Goal: Task Accomplishment & Management: Use online tool/utility

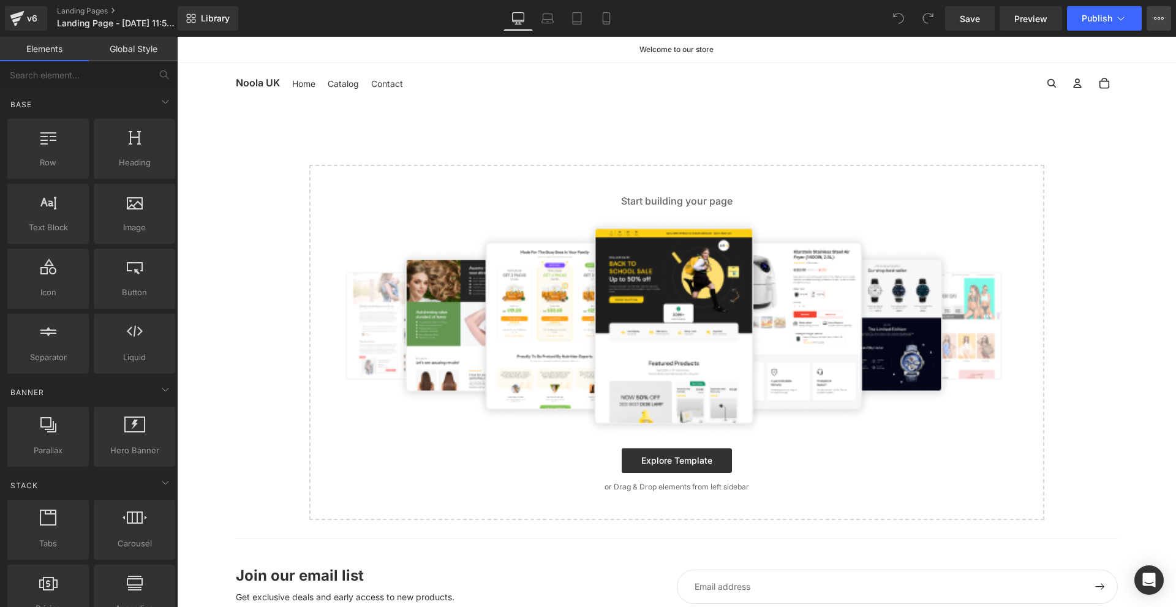
click at [1161, 18] on icon at bounding box center [1159, 18] width 10 height 10
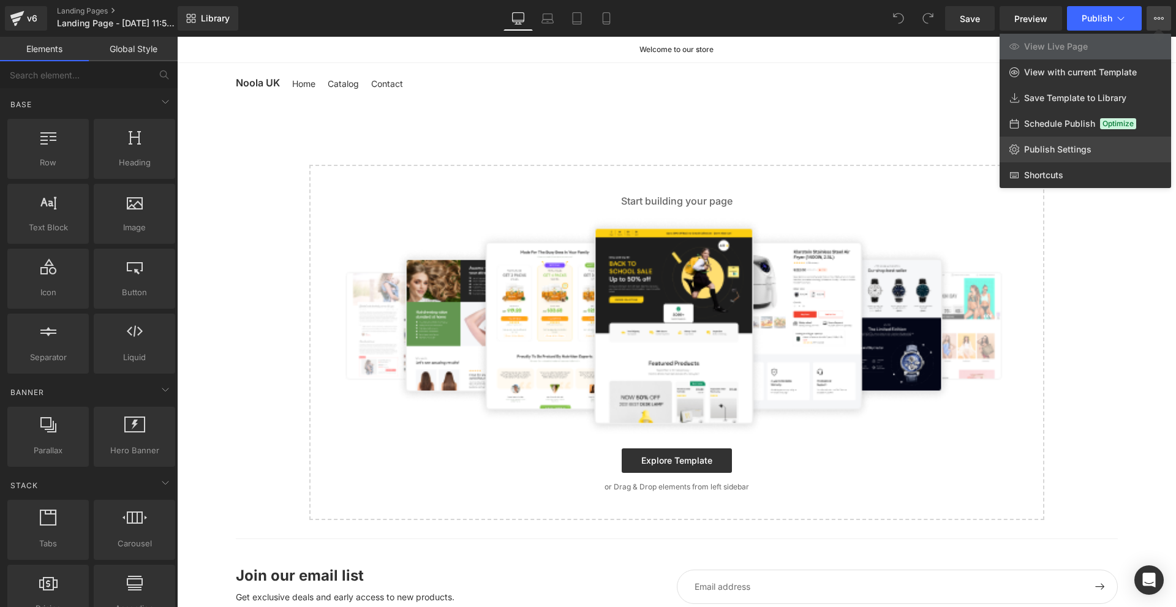
click at [1034, 149] on span "Publish Settings" at bounding box center [1057, 149] width 67 height 11
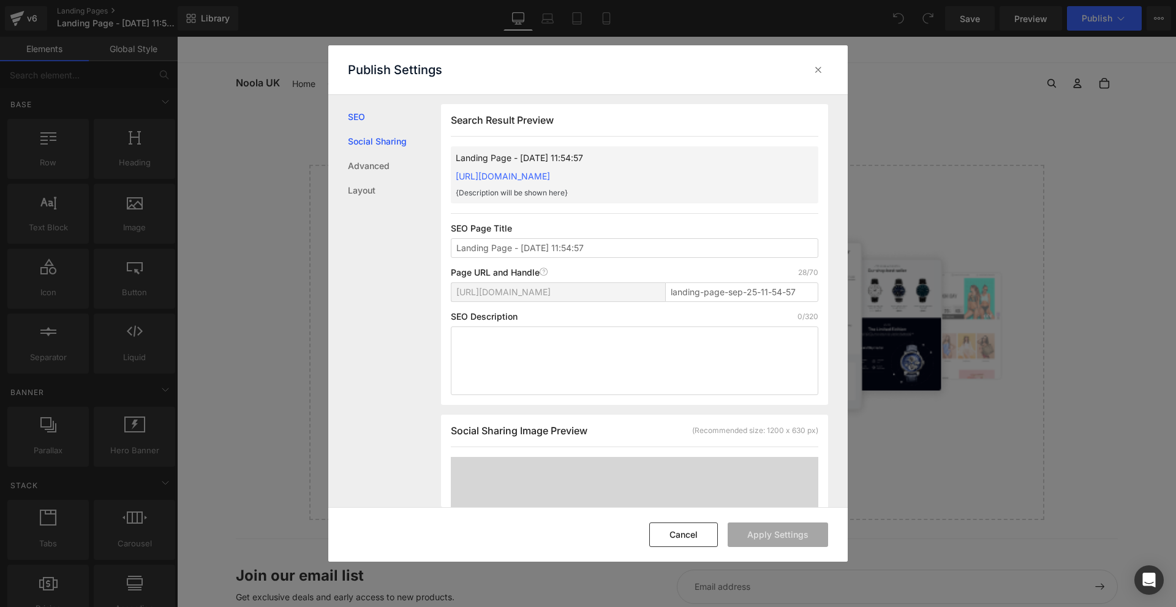
click at [390, 138] on link "Social Sharing" at bounding box center [394, 141] width 93 height 24
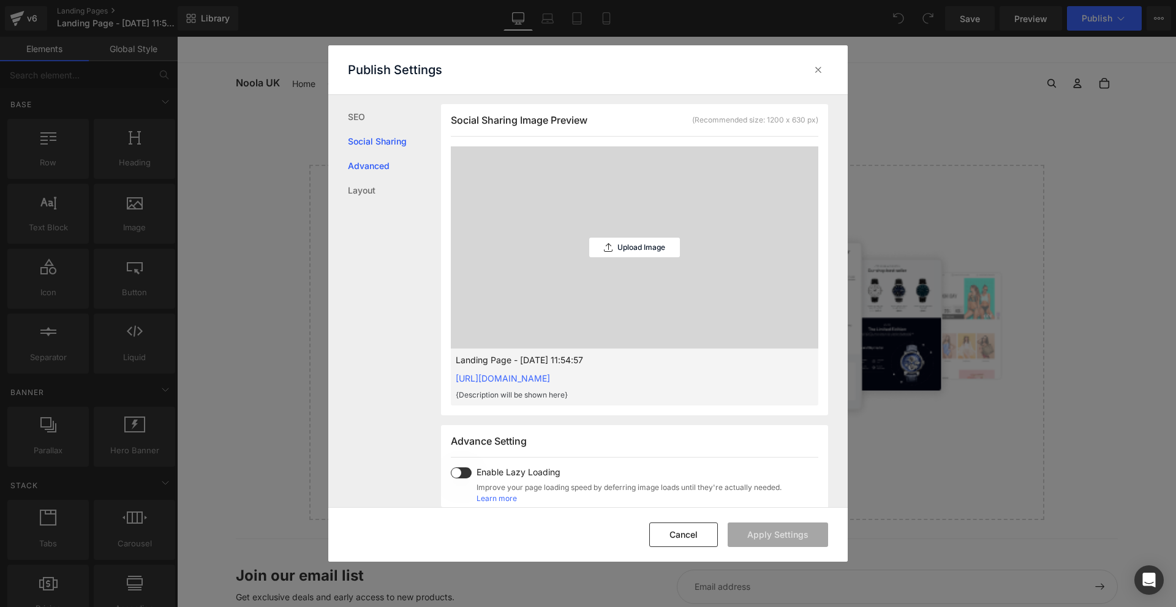
click at [375, 164] on link "Advanced" at bounding box center [394, 166] width 93 height 24
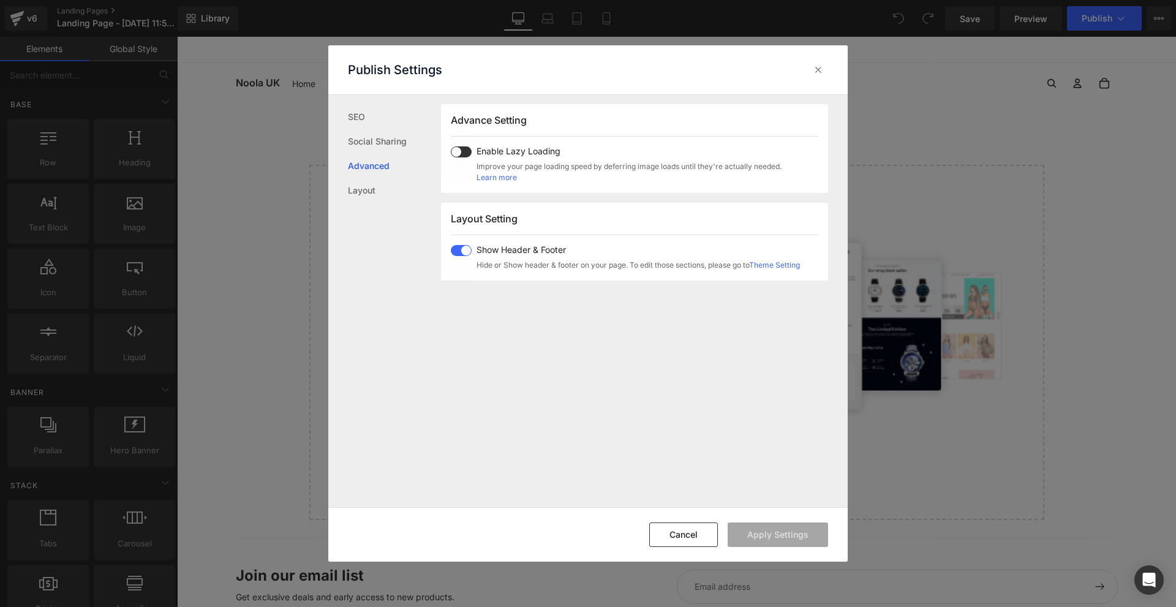
click at [468, 254] on span at bounding box center [461, 250] width 21 height 11
click at [803, 531] on button "Apply Settings" at bounding box center [778, 534] width 100 height 24
click at [815, 69] on icon at bounding box center [818, 70] width 12 height 12
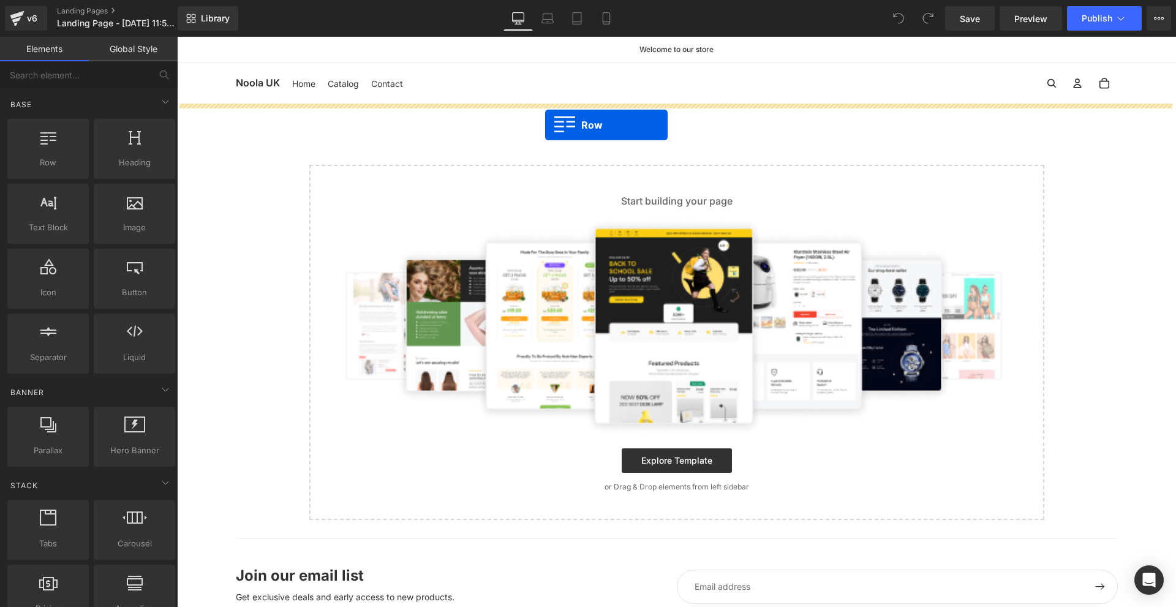
drag, startPoint x: 353, startPoint y: 183, endPoint x: 560, endPoint y: 123, distance: 215.5
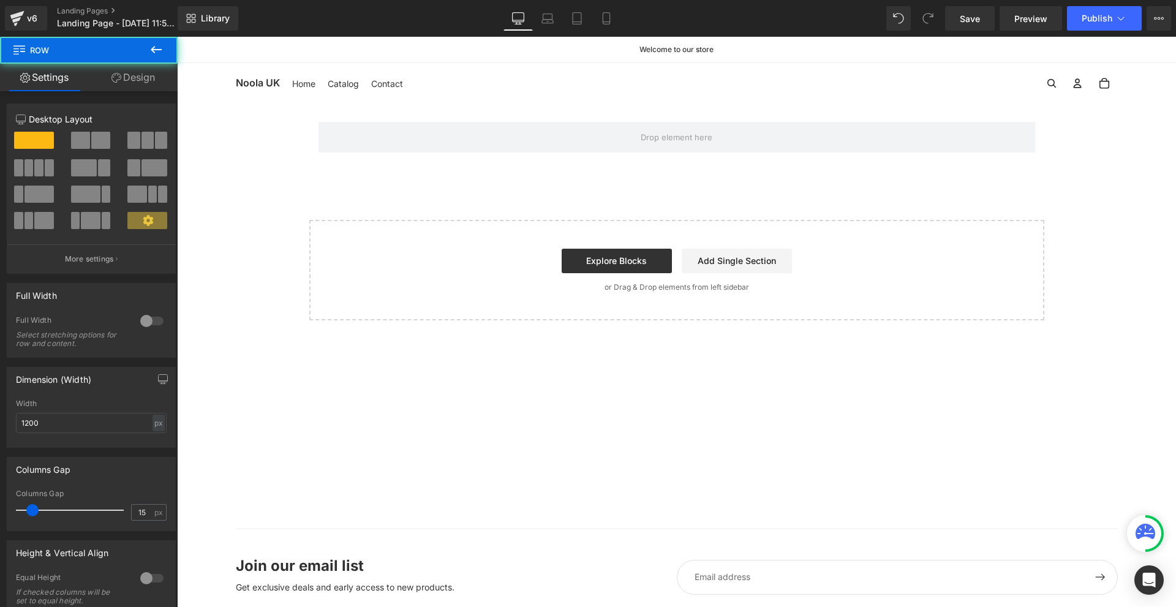
click at [328, 107] on span "Row" at bounding box center [338, 112] width 20 height 15
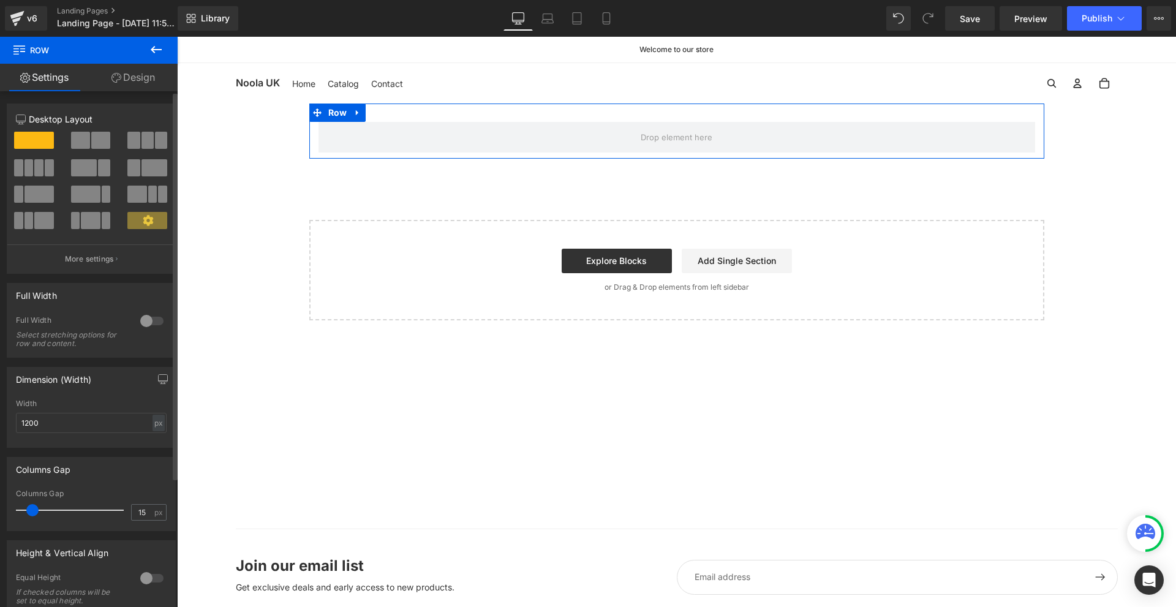
click at [148, 322] on div at bounding box center [151, 321] width 29 height 20
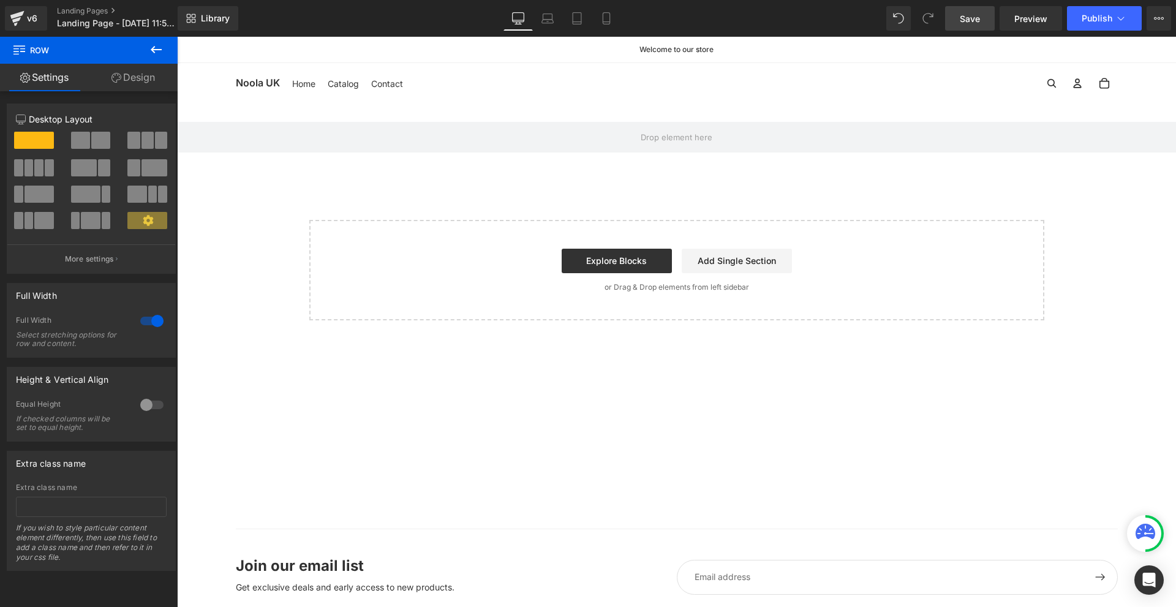
click at [976, 21] on span "Save" at bounding box center [970, 18] width 20 height 13
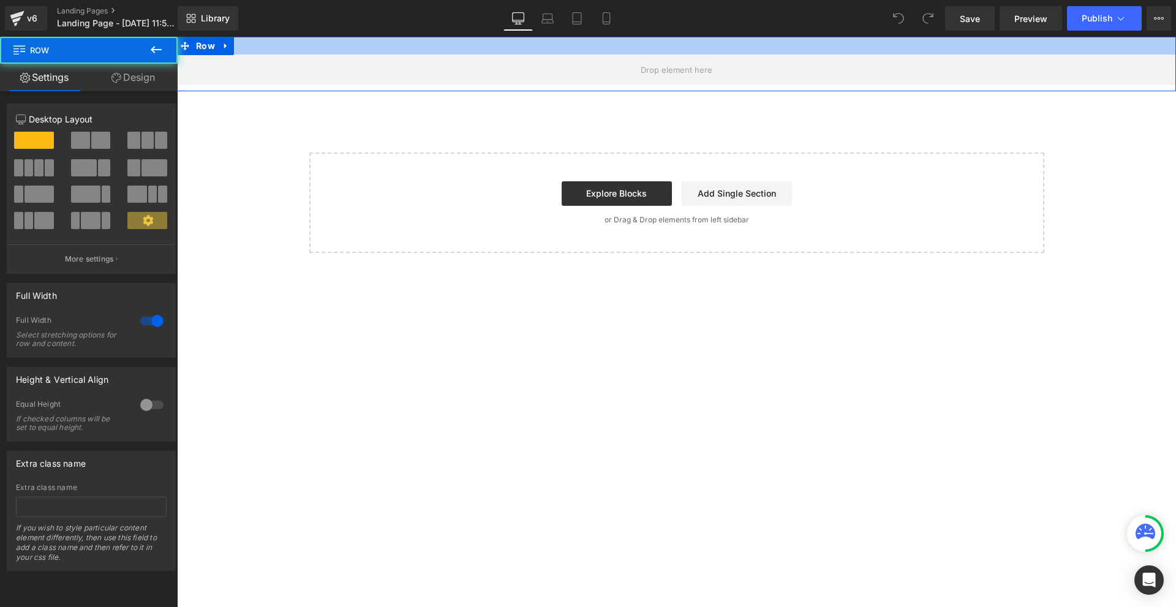
drag, startPoint x: 553, startPoint y: 36, endPoint x: 561, endPoint y: 30, distance: 10.0
click at [561, 37] on html "Row Select your layout" at bounding box center [676, 322] width 999 height 570
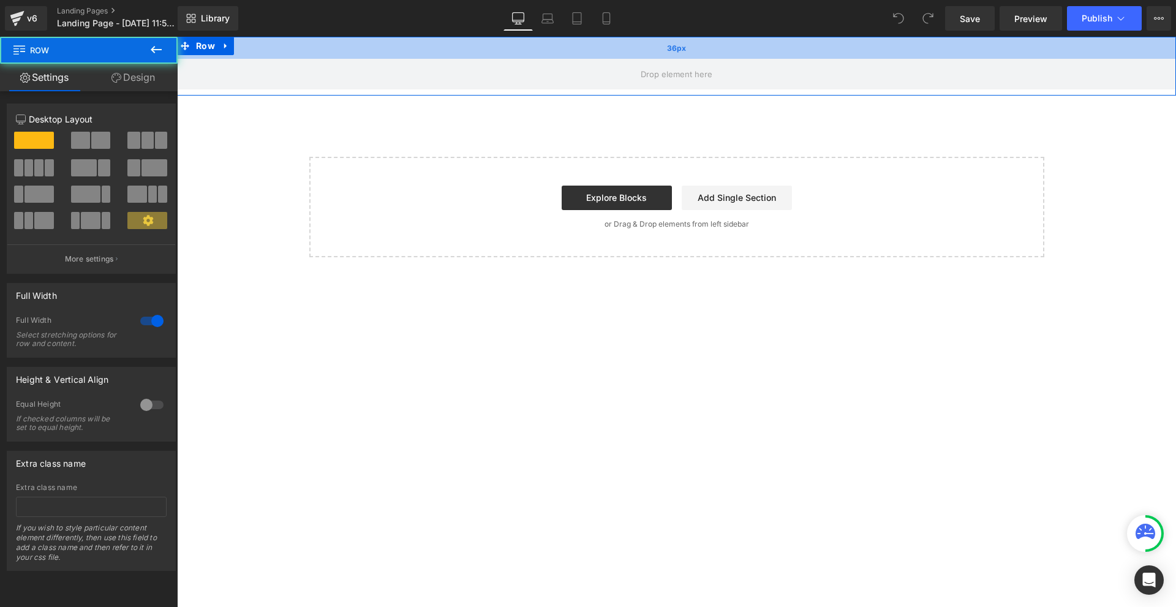
click at [558, 46] on div "36px" at bounding box center [676, 48] width 999 height 22
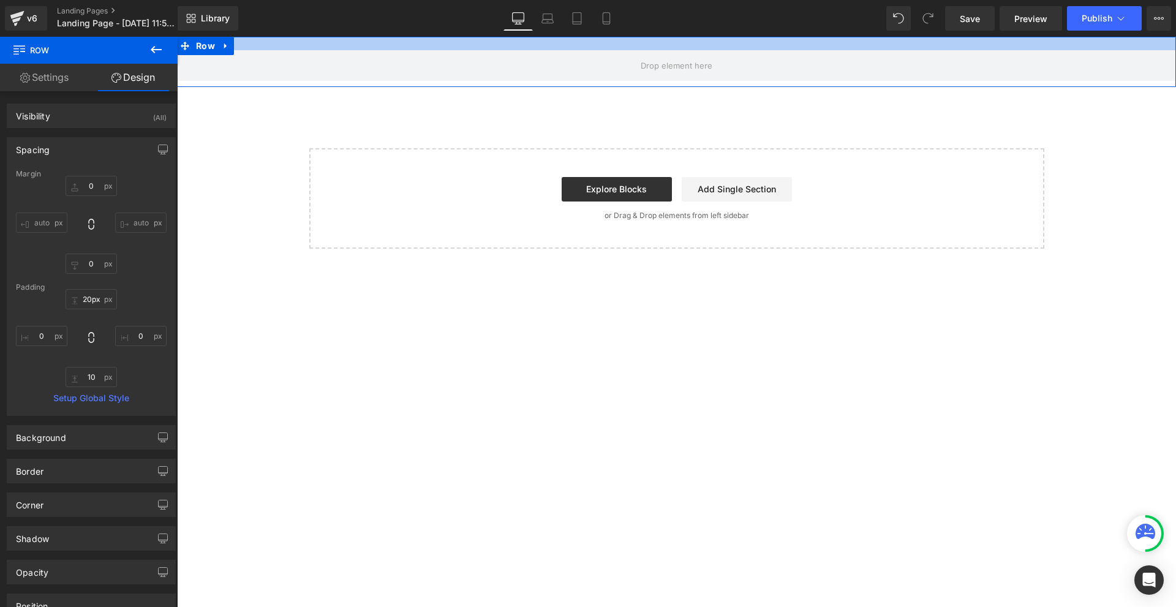
type input "19px"
drag, startPoint x: 562, startPoint y: 55, endPoint x: 567, endPoint y: 40, distance: 15.5
click at [567, 40] on div at bounding box center [676, 43] width 999 height 13
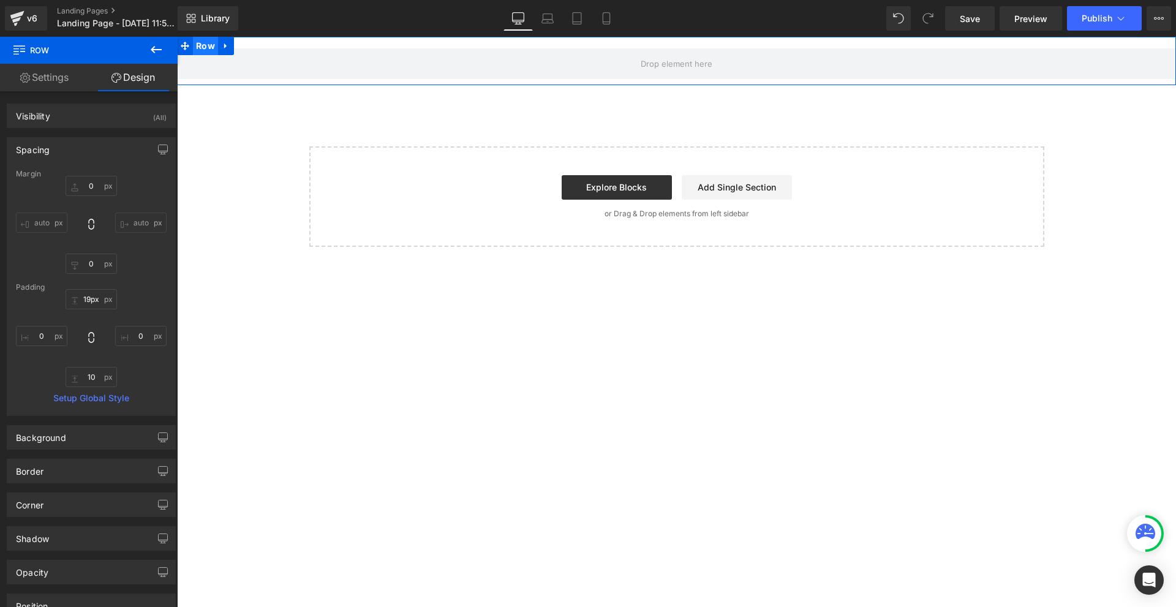
click at [197, 53] on span "Row" at bounding box center [205, 46] width 25 height 18
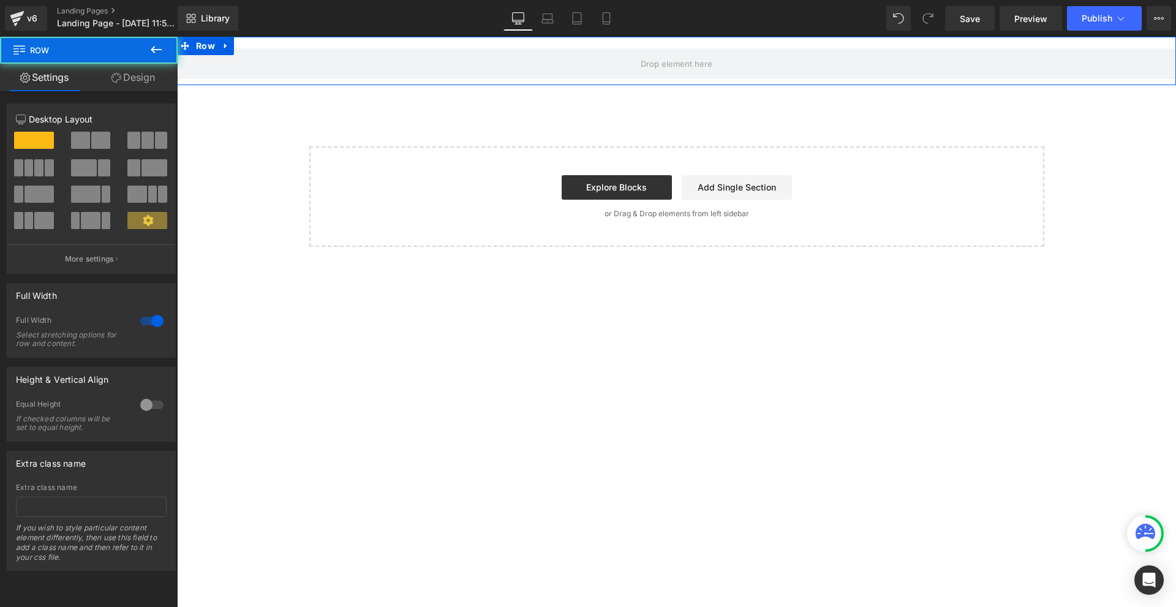
click at [134, 75] on link "Design" at bounding box center [133, 78] width 89 height 28
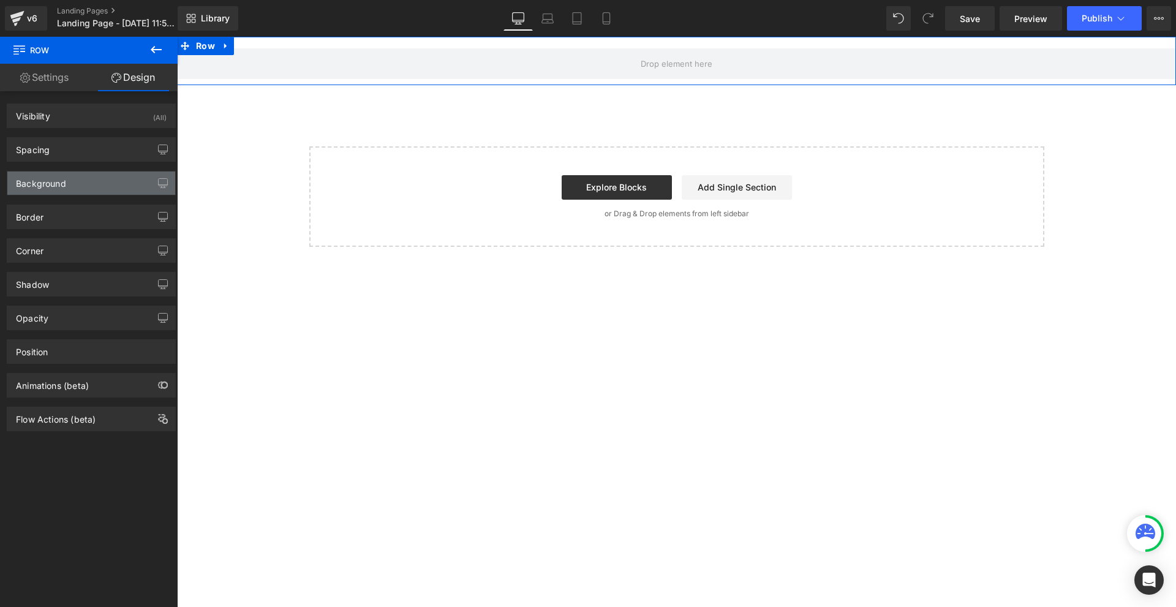
click at [68, 186] on div "Background" at bounding box center [91, 182] width 168 height 23
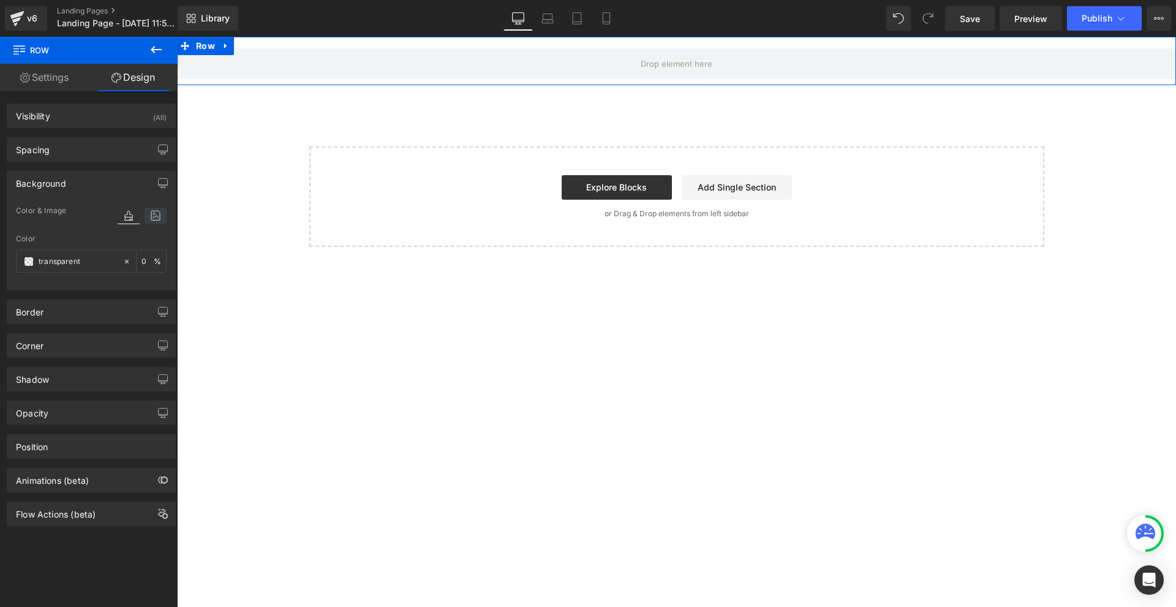
click at [145, 214] on icon at bounding box center [156, 216] width 22 height 16
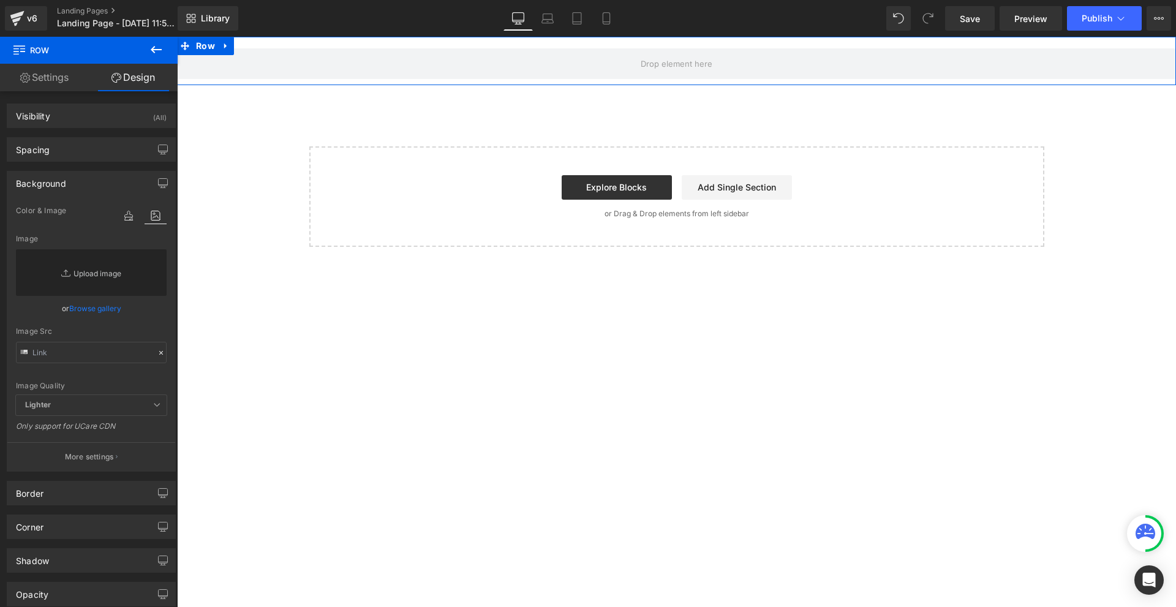
click at [118, 262] on link "Replace Image" at bounding box center [91, 272] width 151 height 47
type input "C:\fakepath\Více než 10 000 šťastných žen! - 2025-09-25T124746.579.png"
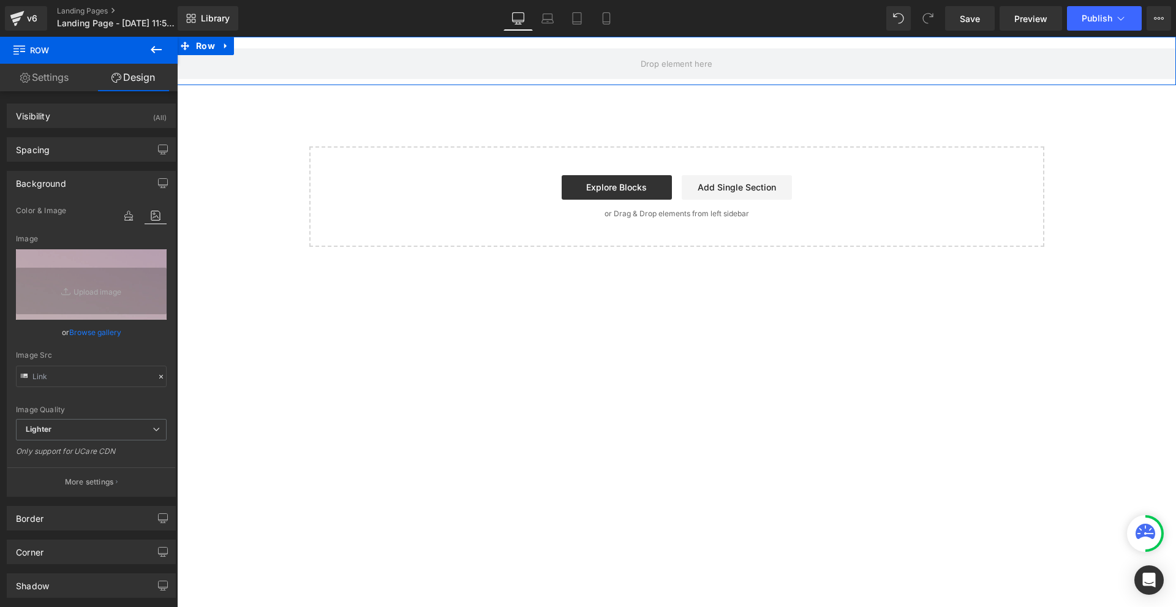
type input "https://ucarecdn.com/eb03d281-3bfb-4be6-96d0-f6d244aa50b9/-/format/auto/-/previ…"
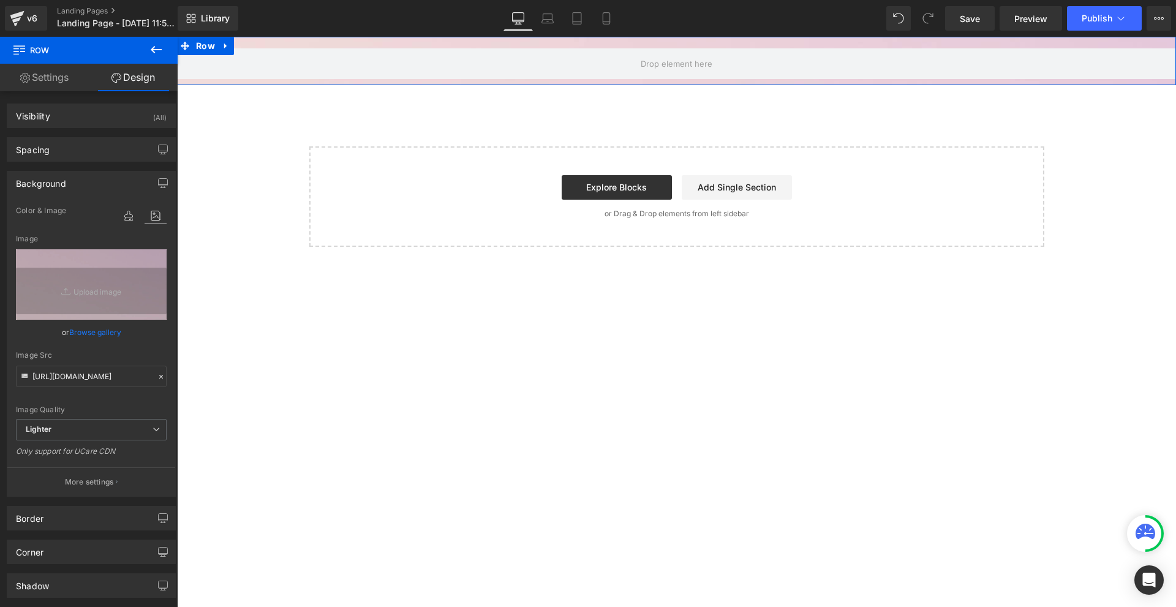
drag, startPoint x: 115, startPoint y: 485, endPoint x: 119, endPoint y: 476, distance: 10.4
click at [115, 486] on button "More settings" at bounding box center [91, 481] width 168 height 29
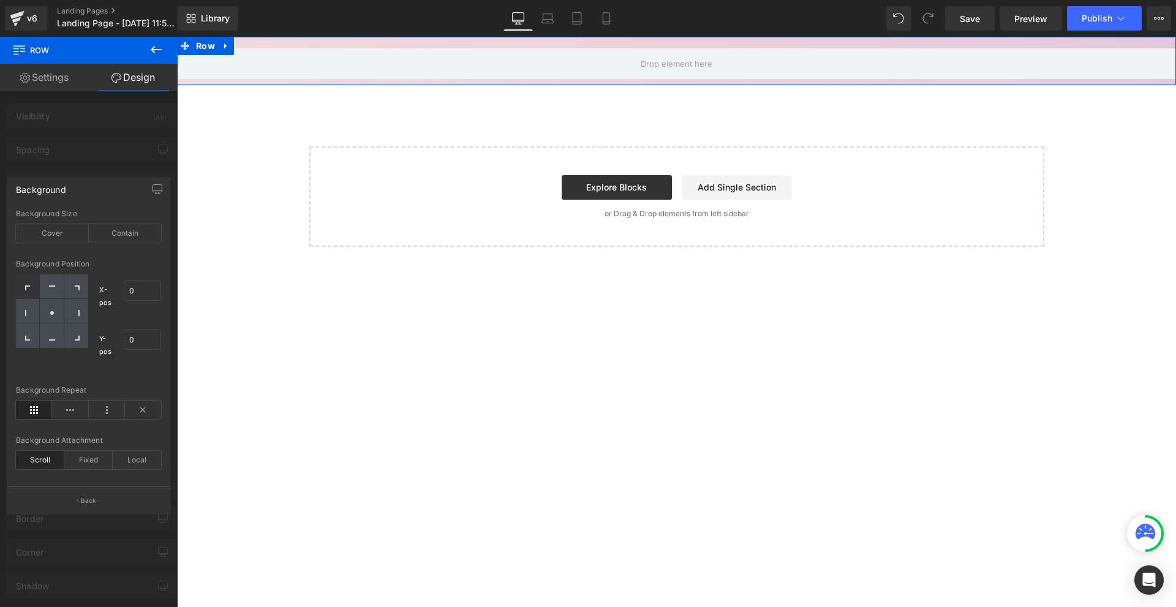
click at [134, 219] on div "Background Size Cover Contain" at bounding box center [88, 232] width 145 height 47
click at [128, 229] on div "Contain" at bounding box center [125, 233] width 73 height 18
click at [23, 243] on div "Background Size Cover Contain" at bounding box center [88, 232] width 145 height 47
click at [47, 234] on div "Cover" at bounding box center [52, 233] width 73 height 18
click at [585, 82] on body "Row Select your layout" at bounding box center [676, 322] width 999 height 570
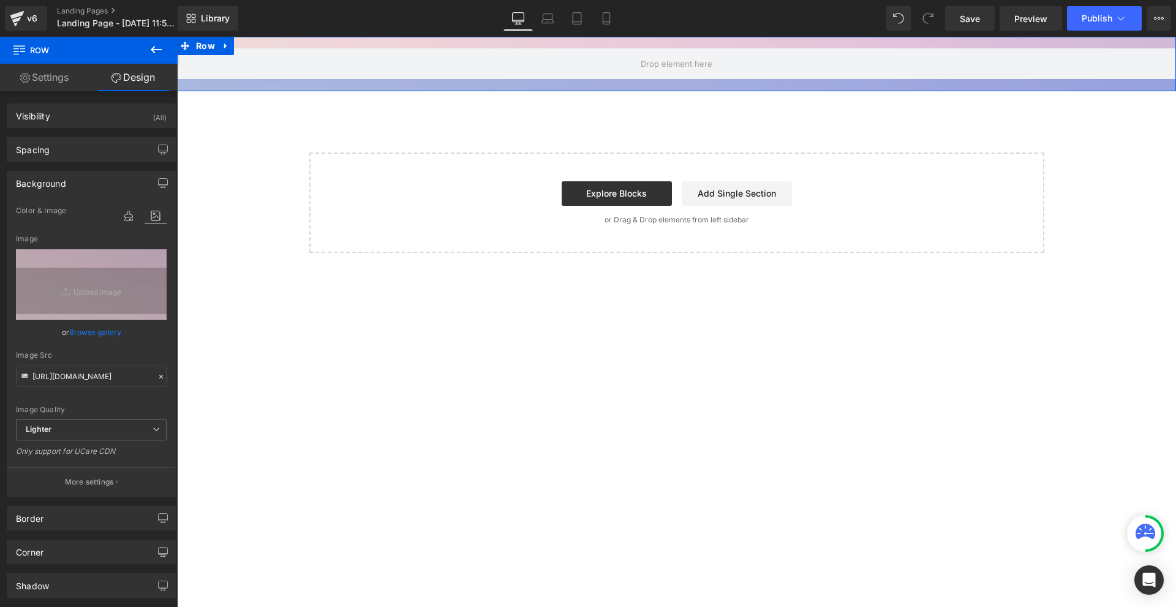
drag, startPoint x: 585, startPoint y: 82, endPoint x: 584, endPoint y: 94, distance: 12.3
click at [586, 91] on div at bounding box center [676, 85] width 999 height 12
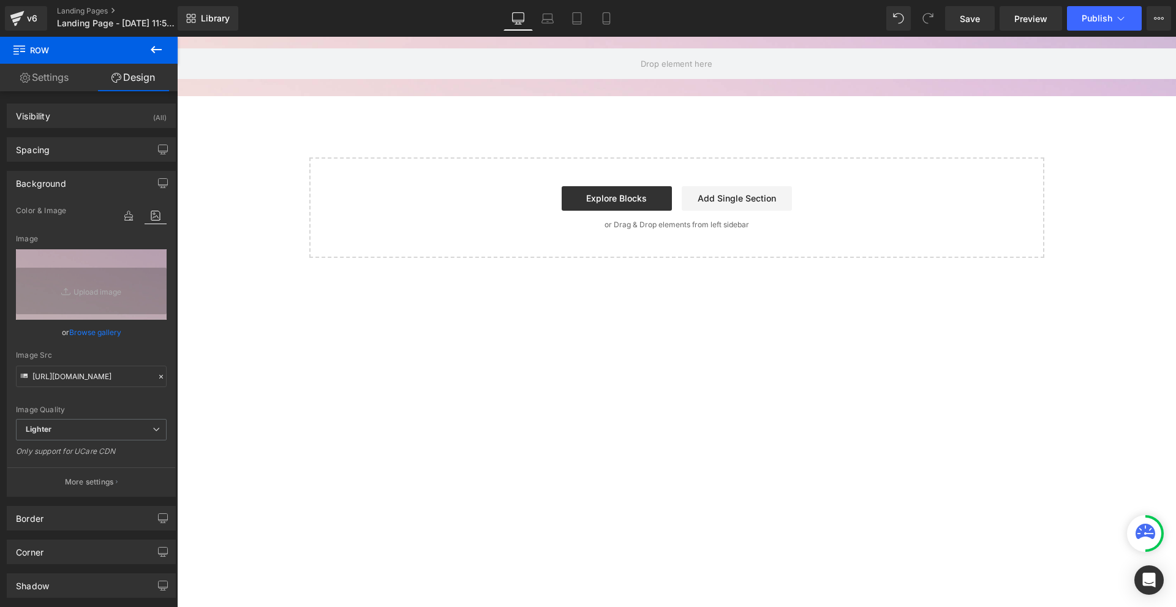
click at [684, 36] on div "Library Desktop Desktop Laptop Tablet Mobile Save Preview Publish Scheduled Vie…" at bounding box center [677, 18] width 998 height 37
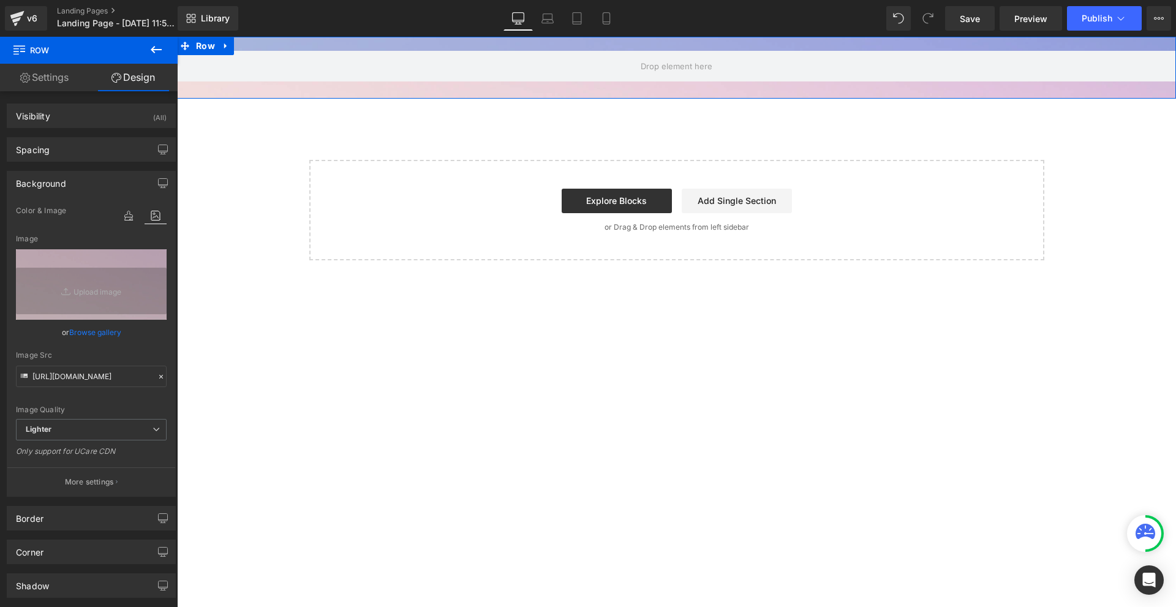
click at [682, 43] on div at bounding box center [676, 44] width 999 height 14
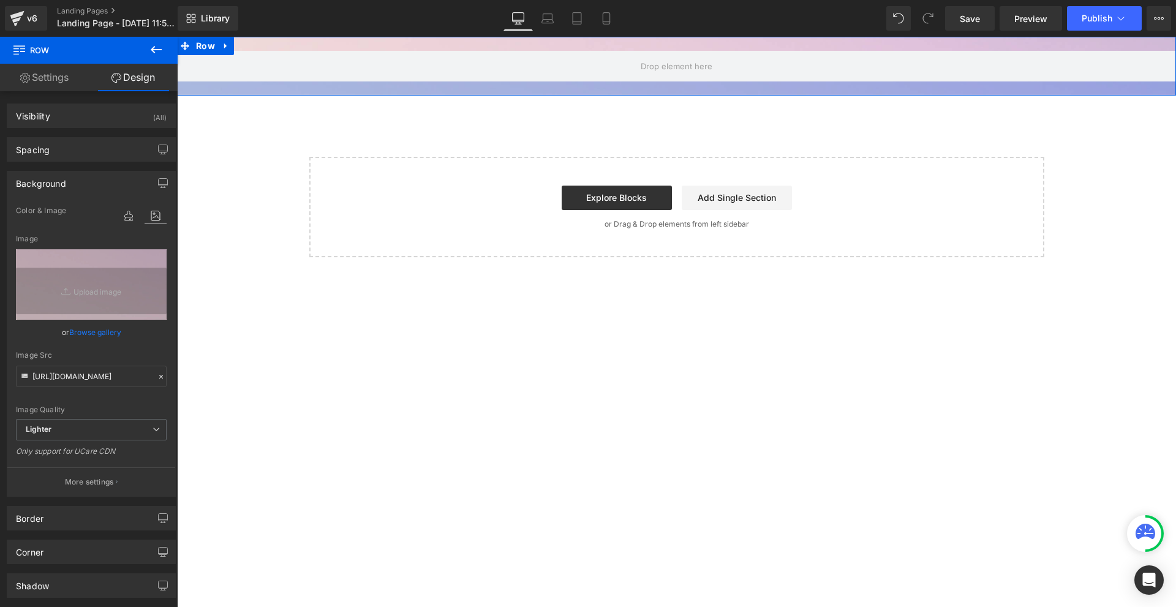
click at [699, 94] on div at bounding box center [676, 88] width 999 height 14
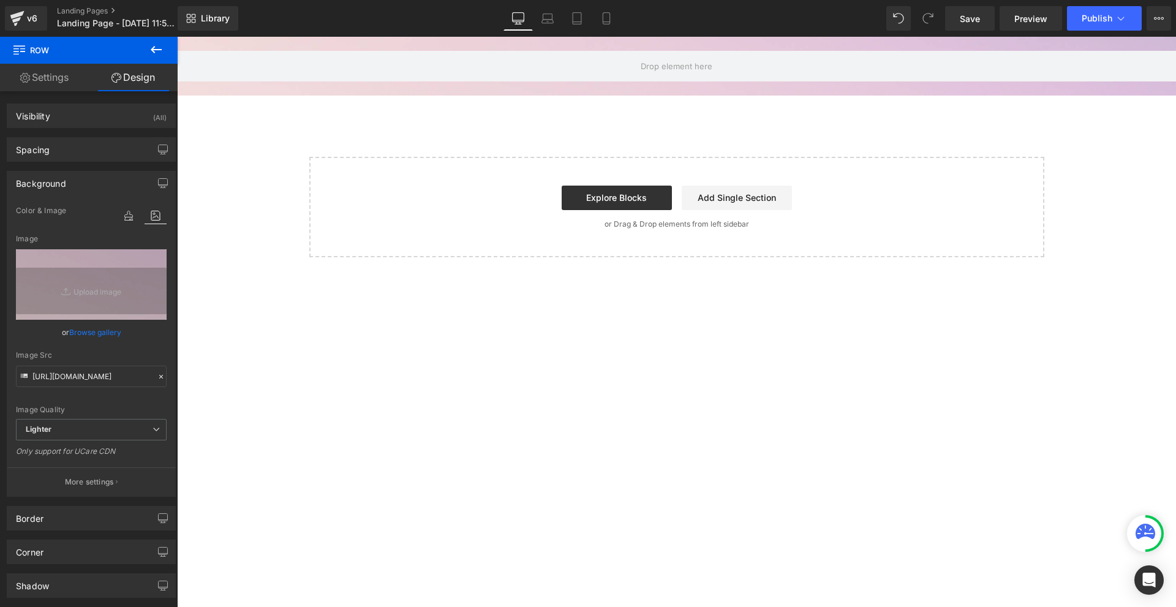
click at [157, 44] on icon at bounding box center [156, 49] width 15 height 15
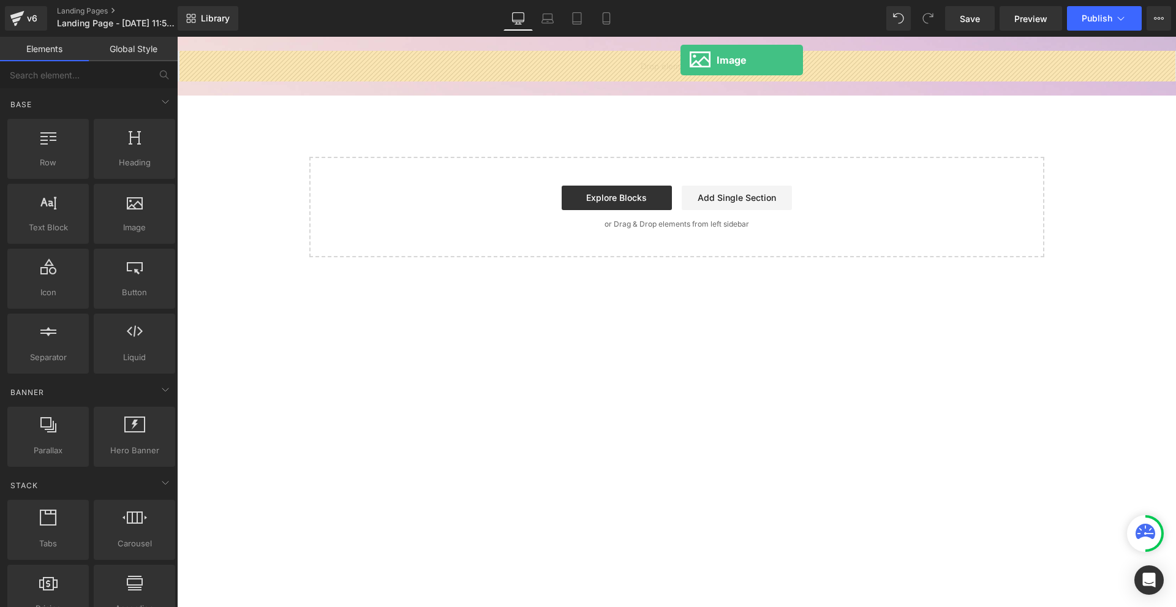
drag, startPoint x: 348, startPoint y: 244, endPoint x: 680, endPoint y: 60, distance: 379.9
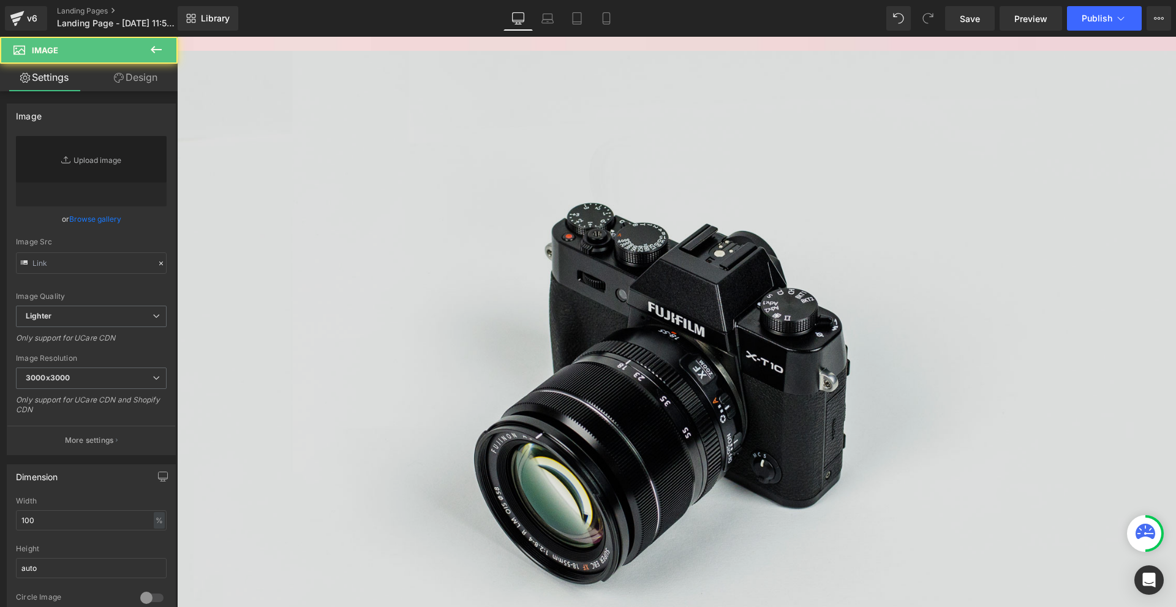
type input "//[DOMAIN_NAME][URL]"
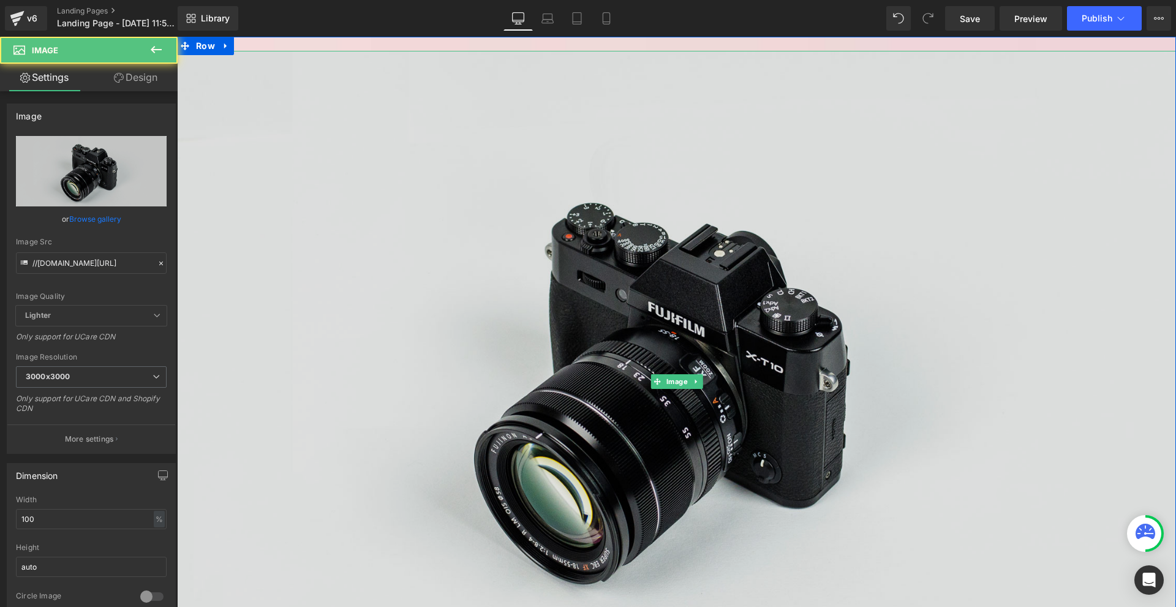
click at [633, 102] on img at bounding box center [676, 382] width 999 height 662
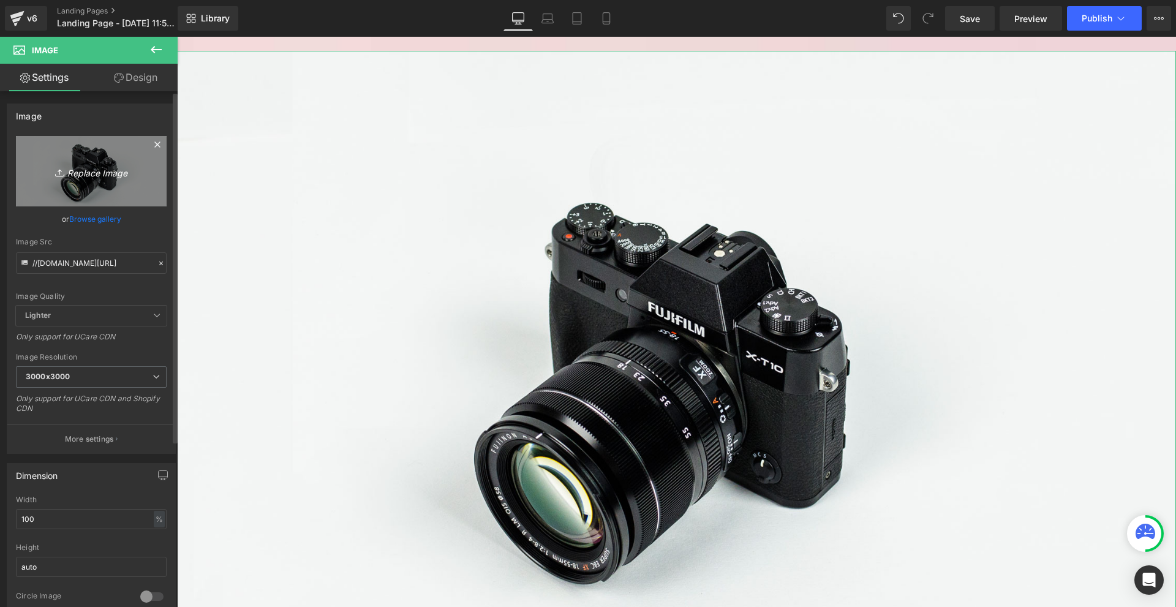
click at [112, 160] on link "Replace Image" at bounding box center [91, 171] width 151 height 70
type input "C:\fakepath\Více než 10 000 šťastných žen! - 2025-09-25T124848.564.png"
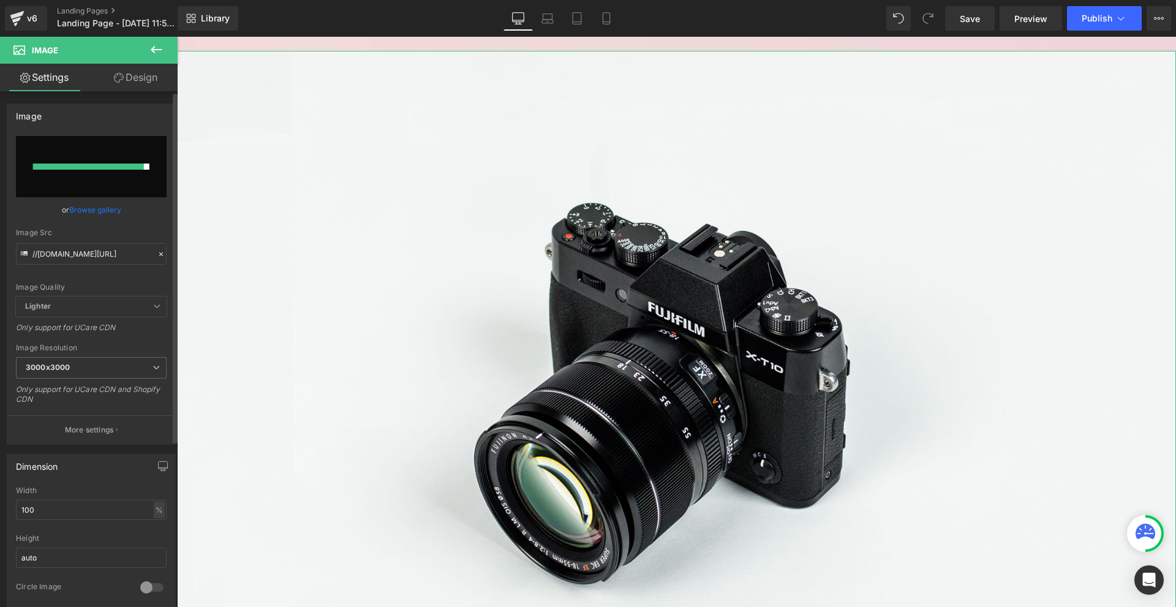
type input "https://ucarecdn.com/45bf4185-4cfc-4d54-a108-5850276b853b/-/format/auto/-/previ…"
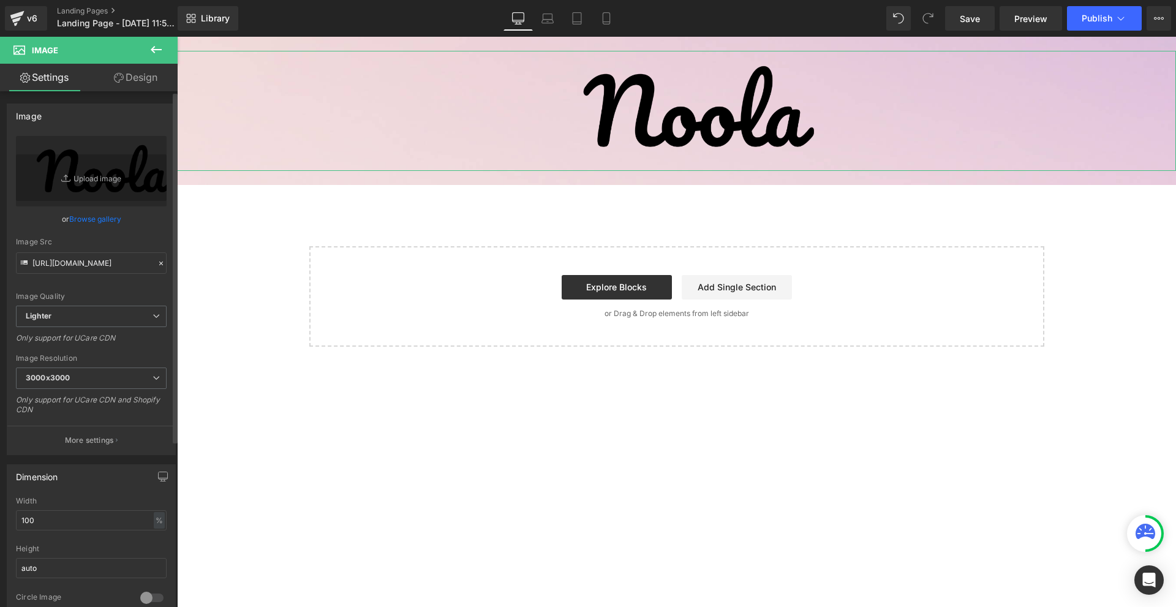
click at [37, 534] on div "Width 100 % % px" at bounding box center [91, 521] width 151 height 48
click at [40, 524] on input "100" at bounding box center [91, 520] width 151 height 20
click at [40, 524] on input "4" at bounding box center [91, 520] width 151 height 20
type input "40"
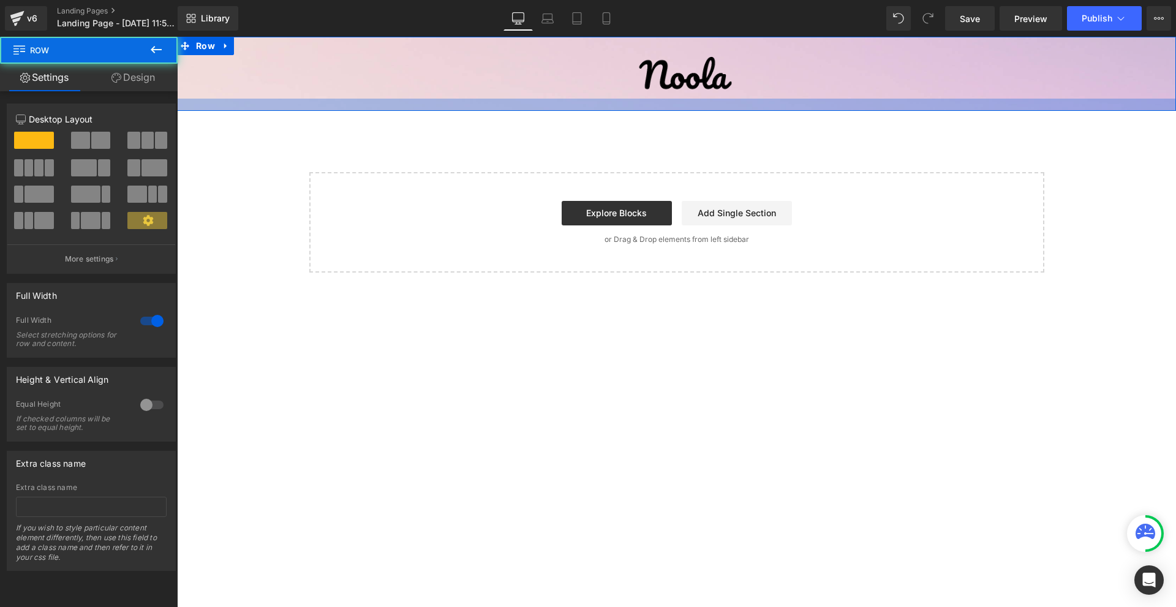
drag, startPoint x: 673, startPoint y: 111, endPoint x: 680, endPoint y: 110, distance: 7.0
click at [680, 110] on div at bounding box center [676, 105] width 999 height 12
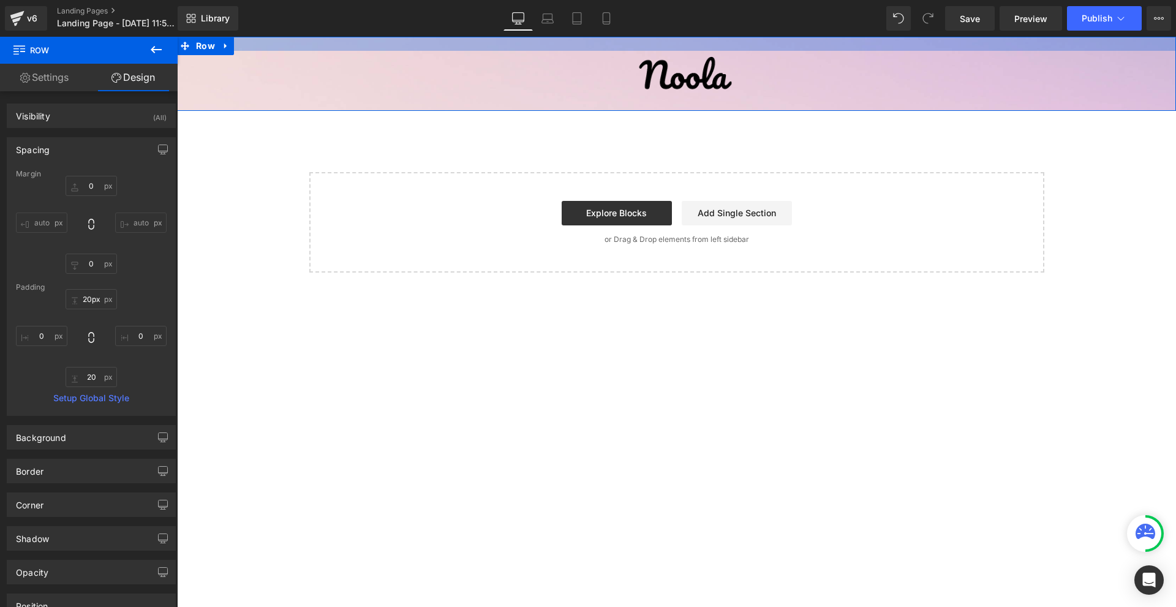
type input "16px"
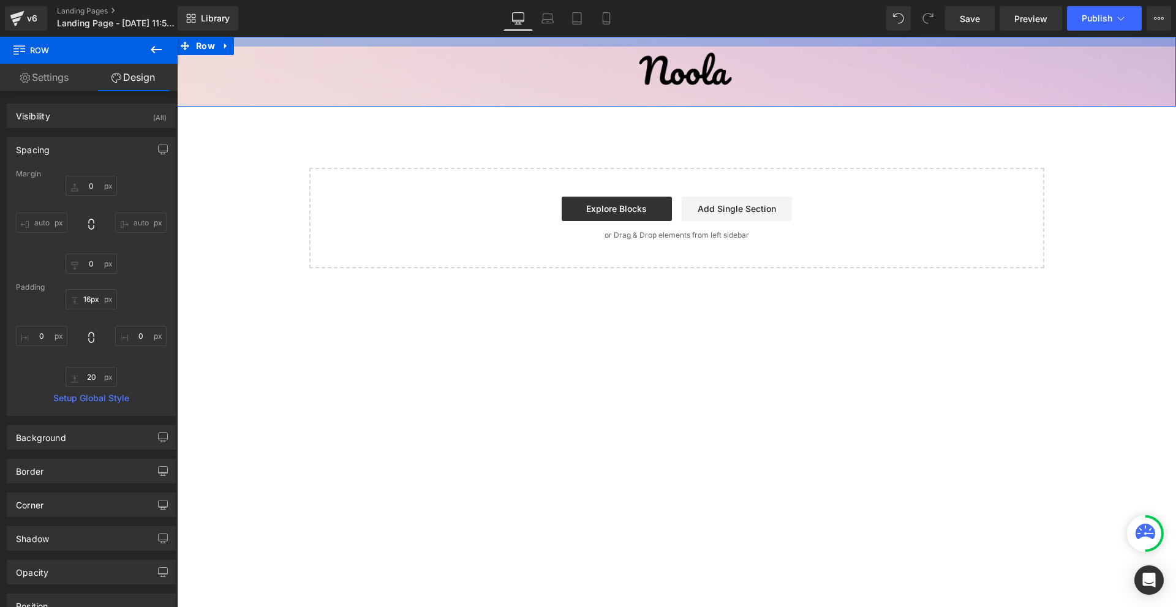
click at [709, 39] on div at bounding box center [676, 42] width 999 height 10
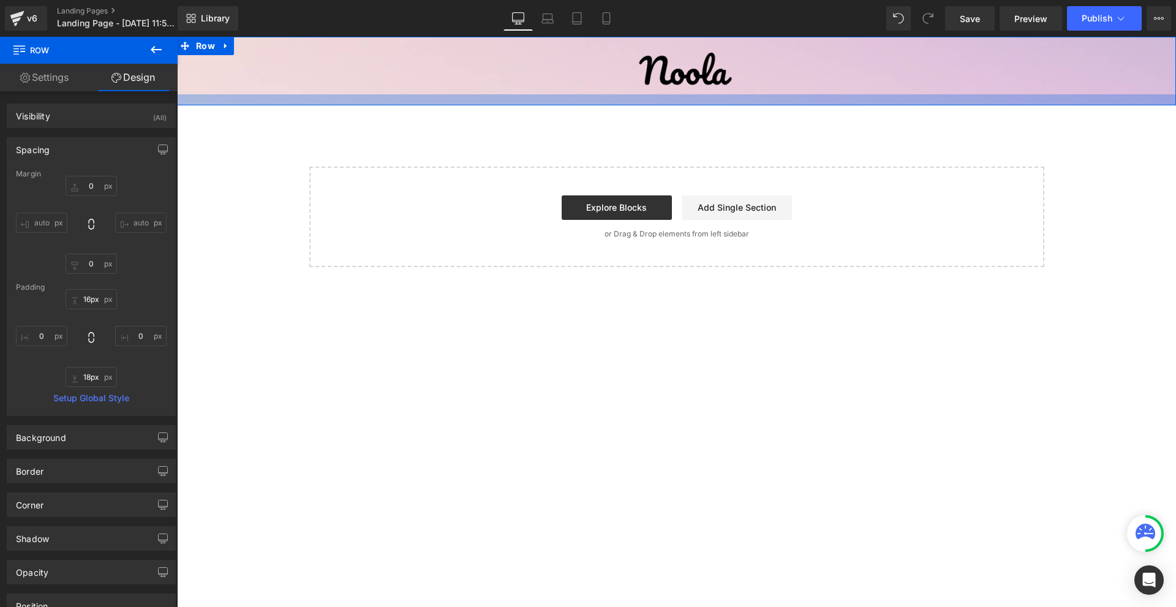
type input "17px"
click at [710, 98] on div at bounding box center [676, 99] width 999 height 11
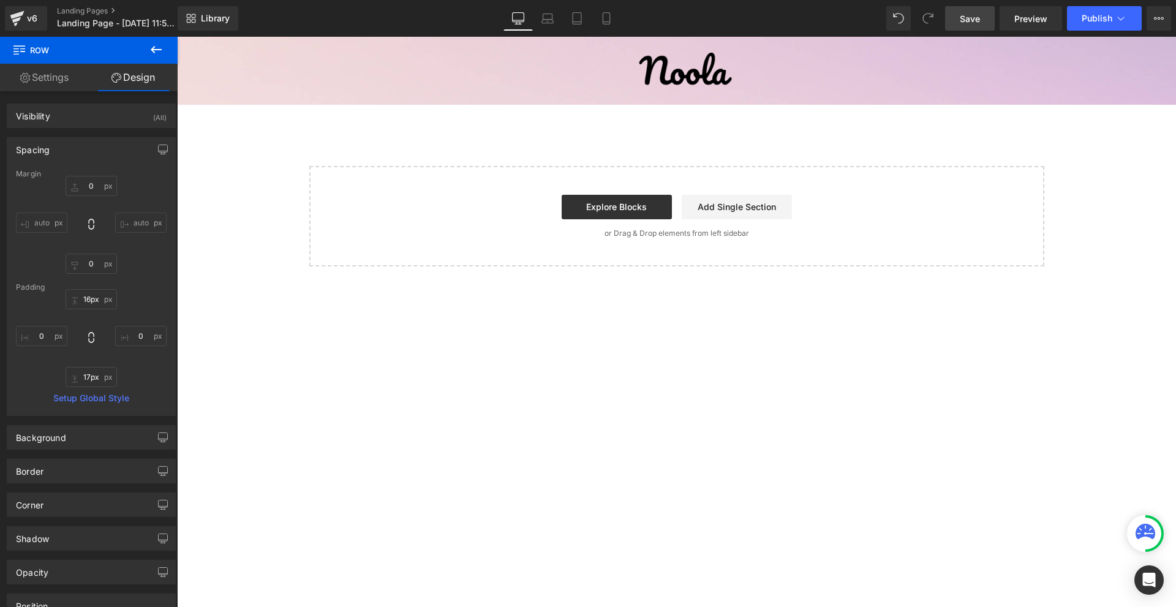
click at [982, 11] on link "Save" at bounding box center [970, 18] width 50 height 24
click at [145, 46] on button at bounding box center [156, 50] width 43 height 27
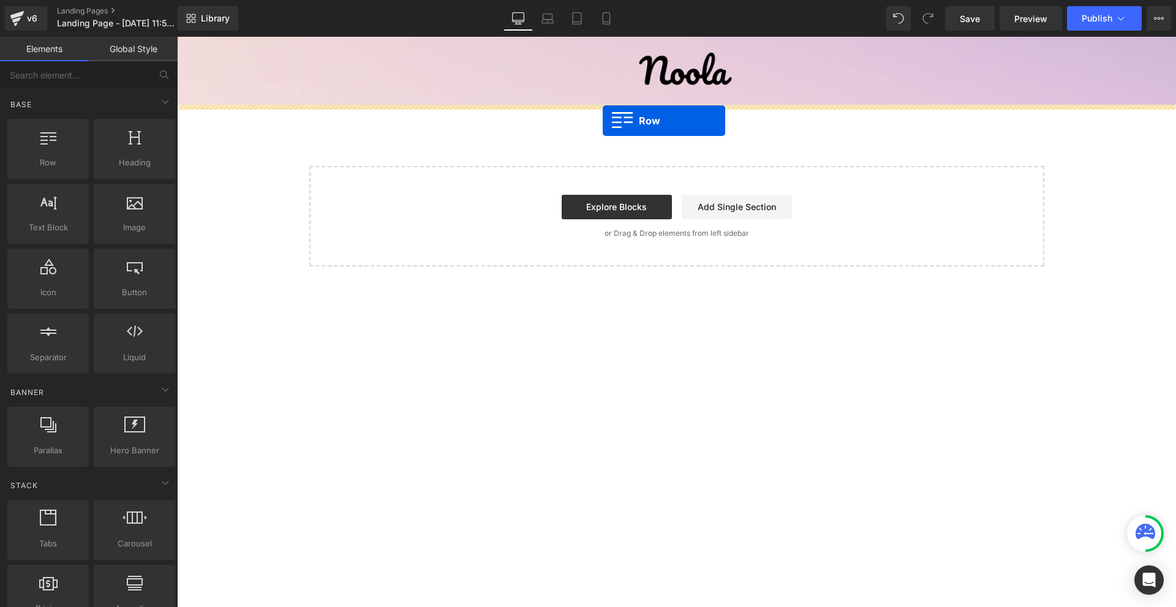
drag, startPoint x: 236, startPoint y: 183, endPoint x: 603, endPoint y: 121, distance: 371.4
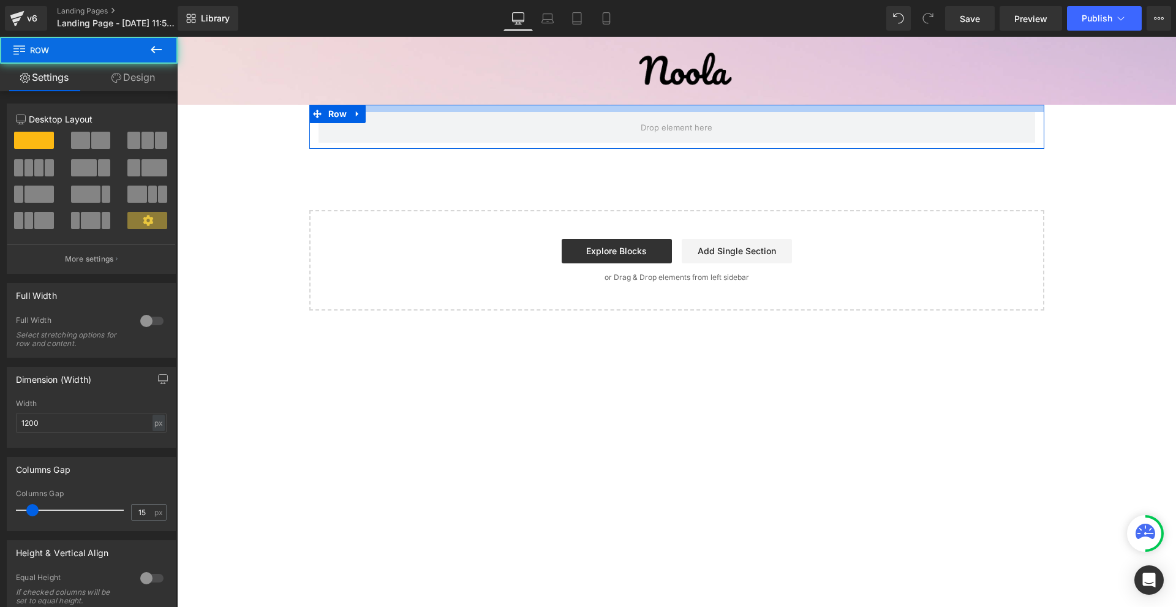
drag, startPoint x: 627, startPoint y: 106, endPoint x: 625, endPoint y: 95, distance: 11.2
click at [625, 95] on div "Image Row Row Select your layout" at bounding box center [676, 174] width 999 height 274
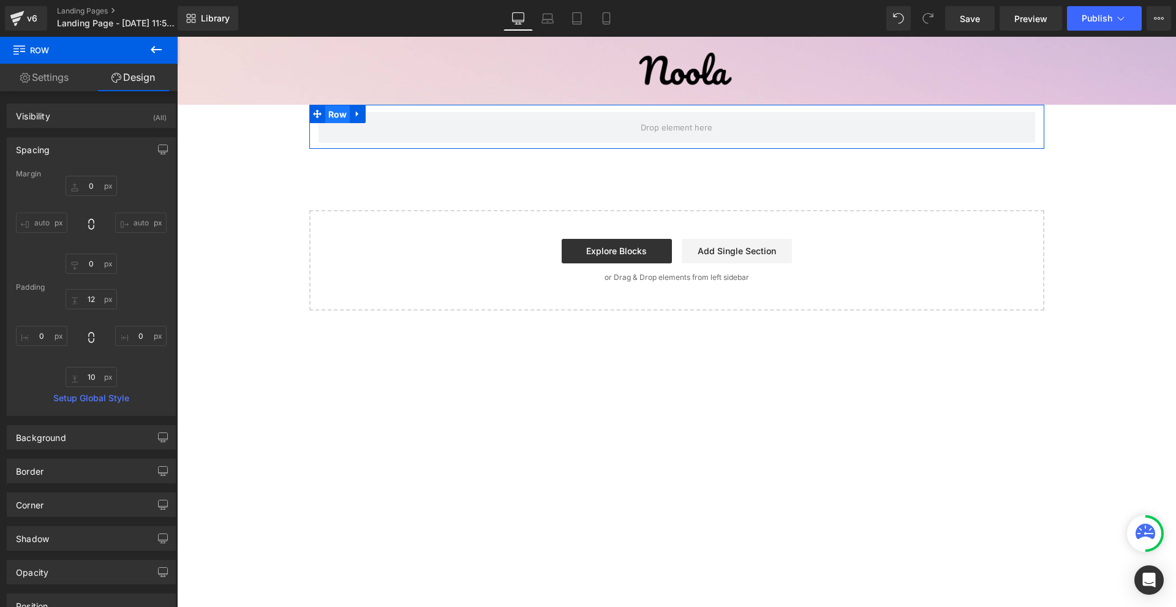
click at [326, 116] on span "Row" at bounding box center [337, 114] width 25 height 18
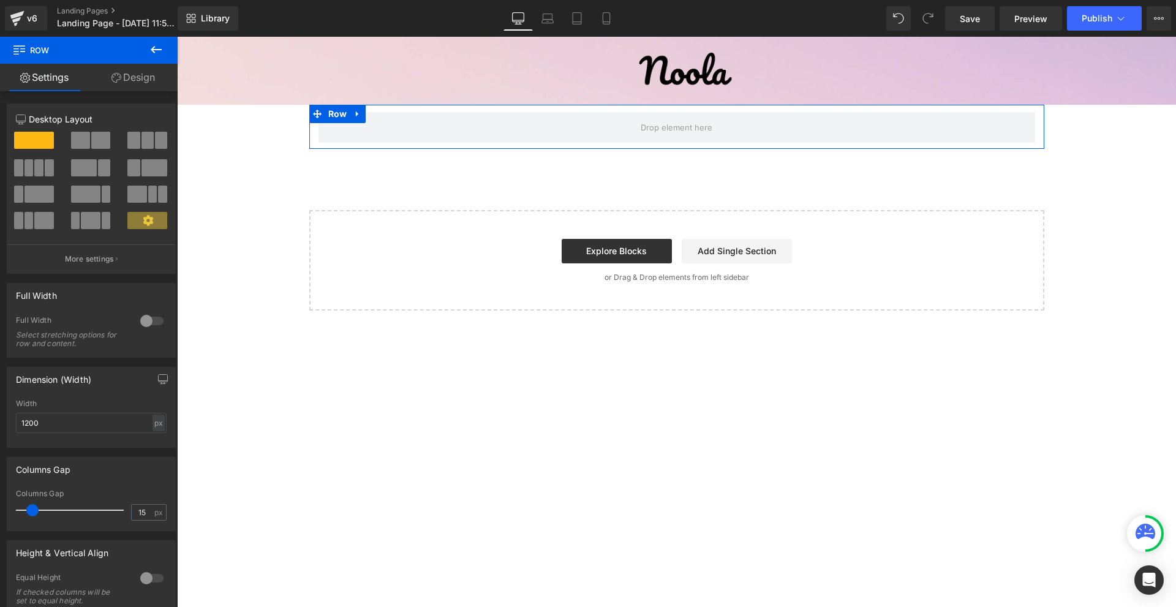
click at [152, 315] on div at bounding box center [151, 321] width 29 height 20
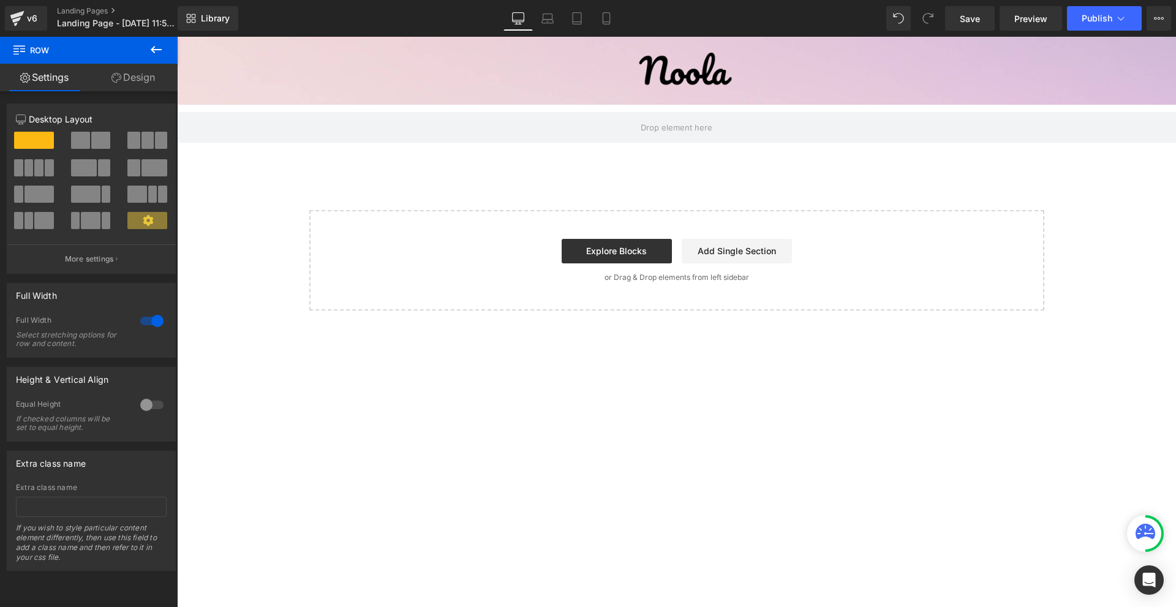
click at [152, 46] on icon at bounding box center [156, 49] width 15 height 15
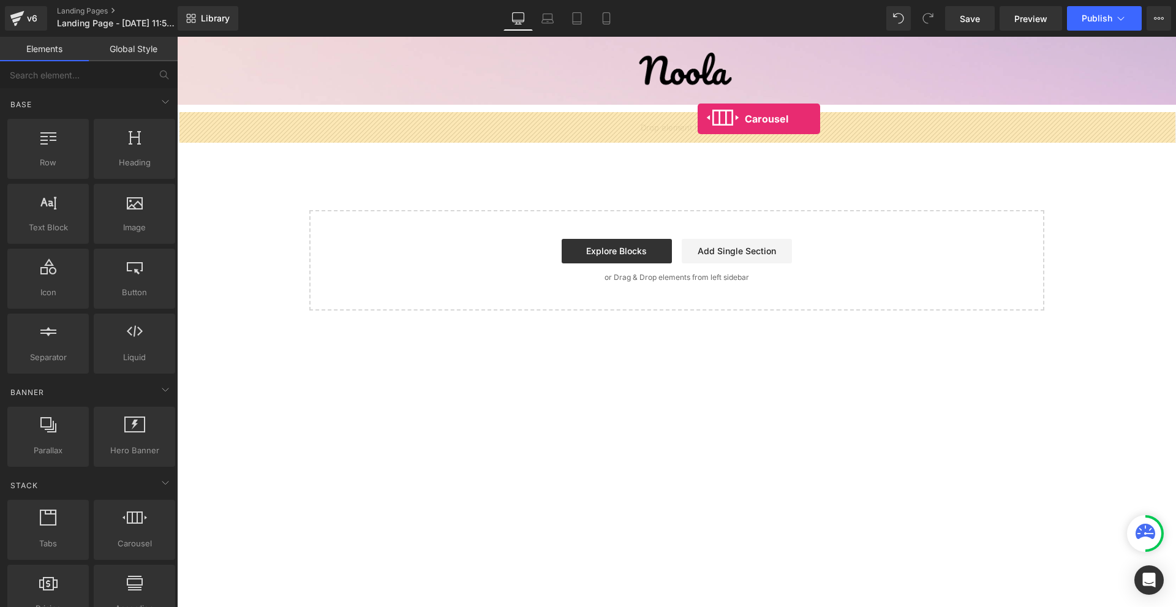
drag, startPoint x: 334, startPoint y: 541, endPoint x: 689, endPoint y: 109, distance: 558.7
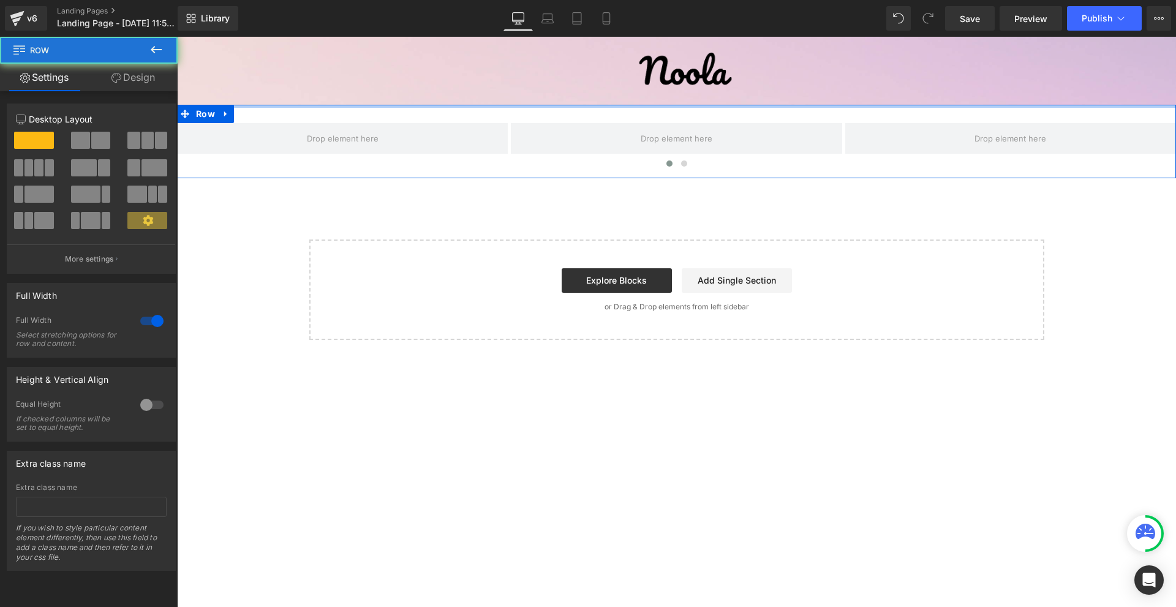
drag, startPoint x: 687, startPoint y: 111, endPoint x: 690, endPoint y: 99, distance: 12.2
click at [690, 99] on div "Image Row ‹ › Carousel Row Select your layout" at bounding box center [676, 188] width 999 height 303
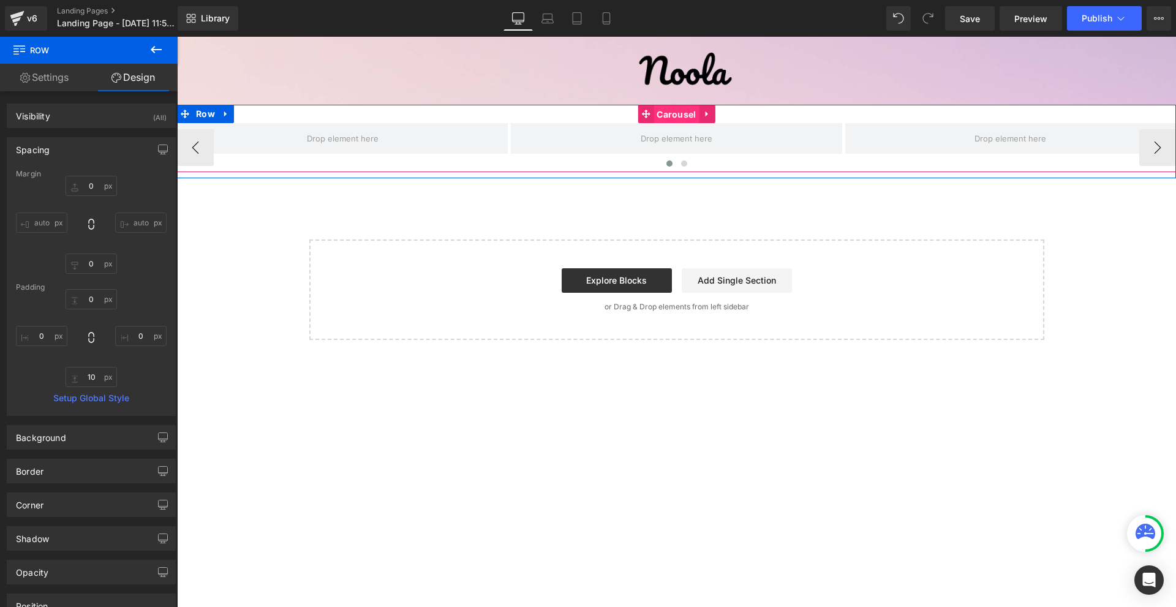
click at [674, 115] on span "Carousel" at bounding box center [675, 114] width 45 height 18
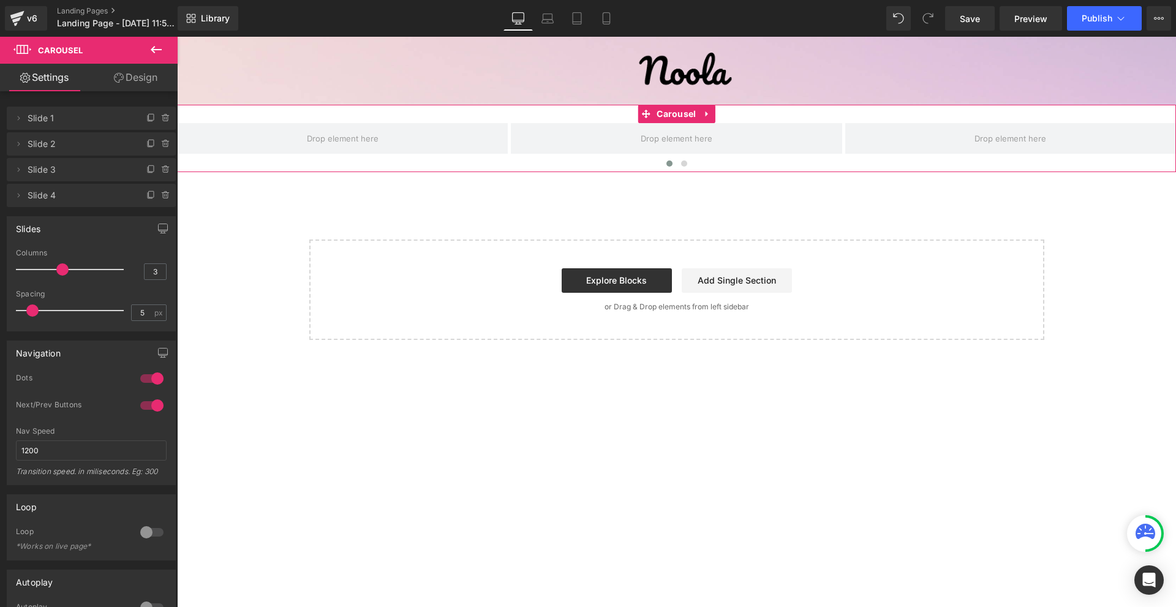
click at [150, 377] on div at bounding box center [151, 379] width 29 height 20
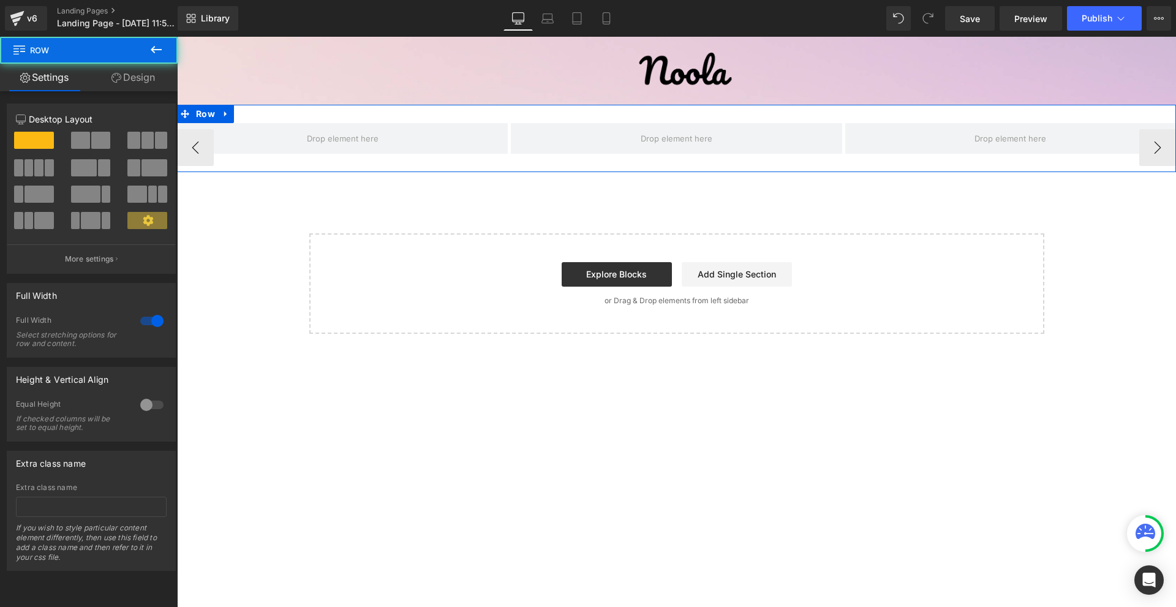
drag, startPoint x: 646, startPoint y: 173, endPoint x: 653, endPoint y: 162, distance: 13.2
click at [652, 161] on div "‹ › Carousel Row" at bounding box center [676, 138] width 999 height 67
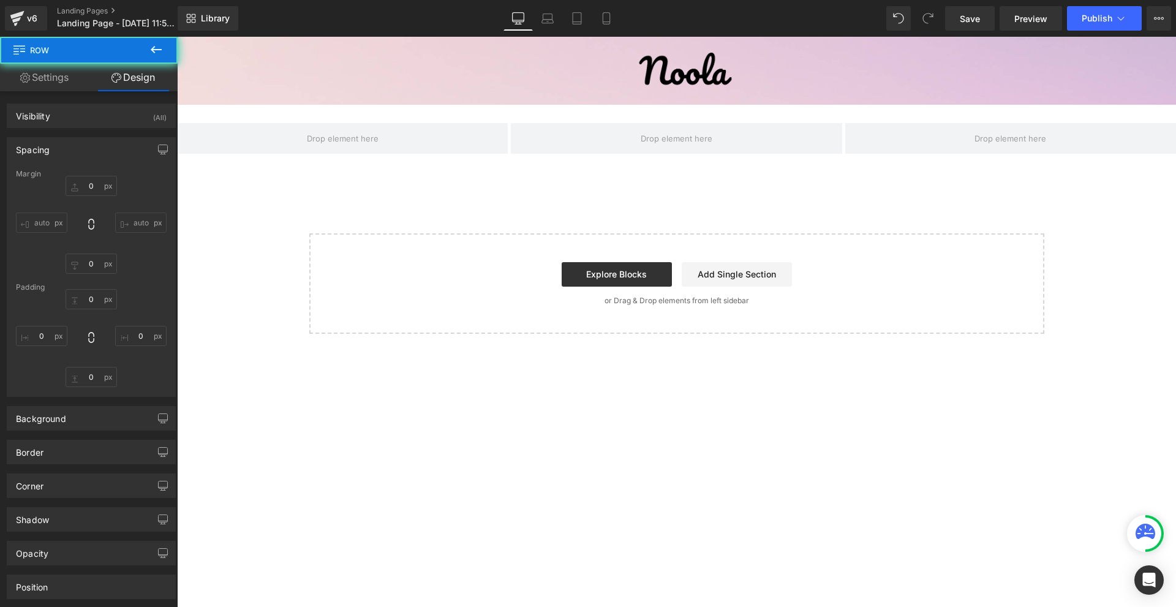
type input "0"
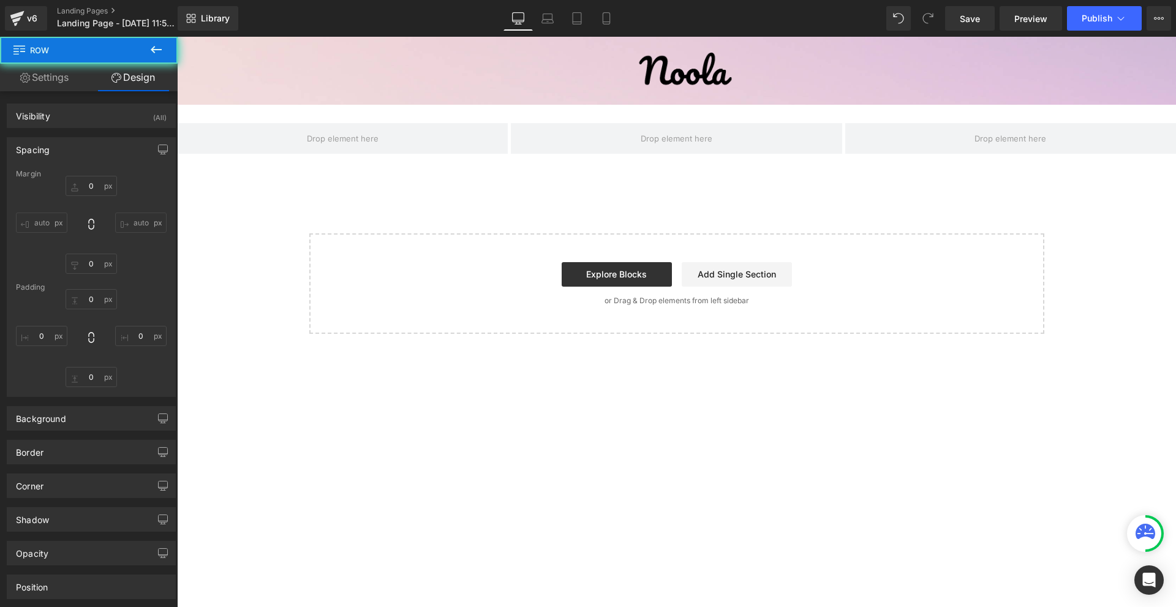
type input "0"
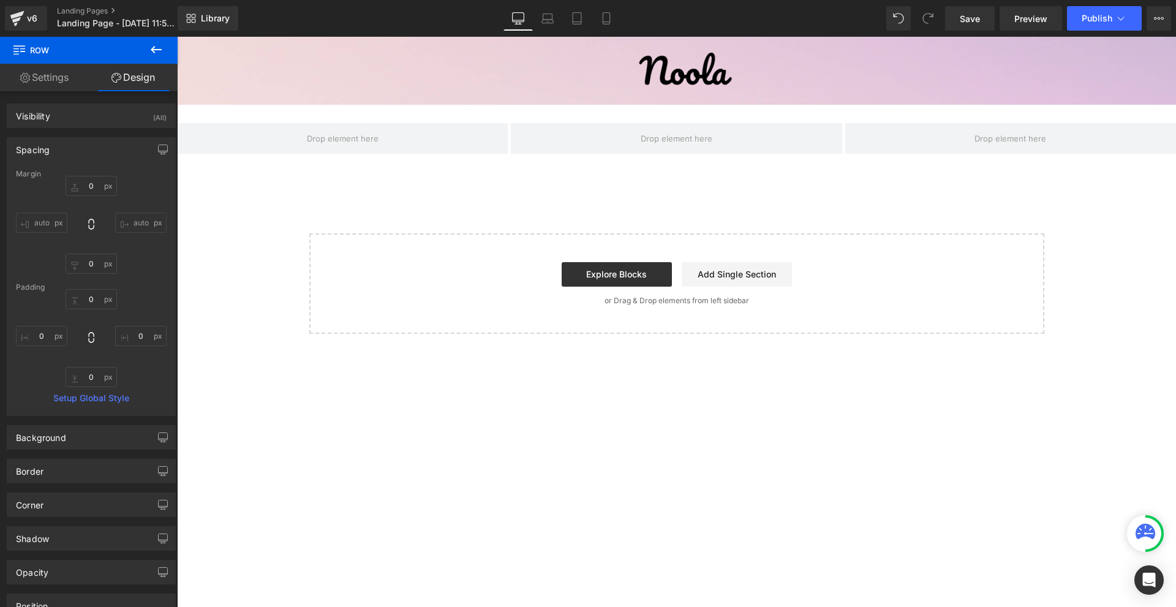
click at [163, 54] on icon at bounding box center [156, 49] width 15 height 15
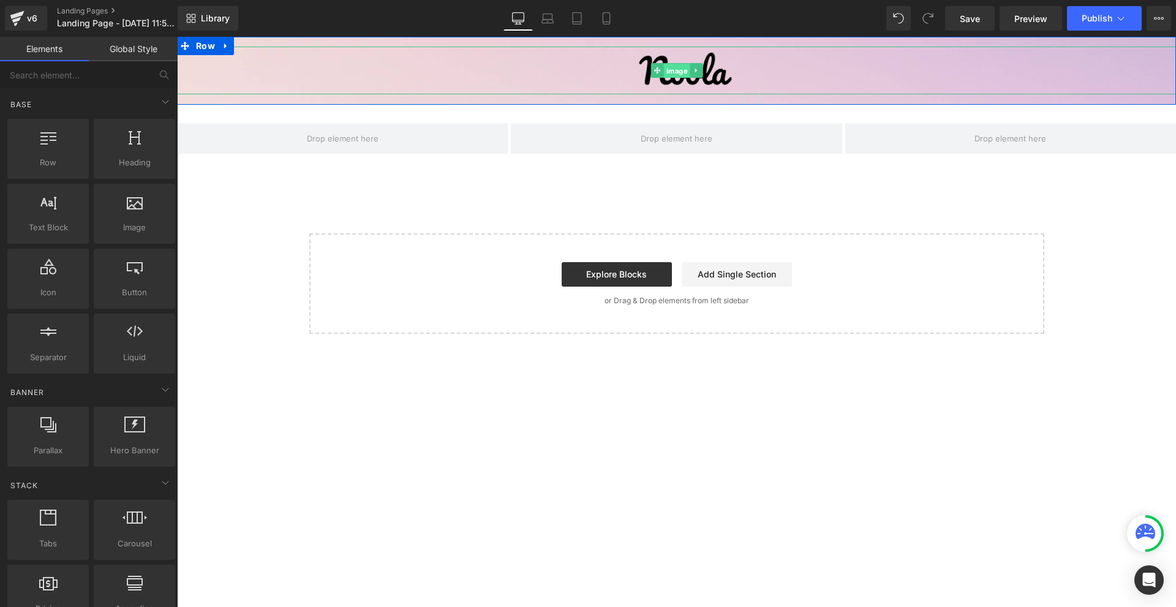
click at [666, 67] on span "Image" at bounding box center [676, 71] width 26 height 15
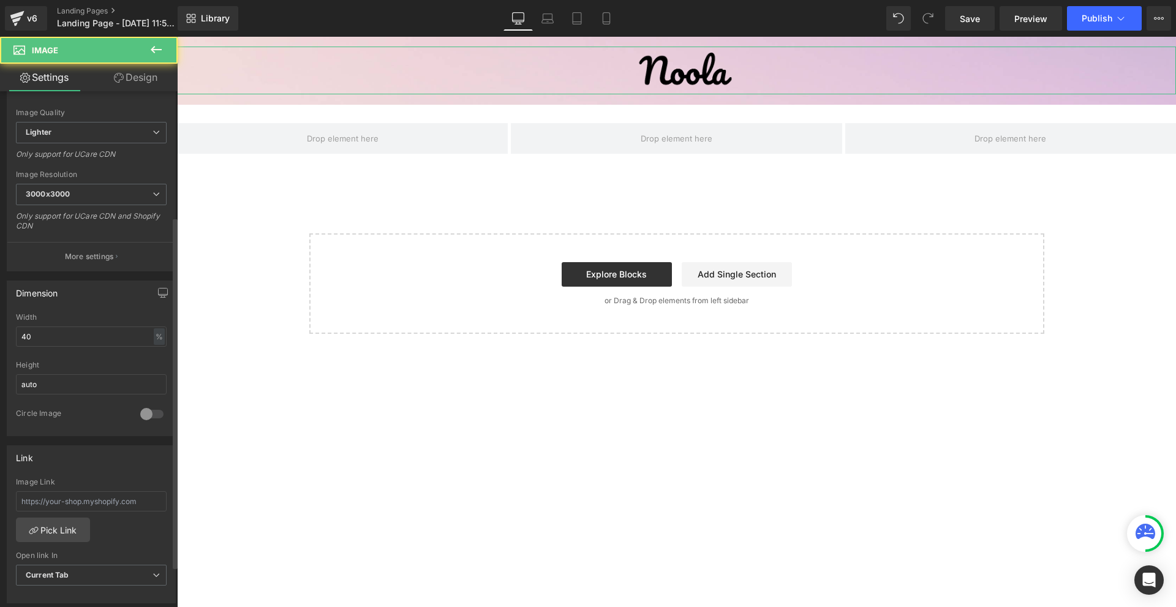
scroll to position [306, 0]
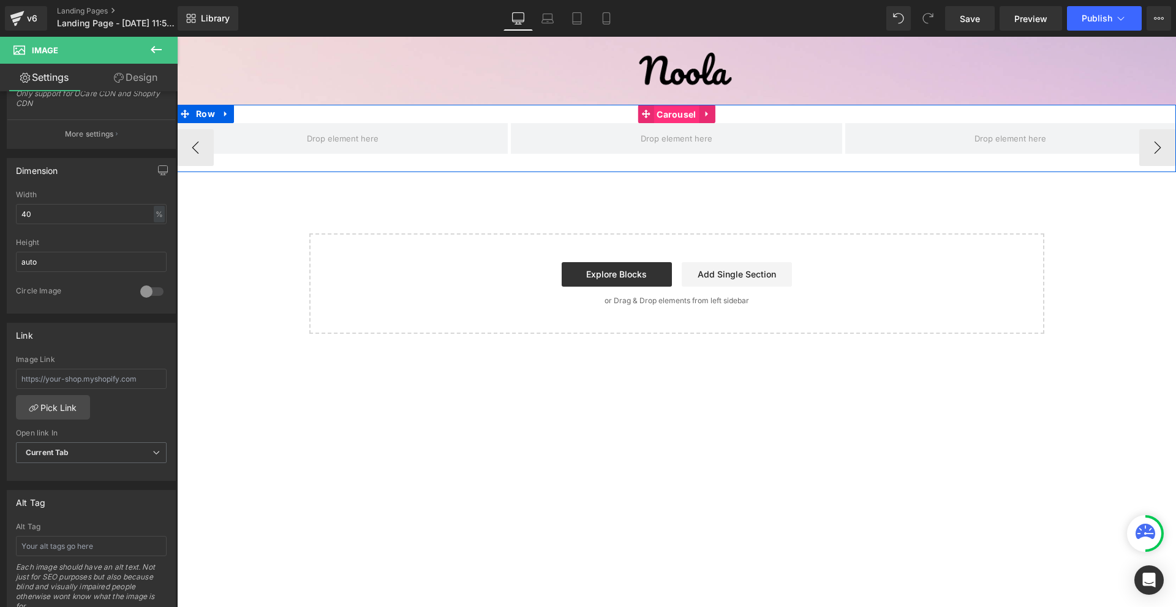
click at [683, 113] on span "Carousel" at bounding box center [675, 114] width 45 height 18
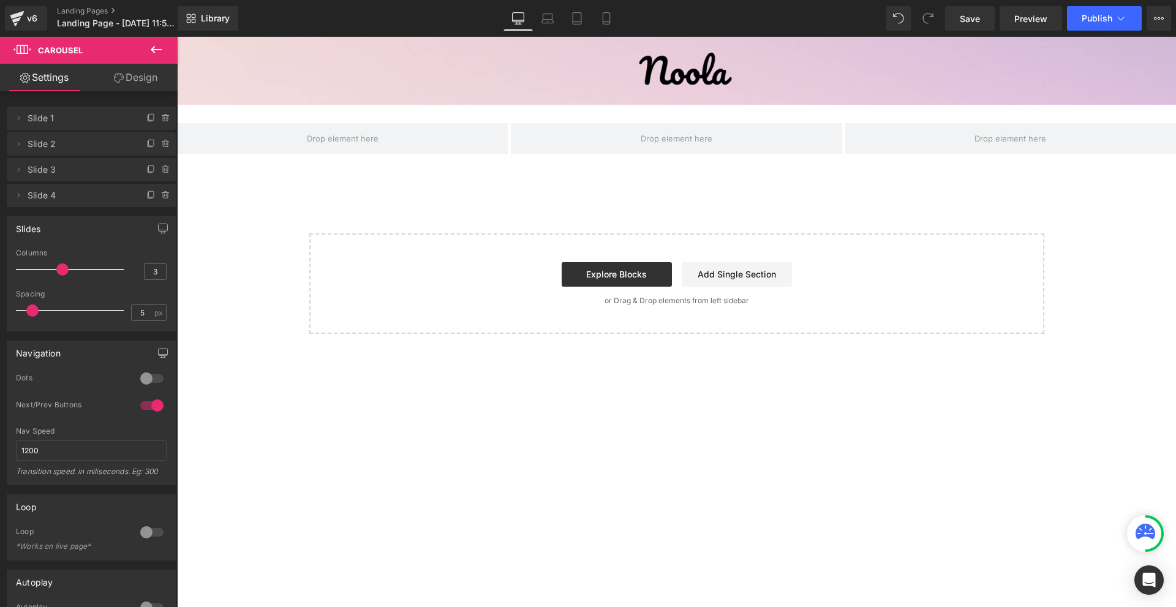
click at [148, 49] on button at bounding box center [156, 50] width 43 height 27
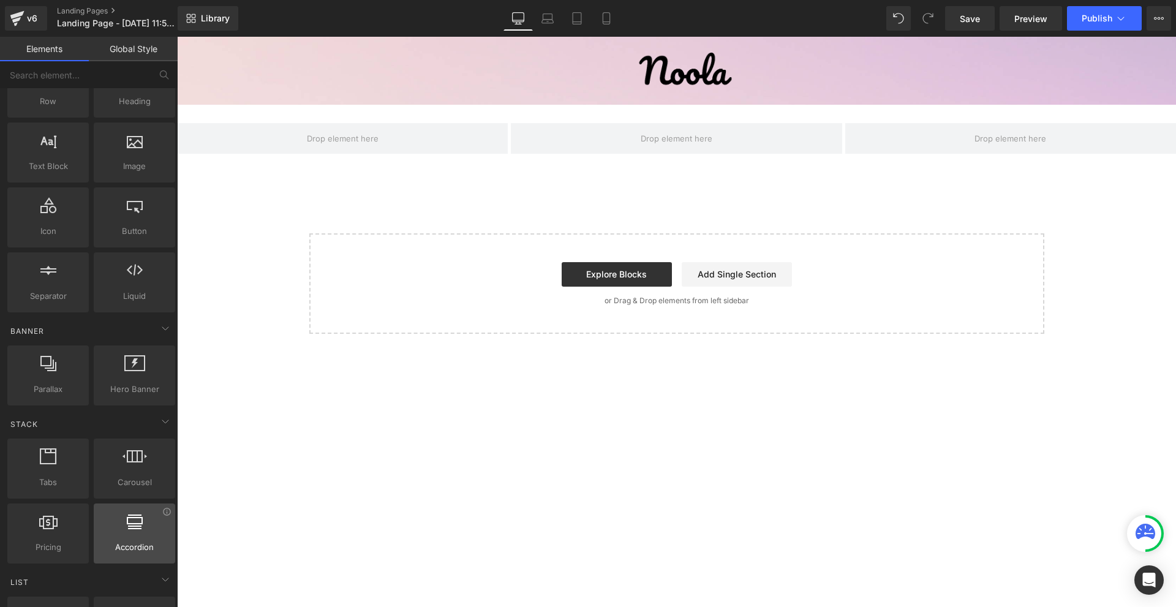
scroll to position [122, 0]
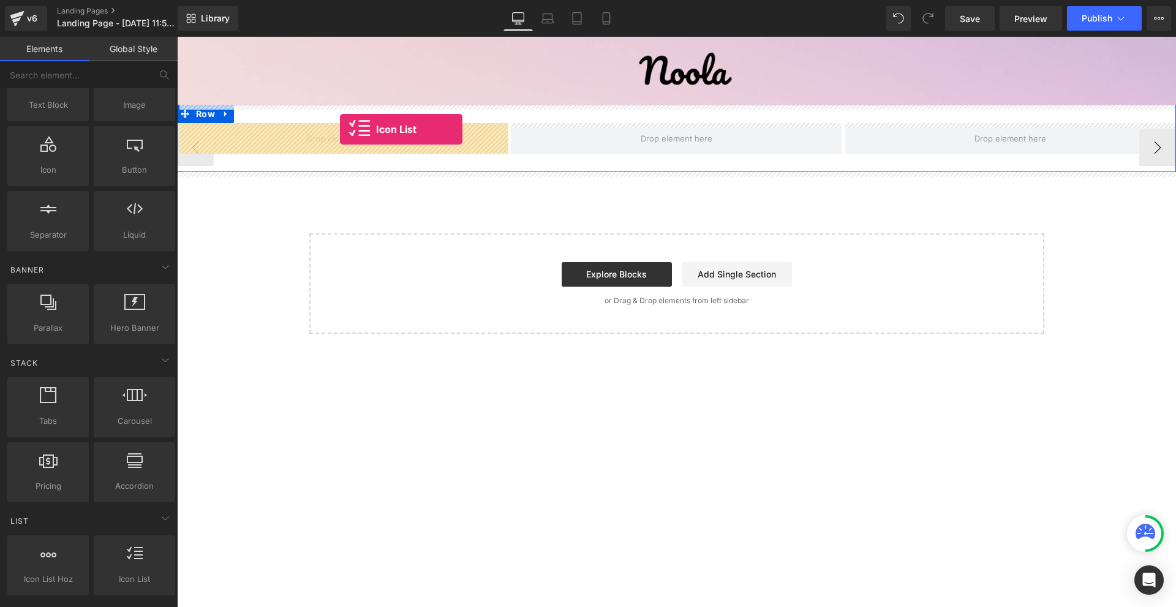
drag, startPoint x: 350, startPoint y: 544, endPoint x: 340, endPoint y: 129, distance: 415.4
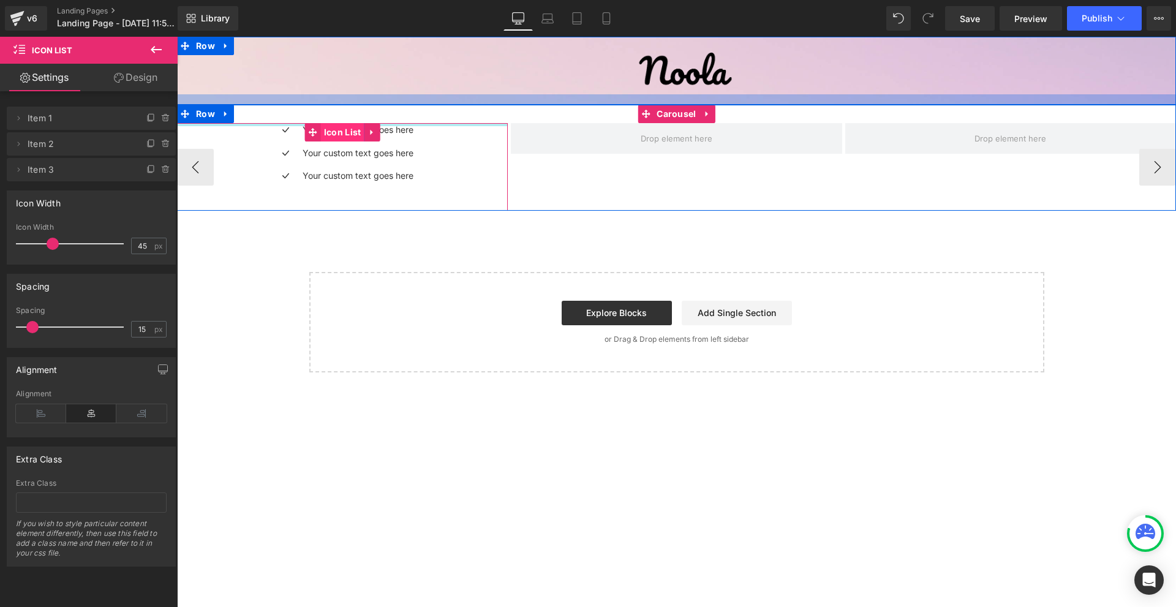
drag, startPoint x: 394, startPoint y: 126, endPoint x: 351, endPoint y: 135, distance: 44.4
click at [413, 94] on div "Image Row Icon Your custom text goes here Text Block Icon Your custom text goes…" at bounding box center [676, 205] width 999 height 336
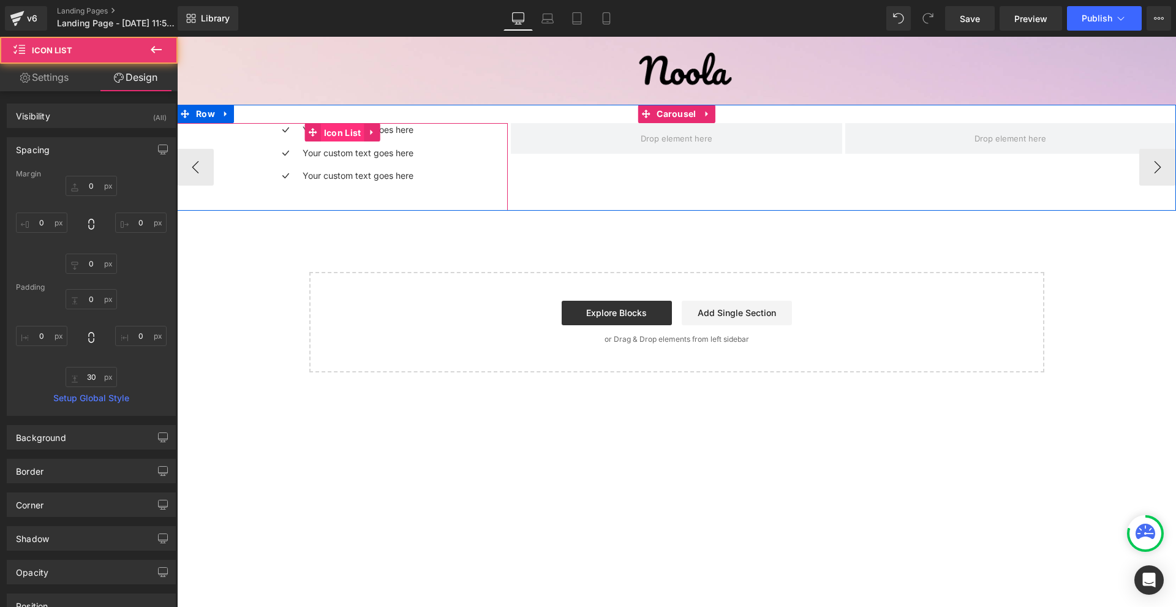
click at [351, 135] on span "Icon List" at bounding box center [342, 133] width 43 height 18
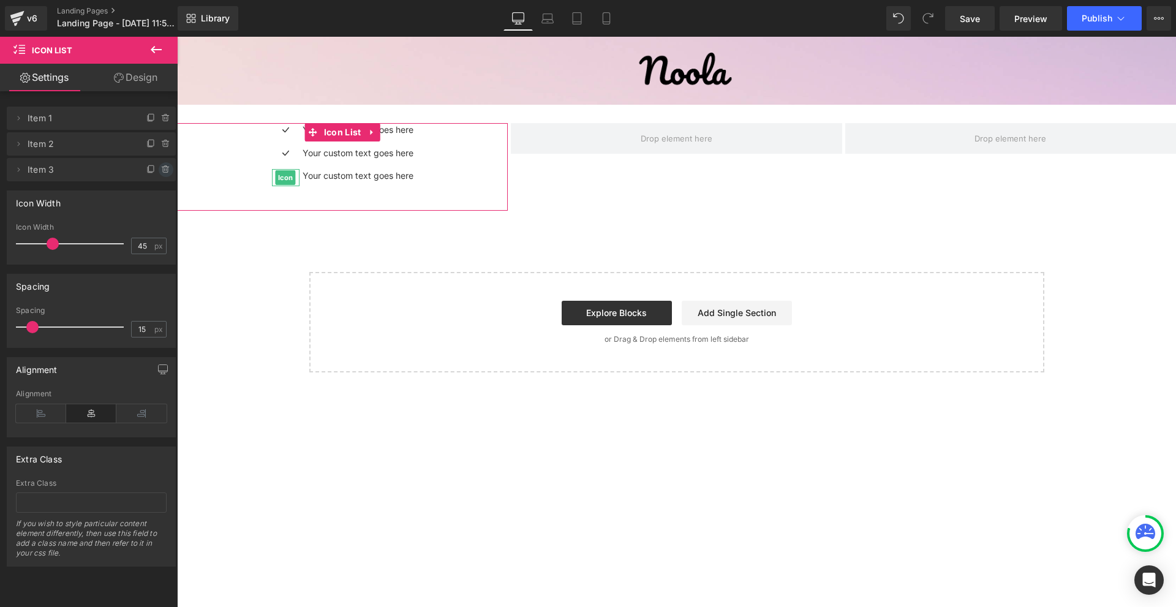
click at [162, 165] on icon at bounding box center [166, 170] width 10 height 10
click at [162, 166] on button "Delete" at bounding box center [153, 170] width 39 height 16
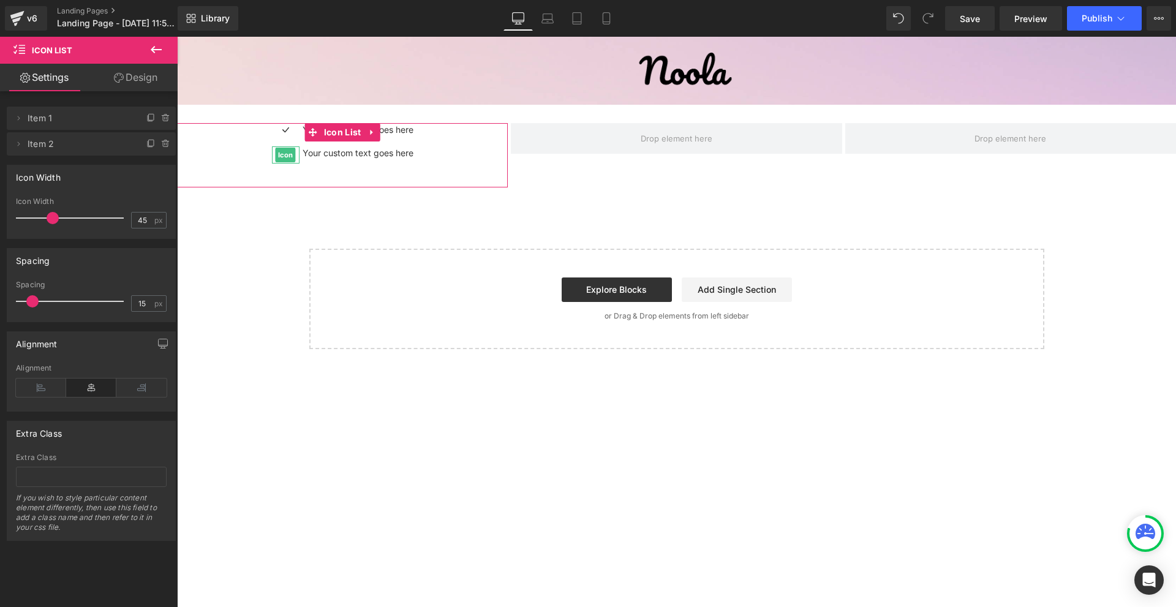
click at [162, 143] on icon at bounding box center [166, 144] width 10 height 10
click at [162, 143] on button "Delete" at bounding box center [153, 145] width 39 height 16
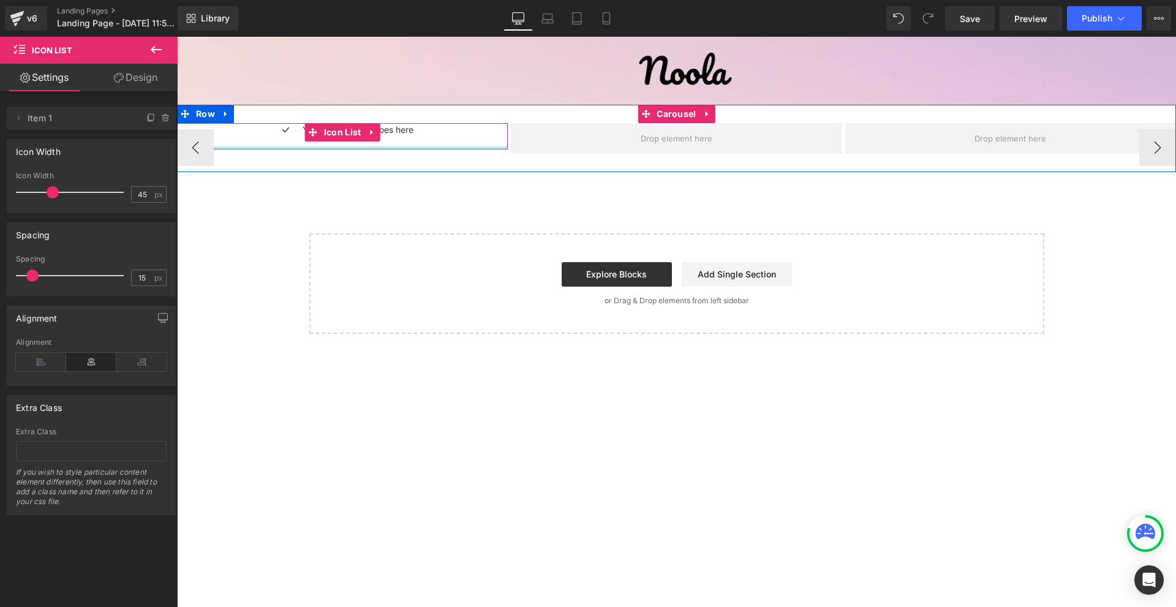
drag, startPoint x: 378, startPoint y: 162, endPoint x: 387, endPoint y: 147, distance: 17.9
click at [387, 147] on div at bounding box center [342, 147] width 331 height 3
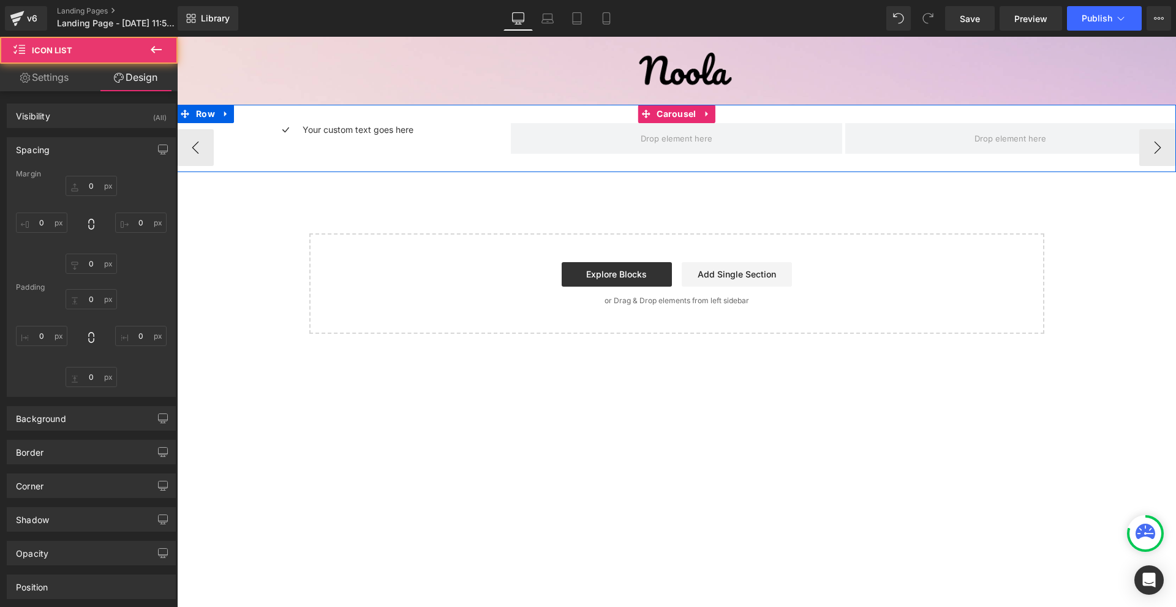
type input "0"
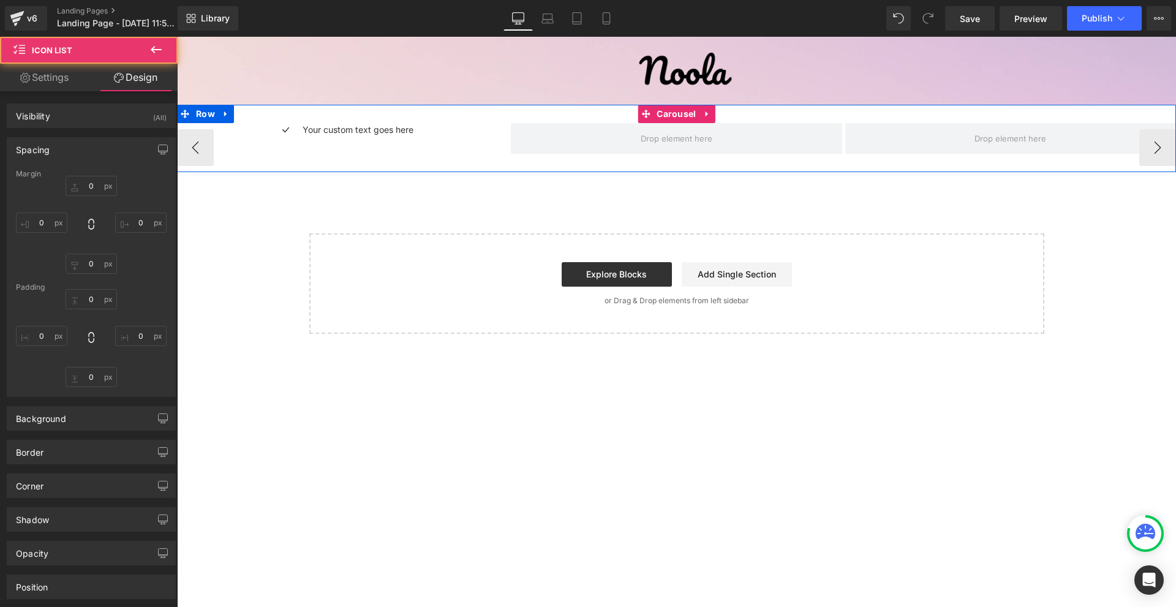
type input "0"
type input "5"
type input "0"
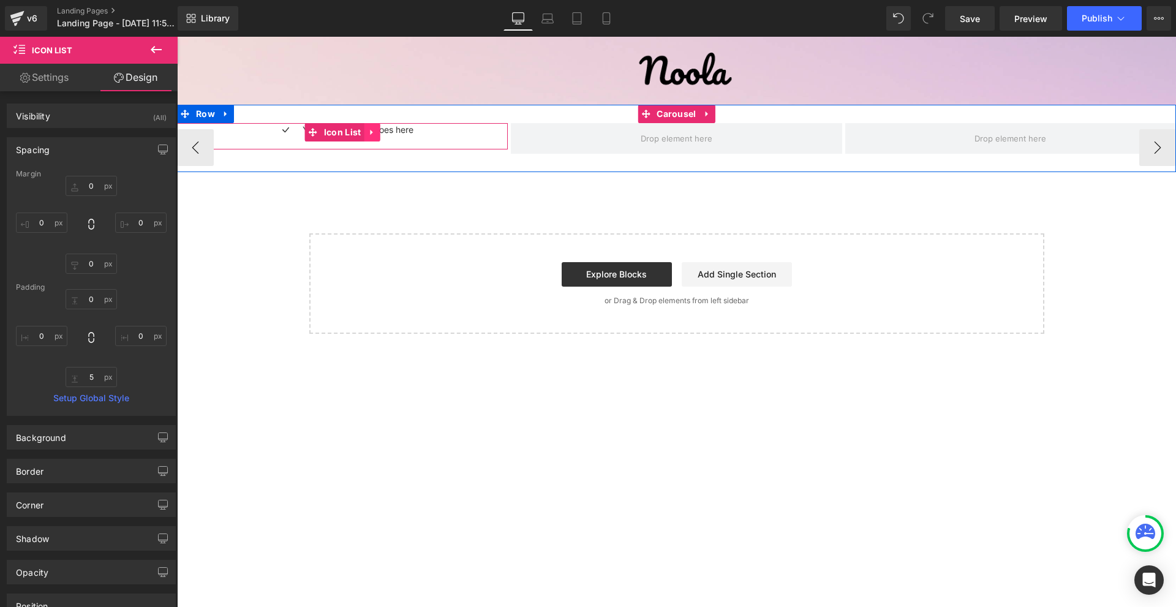
click at [375, 135] on icon at bounding box center [372, 132] width 9 height 9
click at [363, 130] on icon at bounding box center [364, 132] width 9 height 9
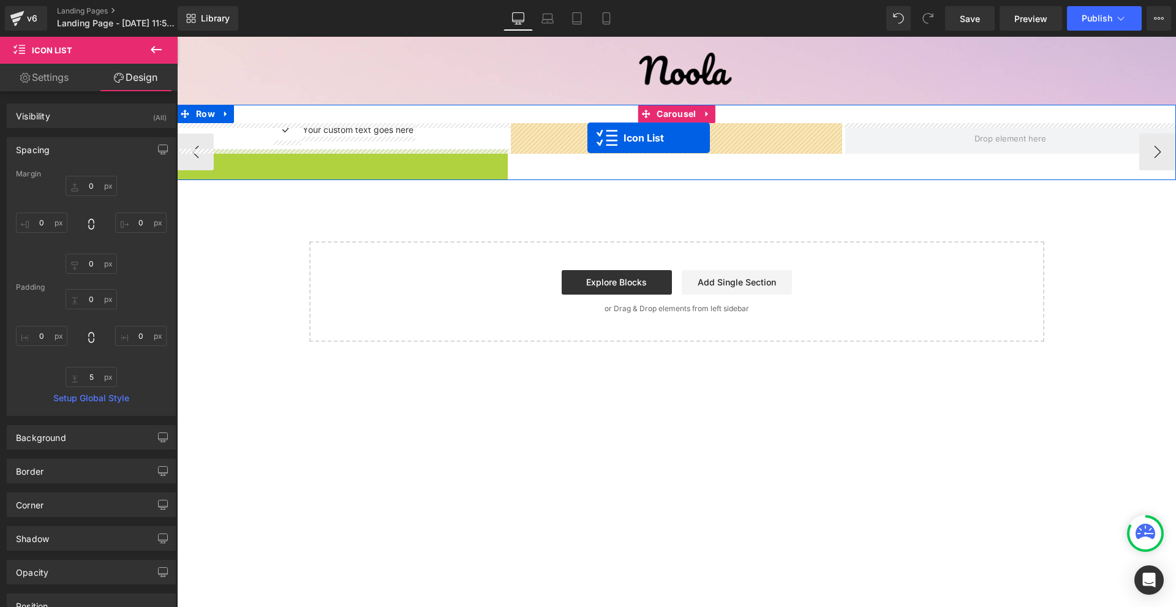
drag, startPoint x: 337, startPoint y: 160, endPoint x: 587, endPoint y: 138, distance: 250.8
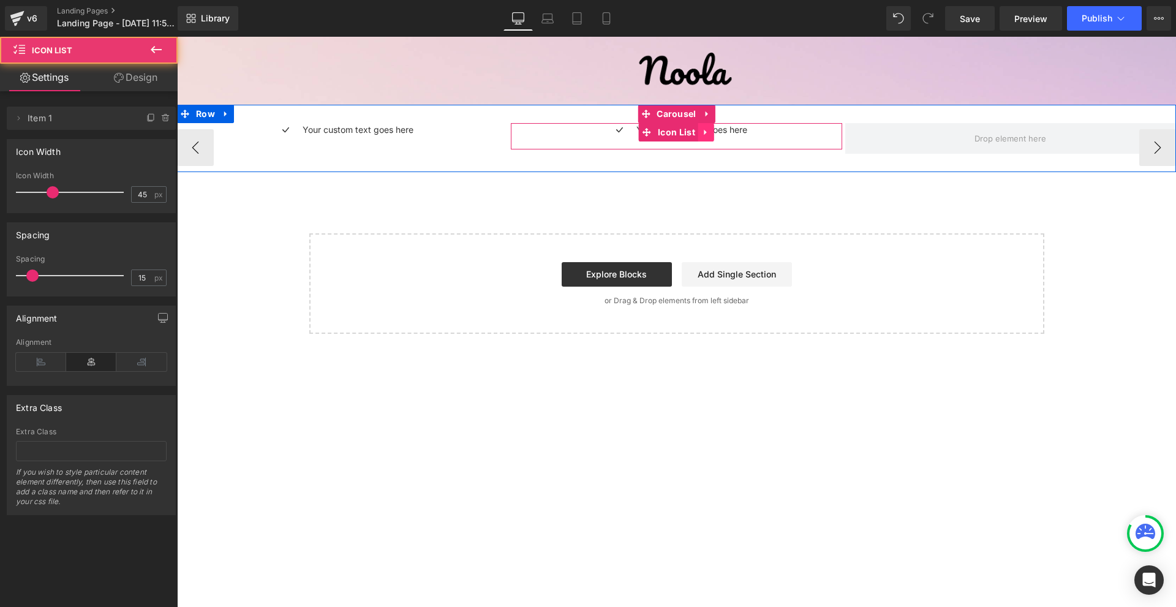
click at [708, 133] on icon at bounding box center [706, 132] width 9 height 9
click at [701, 133] on icon at bounding box center [698, 132] width 9 height 9
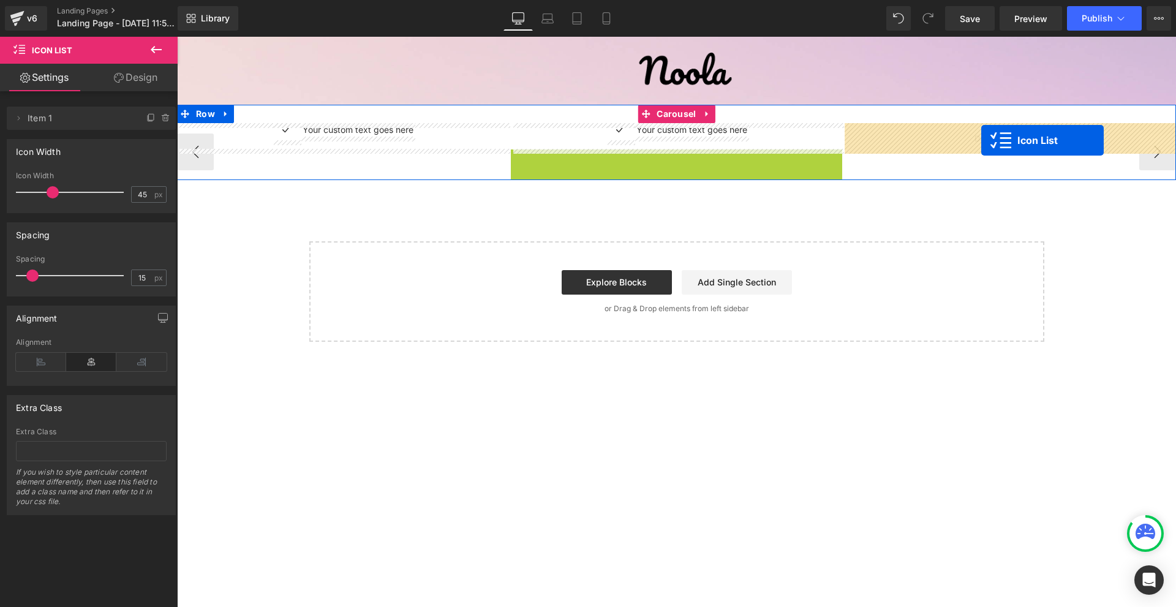
drag, startPoint x: 666, startPoint y: 157, endPoint x: 981, endPoint y: 140, distance: 315.9
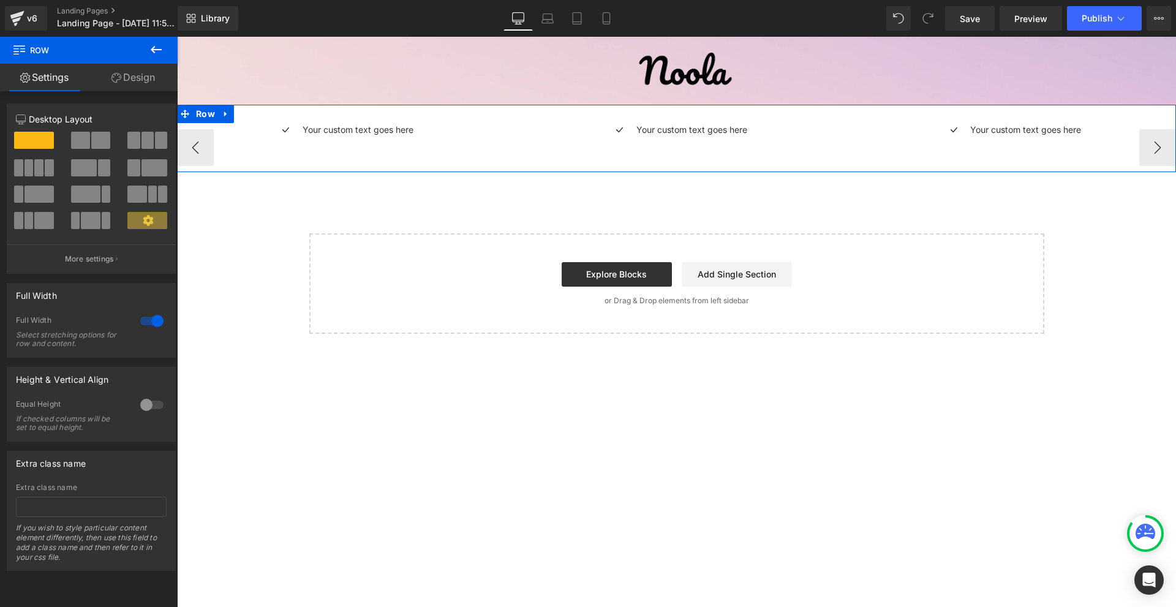
drag, startPoint x: 802, startPoint y: 171, endPoint x: 783, endPoint y: 149, distance: 30.0
click at [815, 149] on div "Icon Your custom text goes here Text Block Icon List Icon Your custom text goes…" at bounding box center [676, 138] width 999 height 67
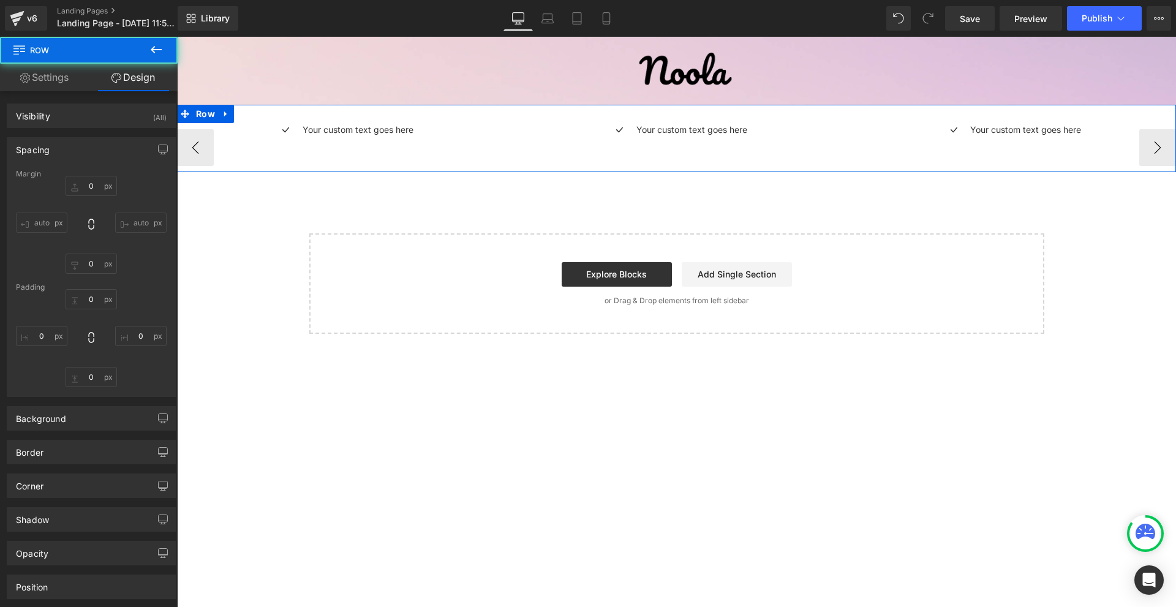
type input "0"
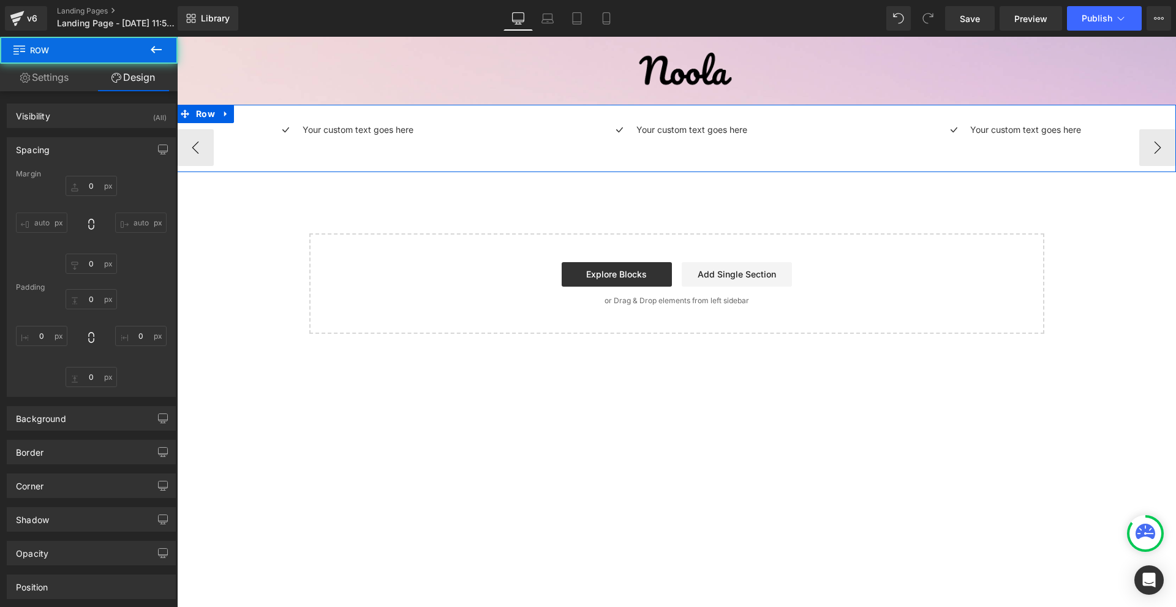
type input "0"
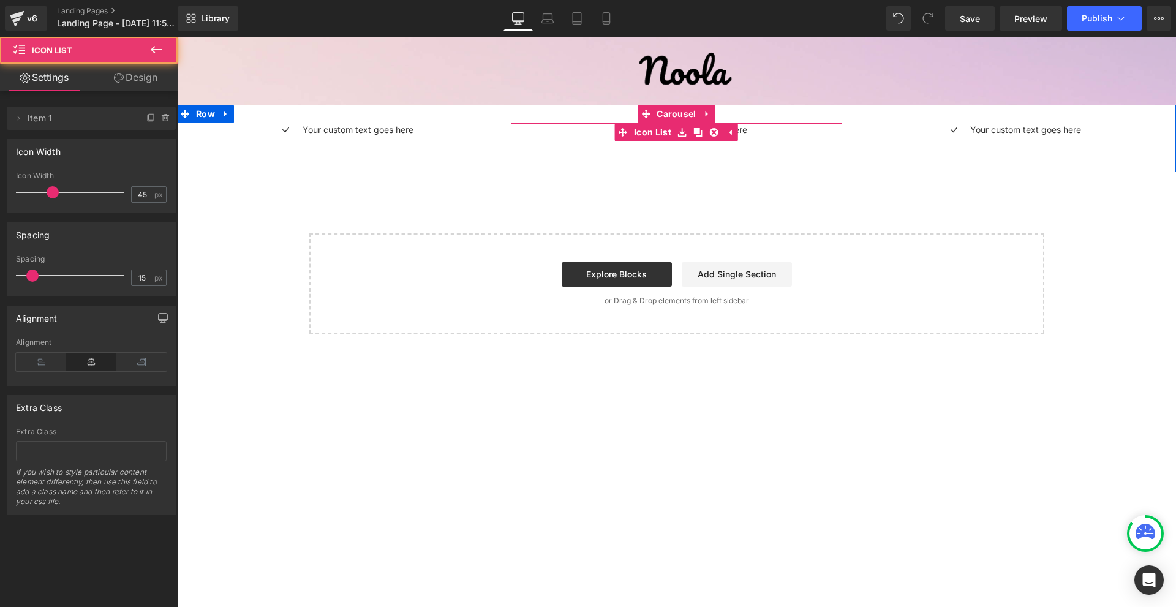
drag, startPoint x: 690, startPoint y: 148, endPoint x: 804, endPoint y: 277, distance: 172.2
click at [700, 134] on div "Icon Your custom text goes here Text Block Icon List" at bounding box center [676, 134] width 331 height 23
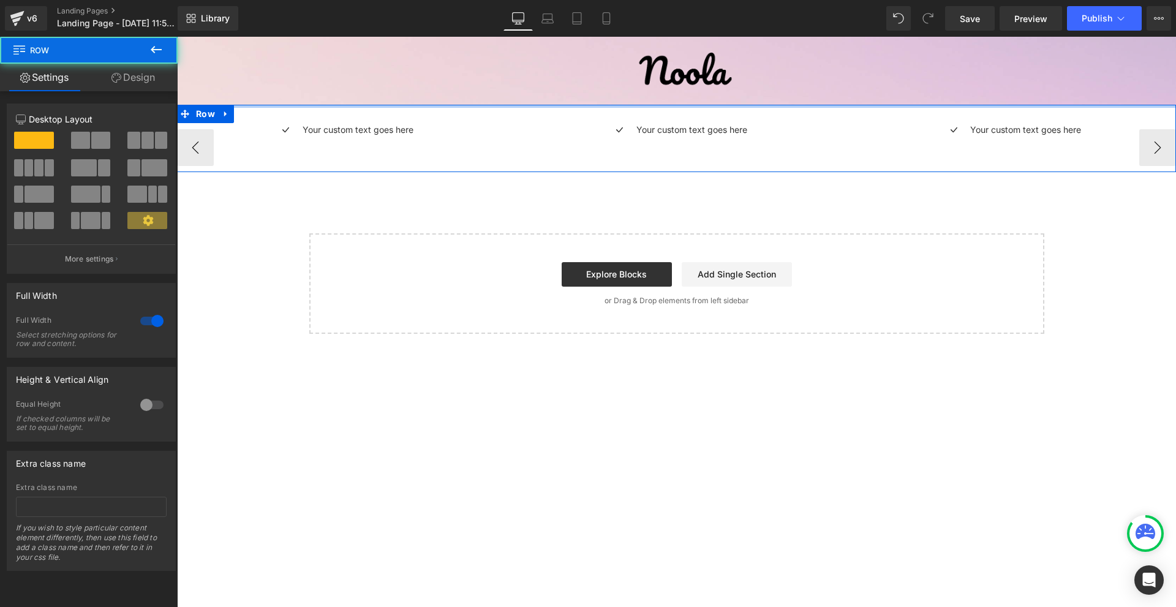
drag, startPoint x: 851, startPoint y: 107, endPoint x: 849, endPoint y: 167, distance: 59.5
click at [853, 105] on div at bounding box center [676, 106] width 999 height 3
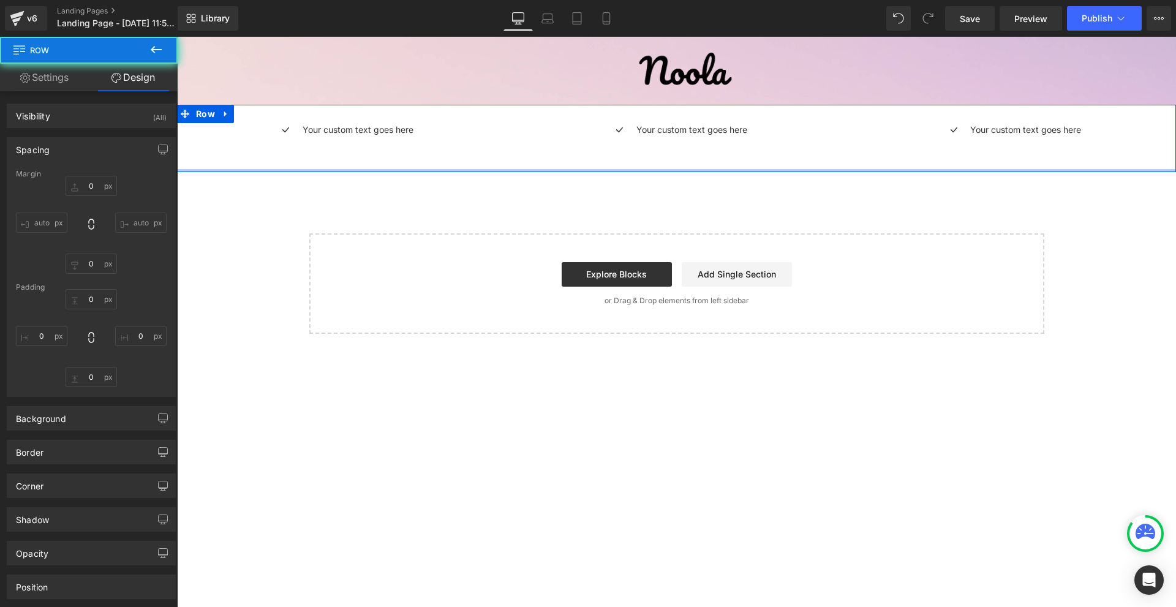
type input "0"
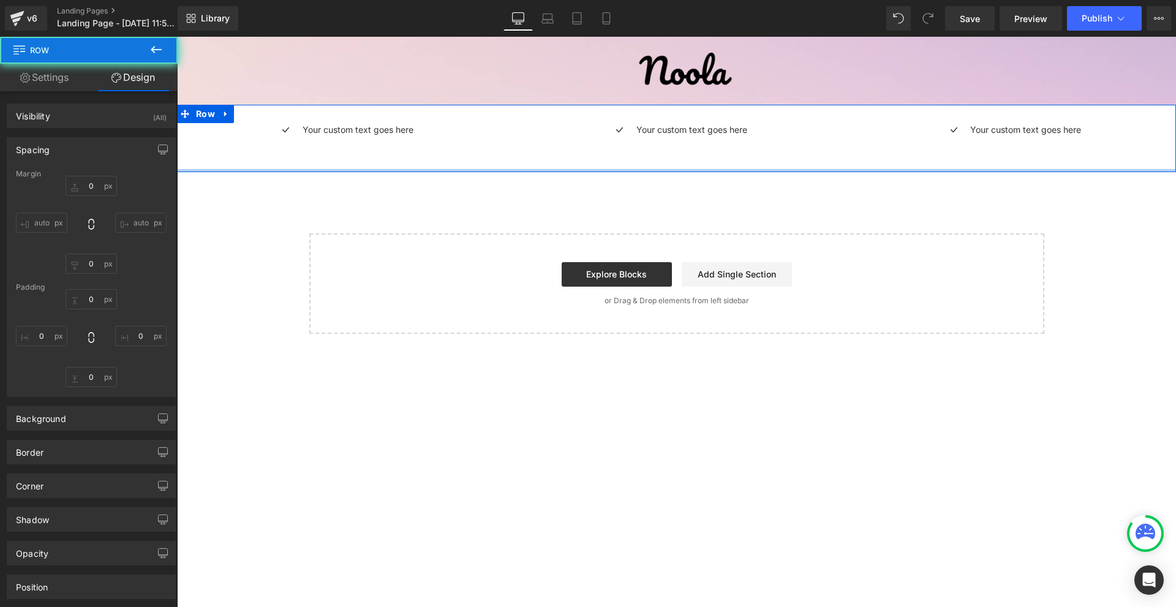
type input "0"
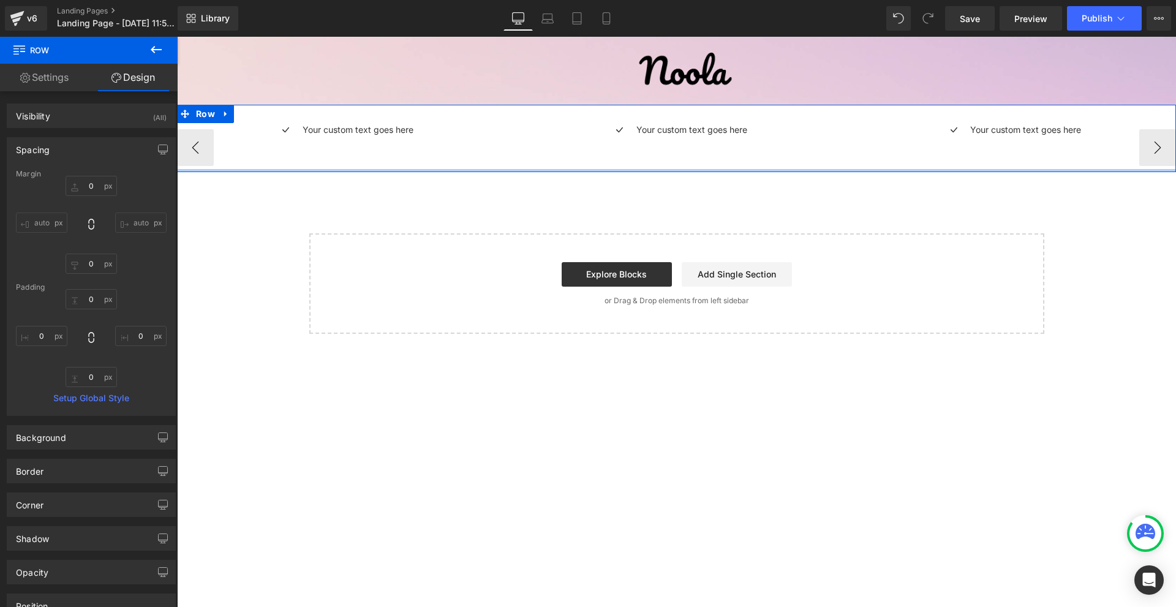
type input "0px"
drag, startPoint x: 835, startPoint y: 170, endPoint x: 884, endPoint y: 155, distance: 51.3
click at [850, 149] on div "Icon Your custom text goes here Text Block Icon List Icon Your custom text goes…" at bounding box center [676, 138] width 999 height 67
click at [682, 113] on span "Carousel" at bounding box center [675, 114] width 45 height 18
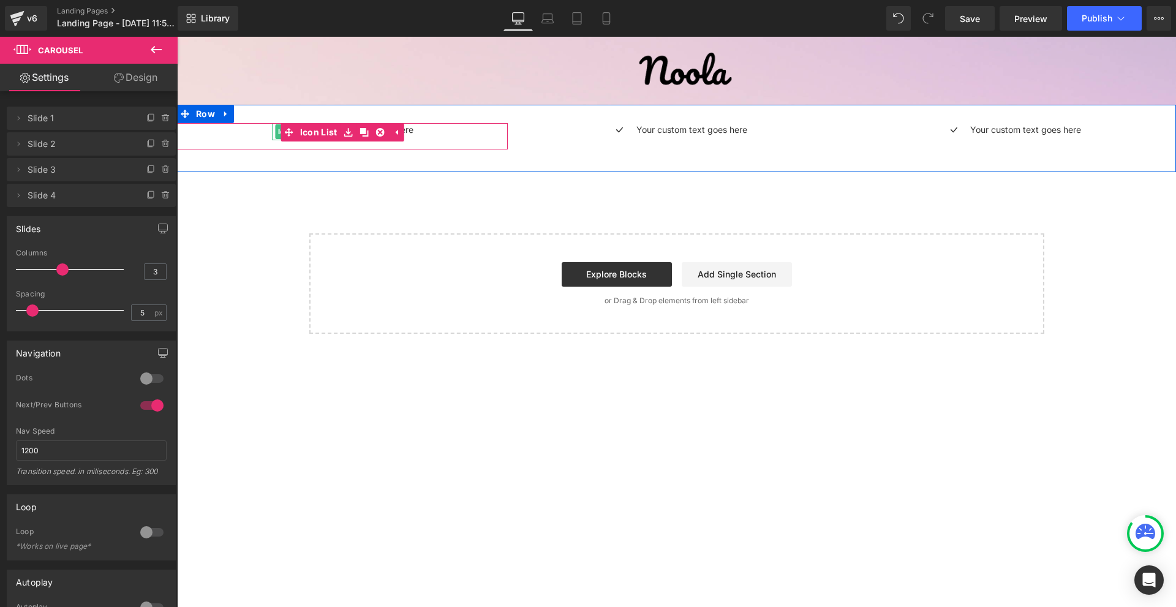
click at [279, 133] on span "Icon" at bounding box center [286, 131] width 20 height 15
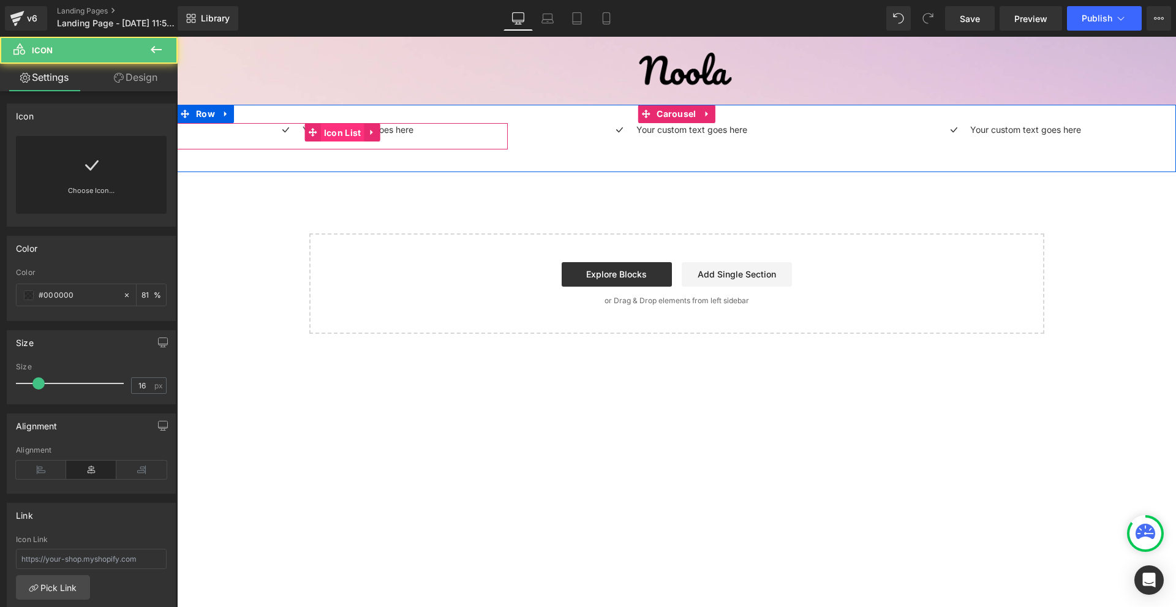
click at [313, 131] on link "Icon List" at bounding box center [334, 132] width 59 height 18
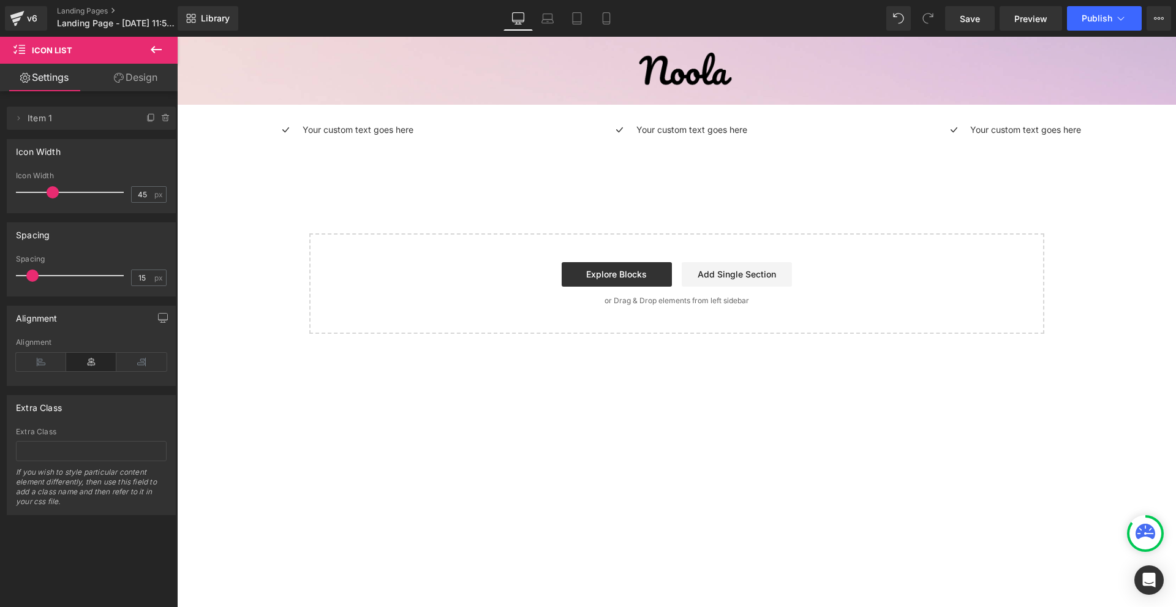
click at [274, 132] on div "Icon" at bounding box center [286, 131] width 28 height 17
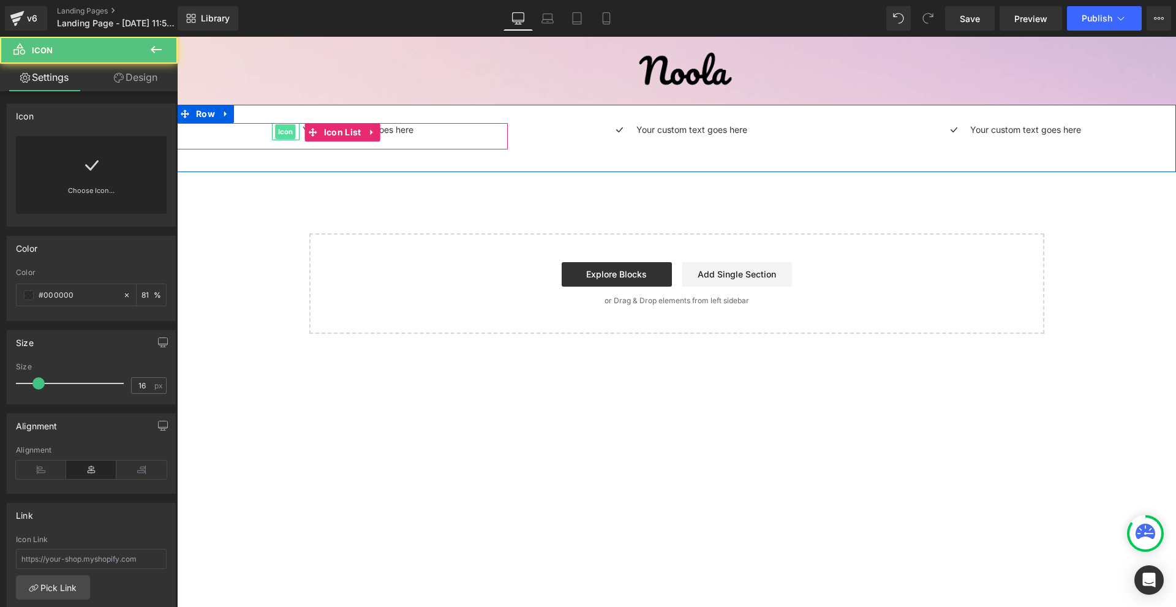
click at [285, 127] on span "Icon" at bounding box center [286, 131] width 20 height 15
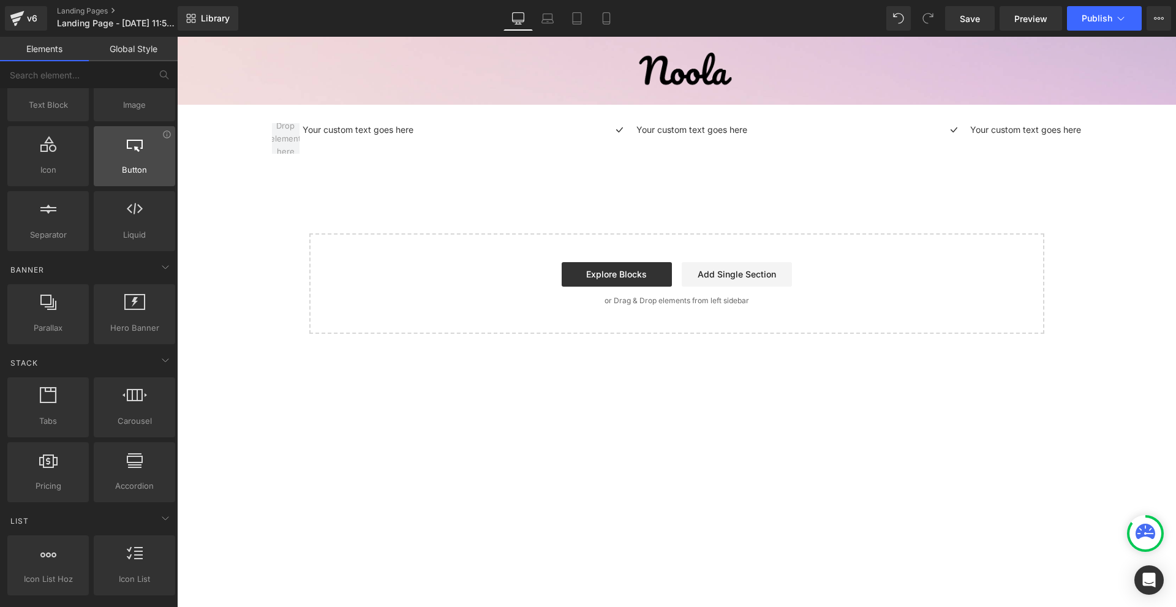
scroll to position [0, 0]
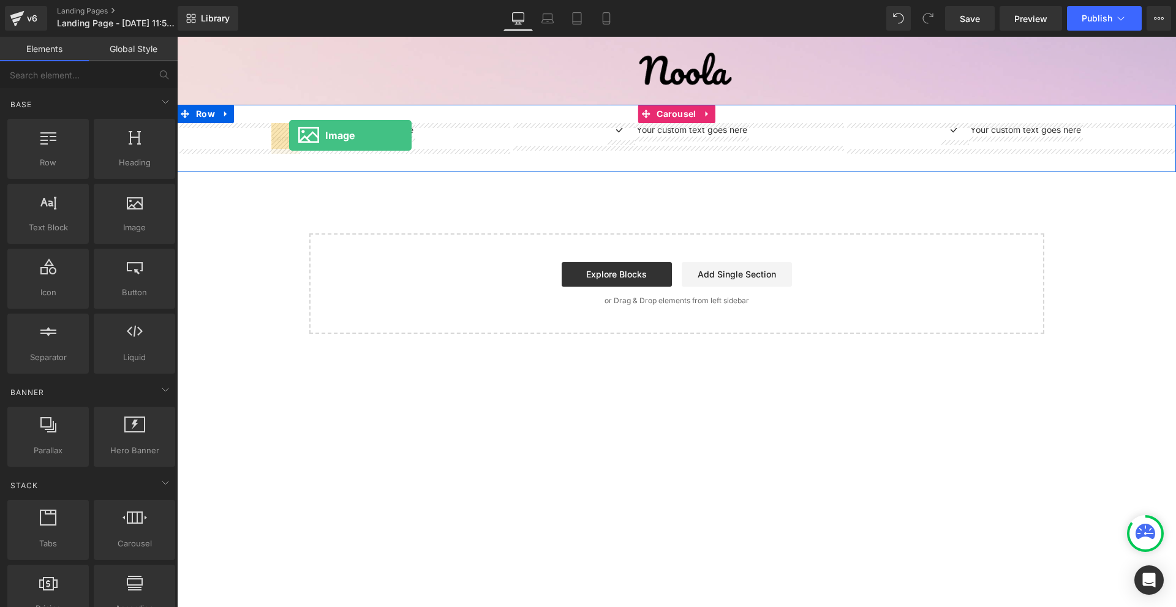
drag, startPoint x: 311, startPoint y: 266, endPoint x: 289, endPoint y: 135, distance: 132.9
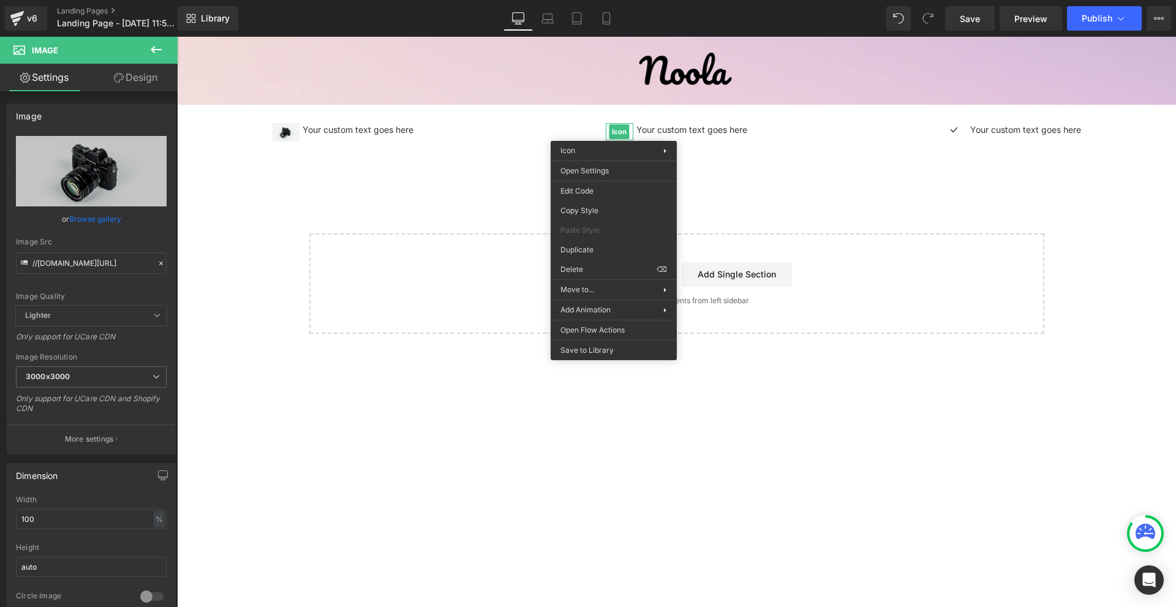
drag, startPoint x: 771, startPoint y: 302, endPoint x: 594, endPoint y: 265, distance: 180.8
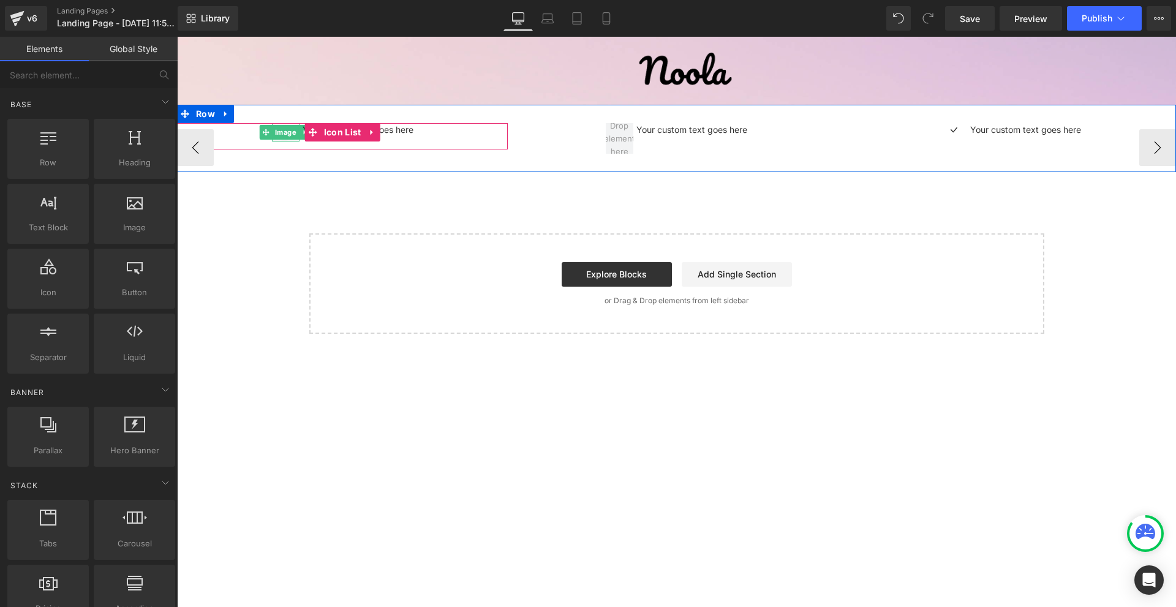
click at [299, 135] on div "Your custom text goes here Text Block" at bounding box center [356, 129] width 114 height 13
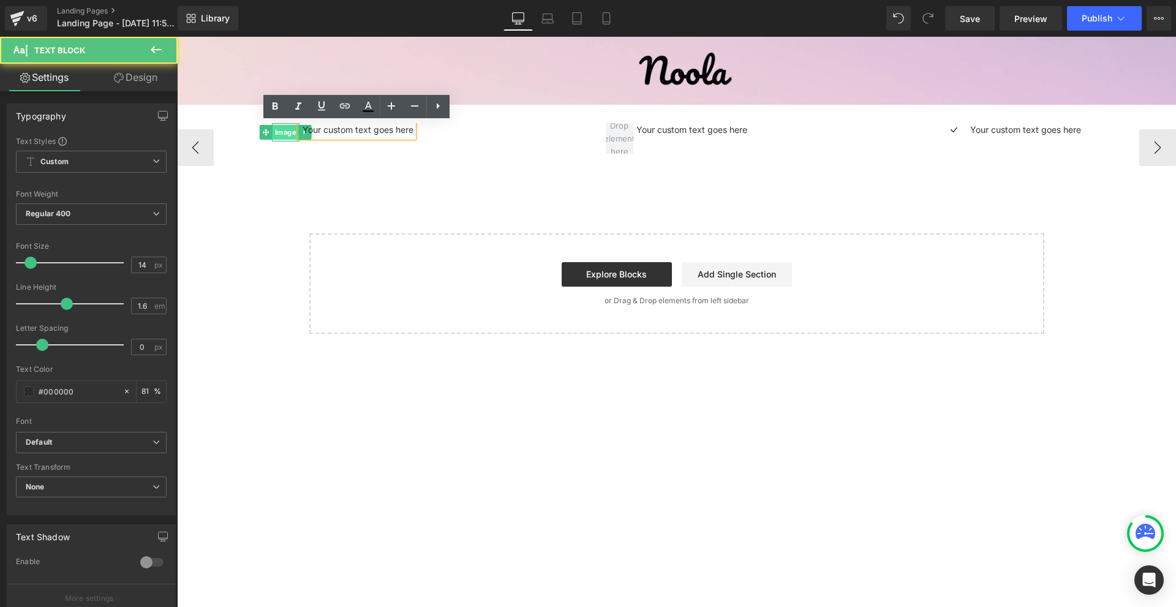
click at [290, 133] on span "Image" at bounding box center [286, 132] width 26 height 15
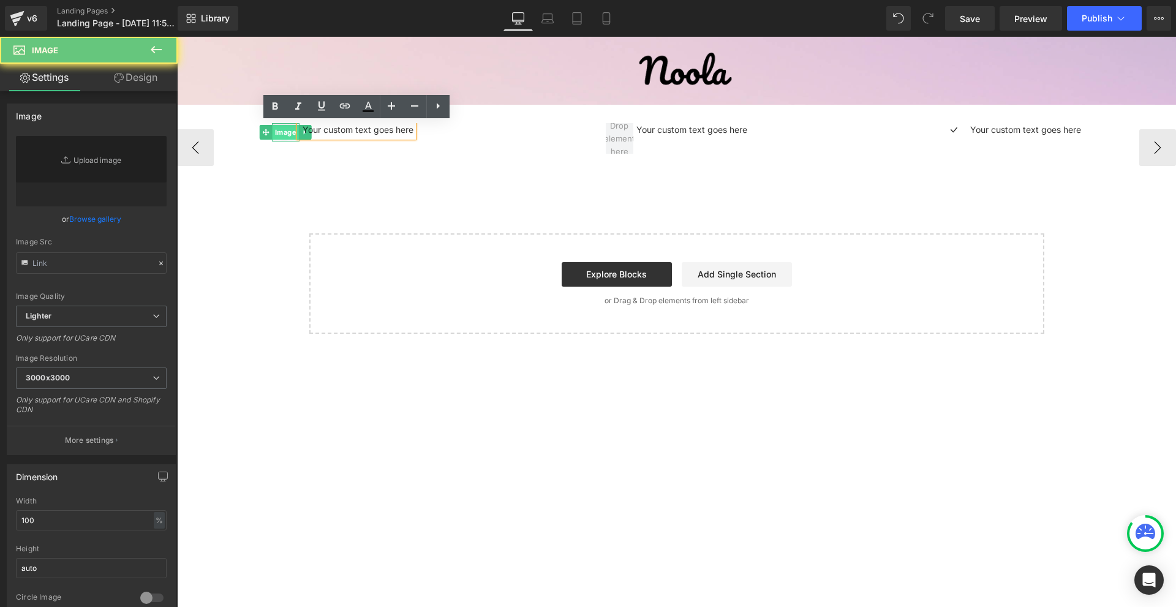
type input "//[DOMAIN_NAME][URL]"
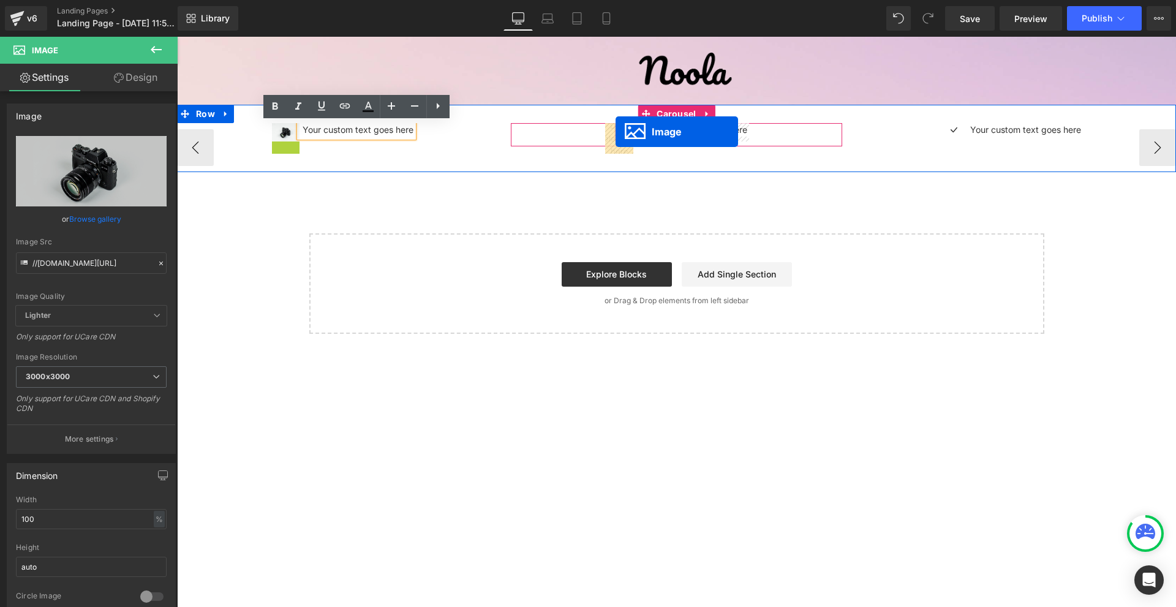
drag, startPoint x: 280, startPoint y: 149, endPoint x: 616, endPoint y: 132, distance: 336.1
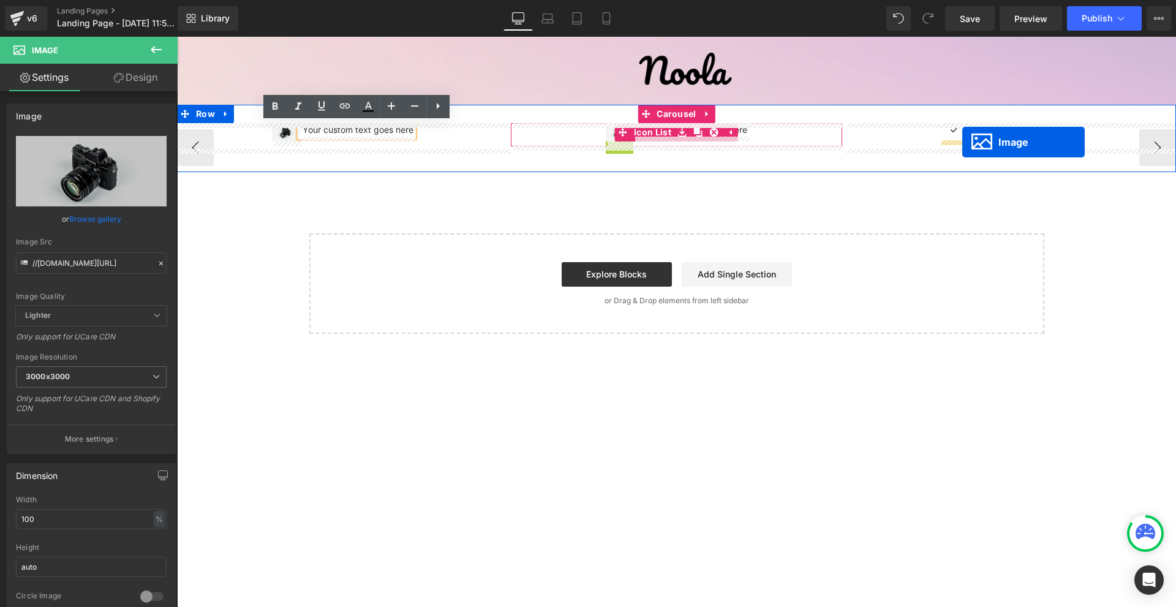
drag, startPoint x: 614, startPoint y: 146, endPoint x: 962, endPoint y: 142, distance: 348.5
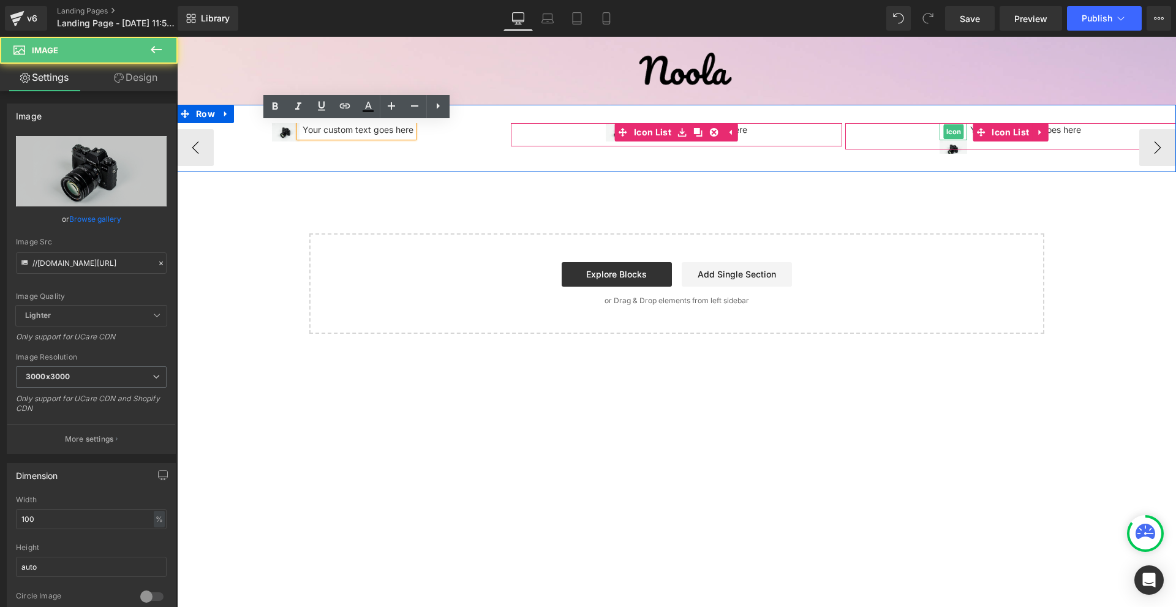
click at [954, 129] on span "Icon" at bounding box center [953, 131] width 20 height 15
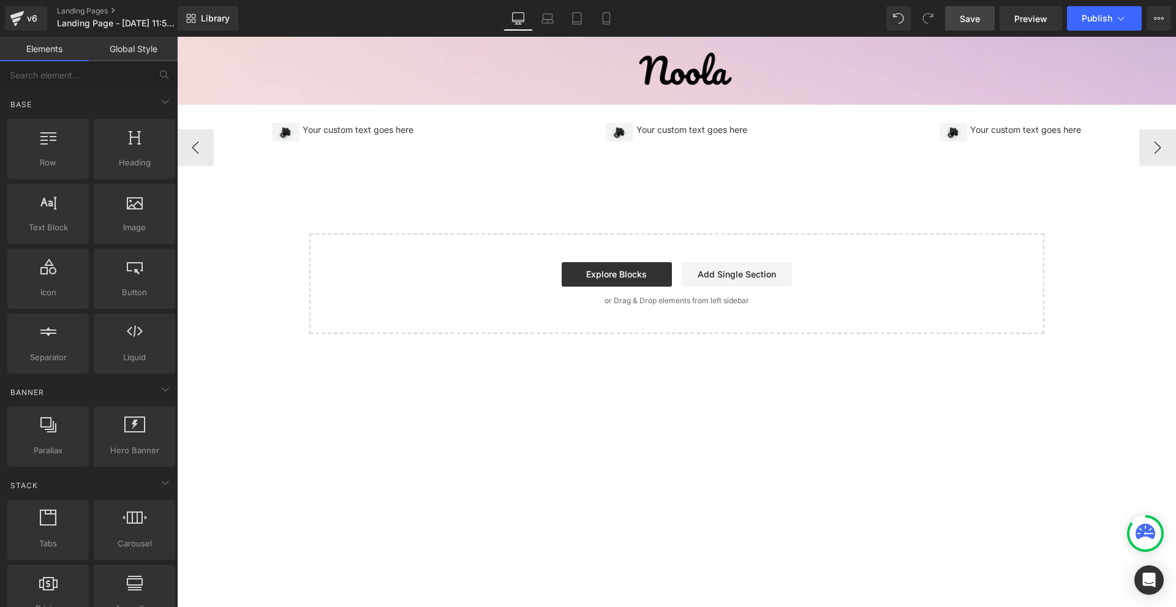
click at [980, 15] on span "Save" at bounding box center [970, 18] width 20 height 13
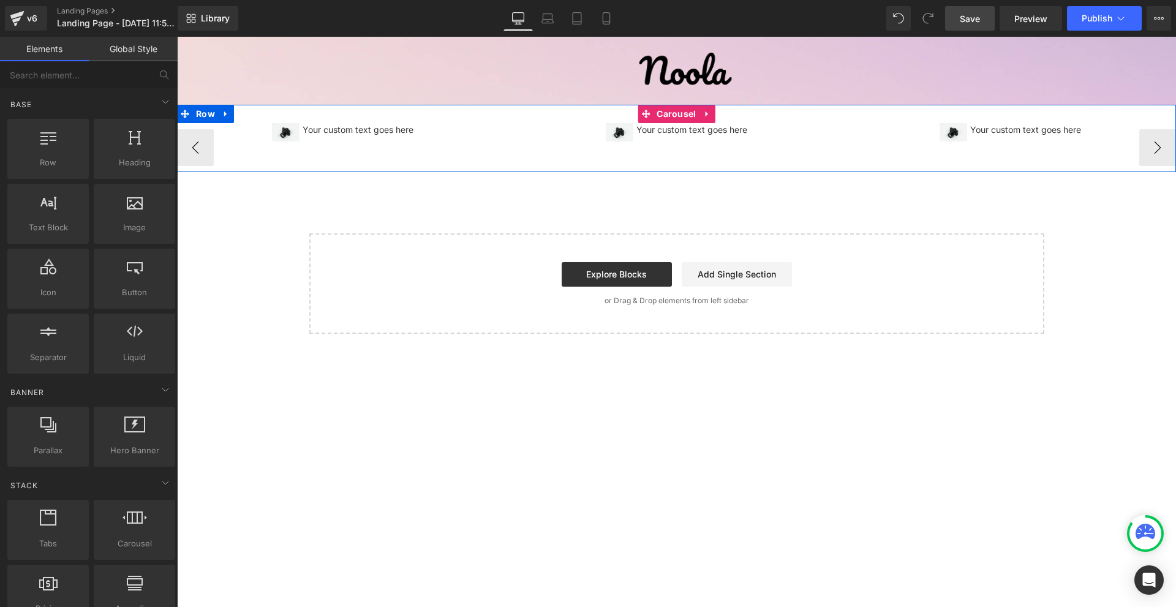
click at [744, 168] on div "Image Your custom text goes here Text Block Icon List Image Your custom text go…" at bounding box center [676, 147] width 999 height 49
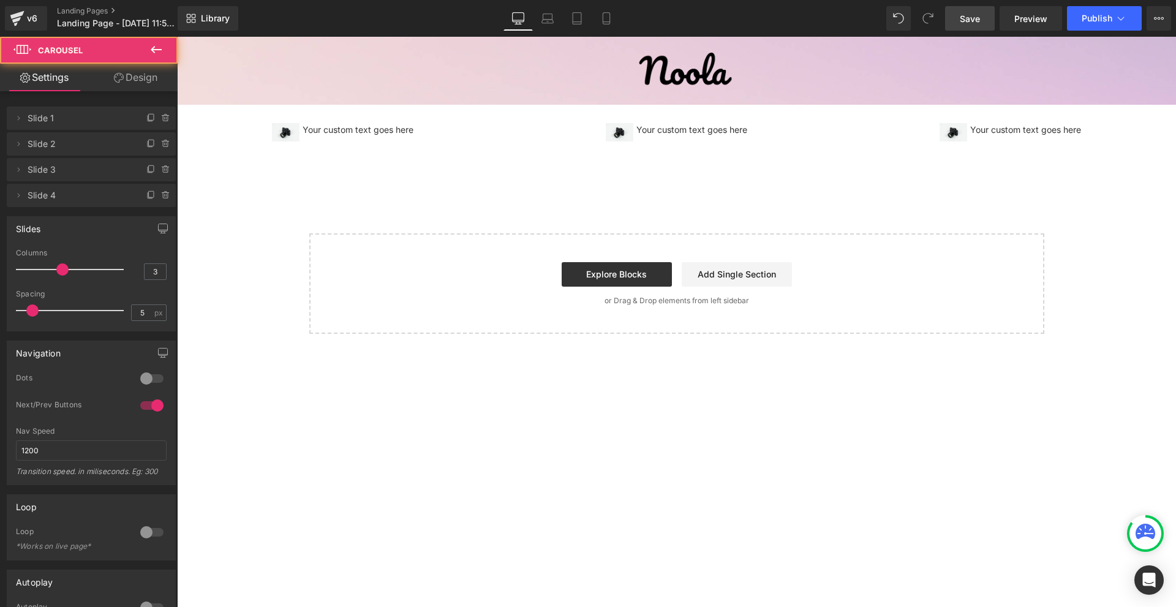
click at [742, 174] on div "Image Row Image Your custom text goes here Text Block Icon List Image Your cust…" at bounding box center [676, 185] width 999 height 297
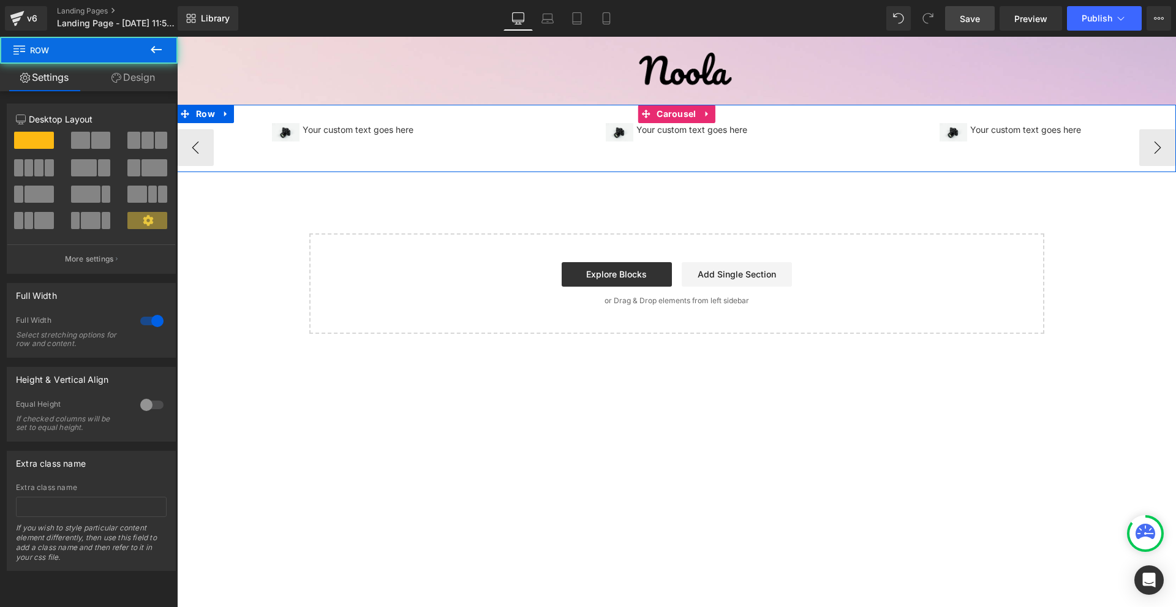
drag, startPoint x: 742, startPoint y: 171, endPoint x: 762, endPoint y: 159, distance: 23.3
click at [748, 158] on div "Image Your custom text goes here Text Block Icon List Image Your custom text go…" at bounding box center [676, 138] width 999 height 67
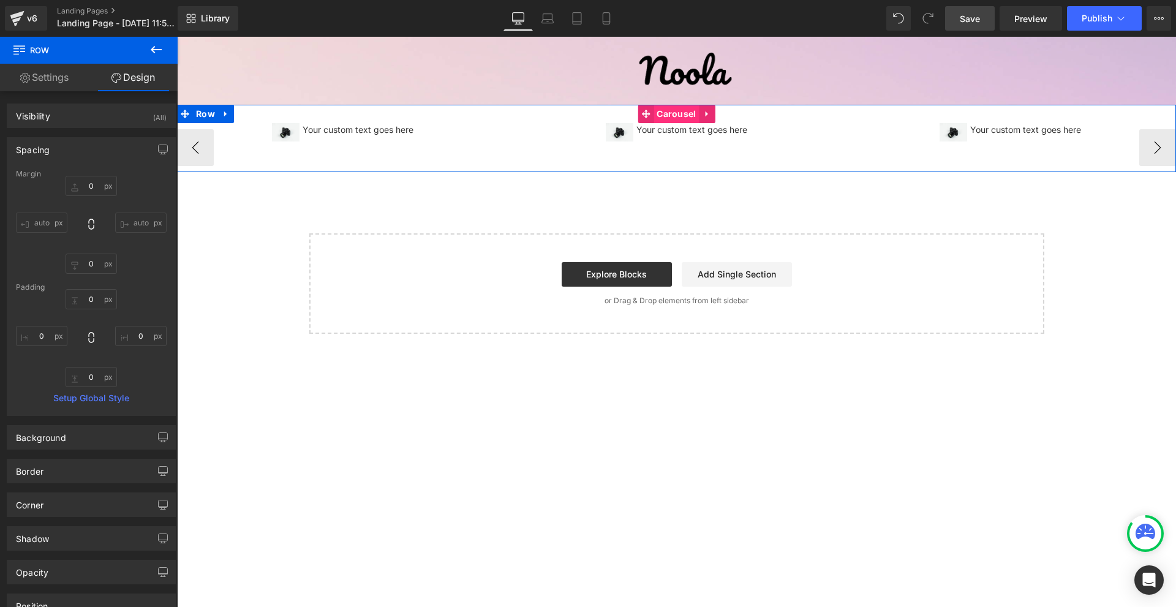
click at [678, 110] on span "Carousel" at bounding box center [675, 114] width 45 height 18
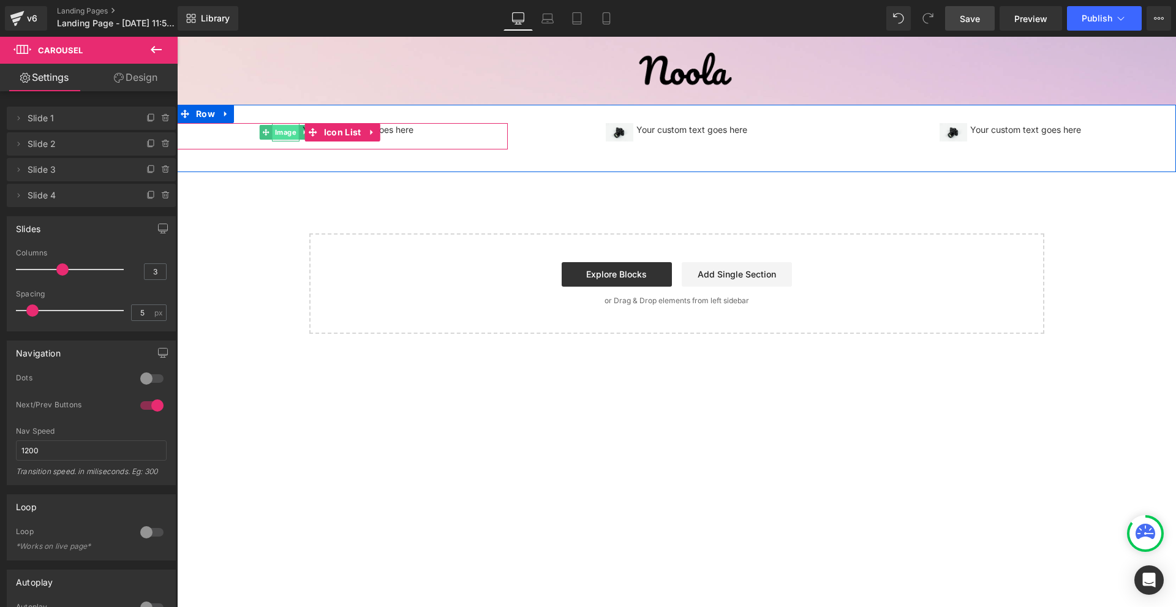
click at [284, 134] on span "Image" at bounding box center [286, 132] width 26 height 15
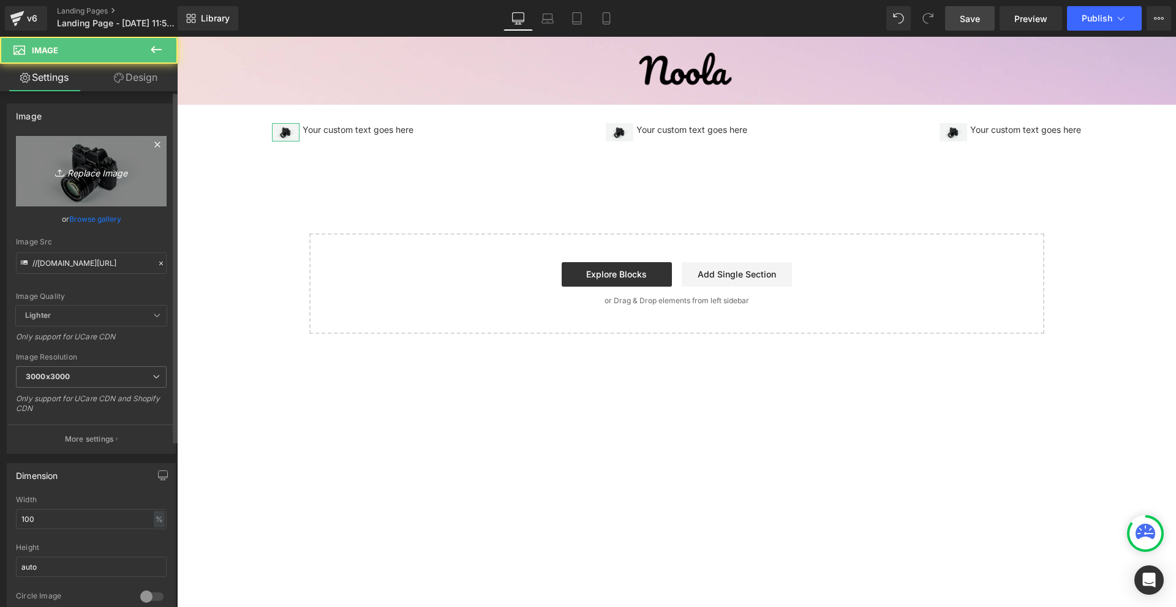
click at [108, 167] on icon "Replace Image" at bounding box center [91, 171] width 98 height 15
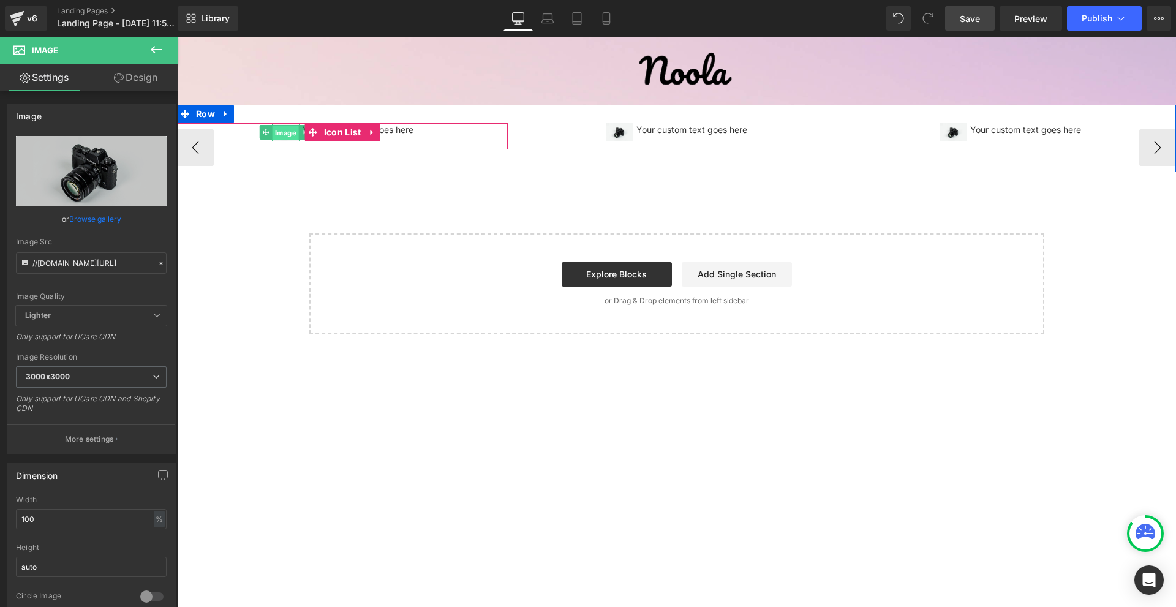
click at [279, 139] on span "Image" at bounding box center [286, 133] width 26 height 15
click at [287, 130] on span "Image" at bounding box center [286, 132] width 26 height 15
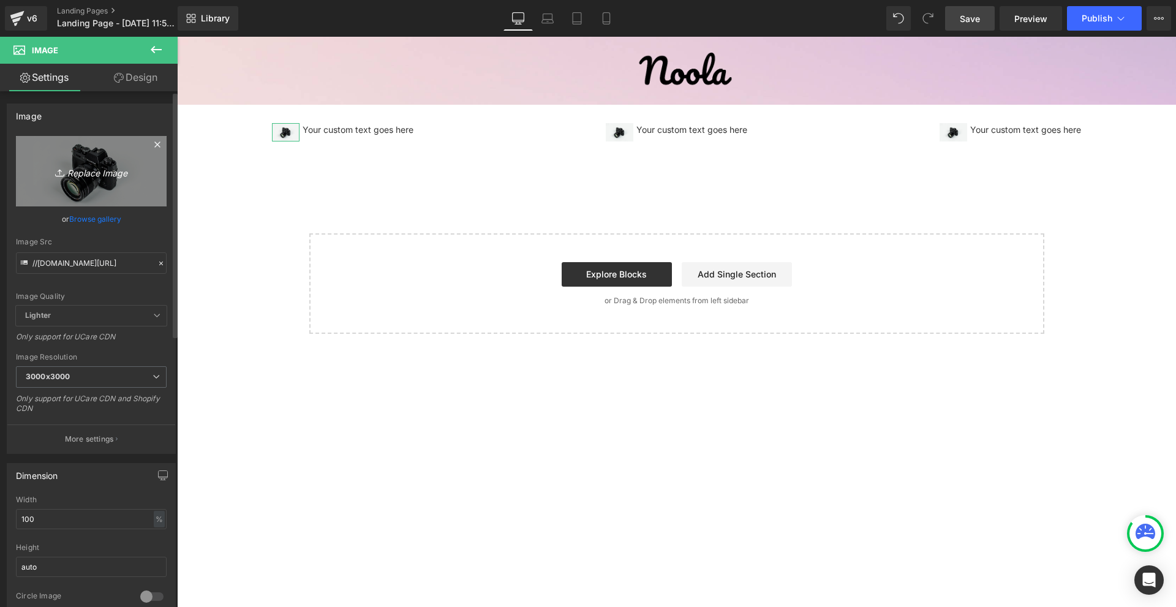
click at [132, 170] on icon "Replace Image" at bounding box center [91, 171] width 98 height 15
click at [145, 184] on link "Replace Image" at bounding box center [91, 171] width 151 height 70
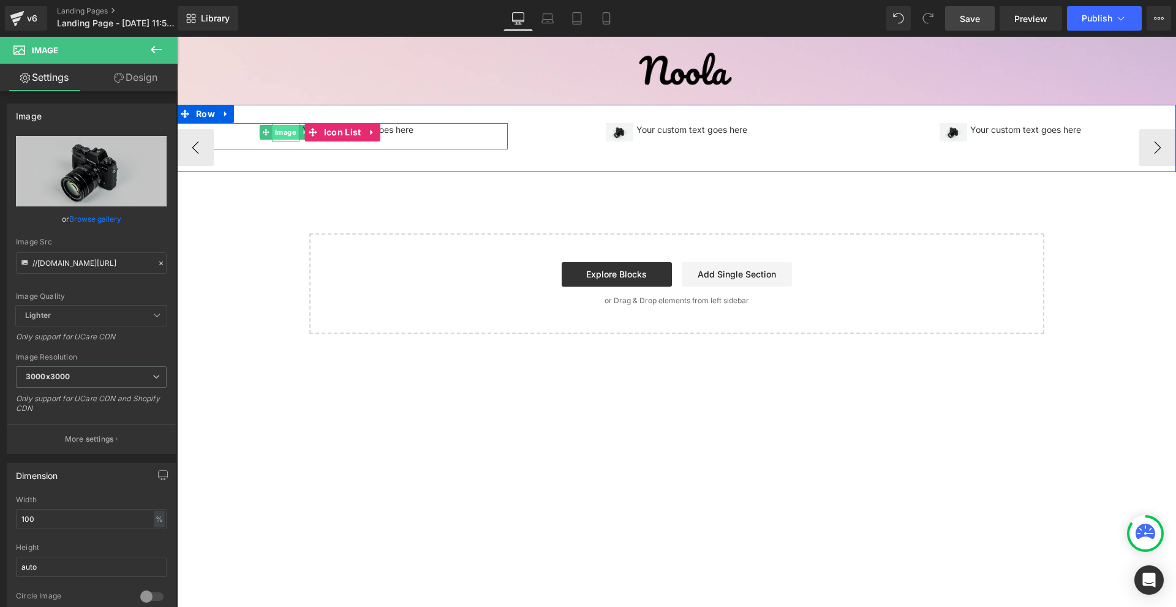
click at [282, 139] on span "Image" at bounding box center [286, 132] width 26 height 15
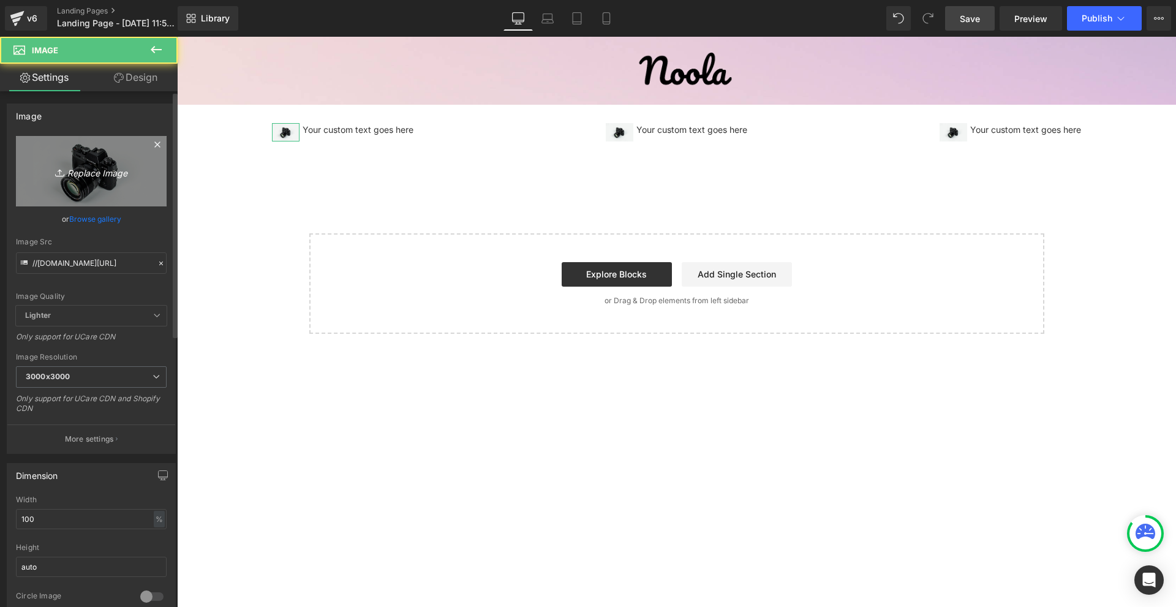
click at [108, 175] on icon "Replace Image" at bounding box center [91, 171] width 98 height 15
type input "C:\fakepath\Névtelen terv - 2025-09-25T125745.549.png"
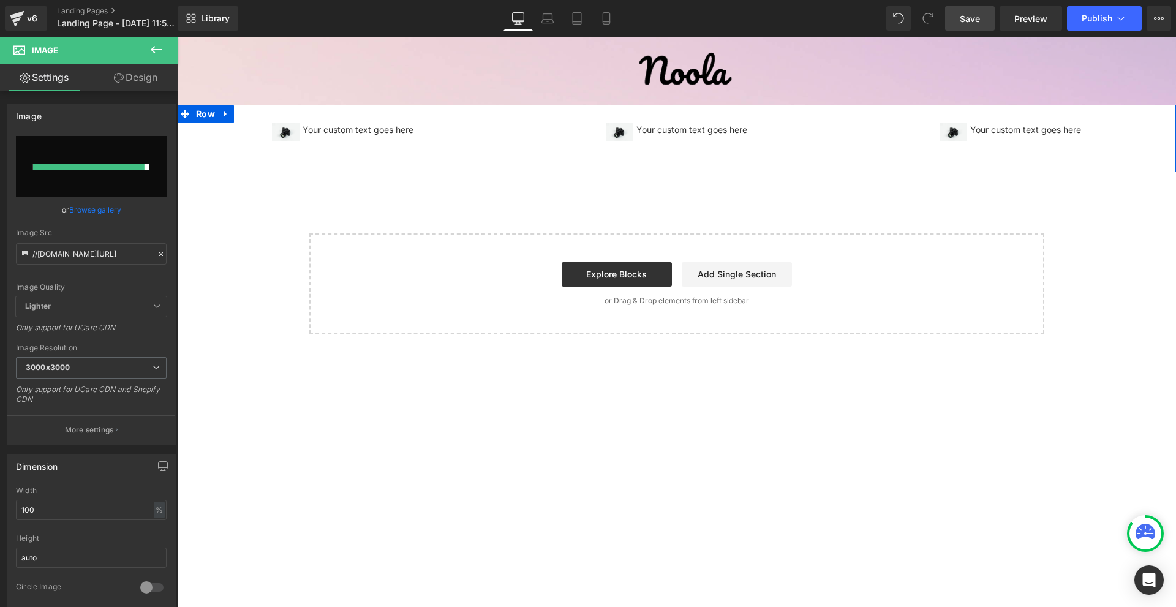
type input "https://ucarecdn.com/0745a590-d542-40a0-b017-748295551c86/-/format/auto/-/previ…"
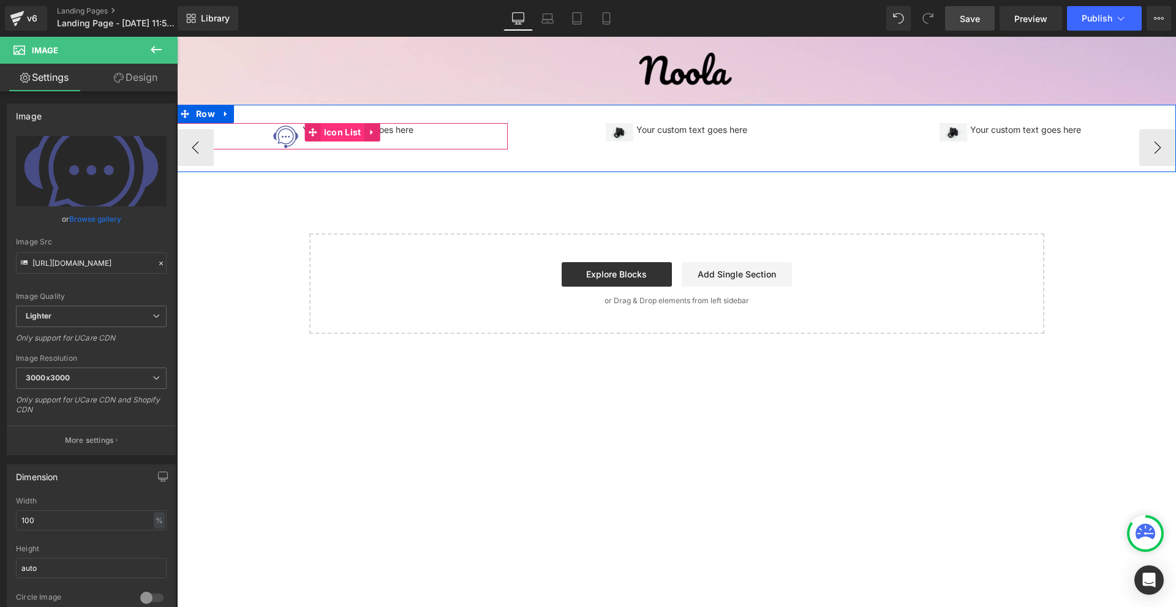
click at [344, 132] on span "Icon List" at bounding box center [342, 132] width 43 height 18
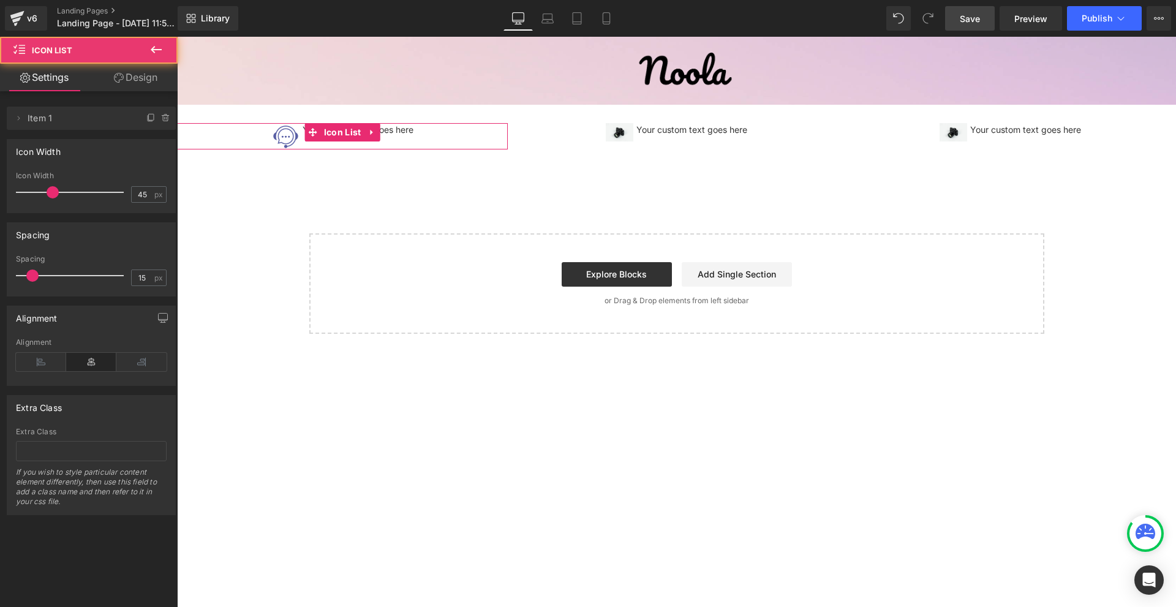
click at [148, 75] on link "Design" at bounding box center [135, 78] width 89 height 28
click at [0, 0] on div "Spacing" at bounding box center [0, 0] width 0 height 0
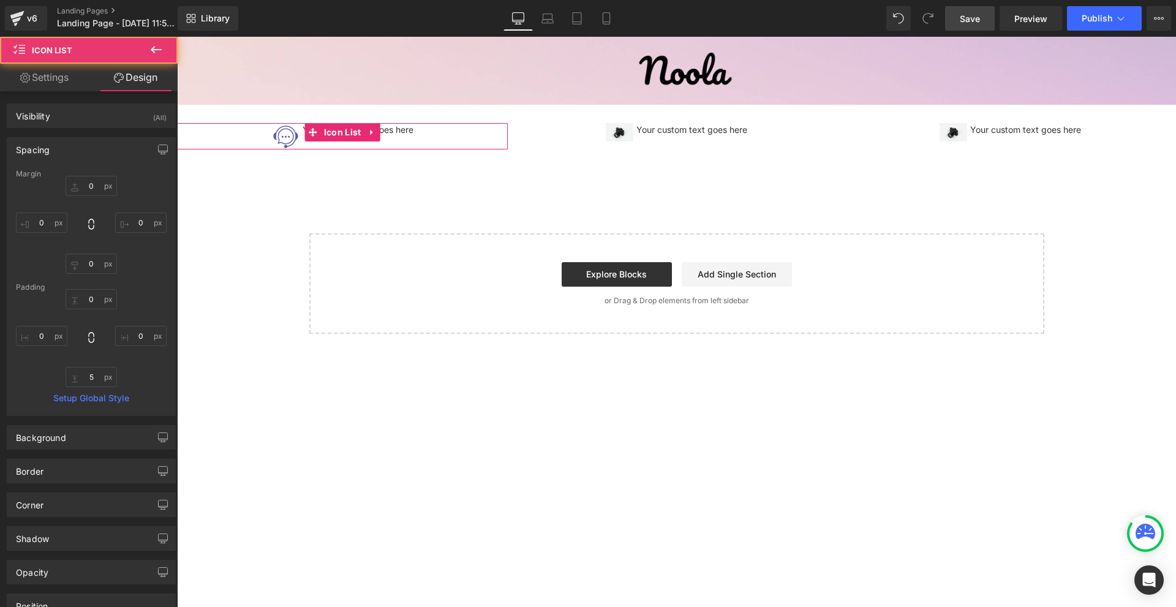
type input "0"
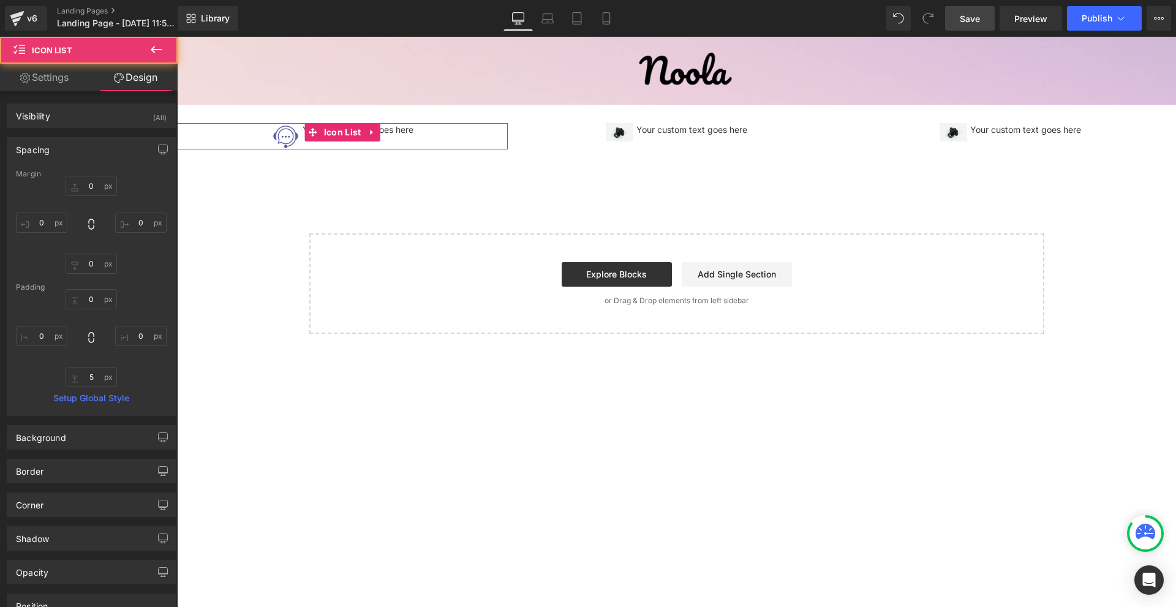
type input "0"
type input "5"
type input "0"
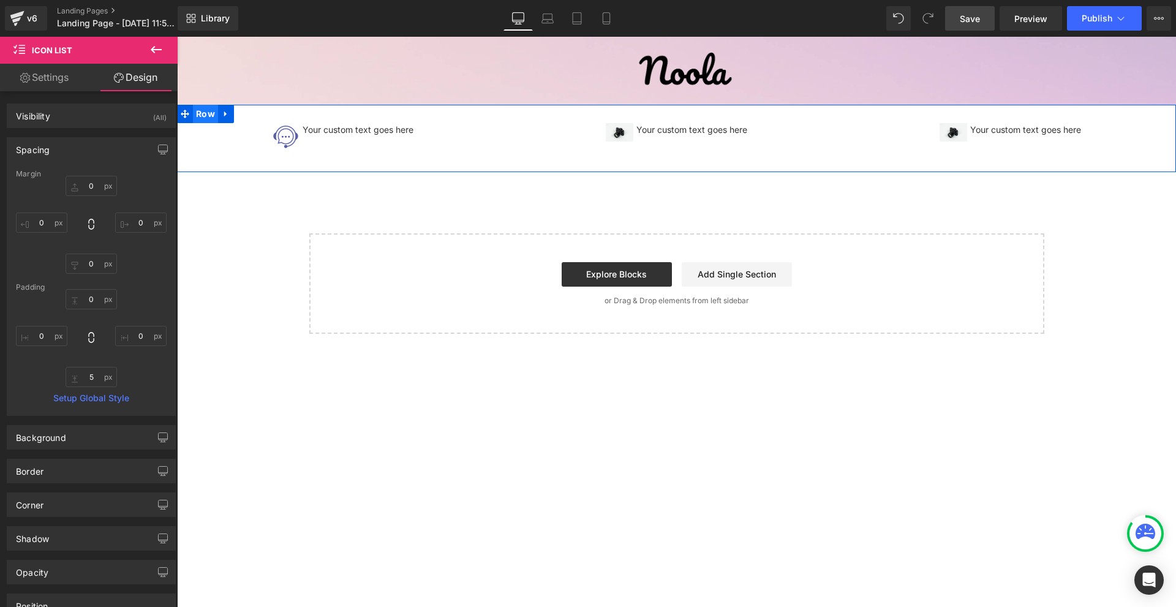
click at [195, 112] on span "Row" at bounding box center [205, 114] width 25 height 18
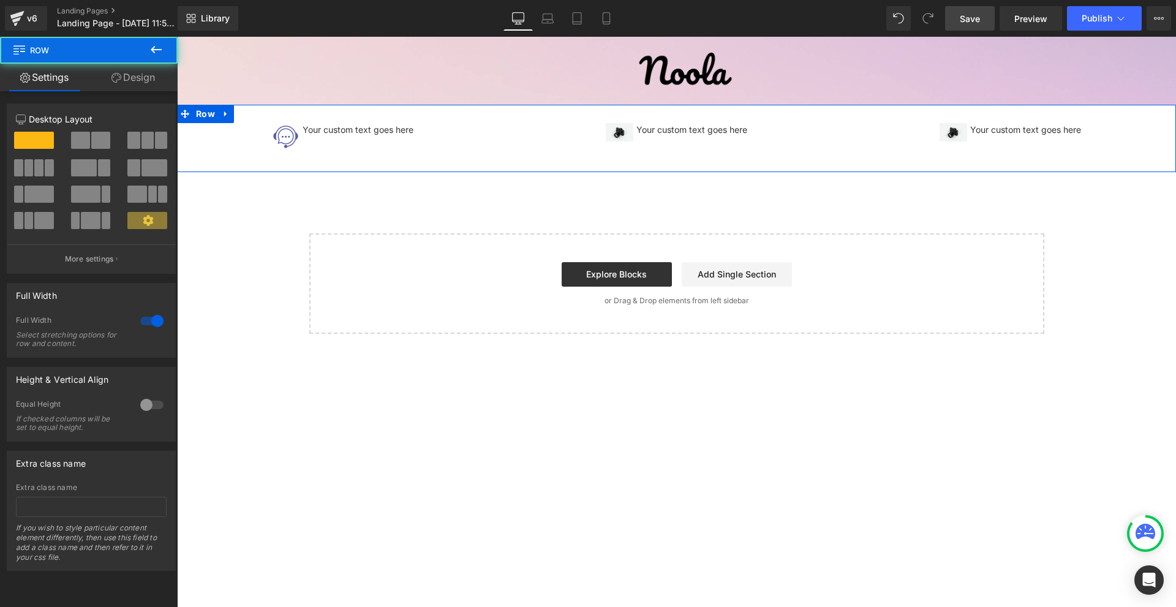
click at [96, 79] on link "Design" at bounding box center [133, 78] width 89 height 28
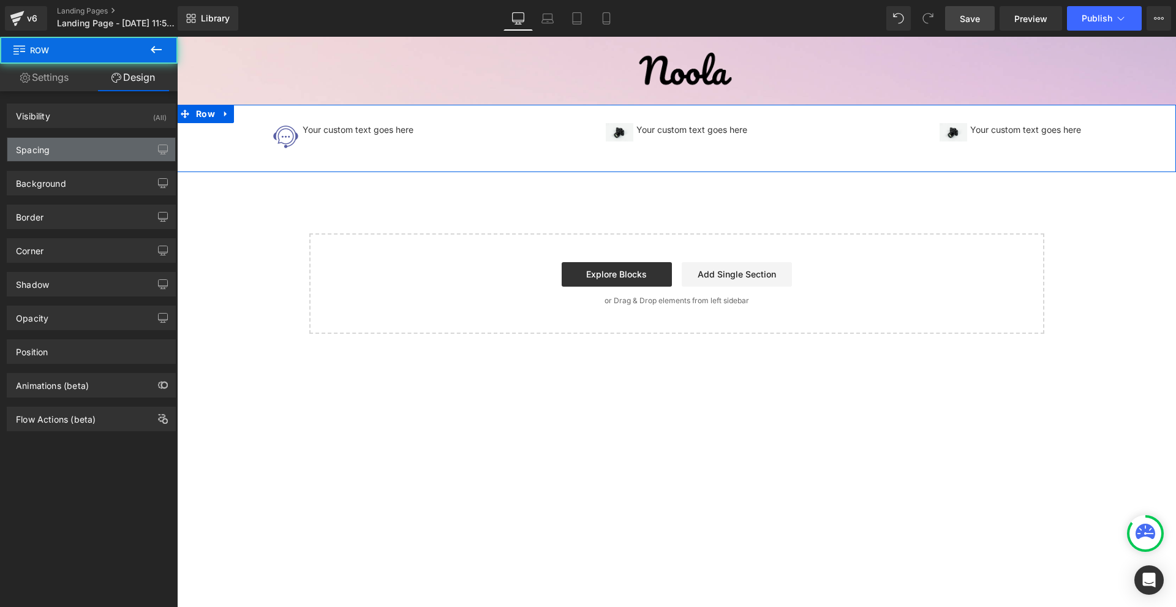
drag, startPoint x: 72, startPoint y: 151, endPoint x: 73, endPoint y: 161, distance: 10.5
click at [72, 151] on div "Spacing" at bounding box center [91, 149] width 168 height 23
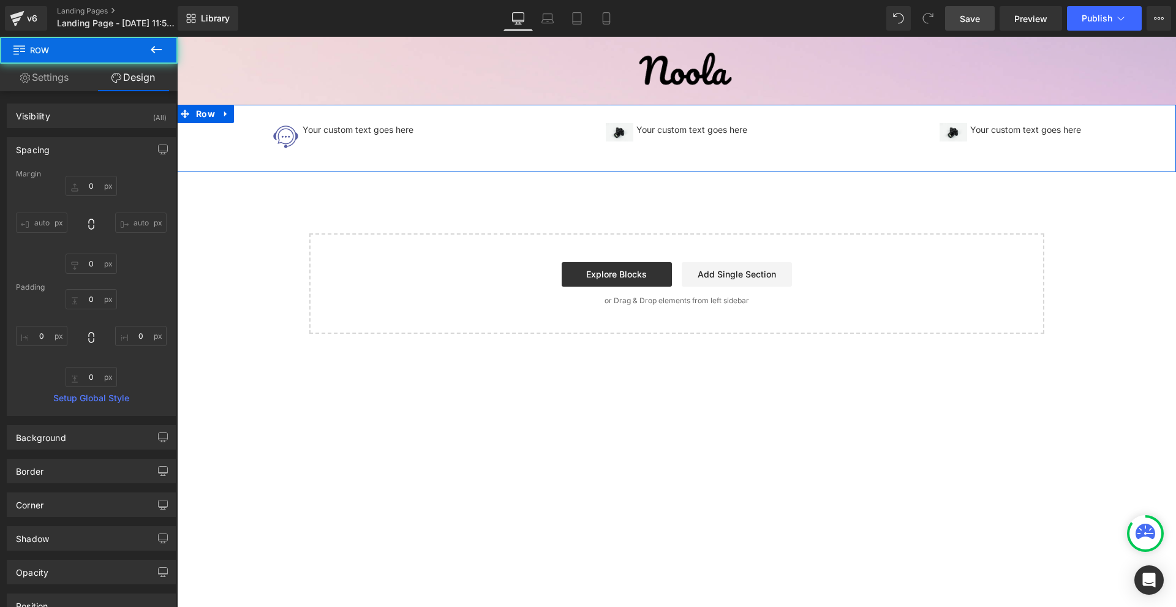
type input "0"
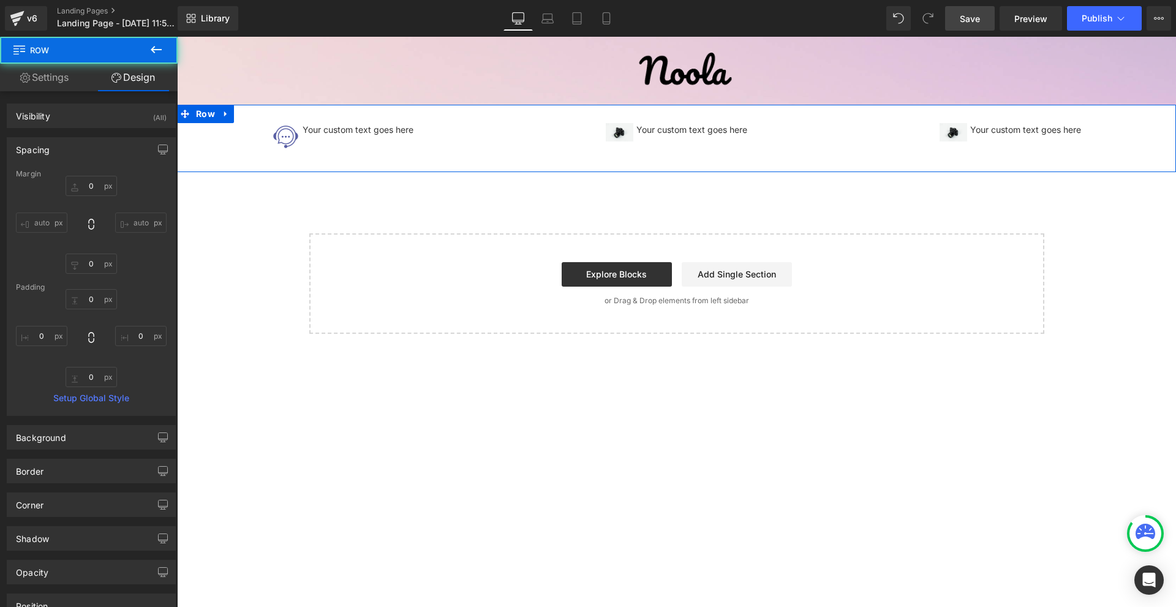
type input "0"
click at [97, 186] on input "0" at bounding box center [91, 186] width 51 height 20
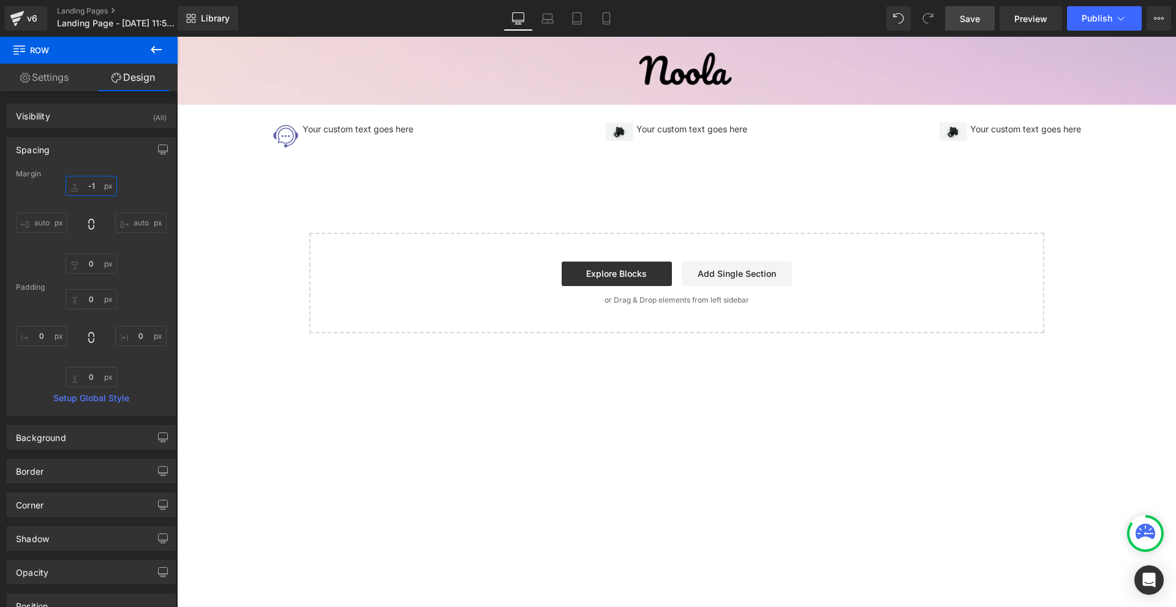
type input "-12"
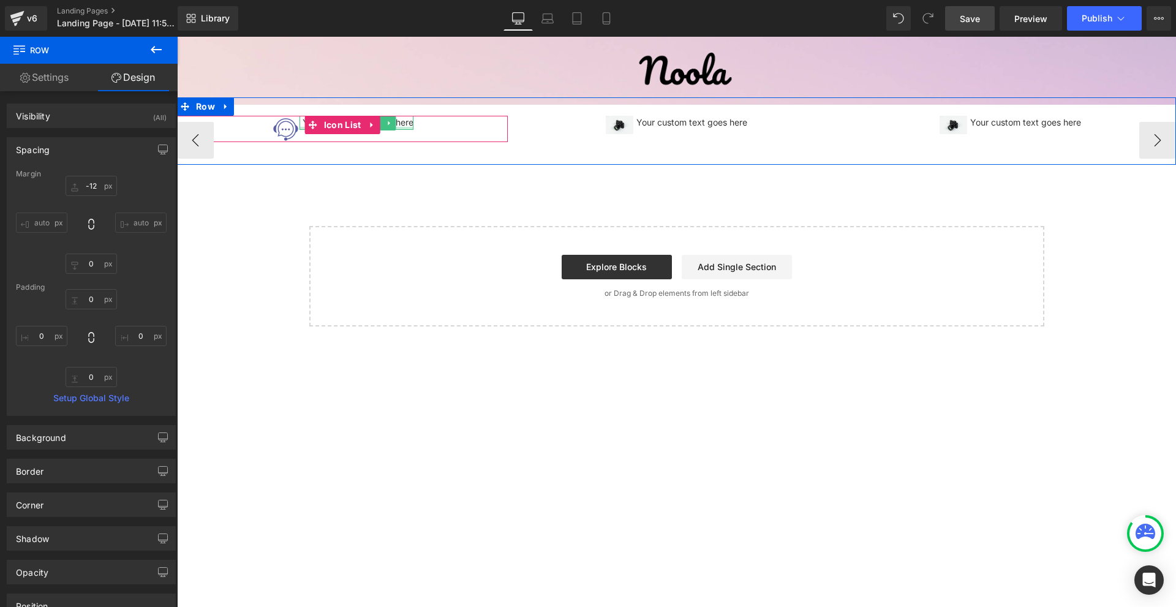
click at [400, 127] on div at bounding box center [356, 128] width 114 height 3
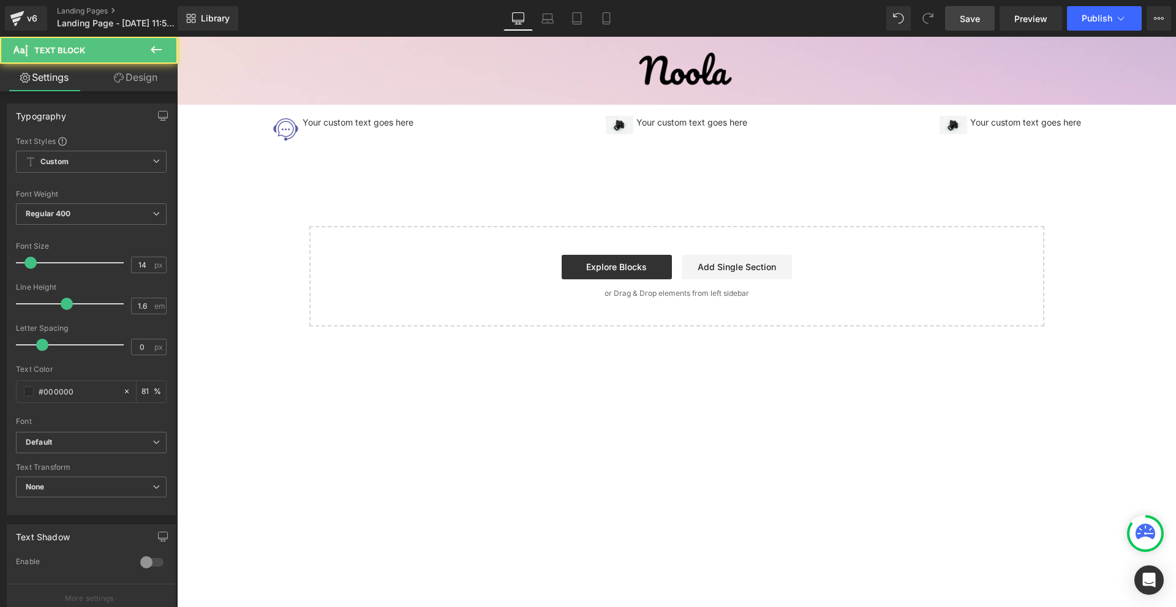
click at [160, 77] on link "Design" at bounding box center [135, 78] width 89 height 28
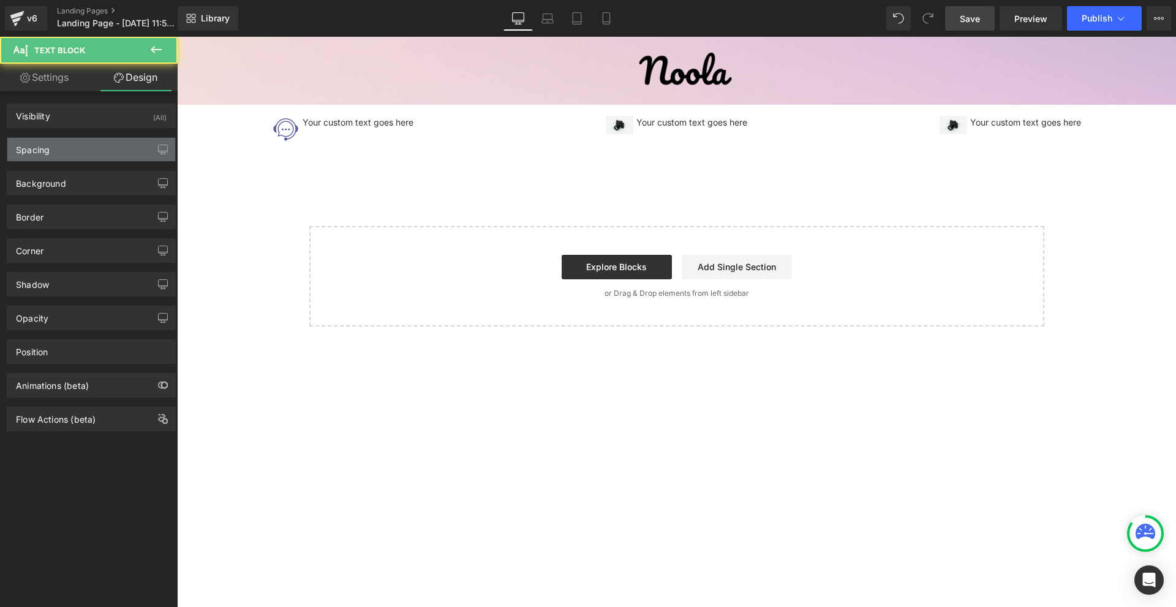
click at [94, 154] on div "Spacing" at bounding box center [91, 149] width 168 height 23
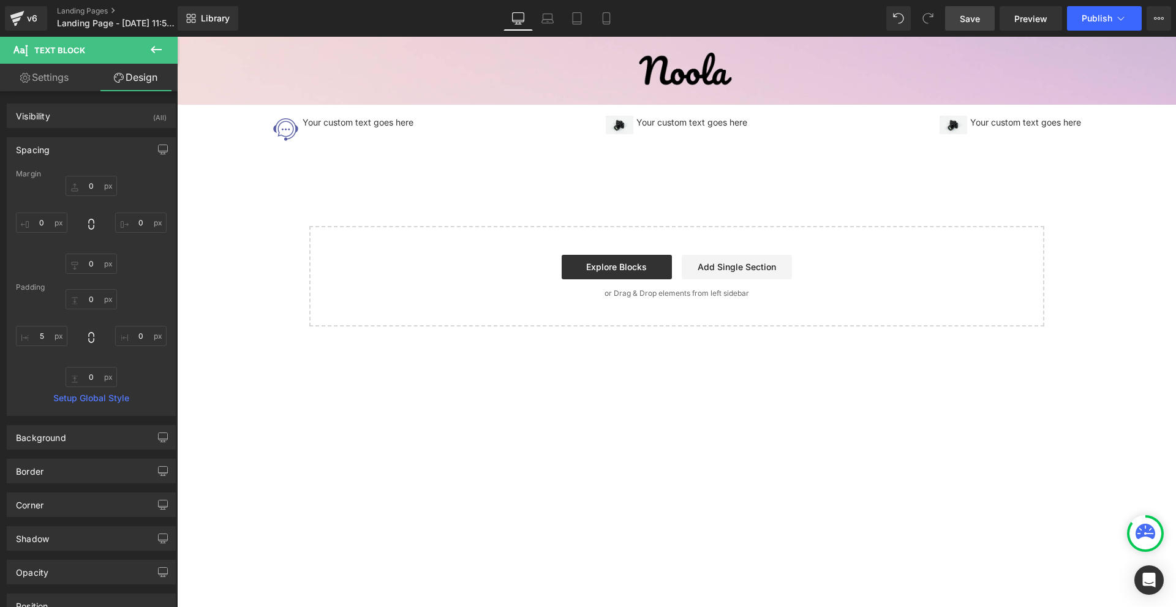
type input "0"
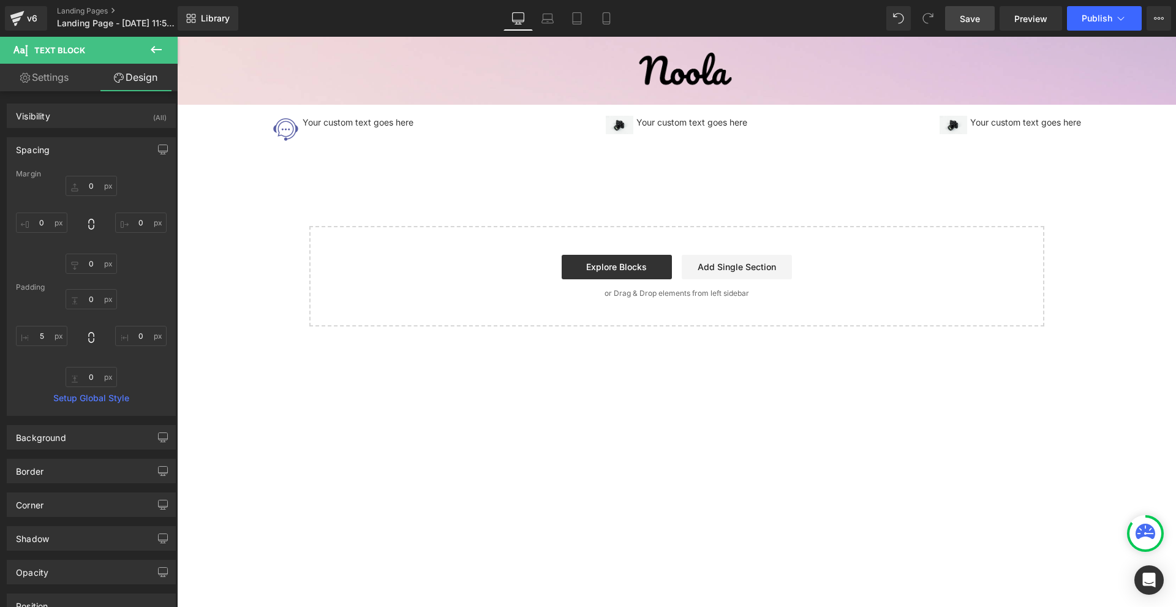
type input "0"
type input "5"
click at [59, 219] on input "0" at bounding box center [41, 223] width 51 height 20
type input "10"
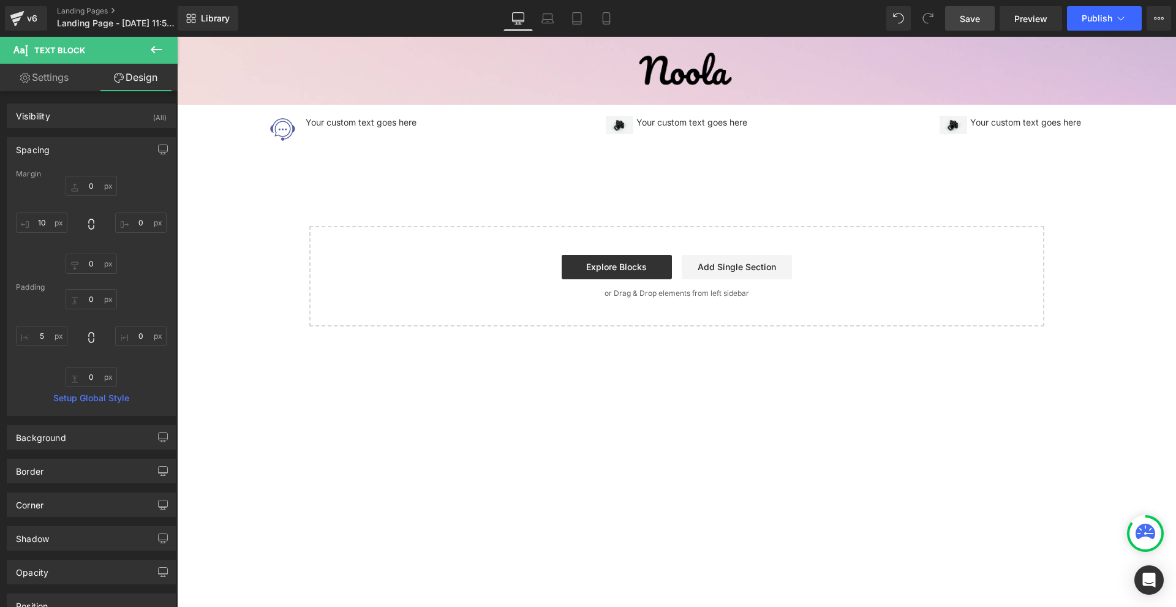
click at [83, 201] on div "0px 0 0px 0 0px 0 10 10" at bounding box center [91, 225] width 151 height 98
click at [89, 190] on input "0" at bounding box center [91, 186] width 51 height 20
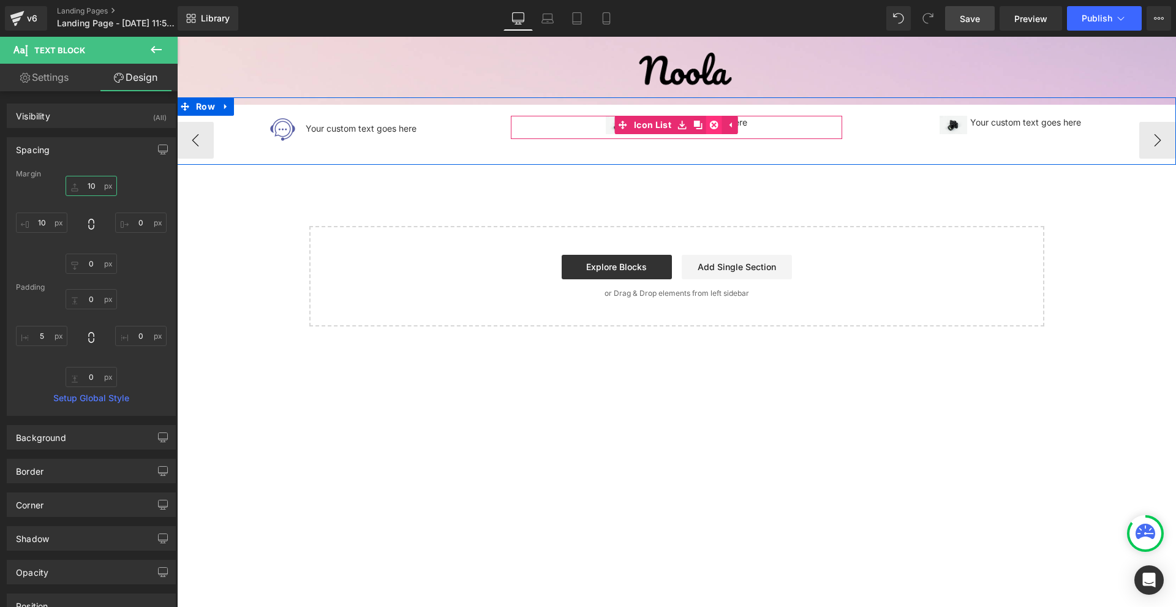
type input "10"
click at [710, 128] on icon at bounding box center [714, 125] width 9 height 9
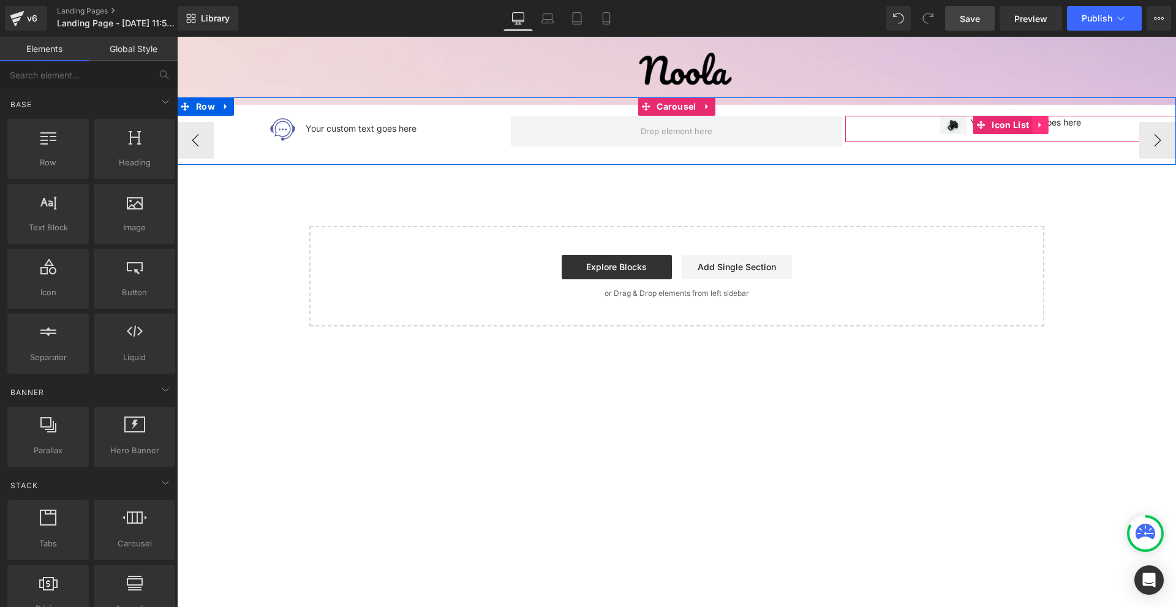
click at [1042, 127] on icon at bounding box center [1040, 125] width 9 height 9
click at [1045, 129] on icon at bounding box center [1048, 125] width 9 height 9
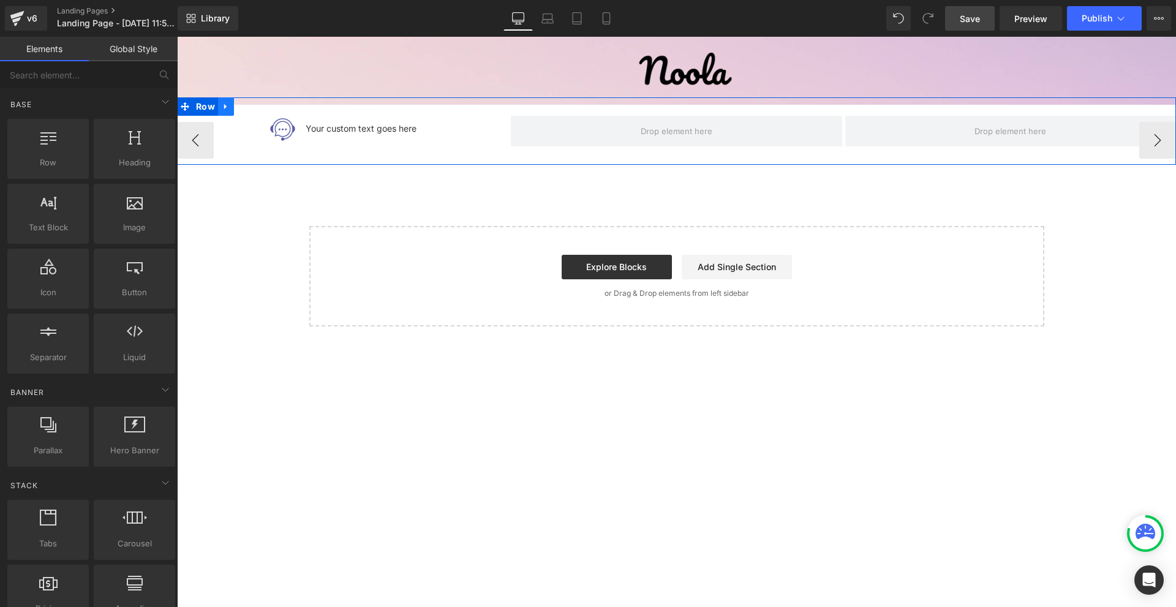
click at [228, 113] on link at bounding box center [226, 106] width 16 height 18
click at [254, 107] on icon at bounding box center [258, 106] width 9 height 9
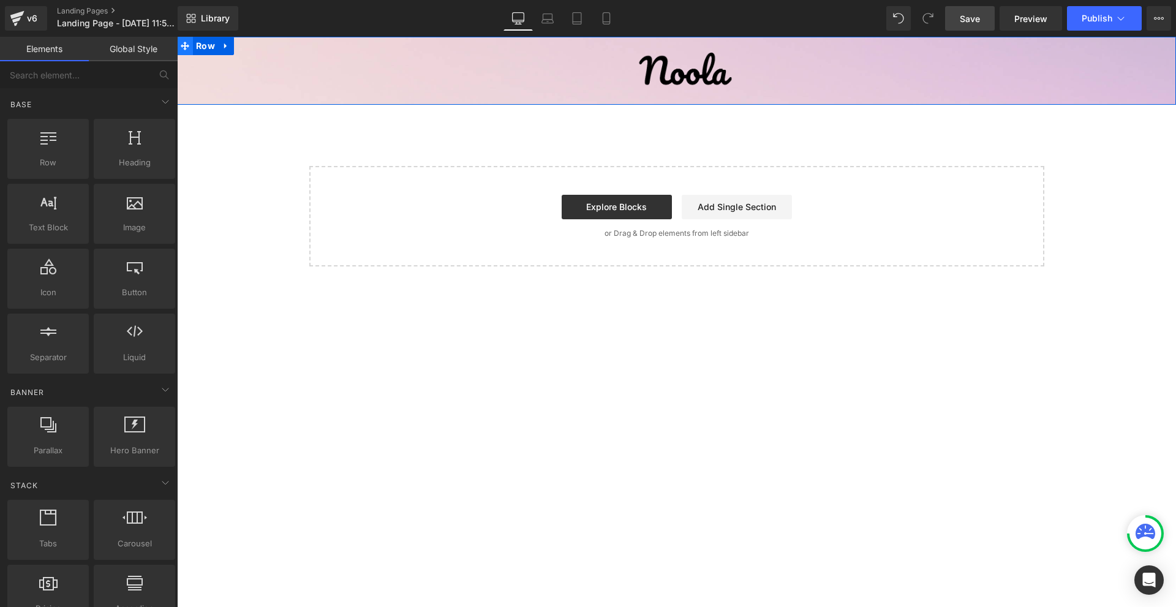
click at [190, 51] on span at bounding box center [185, 46] width 16 height 18
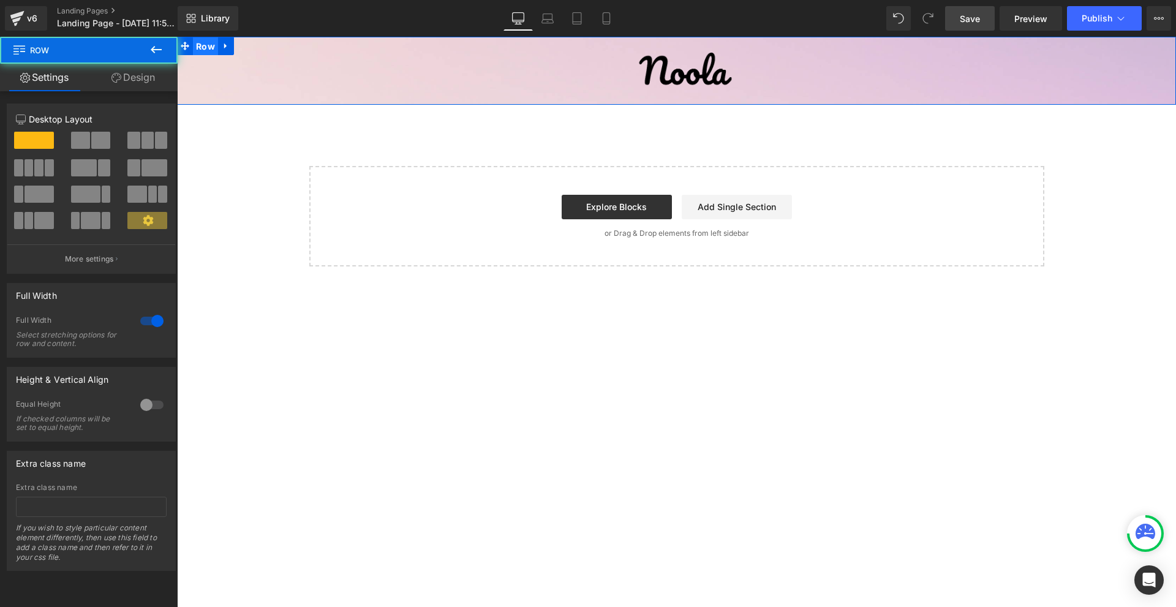
click at [198, 50] on span "Row" at bounding box center [205, 46] width 25 height 18
click at [131, 83] on link "Design" at bounding box center [133, 78] width 89 height 28
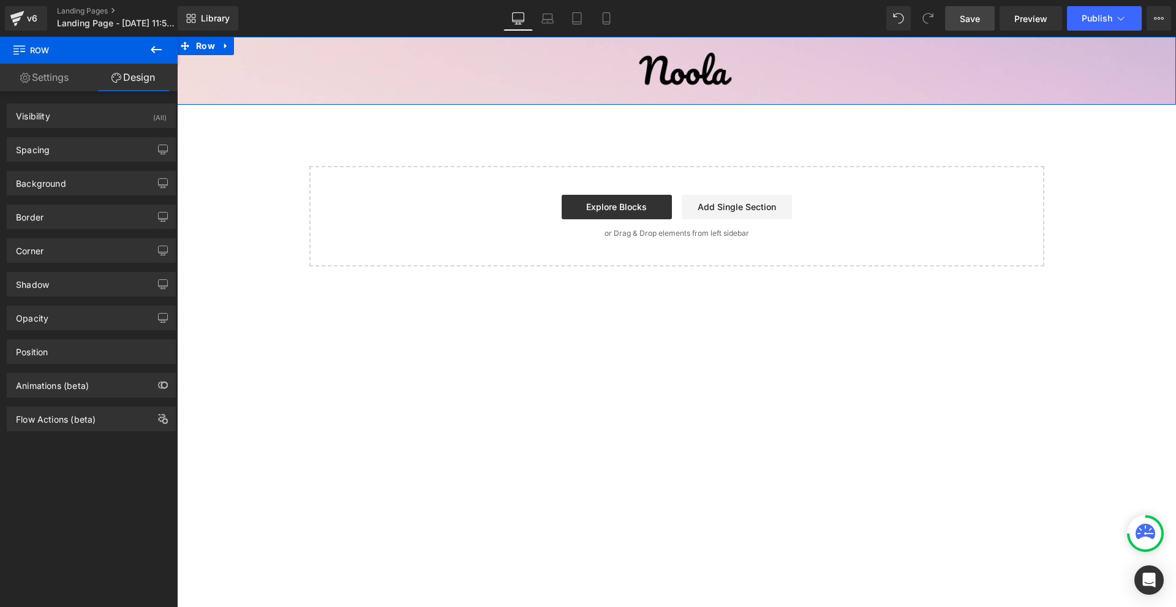
click at [67, 271] on div "Shadow Shadow Style Drop Shadow Outer Shadow #333333 Shadow Color #333333 100 %…" at bounding box center [91, 280] width 183 height 34
click at [63, 277] on div "Shadow" at bounding box center [91, 284] width 168 height 23
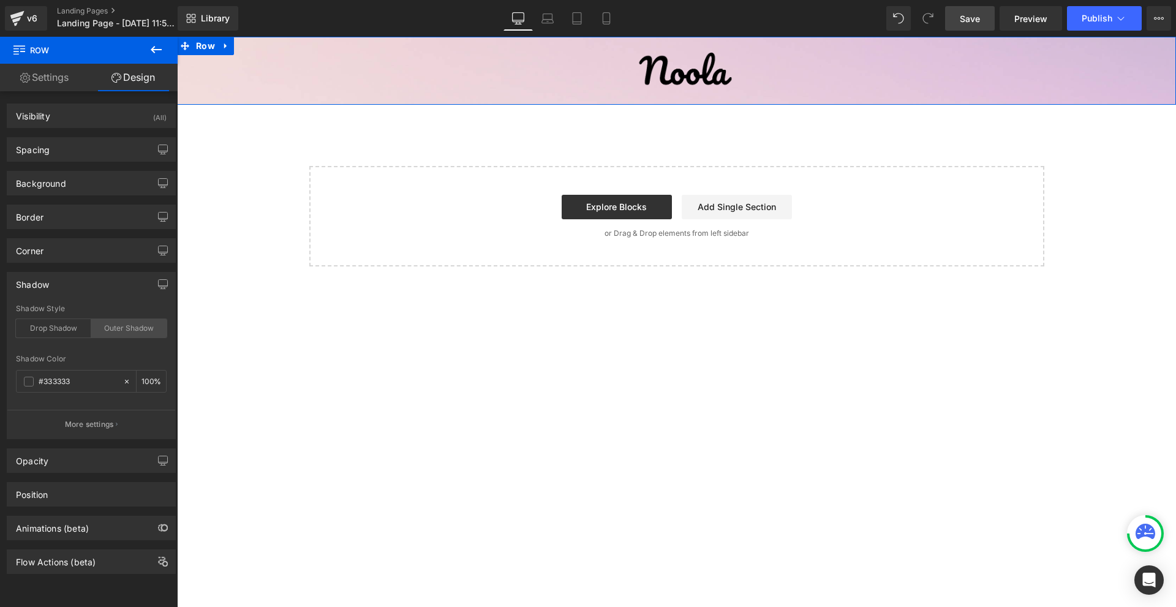
click at [122, 323] on div "Outer Shadow" at bounding box center [128, 328] width 75 height 18
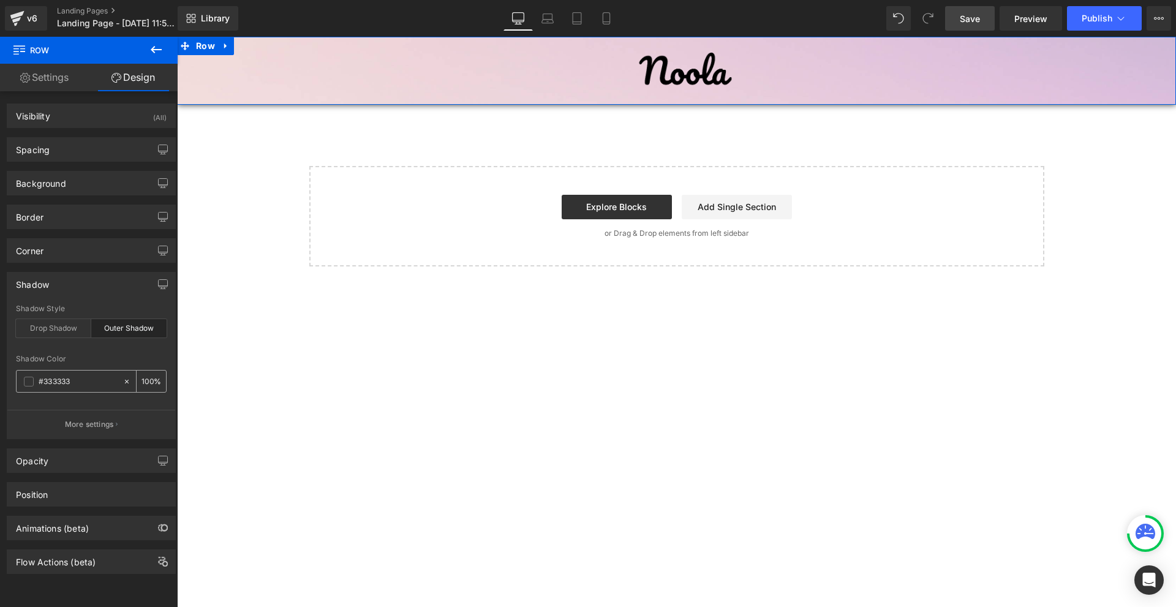
click at [141, 381] on input "100" at bounding box center [147, 380] width 12 height 13
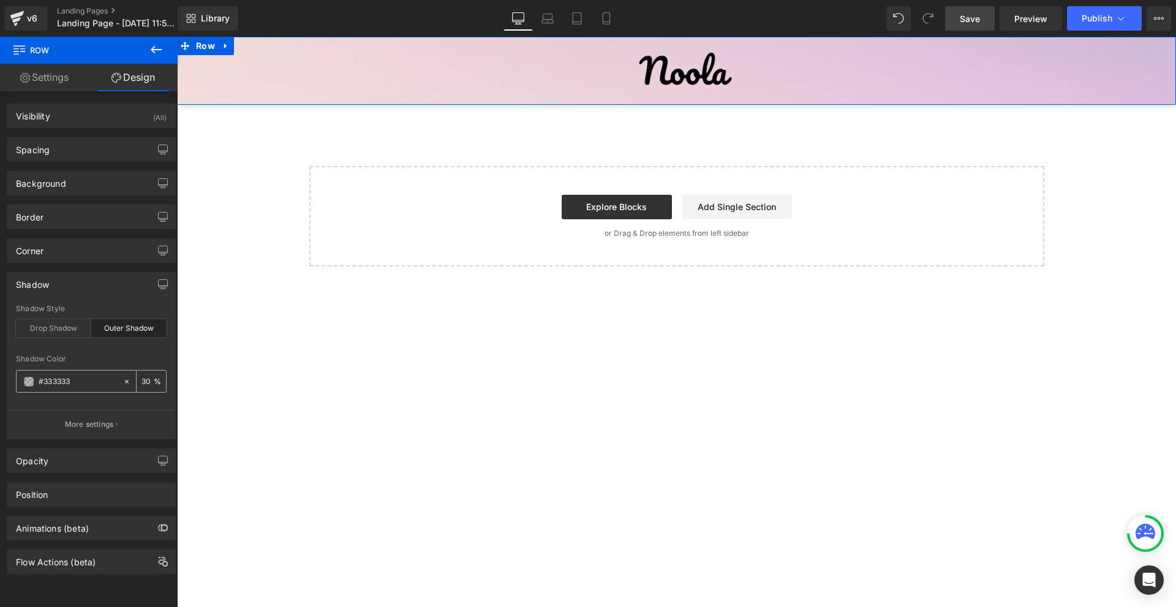
type input "30"
click at [28, 380] on span at bounding box center [29, 382] width 10 height 10
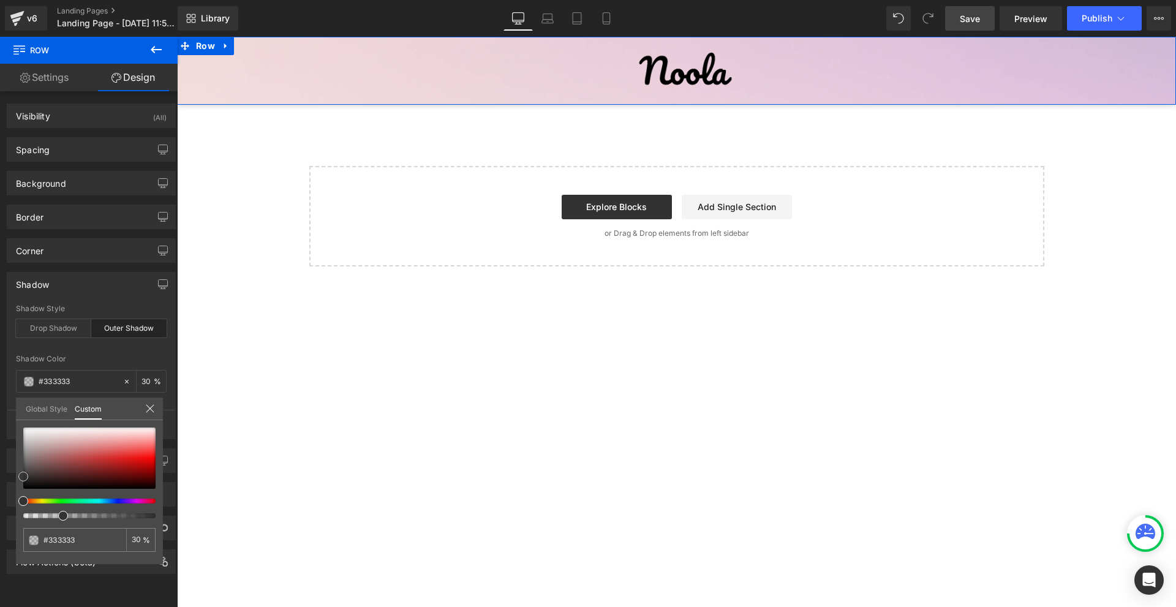
type input "#303030"
type input "#2b2b2b"
type input "#1e1e1e"
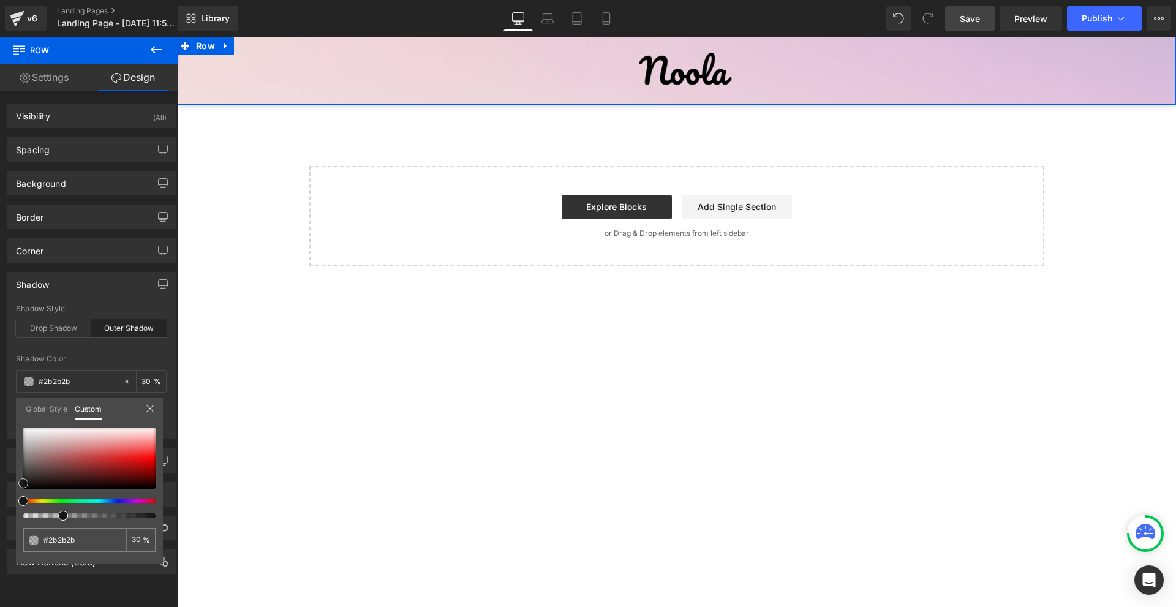
type input "#1e1e1e"
type input "#0a0a0a"
type input "#000000"
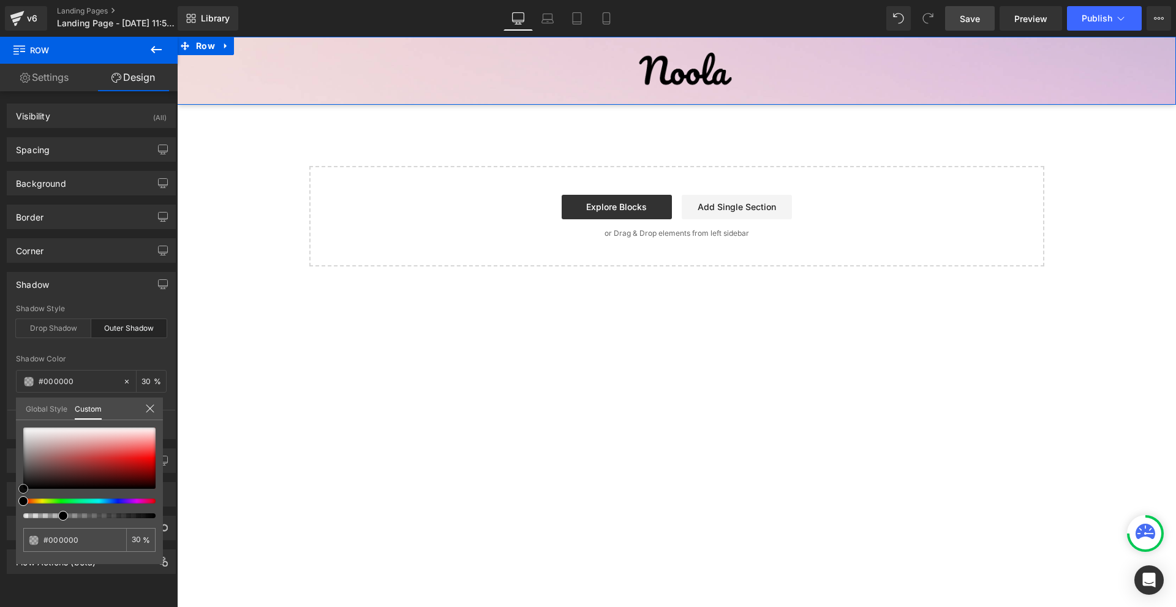
drag, startPoint x: 21, startPoint y: 476, endPoint x: 98, endPoint y: 461, distance: 78.7
click at [16, 513] on div "#000000 30 %" at bounding box center [89, 495] width 147 height 137
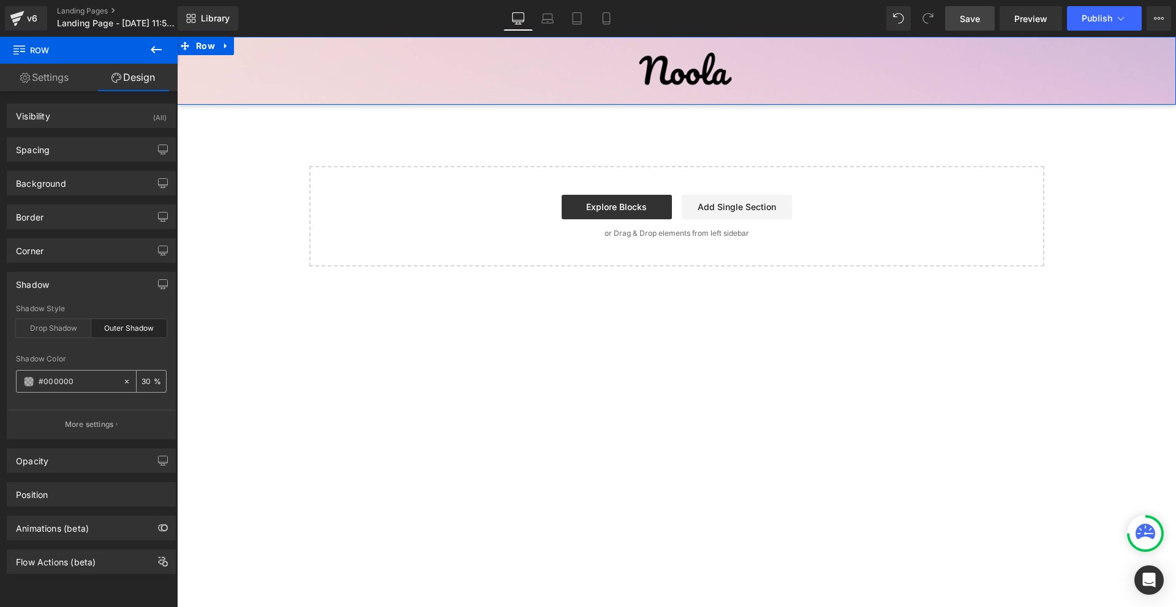
click at [141, 380] on input "30" at bounding box center [147, 380] width 12 height 13
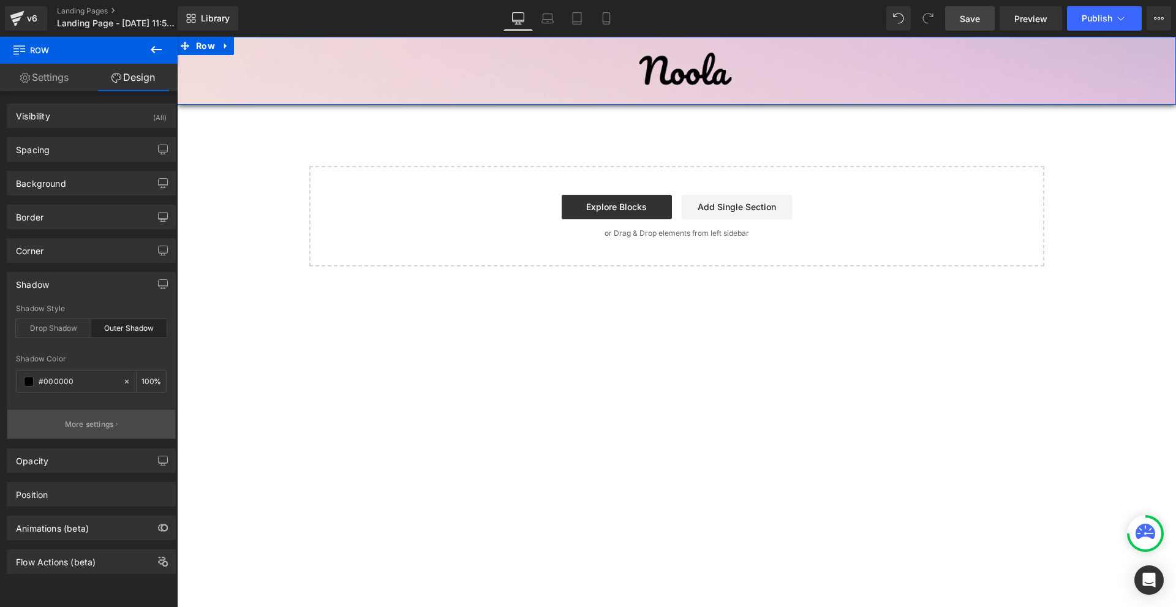
type input "100"
click at [90, 415] on button "More settings" at bounding box center [91, 424] width 168 height 29
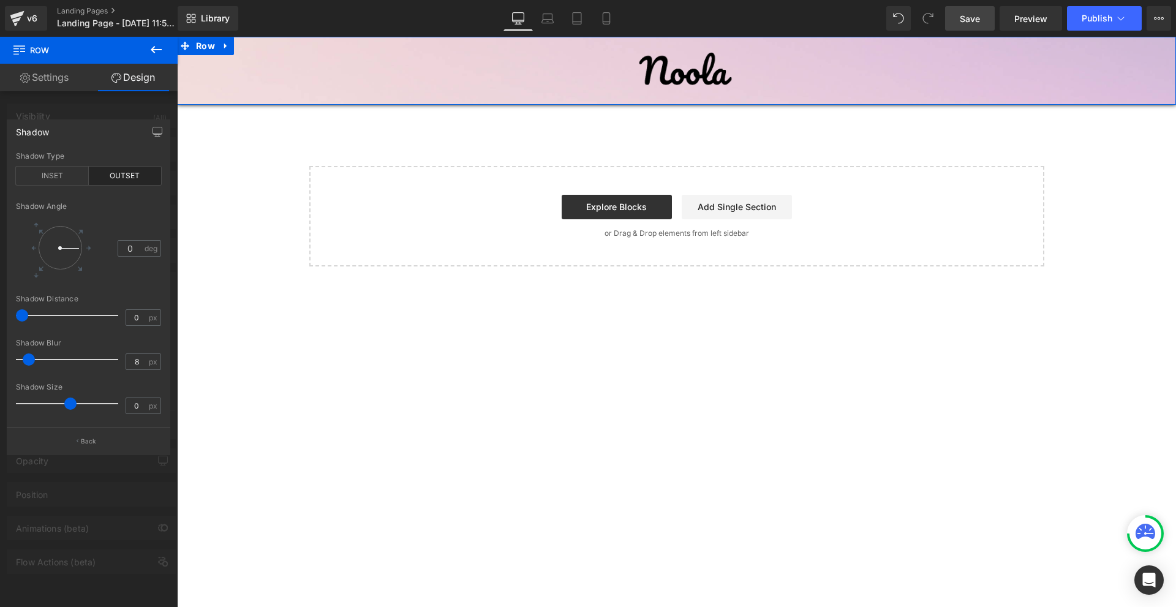
type input "9"
click at [31, 358] on span at bounding box center [30, 359] width 12 height 12
type input "0"
drag, startPoint x: 23, startPoint y: 315, endPoint x: 0, endPoint y: 310, distance: 23.8
click at [0, 310] on div "Shadow outset Shadow Type INSET OUTSET 0 Shadow Angle 0 deg 0px Shadow Distance…" at bounding box center [89, 282] width 178 height 345
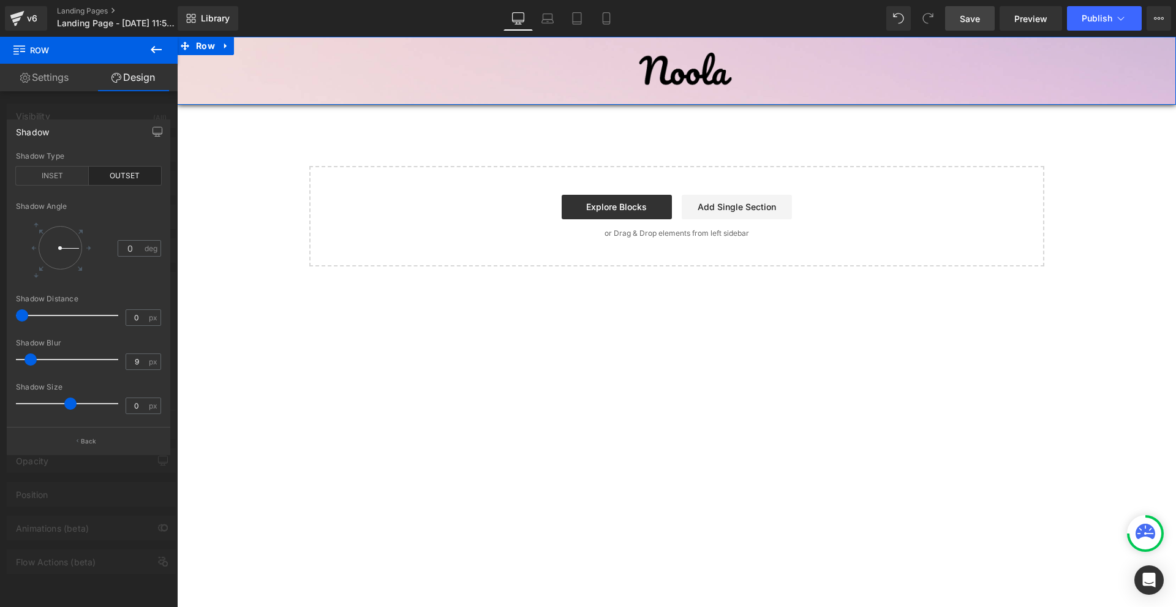
click at [95, 108] on div at bounding box center [89, 325] width 178 height 576
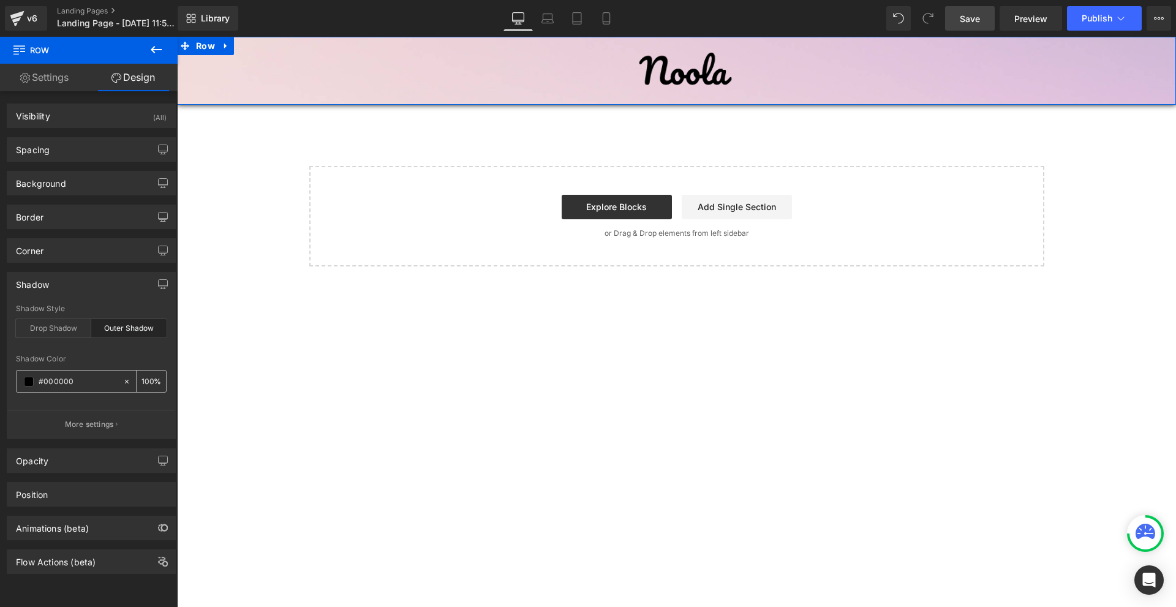
click at [26, 382] on span at bounding box center [29, 382] width 10 height 10
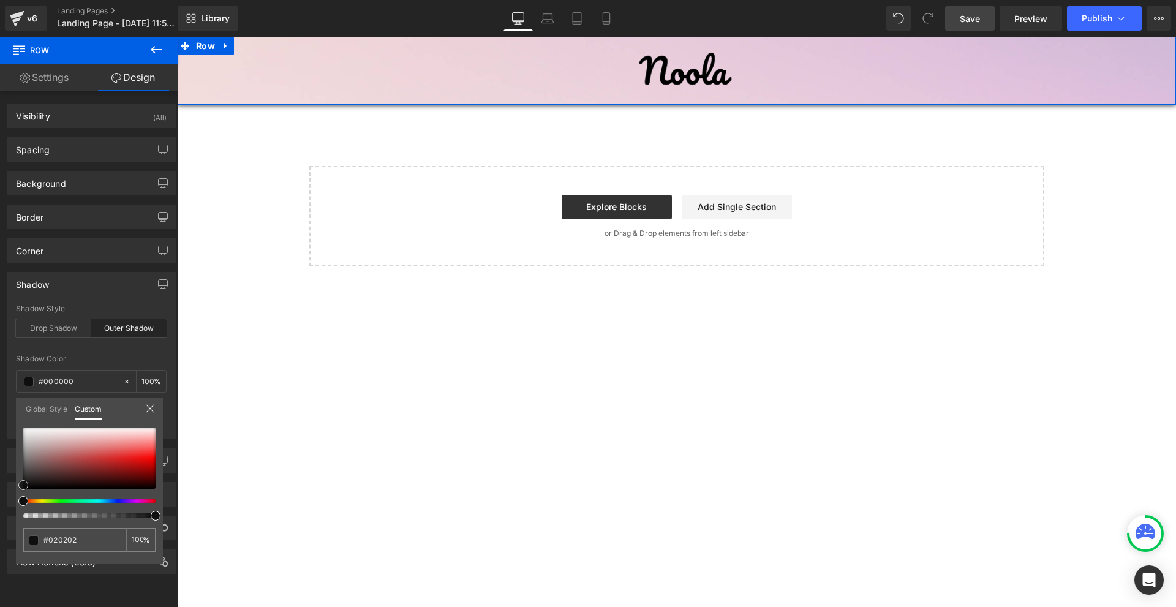
type input "#020202"
type input "#0f0f0f"
type input "#191919"
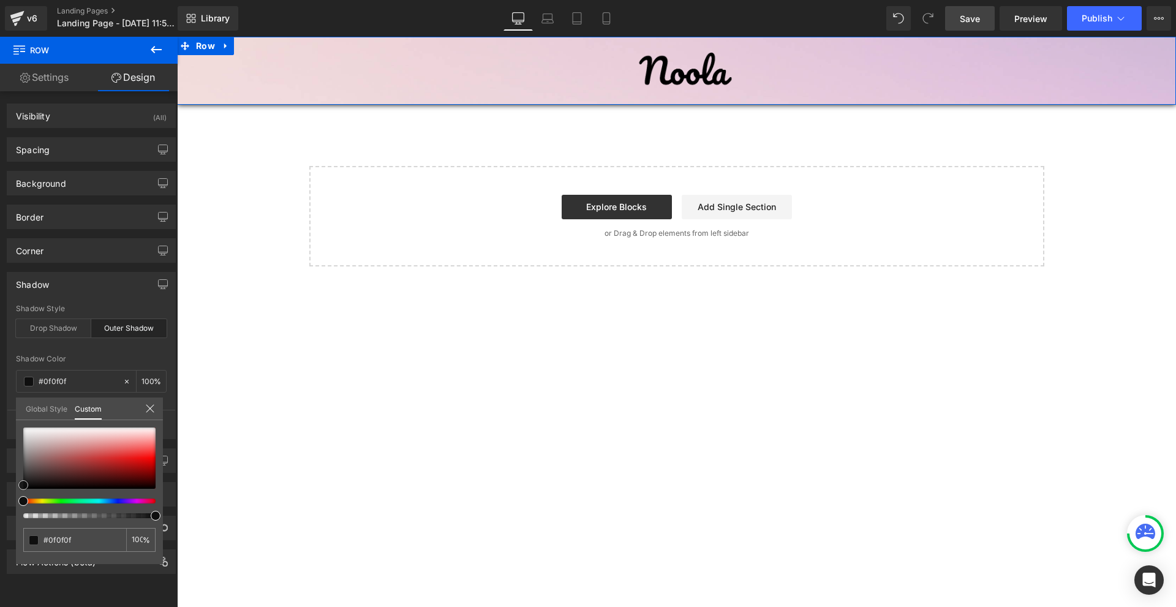
type input "#191919"
type input "#2b2b2b"
type input "#383838"
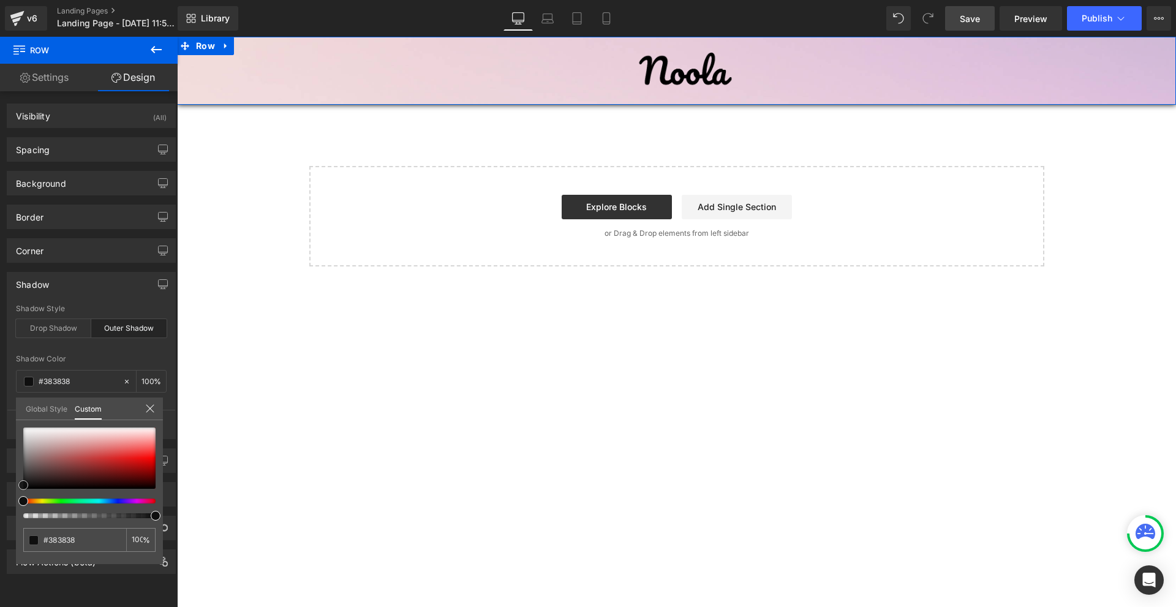
type input "#424242"
type input "#4c4c4c"
type input "#545454"
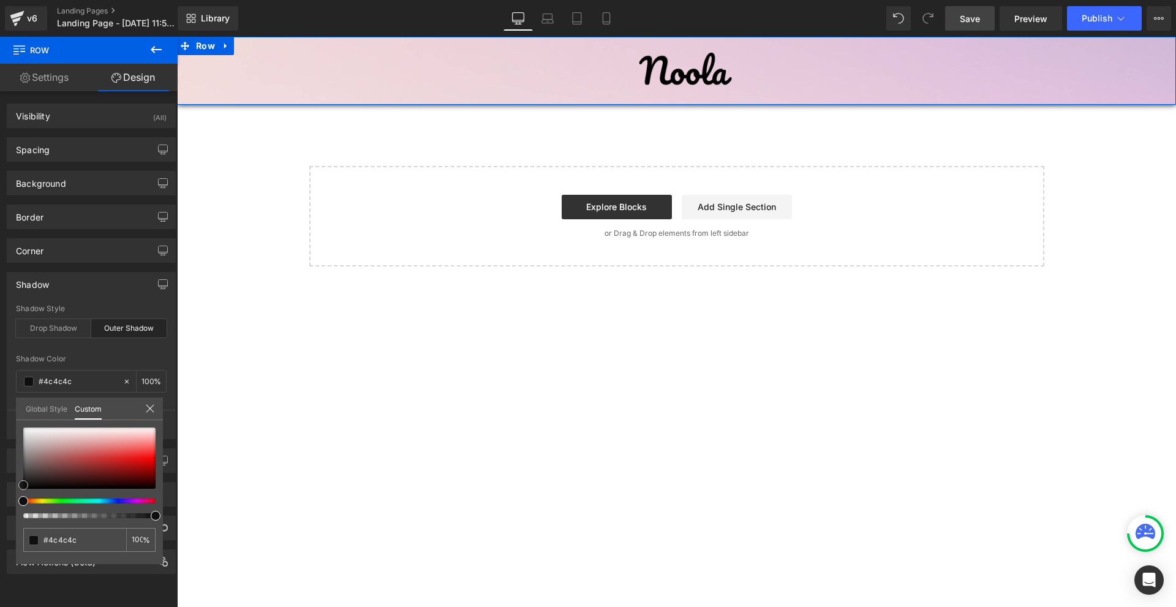
type input "#545454"
type input "#606060"
type input "#686868"
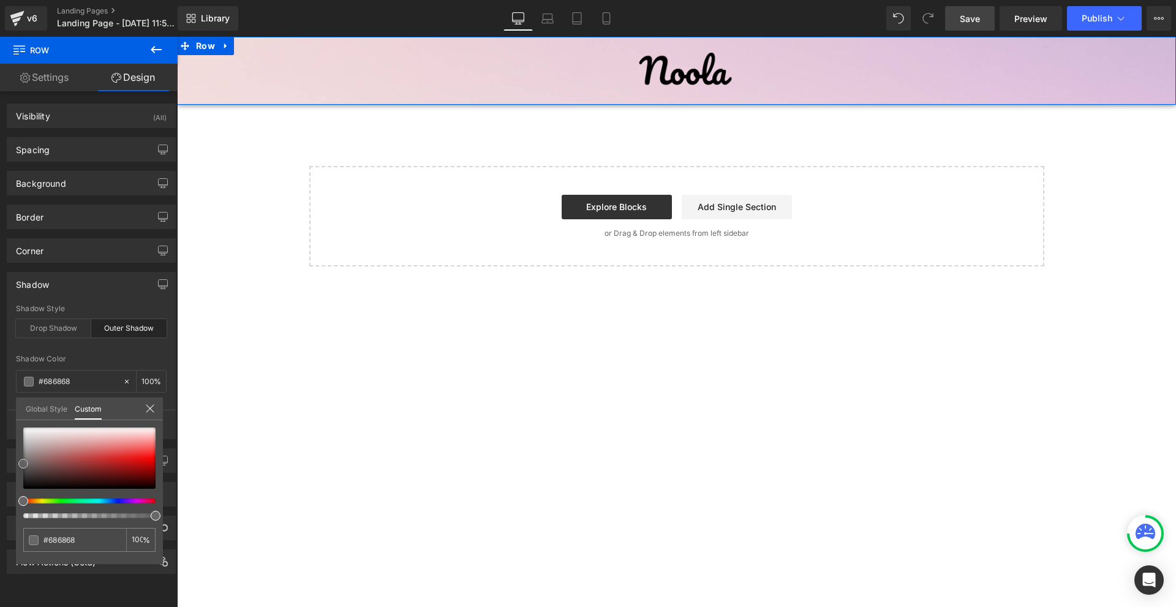
type input "#6d6d6d"
type input "#757575"
type input "#7a7a7a"
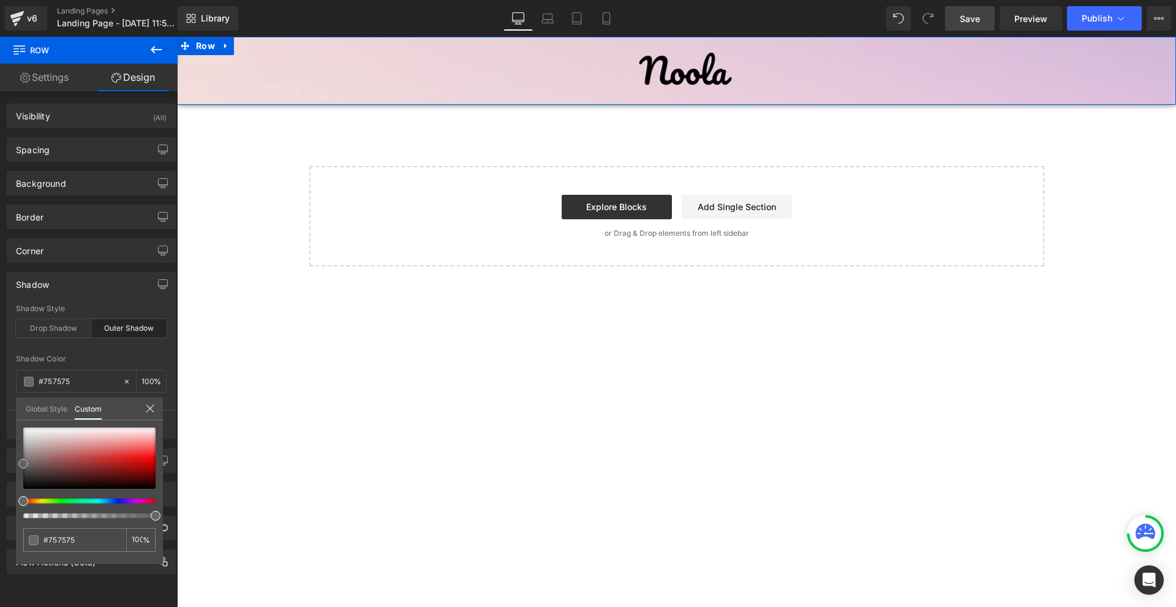
type input "#7a7a7a"
type input "#828282"
type input "#898989"
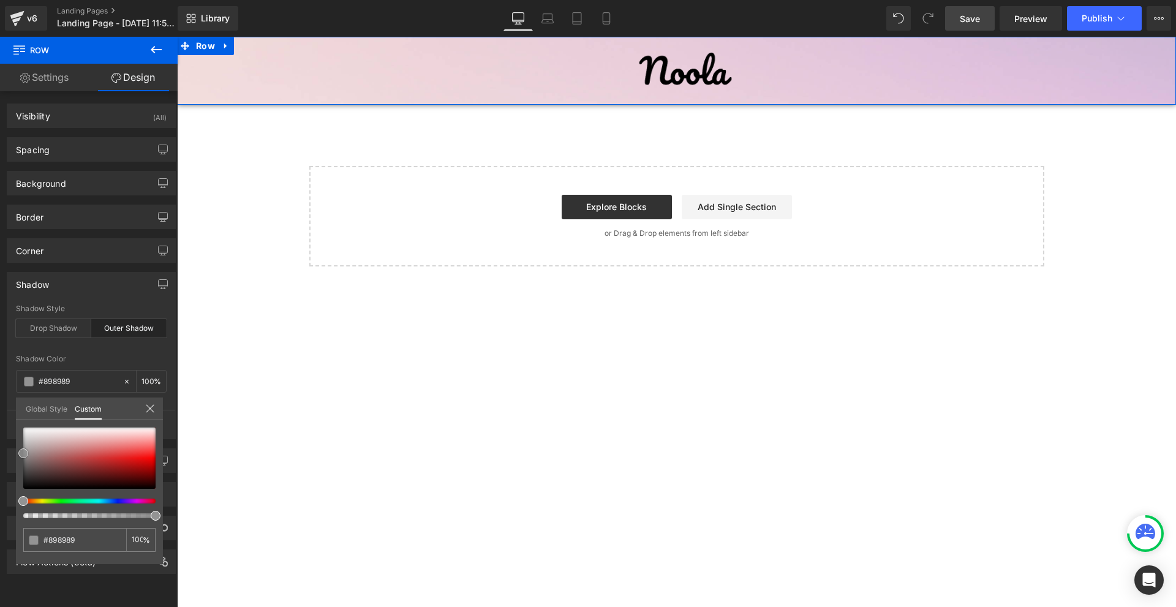
type input "#8c8c8c"
type input "#939393"
type input "#999999"
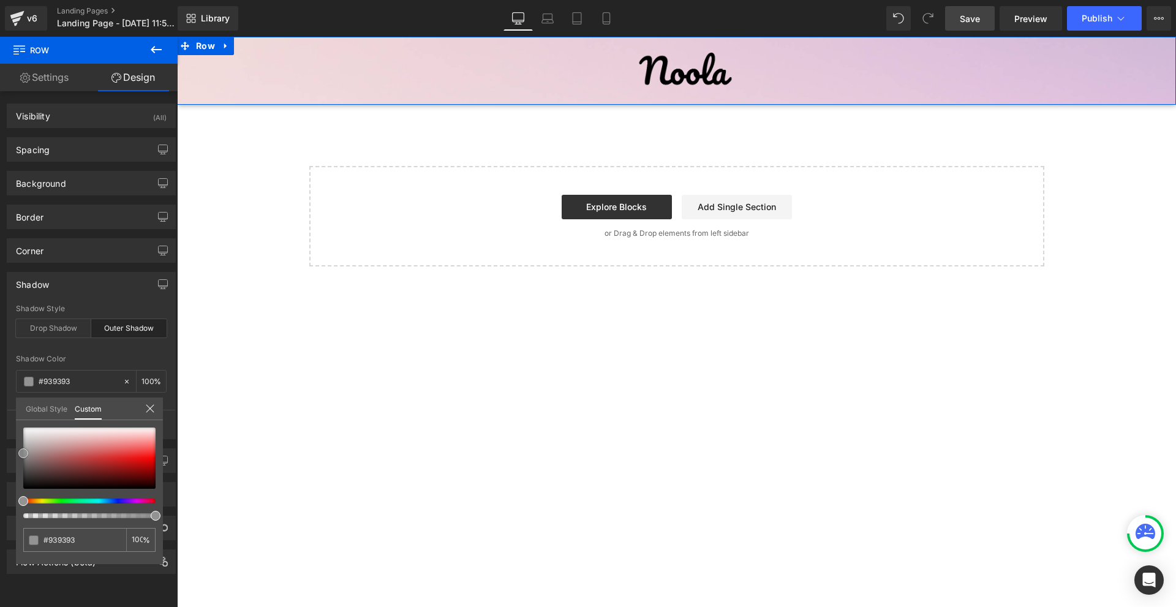
type input "#999999"
type input "#9b9b9b"
type input "#9e9e9e"
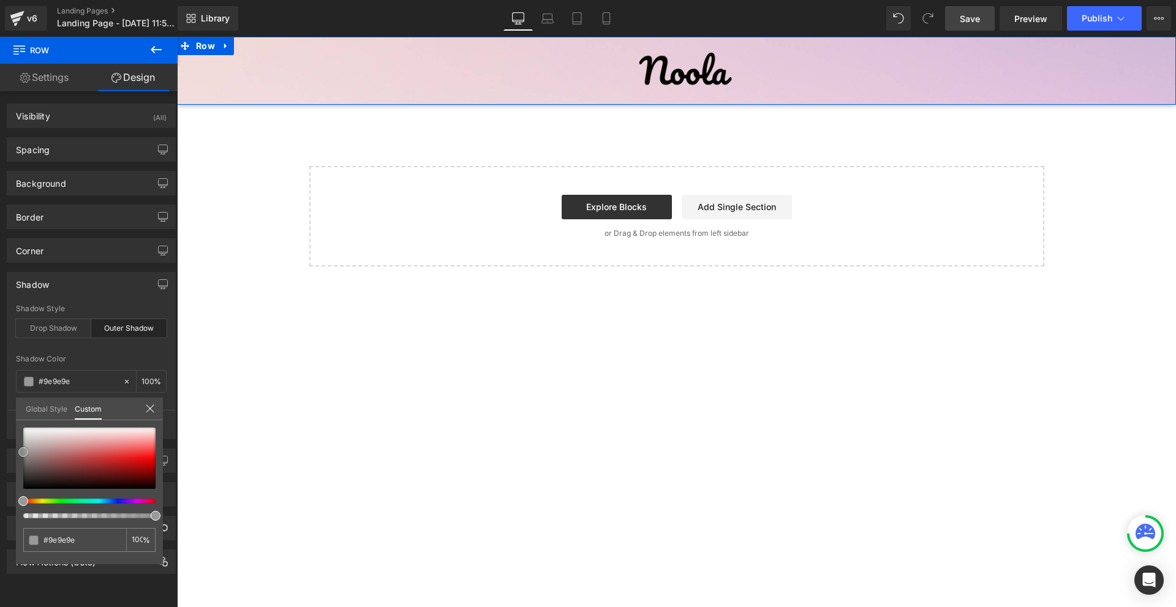
type input "#a5a5a5"
type input "#a8a8a8"
type input "#afafaf"
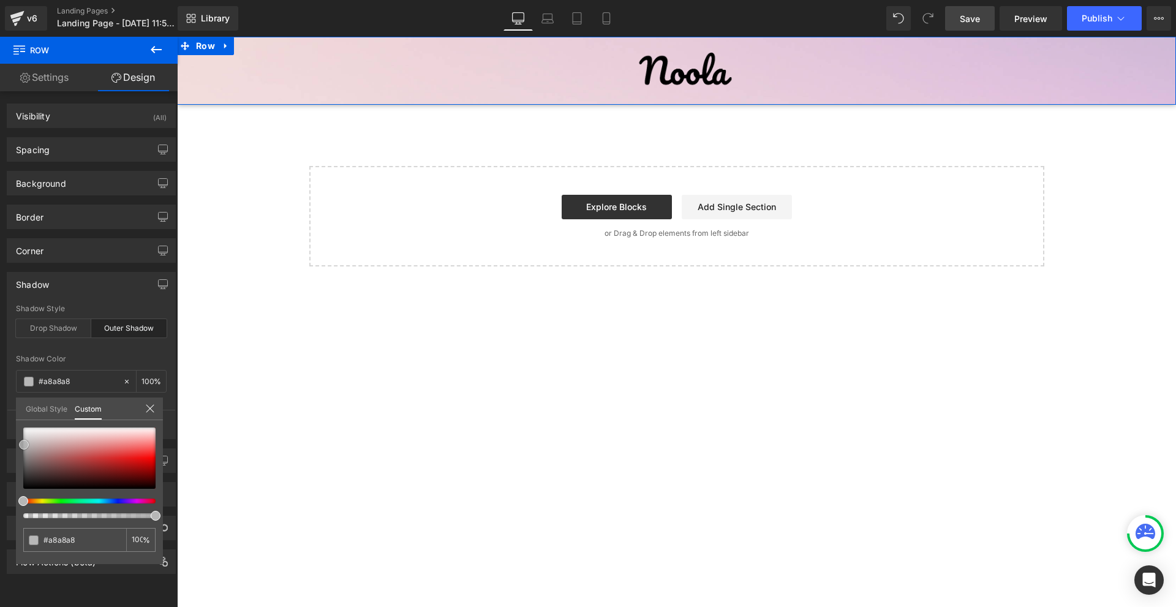
type input "#afafaf"
type input "#b5b5b5"
type input "#bababa"
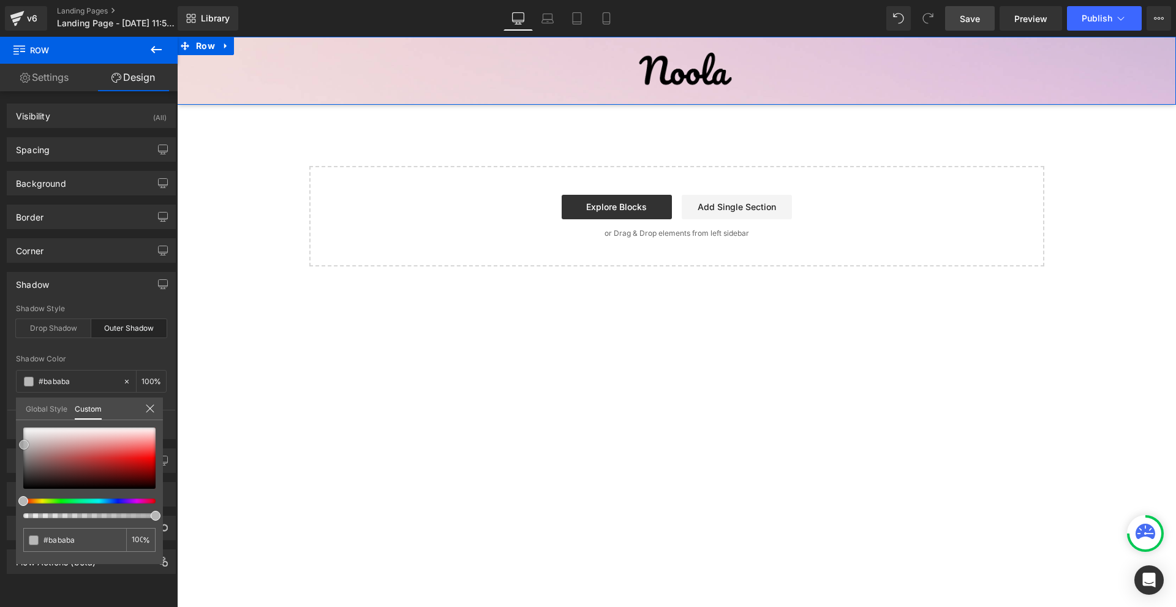
type input "#c1c1c1"
drag, startPoint x: 21, startPoint y: 486, endPoint x: 22, endPoint y: 440, distance: 46.6
click at [21, 440] on span at bounding box center [24, 442] width 10 height 10
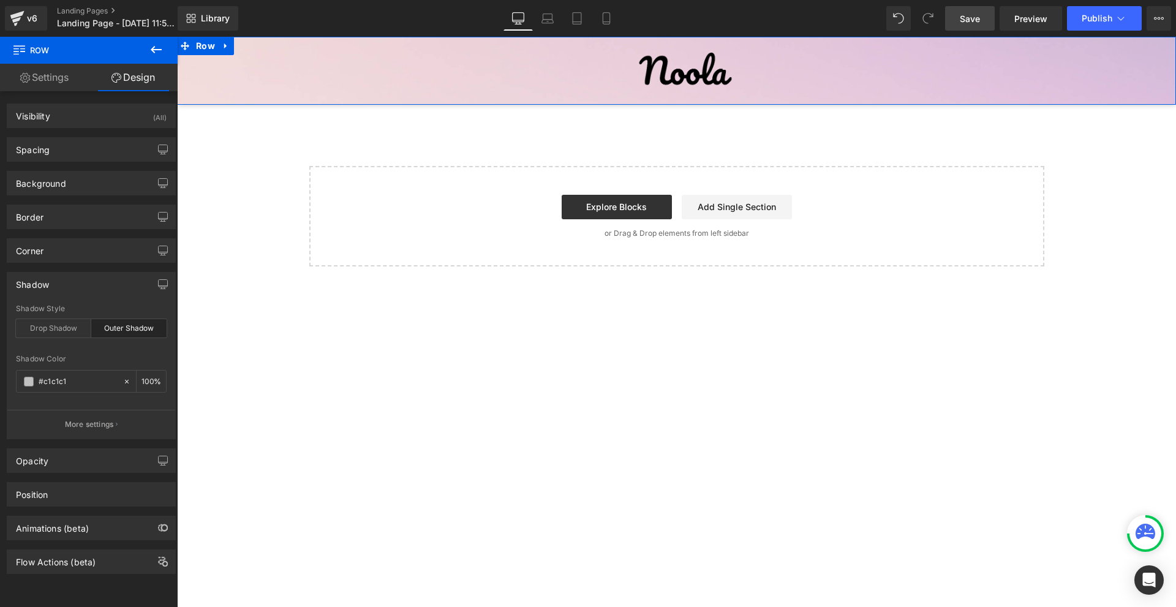
click at [97, 423] on p "More settings" at bounding box center [89, 424] width 49 height 11
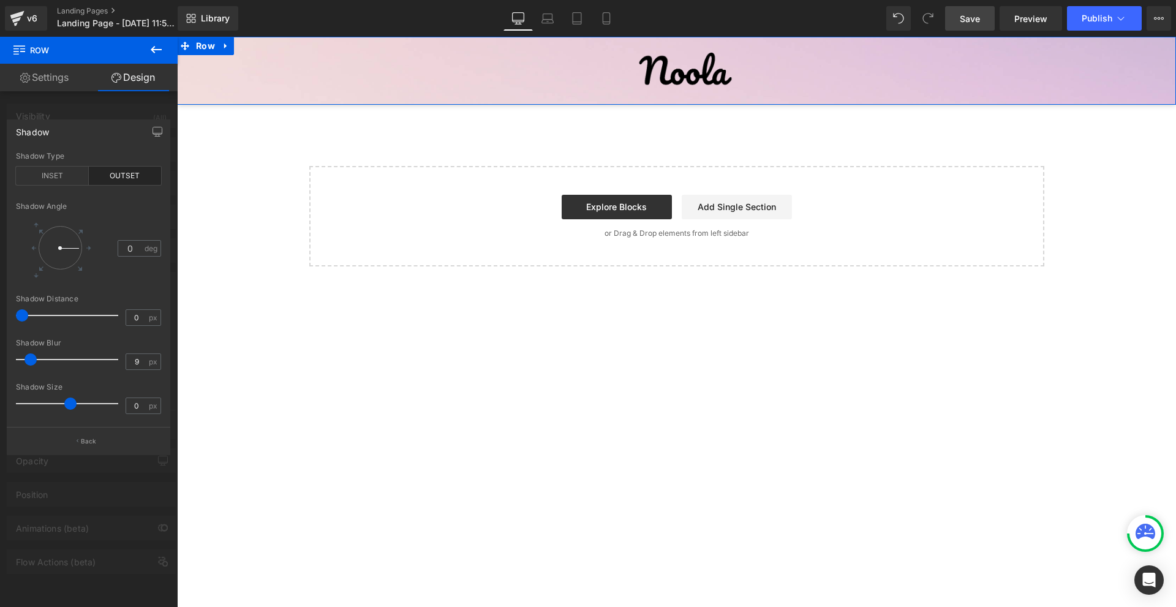
click at [22, 318] on span at bounding box center [22, 315] width 12 height 12
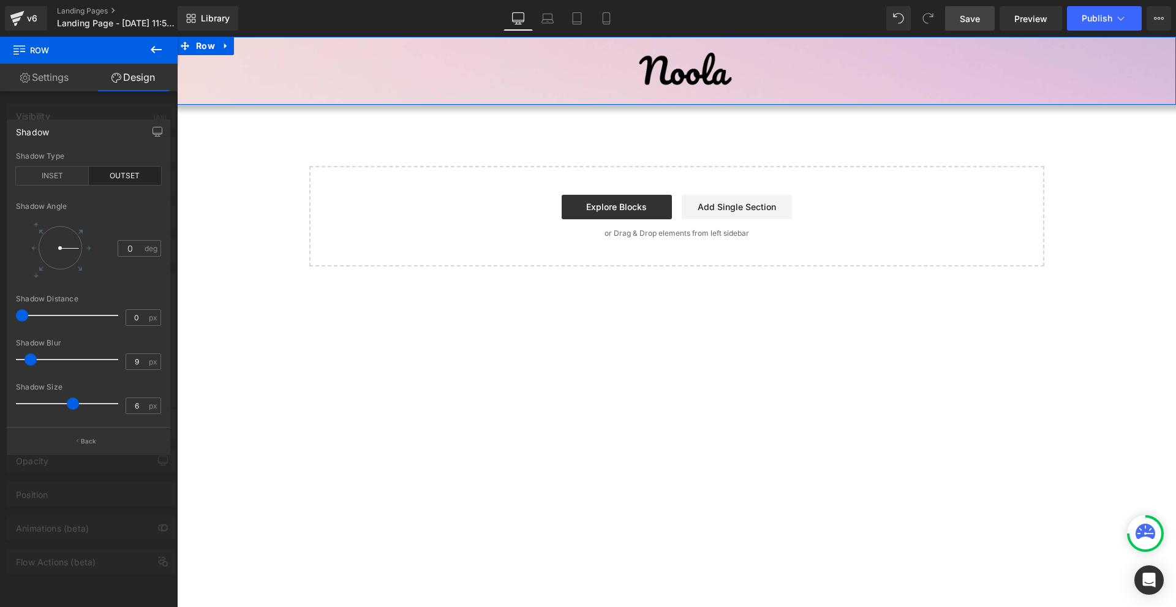
type input "5"
click at [69, 402] on span at bounding box center [72, 403] width 12 height 12
type input "29"
drag, startPoint x: 28, startPoint y: 357, endPoint x: 47, endPoint y: 355, distance: 19.1
click at [47, 355] on span at bounding box center [50, 359] width 12 height 12
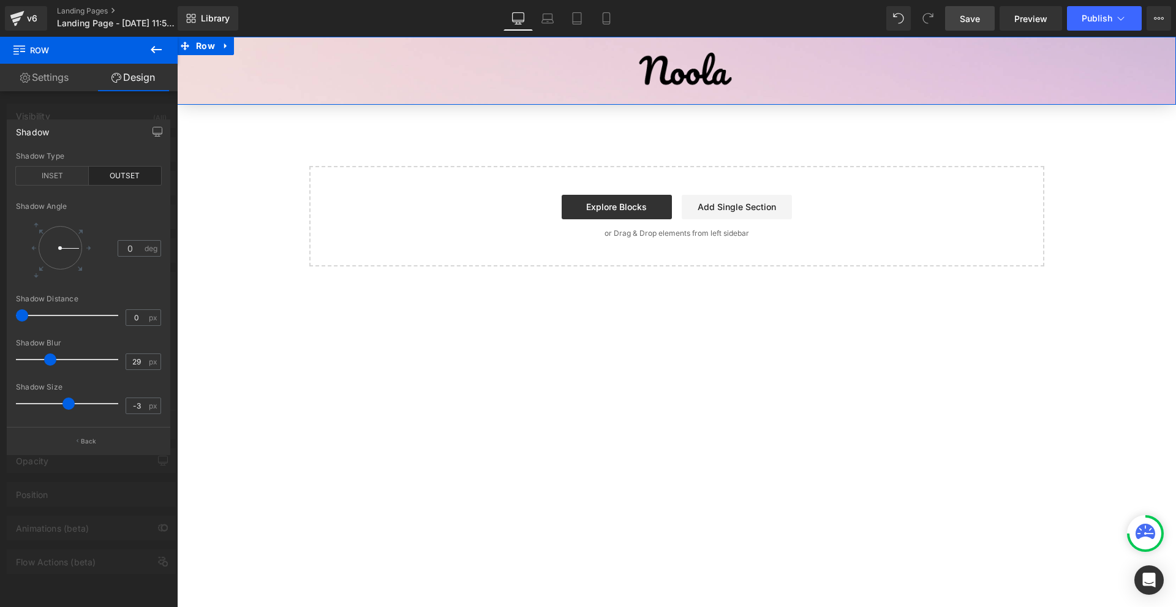
drag, startPoint x: 70, startPoint y: 405, endPoint x: 160, endPoint y: 380, distance: 93.3
click at [66, 404] on span at bounding box center [68, 403] width 12 height 12
type input "-4"
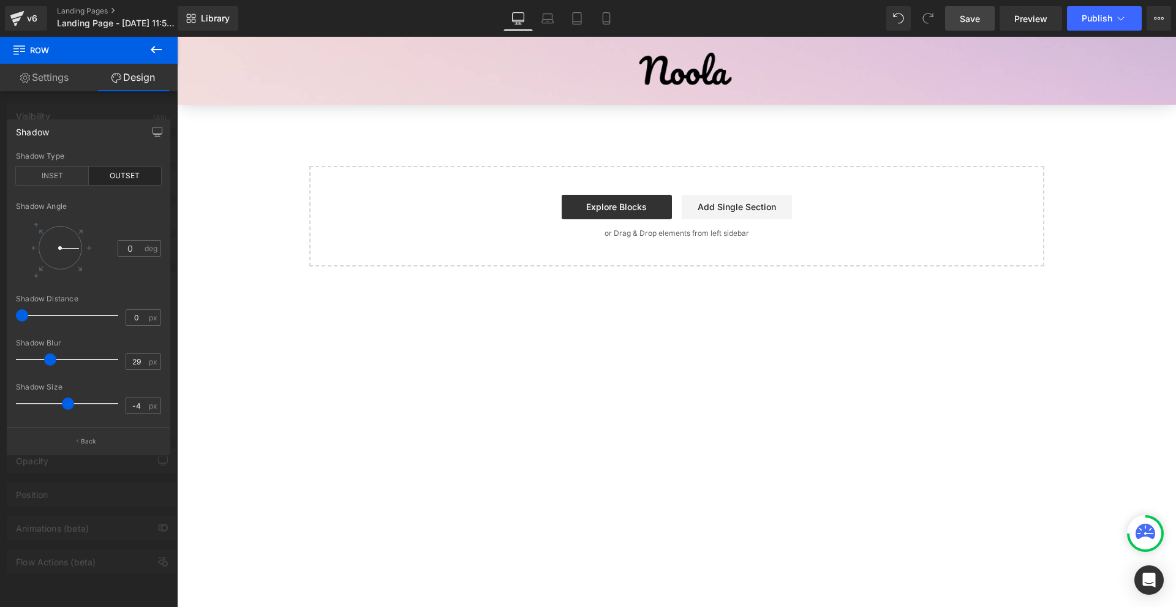
click at [970, 23] on span "Save" at bounding box center [970, 18] width 20 height 13
click at [151, 44] on icon at bounding box center [156, 49] width 15 height 15
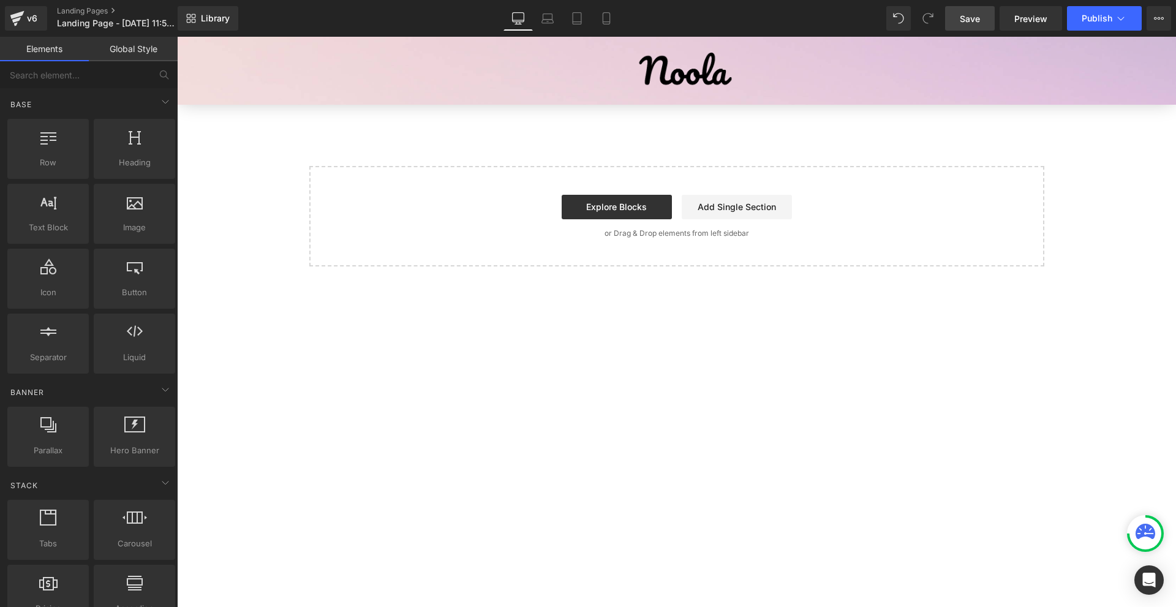
drag, startPoint x: 199, startPoint y: 176, endPoint x: 626, endPoint y: 159, distance: 427.2
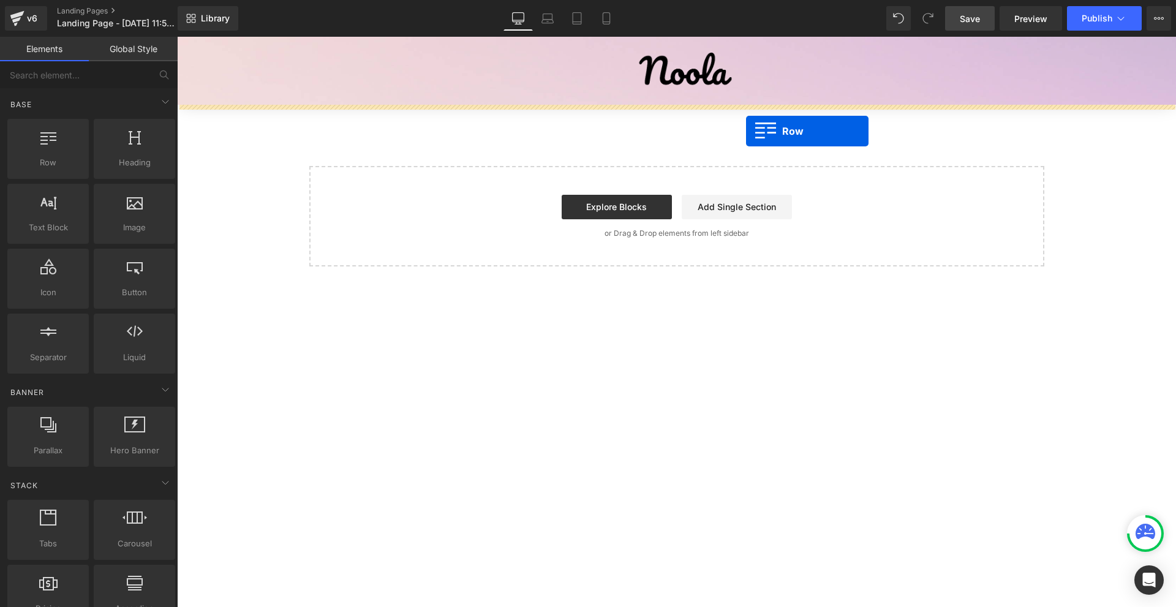
drag, startPoint x: 350, startPoint y: 177, endPoint x: 745, endPoint y: 131, distance: 397.7
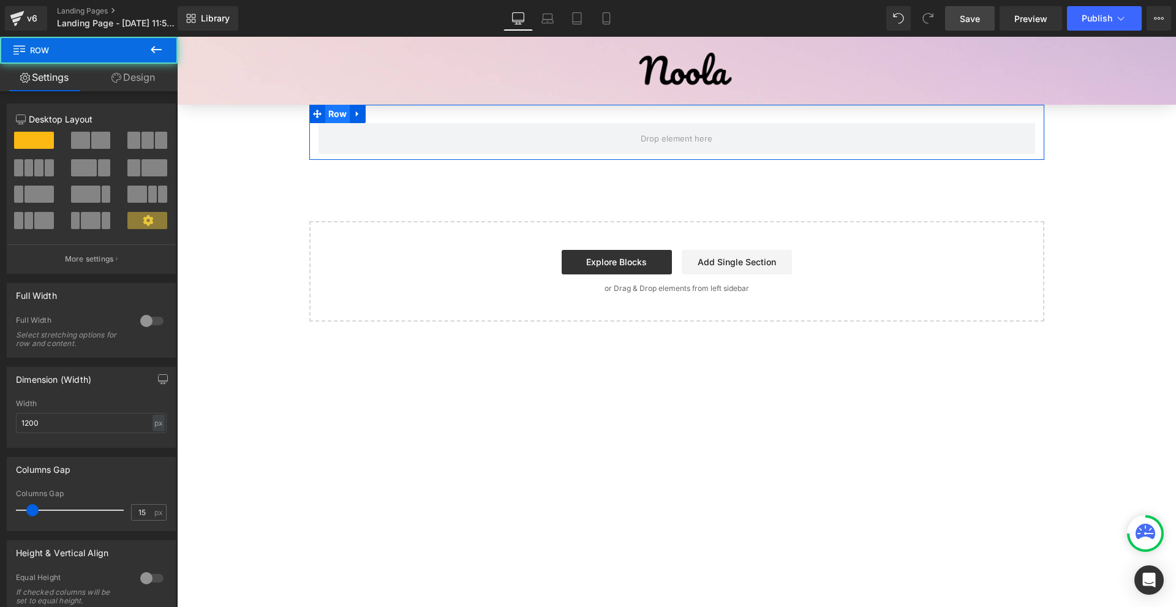
click at [342, 121] on span "Row" at bounding box center [337, 114] width 25 height 18
click at [97, 137] on span at bounding box center [100, 140] width 19 height 17
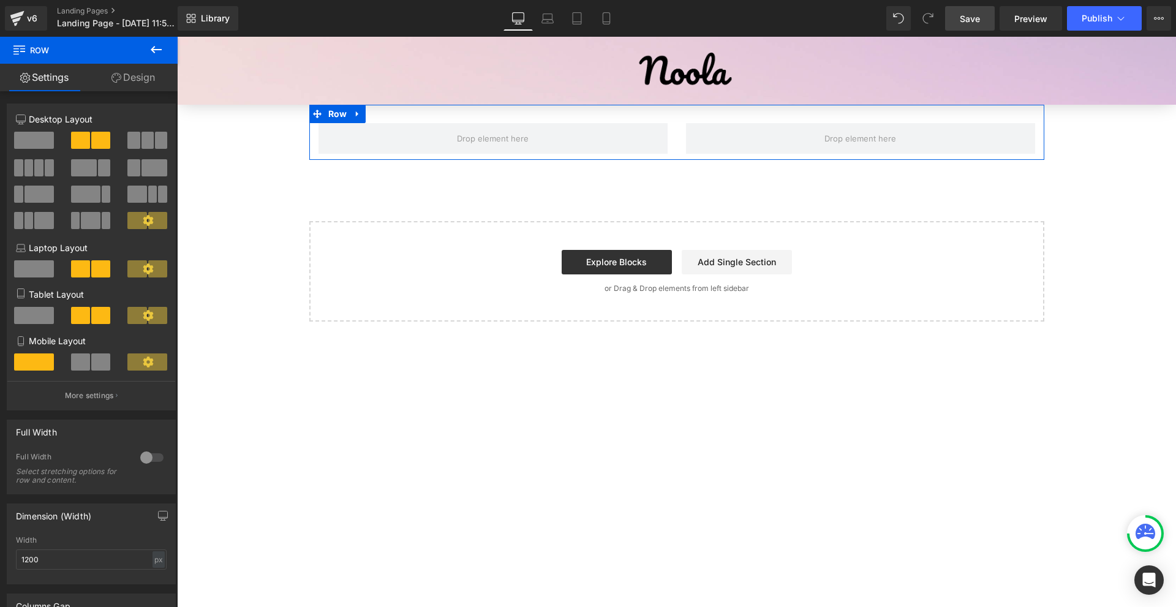
click at [145, 85] on link "Design" at bounding box center [133, 78] width 89 height 28
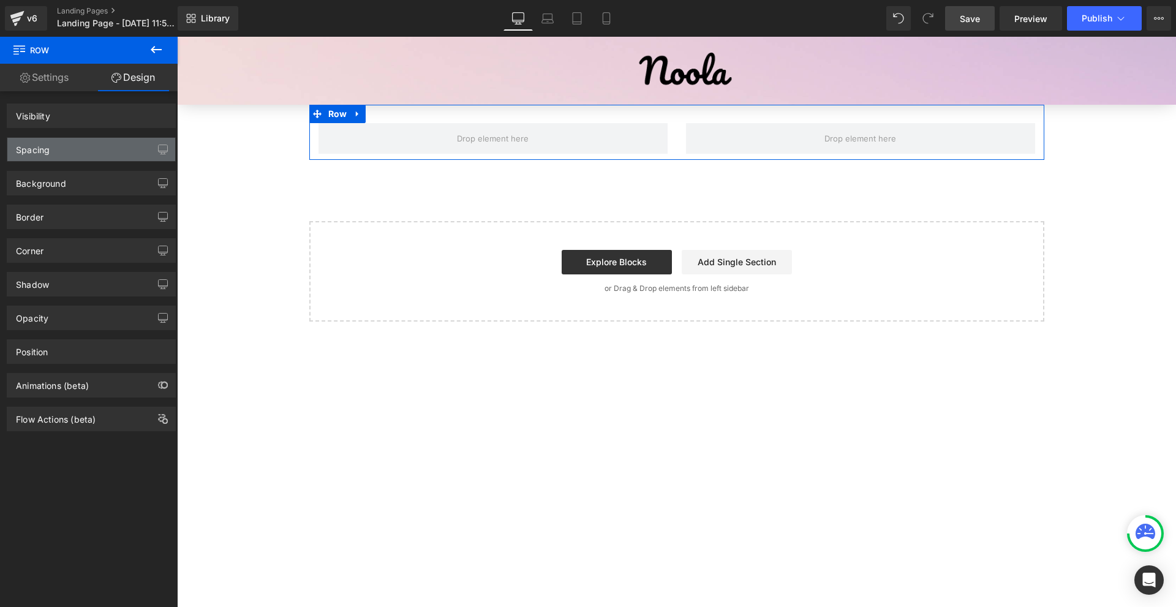
click at [74, 146] on div "Spacing" at bounding box center [91, 149] width 168 height 23
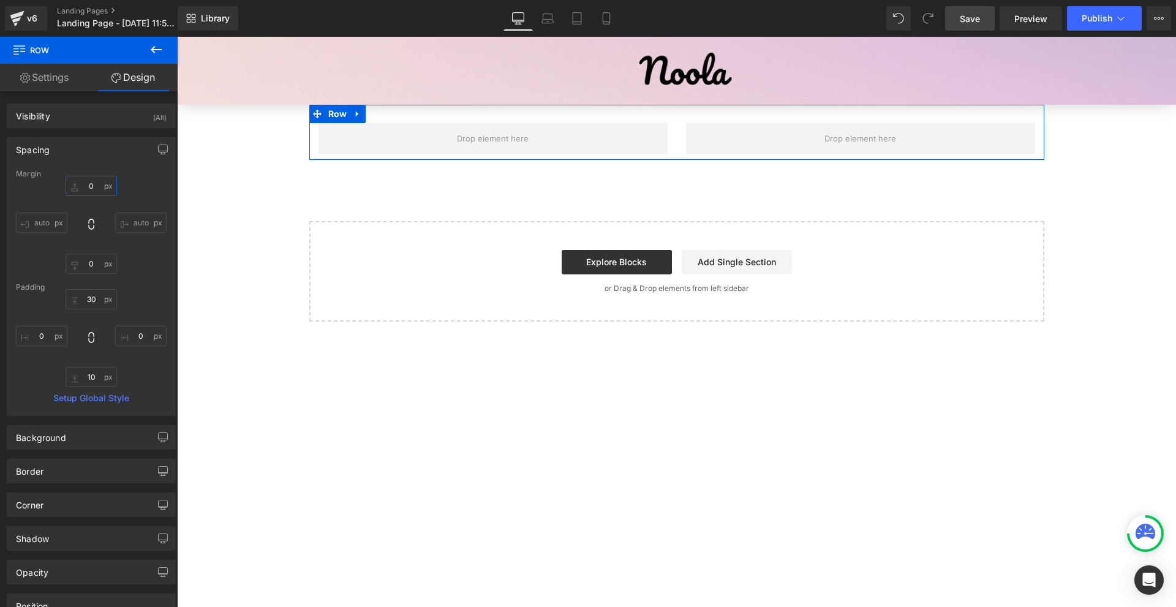
click at [91, 185] on input "0" at bounding box center [91, 186] width 51 height 20
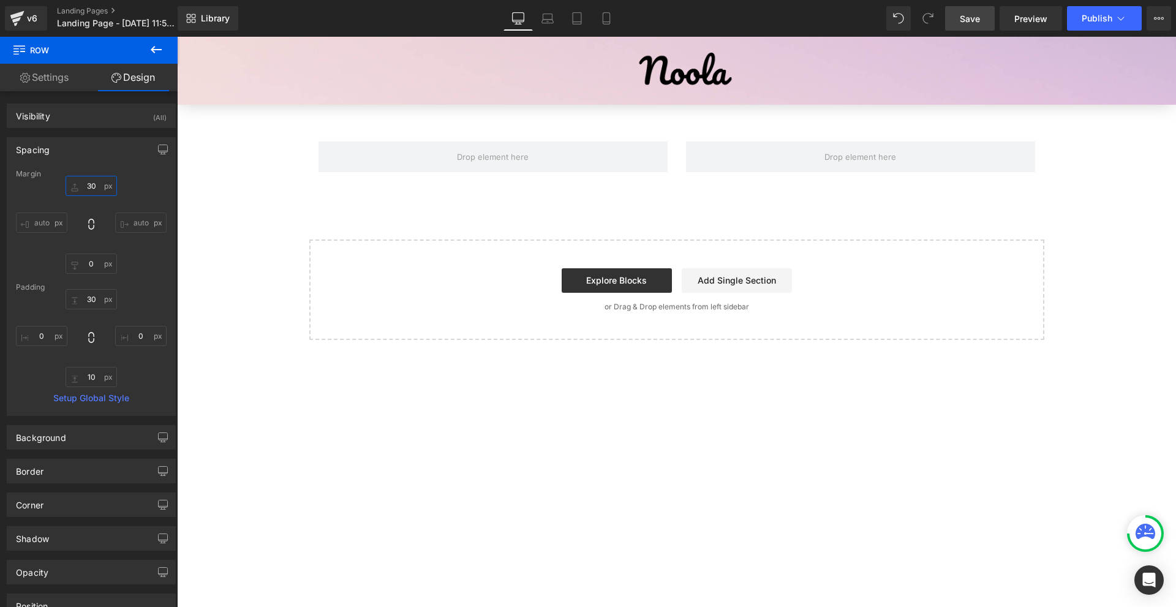
type input "30"
click at [225, 115] on div "Image Row Row Select your layout" at bounding box center [676, 188] width 999 height 303
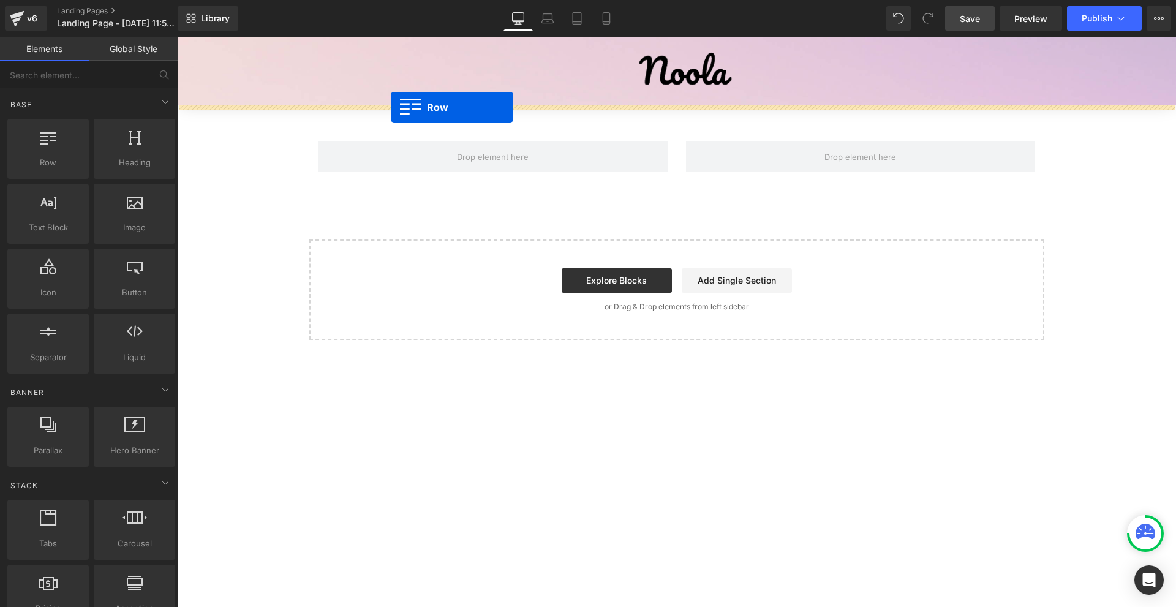
drag, startPoint x: 353, startPoint y: 170, endPoint x: 391, endPoint y: 107, distance: 73.6
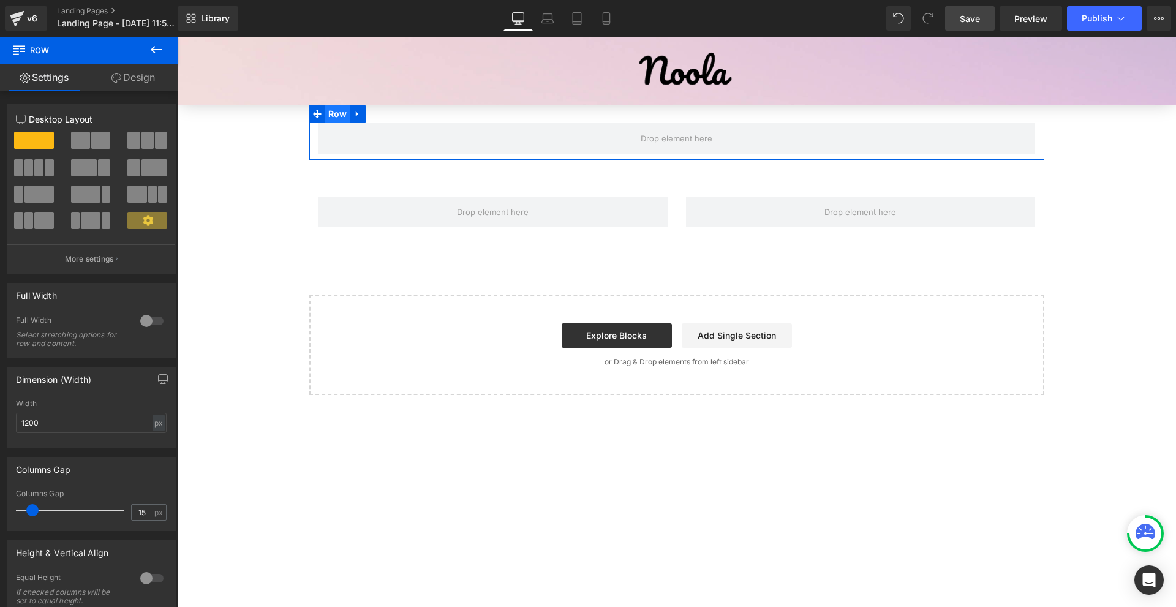
click at [329, 119] on span "Row" at bounding box center [337, 114] width 25 height 18
click at [148, 320] on div at bounding box center [151, 321] width 29 height 20
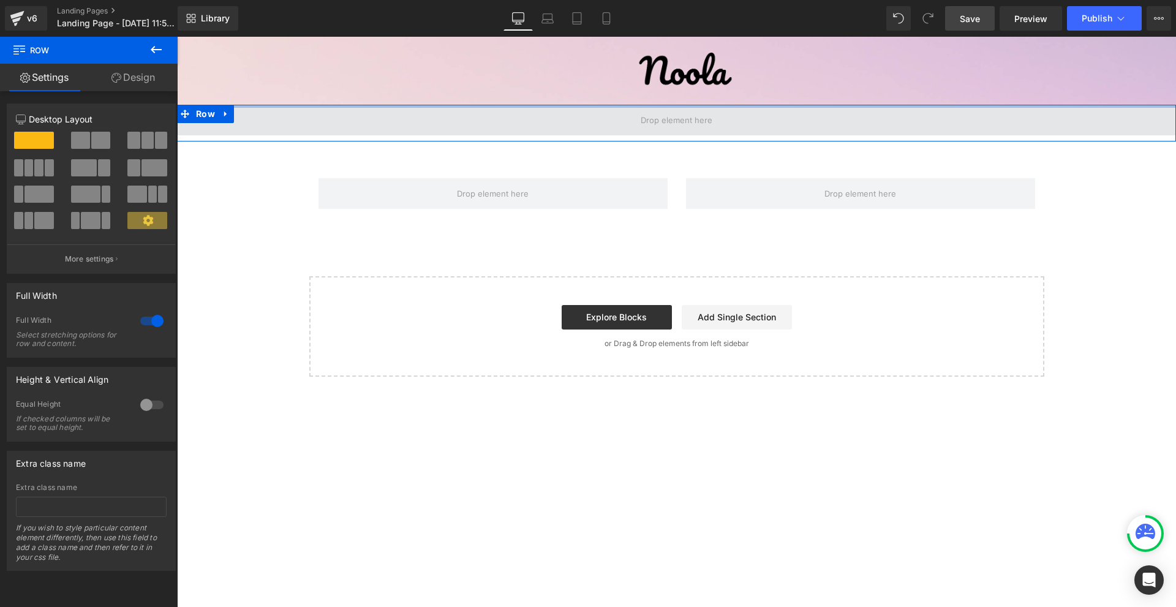
drag, startPoint x: 390, startPoint y: 108, endPoint x: 424, endPoint y: 128, distance: 39.3
click at [417, 86] on div "Image Row Row Row Select your layout" at bounding box center [676, 207] width 999 height 340
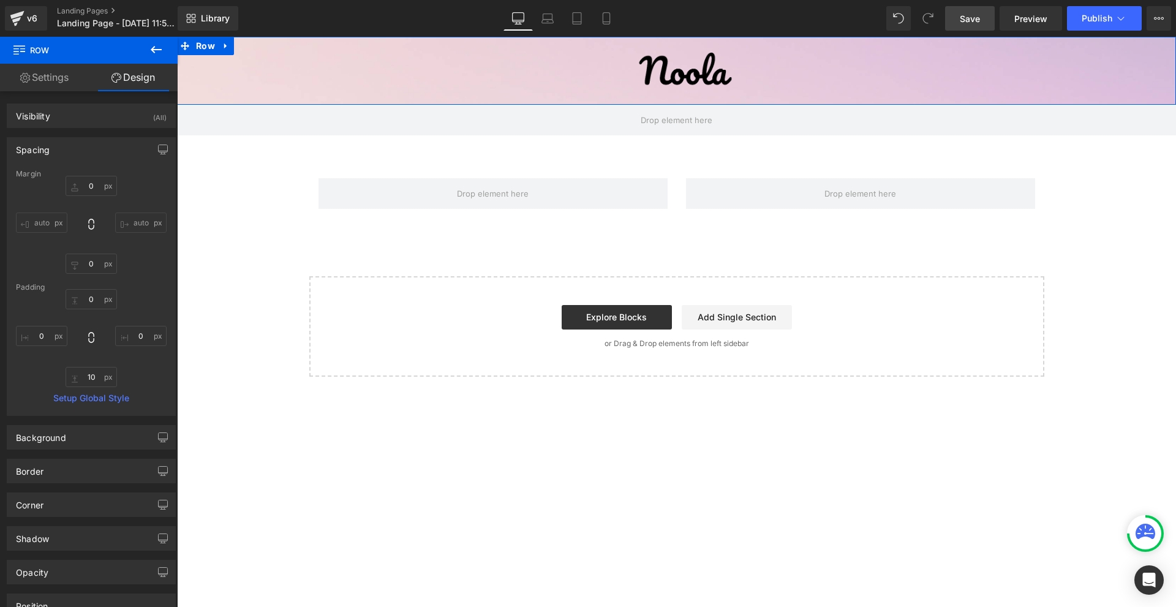
drag, startPoint x: 197, startPoint y: 45, endPoint x: 178, endPoint y: 58, distance: 22.1
click at [197, 45] on span "Row" at bounding box center [205, 46] width 25 height 18
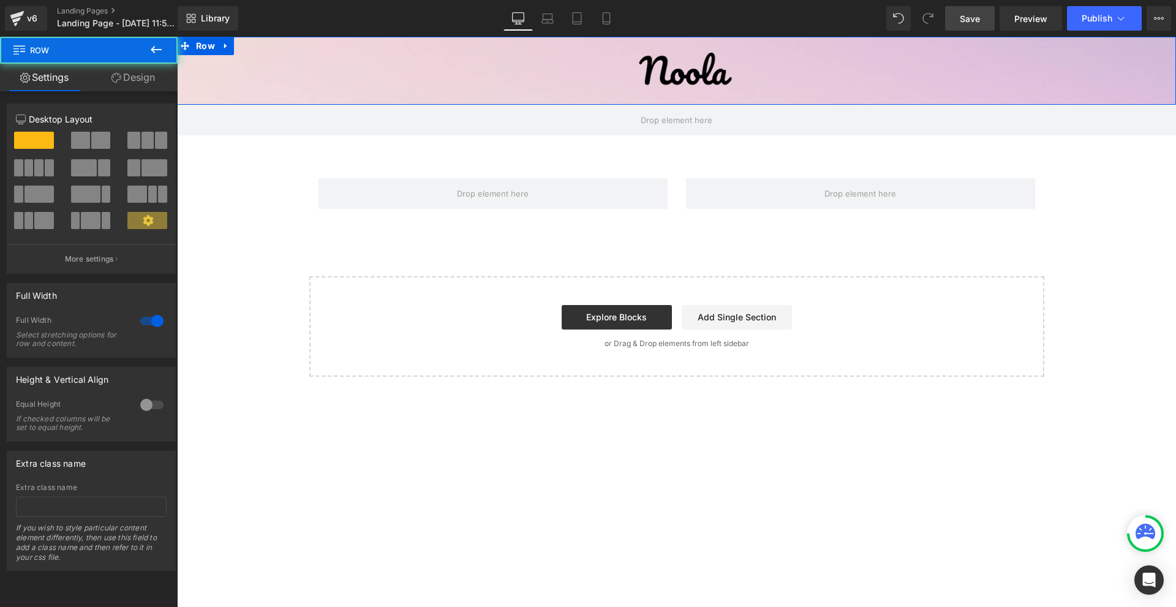
click at [143, 73] on link "Design" at bounding box center [133, 78] width 89 height 28
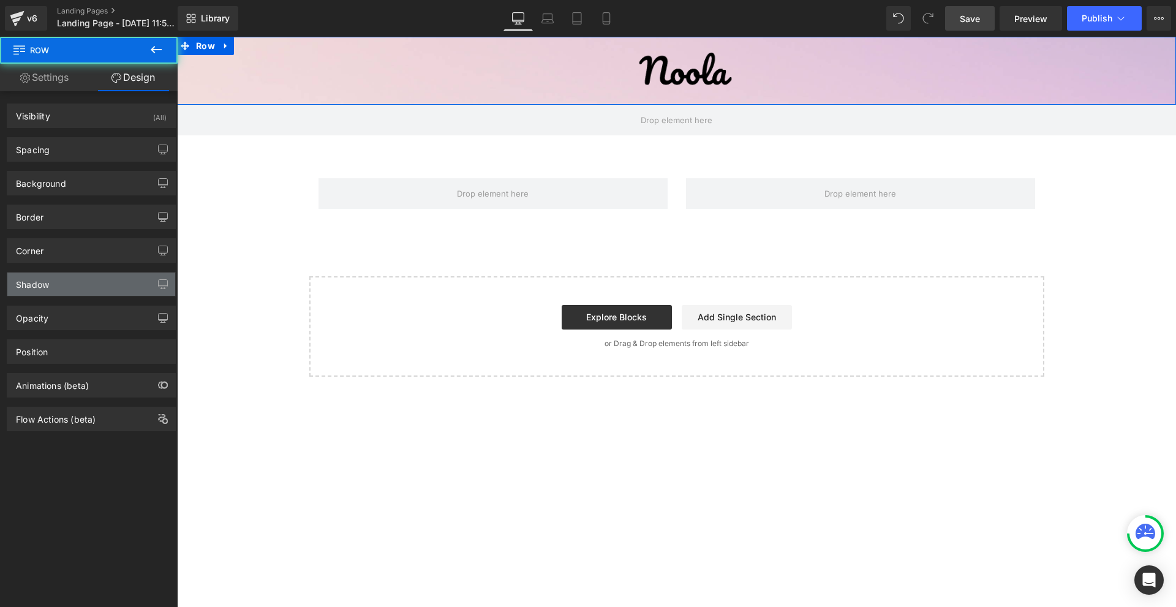
type input "#c1c1c1"
type input "100"
click at [68, 287] on div "Shadow" at bounding box center [91, 284] width 168 height 23
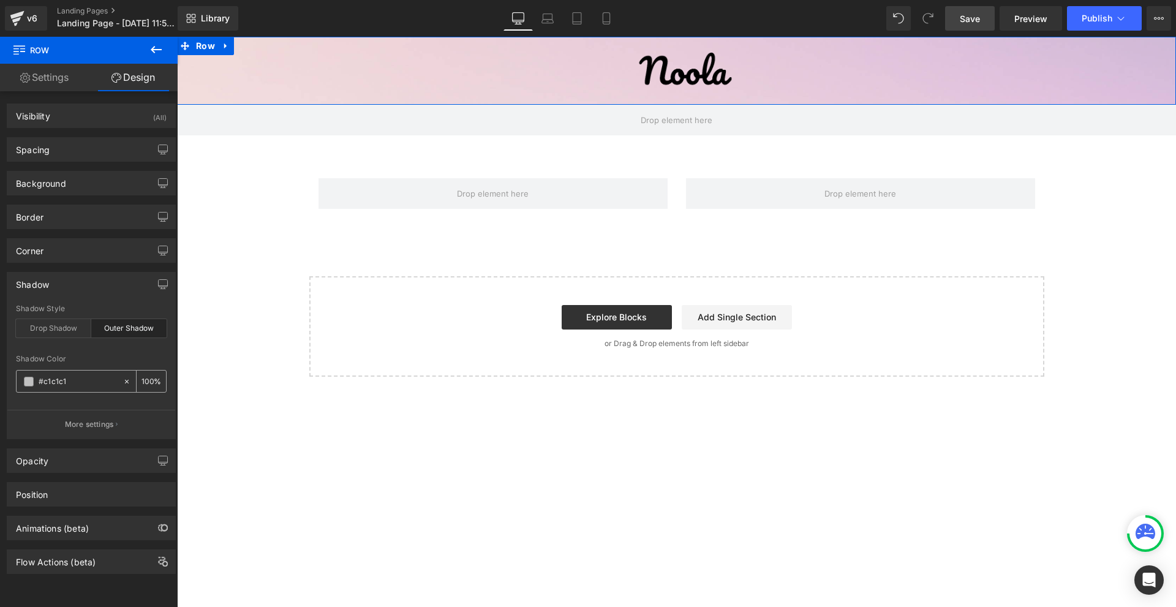
click at [122, 380] on icon at bounding box center [126, 381] width 9 height 9
type input "none"
type input "0"
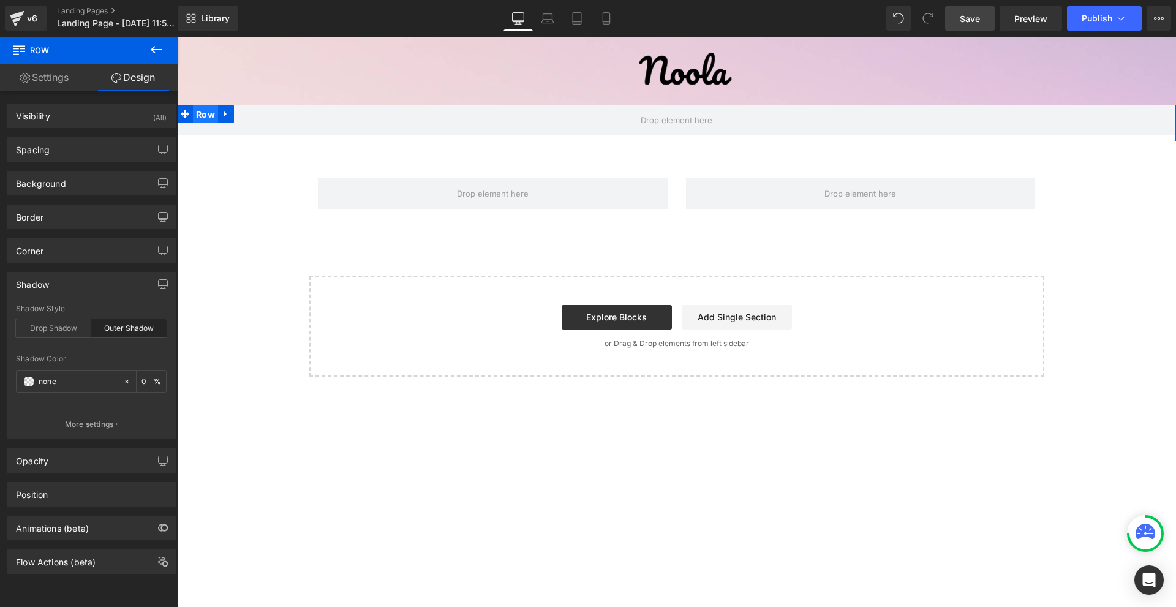
click at [194, 118] on span "Row" at bounding box center [205, 114] width 25 height 18
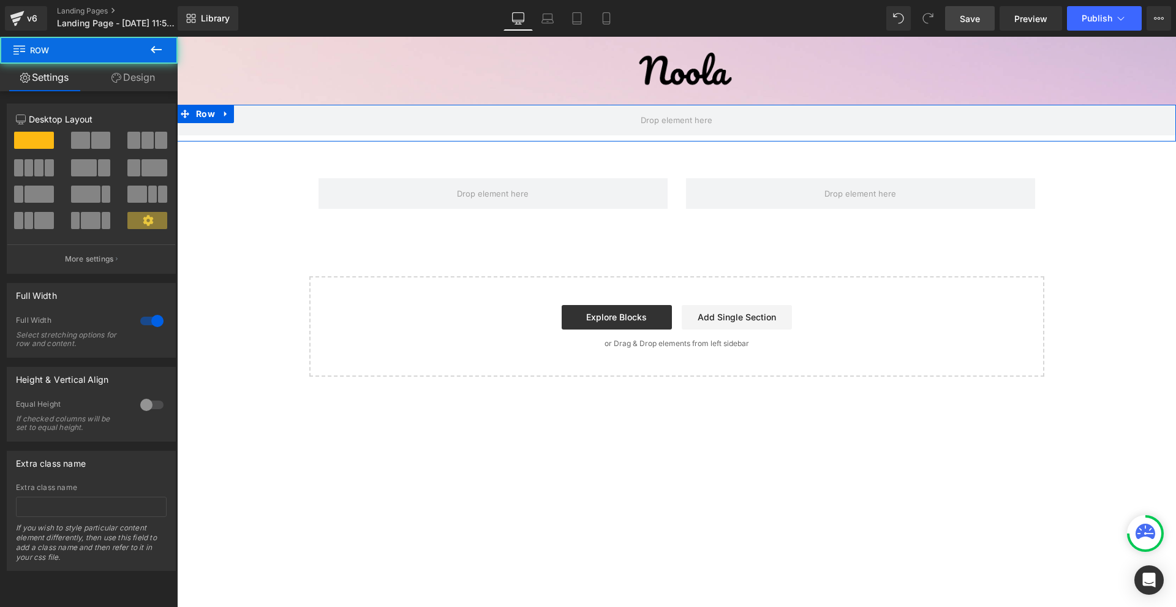
click at [149, 83] on link "Design" at bounding box center [133, 78] width 89 height 28
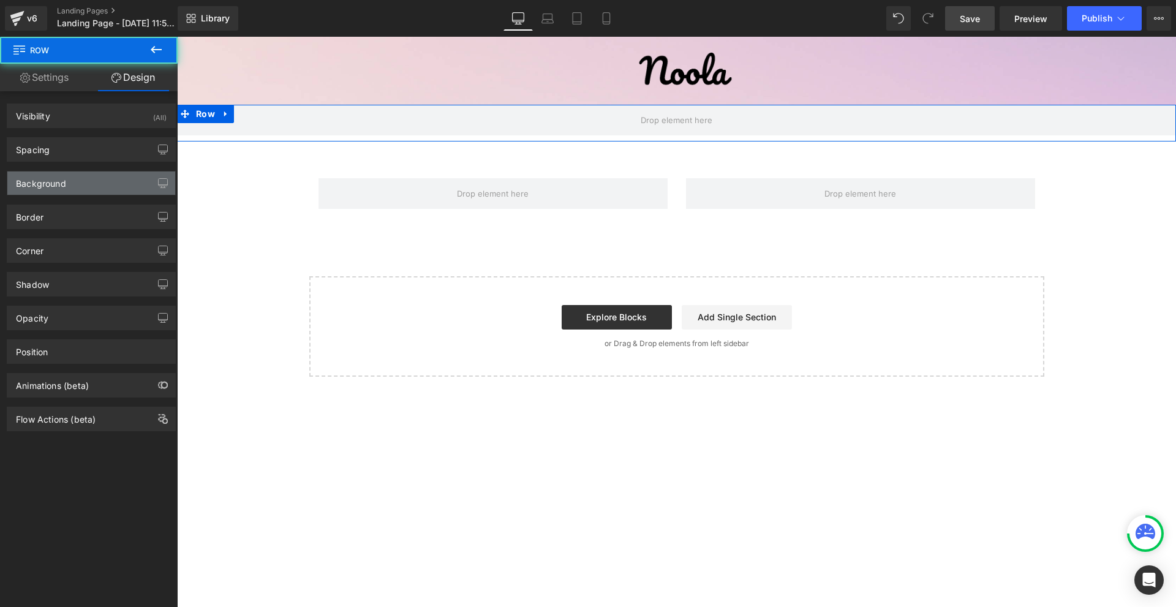
click at [67, 184] on div "Background" at bounding box center [91, 182] width 168 height 23
type input "transparent"
type input "0"
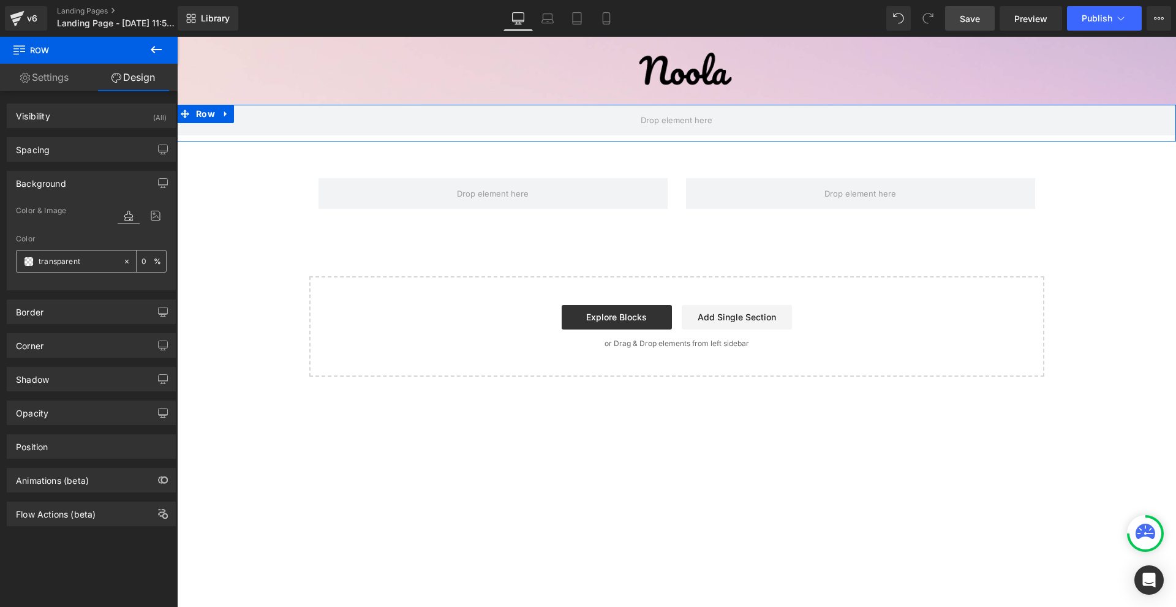
click at [66, 264] on input "transparent" at bounding box center [78, 261] width 78 height 13
paste input "#595fa5"
type input "#595fa5"
type input "100"
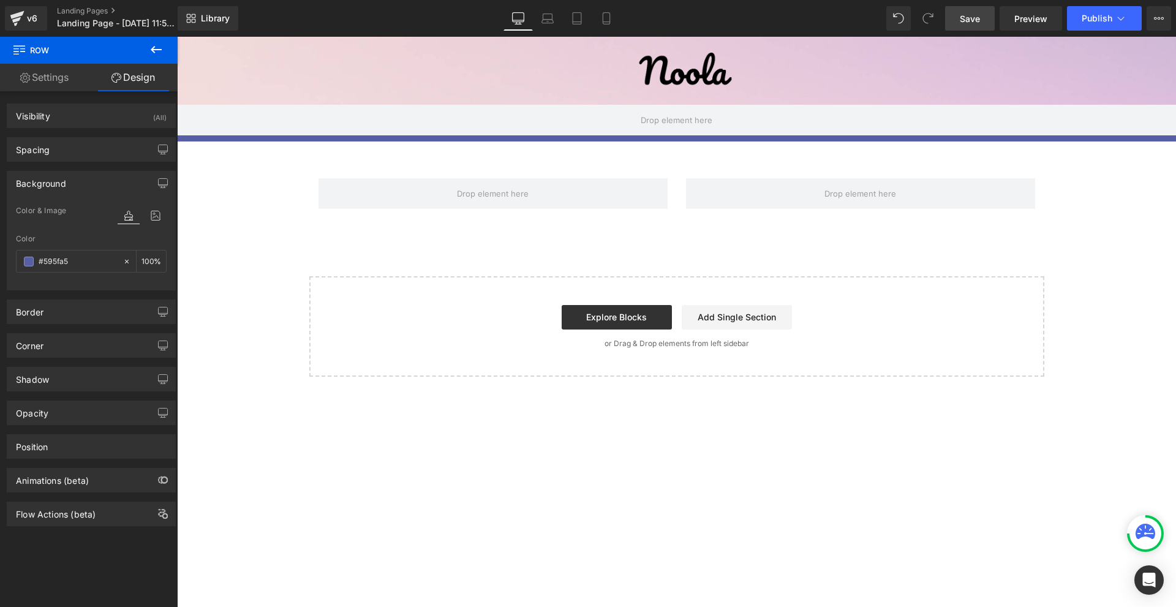
type input "#595fa5"
click at [977, 13] on span "Save" at bounding box center [970, 18] width 20 height 13
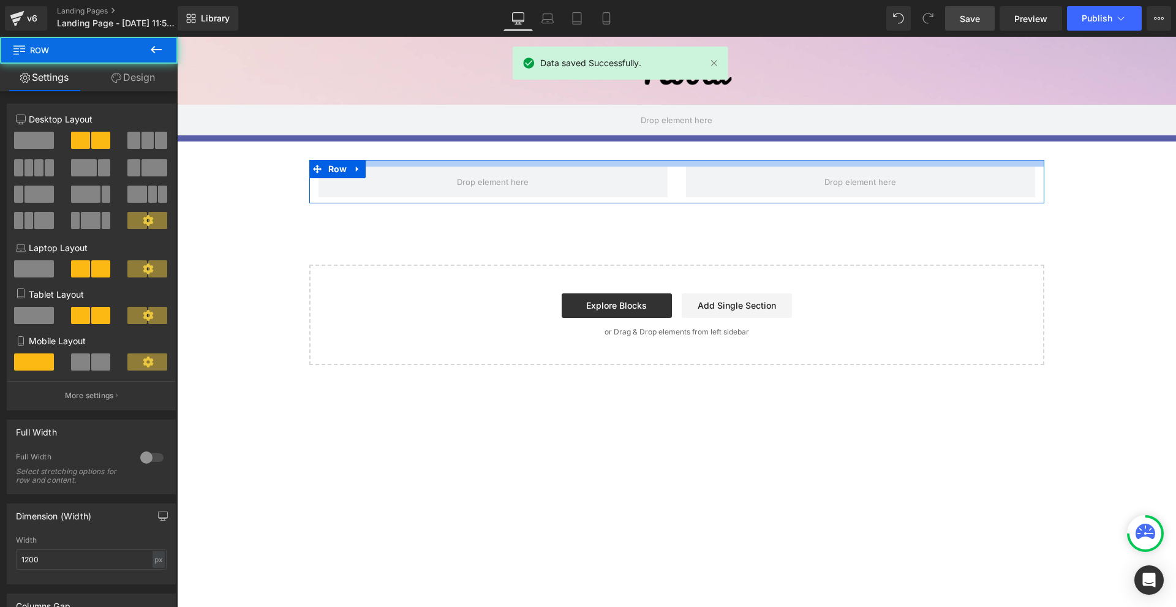
drag, startPoint x: 630, startPoint y: 167, endPoint x: 639, endPoint y: 155, distance: 14.8
click at [639, 155] on div "Image Row Row Row Select your layout" at bounding box center [676, 201] width 999 height 328
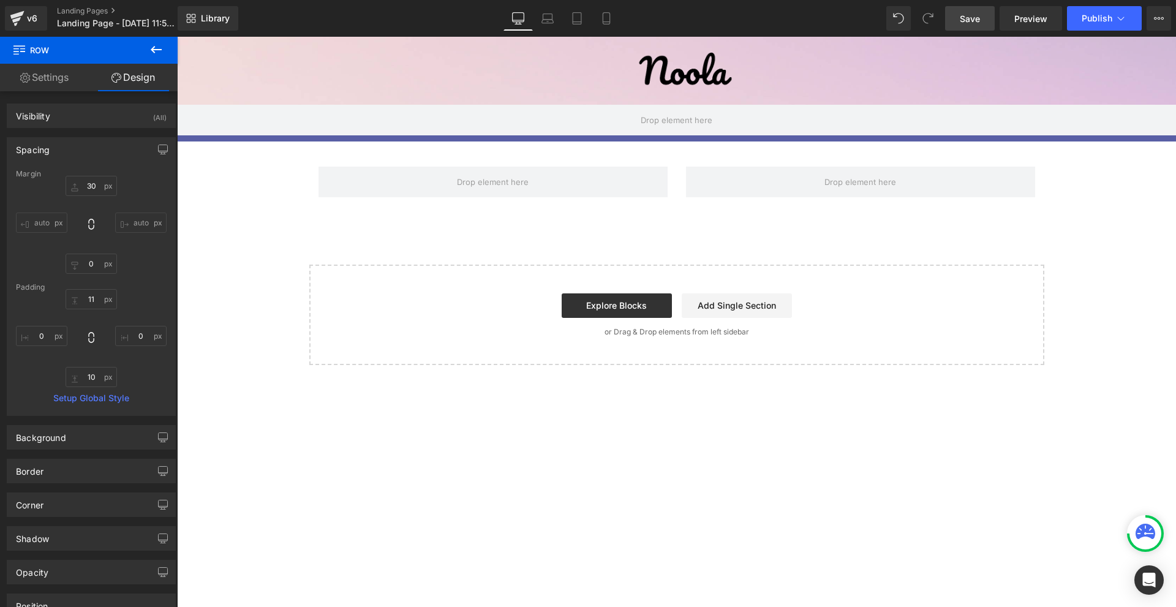
click at [159, 46] on icon at bounding box center [156, 49] width 15 height 15
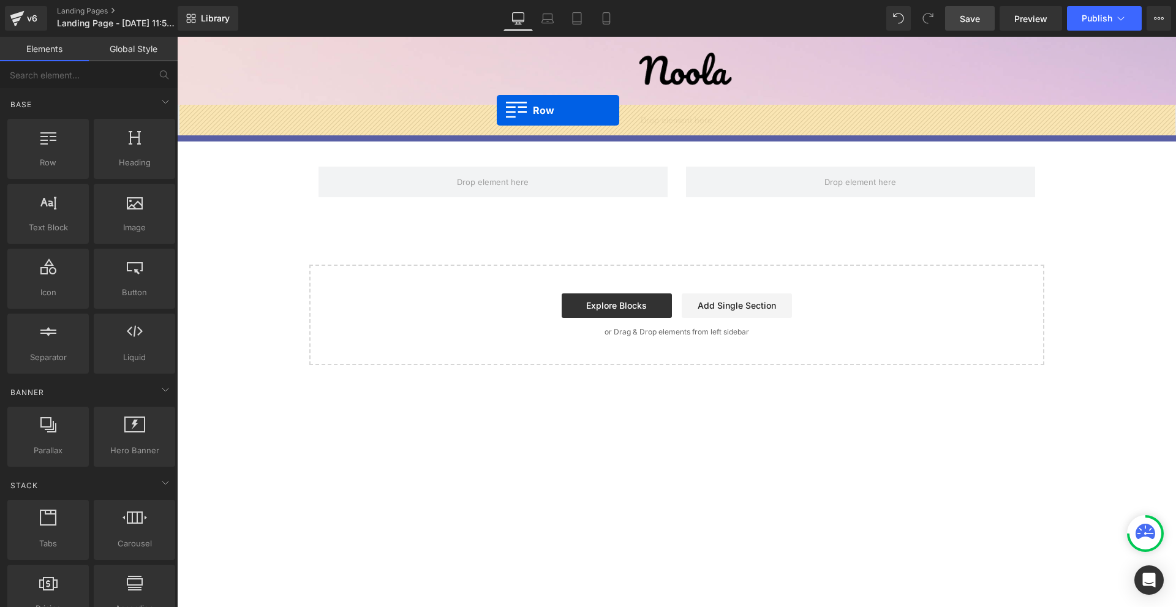
drag, startPoint x: 228, startPoint y: 193, endPoint x: 497, endPoint y: 110, distance: 281.3
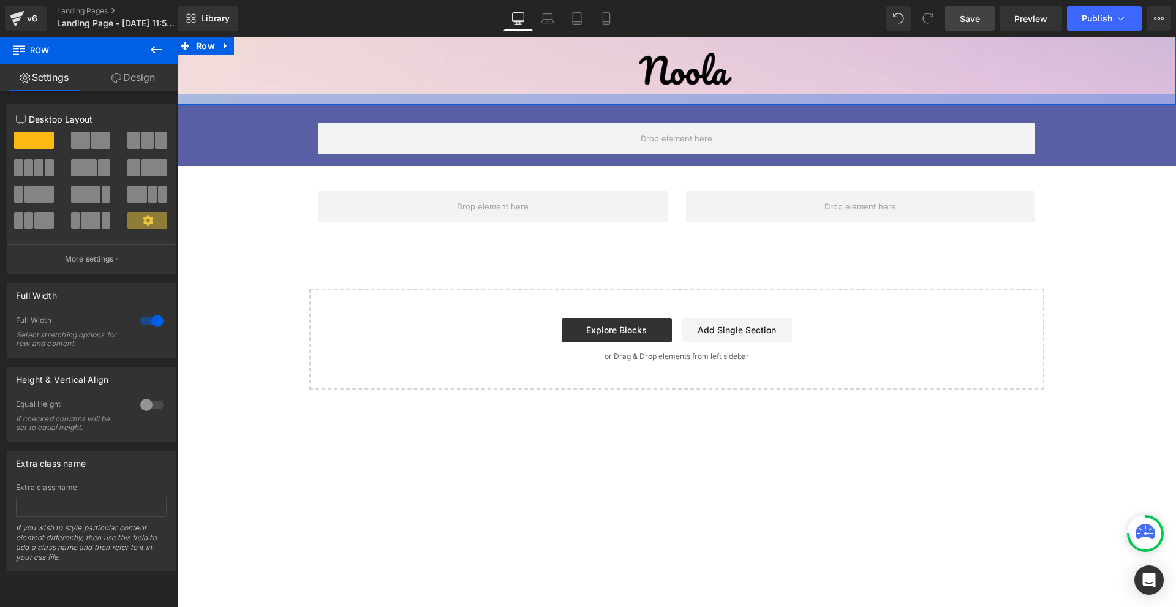
drag, startPoint x: 578, startPoint y: 105, endPoint x: 581, endPoint y: 94, distance: 12.0
click at [581, 94] on div "Image Row Row Row Row Select your layout" at bounding box center [676, 213] width 999 height 353
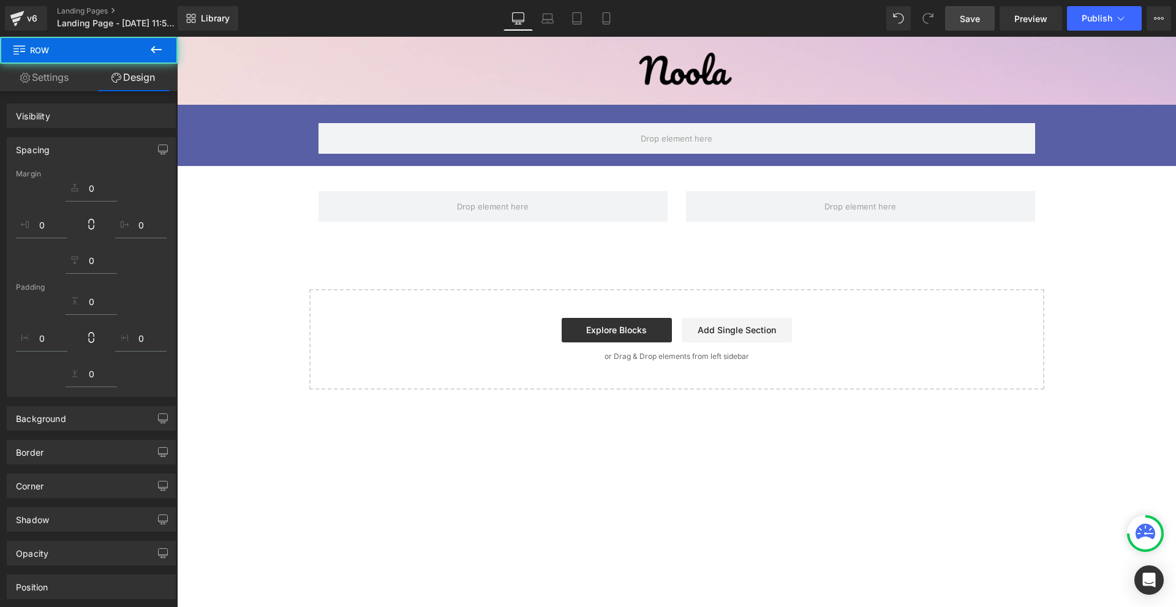
click at [564, 109] on div "Row" at bounding box center [676, 132] width 735 height 55
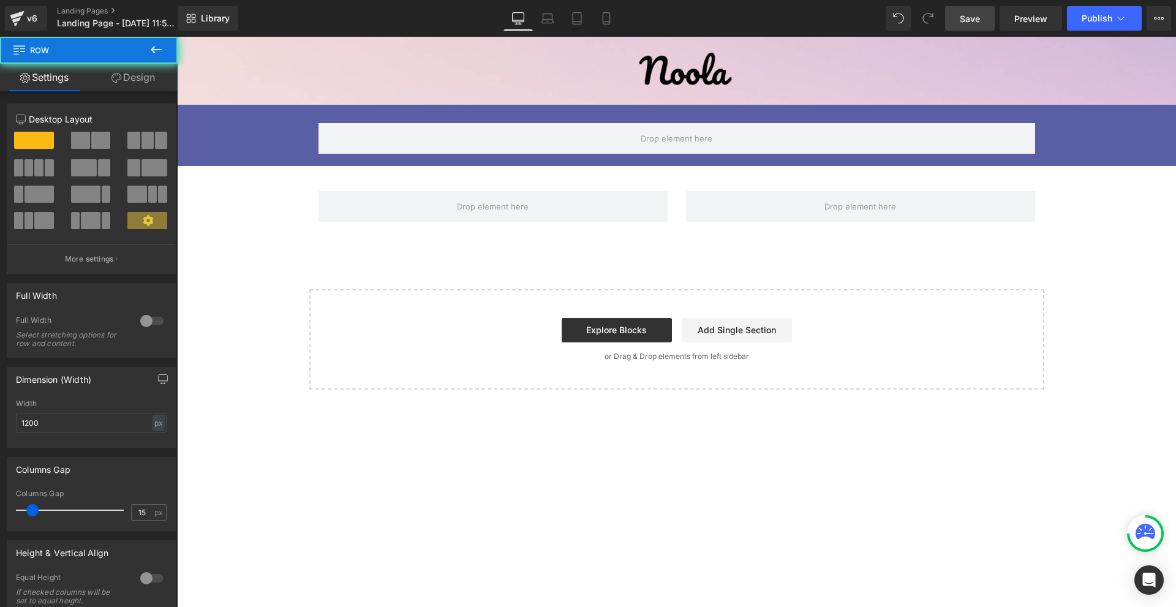
drag, startPoint x: 563, startPoint y: 107, endPoint x: 362, endPoint y: 118, distance: 201.2
click at [559, 111] on div "Row Row" at bounding box center [676, 135] width 999 height 61
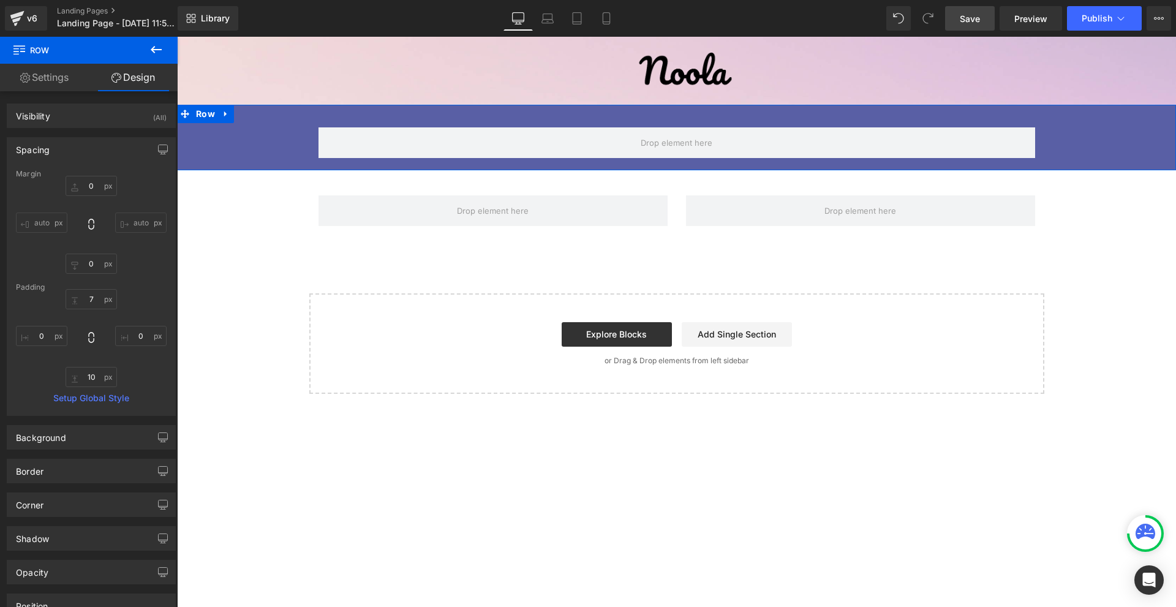
click at [383, 132] on span at bounding box center [676, 142] width 717 height 31
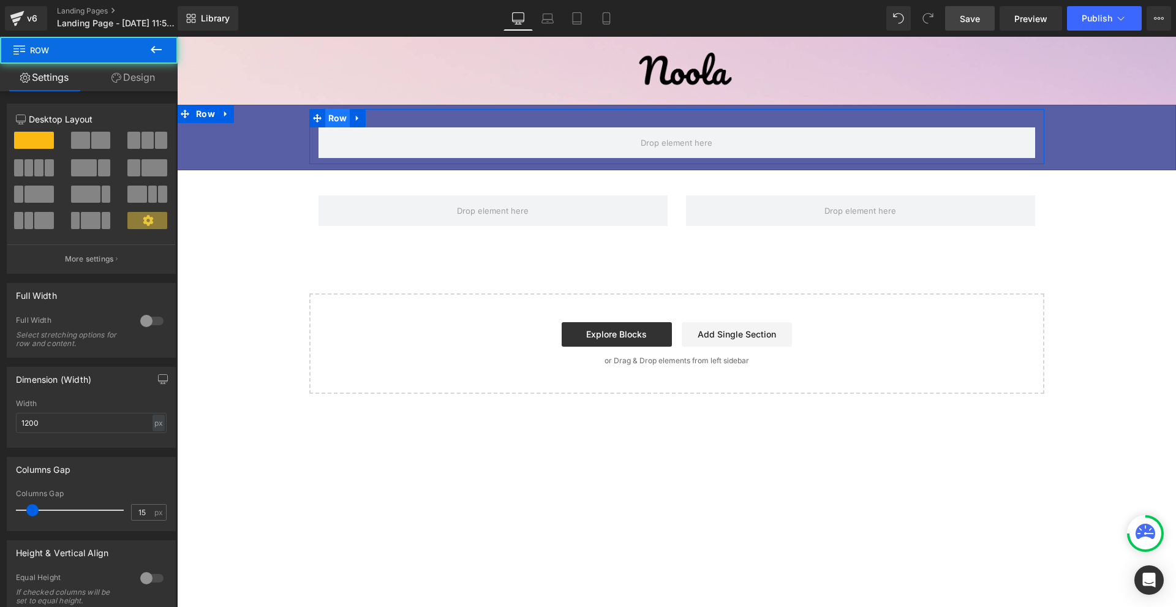
click at [342, 118] on span "Row" at bounding box center [337, 118] width 25 height 18
click at [146, 76] on link "Design" at bounding box center [133, 78] width 89 height 28
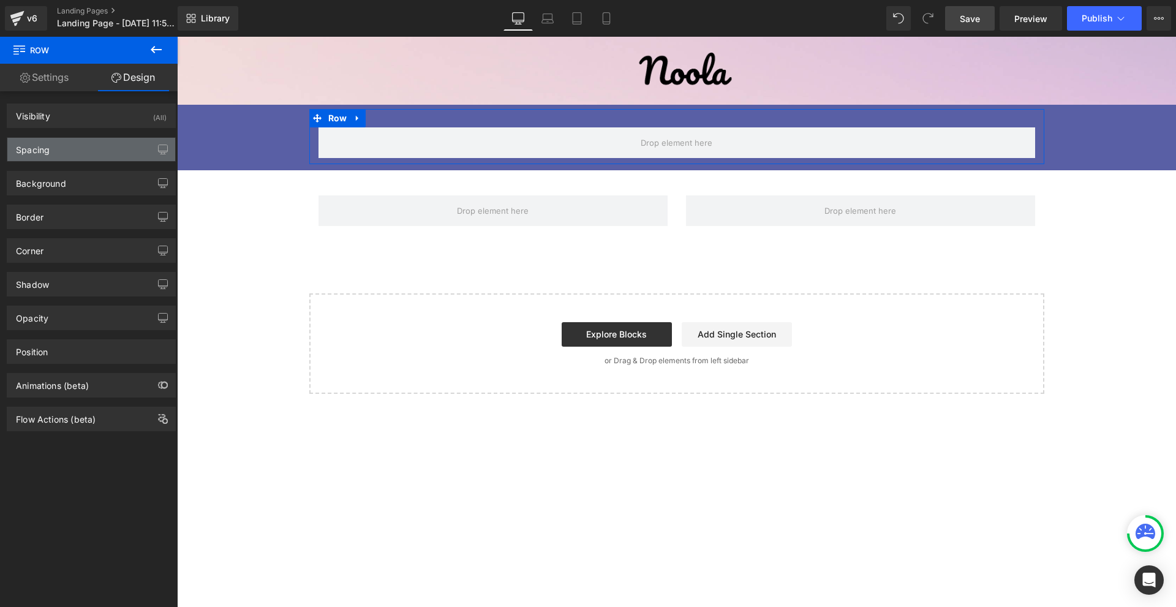
click at [67, 147] on div "Spacing" at bounding box center [91, 149] width 168 height 23
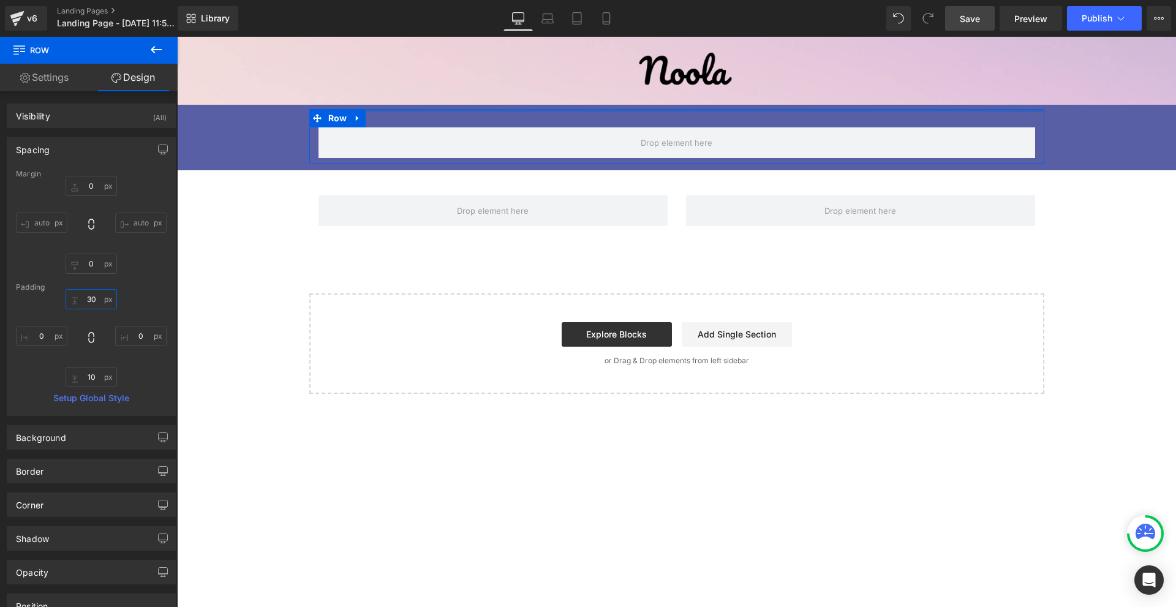
click at [92, 300] on input "30" at bounding box center [91, 299] width 51 height 20
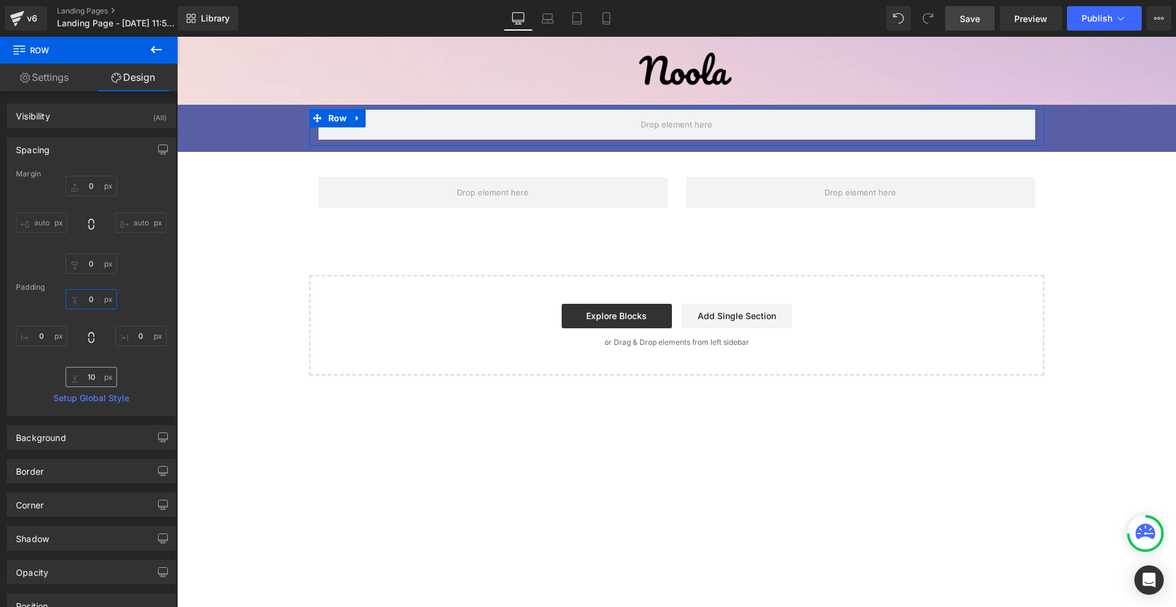
type input "0"
click at [97, 380] on input "10" at bounding box center [91, 377] width 51 height 20
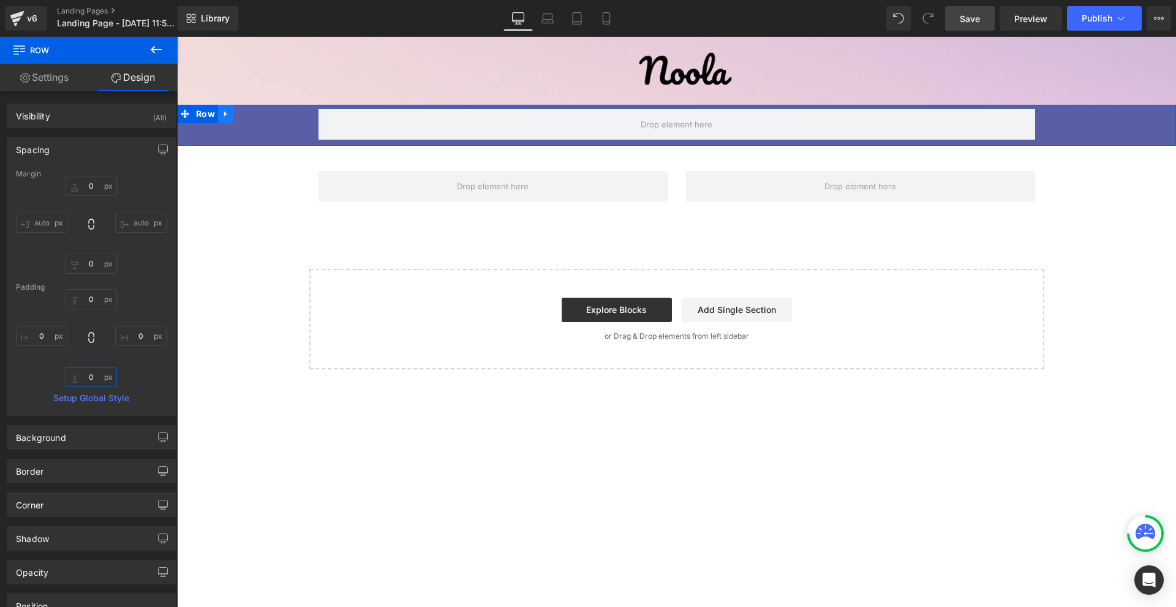
type input "0"
click at [225, 115] on icon at bounding box center [225, 114] width 2 height 6
click at [252, 115] on link at bounding box center [258, 114] width 16 height 18
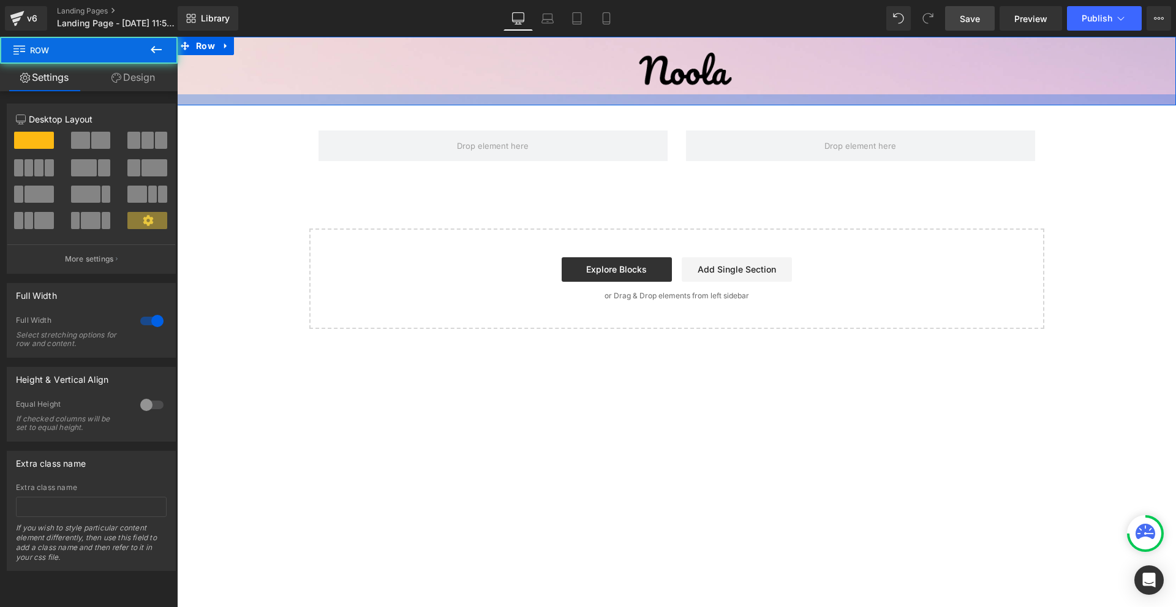
click at [758, 105] on div at bounding box center [676, 99] width 999 height 11
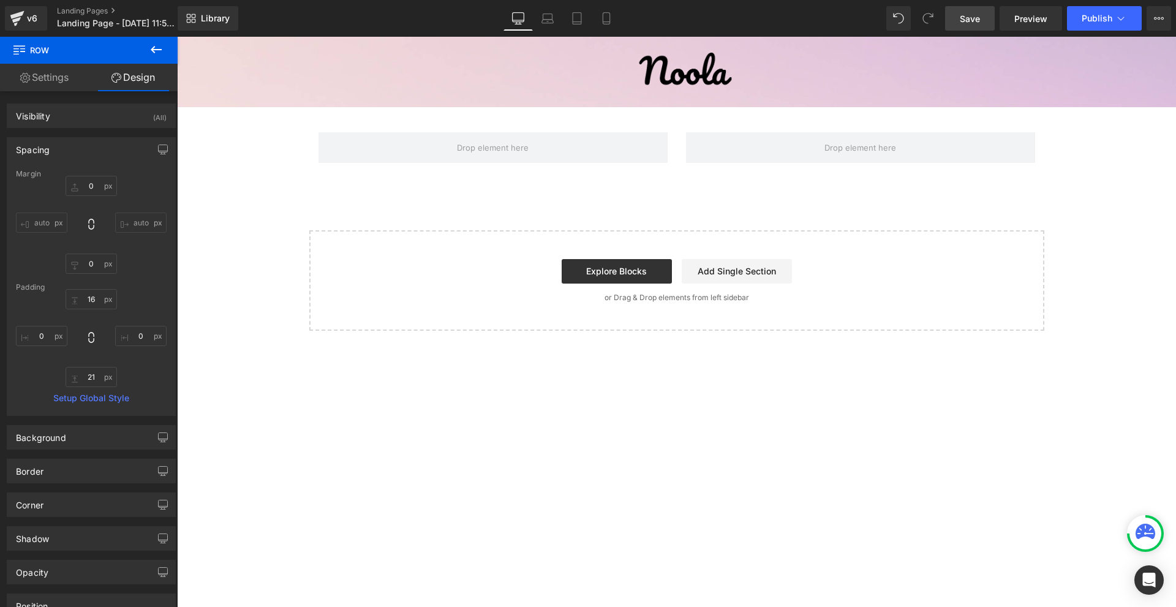
click at [145, 53] on button at bounding box center [156, 50] width 43 height 27
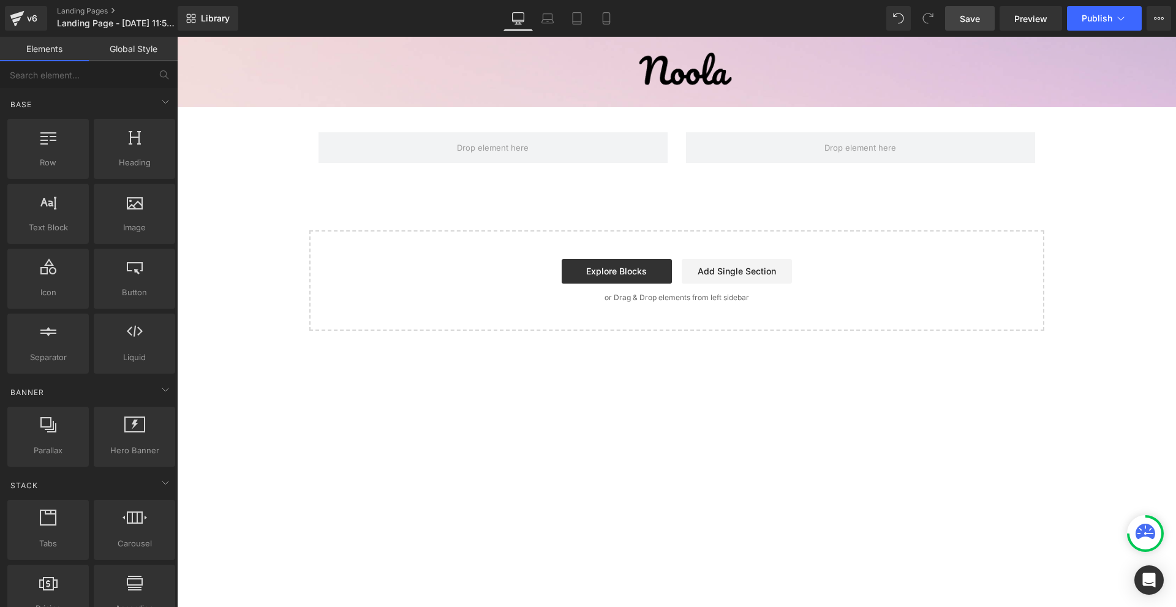
click at [149, 51] on link "Global Style" at bounding box center [133, 49] width 89 height 24
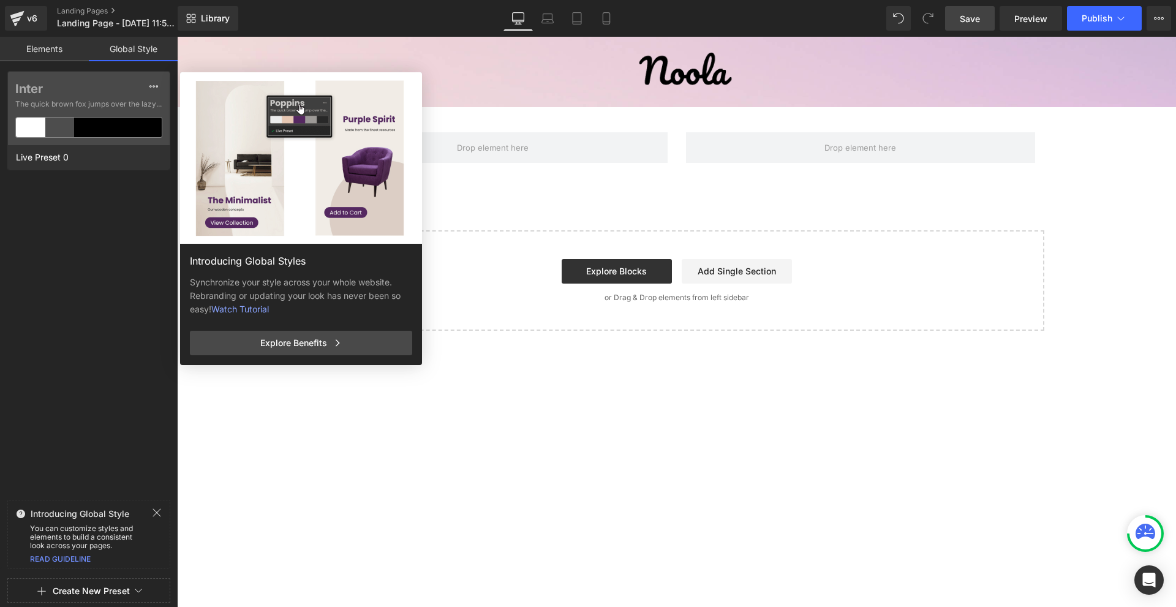
click at [66, 58] on link "Elements" at bounding box center [44, 49] width 89 height 24
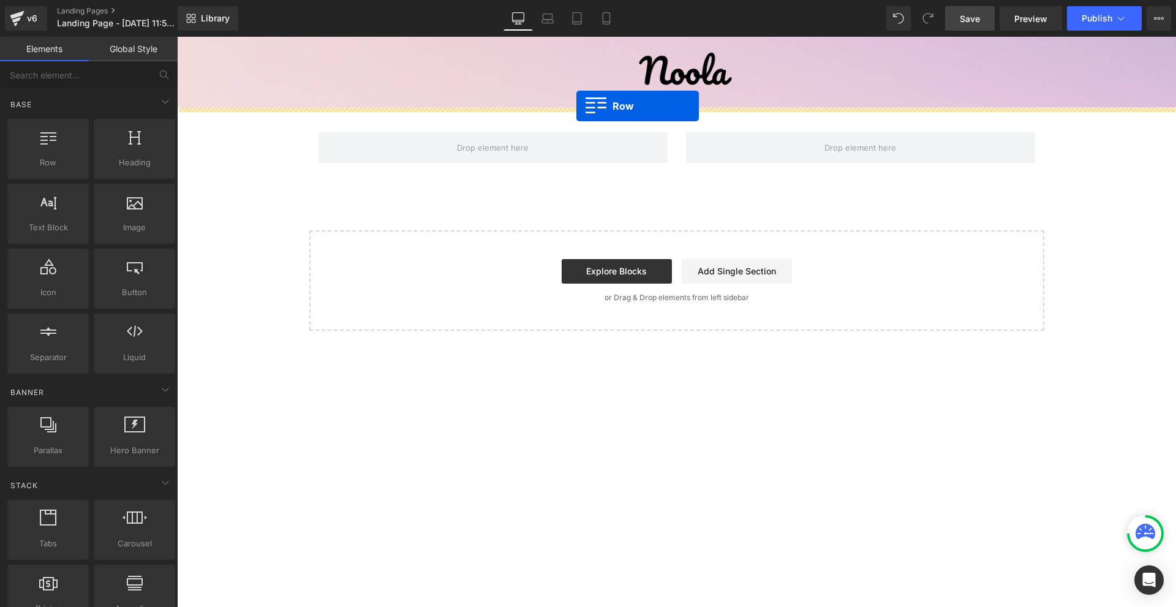
drag, startPoint x: 350, startPoint y: 168, endPoint x: 576, endPoint y: 106, distance: 234.3
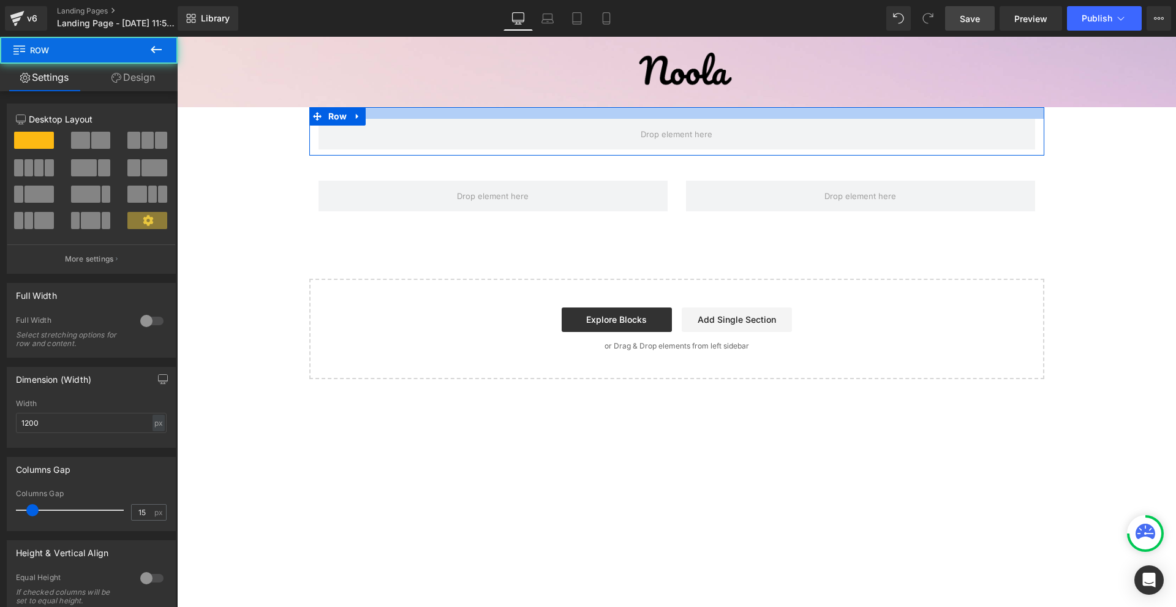
drag, startPoint x: 578, startPoint y: 108, endPoint x: 583, endPoint y: 99, distance: 11.2
click at [583, 99] on div "Image Row Row Row Select your layout" at bounding box center [676, 208] width 999 height 342
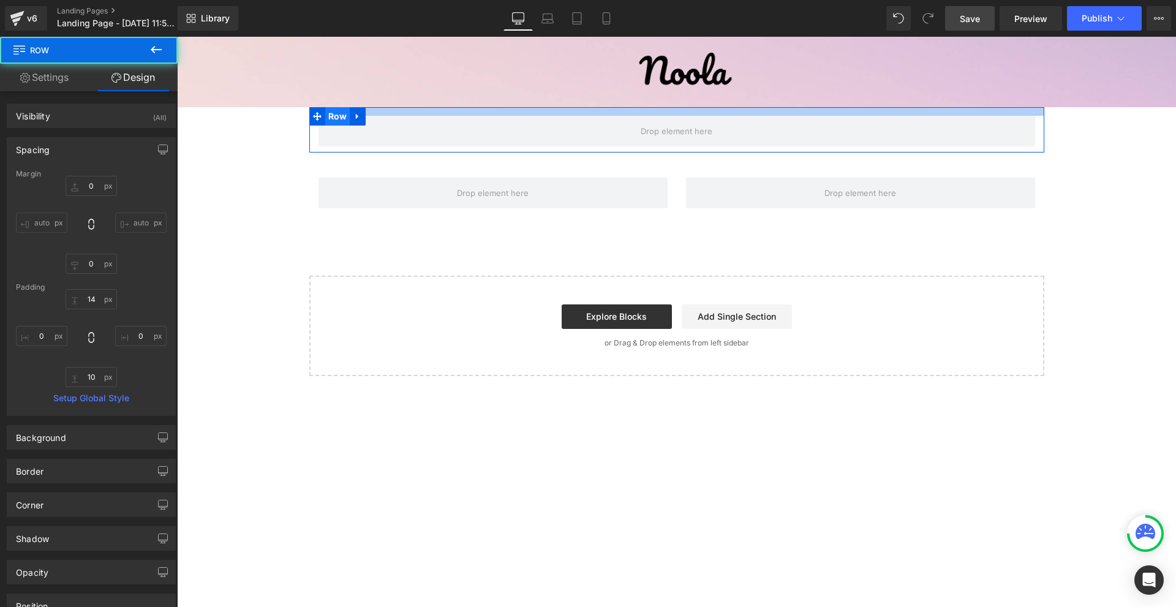
click at [342, 115] on span "Row" at bounding box center [337, 116] width 25 height 18
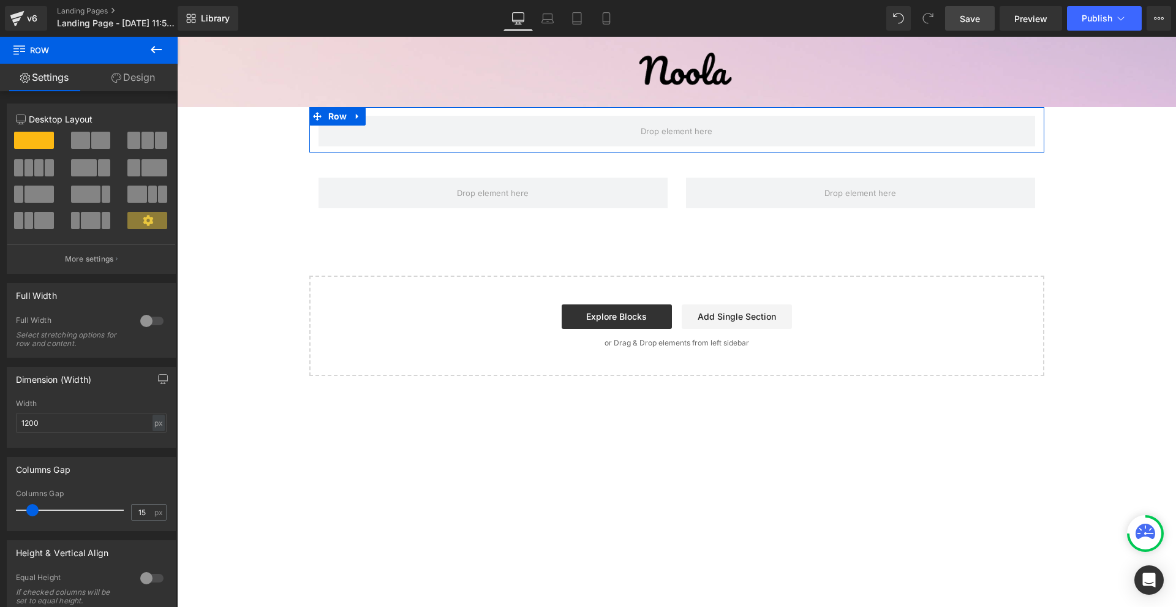
click at [147, 147] on span at bounding box center [147, 140] width 12 height 17
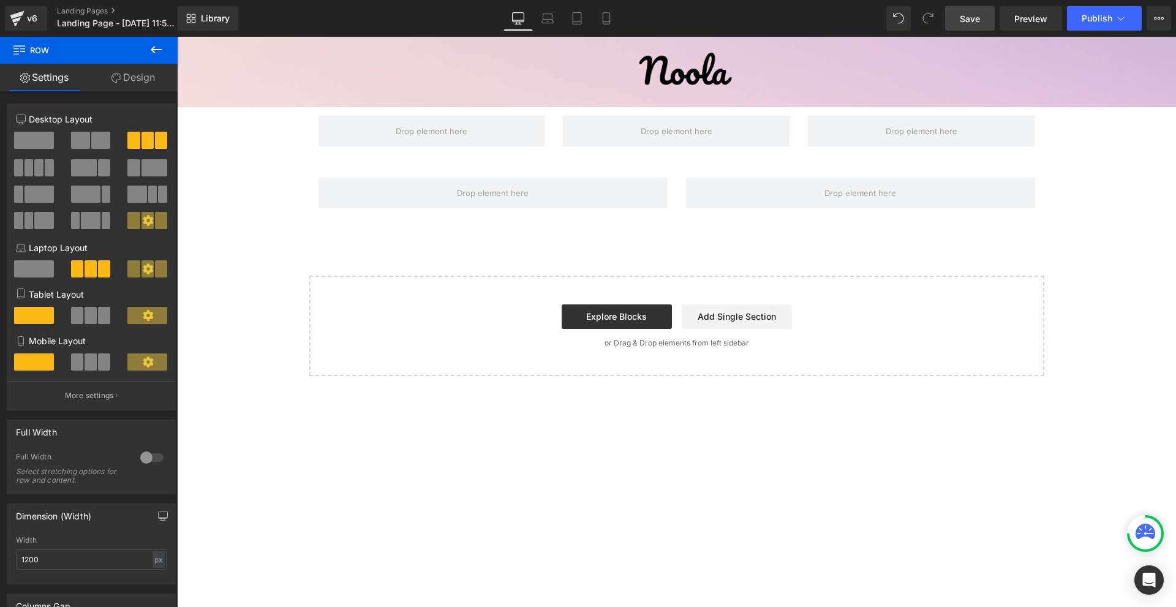
click at [156, 49] on icon at bounding box center [156, 49] width 11 height 7
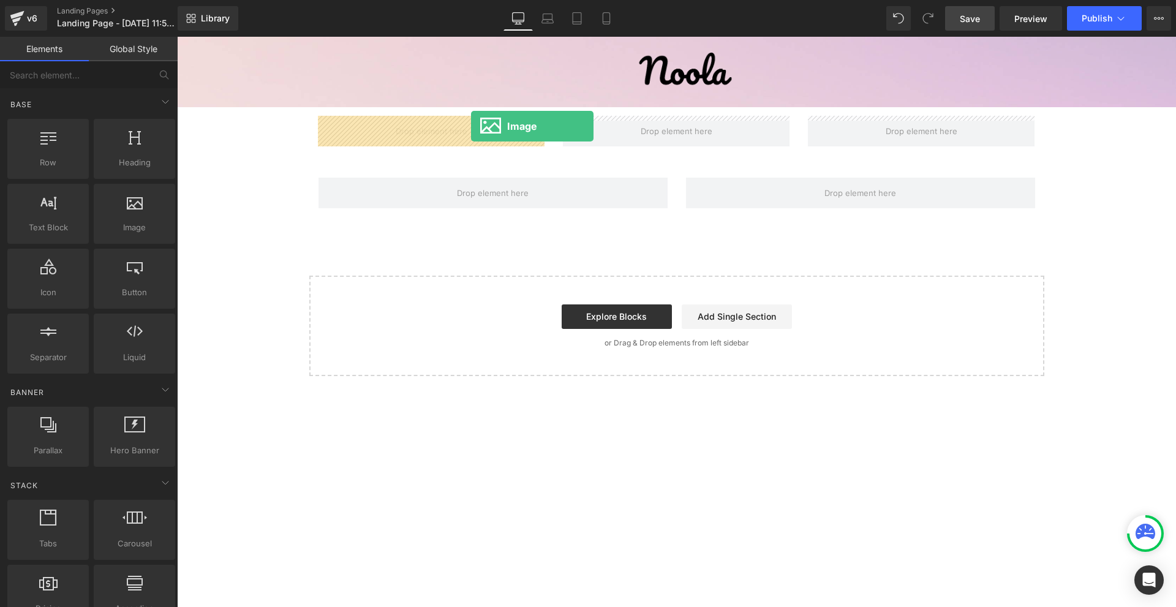
drag, startPoint x: 318, startPoint y: 250, endPoint x: 471, endPoint y: 126, distance: 196.8
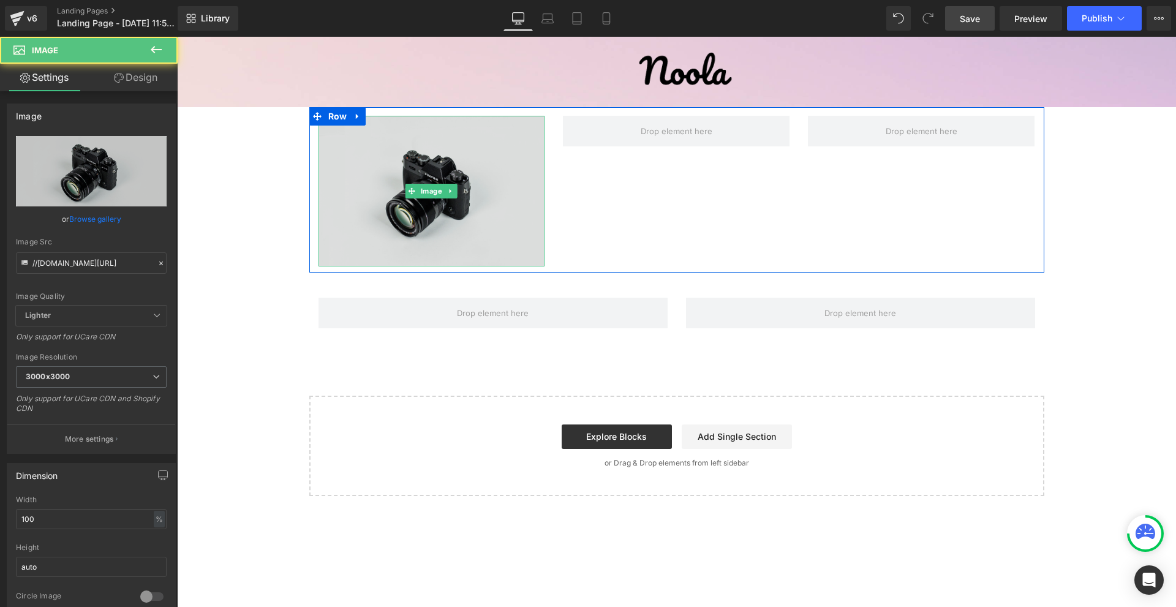
click at [431, 149] on img at bounding box center [431, 191] width 227 height 150
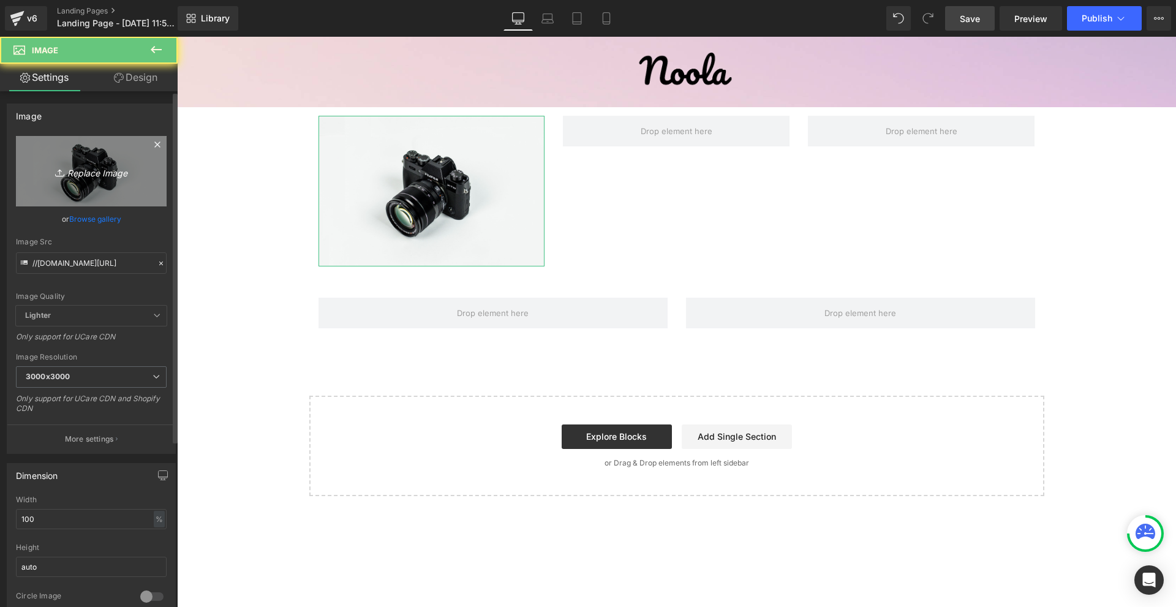
click at [89, 169] on icon "Replace Image" at bounding box center [91, 171] width 98 height 15
type input "C:\fakepath\Névtelen terv - 2025-09-25T130426.612.png"
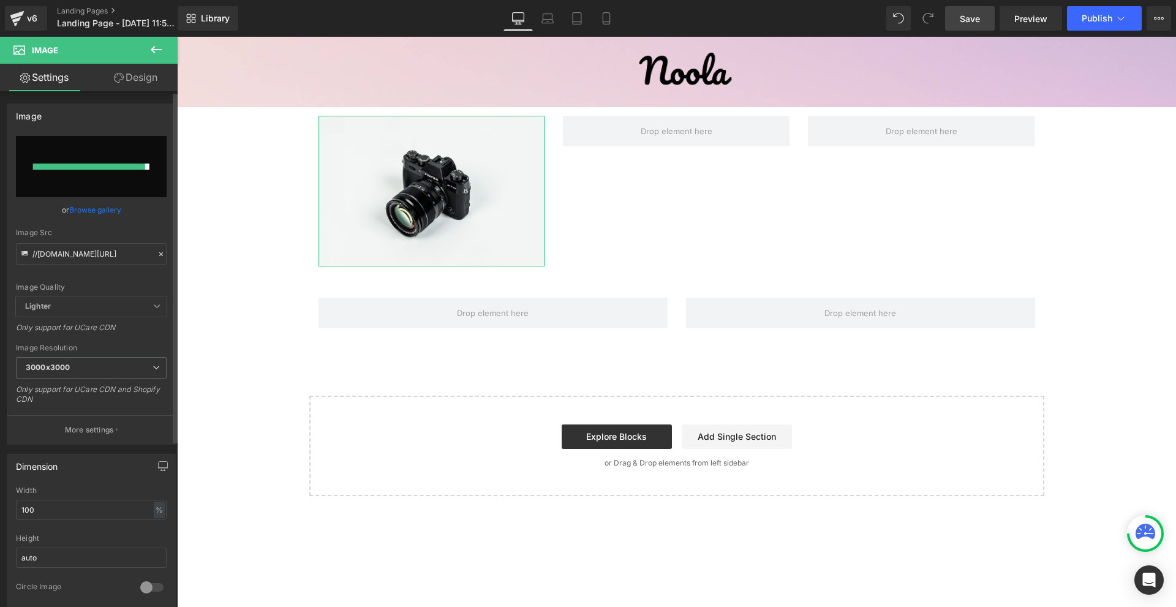
type input "https://ucarecdn.com/88ee69ad-8ed6-4e8d-bb3e-d0363fa27eed/-/format/auto/-/previ…"
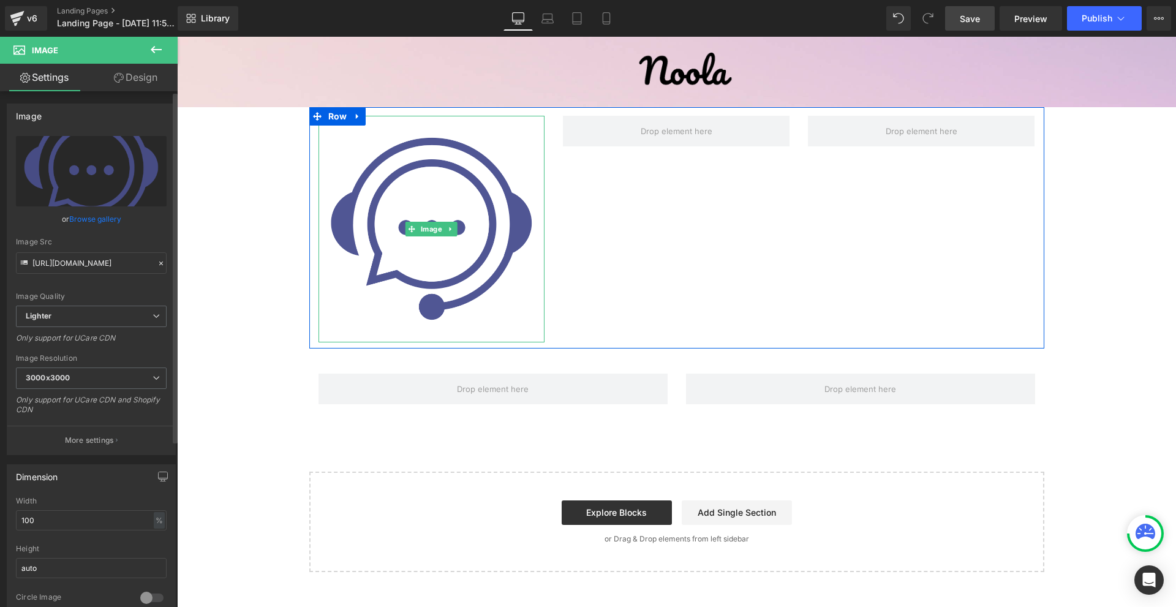
click at [398, 247] on img at bounding box center [431, 229] width 227 height 227
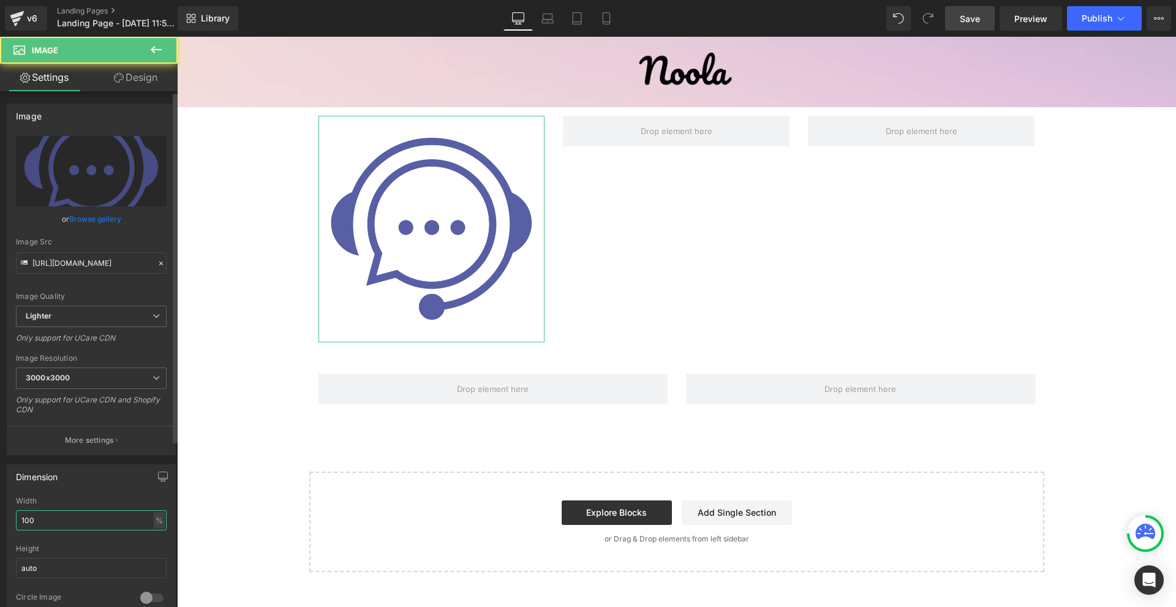
click at [100, 528] on input "100" at bounding box center [91, 520] width 151 height 20
click at [99, 528] on input "100" at bounding box center [91, 520] width 151 height 20
click at [99, 525] on input "100" at bounding box center [91, 520] width 151 height 20
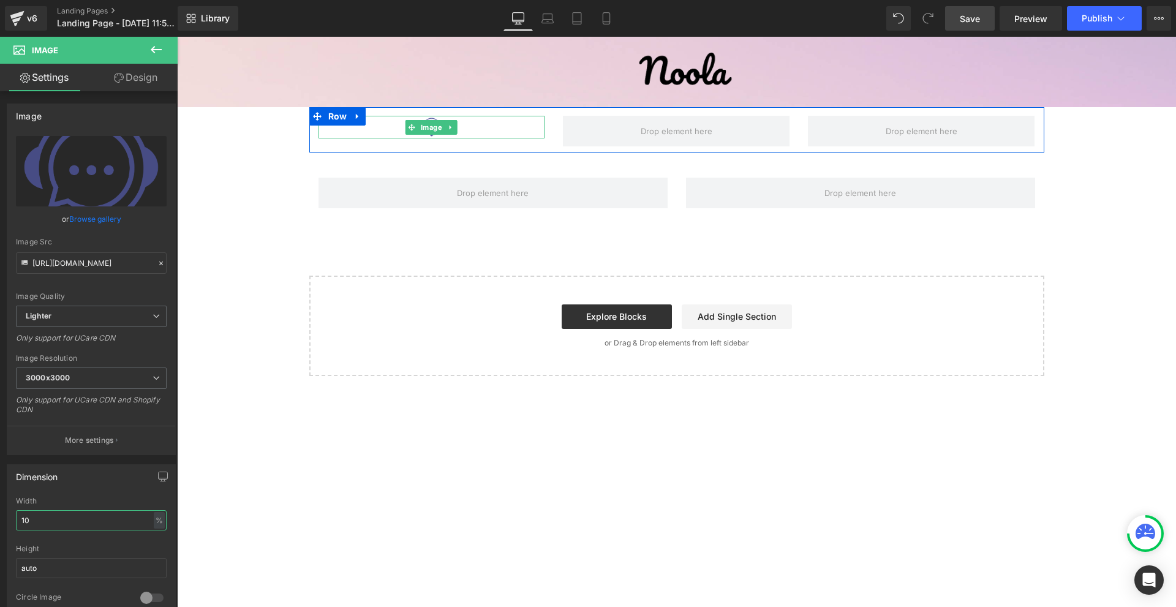
type input "10"
click at [453, 131] on link at bounding box center [451, 127] width 13 height 15
click at [448, 130] on link at bounding box center [444, 127] width 13 height 15
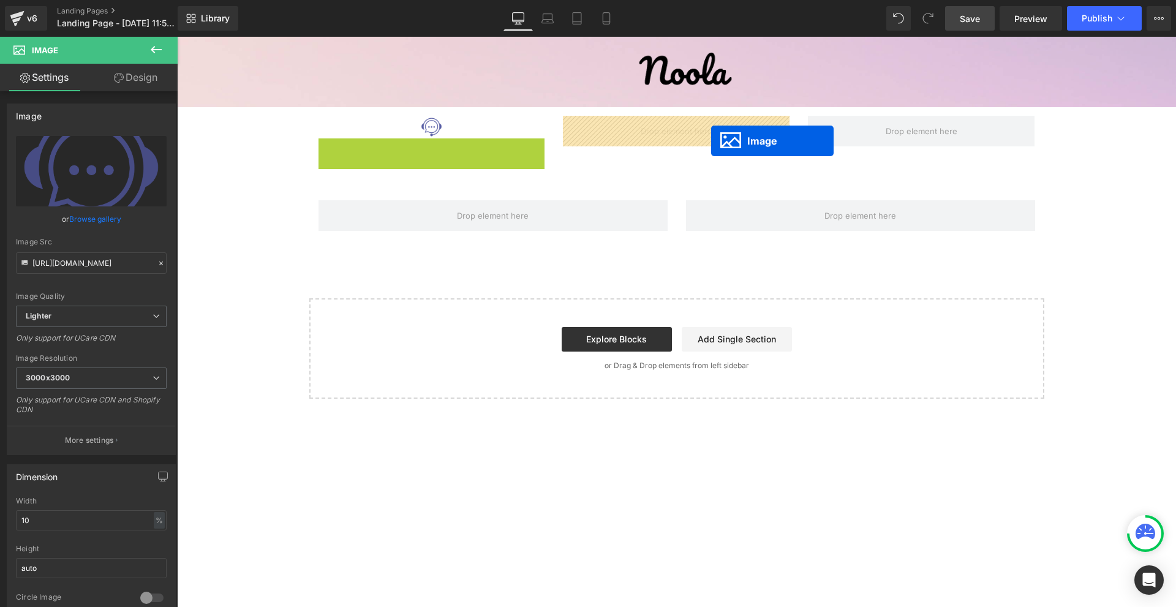
drag, startPoint x: 426, startPoint y: 148, endPoint x: 721, endPoint y: 129, distance: 295.8
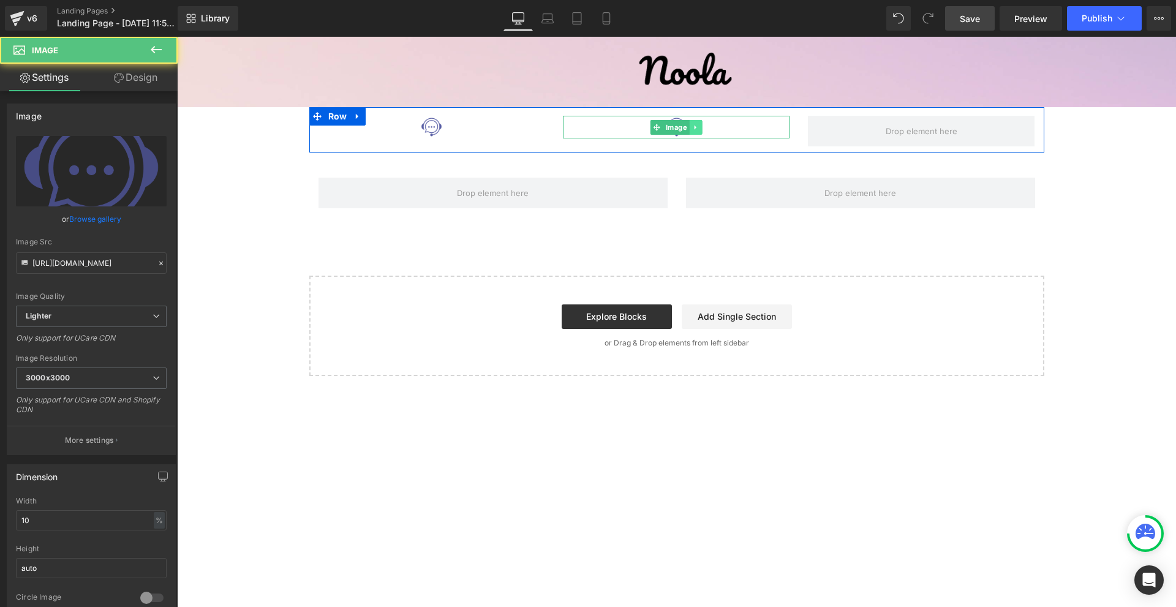
click at [696, 128] on icon at bounding box center [696, 128] width 2 height 4
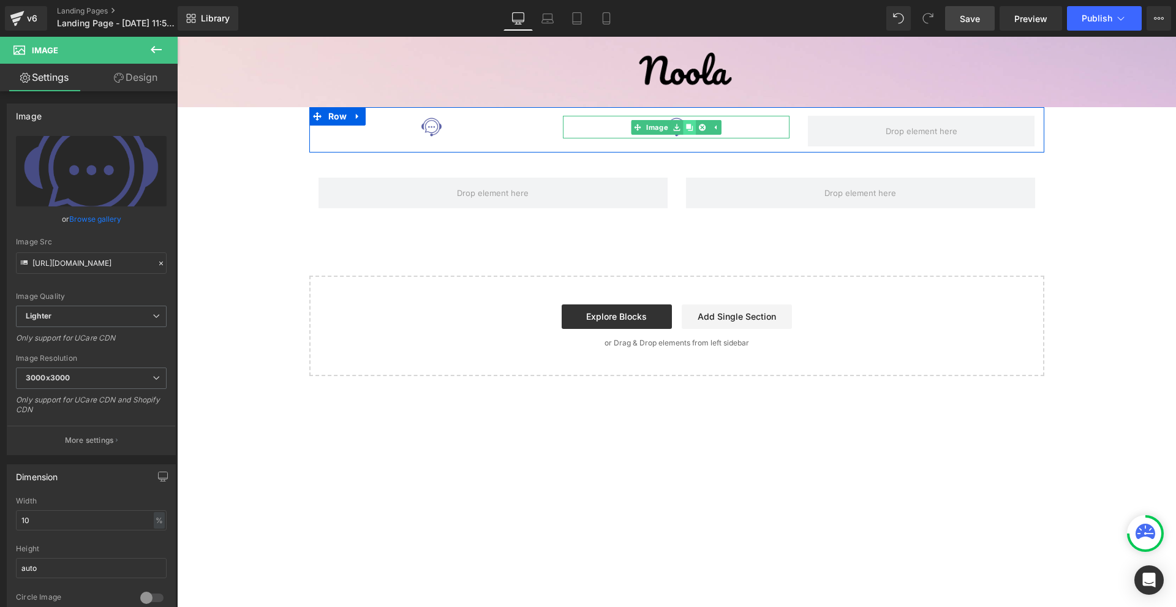
click at [687, 130] on icon at bounding box center [689, 127] width 7 height 7
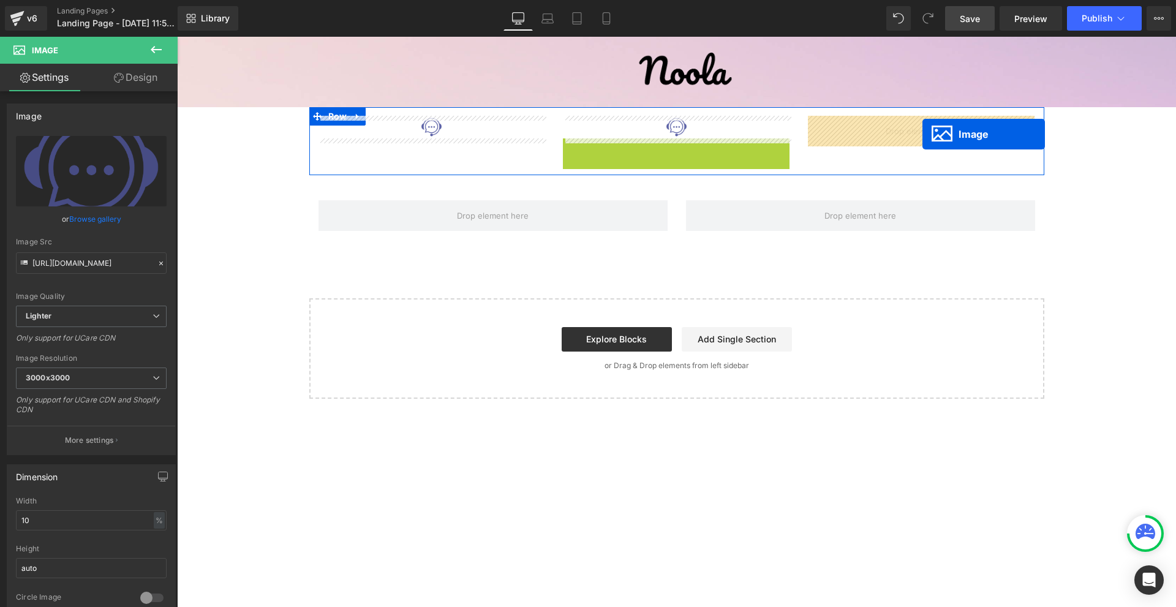
drag, startPoint x: 671, startPoint y: 151, endPoint x: 922, endPoint y: 134, distance: 252.3
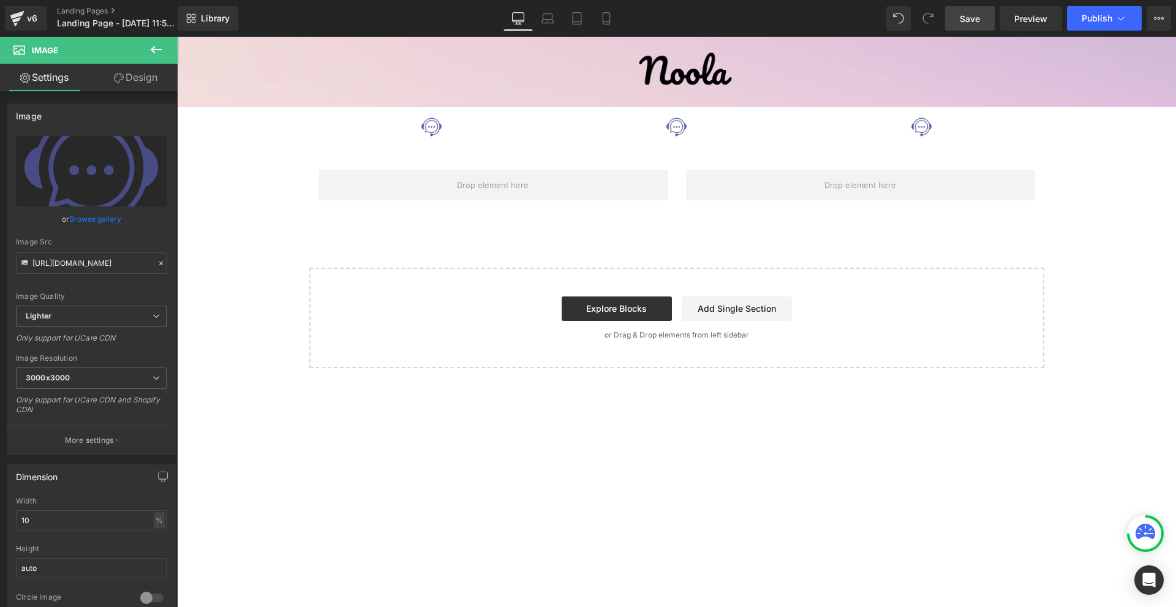
click at [973, 16] on span "Save" at bounding box center [970, 18] width 20 height 13
click at [151, 45] on icon at bounding box center [156, 49] width 15 height 15
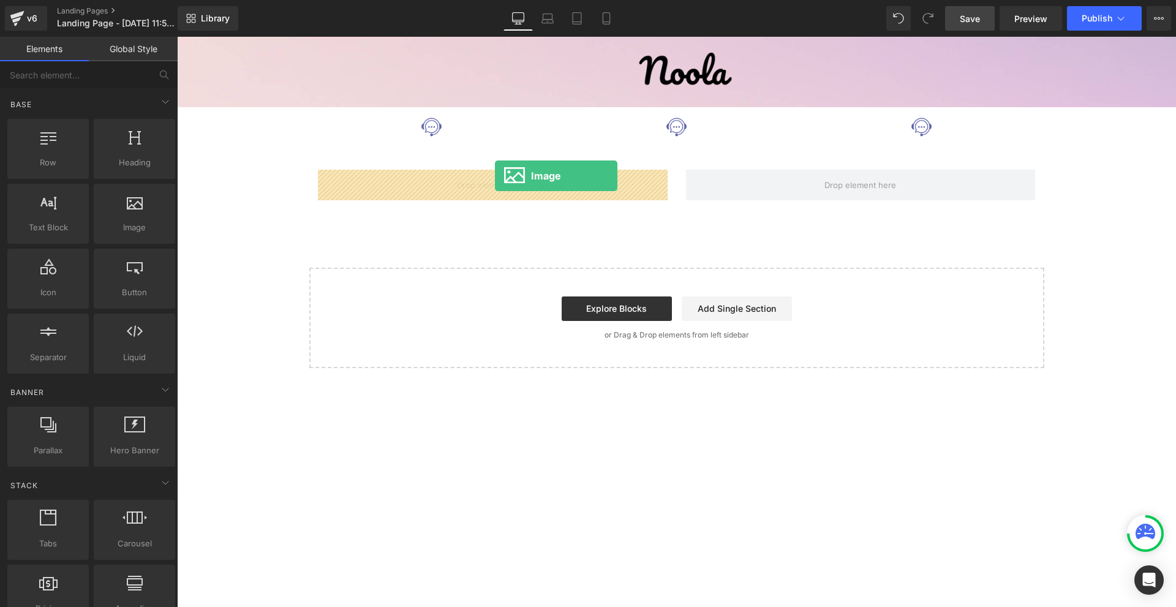
drag, startPoint x: 305, startPoint y: 245, endPoint x: 495, endPoint y: 176, distance: 202.1
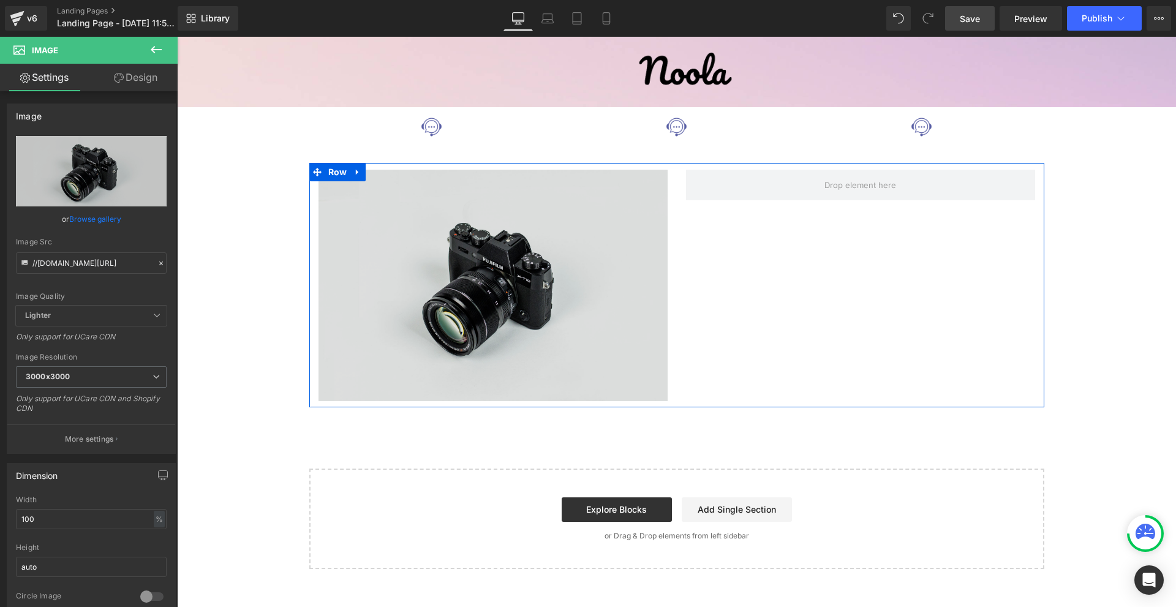
click at [547, 303] on img at bounding box center [492, 286] width 349 height 232
click at [386, 194] on img at bounding box center [492, 286] width 349 height 232
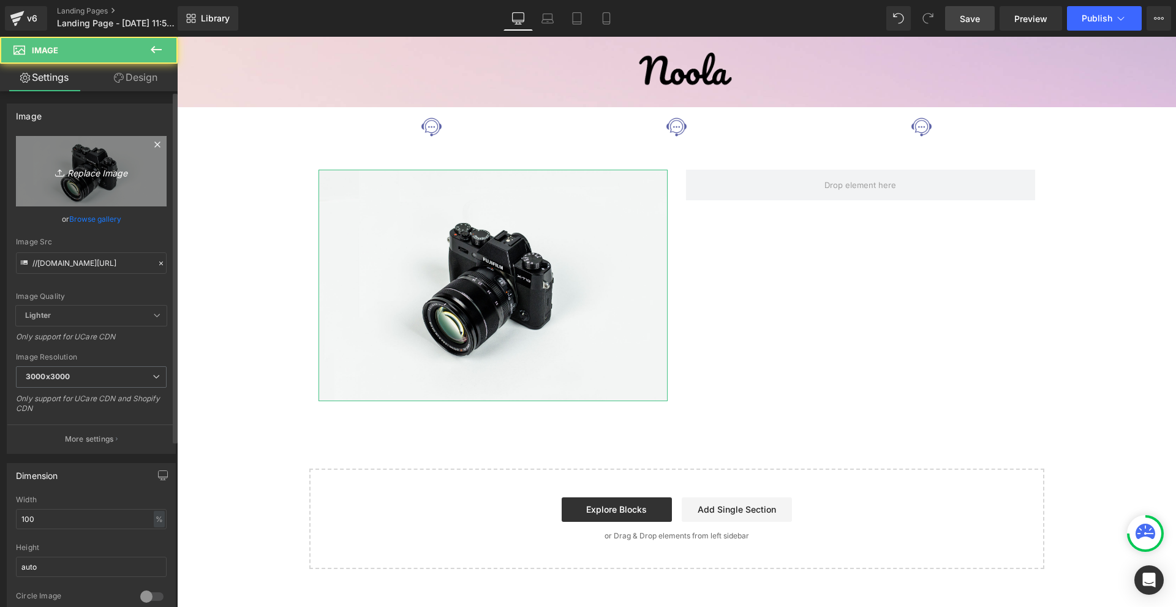
click at [61, 178] on icon at bounding box center [61, 173] width 12 height 12
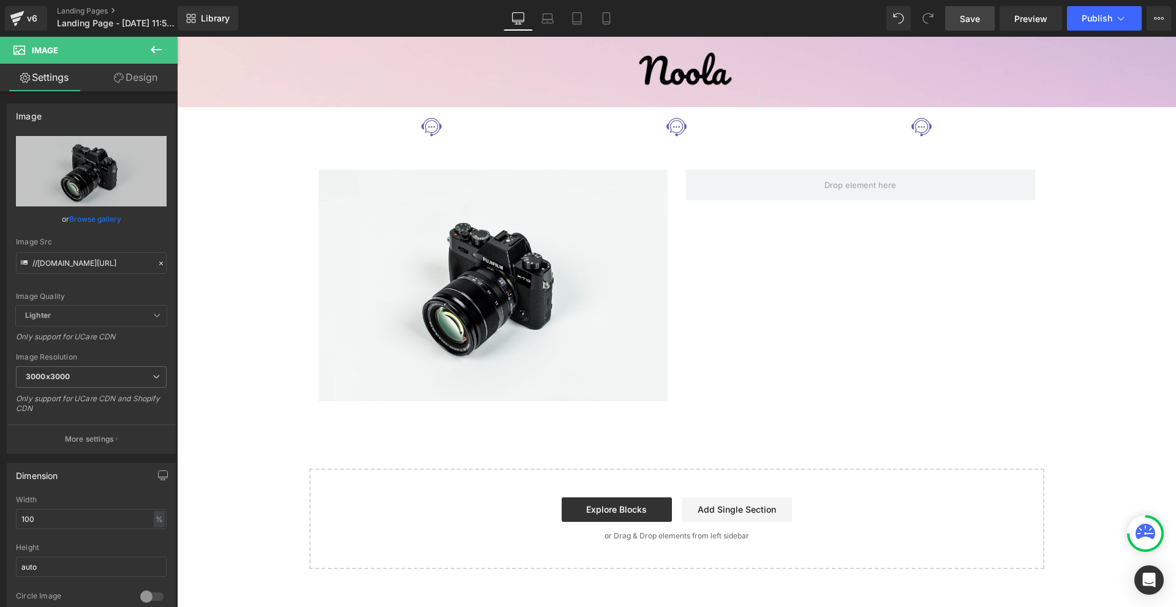
click at [980, 20] on span "Save" at bounding box center [970, 18] width 20 height 13
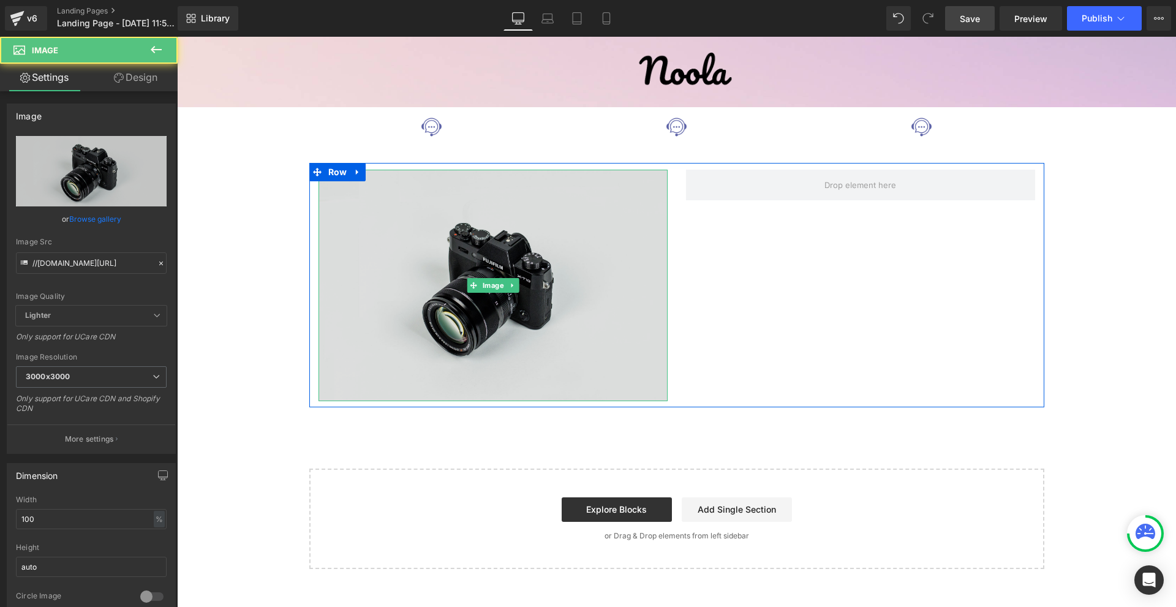
click at [557, 306] on img at bounding box center [492, 286] width 349 height 232
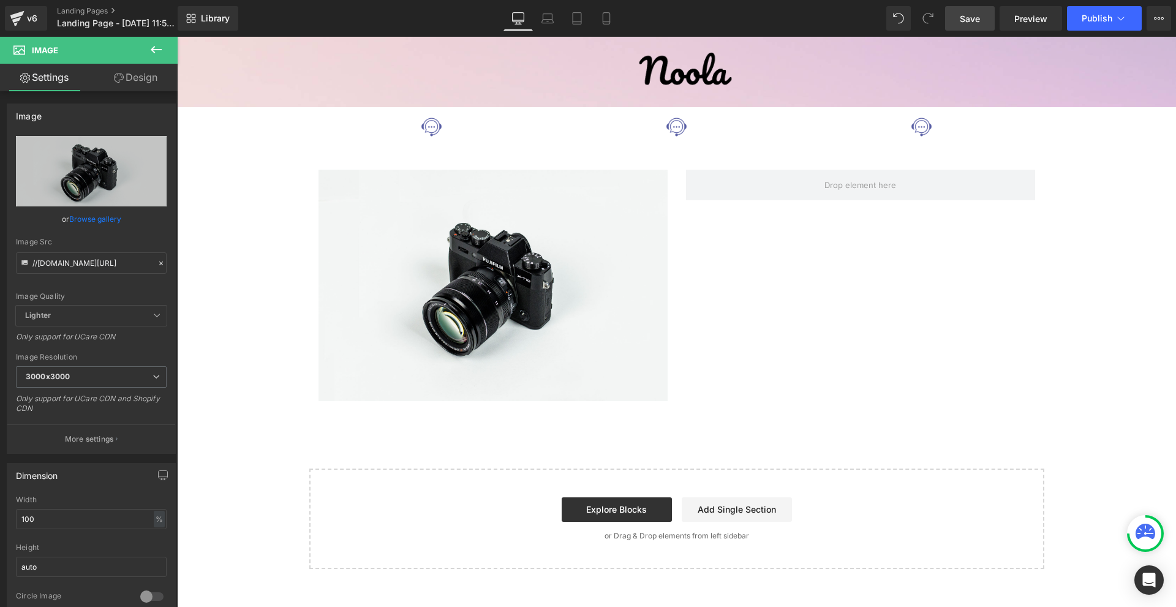
click at [151, 45] on icon at bounding box center [156, 49] width 15 height 15
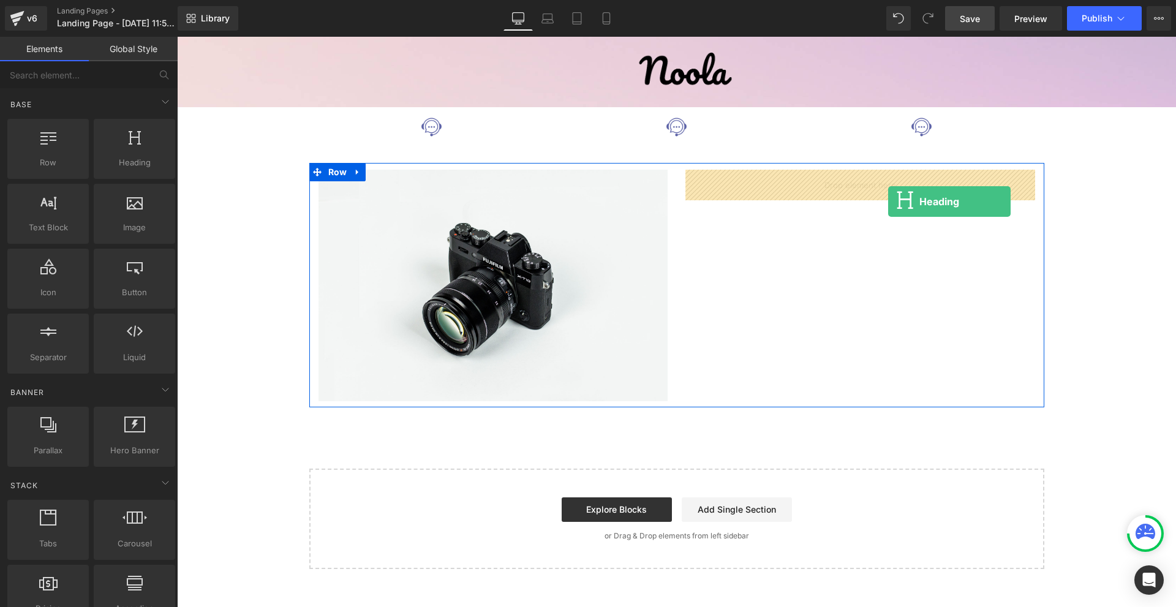
drag, startPoint x: 305, startPoint y: 201, endPoint x: 884, endPoint y: 181, distance: 579.1
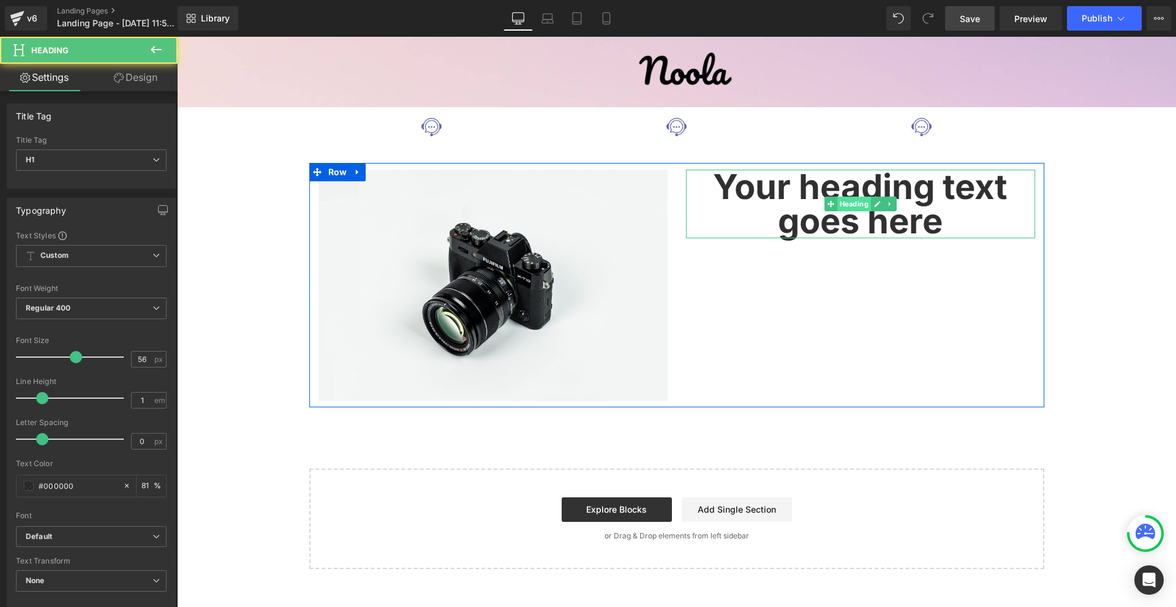
click at [843, 206] on span "Heading" at bounding box center [854, 204] width 34 height 15
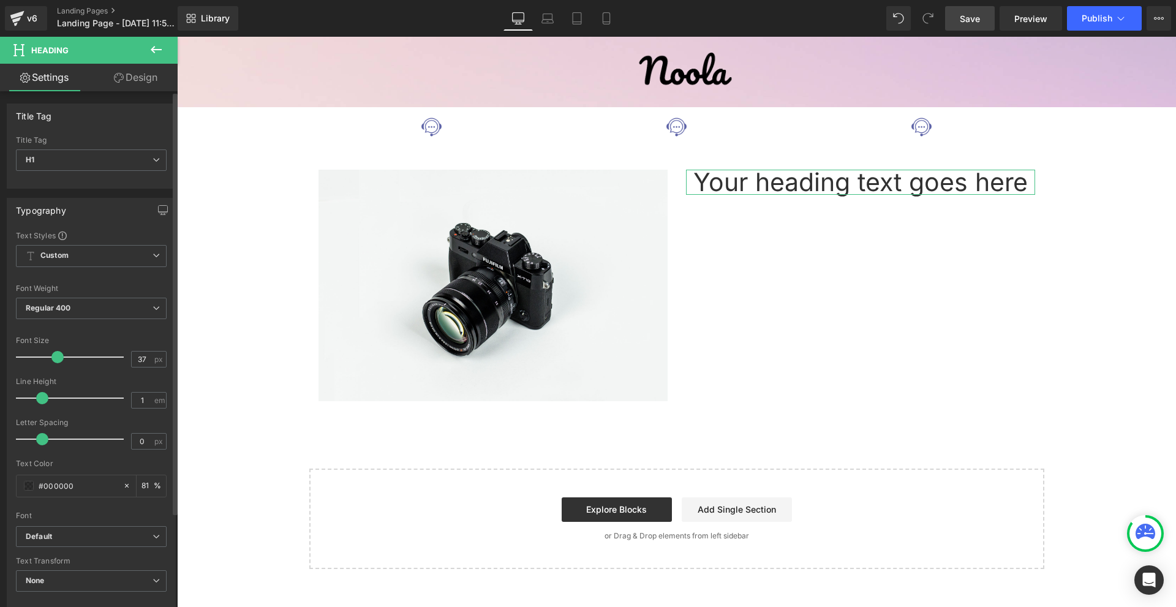
type input "36"
drag, startPoint x: 70, startPoint y: 356, endPoint x: 50, endPoint y: 356, distance: 20.2
click at [50, 356] on span at bounding box center [54, 357] width 12 height 12
click at [724, 173] on div "Your heading text goes here Heading" at bounding box center [860, 181] width 349 height 22
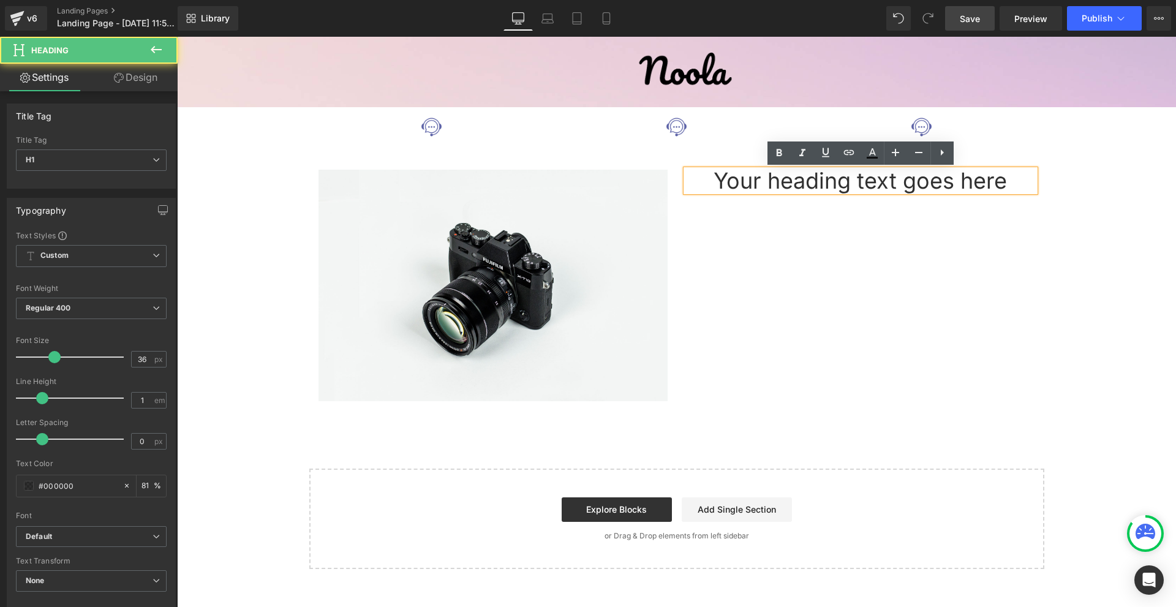
click at [724, 173] on div "Your heading text goes here Heading" at bounding box center [860, 181] width 349 height 22
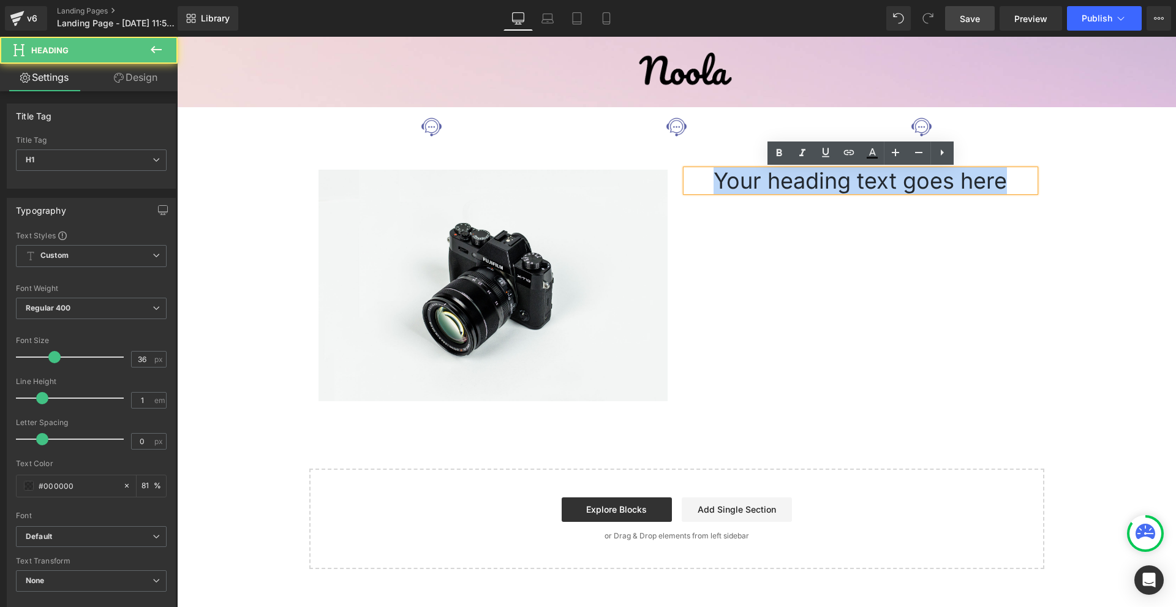
click at [724, 173] on h1 "Your heading text goes here" at bounding box center [860, 181] width 349 height 22
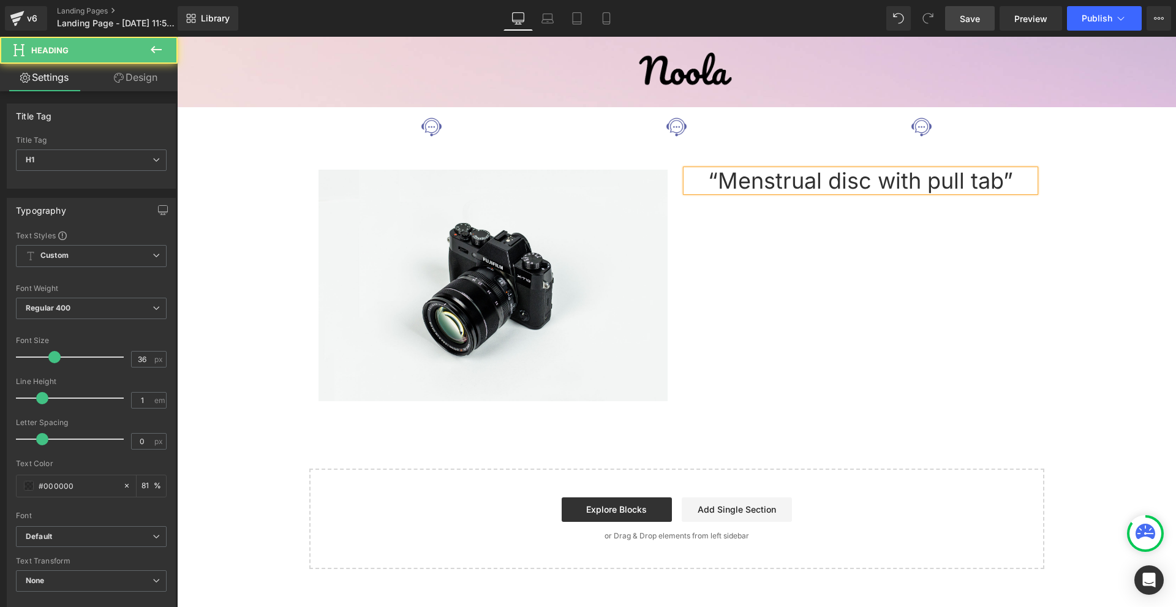
click at [740, 170] on h1 "“Menstrual disc with pull tab”" at bounding box center [860, 181] width 349 height 22
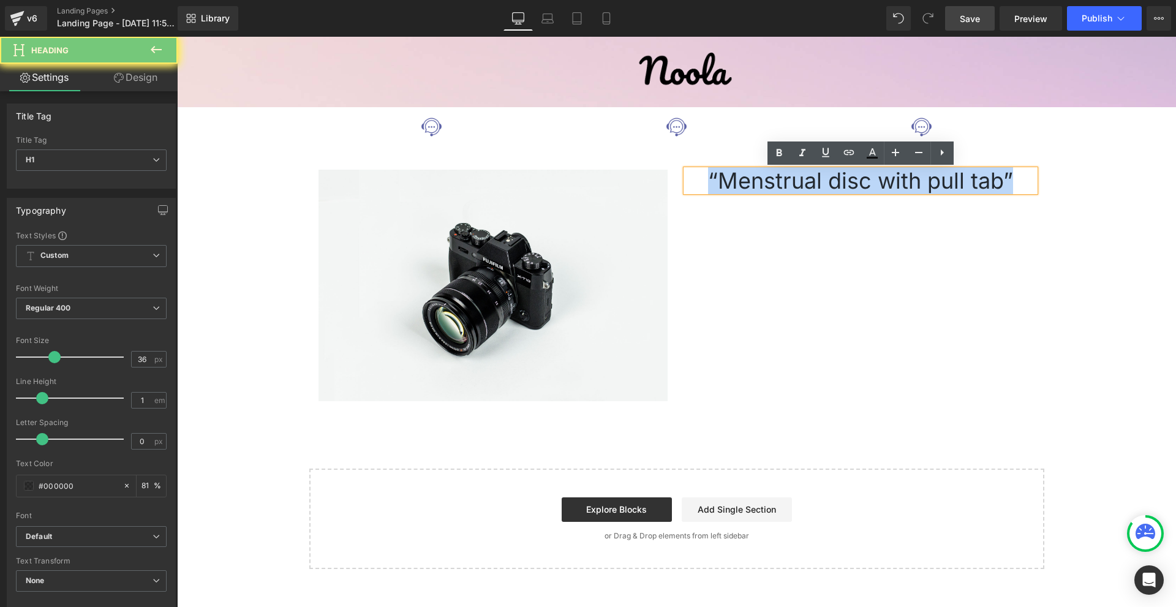
click at [740, 170] on h1 "“Menstrual disc with pull tab”" at bounding box center [860, 181] width 349 height 22
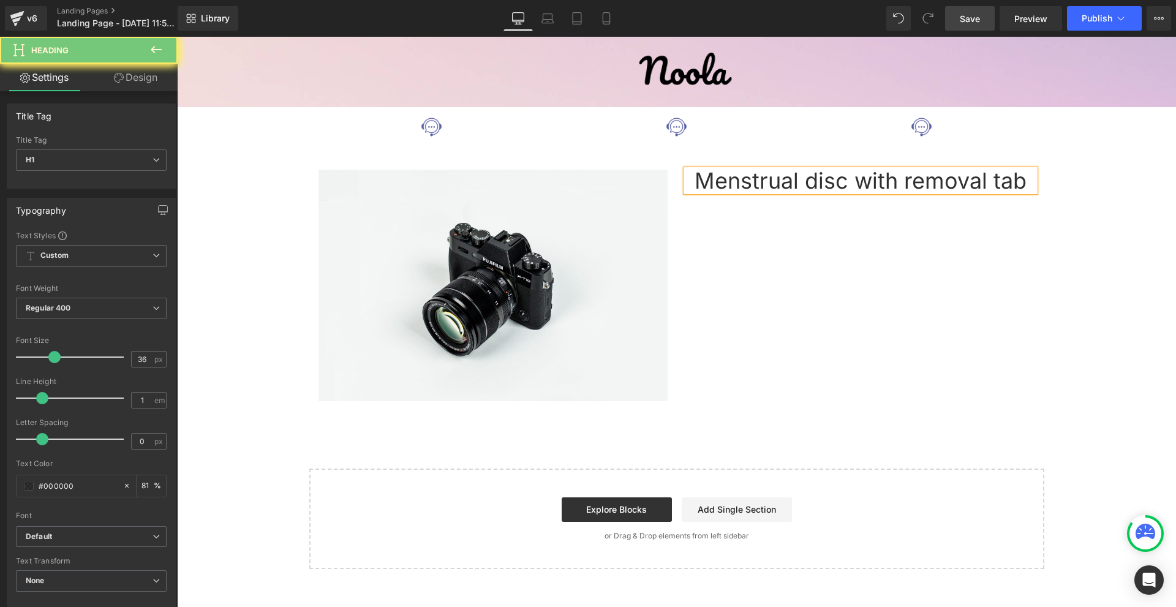
click at [693, 185] on h1 "Menstrual disc with removal tab" at bounding box center [860, 181] width 349 height 22
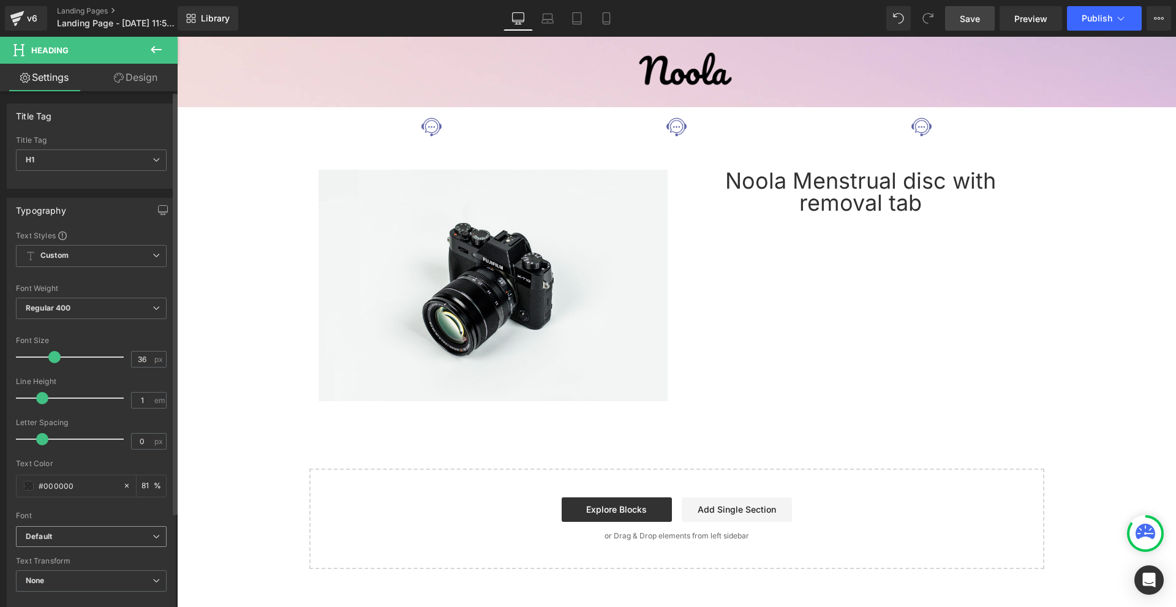
click at [58, 533] on b "Default" at bounding box center [89, 537] width 127 height 10
click at [84, 508] on div at bounding box center [89, 507] width 146 height 8
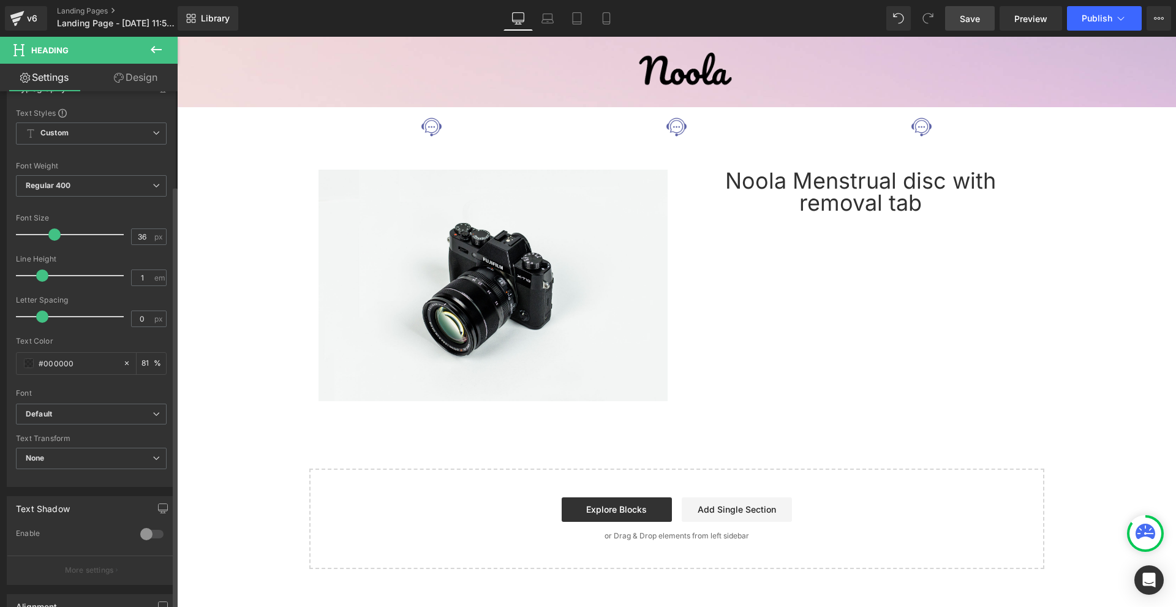
click at [57, 401] on div "Font Default Montserrat League Spartan Agbalumo Open Sans Default Default Monts…" at bounding box center [91, 256] width 151 height 296
click at [53, 406] on span "Default" at bounding box center [91, 414] width 151 height 21
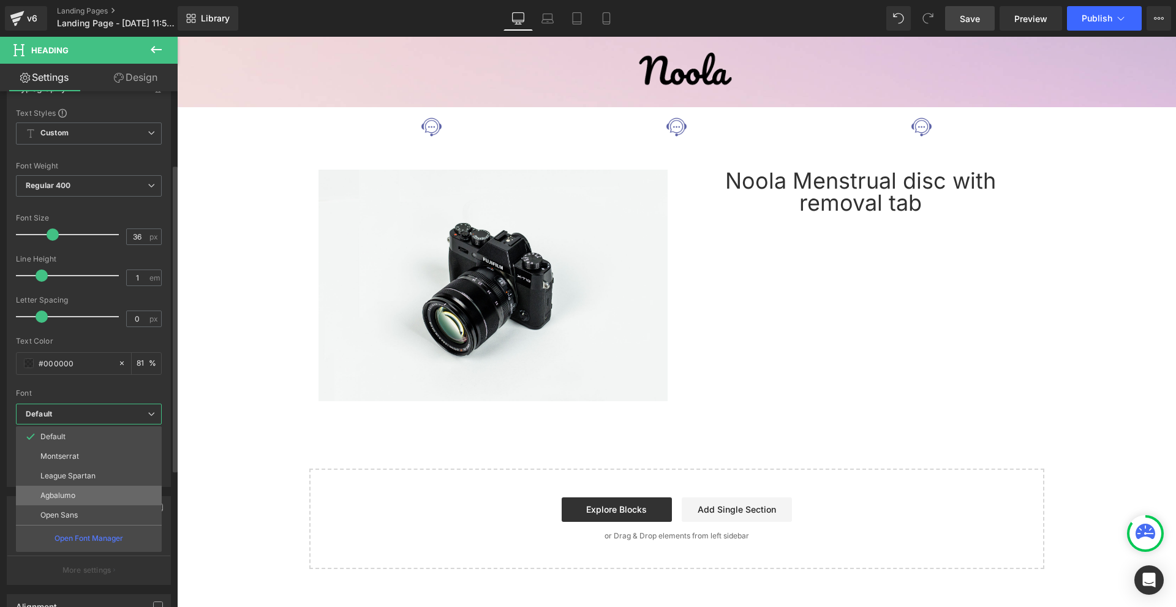
click at [81, 502] on li "Agbalumo" at bounding box center [89, 496] width 146 height 20
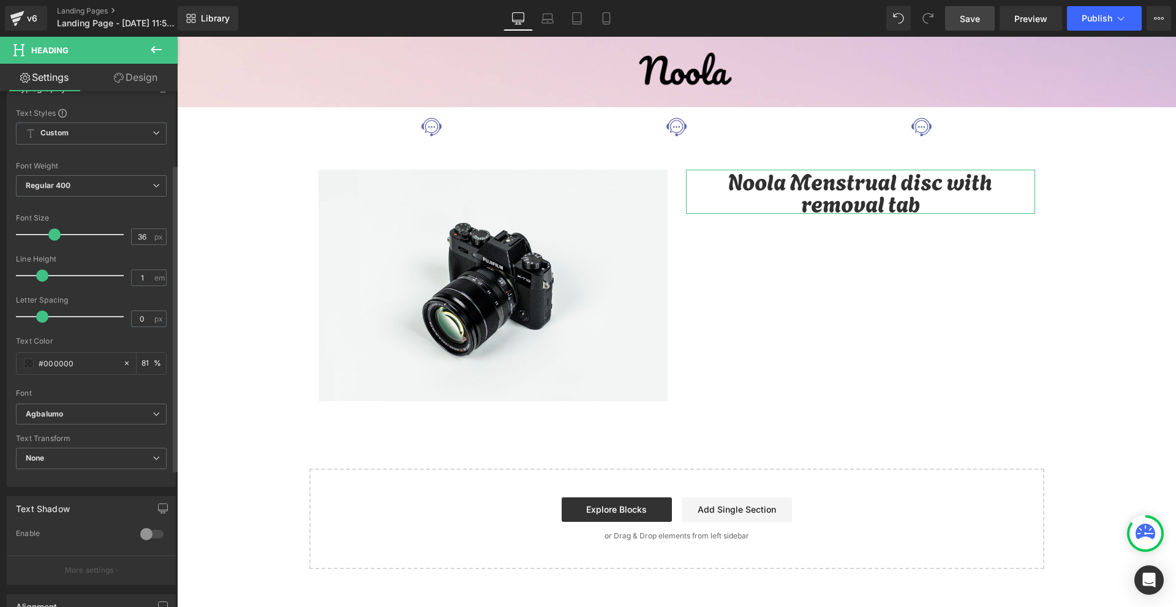
scroll to position [353, 0]
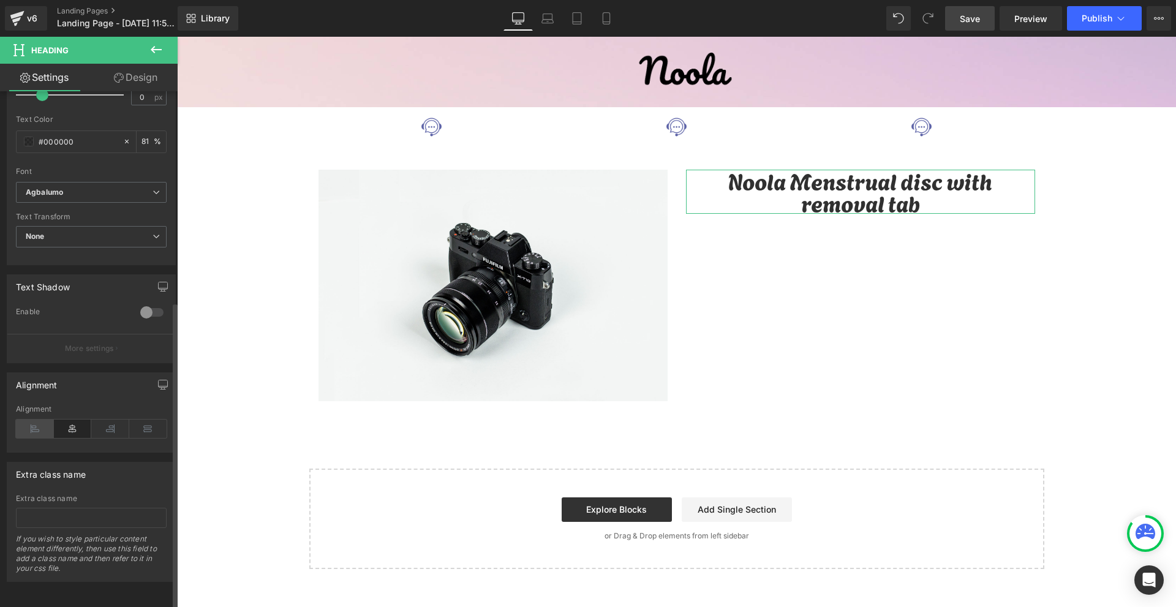
click at [40, 424] on icon at bounding box center [35, 429] width 38 height 18
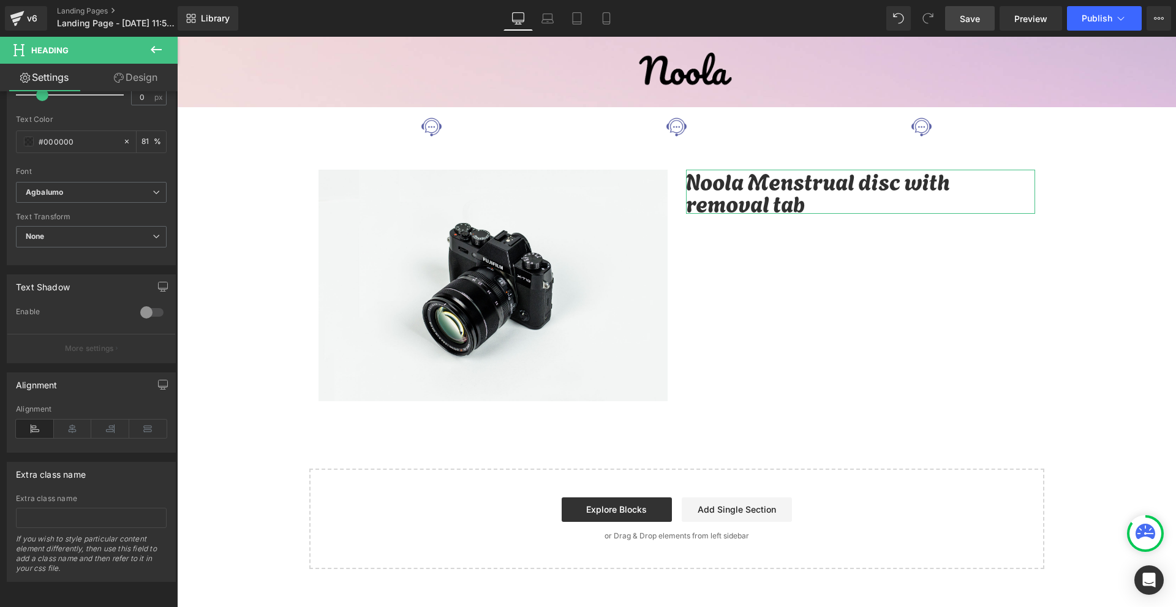
click at [144, 79] on link "Design" at bounding box center [135, 78] width 89 height 28
click at [0, 0] on div "Spacing" at bounding box center [0, 0] width 0 height 0
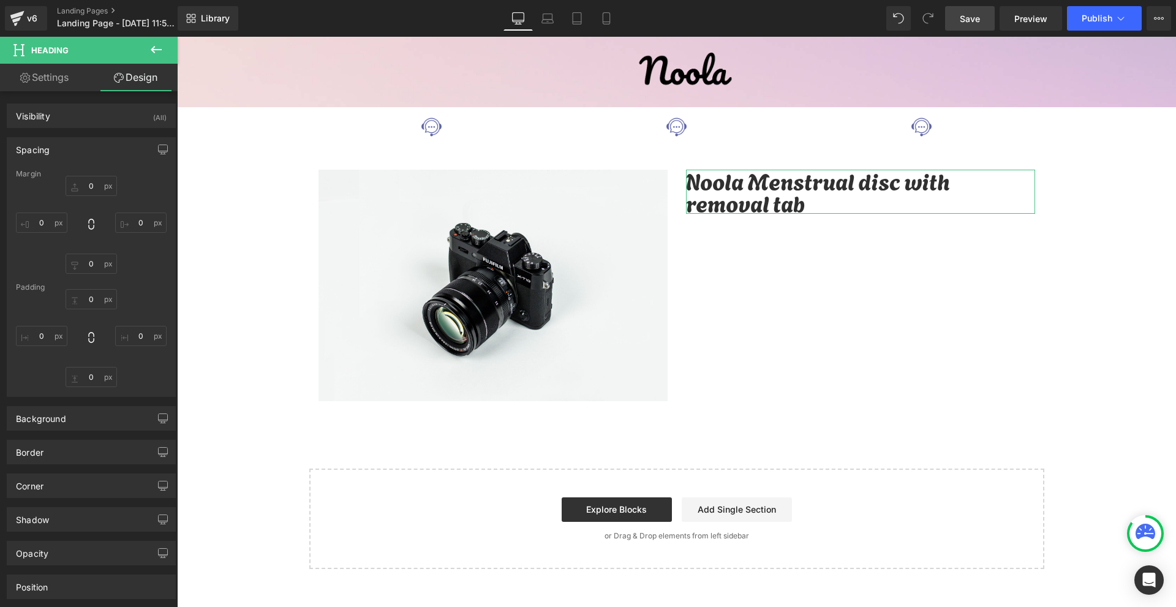
type input "0"
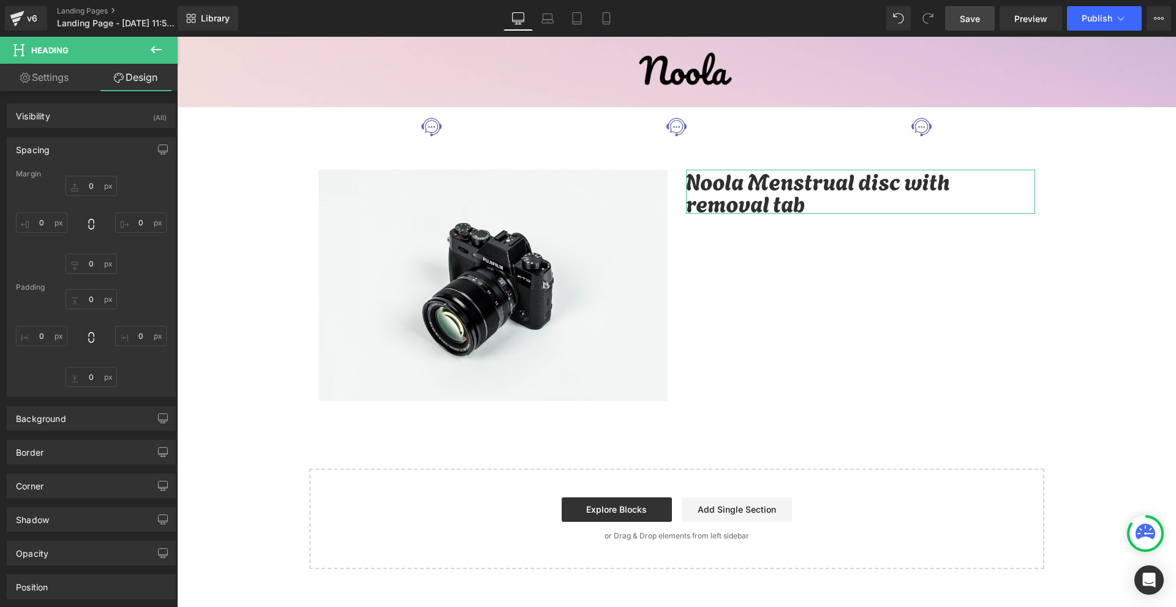
type input "0"
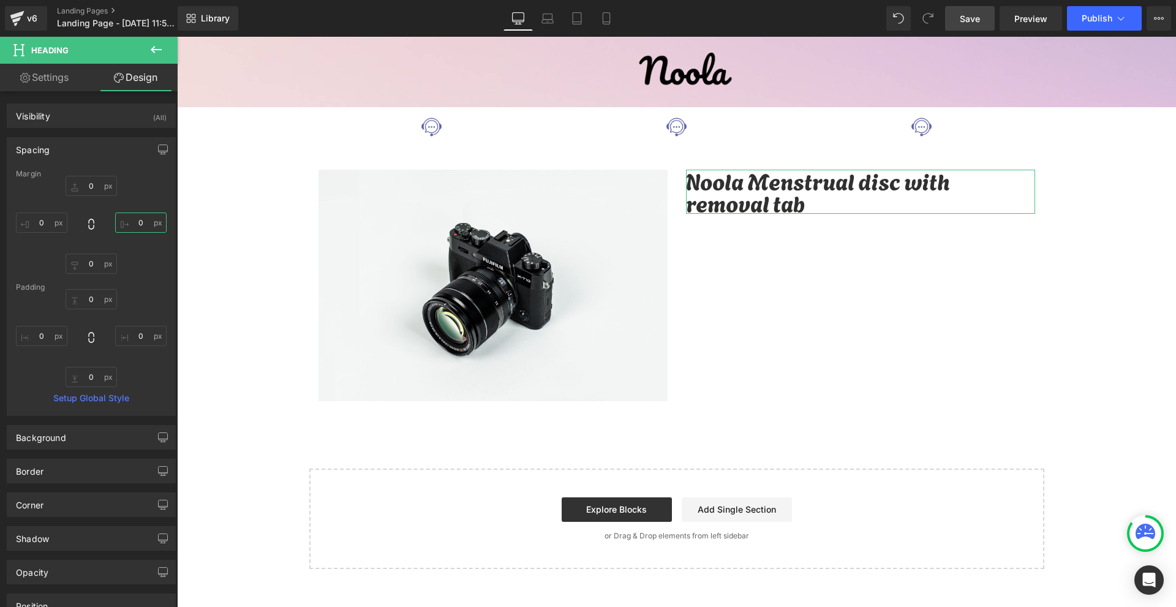
click at [129, 217] on input "0" at bounding box center [140, 223] width 51 height 20
type input "-100"
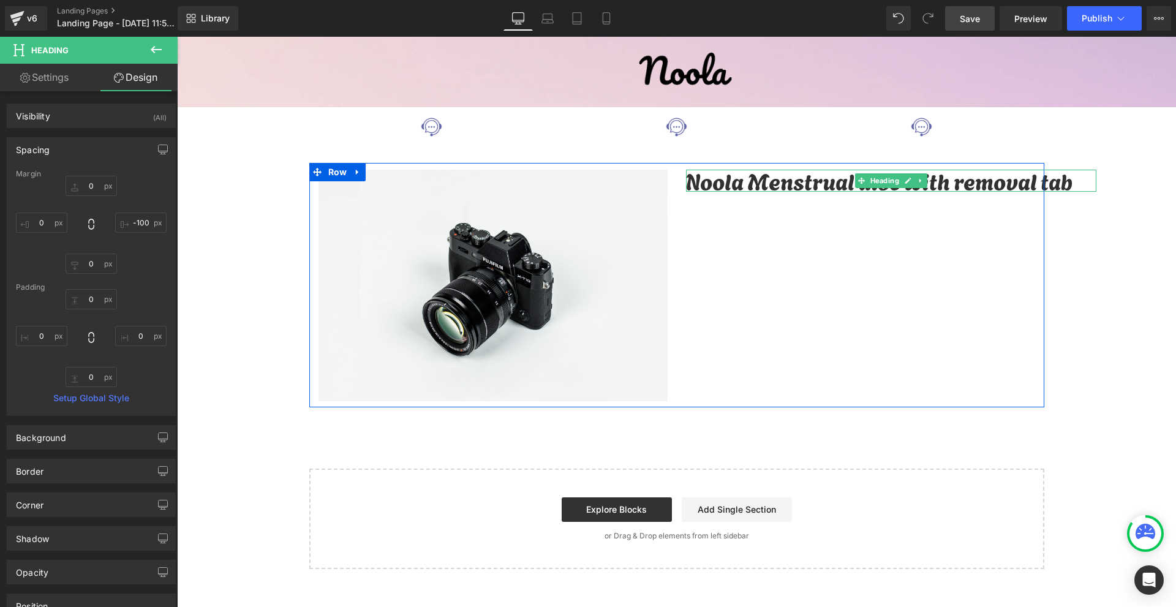
click at [714, 186] on h1 "Noola Menstrual disc with removal tab" at bounding box center [891, 181] width 410 height 22
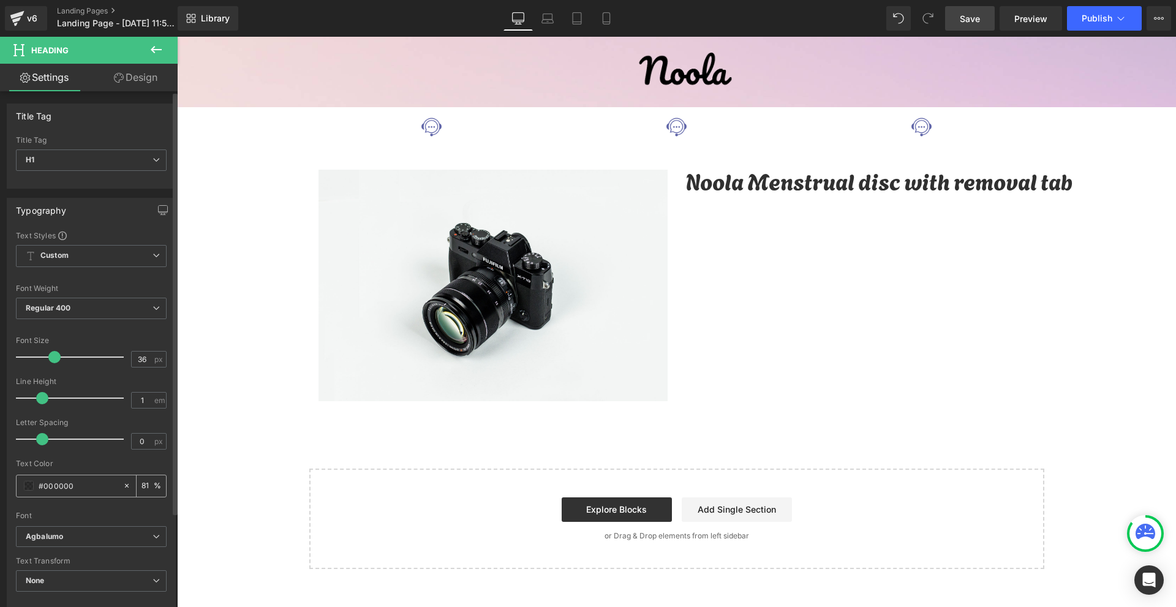
click at [77, 483] on input "#000000" at bounding box center [78, 485] width 78 height 13
type input "#3b0652"
type input "100"
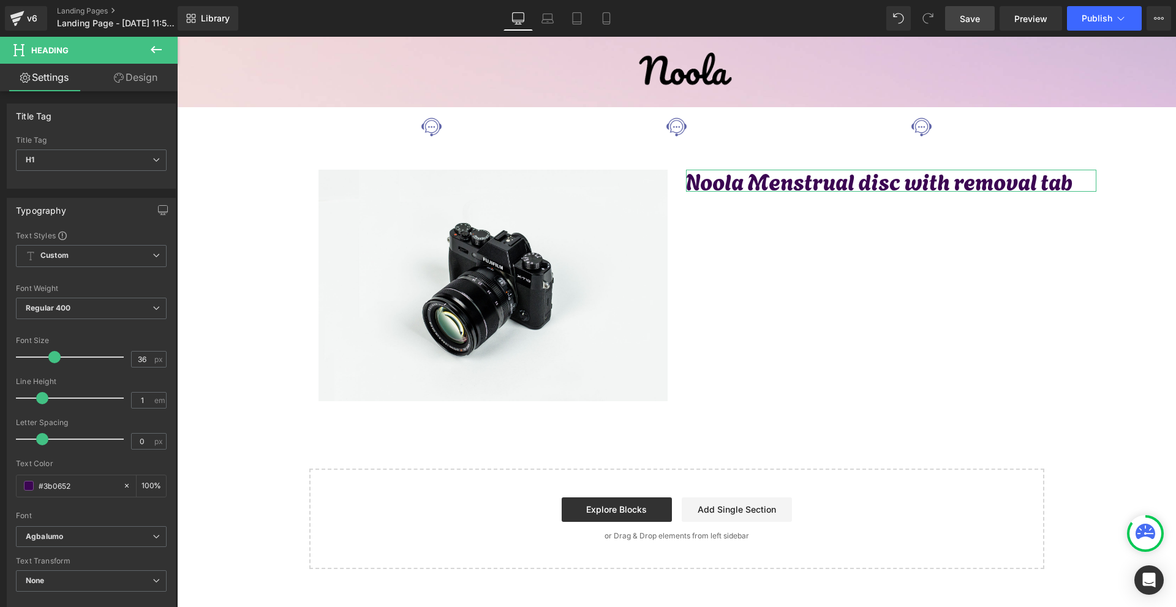
type input "#3b0652"
drag, startPoint x: 146, startPoint y: 78, endPoint x: 110, endPoint y: 160, distance: 89.4
click at [146, 78] on link "Design" at bounding box center [135, 78] width 89 height 28
click at [0, 0] on div "Spacing" at bounding box center [0, 0] width 0 height 0
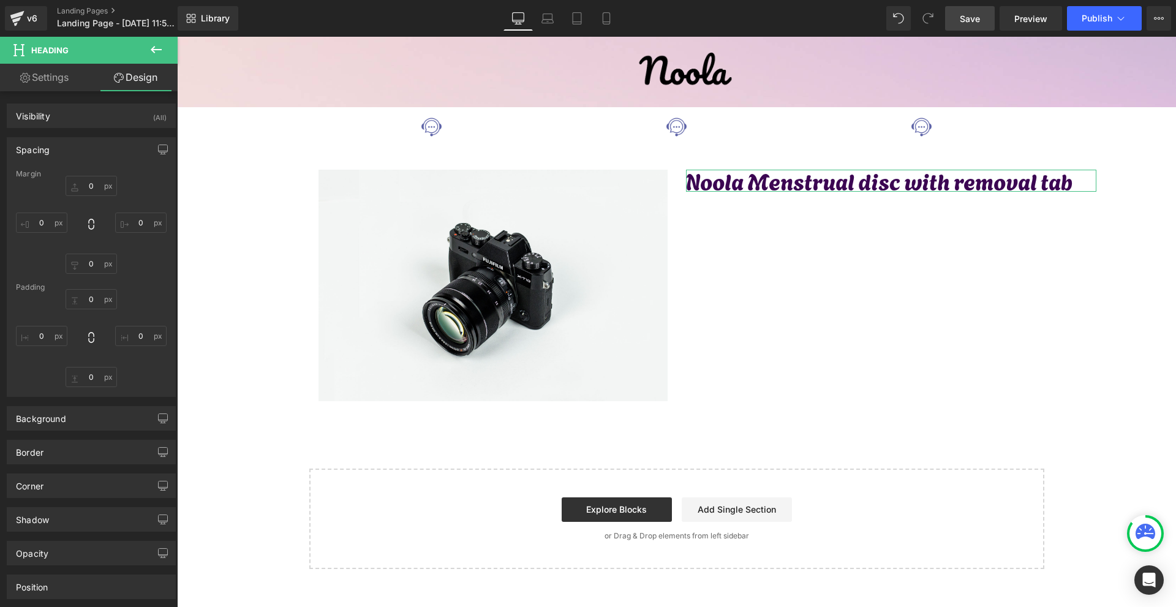
type input "0"
type input "-100"
type input "0"
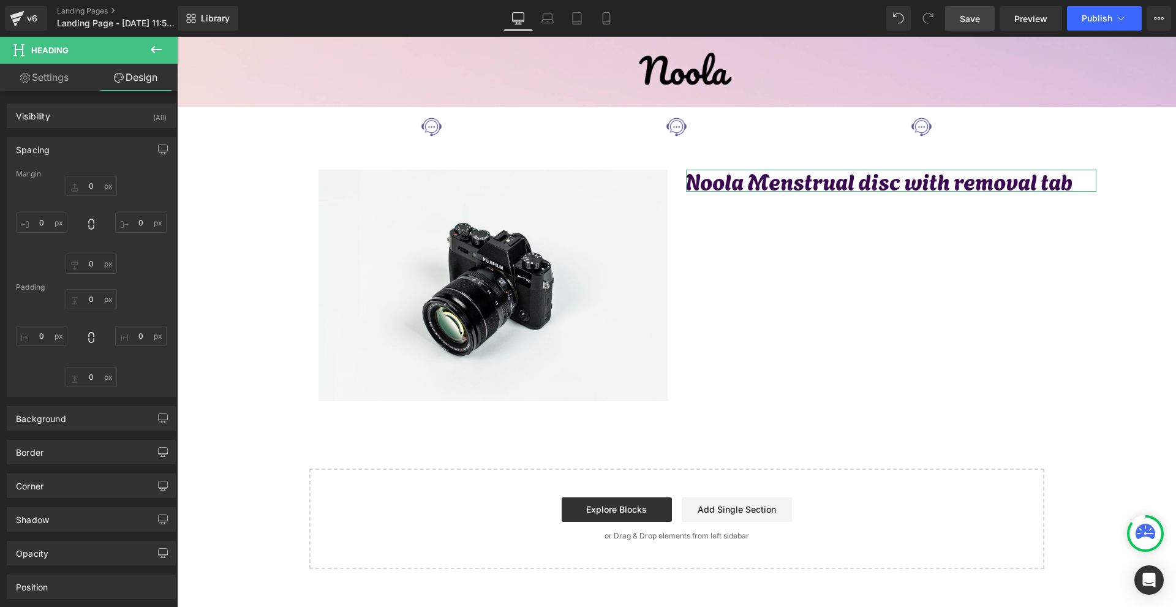
type input "0"
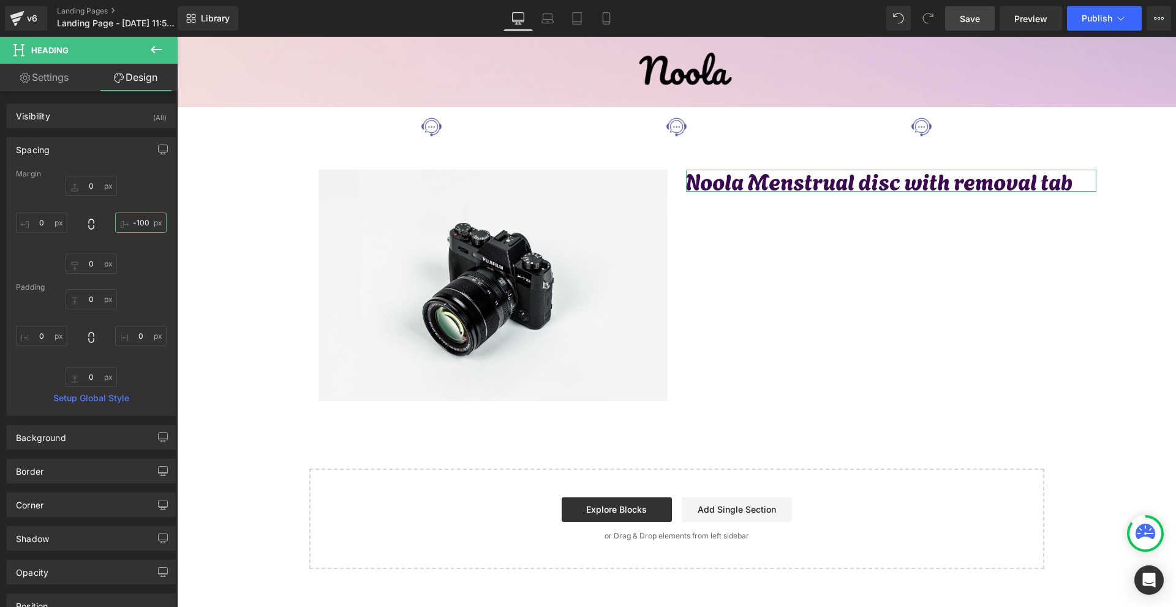
click at [145, 217] on input "-100" at bounding box center [140, 223] width 51 height 20
type input "0"
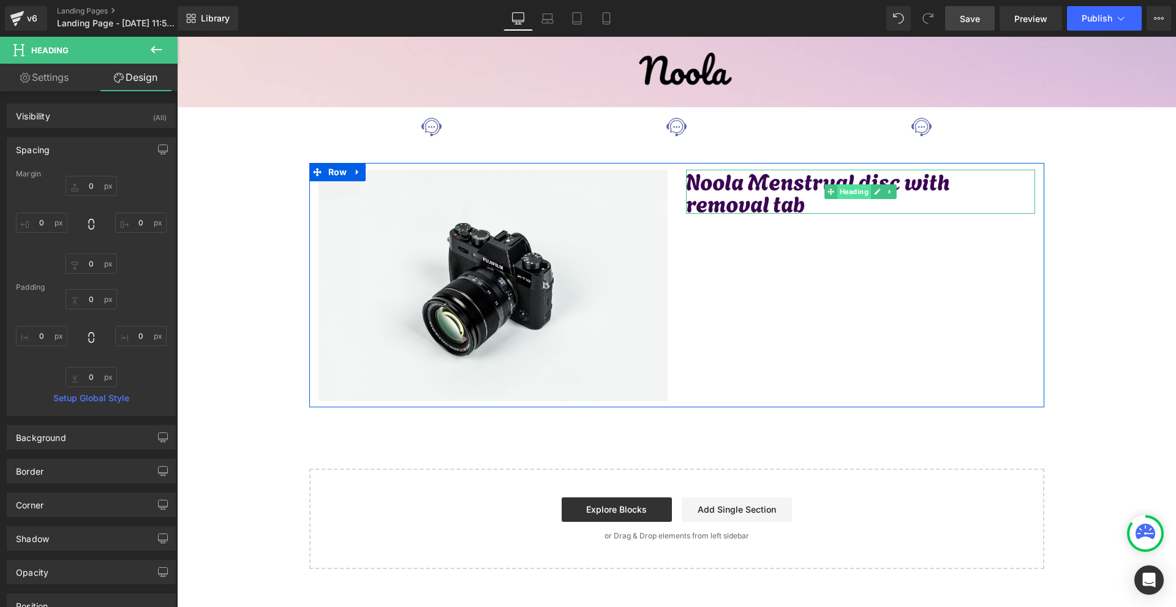
click at [843, 190] on span "Heading" at bounding box center [854, 191] width 34 height 15
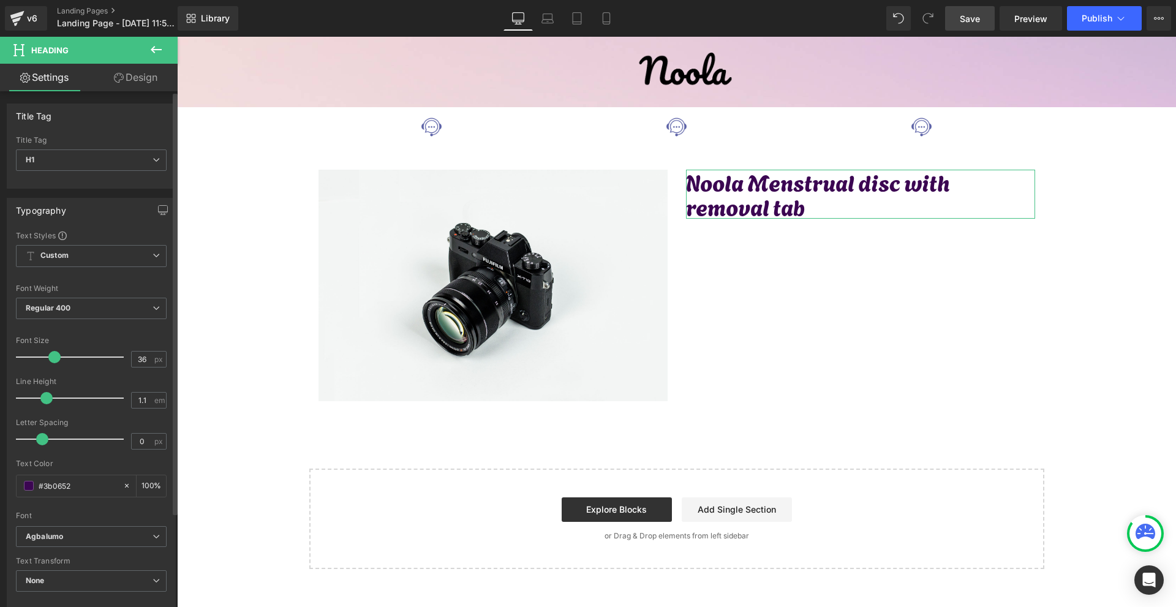
type input "1.2"
drag, startPoint x: 42, startPoint y: 397, endPoint x: 51, endPoint y: 397, distance: 9.2
click at [51, 397] on span at bounding box center [50, 398] width 12 height 12
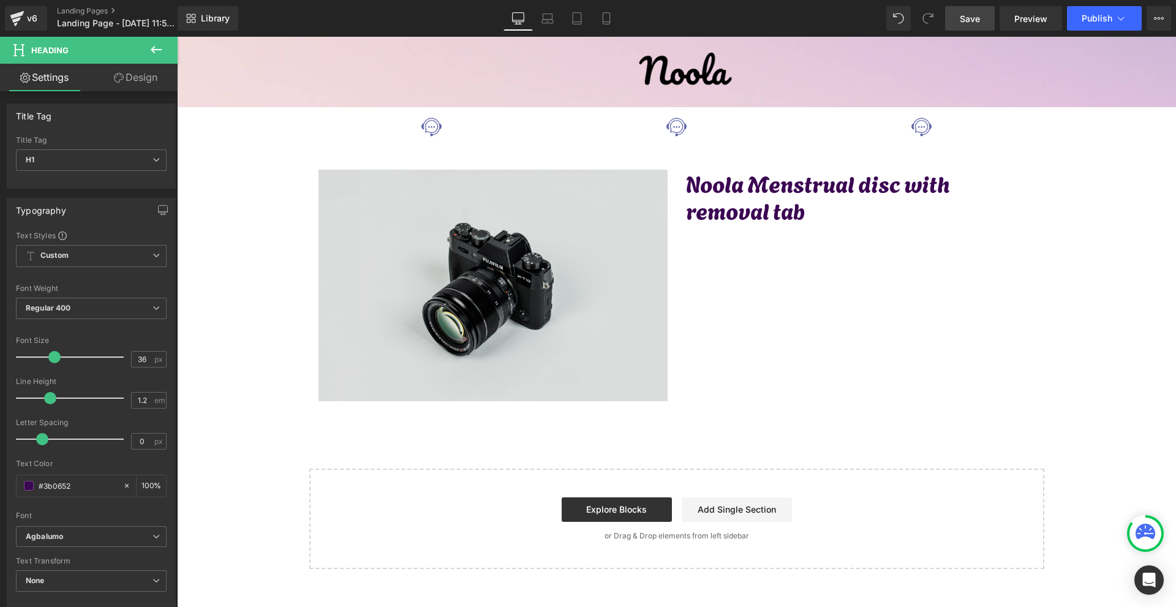
click at [587, 205] on img at bounding box center [492, 286] width 349 height 232
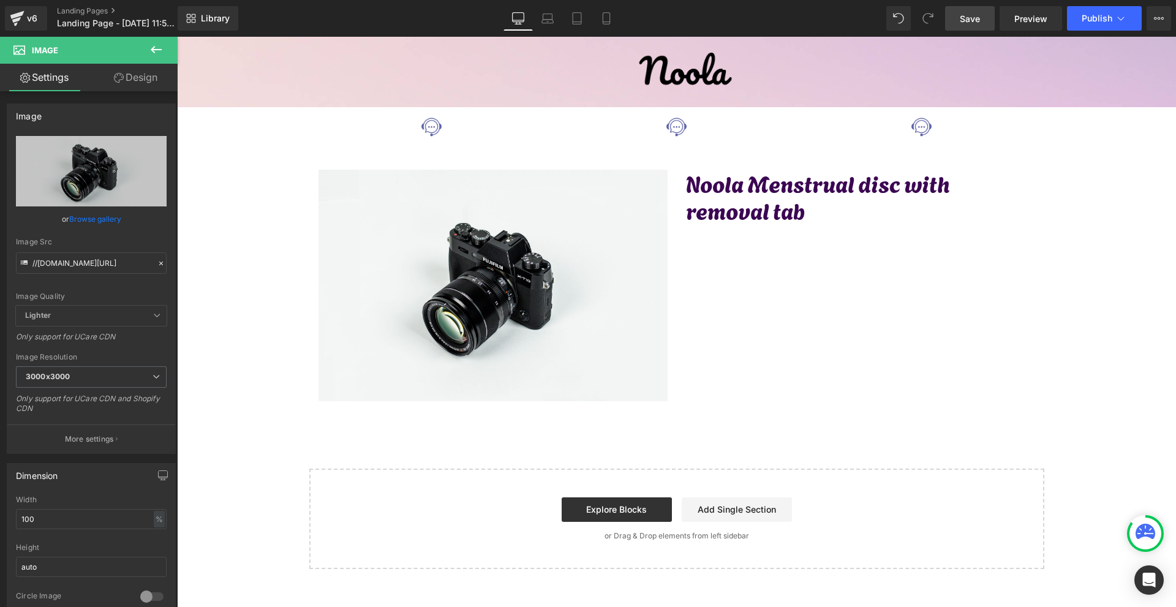
click at [422, 131] on span "Image" at bounding box center [412, 127] width 26 height 15
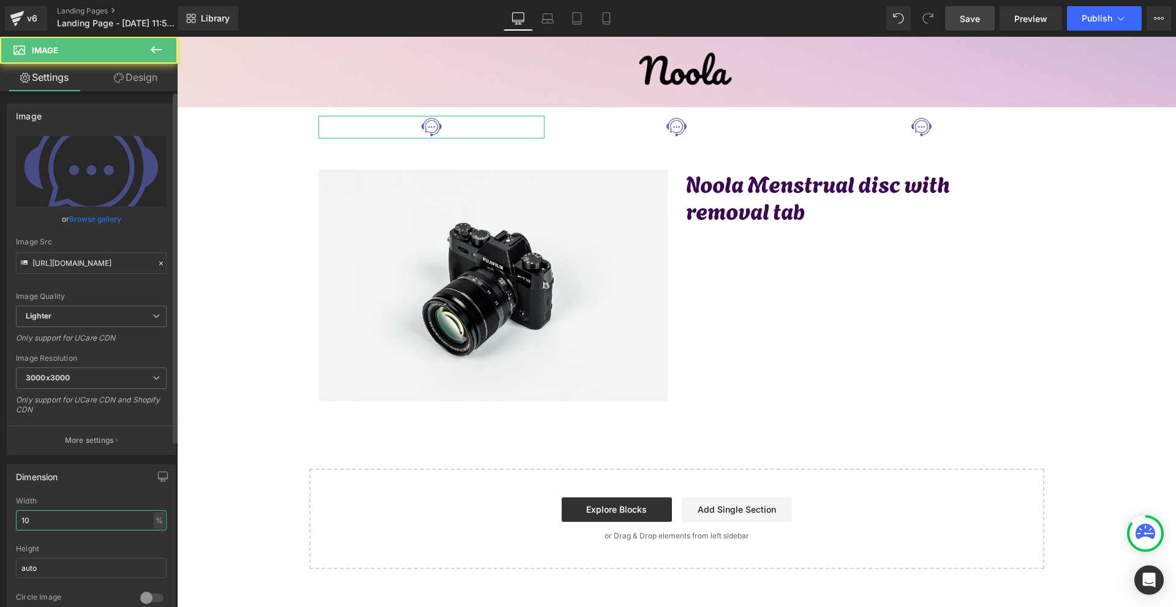
click at [89, 522] on input "10" at bounding box center [91, 520] width 151 height 20
click at [103, 520] on input "5" at bounding box center [91, 520] width 151 height 20
click at [103, 521] on input "5" at bounding box center [91, 520] width 151 height 20
click at [103, 521] on input "6" at bounding box center [91, 520] width 151 height 20
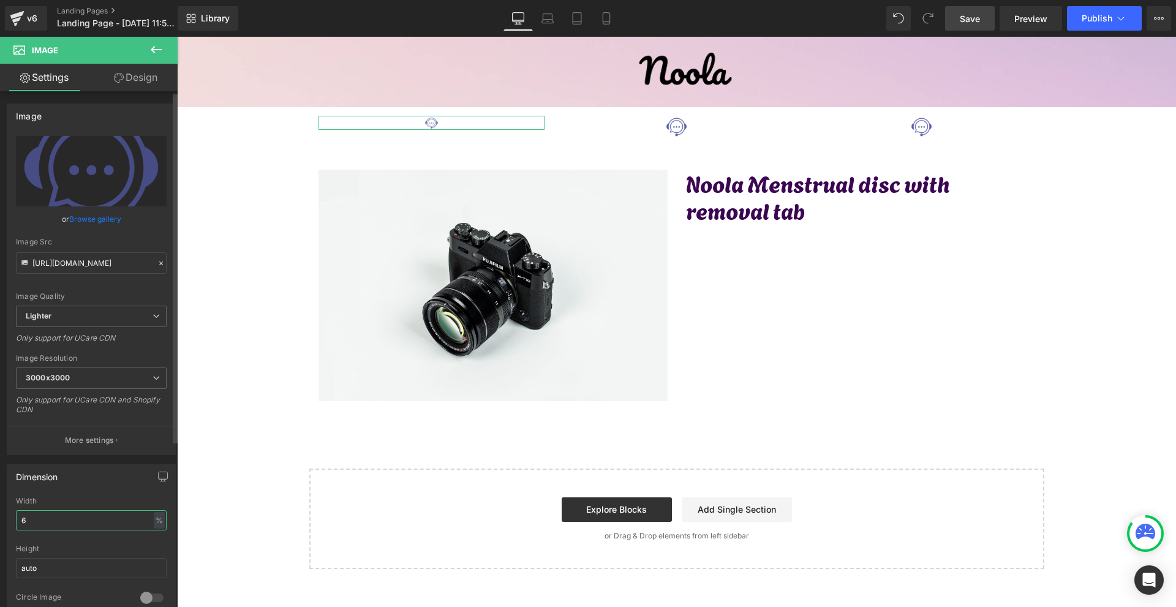
click at [103, 521] on input "6" at bounding box center [91, 520] width 151 height 20
type input "7"
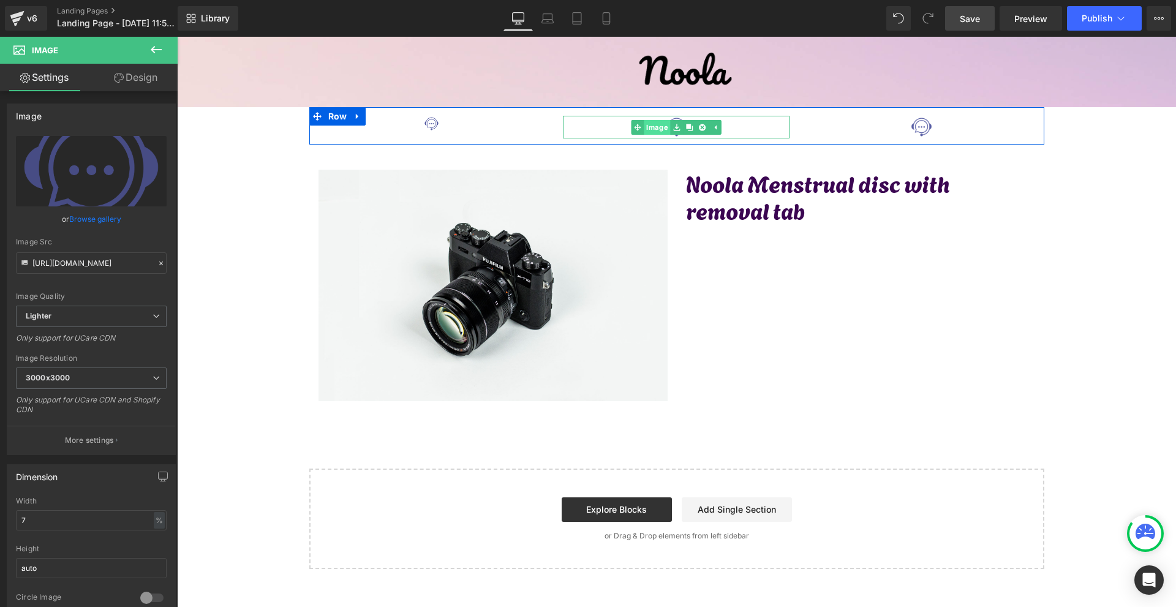
click at [657, 126] on link "Image" at bounding box center [650, 127] width 39 height 15
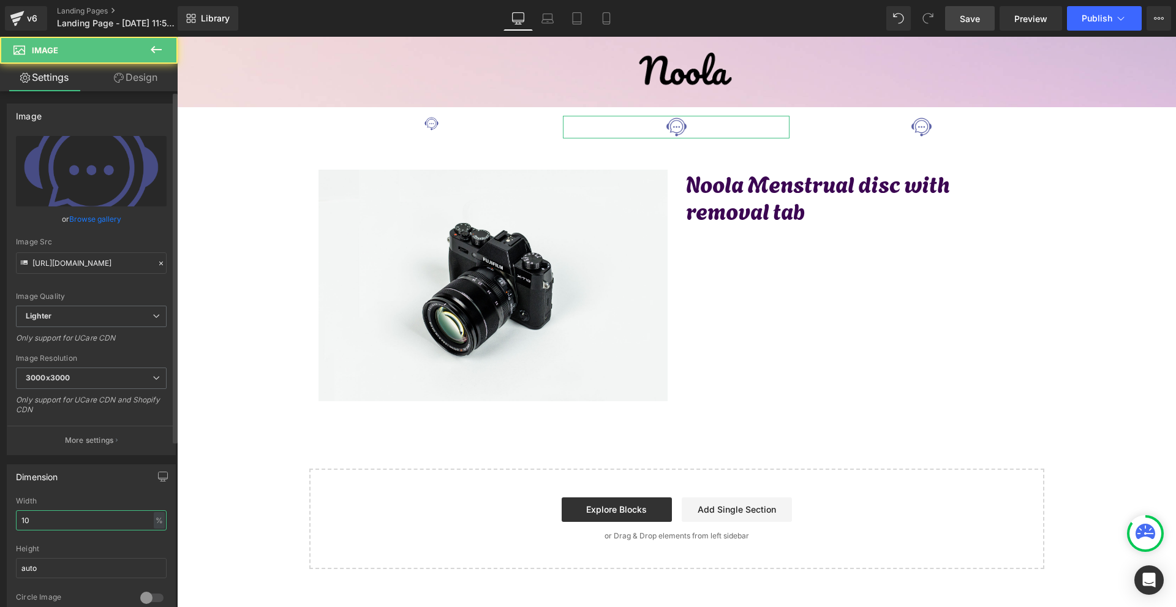
click at [102, 522] on input "10" at bounding box center [91, 520] width 151 height 20
type input "7"
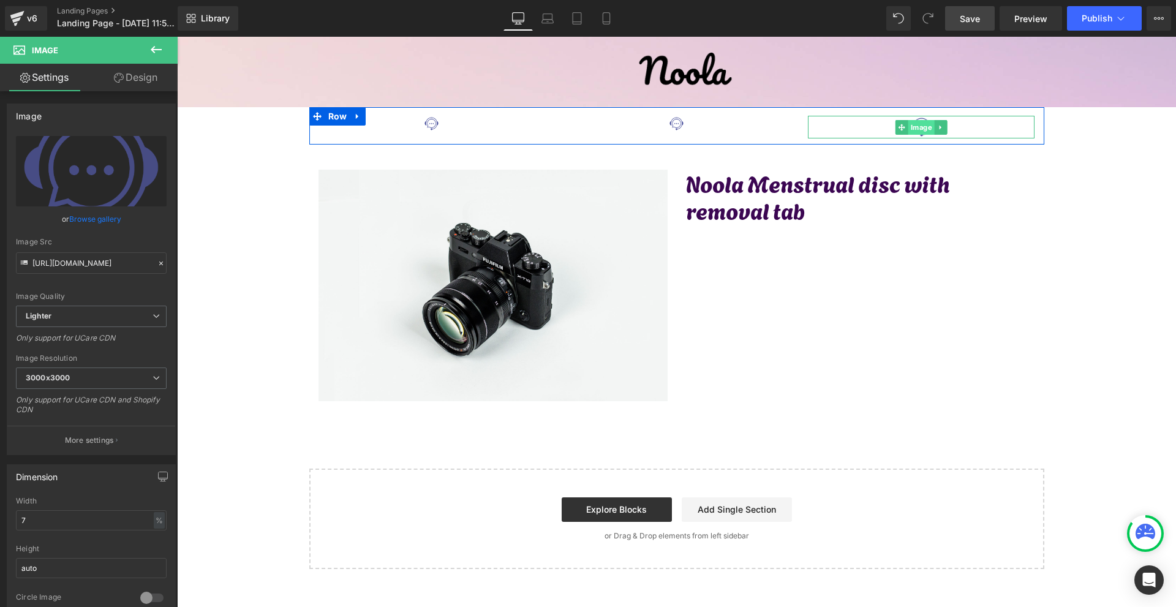
click at [921, 127] on span "Image" at bounding box center [921, 127] width 26 height 15
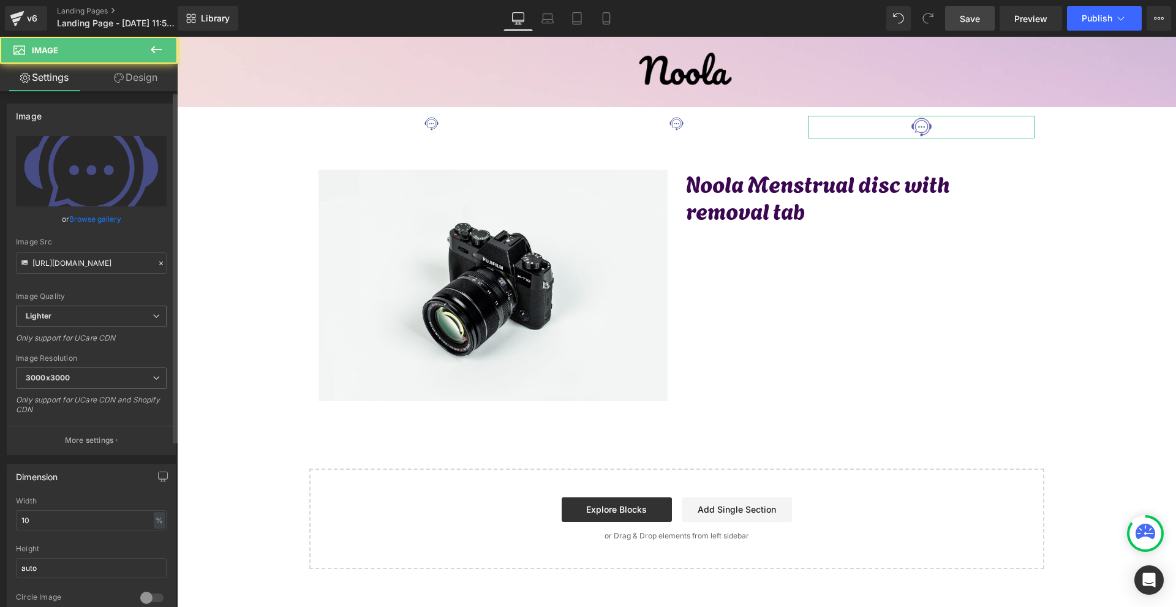
click at [97, 530] on div "Width 10 % % px" at bounding box center [91, 521] width 151 height 48
click at [100, 522] on input "10" at bounding box center [91, 520] width 151 height 20
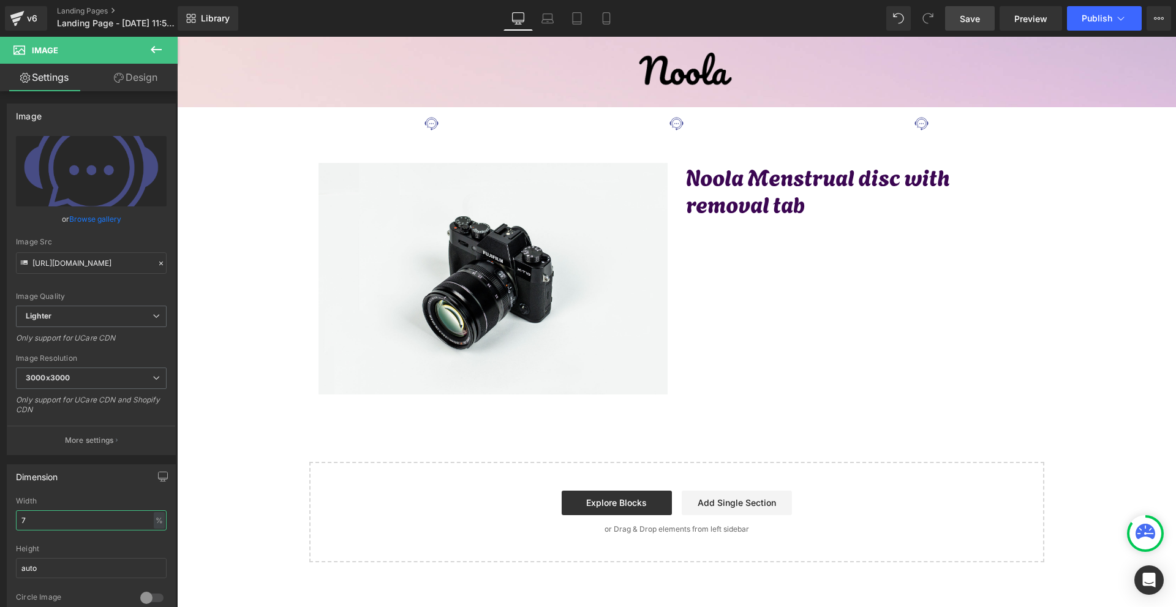
type input "7"
click at [987, 23] on link "Save" at bounding box center [970, 18] width 50 height 24
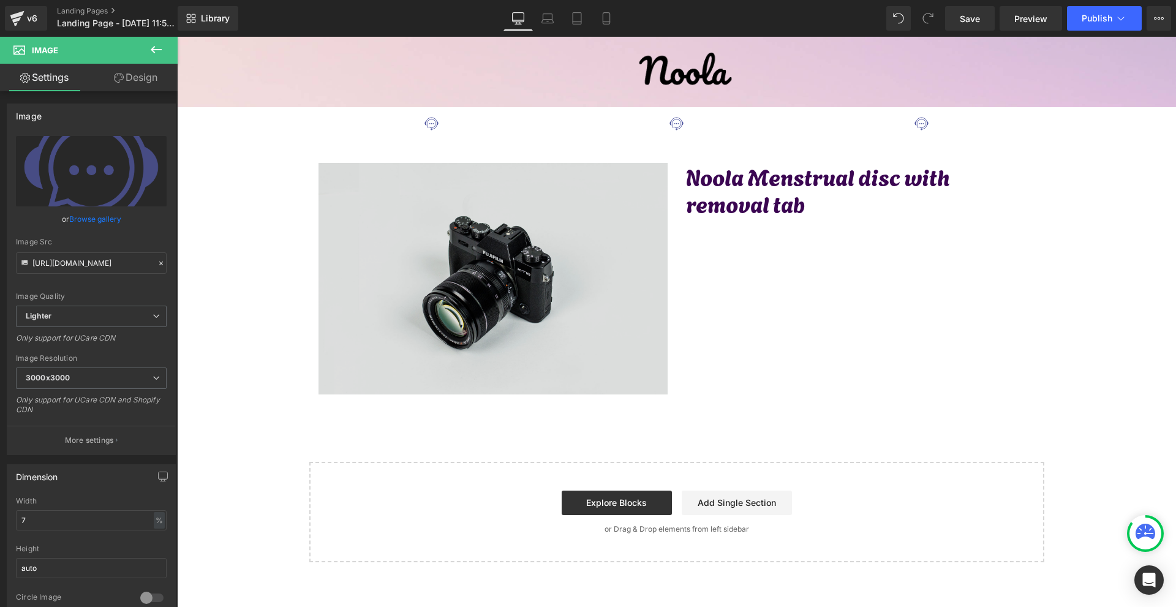
click at [452, 320] on img at bounding box center [492, 279] width 349 height 232
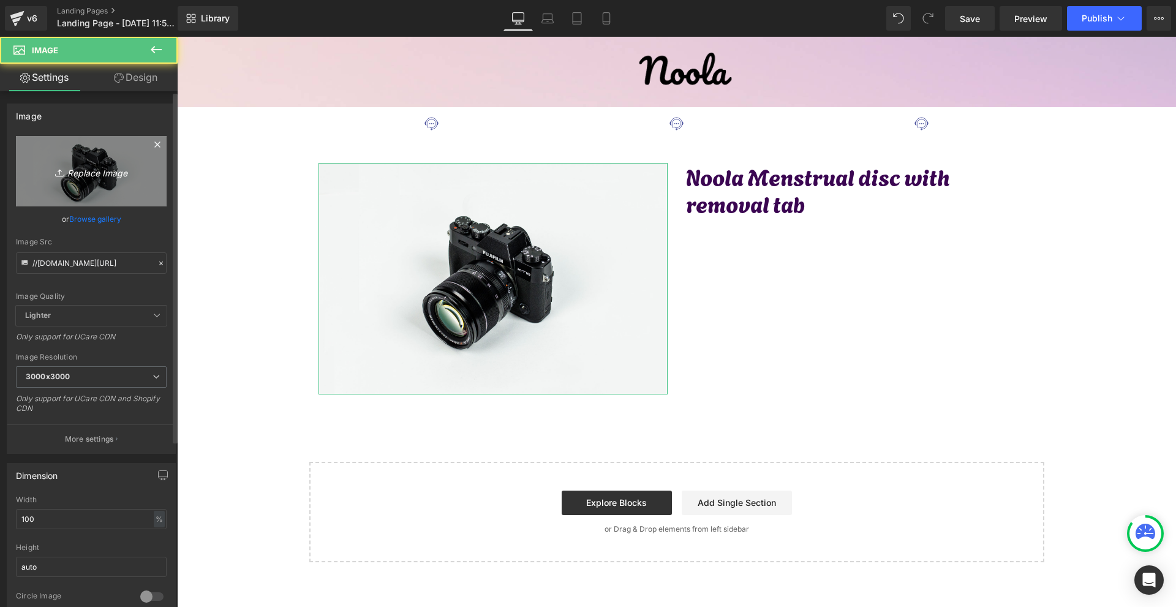
click at [89, 182] on link "Replace Image" at bounding box center [91, 171] width 151 height 70
type input "C:\fakepath\Gemini_Generated_Image_y8eoqvy8eoqvy8eo (1).png"
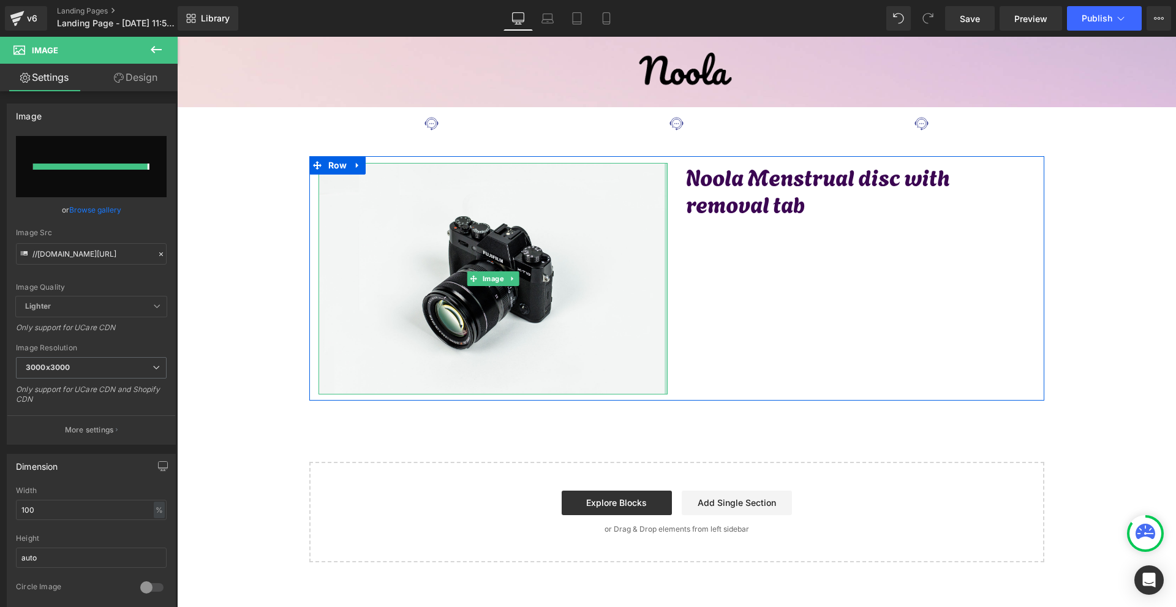
type input "https://ucarecdn.com/f0d8e917-9e53-4c70-8e2e-95eae452192c/-/format/auto/-/previ…"
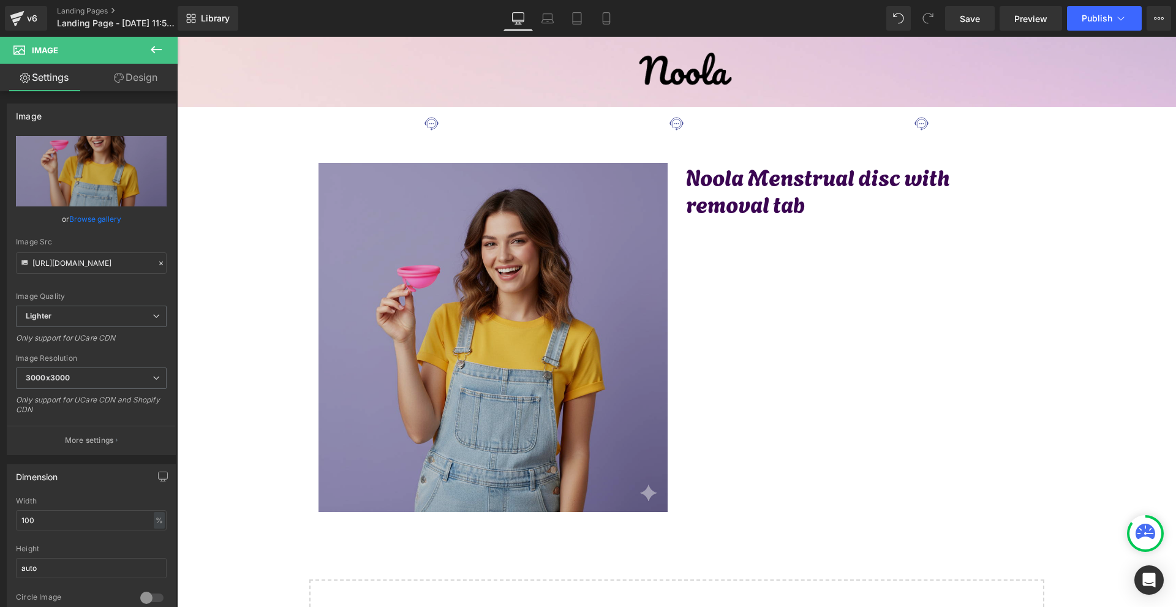
click at [532, 234] on img at bounding box center [492, 337] width 349 height 349
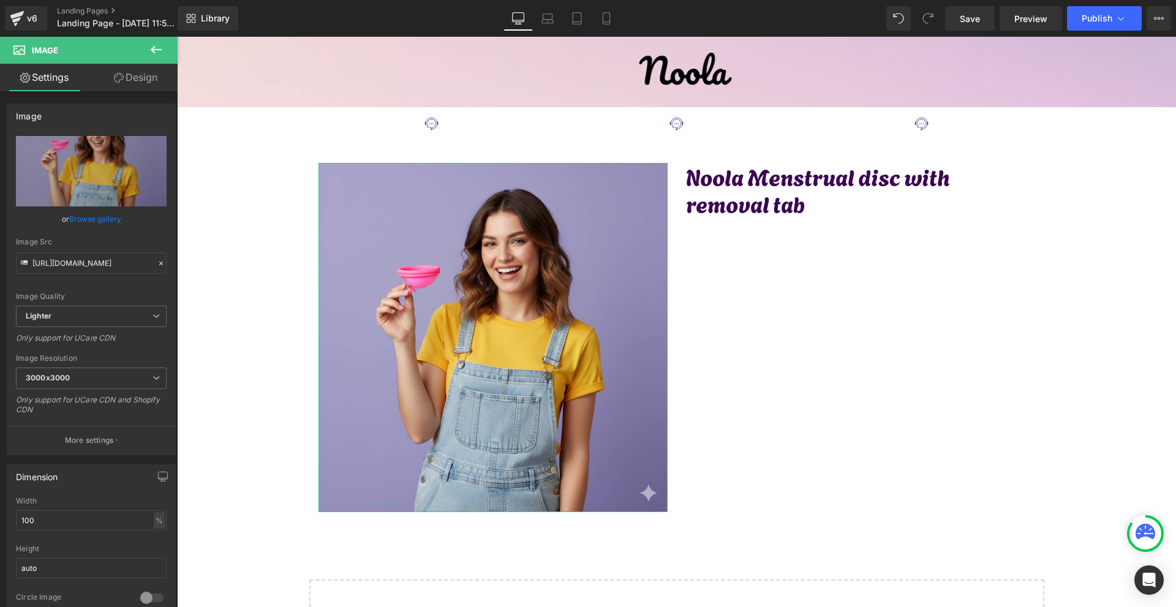
click at [120, 80] on icon at bounding box center [119, 78] width 10 height 10
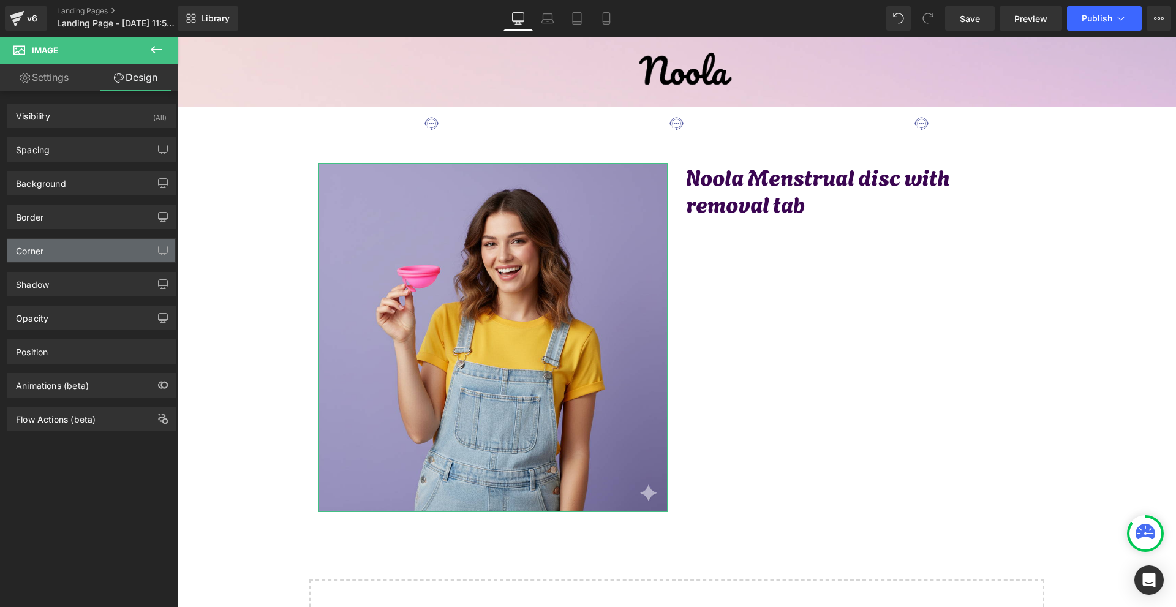
click at [70, 251] on div "Corner" at bounding box center [91, 250] width 168 height 23
type input "0"
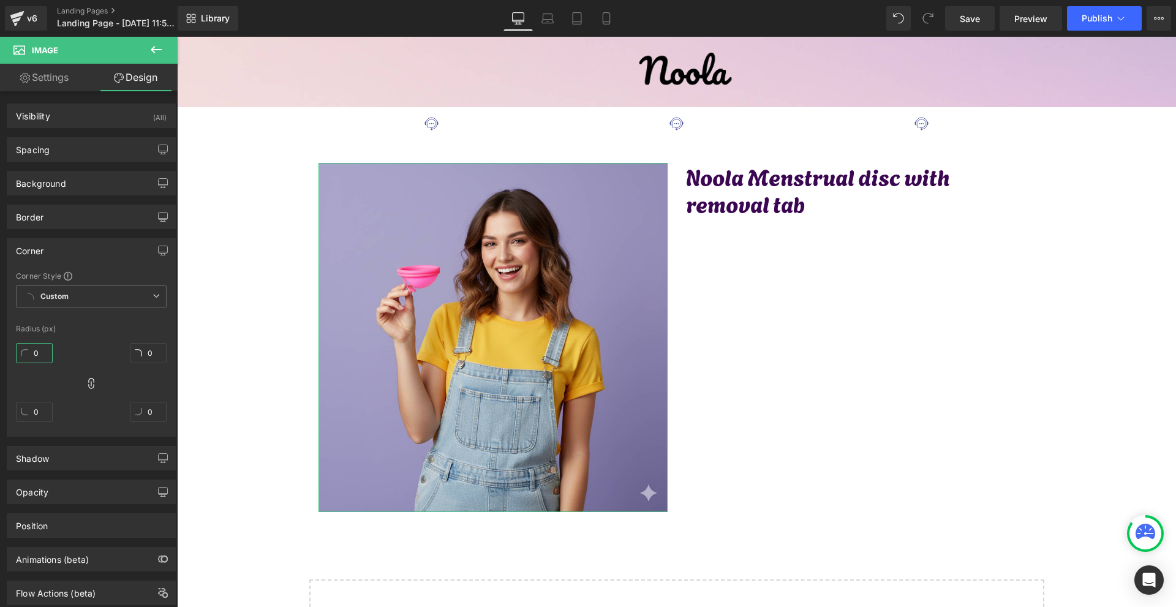
drag, startPoint x: 47, startPoint y: 348, endPoint x: 860, endPoint y: 326, distance: 813.0
click at [47, 348] on input "0" at bounding box center [34, 353] width 37 height 20
type input "10"
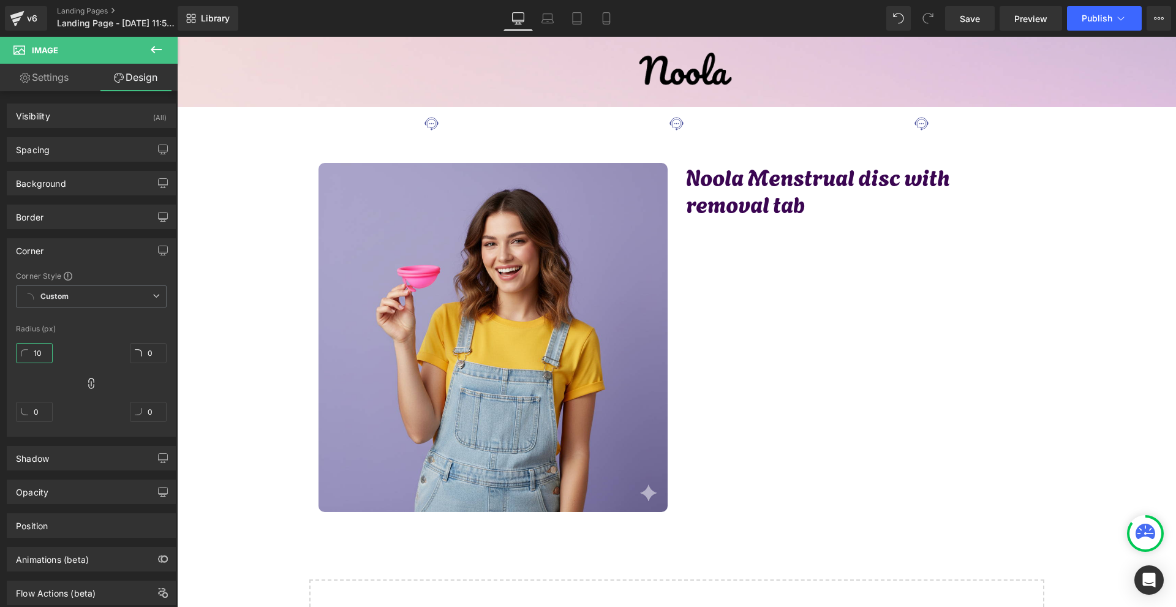
type input "10"
click at [353, 118] on icon at bounding box center [357, 116] width 9 height 9
click at [387, 120] on icon at bounding box center [389, 116] width 9 height 9
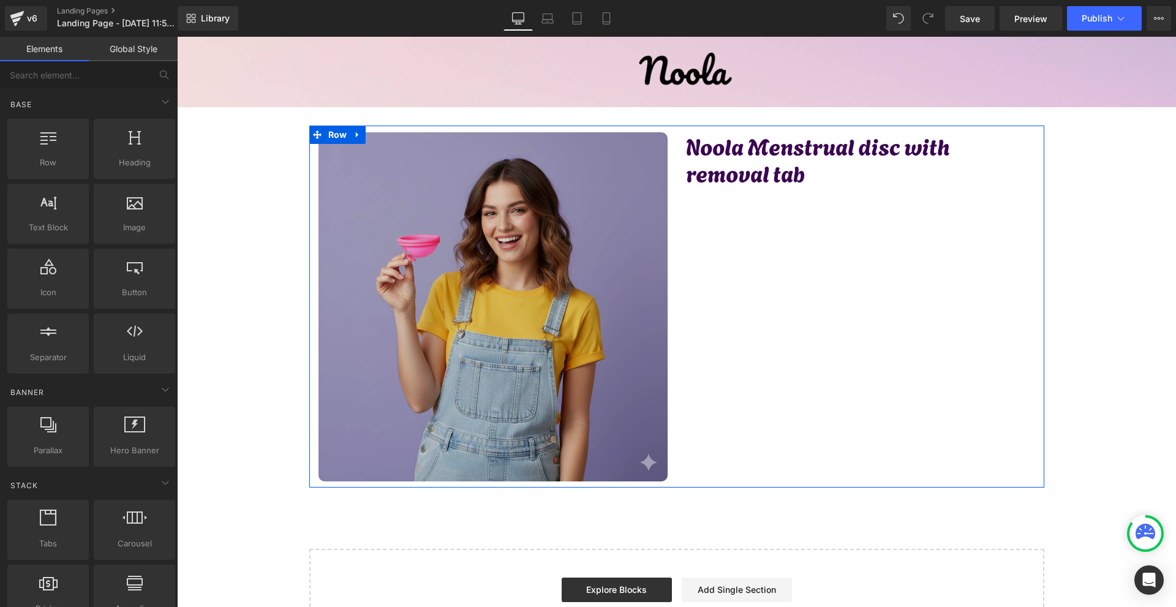
click at [627, 247] on img at bounding box center [492, 306] width 349 height 349
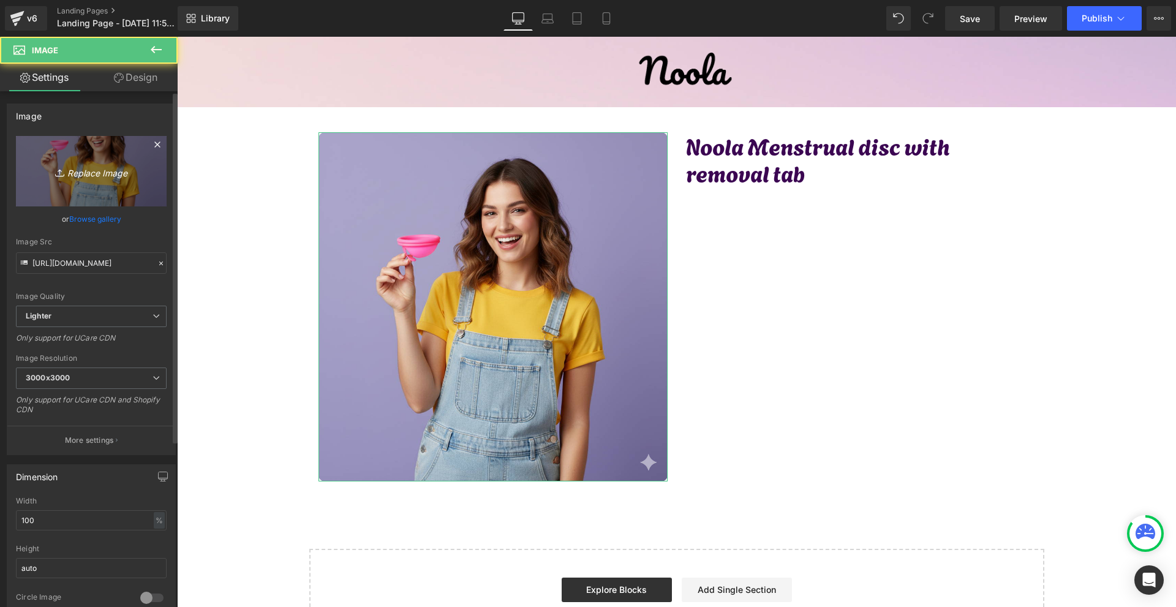
click at [103, 165] on icon "Replace Image" at bounding box center [91, 171] width 98 height 15
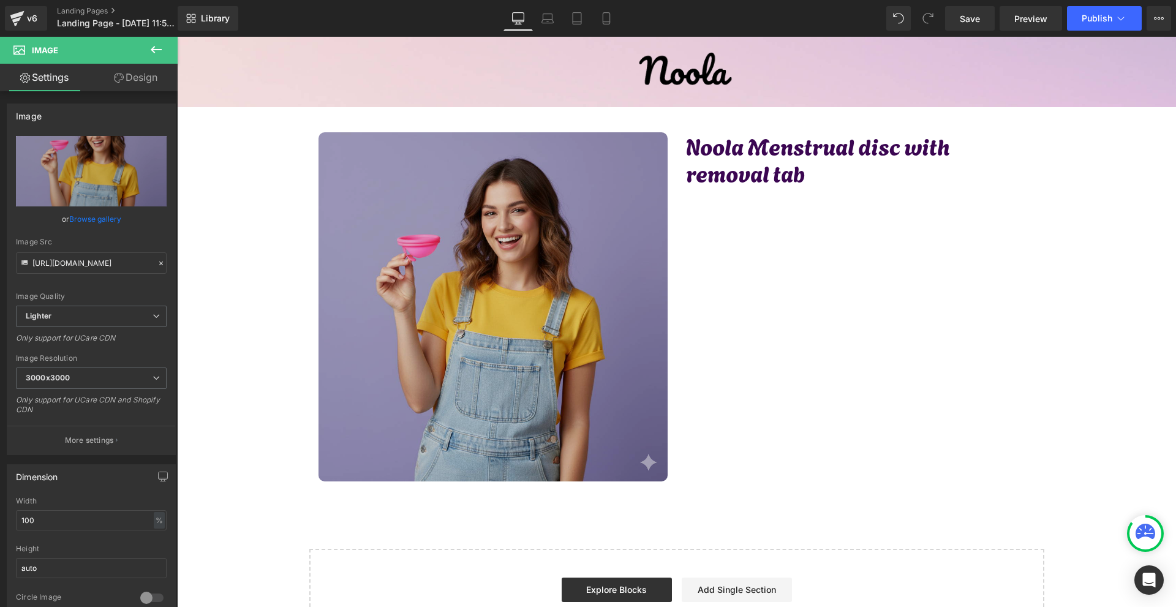
click at [589, 241] on img at bounding box center [492, 306] width 349 height 349
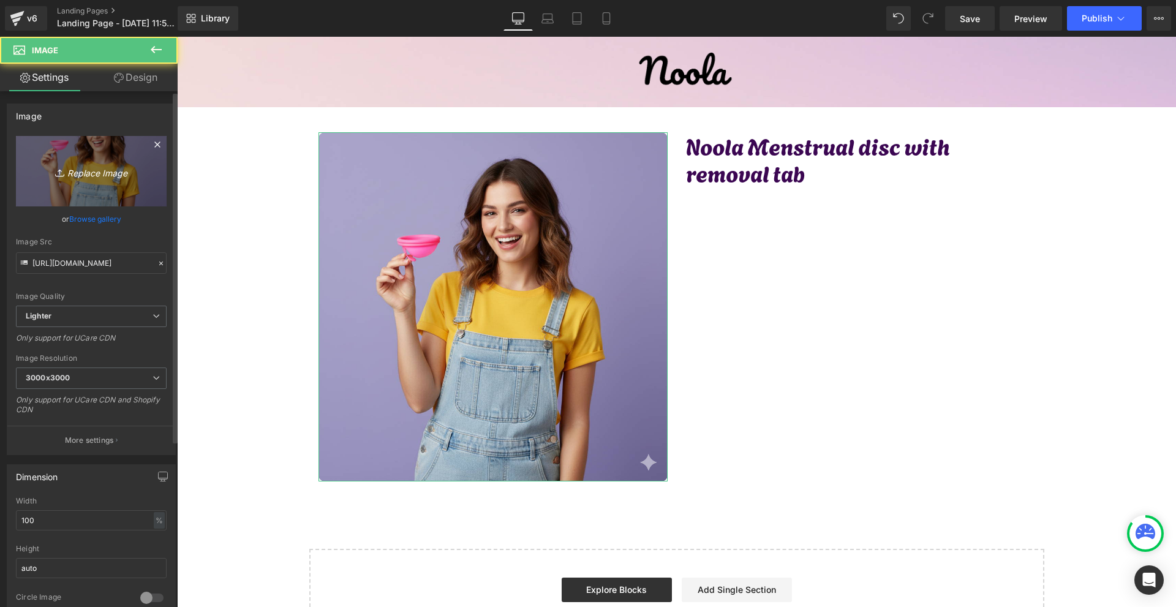
click at [75, 166] on icon "Replace Image" at bounding box center [91, 171] width 98 height 15
type input "C:\fakepath\Névtelen terv - 2025-09-25T135345.676.png"
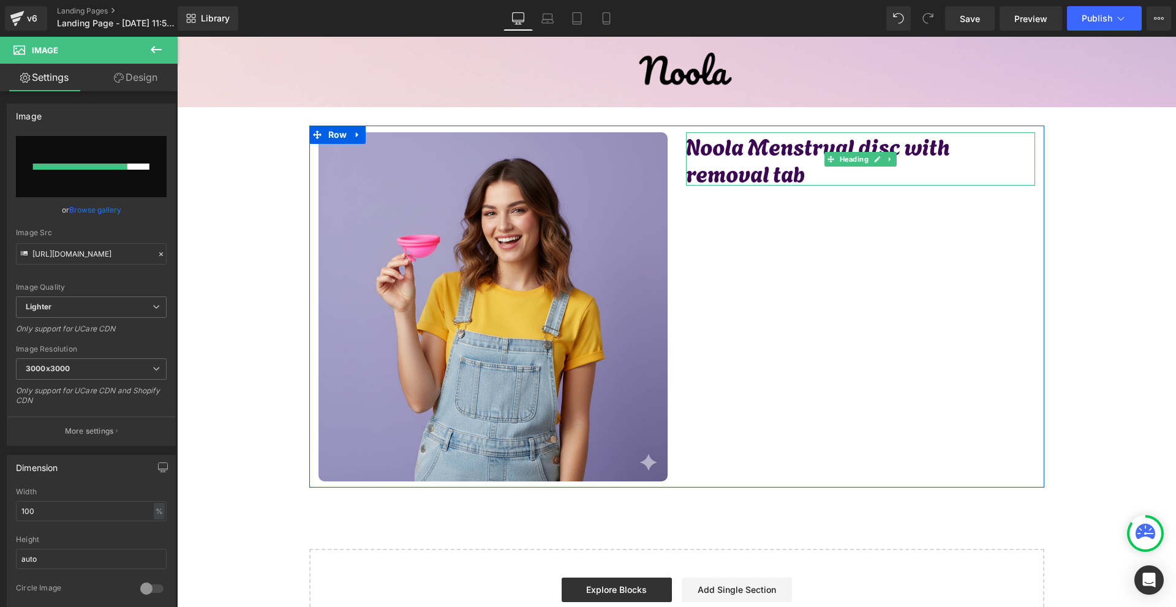
click at [714, 172] on h1 "Noola Menstrual disc with removal tab" at bounding box center [860, 158] width 349 height 53
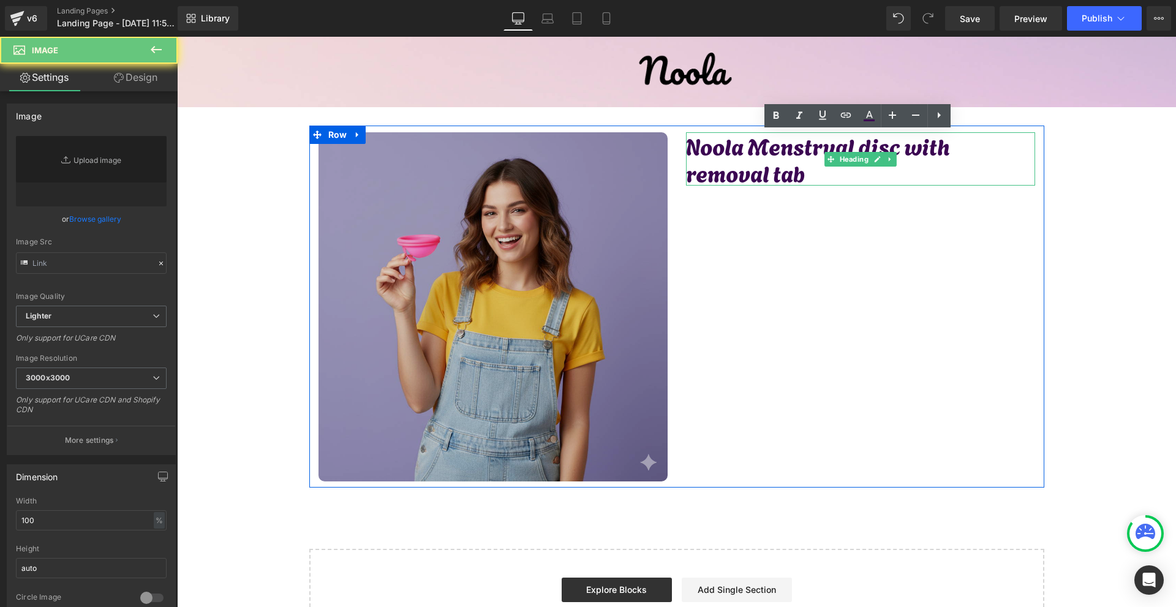
click at [463, 350] on img at bounding box center [492, 306] width 349 height 349
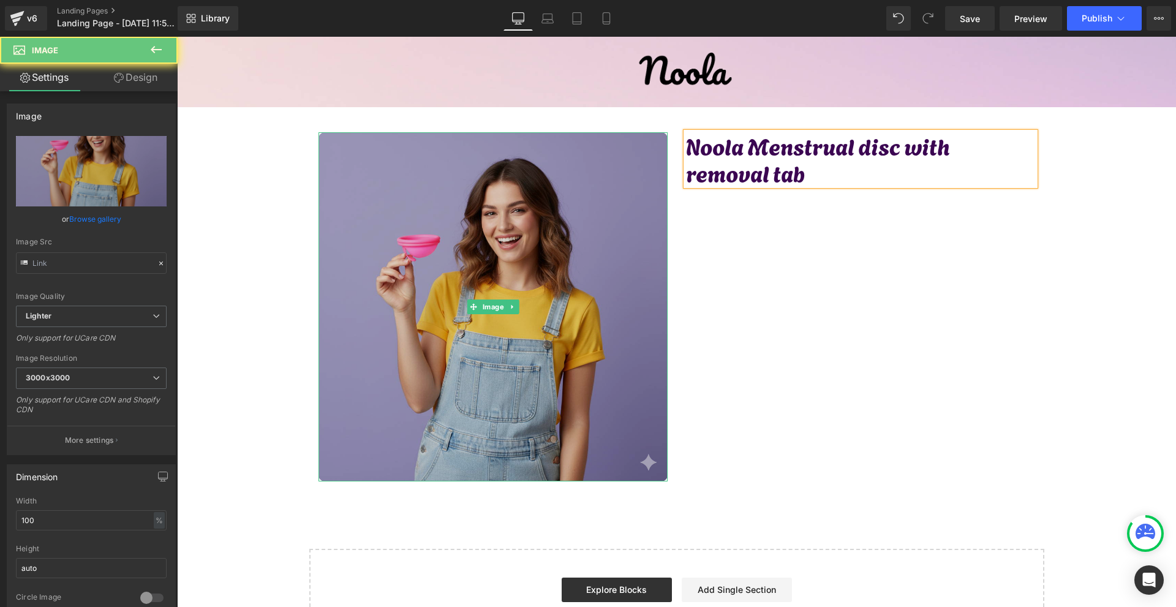
type input "https://ucarecdn.com/f0d8e917-9e53-4c70-8e2e-95eae452192c/-/format/auto/-/previ…"
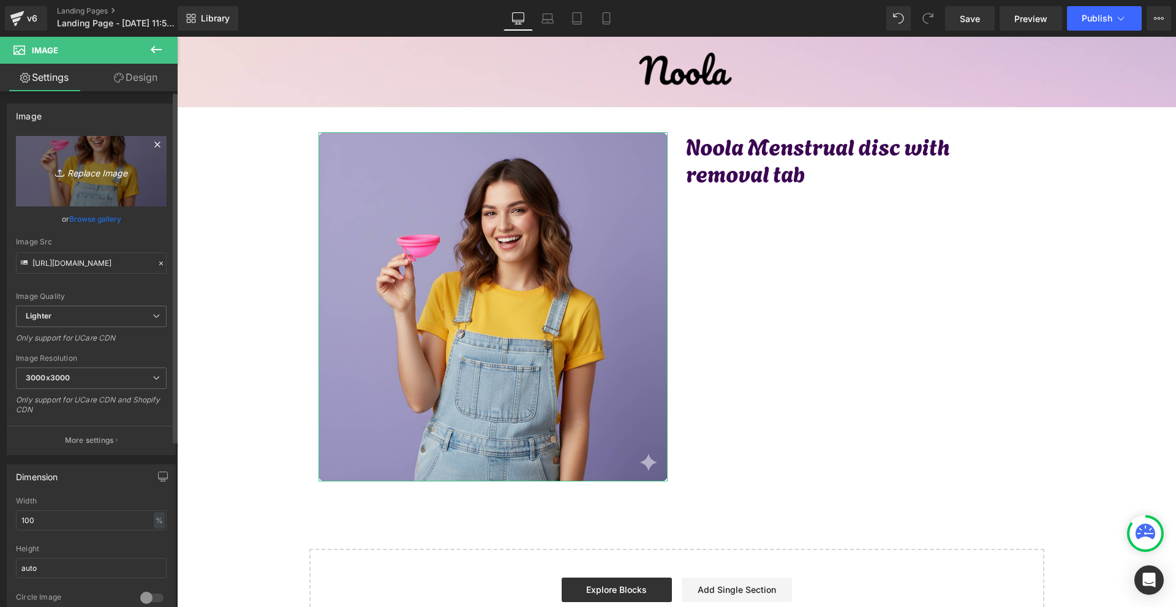
click at [77, 171] on icon "Replace Image" at bounding box center [91, 171] width 98 height 15
type input "C:\fakepath\Névtelen terv - 2025-09-25T135345.676.png"
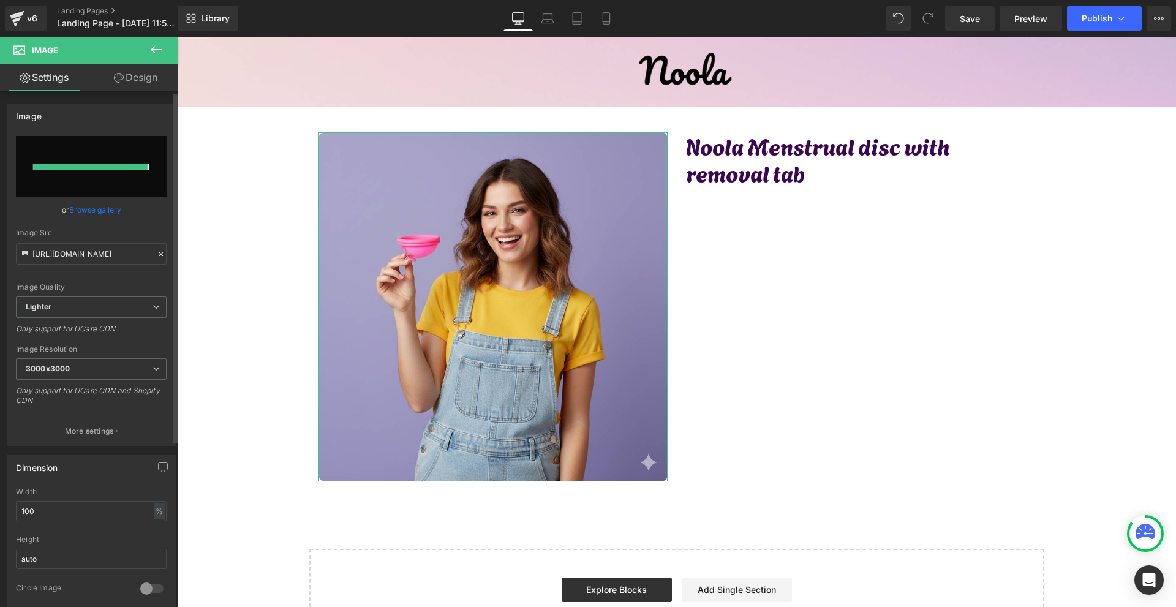
type input "https://ucarecdn.com/c1048402-dec3-4022-8498-5b5162e1384a/-/format/auto/-/previ…"
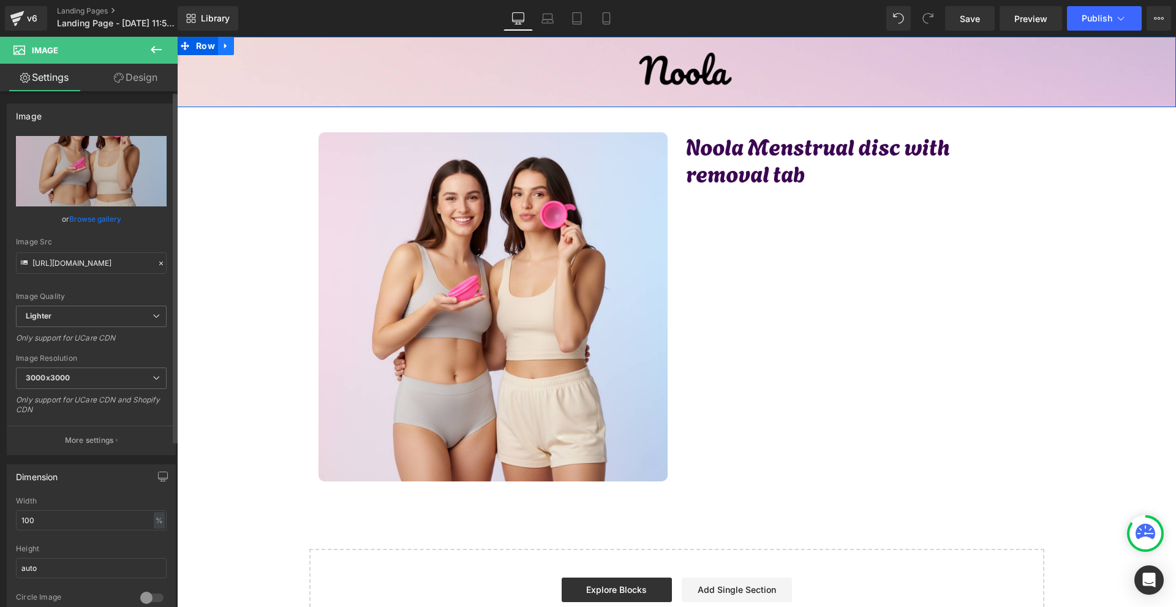
click at [223, 44] on icon at bounding box center [226, 46] width 9 height 9
click at [238, 49] on icon at bounding box center [242, 46] width 9 height 9
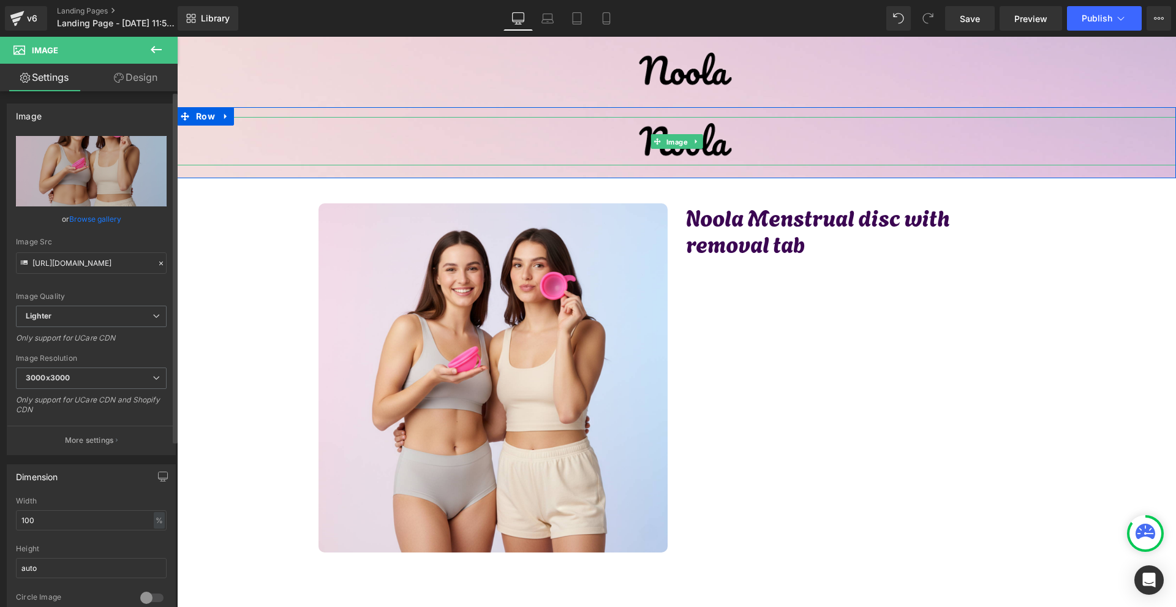
drag, startPoint x: 672, startPoint y: 137, endPoint x: 699, endPoint y: 145, distance: 27.3
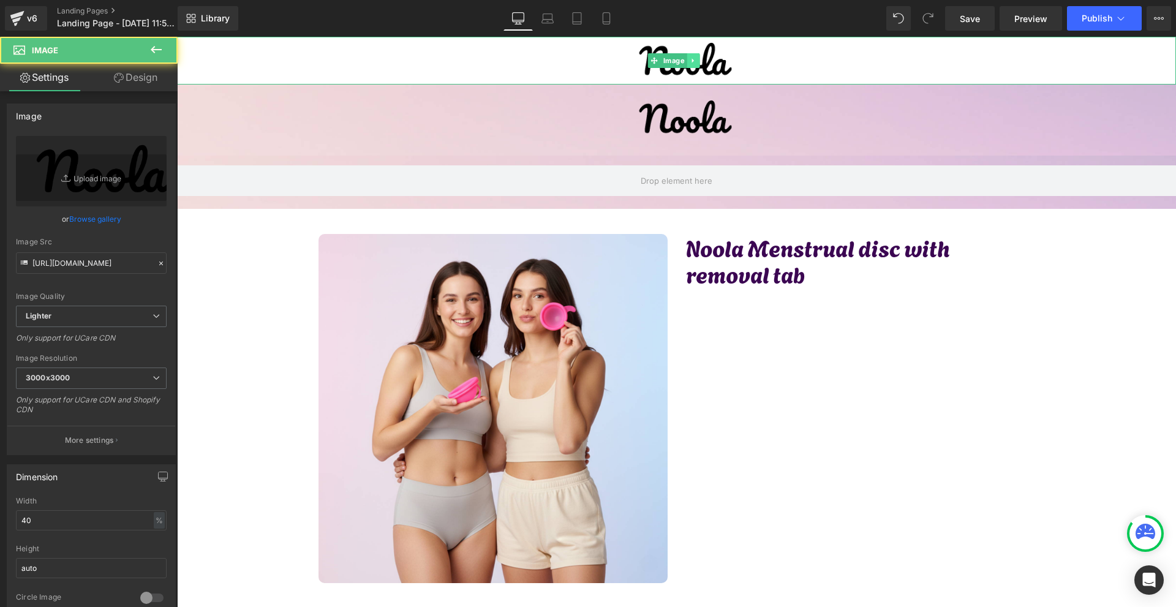
click at [694, 62] on icon at bounding box center [693, 60] width 7 height 7
click at [702, 62] on icon at bounding box center [699, 61] width 7 height 7
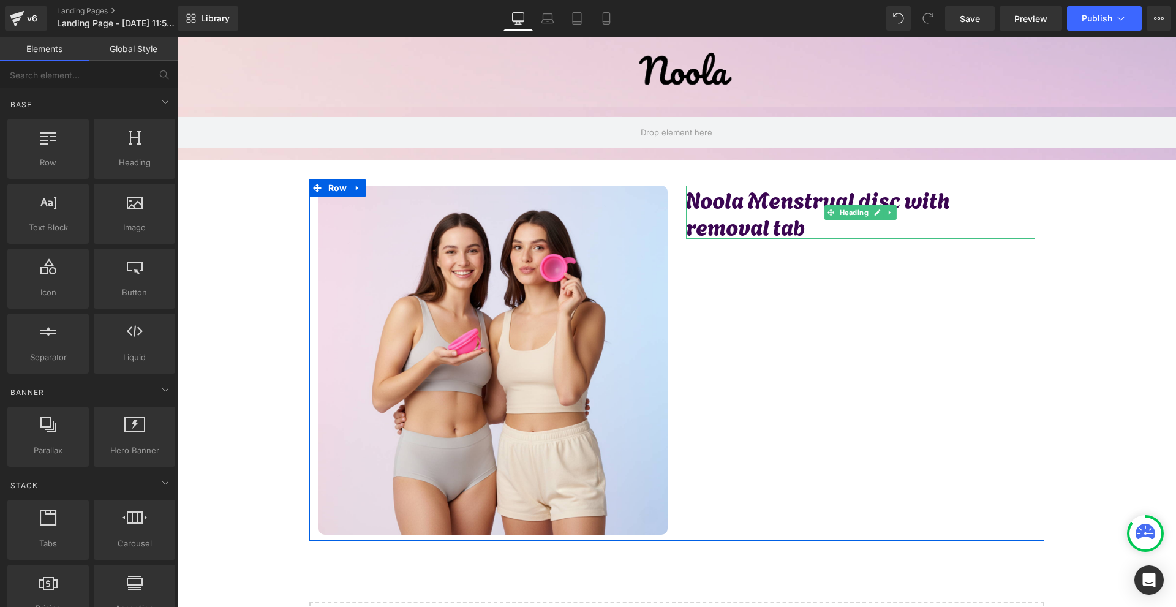
click at [777, 229] on h1 "Noola Menstrual disc with removal tab" at bounding box center [860, 212] width 349 height 53
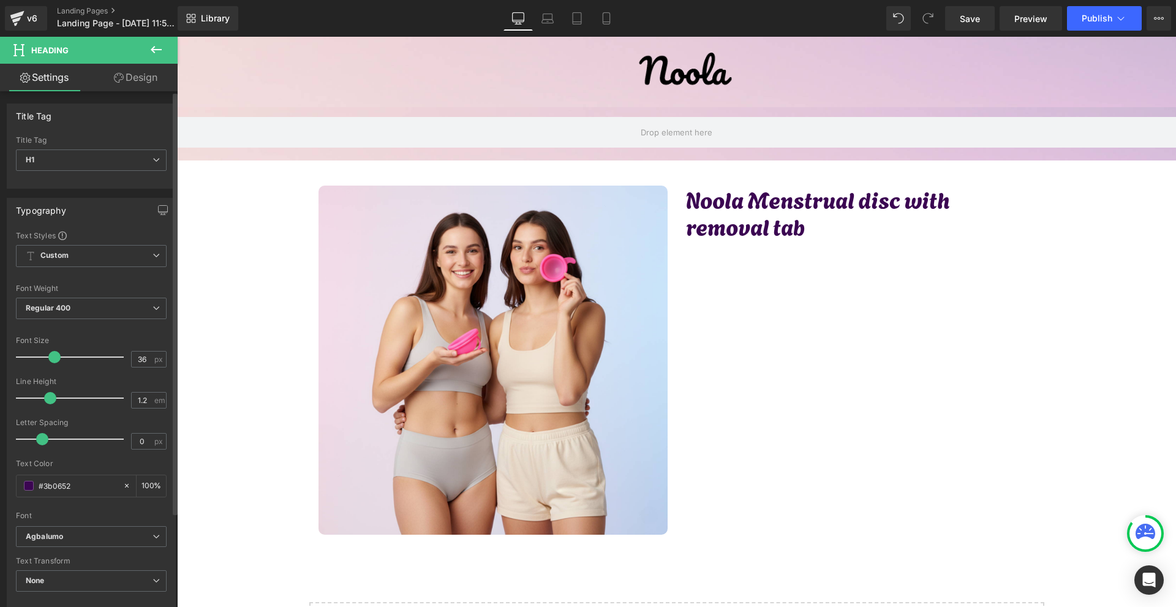
scroll to position [245, 0]
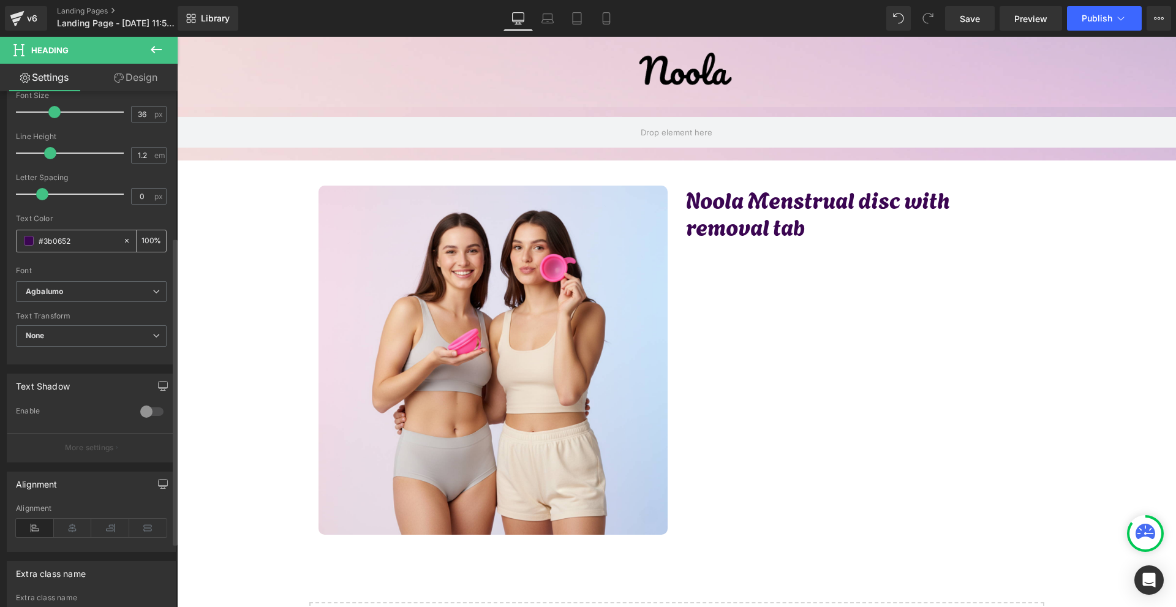
click at [86, 235] on input "#3b0652" at bounding box center [78, 240] width 78 height 13
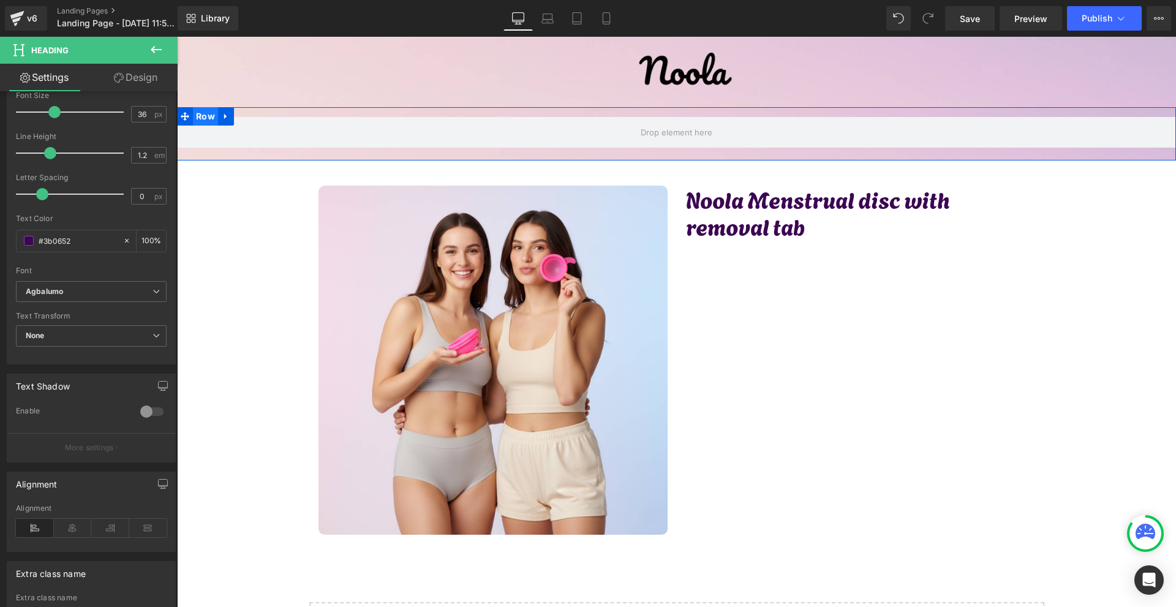
click at [200, 119] on span "Row" at bounding box center [205, 116] width 25 height 18
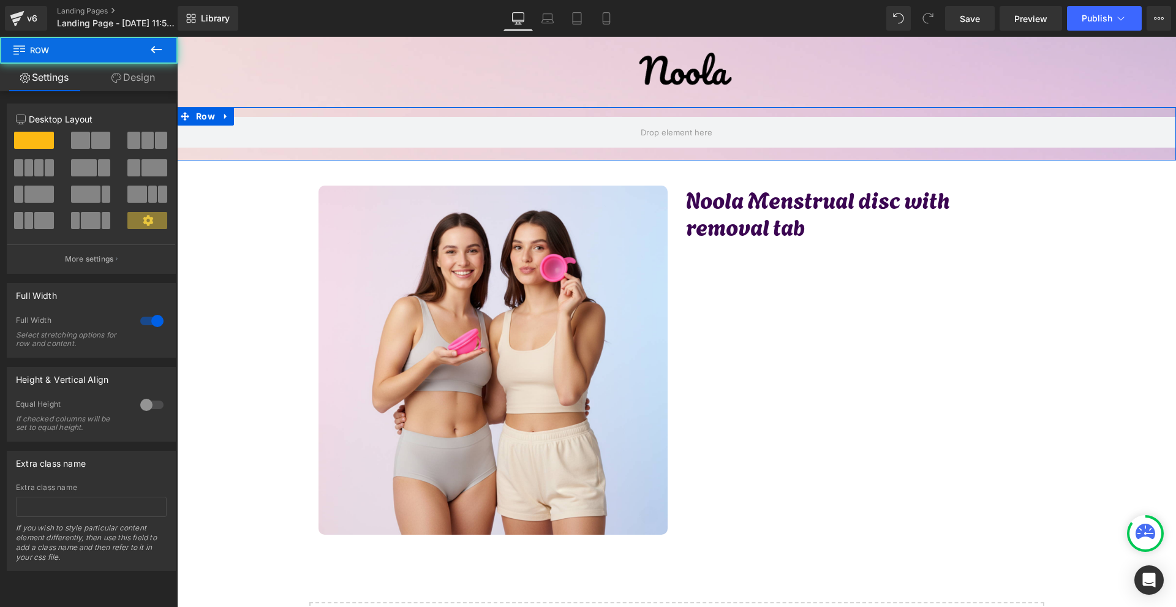
click at [134, 78] on link "Design" at bounding box center [133, 78] width 89 height 28
click at [0, 0] on div "Background" at bounding box center [0, 0] width 0 height 0
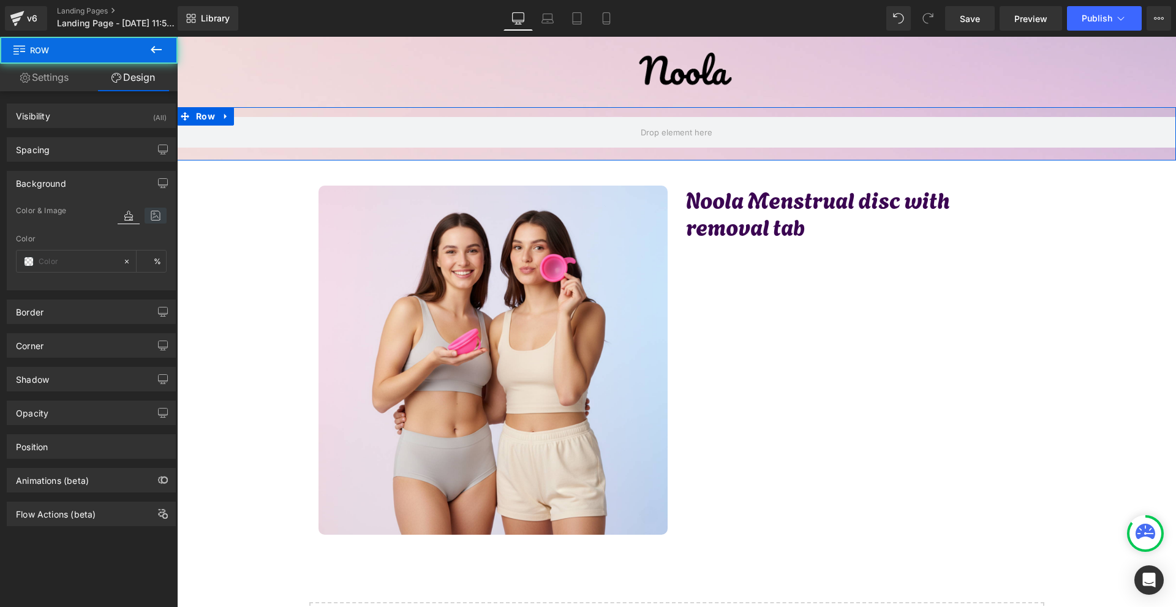
type input "transparent"
type input "0"
type input "https://ucarecdn.com/eb03d281-3bfb-4be6-96d0-f6d244aa50b9/-/format/auto/-/previ…"
click at [146, 219] on icon at bounding box center [156, 216] width 22 height 16
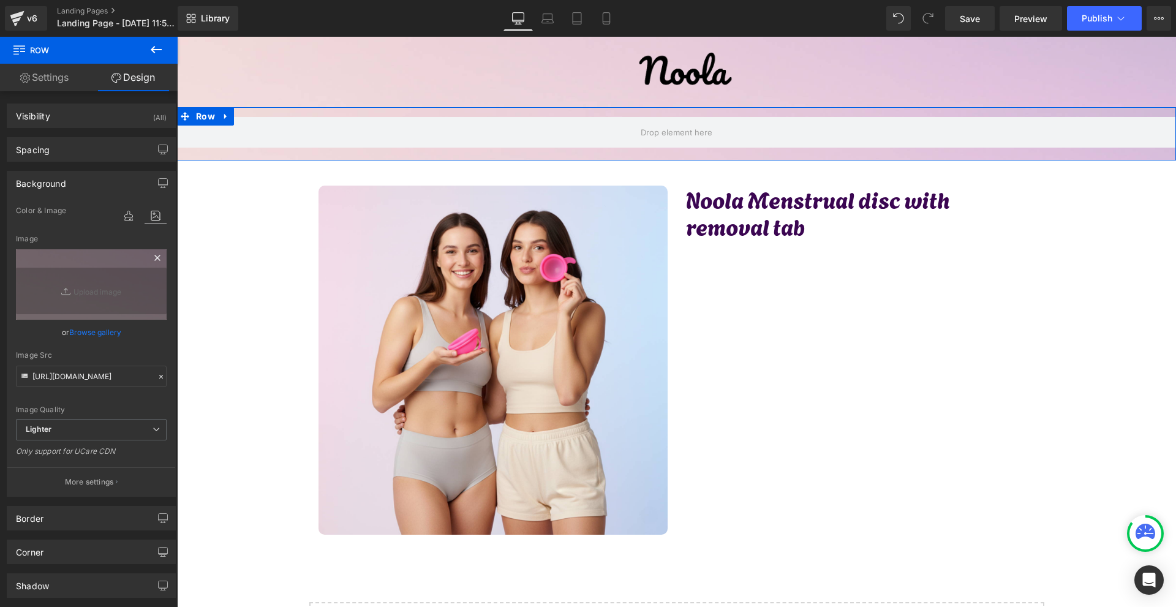
click at [154, 257] on icon at bounding box center [157, 258] width 6 height 6
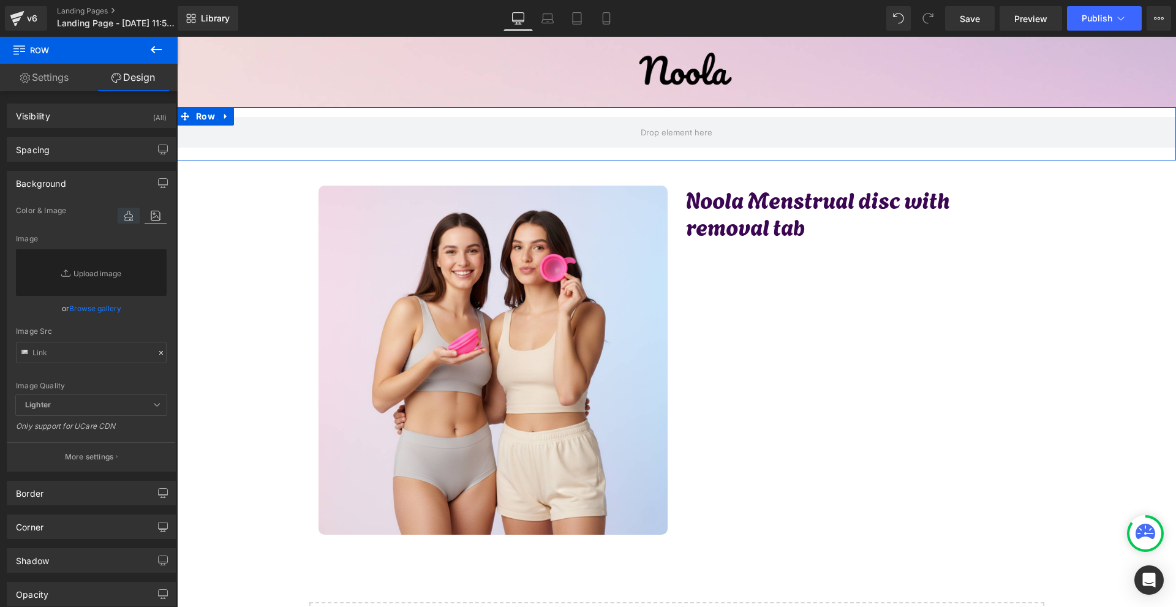
click at [131, 221] on icon at bounding box center [129, 216] width 22 height 16
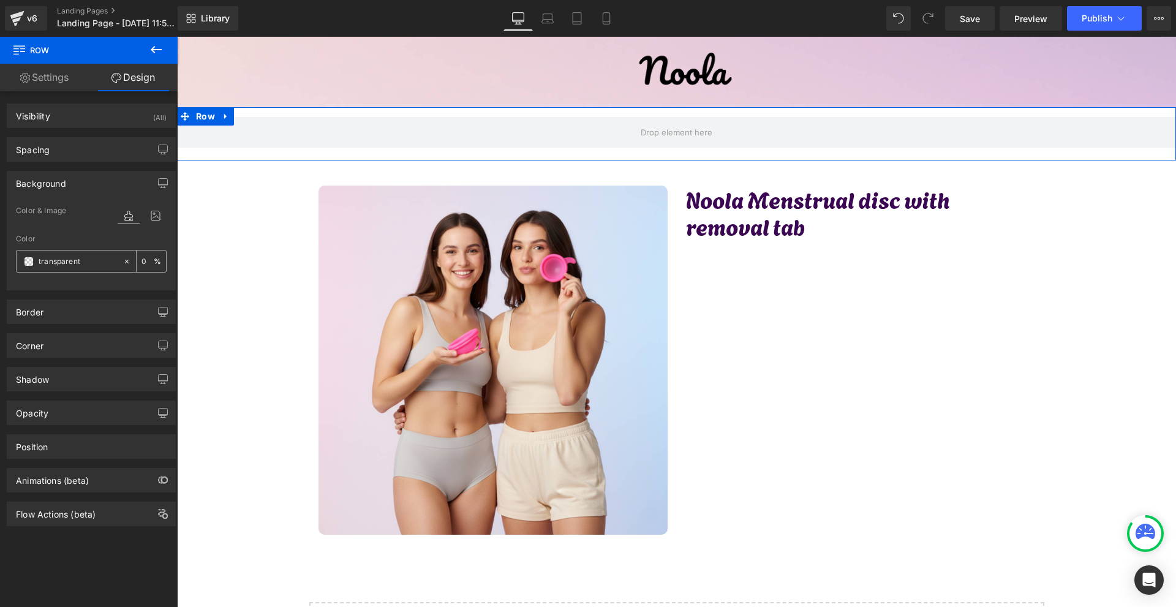
click at [88, 267] on input "transparent" at bounding box center [78, 261] width 78 height 13
paste input "#3b0652"
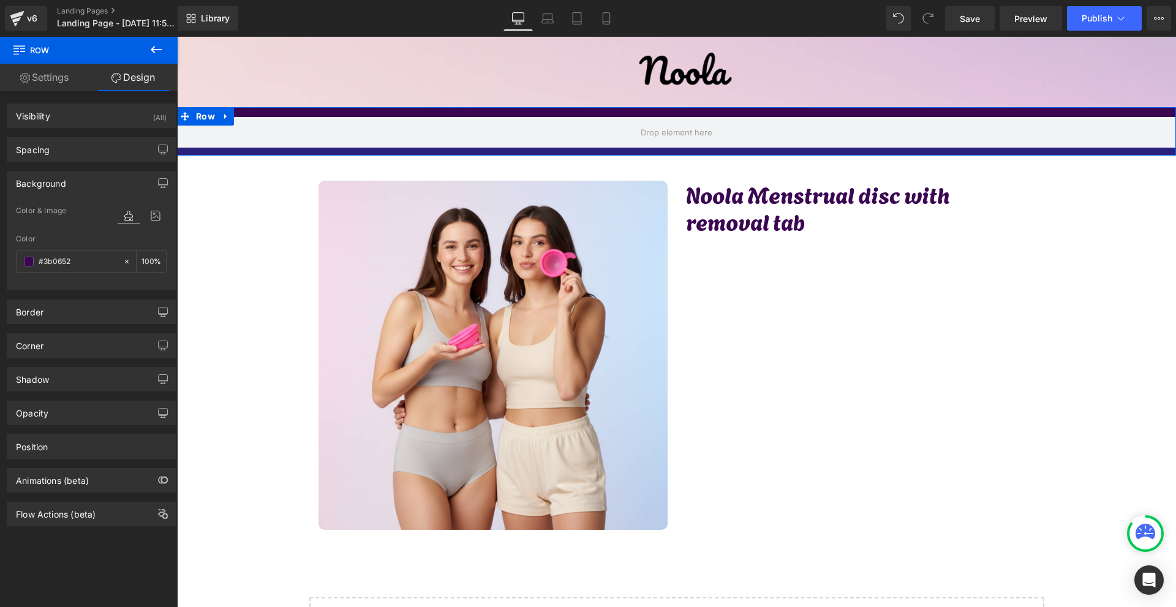
drag, startPoint x: 720, startPoint y: 158, endPoint x: 733, endPoint y: 152, distance: 14.8
click at [733, 152] on div at bounding box center [676, 152] width 999 height 8
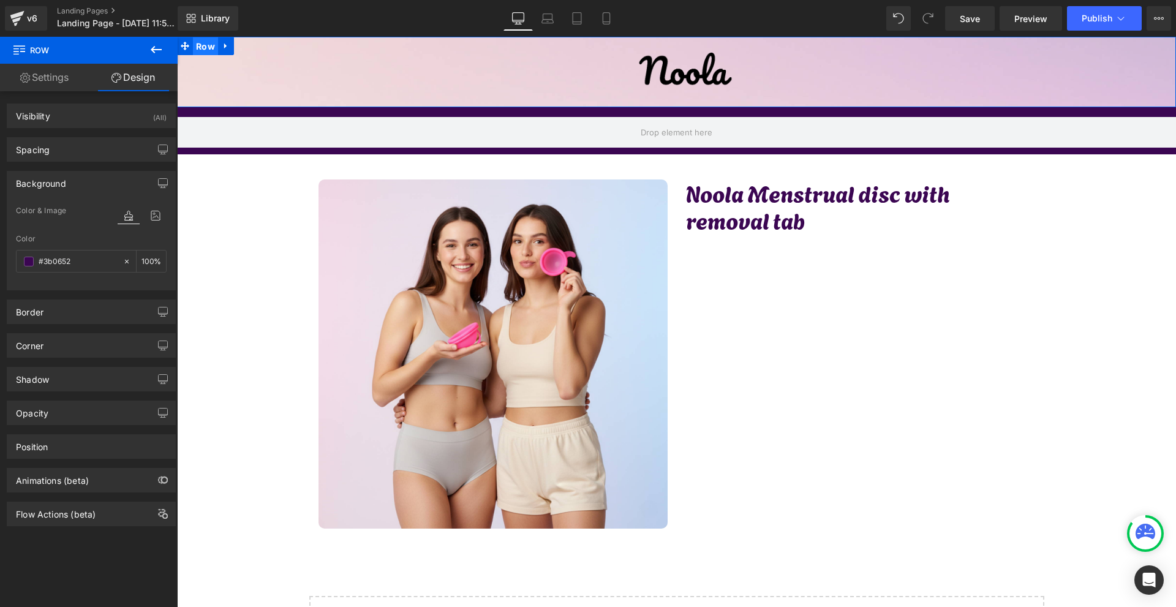
click at [205, 45] on span "Row" at bounding box center [205, 46] width 25 height 18
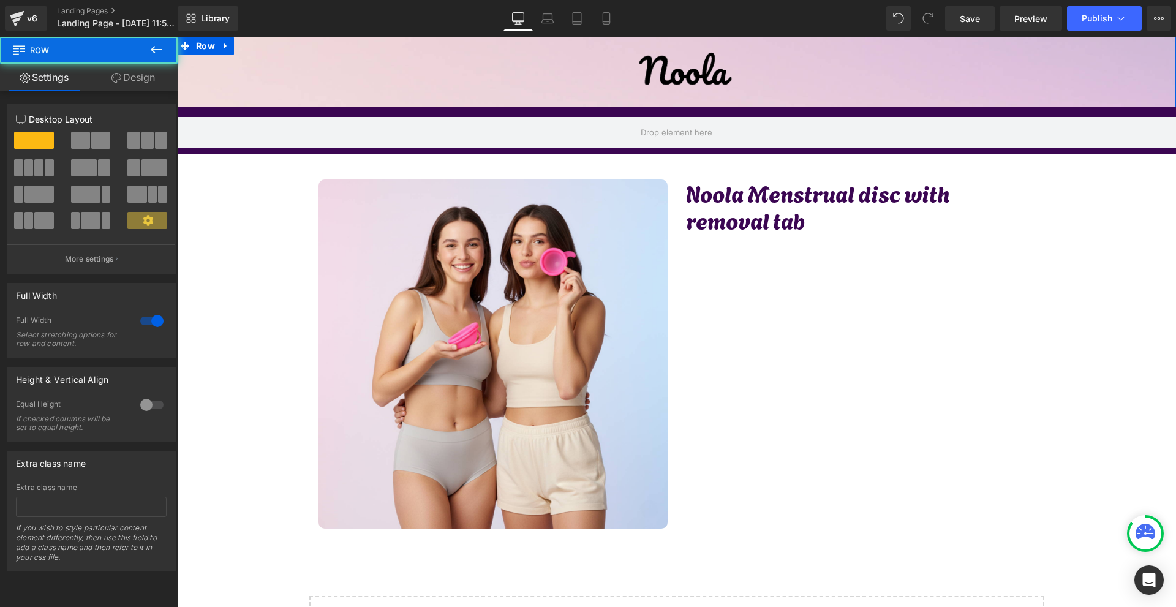
click at [152, 78] on link "Design" at bounding box center [133, 78] width 89 height 28
click at [0, 0] on div "Background" at bounding box center [0, 0] width 0 height 0
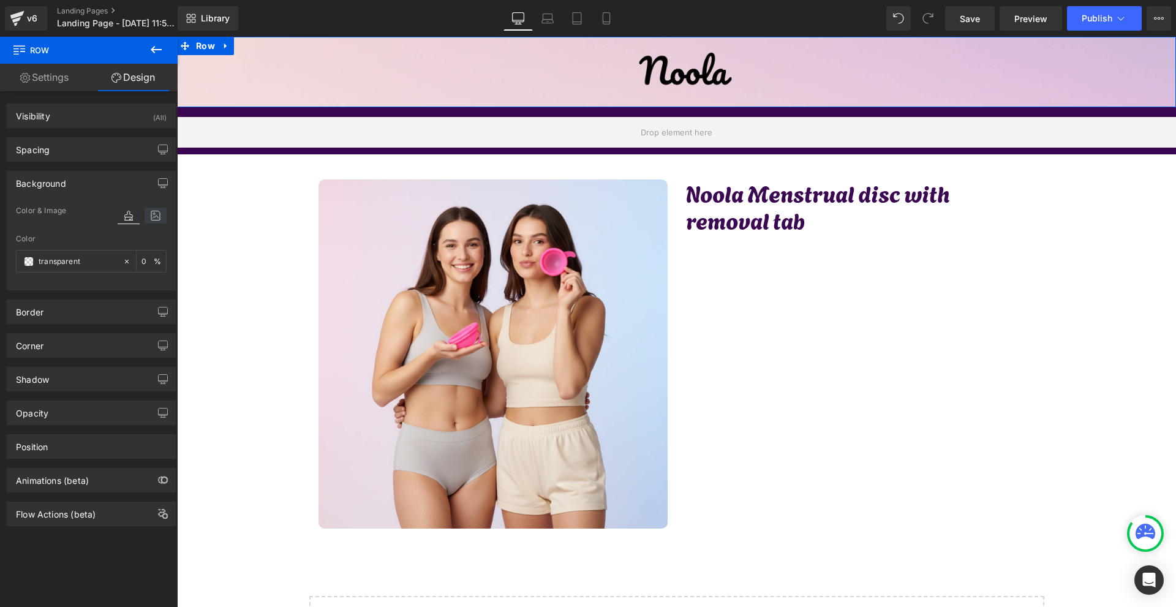
click at [149, 219] on icon at bounding box center [156, 216] width 22 height 16
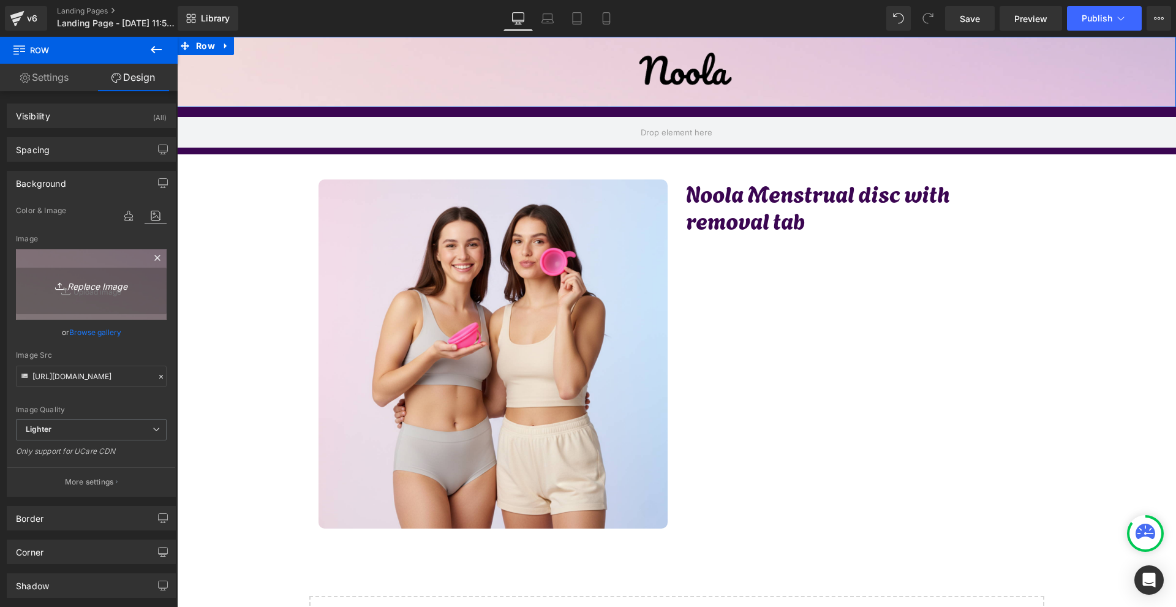
click at [154, 250] on link "Replace Image" at bounding box center [91, 284] width 151 height 70
click at [152, 256] on icon at bounding box center [157, 257] width 15 height 15
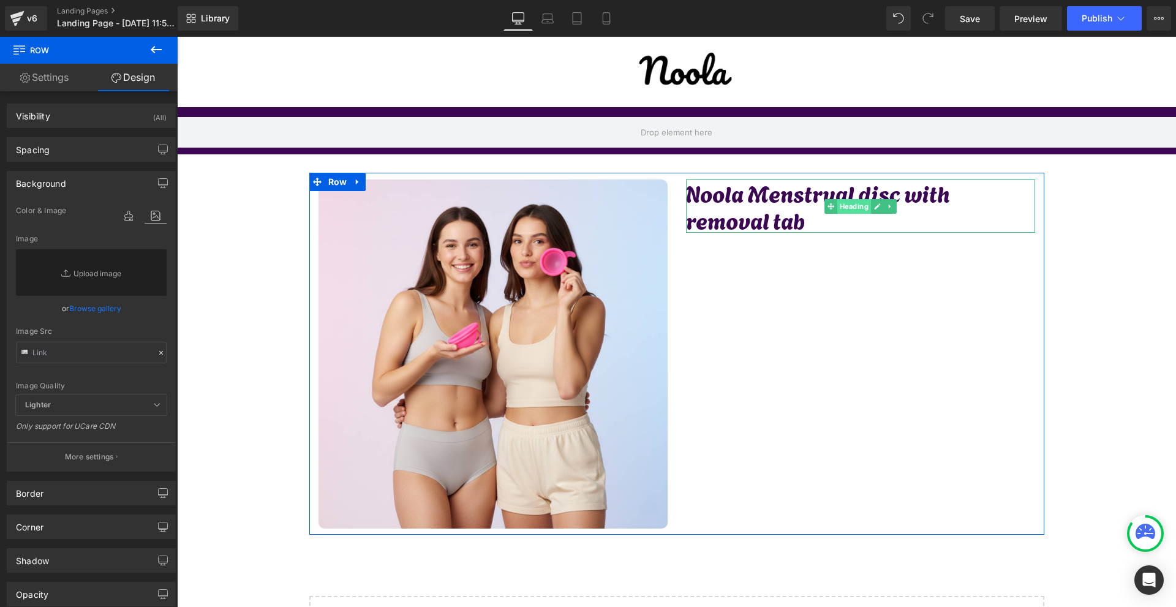
click at [849, 211] on span "Heading" at bounding box center [854, 206] width 34 height 15
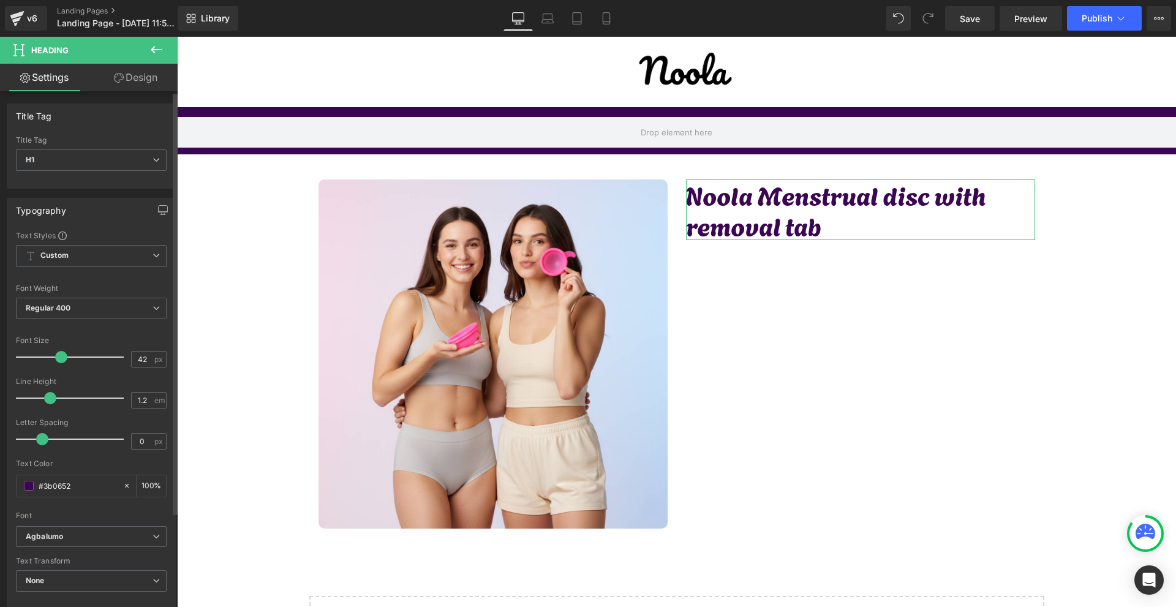
click at [60, 355] on span at bounding box center [61, 357] width 12 height 12
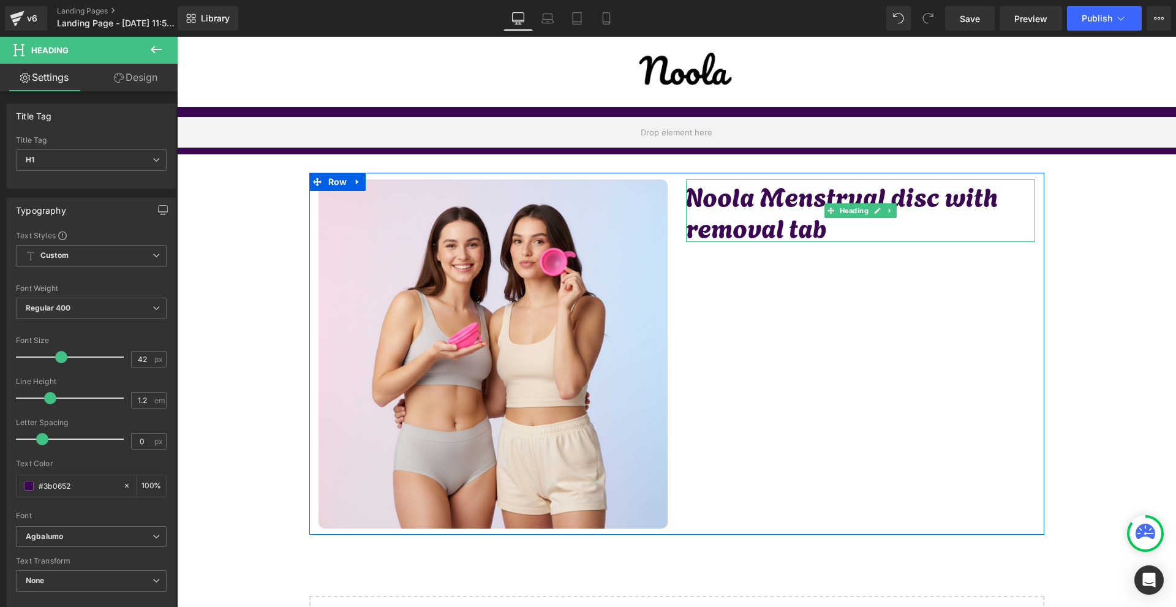
click at [826, 182] on div "Noola Menstrual disc with removal tab Heading" at bounding box center [860, 210] width 349 height 62
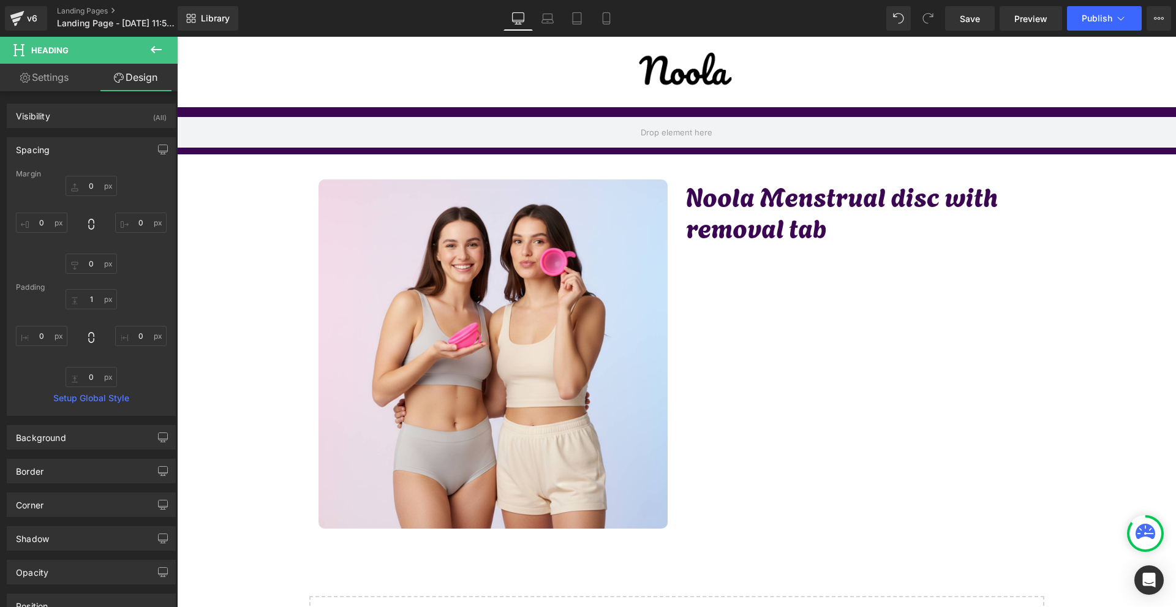
click at [780, 233] on h1 "Noola Menstrual disc with removal tab" at bounding box center [860, 211] width 349 height 62
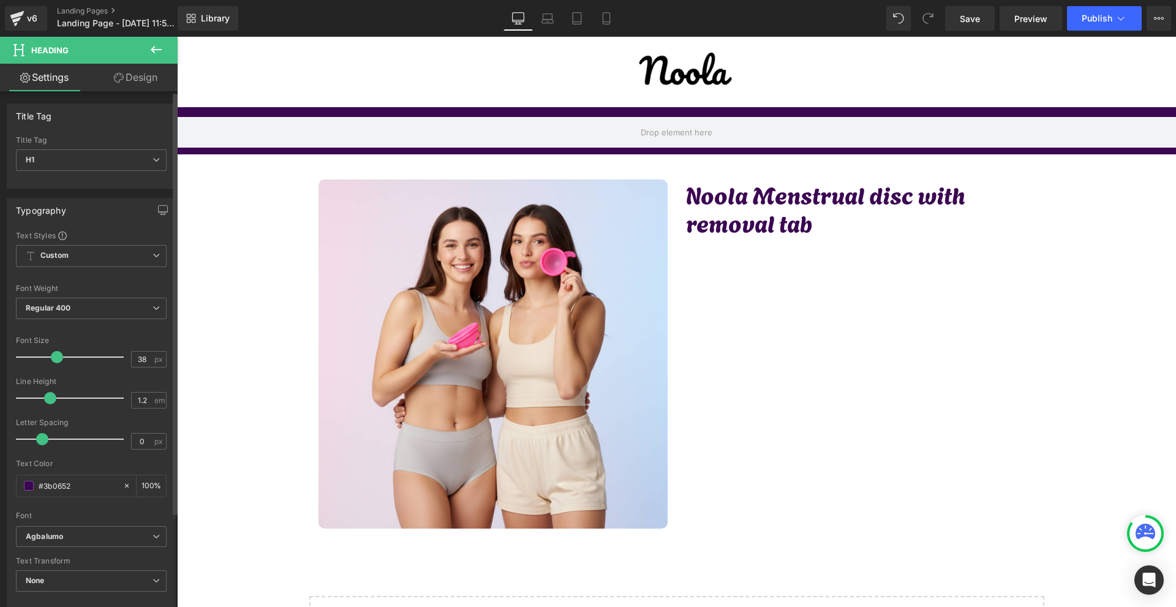
click at [55, 361] on span at bounding box center [57, 357] width 12 height 12
click at [206, 115] on span "Row" at bounding box center [205, 117] width 25 height 18
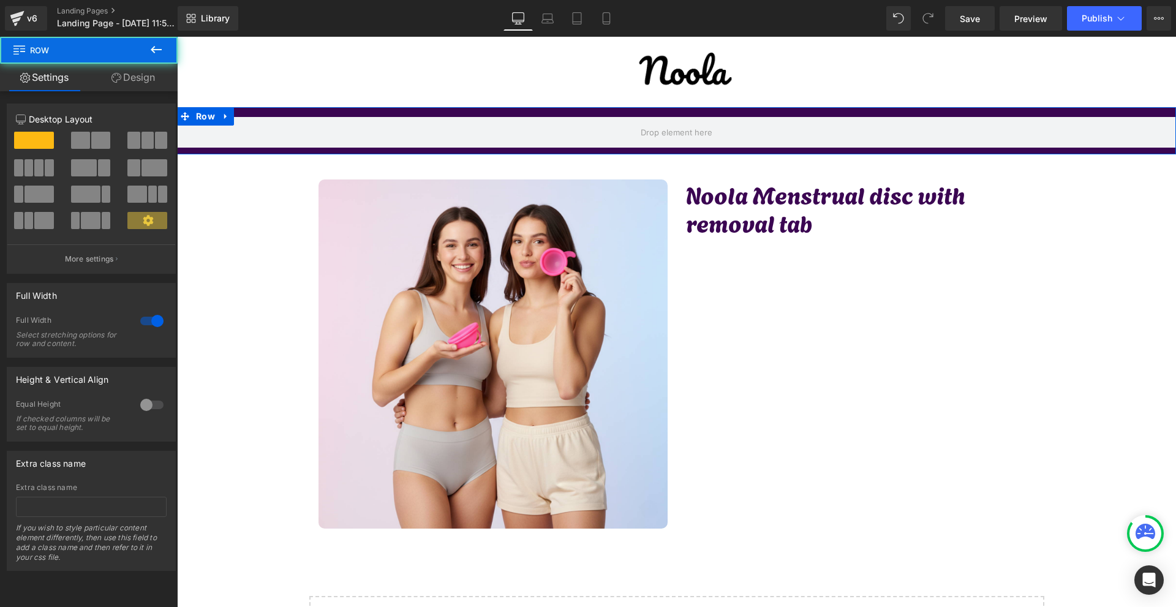
click at [136, 79] on link "Design" at bounding box center [133, 78] width 89 height 28
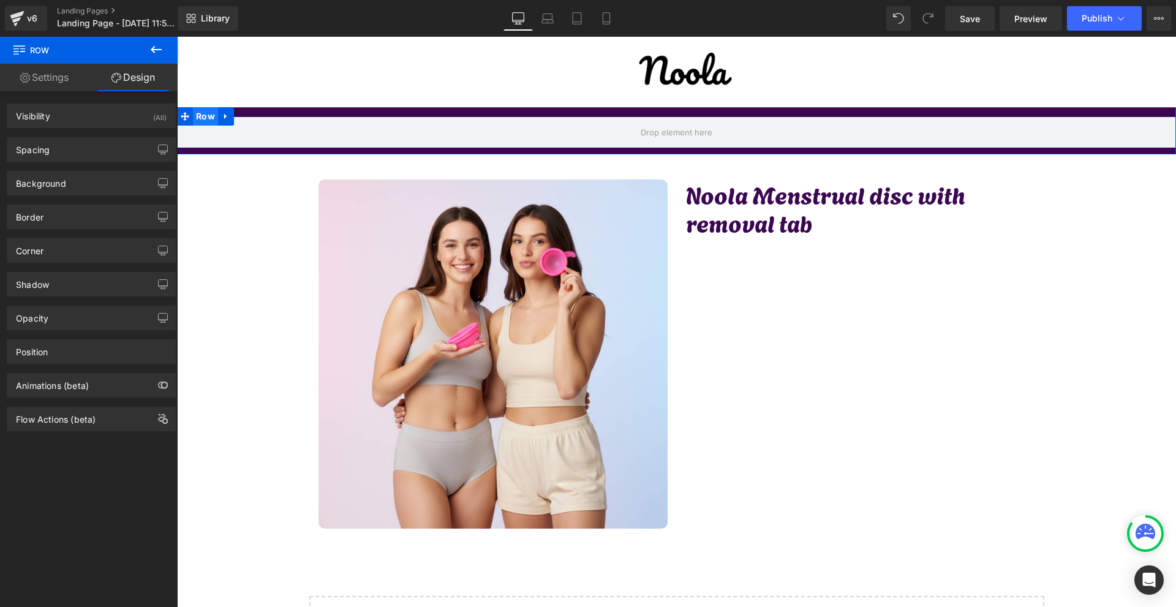
click at [198, 119] on span "Row" at bounding box center [205, 116] width 25 height 18
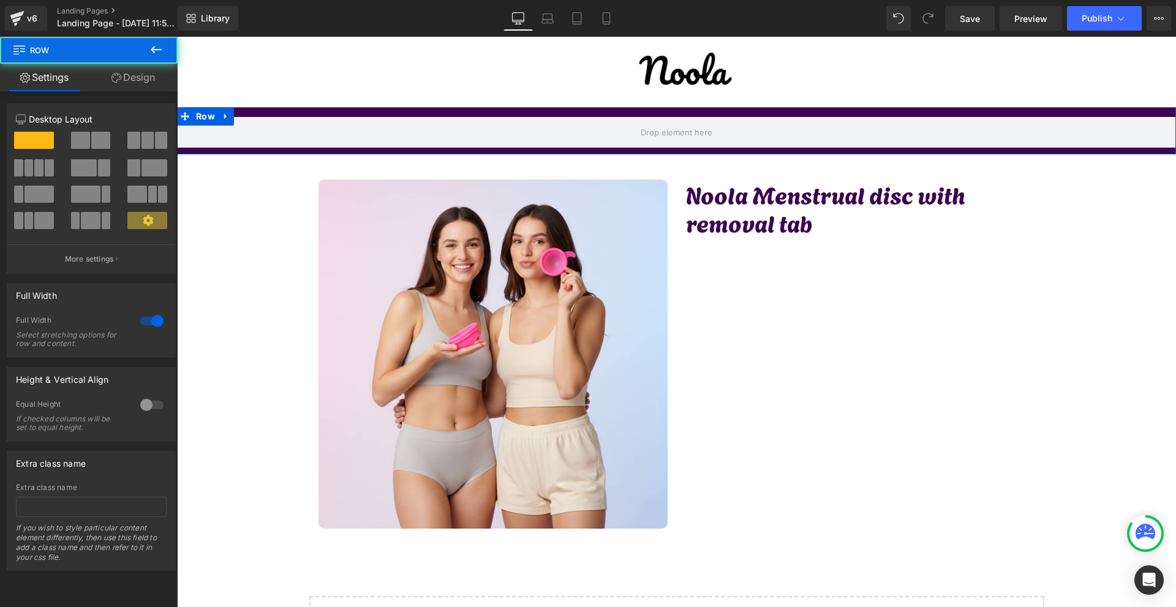
click at [137, 138] on button at bounding box center [147, 140] width 41 height 17
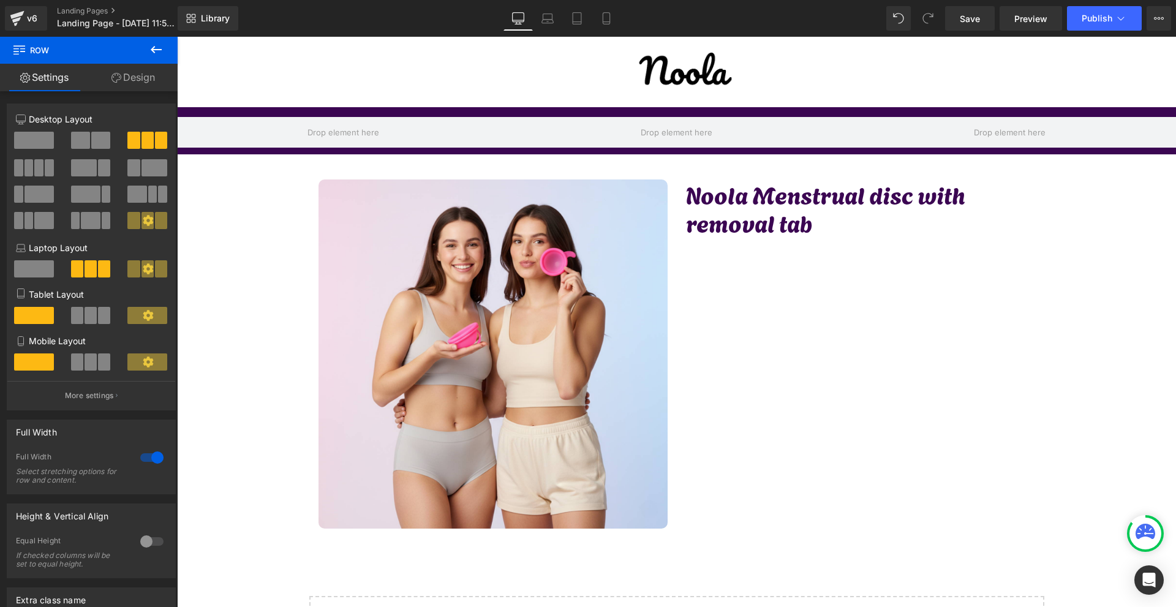
click at [153, 50] on icon at bounding box center [156, 49] width 11 height 7
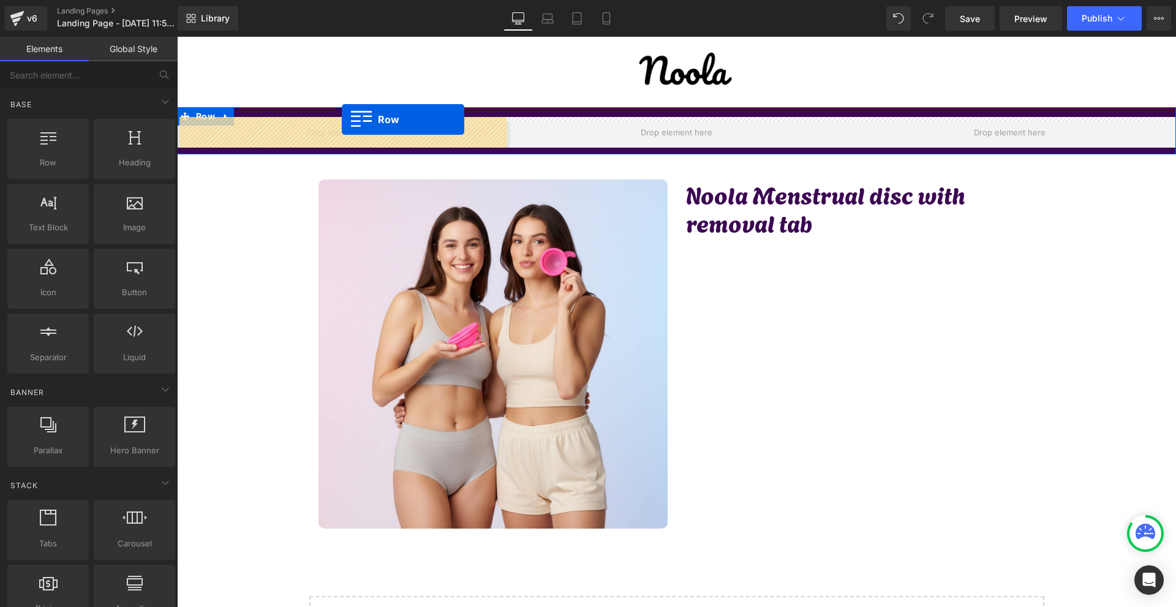
drag, startPoint x: 239, startPoint y: 196, endPoint x: 342, endPoint y: 119, distance: 127.8
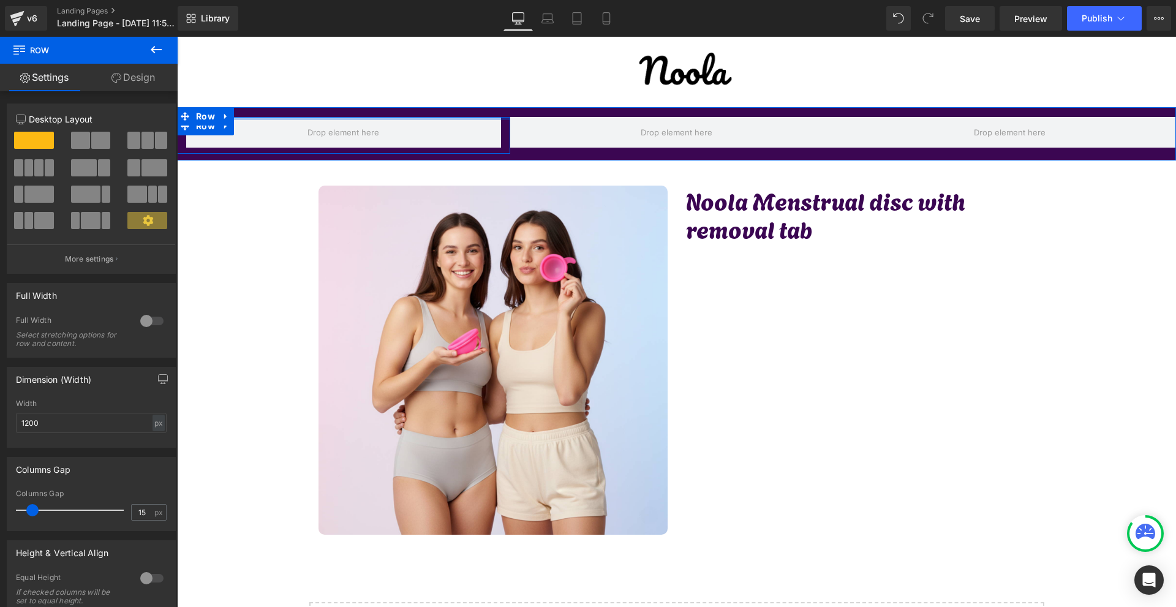
drag, startPoint x: 395, startPoint y: 119, endPoint x: 415, endPoint y: 96, distance: 30.8
click at [415, 96] on div "Image Row Row Row Image Noola Menstrual disc with removal tab Heading Row Selec…" at bounding box center [676, 370] width 999 height 666
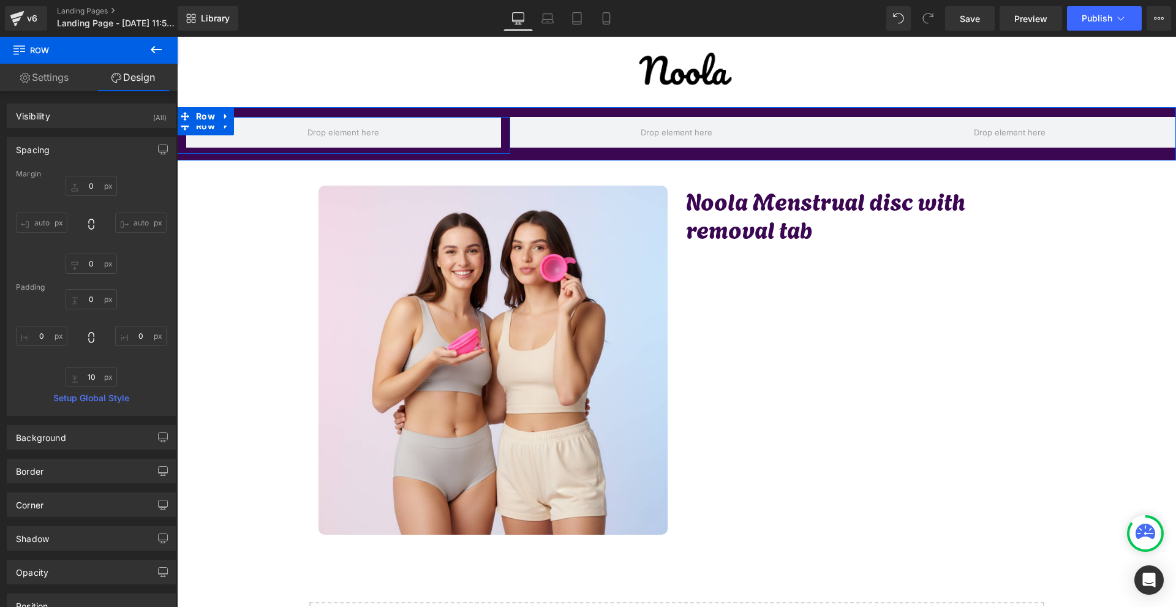
click at [225, 129] on icon at bounding box center [226, 126] width 9 height 9
click at [238, 128] on icon at bounding box center [242, 126] width 9 height 9
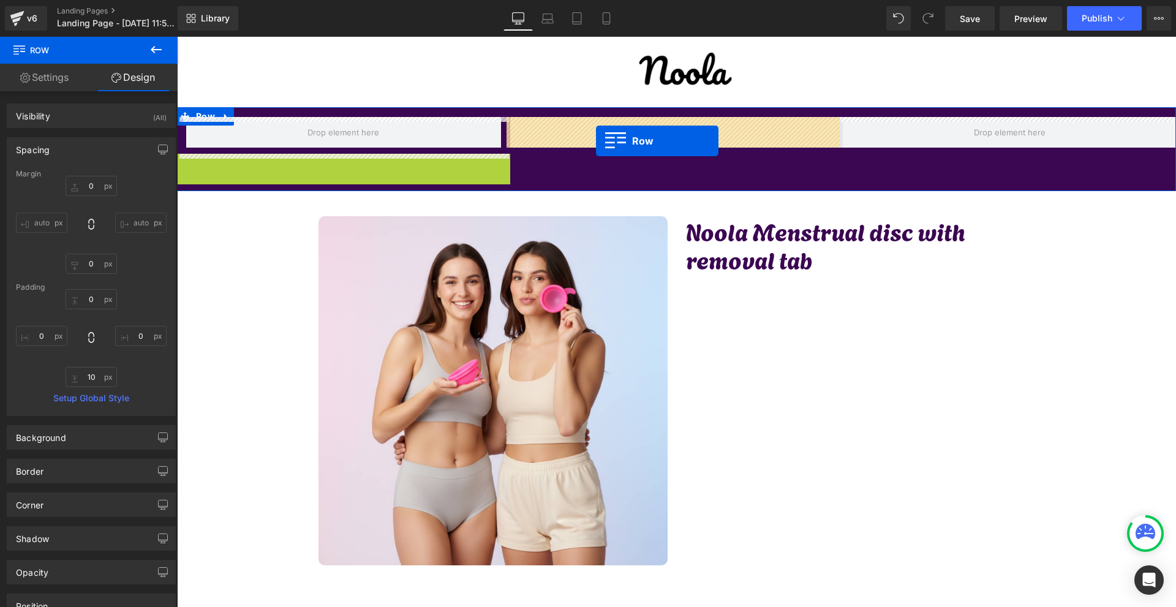
drag, startPoint x: 209, startPoint y: 160, endPoint x: 596, endPoint y: 140, distance: 387.0
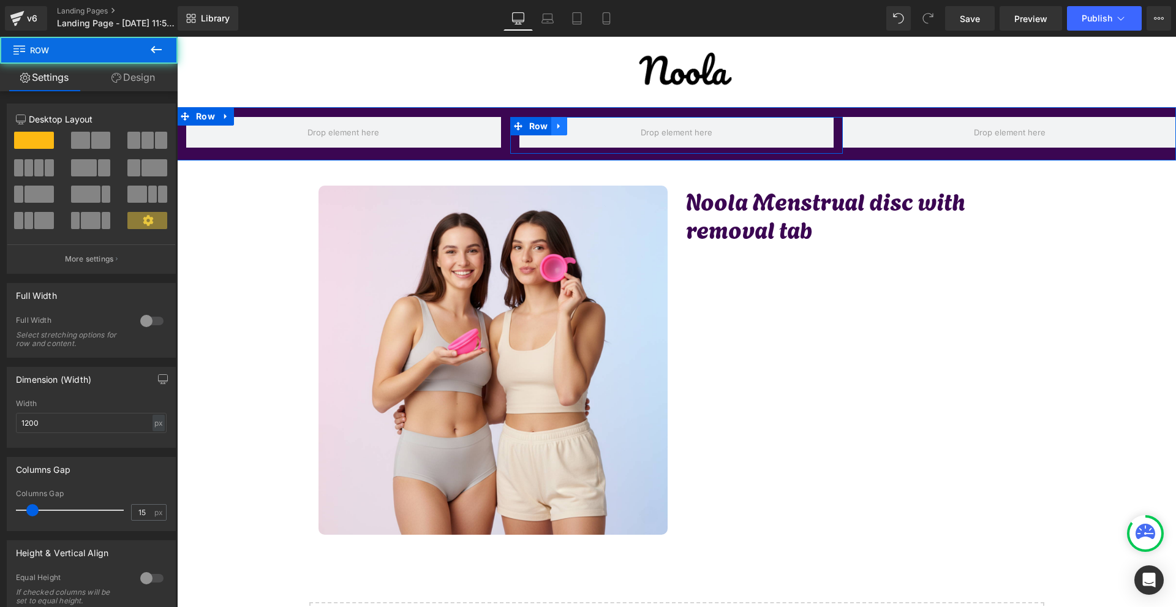
click at [557, 127] on icon at bounding box center [558, 127] width 2 height 6
click at [571, 127] on icon at bounding box center [575, 126] width 9 height 9
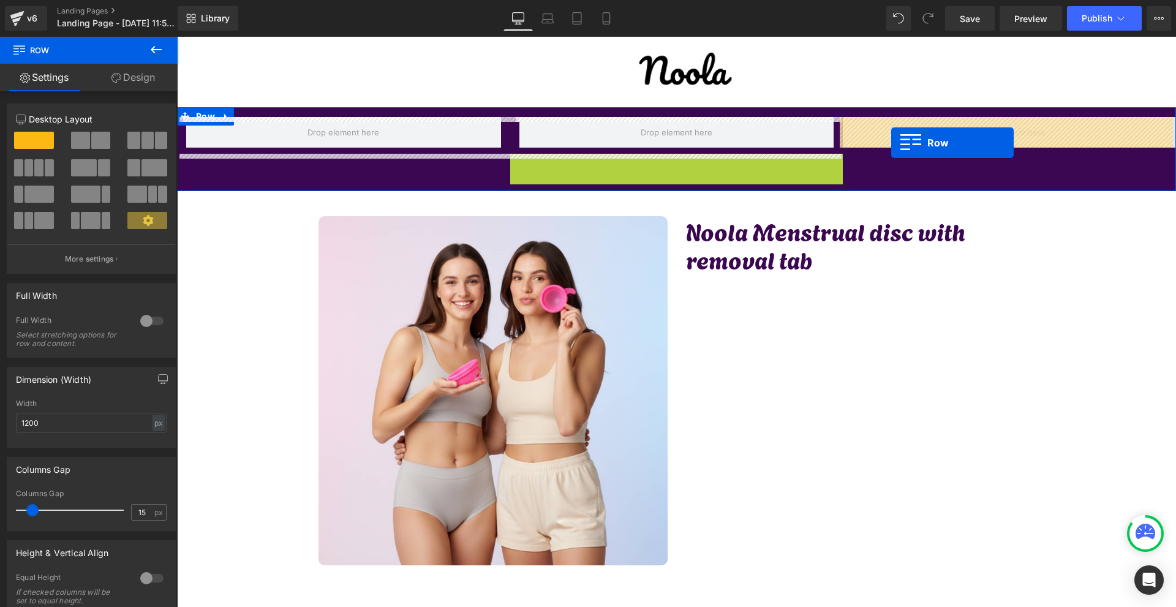
drag, startPoint x: 539, startPoint y: 161, endPoint x: 891, endPoint y: 143, distance: 352.6
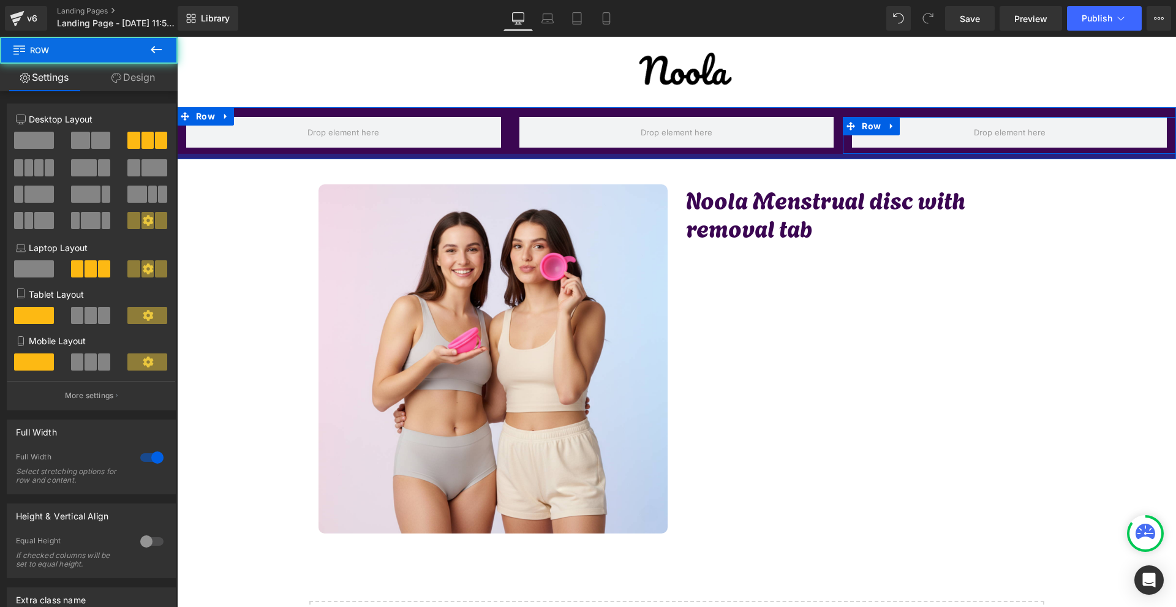
drag, startPoint x: 691, startPoint y: 156, endPoint x: 977, endPoint y: 277, distance: 310.9
click at [693, 154] on div at bounding box center [676, 157] width 999 height 6
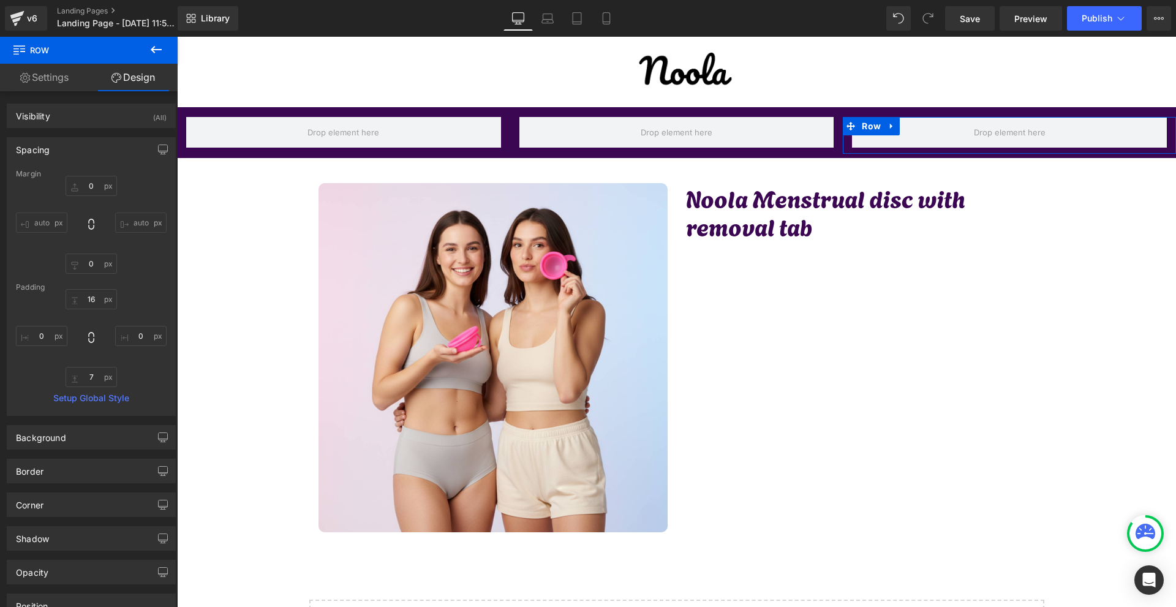
click at [195, 53] on span "Row" at bounding box center [205, 46] width 20 height 15
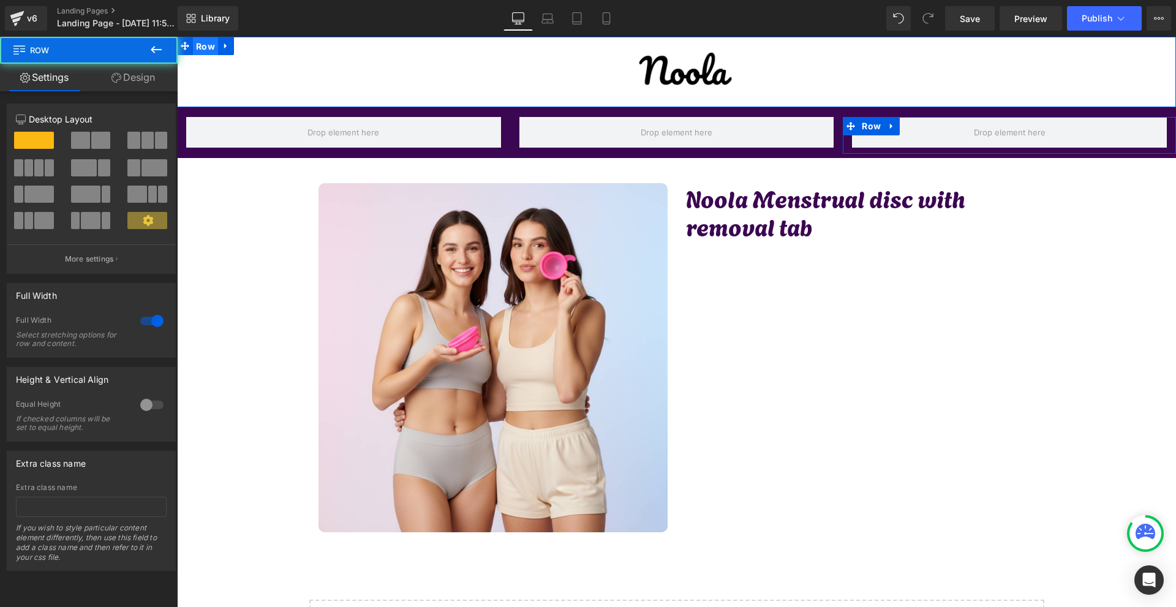
drag, startPoint x: 198, startPoint y: 51, endPoint x: 324, endPoint y: 105, distance: 137.2
click at [198, 51] on span "Row" at bounding box center [205, 46] width 25 height 18
click at [137, 75] on link "Design" at bounding box center [133, 78] width 89 height 28
click at [0, 0] on div "Background" at bounding box center [0, 0] width 0 height 0
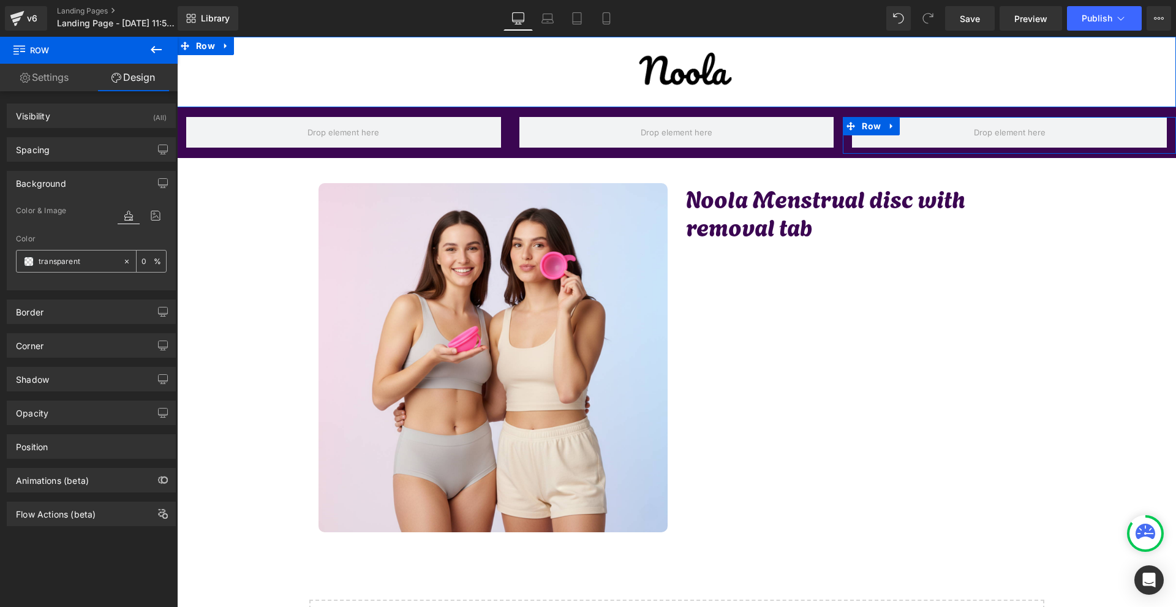
click at [34, 257] on div "transparent" at bounding box center [70, 260] width 106 height 21
click at [33, 261] on span at bounding box center [29, 262] width 10 height 10
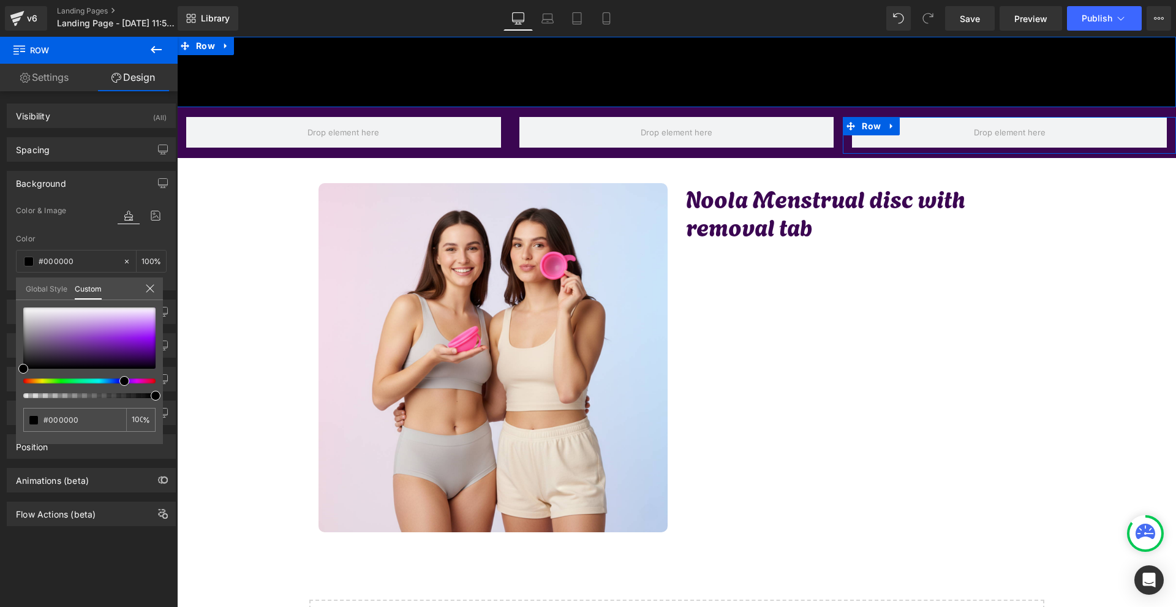
drag, startPoint x: 129, startPoint y: 382, endPoint x: 119, endPoint y: 383, distance: 9.8
click at [119, 383] on div at bounding box center [84, 380] width 132 height 5
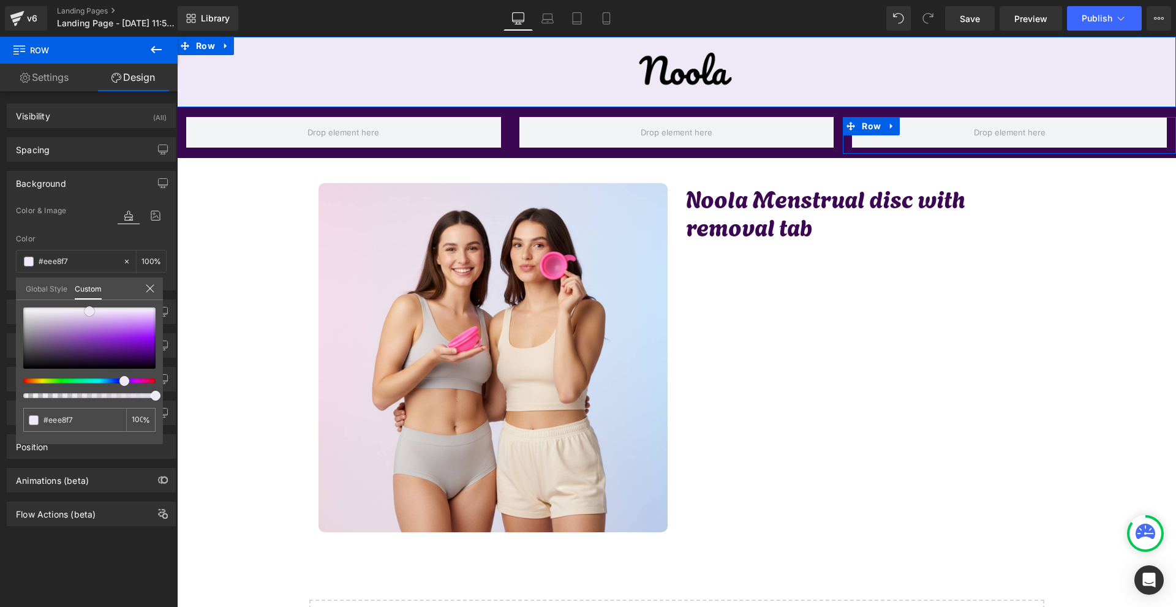
drag, startPoint x: 100, startPoint y: 317, endPoint x: 133, endPoint y: 302, distance: 36.2
click at [89, 311] on div at bounding box center [89, 337] width 132 height 61
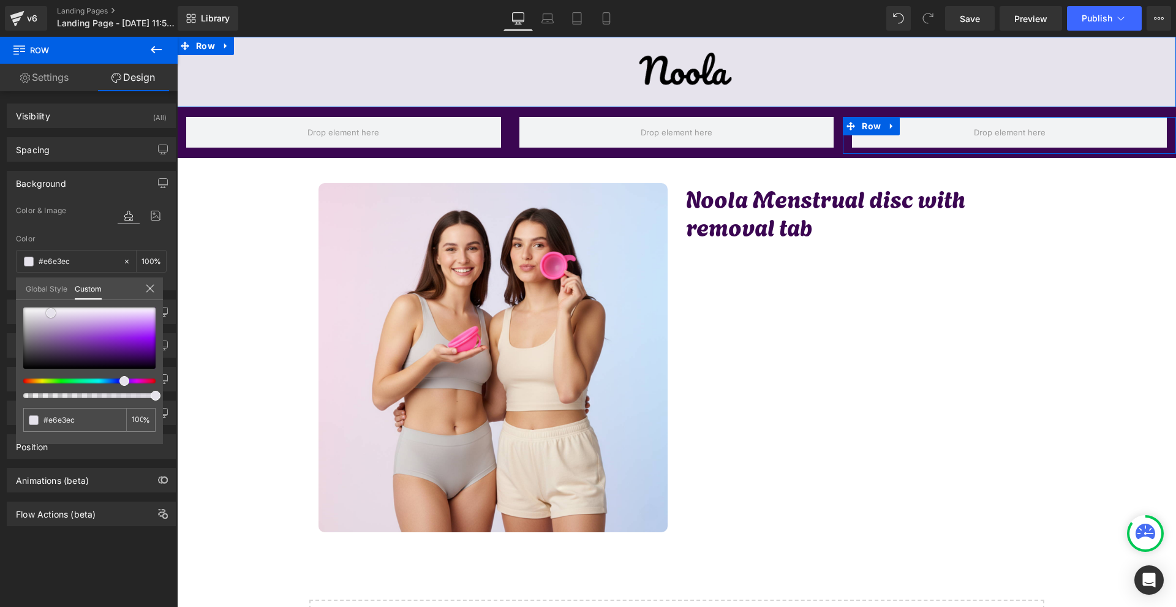
drag, startPoint x: 85, startPoint y: 313, endPoint x: 47, endPoint y: 315, distance: 38.0
click at [47, 315] on span at bounding box center [51, 313] width 10 height 10
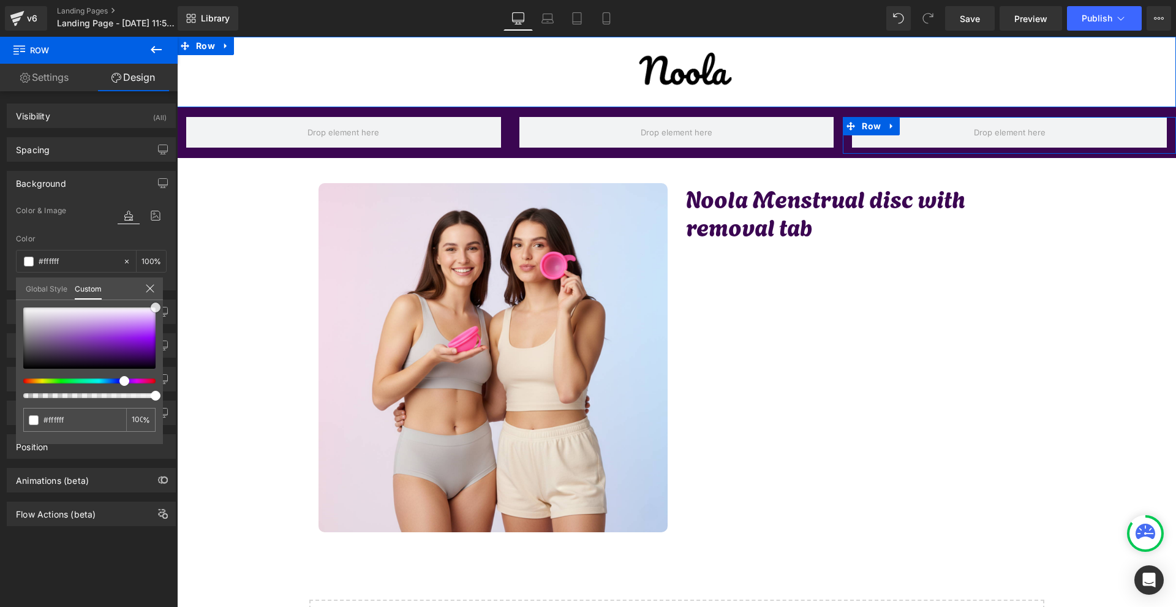
drag, startPoint x: 50, startPoint y: 310, endPoint x: 144, endPoint y: 255, distance: 108.9
click at [172, 229] on div "Background Color & Image color rgba(255, 255, 255, 1) Color #ffffff 100 % Image…" at bounding box center [91, 226] width 183 height 129
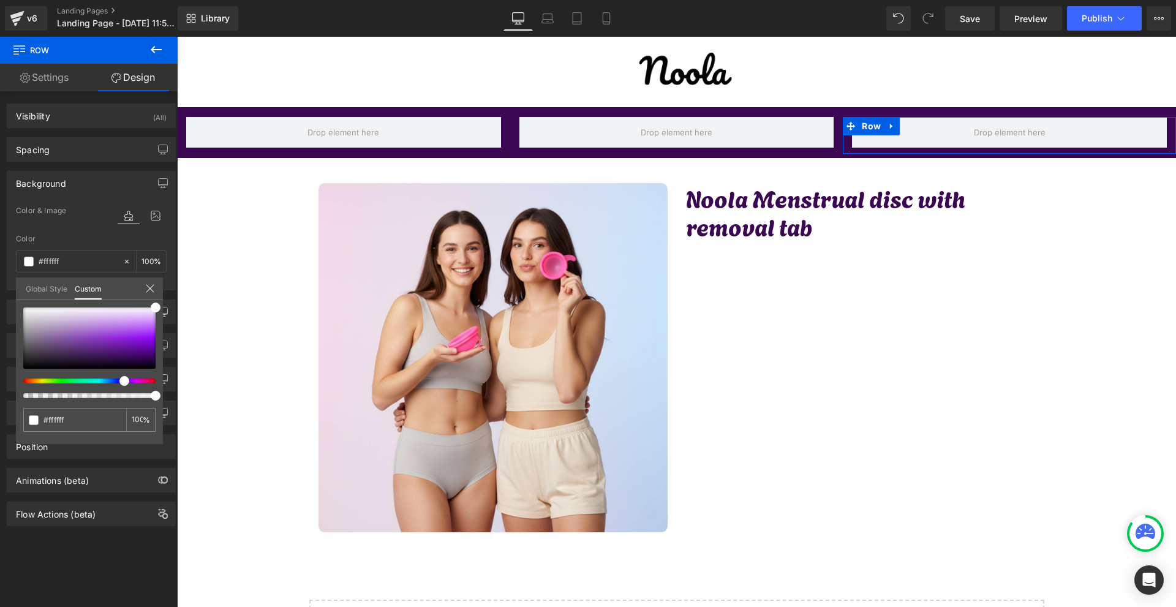
click at [855, 314] on body "Image Row Row Row Row Row Image Noola Menstrual disc with removal tab Heading R…" at bounding box center [676, 378] width 999 height 682
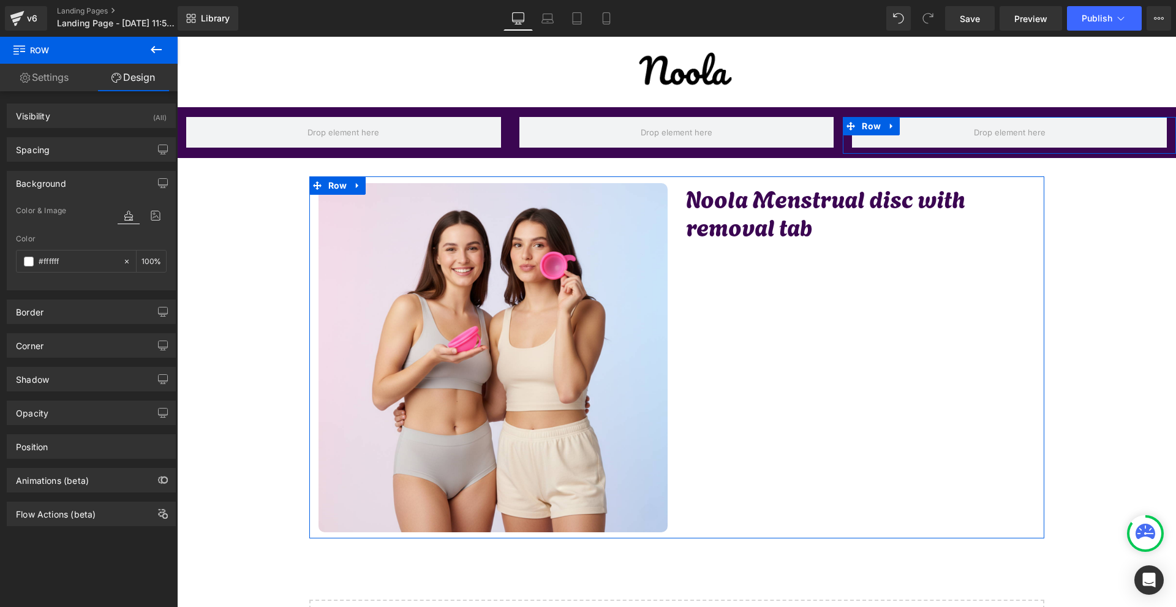
click at [855, 314] on div "Image Noola Menstrual disc with removal tab Heading Row" at bounding box center [676, 357] width 735 height 362
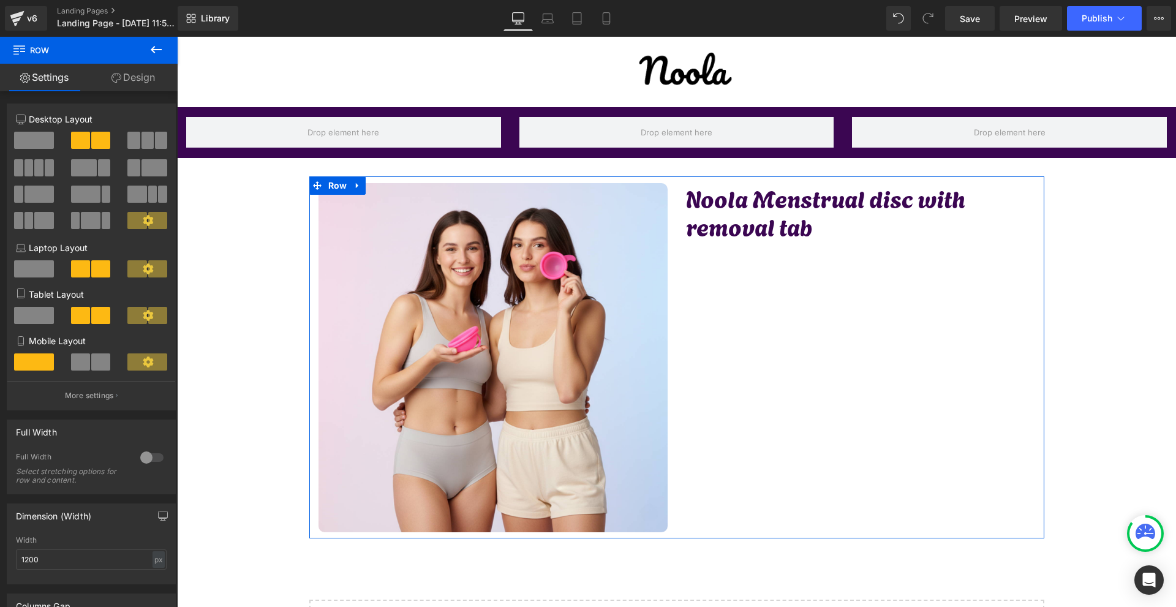
click at [835, 322] on div "Image Noola Menstrual disc with removal tab Heading Row" at bounding box center [676, 357] width 735 height 362
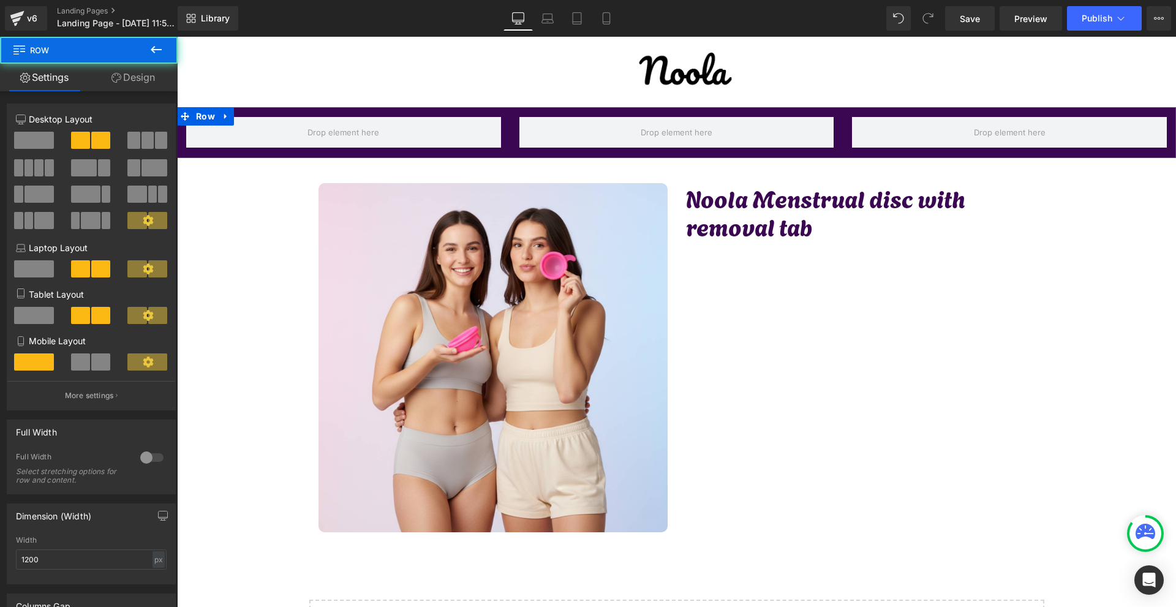
click at [177, 37] on div at bounding box center [177, 37] width 0 height 0
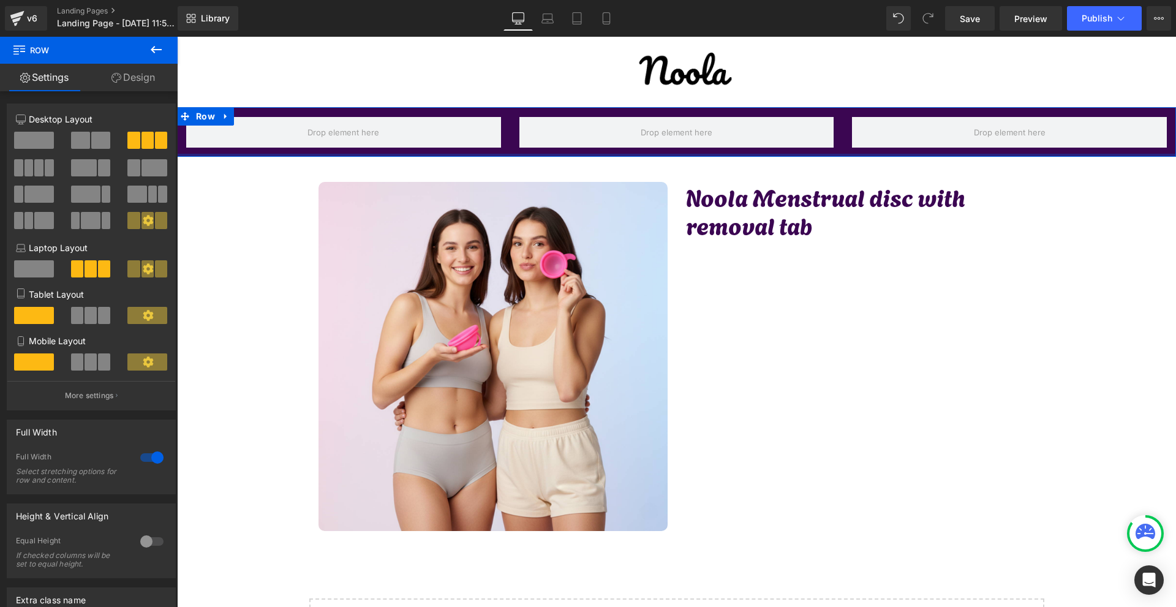
drag, startPoint x: 663, startPoint y: 156, endPoint x: 922, endPoint y: 39, distance: 284.8
click at [666, 154] on div at bounding box center [676, 155] width 999 height 3
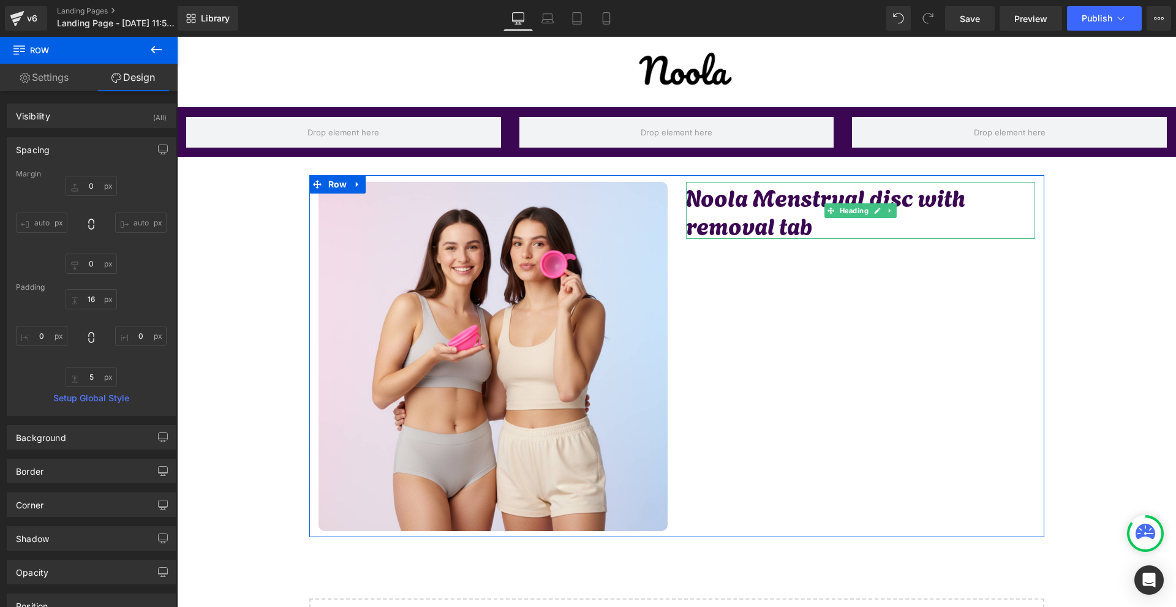
click at [768, 218] on h1 "Noola Menstrual disc with removal tab" at bounding box center [860, 211] width 349 height 56
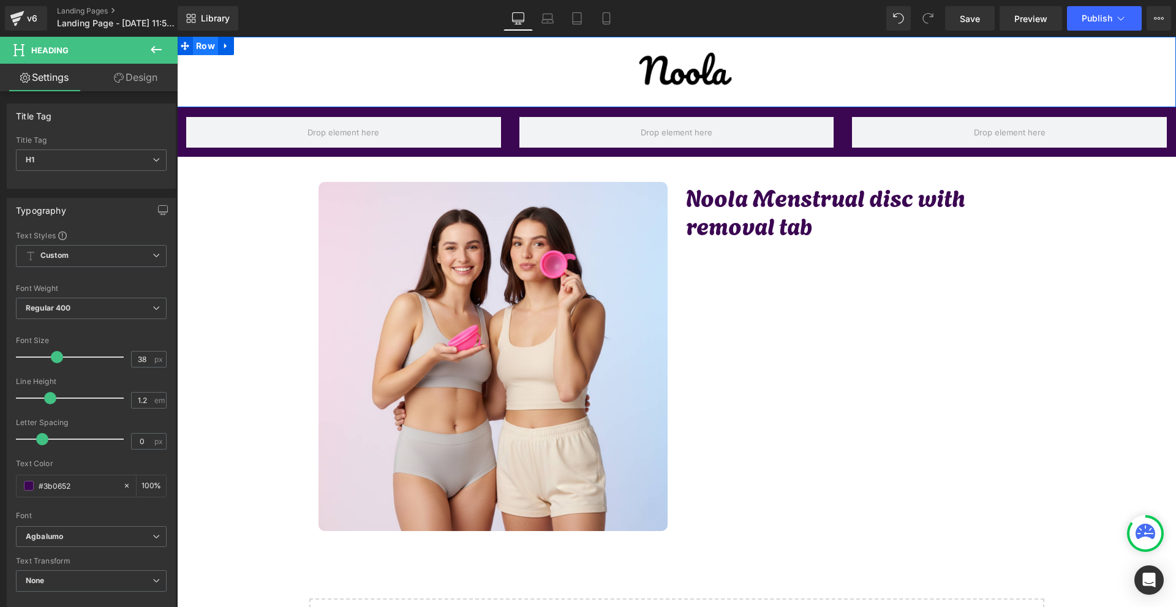
click at [197, 48] on span "Row" at bounding box center [205, 46] width 25 height 18
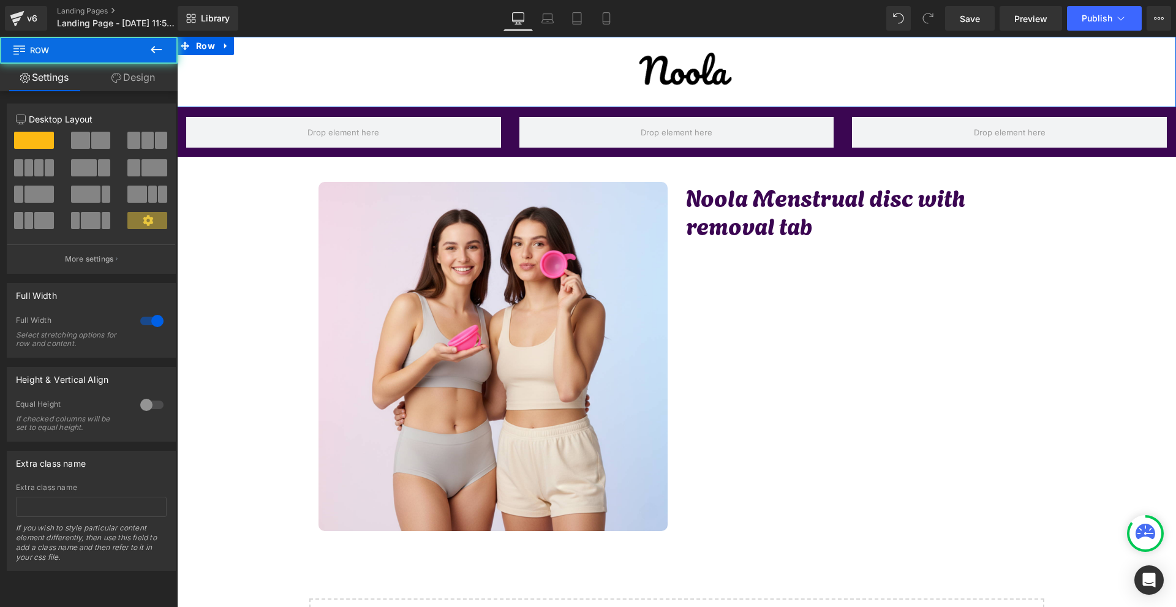
click at [141, 77] on link "Design" at bounding box center [133, 78] width 89 height 28
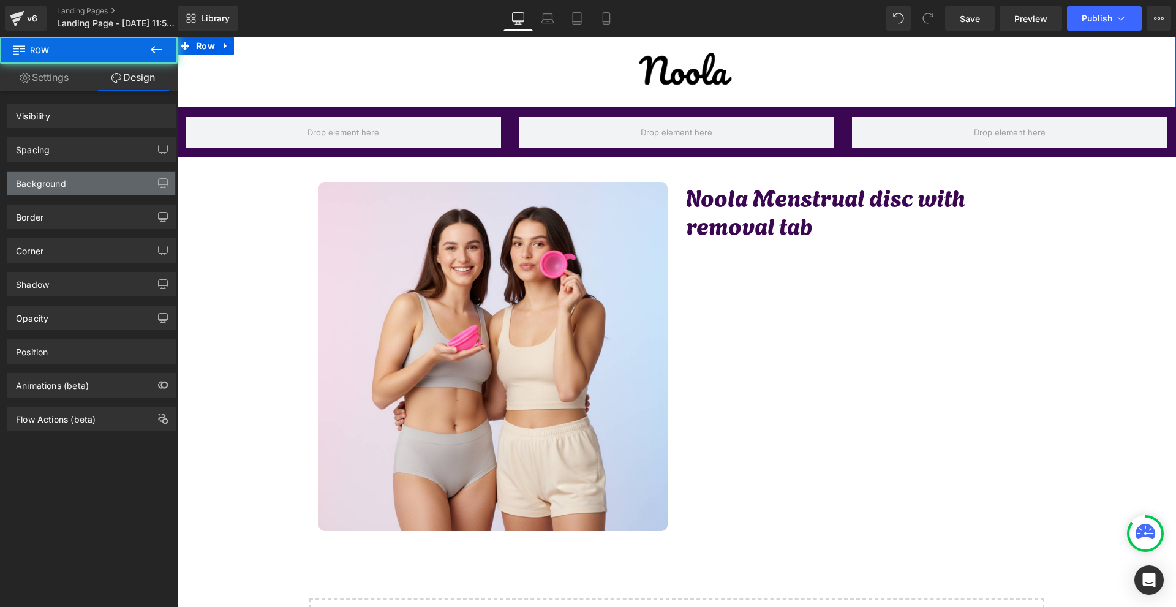
click at [71, 179] on div "Background" at bounding box center [91, 182] width 168 height 23
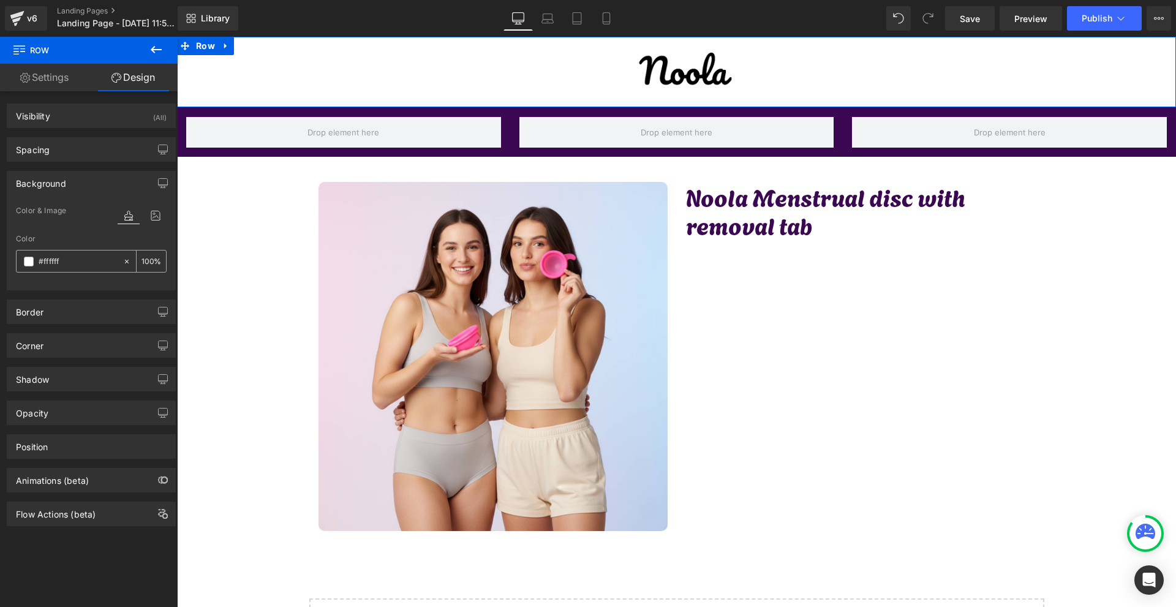
click at [27, 262] on span at bounding box center [29, 262] width 10 height 10
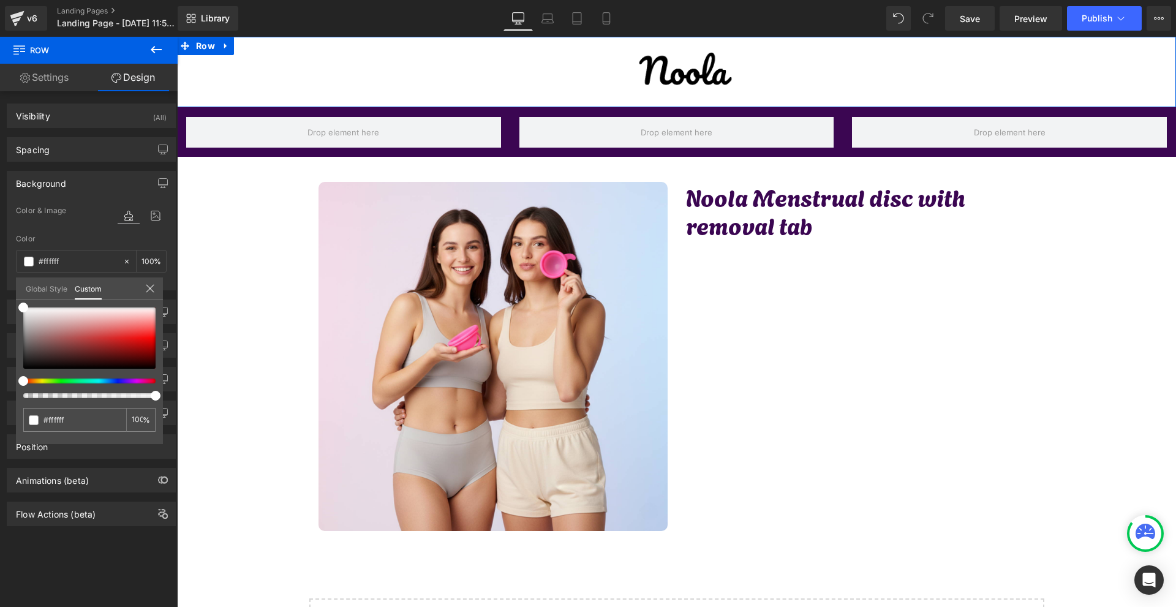
click at [134, 380] on div at bounding box center [89, 352] width 132 height 91
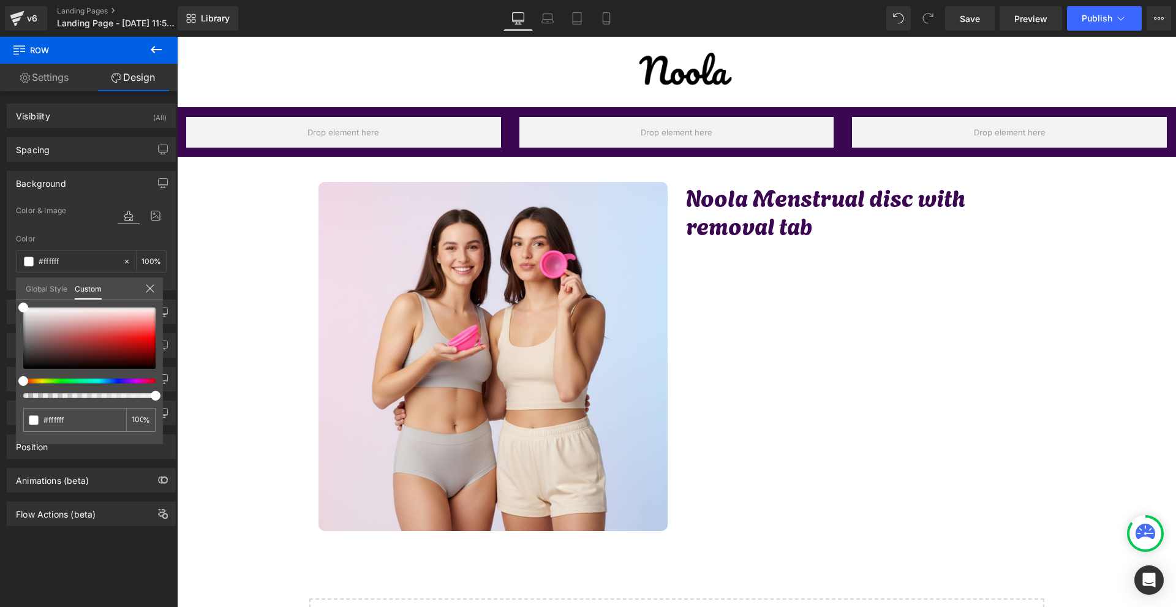
click at [185, 113] on body "Image Row Row Row Row Row Image Noola Menstrual disc with removal tab Heading R…" at bounding box center [676, 377] width 999 height 680
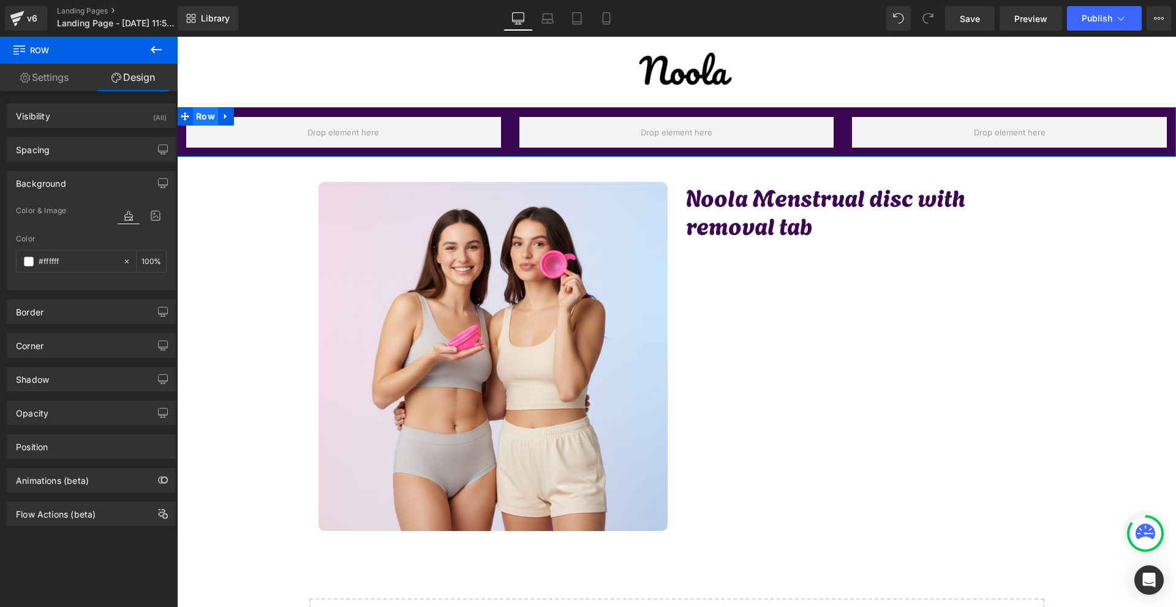
click at [193, 115] on span "Row" at bounding box center [205, 116] width 25 height 18
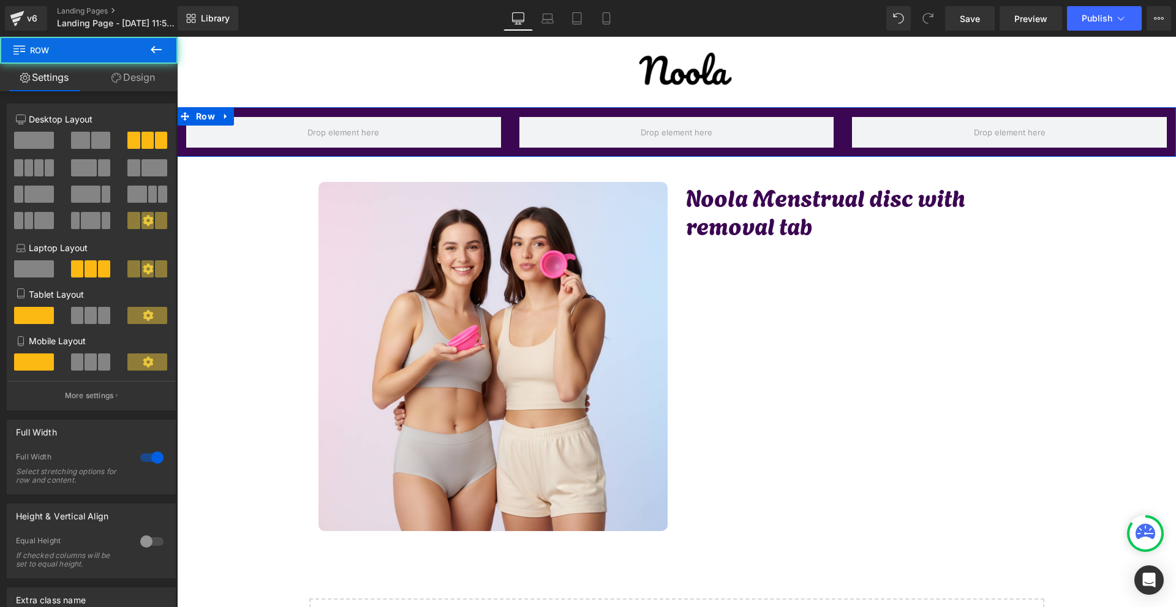
click at [139, 78] on link "Design" at bounding box center [133, 78] width 89 height 28
click at [0, 0] on div "Background" at bounding box center [0, 0] width 0 height 0
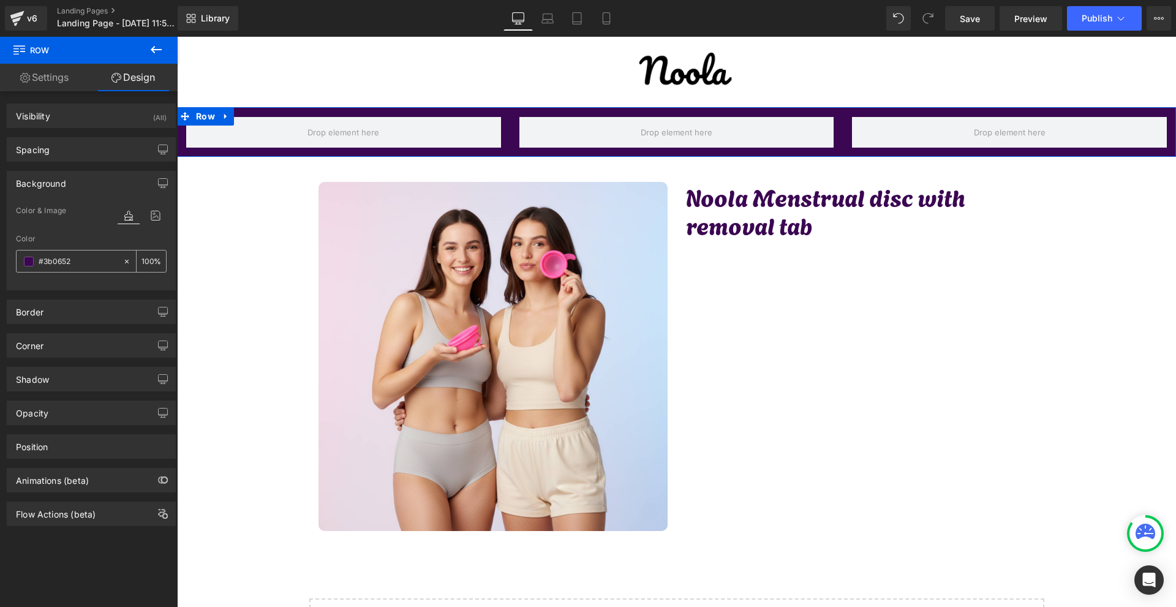
click at [79, 261] on input "#3b0652" at bounding box center [78, 261] width 78 height 13
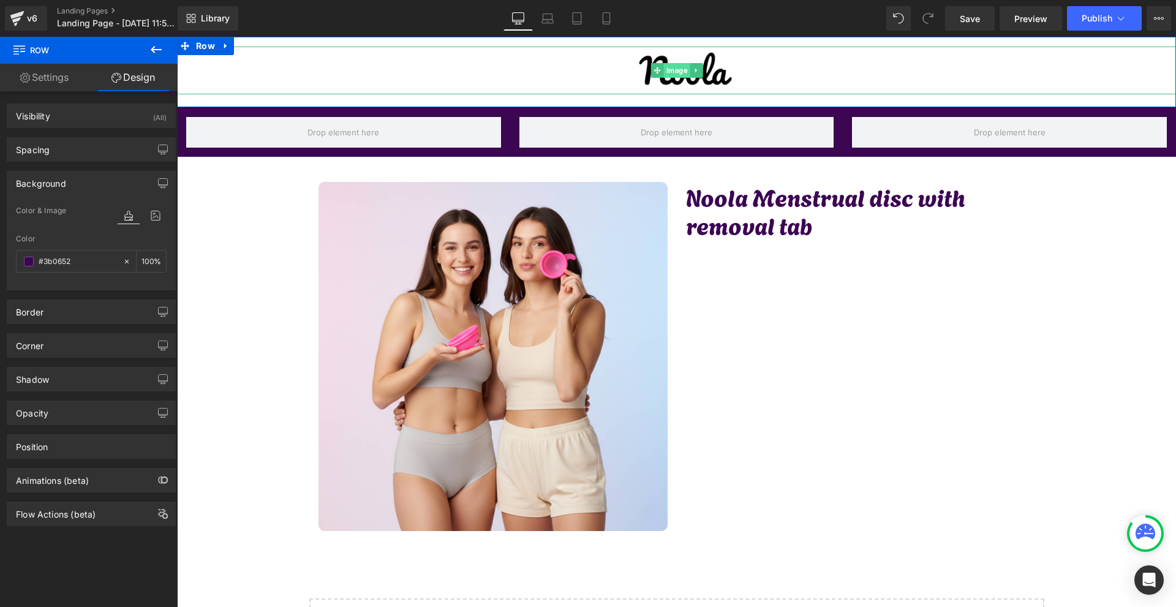
click at [676, 70] on span "Image" at bounding box center [676, 70] width 26 height 15
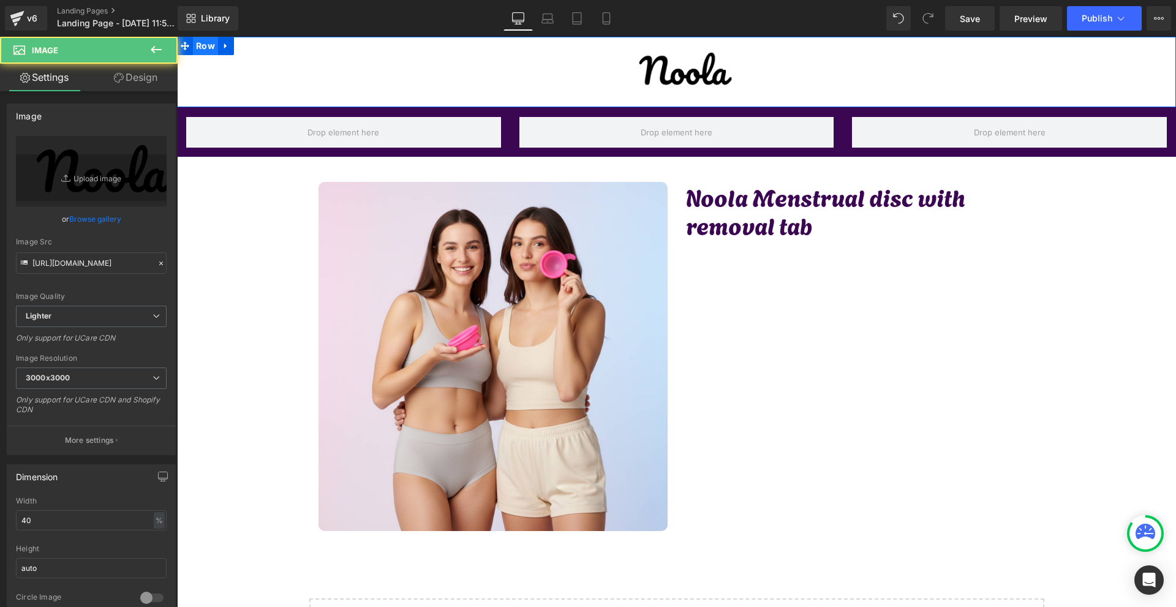
click at [204, 46] on span "Row" at bounding box center [205, 46] width 25 height 18
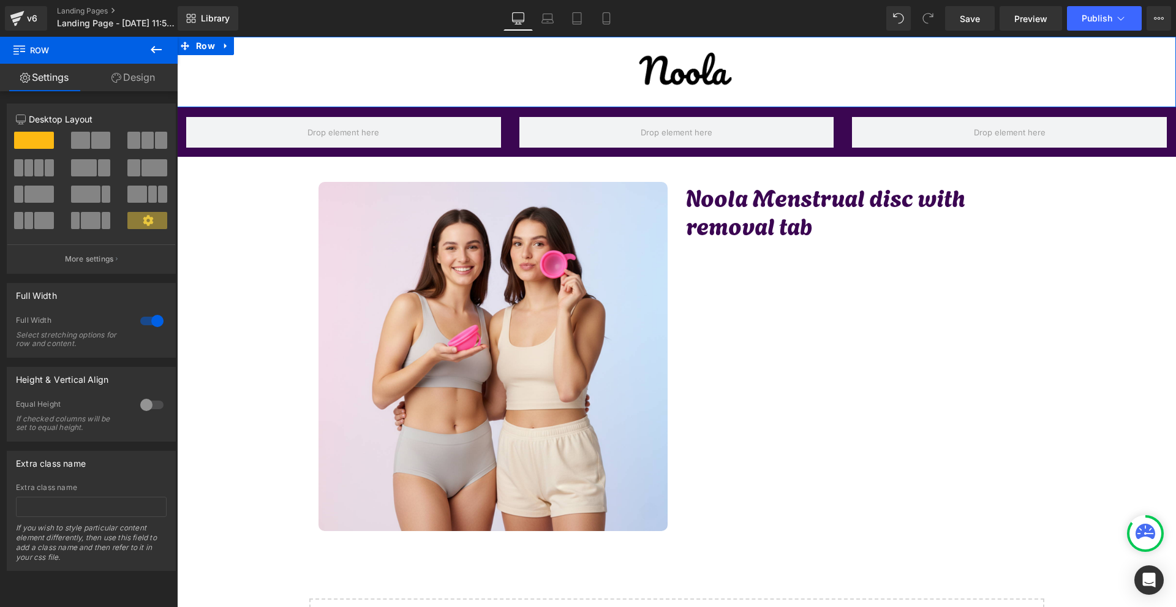
click at [153, 76] on link "Design" at bounding box center [133, 78] width 89 height 28
click at [0, 0] on div "Background" at bounding box center [0, 0] width 0 height 0
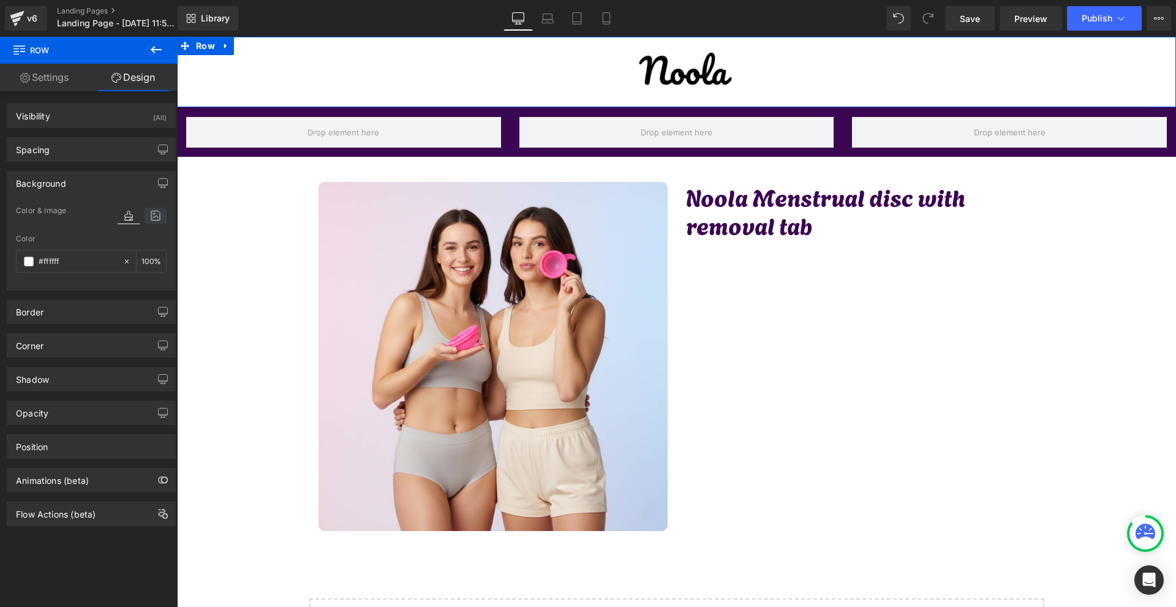
click at [147, 215] on icon at bounding box center [156, 216] width 22 height 16
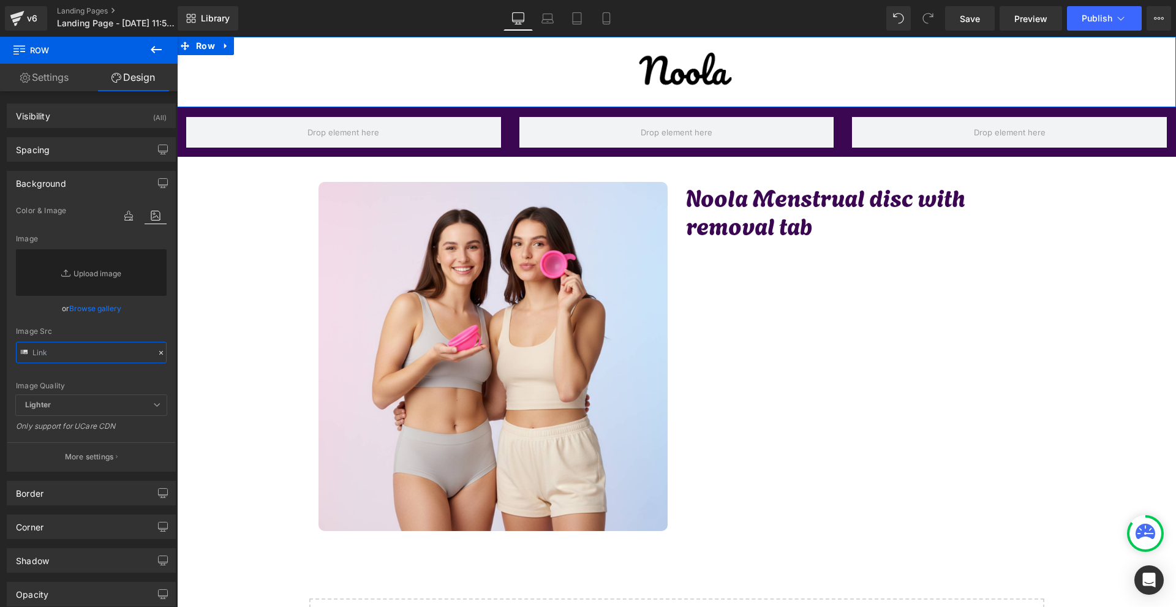
click at [58, 355] on input "text" at bounding box center [91, 352] width 151 height 21
paste input "#3b0652"
click at [118, 210] on icon at bounding box center [129, 216] width 22 height 16
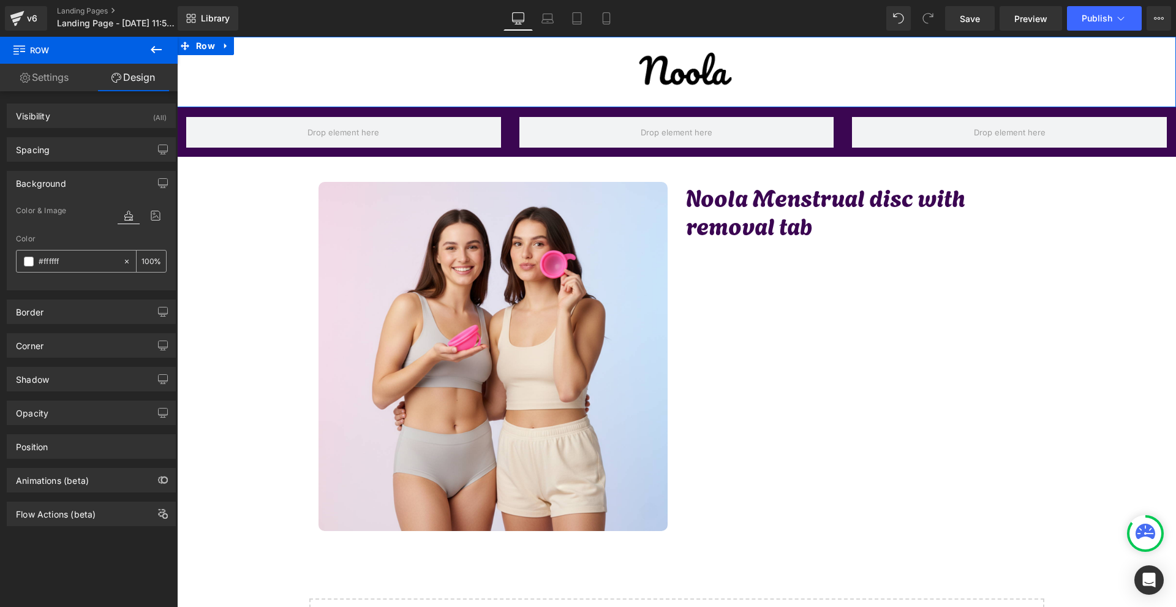
click at [80, 265] on input "#ffffff" at bounding box center [78, 261] width 78 height 13
paste input "3b0652"
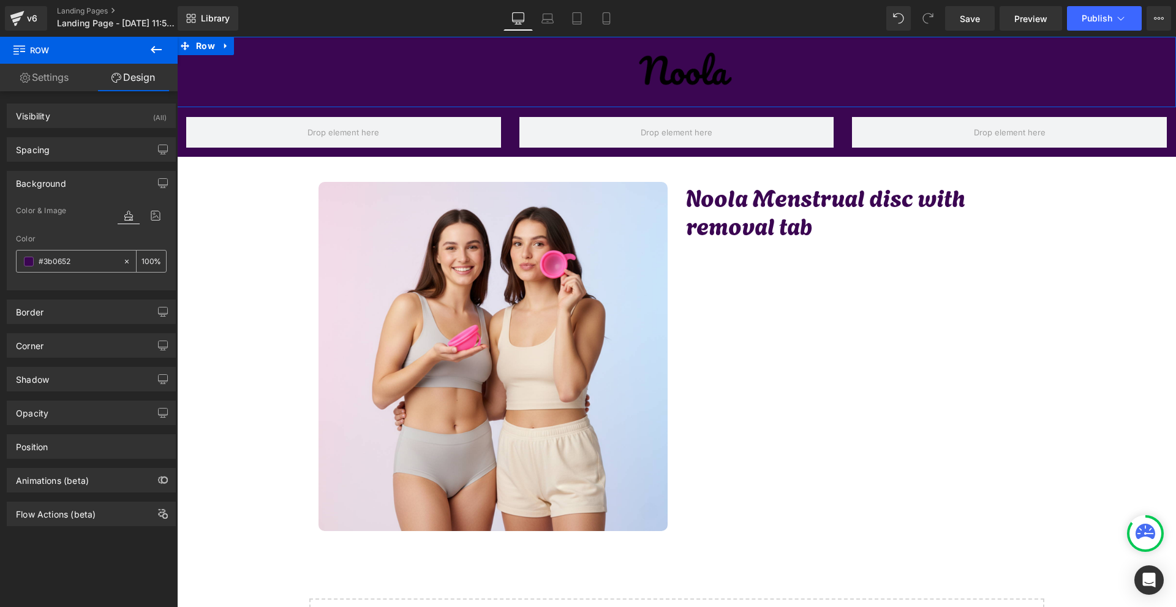
click at [144, 259] on input "100" at bounding box center [147, 260] width 12 height 13
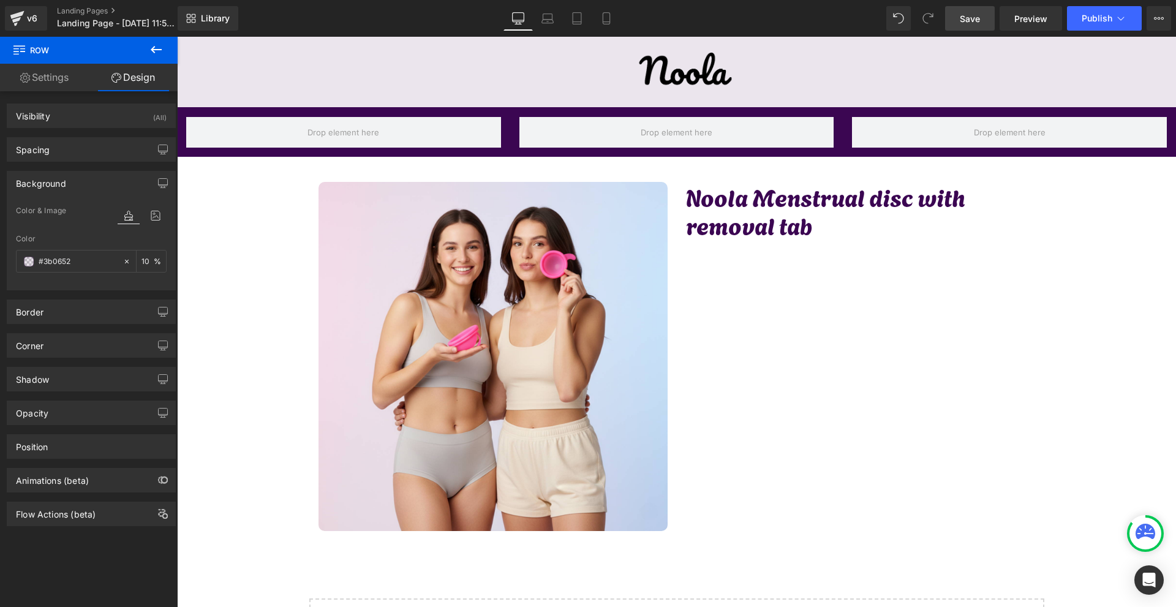
click at [980, 18] on span "Save" at bounding box center [970, 18] width 20 height 13
click at [206, 48] on span "Row" at bounding box center [205, 46] width 25 height 18
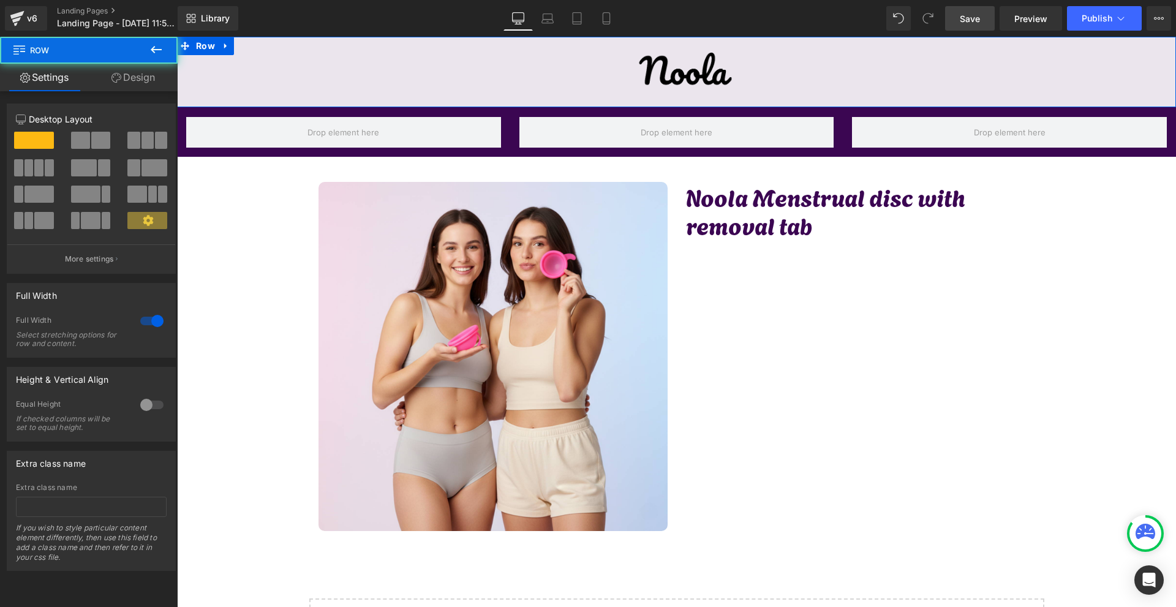
click at [160, 75] on link "Design" at bounding box center [133, 78] width 89 height 28
click at [0, 0] on div "Background" at bounding box center [0, 0] width 0 height 0
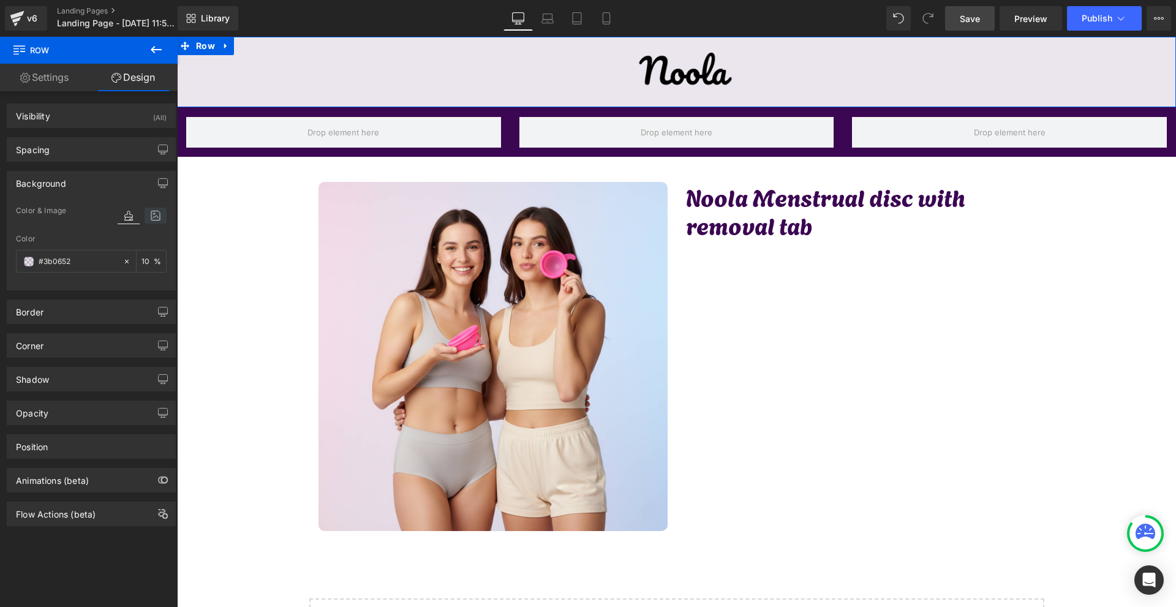
click at [146, 216] on icon at bounding box center [156, 216] width 22 height 16
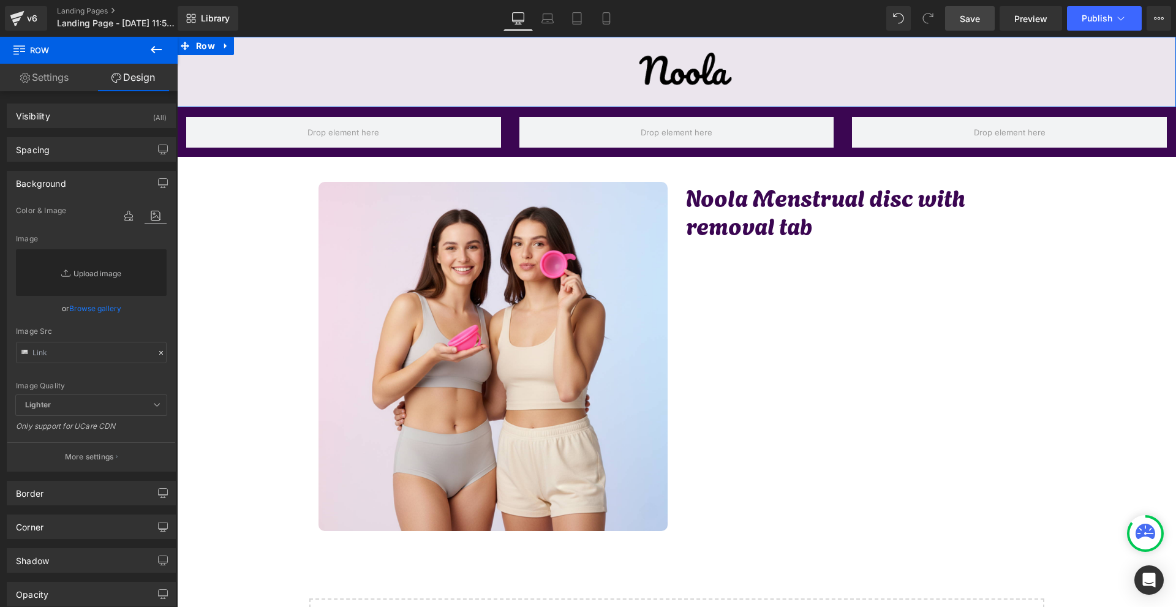
click at [108, 276] on link "Replace Image" at bounding box center [91, 272] width 151 height 47
click at [207, 48] on span "Row" at bounding box center [205, 46] width 25 height 18
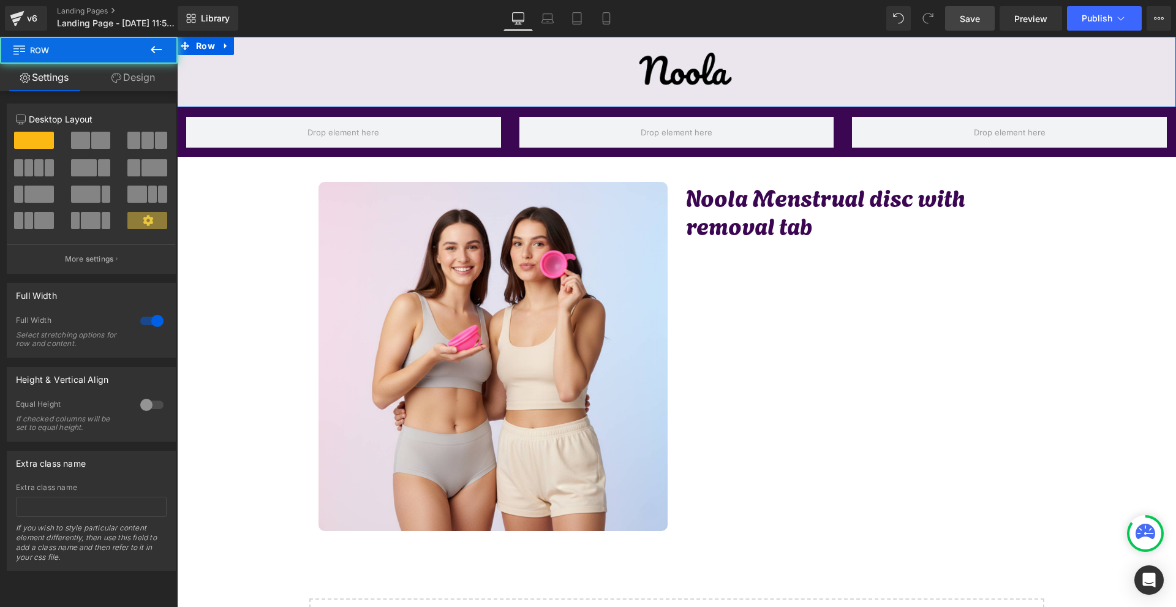
click at [140, 78] on link "Design" at bounding box center [133, 78] width 89 height 28
click at [0, 0] on div "Background" at bounding box center [0, 0] width 0 height 0
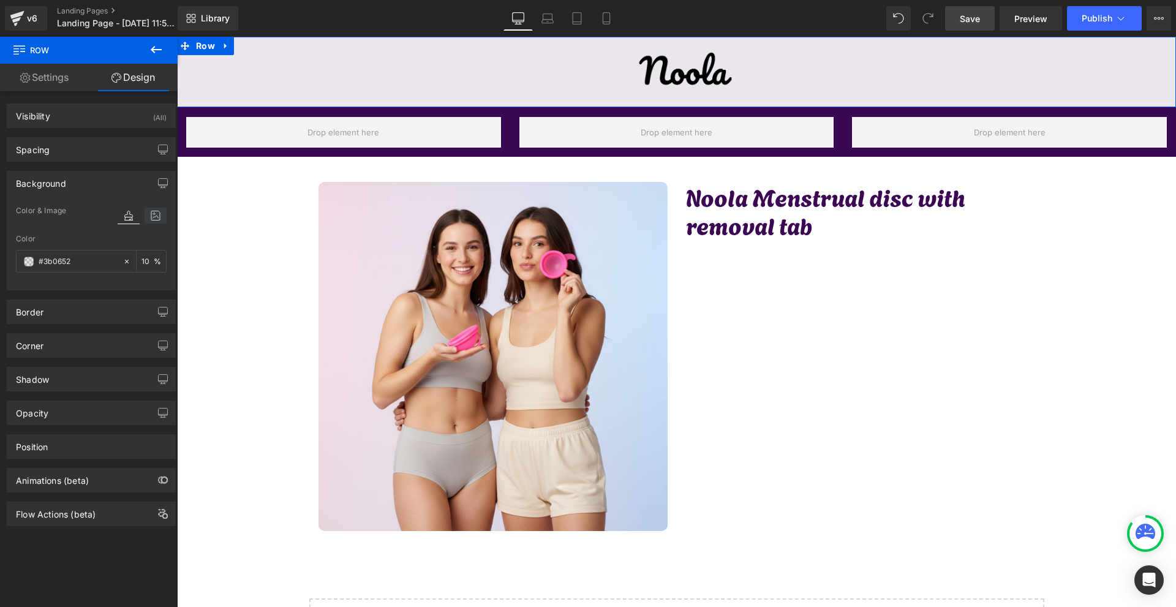
click at [155, 216] on icon at bounding box center [156, 216] width 22 height 16
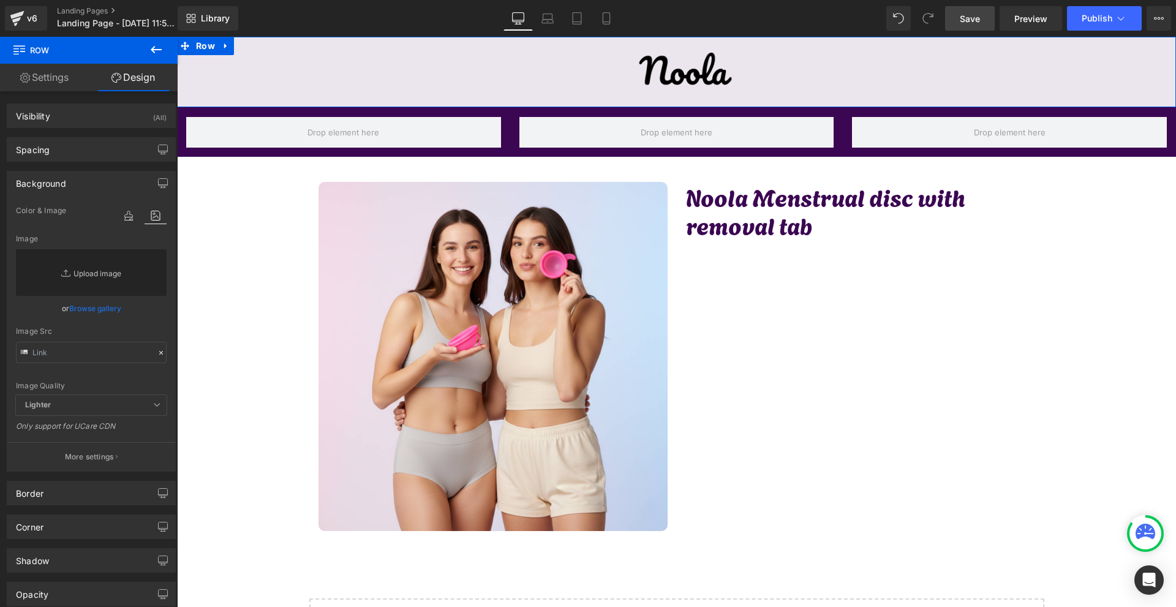
click at [102, 257] on link "Replace Image" at bounding box center [91, 272] width 151 height 47
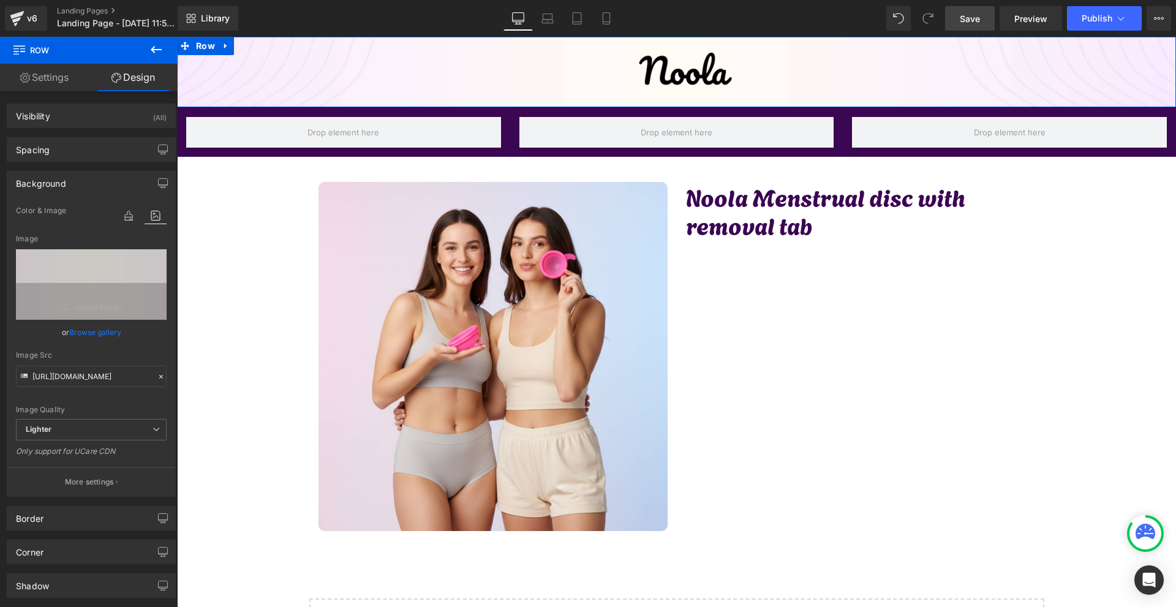
click at [120, 471] on button "More settings" at bounding box center [91, 481] width 168 height 29
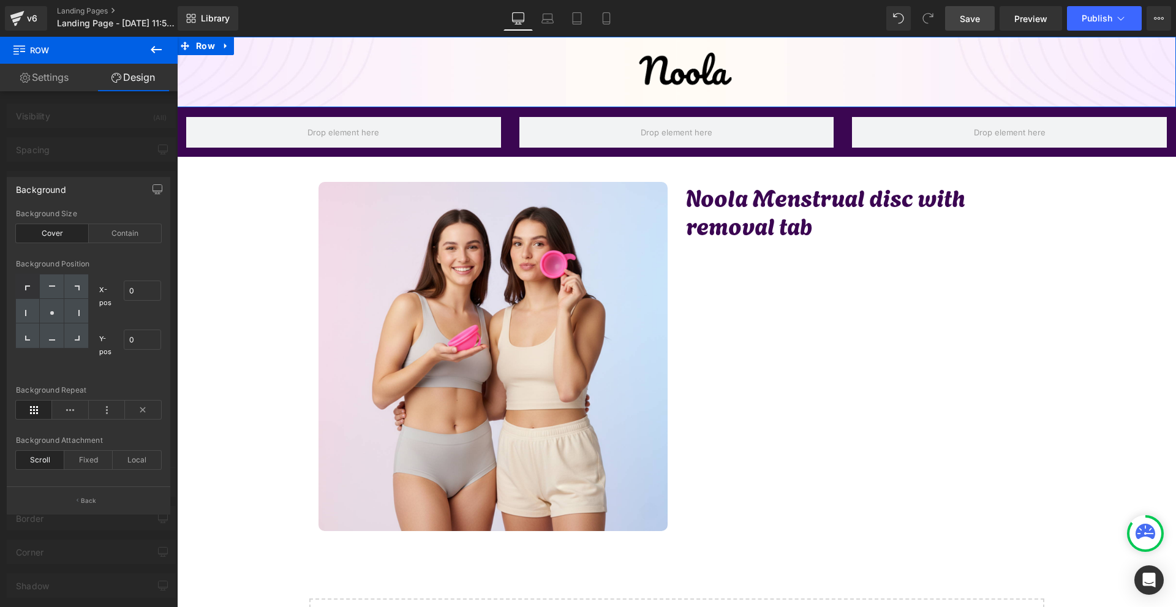
click at [126, 221] on div "Background Size Cover Contain" at bounding box center [88, 232] width 145 height 47
click at [122, 234] on div "Contain" at bounding box center [125, 233] width 73 height 18
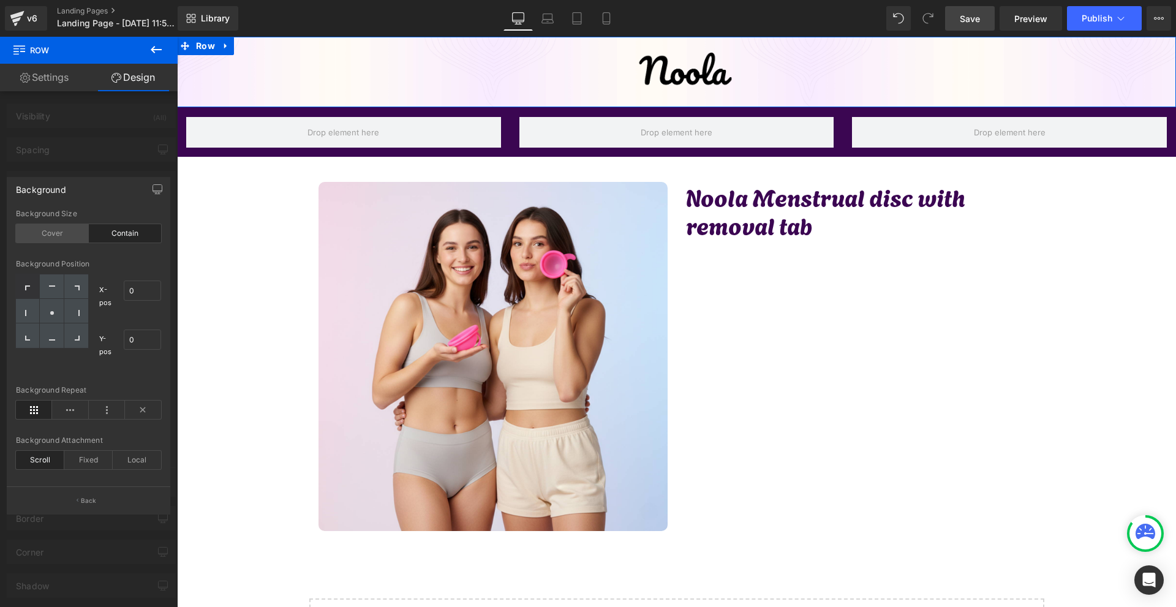
click at [48, 241] on div "Cover" at bounding box center [52, 233] width 73 height 18
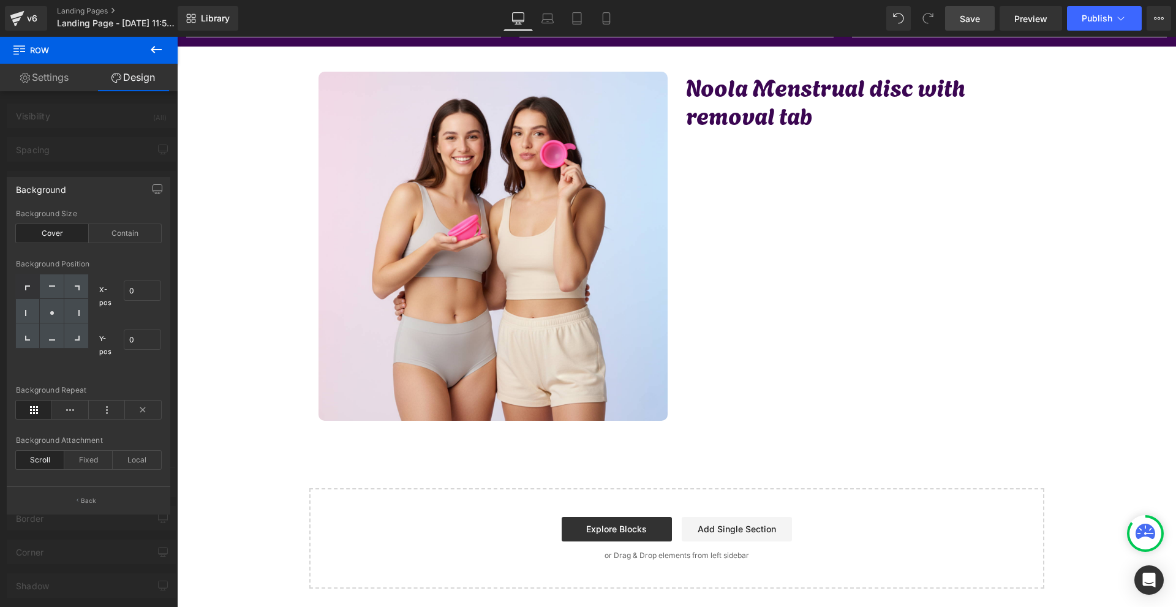
scroll to position [0, 0]
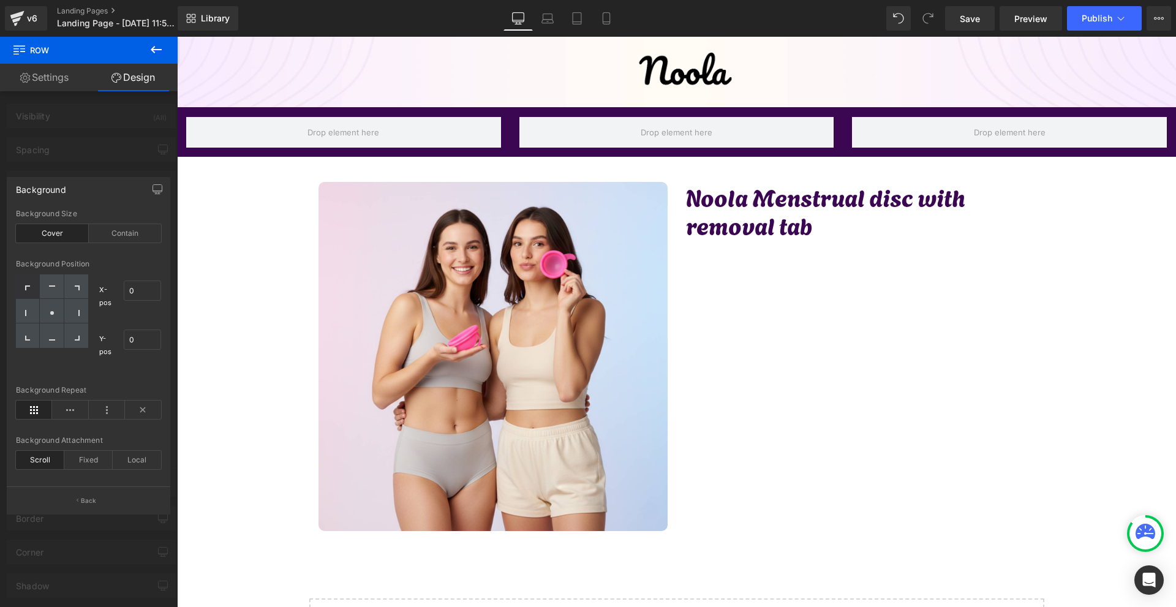
drag, startPoint x: 982, startPoint y: 12, endPoint x: 910, endPoint y: 0, distance: 73.3
click at [982, 12] on link "Save" at bounding box center [970, 18] width 50 height 24
click at [165, 51] on button at bounding box center [156, 50] width 43 height 27
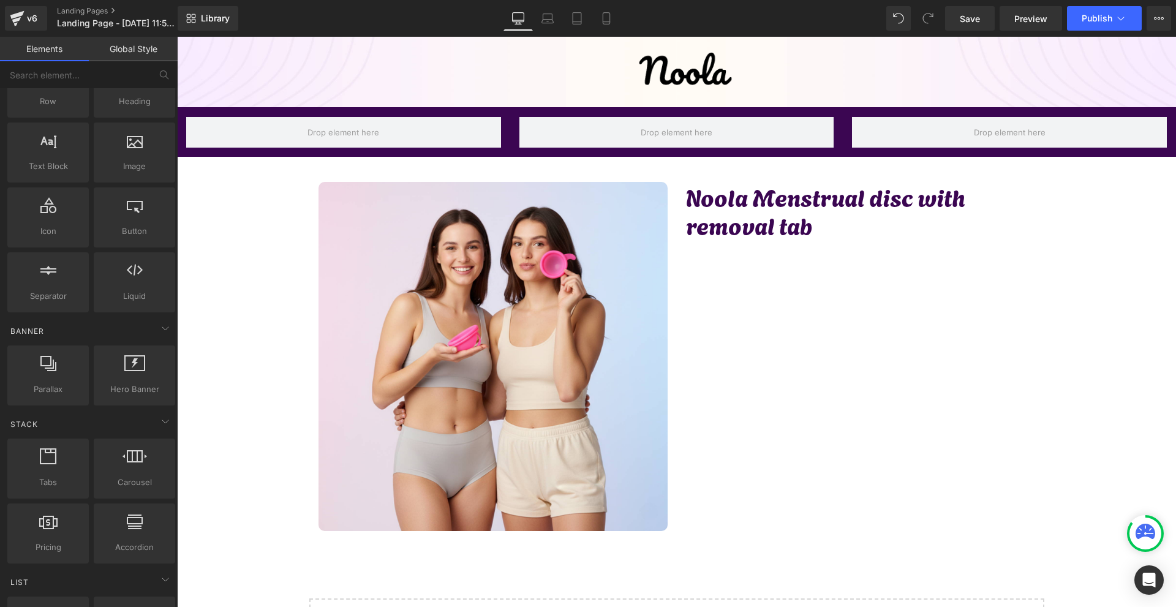
scroll to position [184, 0]
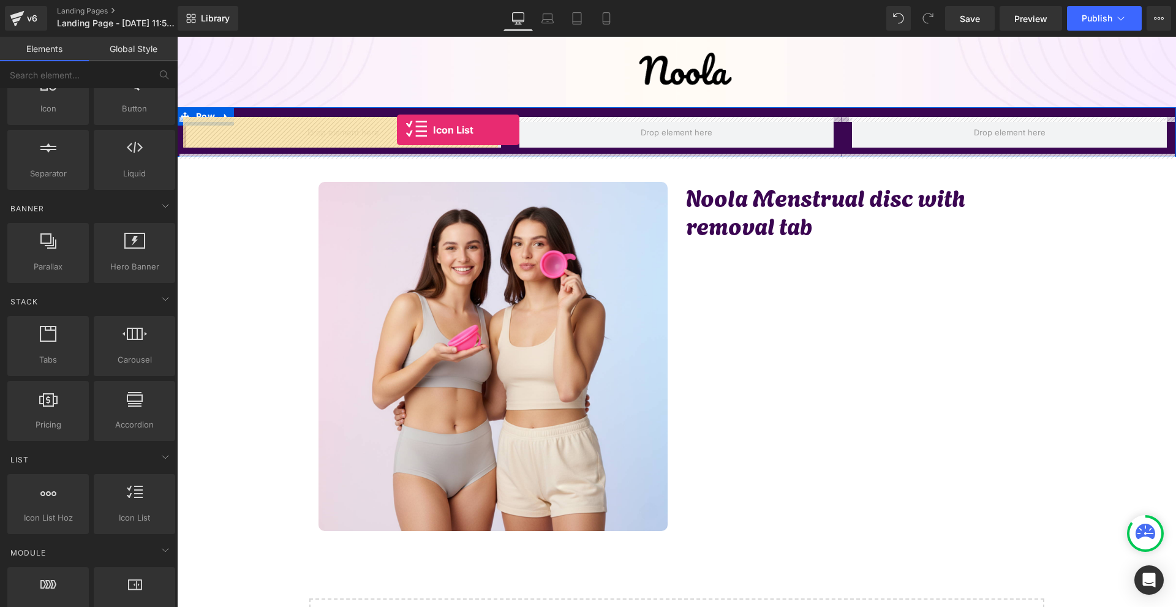
drag, startPoint x: 323, startPoint y: 518, endPoint x: 397, endPoint y: 130, distance: 394.6
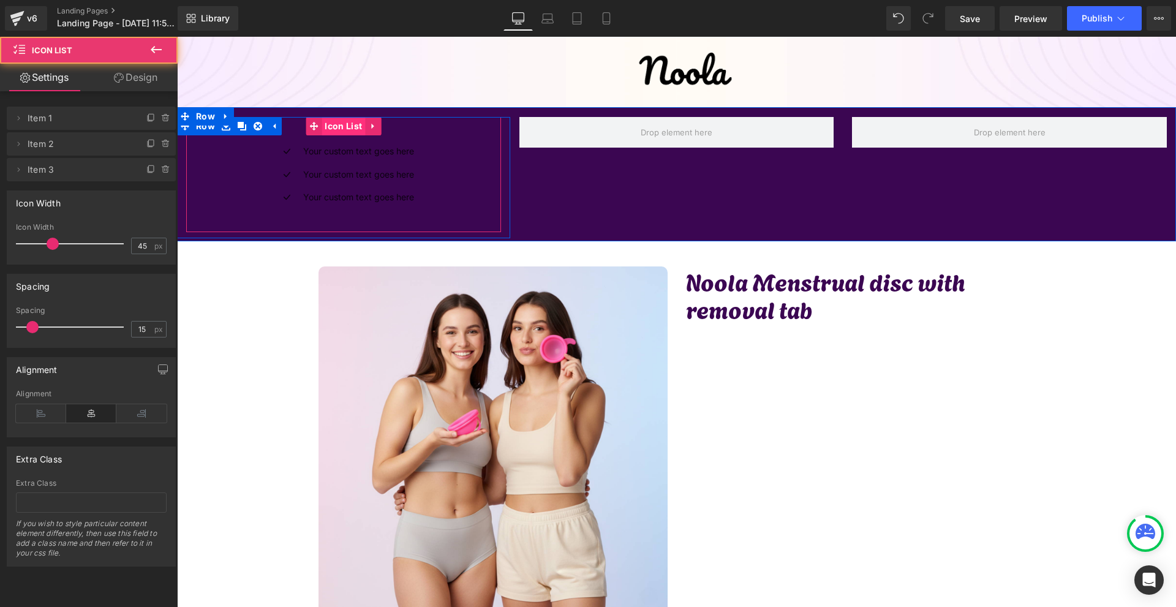
click at [346, 126] on span "Icon List" at bounding box center [343, 126] width 43 height 18
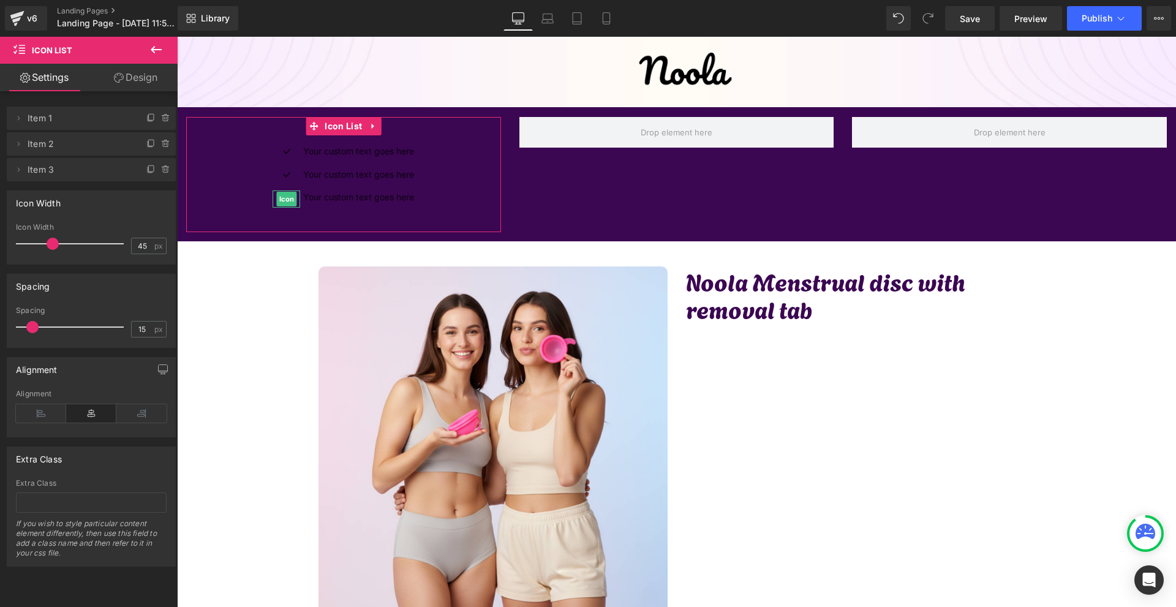
click at [166, 171] on span at bounding box center [166, 169] width 15 height 15
click at [165, 171] on button "Delete" at bounding box center [153, 170] width 39 height 16
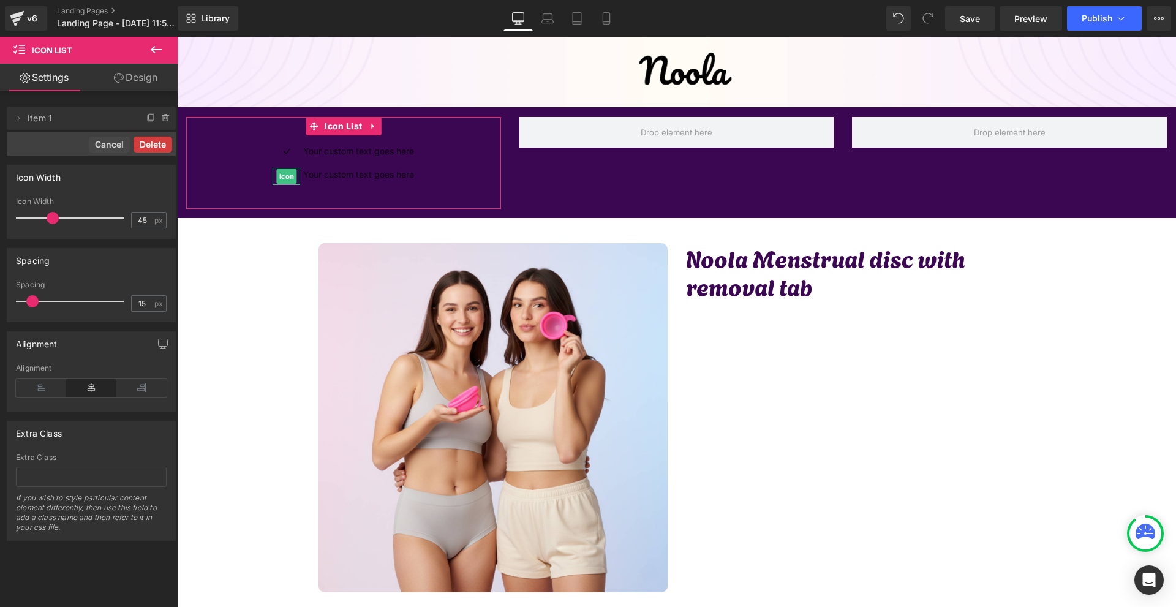
click at [161, 144] on button "Delete" at bounding box center [153, 145] width 39 height 16
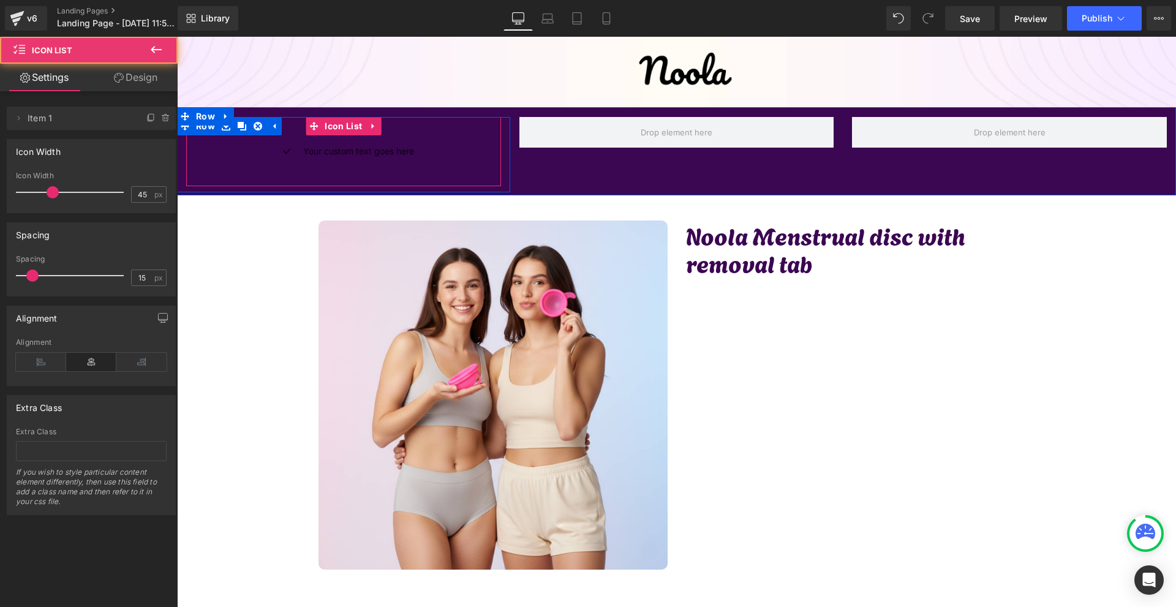
click at [404, 130] on div "Icon Your custom text goes here Text Block Icon List" at bounding box center [343, 151] width 315 height 69
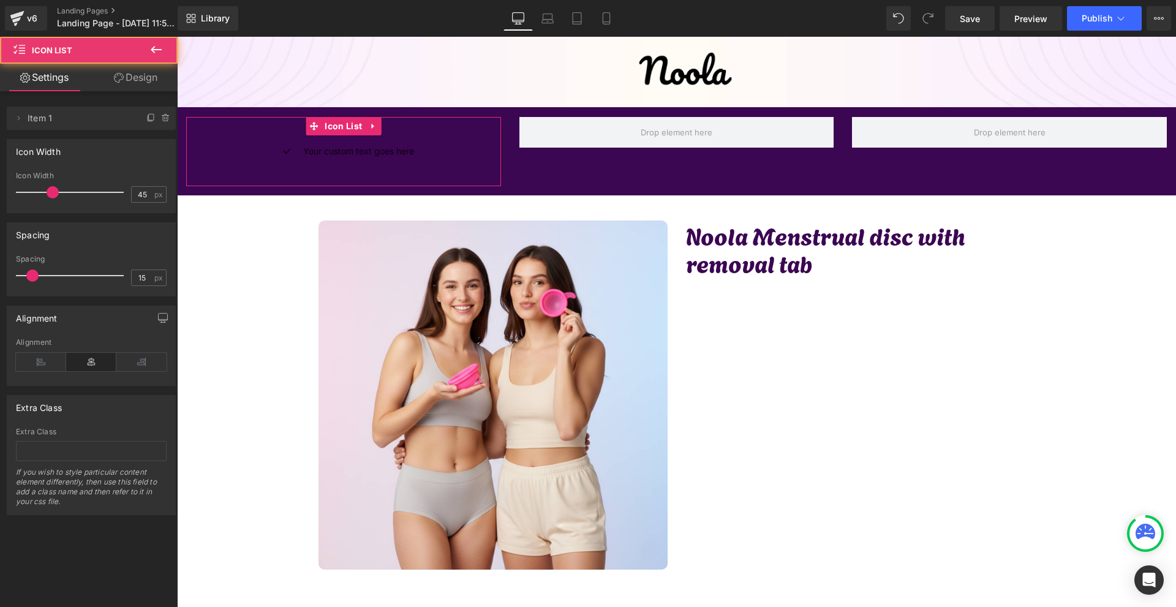
click at [165, 73] on link "Design" at bounding box center [135, 78] width 89 height 28
click at [0, 0] on div "Spacing" at bounding box center [0, 0] width 0 height 0
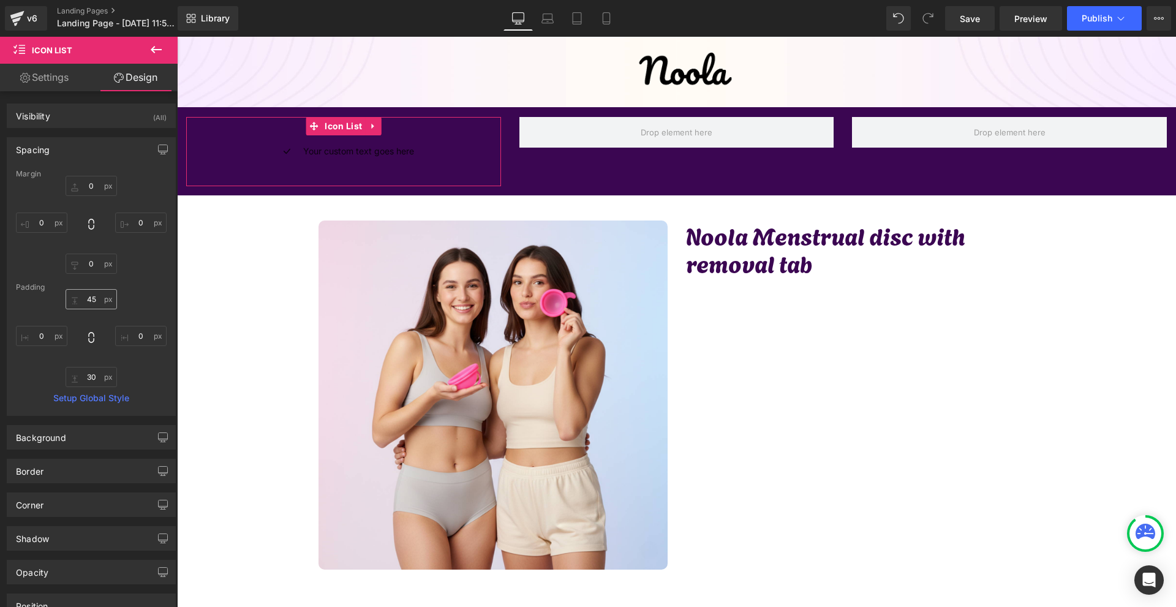
click at [99, 290] on div "Padding" at bounding box center [91, 287] width 151 height 9
click at [99, 298] on input "45" at bounding box center [91, 299] width 51 height 20
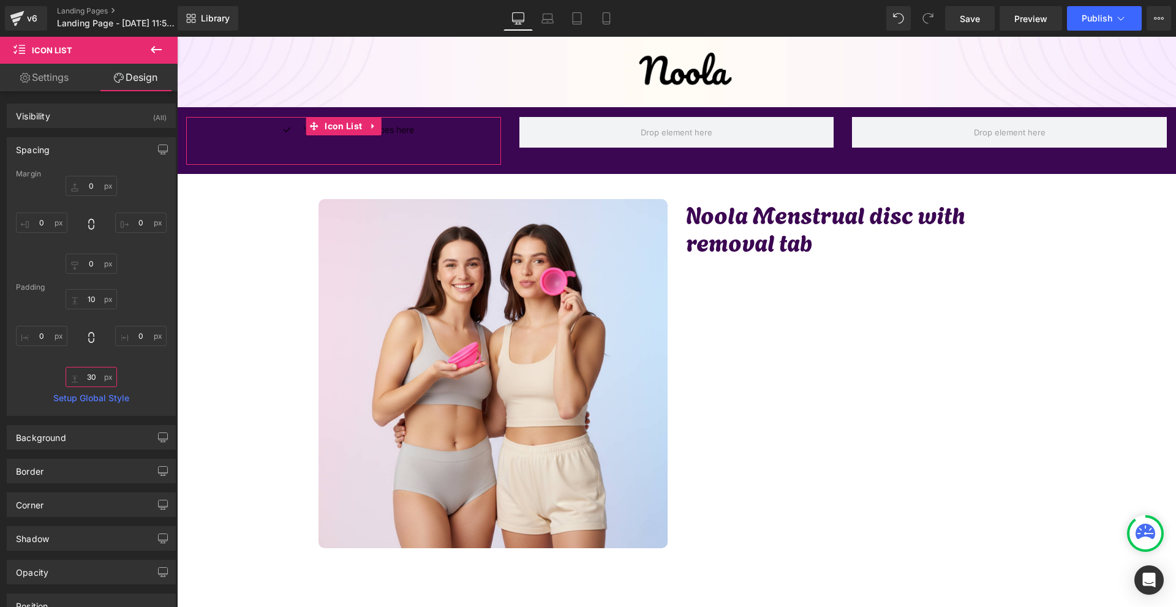
click at [93, 377] on input "30" at bounding box center [91, 377] width 51 height 20
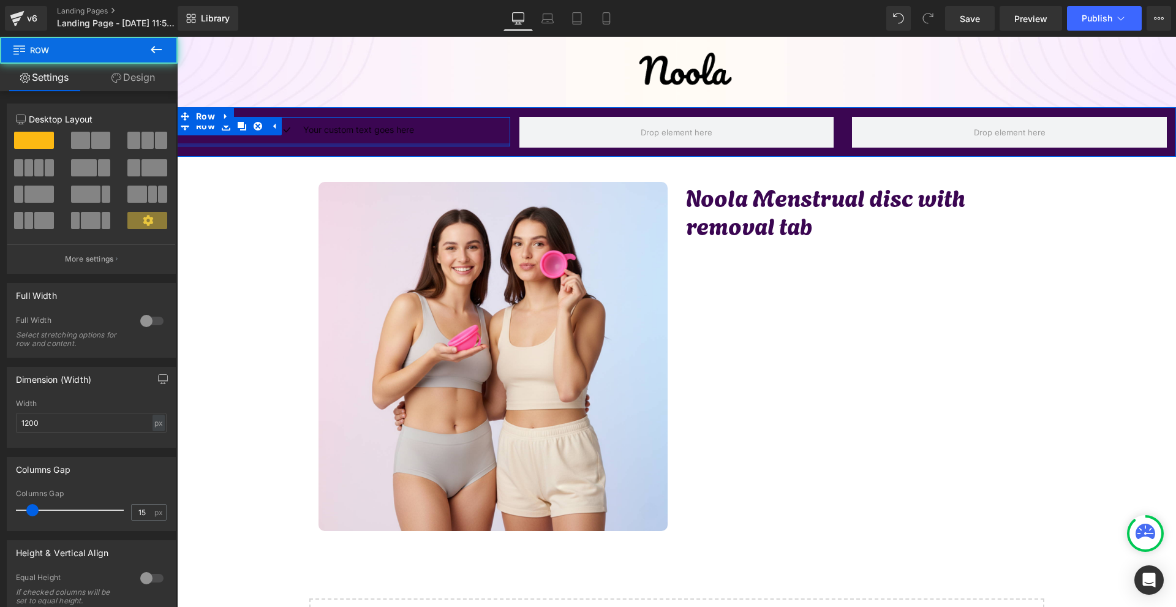
drag, startPoint x: 416, startPoint y: 149, endPoint x: 428, endPoint y: 132, distance: 21.1
click at [428, 132] on div "Icon Your custom text goes here Text Block Icon List Row" at bounding box center [343, 131] width 333 height 29
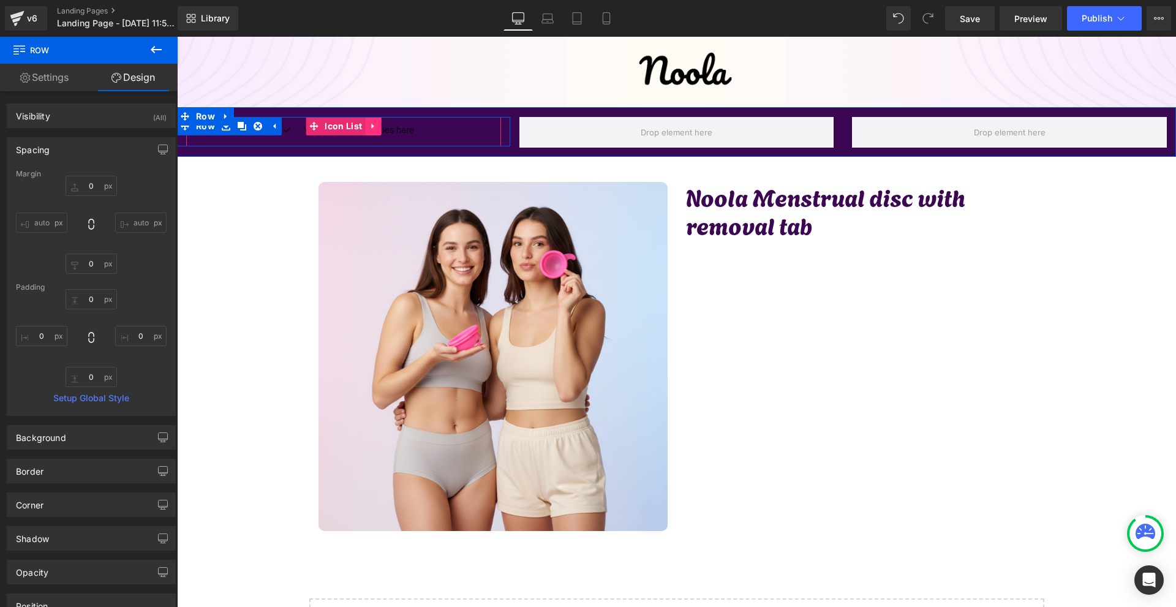
click at [372, 134] on link at bounding box center [373, 126] width 16 height 18
click at [364, 131] on link at bounding box center [365, 126] width 16 height 18
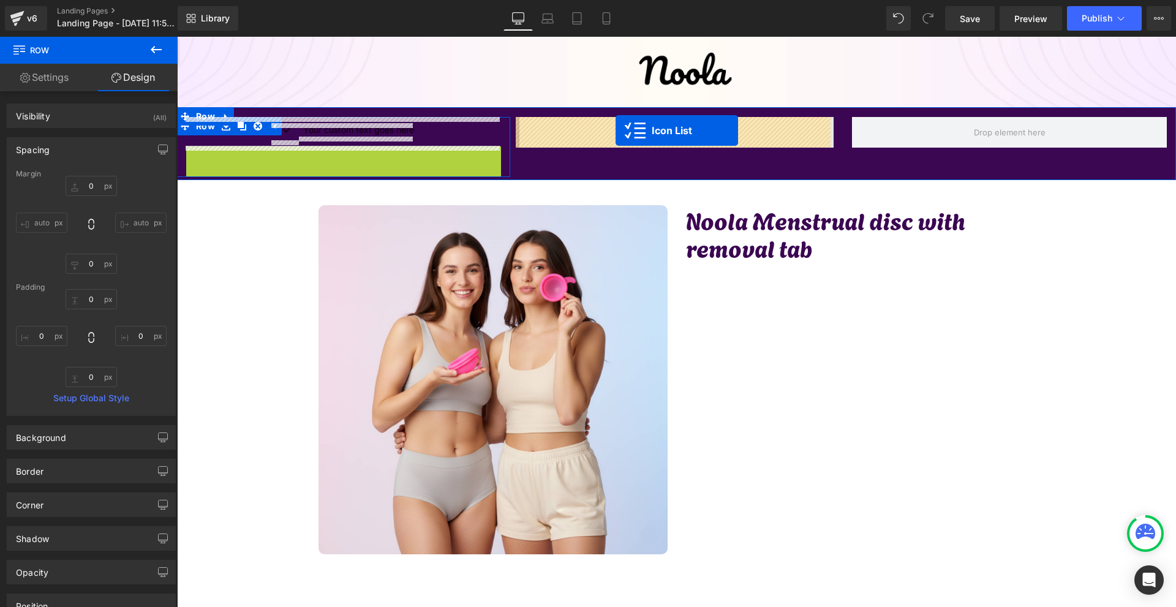
drag, startPoint x: 339, startPoint y: 149, endPoint x: 616, endPoint y: 130, distance: 276.9
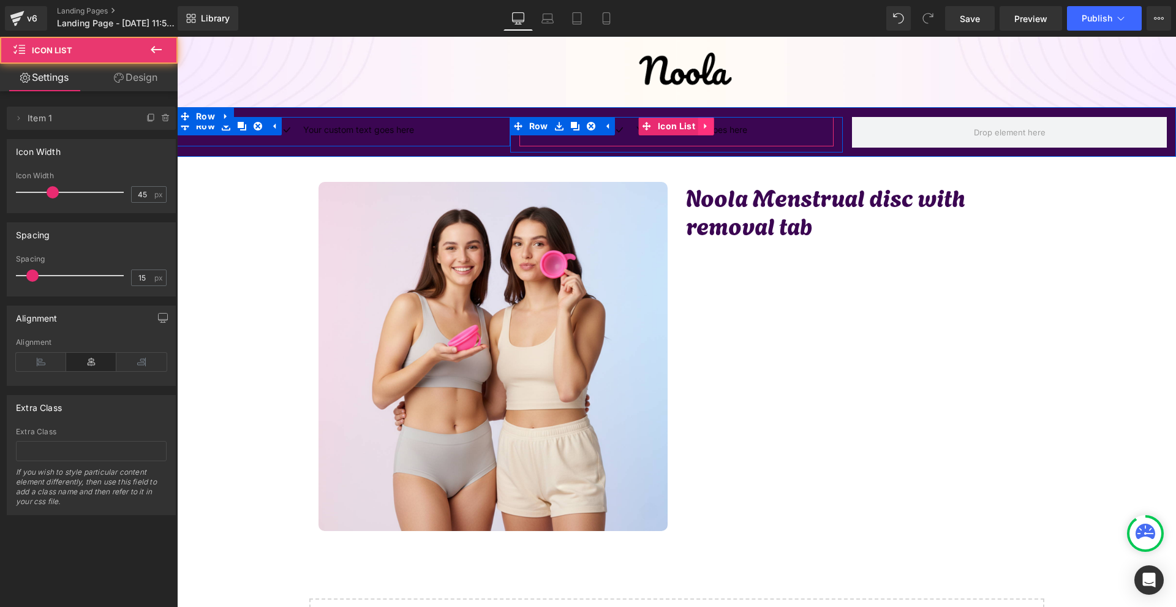
click at [703, 128] on icon at bounding box center [706, 126] width 9 height 9
click at [713, 132] on link at bounding box center [714, 126] width 16 height 18
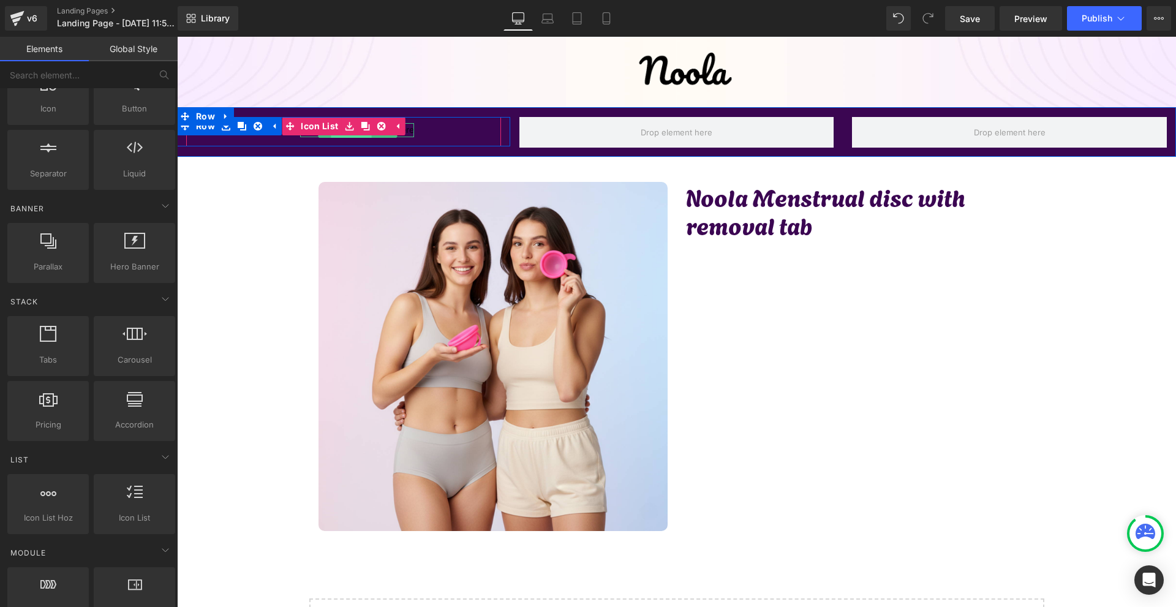
click at [332, 137] on span "Text Block" at bounding box center [351, 130] width 40 height 15
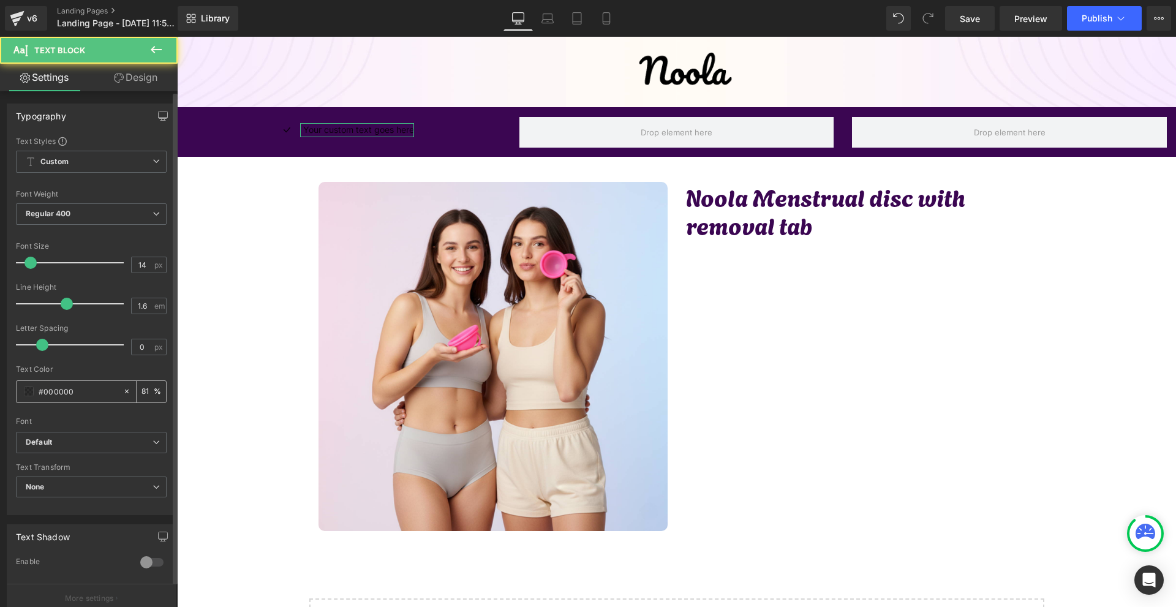
click at [26, 394] on span at bounding box center [29, 391] width 10 height 10
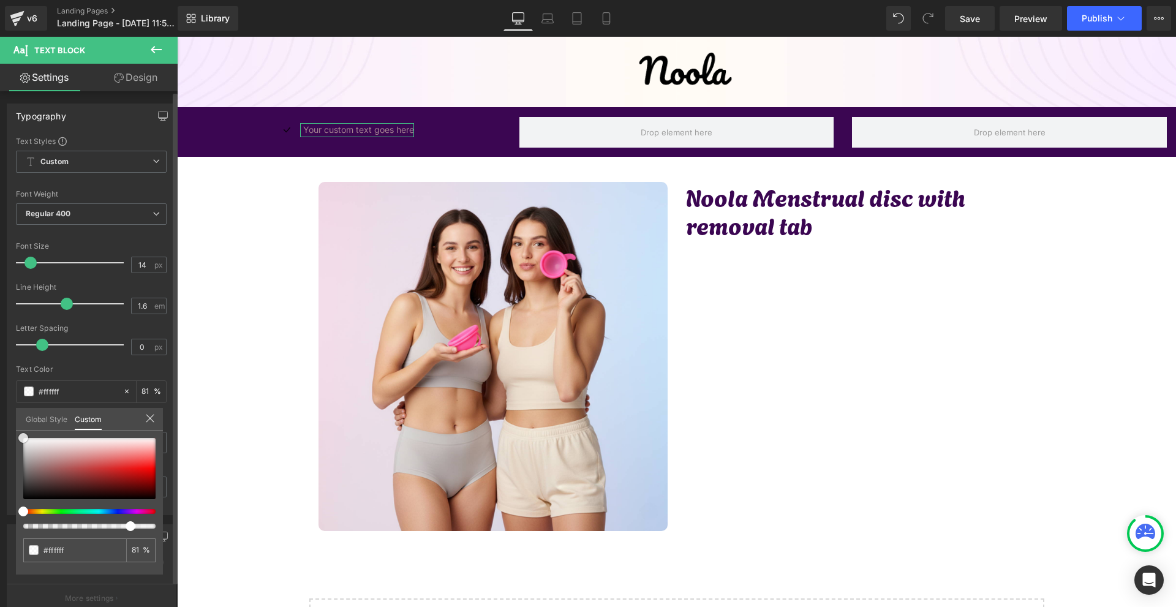
drag, startPoint x: 45, startPoint y: 457, endPoint x: 6, endPoint y: 364, distance: 101.0
click at [1, 366] on div "Typography Text Styles Custom Custom Setup Global Style Custom Setup Global Sty…" at bounding box center [91, 304] width 183 height 421
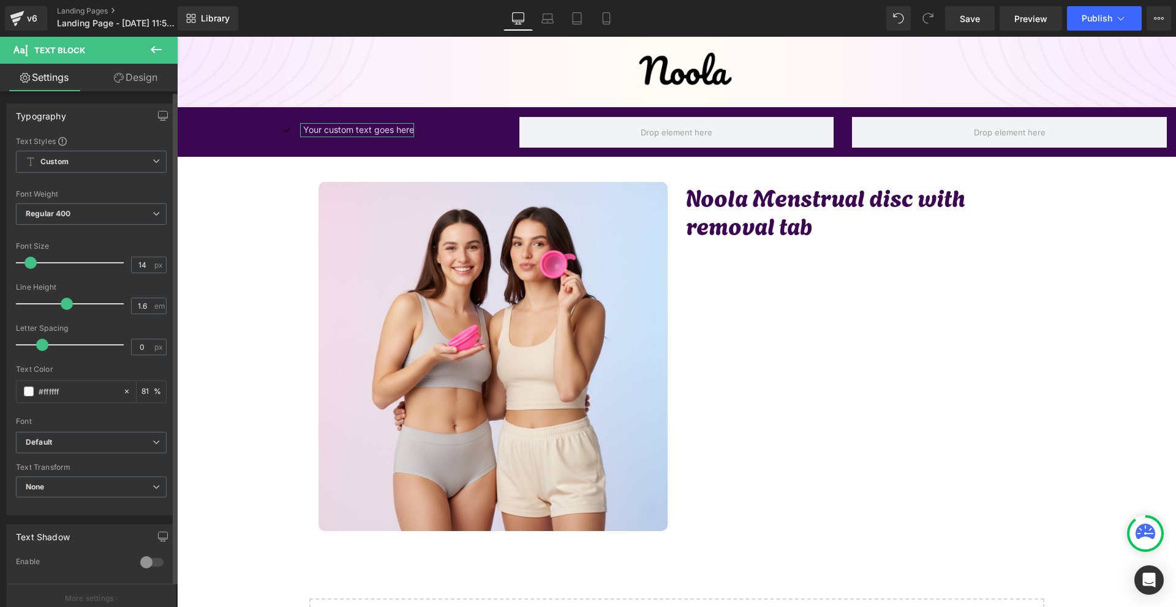
click at [143, 395] on input "81" at bounding box center [147, 391] width 12 height 13
click at [102, 208] on span "Regular 400" at bounding box center [91, 213] width 151 height 21
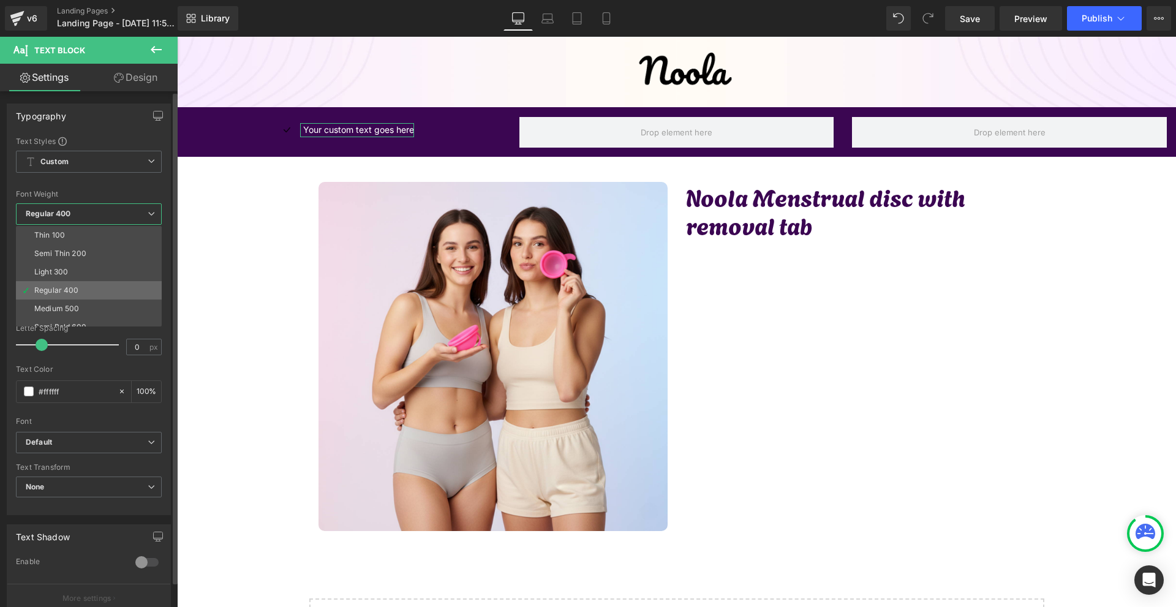
scroll to position [61, 0]
click at [89, 274] on li "Semi Bold 600" at bounding box center [91, 266] width 151 height 18
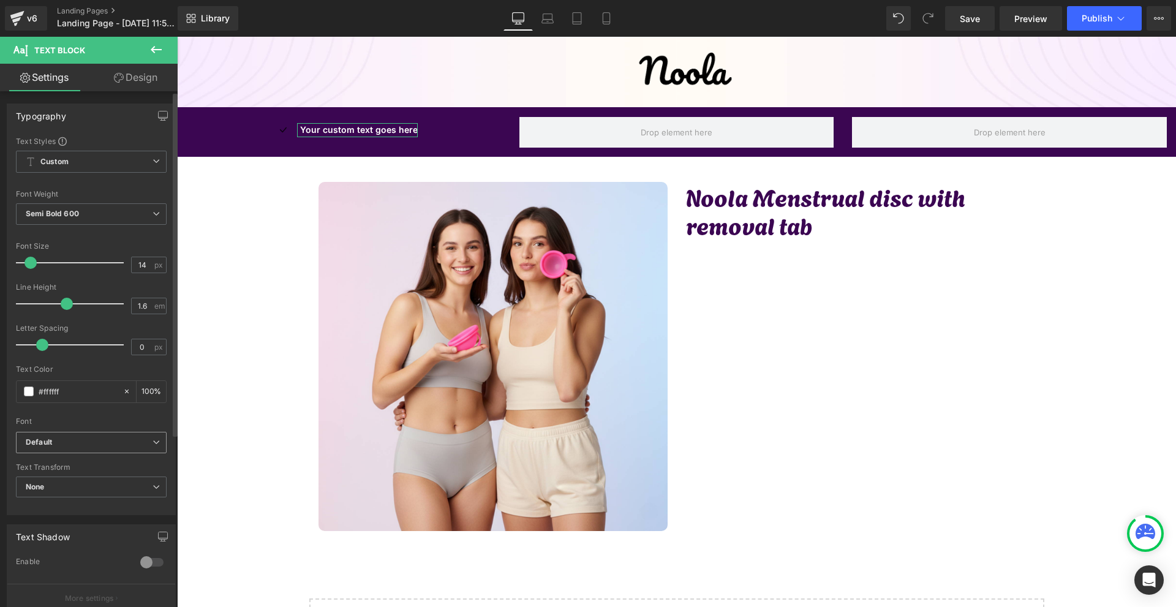
click at [83, 442] on b "Default" at bounding box center [89, 442] width 127 height 10
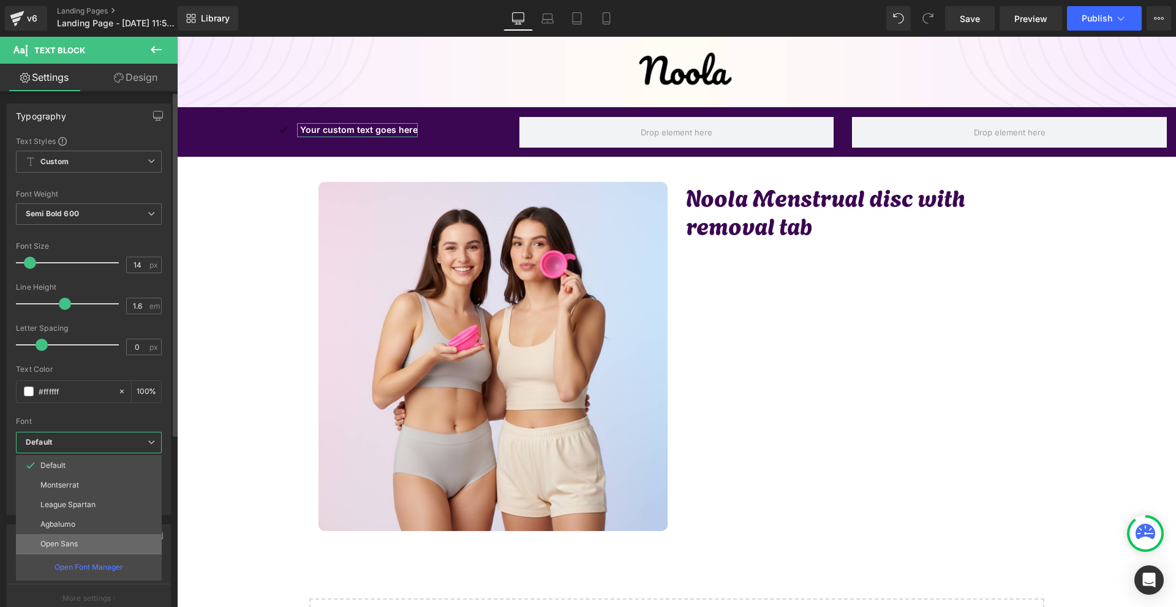
click at [89, 540] on li "Open Sans" at bounding box center [89, 544] width 146 height 20
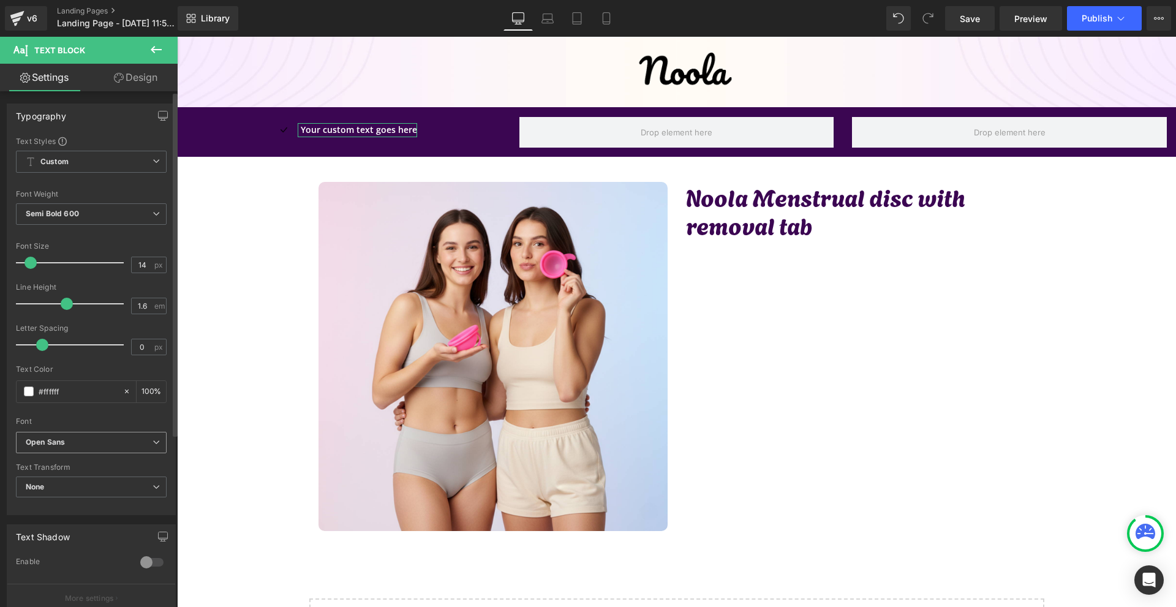
click at [86, 442] on b "Open Sans" at bounding box center [89, 442] width 127 height 10
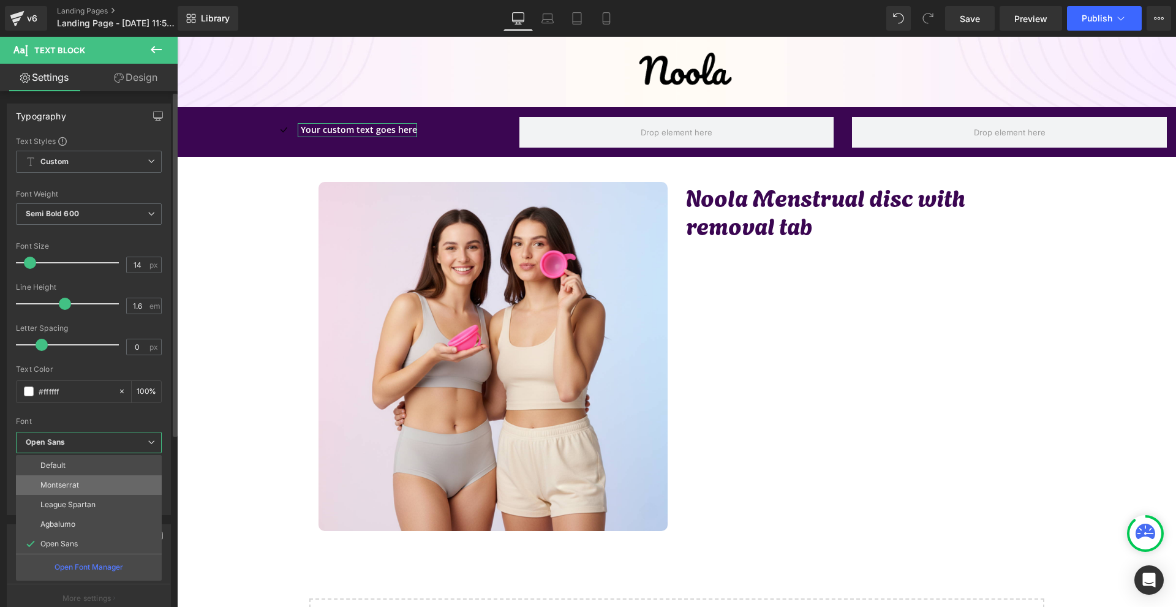
click at [88, 489] on li "Montserrat" at bounding box center [89, 485] width 146 height 20
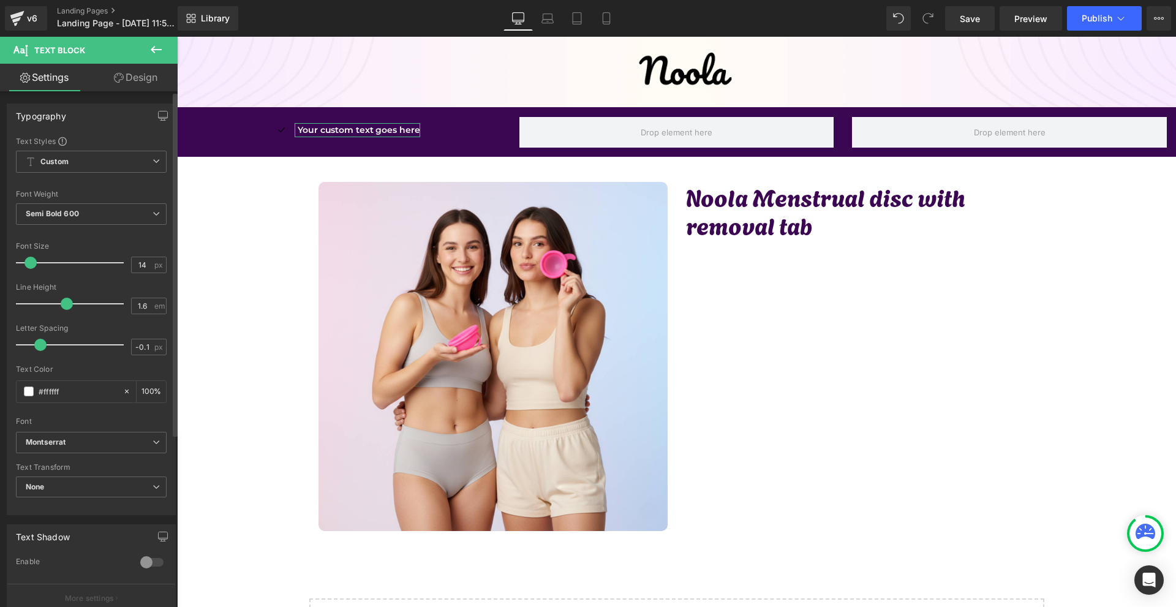
click at [40, 344] on span at bounding box center [40, 345] width 12 height 12
click at [292, 136] on body "Image Row Icon Your custom text goes here Text Block Icon List Row Row Row Row …" at bounding box center [676, 377] width 999 height 680
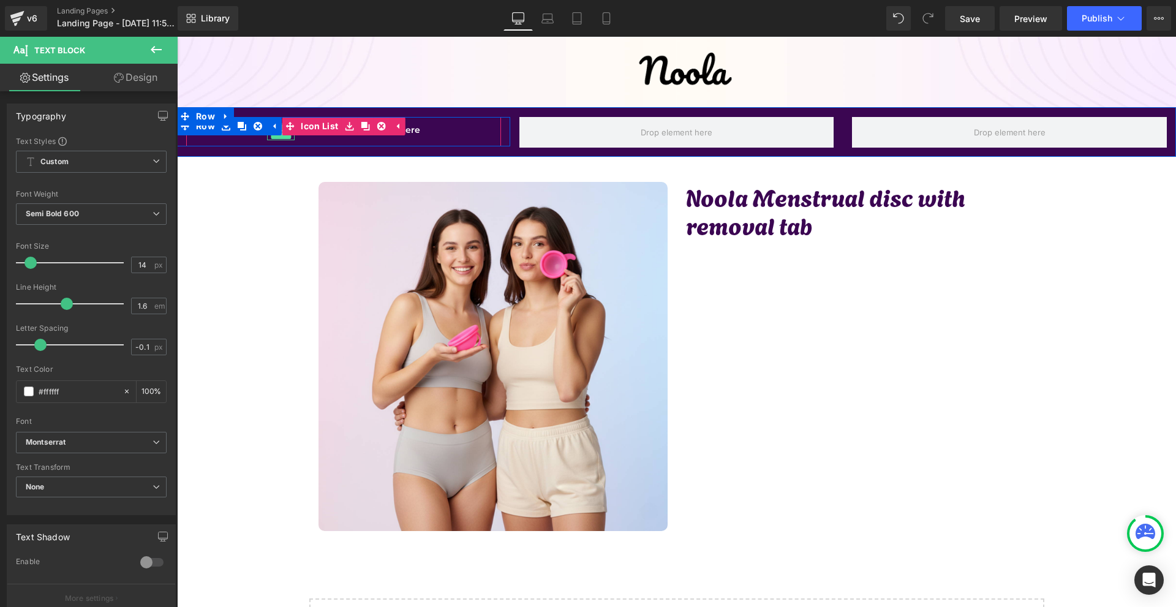
click at [275, 137] on span "Icon" at bounding box center [281, 131] width 20 height 15
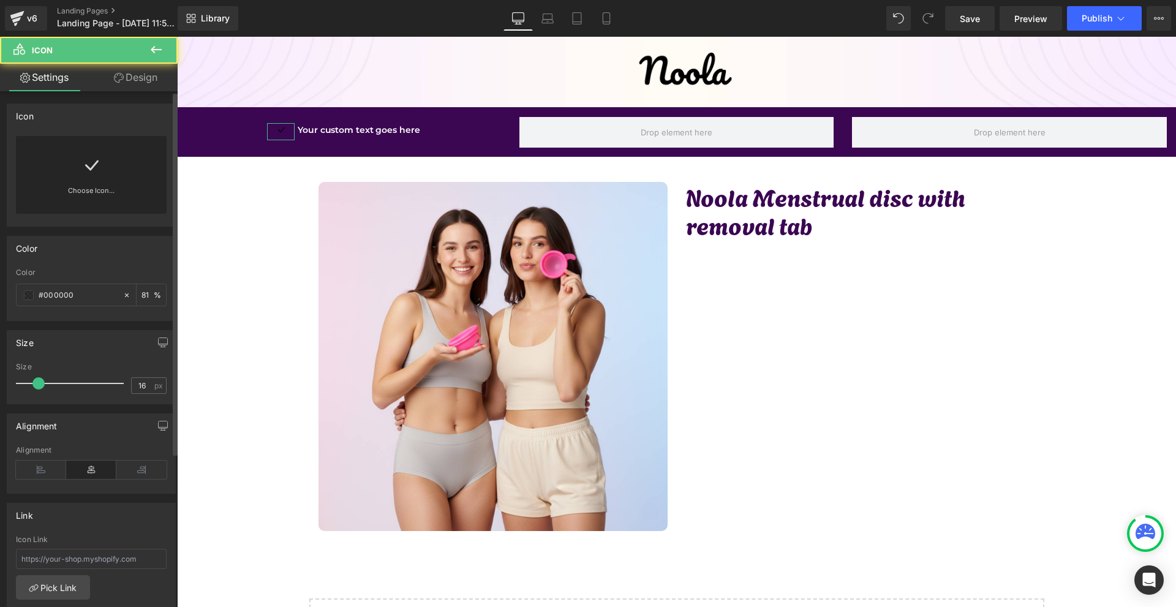
click at [116, 165] on div "Choose Icon..." at bounding box center [91, 175] width 151 height 78
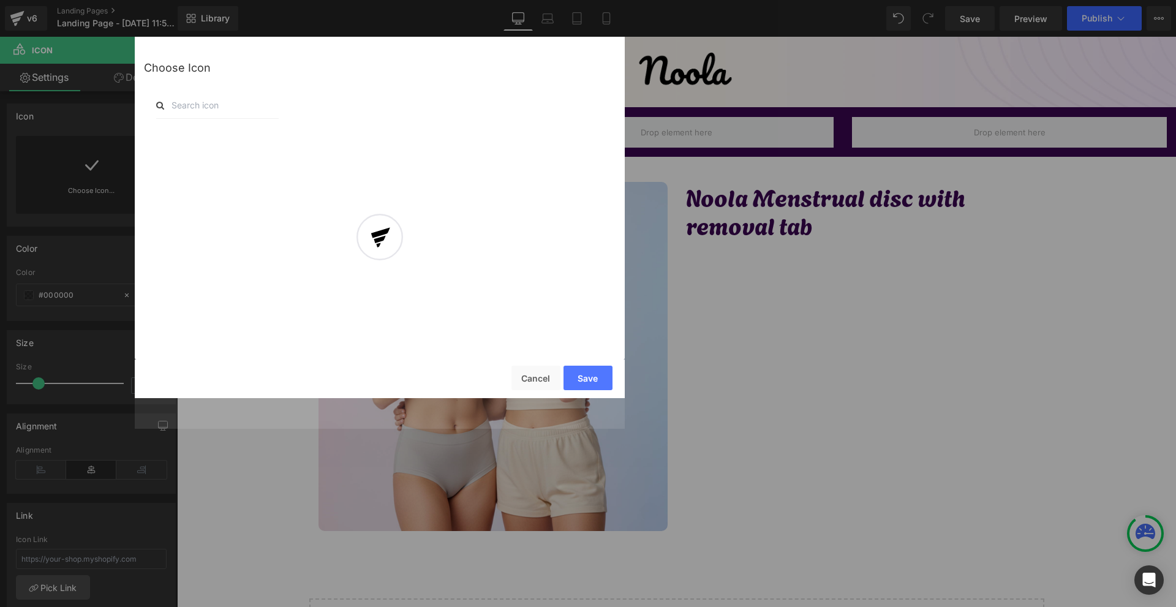
click at [192, 105] on div at bounding box center [380, 247] width 490 height 361
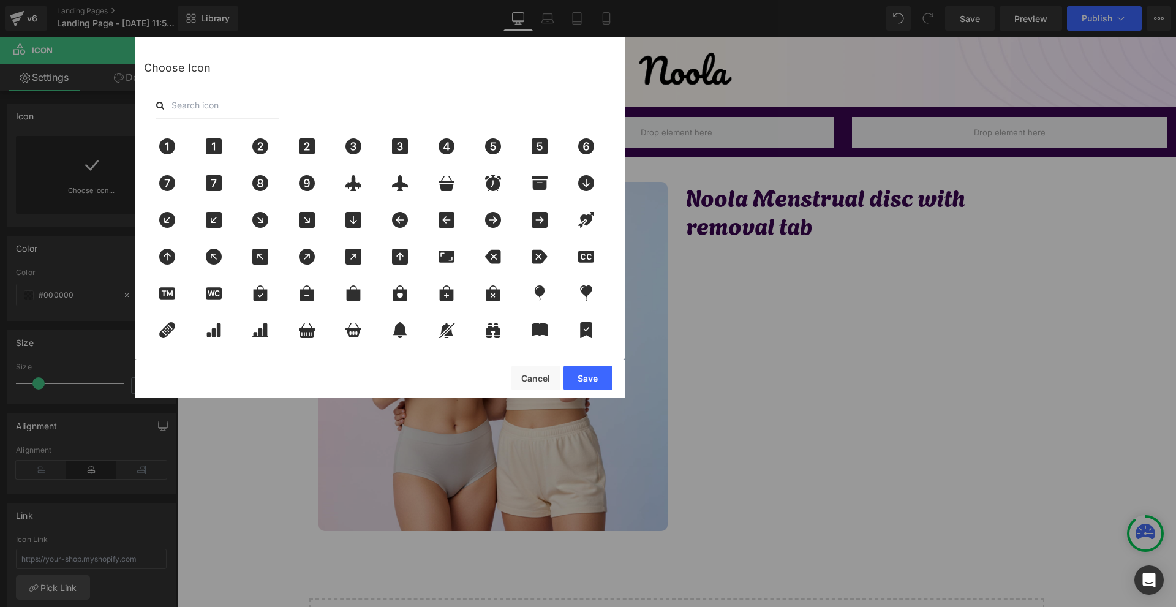
click at [192, 105] on input "text" at bounding box center [217, 105] width 122 height 27
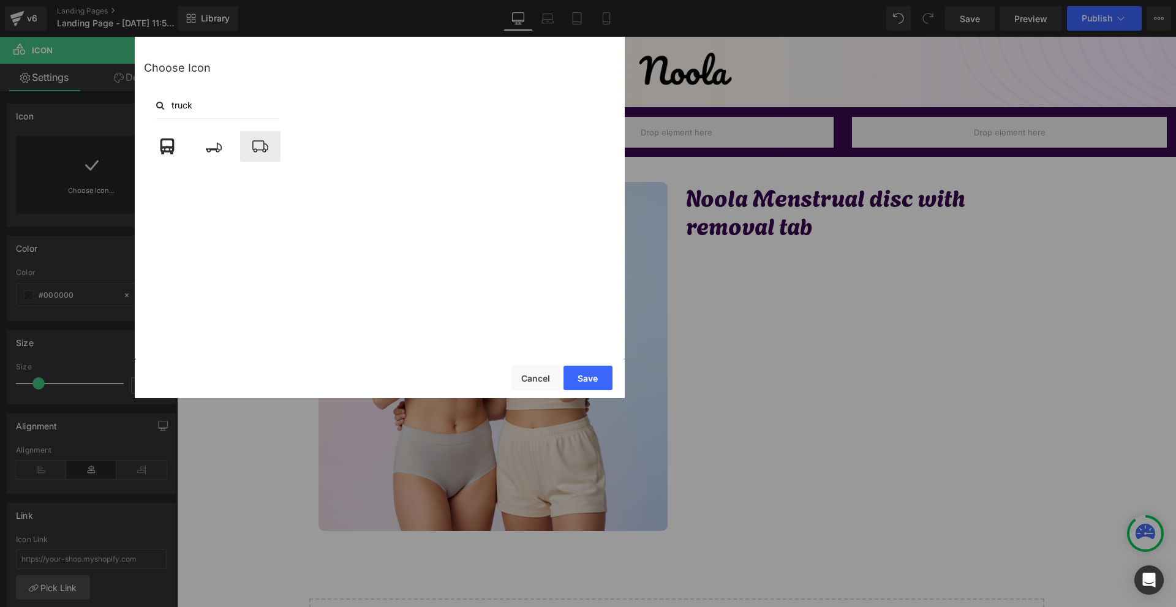
click at [262, 151] on icon at bounding box center [260, 146] width 26 height 16
click at [590, 377] on button "Save" at bounding box center [587, 378] width 49 height 24
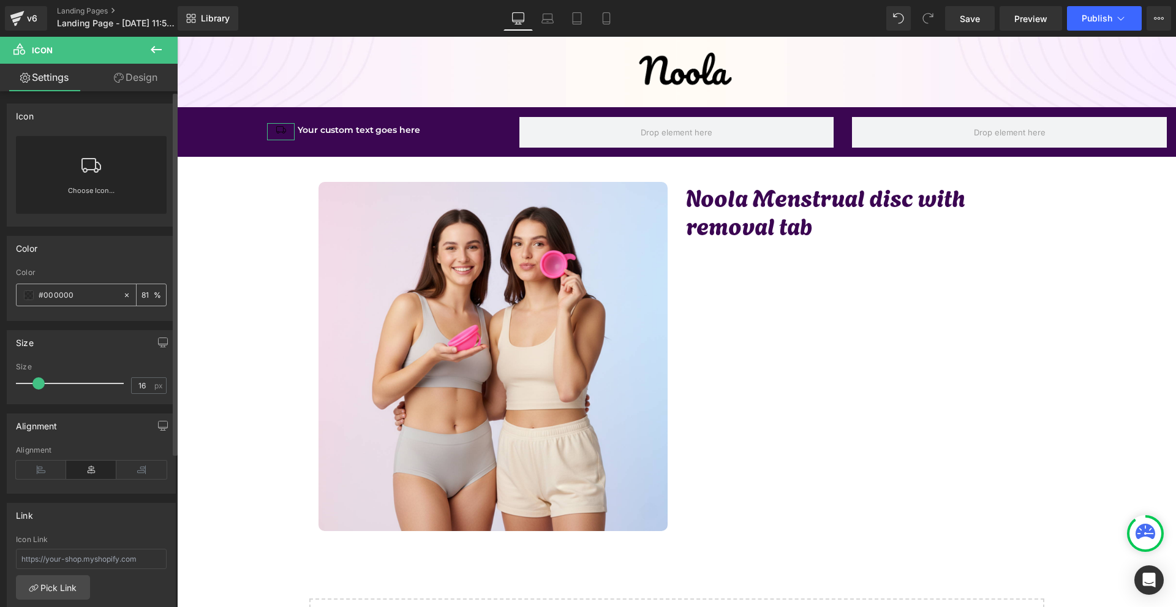
click at [32, 293] on span at bounding box center [29, 295] width 10 height 10
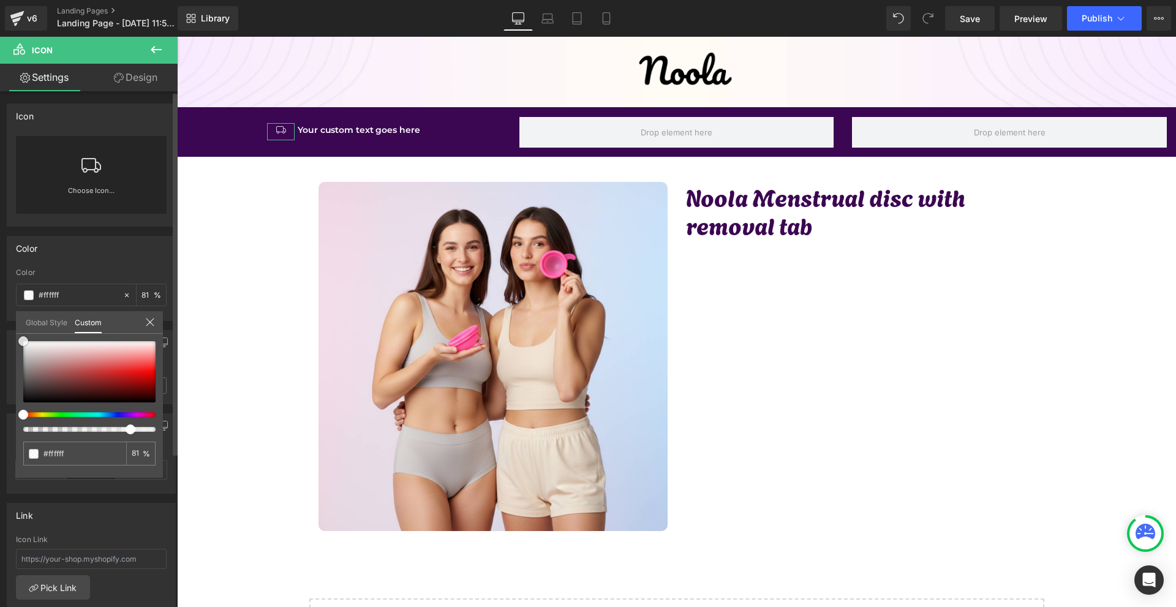
drag, startPoint x: 43, startPoint y: 377, endPoint x: 19, endPoint y: 209, distance: 170.1
click at [0, 227] on div "Color rgba(255, 255, 255, 0.81) Color #ffffff 81 % Global Style Custom Setup Gl…" at bounding box center [91, 274] width 183 height 94
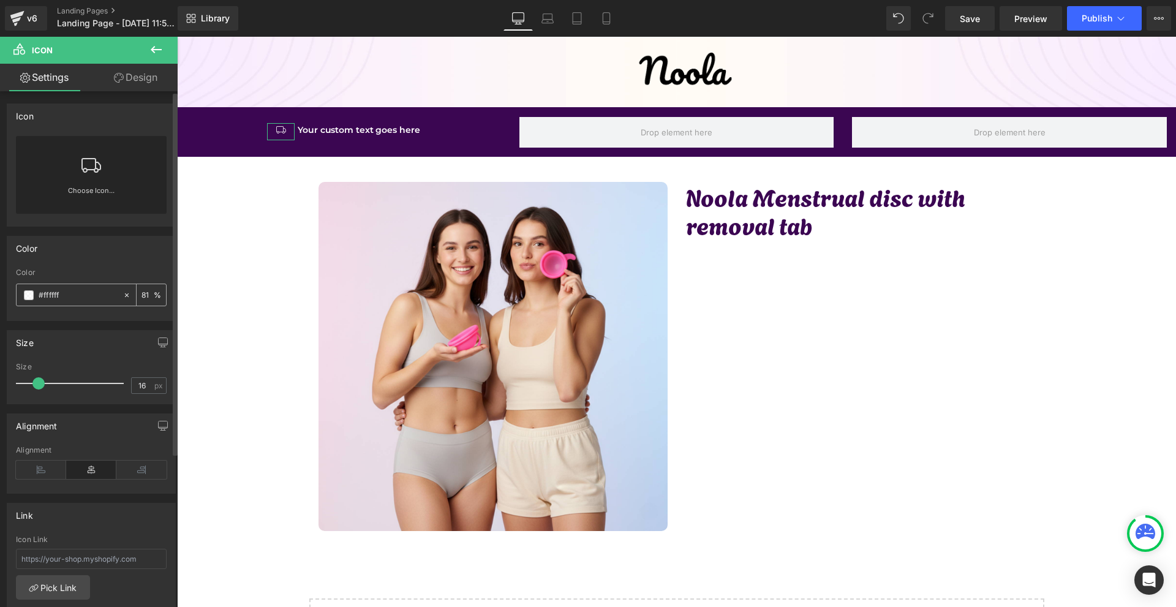
click at [141, 294] on input "81" at bounding box center [147, 294] width 12 height 13
drag, startPoint x: 37, startPoint y: 386, endPoint x: 44, endPoint y: 386, distance: 7.3
click at [44, 386] on span at bounding box center [46, 383] width 12 height 12
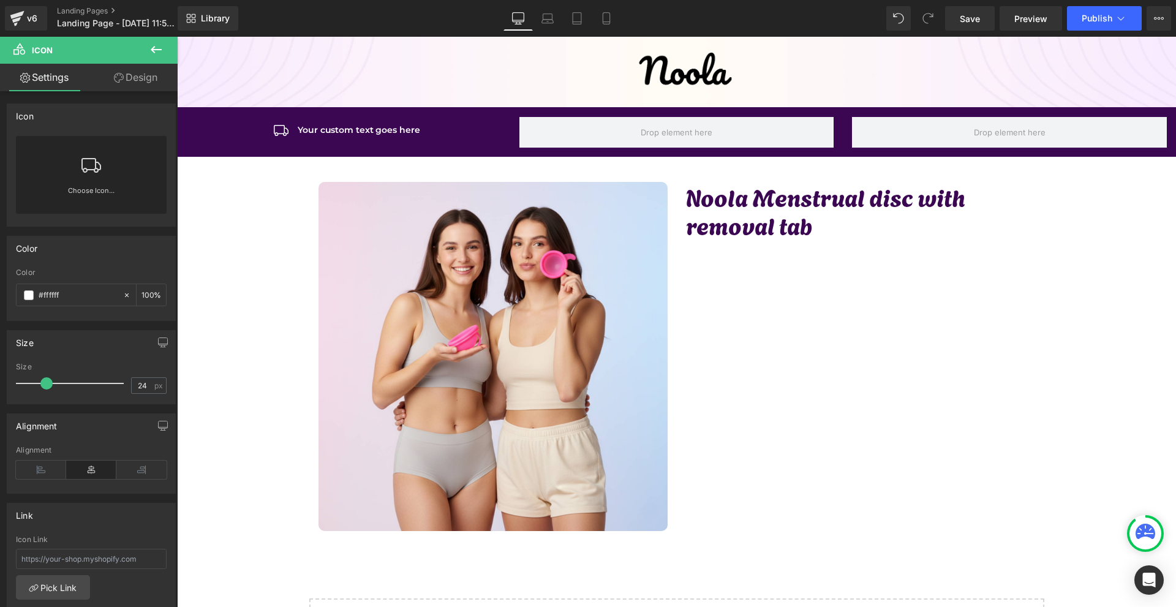
click at [385, 130] on body "Image Row Icon Your custom text goes here Text Block Icon List Row Row Row Row …" at bounding box center [676, 377] width 999 height 680
click at [377, 137] on ul "Icon Your custom text goes here Text Block" at bounding box center [343, 134] width 152 height 23
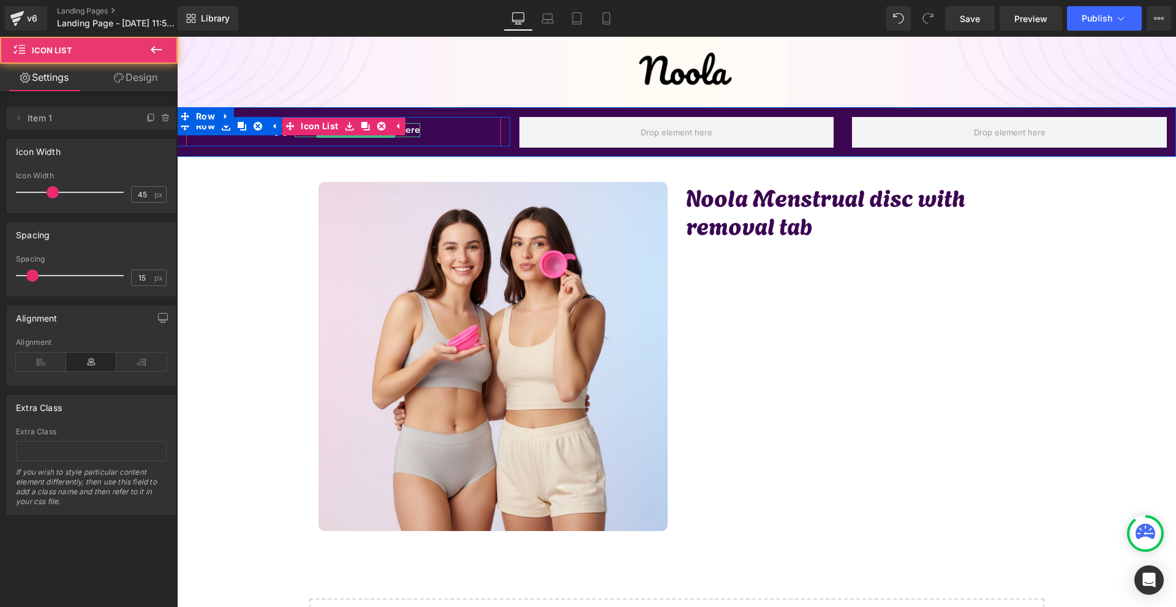
click at [410, 130] on p "Your custom text goes here" at bounding box center [359, 129] width 122 height 13
click at [409, 130] on p "Your custom text goes here" at bounding box center [359, 129] width 122 height 13
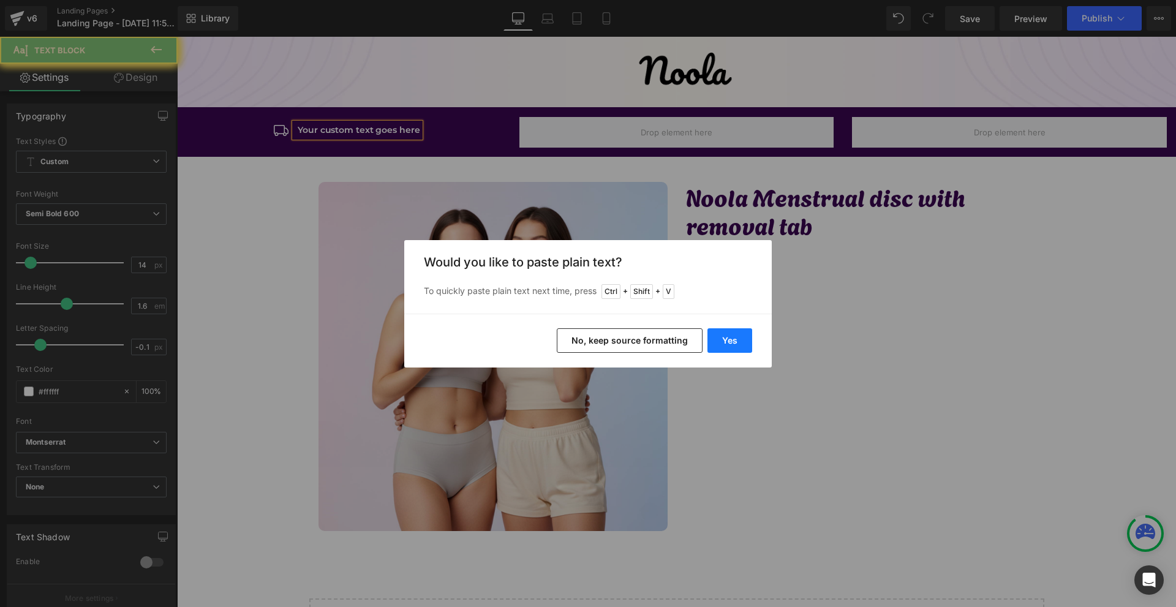
click at [736, 335] on button "Yes" at bounding box center [729, 340] width 45 height 24
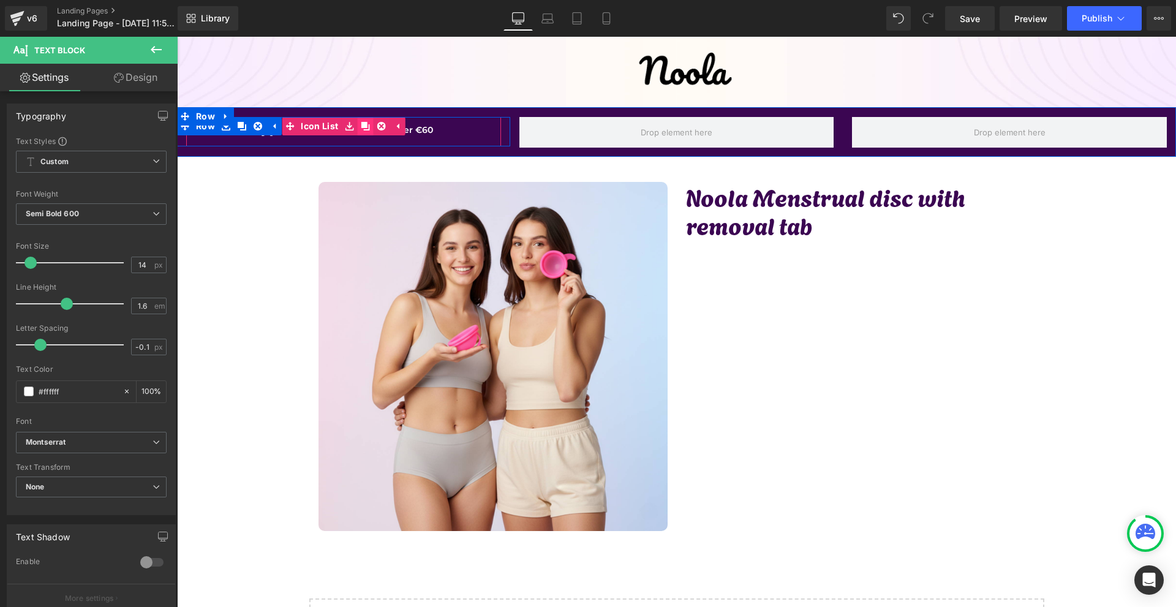
click at [363, 126] on icon at bounding box center [365, 126] width 9 height 9
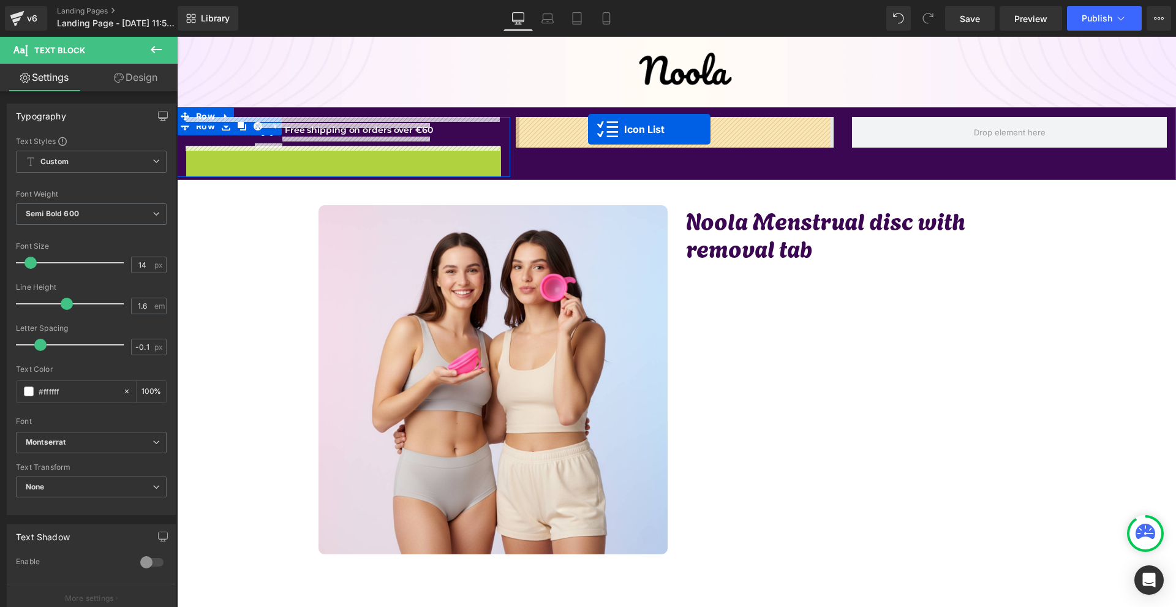
drag, startPoint x: 331, startPoint y: 157, endPoint x: 588, endPoint y: 129, distance: 258.1
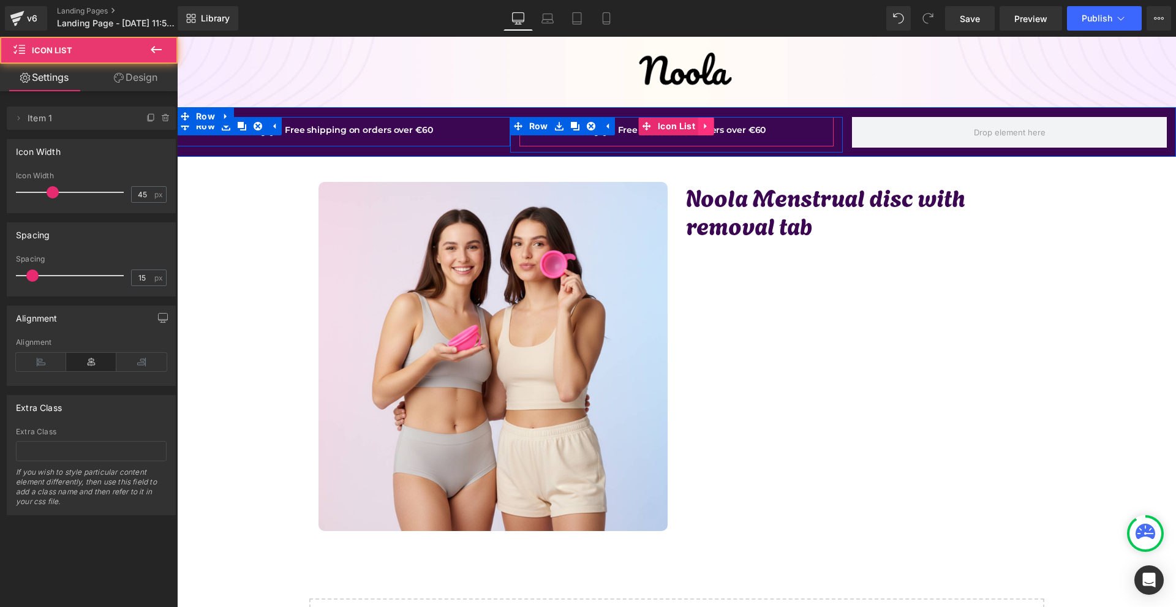
click at [702, 129] on icon at bounding box center [706, 126] width 9 height 9
click at [696, 130] on icon at bounding box center [698, 126] width 9 height 9
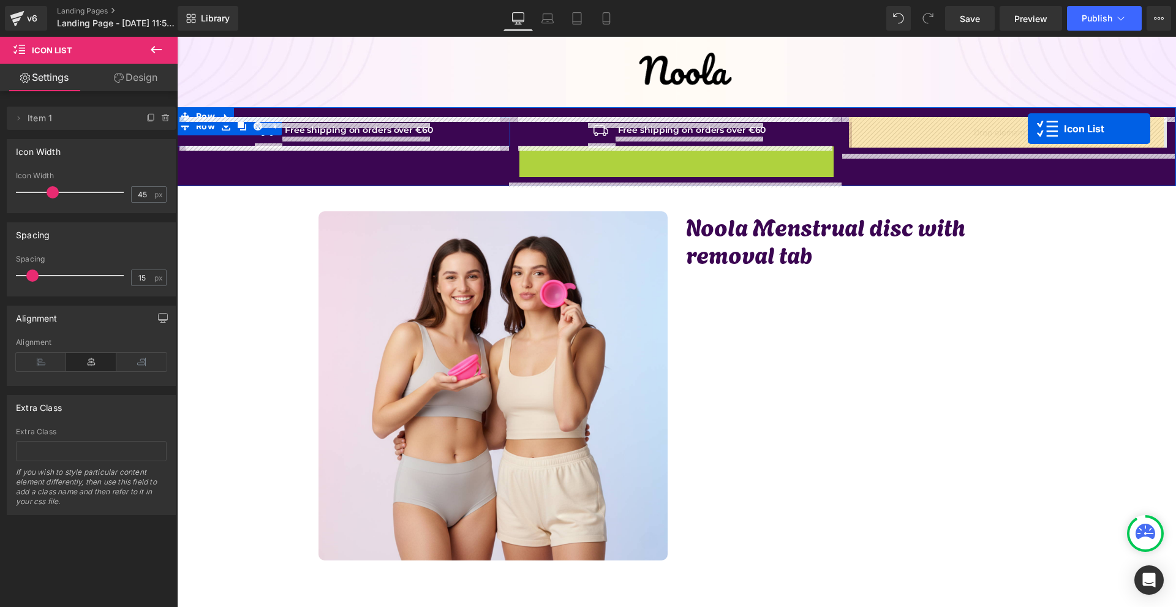
drag, startPoint x: 669, startPoint y: 156, endPoint x: 1031, endPoint y: 124, distance: 363.4
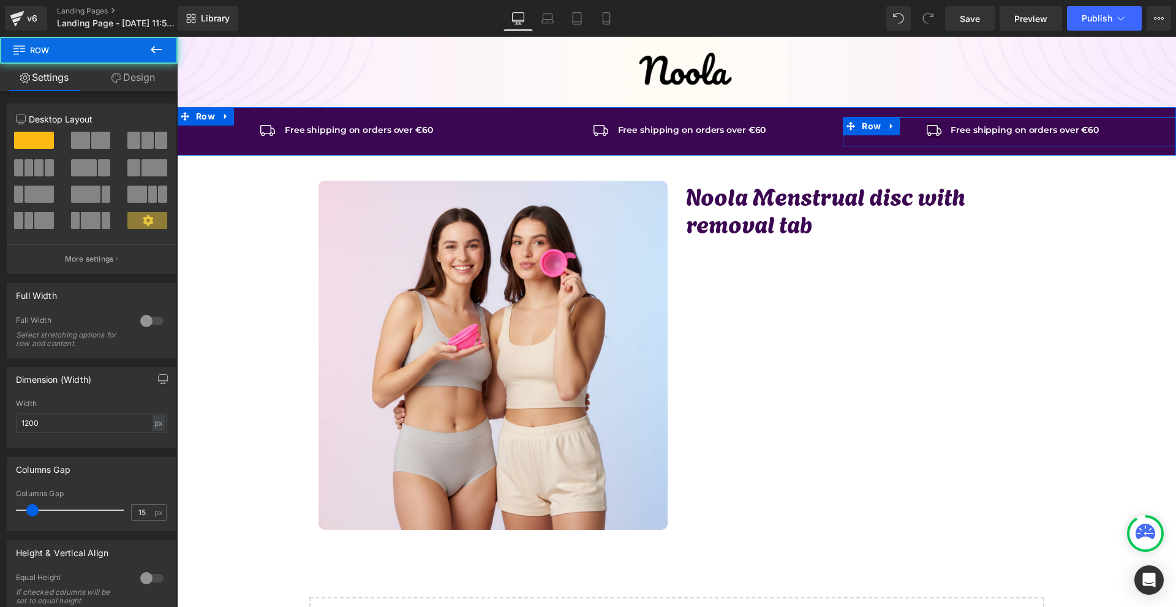
drag, startPoint x: 912, startPoint y: 149, endPoint x: 927, endPoint y: 135, distance: 21.2
click at [927, 135] on div "Icon Free shipping on orders over €60 Text Block Icon List Row" at bounding box center [1009, 131] width 333 height 29
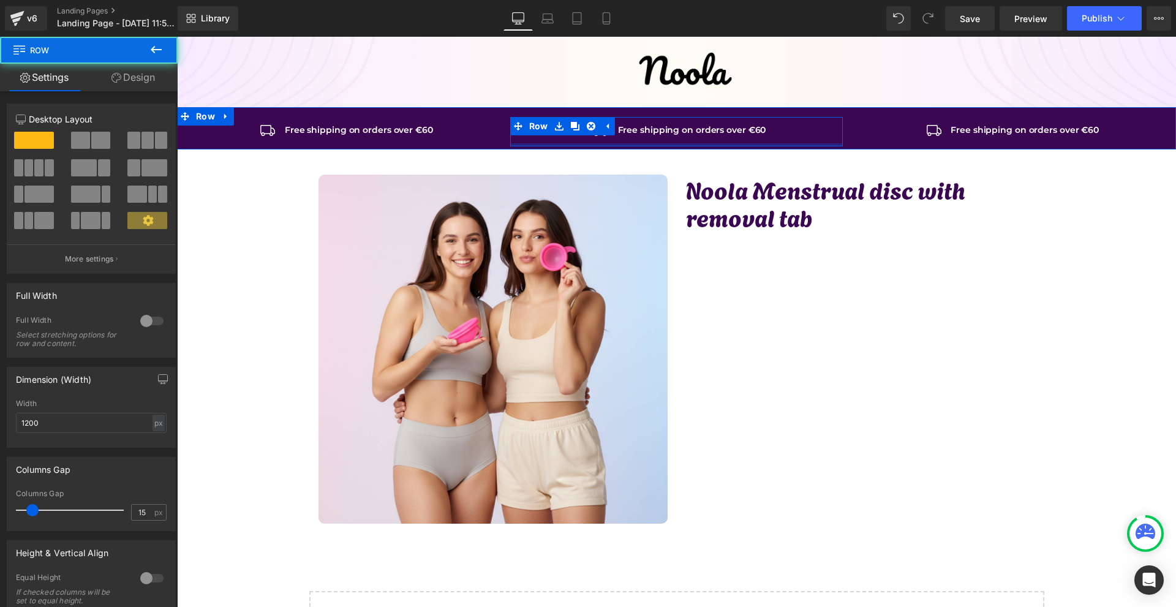
drag, startPoint x: 693, startPoint y: 137, endPoint x: 679, endPoint y: 134, distance: 14.9
click at [696, 133] on div "Icon Free shipping on orders over €60 Text Block Icon List Row" at bounding box center [676, 131] width 333 height 29
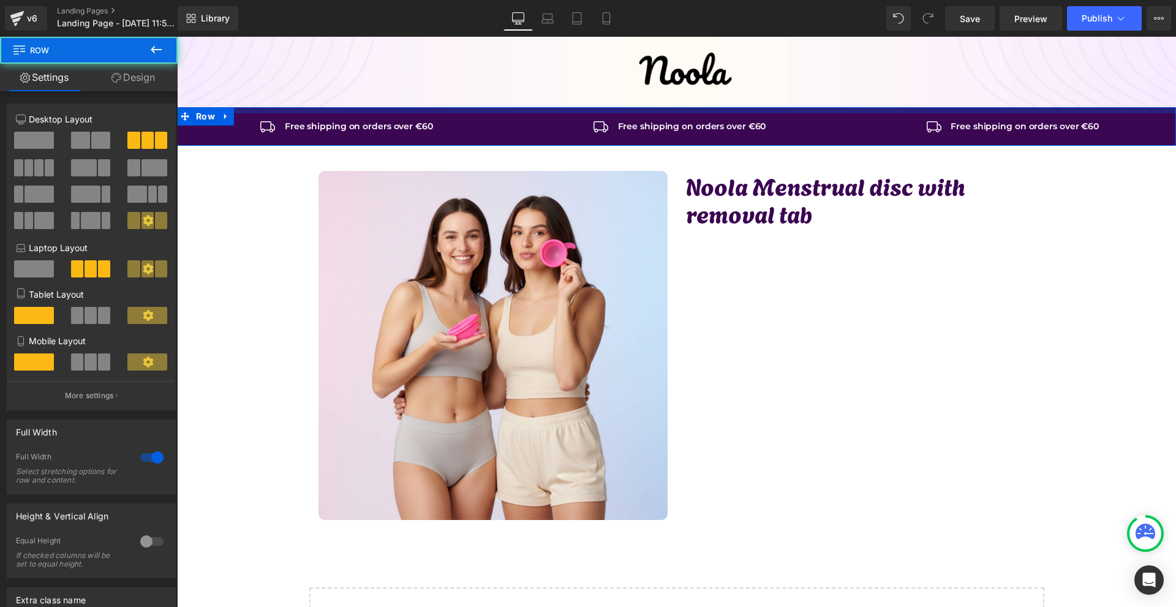
click at [774, 111] on div at bounding box center [676, 110] width 999 height 6
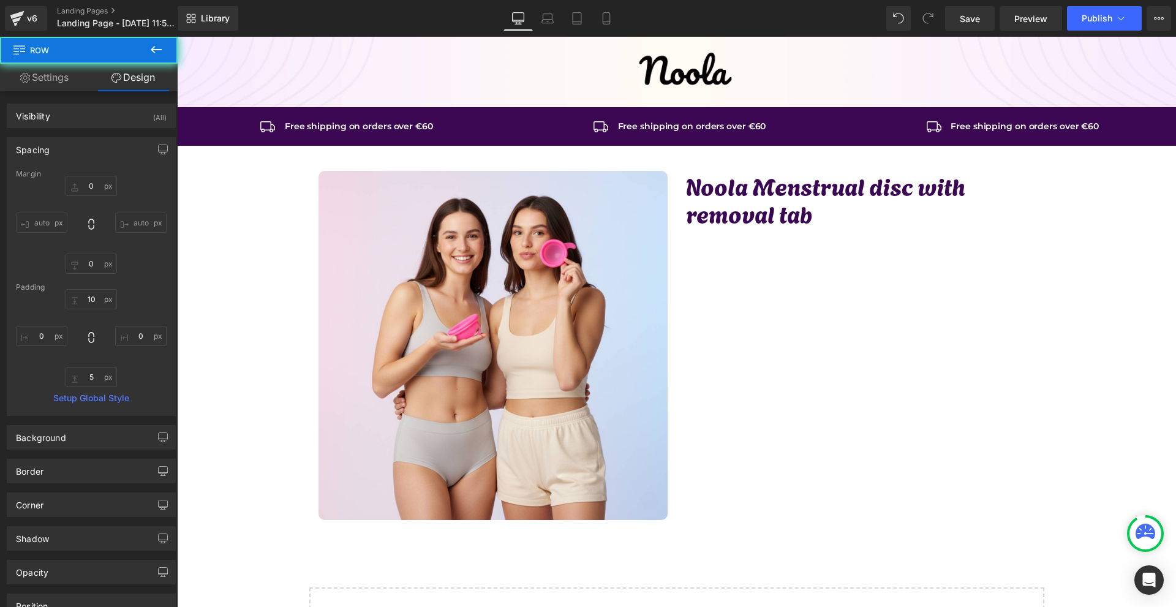
click at [702, 146] on div "Image Row Icon Free shipping on orders over €60 Text Block Icon List Row Icon F…" at bounding box center [676, 362] width 999 height 651
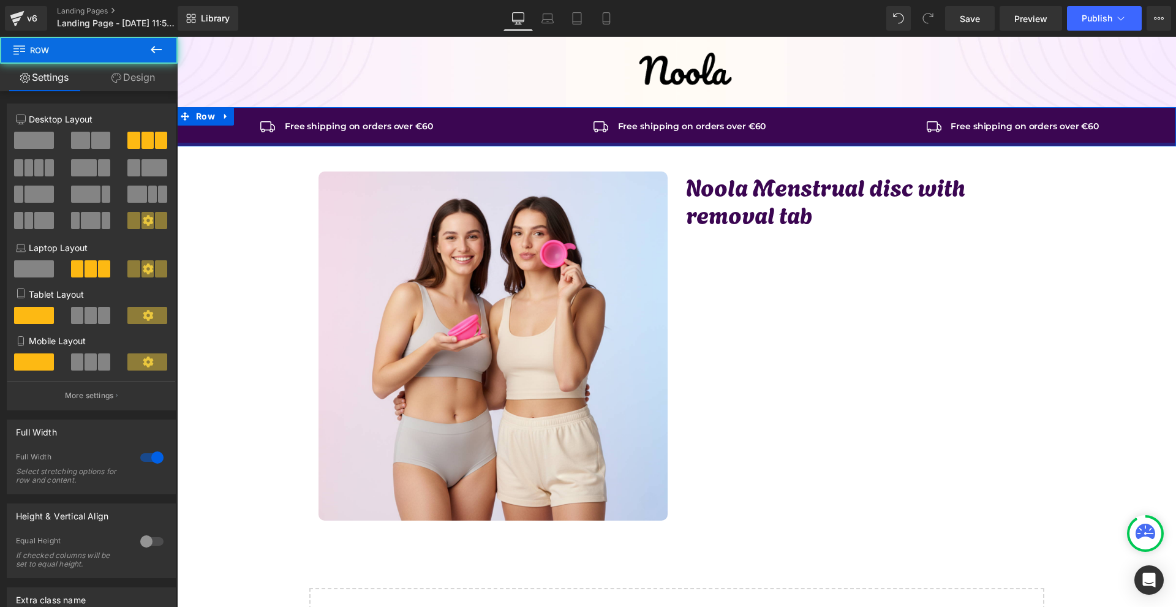
click at [703, 145] on div at bounding box center [676, 145] width 999 height 4
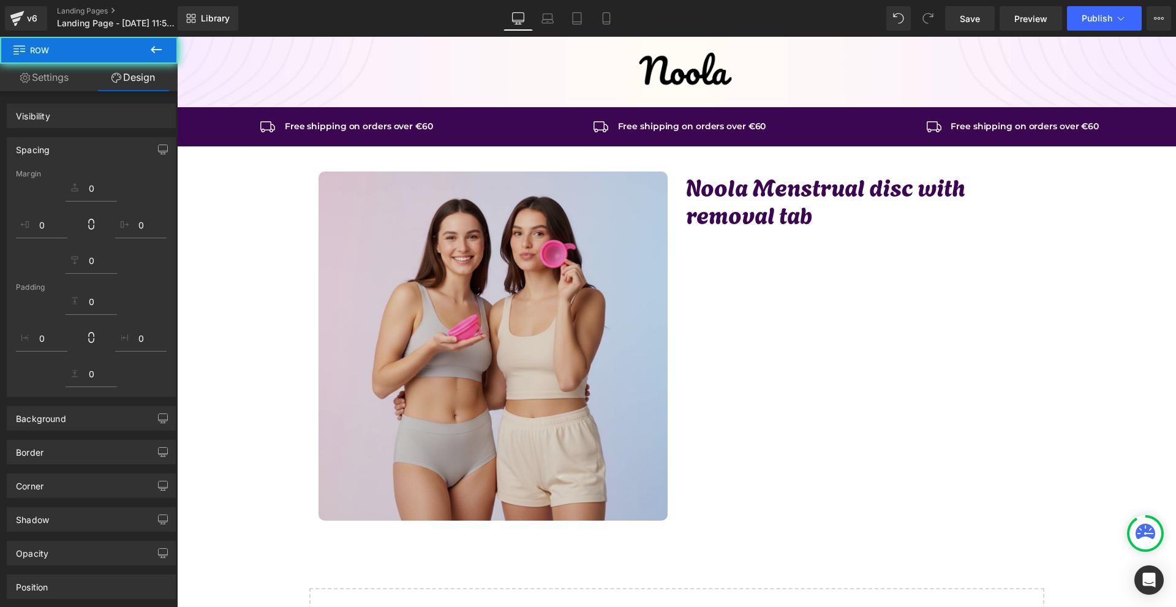
click at [1035, 305] on div "Image Noola Menstrual disc with removal tab Heading Row" at bounding box center [676, 346] width 735 height 362
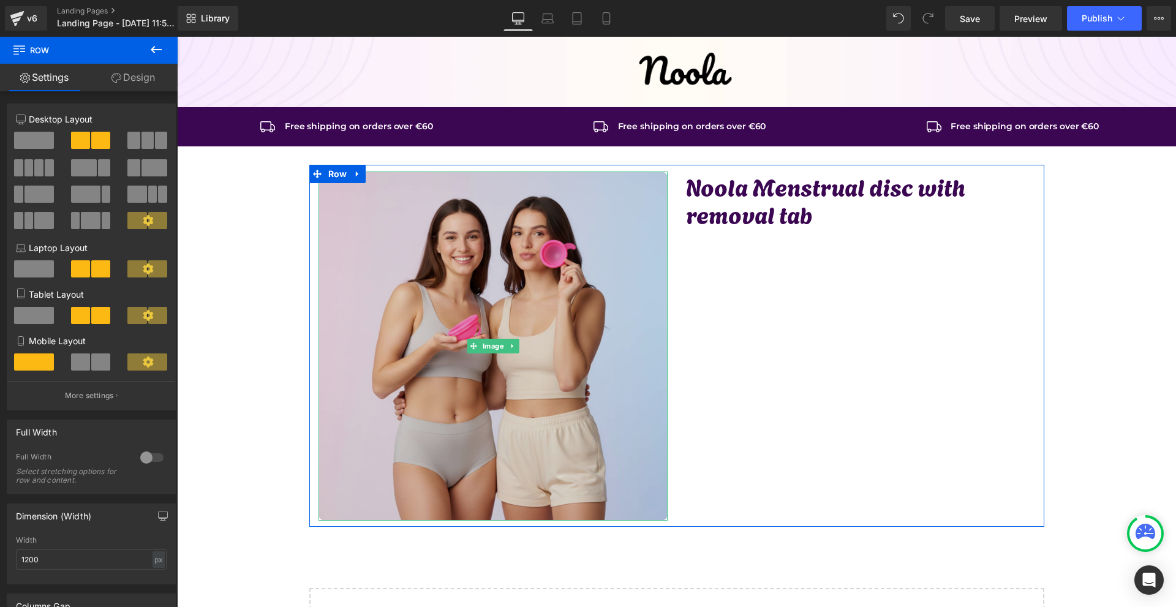
click at [571, 257] on img at bounding box center [492, 345] width 349 height 349
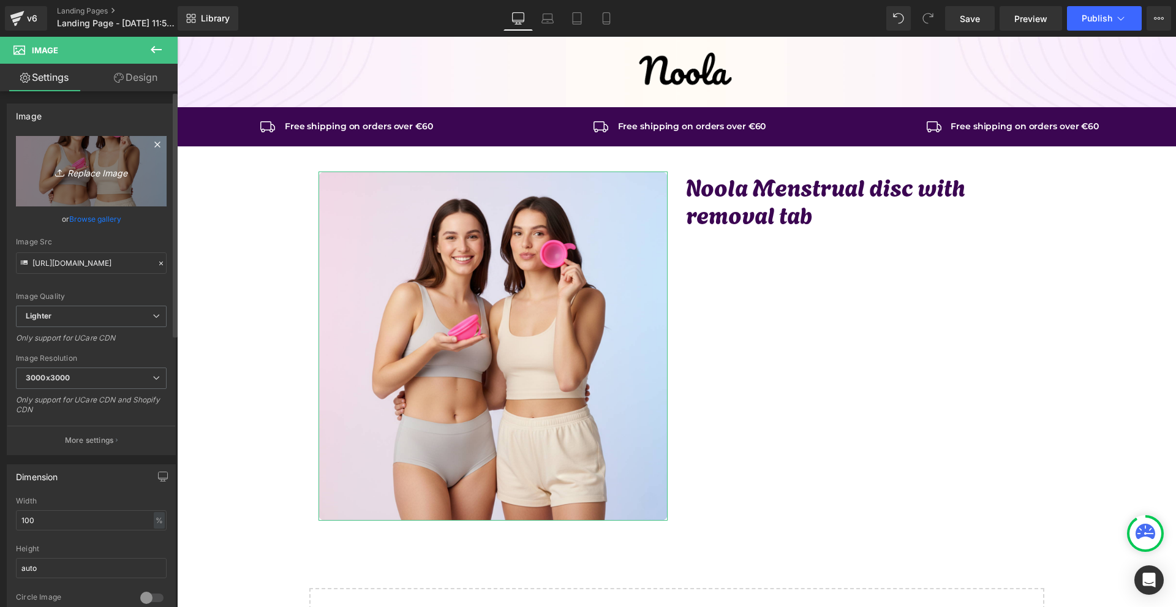
click at [69, 156] on link "Replace Image" at bounding box center [91, 171] width 151 height 70
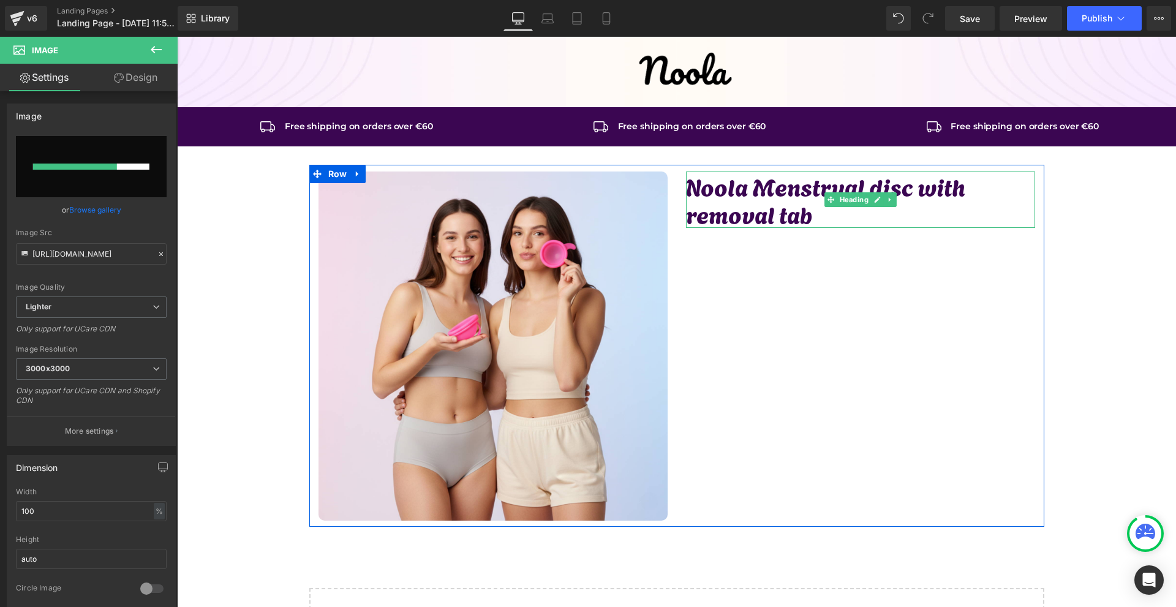
click at [713, 204] on h1 "Noola Menstrual disc with removal tab" at bounding box center [860, 200] width 349 height 56
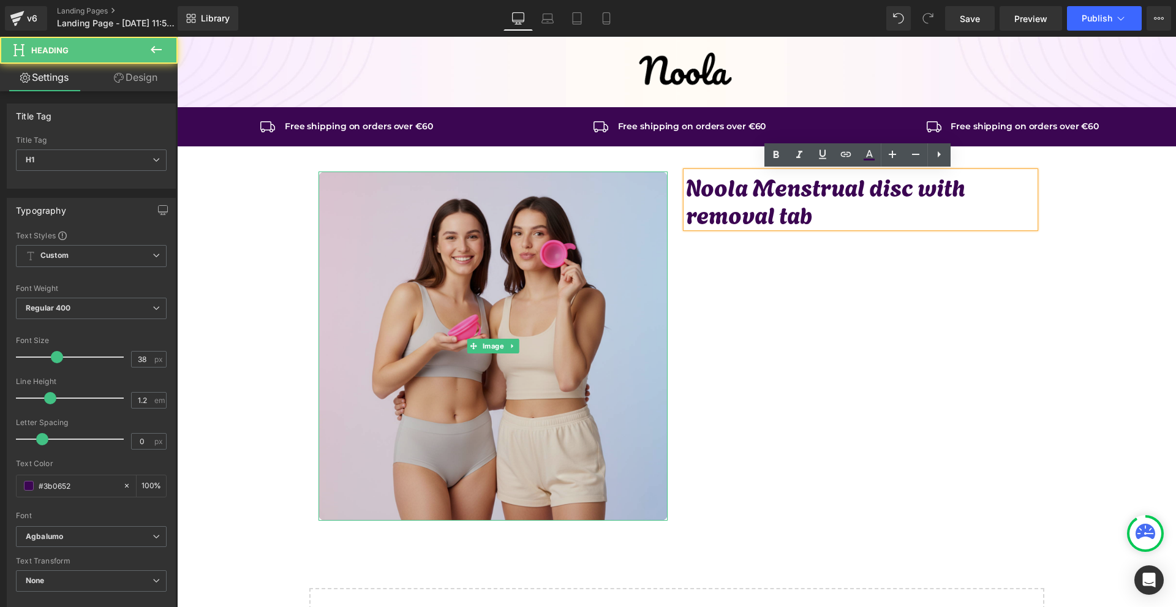
click at [519, 240] on img at bounding box center [492, 345] width 349 height 349
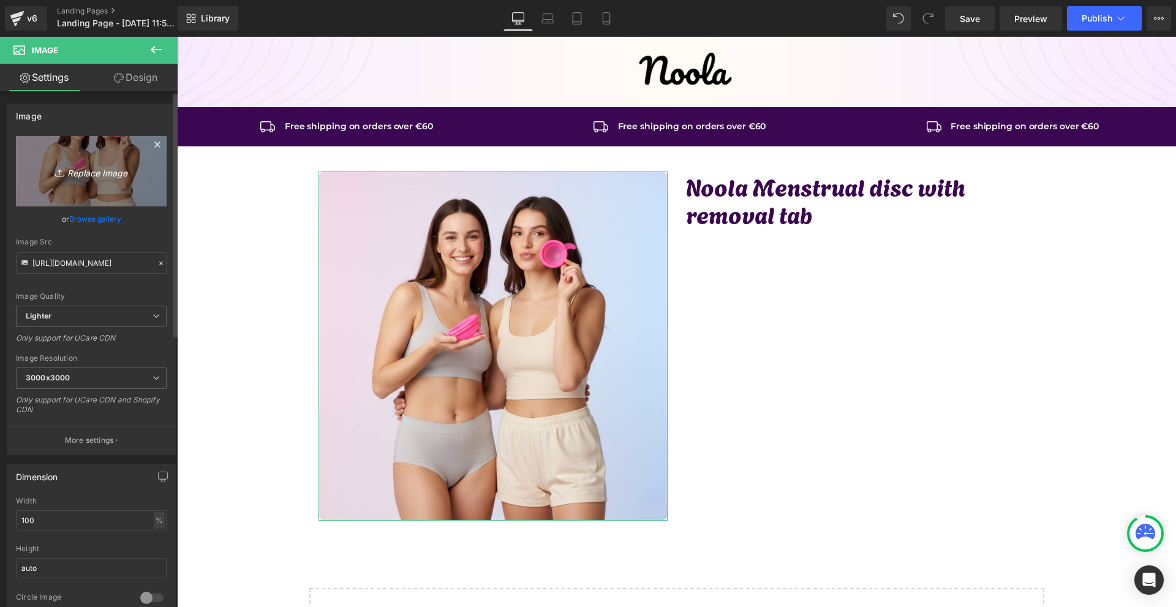
click at [128, 171] on icon "Replace Image" at bounding box center [91, 171] width 98 height 15
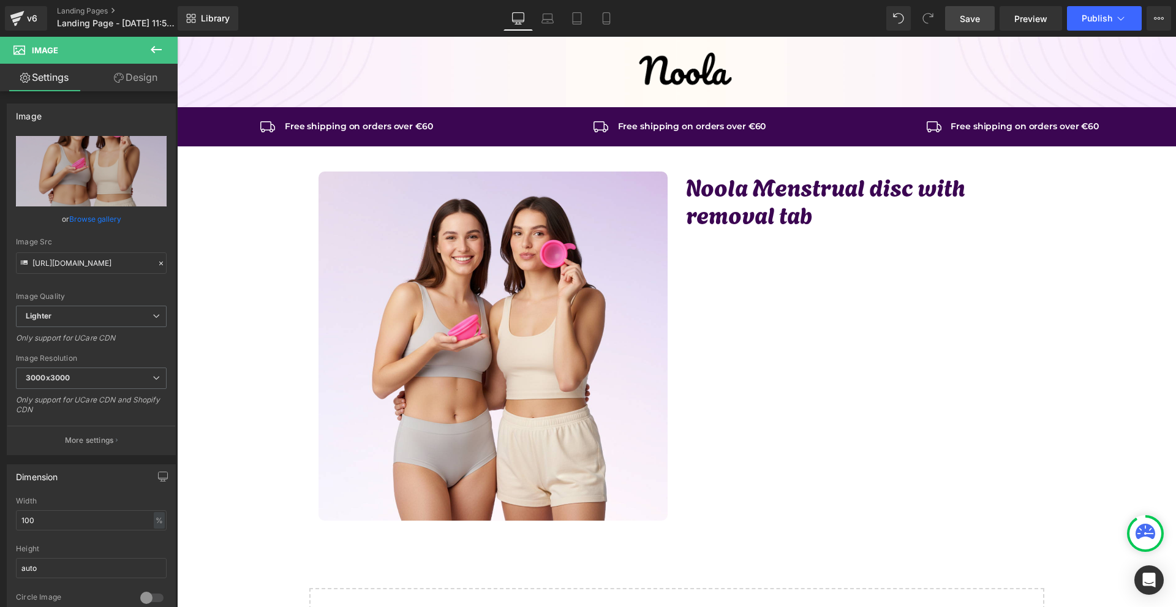
click at [976, 11] on link "Save" at bounding box center [970, 18] width 50 height 24
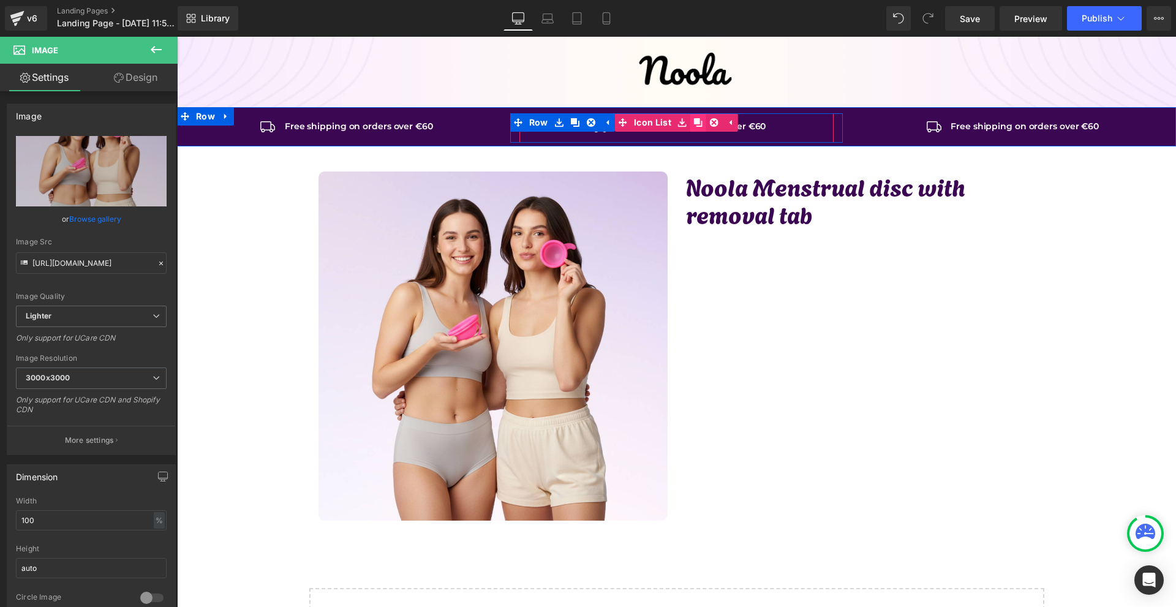
click at [690, 124] on link at bounding box center [698, 122] width 16 height 18
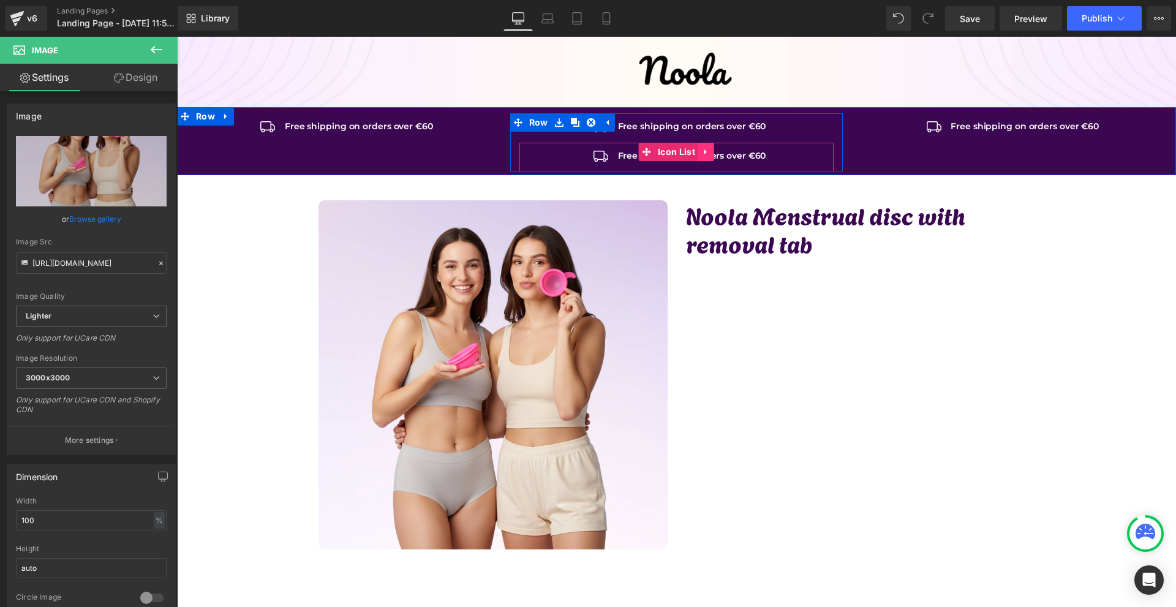
click at [707, 152] on link at bounding box center [706, 152] width 16 height 18
drag, startPoint x: 711, startPoint y: 154, endPoint x: 344, endPoint y: 127, distance: 367.8
click at [711, 154] on icon at bounding box center [714, 152] width 9 height 9
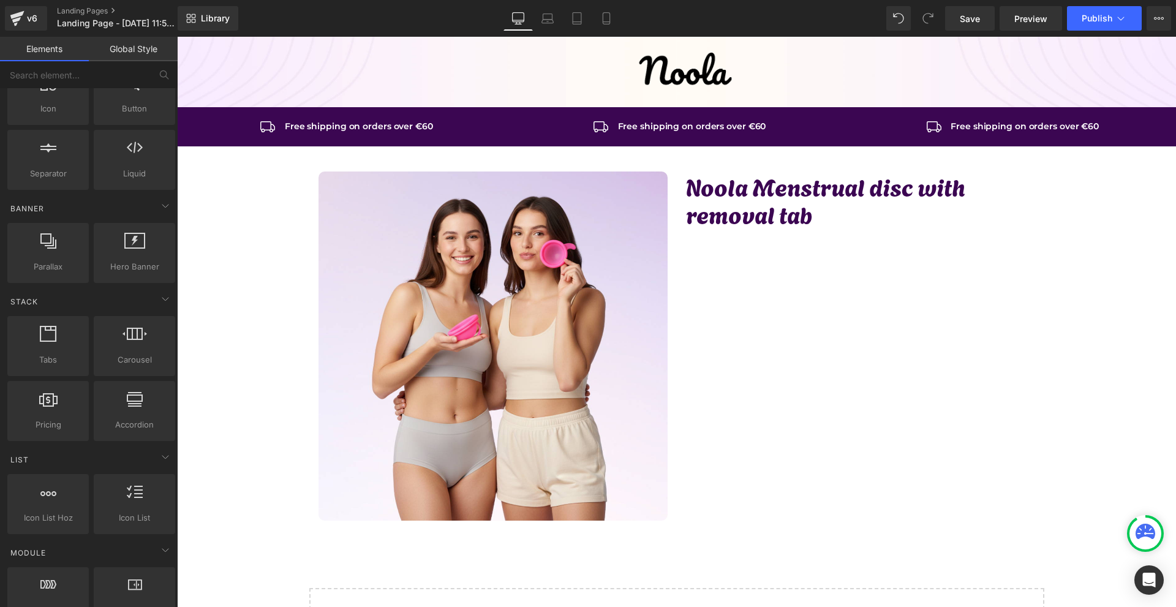
scroll to position [0, 0]
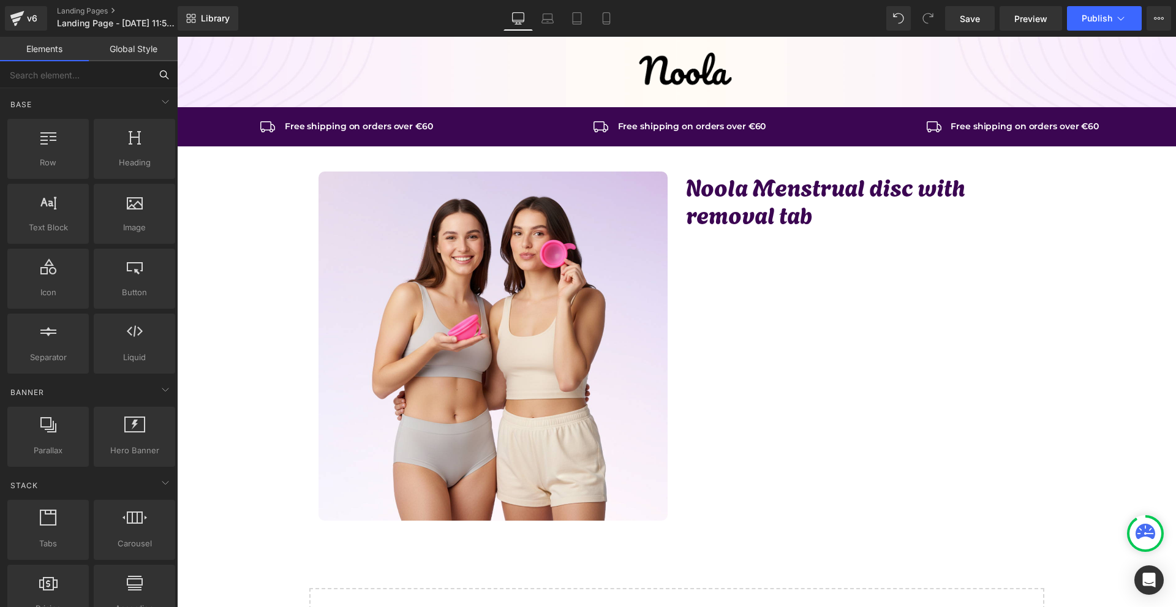
click at [72, 79] on input "text" at bounding box center [75, 74] width 151 height 27
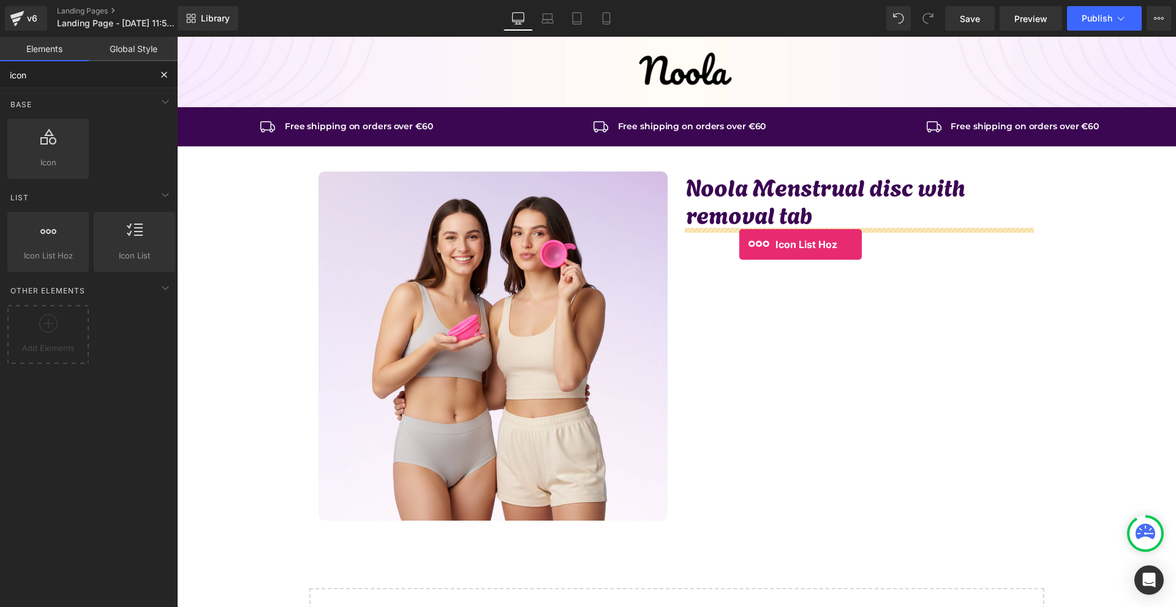
drag, startPoint x: 236, startPoint y: 290, endPoint x: 739, endPoint y: 244, distance: 504.9
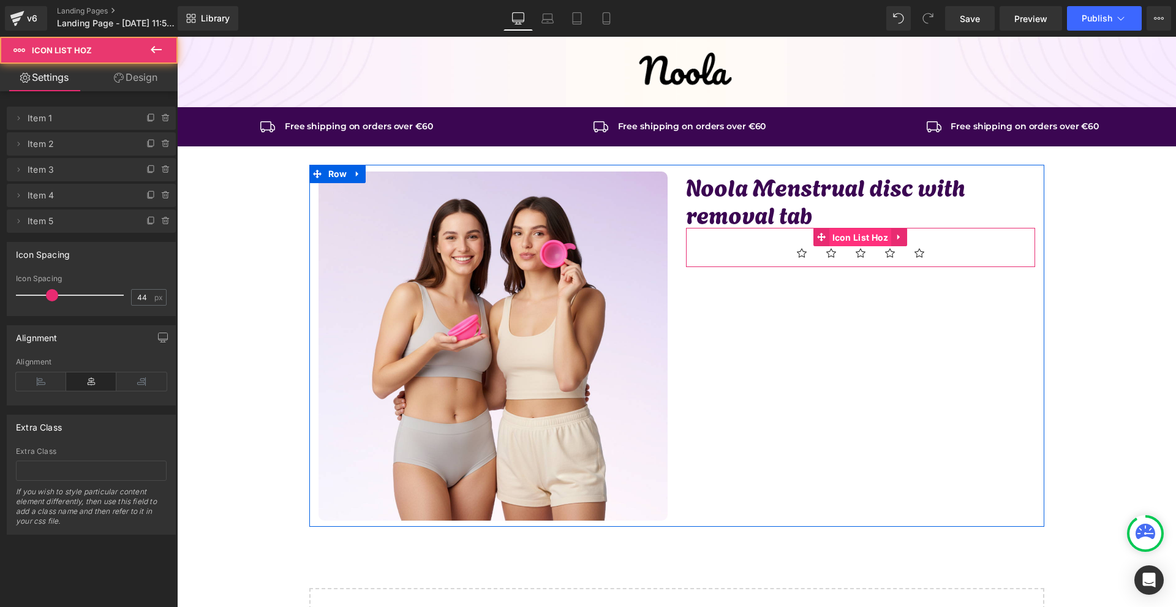
click at [853, 241] on span "Icon List Hoz" at bounding box center [860, 237] width 62 height 18
click at [800, 252] on span "Icon" at bounding box center [801, 255] width 20 height 15
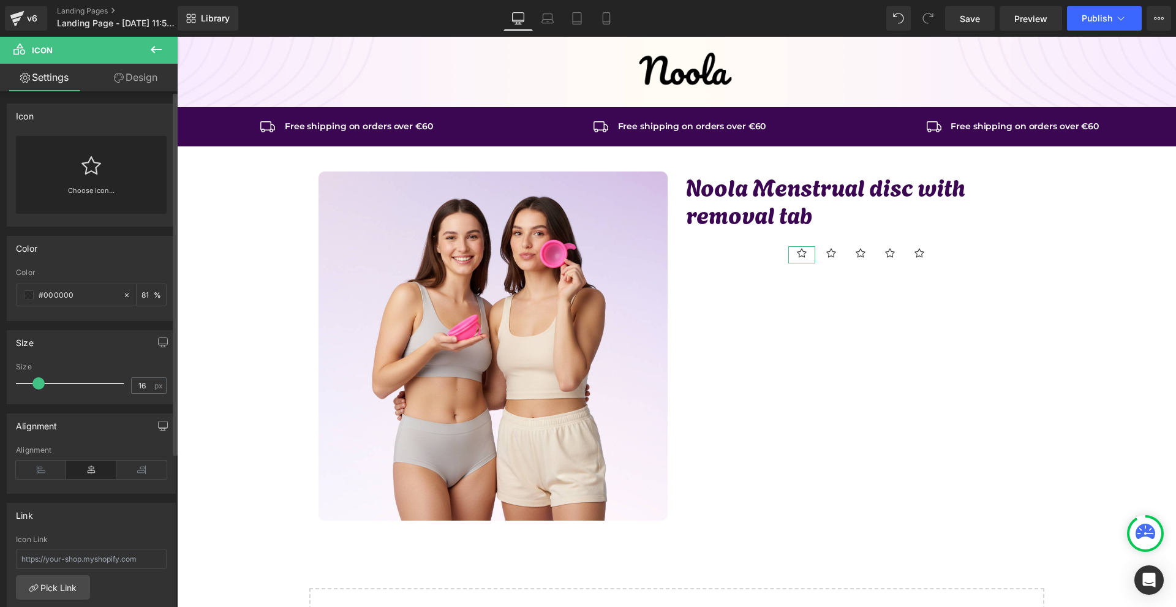
click at [128, 156] on div "Choose Icon..." at bounding box center [91, 175] width 151 height 78
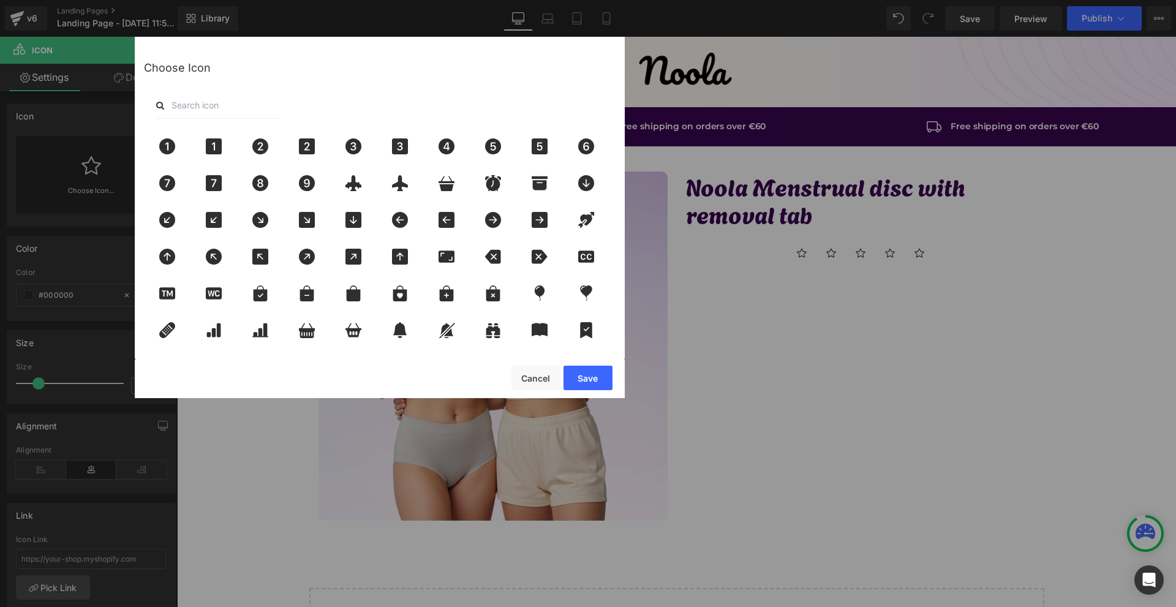
click at [244, 106] on input "text" at bounding box center [217, 105] width 122 height 27
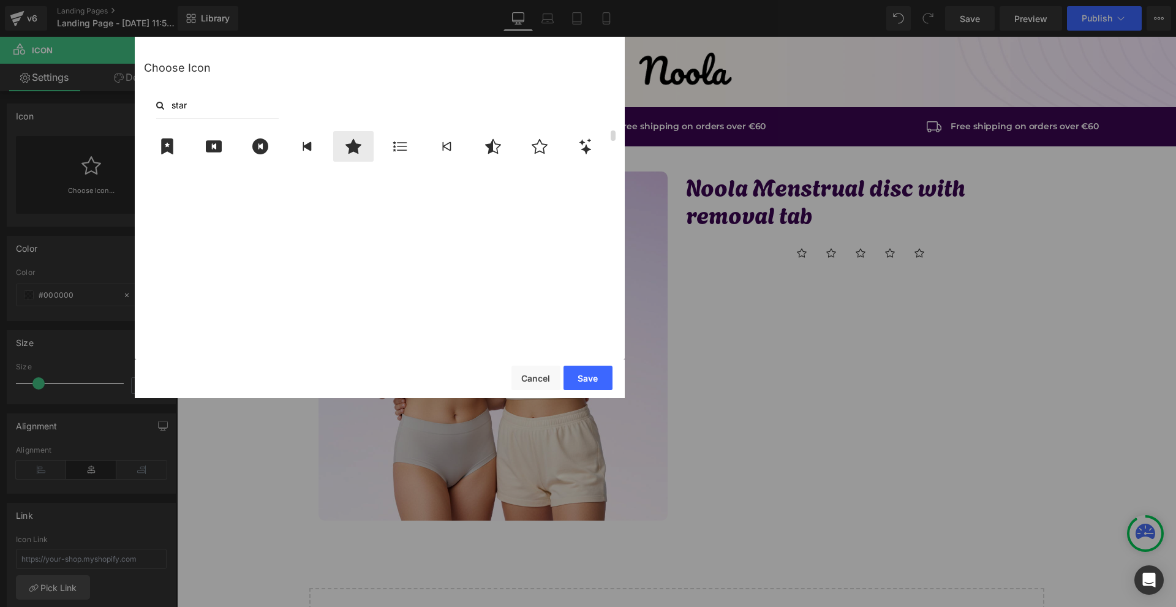
click at [353, 159] on div at bounding box center [353, 146] width 40 height 31
click at [593, 378] on button "Save" at bounding box center [587, 378] width 49 height 24
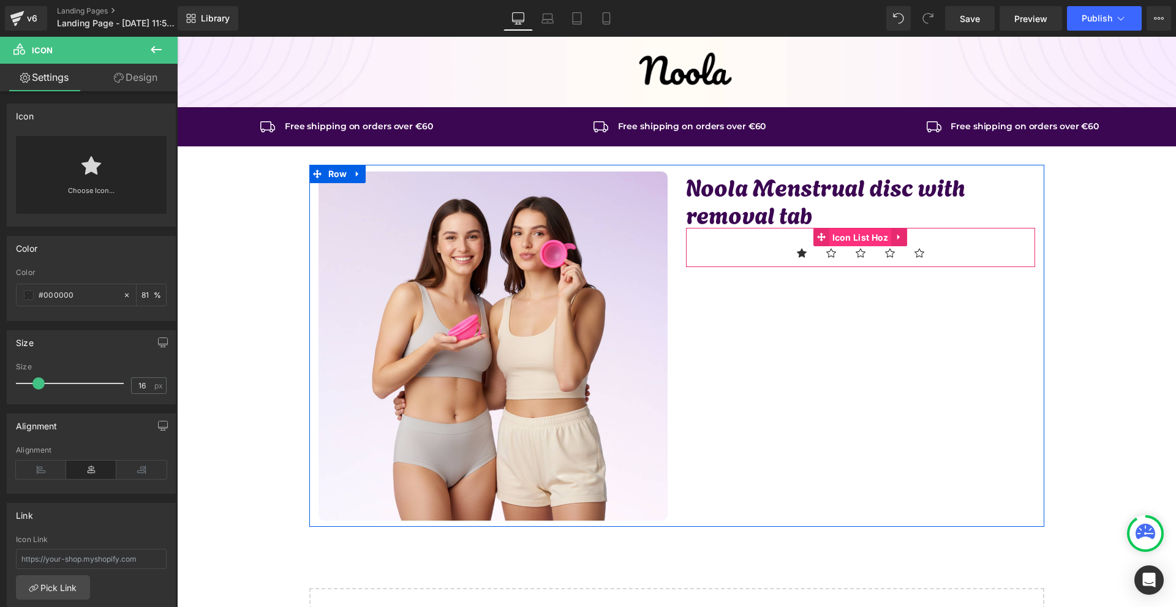
click at [835, 241] on span "Icon List Hoz" at bounding box center [860, 237] width 62 height 18
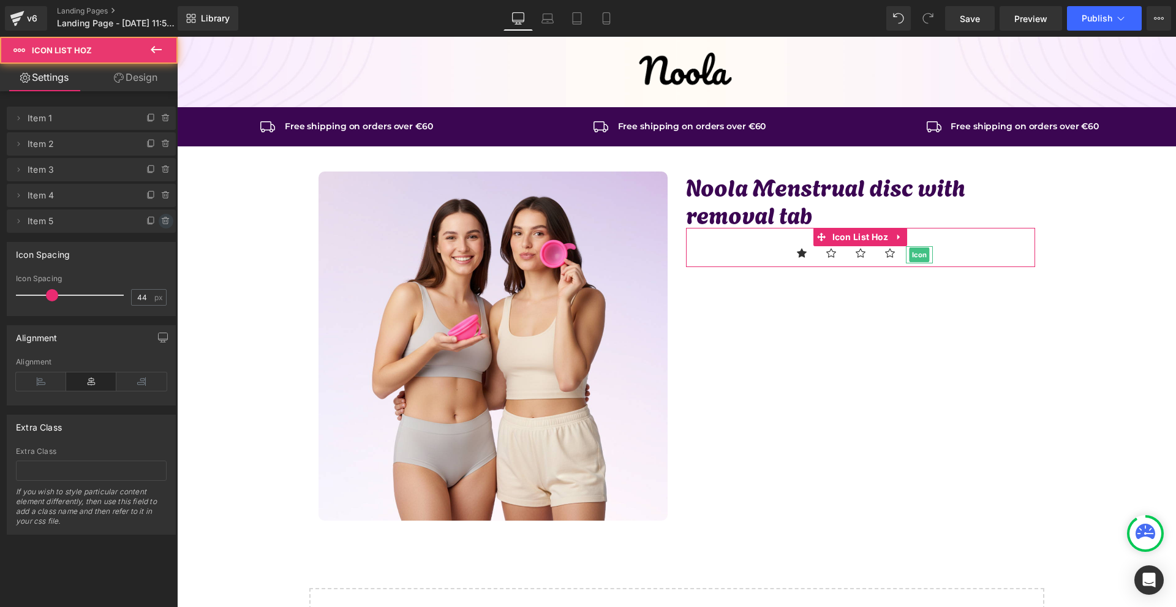
click at [161, 224] on icon at bounding box center [166, 221] width 10 height 10
click at [160, 224] on button "Delete" at bounding box center [153, 222] width 39 height 16
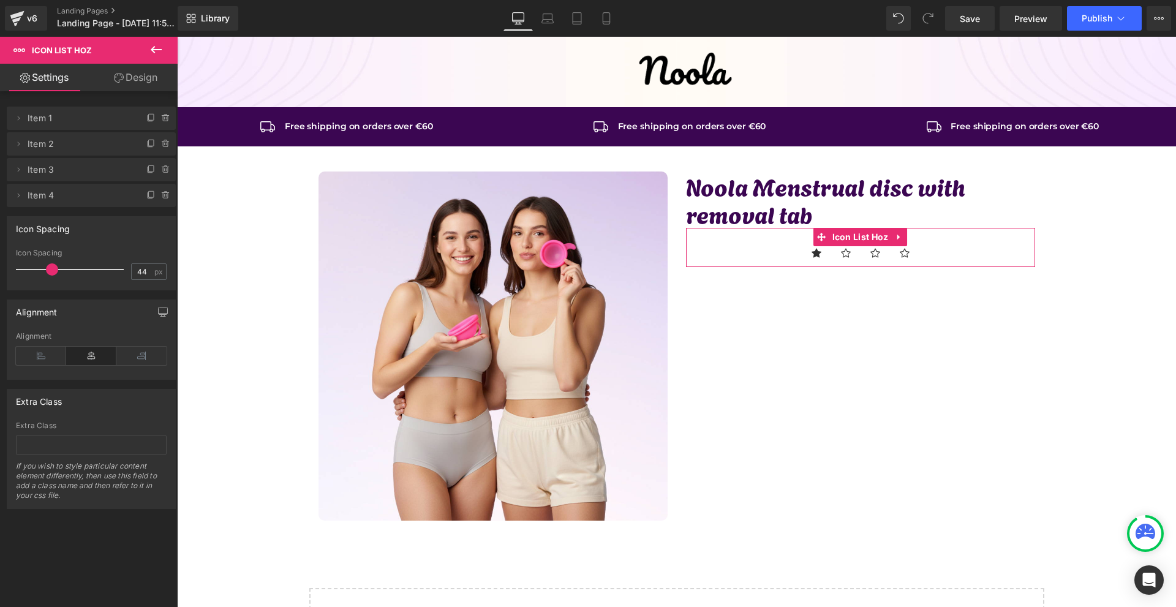
click at [159, 200] on span at bounding box center [166, 195] width 15 height 15
click at [157, 200] on button "Delete" at bounding box center [153, 196] width 39 height 16
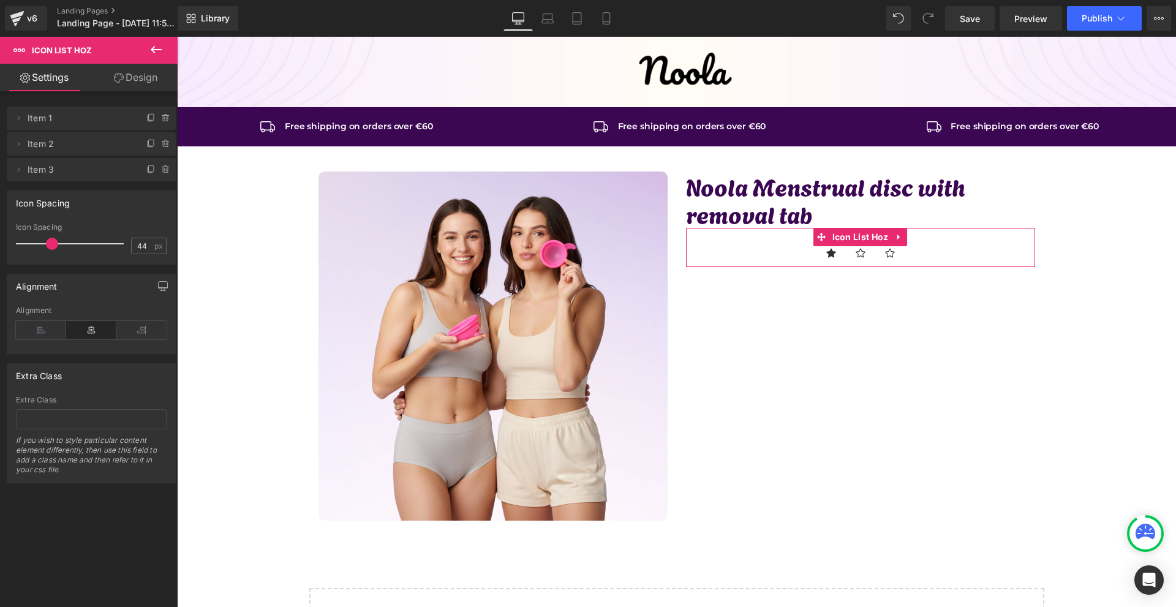
click at [161, 171] on icon at bounding box center [166, 170] width 10 height 10
click at [159, 171] on button "Delete" at bounding box center [153, 170] width 39 height 16
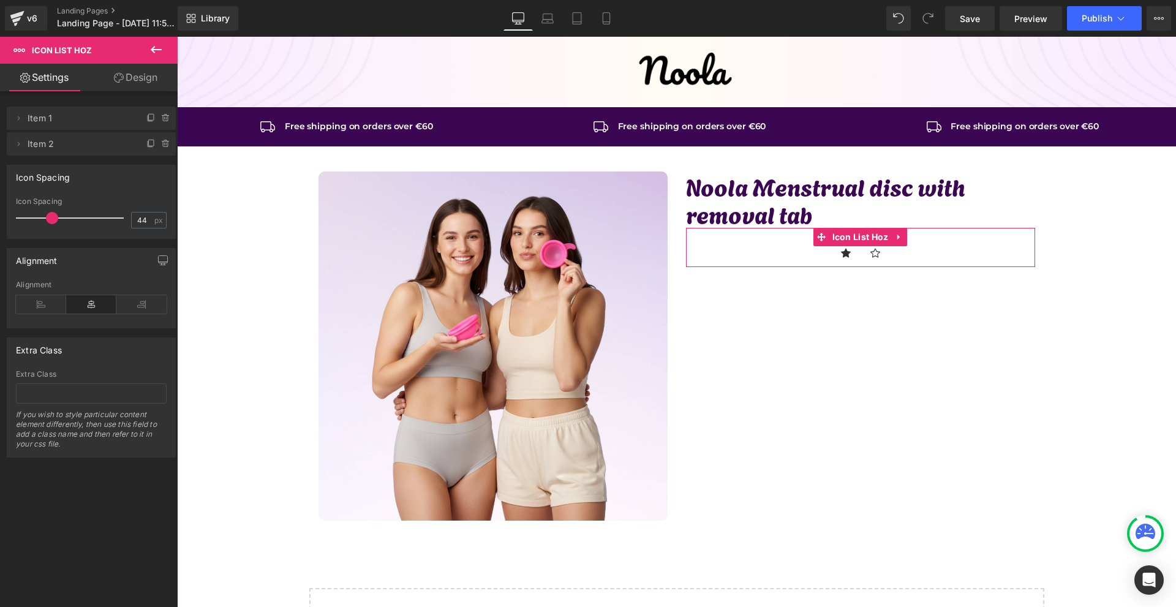
click at [161, 148] on icon at bounding box center [166, 144] width 10 height 10
click at [160, 148] on button "Delete" at bounding box center [153, 145] width 39 height 16
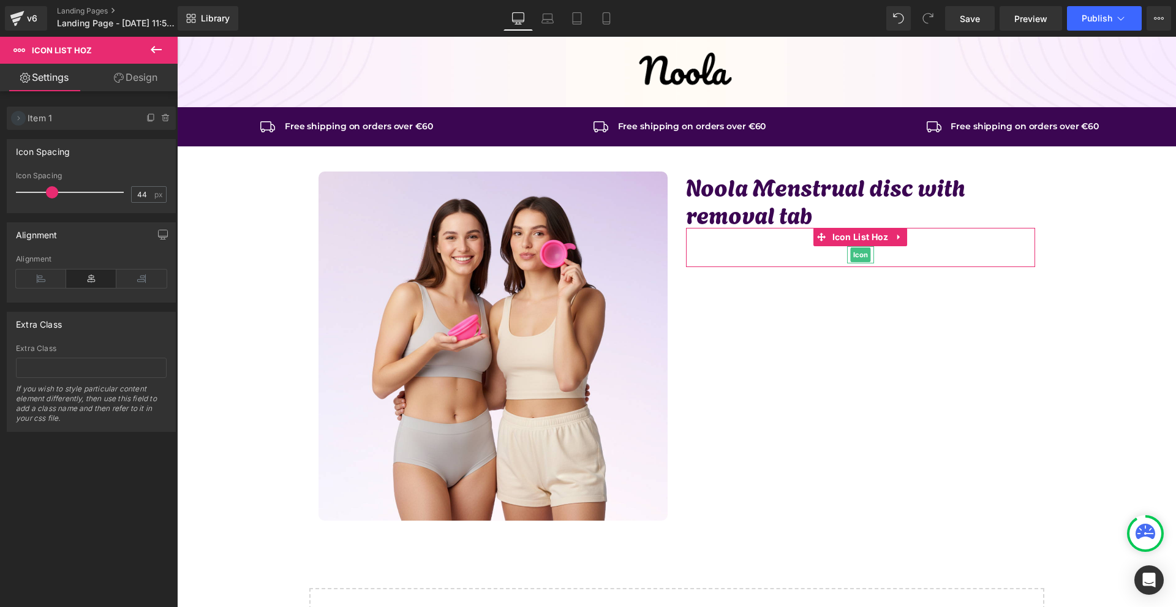
click at [21, 122] on icon at bounding box center [18, 118] width 10 height 10
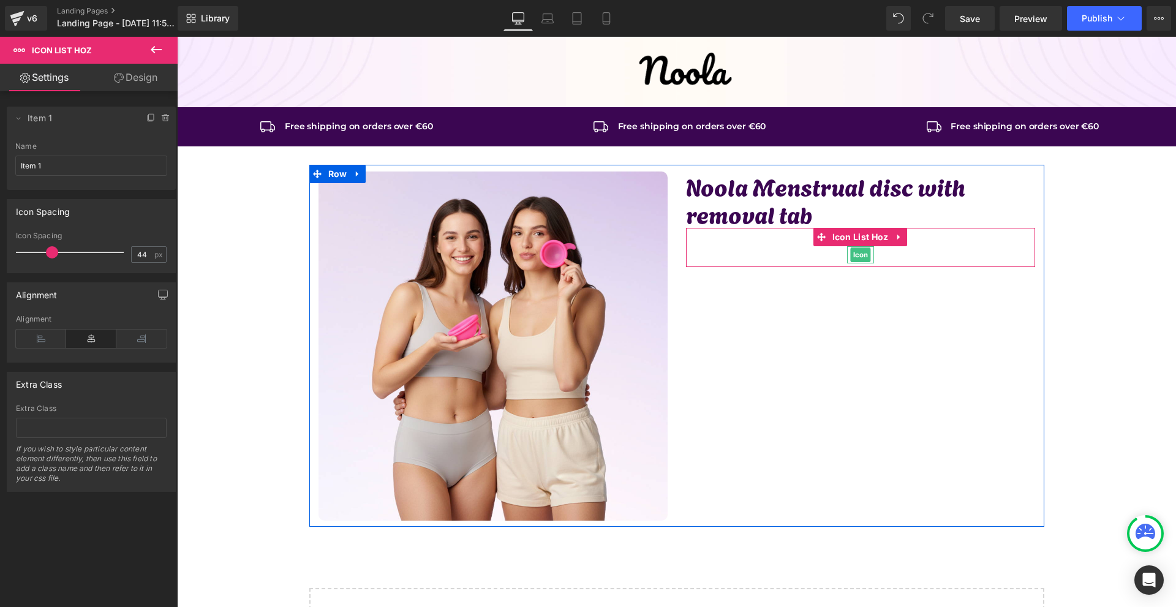
click at [856, 258] on span "Icon" at bounding box center [860, 254] width 20 height 15
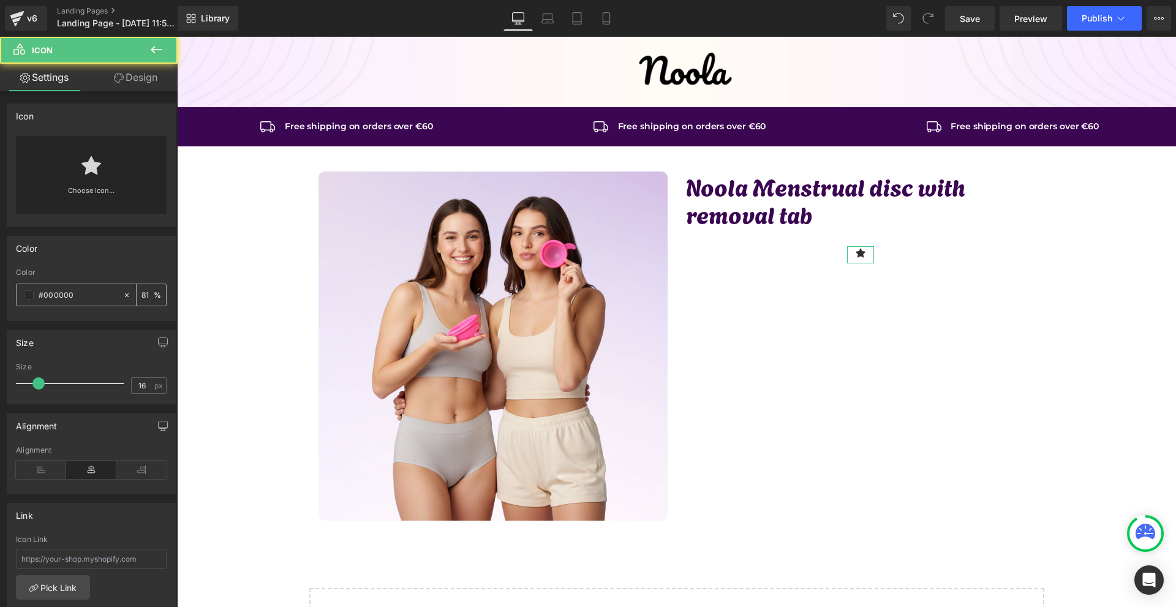
click at [87, 299] on input "#000000" at bounding box center [78, 294] width 78 height 13
paste input "ff57cb"
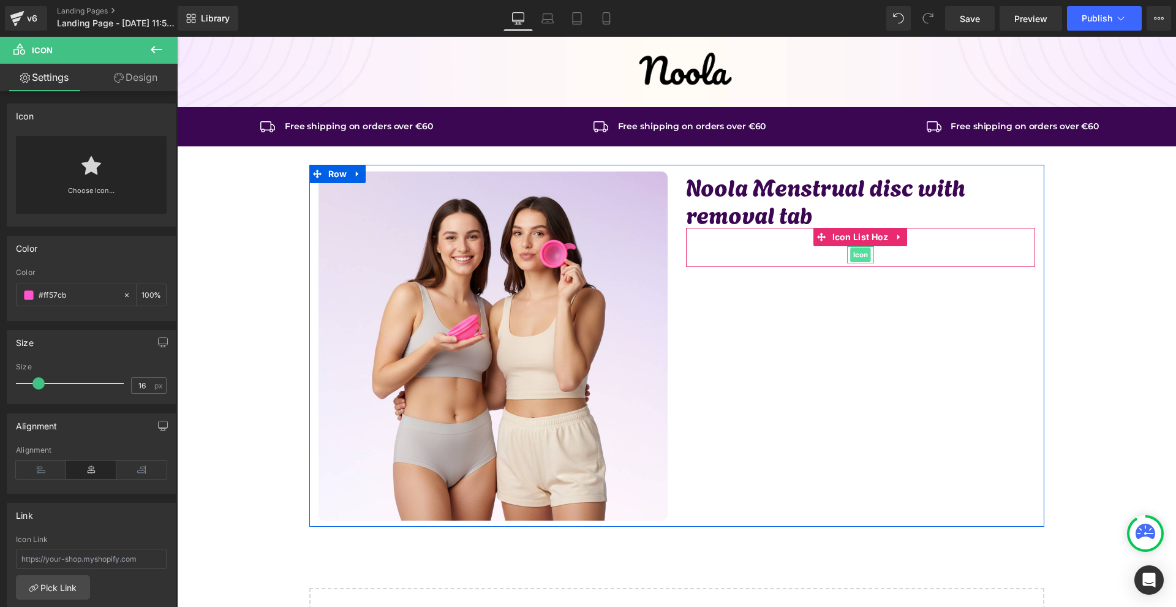
click at [851, 249] on span "Icon" at bounding box center [860, 254] width 20 height 15
click at [854, 244] on span "Icon List Hoz" at bounding box center [860, 237] width 62 height 18
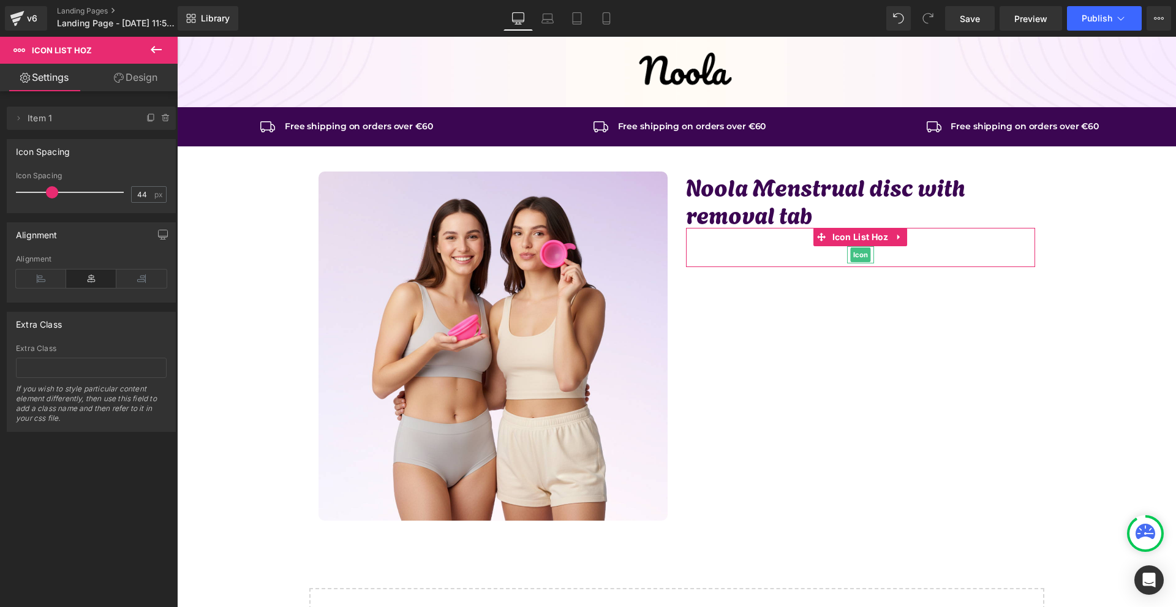
click at [141, 126] on li "Delete Cancel Item 1 Item 1 Name Item 1" at bounding box center [91, 118] width 169 height 23
click at [146, 121] on icon at bounding box center [151, 118] width 10 height 10
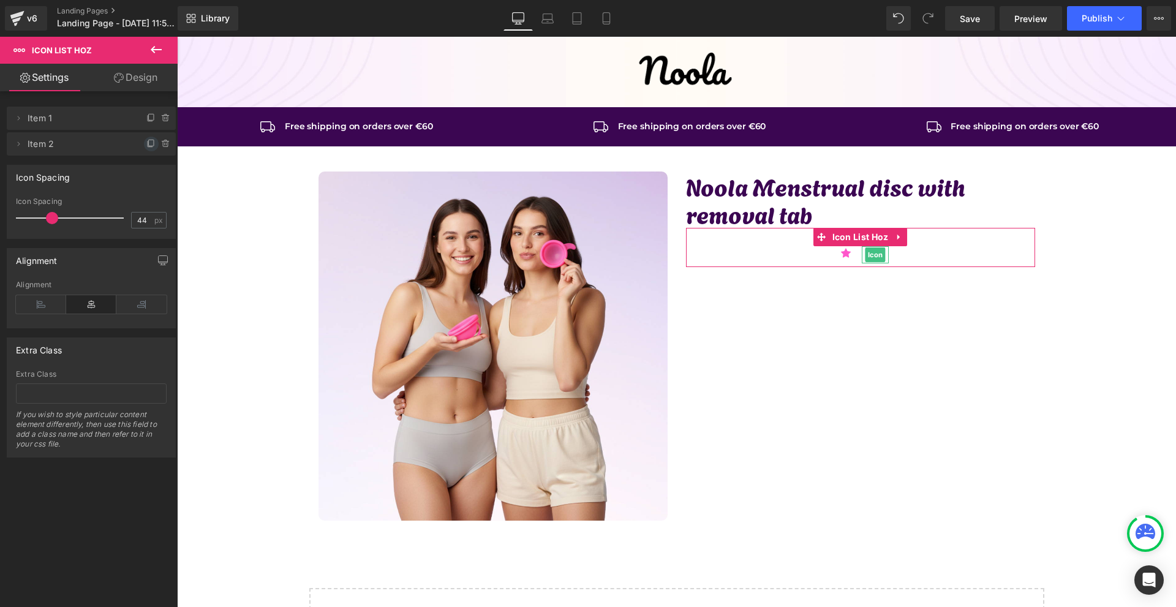
click at [146, 143] on icon at bounding box center [151, 144] width 10 height 10
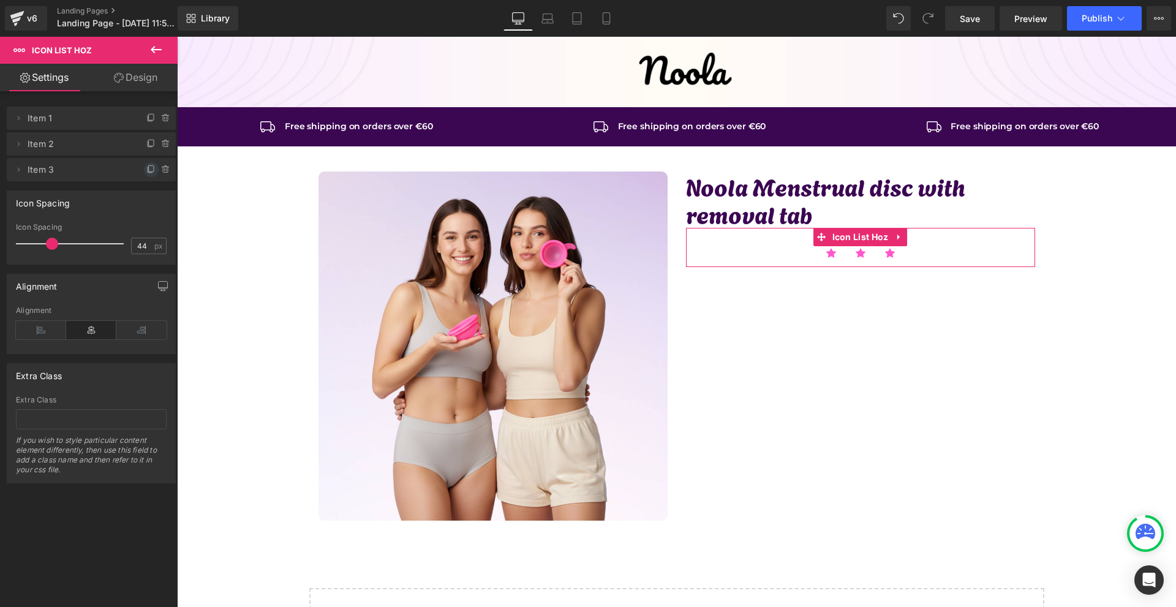
click at [149, 162] on div at bounding box center [160, 165] width 32 height 15
click at [146, 167] on icon at bounding box center [151, 170] width 10 height 10
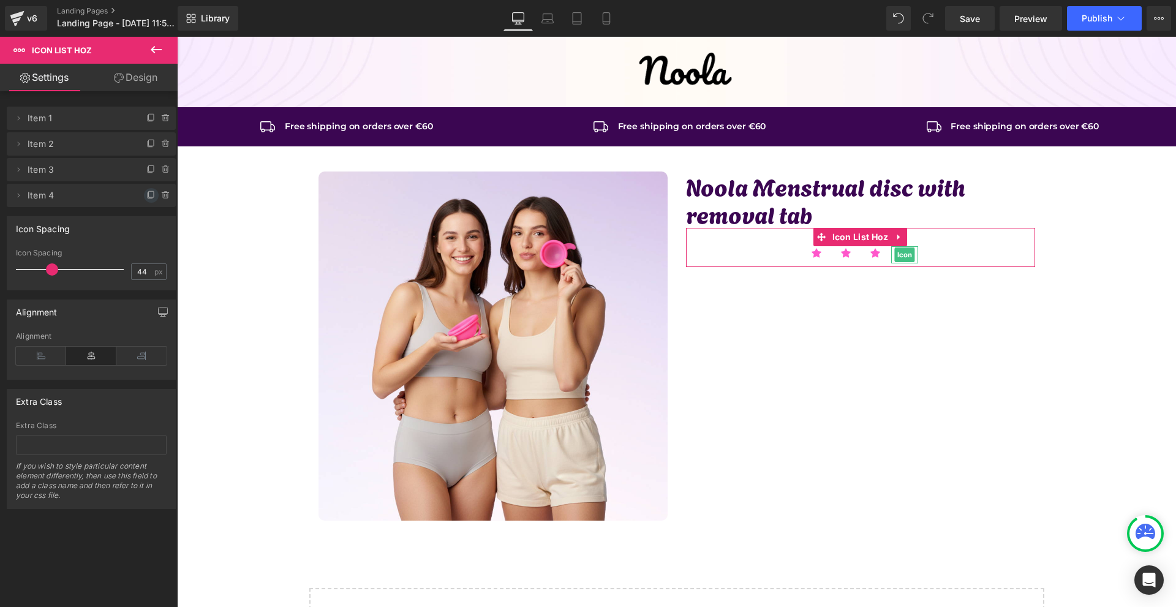
click at [146, 192] on icon at bounding box center [151, 195] width 10 height 10
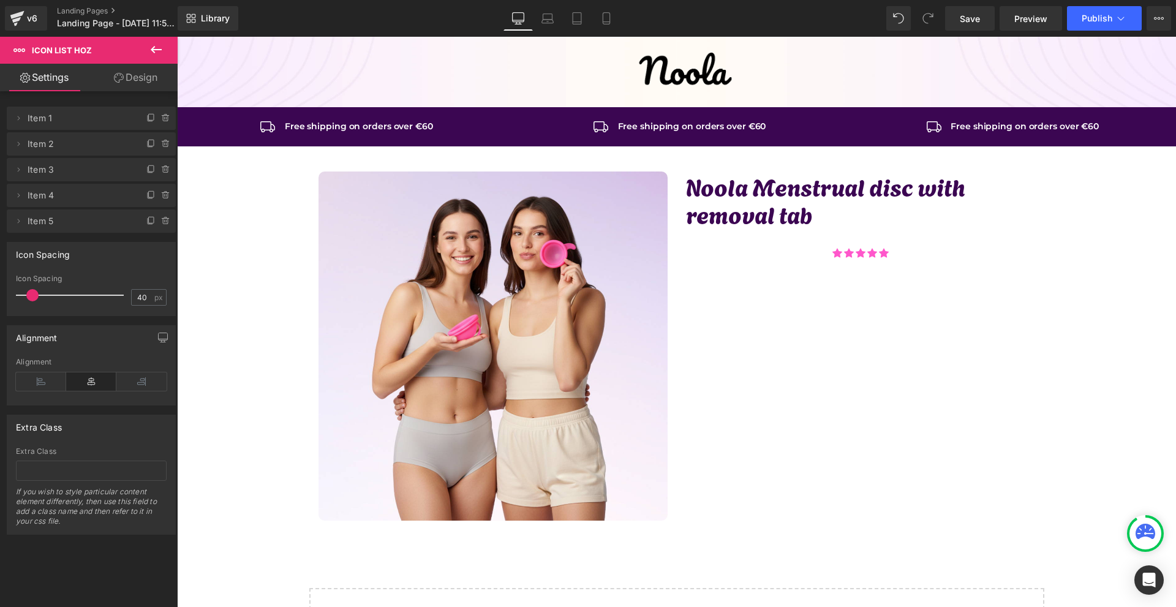
drag, startPoint x: 52, startPoint y: 296, endPoint x: 32, endPoint y: 296, distance: 19.6
click at [33, 296] on span at bounding box center [32, 295] width 12 height 12
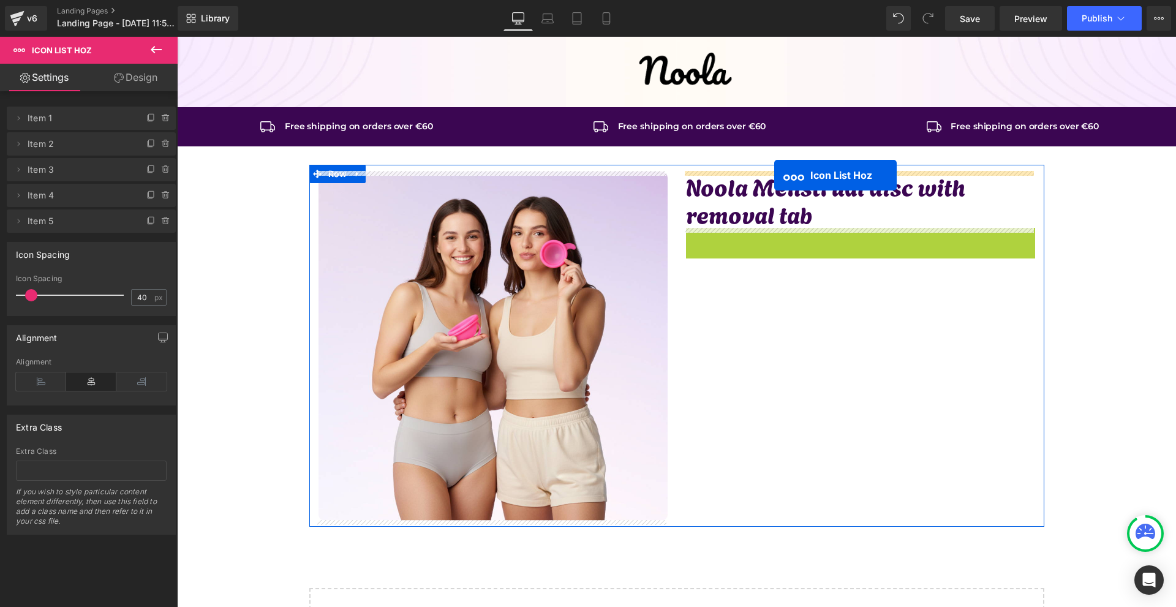
drag, startPoint x: 855, startPoint y: 236, endPoint x: 774, endPoint y: 175, distance: 102.3
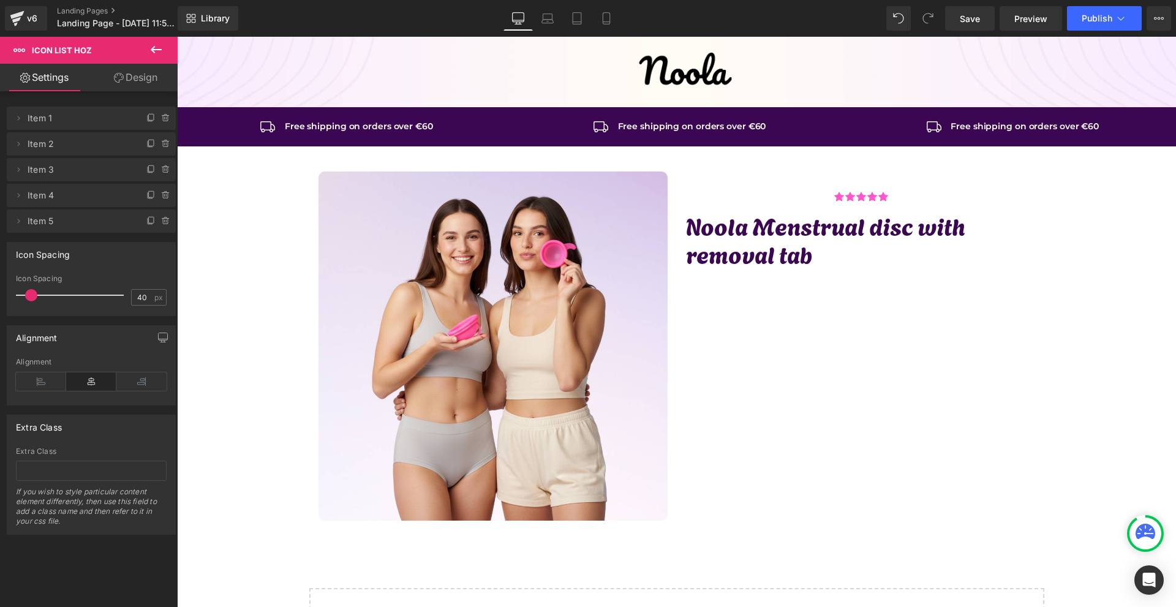
click at [151, 47] on icon at bounding box center [156, 49] width 15 height 15
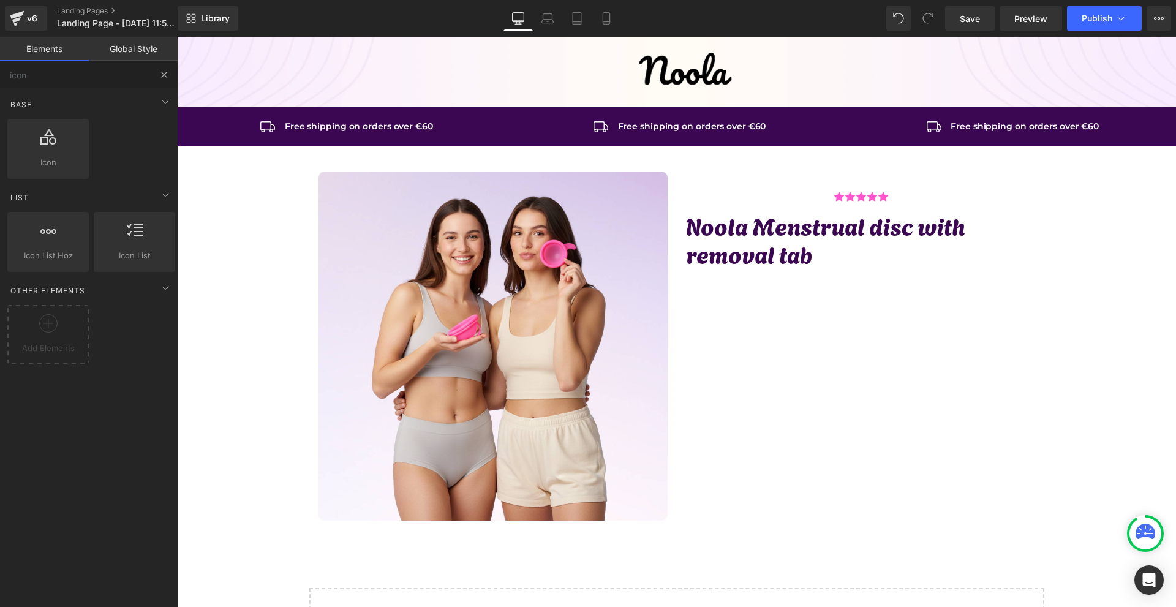
click at [158, 73] on button at bounding box center [164, 74] width 27 height 27
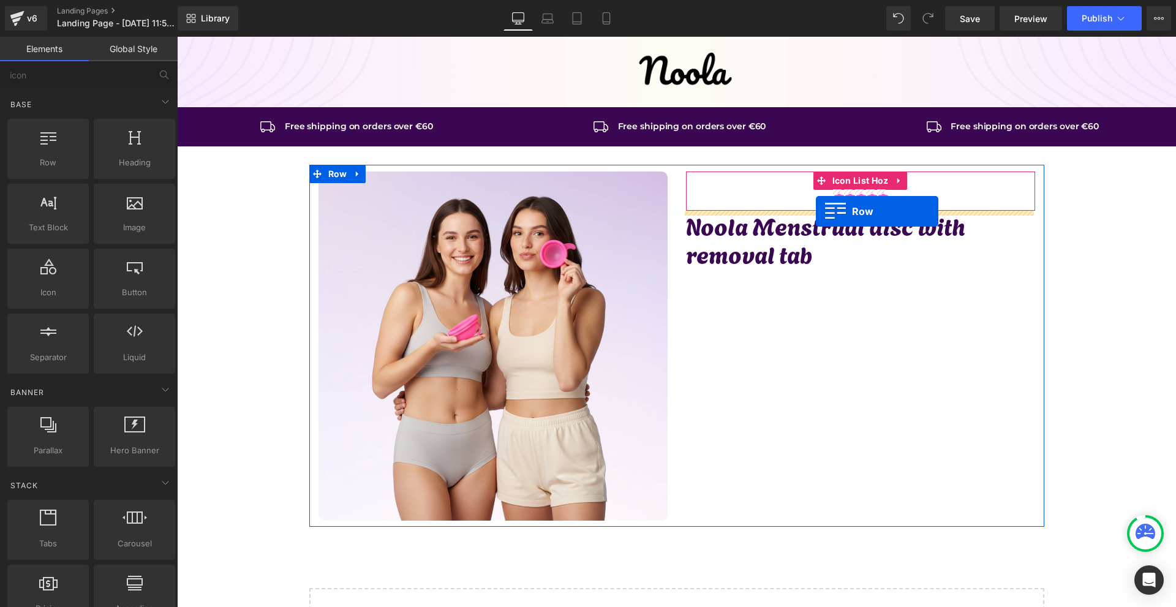
drag, startPoint x: 255, startPoint y: 186, endPoint x: 816, endPoint y: 213, distance: 561.7
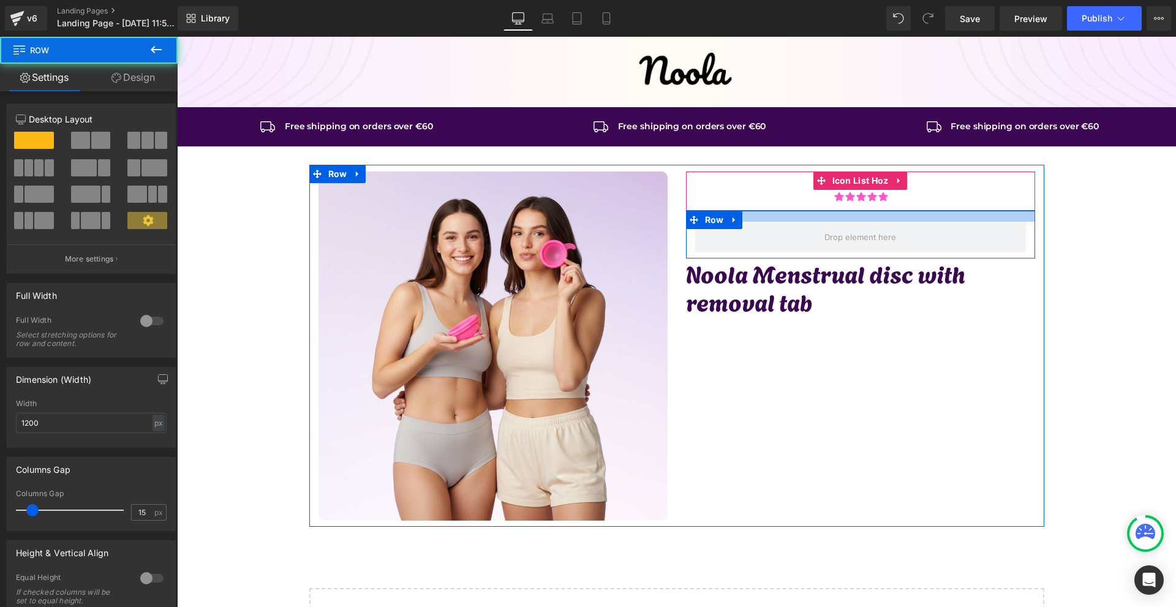
drag, startPoint x: 752, startPoint y: 213, endPoint x: 755, endPoint y: 206, distance: 8.0
click at [755, 206] on div "Icon Icon Icon Icon Icon Icon List Hoz Row Noola Menstrual disc with removal ta…" at bounding box center [860, 243] width 367 height 144
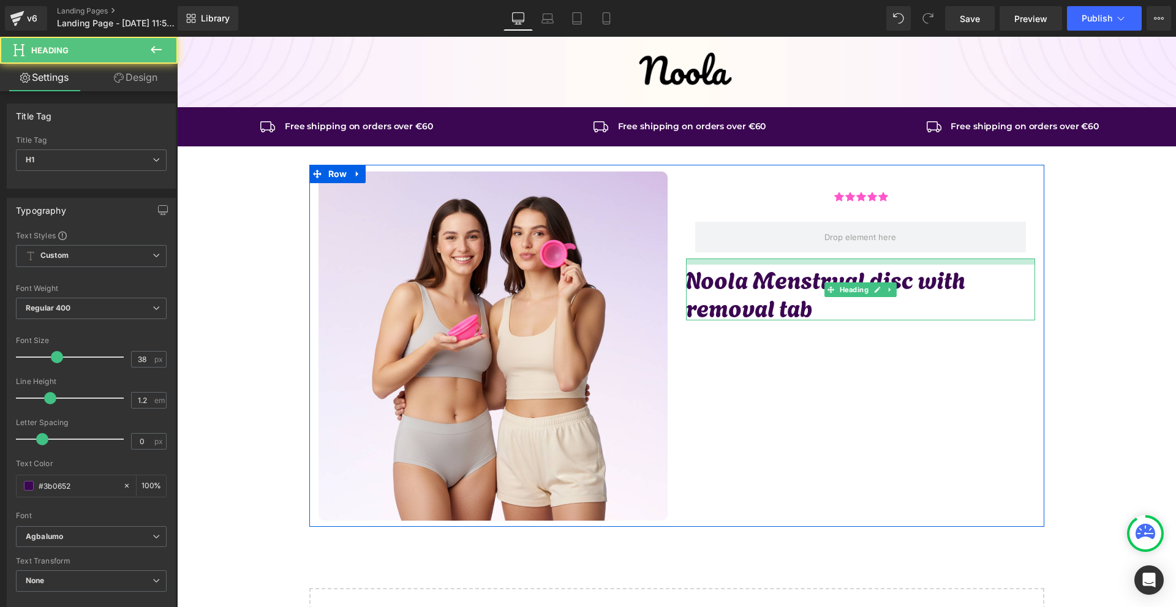
click at [756, 265] on div at bounding box center [860, 261] width 349 height 6
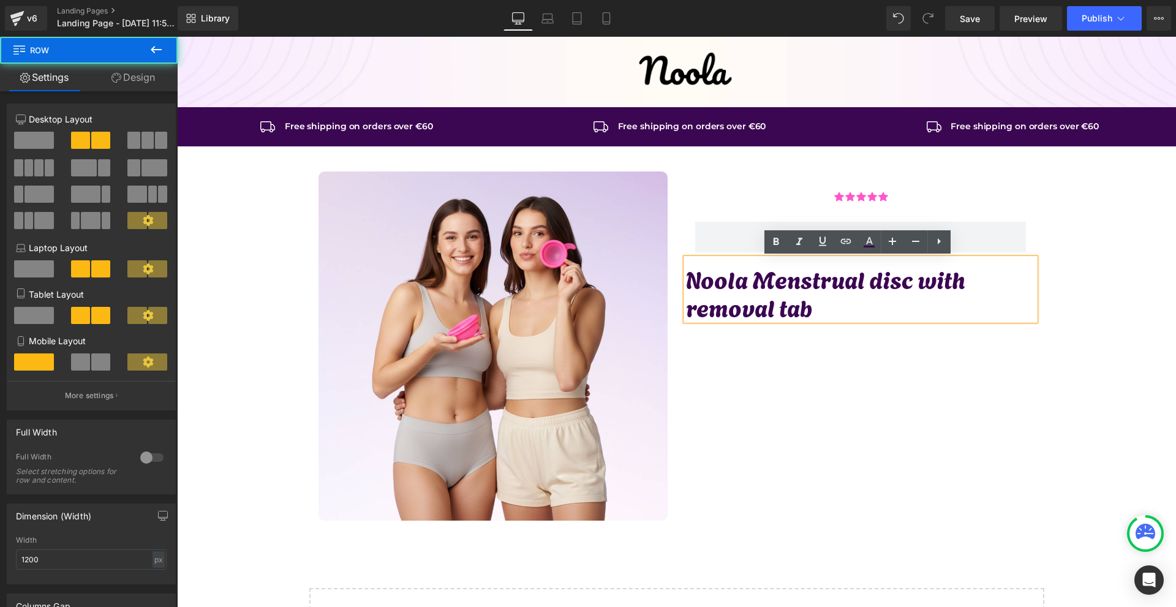
click at [987, 415] on div "Image Icon Icon Icon Icon Icon Icon List Hoz Row Noola Menstrual disc with remo…" at bounding box center [676, 346] width 735 height 362
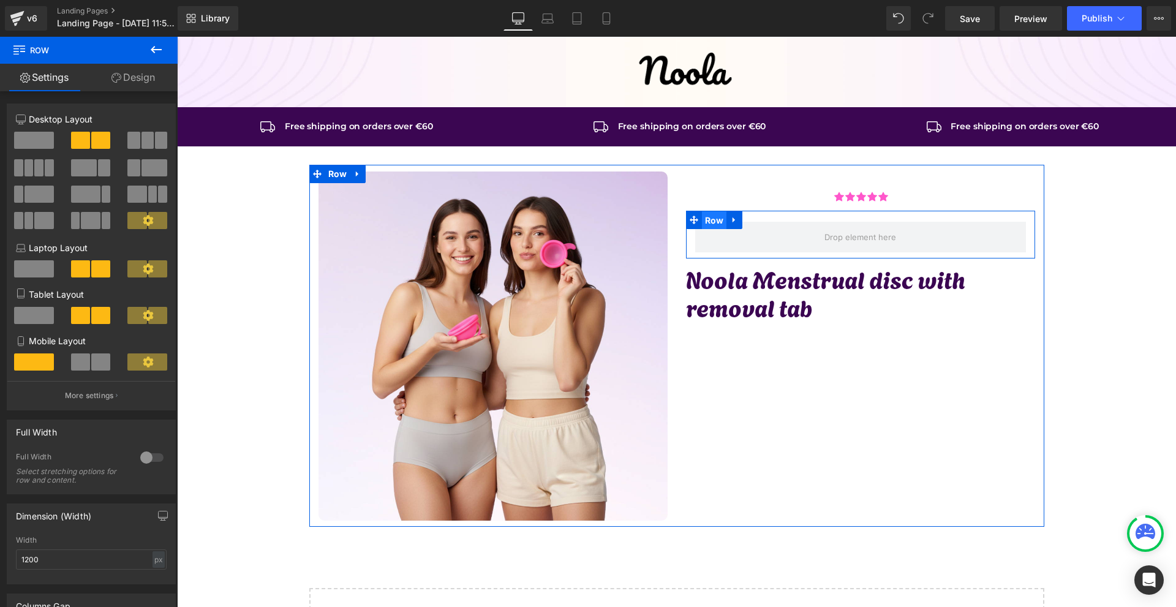
click at [704, 219] on span "Row" at bounding box center [714, 220] width 25 height 18
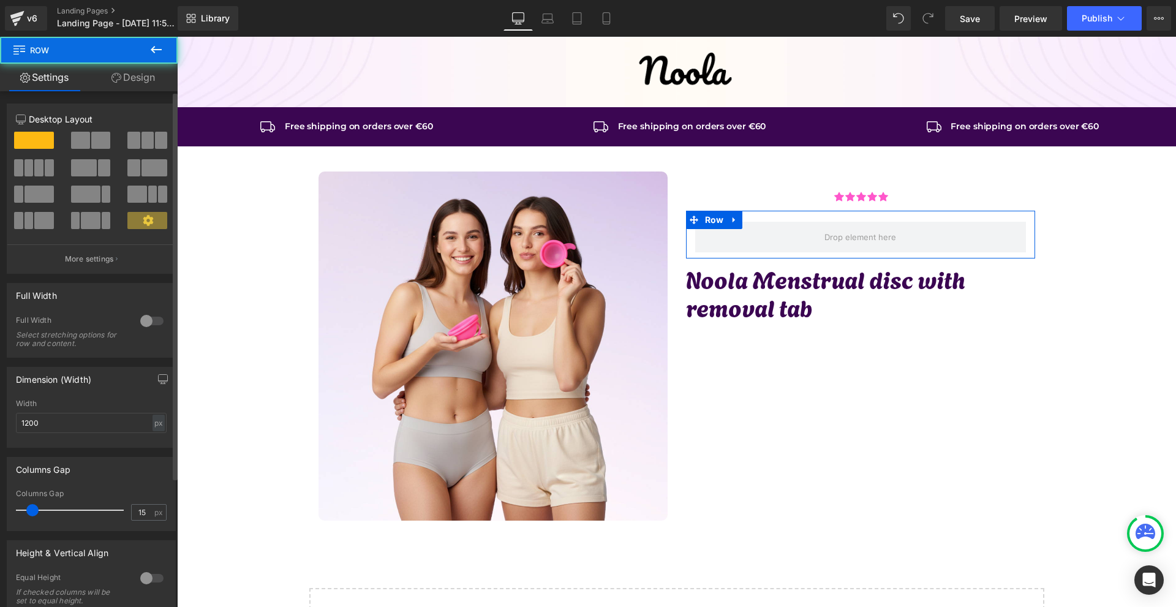
click at [141, 172] on span at bounding box center [154, 167] width 26 height 17
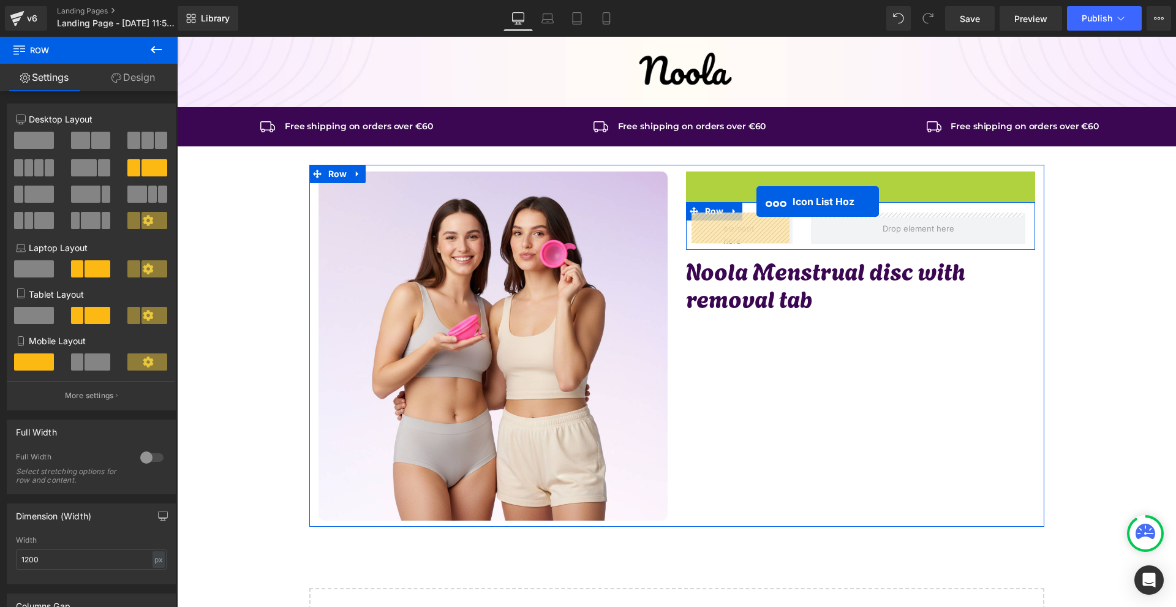
drag, startPoint x: 859, startPoint y: 181, endPoint x: 756, endPoint y: 201, distance: 104.9
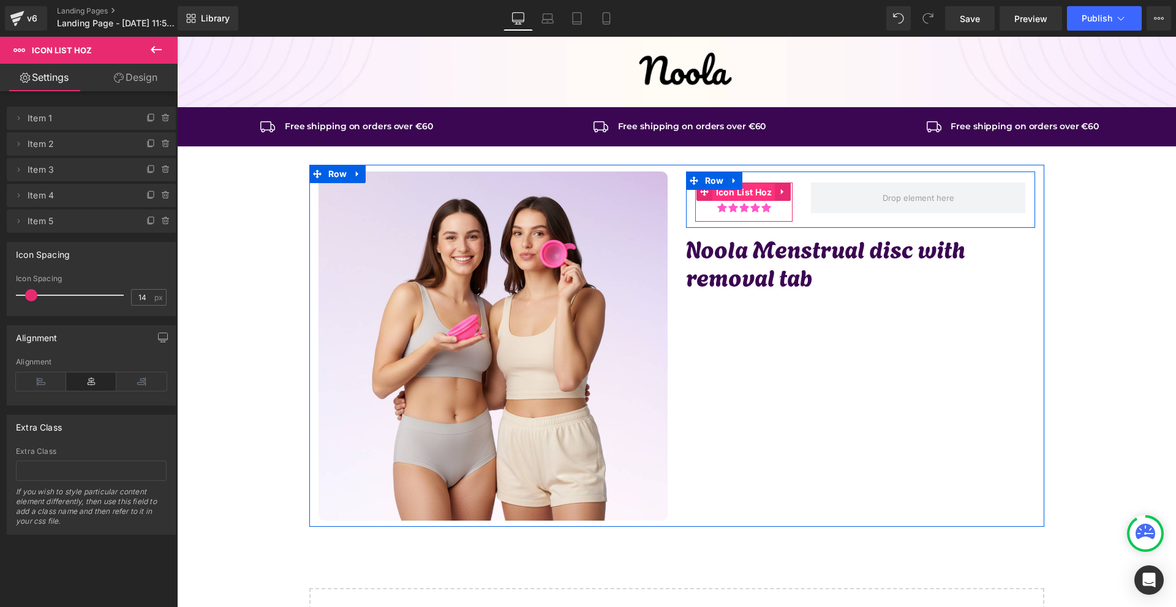
click at [756, 190] on span "Icon List Hoz" at bounding box center [744, 192] width 62 height 18
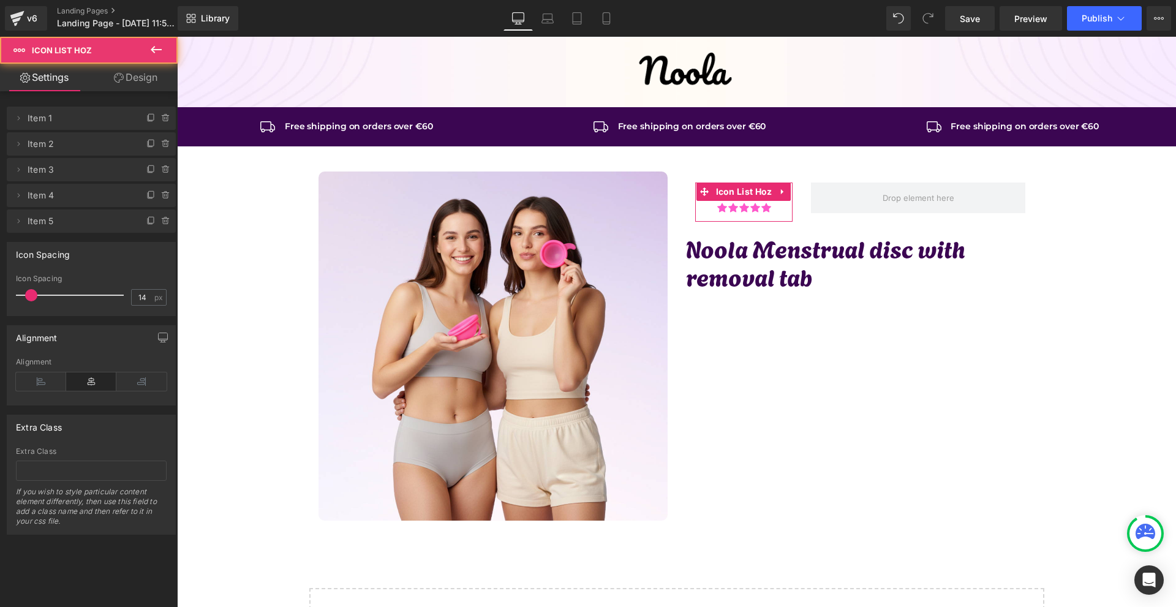
click at [119, 77] on icon at bounding box center [119, 78] width 10 height 10
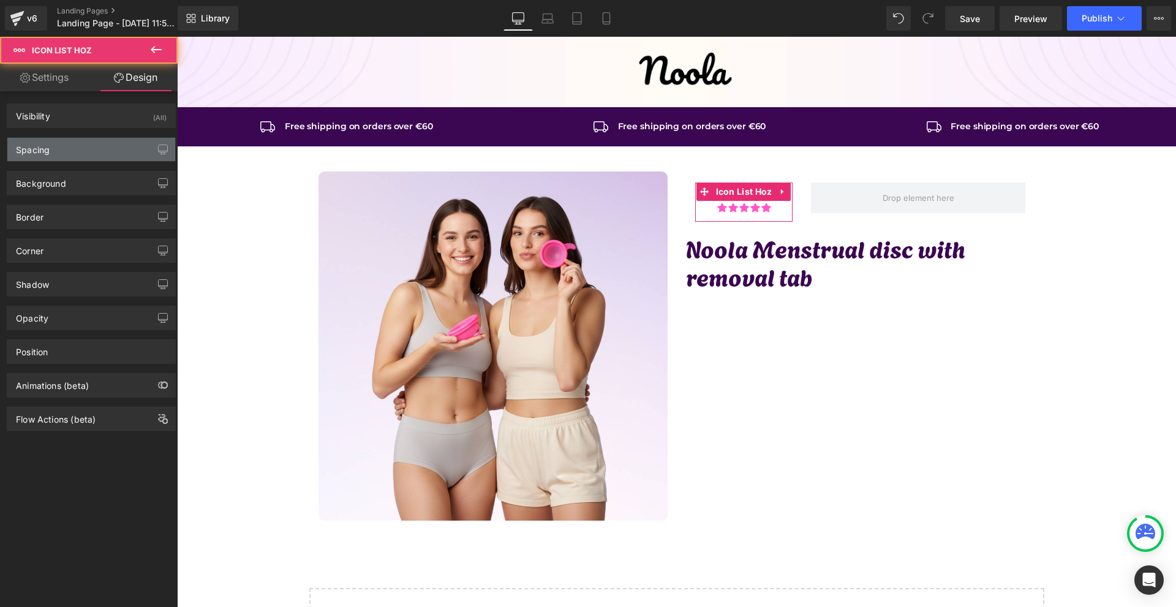
click at [66, 152] on div "Spacing" at bounding box center [91, 149] width 168 height 23
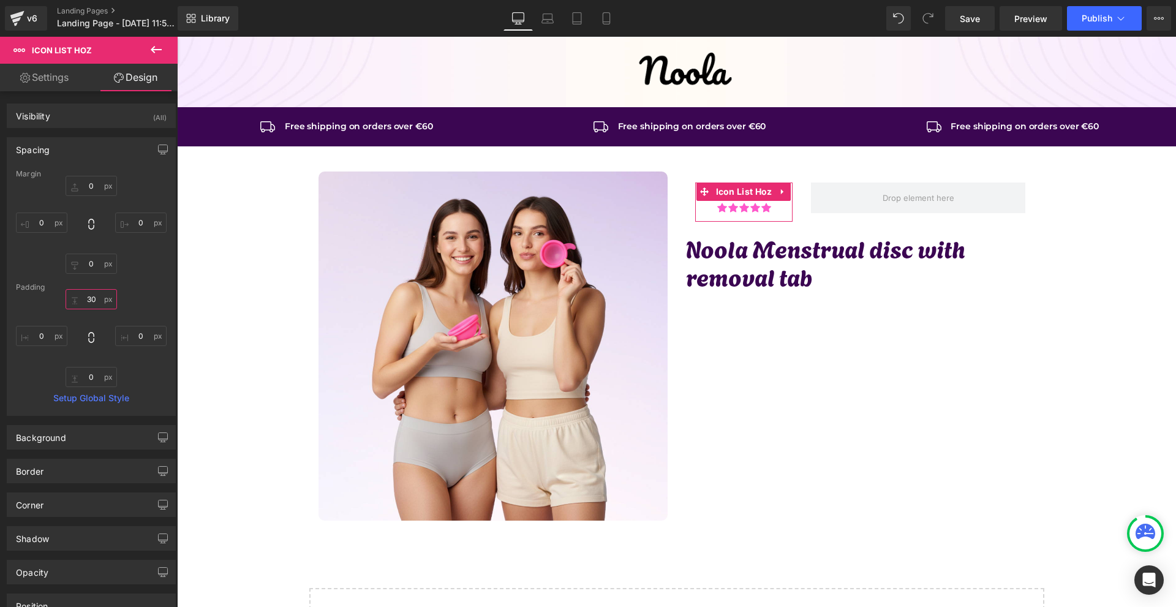
click at [103, 304] on input "30" at bounding box center [91, 299] width 51 height 20
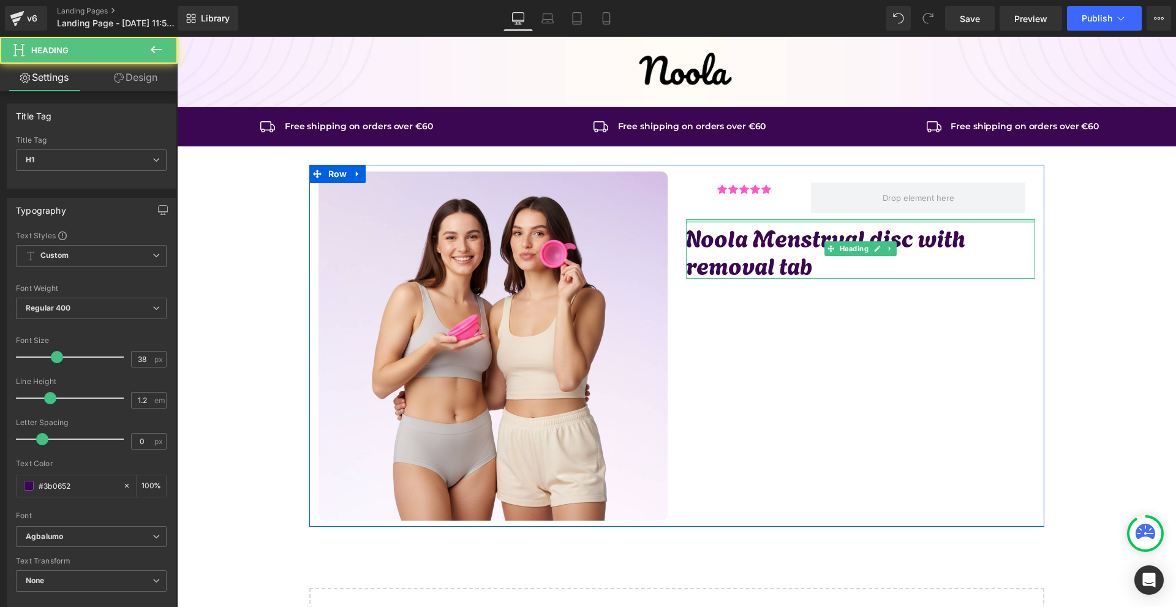
click at [812, 220] on div at bounding box center [860, 221] width 349 height 4
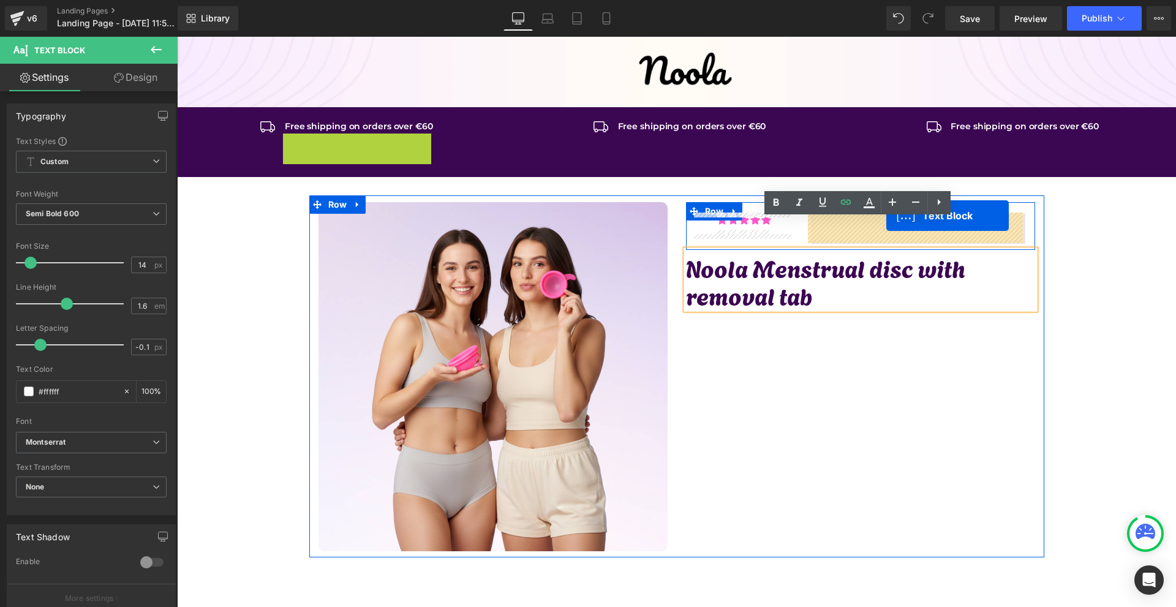
drag, startPoint x: 344, startPoint y: 138, endPoint x: 886, endPoint y: 216, distance: 547.5
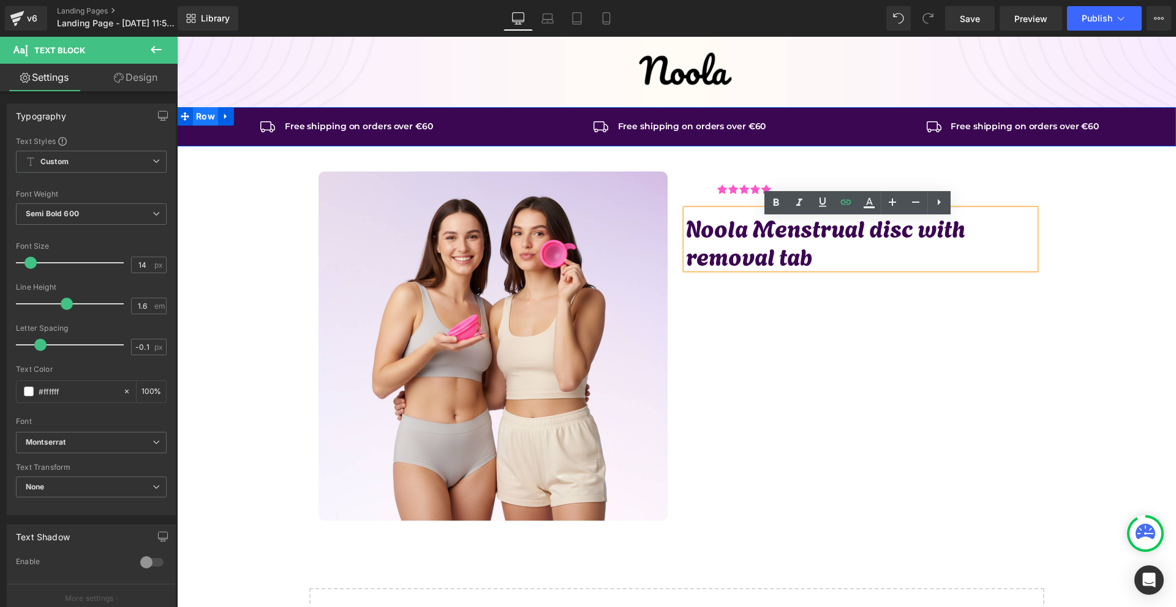
click at [201, 118] on span "Row" at bounding box center [205, 116] width 25 height 18
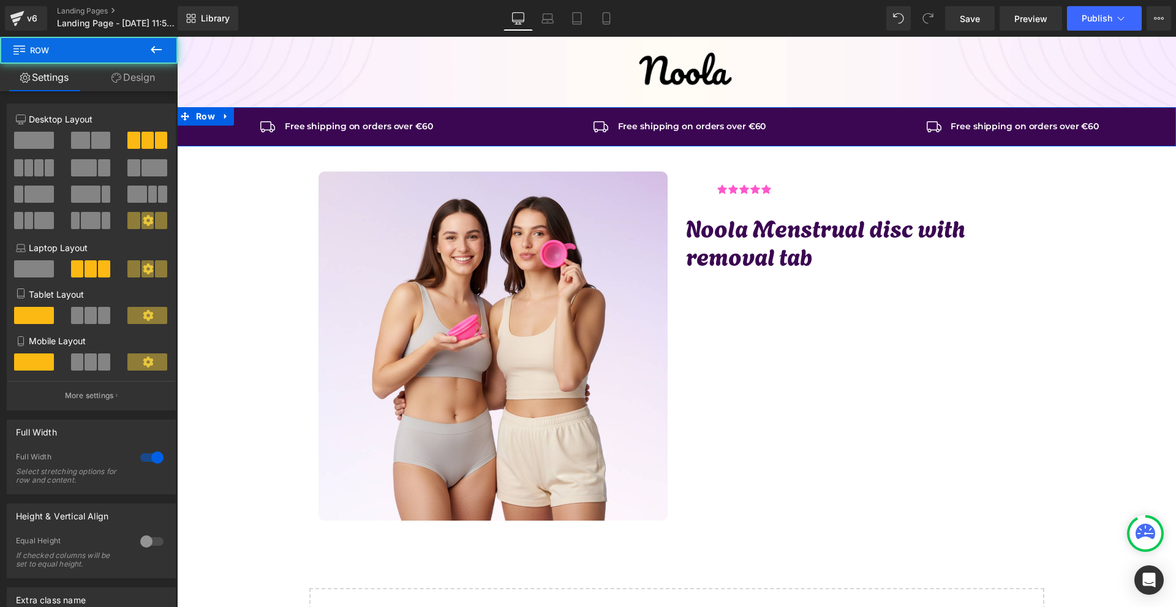
click at [136, 79] on link "Design" at bounding box center [133, 78] width 89 height 28
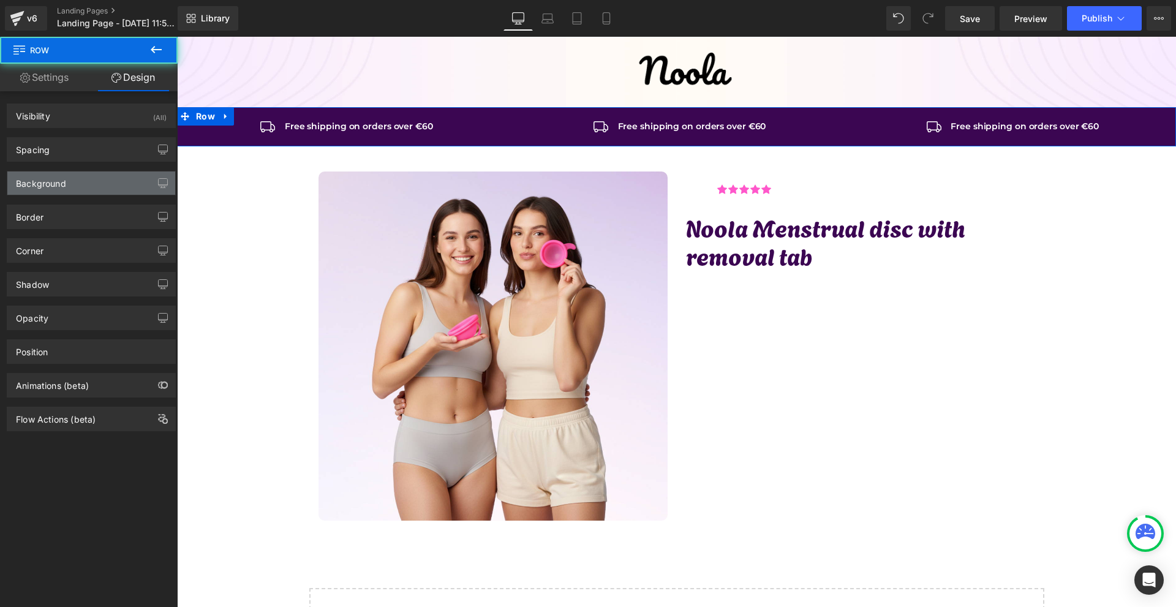
click at [76, 171] on div "Background" at bounding box center [91, 182] width 168 height 23
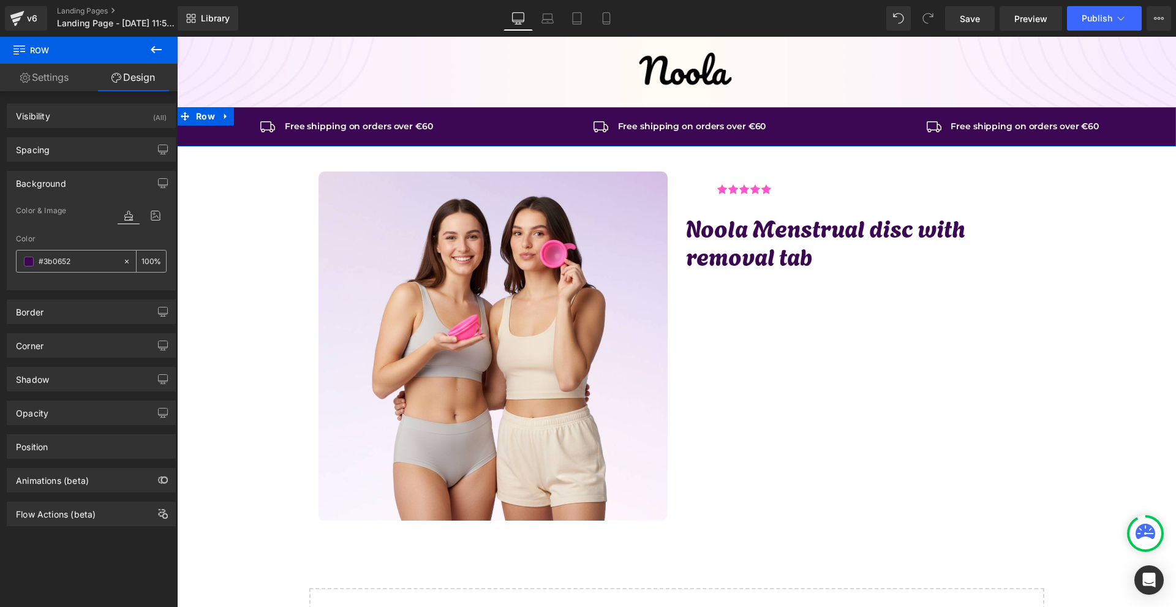
click at [69, 258] on input "#3b0652" at bounding box center [78, 261] width 78 height 13
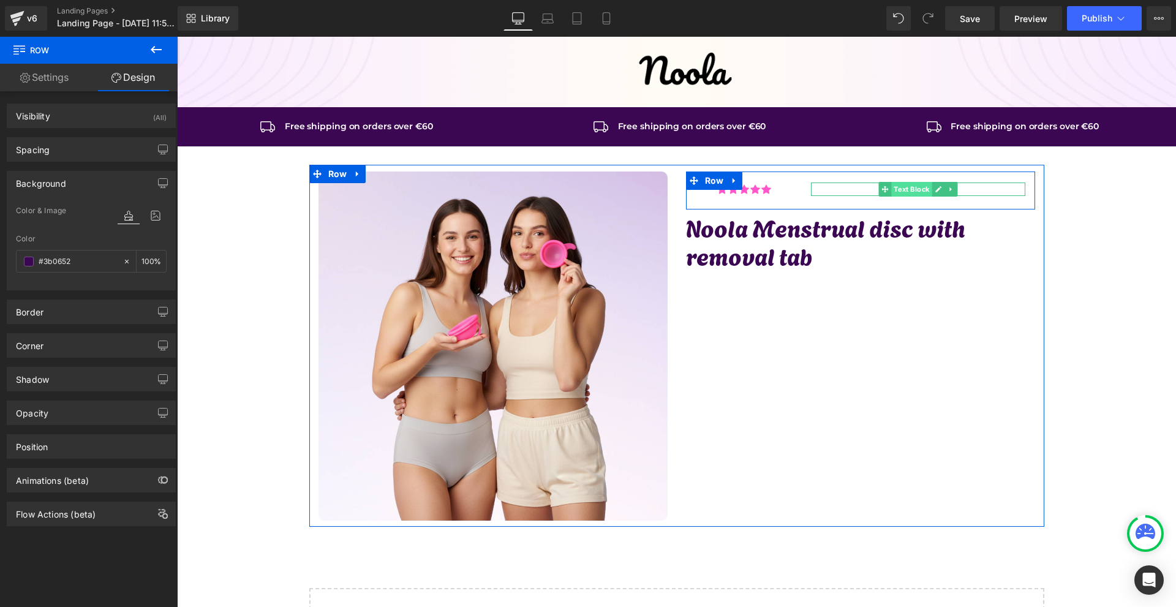
click at [912, 190] on span "Text Block" at bounding box center [912, 189] width 40 height 15
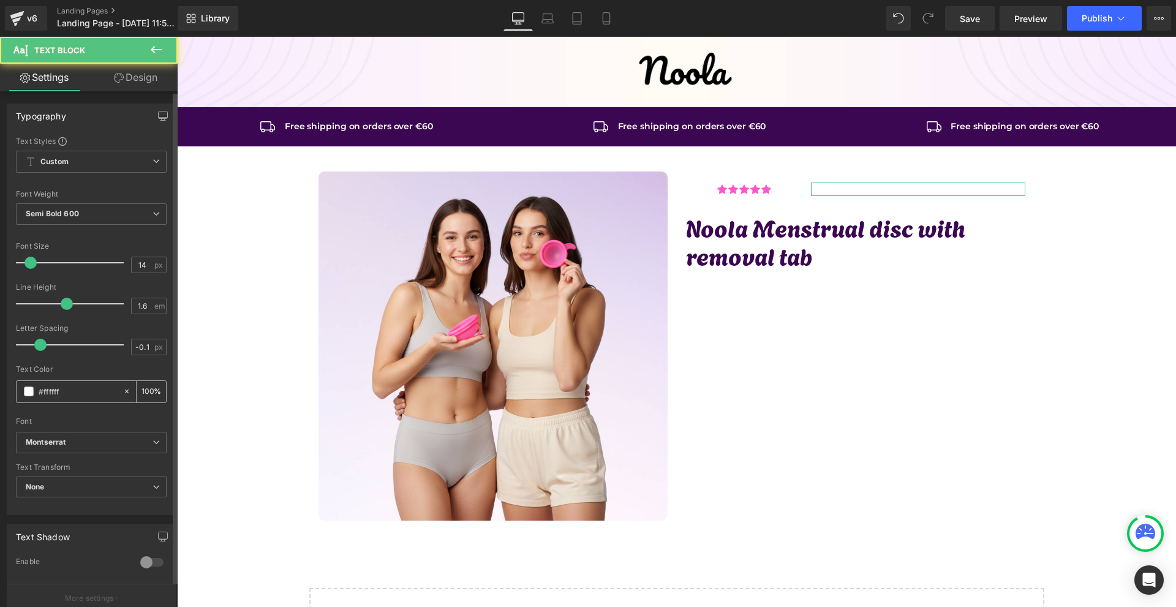
click at [67, 393] on input "#ffffff" at bounding box center [78, 391] width 78 height 13
paste input "3b0652"
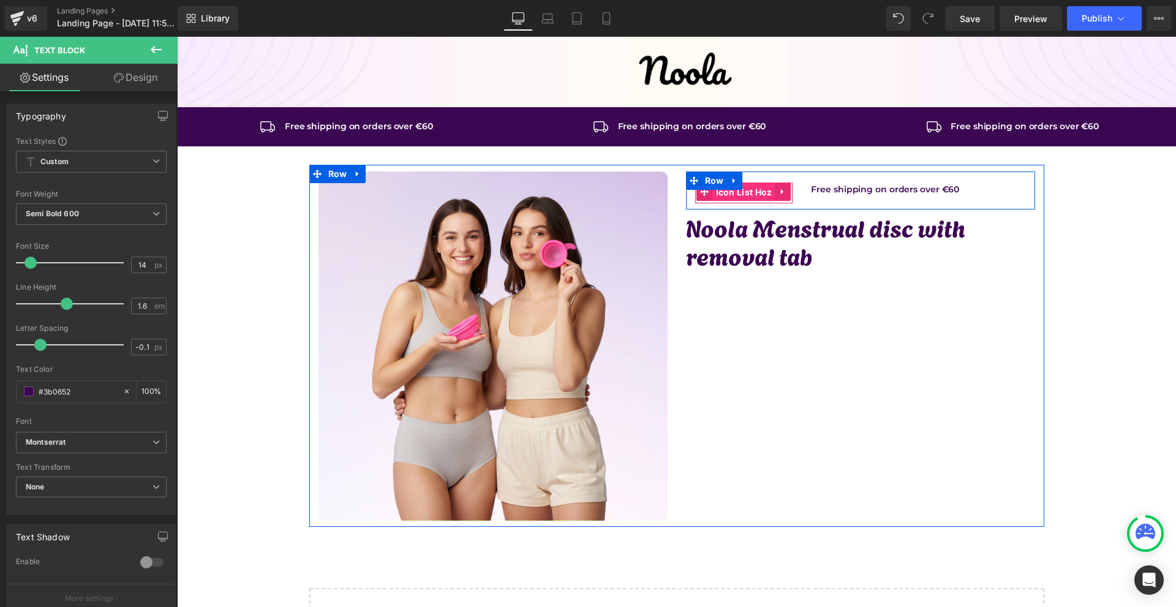
click at [740, 194] on span "Icon List Hoz" at bounding box center [744, 192] width 62 height 18
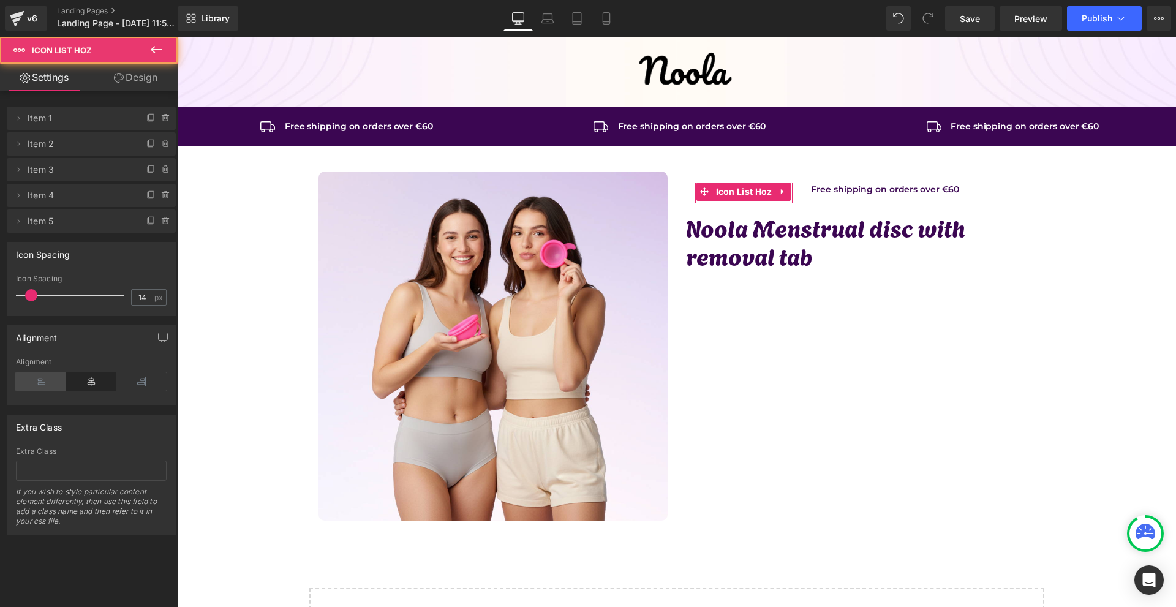
click at [46, 382] on icon at bounding box center [41, 381] width 50 height 18
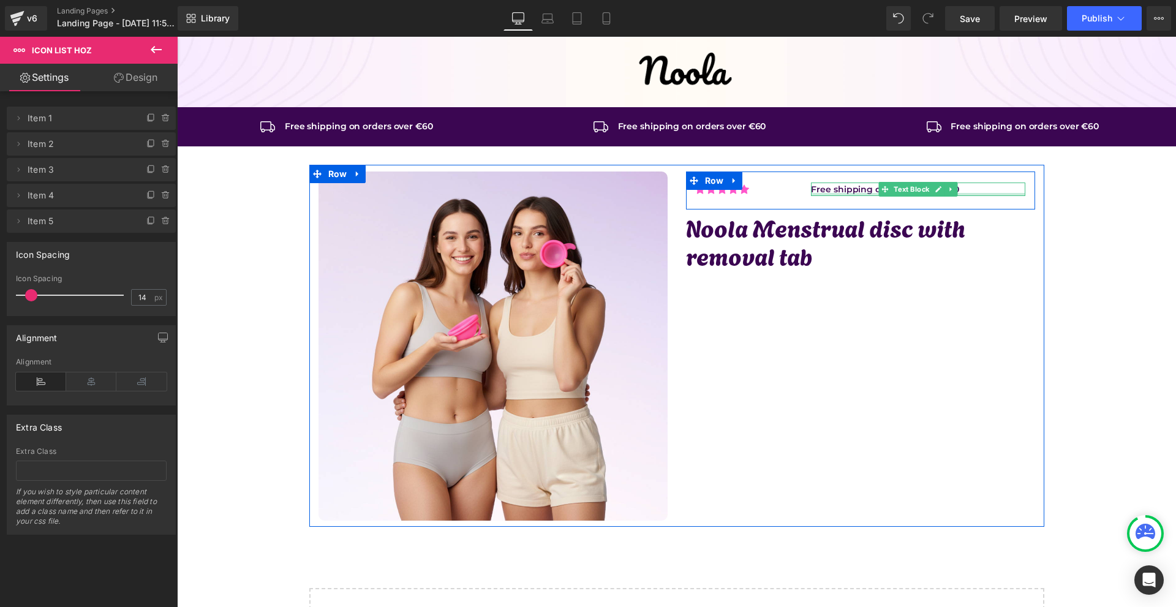
click at [865, 194] on div at bounding box center [918, 194] width 214 height 3
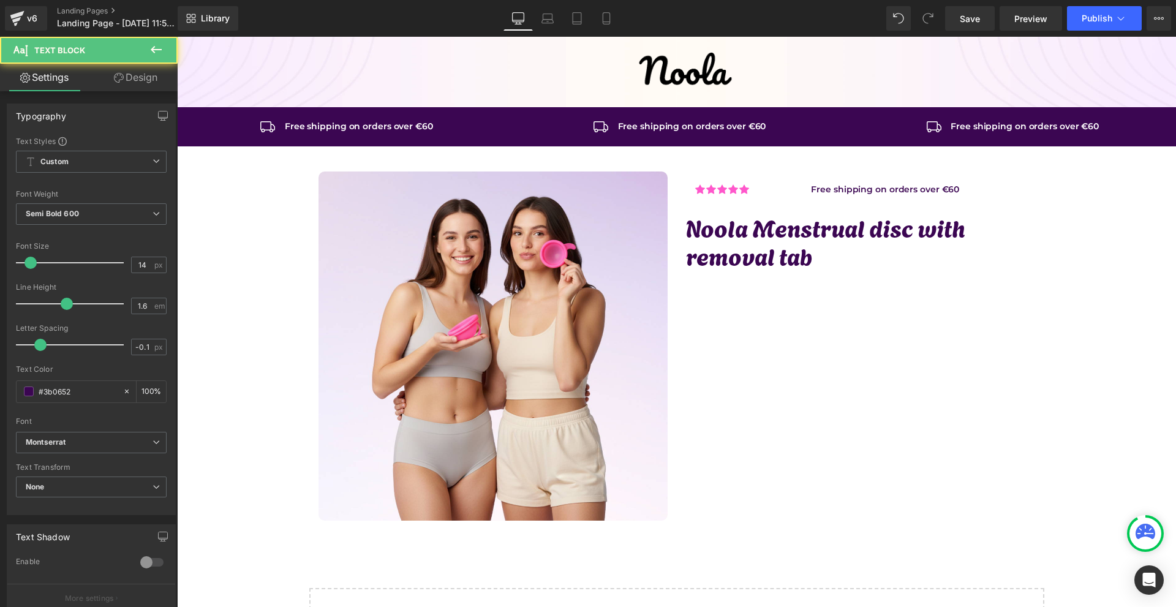
click at [137, 86] on link "Design" at bounding box center [135, 78] width 89 height 28
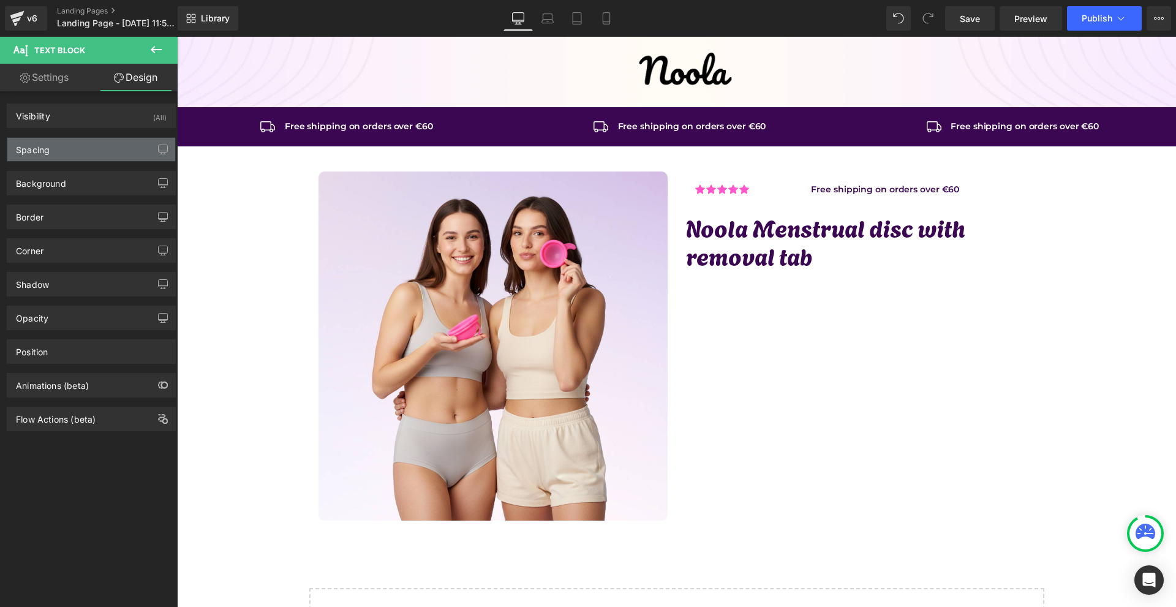
click at [58, 146] on div "Spacing" at bounding box center [91, 149] width 168 height 23
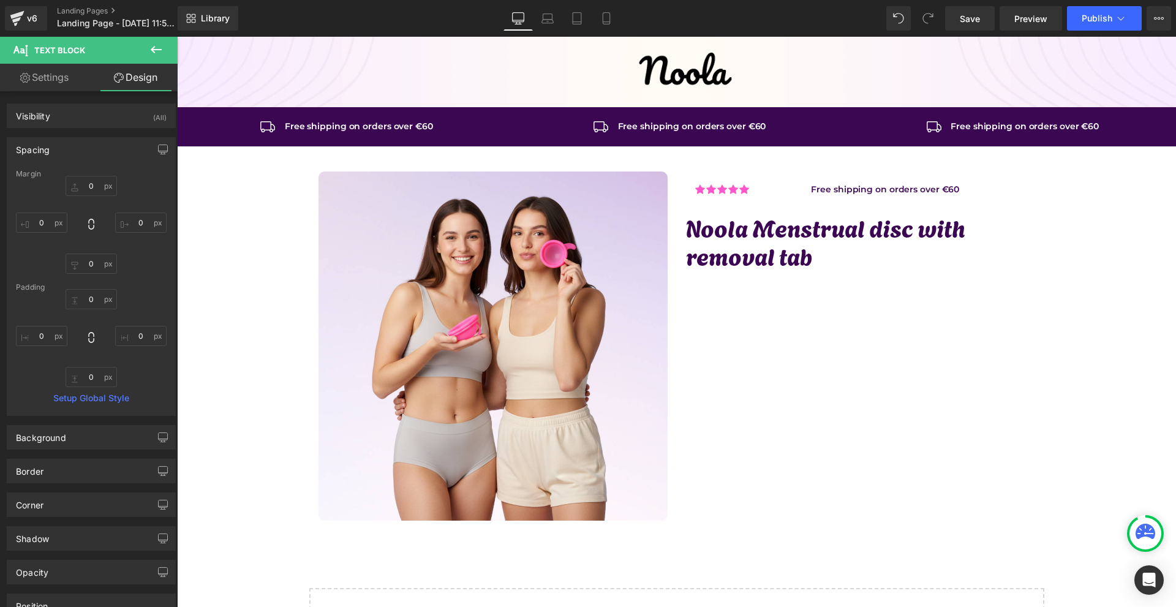
click at [57, 211] on div "0 0 0 0" at bounding box center [91, 225] width 151 height 98
click at [56, 213] on input "0" at bounding box center [41, 223] width 51 height 20
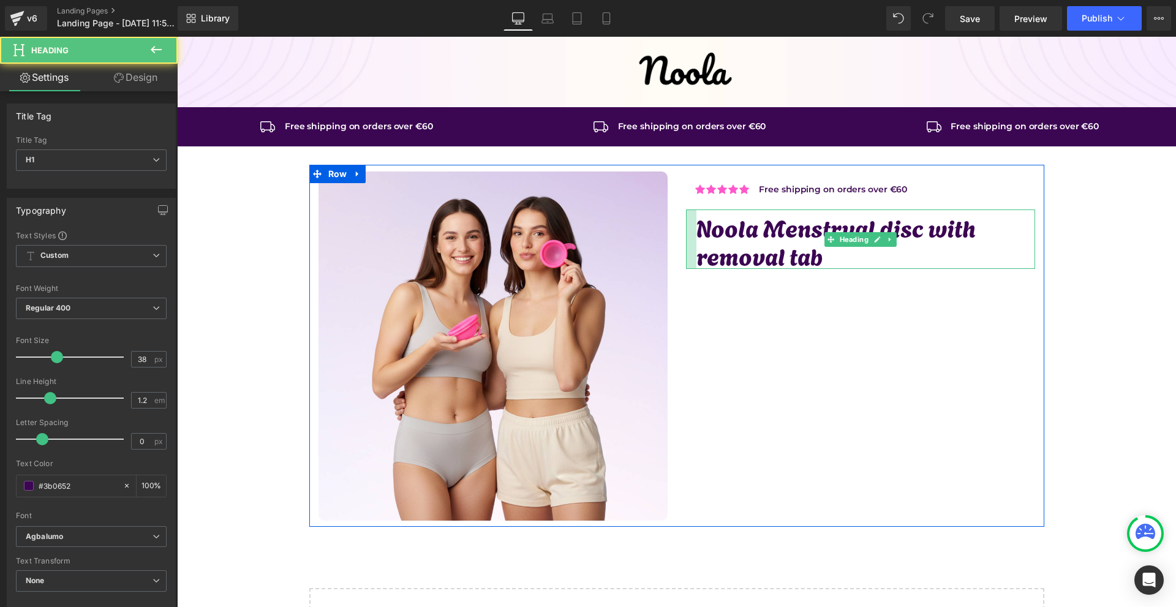
drag, startPoint x: 684, startPoint y: 234, endPoint x: 768, endPoint y: 329, distance: 127.2
click at [694, 233] on div "Noola Menstrual disc with removal tab Heading" at bounding box center [860, 238] width 349 height 59
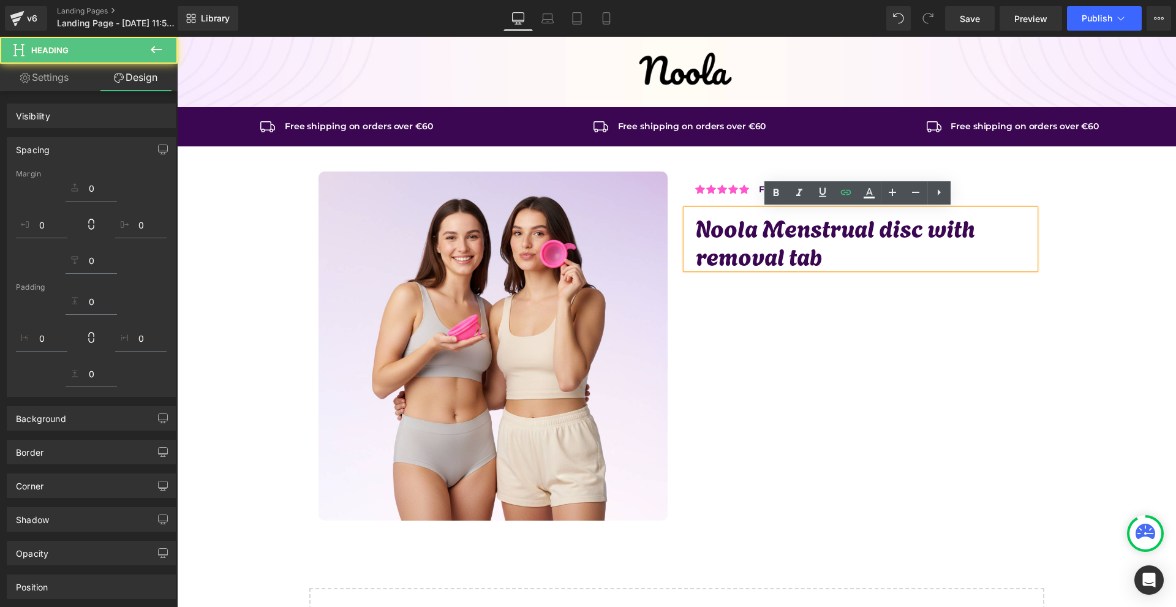
click at [823, 370] on div "Image Icon Icon Icon Icon Icon Icon List Hoz Free shipping on orders over €60 T…" at bounding box center [676, 346] width 735 height 362
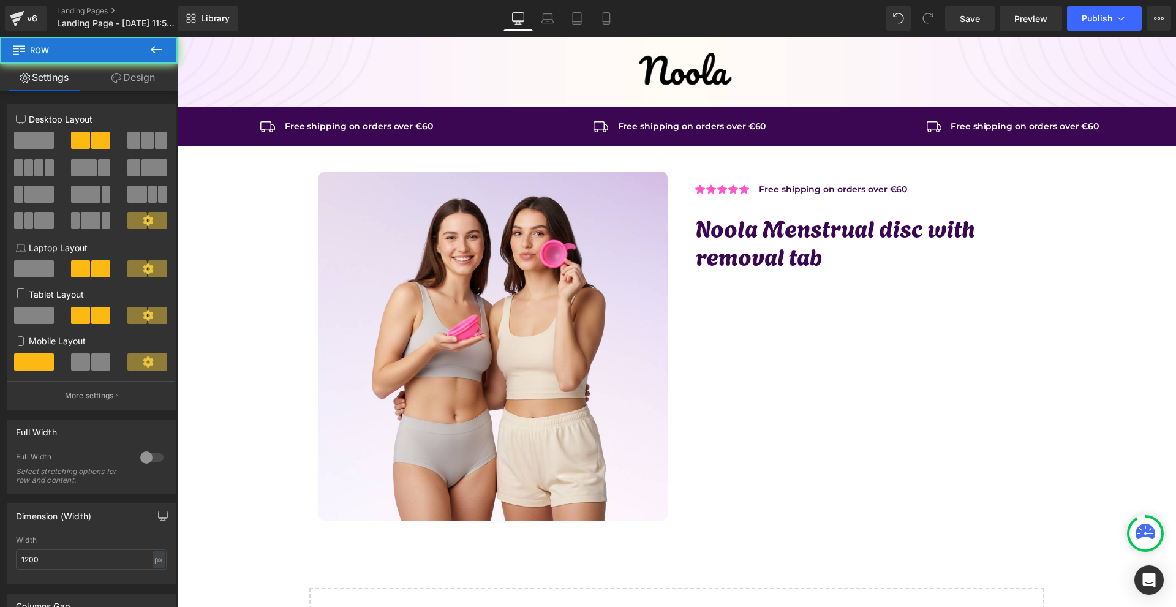
click at [823, 370] on div "Image Icon Icon Icon Icon Icon Icon List Hoz Free shipping on orders over €60 T…" at bounding box center [676, 346] width 735 height 362
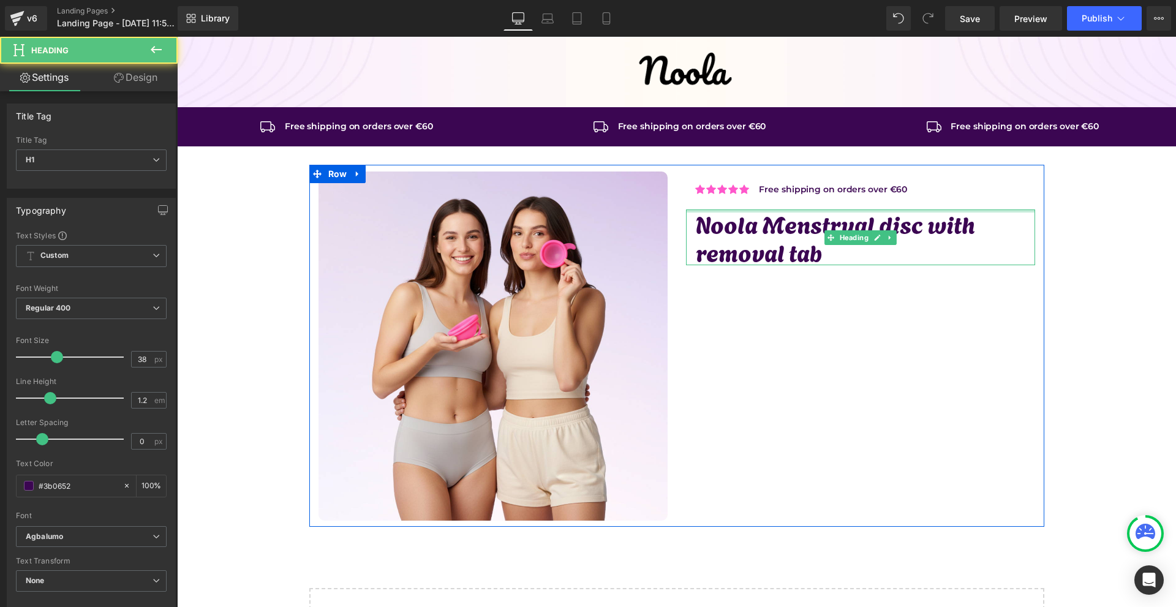
drag, startPoint x: 775, startPoint y: 211, endPoint x: 799, endPoint y: 198, distance: 27.7
click at [791, 186] on div "Icon Icon Icon Icon Icon Icon List Hoz Free shipping on orders over €60 Text Bl…" at bounding box center [860, 218] width 367 height 94
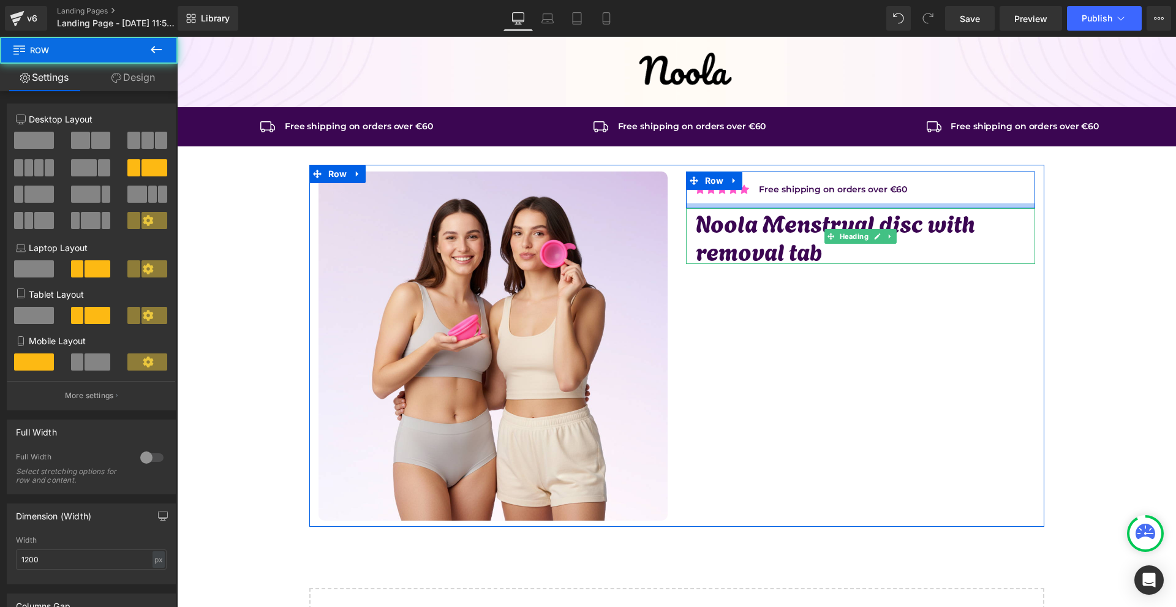
drag, startPoint x: 774, startPoint y: 204, endPoint x: 782, endPoint y: 199, distance: 9.9
click at [780, 198] on div "Icon Icon Icon Icon Icon Icon List Hoz Free shipping on orders over €60 Text Bl…" at bounding box center [860, 189] width 349 height 37
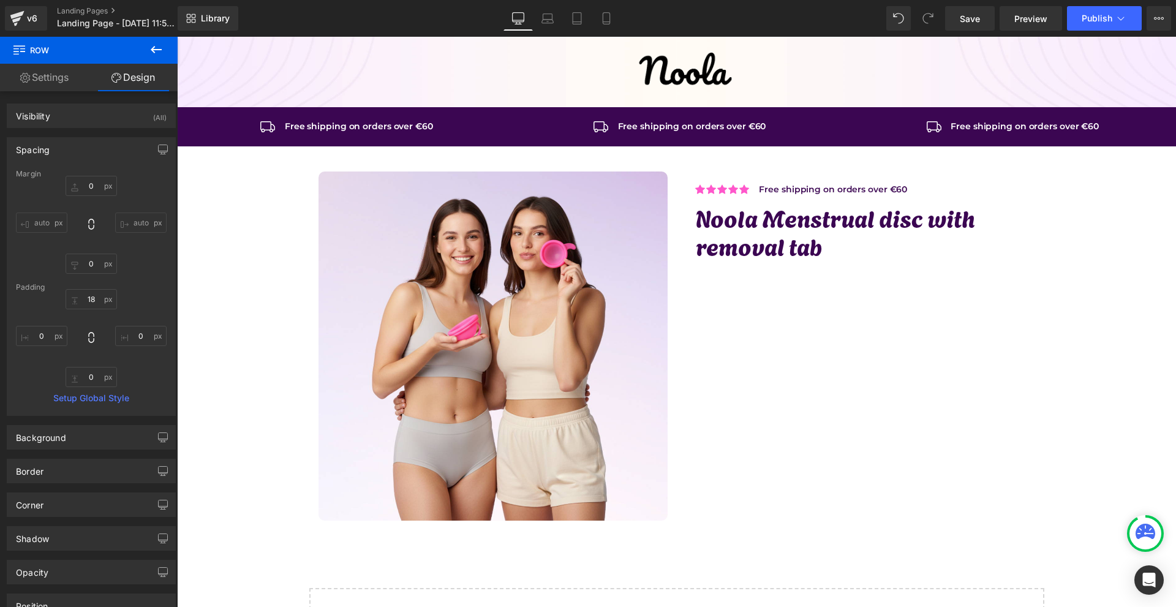
drag, startPoint x: 974, startPoint y: 23, endPoint x: 984, endPoint y: 35, distance: 15.3
click at [974, 22] on span "Save" at bounding box center [970, 18] width 20 height 13
click at [977, 20] on span "Save" at bounding box center [970, 18] width 20 height 13
click at [162, 48] on icon at bounding box center [156, 49] width 15 height 15
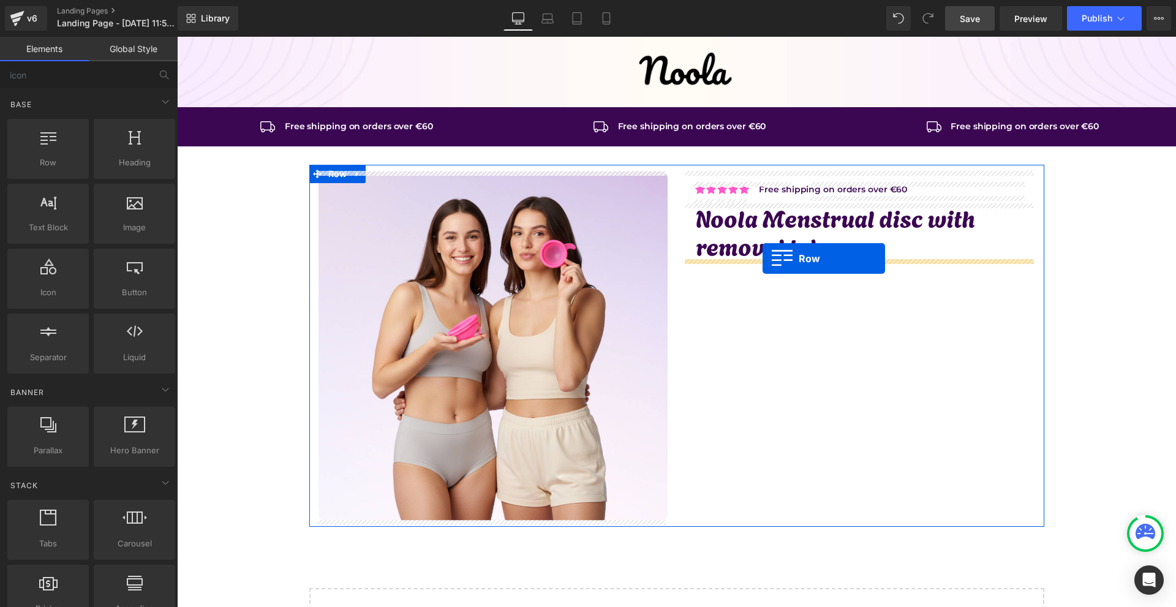
drag, startPoint x: 241, startPoint y: 178, endPoint x: 762, endPoint y: 258, distance: 527.9
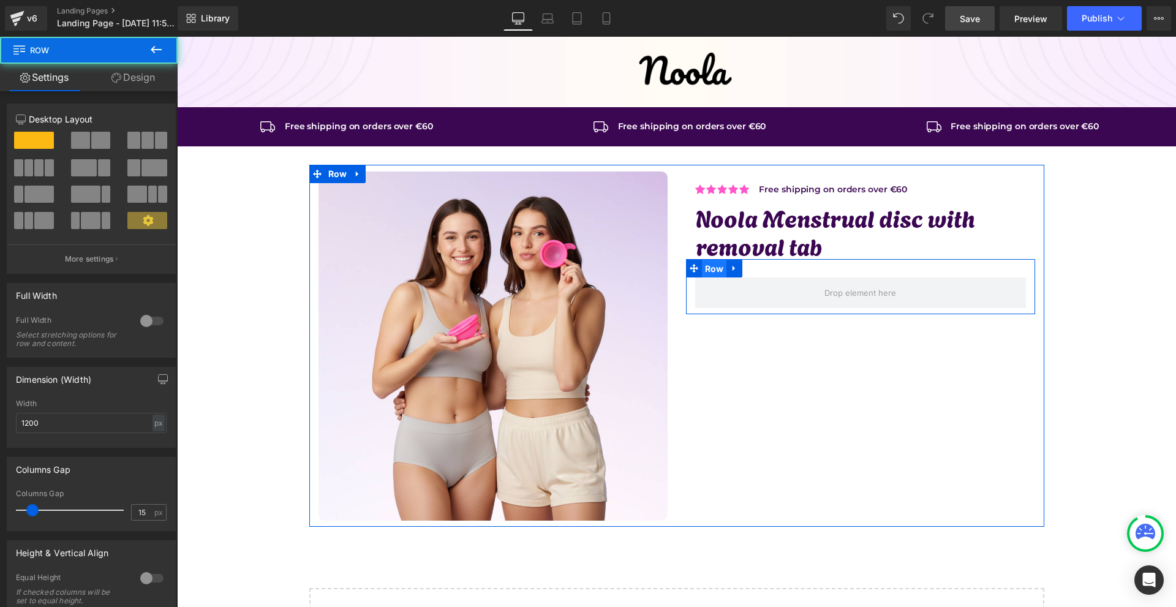
click at [719, 262] on span "Row" at bounding box center [714, 269] width 25 height 18
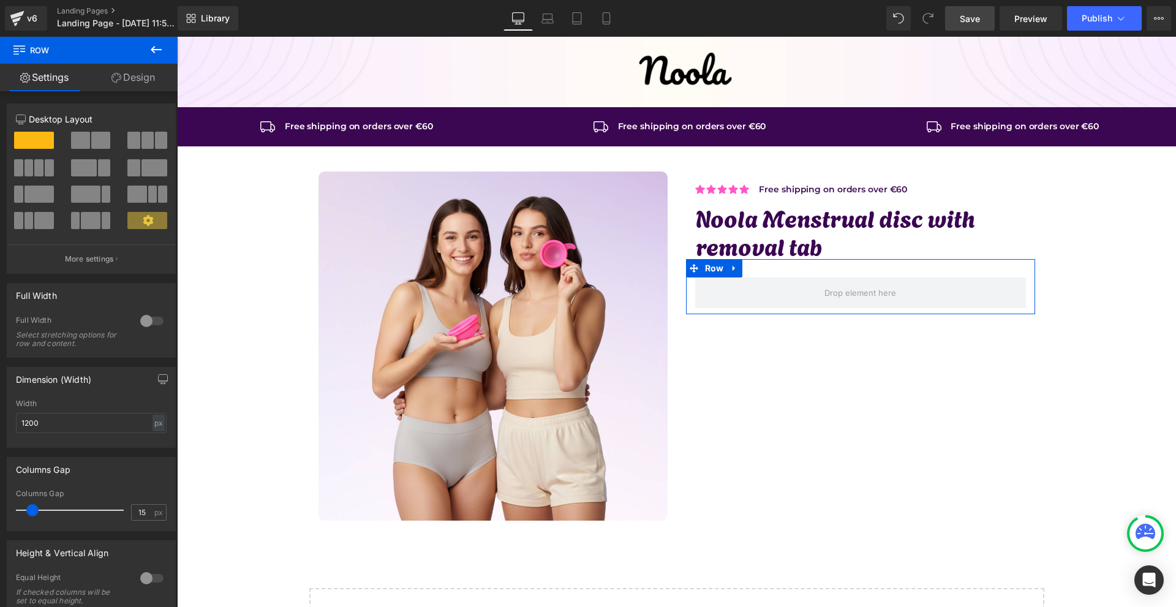
click at [97, 137] on span at bounding box center [100, 140] width 19 height 17
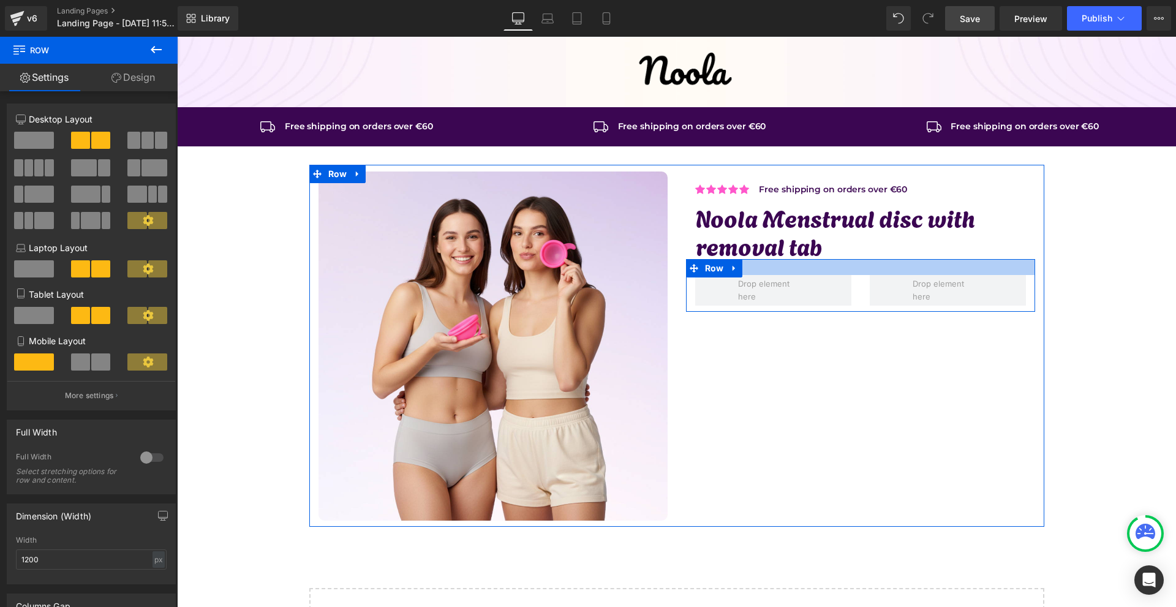
click at [833, 265] on div at bounding box center [860, 267] width 349 height 16
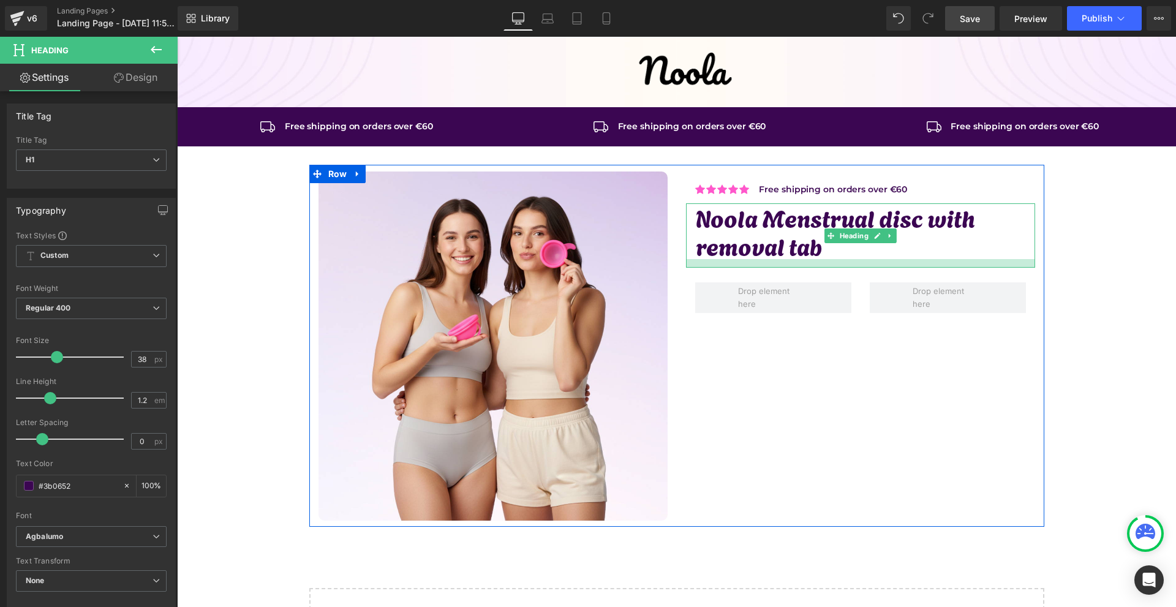
drag, startPoint x: 812, startPoint y: 258, endPoint x: 815, endPoint y: 266, distance: 9.1
click at [815, 266] on div at bounding box center [860, 263] width 349 height 9
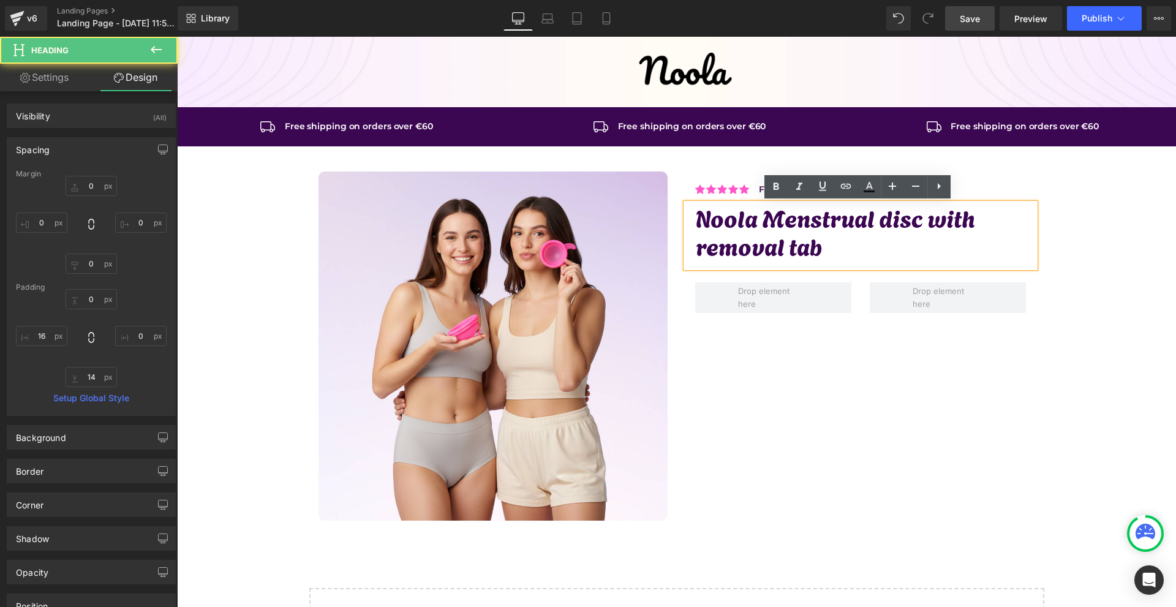
click at [989, 394] on div "Image Icon Icon Icon Icon Icon Icon List Hoz Free shipping on orders over €60 T…" at bounding box center [676, 346] width 735 height 362
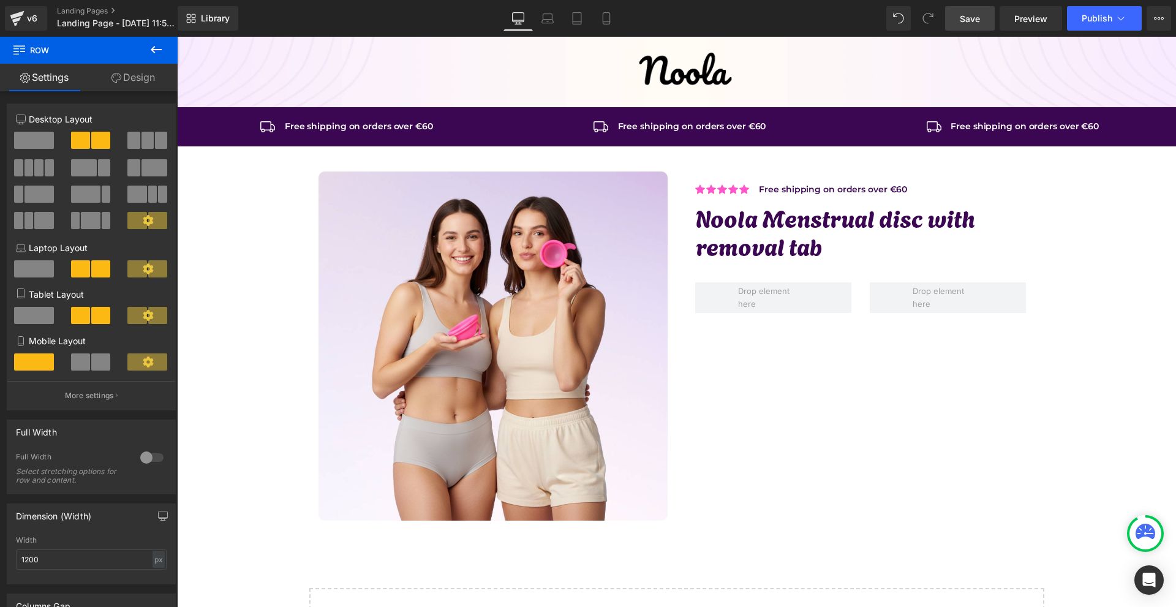
scroll to position [61, 0]
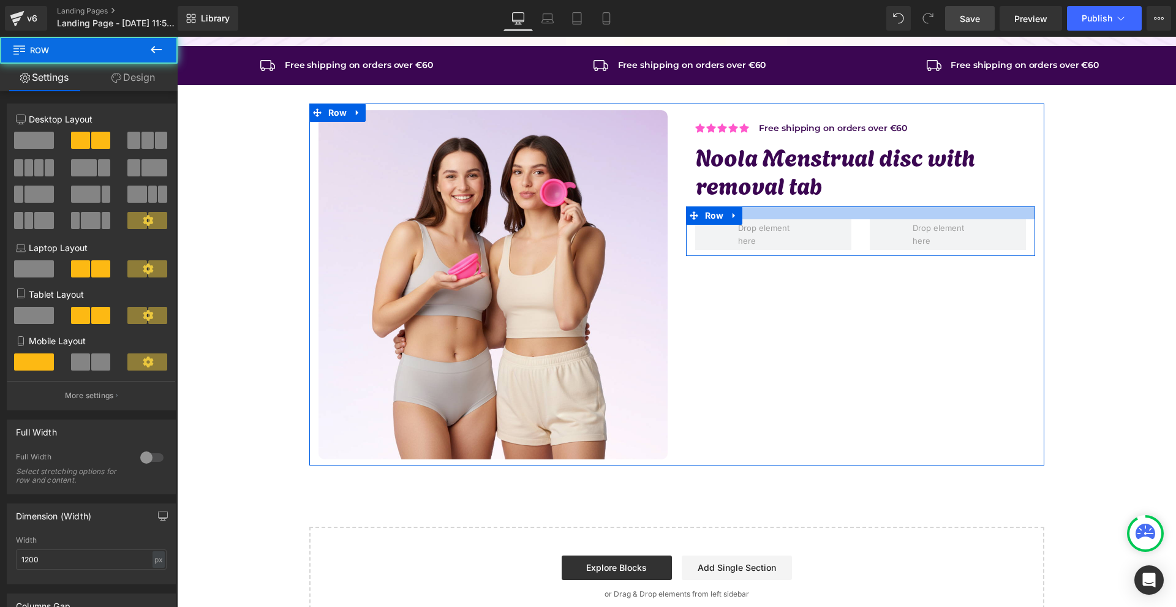
click at [799, 213] on div at bounding box center [860, 212] width 349 height 13
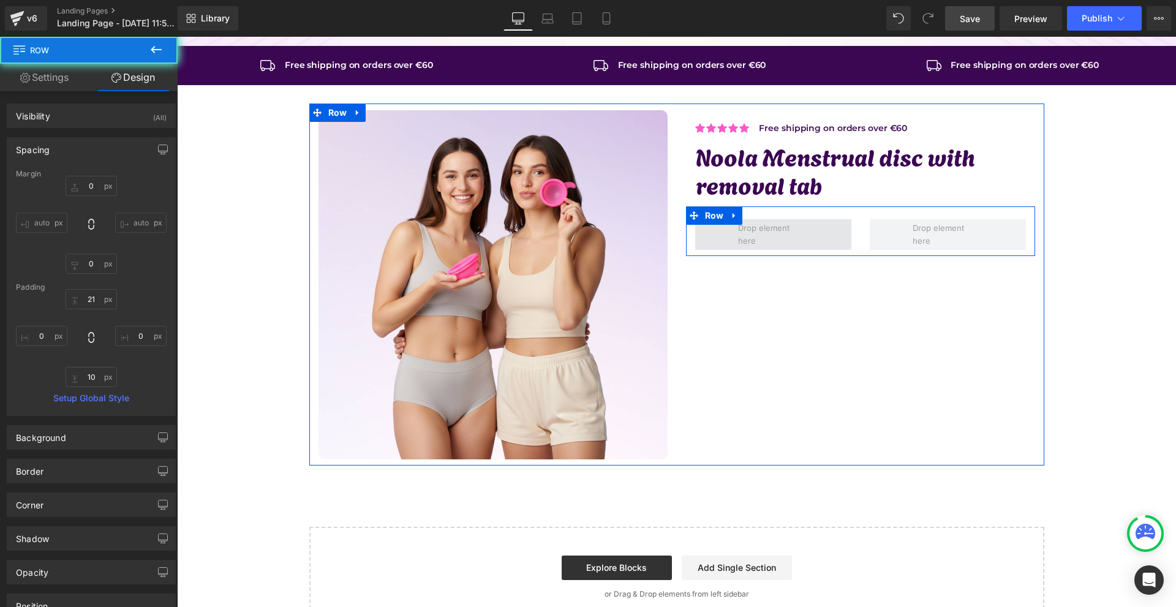
click at [724, 231] on span at bounding box center [773, 234] width 156 height 31
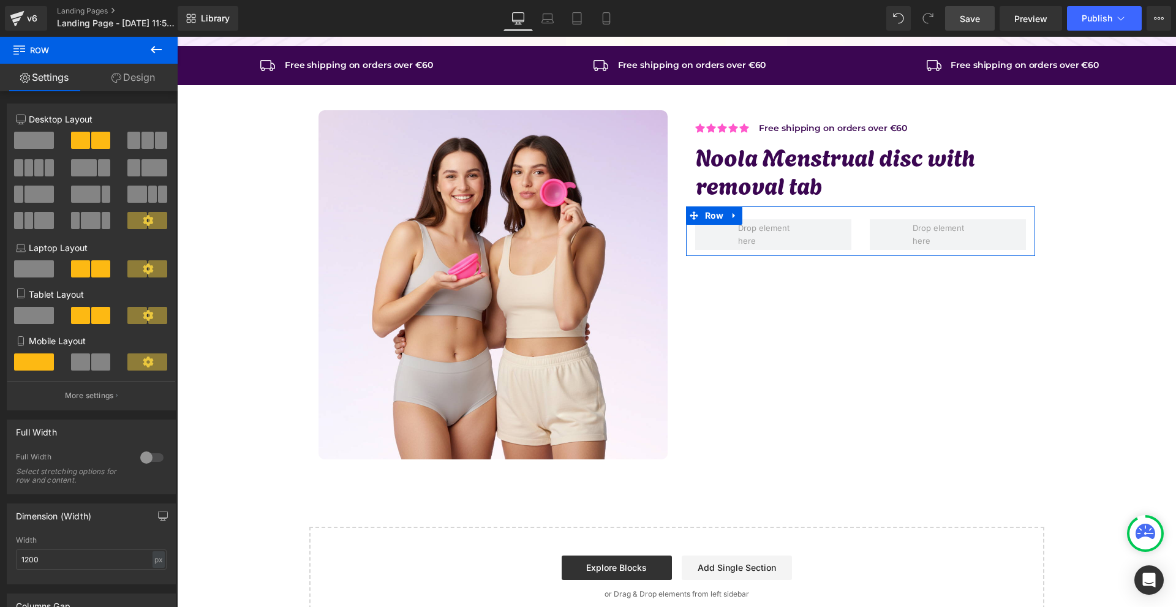
click at [132, 164] on span at bounding box center [133, 167] width 12 height 17
click at [91, 138] on span at bounding box center [100, 140] width 19 height 17
click at [158, 56] on button at bounding box center [156, 50] width 43 height 27
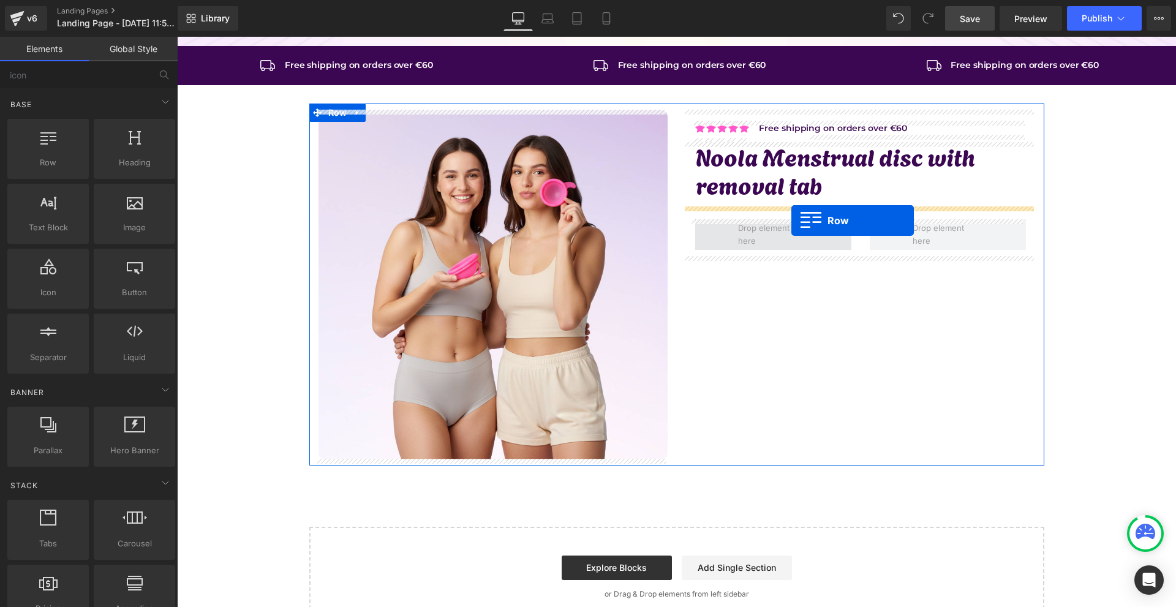
drag, startPoint x: 230, startPoint y: 187, endPoint x: 791, endPoint y: 220, distance: 562.6
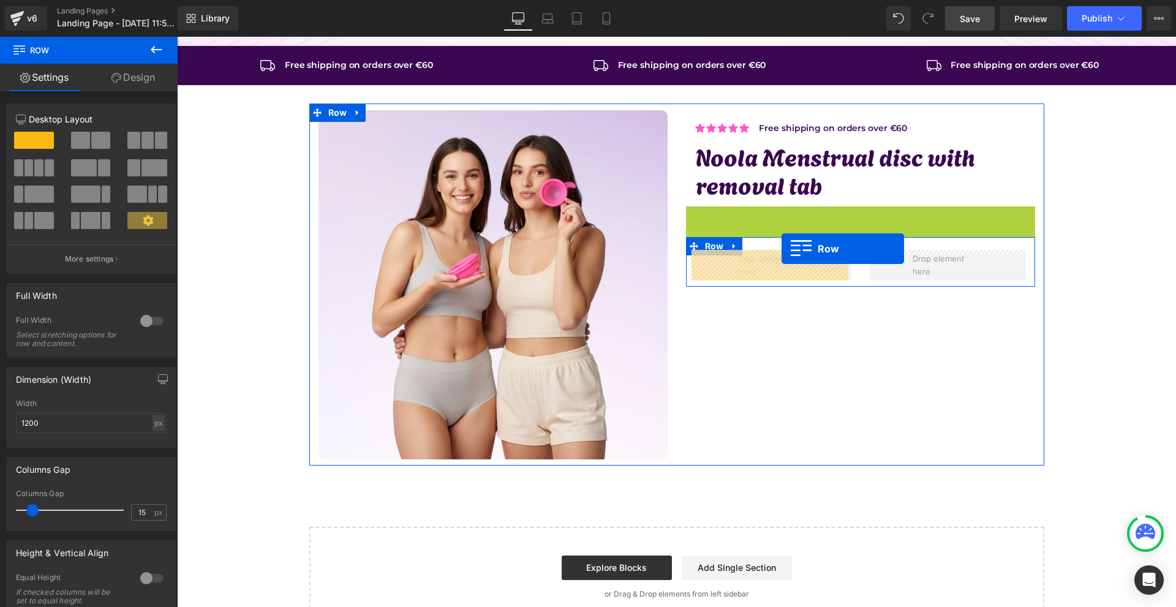
drag, startPoint x: 717, startPoint y: 217, endPoint x: 781, endPoint y: 249, distance: 72.0
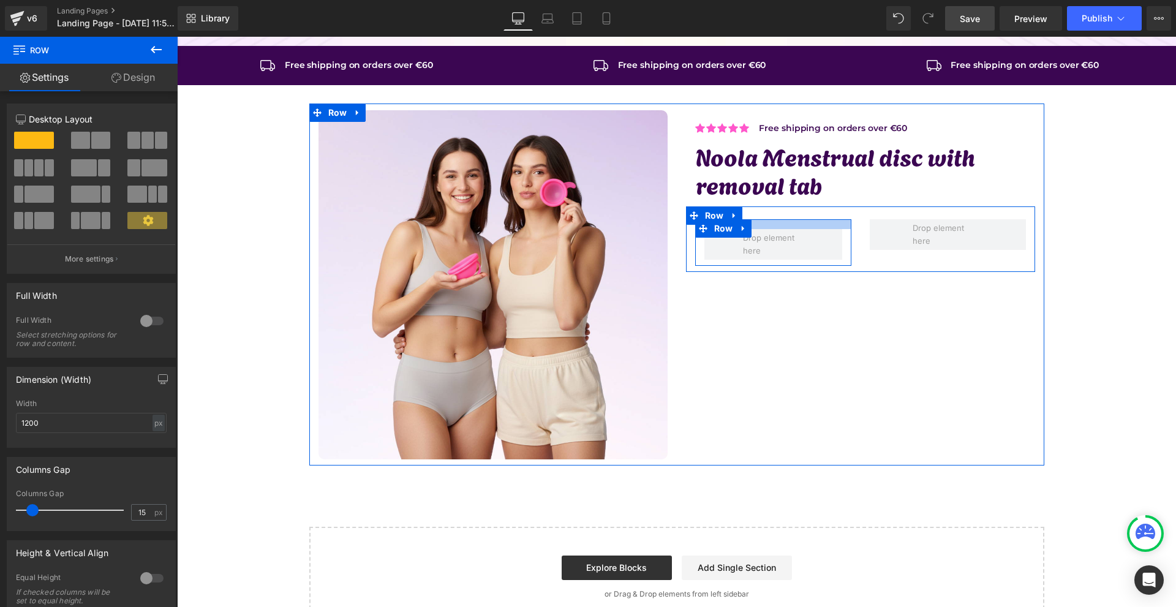
drag, startPoint x: 782, startPoint y: 222, endPoint x: 788, endPoint y: 212, distance: 11.6
click at [788, 212] on div "Row Row" at bounding box center [860, 239] width 349 height 66
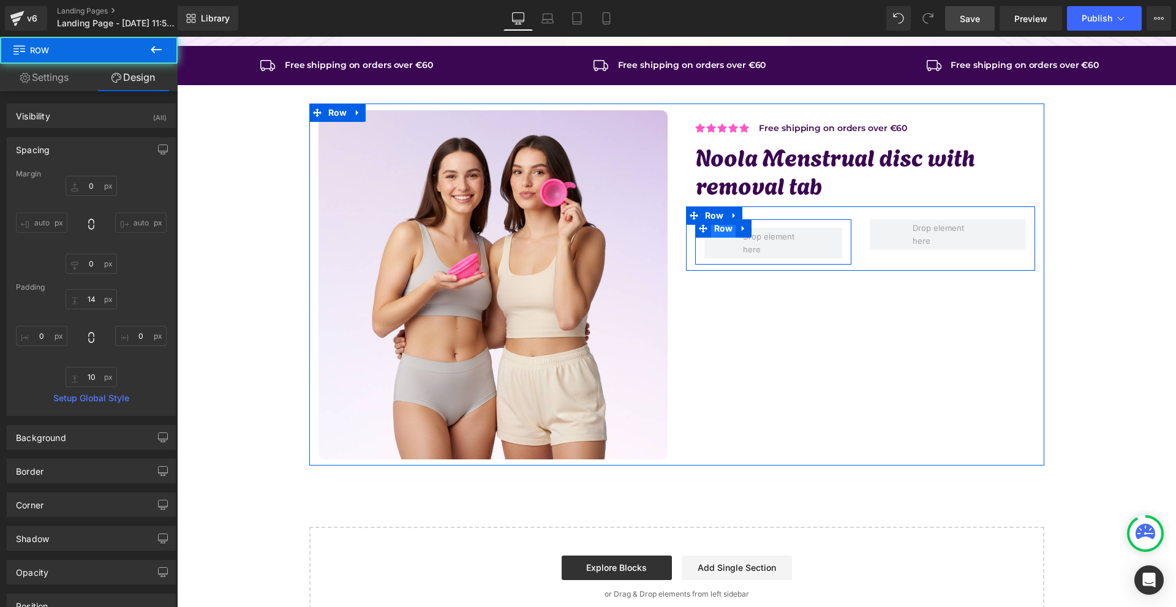
click at [720, 233] on span "Row" at bounding box center [723, 228] width 25 height 18
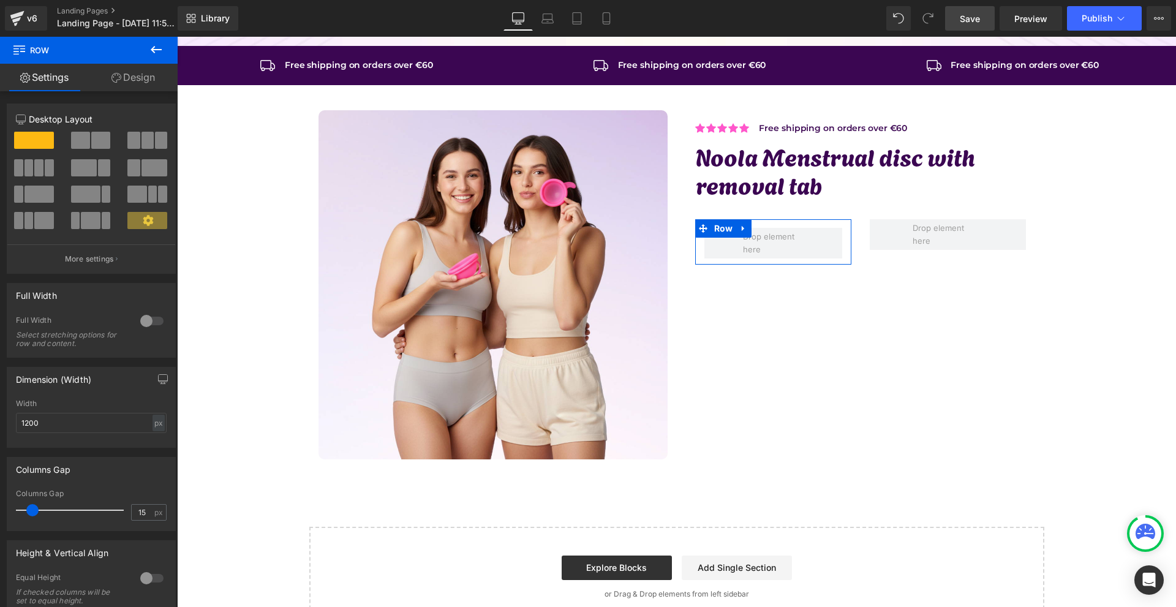
click at [132, 166] on span at bounding box center [133, 167] width 12 height 17
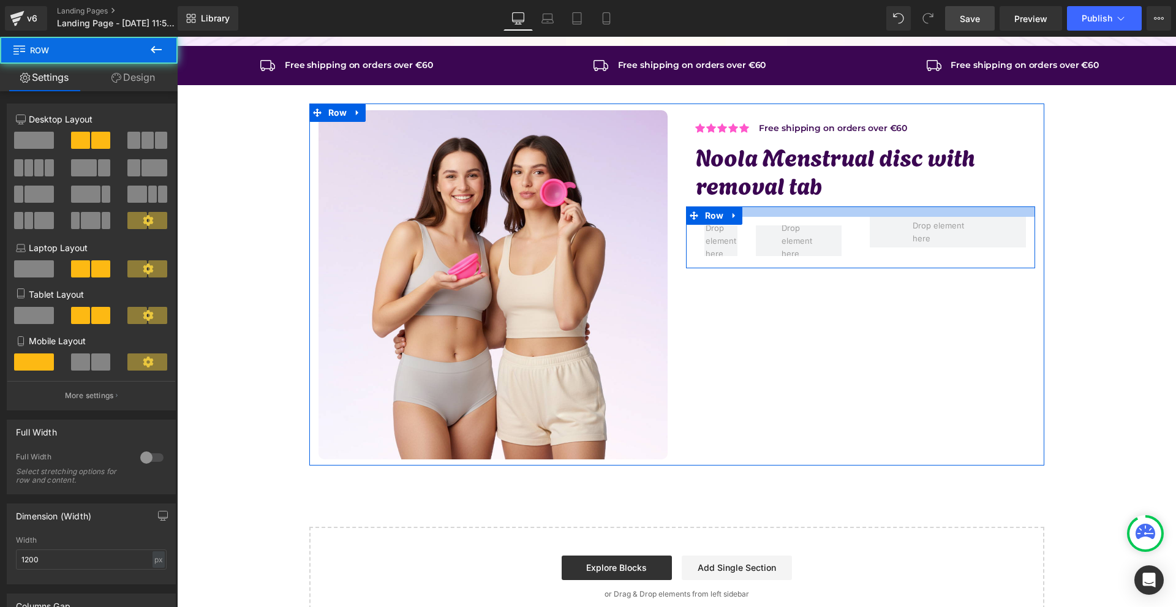
click at [873, 207] on div at bounding box center [860, 211] width 349 height 10
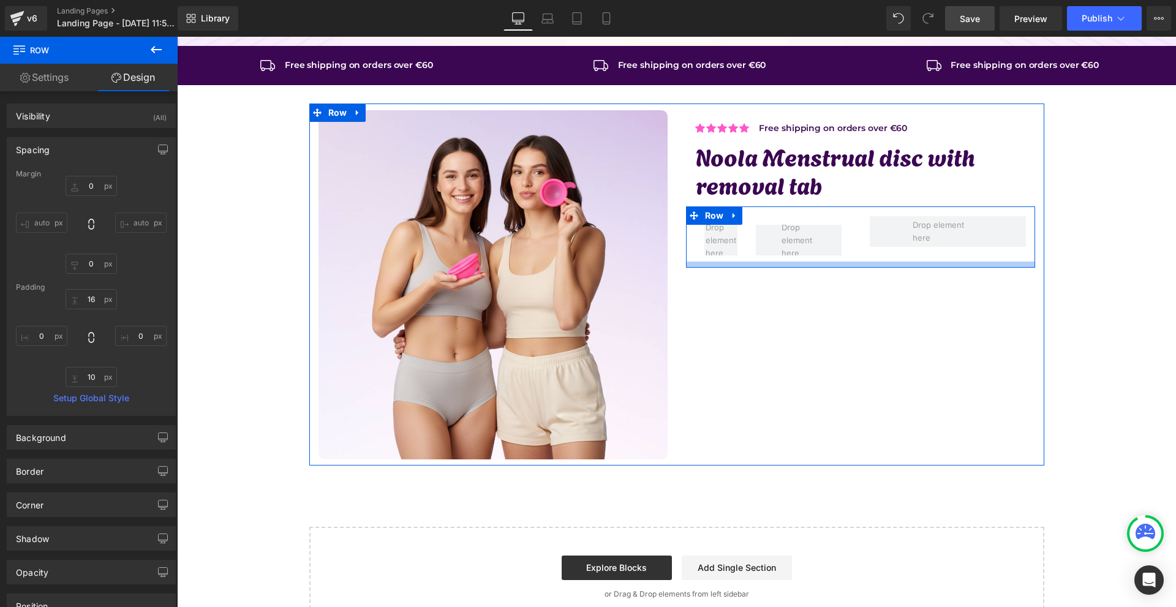
click at [857, 266] on div at bounding box center [860, 265] width 349 height 6
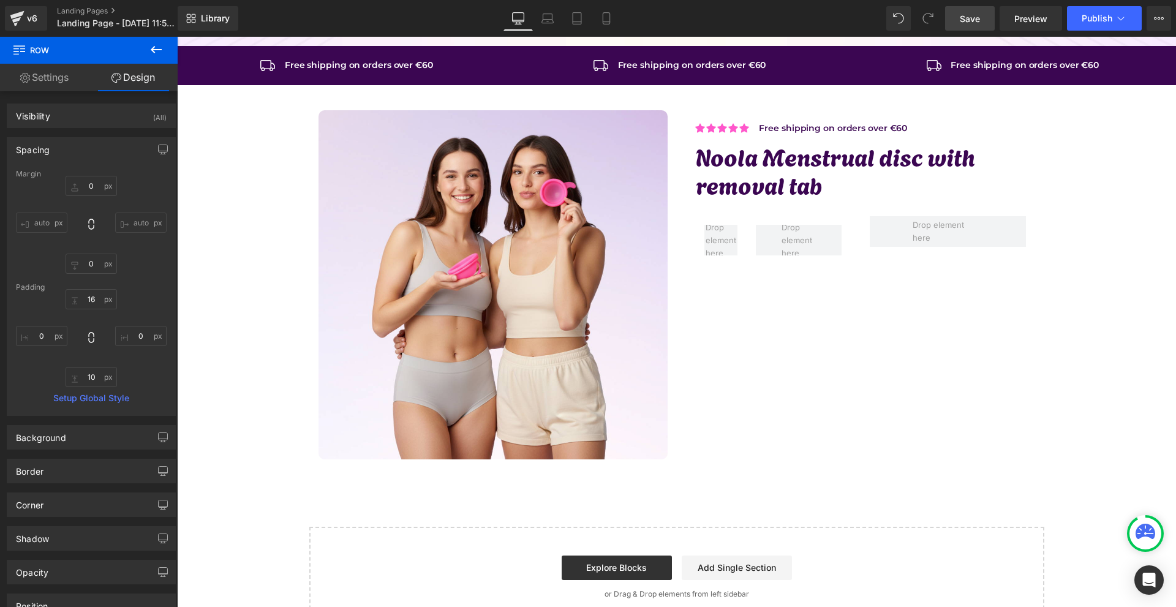
click at [151, 58] on button at bounding box center [156, 50] width 43 height 27
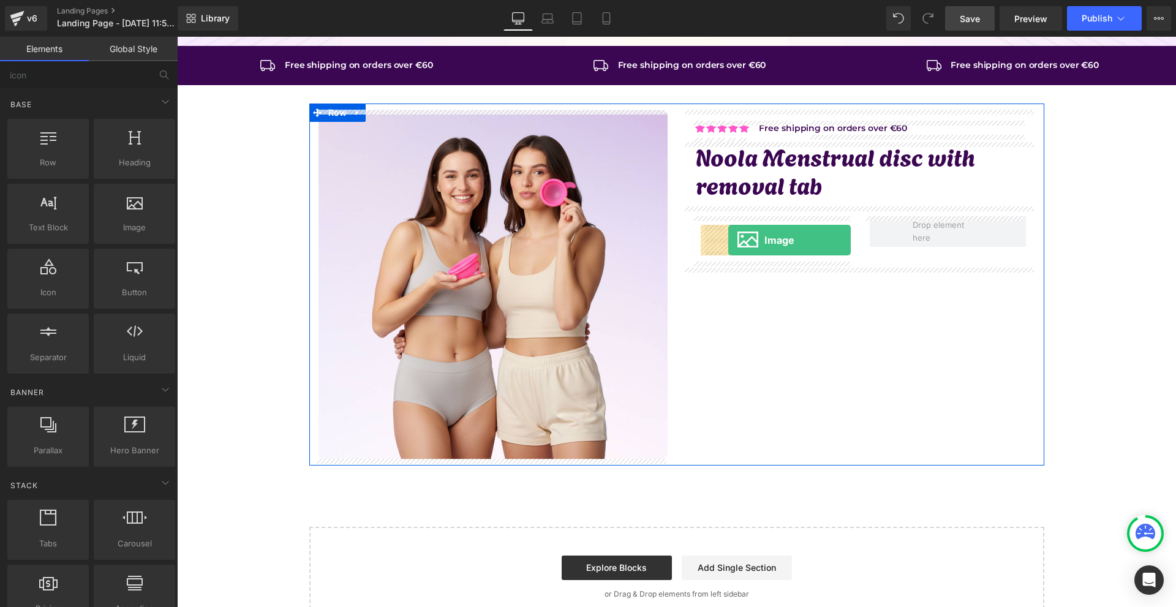
drag, startPoint x: 342, startPoint y: 248, endPoint x: 722, endPoint y: 241, distance: 380.4
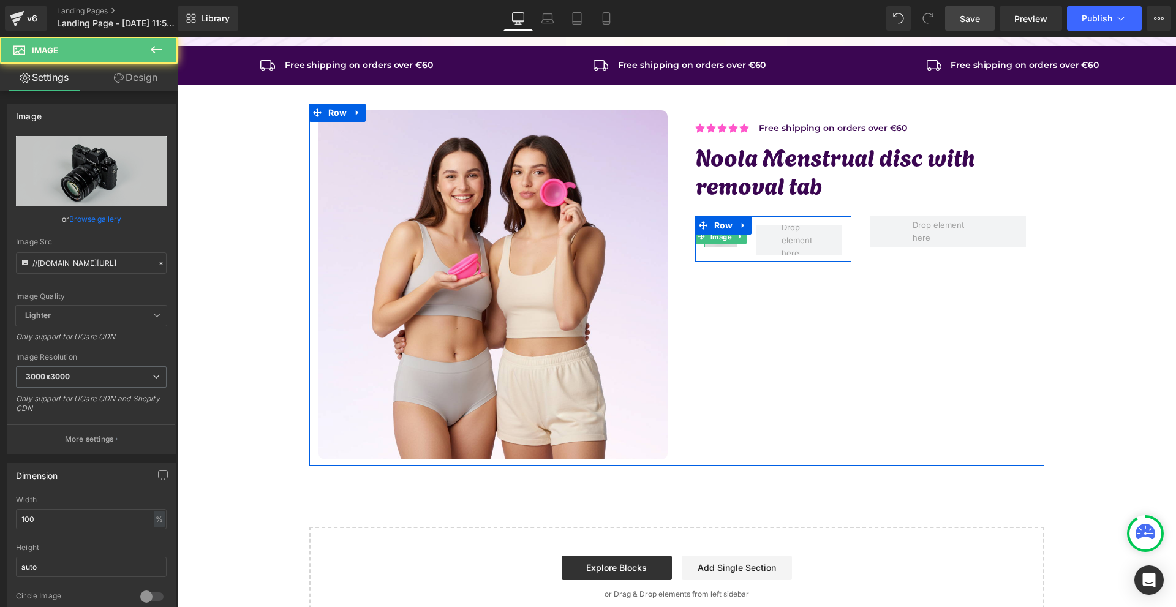
click at [715, 241] on span "Image" at bounding box center [721, 236] width 26 height 15
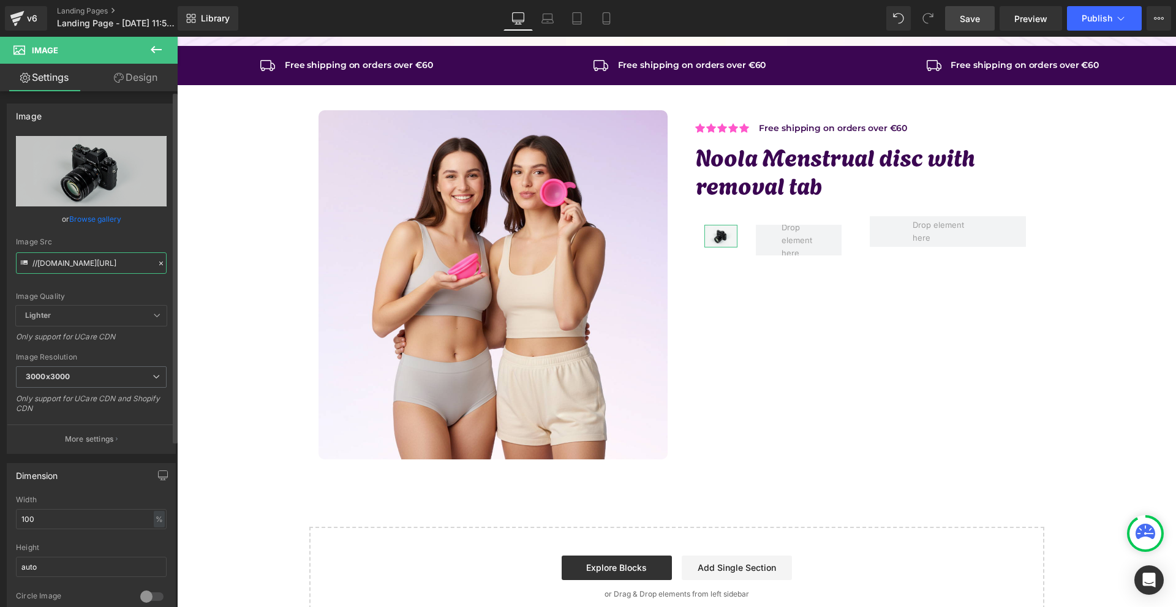
click at [96, 257] on input "//[DOMAIN_NAME][URL]" at bounding box center [91, 262] width 151 height 21
paste input "[URL][DOMAIN_NAME]"
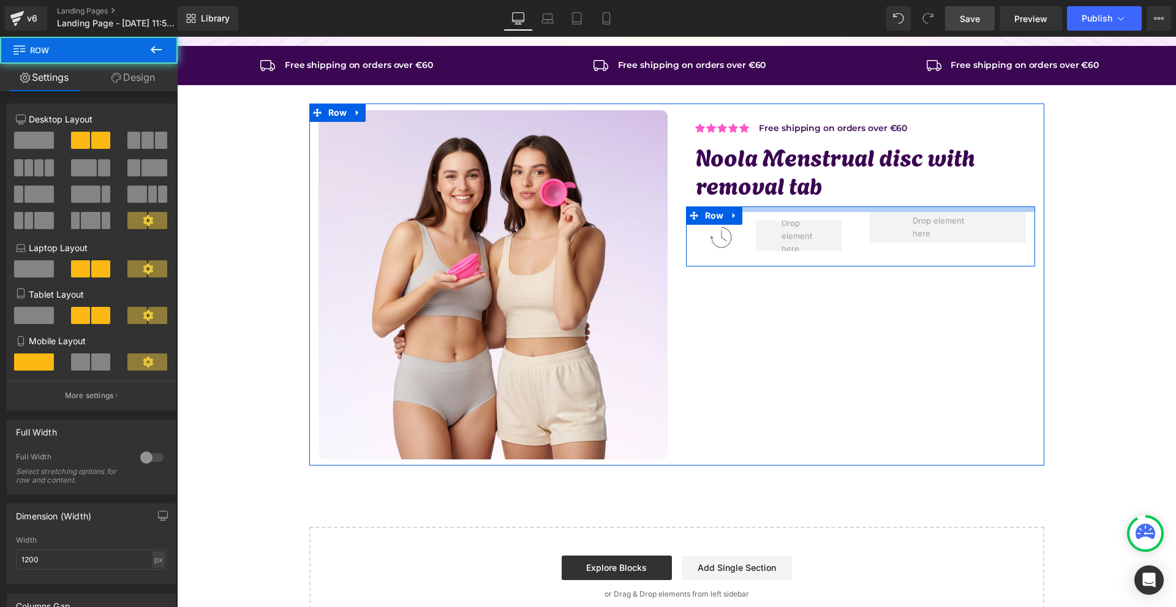
click at [805, 203] on div "Icon Icon Icon Icon Icon Icon List Hoz Free shipping on orders over €60 Text Bl…" at bounding box center [860, 188] width 367 height 157
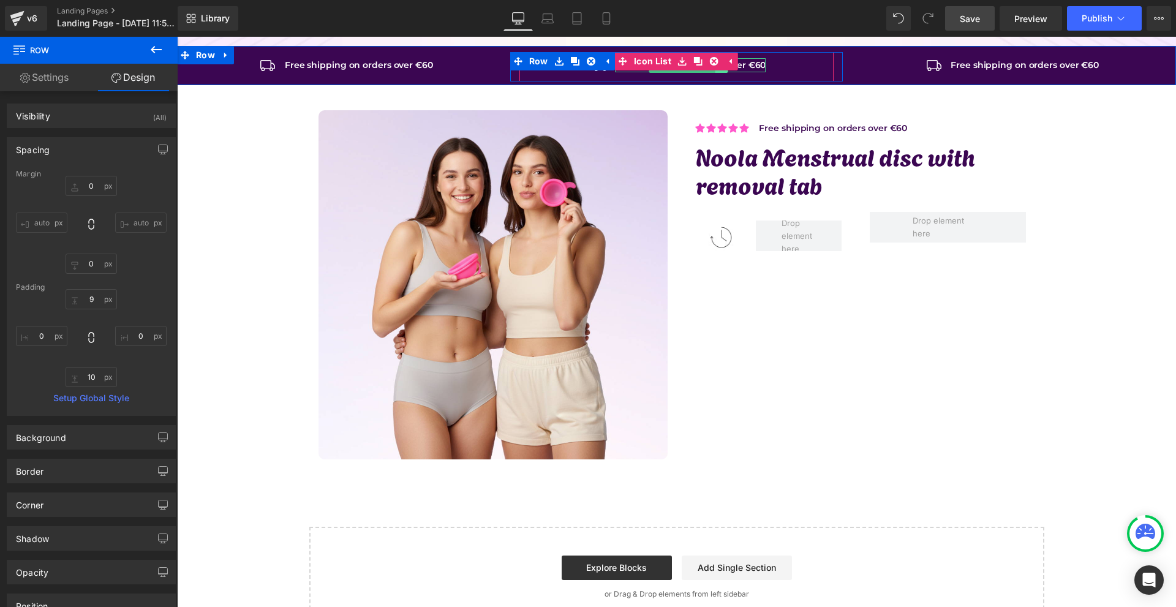
click at [718, 72] on link at bounding box center [721, 65] width 13 height 15
click at [712, 72] on link at bounding box center [715, 65] width 13 height 15
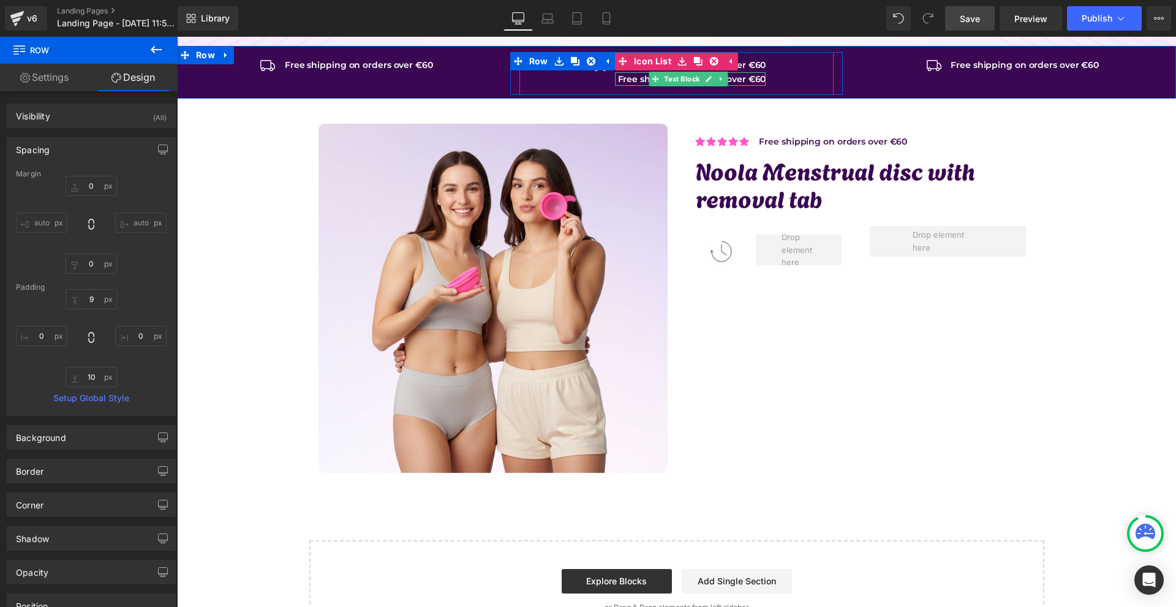
scroll to position [0, 0]
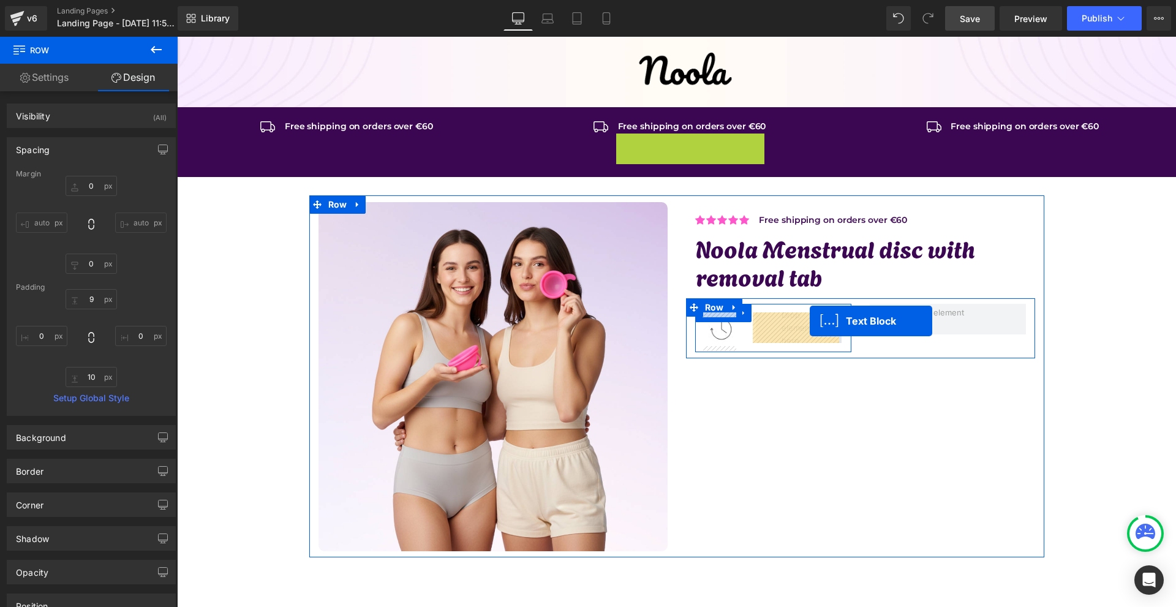
drag, startPoint x: 692, startPoint y: 80, endPoint x: 810, endPoint y: 321, distance: 268.4
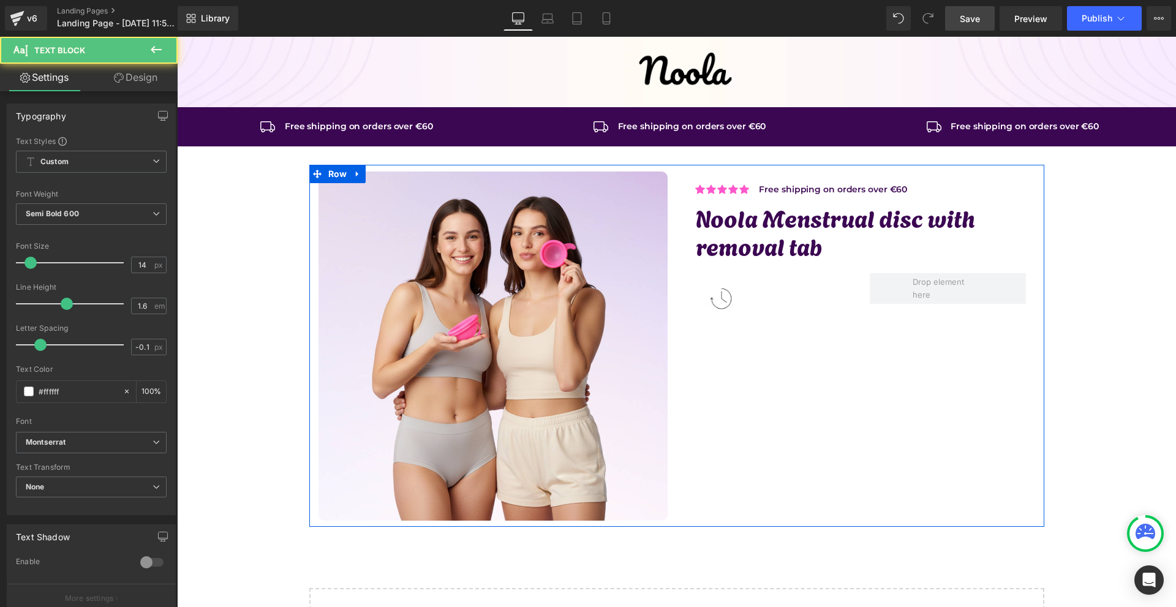
click at [769, 224] on h1 "Noola Menstrual disc with removal tab" at bounding box center [865, 231] width 339 height 56
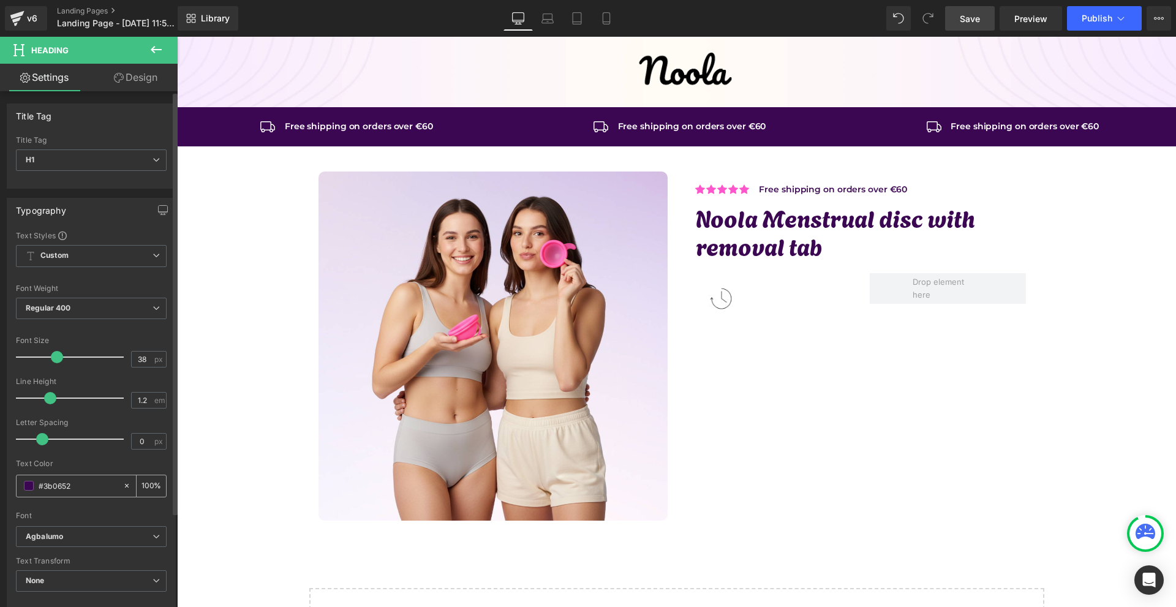
click at [70, 488] on input "#3b0652" at bounding box center [78, 485] width 78 height 13
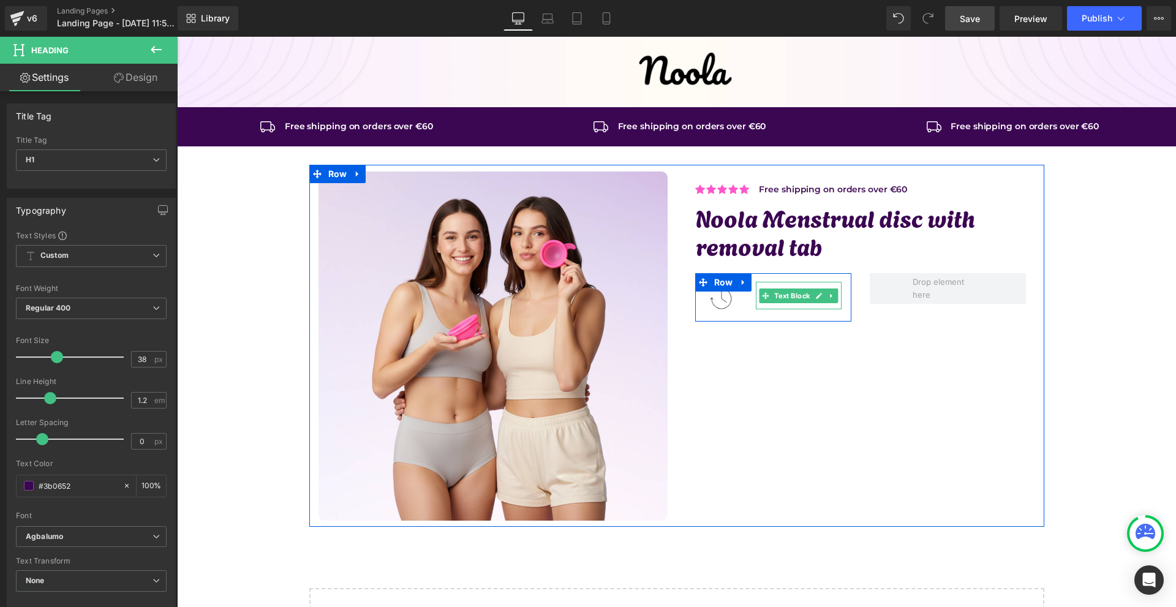
click at [772, 295] on span "Text Block" at bounding box center [792, 295] width 40 height 15
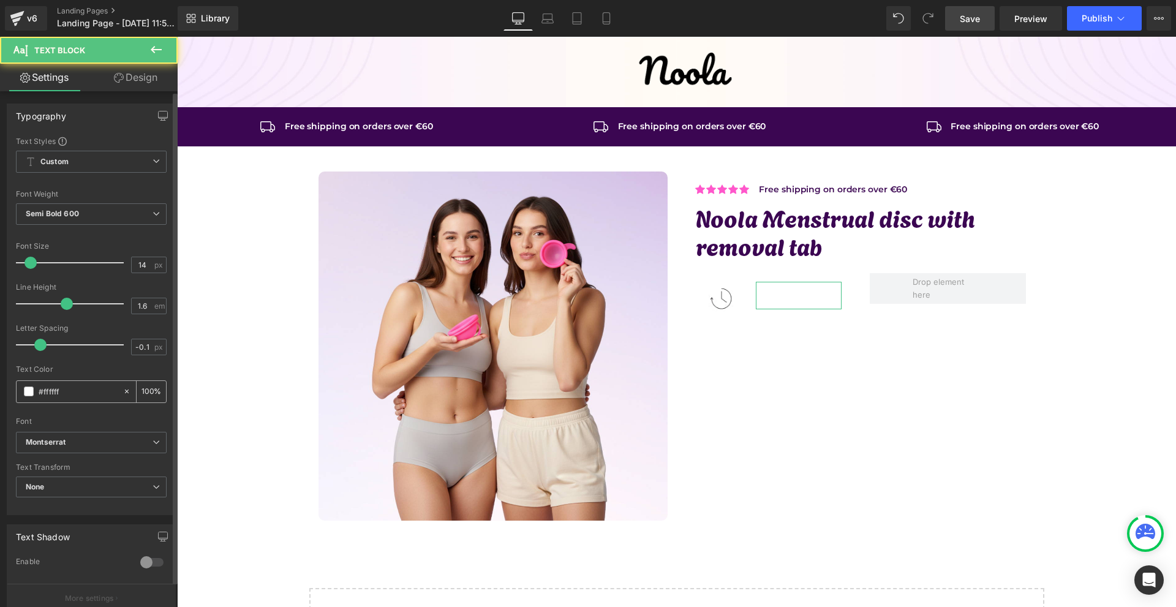
click at [72, 395] on input "#ffffff" at bounding box center [78, 391] width 78 height 13
paste input "3b0652"
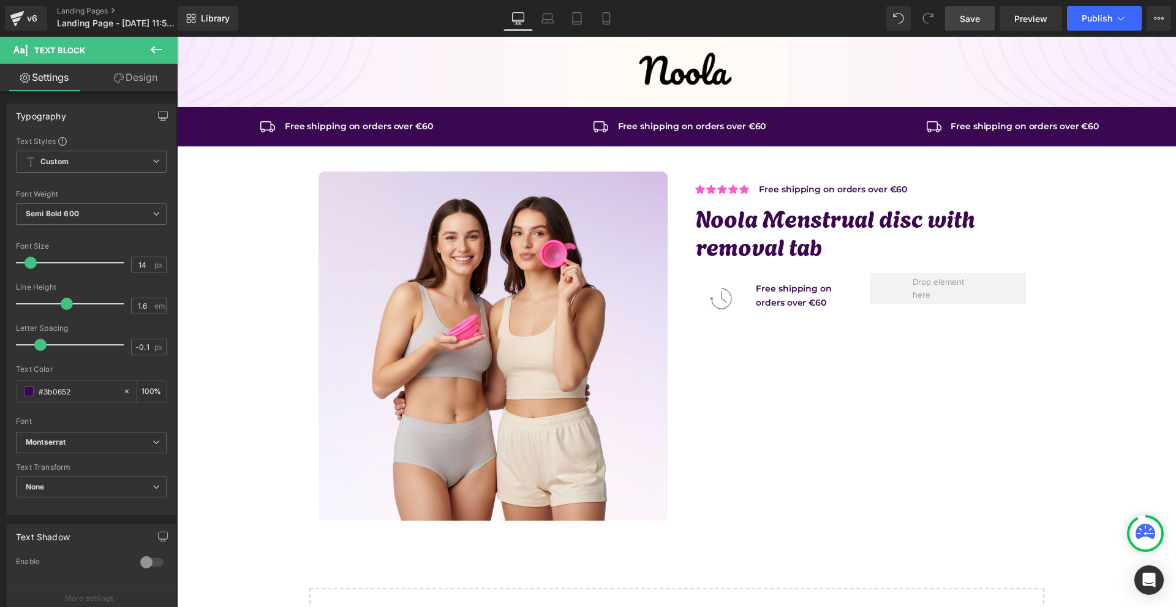
click at [139, 80] on link "Design" at bounding box center [135, 78] width 89 height 28
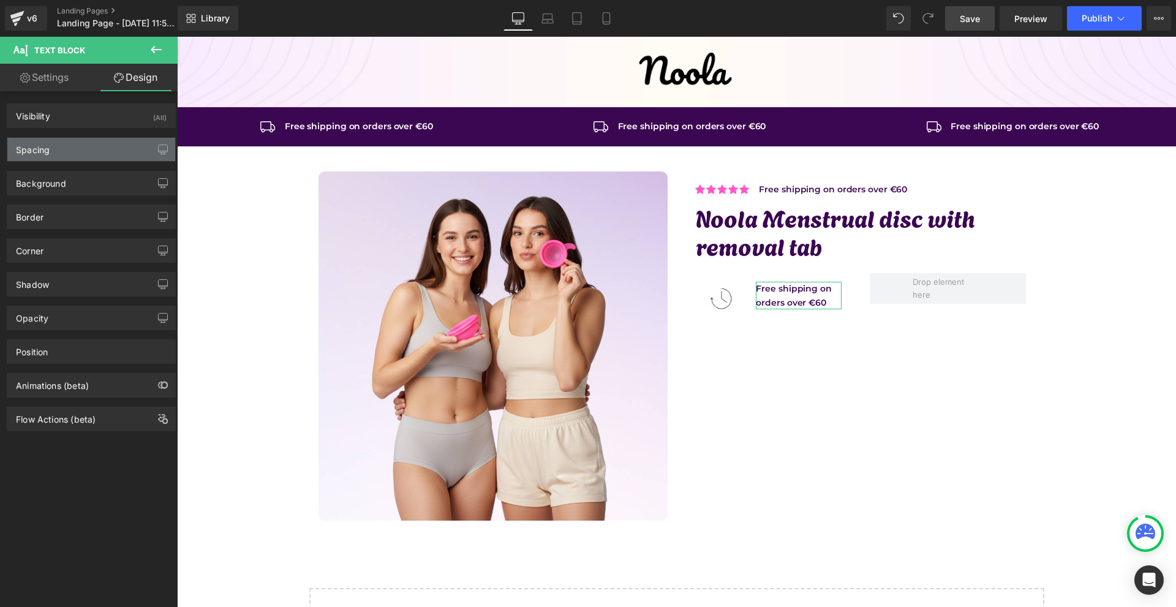
click at [66, 152] on div "Spacing" at bounding box center [91, 149] width 168 height 23
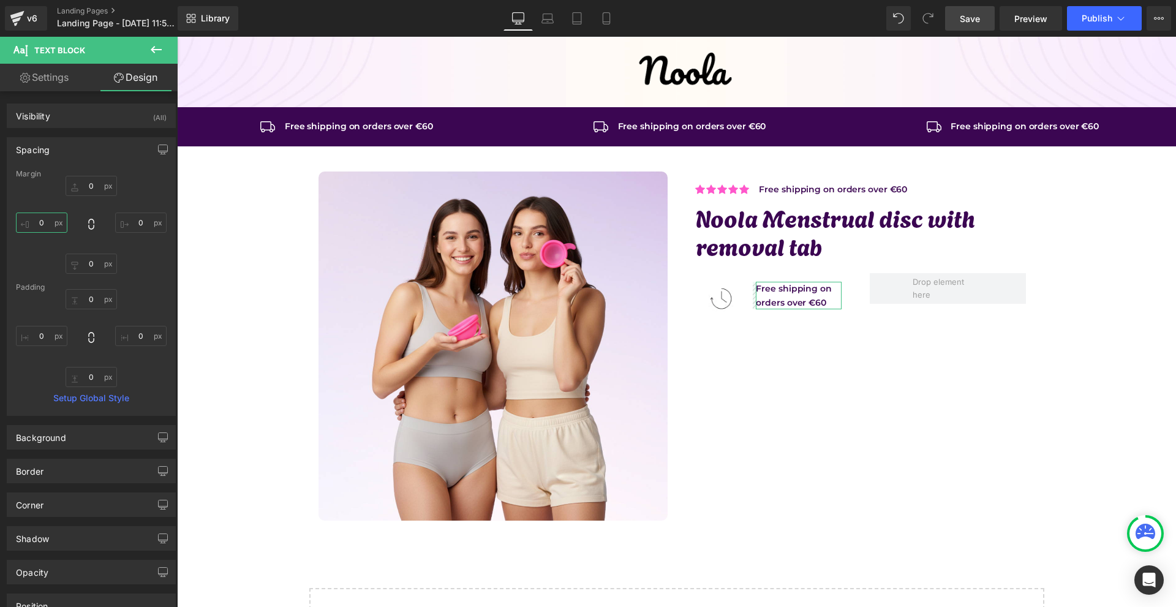
click at [52, 222] on input "0" at bounding box center [41, 223] width 51 height 20
click at [140, 219] on input "2" at bounding box center [140, 223] width 51 height 20
click at [127, 220] on input "20" at bounding box center [140, 223] width 51 height 20
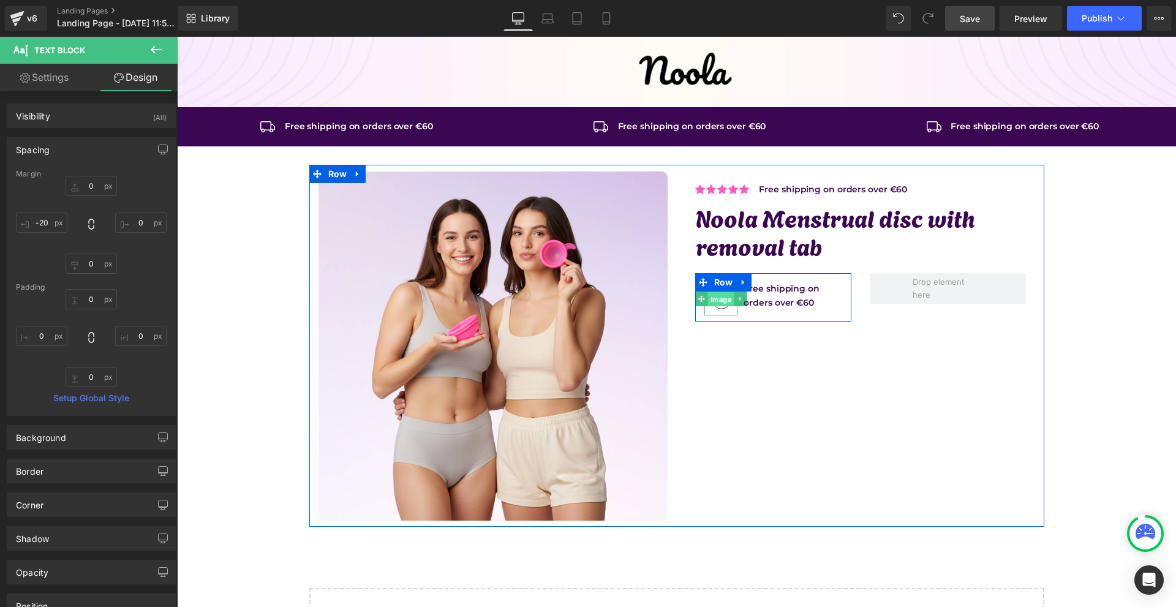
click at [717, 303] on span "Image" at bounding box center [721, 299] width 26 height 15
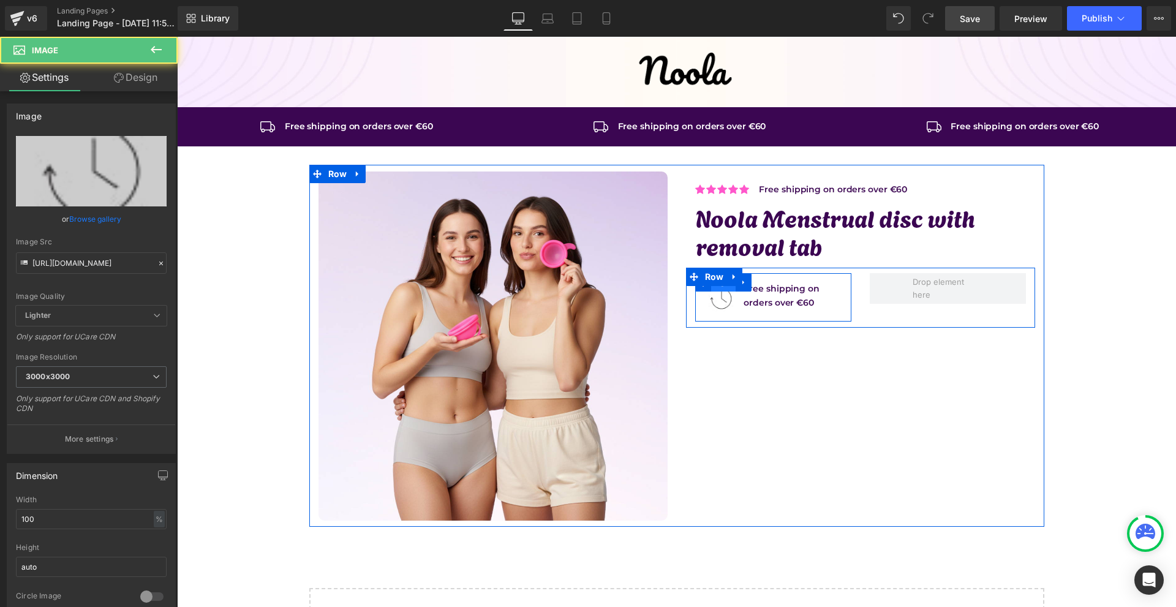
click at [718, 288] on span "Row" at bounding box center [723, 283] width 25 height 18
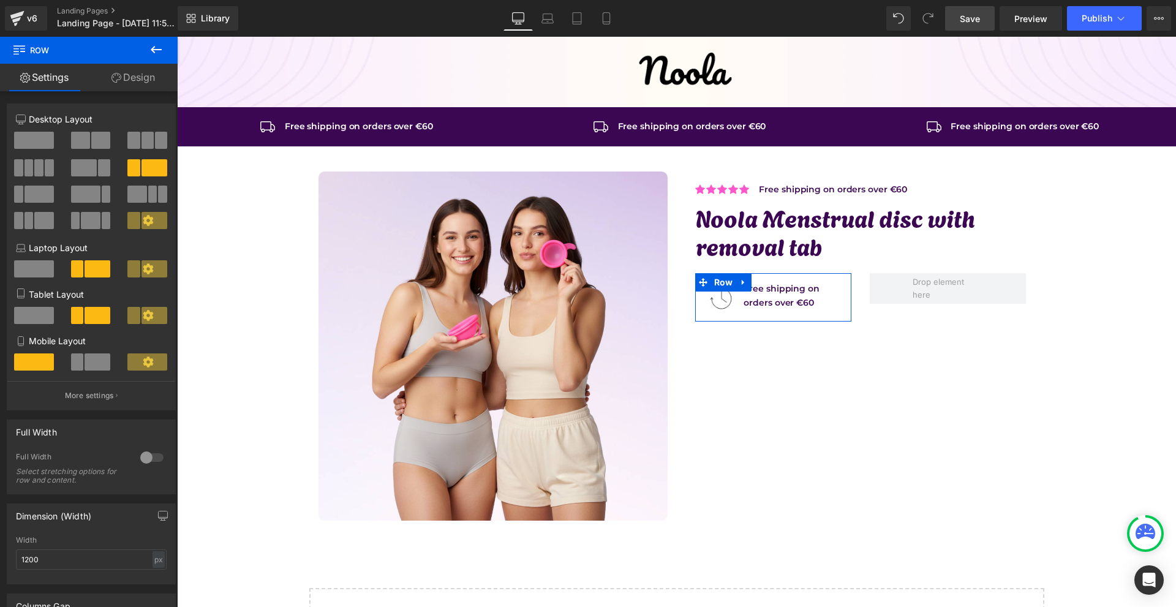
click at [128, 77] on link "Design" at bounding box center [133, 78] width 89 height 28
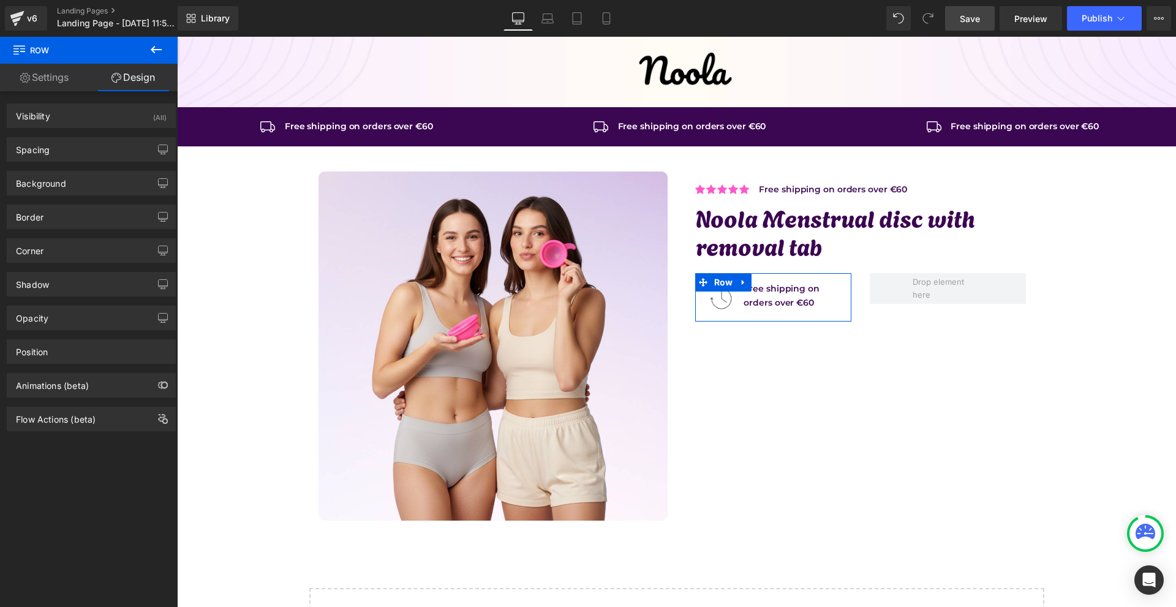
click at [80, 134] on div "Spacing Margin 0 auto 0 auto Padding 14 0 10 0 Setup Global Style" at bounding box center [91, 145] width 183 height 34
click at [75, 145] on div "Spacing" at bounding box center [91, 149] width 168 height 23
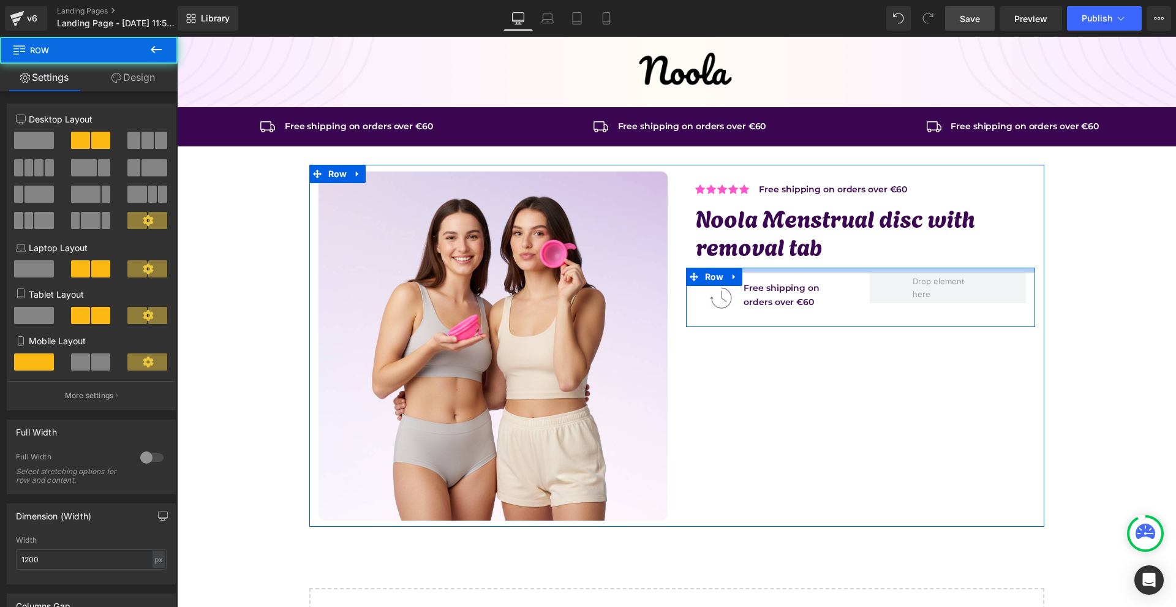
click at [829, 271] on div at bounding box center [860, 270] width 349 height 5
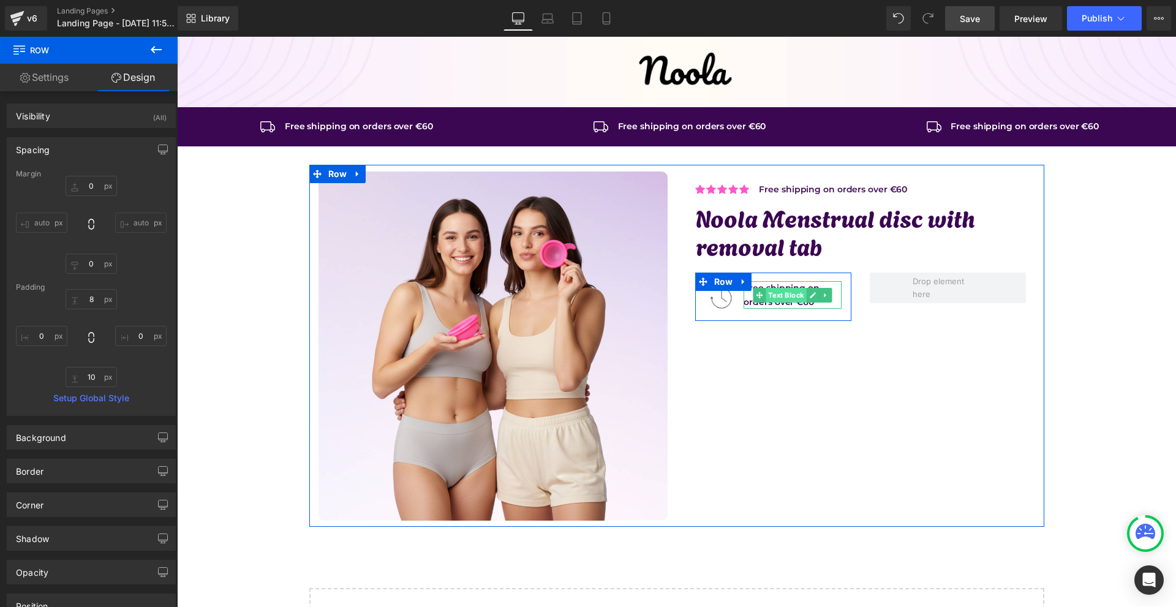
click at [783, 293] on span "Text Block" at bounding box center [786, 295] width 40 height 15
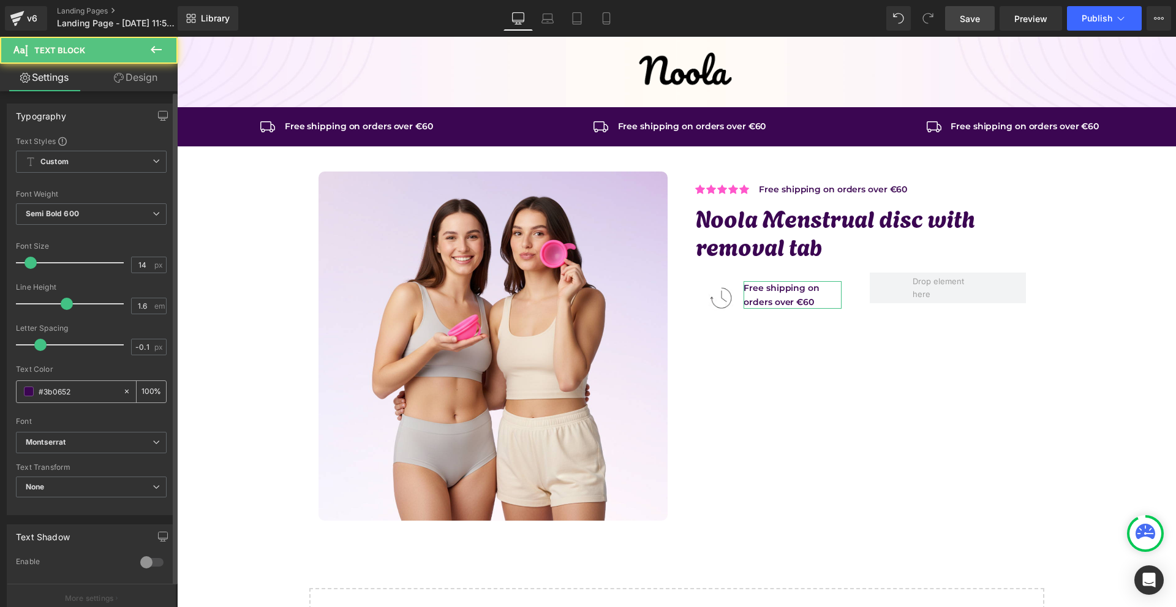
click at [31, 391] on span at bounding box center [29, 391] width 10 height 10
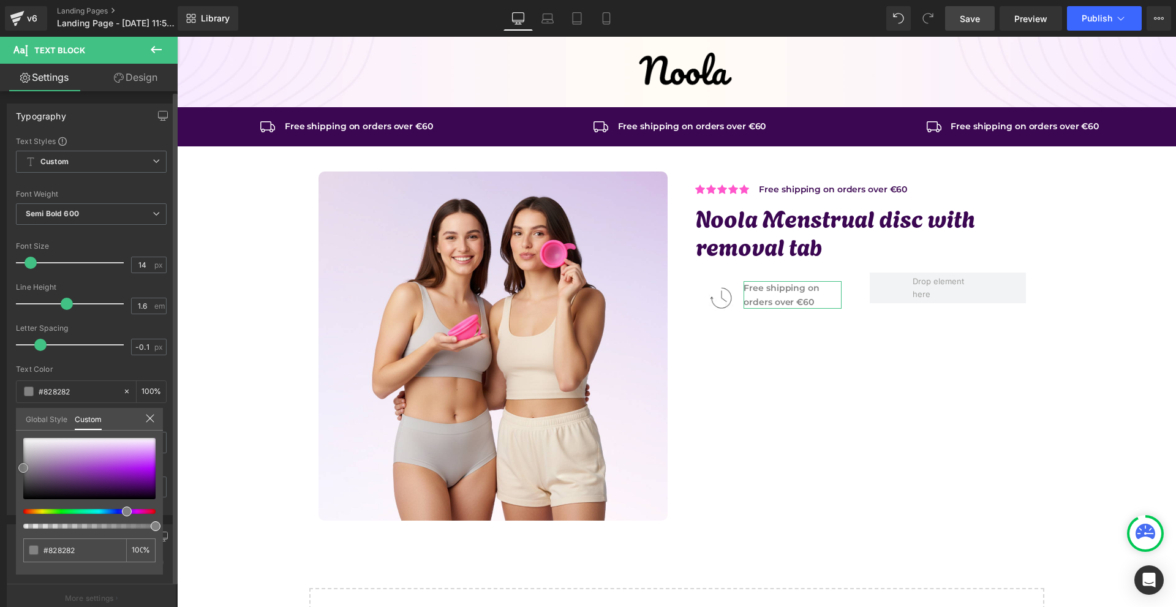
drag, startPoint x: 29, startPoint y: 481, endPoint x: 16, endPoint y: 468, distance: 18.6
click at [16, 468] on div "#3b0652 100 %" at bounding box center [89, 506] width 147 height 137
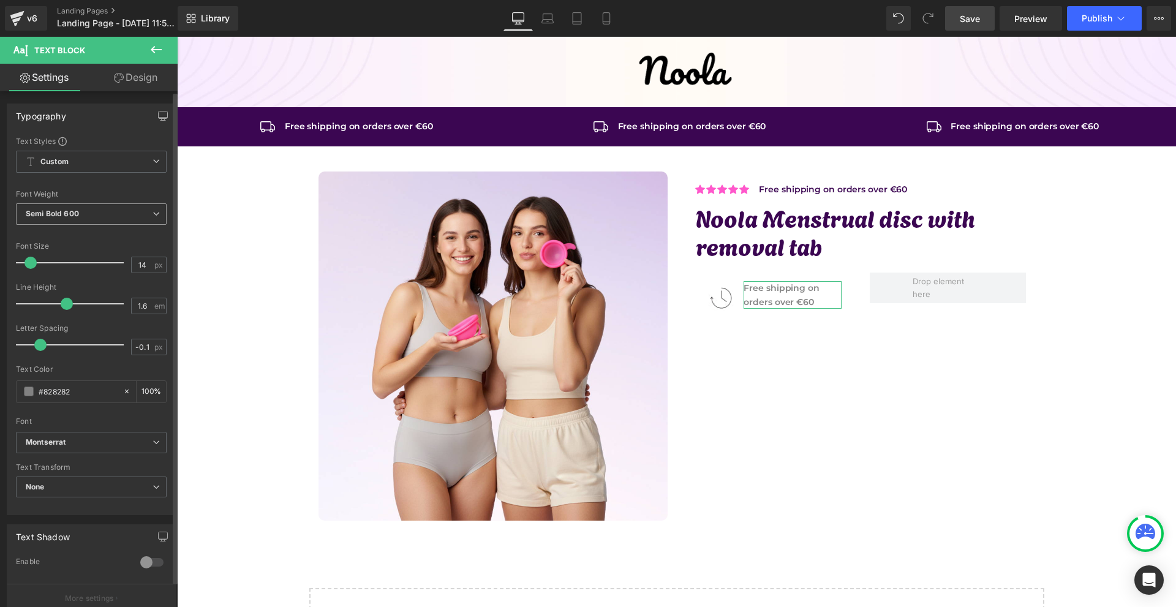
click at [85, 216] on span "Semi Bold 600" at bounding box center [91, 213] width 151 height 21
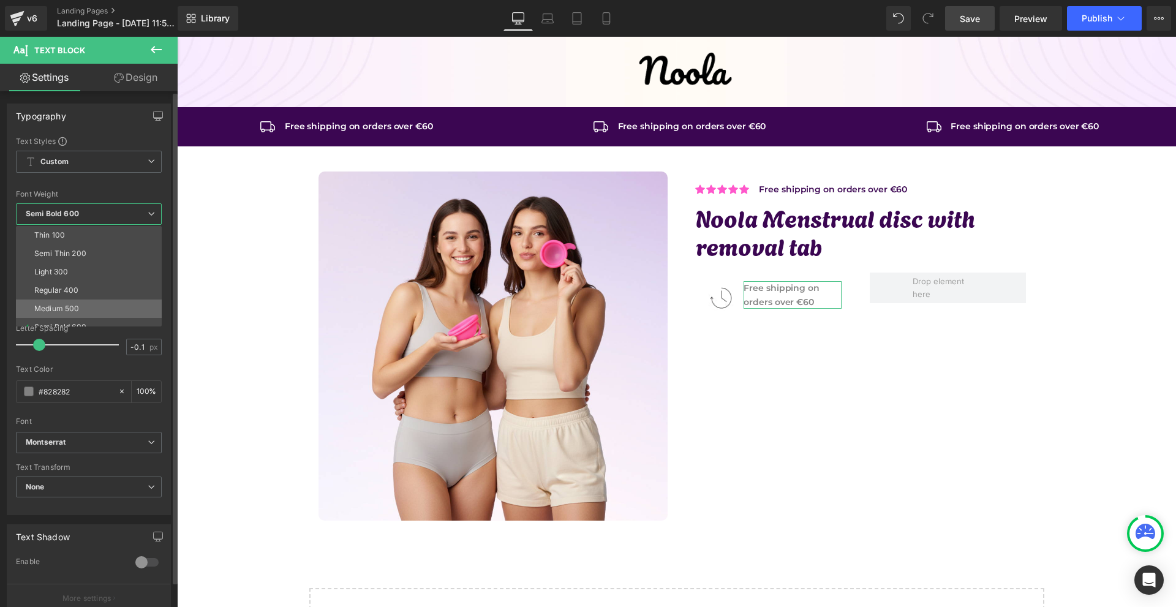
click at [83, 304] on li "Medium 500" at bounding box center [91, 308] width 151 height 18
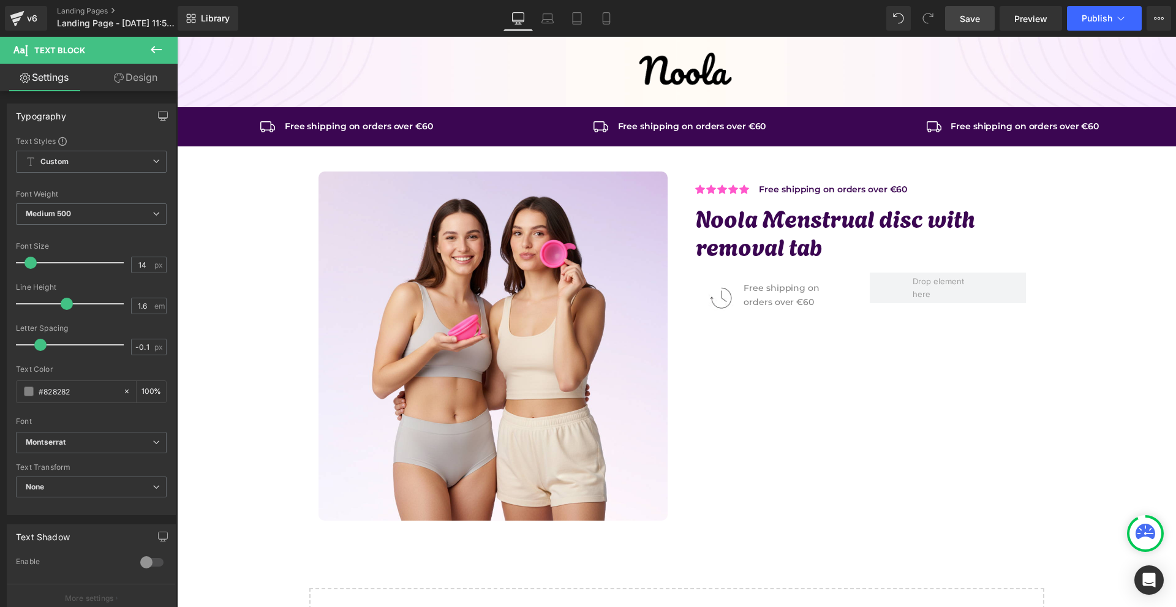
click at [713, 301] on body "Image Row Icon Free shipping on orders over €60 Text Block Icon List Row Icon F…" at bounding box center [676, 372] width 999 height 670
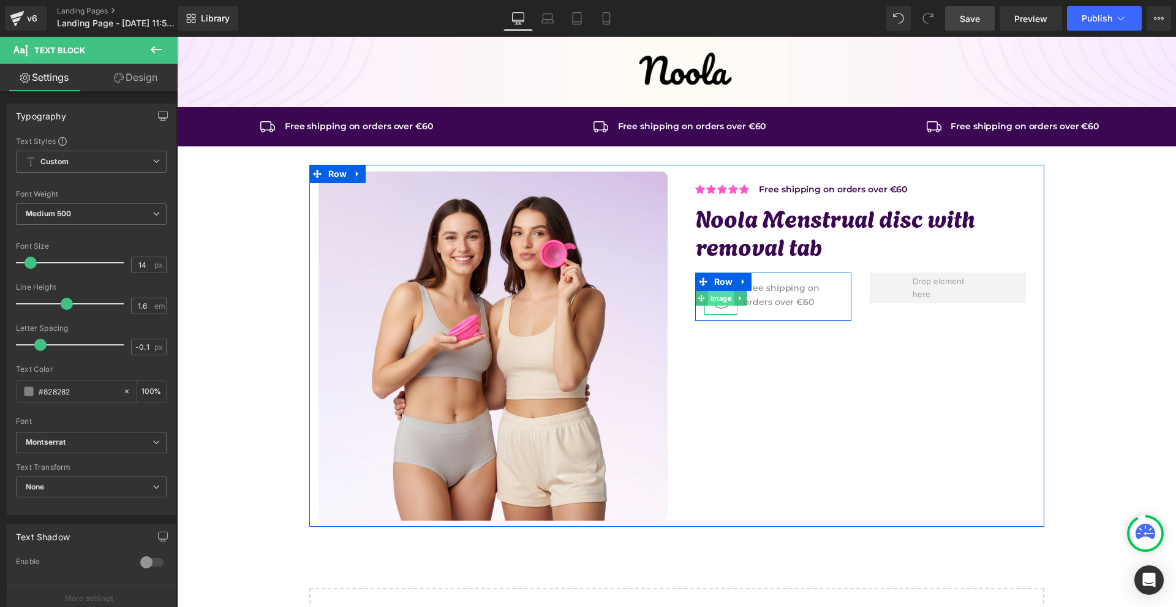
click at [713, 301] on span "Image" at bounding box center [721, 298] width 26 height 15
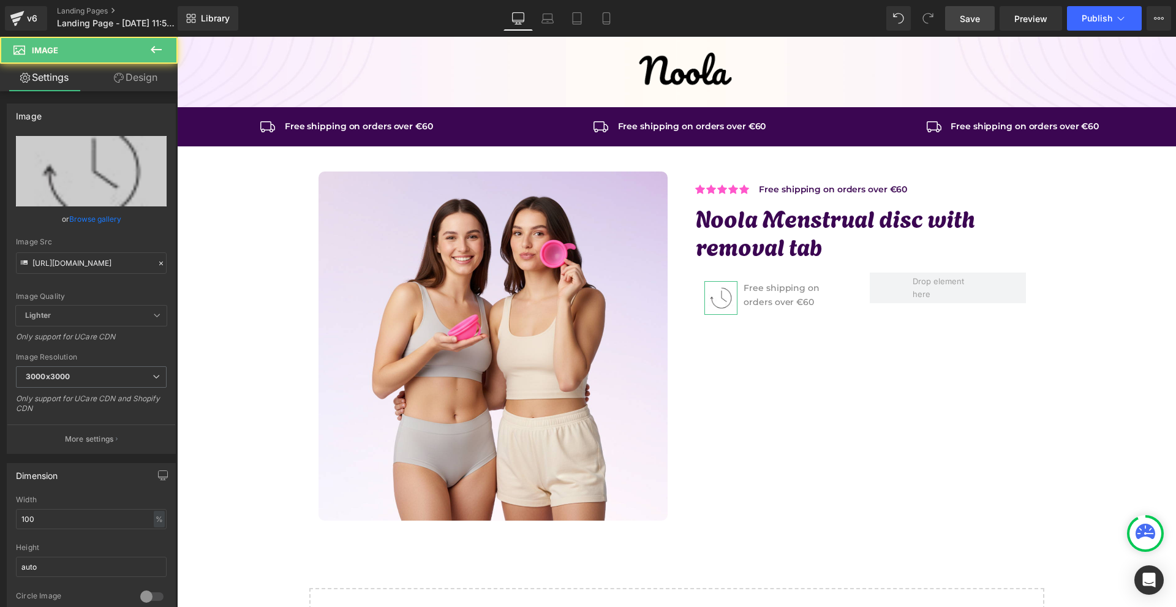
click at [114, 81] on icon at bounding box center [119, 78] width 10 height 10
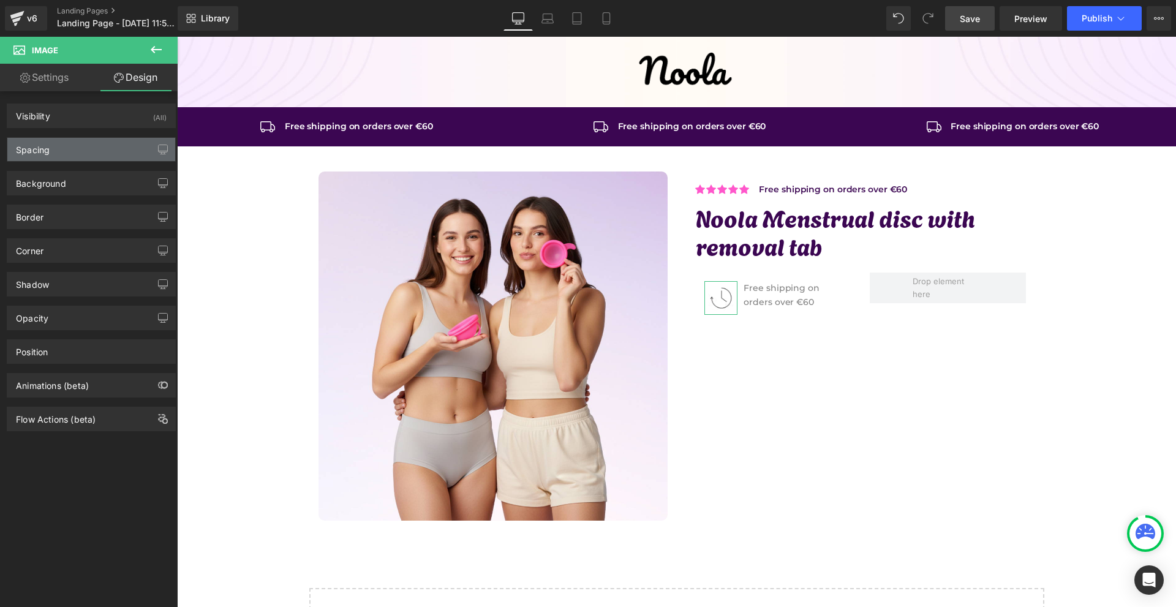
click at [106, 152] on div "Spacing" at bounding box center [91, 149] width 168 height 23
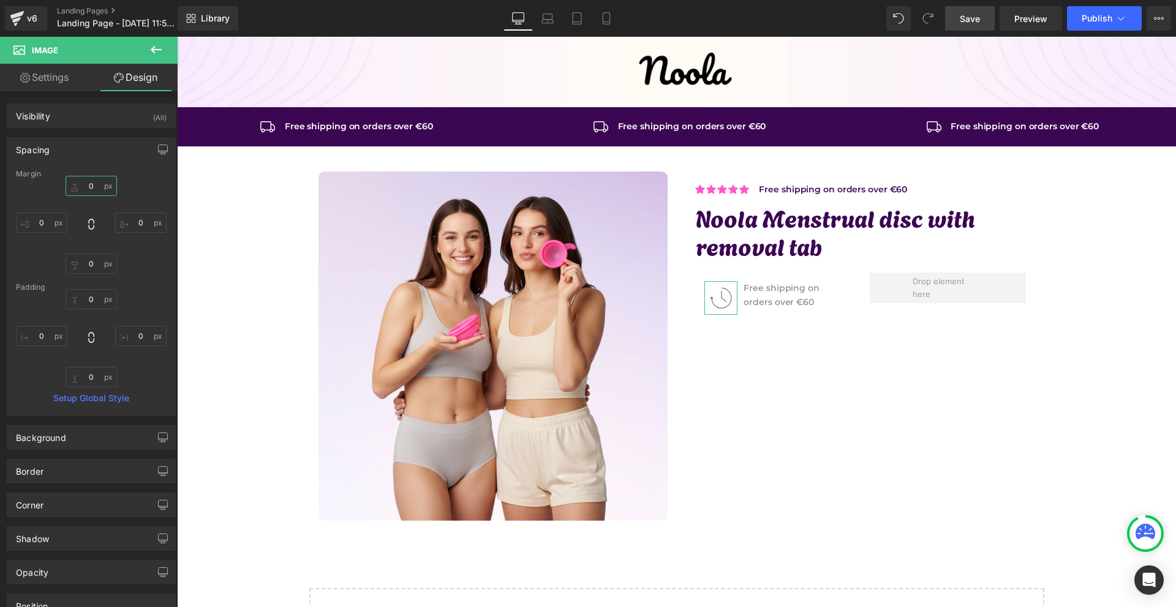
click at [108, 190] on input "text" at bounding box center [91, 186] width 51 height 20
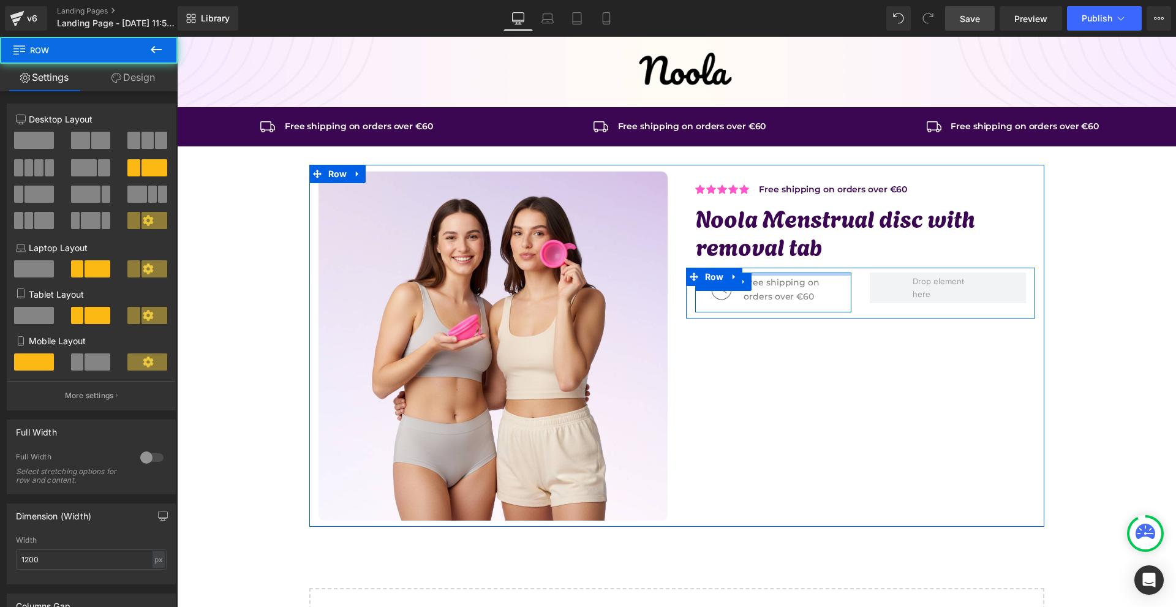
drag, startPoint x: 759, startPoint y: 275, endPoint x: 762, endPoint y: 269, distance: 6.6
click at [762, 269] on div "Image Free shipping on orders over €60 Text Block Row Row" at bounding box center [860, 293] width 349 height 51
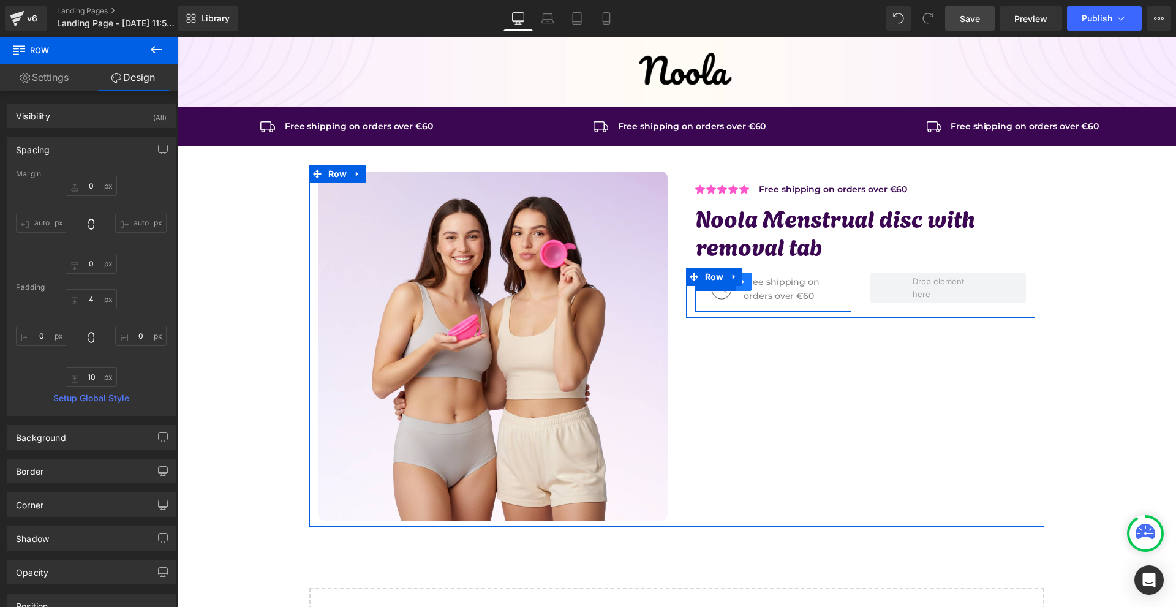
click at [745, 286] on link at bounding box center [744, 282] width 16 height 18
click at [755, 284] on icon at bounding box center [759, 281] width 9 height 9
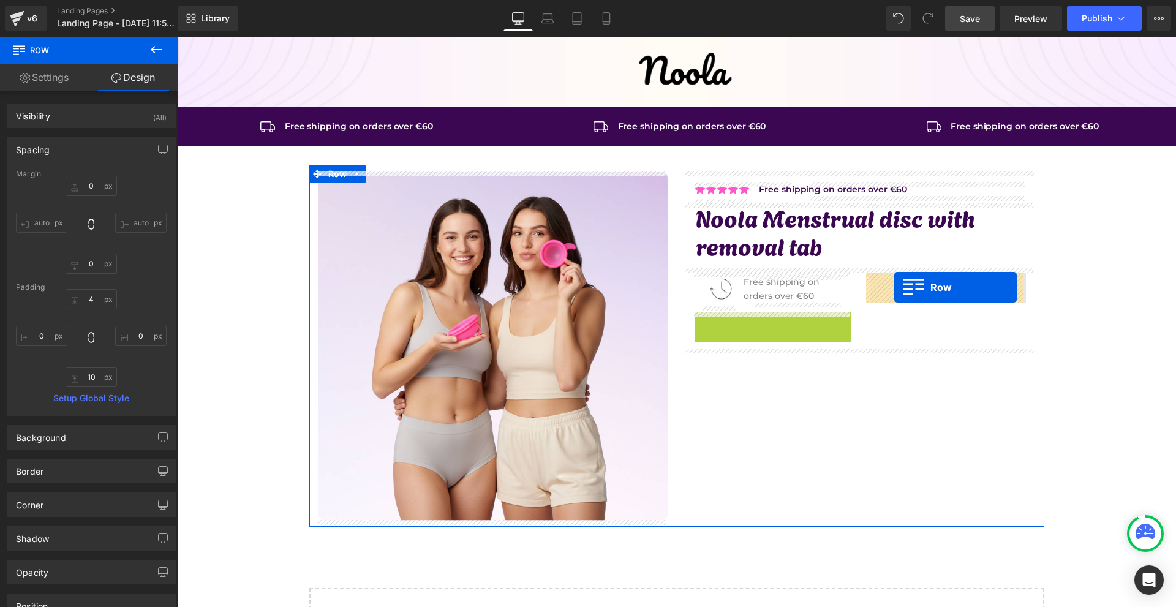
drag, startPoint x: 718, startPoint y: 324, endPoint x: 896, endPoint y: 287, distance: 181.5
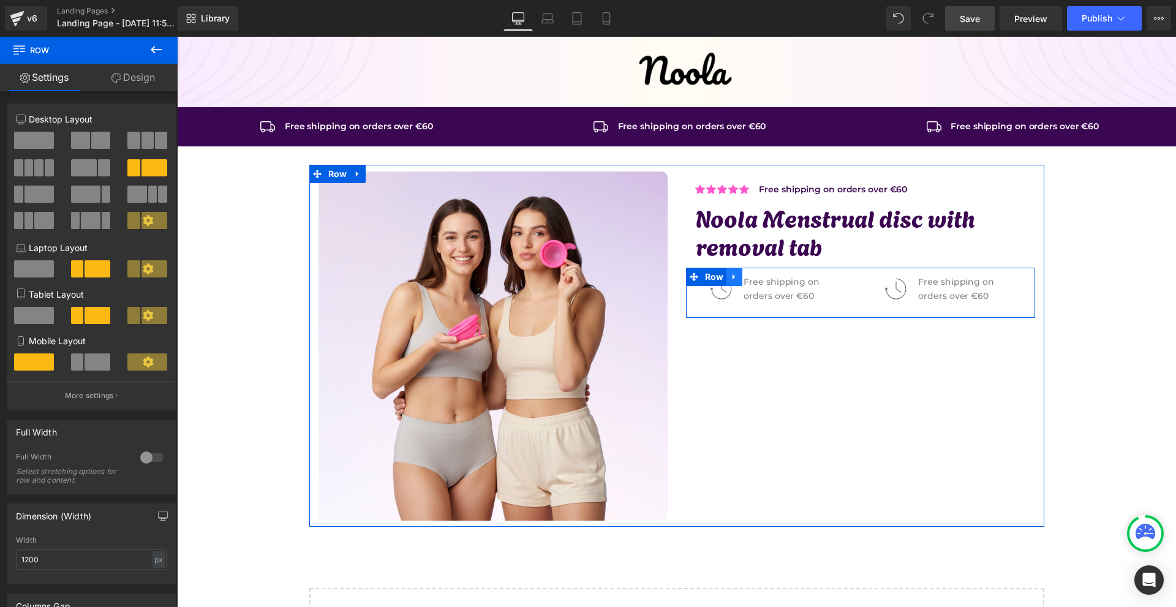
click at [735, 274] on icon at bounding box center [734, 277] width 9 height 9
click at [746, 277] on icon at bounding box center [750, 277] width 9 height 9
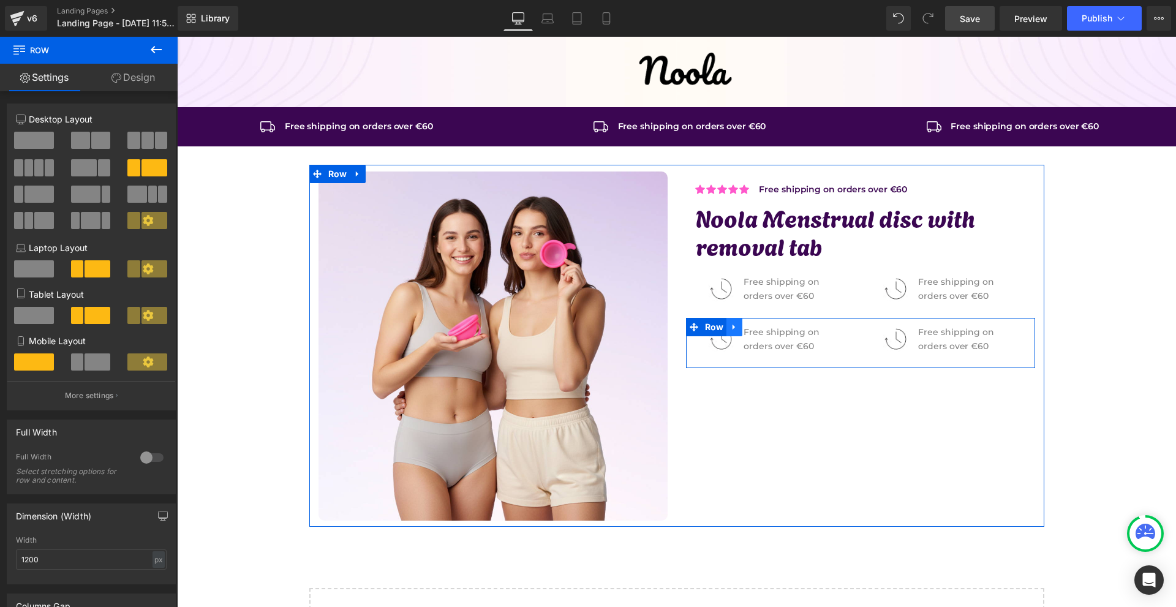
click at [735, 334] on link at bounding box center [734, 327] width 16 height 18
click at [746, 331] on icon at bounding box center [750, 327] width 9 height 9
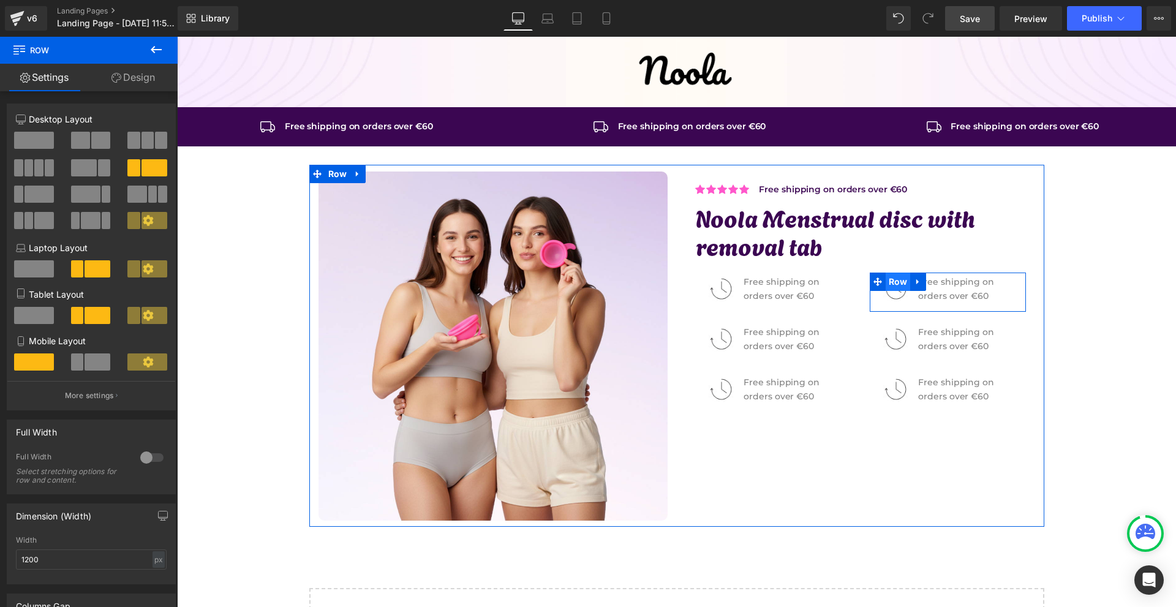
click at [892, 291] on span "Row" at bounding box center [898, 282] width 25 height 18
click at [891, 293] on span "Image" at bounding box center [896, 289] width 26 height 15
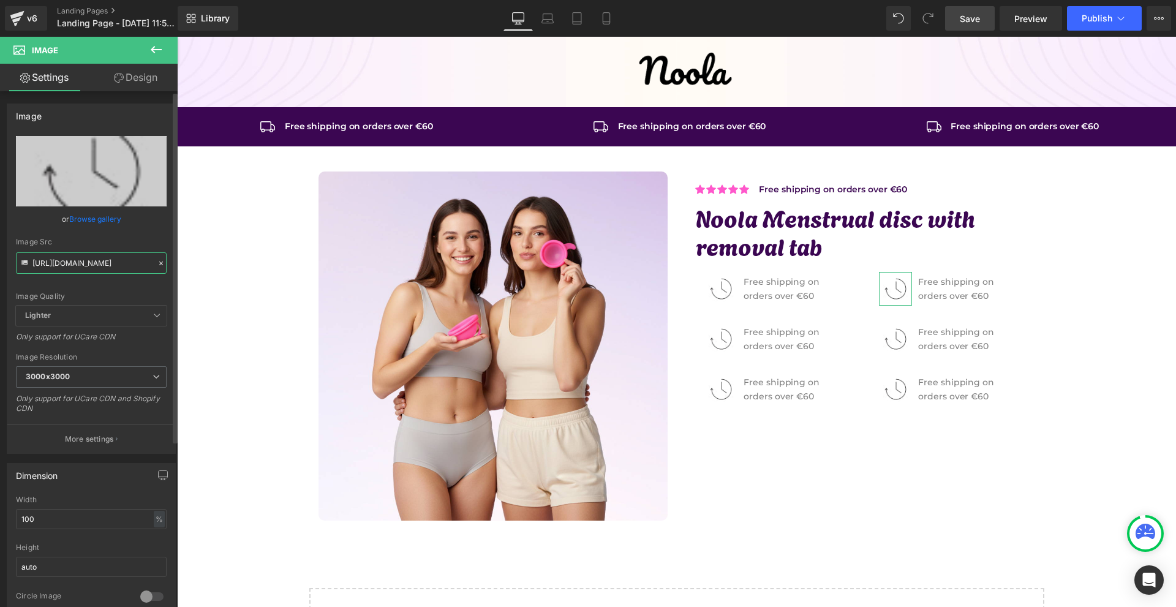
click at [105, 264] on input "[URL][DOMAIN_NAME]" at bounding box center [91, 262] width 151 height 21
paste input "9_7bd5e600-d096-4260-b588-30ef57a3f9b0.jpg?v=1734452432"
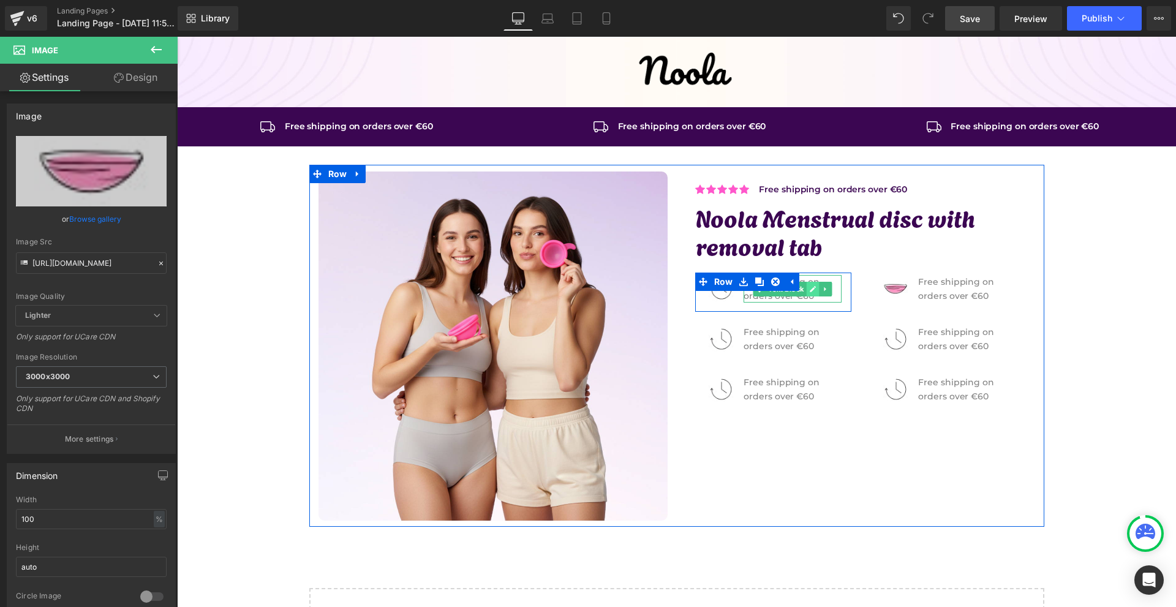
click at [807, 293] on link at bounding box center [813, 289] width 13 height 15
click at [805, 293] on p "Free shipping on orders over €60" at bounding box center [793, 289] width 98 height 28
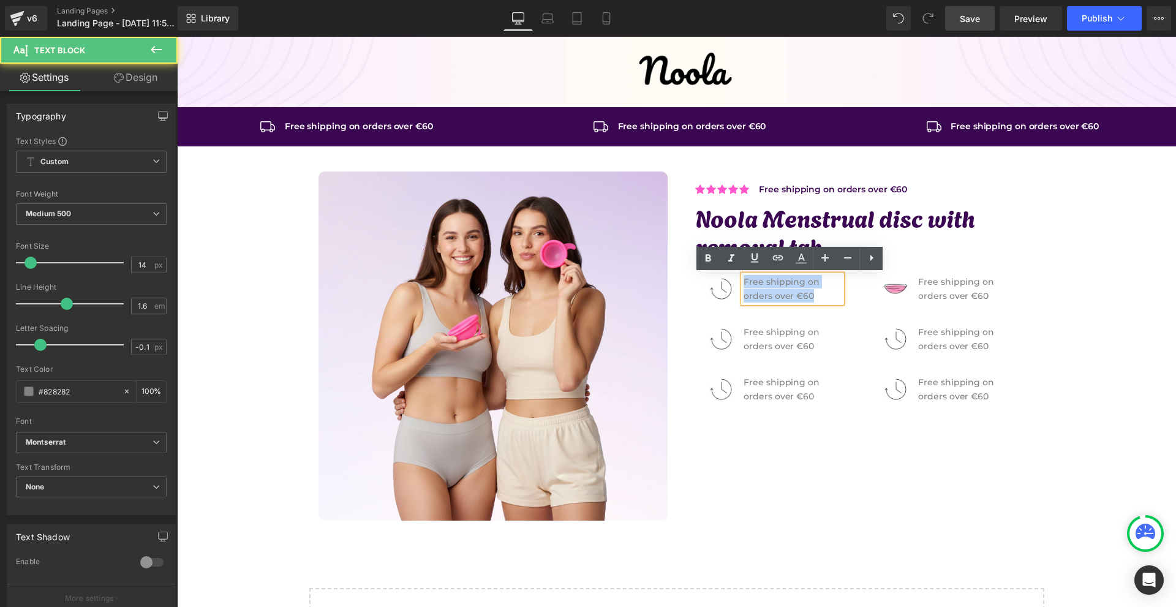
click at [805, 293] on p "Free shipping on orders over €60" at bounding box center [793, 289] width 98 height 28
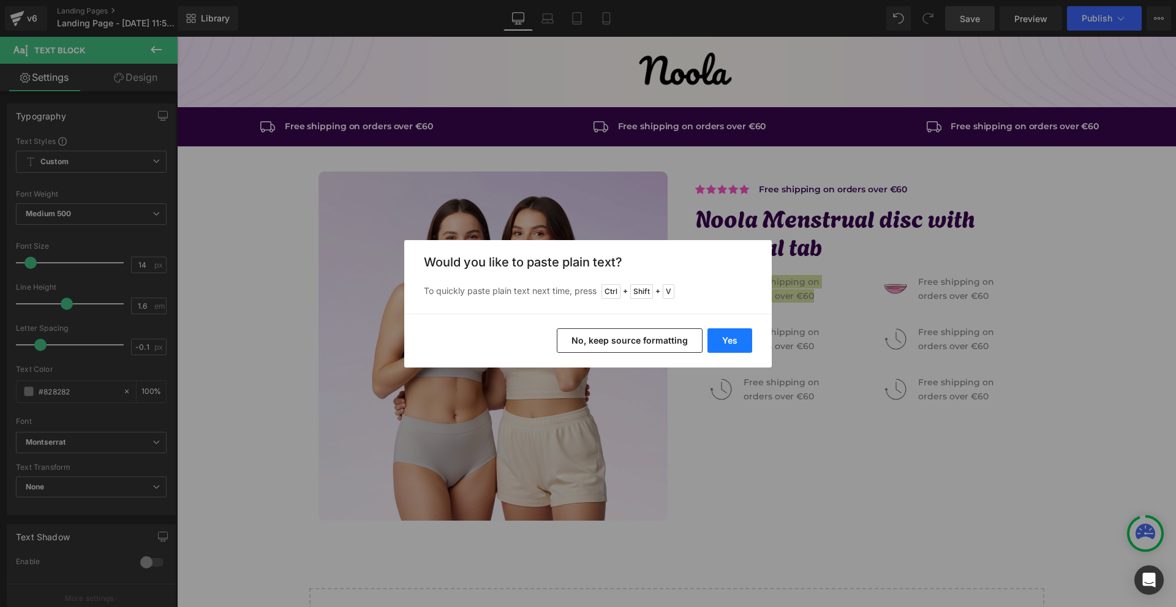
click at [745, 348] on button "Yes" at bounding box center [729, 340] width 45 height 24
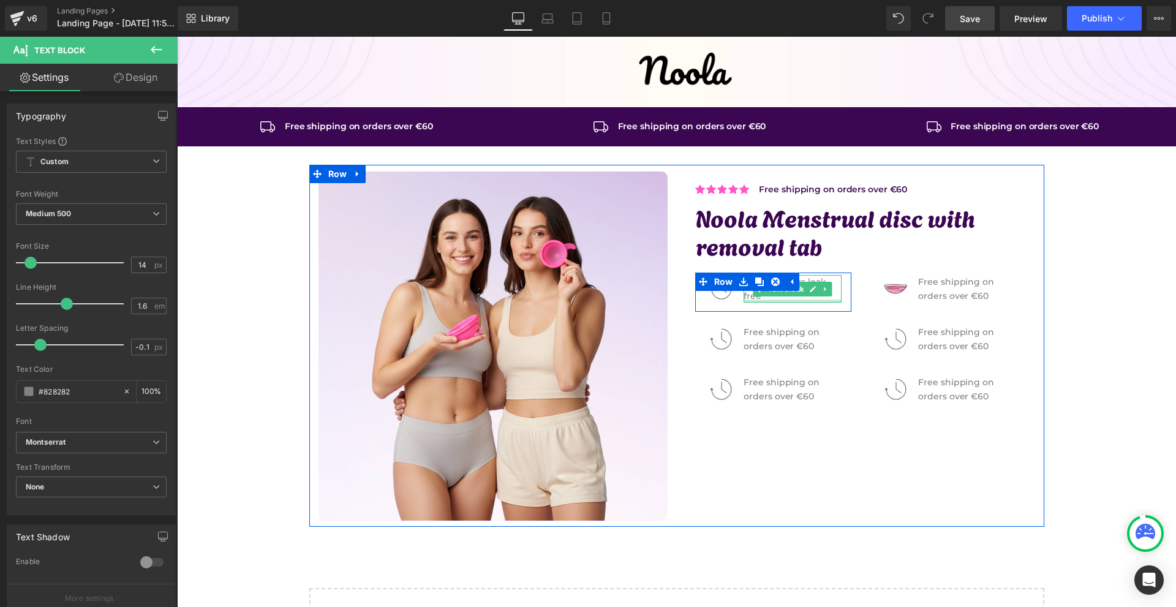
click at [761, 299] on div at bounding box center [793, 300] width 98 height 3
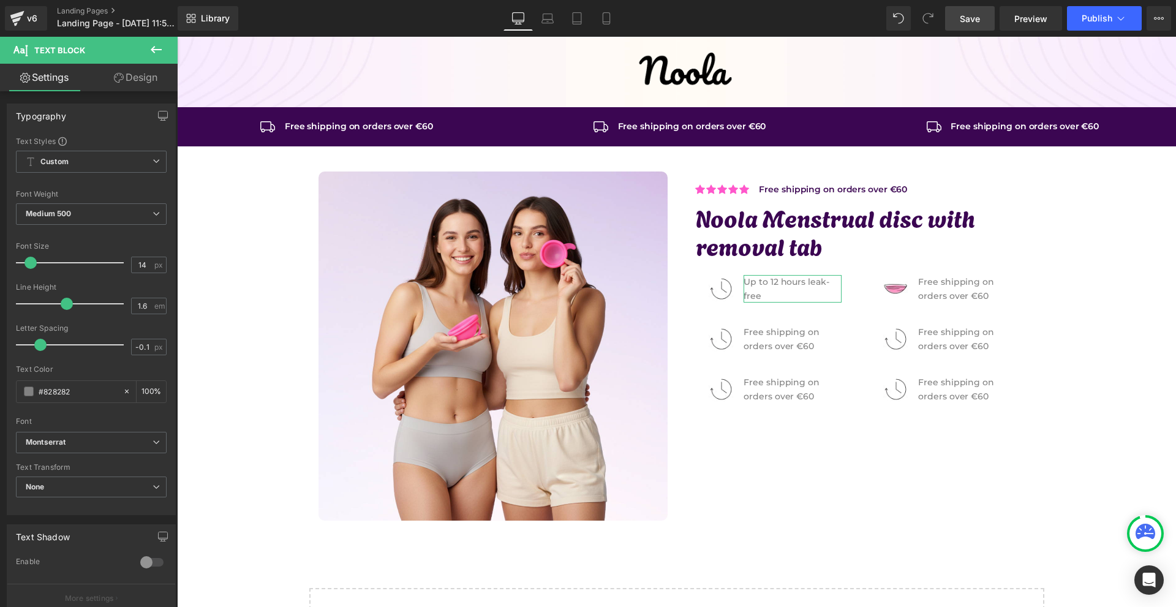
click at [123, 75] on link "Design" at bounding box center [135, 78] width 89 height 28
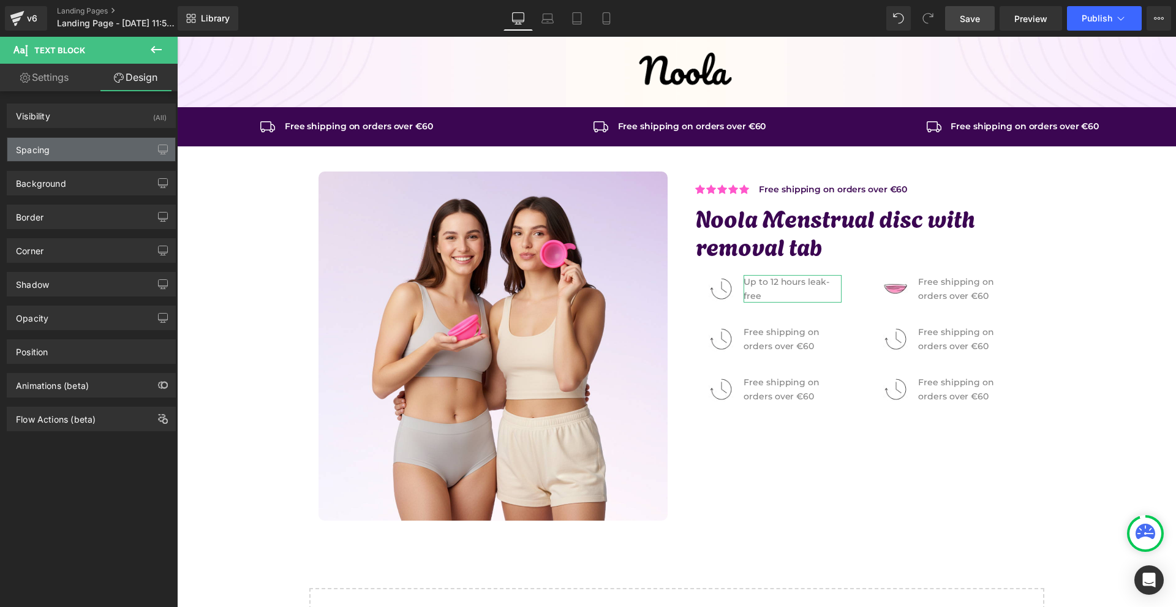
click at [85, 154] on div "Spacing" at bounding box center [91, 149] width 168 height 23
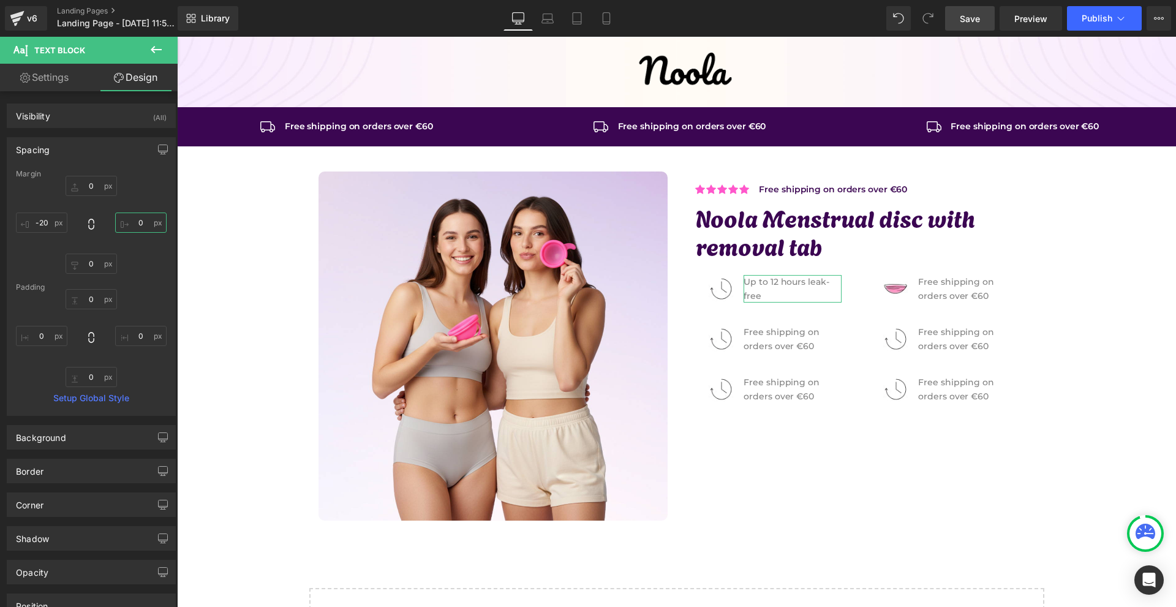
click at [129, 215] on input "0" at bounding box center [140, 223] width 51 height 20
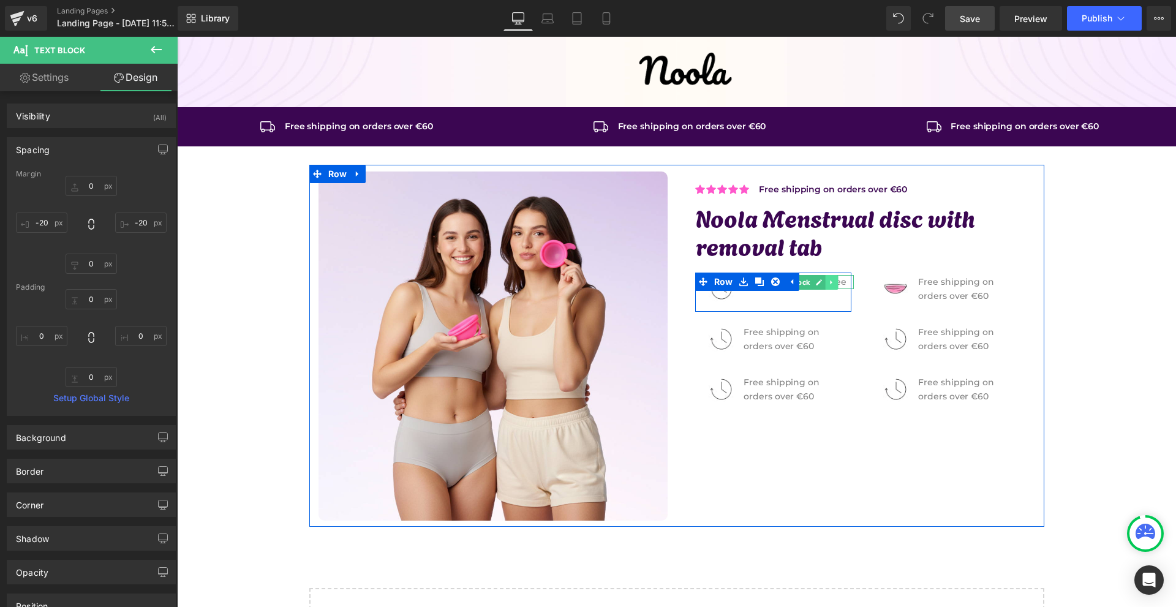
click at [826, 285] on link at bounding box center [832, 282] width 13 height 15
click at [822, 285] on icon at bounding box center [825, 282] width 7 height 7
click at [746, 299] on p "Up to 12 hours leak-free" at bounding box center [799, 295] width 110 height 13
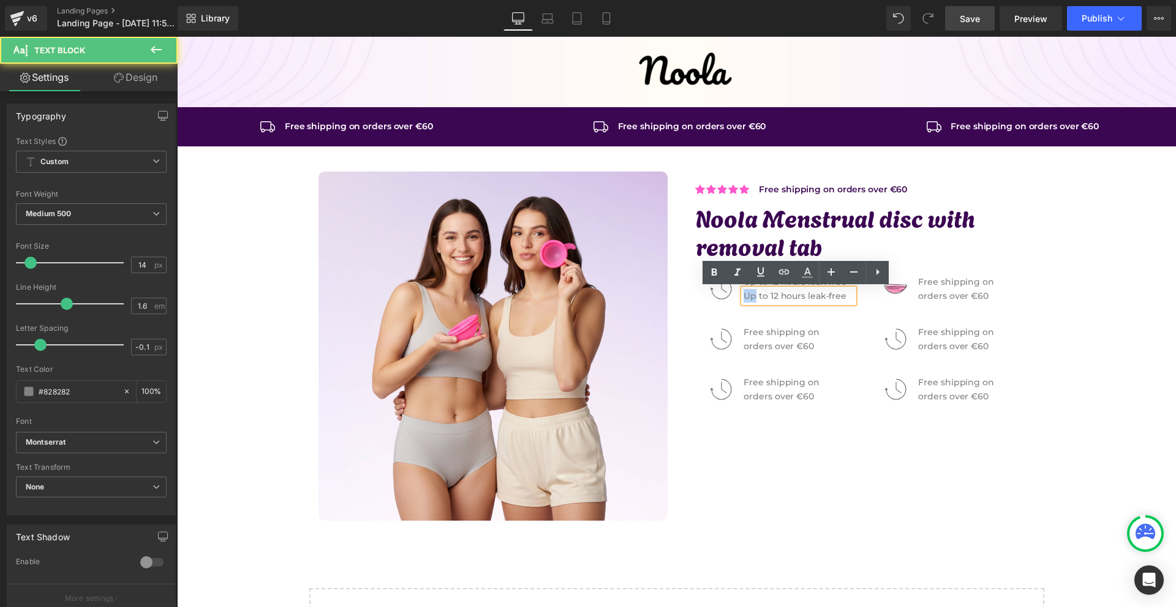
click at [746, 298] on p "Up to 12 hours leak-free" at bounding box center [799, 295] width 110 height 13
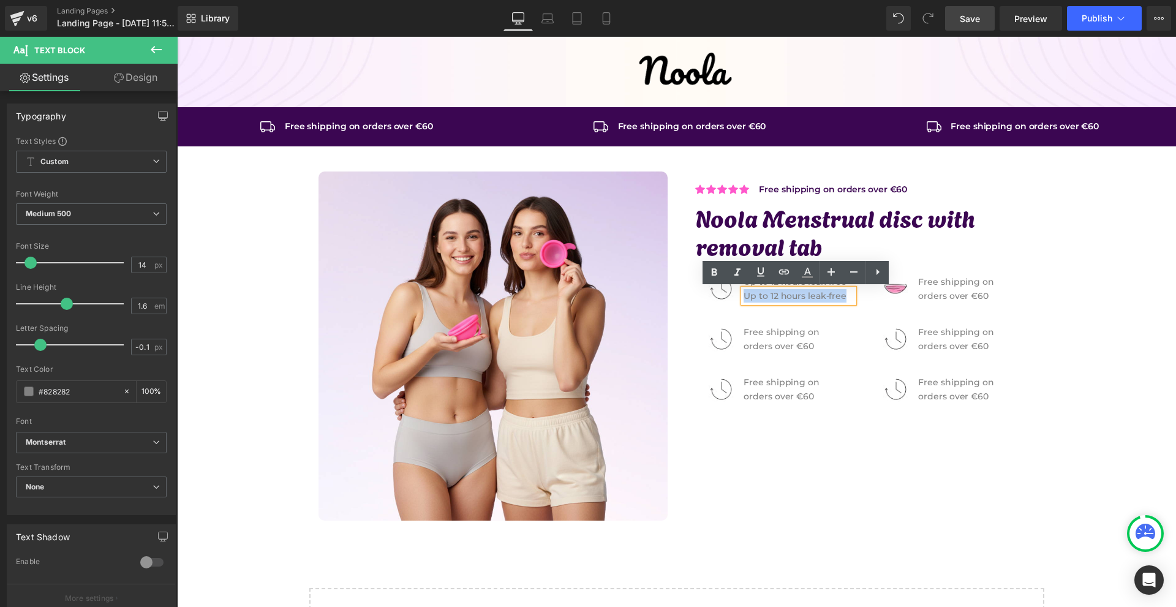
click at [754, 303] on p "Up to 12 hours leak-free" at bounding box center [799, 295] width 110 height 13
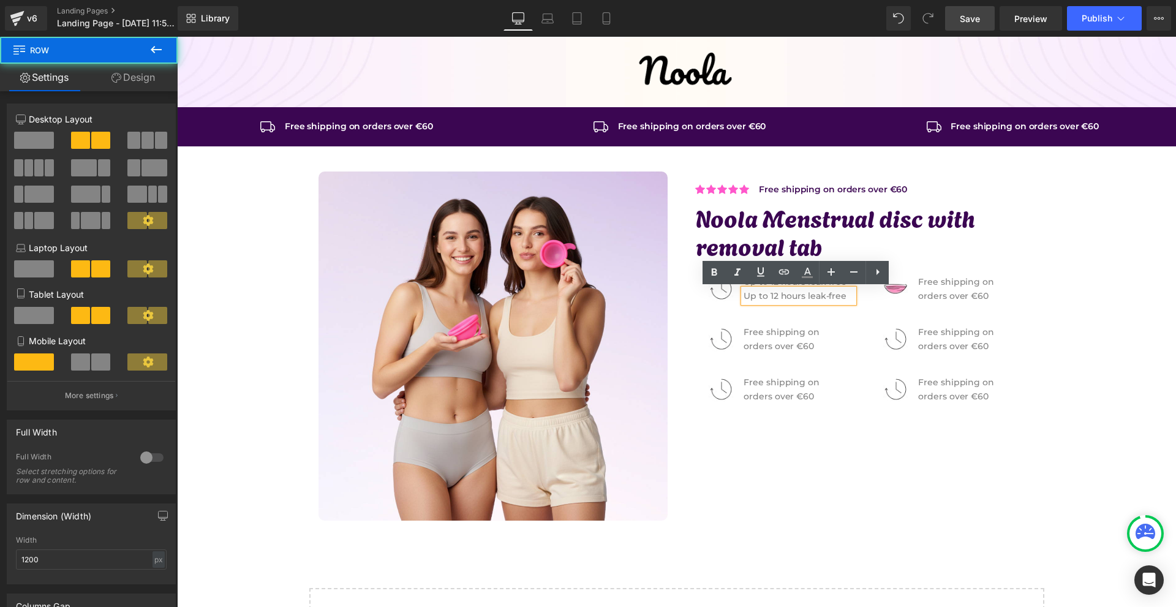
click at [686, 314] on div "Image Up to 12 hours leak-free Text Block Up to 12 hours leak-free Text Block R…" at bounding box center [860, 293] width 349 height 50
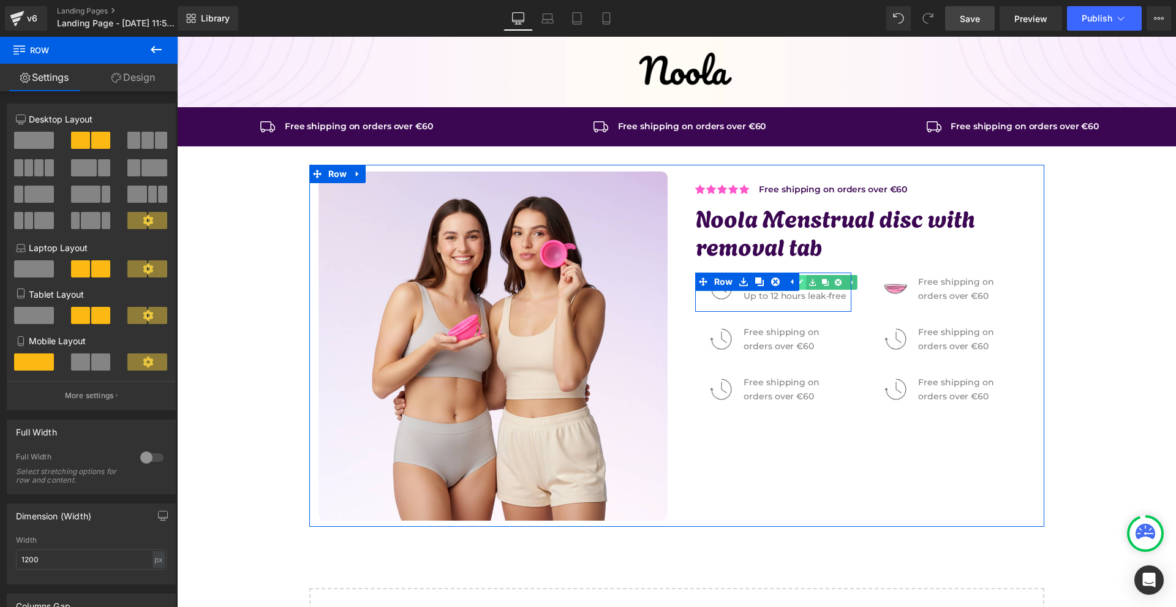
click at [801, 283] on link at bounding box center [800, 282] width 13 height 15
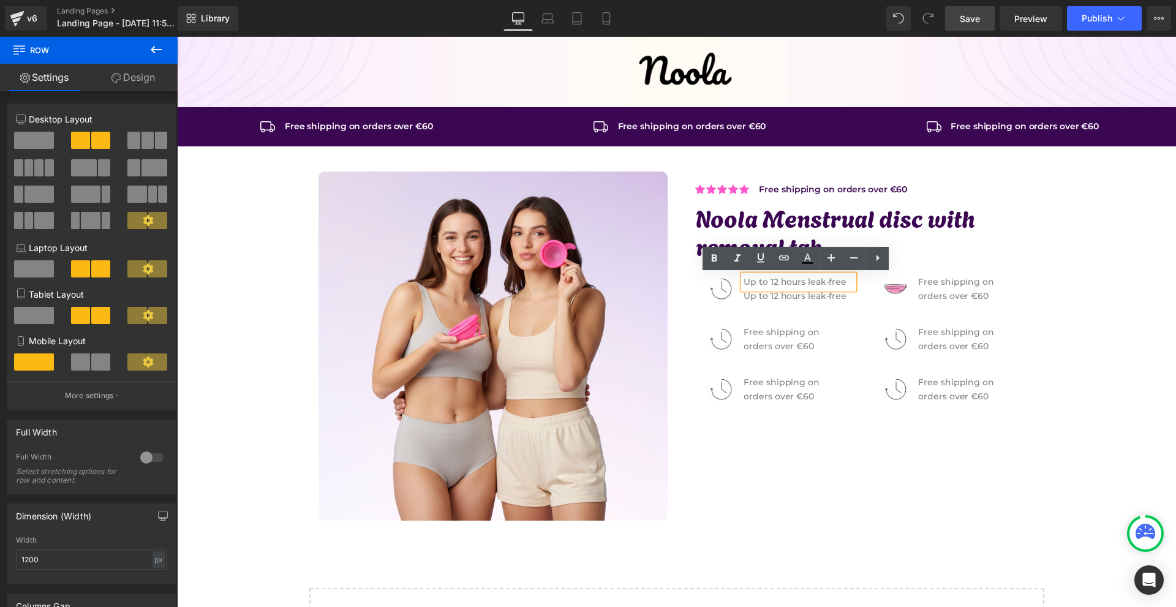
click at [801, 283] on p "Up to 12 hours leak-free" at bounding box center [799, 281] width 110 height 13
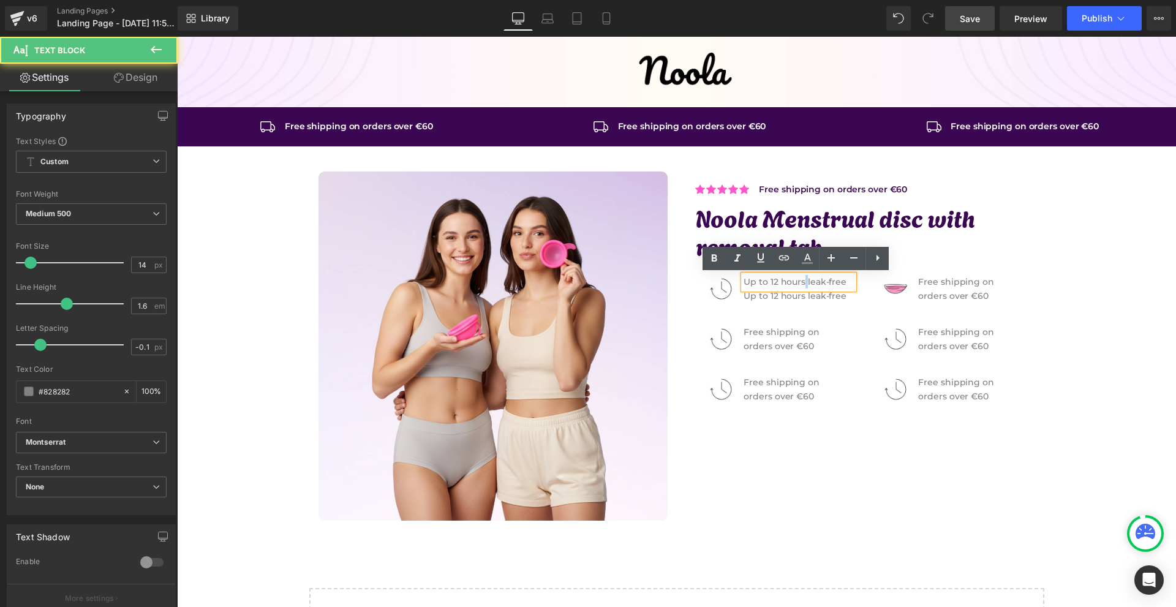
click at [801, 283] on p "Up to 12 hours leak-free" at bounding box center [799, 281] width 110 height 13
click at [721, 265] on link at bounding box center [713, 258] width 23 height 23
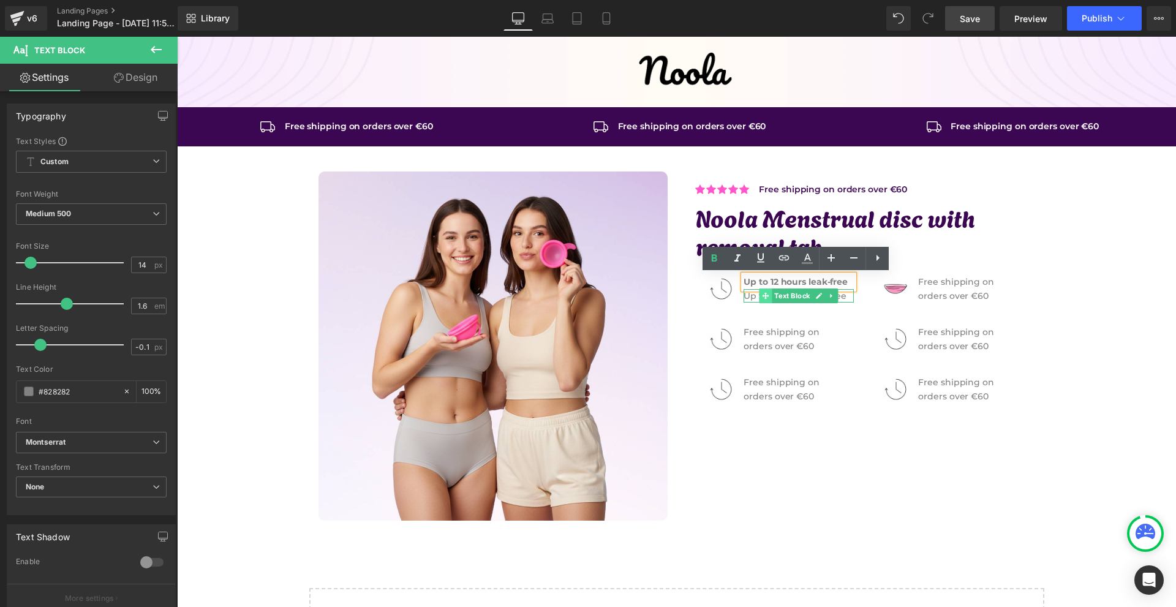
click at [759, 296] on span at bounding box center [765, 295] width 13 height 15
click at [772, 299] on span "Text Block" at bounding box center [792, 296] width 40 height 15
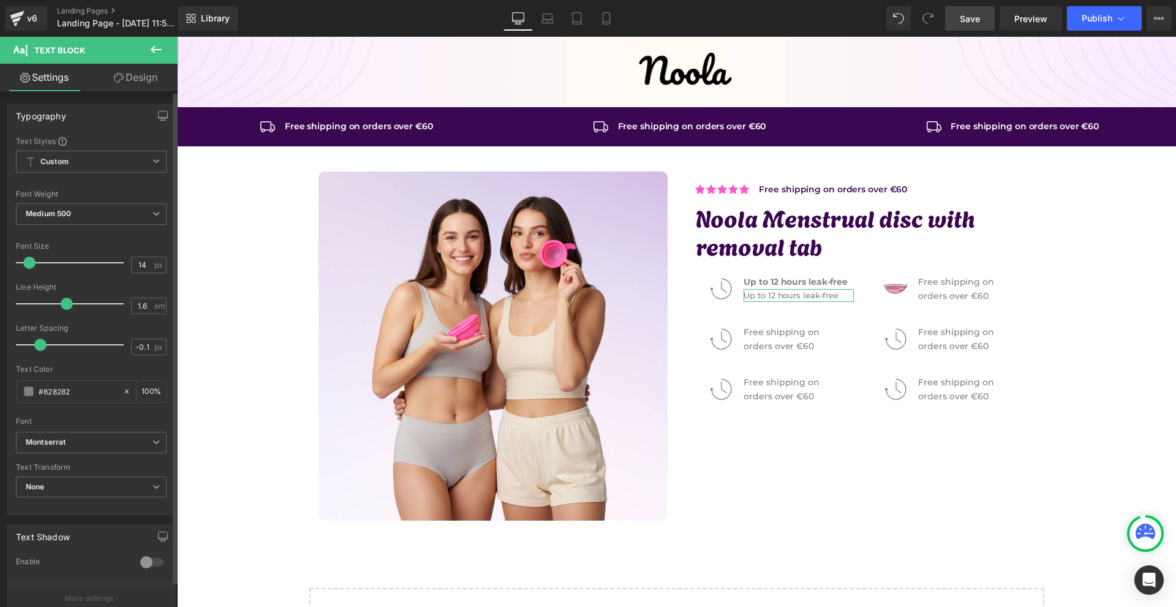
click at [26, 262] on span at bounding box center [29, 263] width 12 height 12
click at [126, 79] on link "Design" at bounding box center [135, 78] width 89 height 28
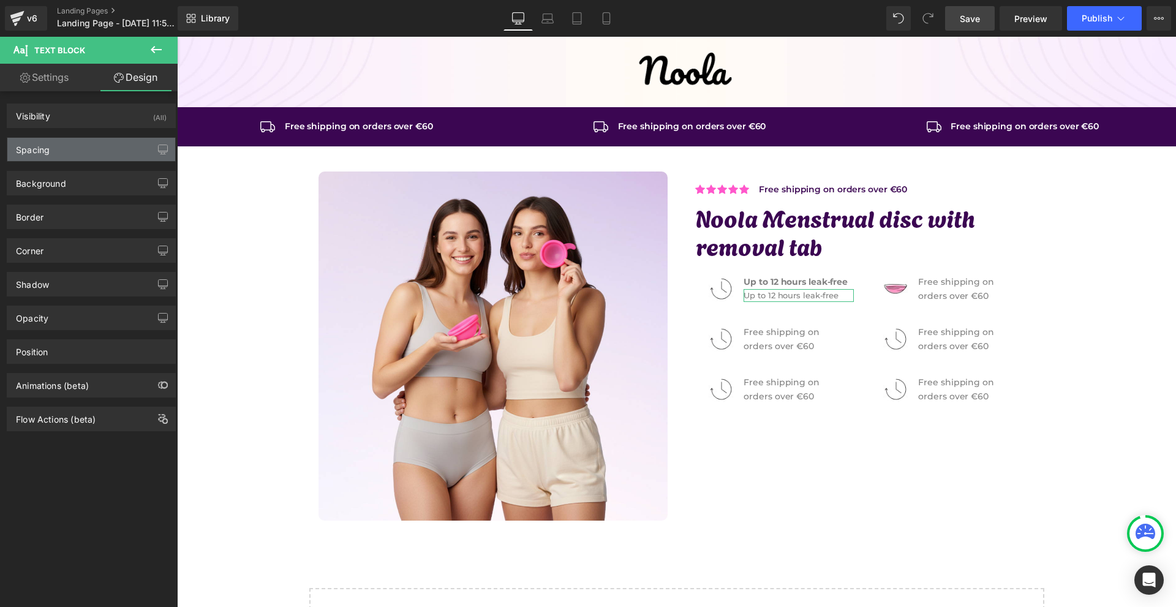
click at [80, 141] on div "Spacing" at bounding box center [91, 149] width 168 height 23
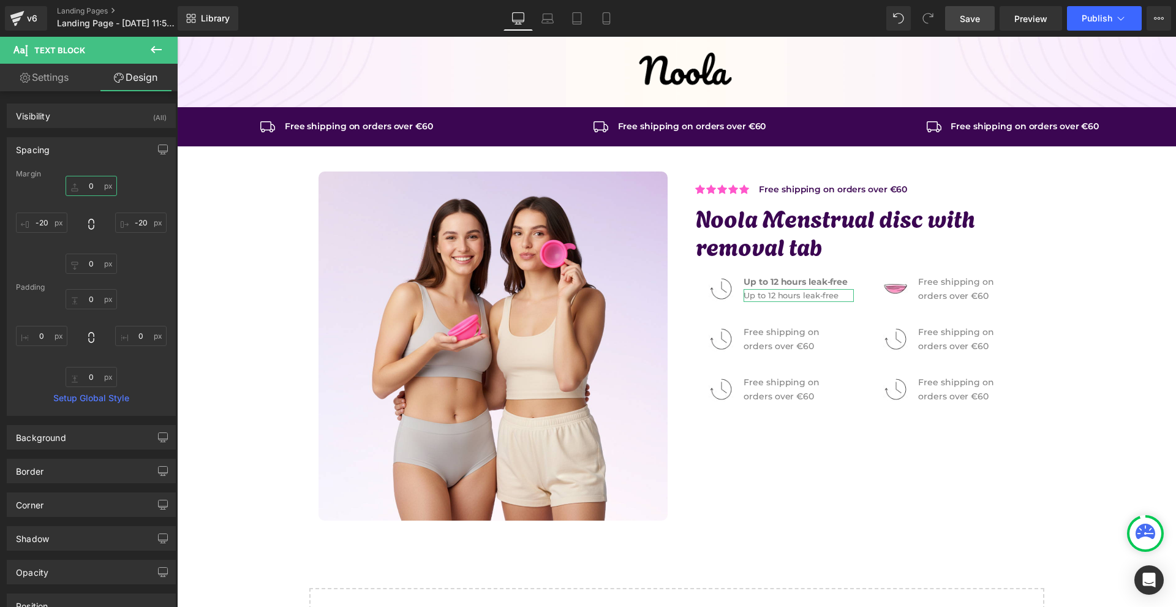
click at [97, 184] on input "text" at bounding box center [91, 186] width 51 height 20
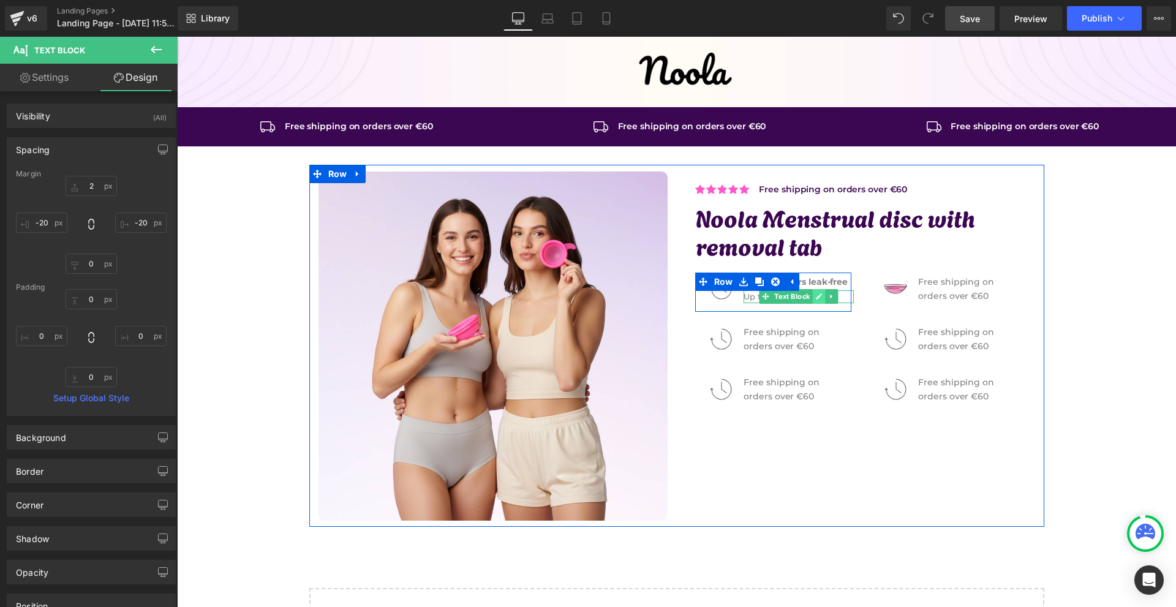
click at [813, 298] on link at bounding box center [819, 296] width 13 height 15
click at [811, 298] on p "Up to 12 hours leak-free" at bounding box center [799, 296] width 110 height 13
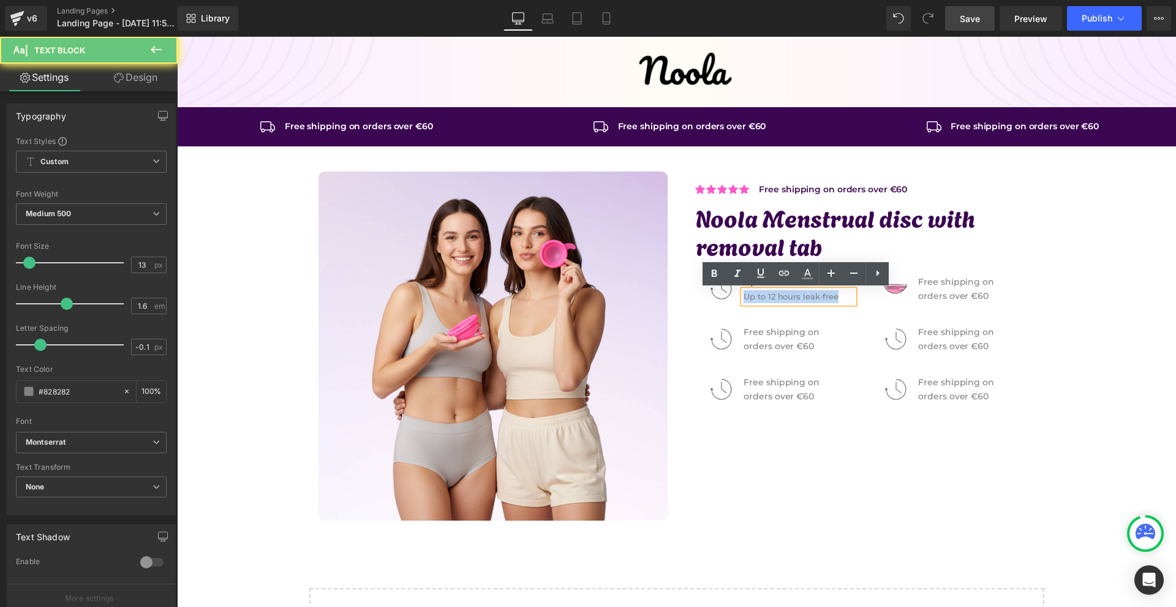
click at [811, 298] on p "Up to 12 hours leak-free" at bounding box center [799, 296] width 110 height 13
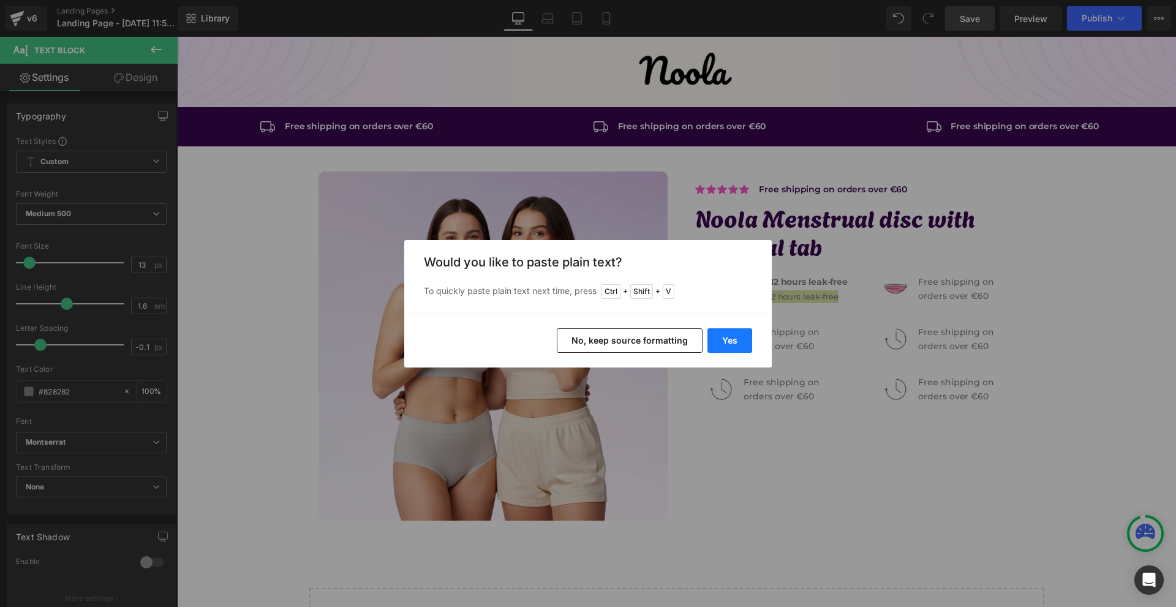
click at [728, 330] on button "Yes" at bounding box center [729, 340] width 45 height 24
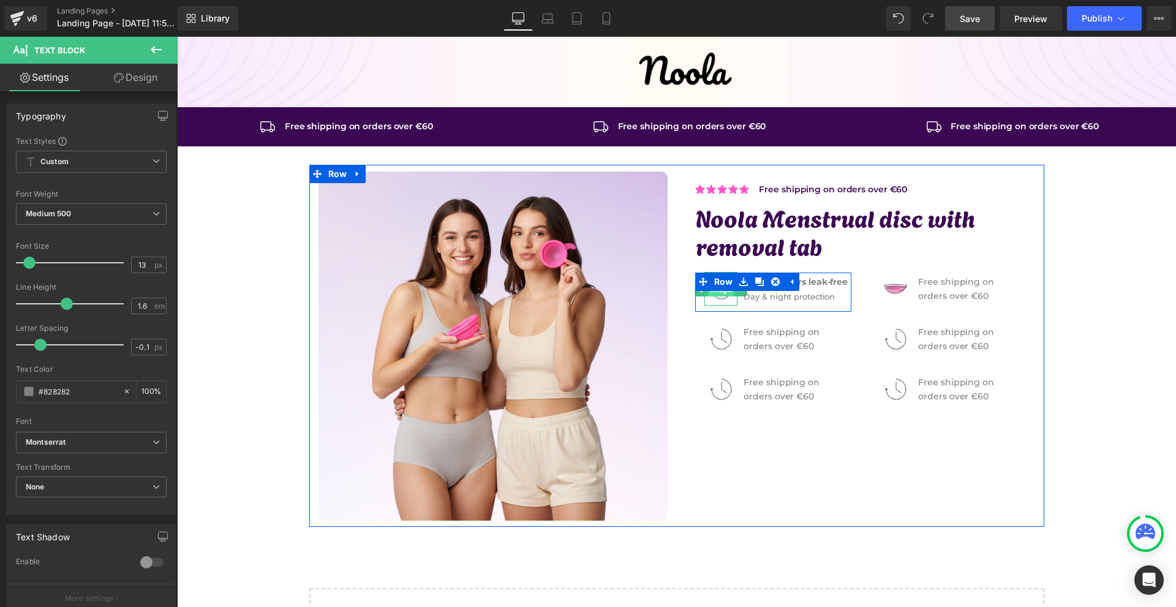
click at [718, 293] on span "Image" at bounding box center [721, 289] width 26 height 15
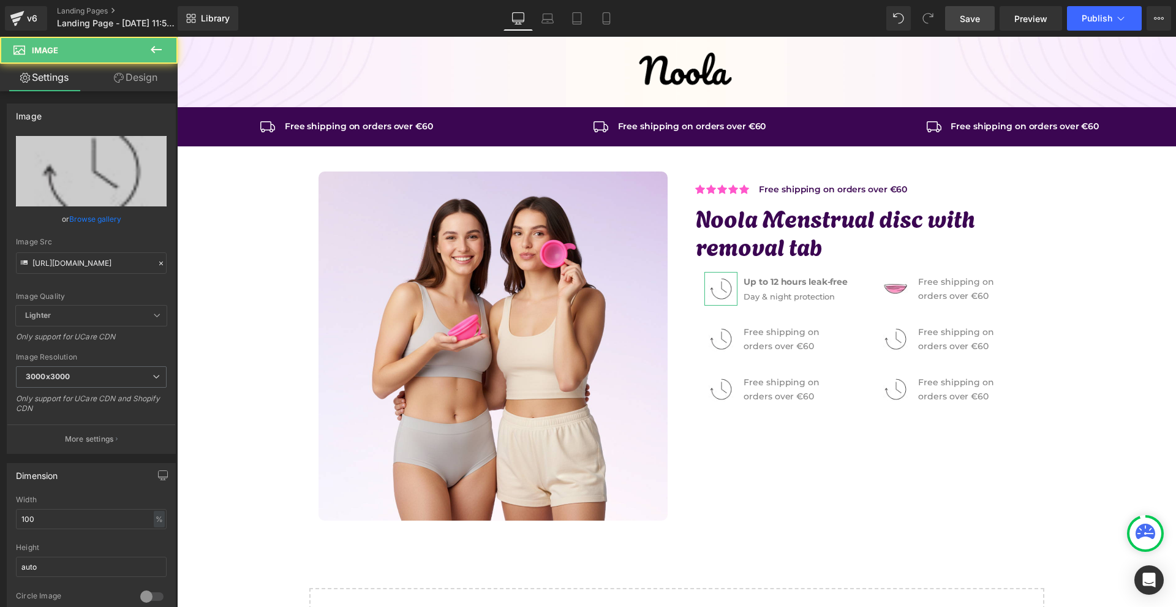
click at [137, 77] on link "Design" at bounding box center [135, 78] width 89 height 28
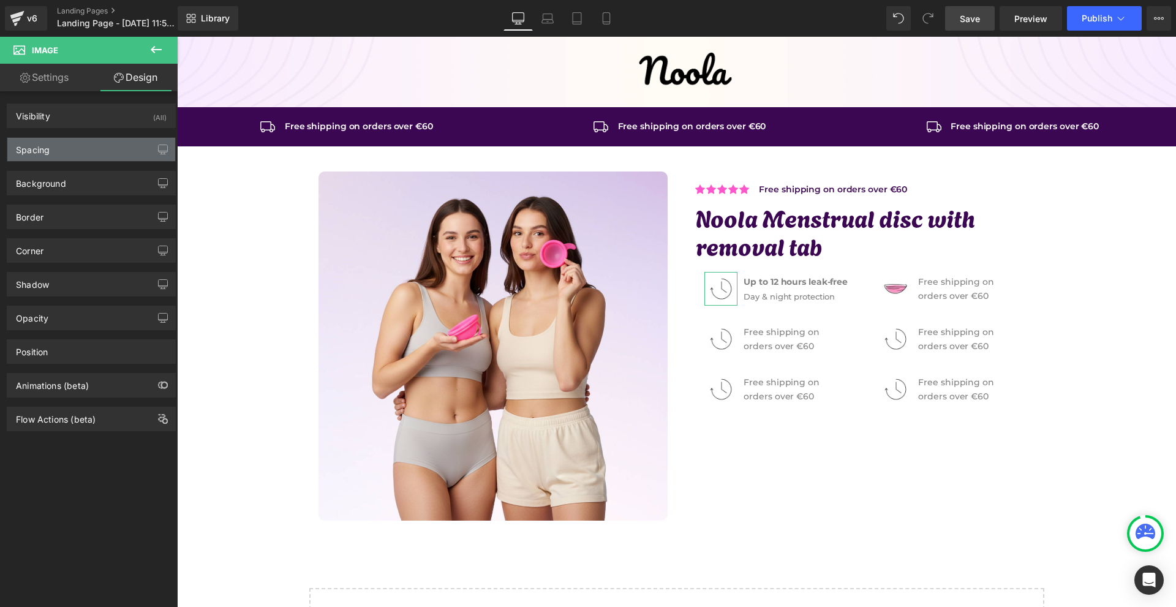
click at [62, 148] on div "Spacing" at bounding box center [91, 149] width 168 height 23
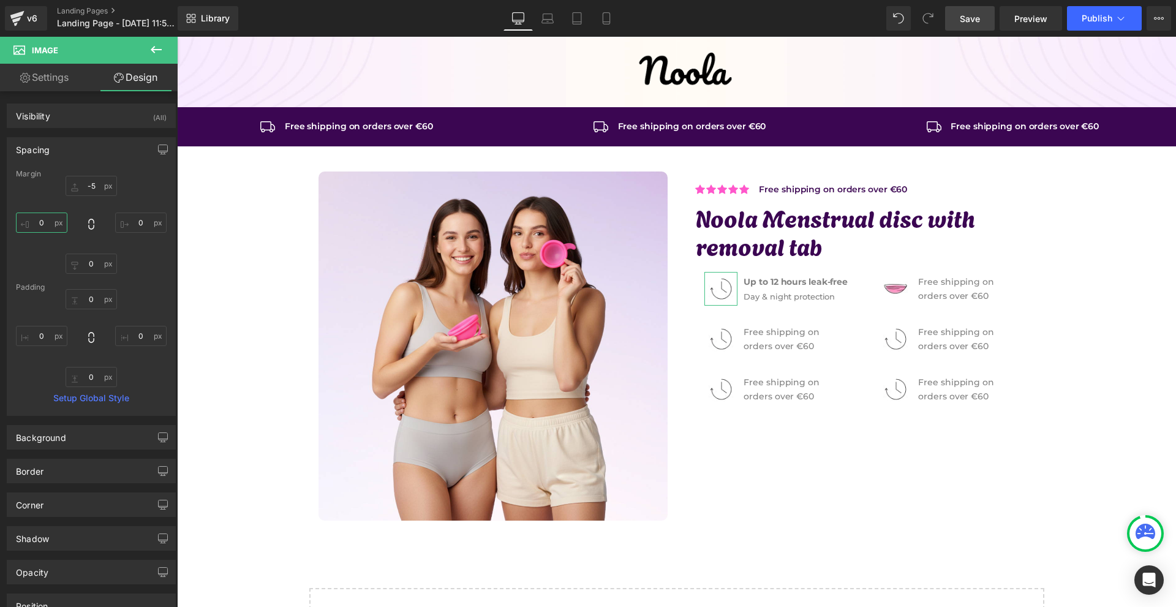
click at [45, 221] on input "text" at bounding box center [41, 223] width 51 height 20
click at [144, 226] on input "text" at bounding box center [140, 223] width 51 height 20
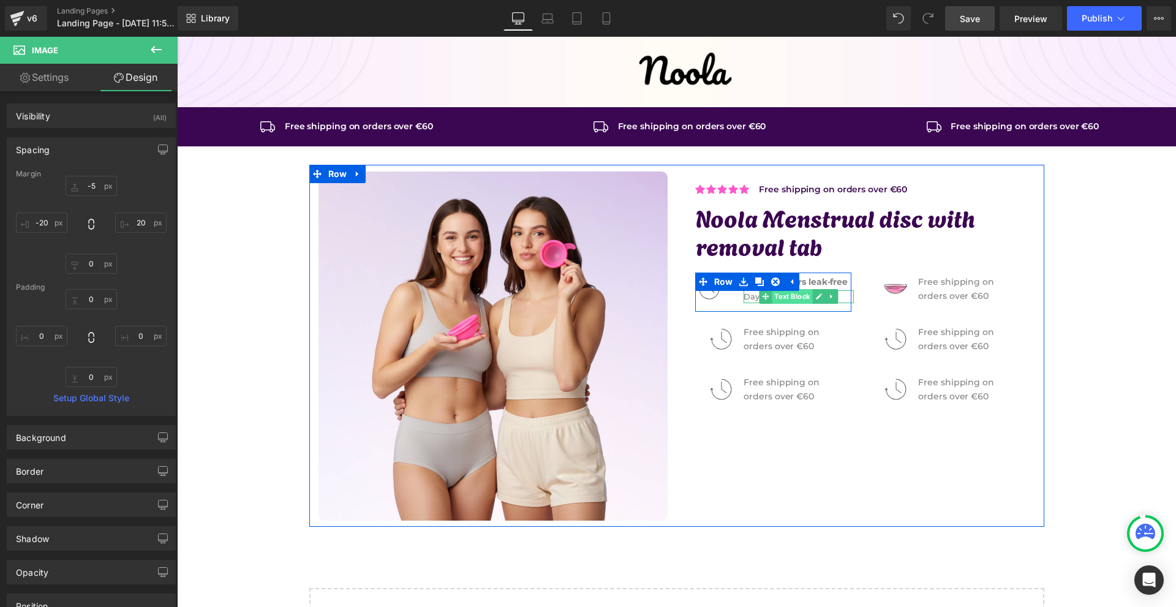
click at [783, 299] on span "Text Block" at bounding box center [792, 296] width 40 height 15
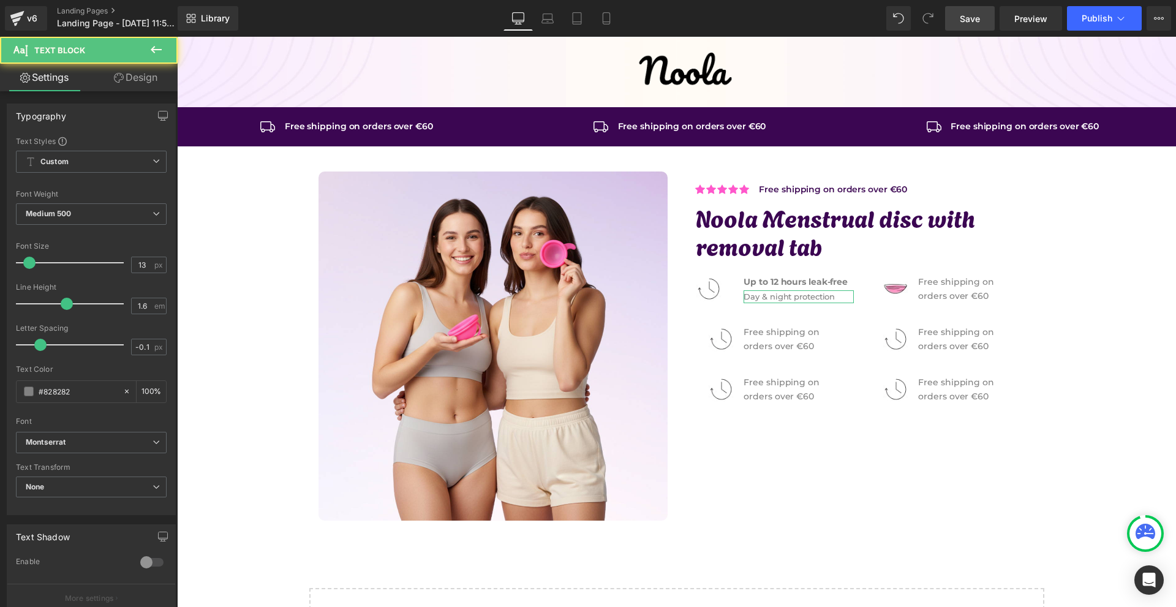
click at [123, 83] on link "Design" at bounding box center [135, 78] width 89 height 28
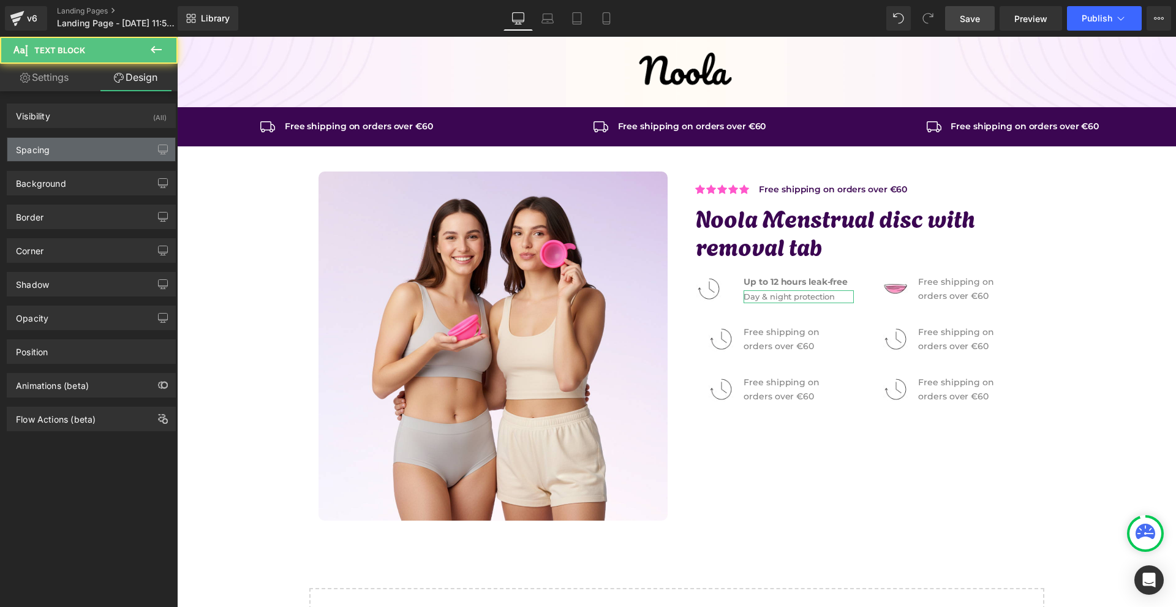
click at [91, 140] on div "Spacing" at bounding box center [91, 149] width 168 height 23
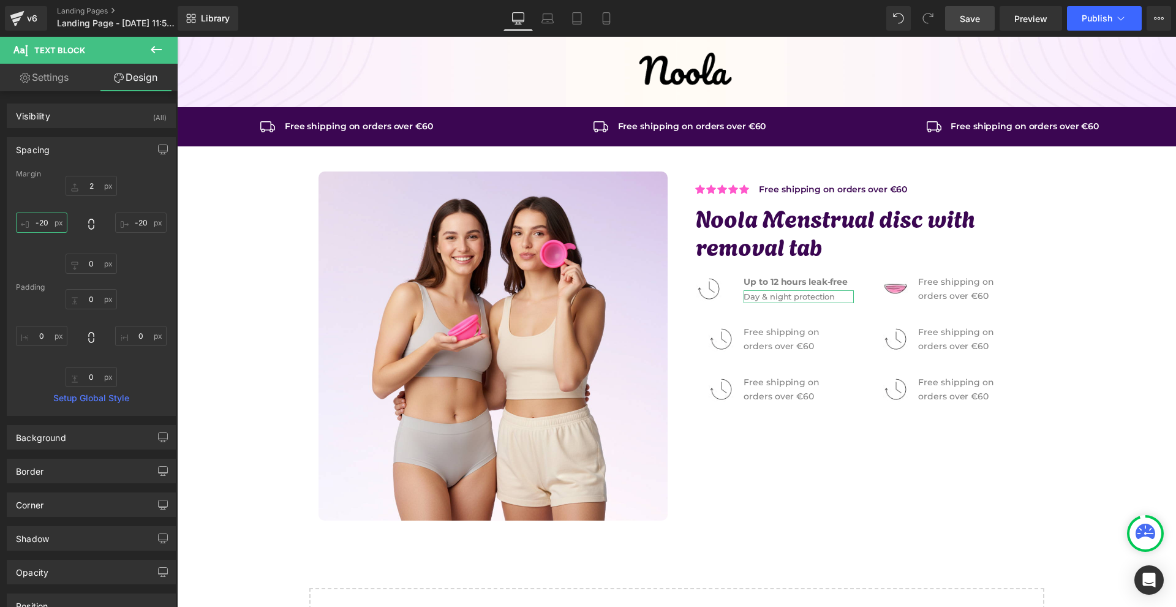
click at [63, 223] on input "-20" at bounding box center [41, 223] width 51 height 20
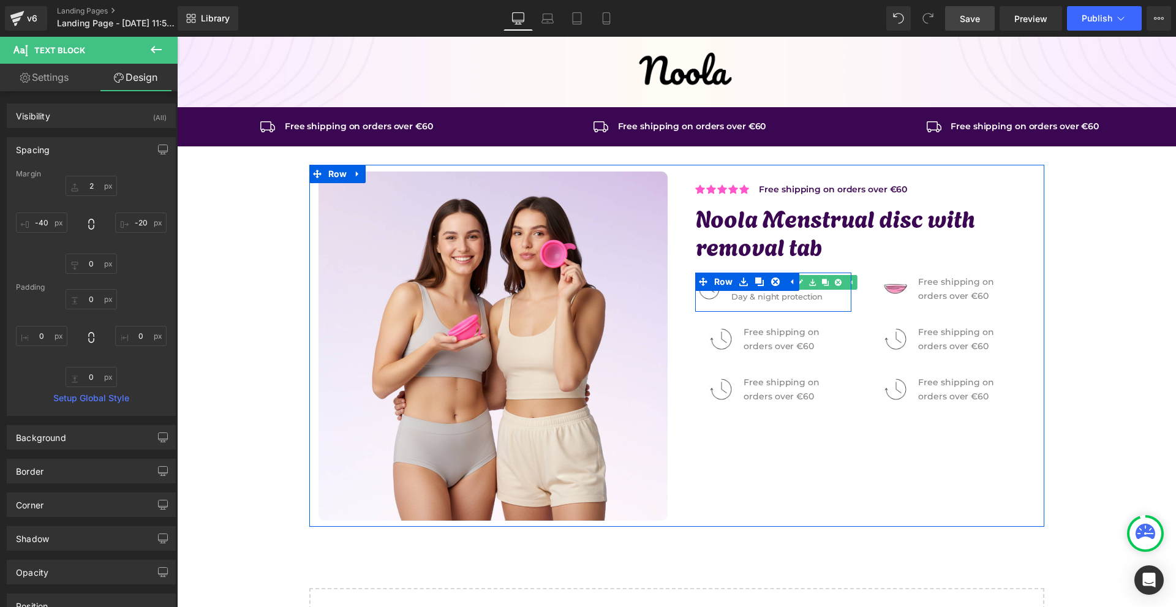
click at [797, 289] on link at bounding box center [800, 282] width 13 height 15
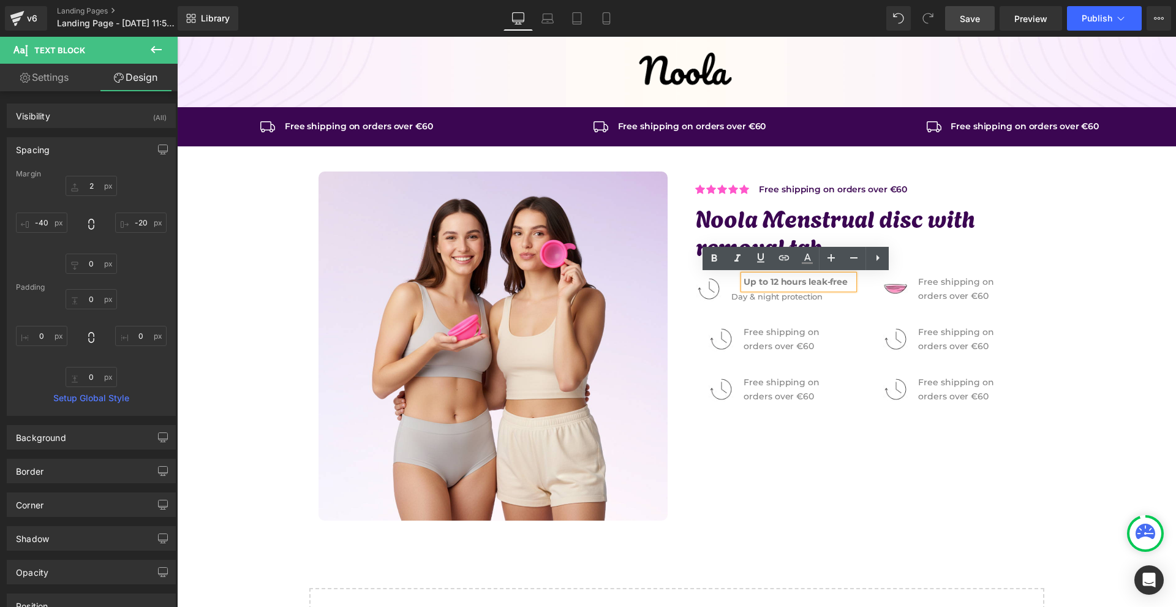
click at [797, 288] on div "Up to 12 hours leak-free" at bounding box center [799, 281] width 110 height 13
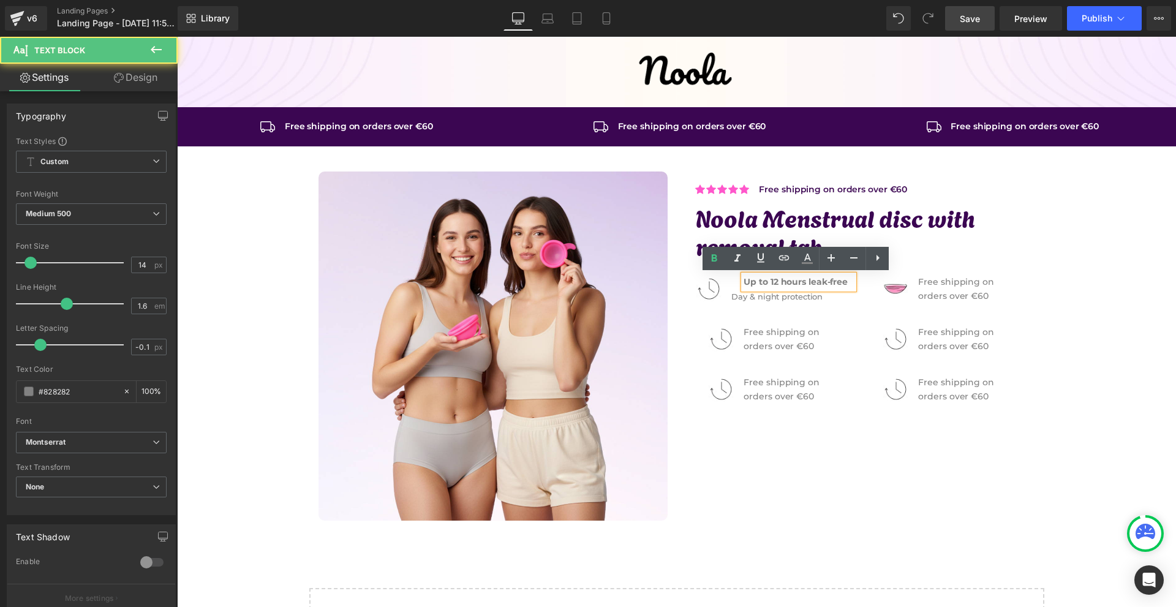
click at [795, 283] on strong "Up to 12 hours leak-free" at bounding box center [796, 281] width 104 height 11
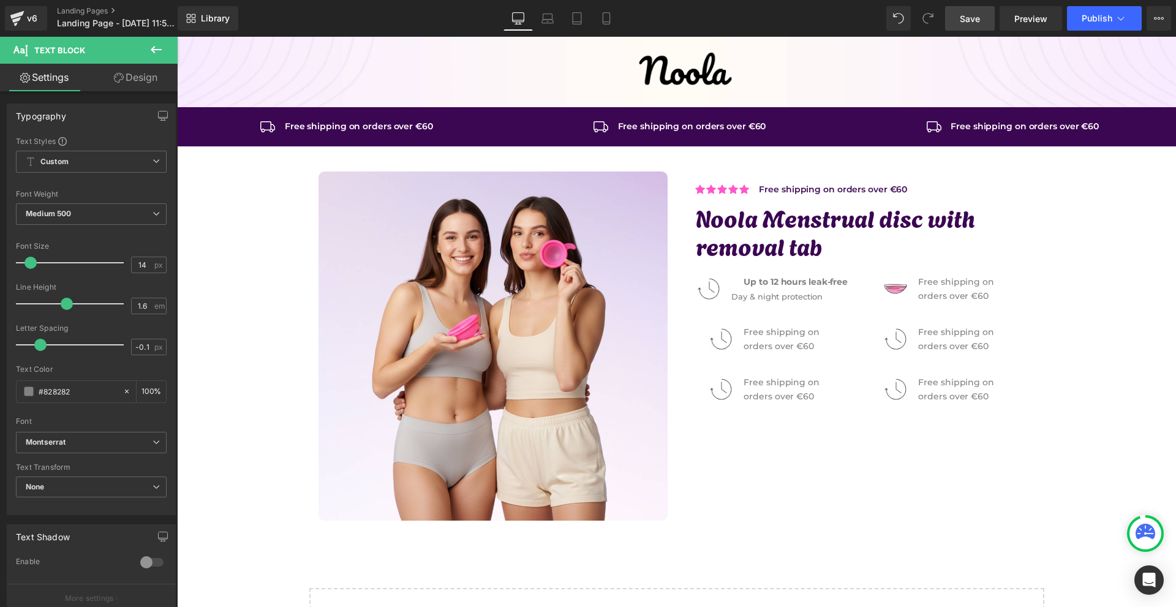
click at [130, 86] on link "Design" at bounding box center [135, 78] width 89 height 28
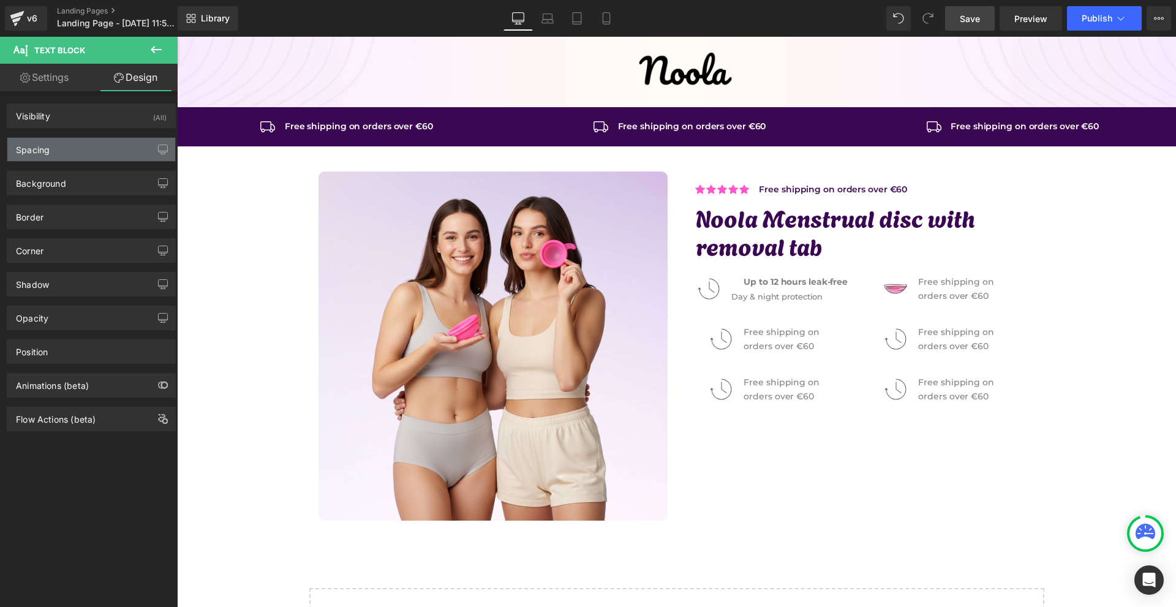
click at [52, 153] on div "Spacing" at bounding box center [91, 149] width 168 height 23
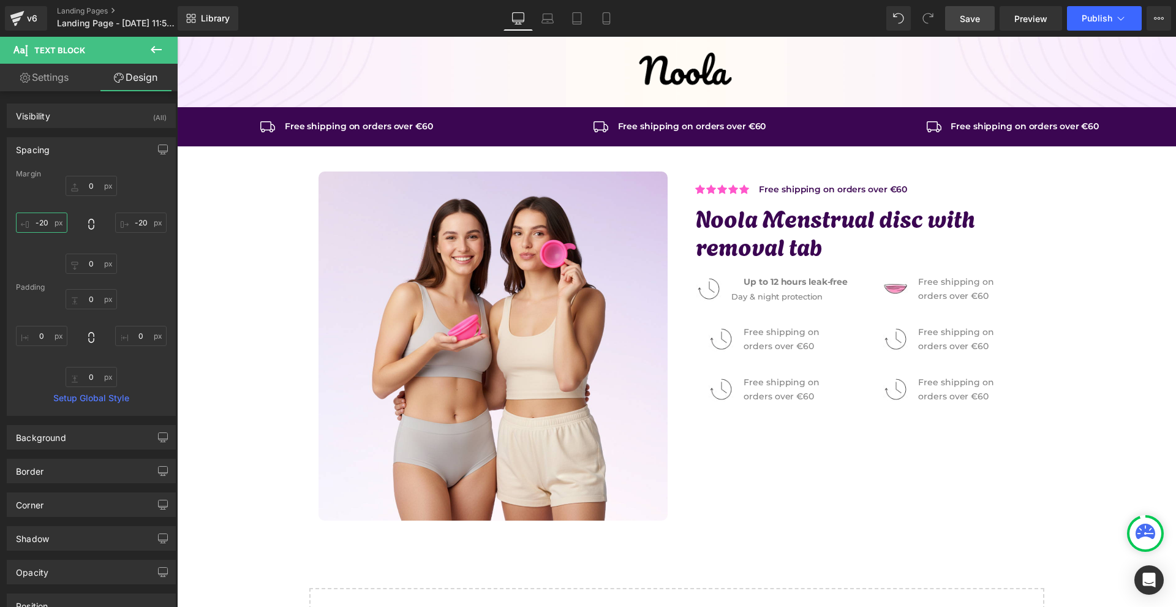
click at [53, 216] on input "-20" at bounding box center [41, 223] width 51 height 20
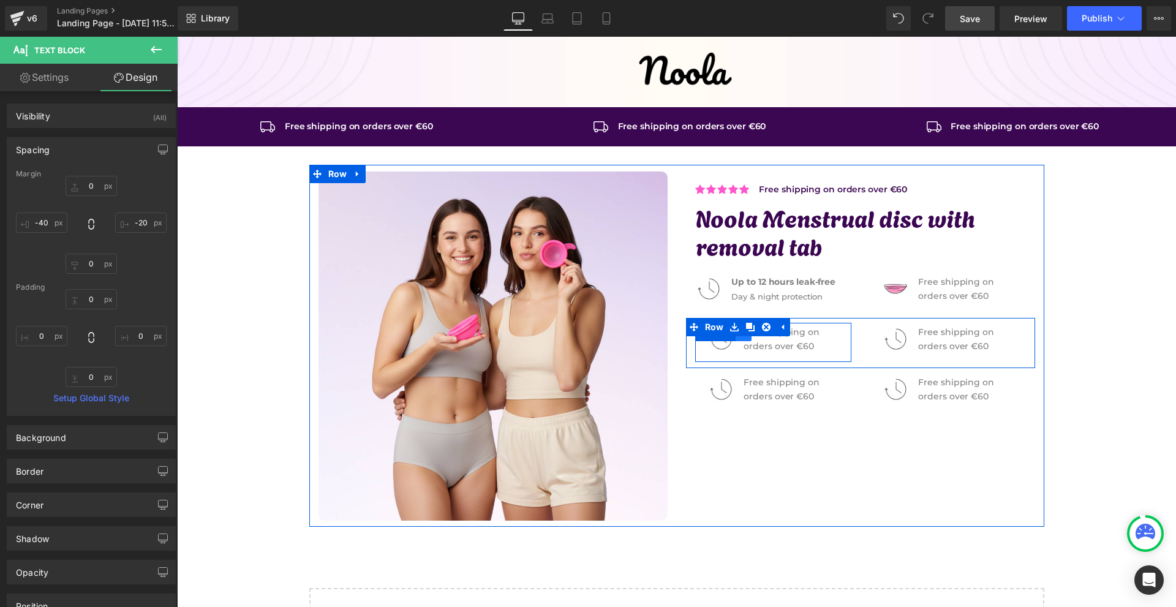
click at [743, 332] on div "Image Free shipping on orders over €60 Text Block Row Image Free shipping on or…" at bounding box center [860, 343] width 349 height 50
click at [762, 328] on icon at bounding box center [766, 327] width 9 height 9
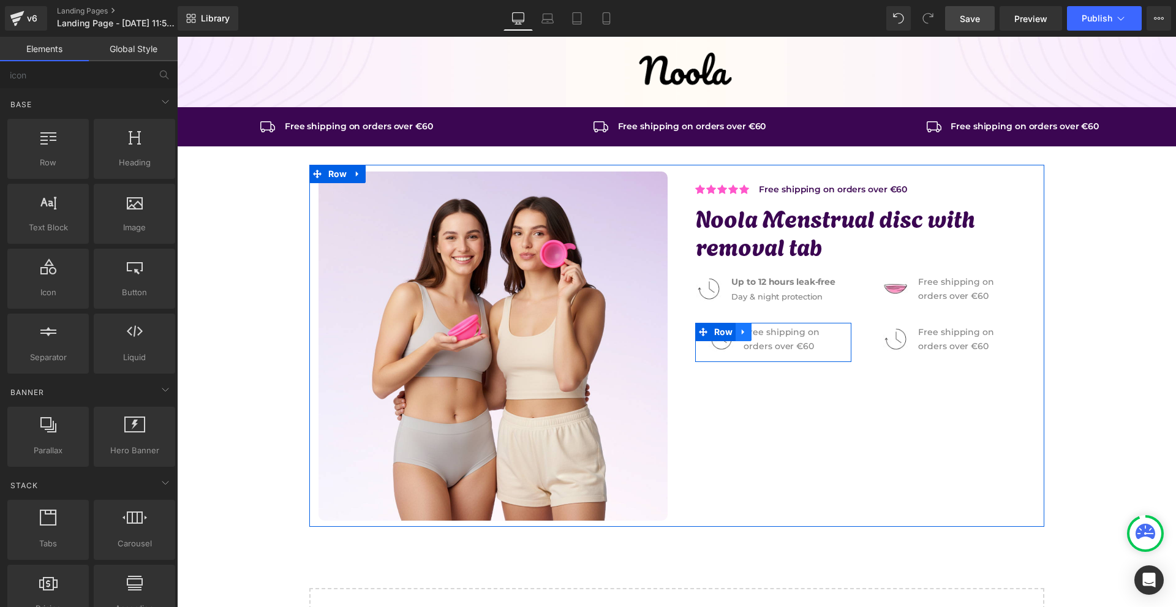
click at [743, 331] on icon at bounding box center [743, 332] width 9 height 9
click at [758, 329] on link at bounding box center [766, 327] width 16 height 18
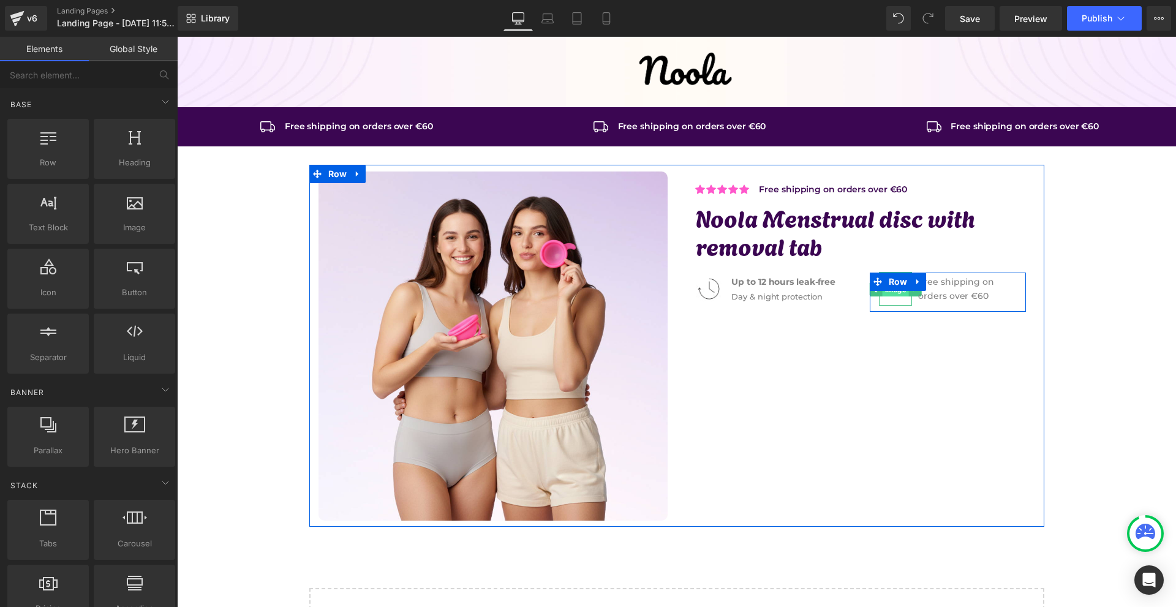
click at [892, 293] on span "Image" at bounding box center [896, 289] width 26 height 15
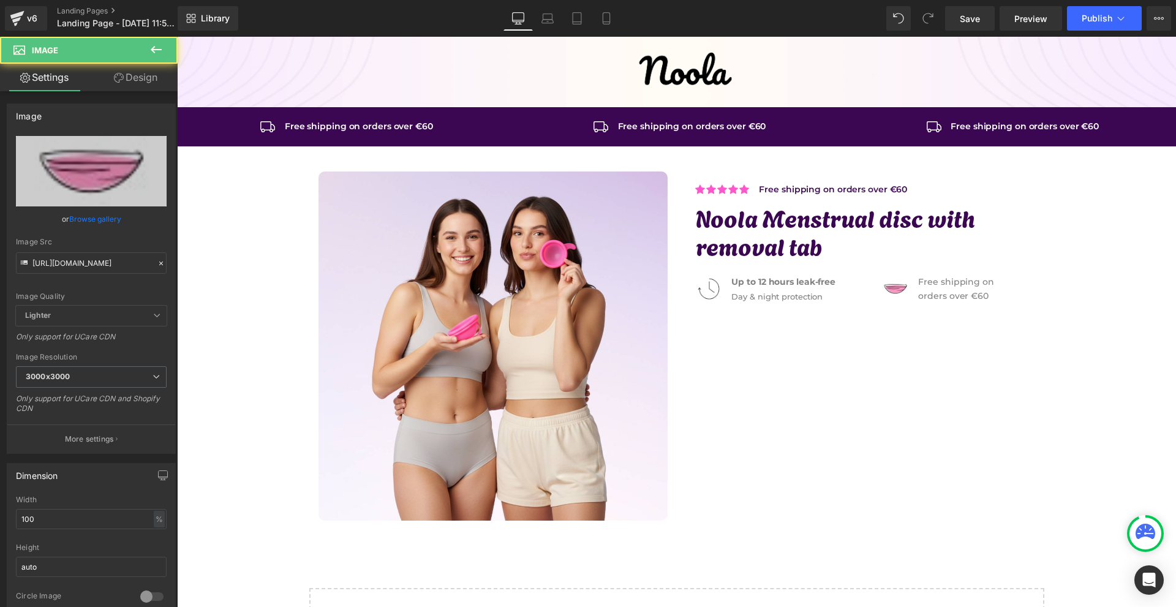
click at [143, 79] on link "Design" at bounding box center [135, 78] width 89 height 28
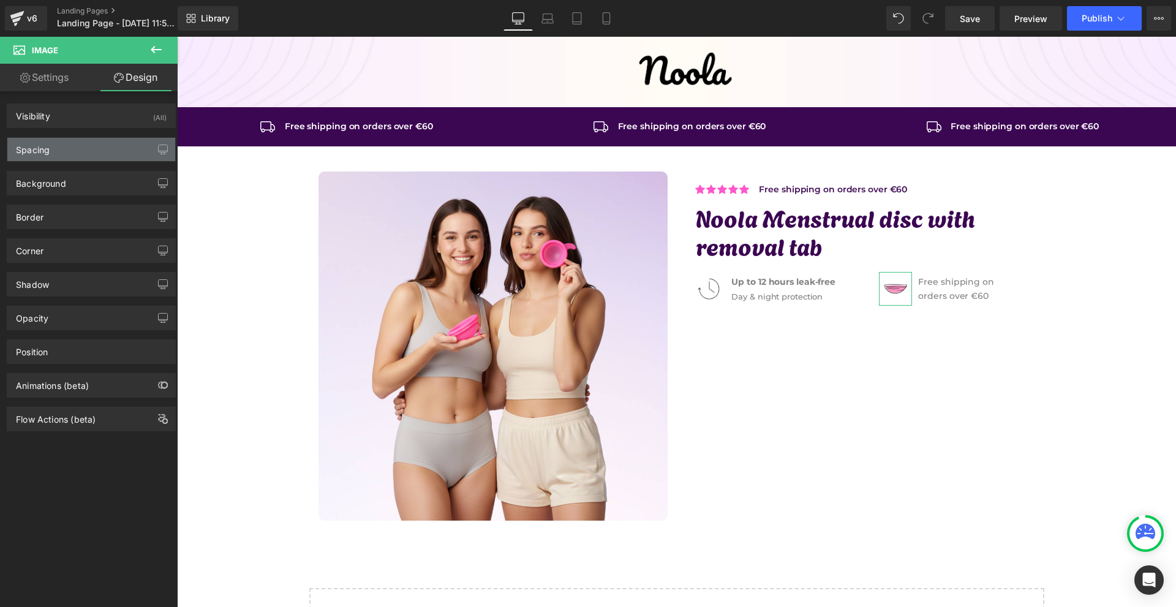
click at [79, 141] on div "Spacing" at bounding box center [91, 149] width 168 height 23
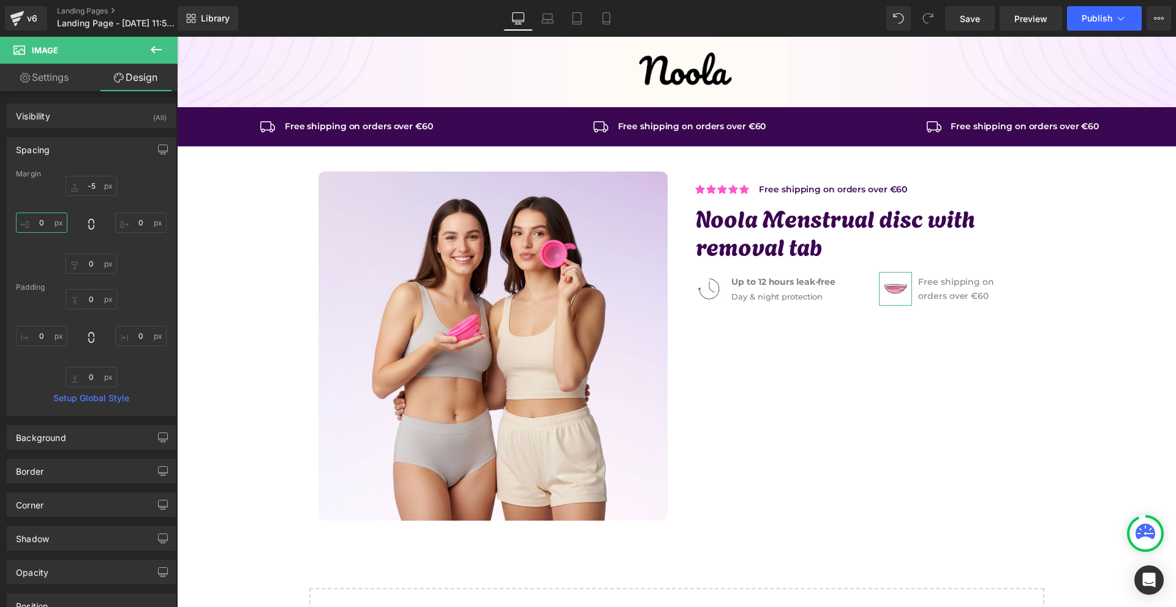
click at [65, 227] on input "0" at bounding box center [41, 223] width 51 height 20
type input "-40"
click at [135, 221] on input "4" at bounding box center [140, 223] width 51 height 20
type input "40"
click at [23, 222] on input "-40" at bounding box center [41, 223] width 51 height 20
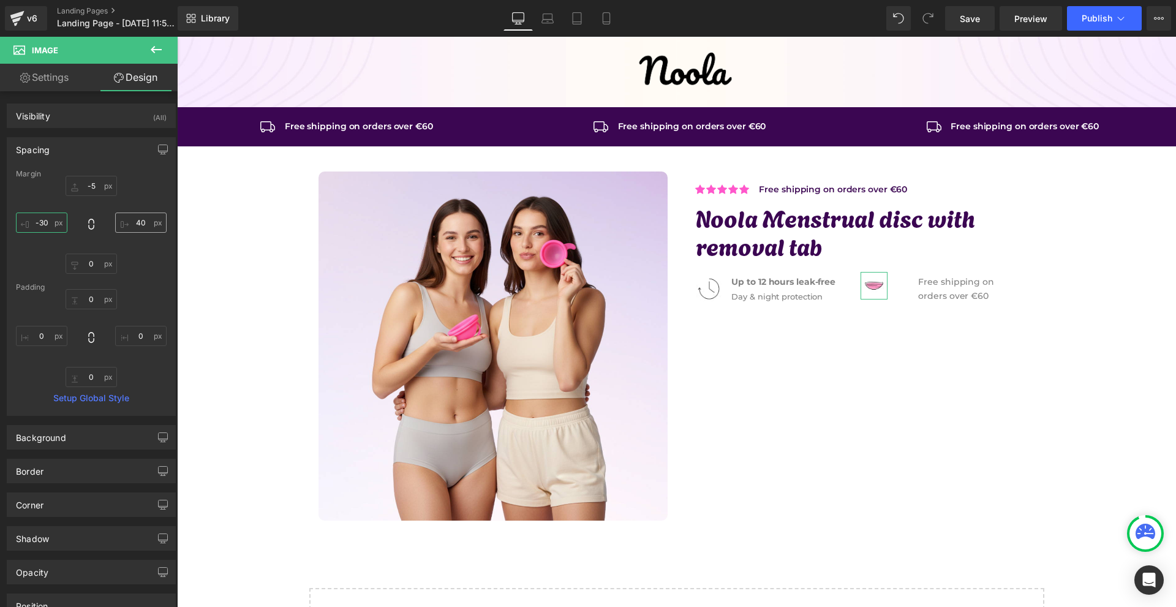
type input "-30"
click at [141, 230] on input "40" at bounding box center [140, 223] width 51 height 20
type input "30"
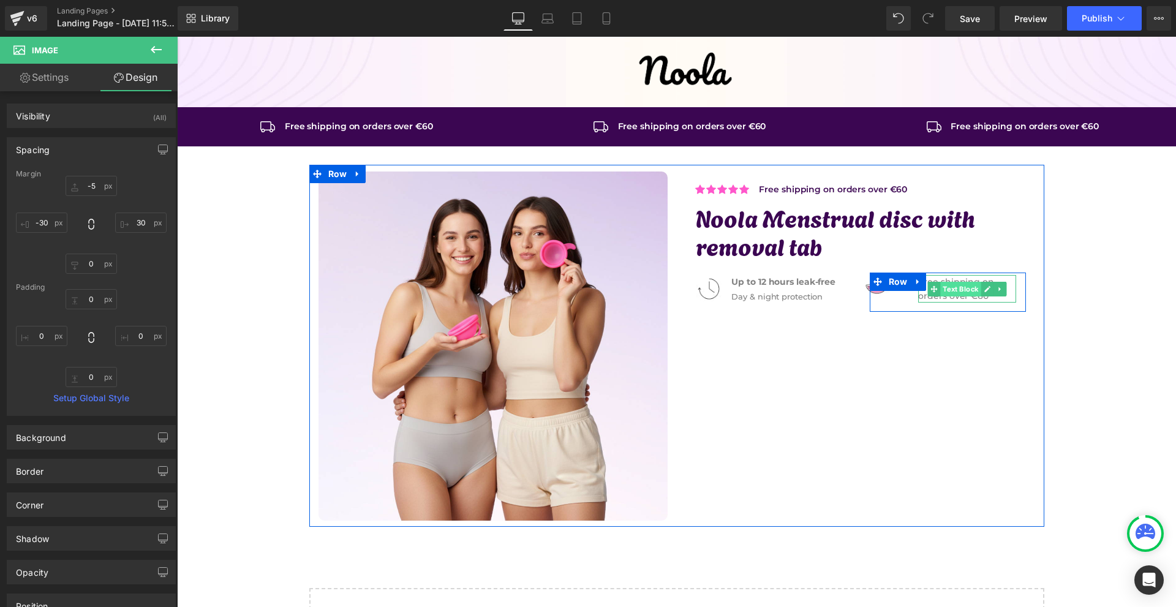
click at [951, 289] on span "Text Block" at bounding box center [961, 289] width 40 height 15
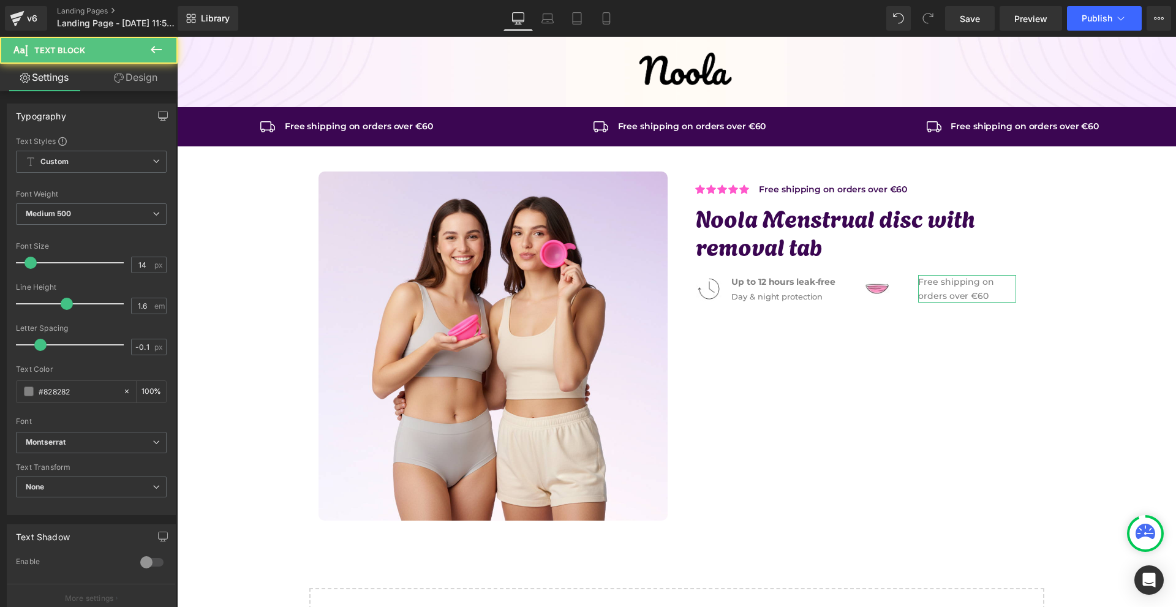
click at [108, 77] on link "Design" at bounding box center [135, 78] width 89 height 28
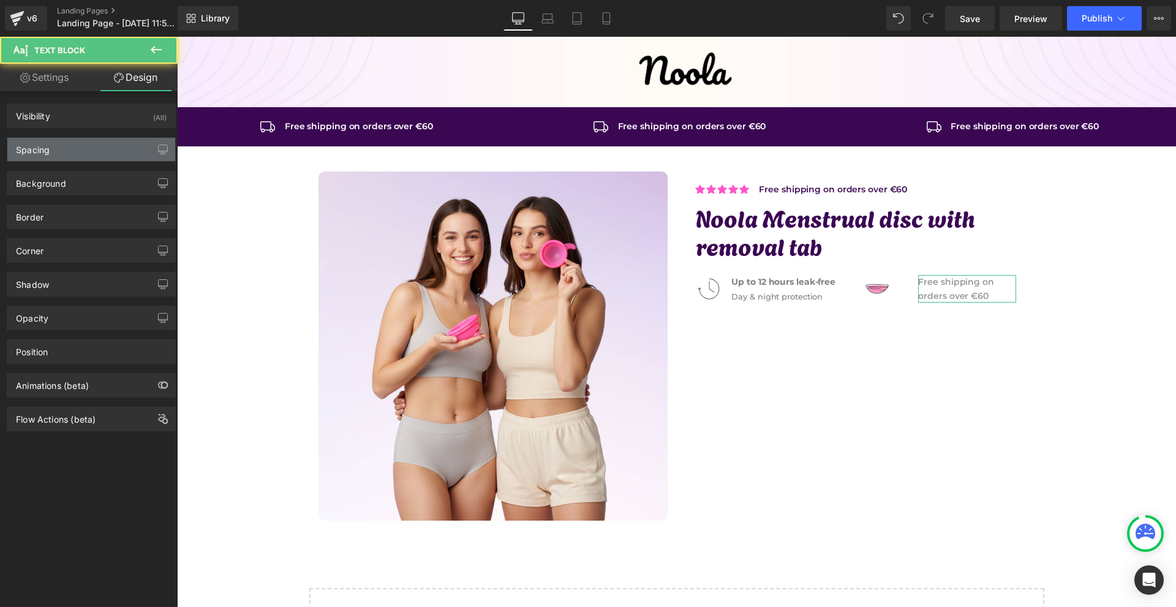
click at [57, 158] on div "Spacing" at bounding box center [91, 149] width 168 height 23
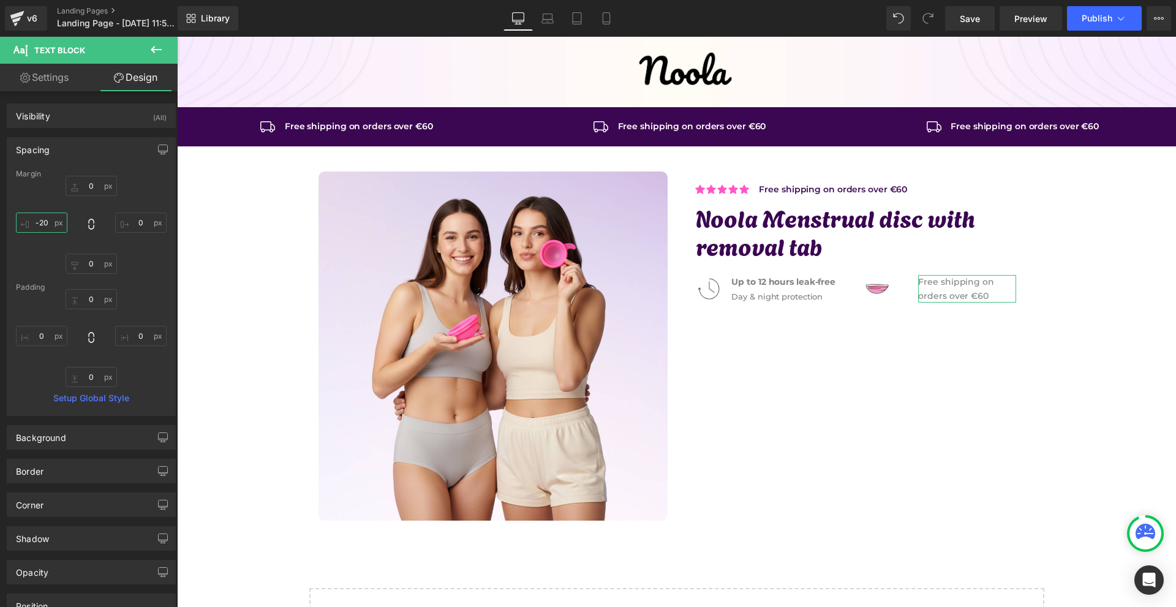
click at [64, 216] on input "-20" at bounding box center [41, 223] width 51 height 20
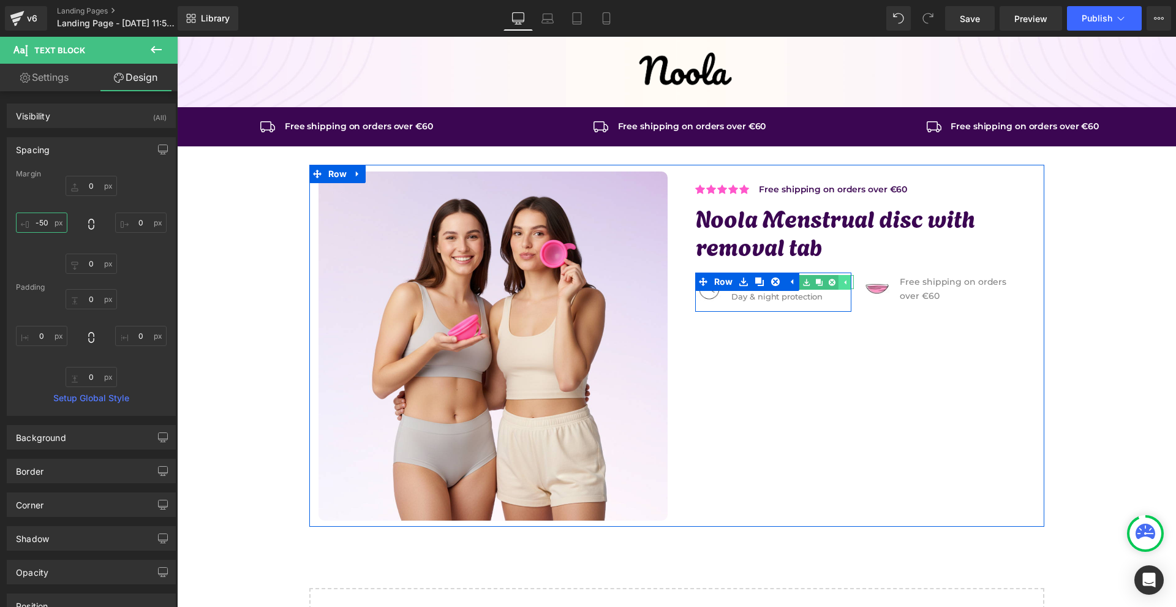
type input "-50"
click at [842, 285] on icon at bounding box center [845, 282] width 7 height 7
click at [840, 286] on div at bounding box center [792, 287] width 122 height 3
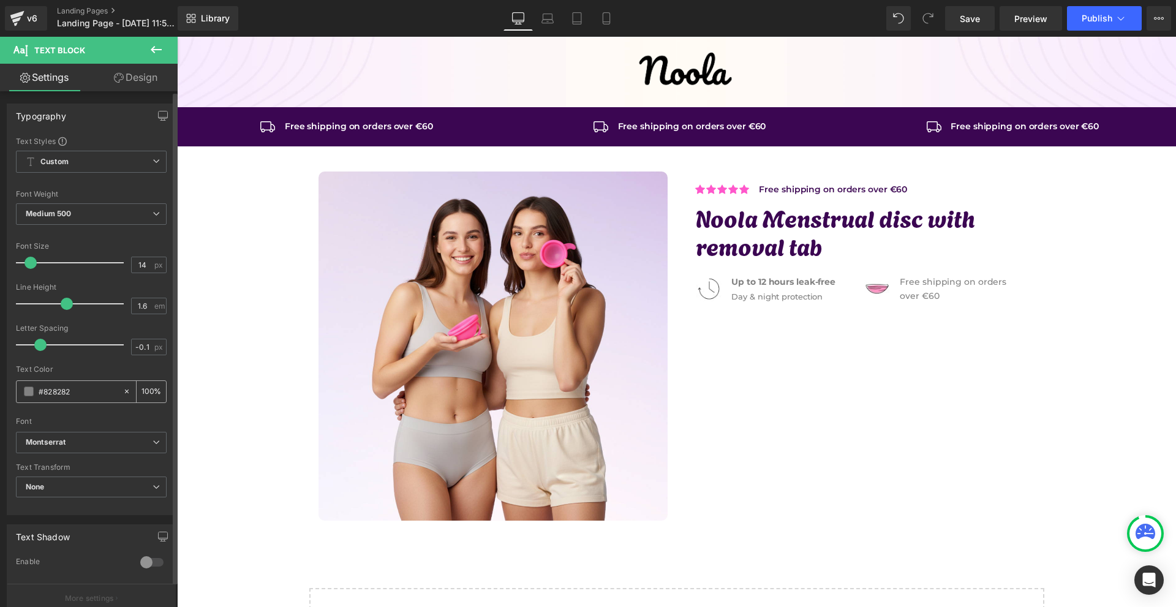
click at [28, 394] on span at bounding box center [29, 391] width 10 height 10
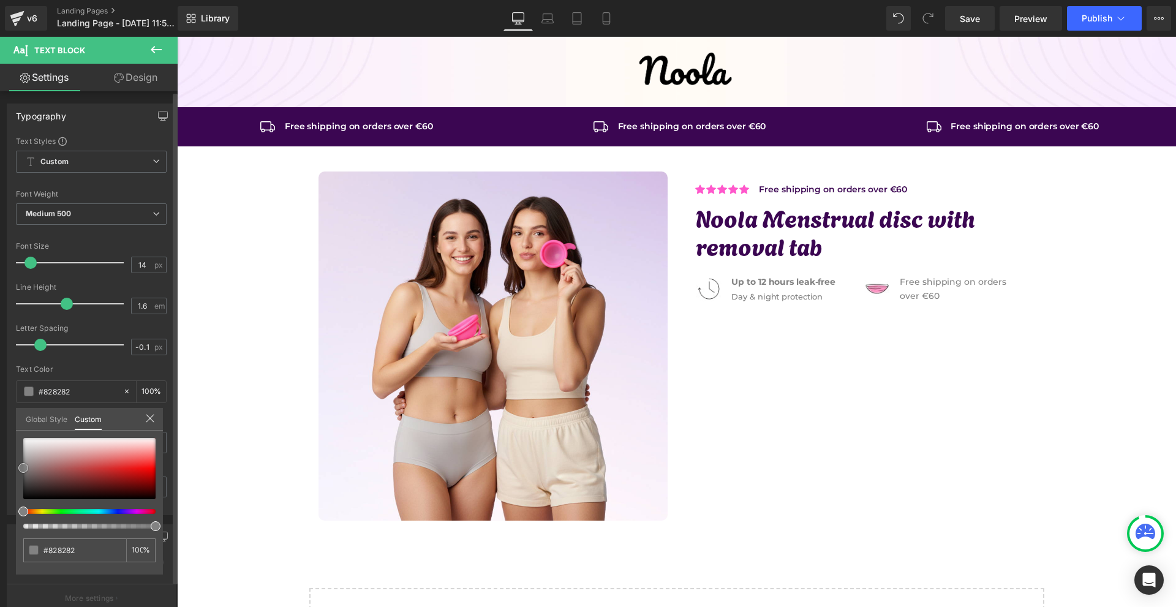
type input "#a38e8e"
type input "#8e7a7a"
type input "#605c5c"
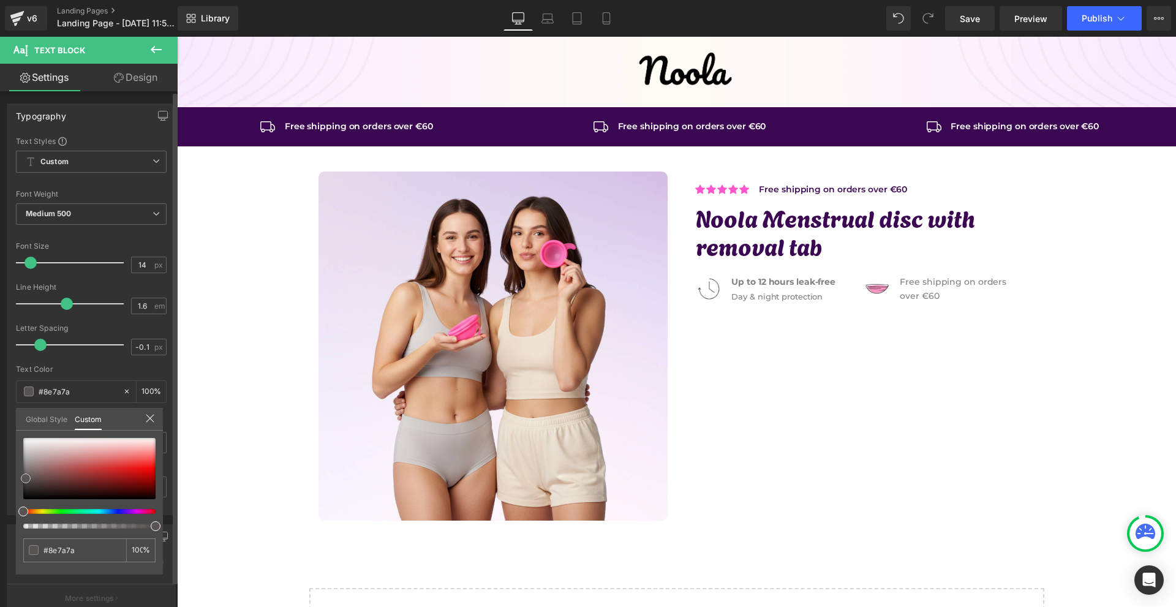
type input "#605c5c"
type input "#262626"
type input "#000000"
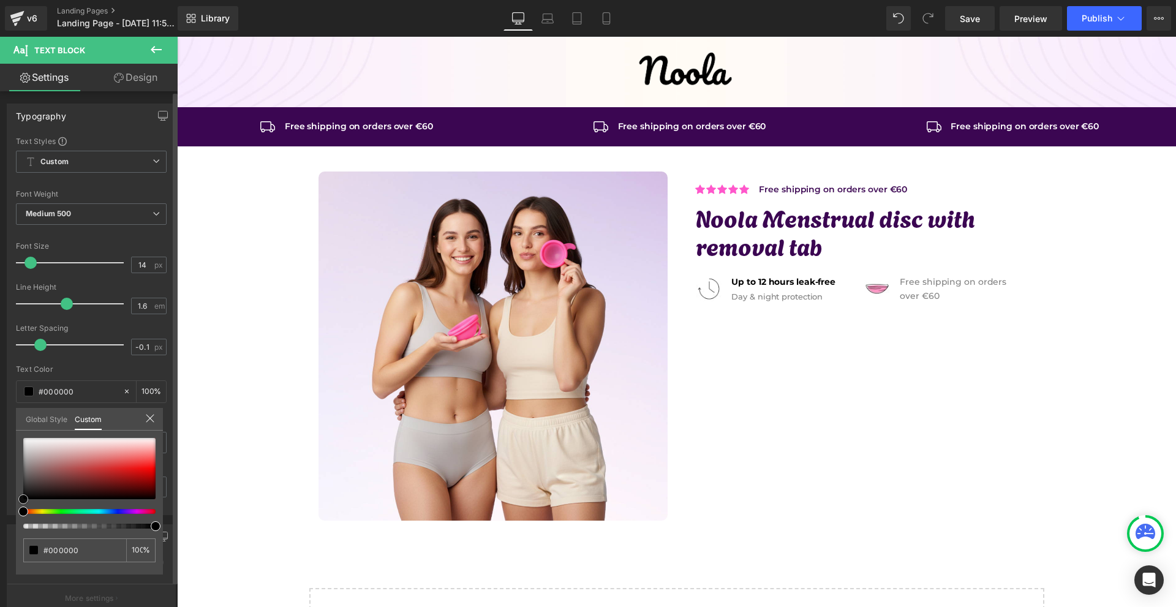
drag, startPoint x: 26, startPoint y: 478, endPoint x: 0, endPoint y: 524, distance: 52.6
click at [0, 515] on div "Typography Text Styles Custom Custom Setup Global Style Custom Setup Global Sty…" at bounding box center [91, 304] width 183 height 421
click at [922, 297] on body "Image Row Icon Free shipping on orders over €60 Text Block Icon List Row Icon F…" at bounding box center [676, 372] width 999 height 670
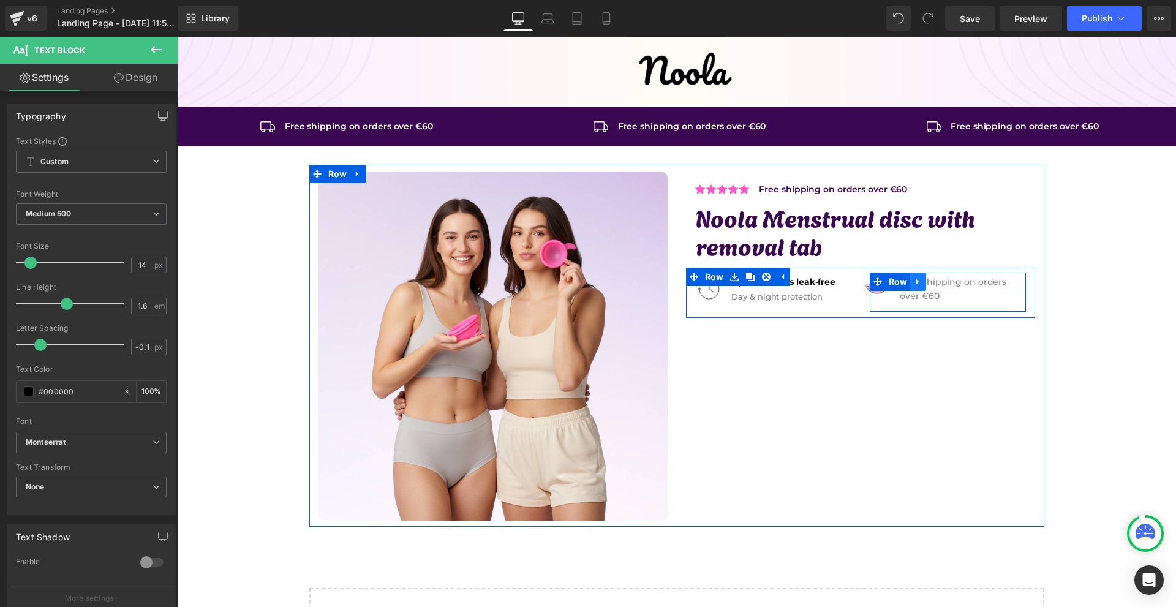
click at [916, 284] on icon at bounding box center [918, 281] width 9 height 9
click at [946, 284] on icon at bounding box center [950, 281] width 9 height 9
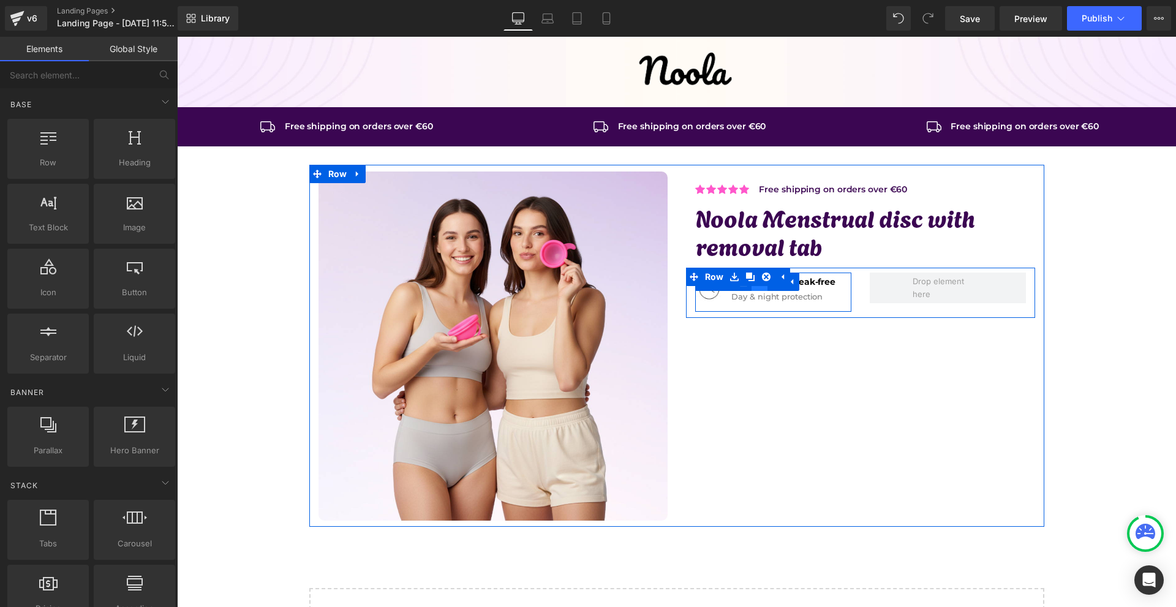
click at [760, 290] on link at bounding box center [759, 282] width 16 height 18
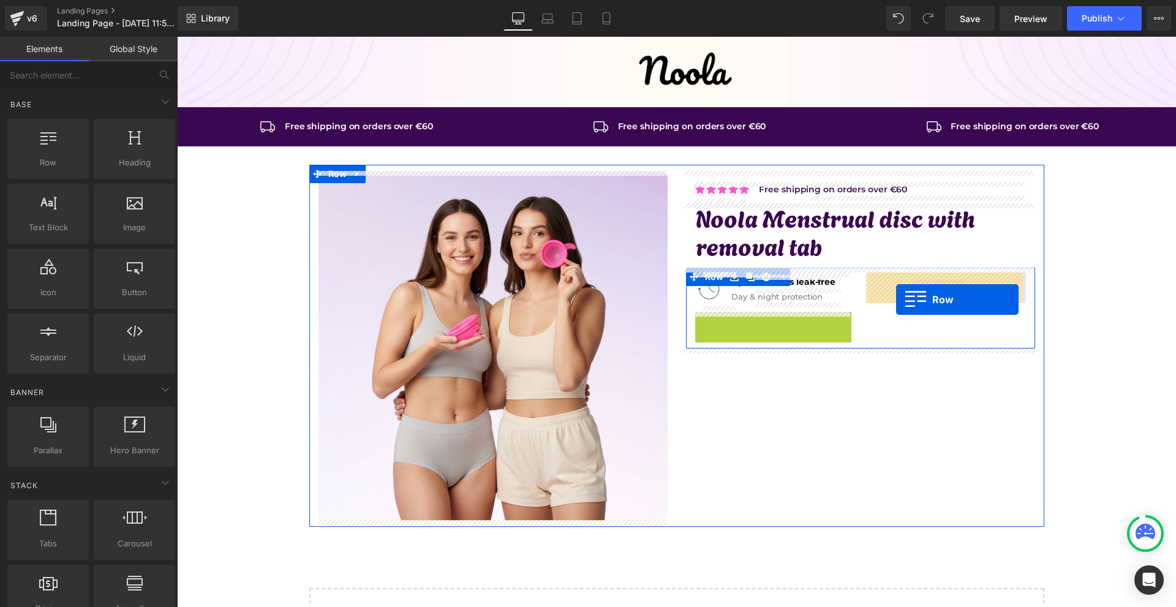
drag, startPoint x: 721, startPoint y: 324, endPoint x: 924, endPoint y: 290, distance: 205.0
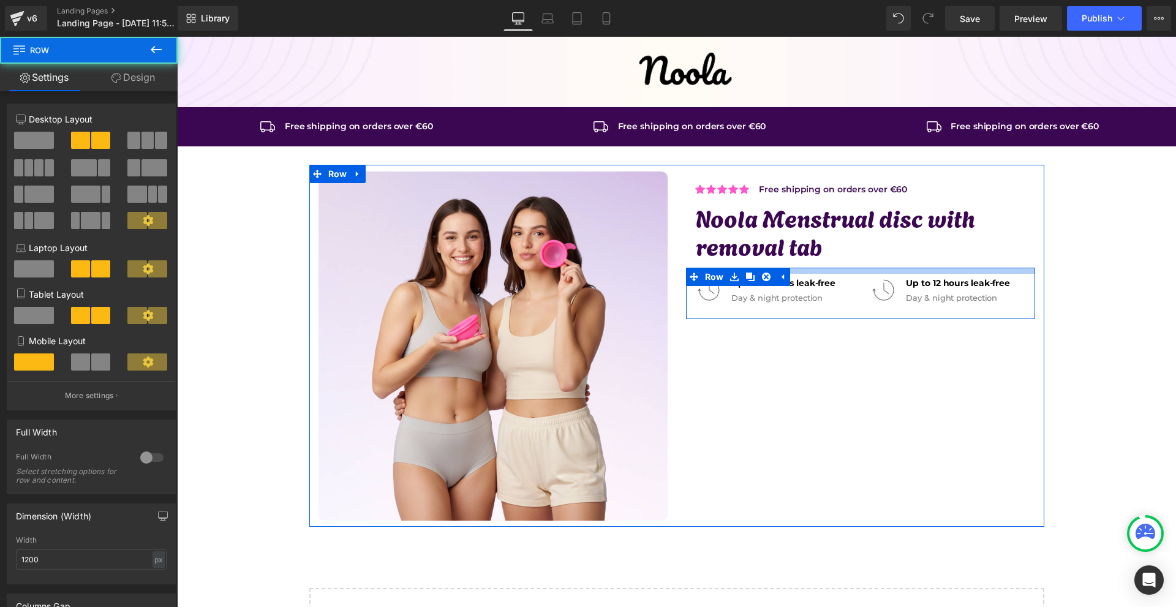
click at [831, 269] on div at bounding box center [860, 271] width 349 height 6
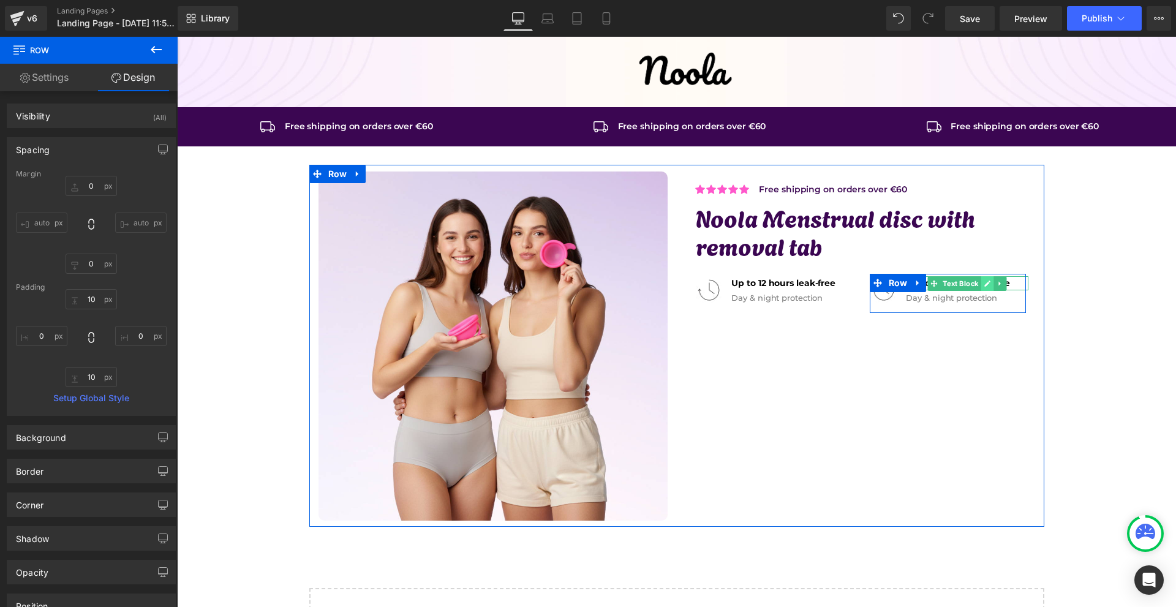
click at [985, 286] on icon at bounding box center [988, 284] width 6 height 6
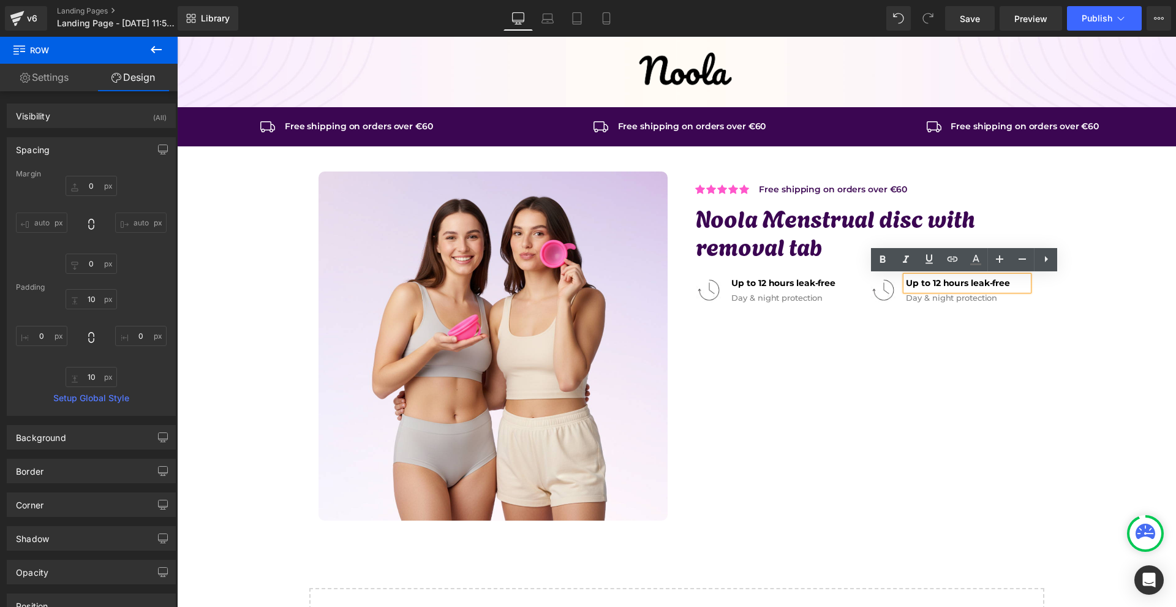
click at [982, 286] on strong "Up to 12 hours leak-free" at bounding box center [958, 282] width 104 height 11
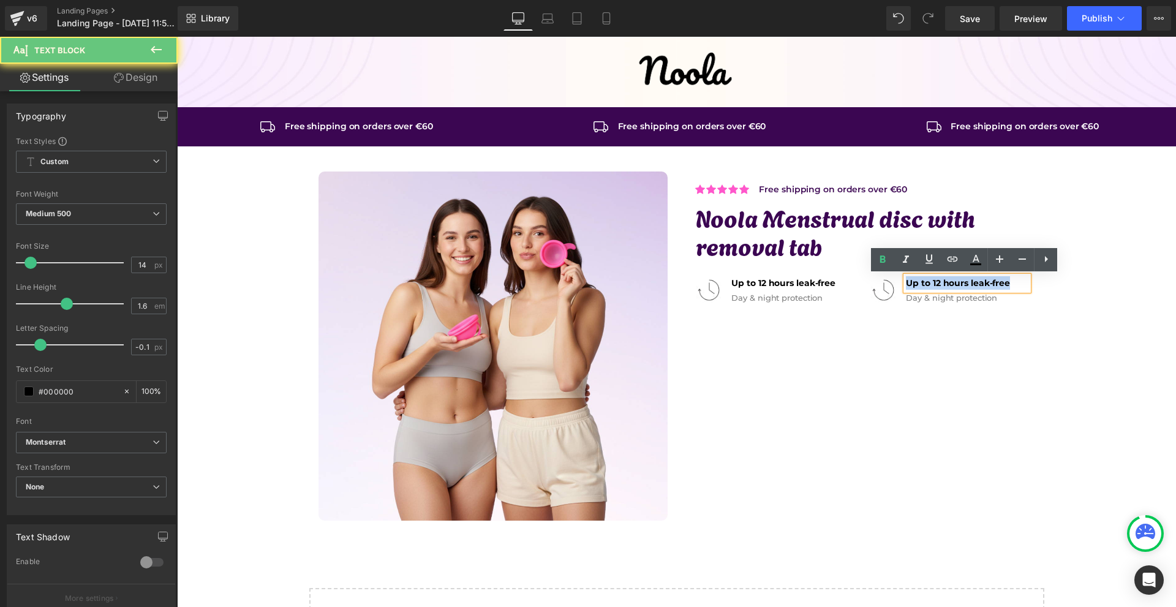
click at [982, 286] on strong "Up to 12 hours leak-free" at bounding box center [958, 282] width 104 height 11
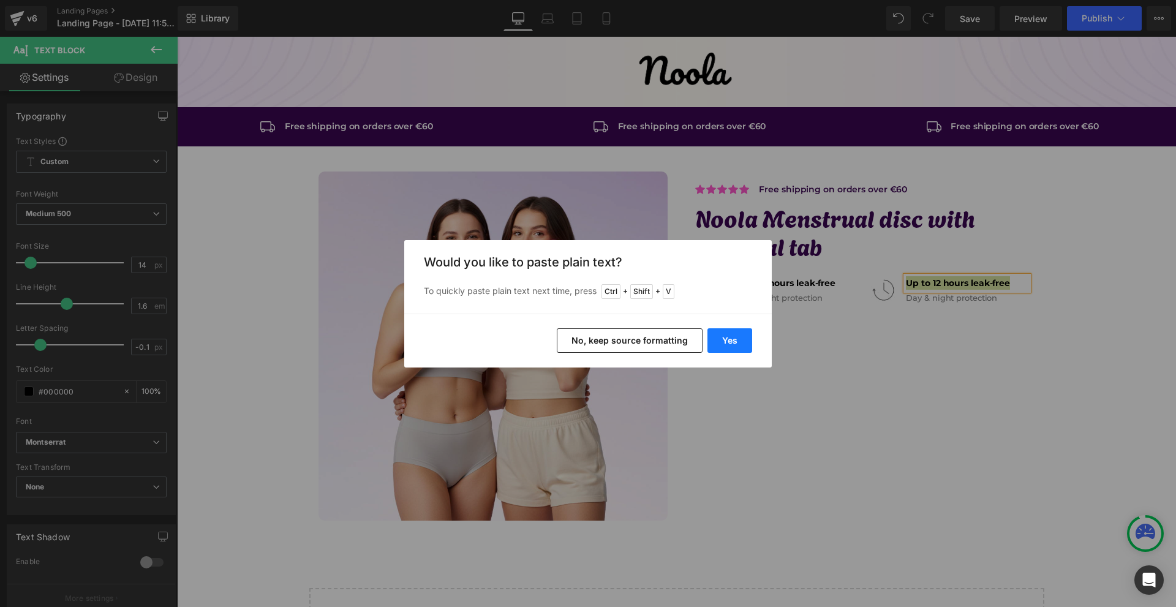
click at [736, 350] on button "Yes" at bounding box center [729, 340] width 45 height 24
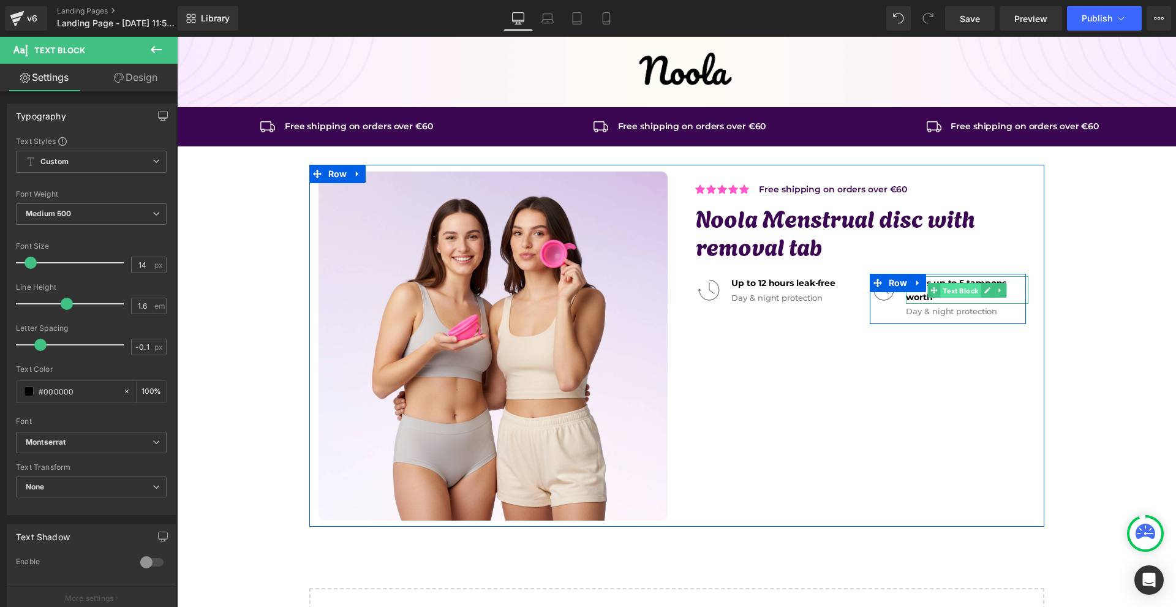
click at [953, 293] on span "Text Block" at bounding box center [961, 291] width 40 height 15
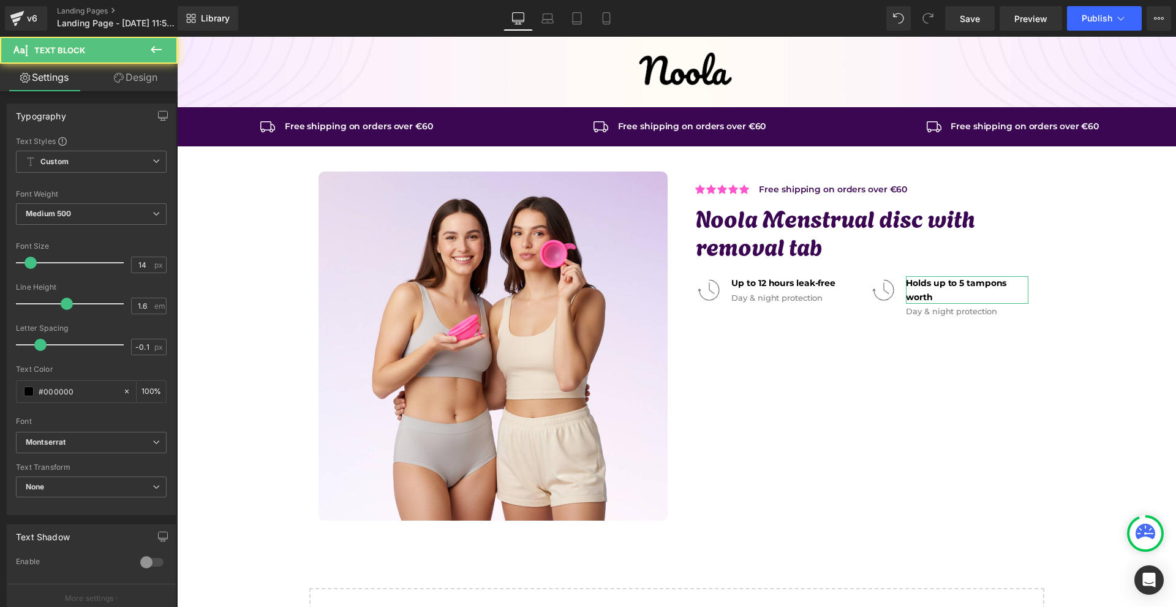
click at [127, 89] on link "Design" at bounding box center [135, 78] width 89 height 28
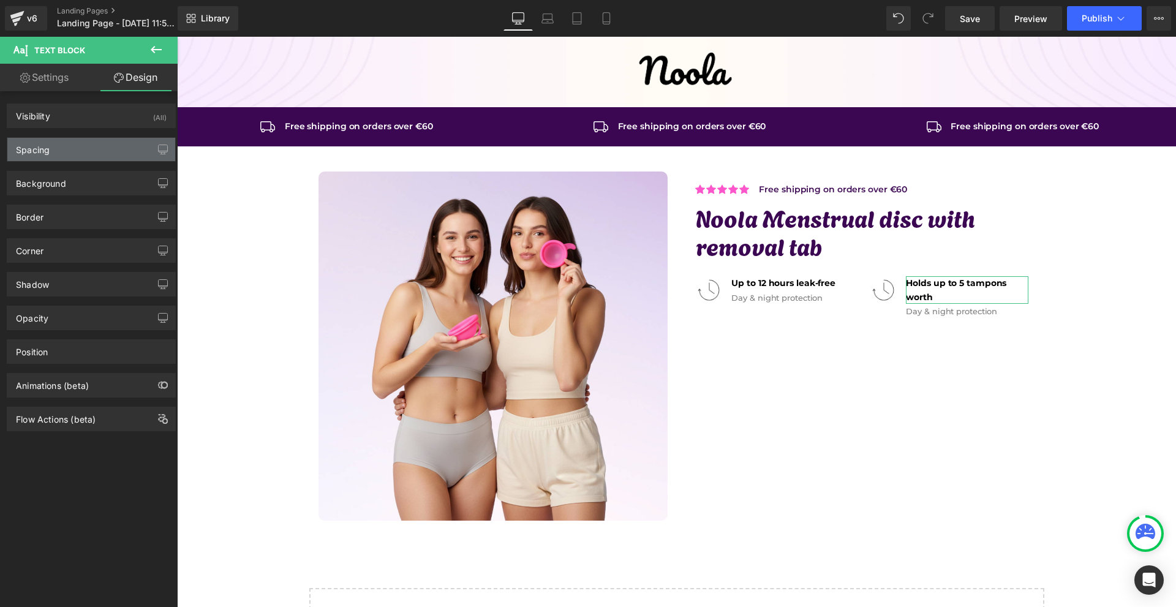
click at [85, 149] on div "Spacing" at bounding box center [91, 149] width 168 height 23
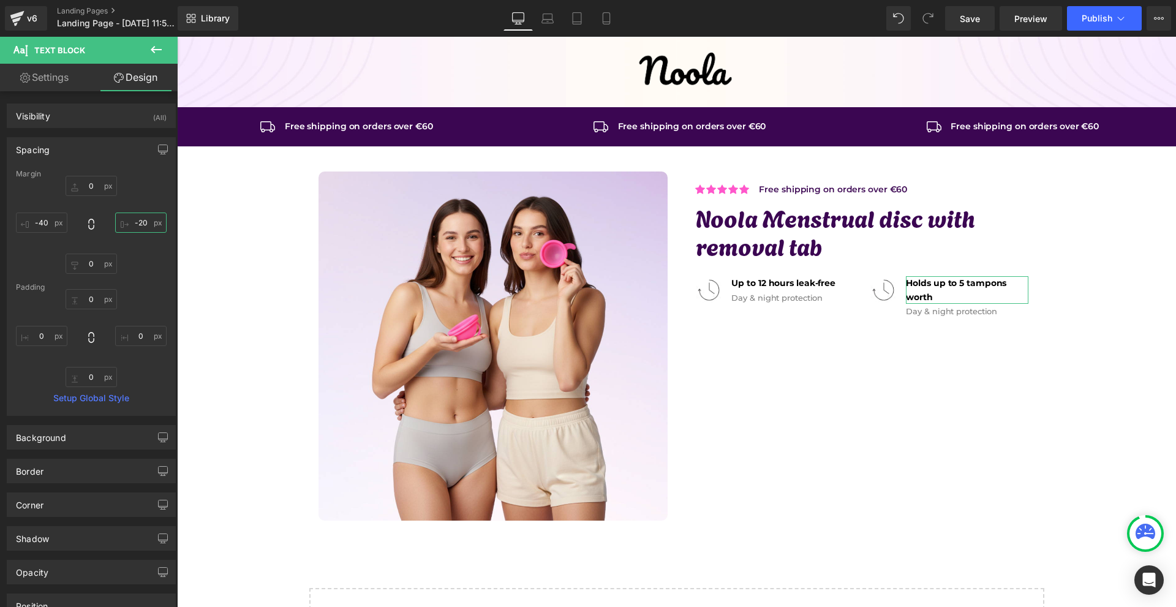
click at [130, 228] on input "-20" at bounding box center [140, 223] width 51 height 20
type input "-100"
click at [1071, 365] on div "Image Row Icon Free shipping on orders over €60 Text Block Icon List Row Icon F…" at bounding box center [676, 363] width 999 height 652
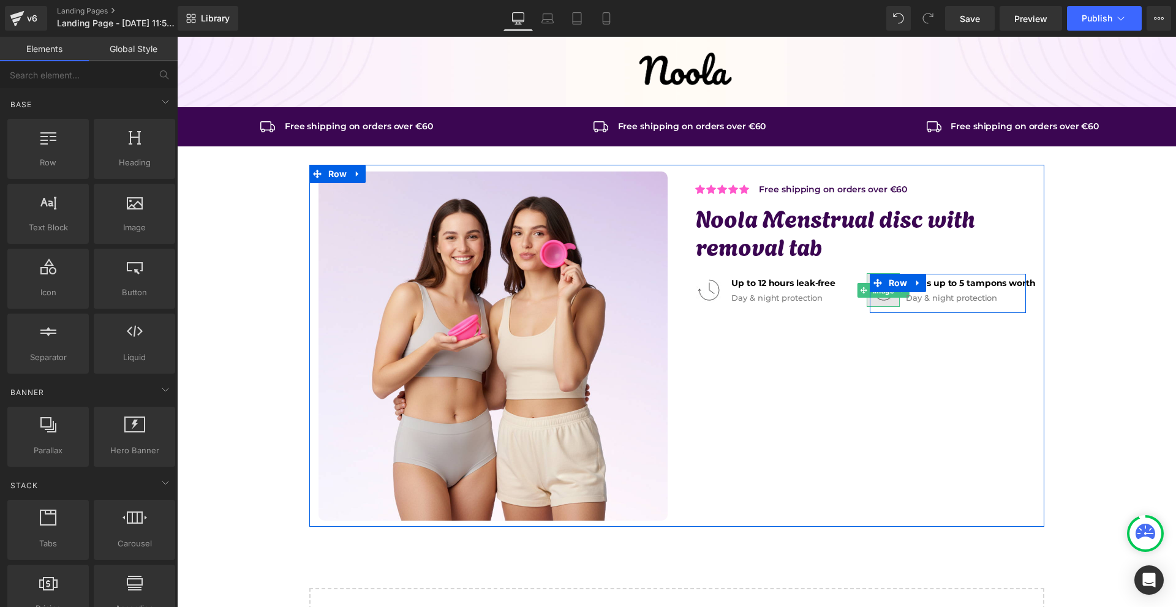
click at [880, 293] on span "Image" at bounding box center [883, 291] width 26 height 15
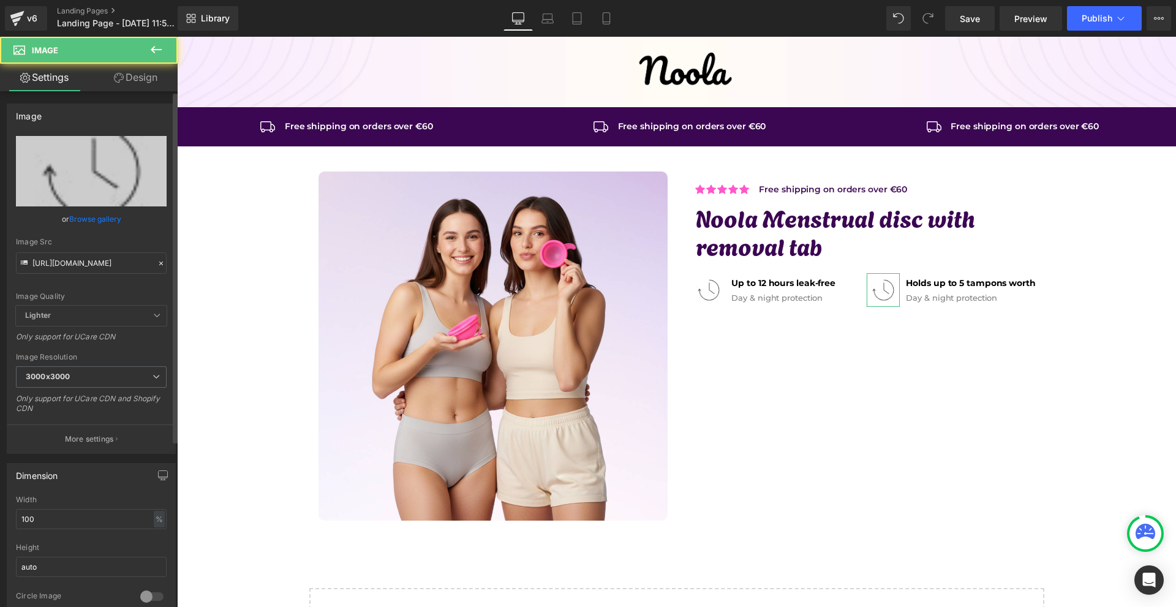
click at [75, 247] on div "Image Src [URL][DOMAIN_NAME]" at bounding box center [91, 256] width 151 height 36
click at [71, 259] on input "[URL][DOMAIN_NAME]" at bounding box center [91, 262] width 151 height 21
paste input "9_7bd5e600-d096-4260-b588-30ef57a3f9b0.jpg?v=1734452432"
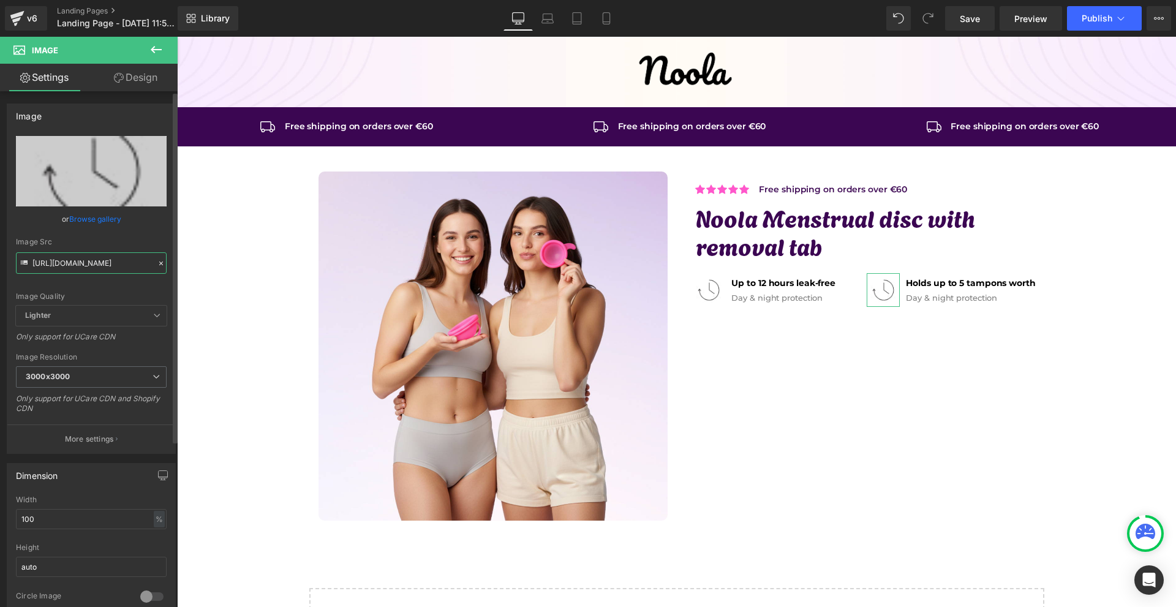
scroll to position [0, 265]
type input "[URL][DOMAIN_NAME]"
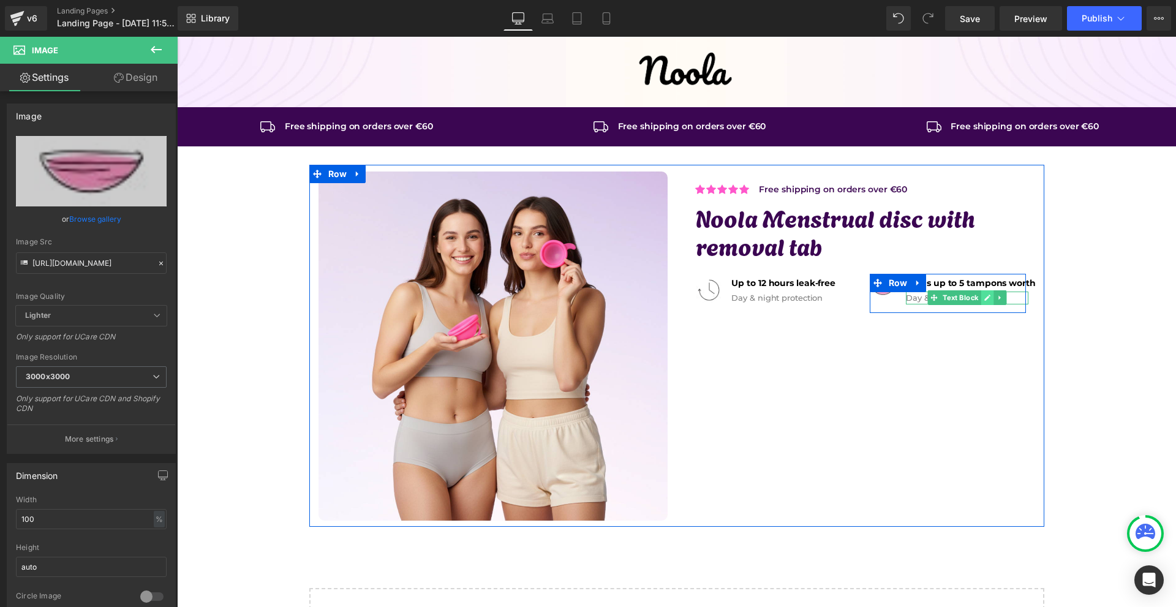
click at [987, 296] on icon at bounding box center [988, 298] width 6 height 6
click at [987, 296] on p "Day & night protection" at bounding box center [967, 298] width 122 height 13
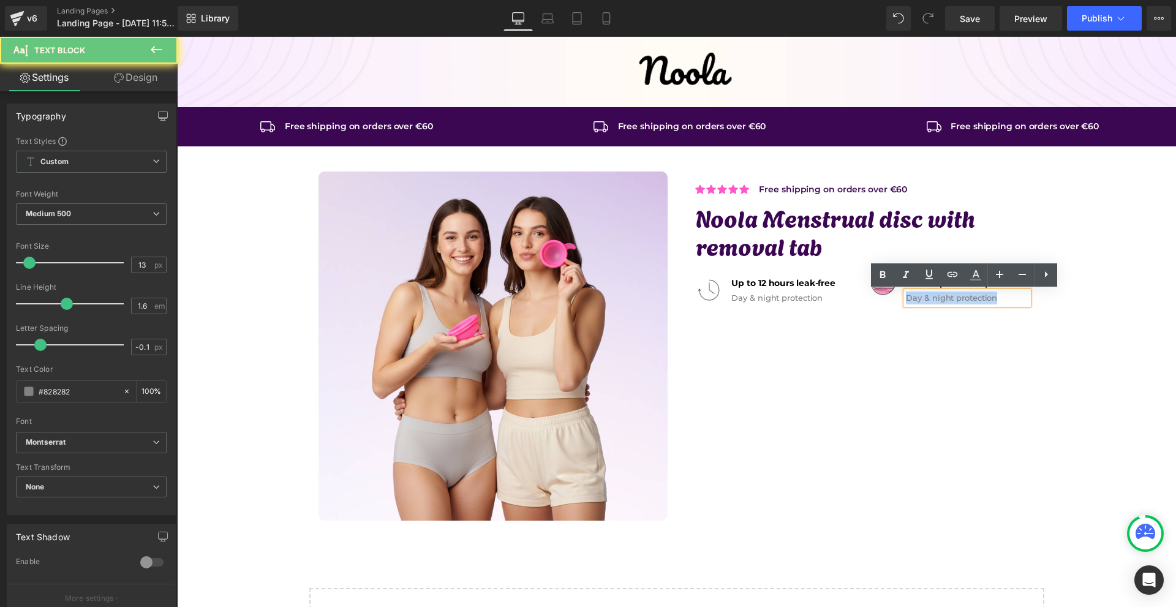
click at [987, 296] on p "Day & night protection" at bounding box center [967, 298] width 122 height 13
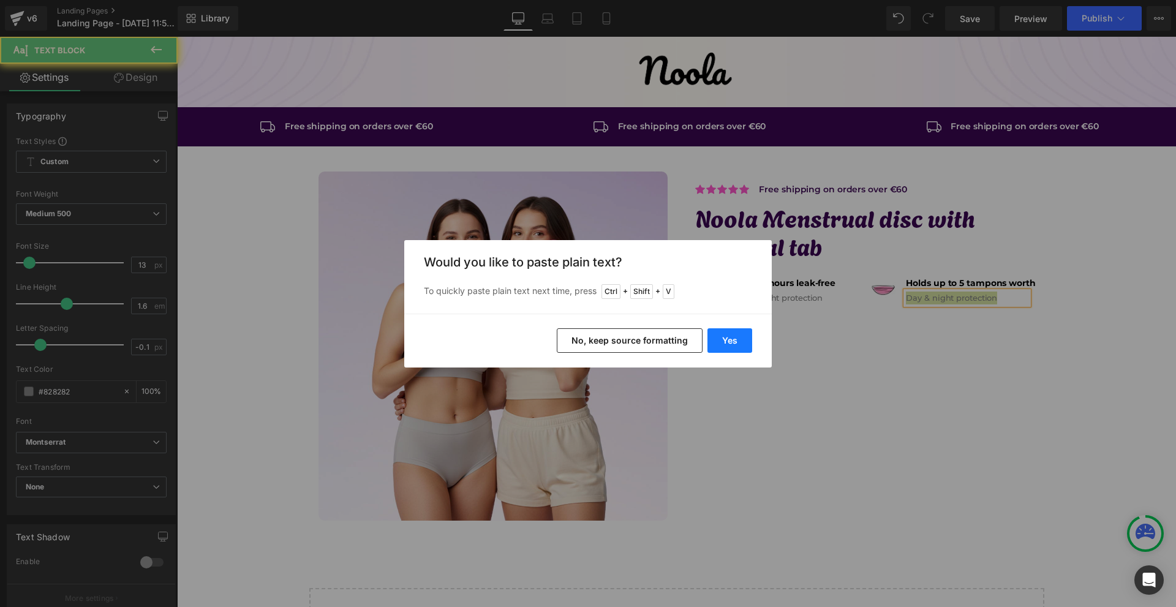
click at [729, 334] on button "Yes" at bounding box center [729, 340] width 45 height 24
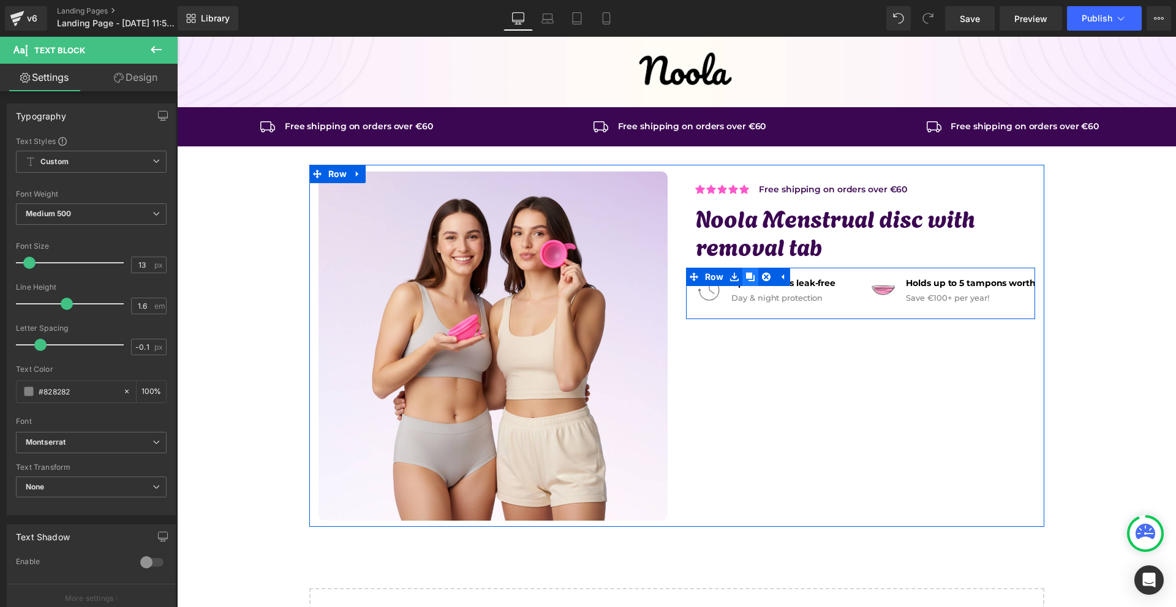
click at [747, 280] on icon at bounding box center [750, 277] width 9 height 9
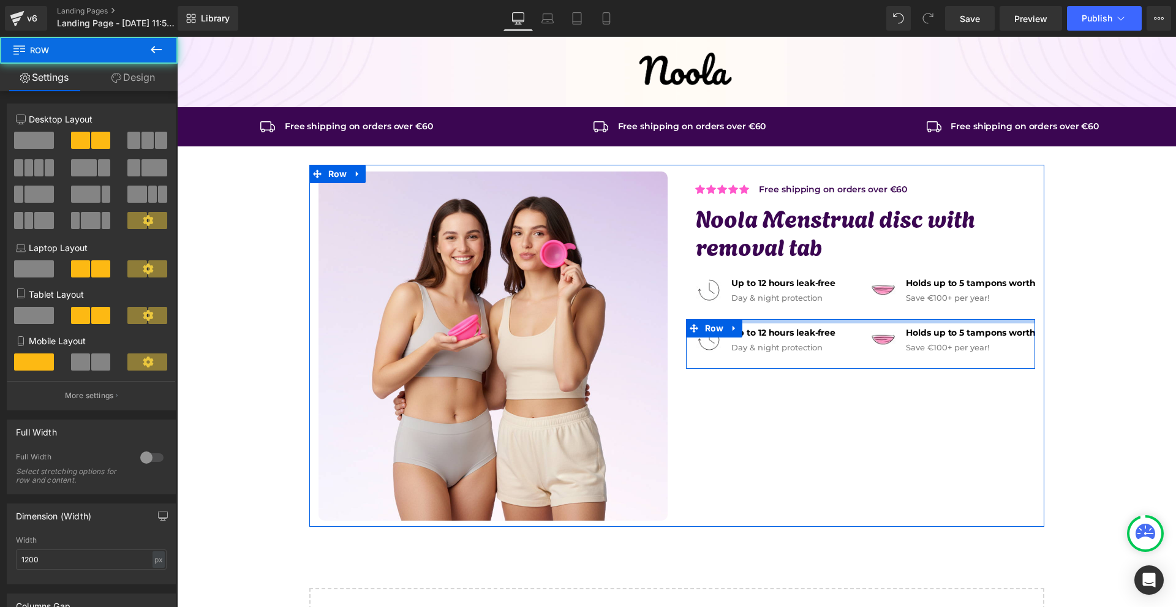
click at [782, 317] on div "Icon Icon Icon Icon Icon Icon List Hoz Free shipping on orders over €60 Text Bl…" at bounding box center [860, 270] width 367 height 198
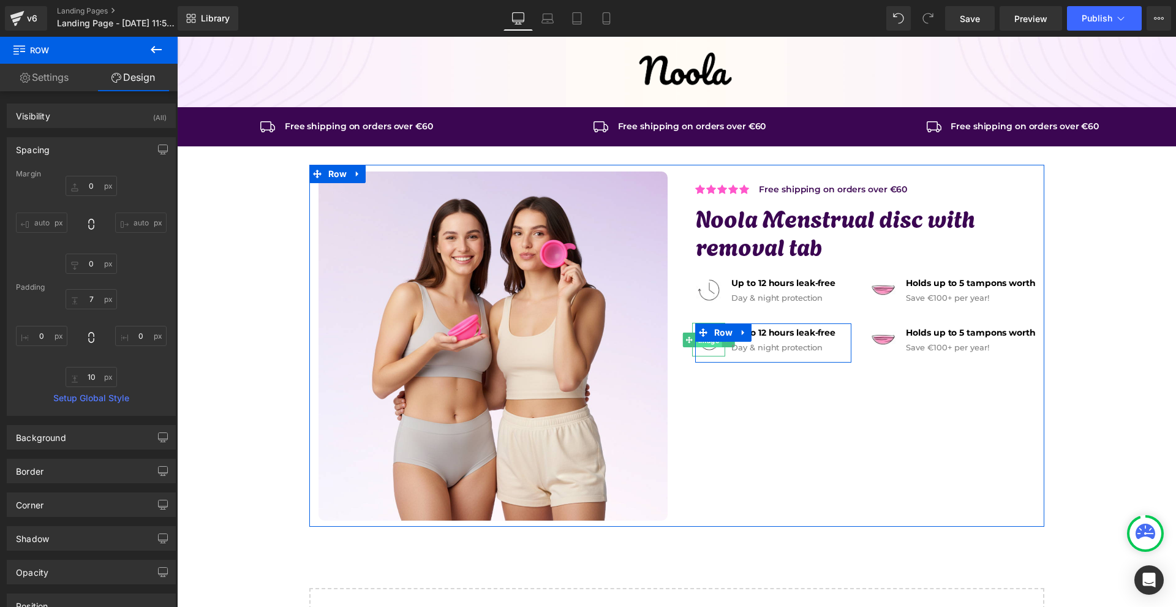
click at [702, 345] on span "Image" at bounding box center [709, 340] width 26 height 15
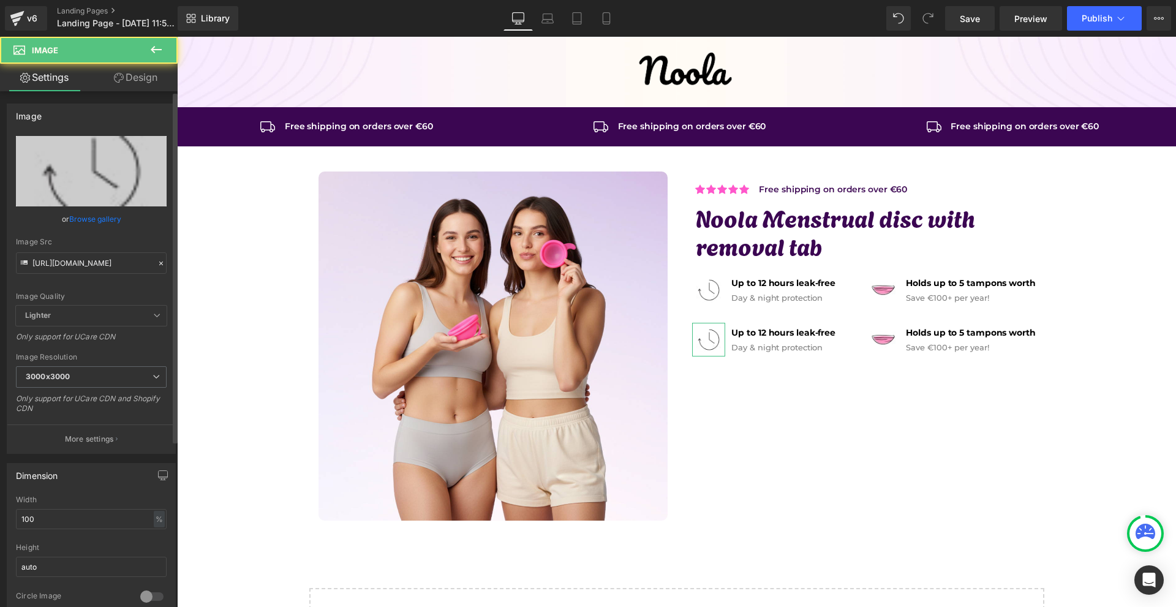
click at [94, 249] on div "Image Src [URL][DOMAIN_NAME]" at bounding box center [91, 256] width 151 height 36
click at [87, 258] on input "[URL][DOMAIN_NAME]" at bounding box center [91, 262] width 151 height 21
paste input "8_6e56d653-0d54-4998-bca3-fed3eade659b.jpg?v=1734452432"
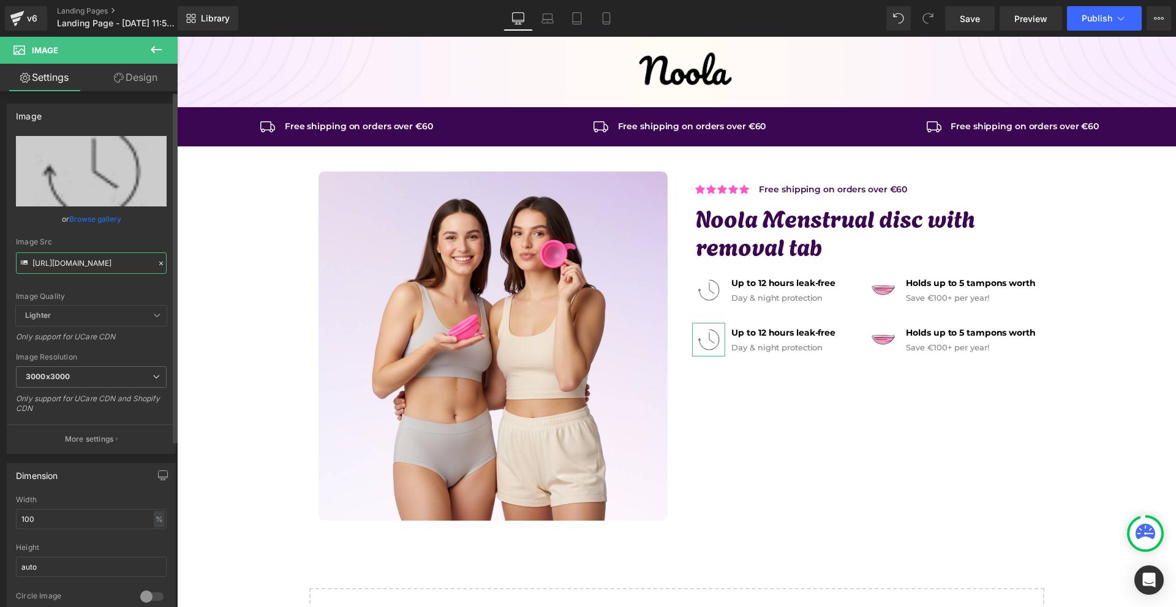
scroll to position [0, 266]
type input "[URL][DOMAIN_NAME]"
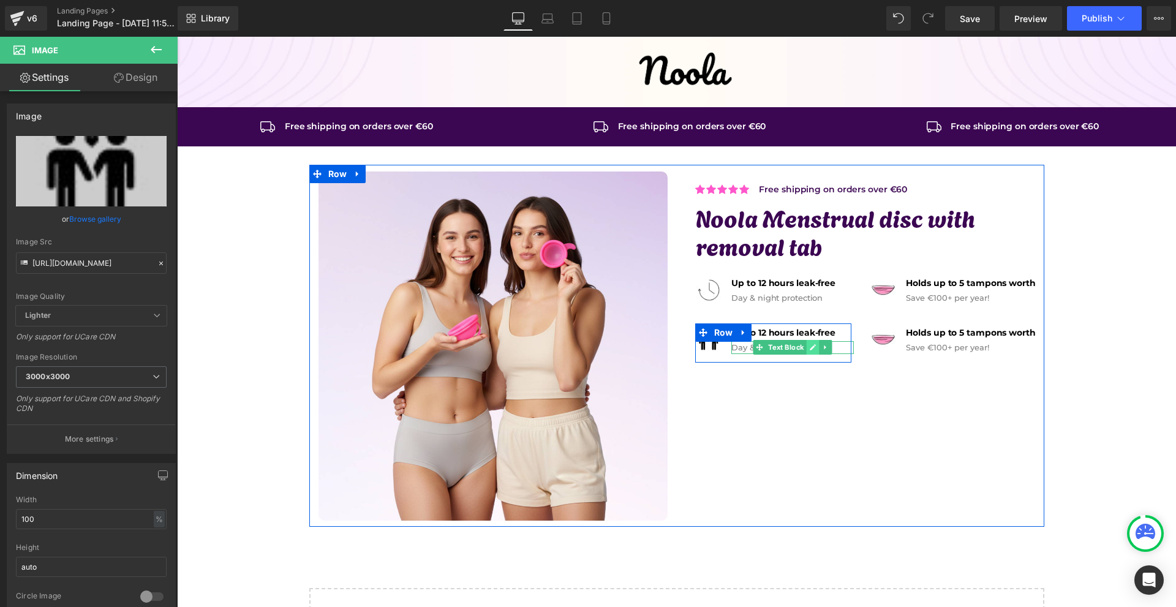
click at [810, 346] on icon at bounding box center [813, 347] width 7 height 7
click at [807, 346] on p "Day & night protection" at bounding box center [792, 347] width 122 height 13
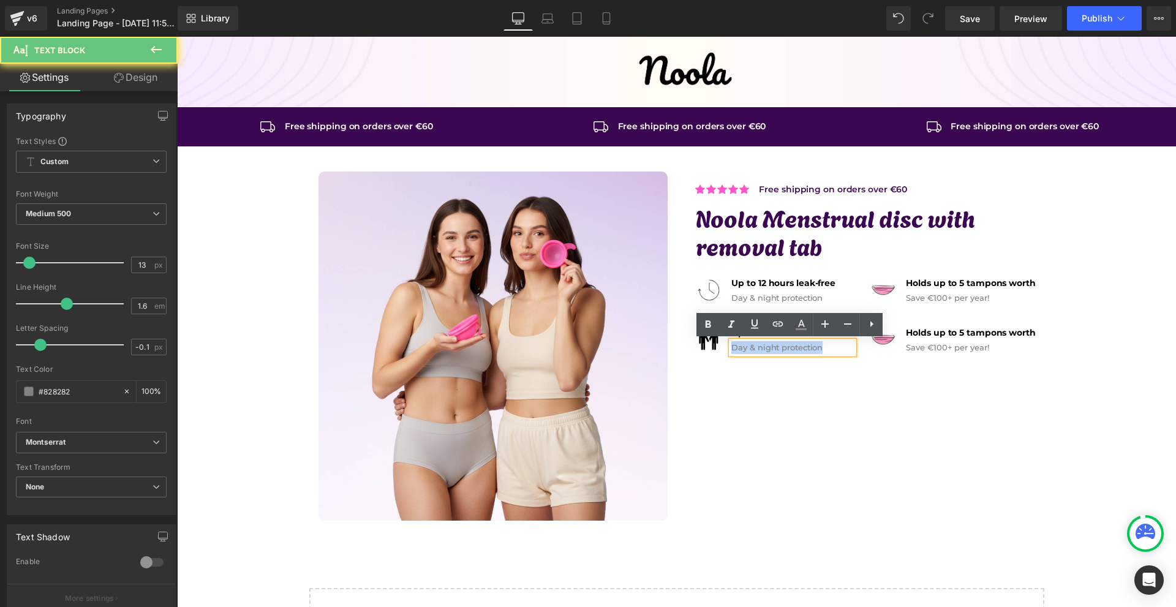
click at [807, 346] on p "Day & night protection" at bounding box center [792, 347] width 122 height 13
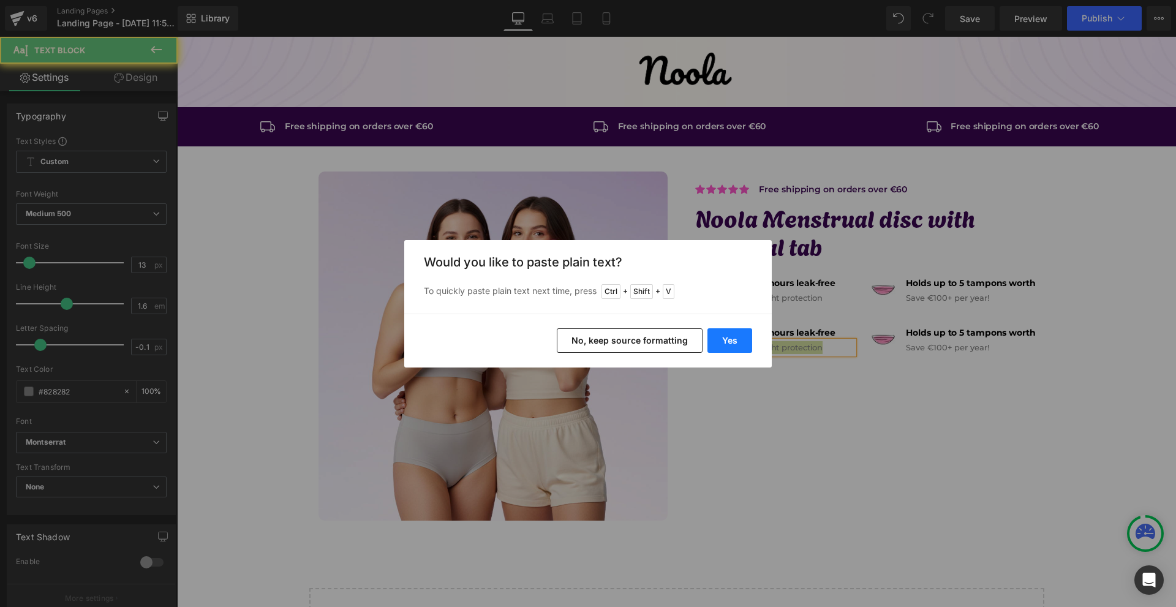
click at [729, 338] on button "Yes" at bounding box center [729, 340] width 45 height 24
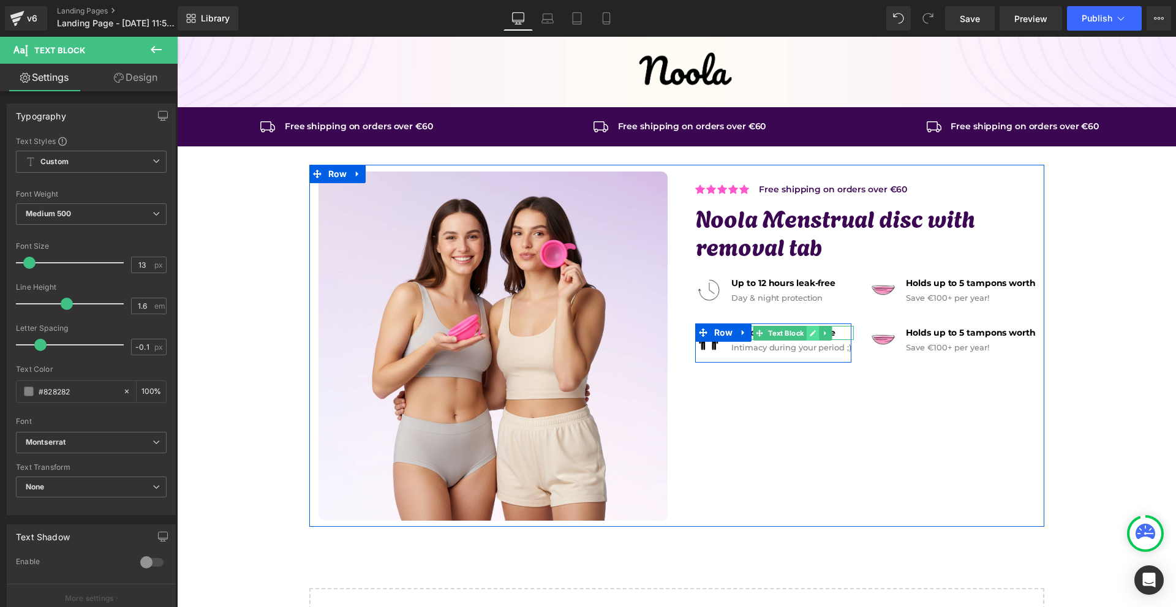
click at [811, 336] on icon at bounding box center [813, 332] width 7 height 7
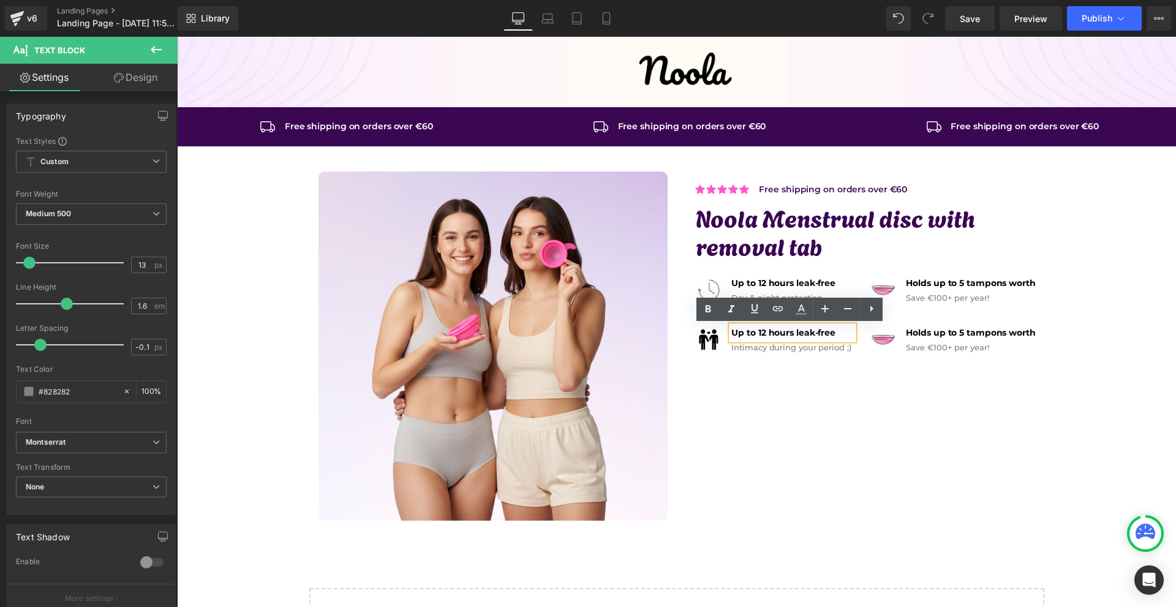
click at [811, 336] on strong "Up to 12 hours leak-free" at bounding box center [783, 332] width 104 height 11
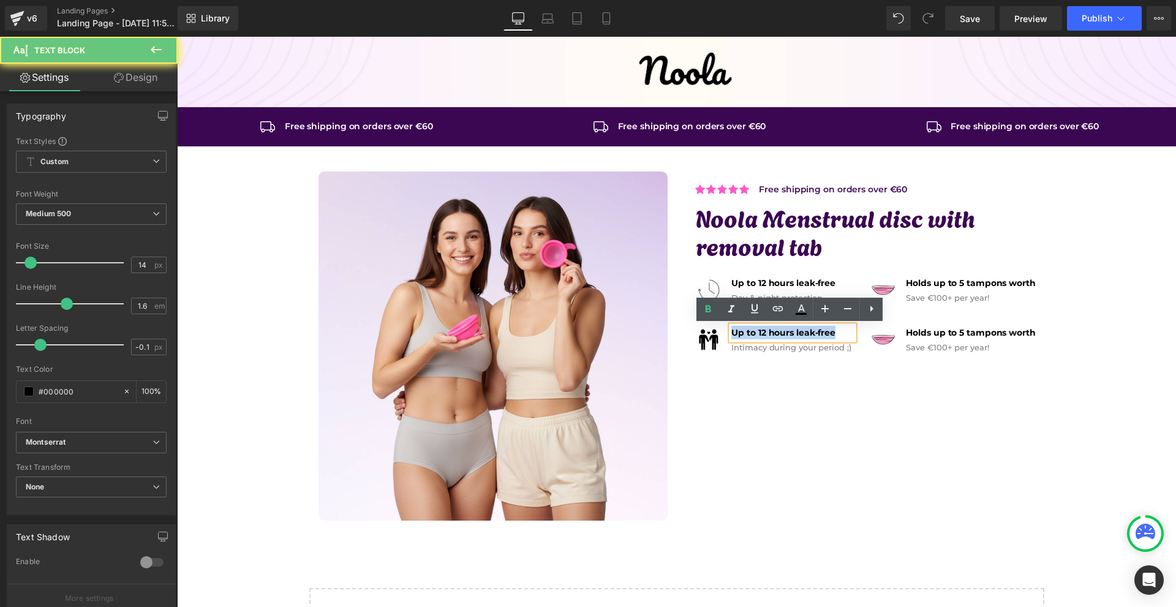
click at [811, 336] on strong "Up to 12 hours leak-free" at bounding box center [783, 332] width 104 height 11
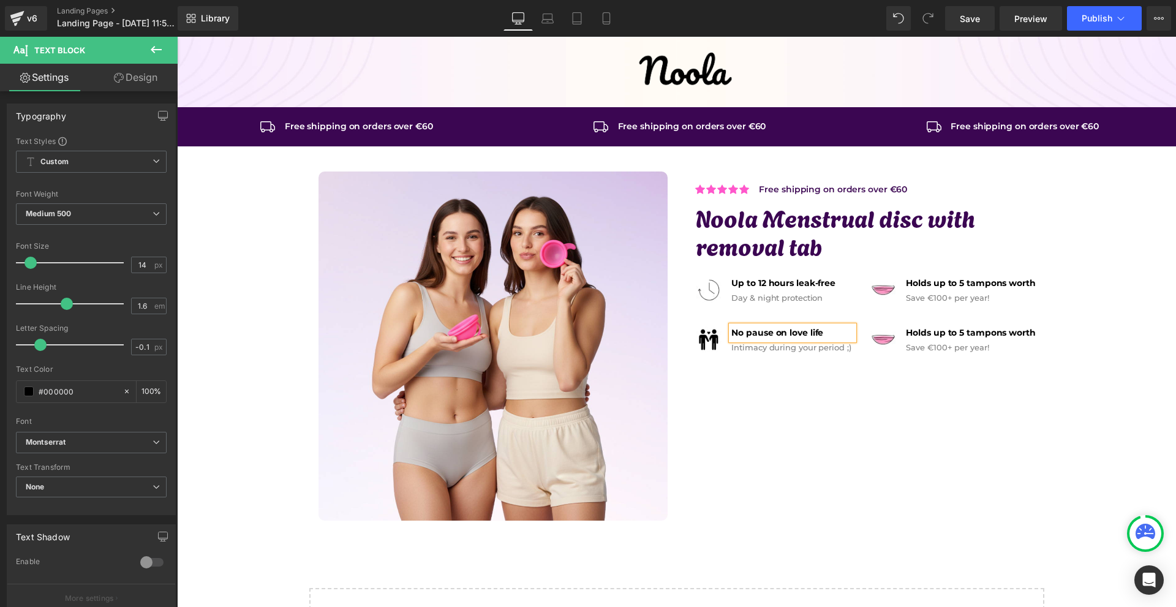
click at [805, 397] on div "Image Icon Icon Icon Icon Icon Icon List Hoz Free shipping on orders over €60 T…" at bounding box center [676, 346] width 735 height 362
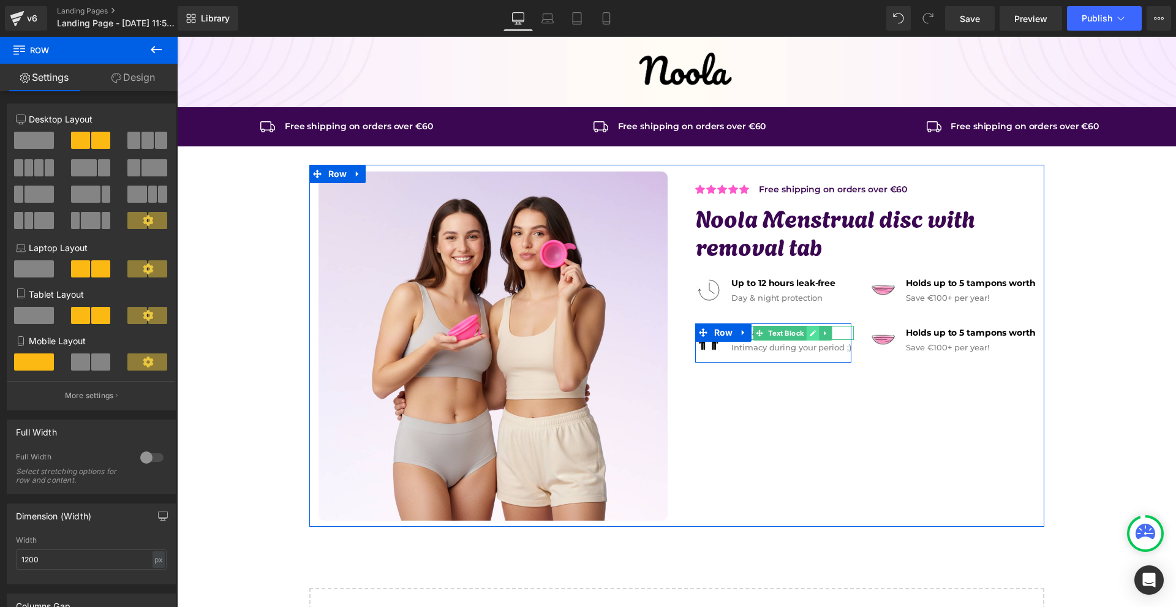
click at [813, 334] on icon at bounding box center [813, 332] width 7 height 7
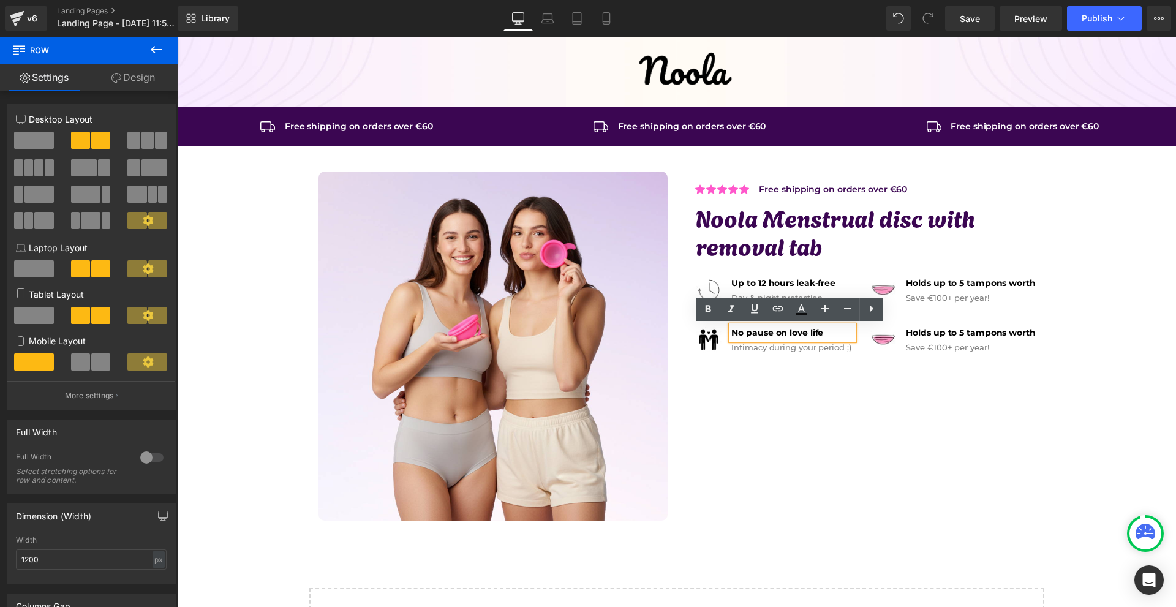
click at [834, 396] on div "Image Icon Icon Icon Icon Icon Icon List Hoz Free shipping on orders over €60 T…" at bounding box center [676, 346] width 735 height 362
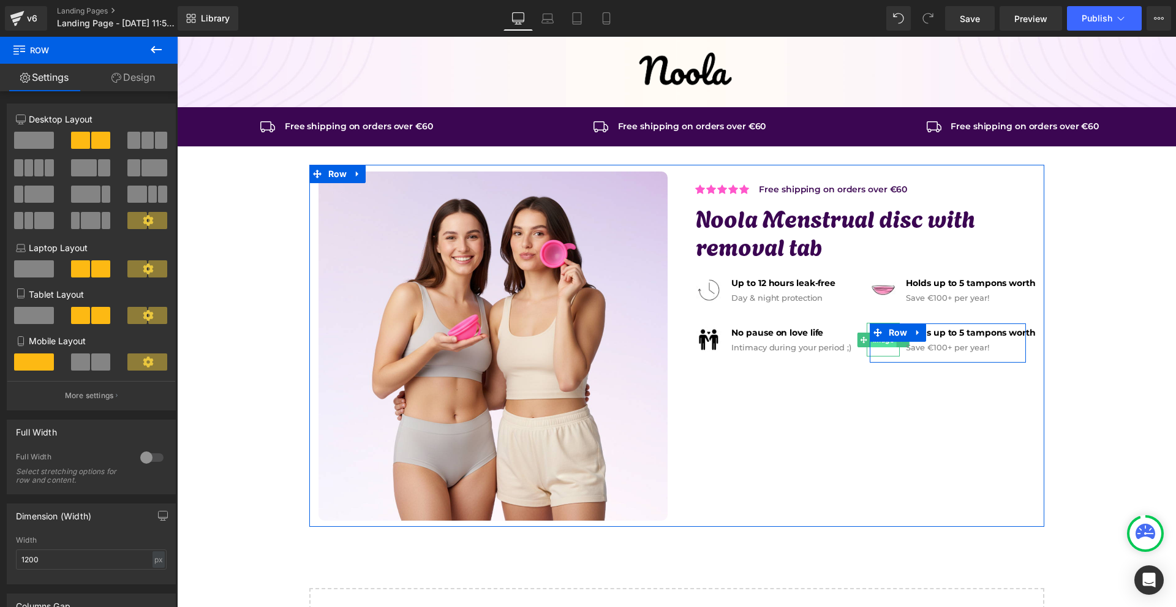
click at [880, 343] on span "Image" at bounding box center [883, 340] width 26 height 15
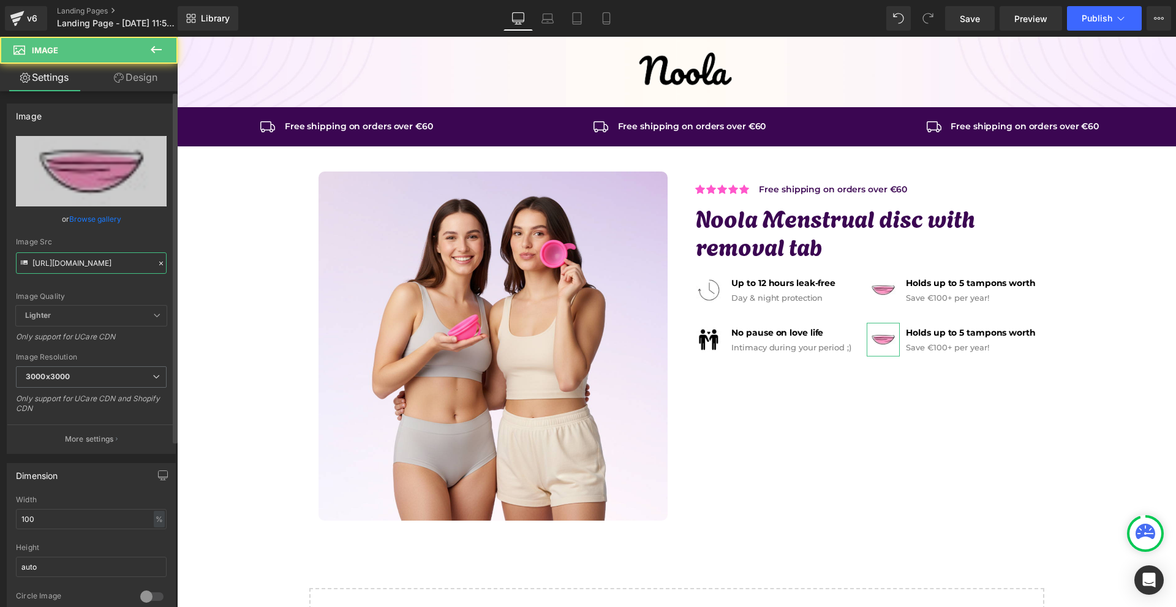
click at [75, 265] on input "[URL][DOMAIN_NAME]" at bounding box center [91, 262] width 151 height 21
paste input "21_cf45a442-ef28-4341-a929-021d10c87264"
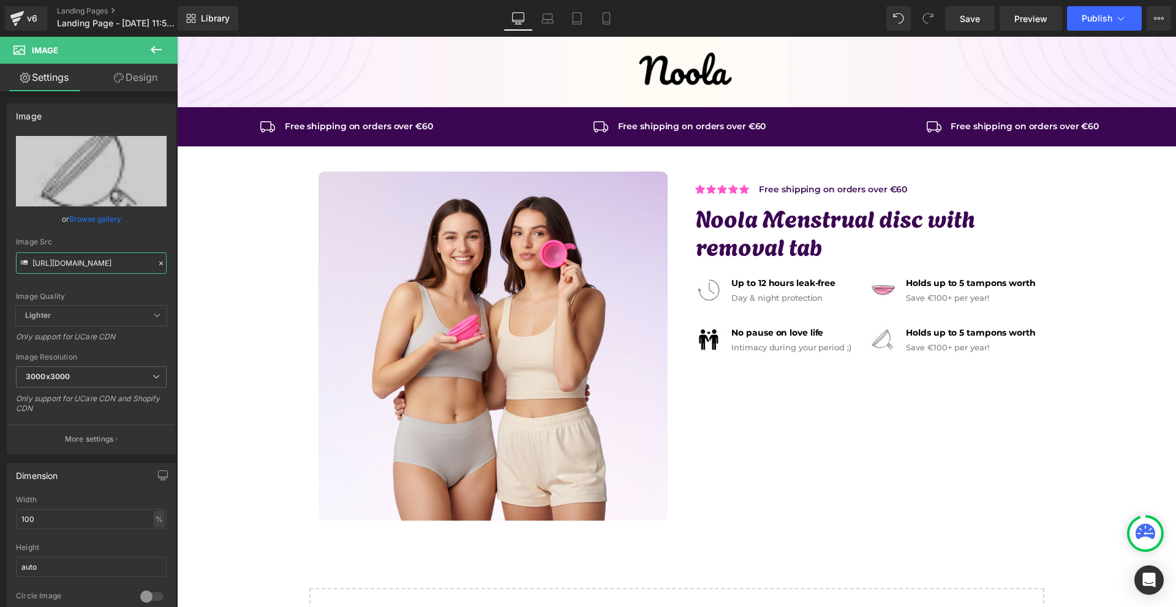
type input "[URL][DOMAIN_NAME]"
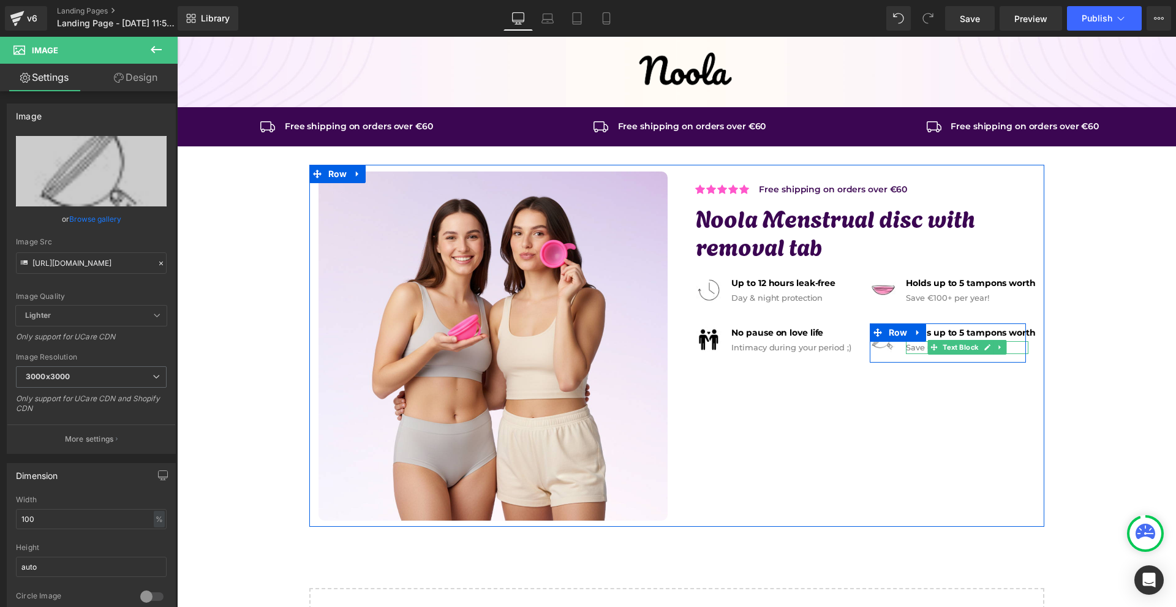
click at [907, 347] on p "Save €100+ per year!" at bounding box center [967, 347] width 122 height 13
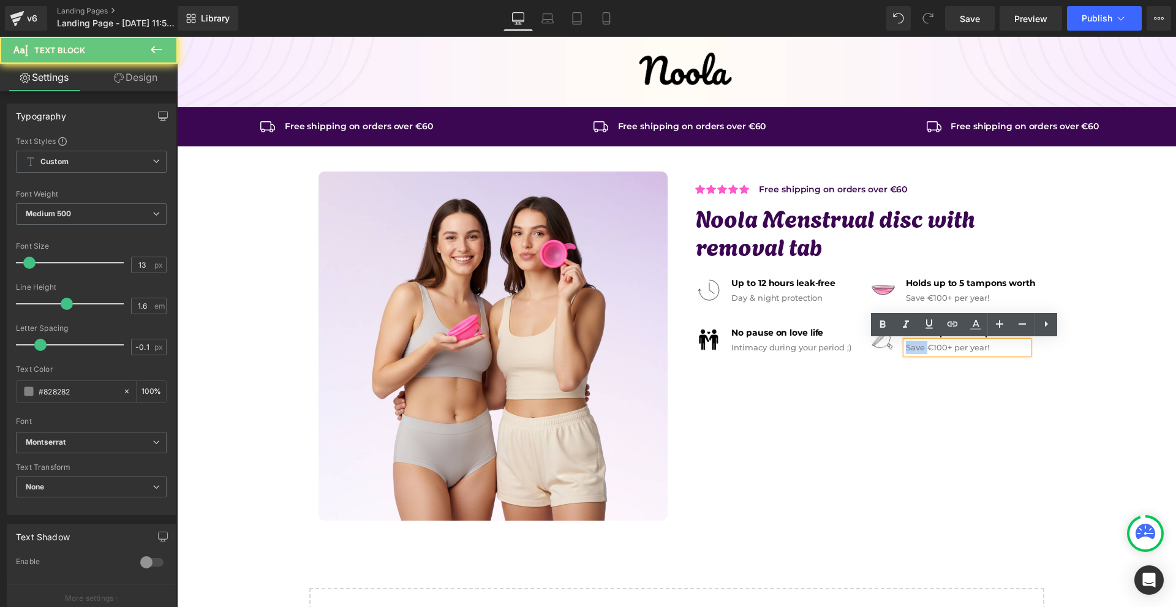
click at [907, 347] on p "Save €100+ per year!" at bounding box center [967, 347] width 122 height 13
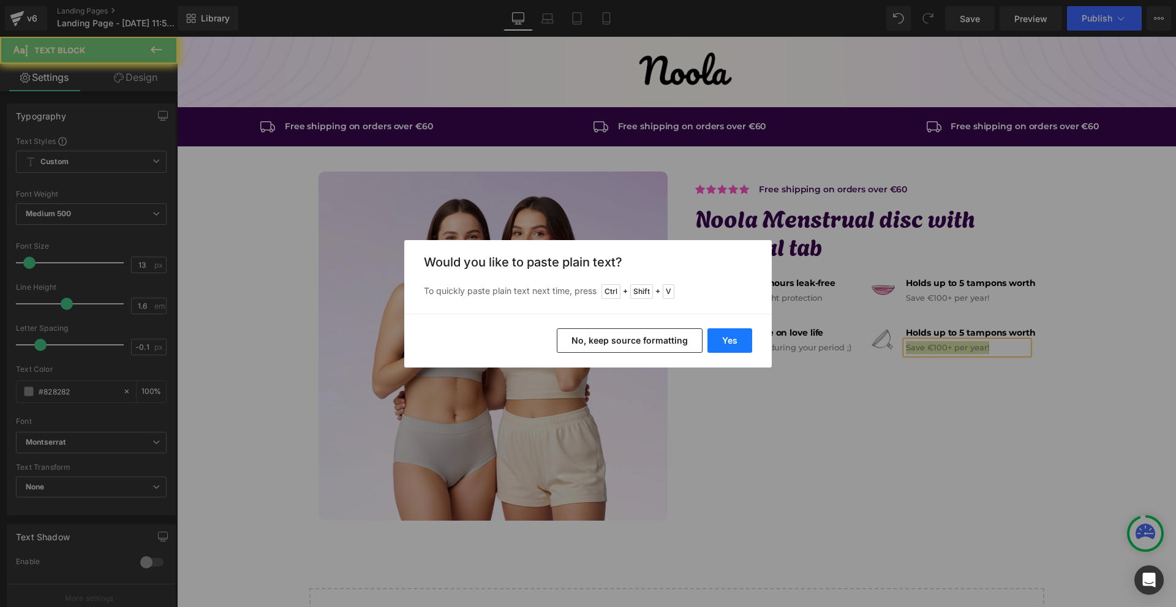
click at [747, 336] on button "Yes" at bounding box center [729, 340] width 45 height 24
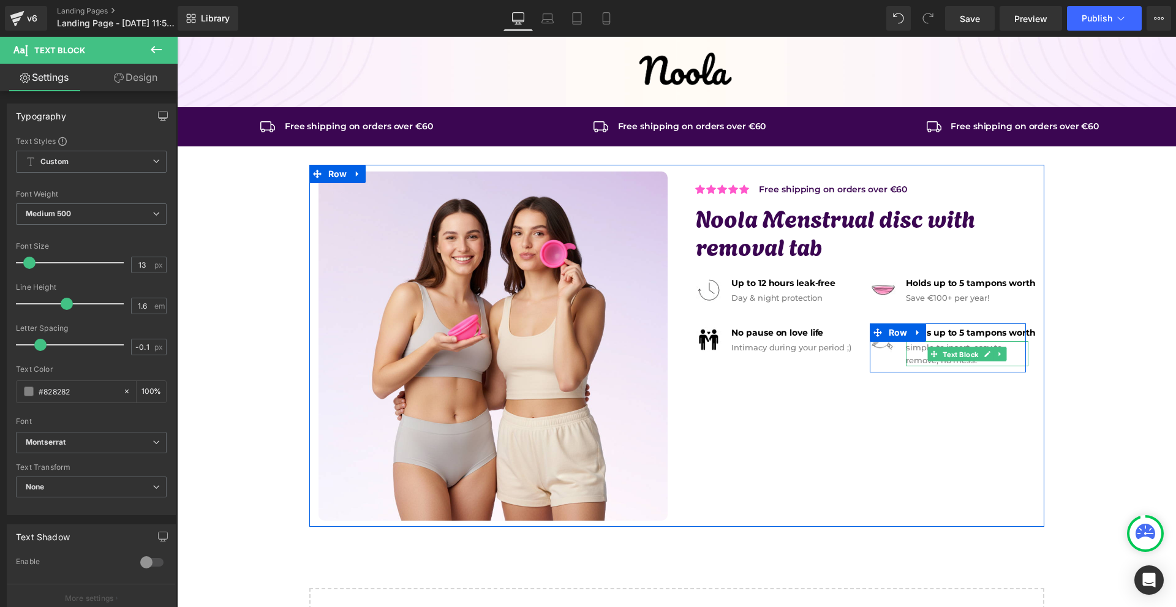
click at [952, 359] on span "Text Block" at bounding box center [961, 354] width 40 height 15
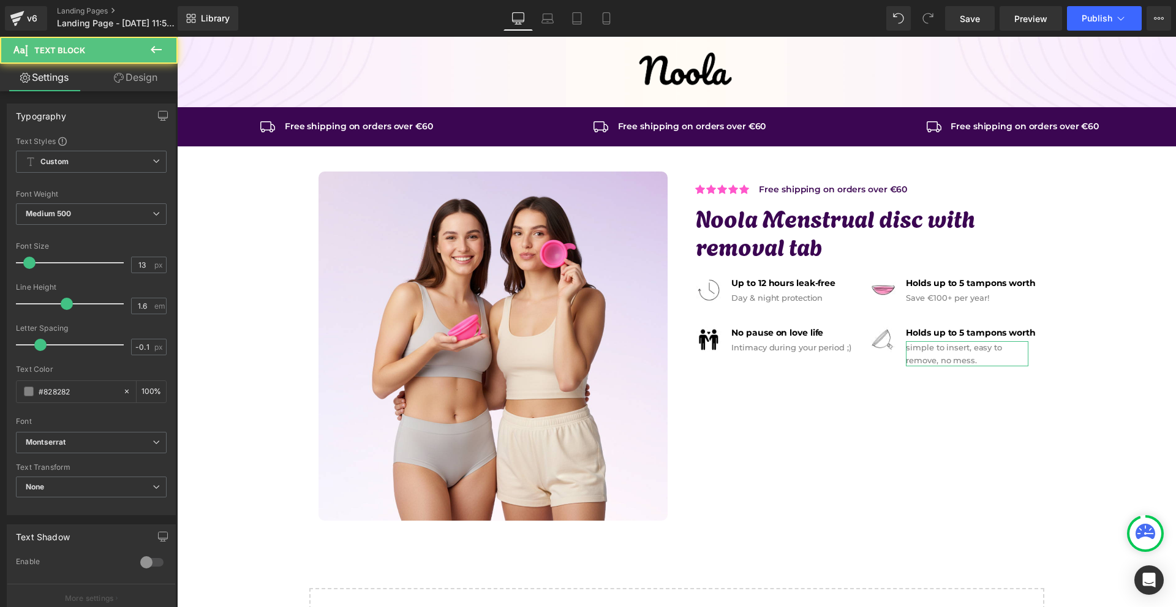
drag, startPoint x: 136, startPoint y: 88, endPoint x: 89, endPoint y: 152, distance: 79.9
click at [136, 87] on link "Design" at bounding box center [135, 78] width 89 height 28
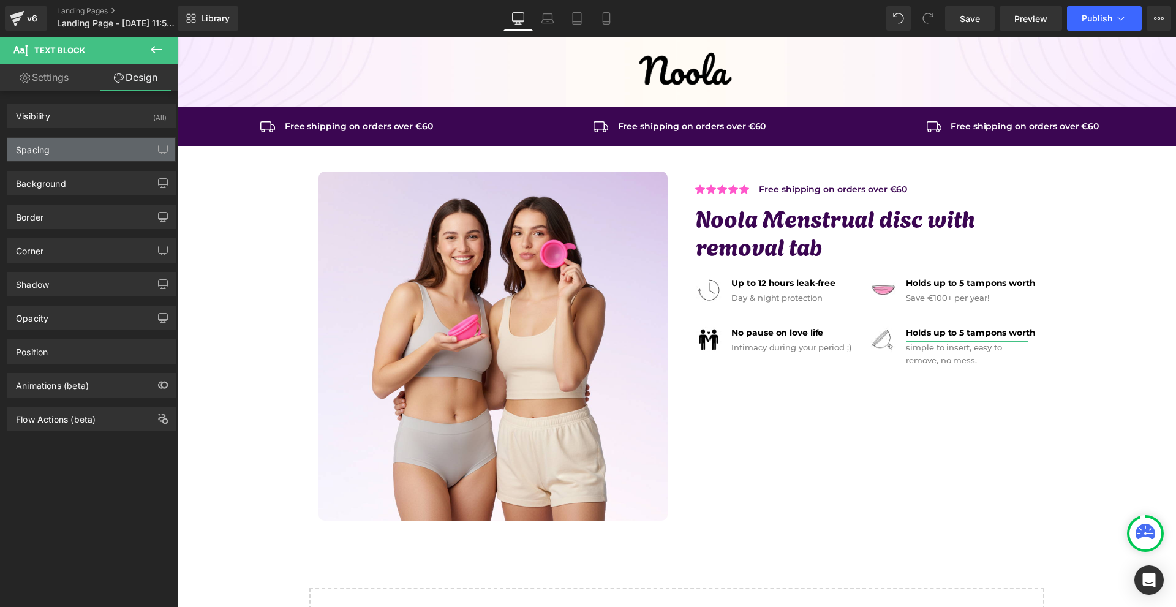
click at [85, 159] on div "Spacing" at bounding box center [91, 149] width 168 height 23
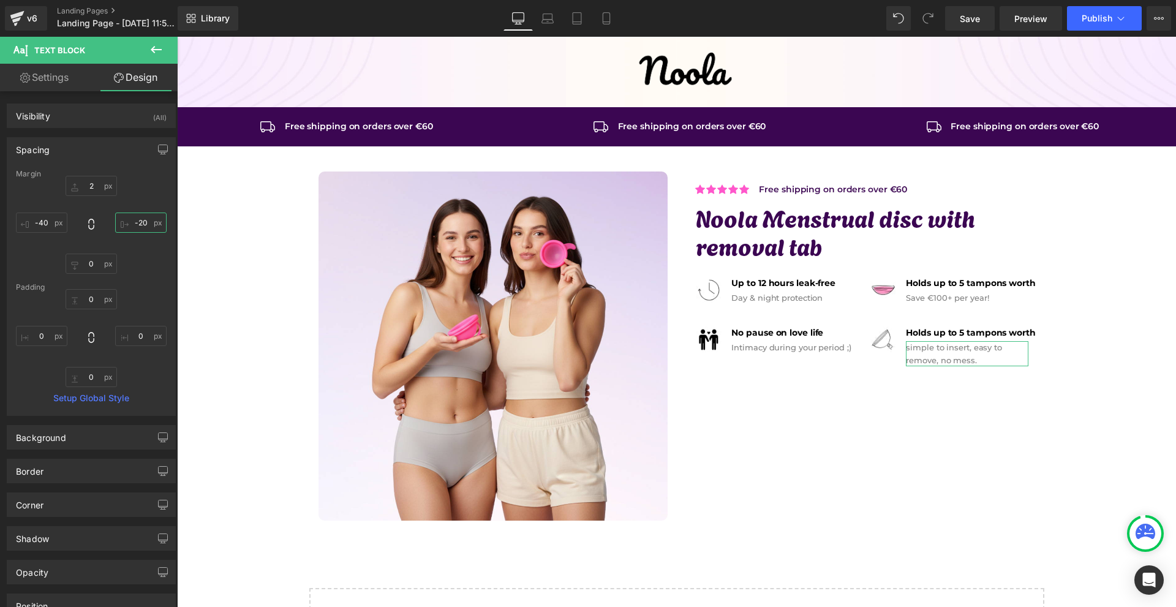
click at [139, 229] on input "-20" at bounding box center [140, 223] width 51 height 20
type input "-100"
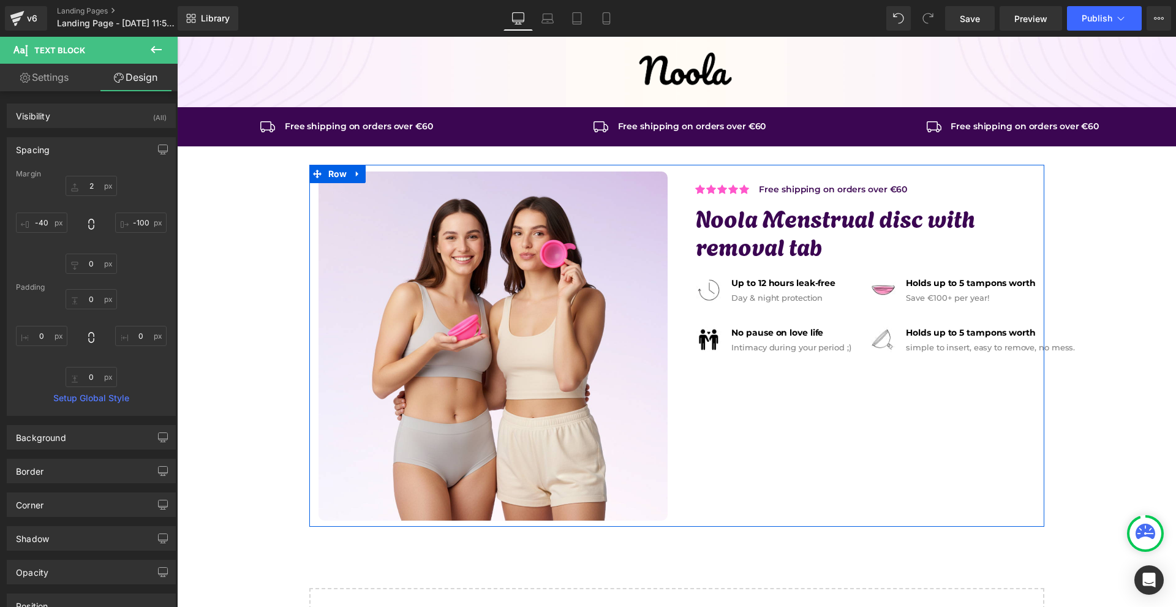
click at [992, 484] on div "Image Icon Icon Icon Icon Icon Icon List Hoz Free shipping on orders over €60 T…" at bounding box center [676, 346] width 735 height 362
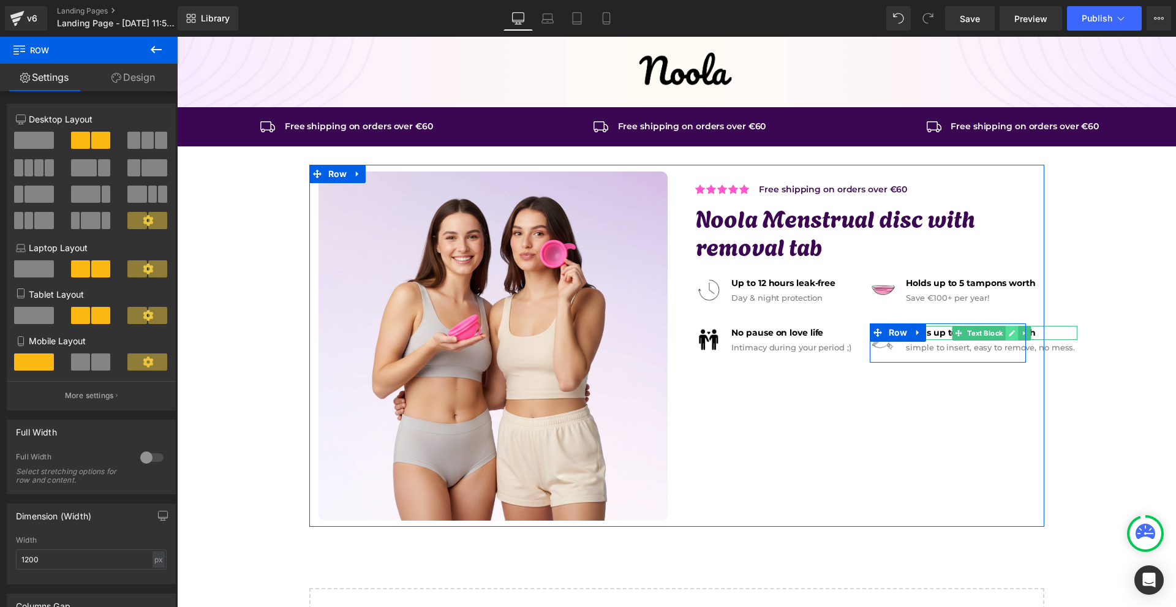
click at [1006, 331] on link at bounding box center [1012, 333] width 13 height 15
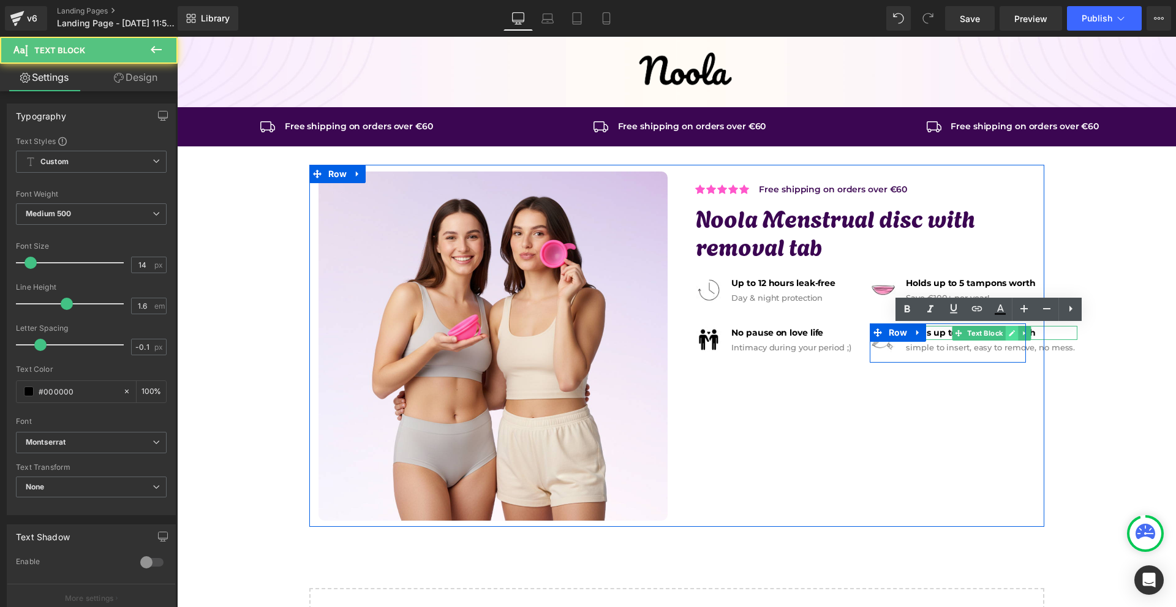
click at [1004, 331] on b "Holds up to 5 tampons worth" at bounding box center [970, 332] width 129 height 11
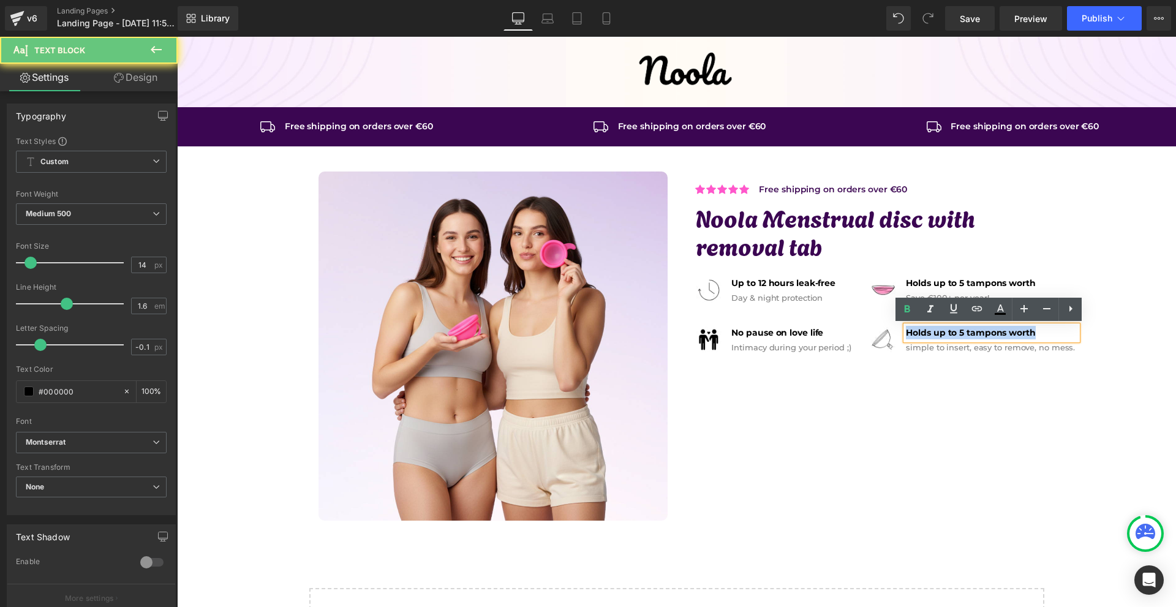
click at [1004, 331] on b "Holds up to 5 tampons worth" at bounding box center [970, 332] width 129 height 11
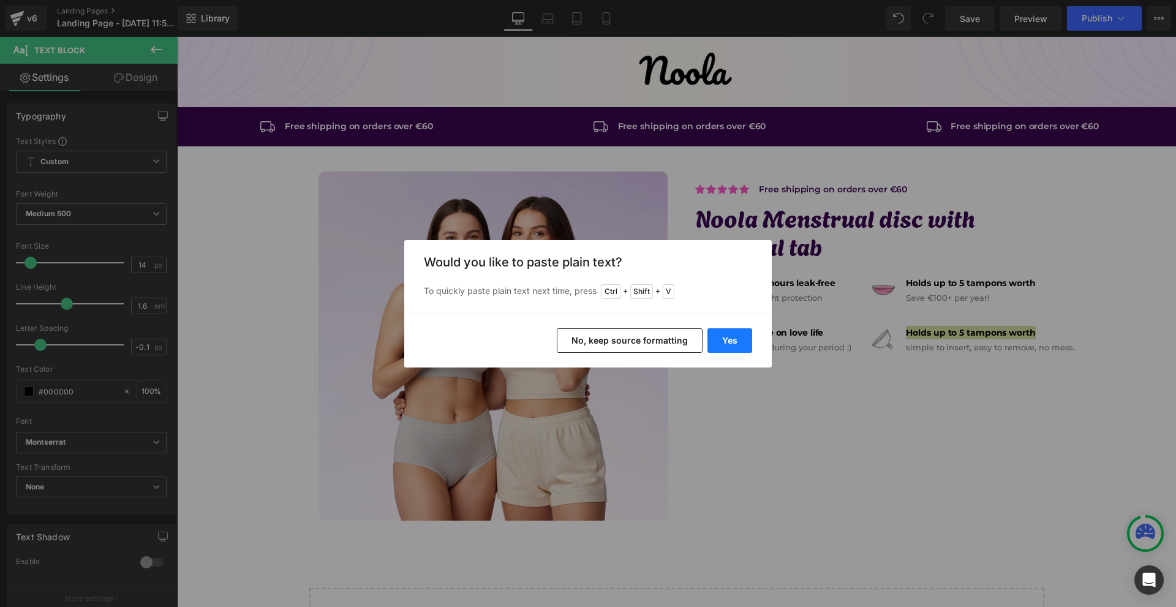
click at [737, 342] on button "Yes" at bounding box center [729, 340] width 45 height 24
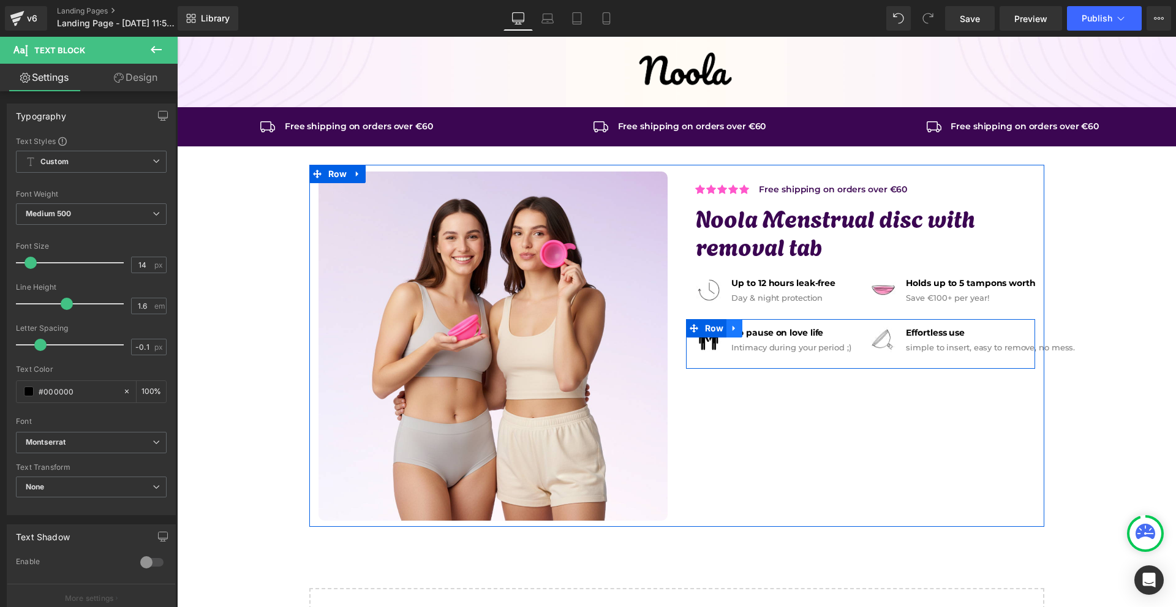
click at [733, 331] on icon at bounding box center [734, 328] width 9 height 9
click at [746, 329] on icon at bounding box center [750, 328] width 9 height 9
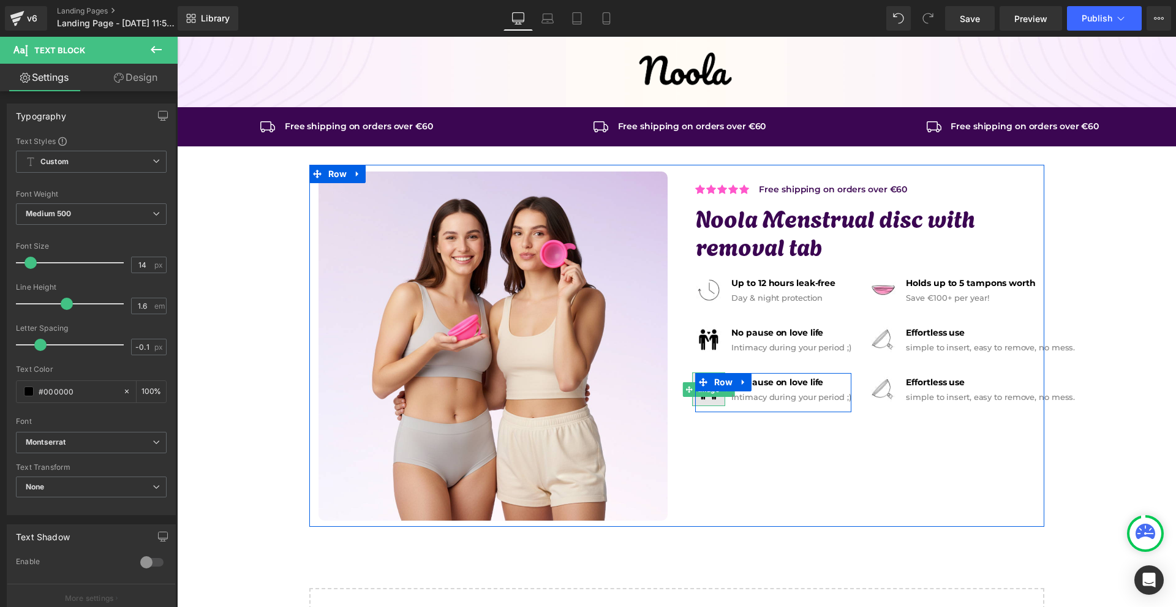
click at [702, 397] on img at bounding box center [709, 389] width 34 height 34
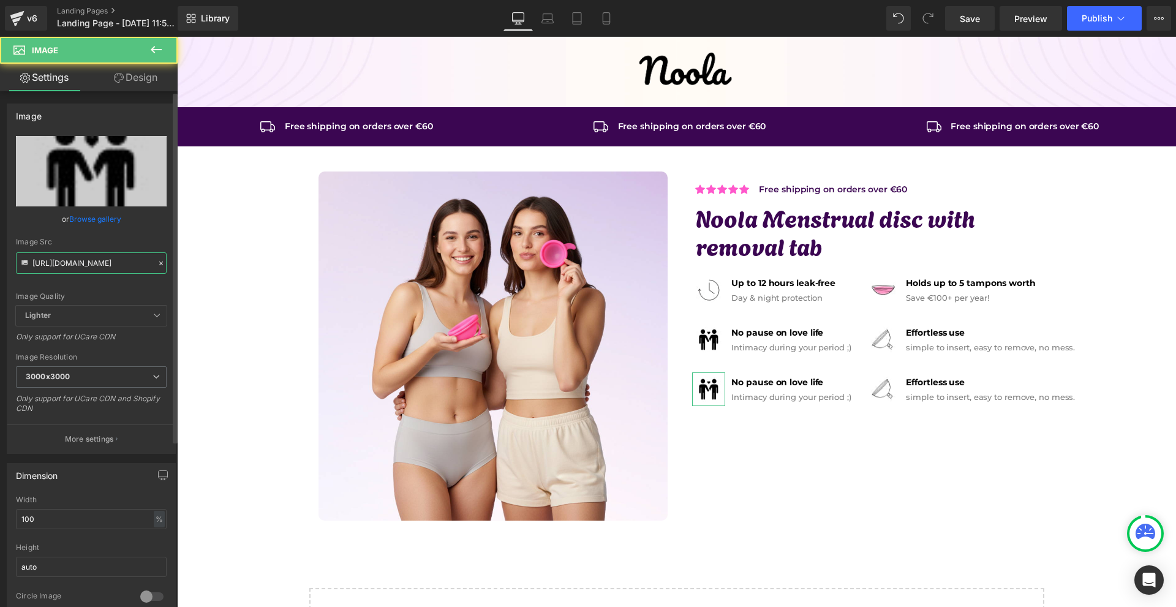
click at [94, 268] on input "[URL][DOMAIN_NAME]" at bounding box center [91, 262] width 151 height 21
paste input "6_a45cf80c-3b48-4dcd-ba66-4073164d799d"
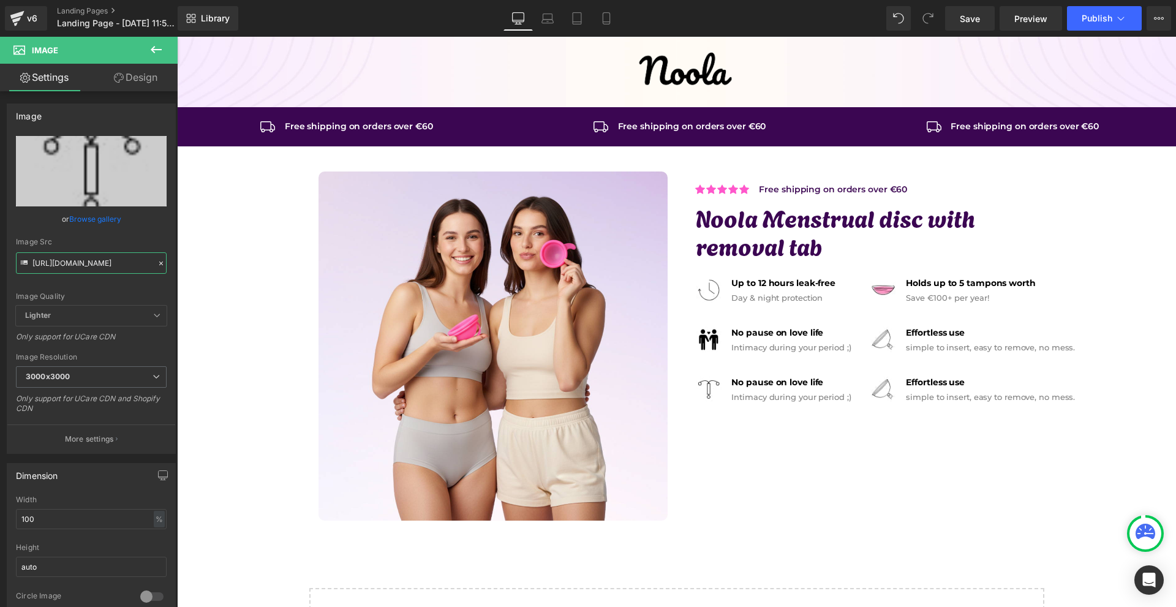
type input "[URL][DOMAIN_NAME]"
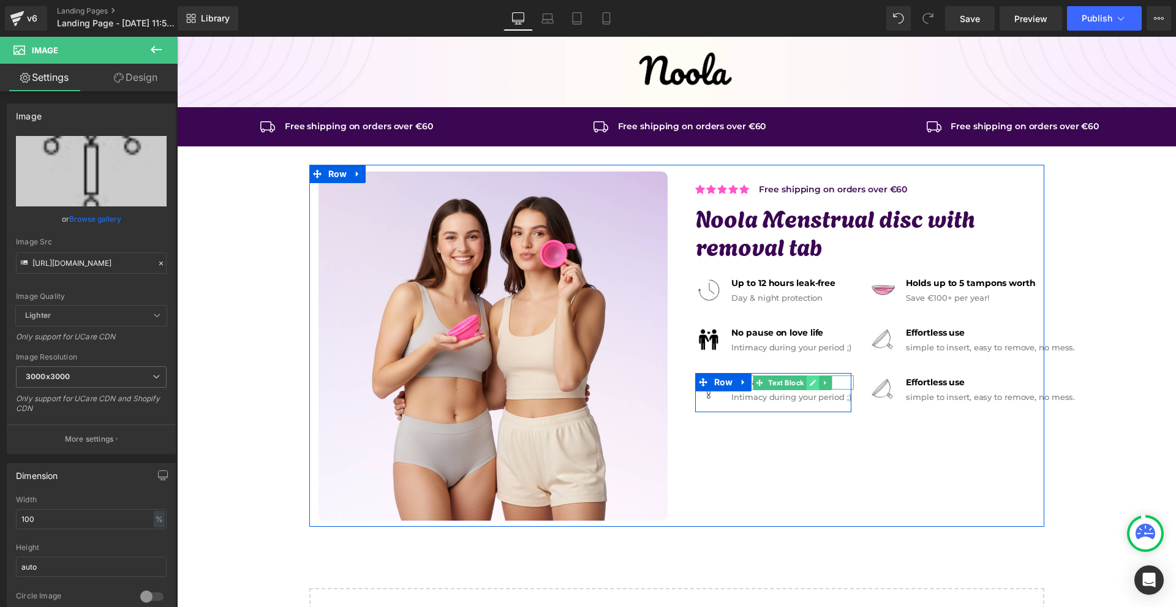
click at [807, 383] on link at bounding box center [813, 382] width 13 height 15
click at [806, 383] on strong "No pause on love life" at bounding box center [777, 382] width 92 height 11
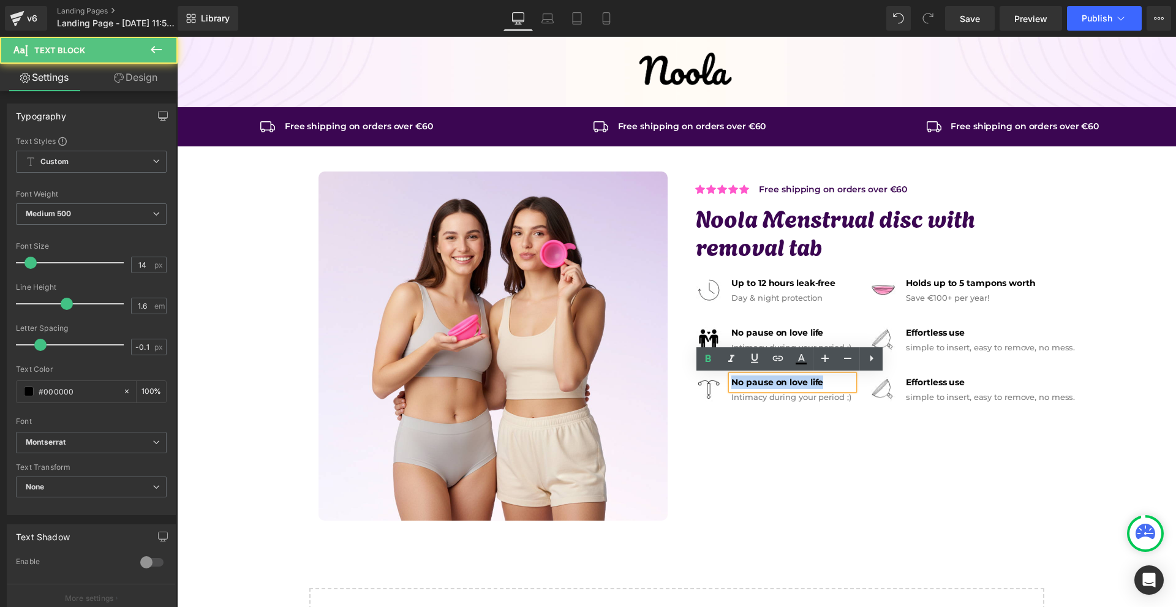
click at [806, 383] on strong "No pause on love life" at bounding box center [777, 382] width 92 height 11
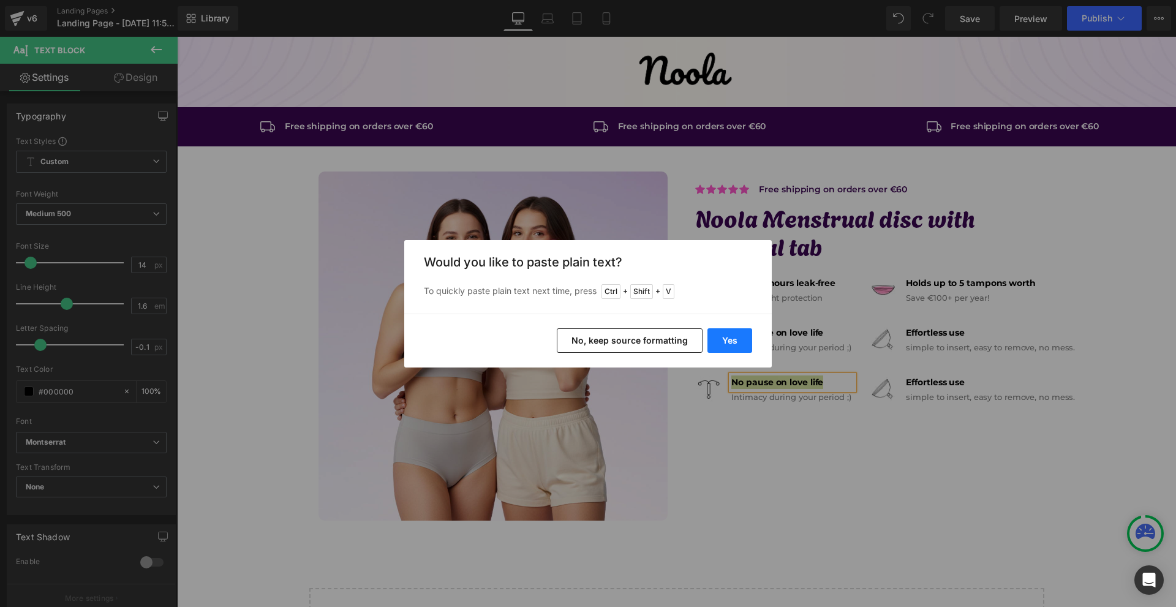
click at [747, 345] on button "Yes" at bounding box center [729, 340] width 45 height 24
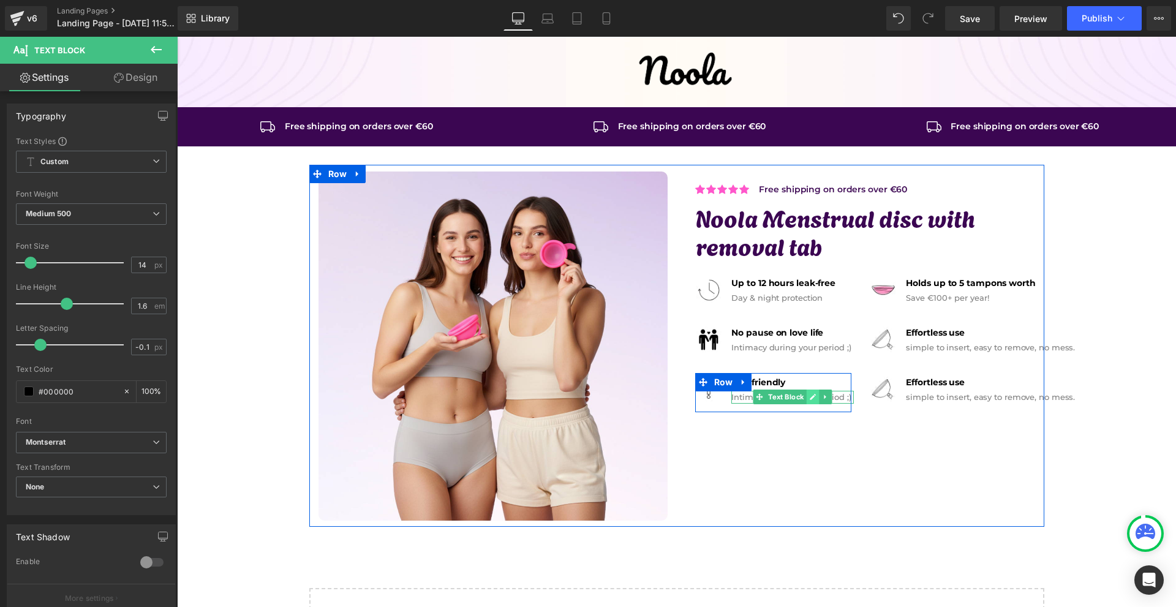
click at [814, 397] on link at bounding box center [813, 397] width 13 height 15
click at [814, 397] on p "Intimacy during your period ;)" at bounding box center [792, 397] width 122 height 13
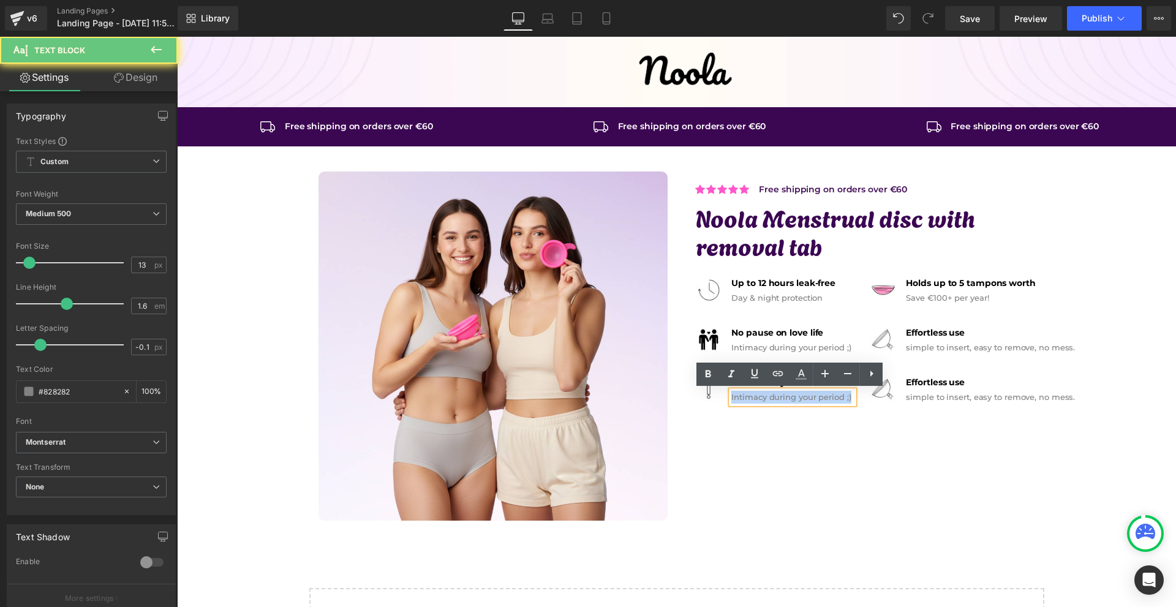
click at [814, 397] on p "Intimacy during your period ;)" at bounding box center [792, 397] width 122 height 13
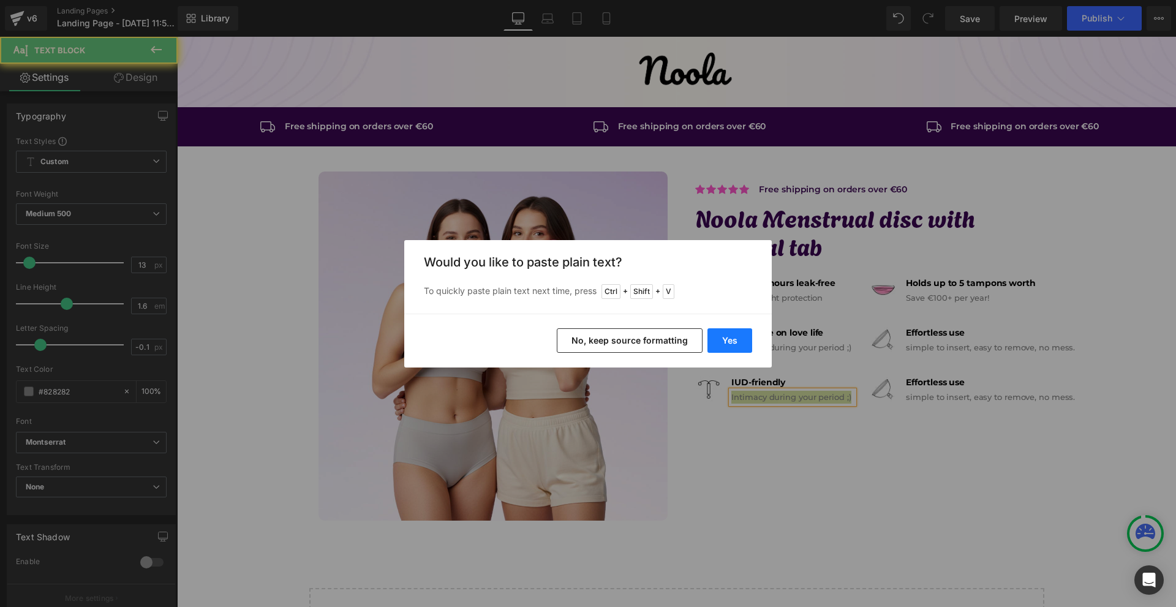
click at [729, 331] on button "Yes" at bounding box center [729, 340] width 45 height 24
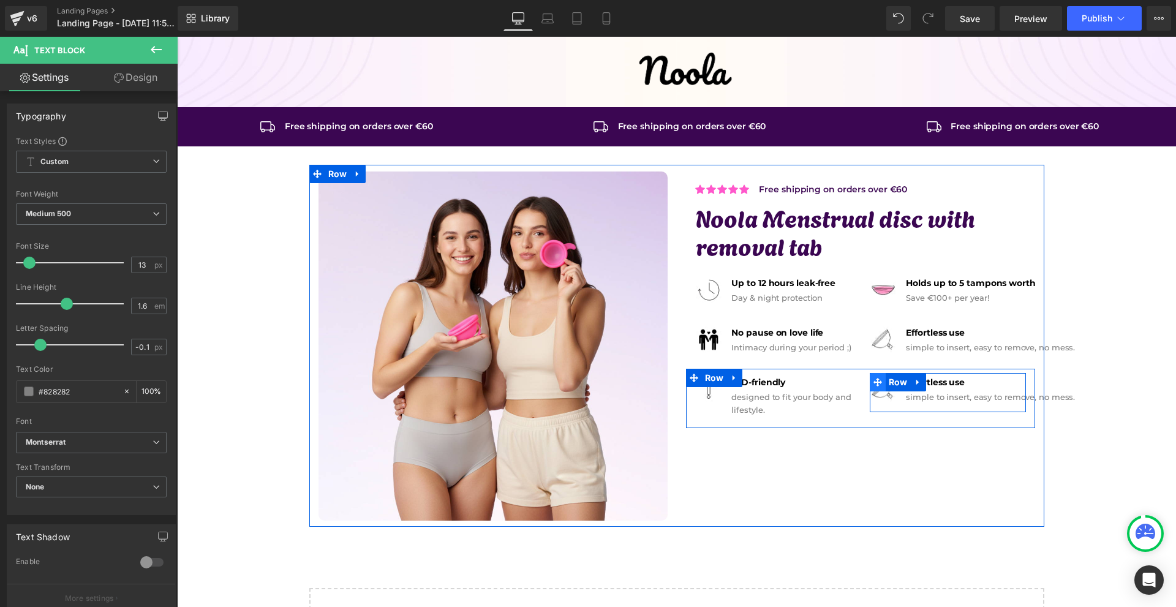
click at [874, 388] on span at bounding box center [878, 382] width 16 height 18
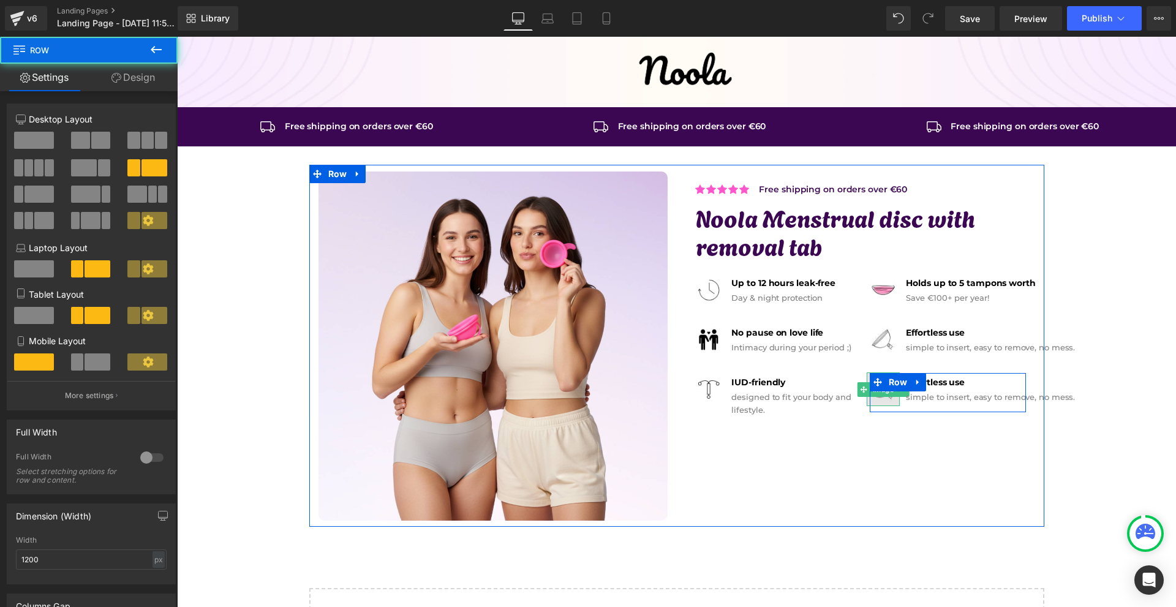
click at [875, 393] on span "Image" at bounding box center [883, 389] width 26 height 15
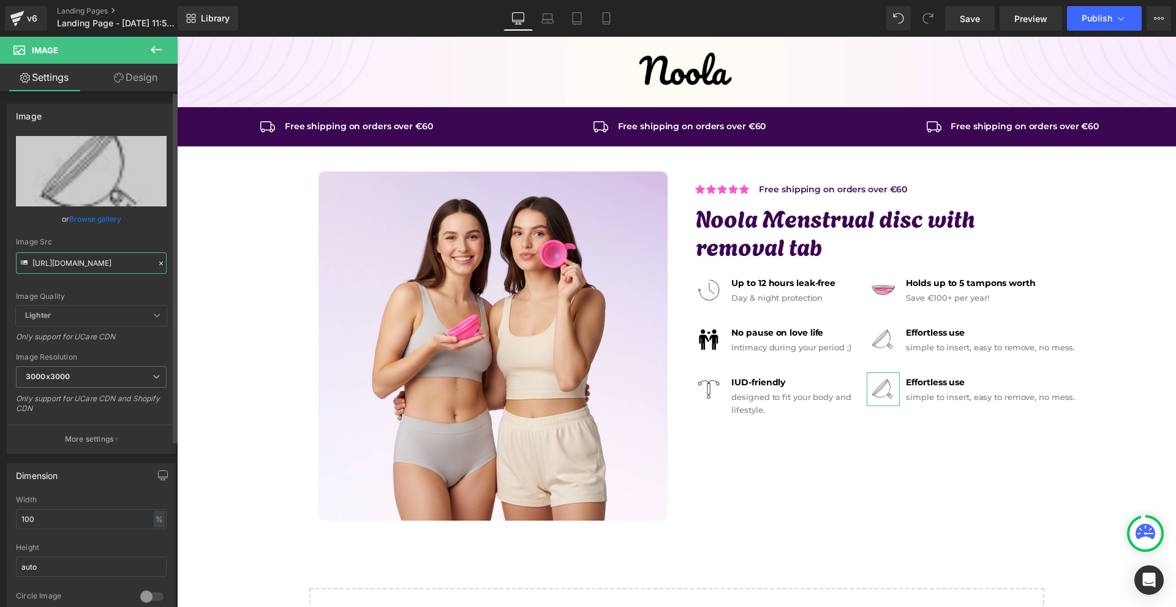
click at [53, 254] on input "[URL][DOMAIN_NAME]" at bounding box center [91, 262] width 151 height 21
paste input "0_857f7c5d-7ddb-467b-85c0-2f79e401590f"
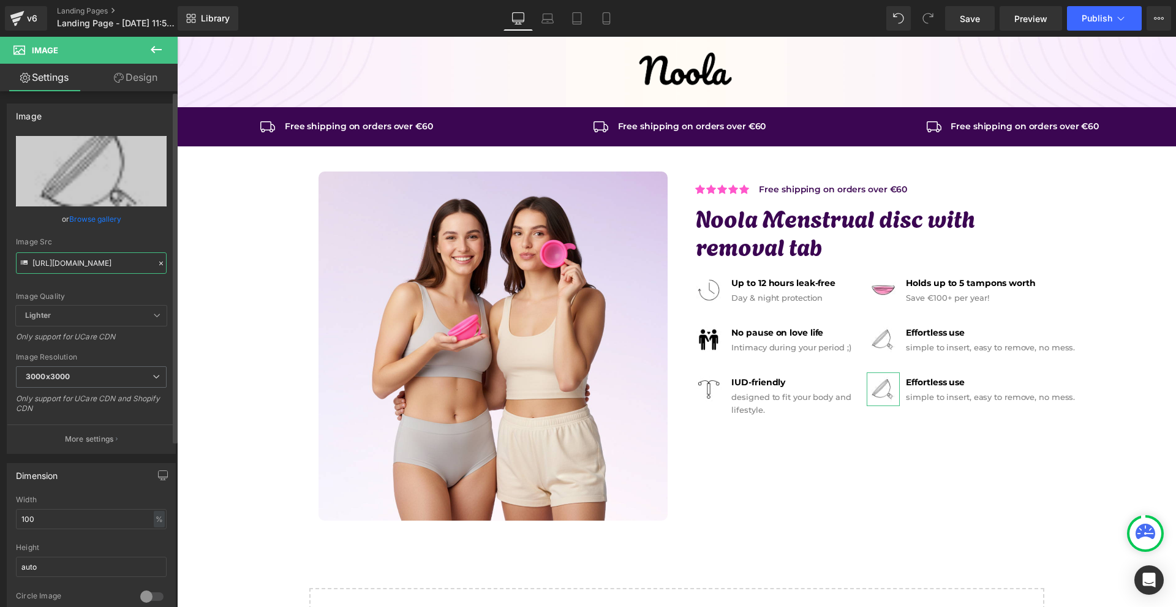
scroll to position [0, 261]
type input "[URL][DOMAIN_NAME]"
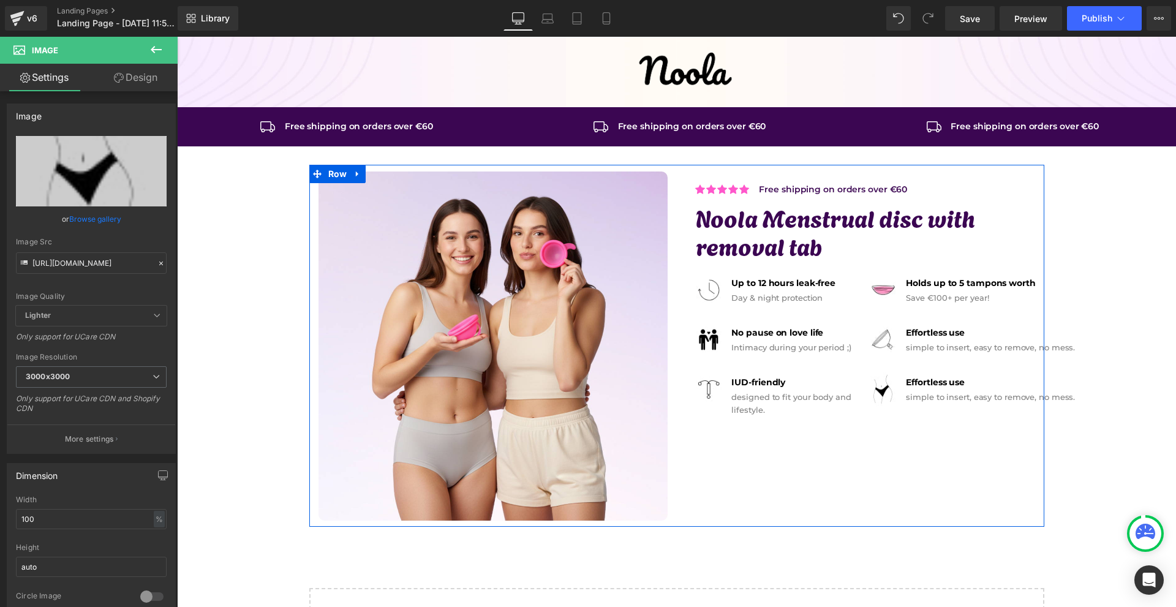
click at [907, 400] on div "simple to insert, easy to remove, no mess. Text Block" at bounding box center [991, 397] width 171 height 13
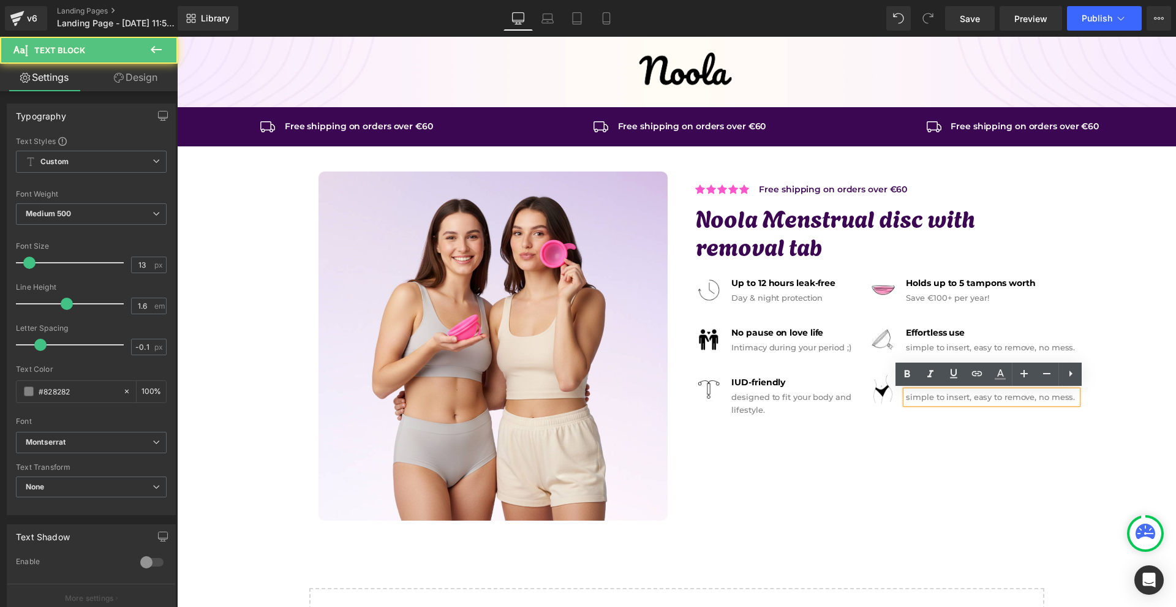
click at [907, 400] on div "simple to insert, easy to remove, no mess. Text Block" at bounding box center [991, 397] width 171 height 13
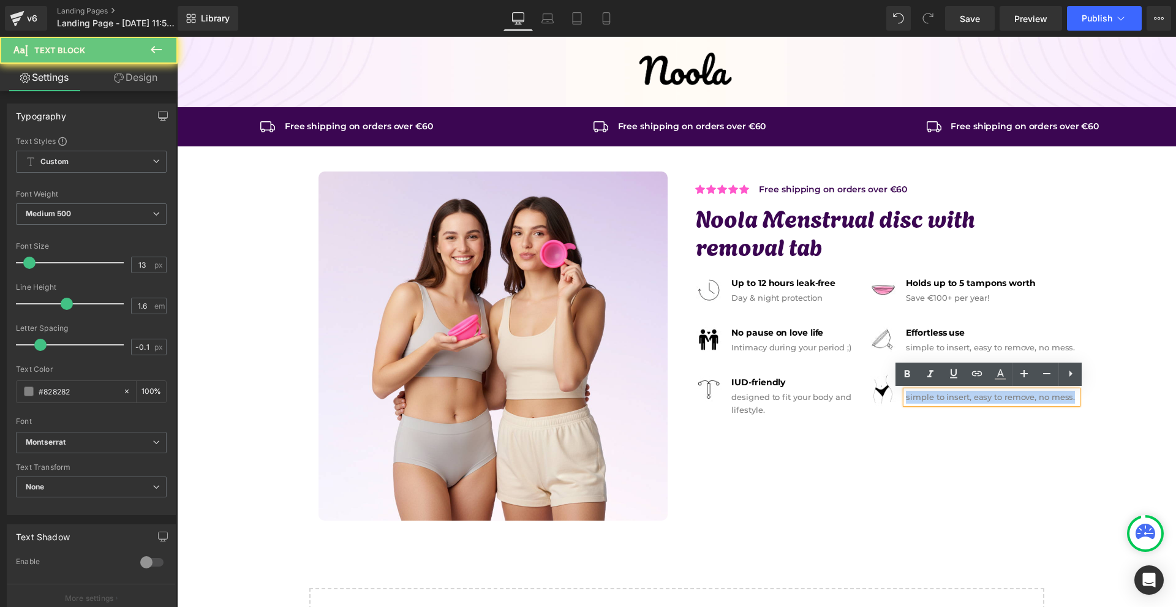
click at [907, 400] on p "simple to insert, easy to remove, no mess." at bounding box center [991, 397] width 171 height 13
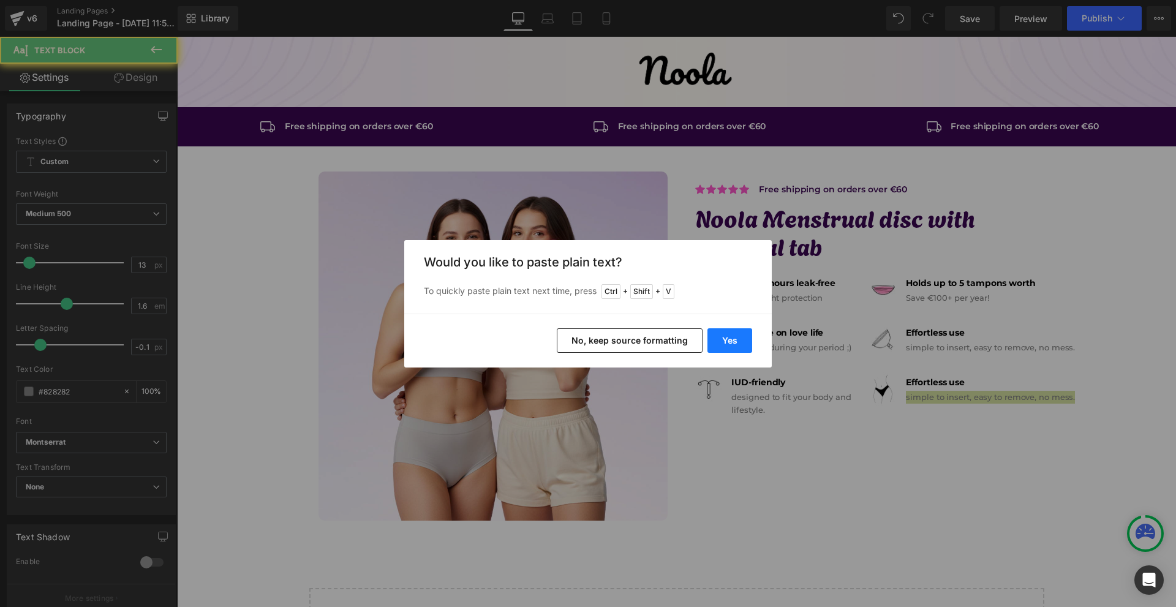
click at [732, 339] on button "Yes" at bounding box center [729, 340] width 45 height 24
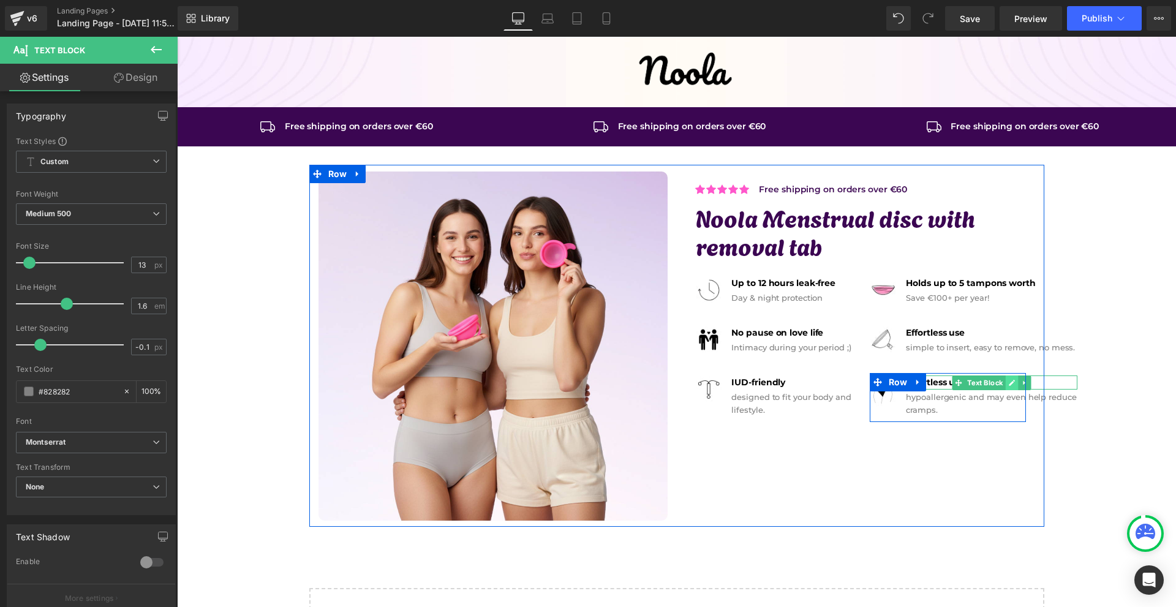
click at [1006, 380] on link at bounding box center [1012, 382] width 13 height 15
click at [1003, 380] on p "Effortless use" at bounding box center [991, 381] width 171 height 13
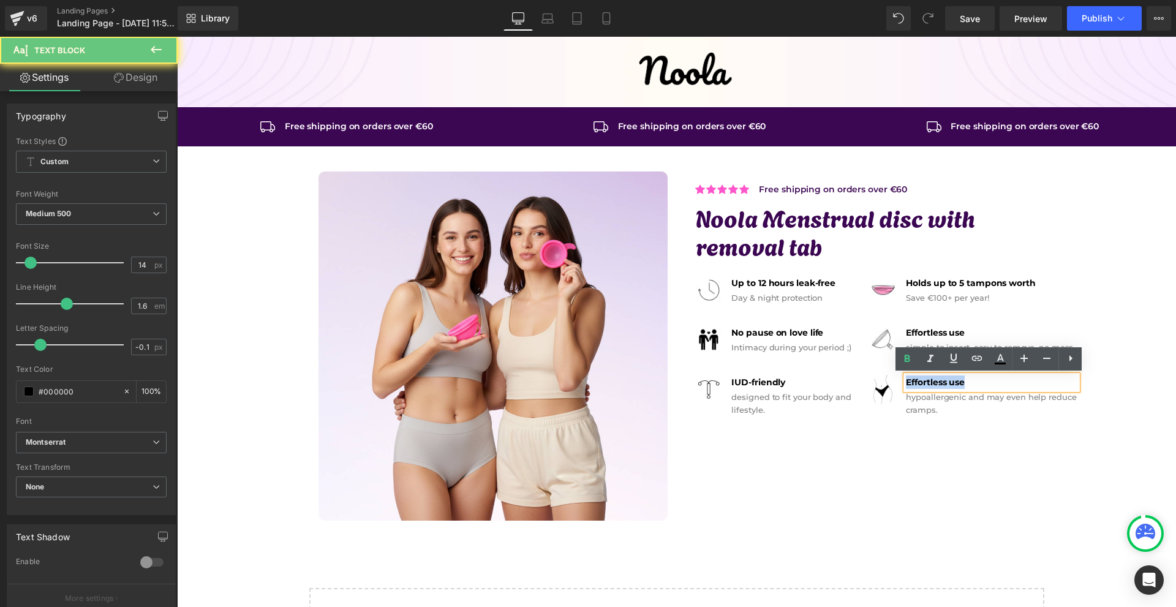
click at [1003, 380] on p "Effortless use" at bounding box center [991, 381] width 171 height 13
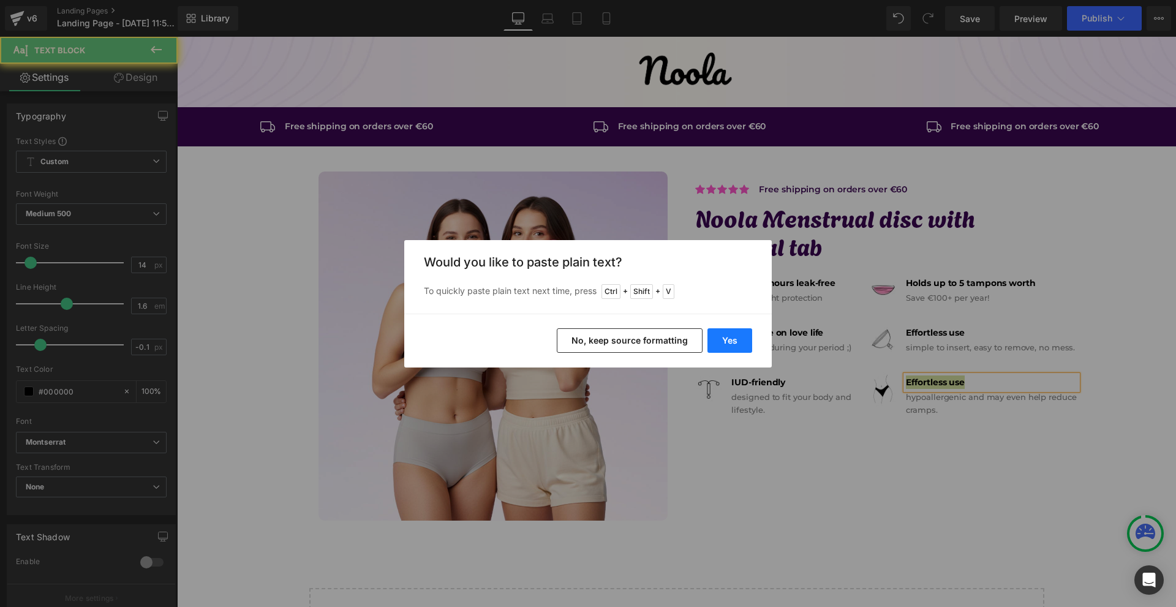
click at [722, 335] on button "Yes" at bounding box center [729, 340] width 45 height 24
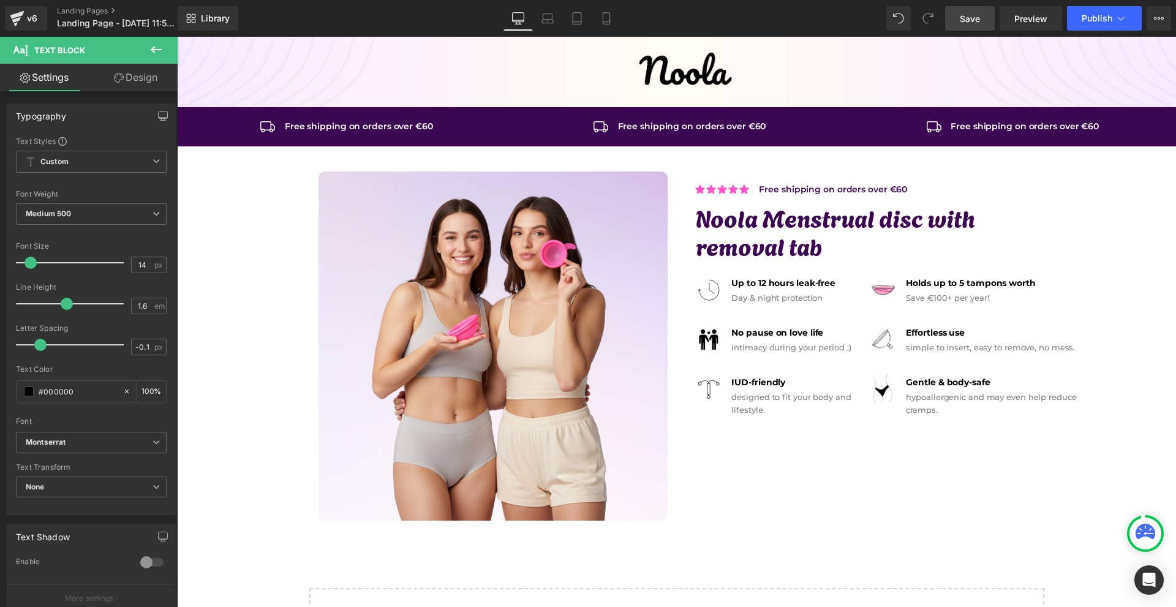
click at [969, 21] on span "Save" at bounding box center [970, 18] width 20 height 13
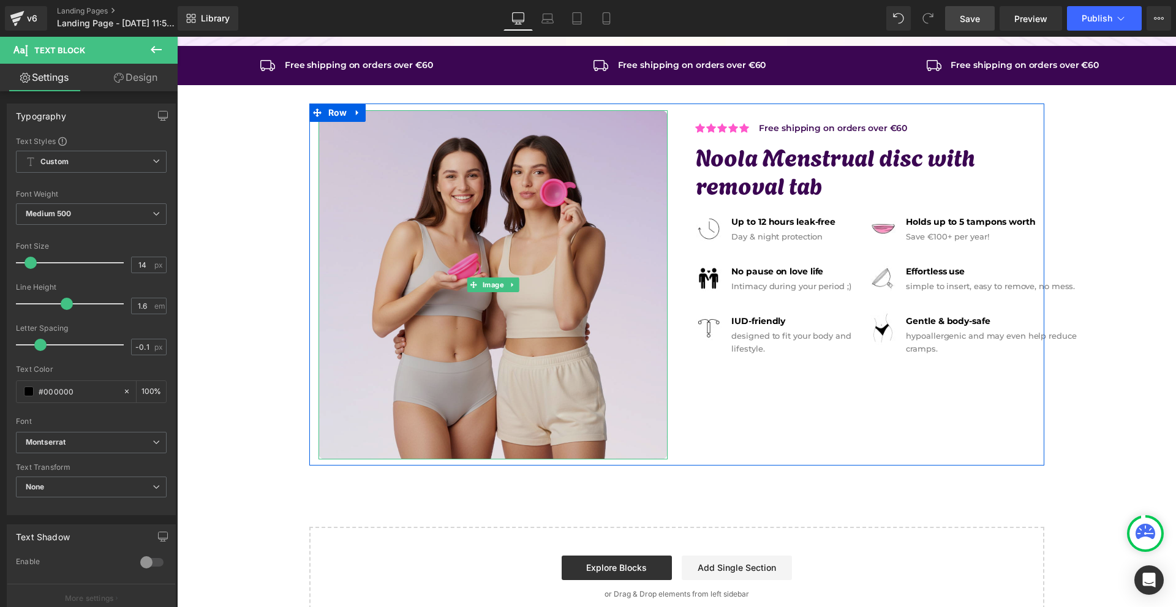
scroll to position [100, 0]
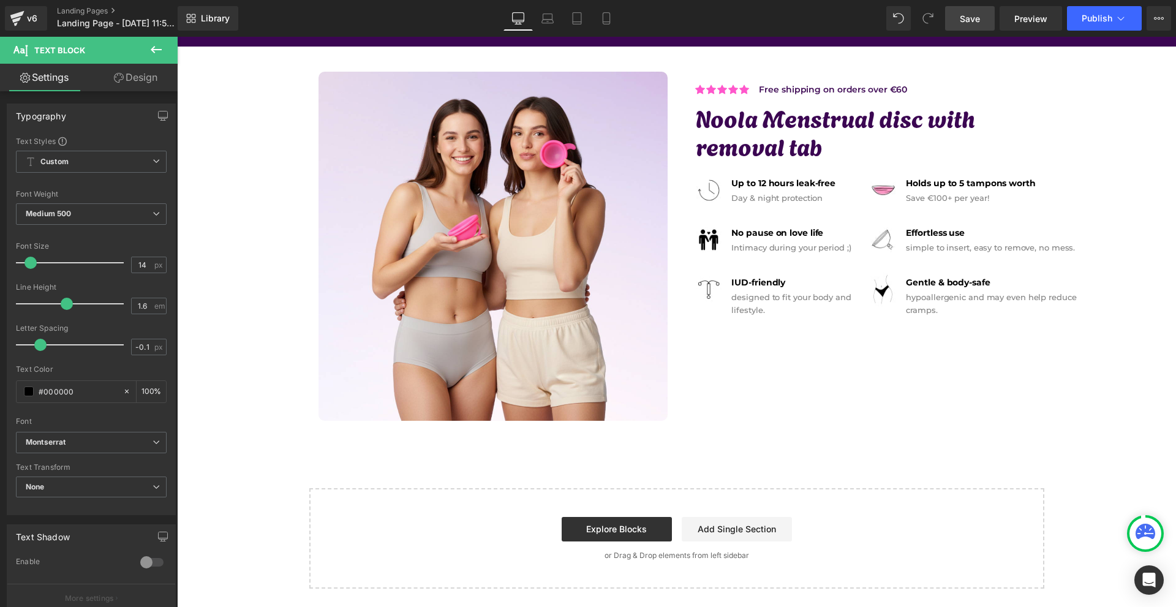
click at [156, 51] on icon at bounding box center [156, 49] width 15 height 15
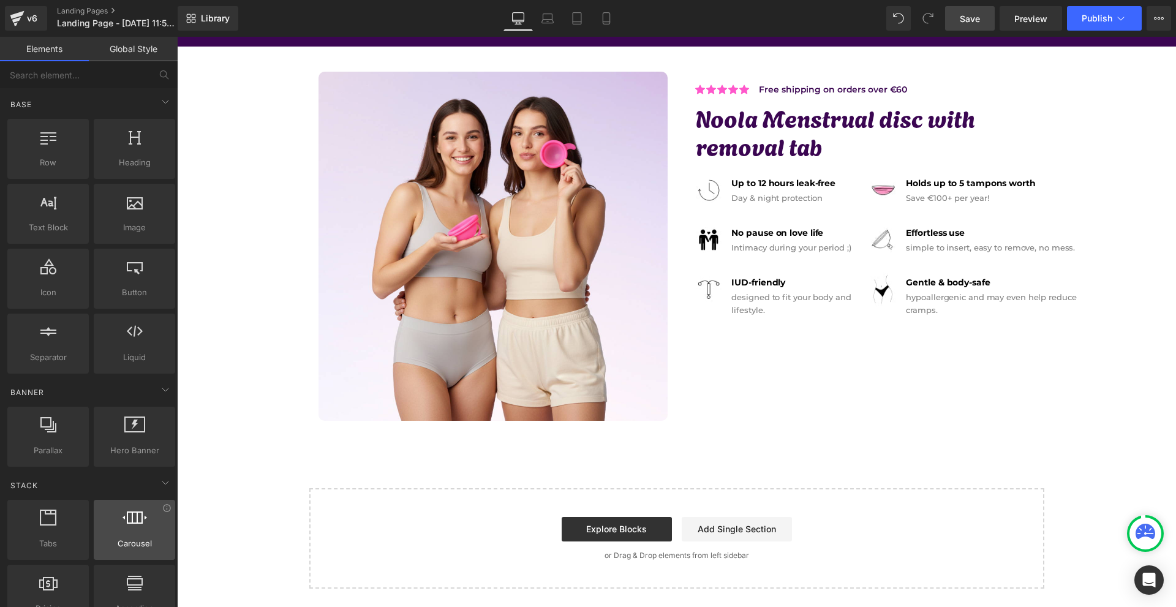
scroll to position [122, 0]
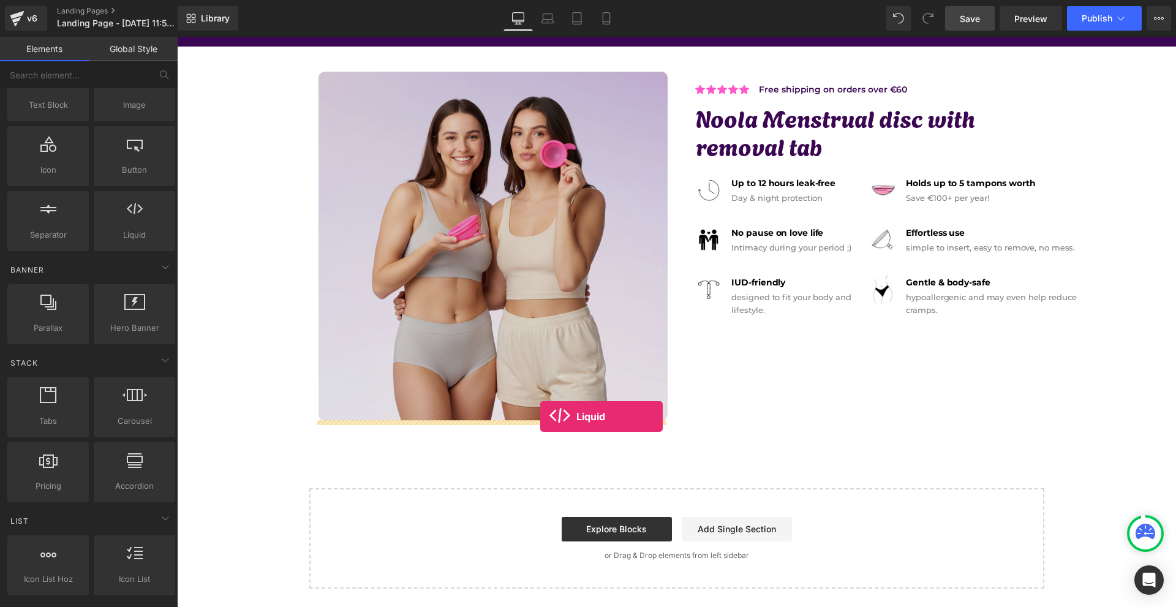
drag, startPoint x: 298, startPoint y: 250, endPoint x: 540, endPoint y: 416, distance: 293.7
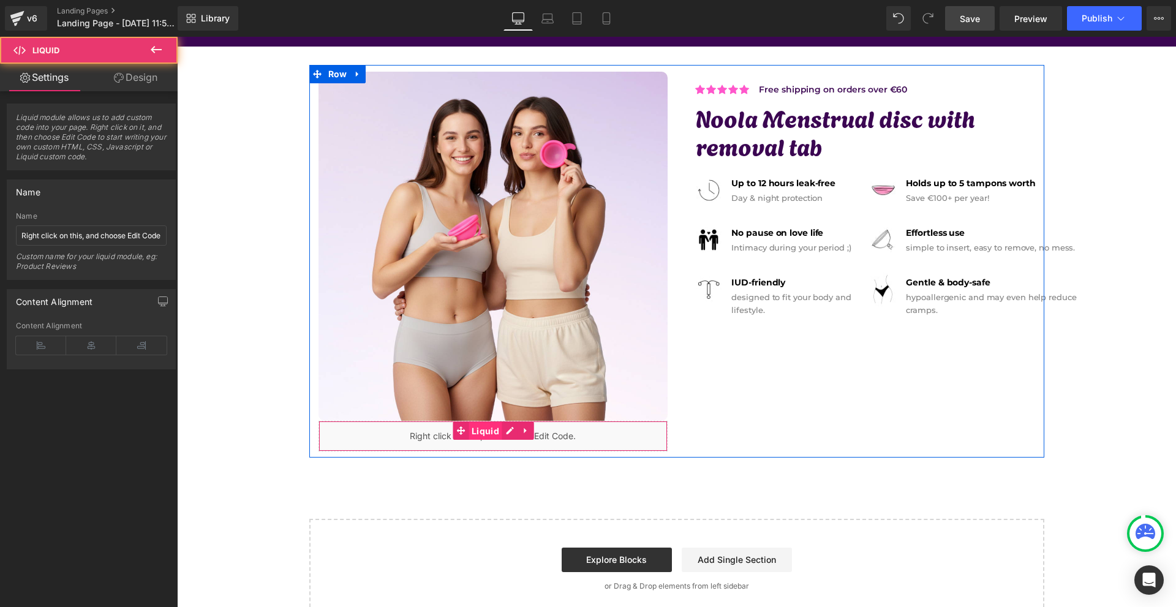
click at [484, 431] on span "Liquid" at bounding box center [486, 431] width 34 height 18
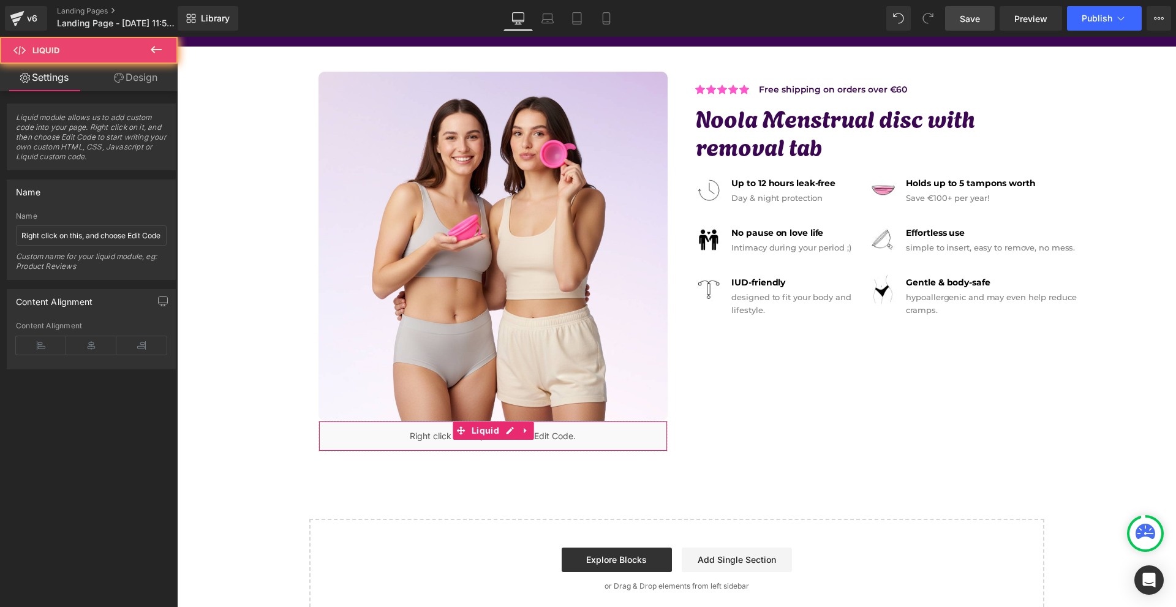
click at [135, 72] on link "Design" at bounding box center [135, 78] width 89 height 28
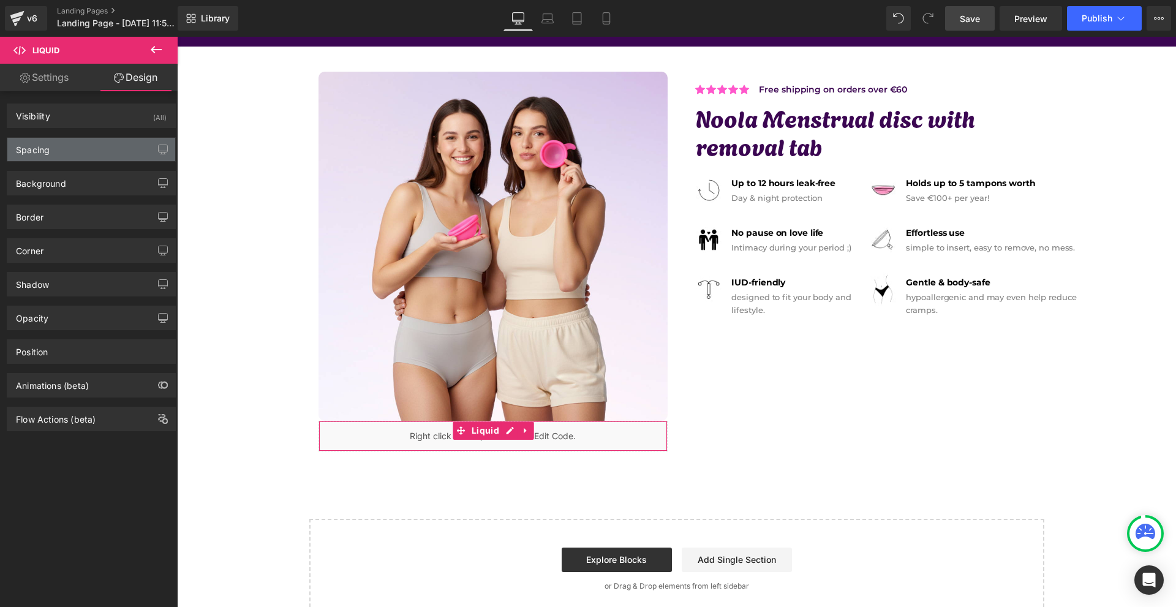
click at [80, 154] on div "Spacing" at bounding box center [91, 149] width 168 height 23
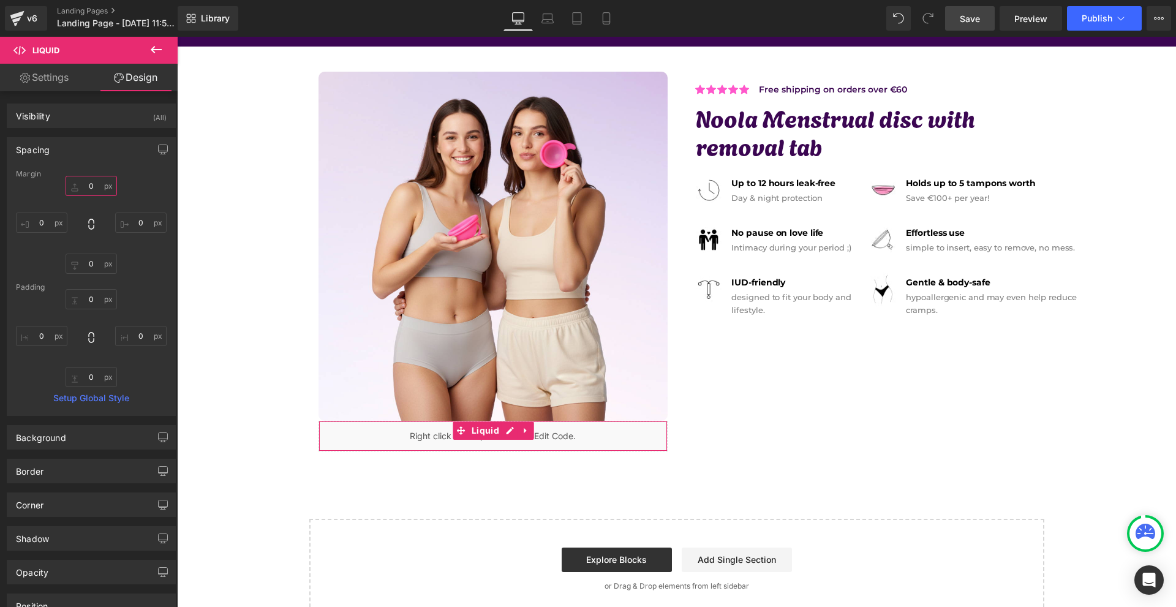
click at [91, 179] on input "0" at bounding box center [91, 186] width 51 height 20
type input "20"
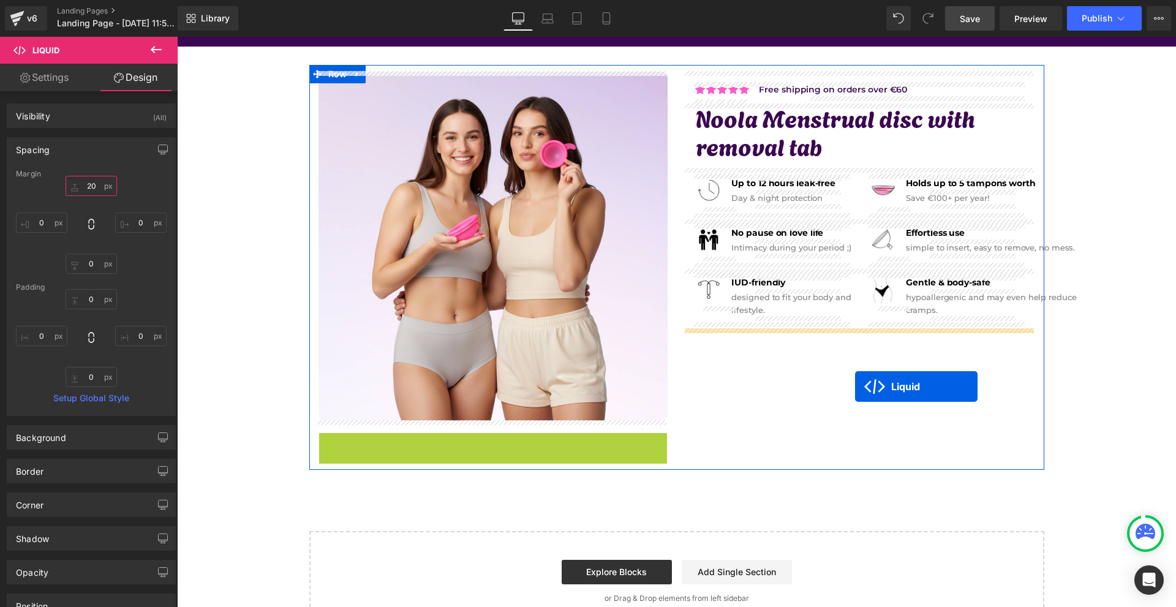
drag, startPoint x: 483, startPoint y: 438, endPoint x: 855, endPoint y: 386, distance: 375.9
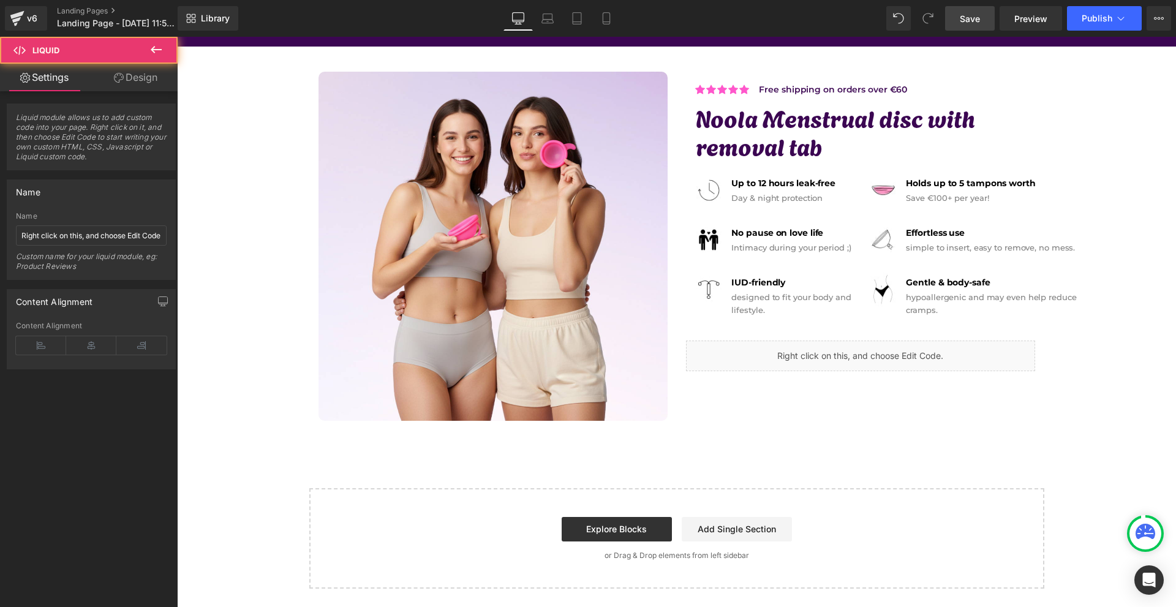
scroll to position [0, 0]
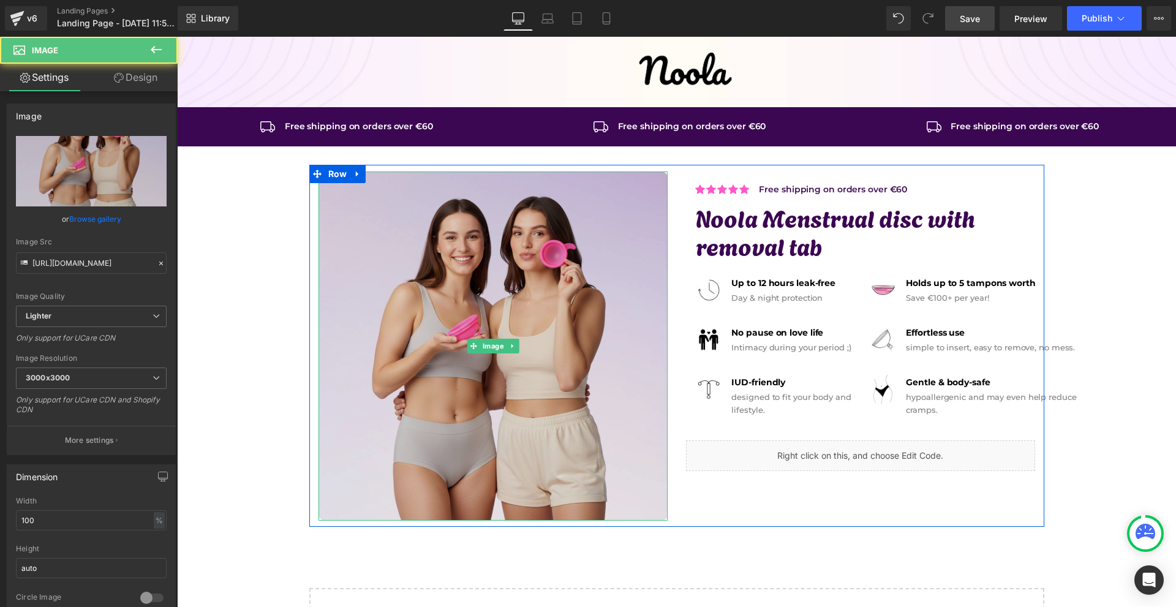
click at [473, 293] on img at bounding box center [492, 345] width 349 height 349
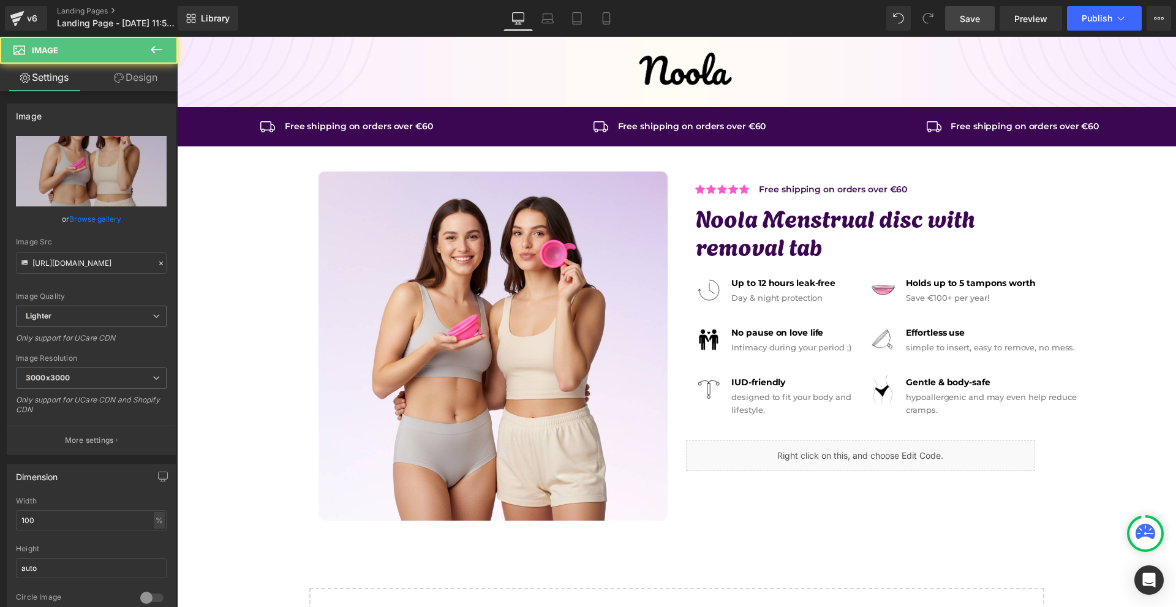
click at [122, 73] on link "Design" at bounding box center [135, 78] width 89 height 28
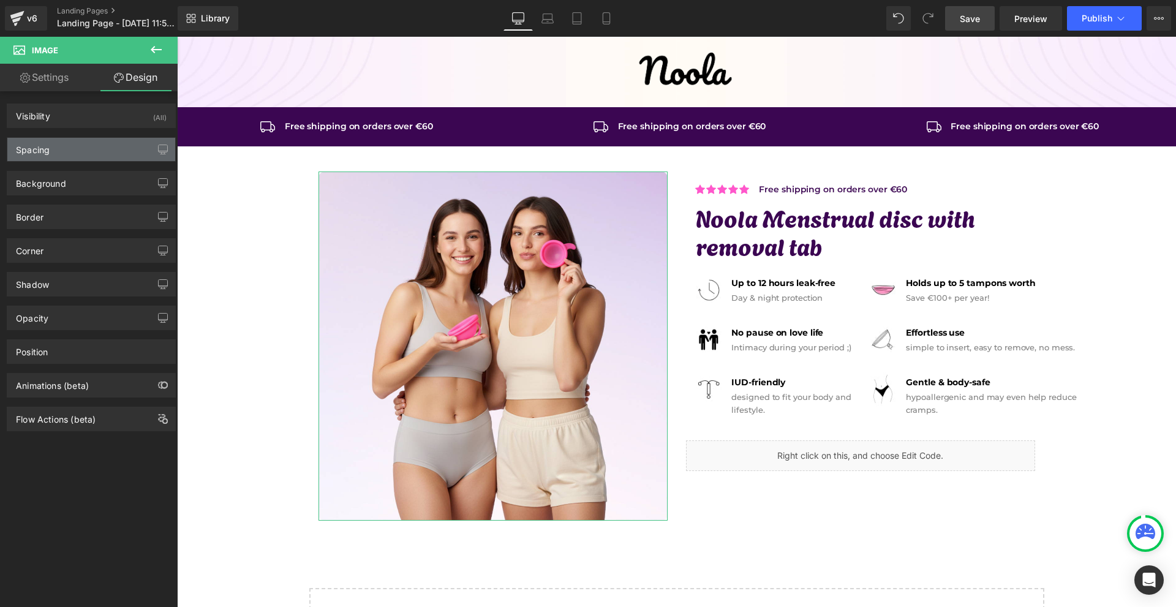
click at [69, 160] on div "Spacing" at bounding box center [91, 149] width 168 height 23
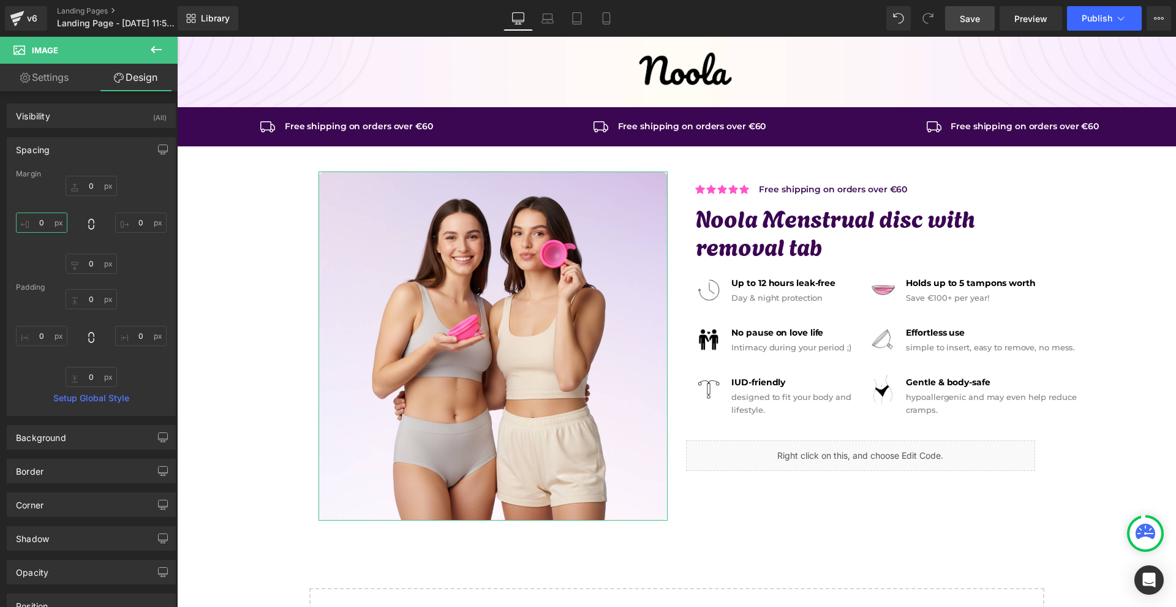
click at [45, 225] on input "0" at bounding box center [41, 223] width 51 height 20
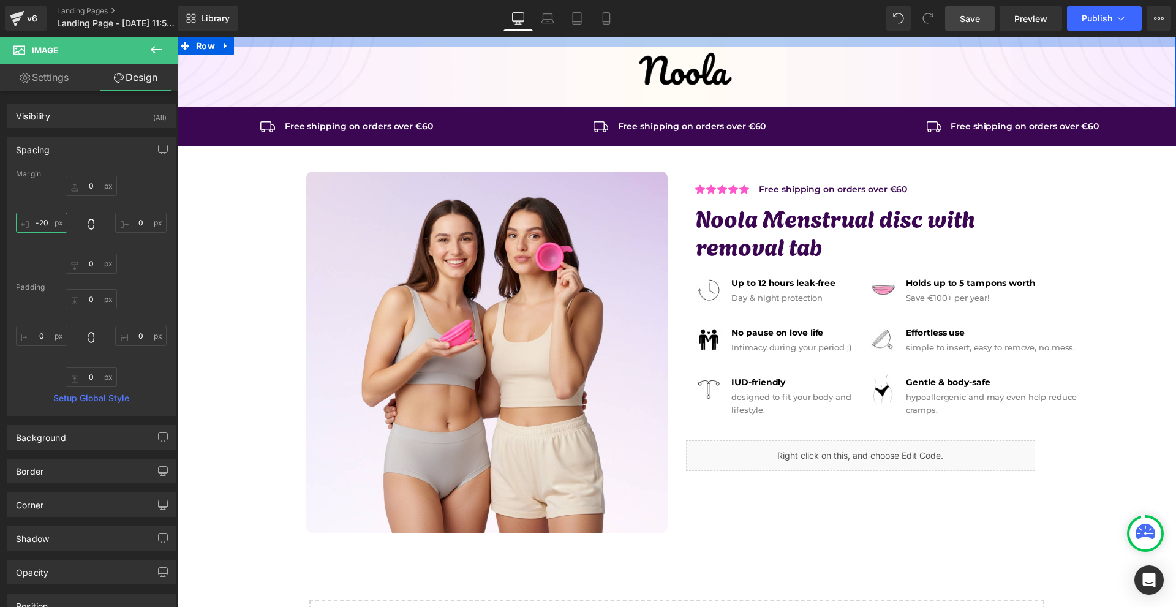
type input "-20"
click at [971, 24] on span "Save" at bounding box center [970, 18] width 20 height 13
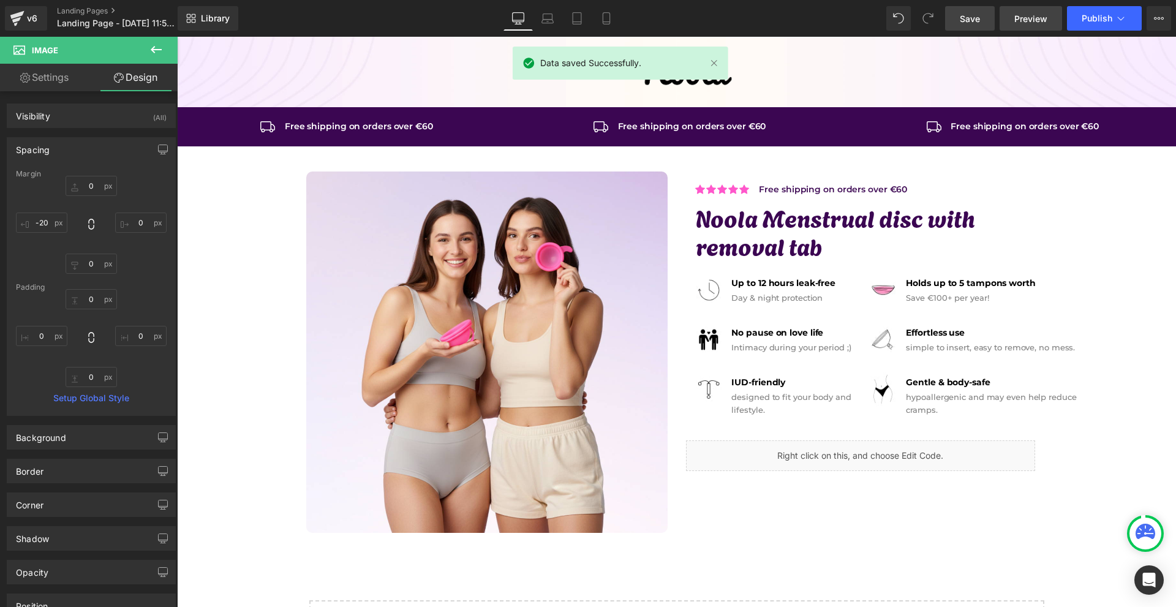
click at [1025, 17] on span "Preview" at bounding box center [1030, 18] width 33 height 13
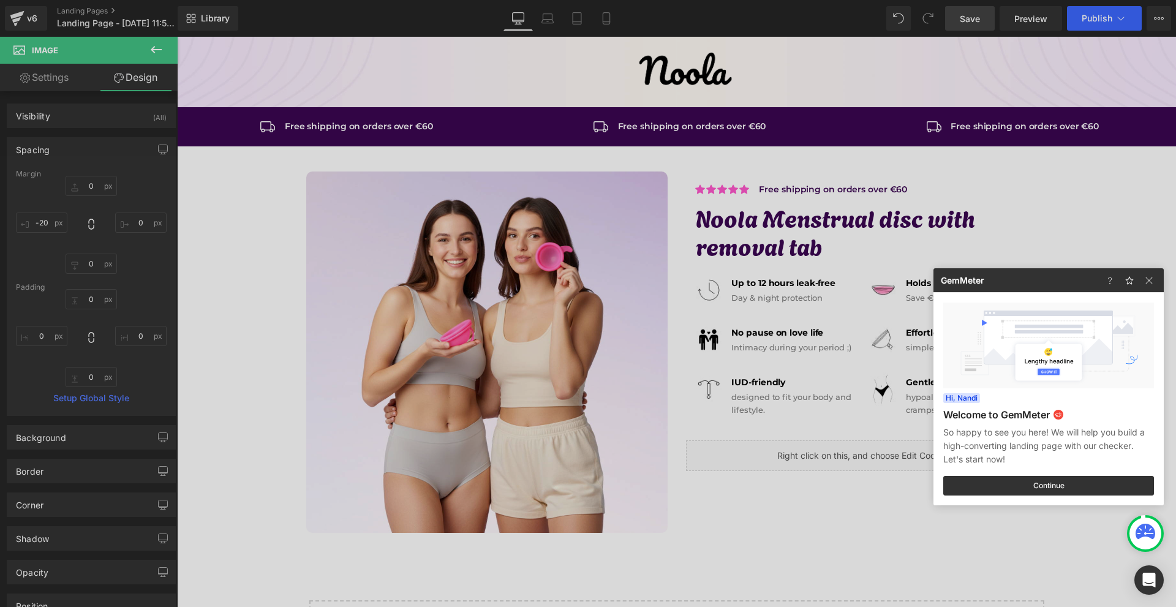
click at [841, 339] on div at bounding box center [588, 303] width 1176 height 607
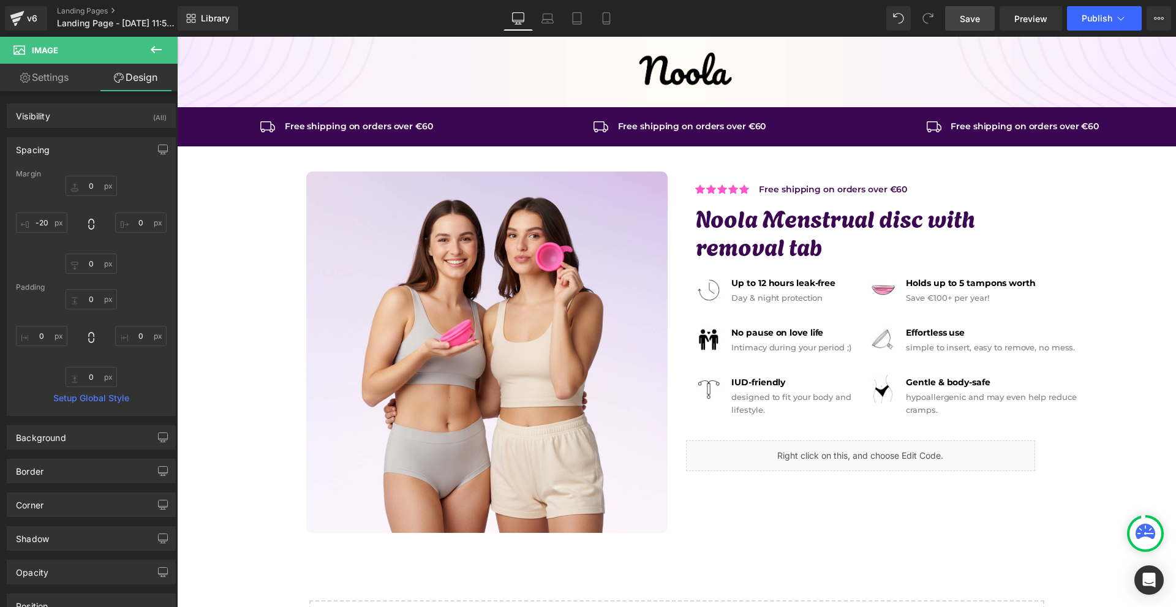
scroll to position [112, 0]
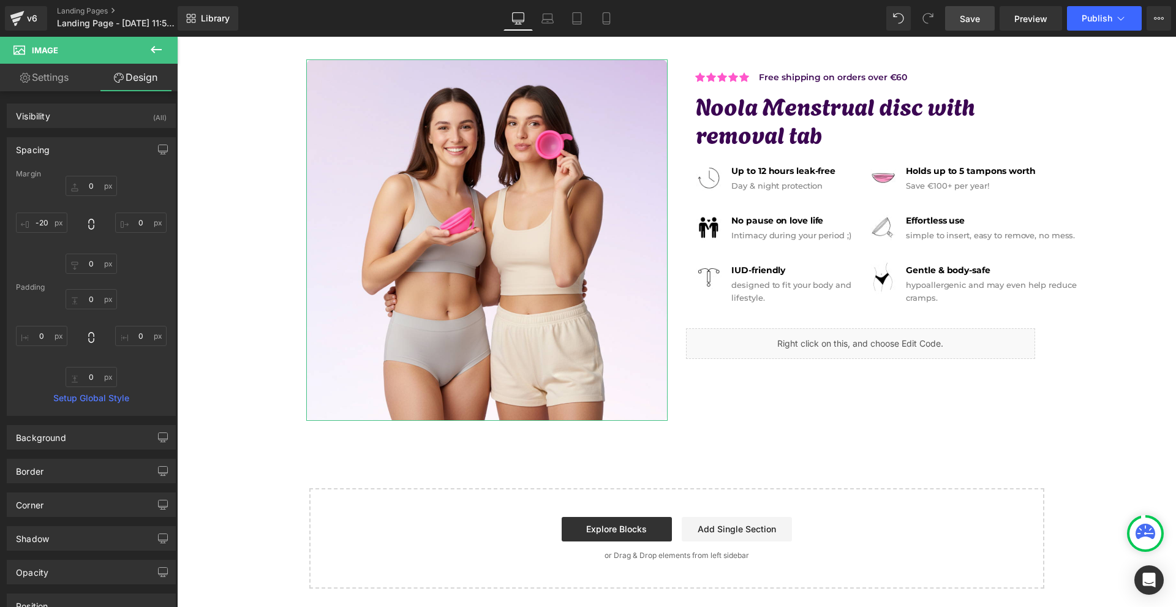
click at [156, 50] on icon at bounding box center [156, 49] width 15 height 15
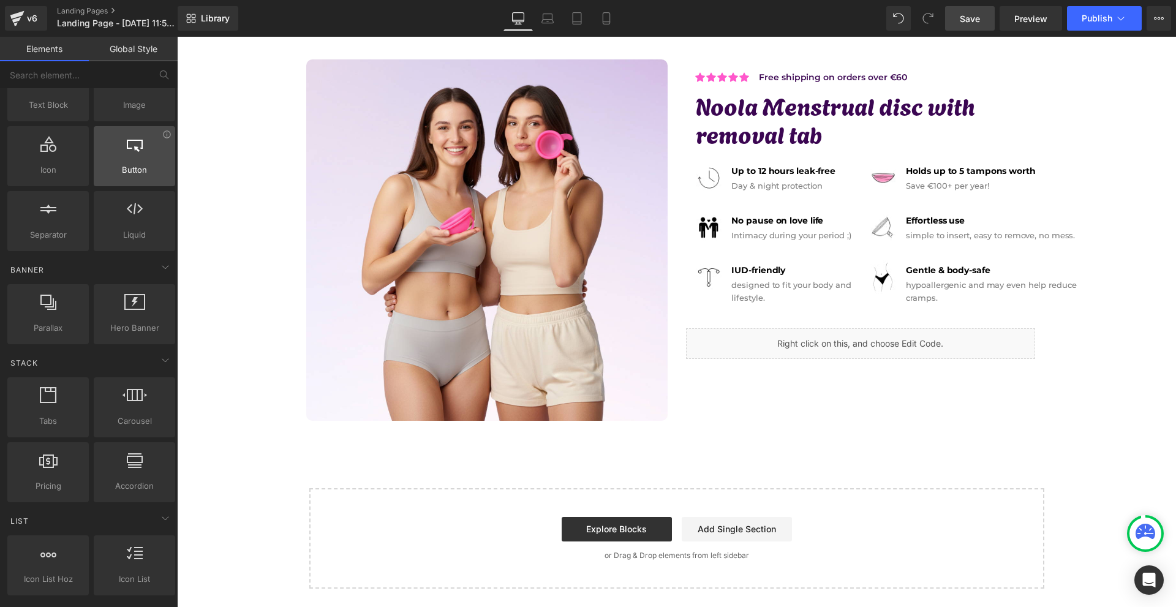
scroll to position [0, 0]
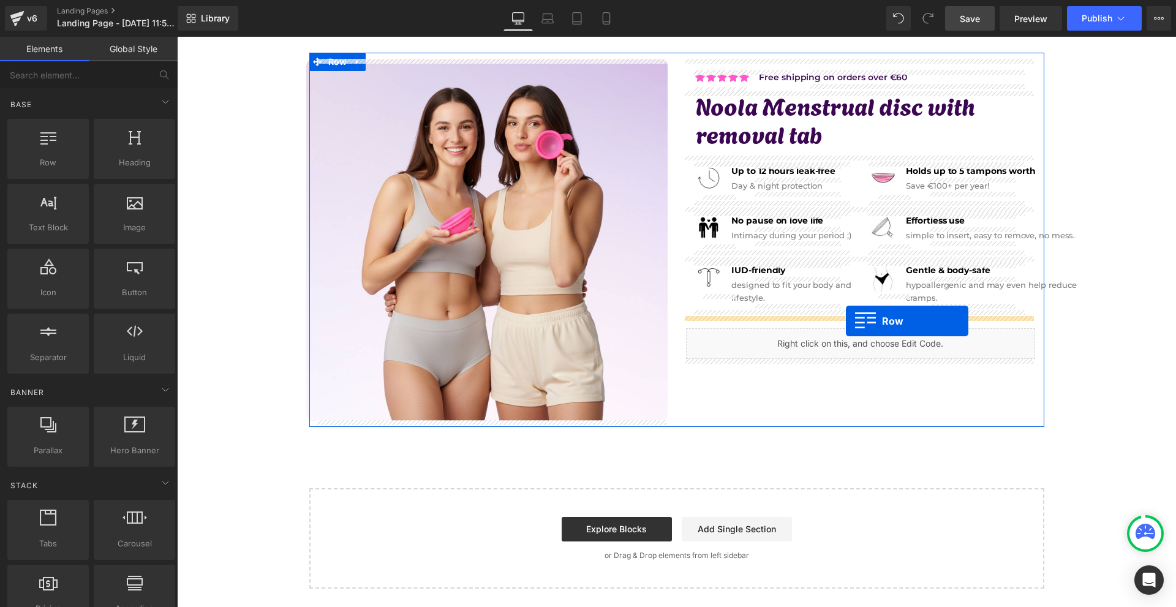
drag, startPoint x: 219, startPoint y: 196, endPoint x: 846, endPoint y: 321, distance: 639.5
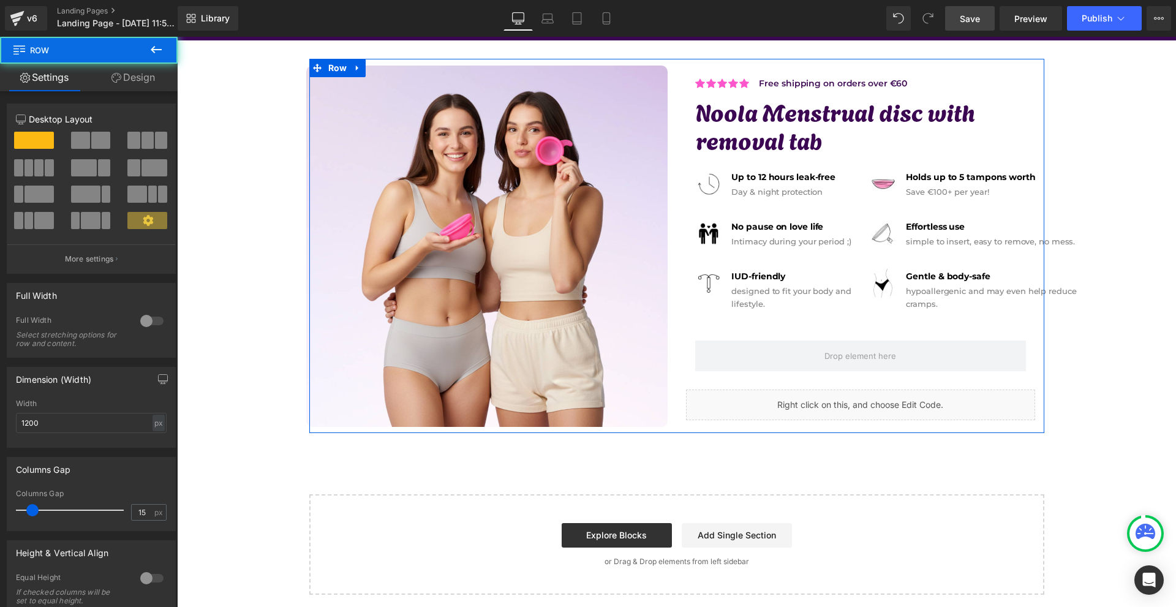
scroll to position [106, 0]
click at [753, 331] on div "Row" at bounding box center [860, 349] width 349 height 55
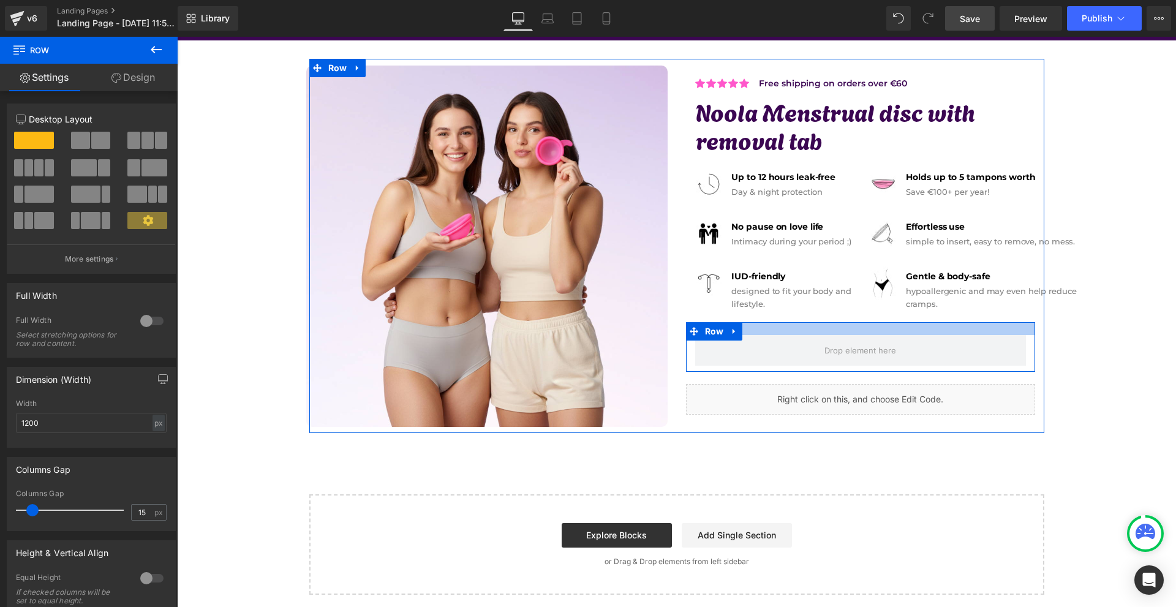
drag, startPoint x: 758, startPoint y: 324, endPoint x: 762, endPoint y: 318, distance: 6.6
click at [762, 318] on div "Icon Icon Icon Icon Icon Icon List Hoz Free shipping on orders over €60 Text Bl…" at bounding box center [860, 241] width 367 height 350
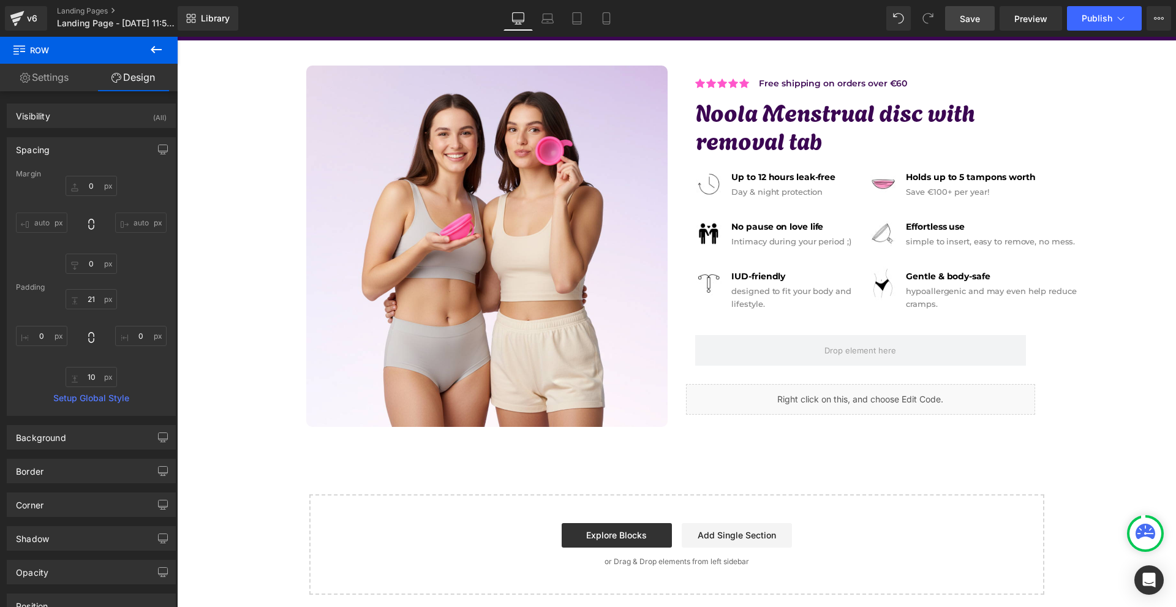
scroll to position [0, 0]
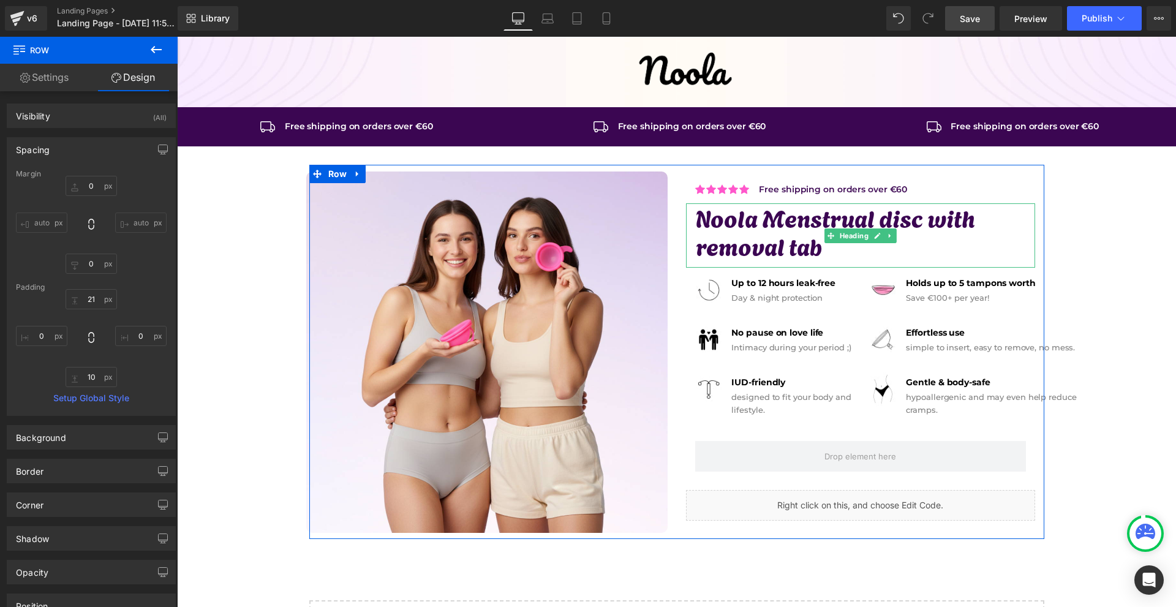
click at [783, 228] on h1 "Noola Menstrual disc with removal tab" at bounding box center [865, 231] width 339 height 56
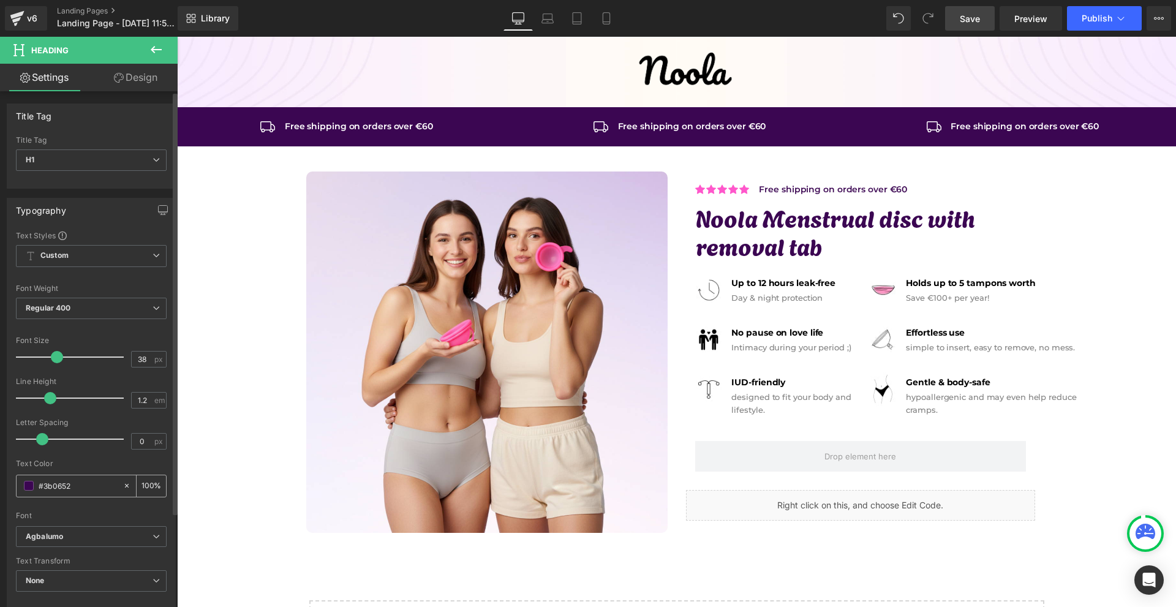
click at [73, 480] on input "#3b0652" at bounding box center [78, 485] width 78 height 13
click at [72, 482] on input "#3b0652" at bounding box center [78, 485] width 78 height 13
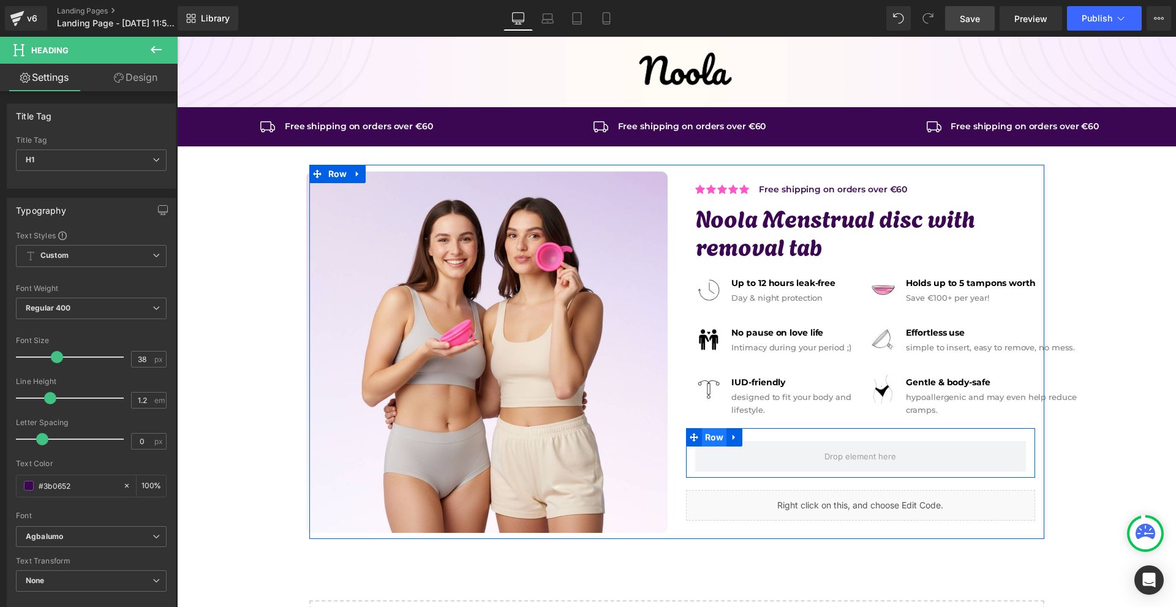
click at [714, 443] on span "Row" at bounding box center [714, 437] width 25 height 18
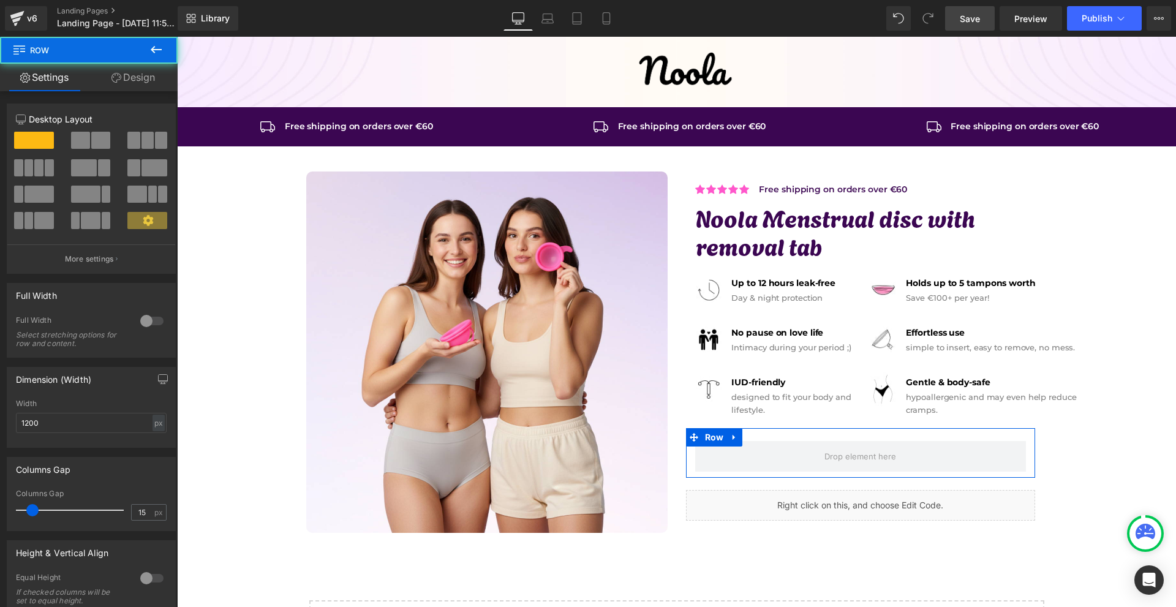
click at [129, 87] on link "Design" at bounding box center [133, 78] width 89 height 28
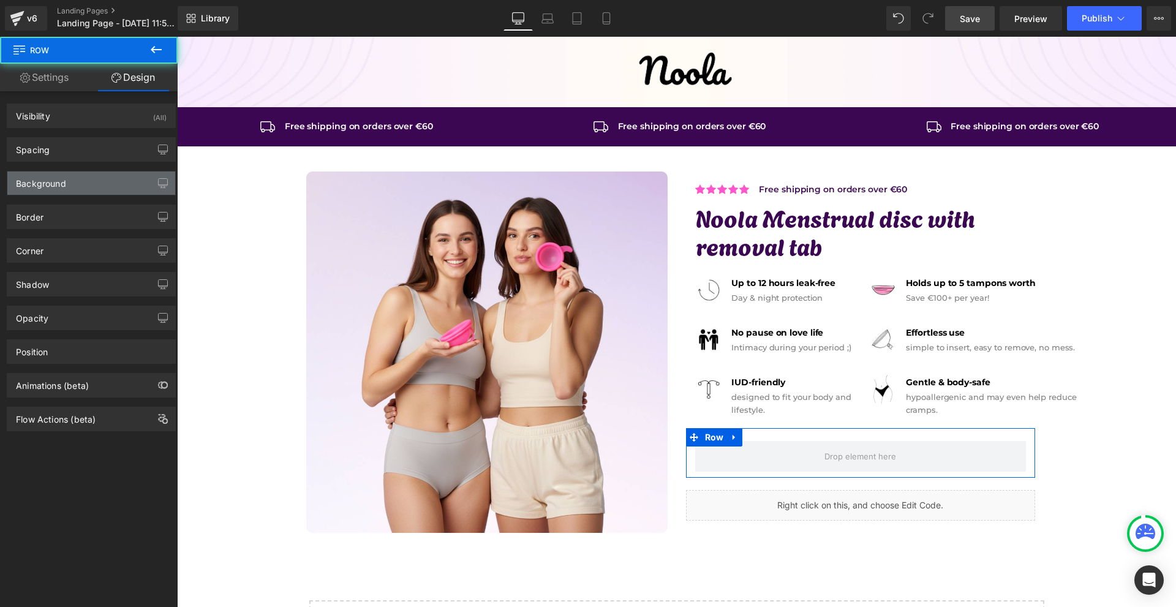
type input "transparent"
type input "0"
click at [56, 180] on div "Background" at bounding box center [41, 179] width 50 height 17
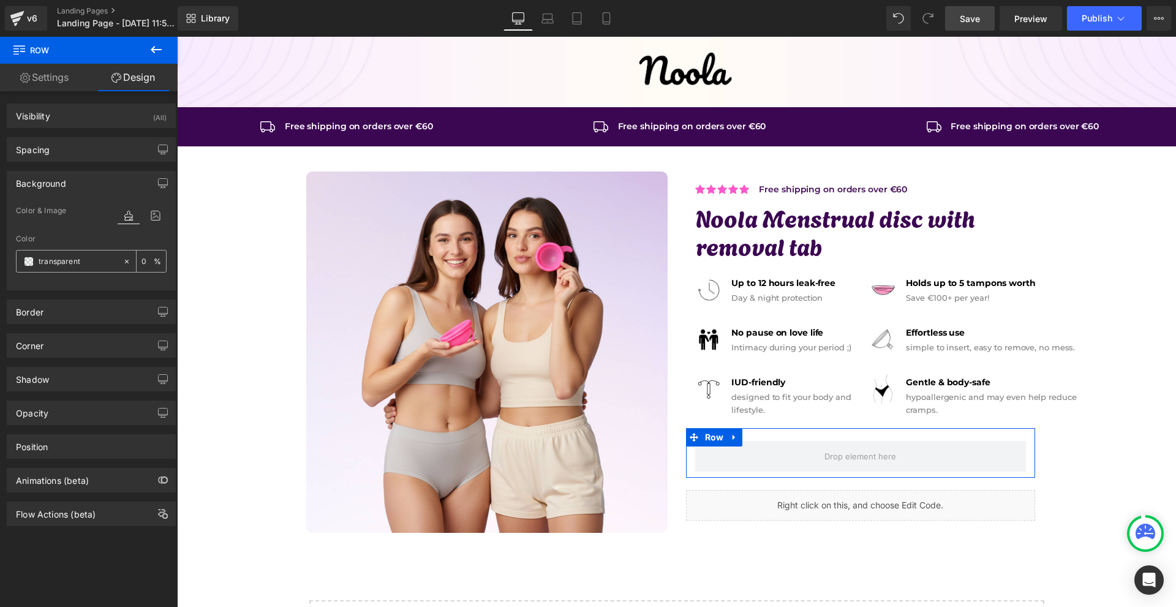
click at [66, 258] on input "transparent" at bounding box center [78, 261] width 78 height 13
paste input "#3b0652"
type input "#3b0652"
type input "100"
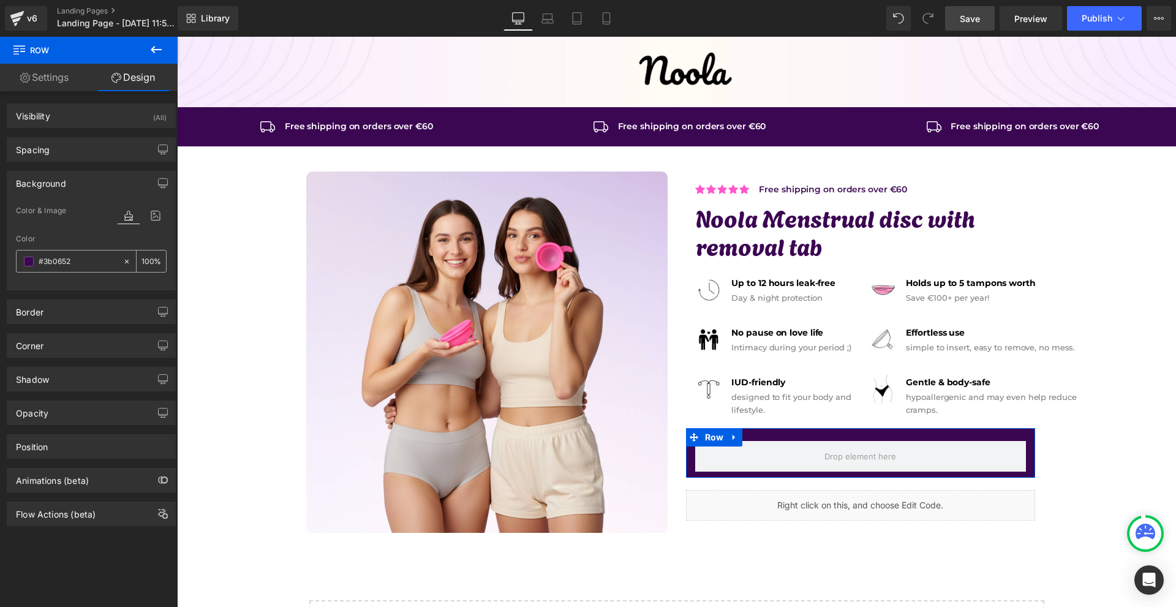
type input "#3b0652"
click at [141, 261] on input "1" at bounding box center [147, 260] width 12 height 13
type input "10"
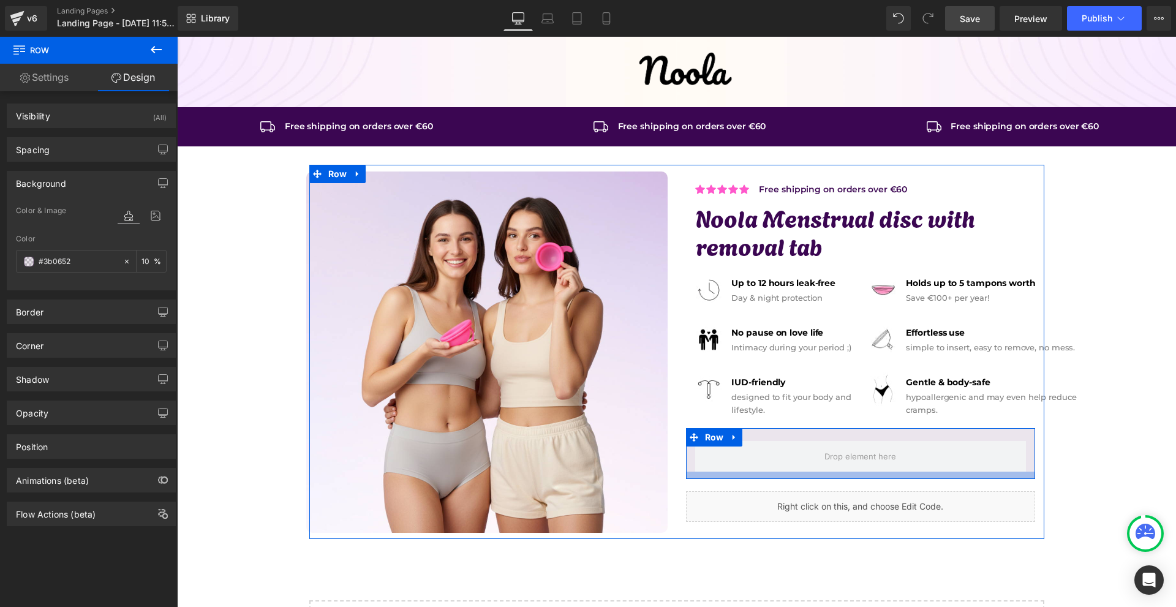
click at [802, 478] on div at bounding box center [860, 475] width 349 height 7
click at [715, 434] on span "Row" at bounding box center [714, 437] width 25 height 18
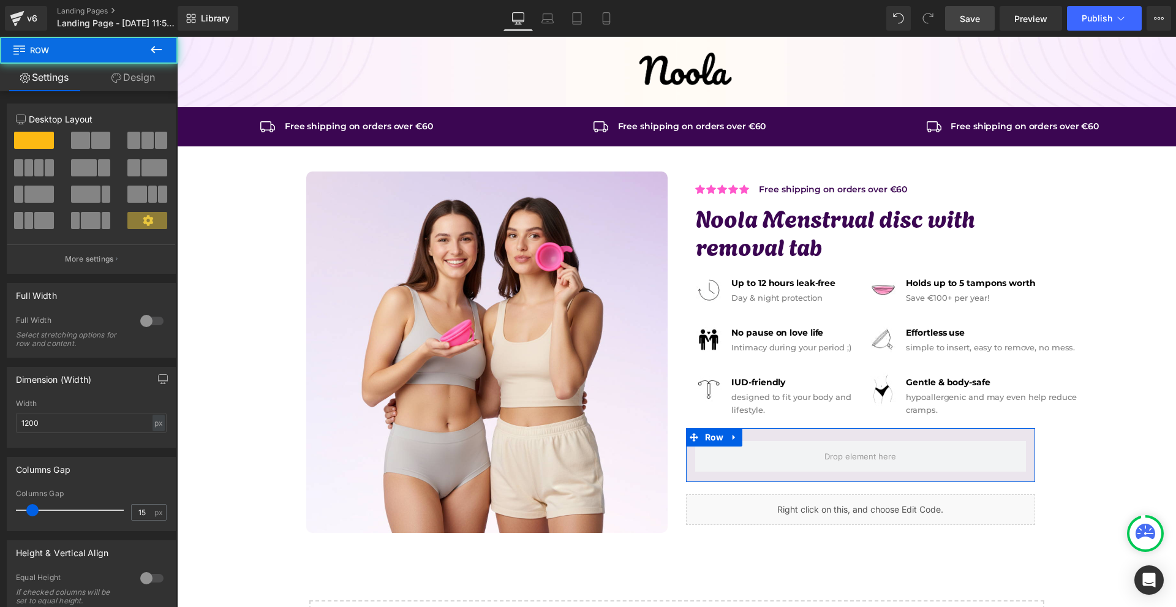
click at [104, 80] on link "Design" at bounding box center [133, 78] width 89 height 28
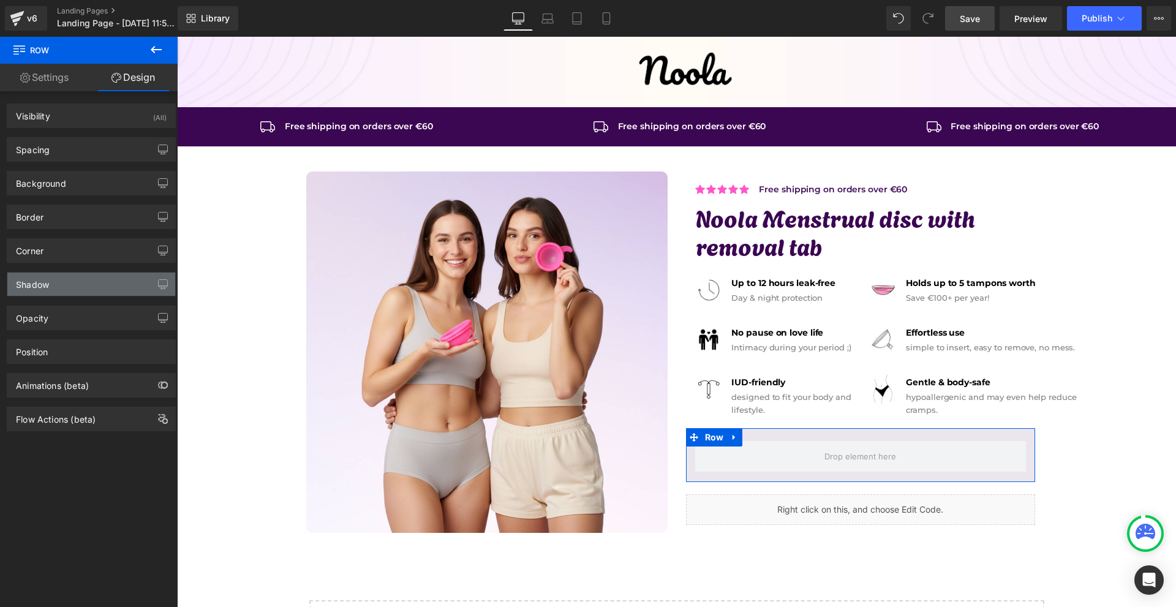
click at [43, 280] on div "Shadow" at bounding box center [32, 281] width 33 height 17
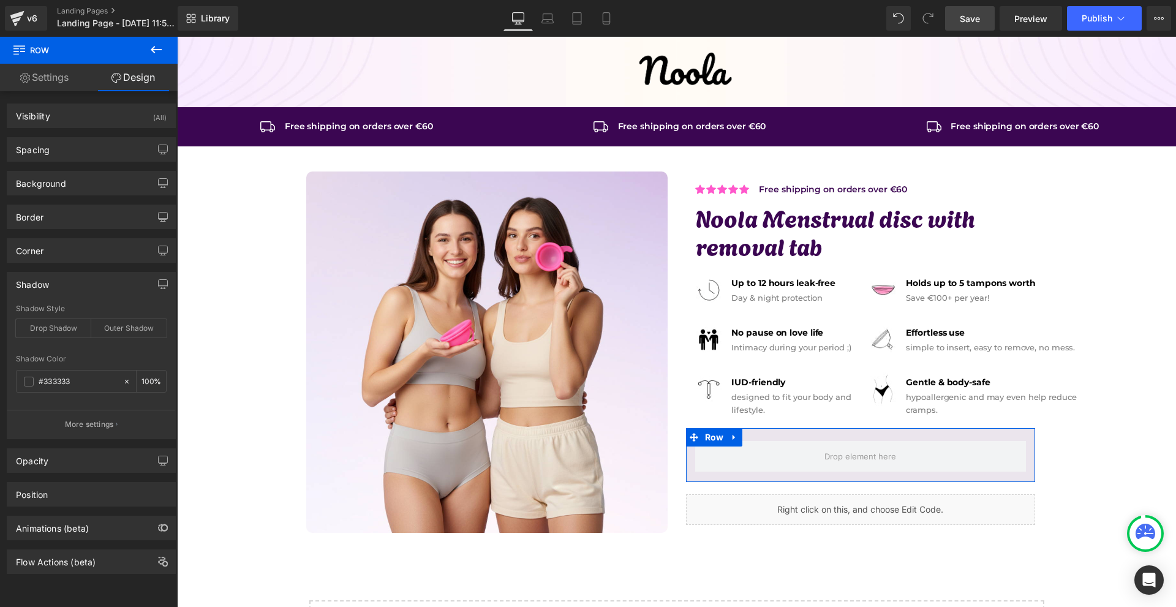
click at [28, 281] on div "Shadow" at bounding box center [32, 281] width 33 height 17
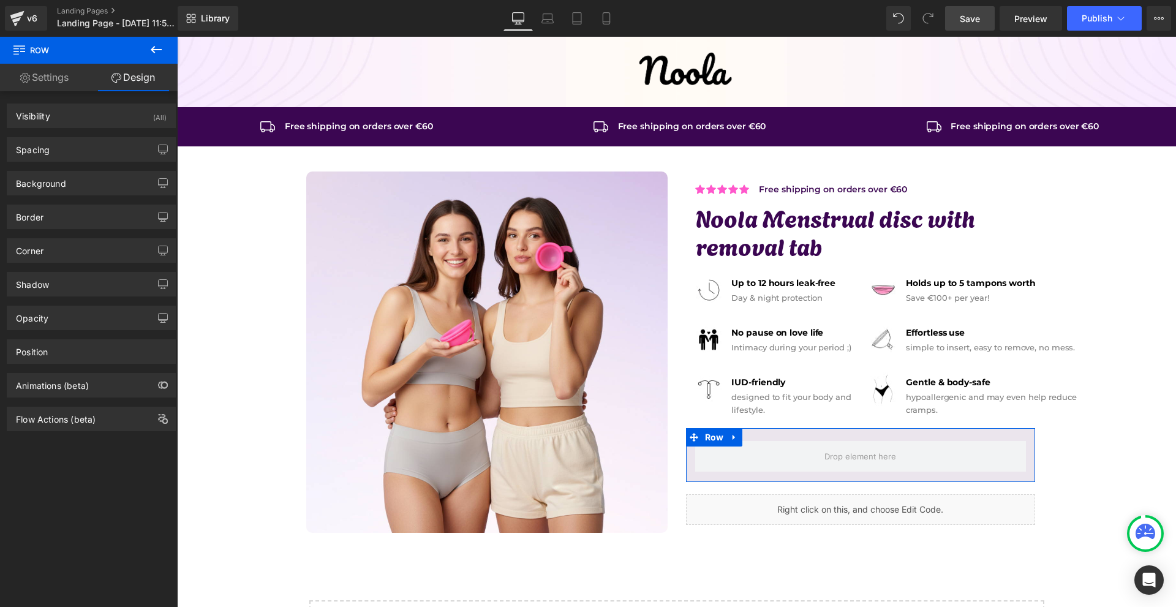
click at [35, 265] on div "Shadow Shadow Style Drop Shadow Outer Shadow #333333 Shadow Color #333333 100 %…" at bounding box center [91, 280] width 183 height 34
click at [37, 257] on div "Corner" at bounding box center [91, 250] width 168 height 23
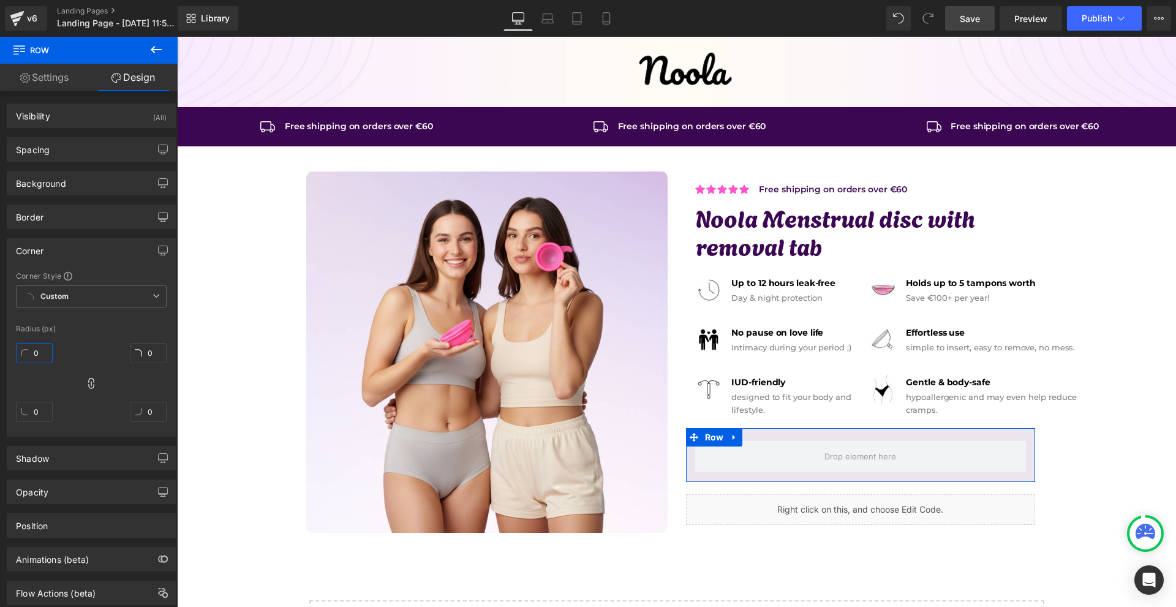
click at [38, 357] on input "0" at bounding box center [34, 353] width 37 height 20
type input "10"
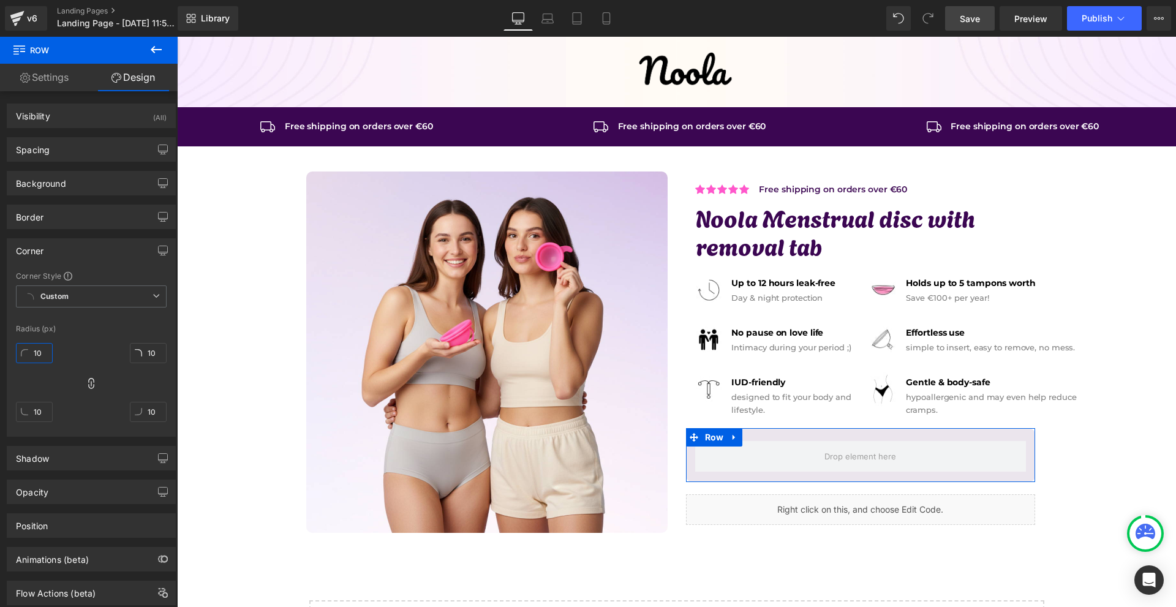
type input "10"
click at [39, 254] on div "Corner" at bounding box center [30, 247] width 28 height 17
click at [43, 254] on div "Corner" at bounding box center [30, 247] width 28 height 17
click at [75, 246] on div "Corner" at bounding box center [91, 250] width 168 height 23
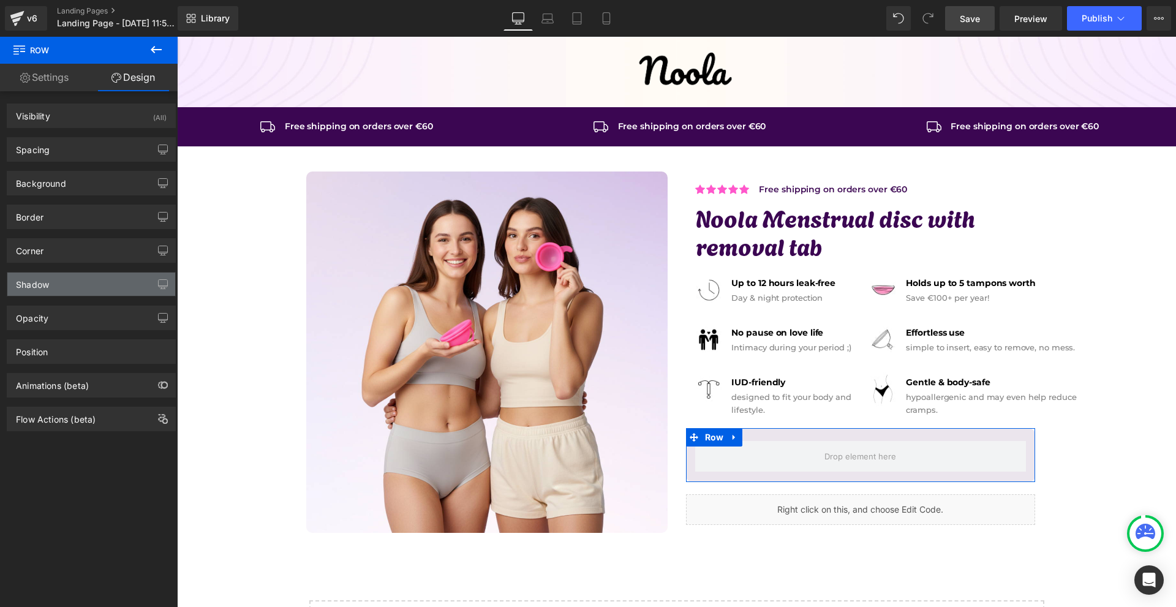
click at [69, 286] on div "Shadow" at bounding box center [91, 284] width 168 height 23
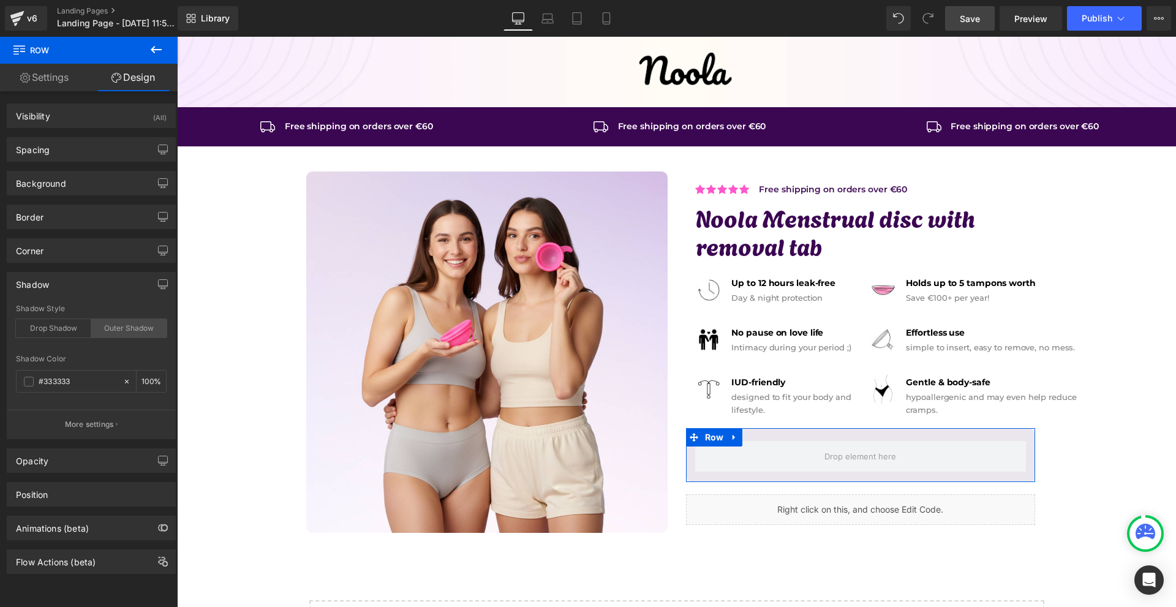
click at [122, 329] on div "Outer Shadow" at bounding box center [128, 328] width 75 height 18
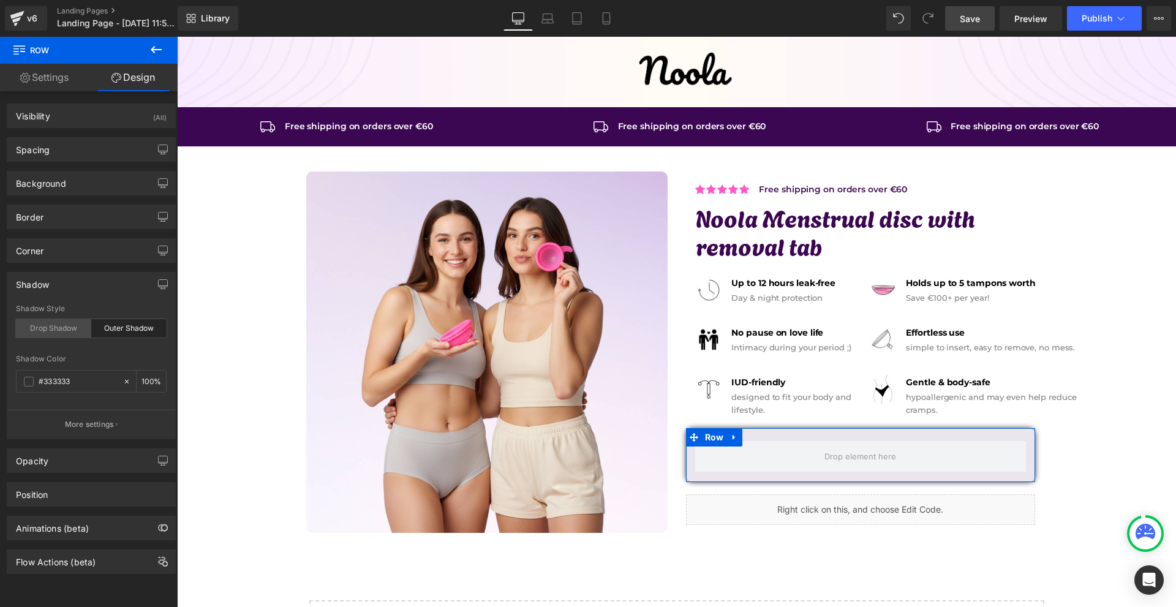
click at [56, 327] on div "Drop Shadow" at bounding box center [53, 328] width 75 height 18
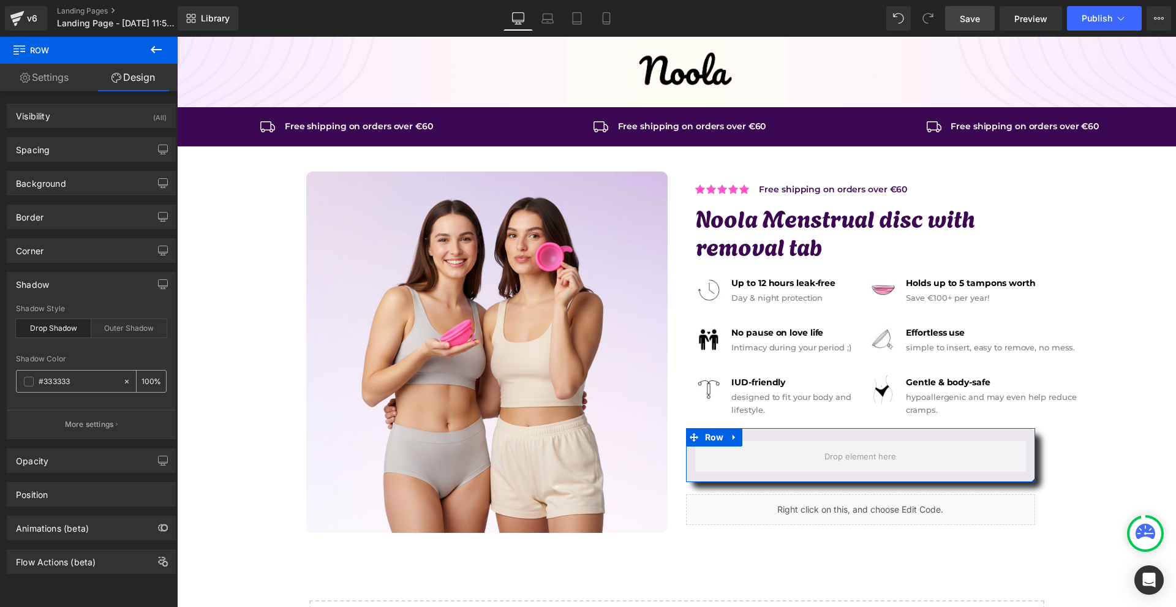
click at [143, 377] on input "100" at bounding box center [147, 380] width 12 height 13
type input "20"
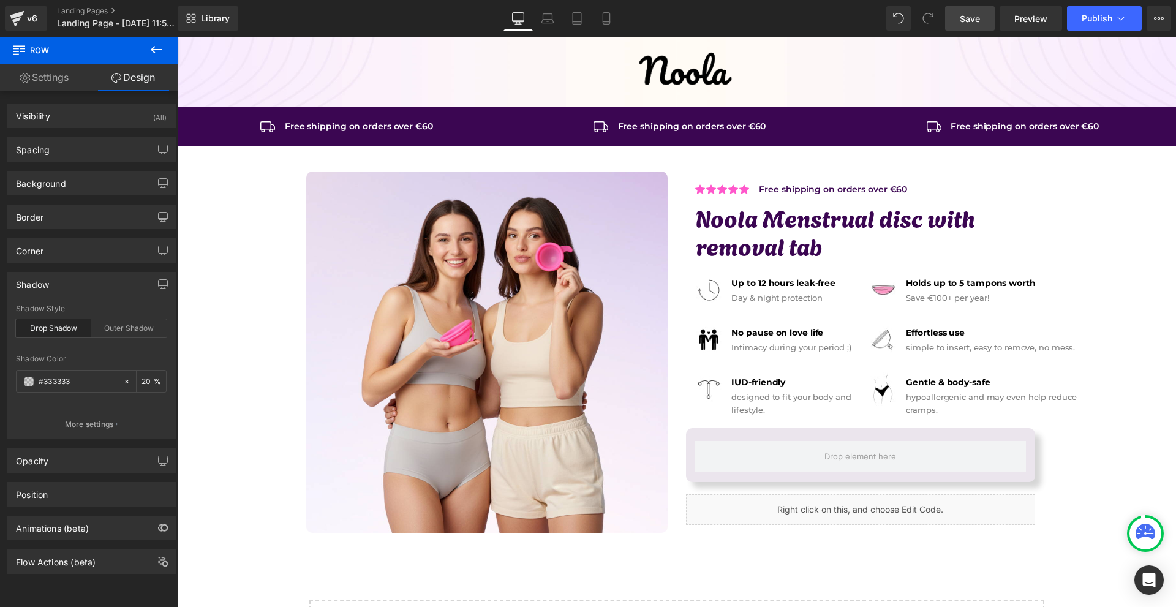
scroll to position [61, 0]
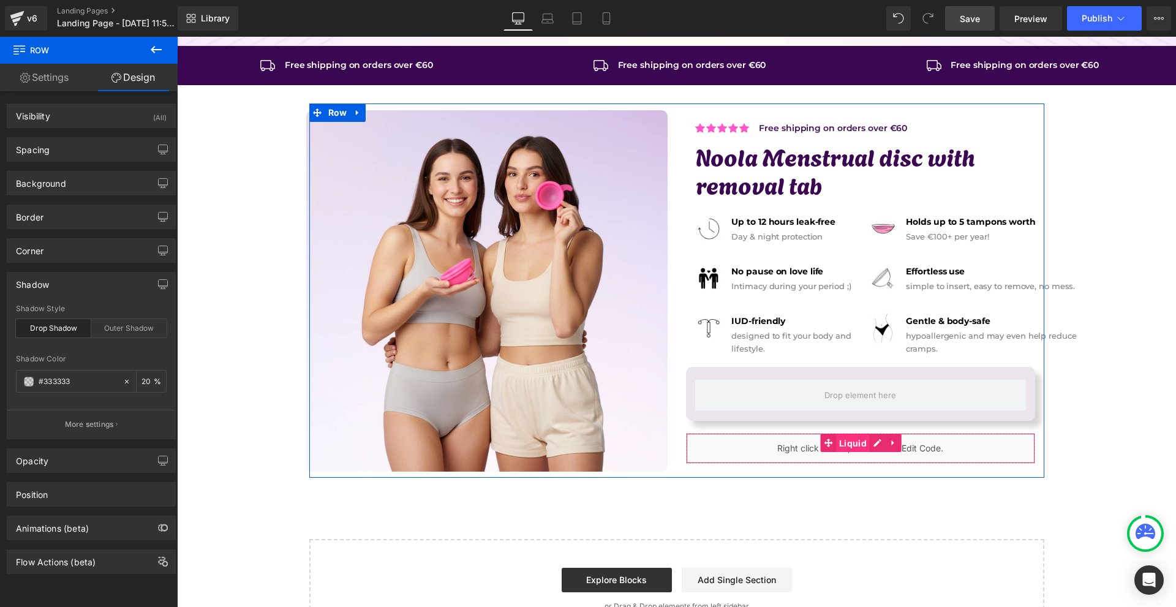
click at [846, 444] on span "Liquid" at bounding box center [853, 443] width 34 height 18
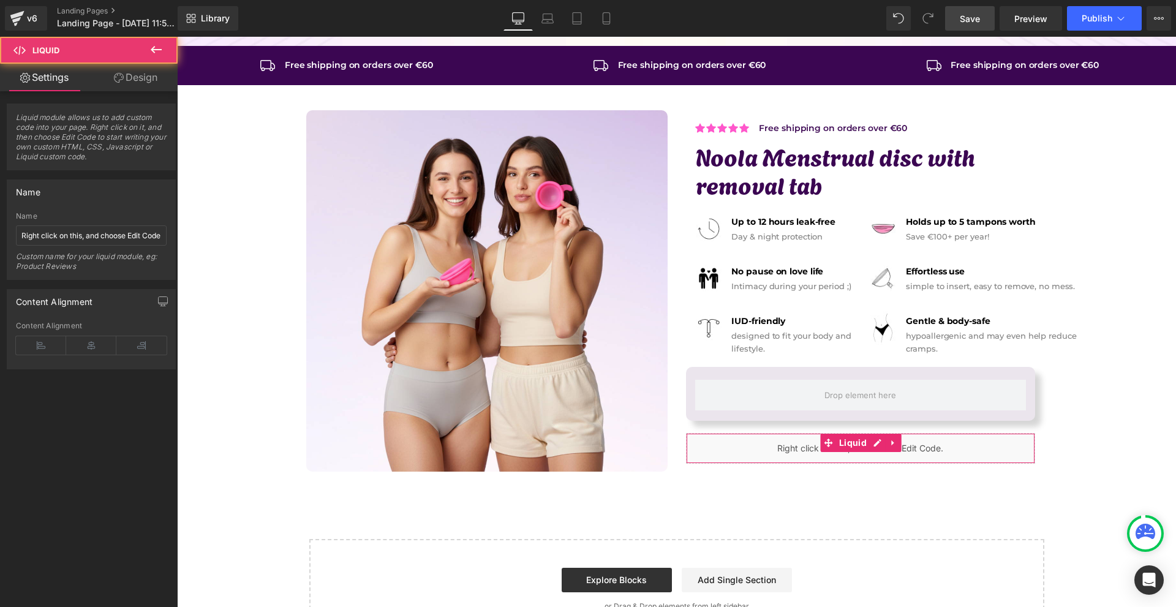
drag, startPoint x: 132, startPoint y: 99, endPoint x: 127, endPoint y: 89, distance: 10.4
click at [131, 98] on div "Liquid module allows us to add custom code into your page. Right click on it, a…" at bounding box center [91, 132] width 183 height 76
click at [122, 78] on icon at bounding box center [119, 78] width 10 height 10
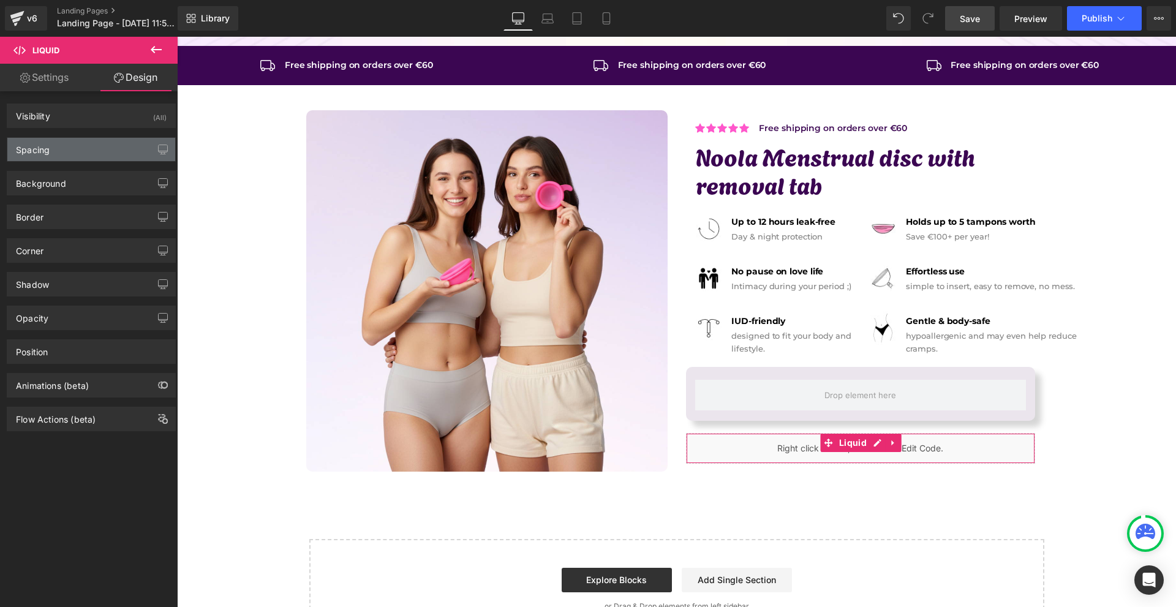
click at [74, 150] on div "Spacing" at bounding box center [91, 149] width 168 height 23
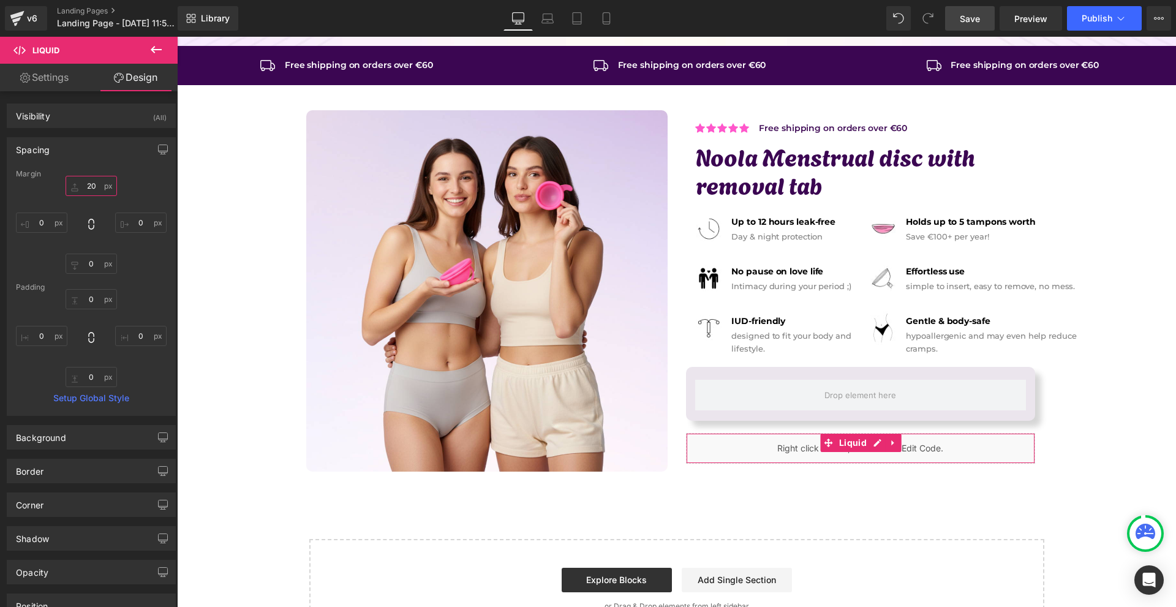
click at [89, 188] on input "20" at bounding box center [91, 186] width 51 height 20
type input "40"
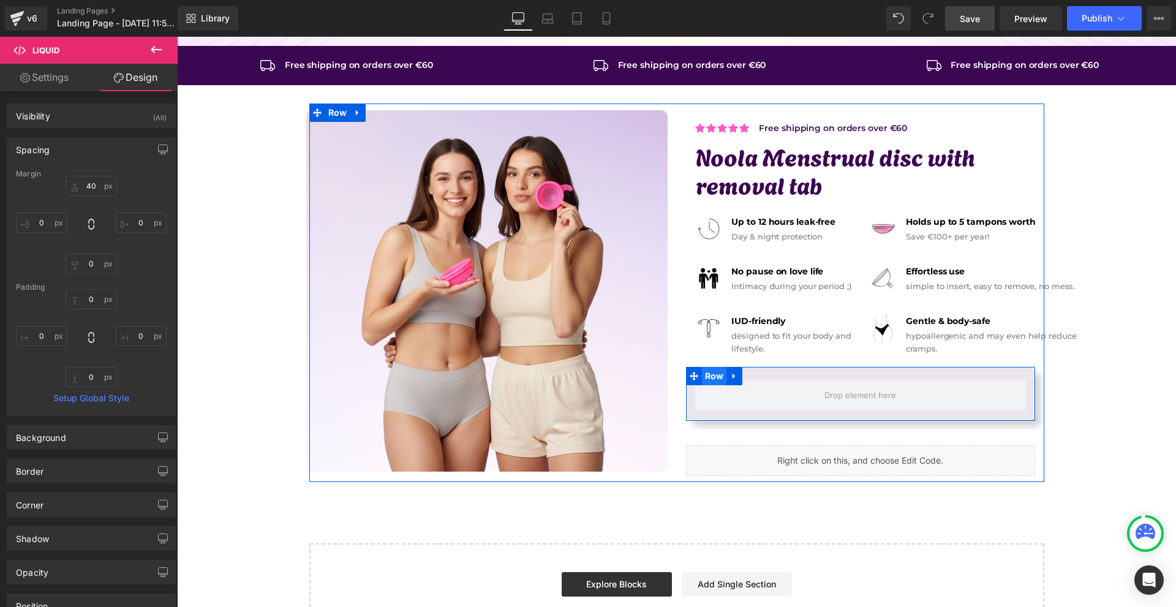
click at [709, 374] on span "Row" at bounding box center [714, 376] width 25 height 18
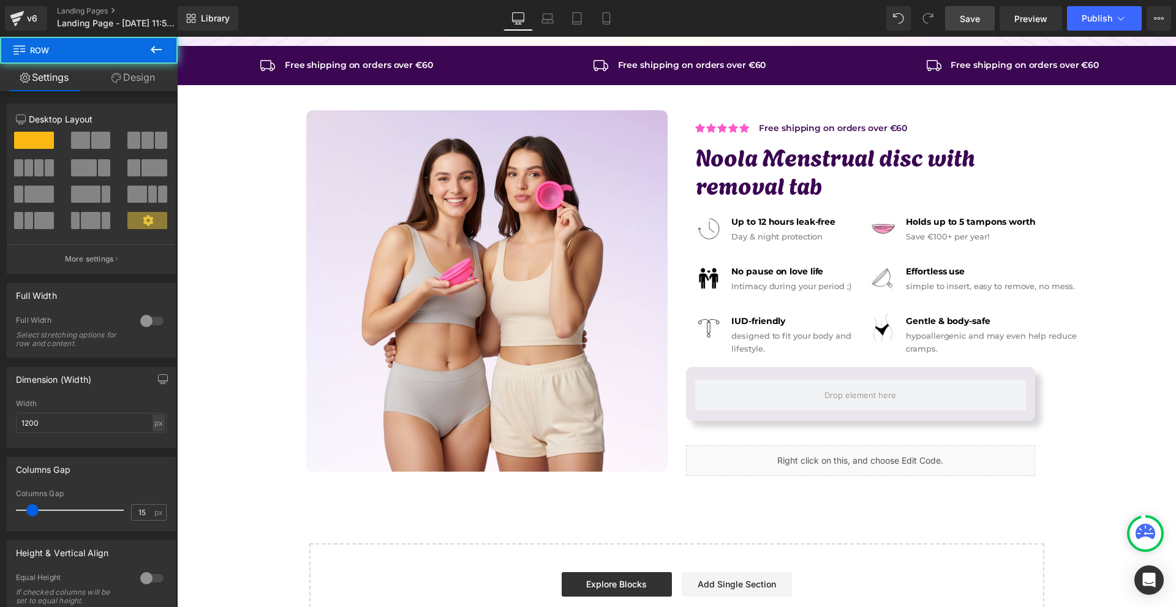
click at [124, 81] on link "Design" at bounding box center [133, 78] width 89 height 28
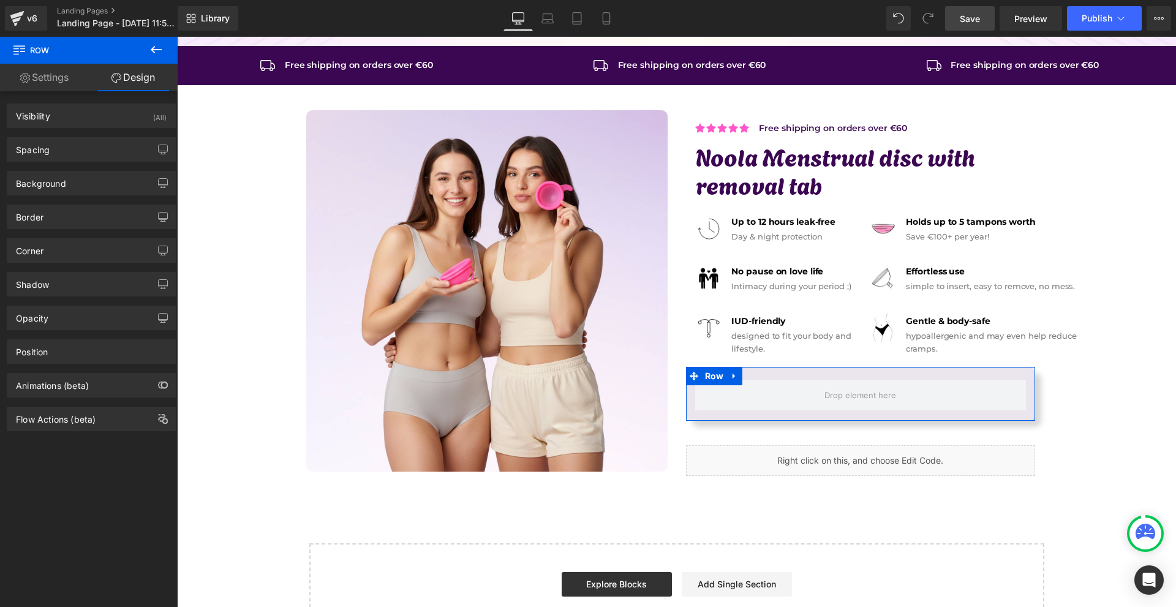
drag, startPoint x: 72, startPoint y: 285, endPoint x: 100, endPoint y: 306, distance: 34.7
click at [72, 285] on div "Shadow" at bounding box center [91, 284] width 168 height 23
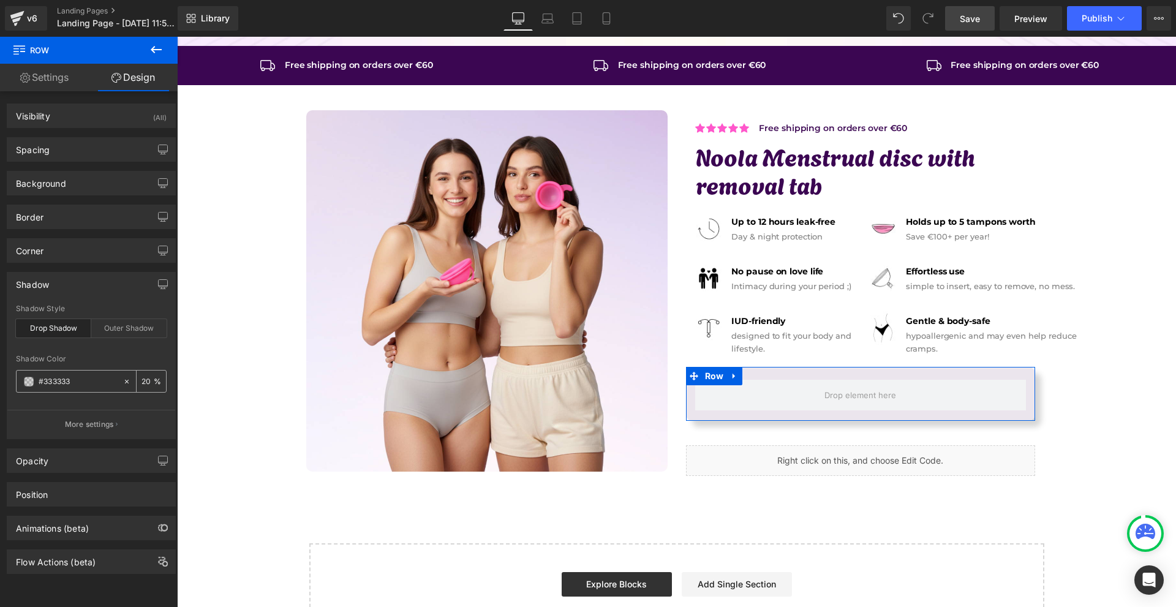
click at [143, 377] on input "20" at bounding box center [147, 380] width 12 height 13
type input "10"
click at [123, 377] on icon at bounding box center [126, 381] width 9 height 9
type input "none"
type input "0"
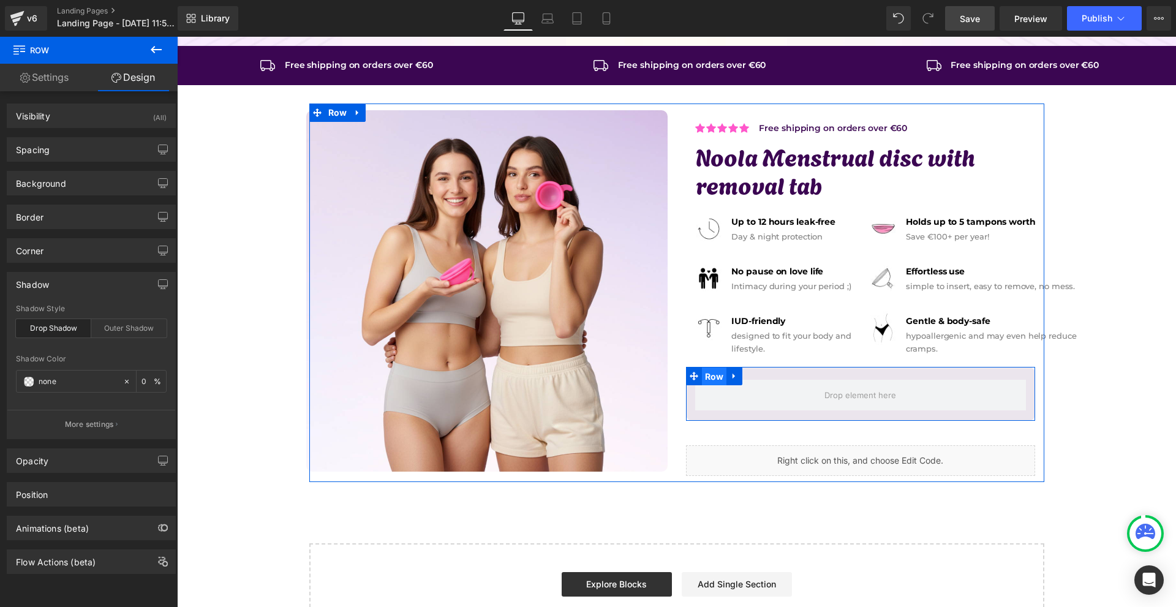
click at [715, 376] on span "Row" at bounding box center [714, 376] width 25 height 18
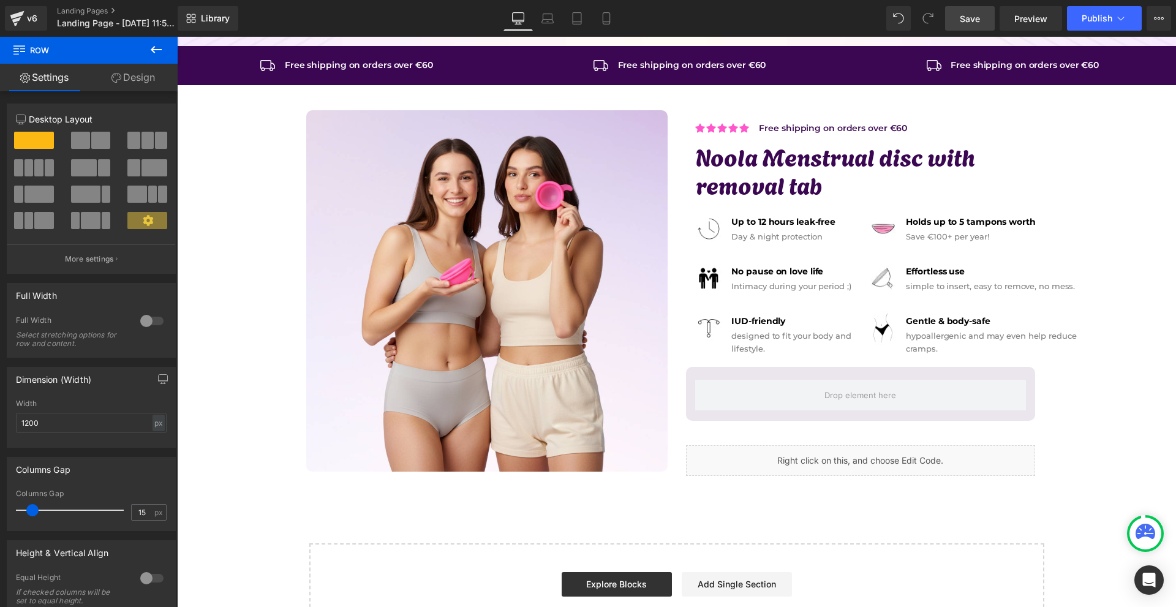
click at [151, 44] on icon at bounding box center [156, 49] width 15 height 15
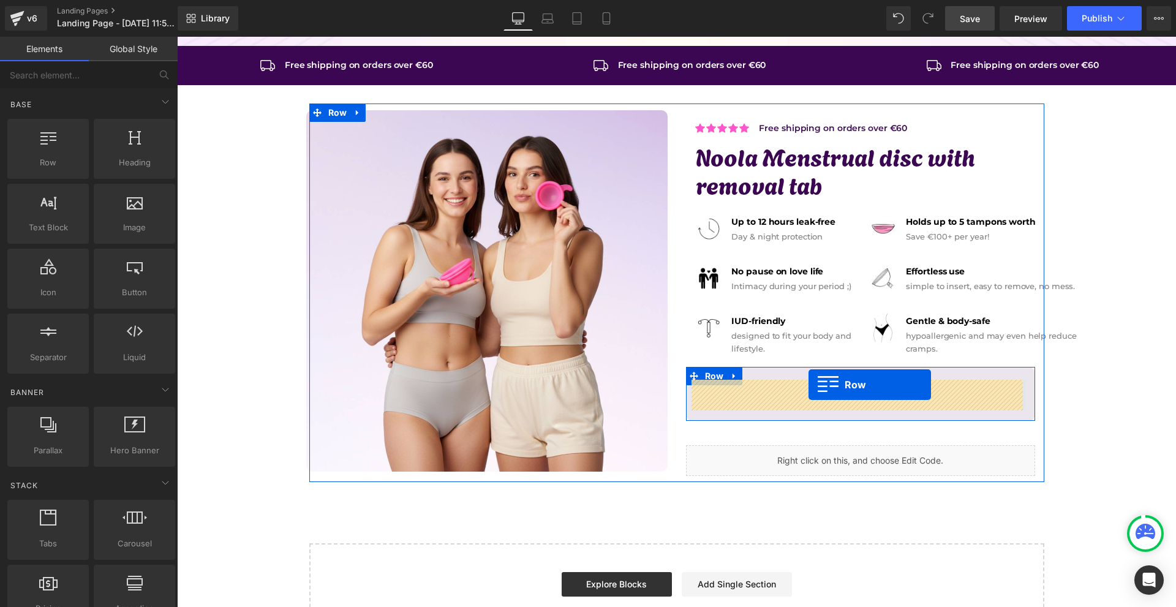
drag, startPoint x: 230, startPoint y: 200, endPoint x: 808, endPoint y: 385, distance: 606.8
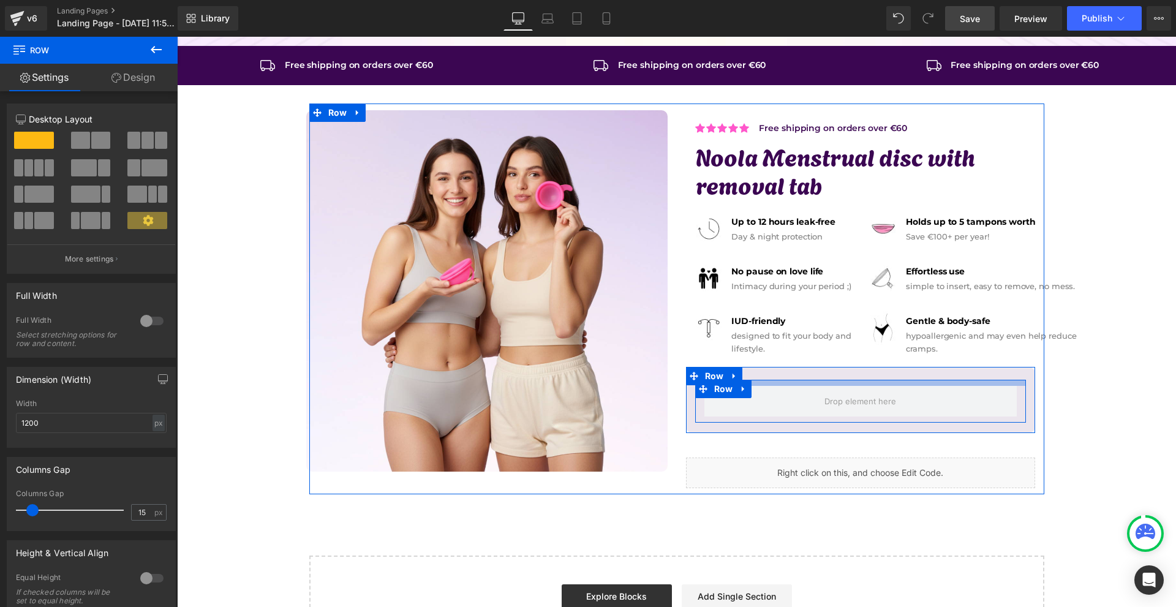
drag, startPoint x: 854, startPoint y: 382, endPoint x: 868, endPoint y: 367, distance: 19.9
click at [869, 367] on div "Row Row" at bounding box center [860, 400] width 349 height 66
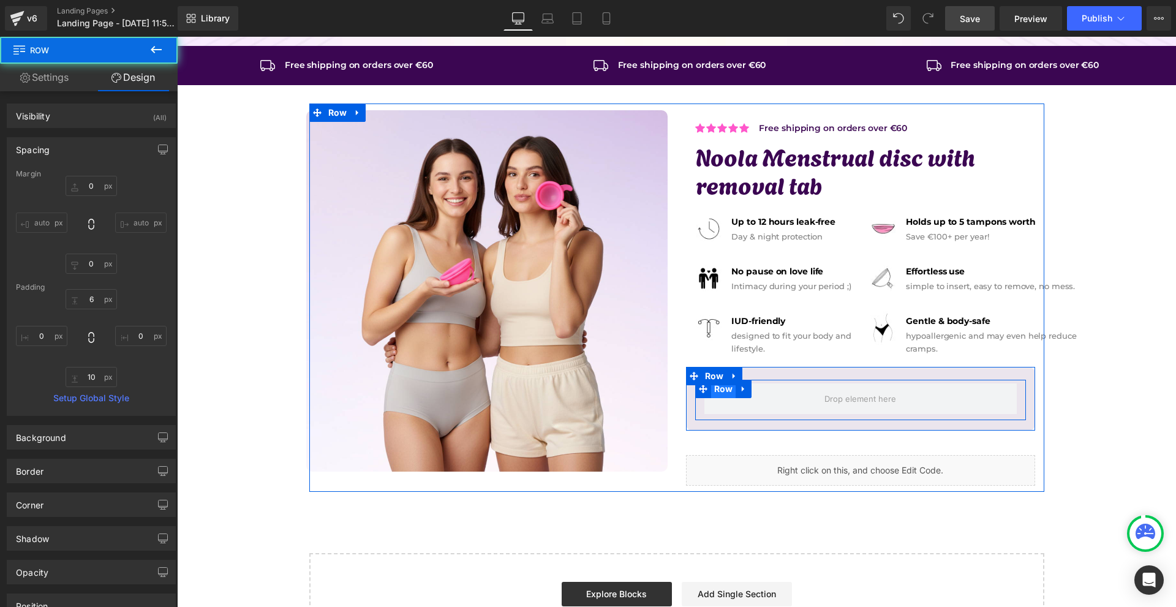
click at [721, 393] on span "Row" at bounding box center [723, 389] width 25 height 18
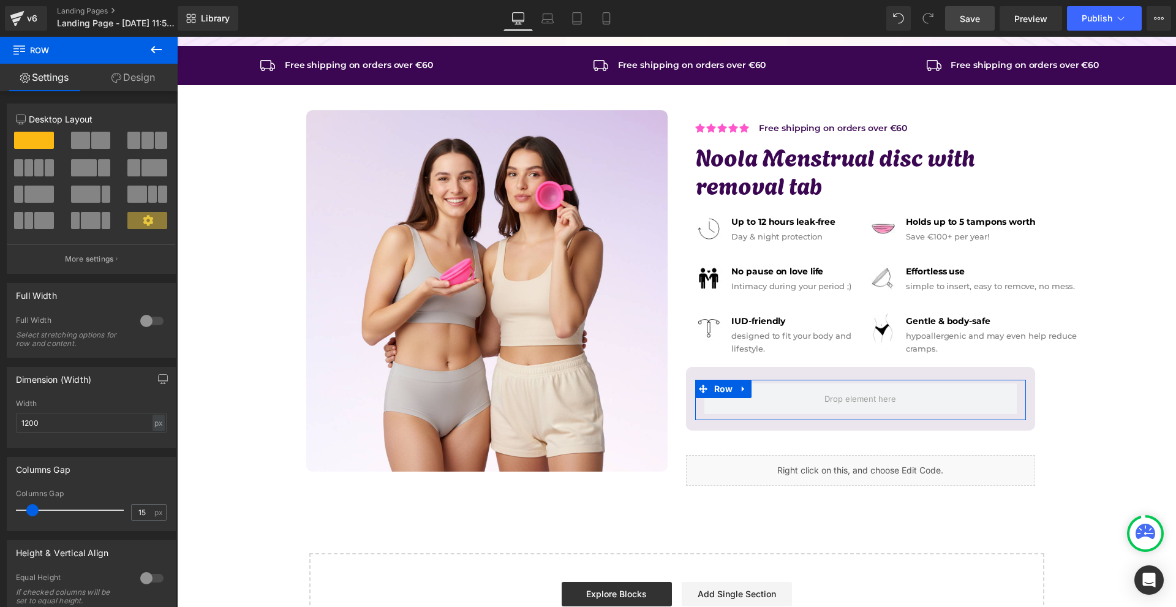
click at [86, 140] on span at bounding box center [80, 140] width 19 height 17
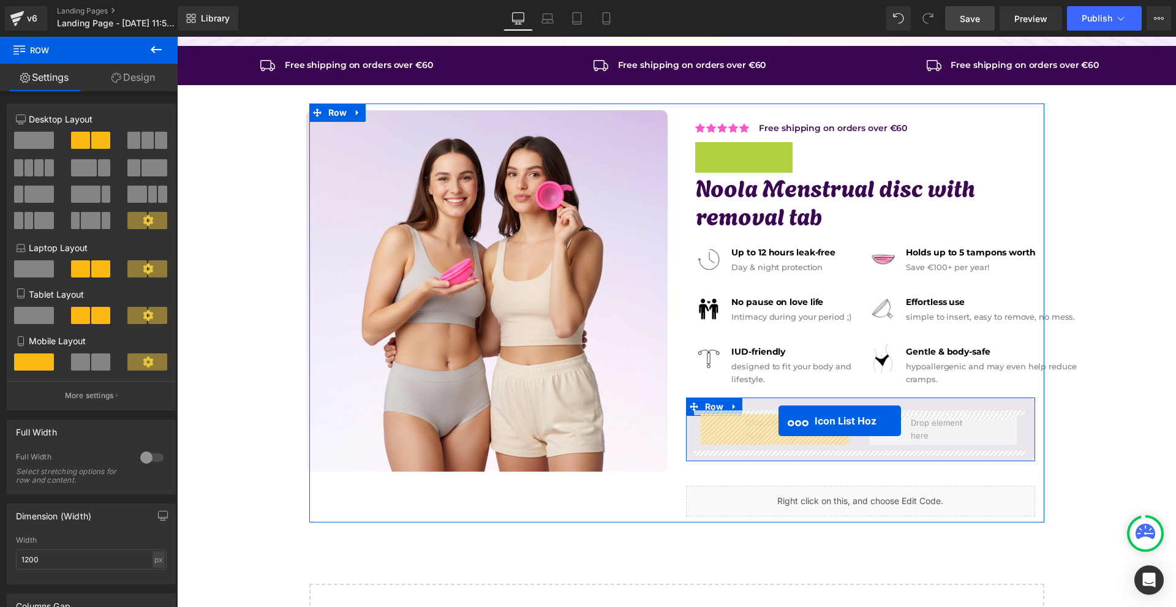
drag, startPoint x: 722, startPoint y: 151, endPoint x: 778, endPoint y: 421, distance: 275.9
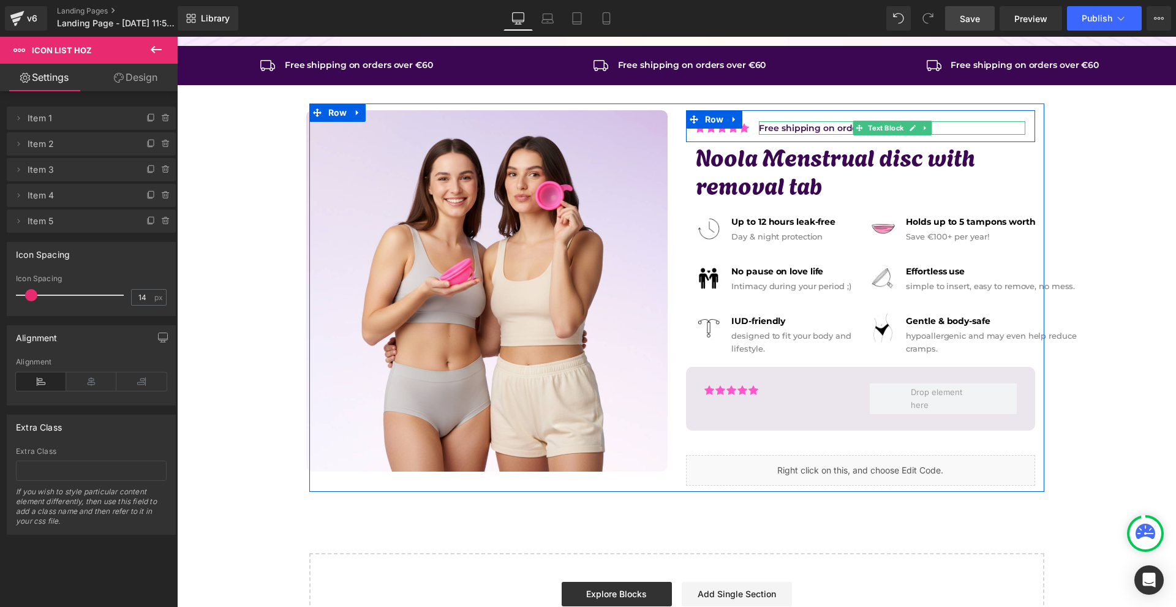
click at [924, 129] on icon at bounding box center [925, 128] width 2 height 4
click at [917, 129] on icon at bounding box center [919, 127] width 7 height 7
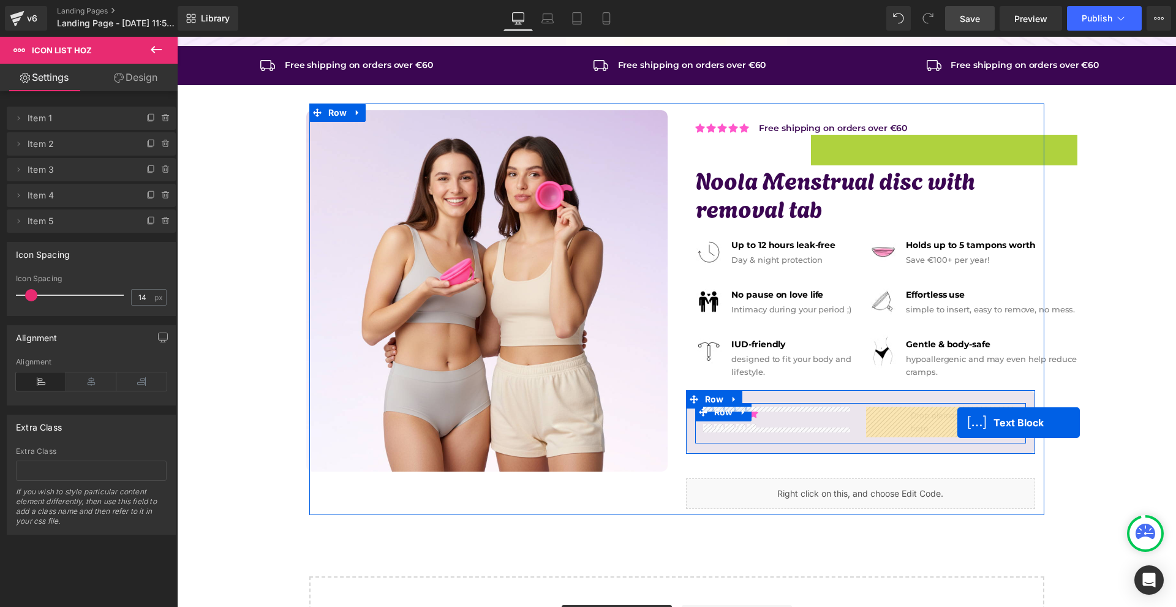
drag, startPoint x: 870, startPoint y: 141, endPoint x: 957, endPoint y: 423, distance: 295.0
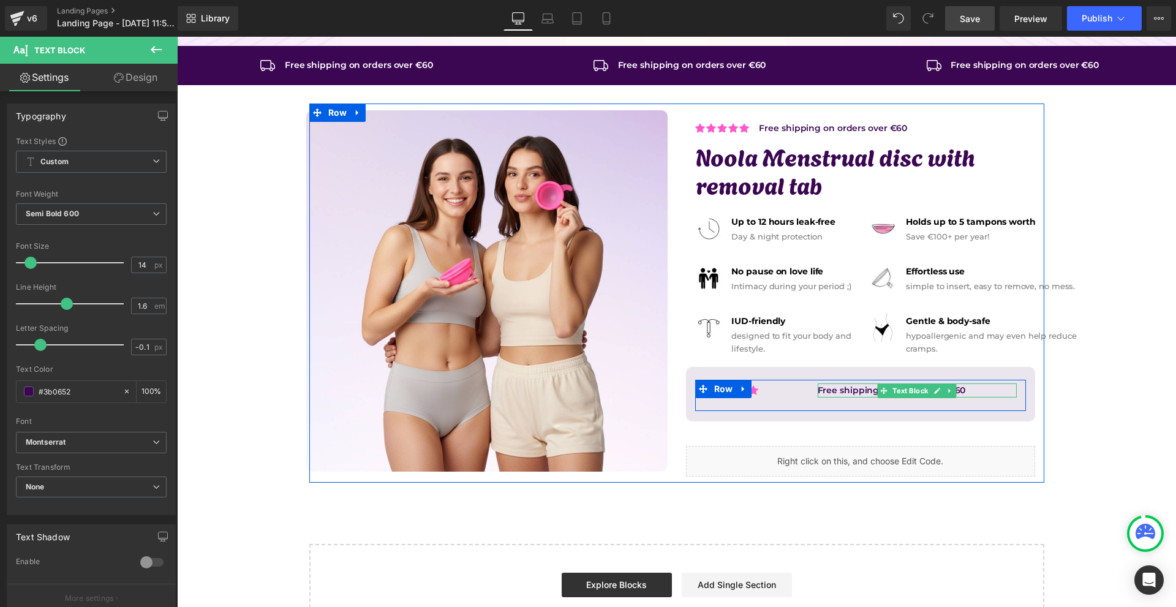
click at [927, 391] on span "Text Block" at bounding box center [910, 390] width 40 height 15
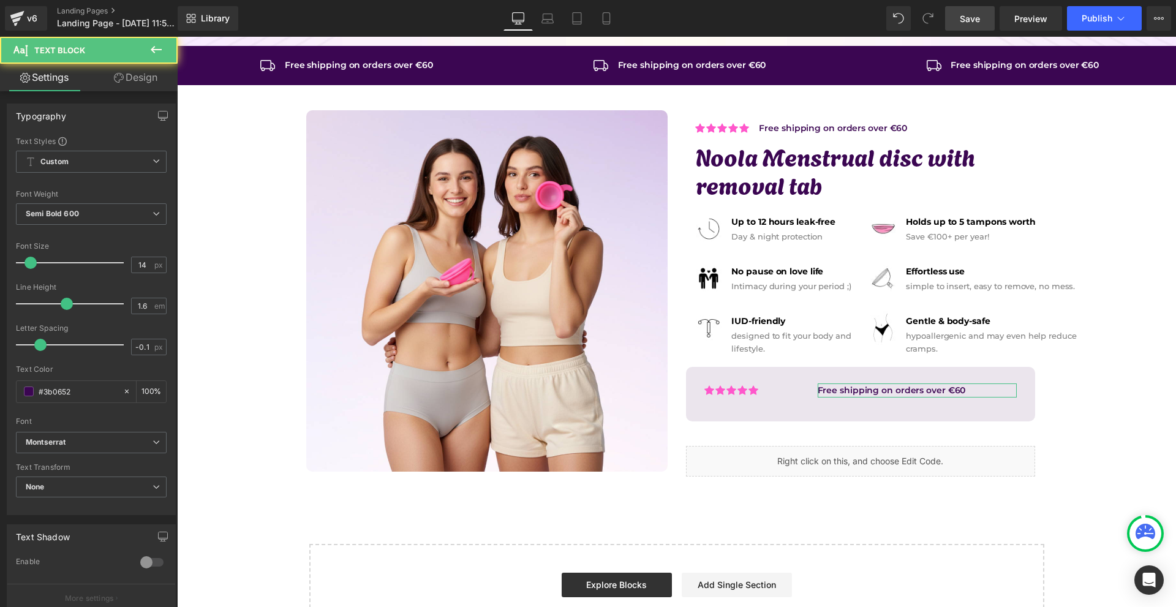
click at [130, 75] on link "Design" at bounding box center [135, 78] width 89 height 28
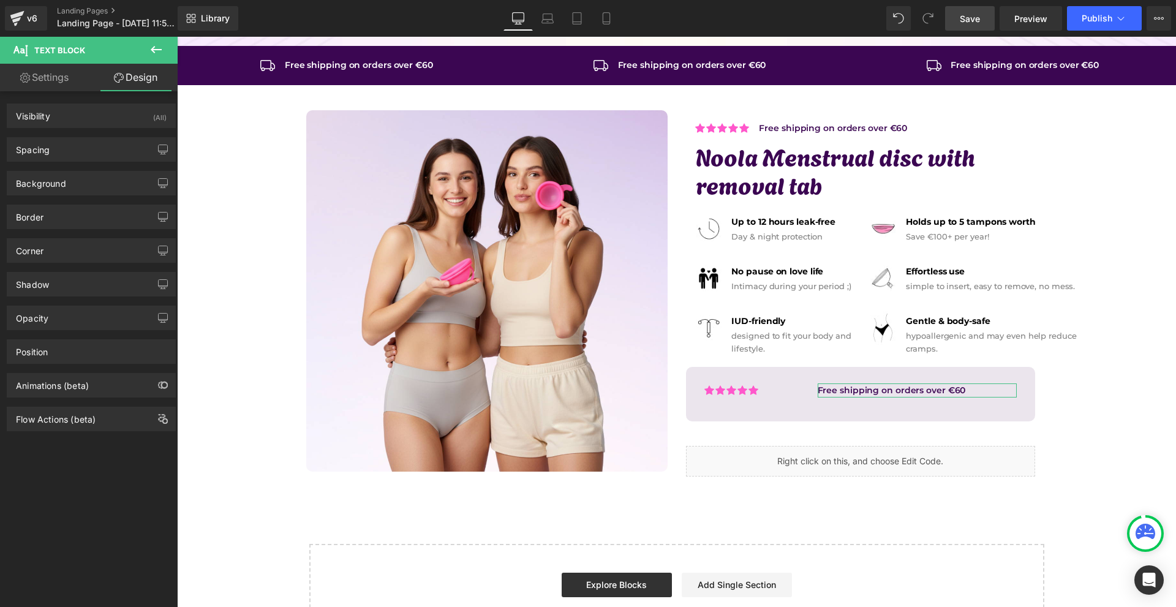
click at [57, 152] on div "Spacing" at bounding box center [91, 149] width 168 height 23
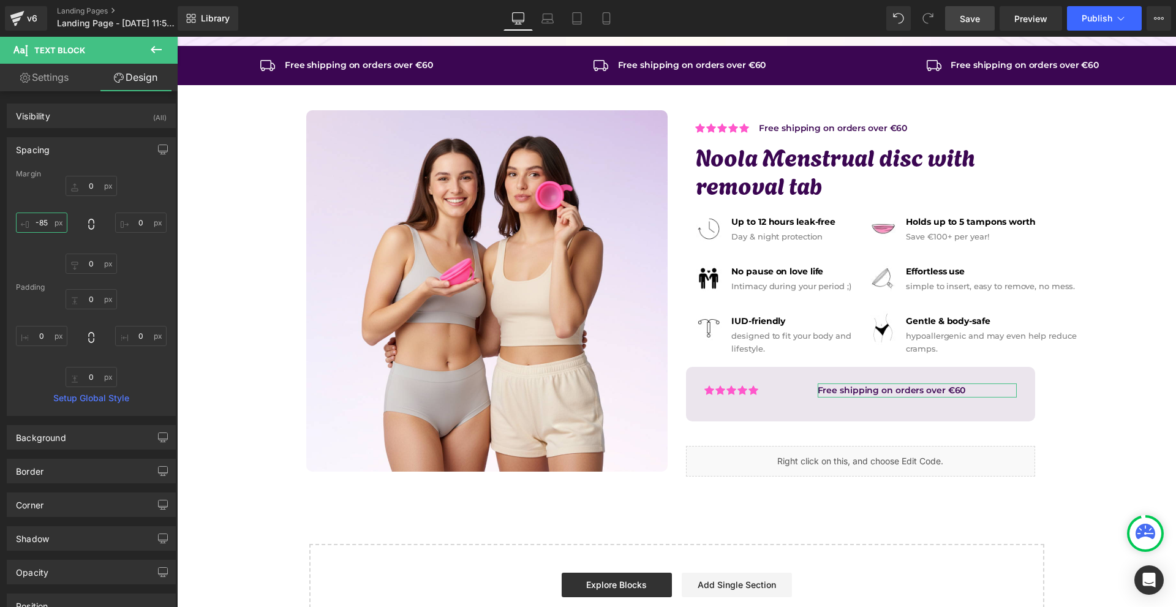
click at [53, 216] on input "-85" at bounding box center [41, 223] width 51 height 20
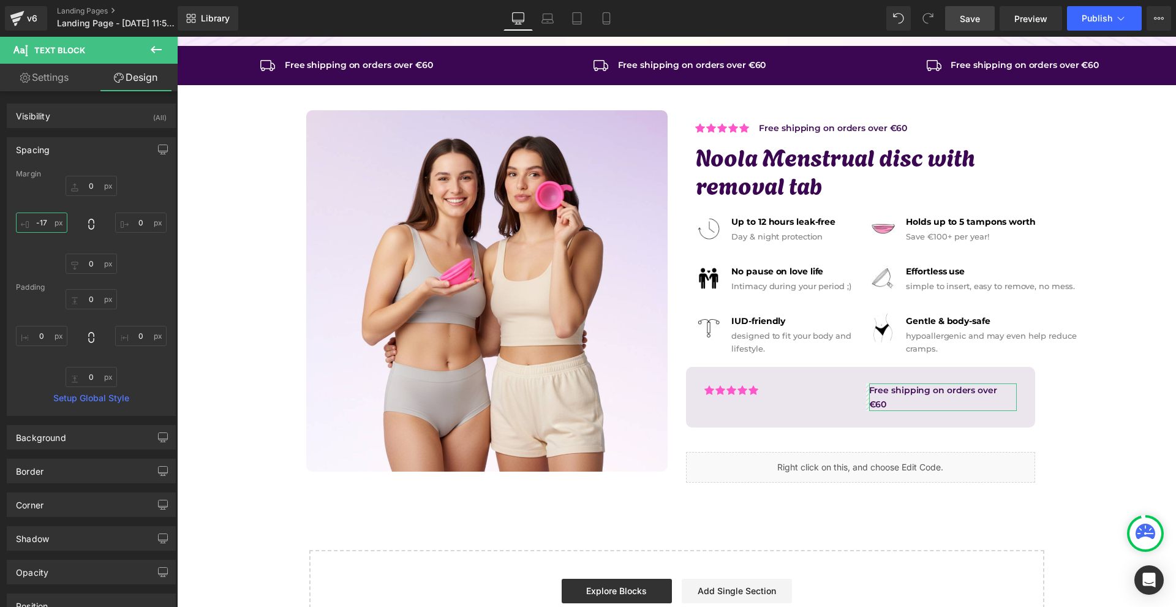
type input "-170"
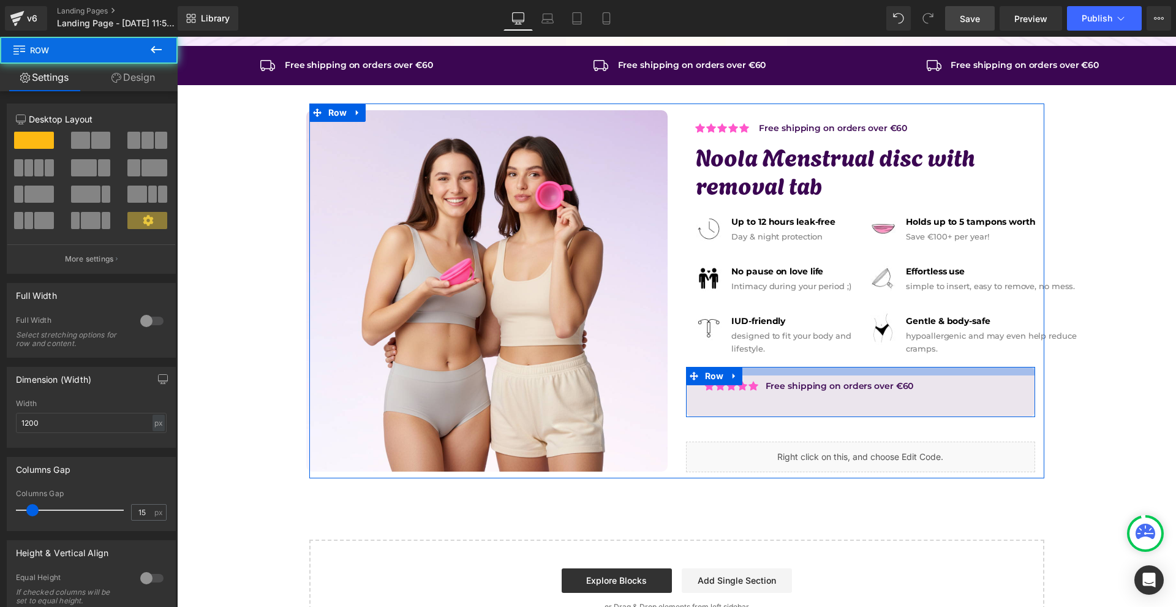
drag, startPoint x: 904, startPoint y: 375, endPoint x: 911, endPoint y: 369, distance: 9.2
click at [911, 369] on div at bounding box center [860, 371] width 349 height 9
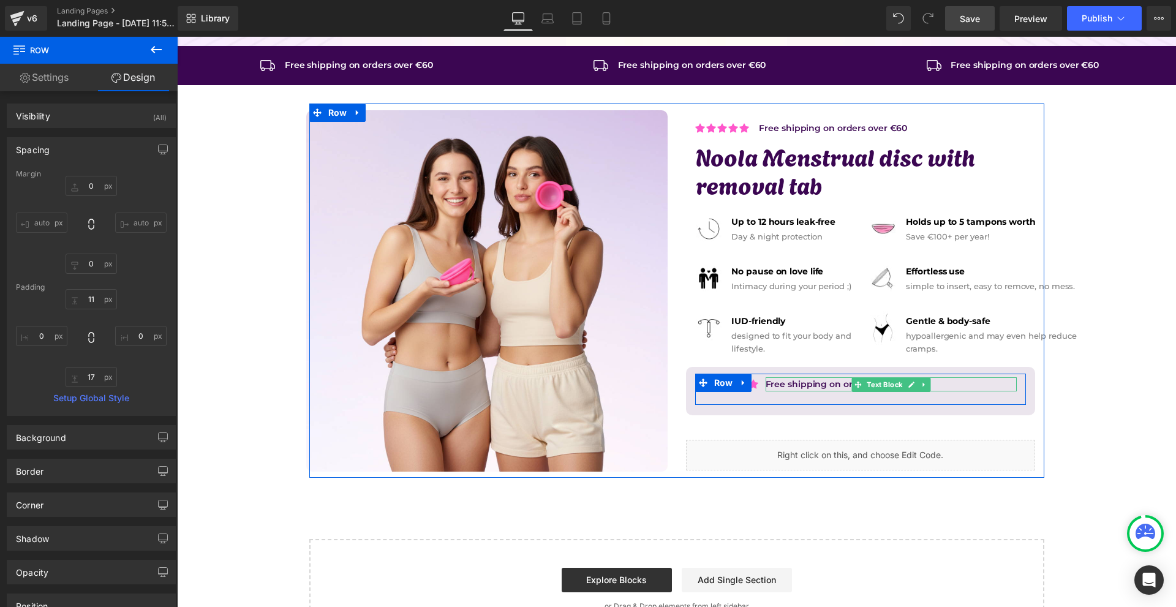
click at [933, 385] on p "Free shipping on orders over €60" at bounding box center [891, 383] width 251 height 13
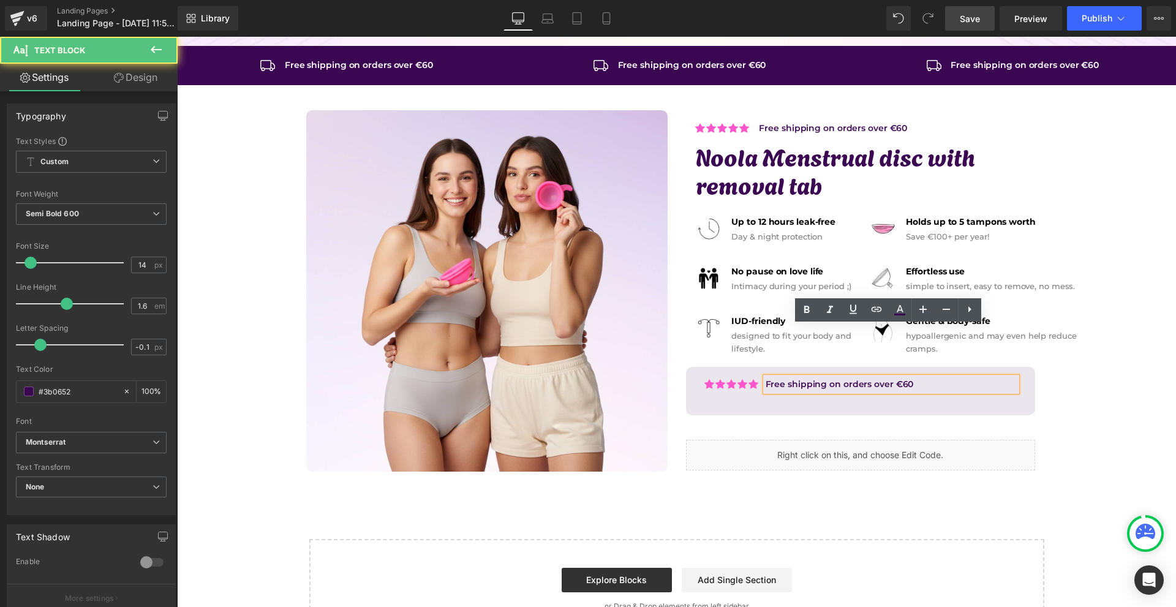
scroll to position [112, 0]
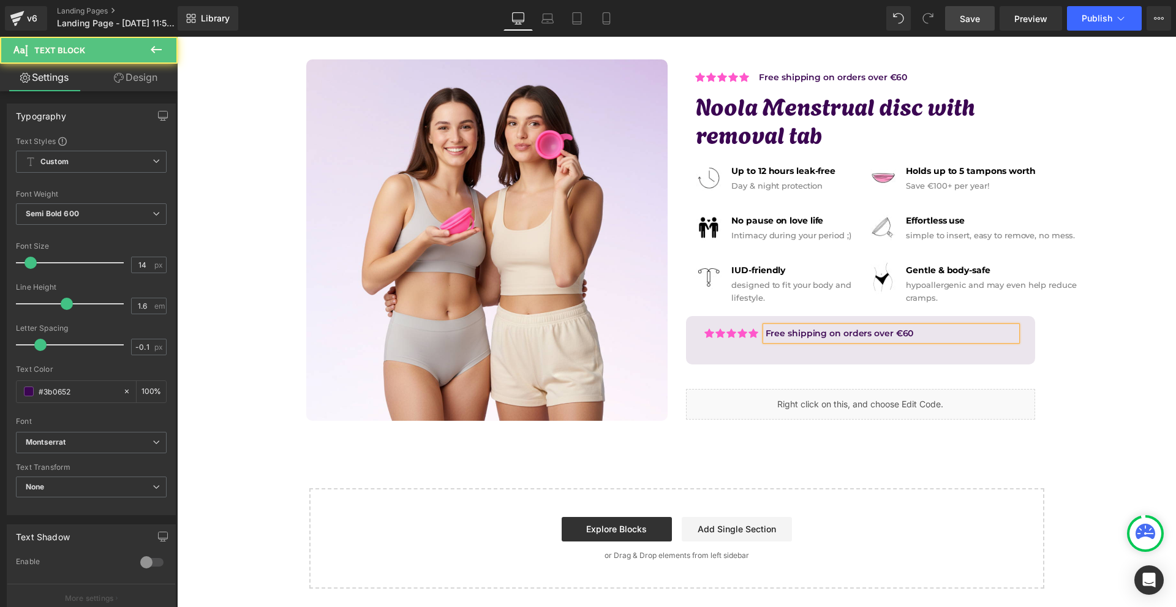
click at [943, 333] on p "Free shipping on orders over €60" at bounding box center [891, 332] width 251 height 13
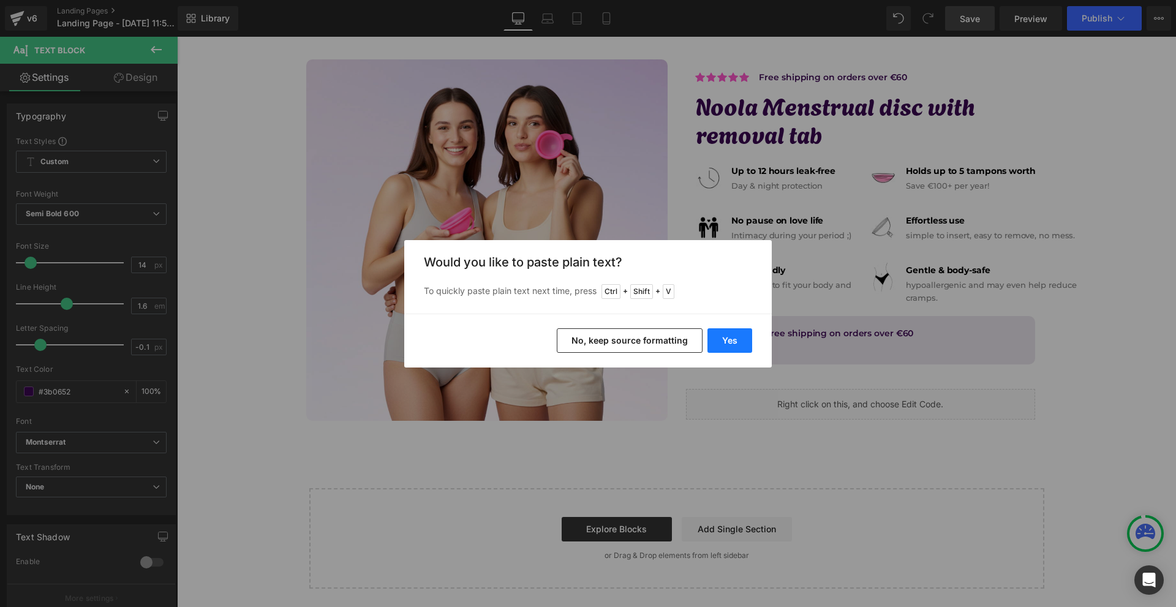
click at [734, 336] on button "Yes" at bounding box center [729, 340] width 45 height 24
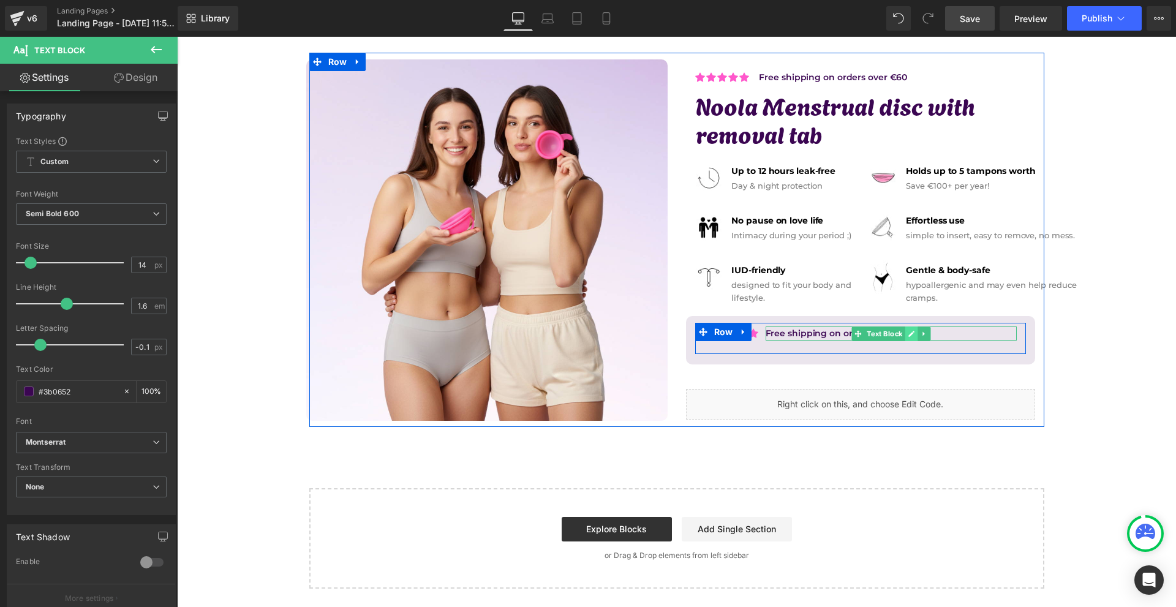
click at [909, 335] on icon at bounding box center [911, 333] width 7 height 7
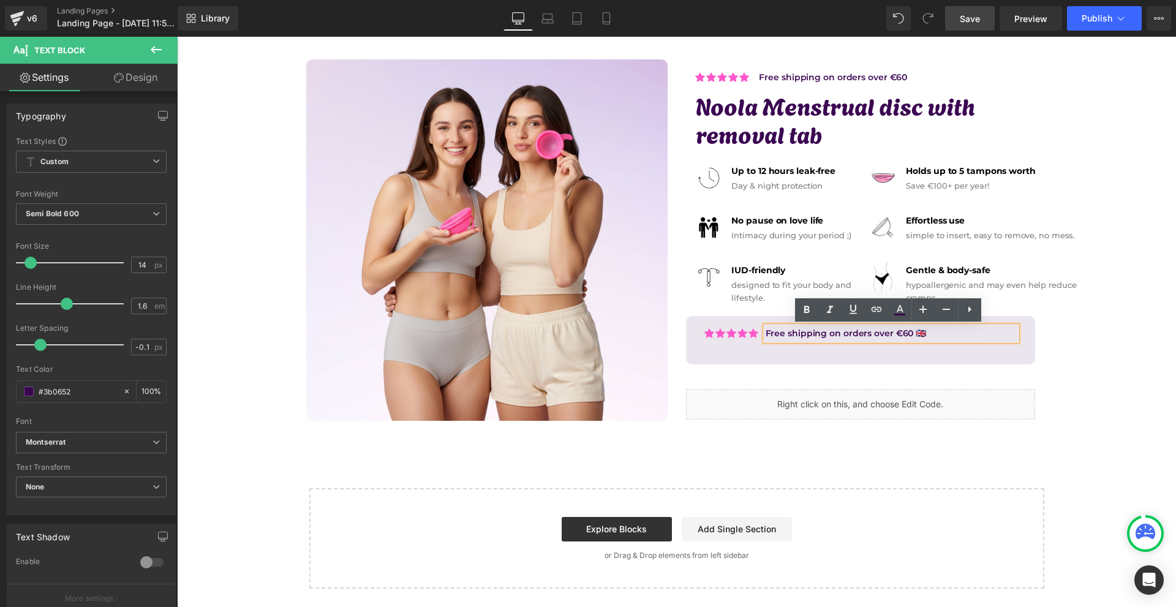
click at [927, 333] on p "Free shipping on orders over €60 🇬🇧" at bounding box center [891, 332] width 251 height 13
click at [1030, 356] on div "Icon Icon Icon Icon Icon Icon List Hoz Free shipping on orders over €60 🇬🇧 Text…" at bounding box center [860, 340] width 349 height 48
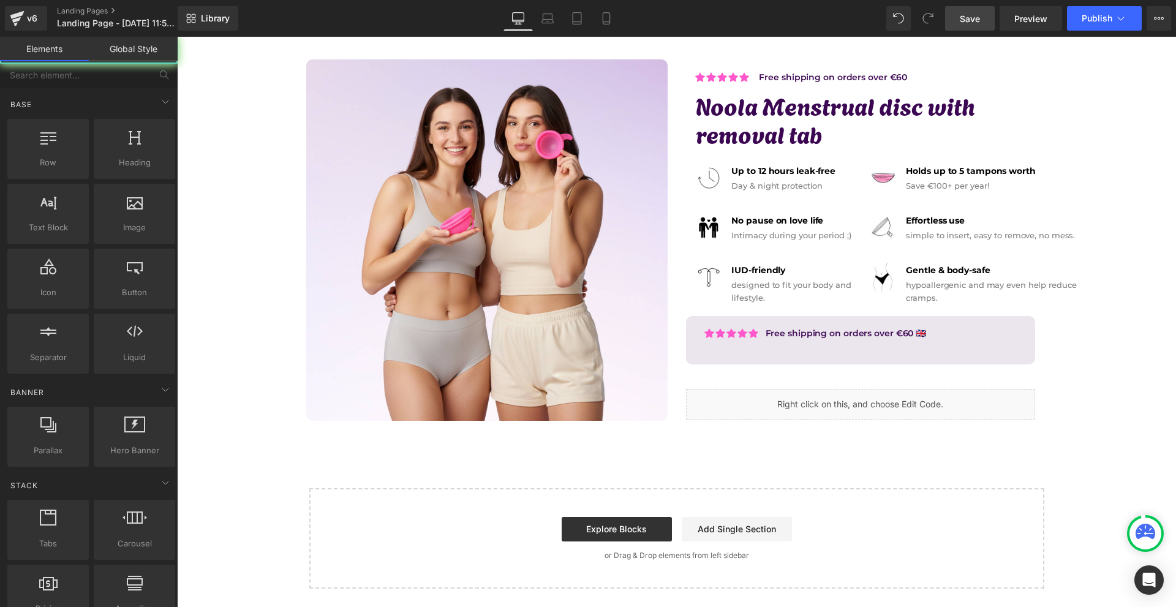
click at [1099, 372] on div "Image Row Icon Free shipping on orders over €60 Text Block Icon List Row Icon F…" at bounding box center [676, 257] width 999 height 664
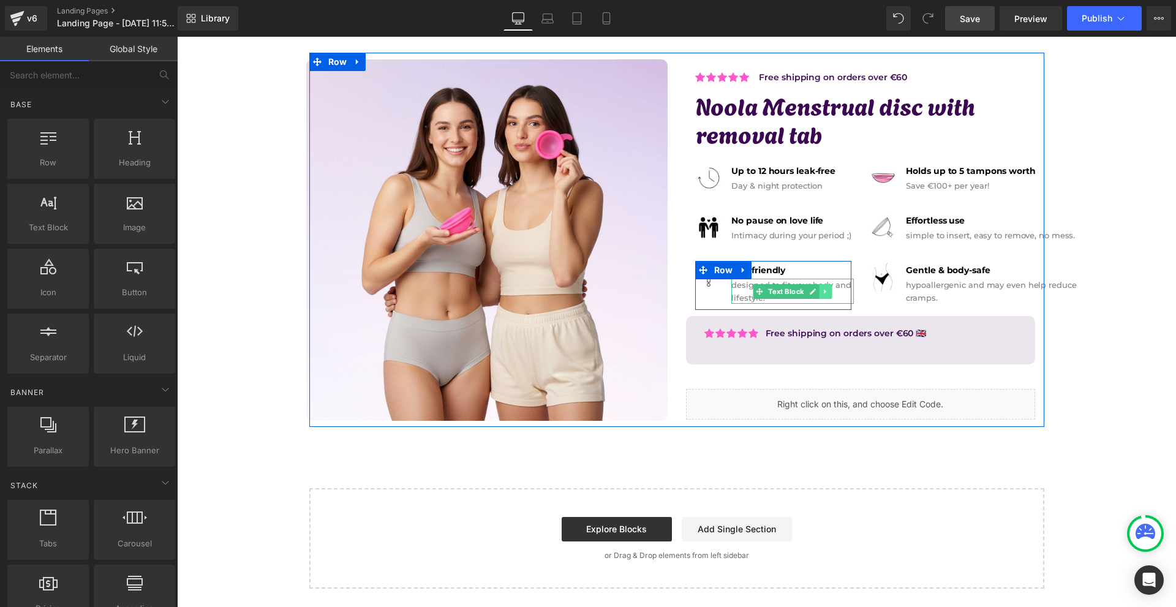
click at [824, 290] on icon at bounding box center [825, 291] width 2 height 4
drag, startPoint x: 815, startPoint y: 291, endPoint x: 807, endPoint y: 303, distance: 14.3
click at [816, 292] on icon at bounding box center [819, 291] width 7 height 7
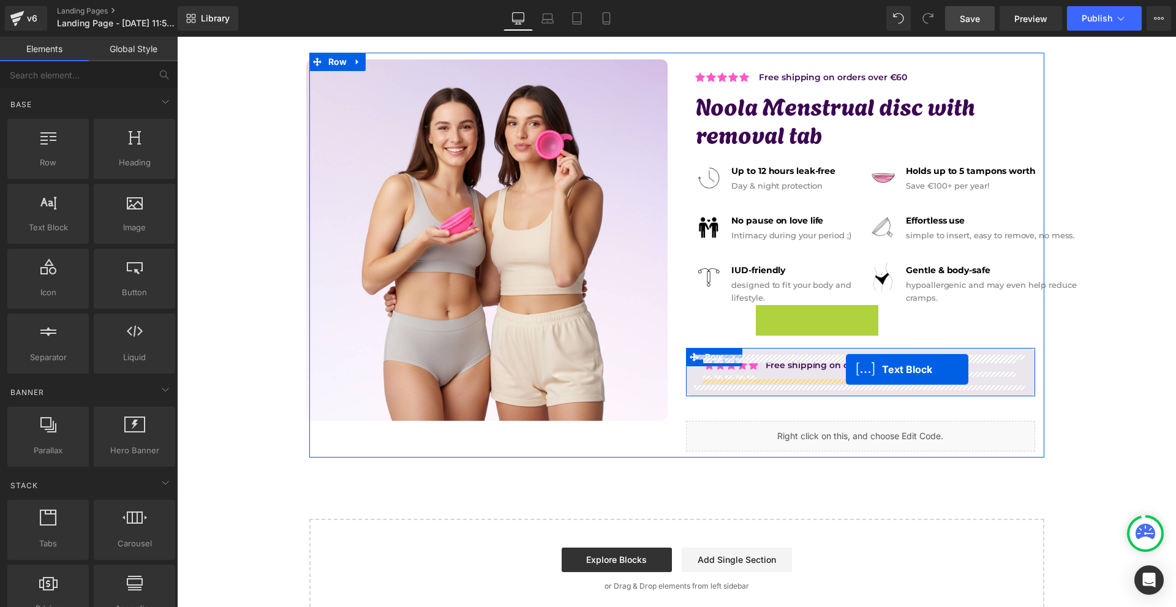
drag, startPoint x: 790, startPoint y: 316, endPoint x: 846, endPoint y: 369, distance: 77.1
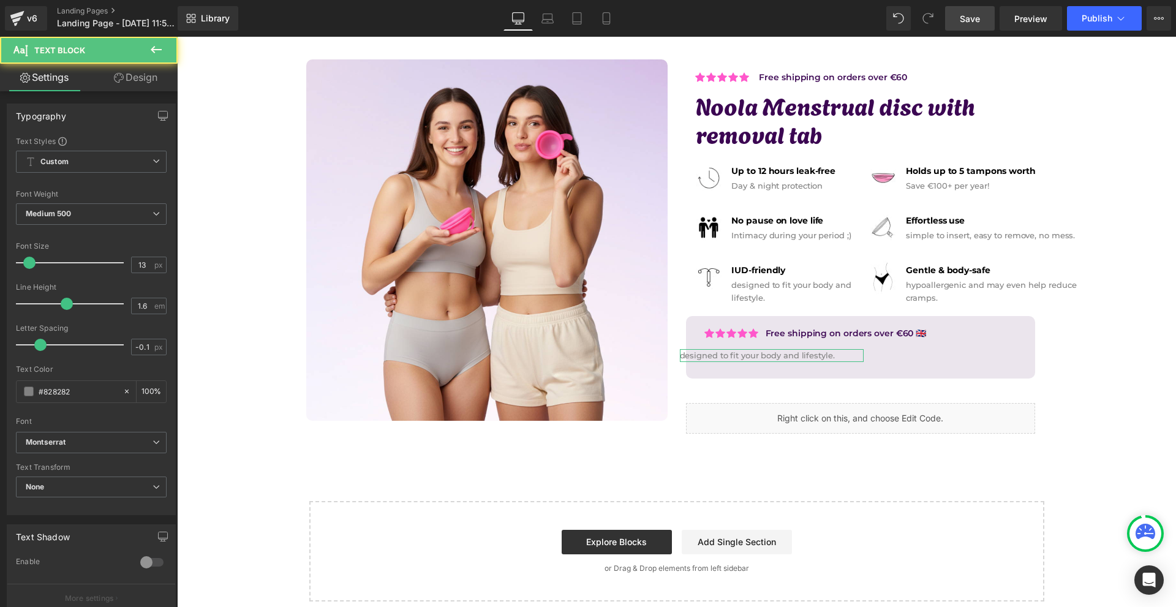
click at [124, 76] on link "Design" at bounding box center [135, 78] width 89 height 28
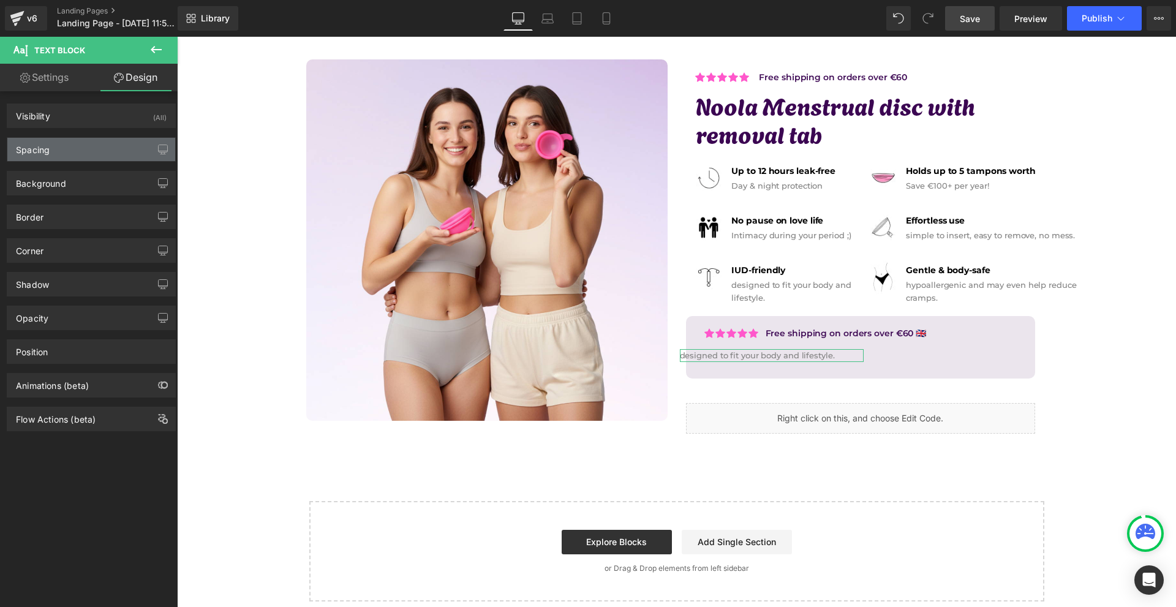
type input "2"
type input "-20"
type input "0"
type input "-40"
type input "0"
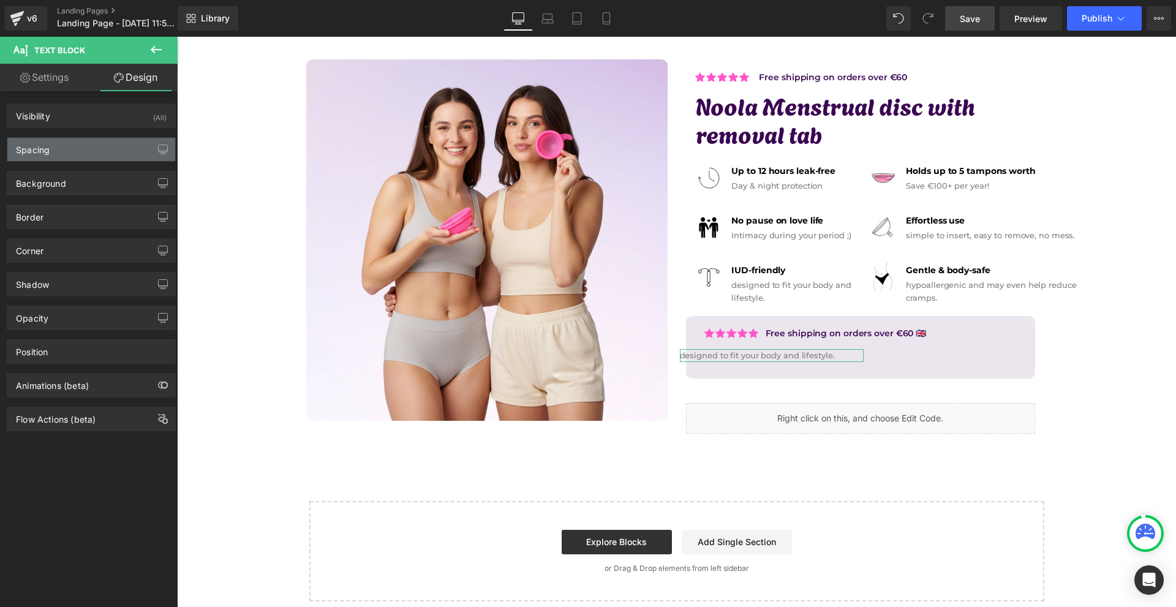
type input "0"
click at [68, 151] on div "Spacing" at bounding box center [91, 149] width 168 height 23
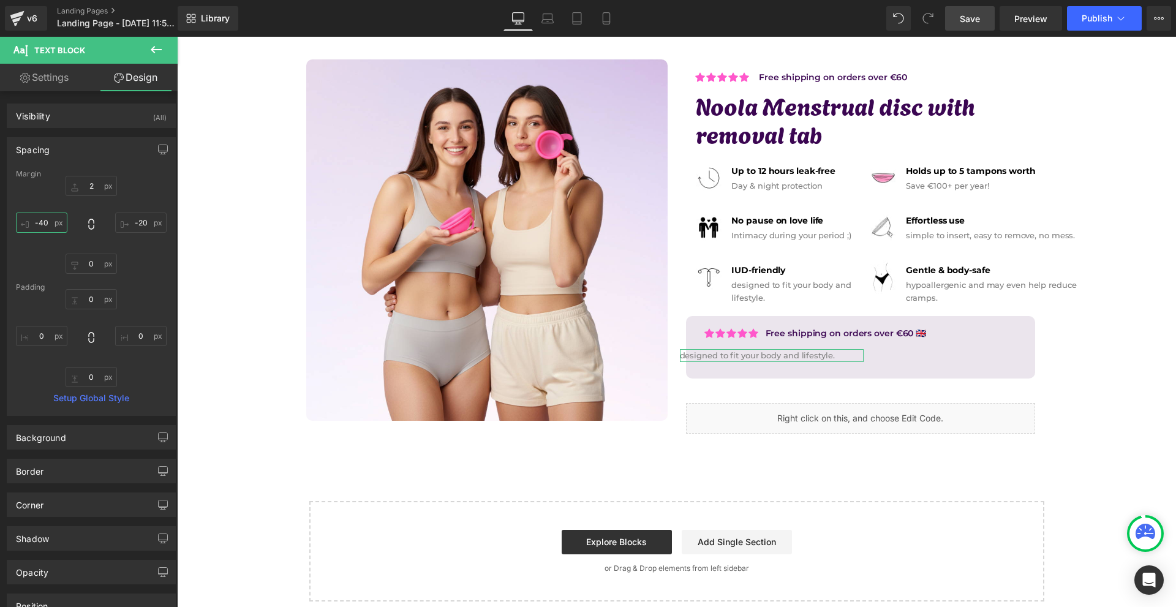
click at [48, 225] on input "-40" at bounding box center [41, 223] width 51 height 20
type input "0"
click at [153, 53] on icon at bounding box center [156, 49] width 15 height 15
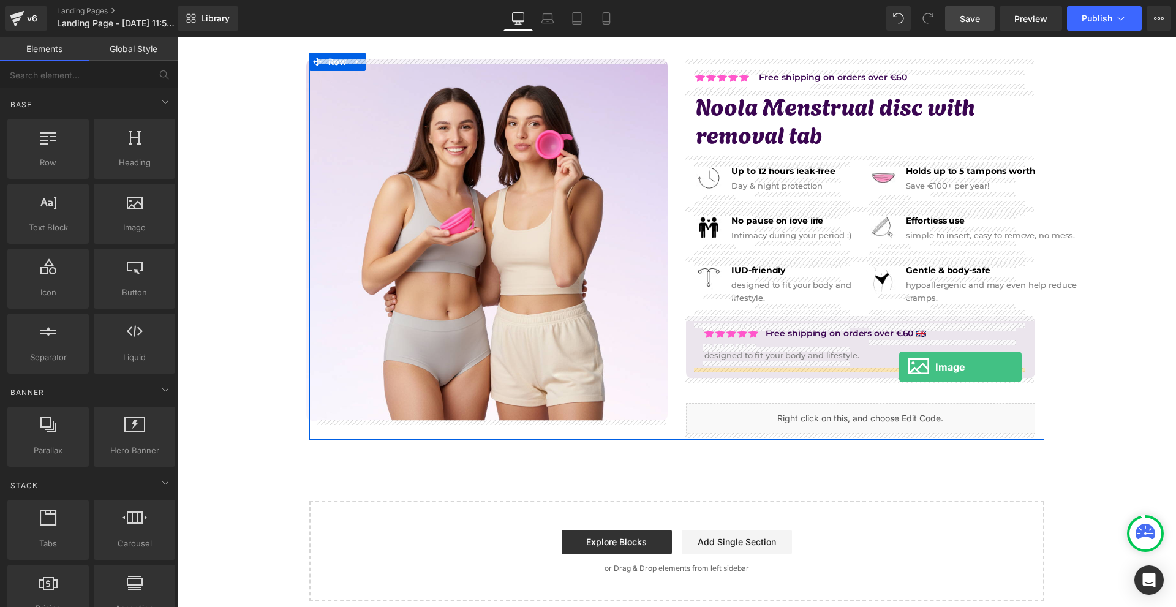
drag, startPoint x: 348, startPoint y: 259, endPoint x: 892, endPoint y: 367, distance: 555.2
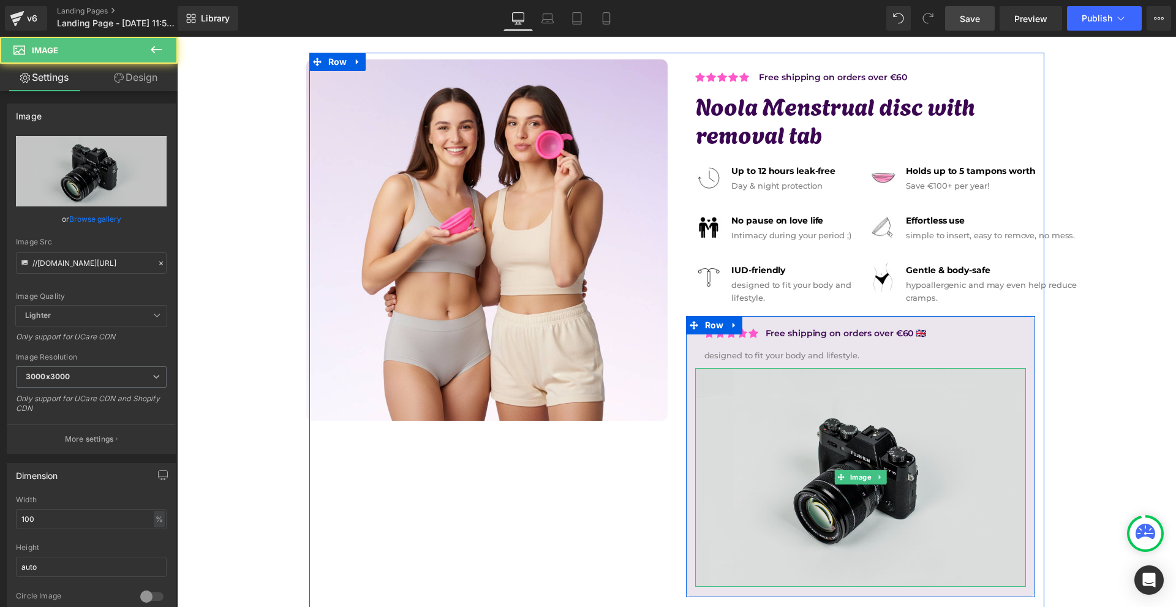
click at [788, 405] on img at bounding box center [860, 477] width 331 height 219
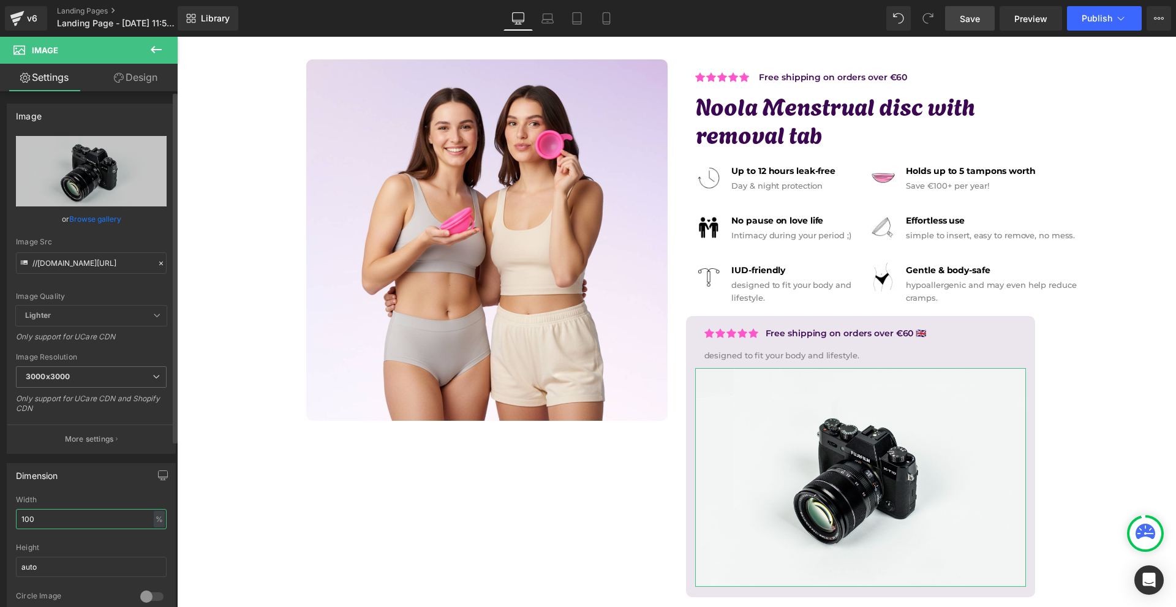
click at [88, 522] on input "100" at bounding box center [91, 519] width 151 height 20
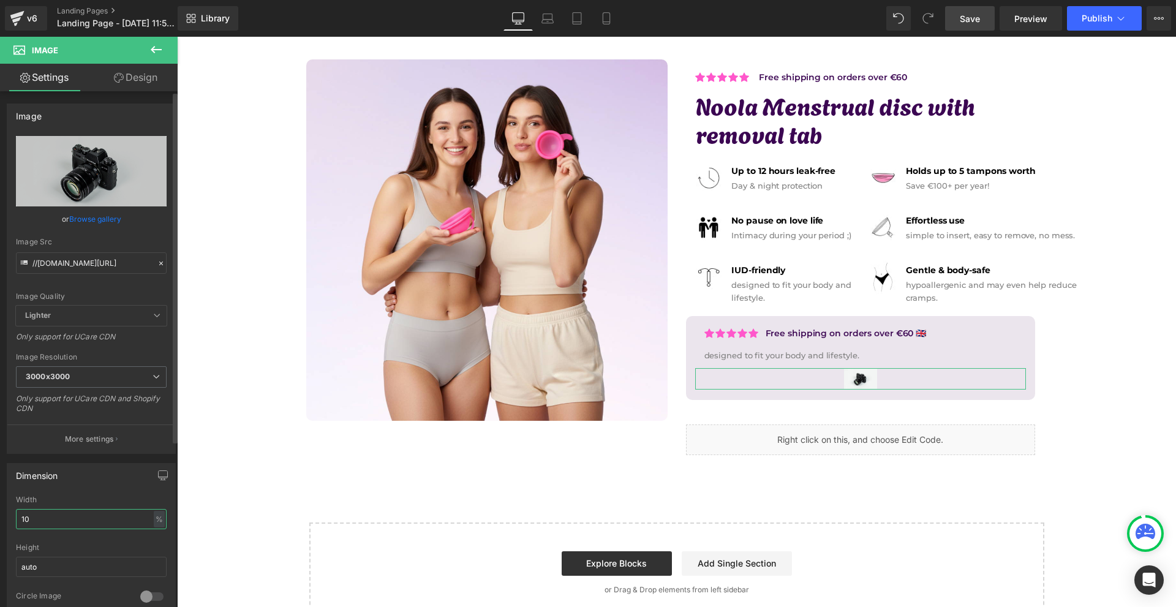
type input "10"
click at [148, 593] on div at bounding box center [151, 597] width 29 height 20
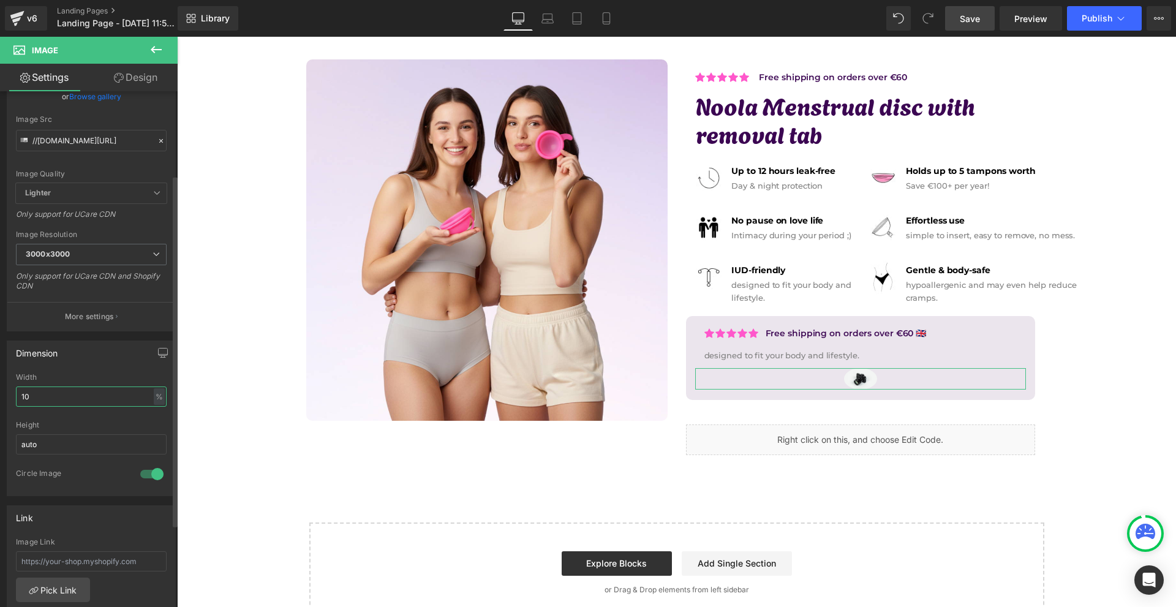
click at [83, 396] on input "10" at bounding box center [91, 396] width 151 height 20
click at [73, 447] on input "auto" at bounding box center [91, 444] width 151 height 20
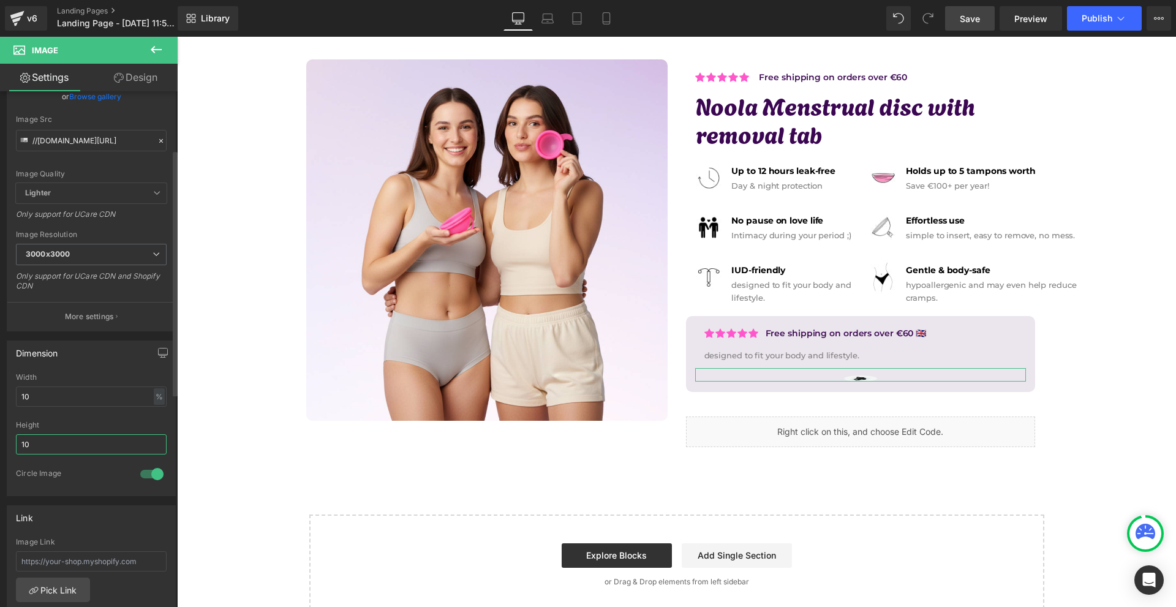
click at [71, 446] on input "10" at bounding box center [91, 444] width 151 height 20
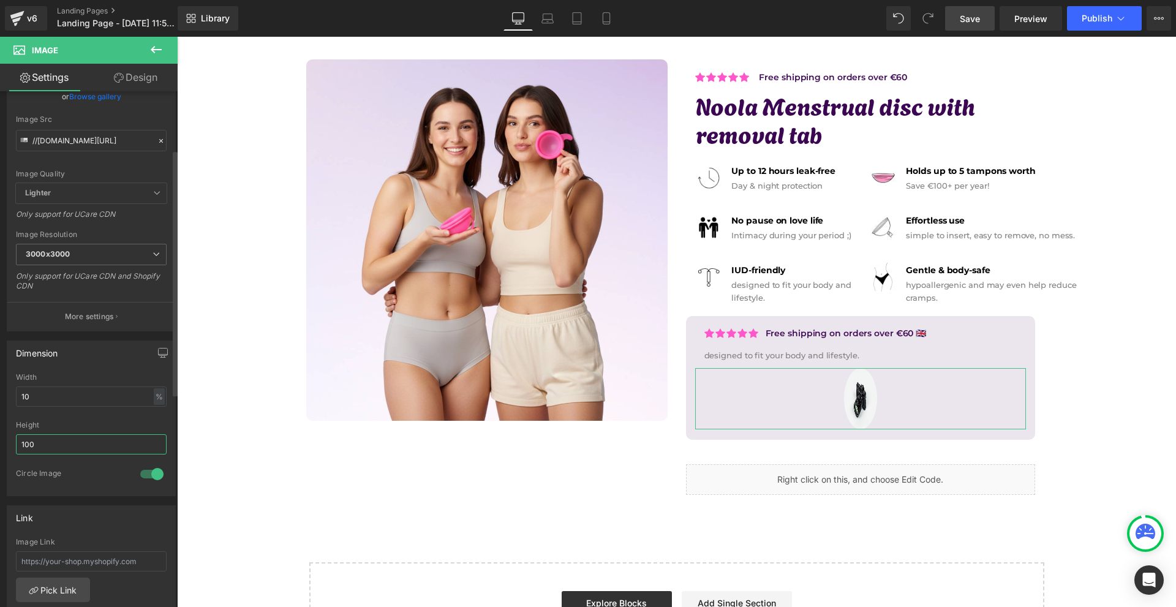
click at [70, 446] on input "100" at bounding box center [91, 444] width 151 height 20
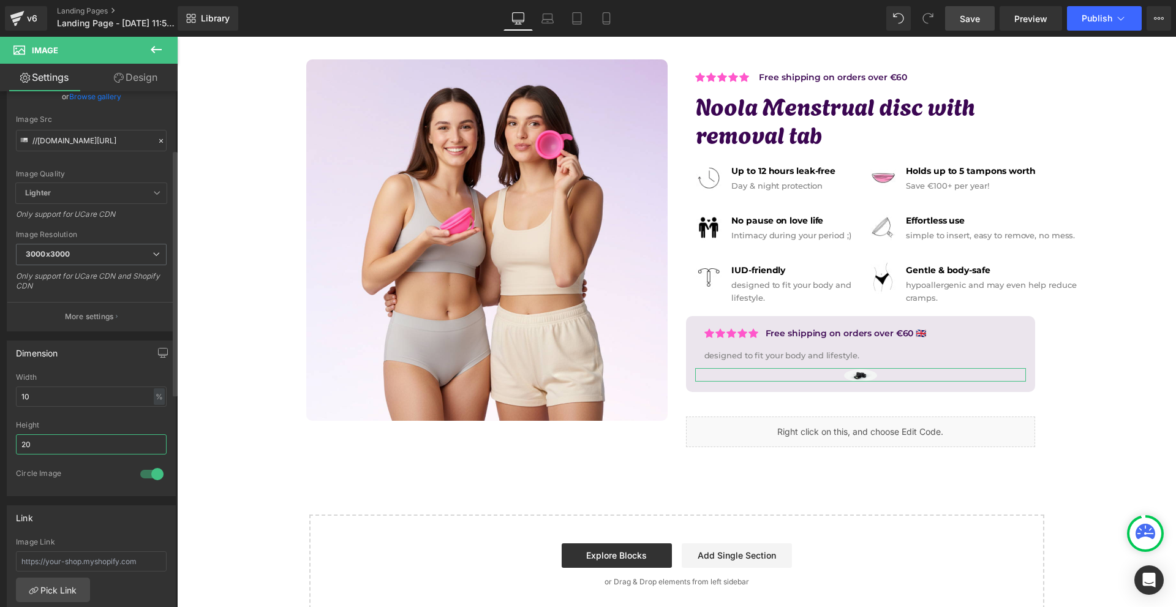
click at [70, 446] on input "20" at bounding box center [91, 444] width 151 height 20
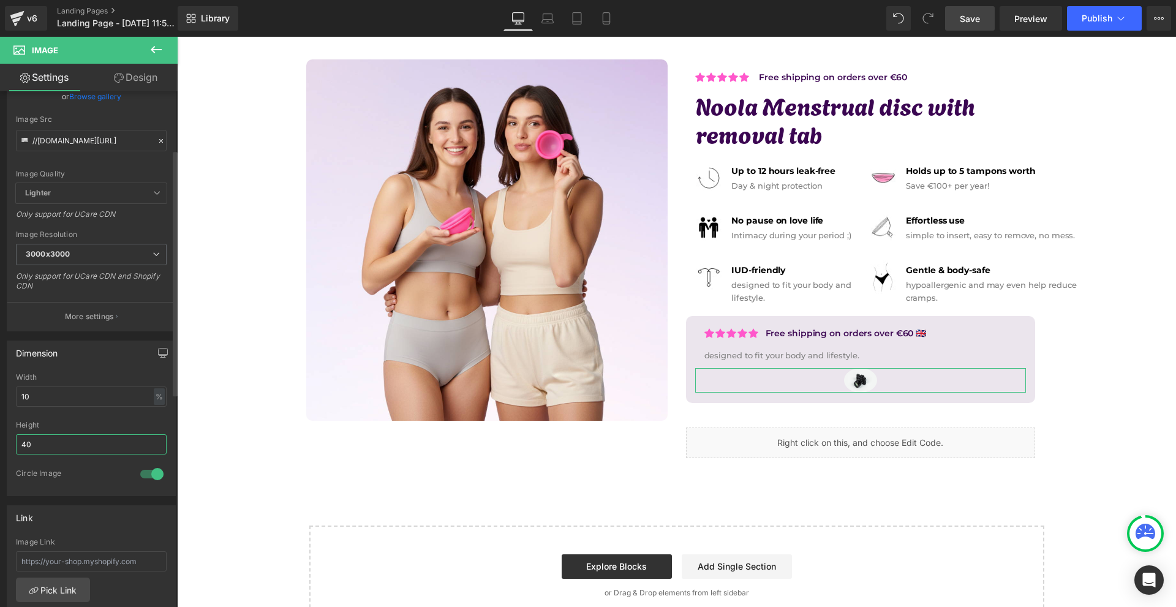
click at [70, 446] on input "40" at bounding box center [91, 444] width 151 height 20
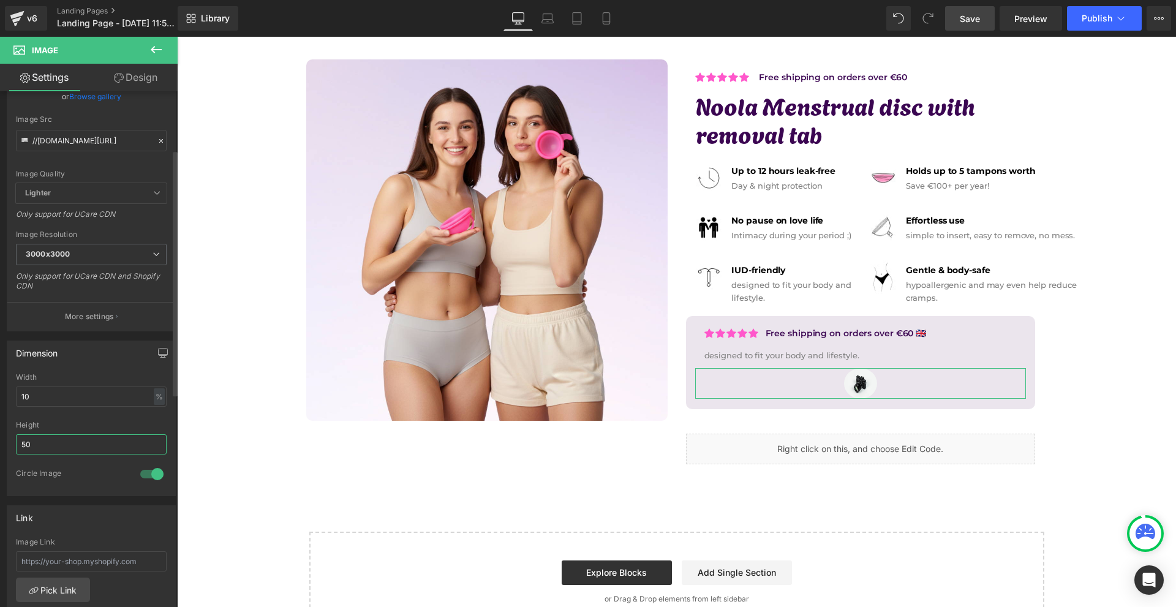
click at [70, 446] on input "50" at bounding box center [91, 444] width 151 height 20
type input "5"
type input "4"
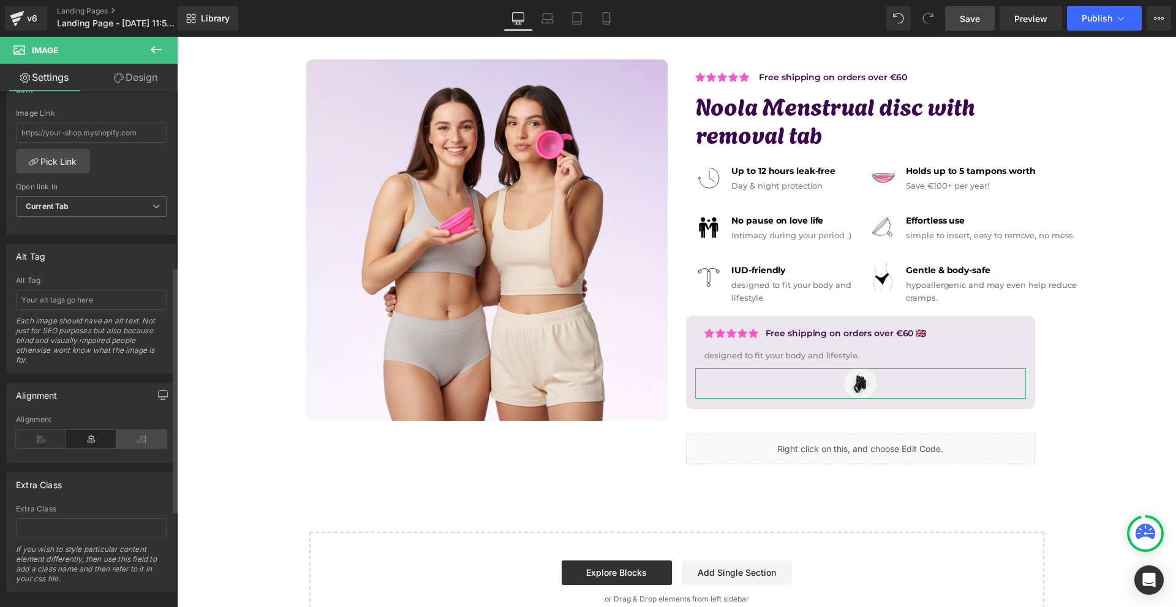
scroll to position [571, 0]
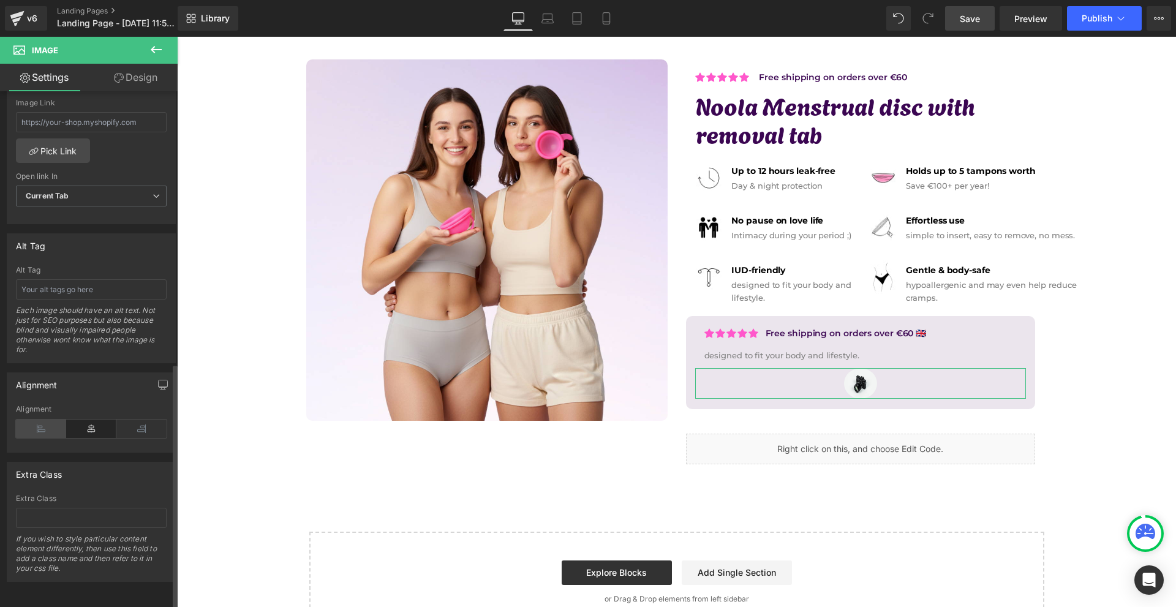
type input "50"
click at [51, 421] on icon at bounding box center [41, 429] width 50 height 18
click at [129, 77] on link "Design" at bounding box center [135, 78] width 89 height 28
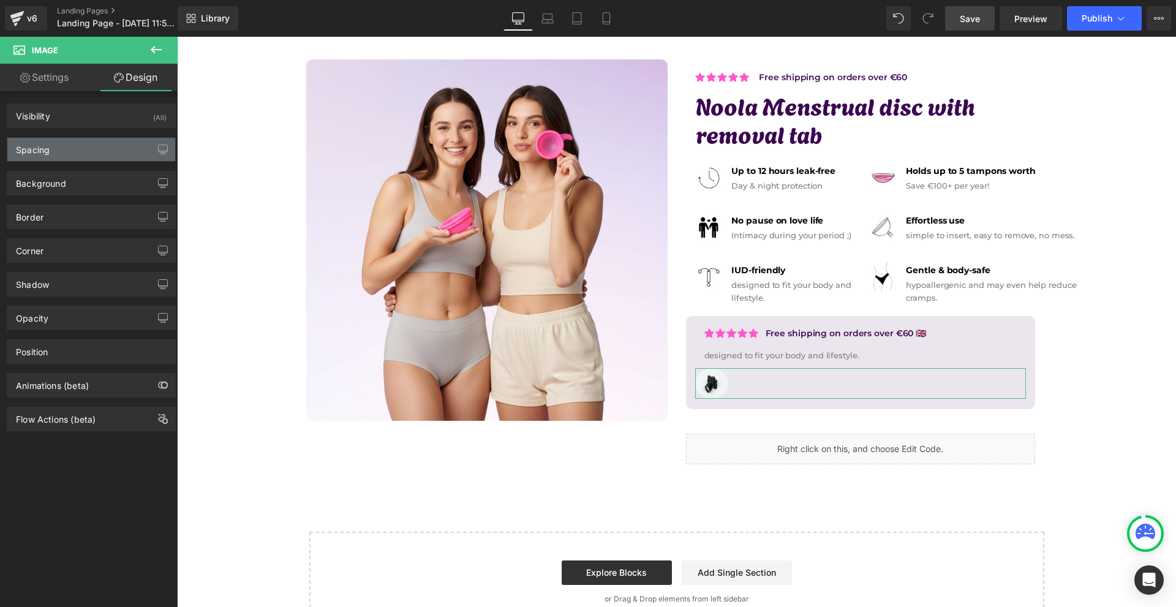
click at [54, 146] on div "Spacing" at bounding box center [91, 149] width 168 height 23
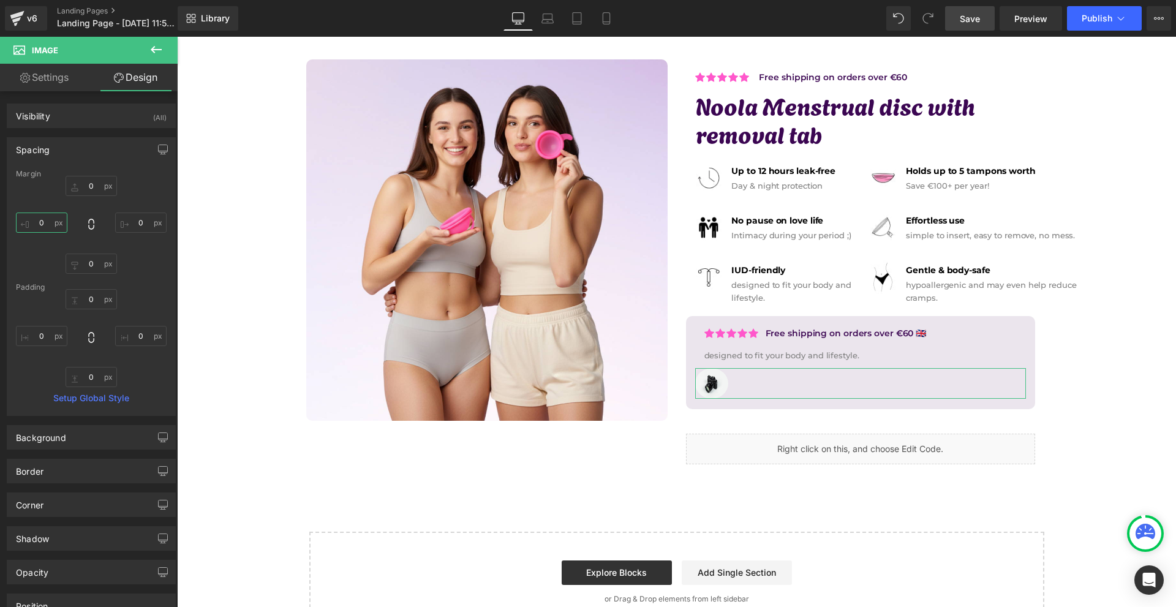
click at [53, 226] on input "0" at bounding box center [41, 223] width 51 height 20
type input "10"
click at [94, 181] on input "0" at bounding box center [91, 186] width 51 height 20
type input "10"
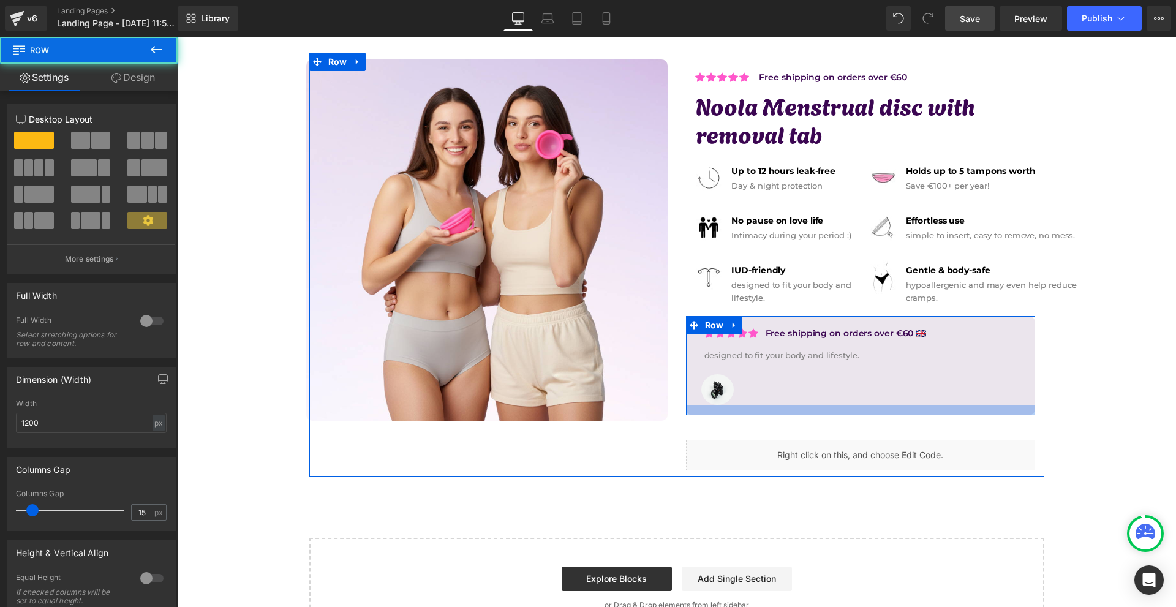
click at [867, 405] on div at bounding box center [860, 410] width 349 height 10
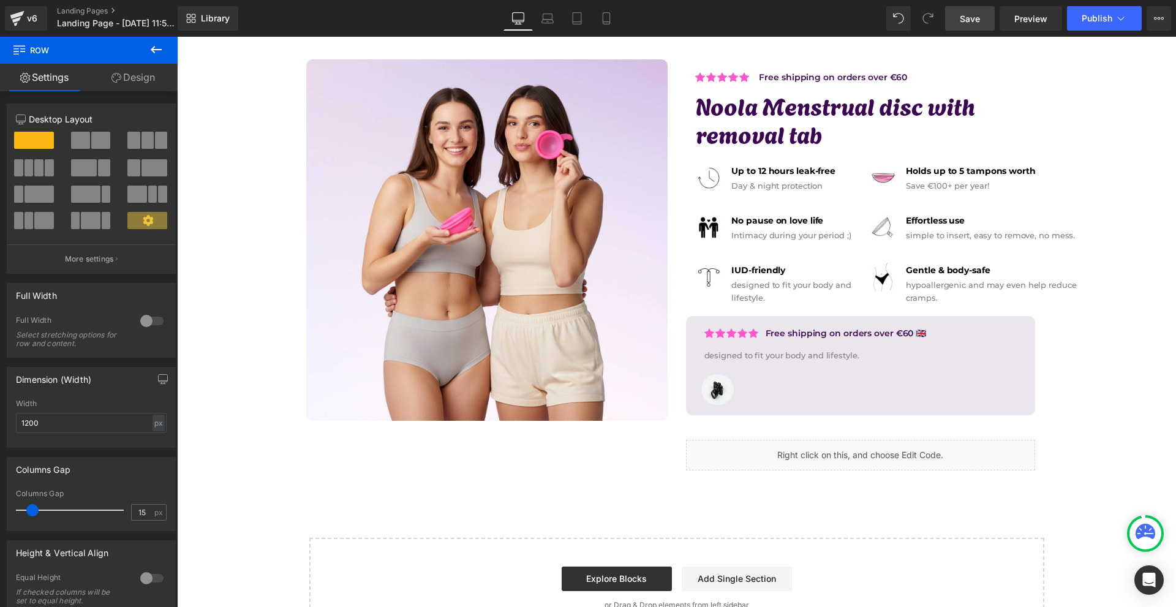
click at [1120, 432] on div "Image Row Icon Free shipping on orders over €60 Text Block Icon List Row Icon F…" at bounding box center [676, 282] width 999 height 714
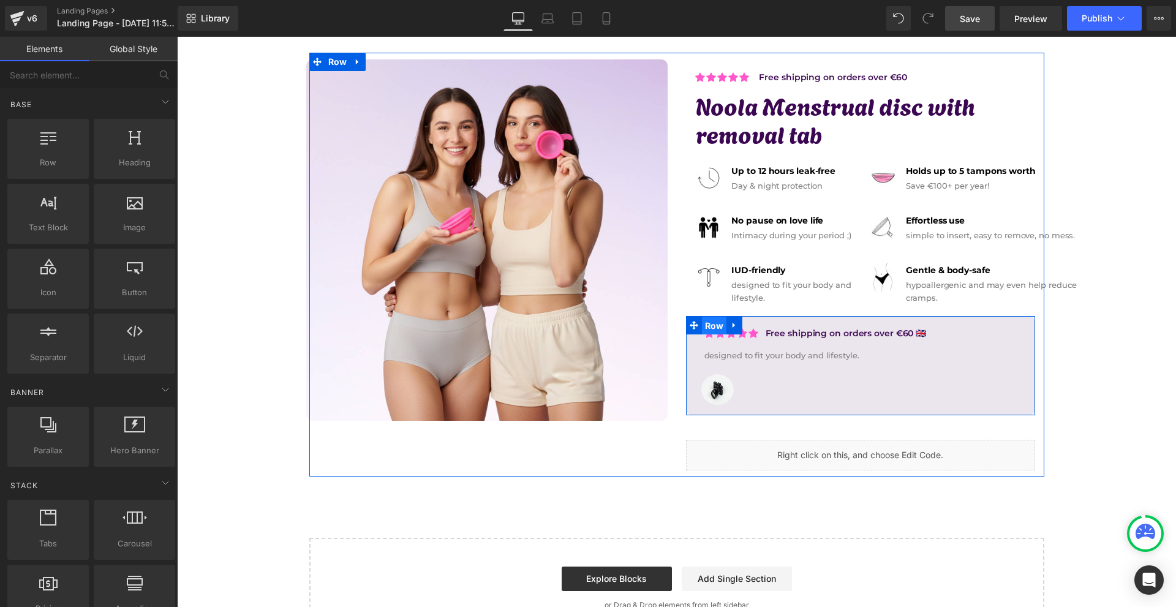
click at [709, 328] on span "Row" at bounding box center [714, 326] width 25 height 18
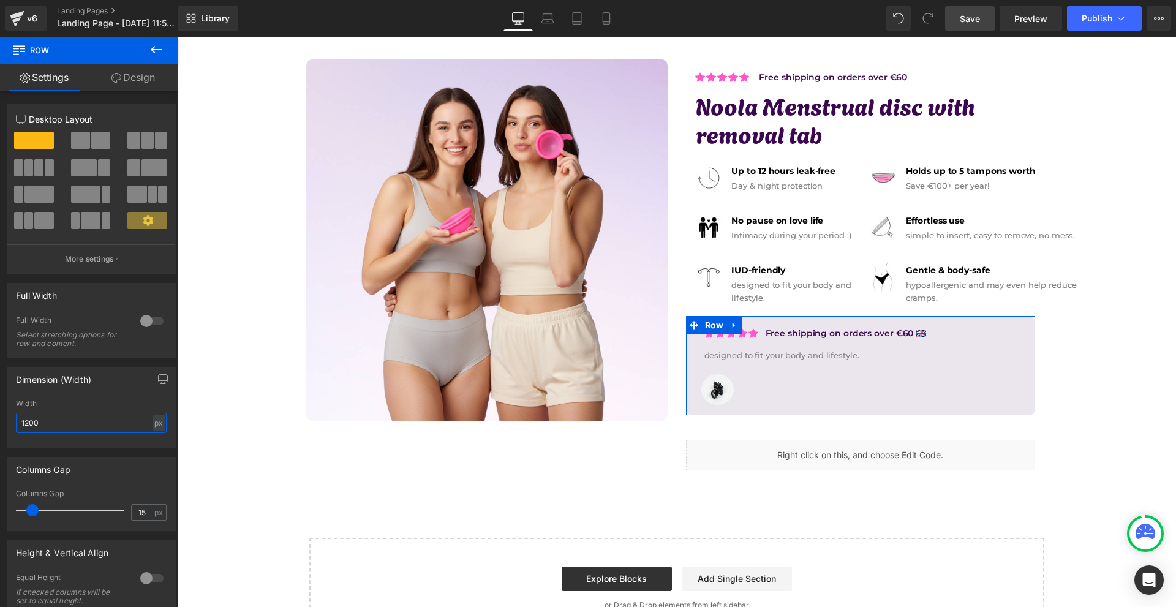
click at [59, 426] on input "1200" at bounding box center [91, 423] width 151 height 20
type input "8"
type input "7"
type input "6"
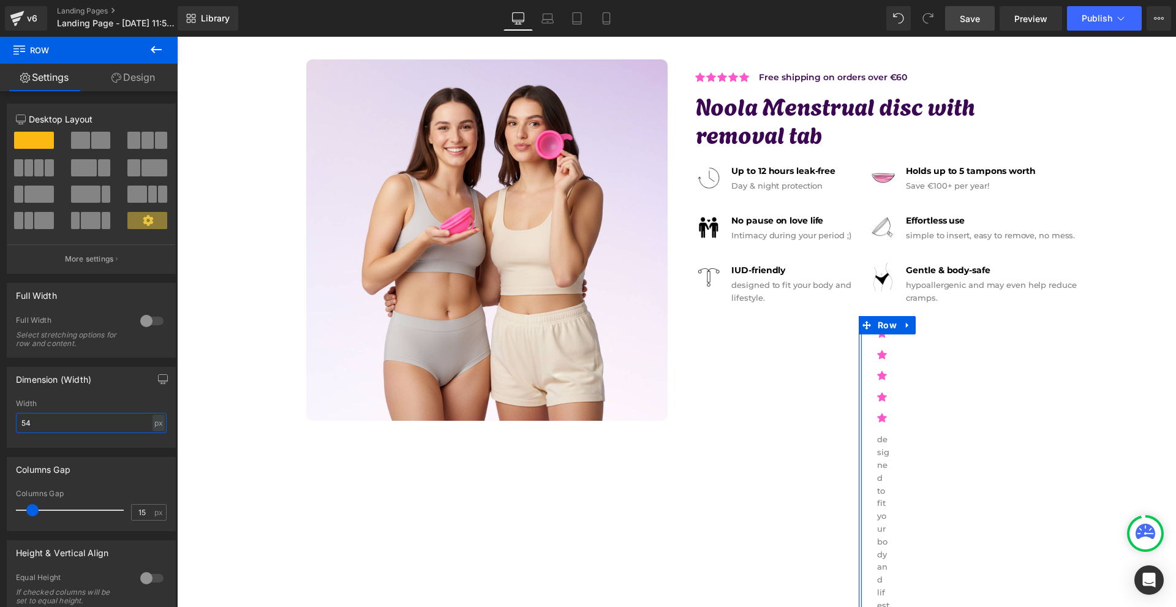
type input "540"
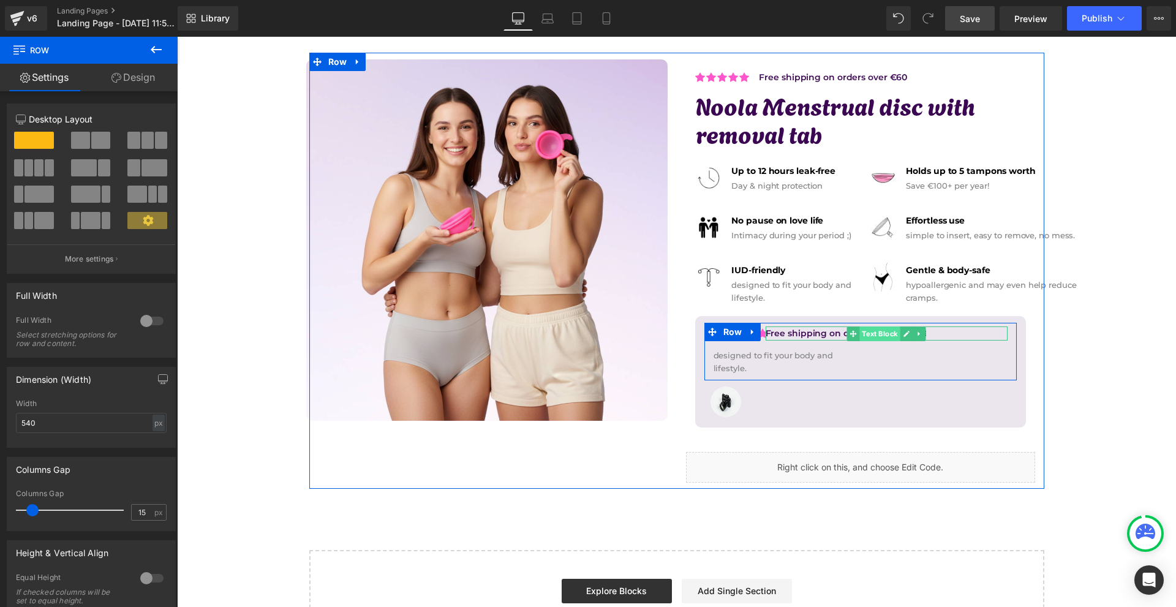
click at [865, 336] on span "Text Block" at bounding box center [879, 333] width 40 height 15
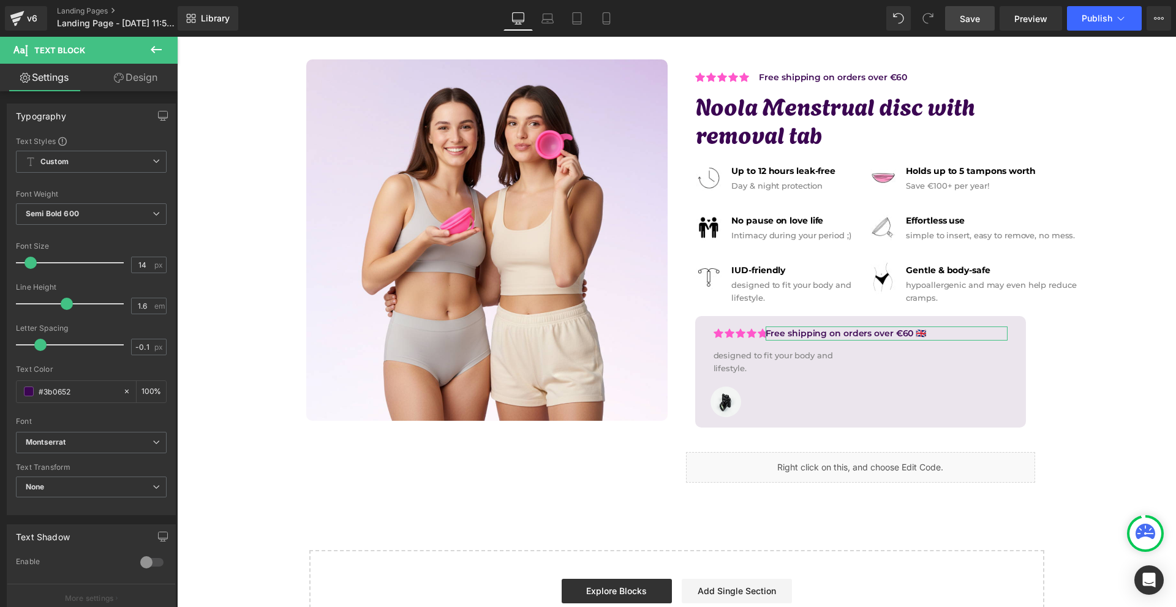
click at [127, 81] on link "Design" at bounding box center [135, 78] width 89 height 28
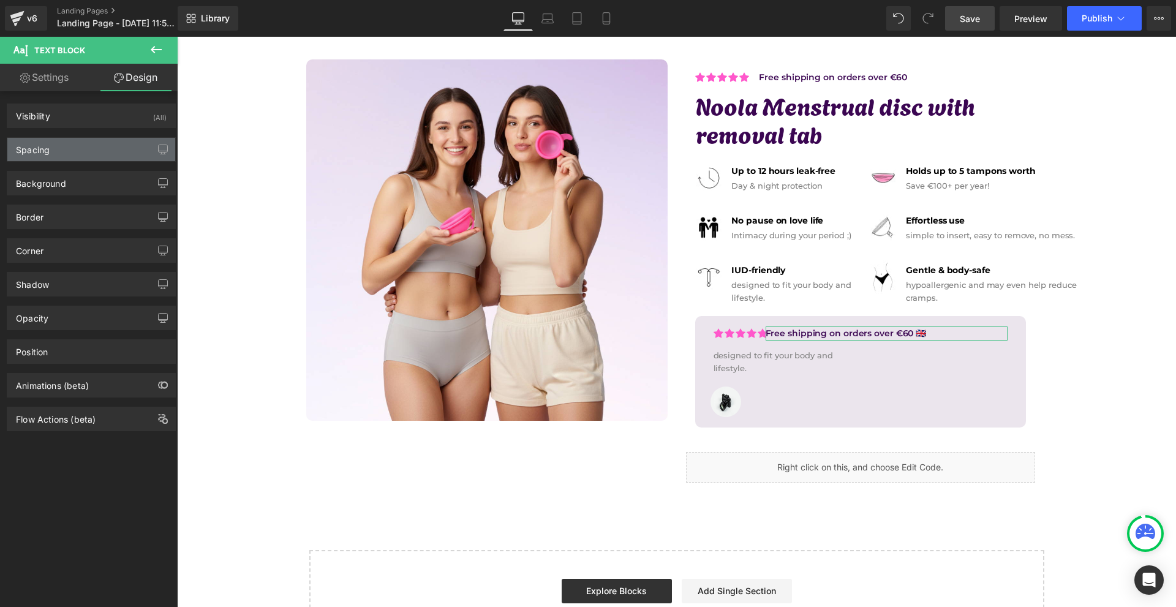
click at [80, 146] on div "Spacing" at bounding box center [91, 149] width 168 height 23
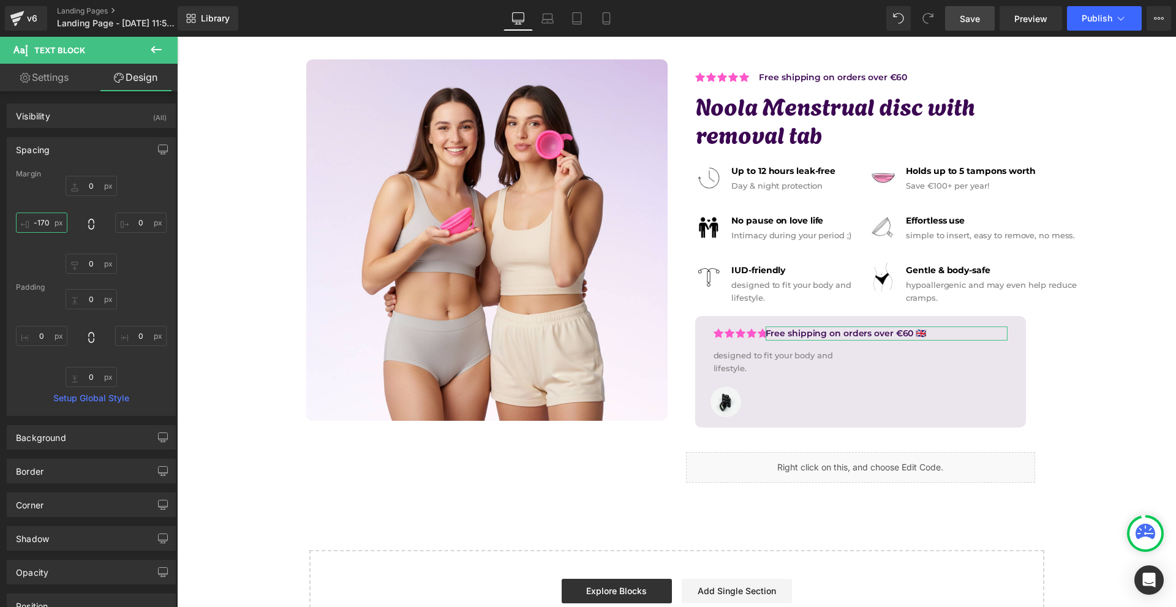
click at [48, 224] on input "-170" at bounding box center [41, 223] width 51 height 20
type input "-150"
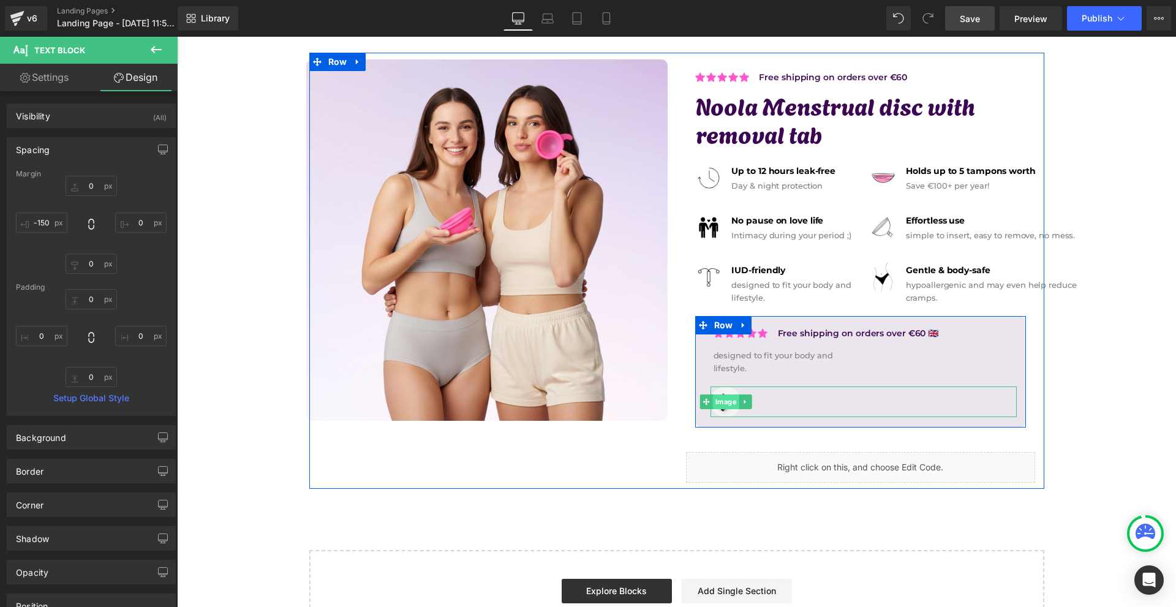
click at [721, 401] on span "Image" at bounding box center [725, 401] width 26 height 15
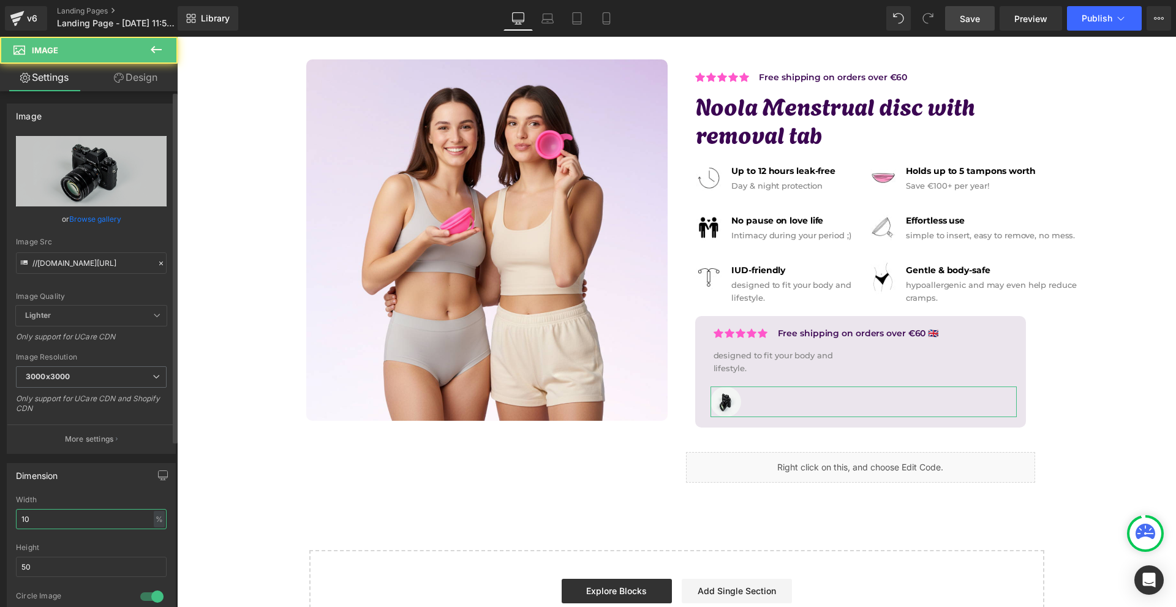
click at [117, 521] on input "10" at bounding box center [91, 519] width 151 height 20
type input "8"
type input "1"
type input "11"
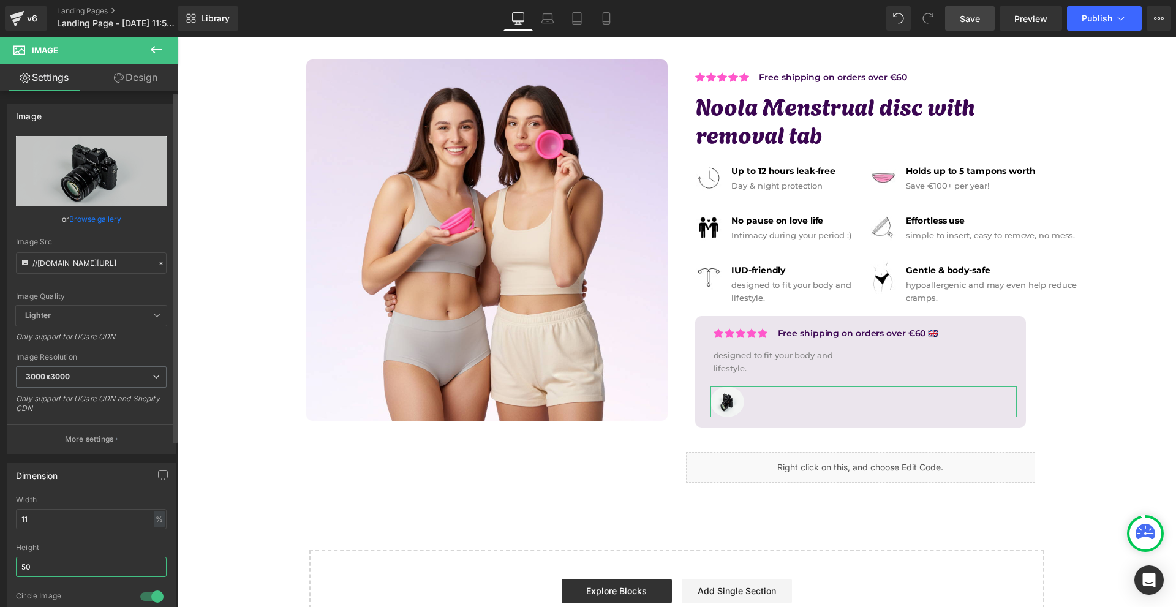
click at [117, 559] on input "50" at bounding box center [91, 567] width 151 height 20
type input "47"
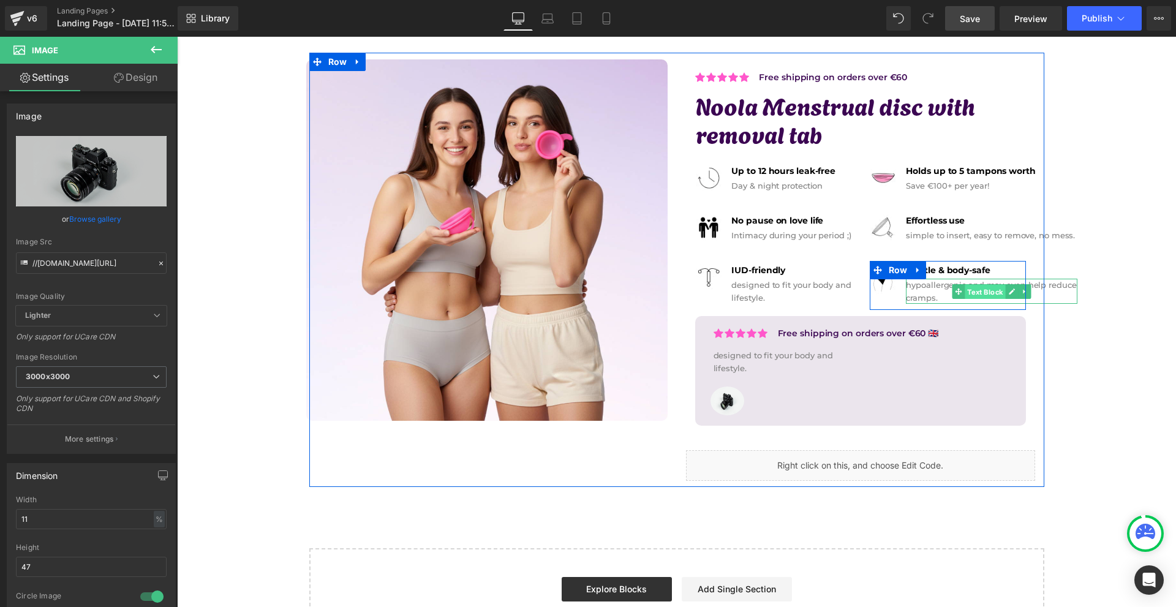
click at [985, 288] on span "Text Block" at bounding box center [985, 291] width 40 height 15
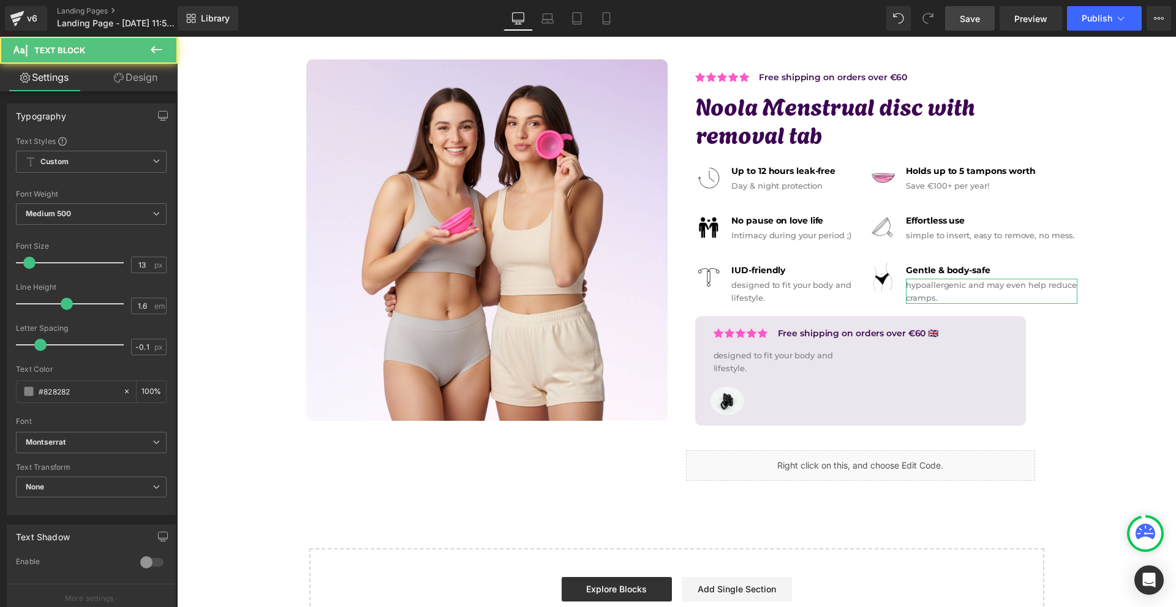
drag, startPoint x: 137, startPoint y: 86, endPoint x: 87, endPoint y: 151, distance: 81.6
click at [137, 85] on link "Design" at bounding box center [135, 78] width 89 height 28
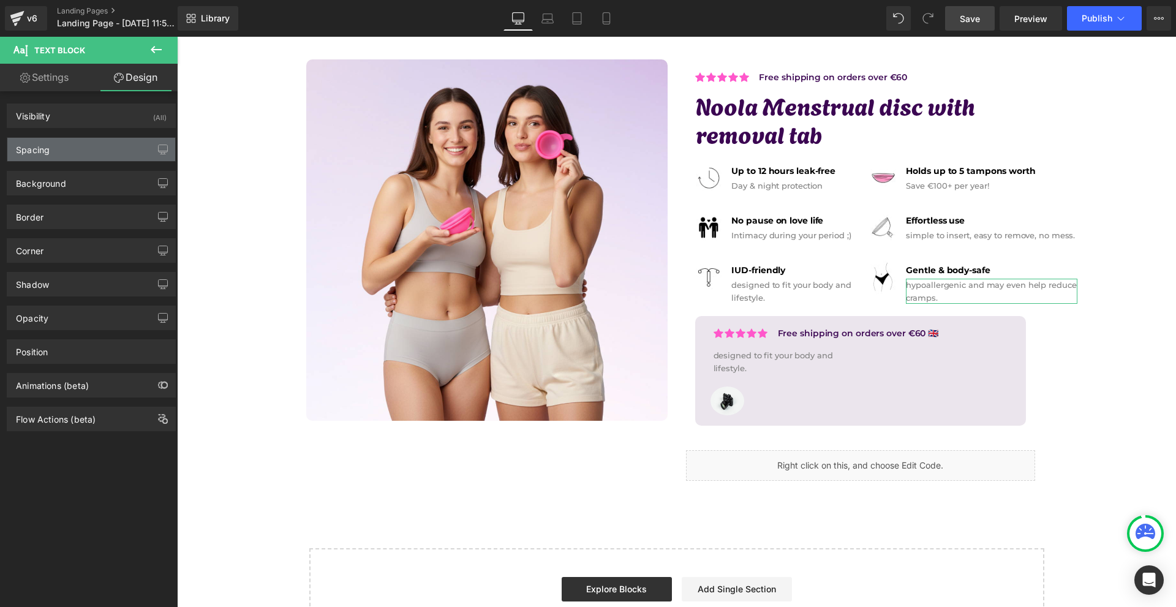
type input "2"
type input "-100"
type input "0"
type input "-40"
type input "0"
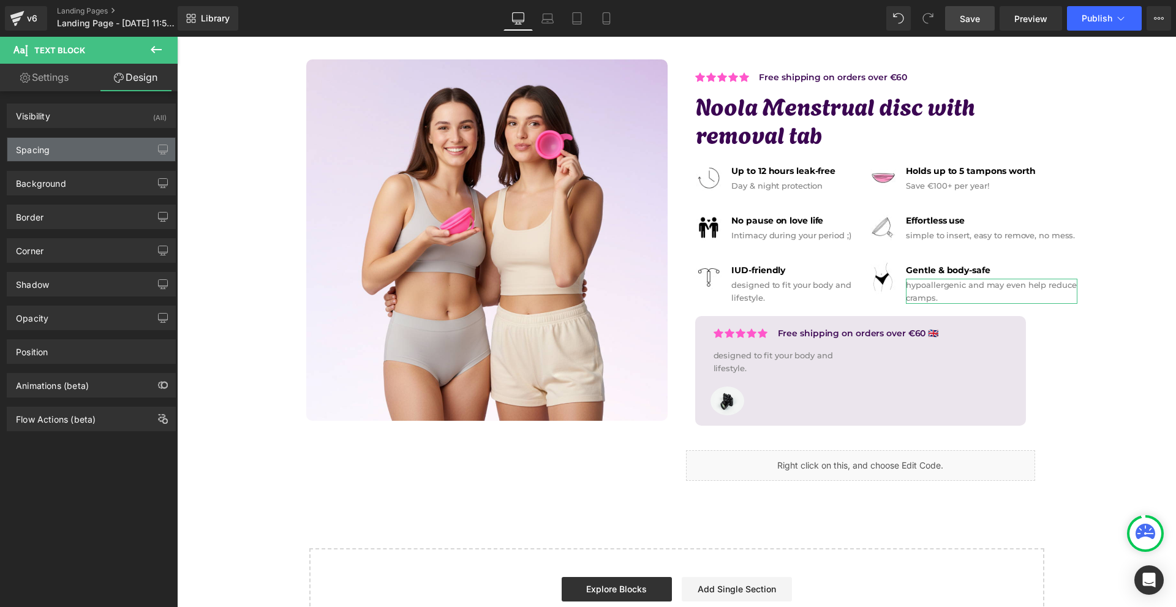
type input "0"
click at [81, 151] on div "Spacing" at bounding box center [91, 149] width 168 height 23
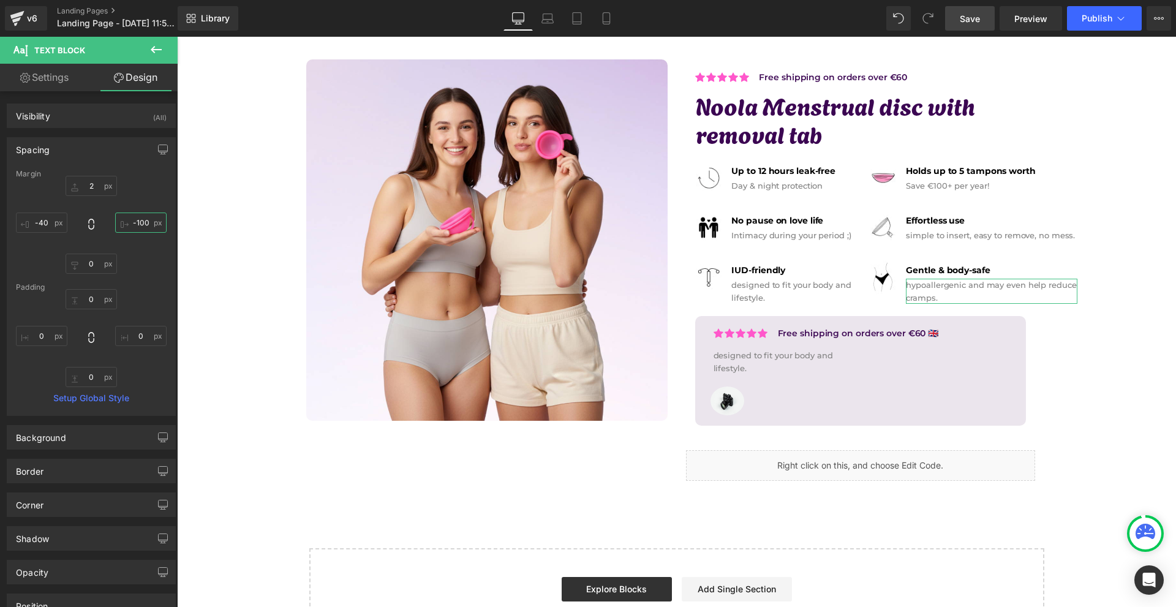
click at [132, 218] on input "-100" at bounding box center [140, 223] width 51 height 20
type input "0"
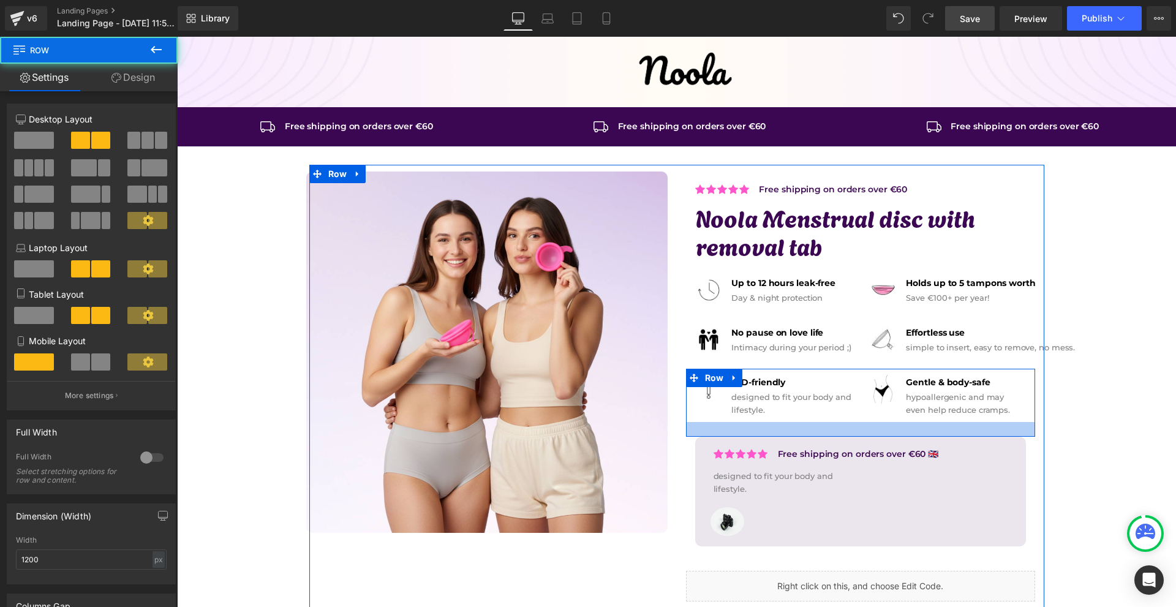
drag, startPoint x: 835, startPoint y: 423, endPoint x: 836, endPoint y: 432, distance: 8.6
click at [836, 432] on div at bounding box center [860, 429] width 349 height 15
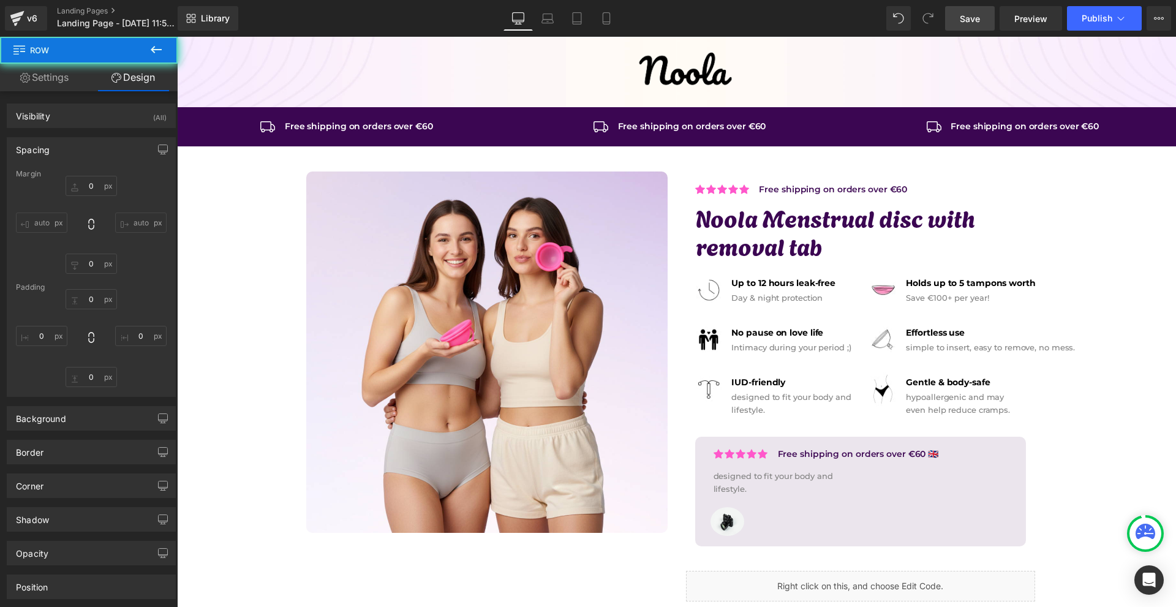
type input "0"
type input "7"
type input "0"
type input "24"
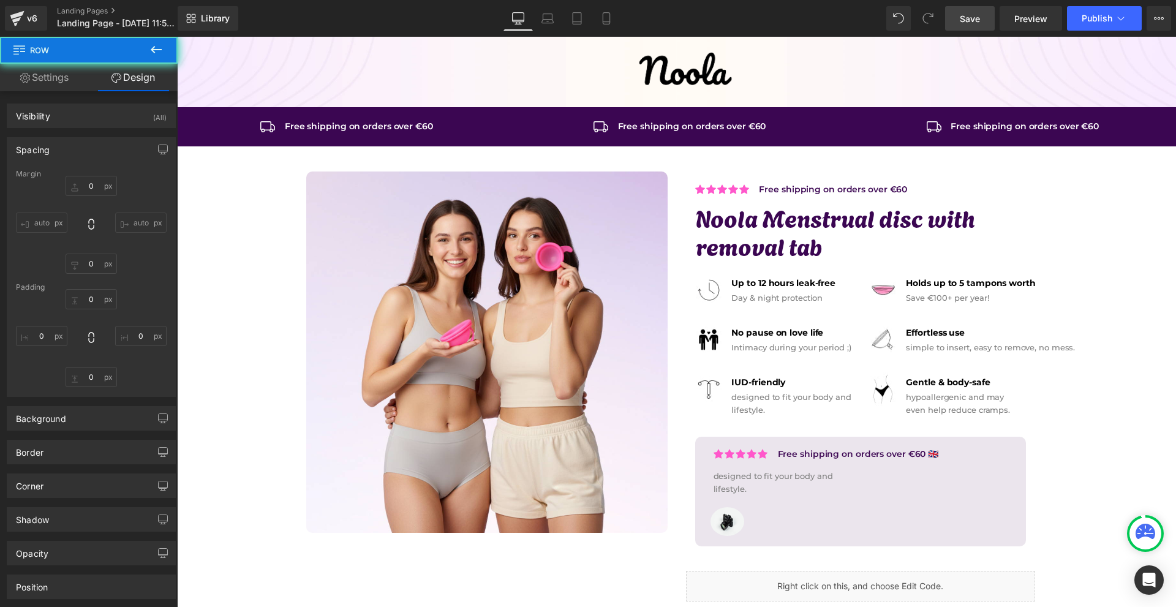
type input "0"
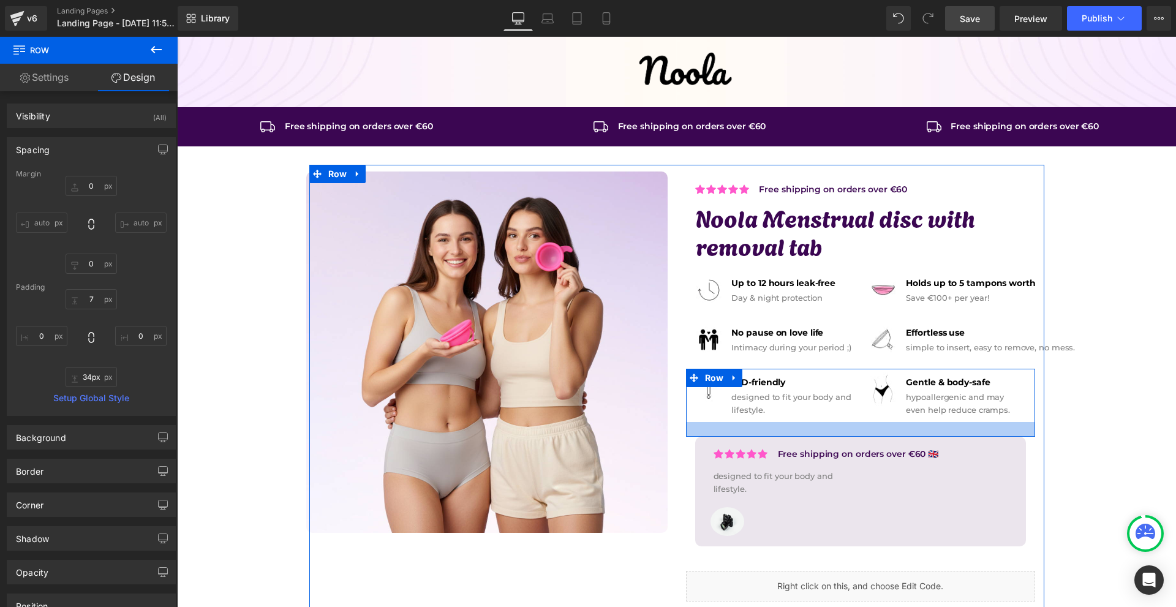
type input "35px"
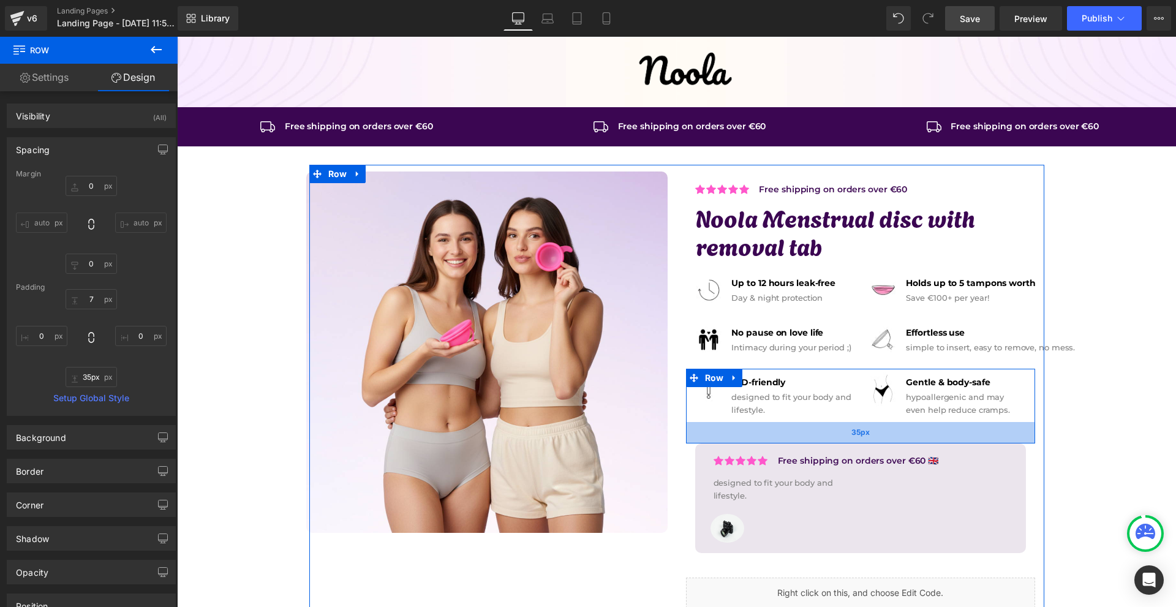
drag, startPoint x: 822, startPoint y: 430, endPoint x: 821, endPoint y: 437, distance: 6.8
click at [821, 437] on div "35px" at bounding box center [860, 432] width 349 height 21
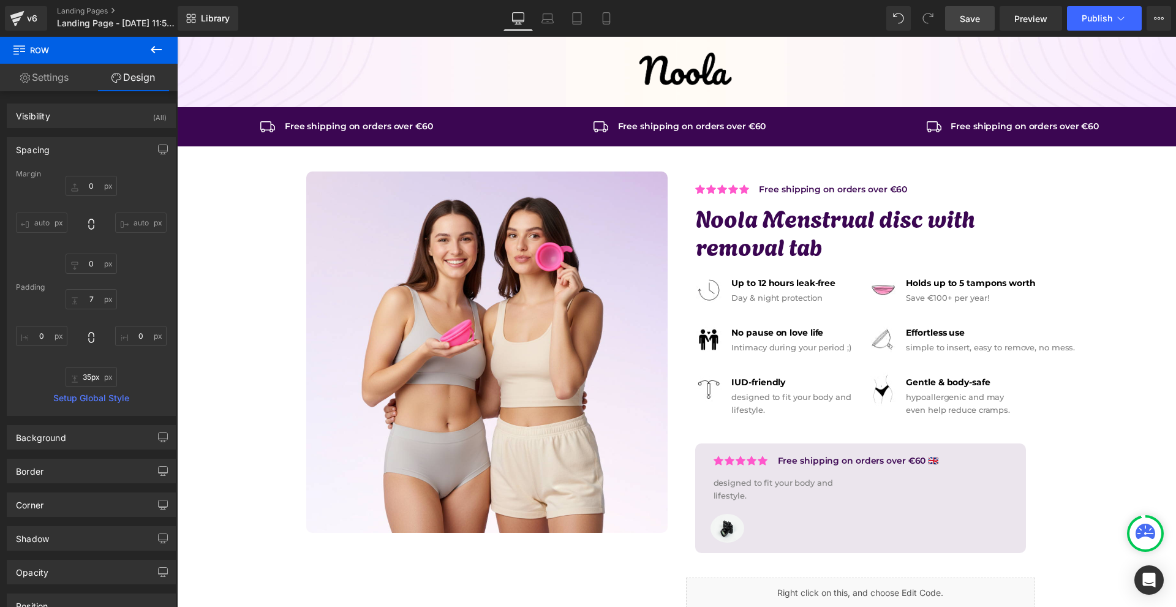
scroll to position [122, 0]
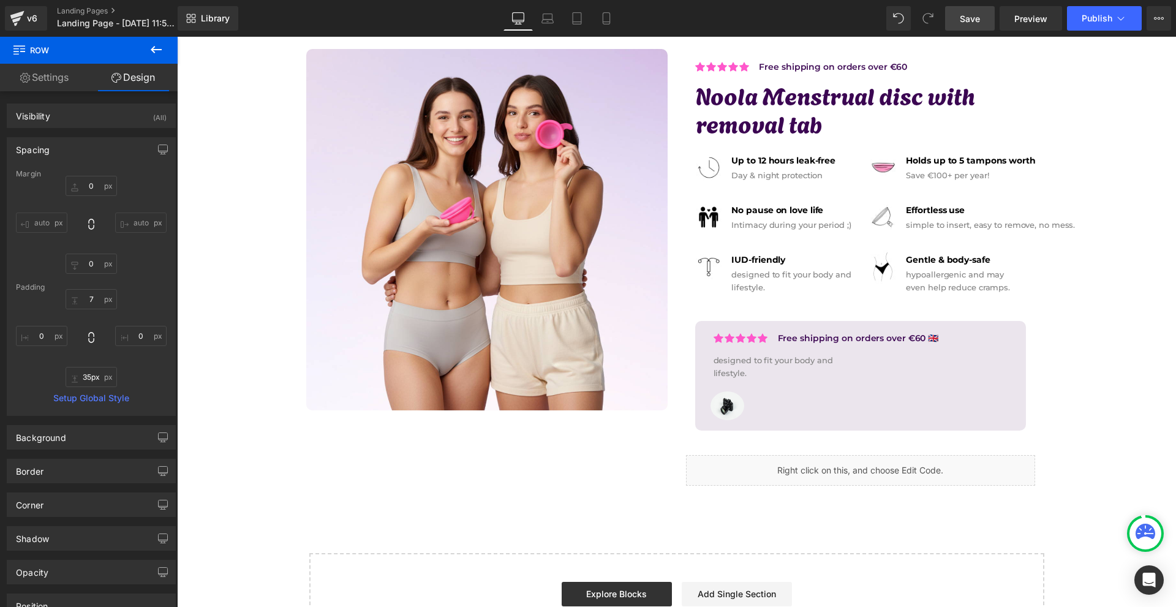
click at [979, 17] on span "Save" at bounding box center [970, 18] width 20 height 13
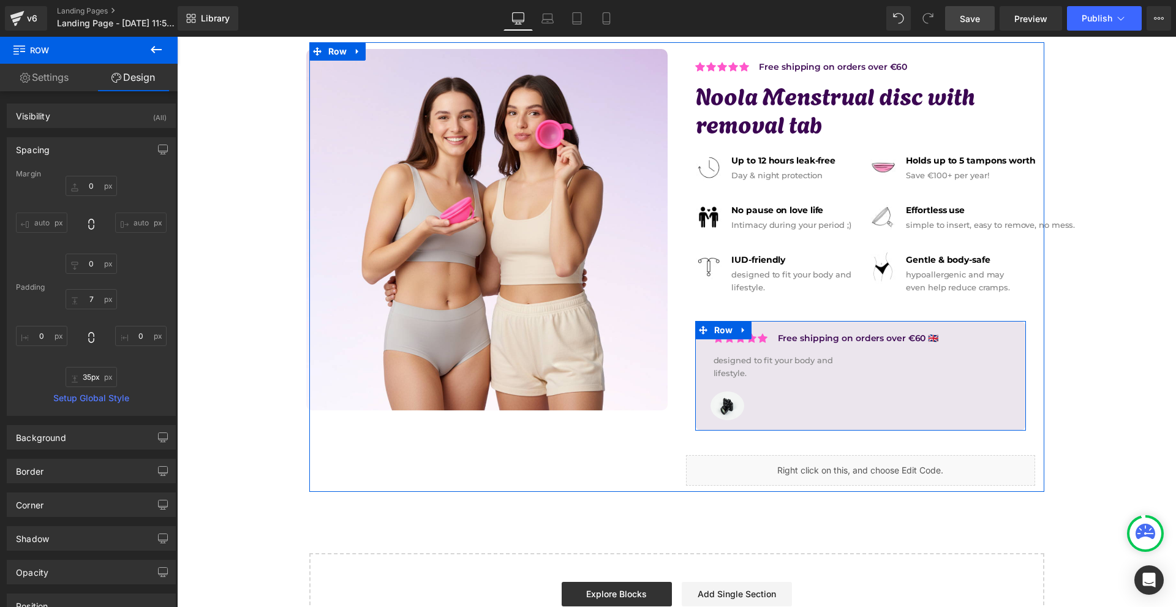
scroll to position [187, 0]
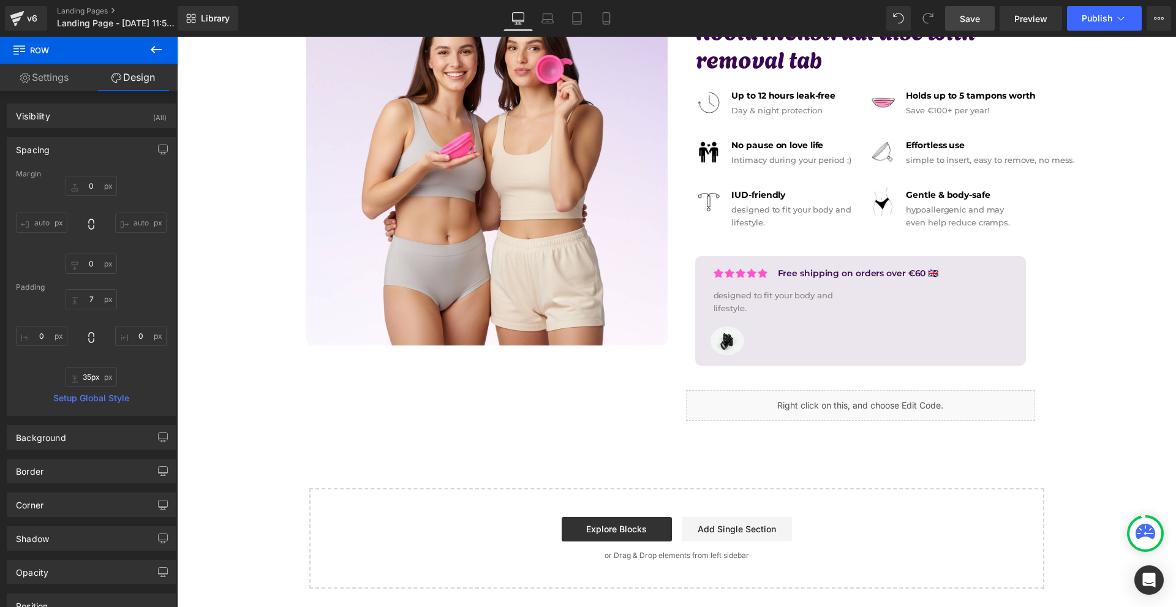
click at [155, 35] on div "v6 Landing Pages Landing Page - [DATE] 11:54:57" at bounding box center [89, 18] width 178 height 37
click at [155, 38] on button at bounding box center [156, 50] width 43 height 27
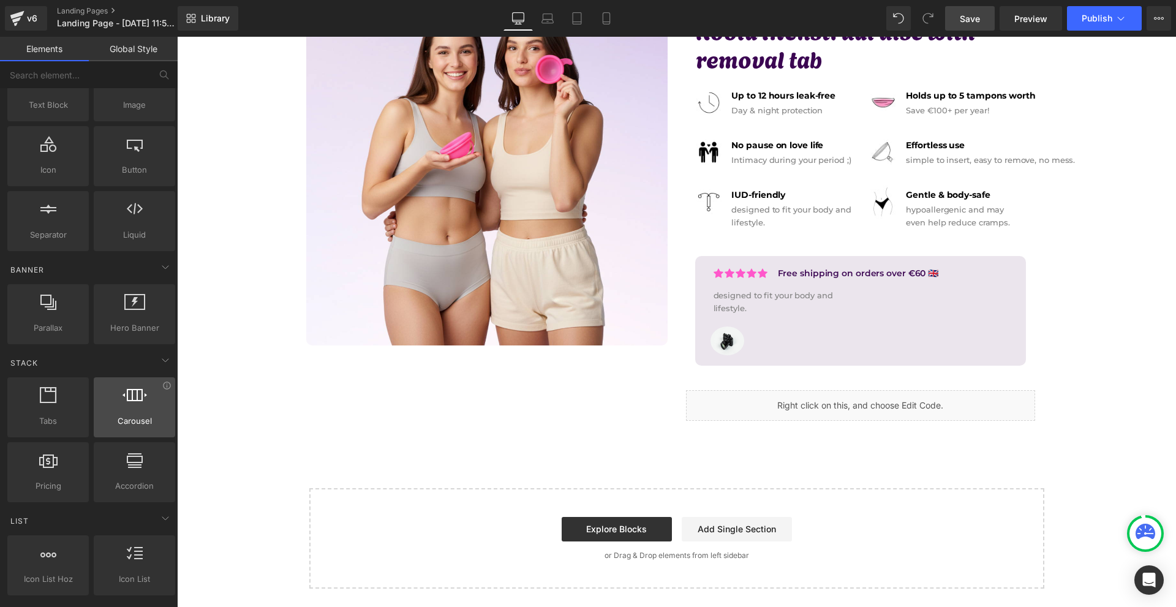
scroll to position [184, 0]
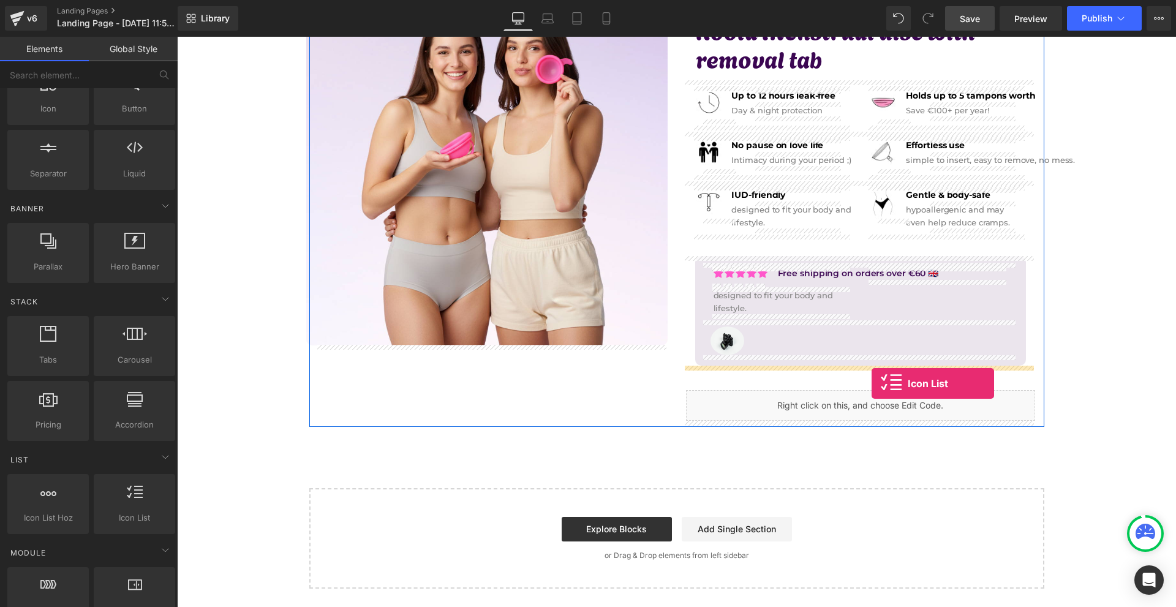
drag, startPoint x: 301, startPoint y: 550, endPoint x: 872, endPoint y: 383, distance: 594.6
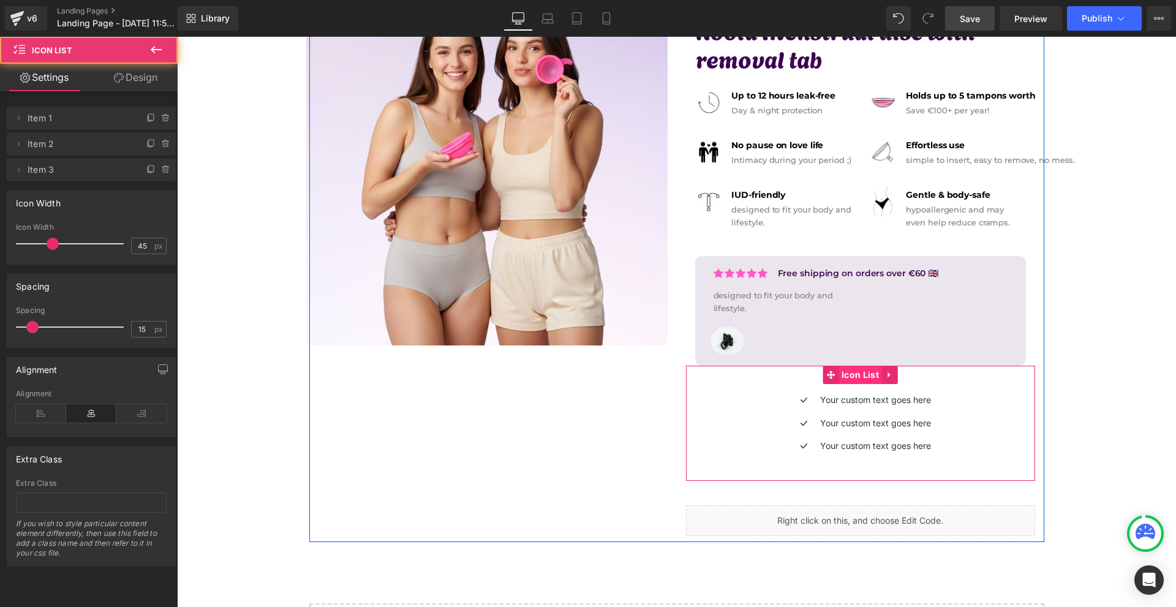
click at [843, 374] on span "Icon List" at bounding box center [859, 375] width 43 height 18
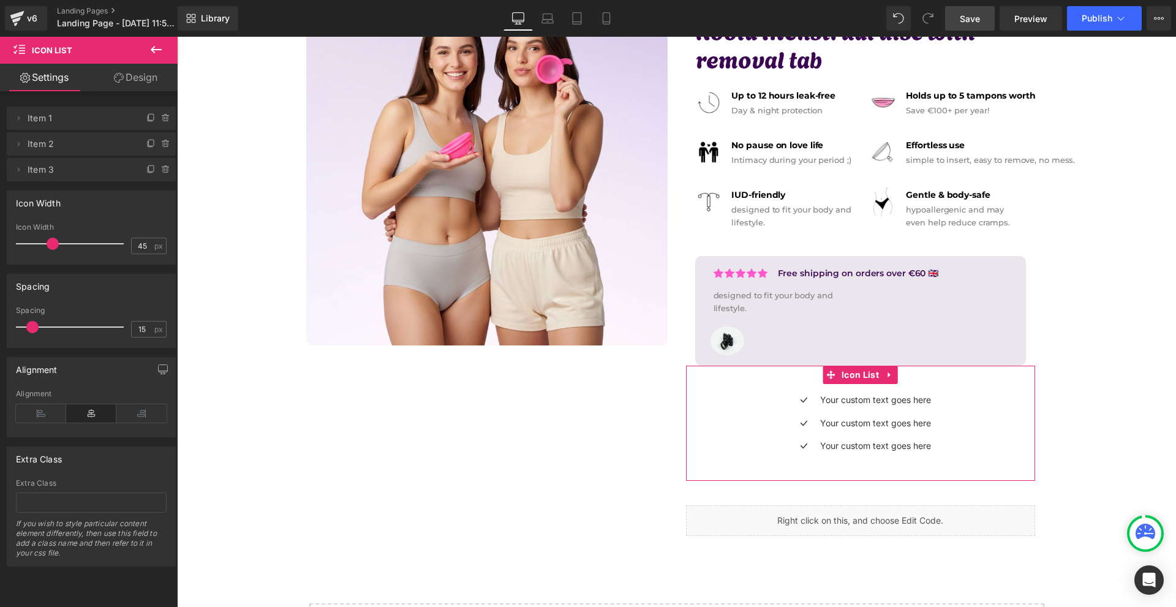
click at [47, 411] on icon at bounding box center [41, 413] width 50 height 18
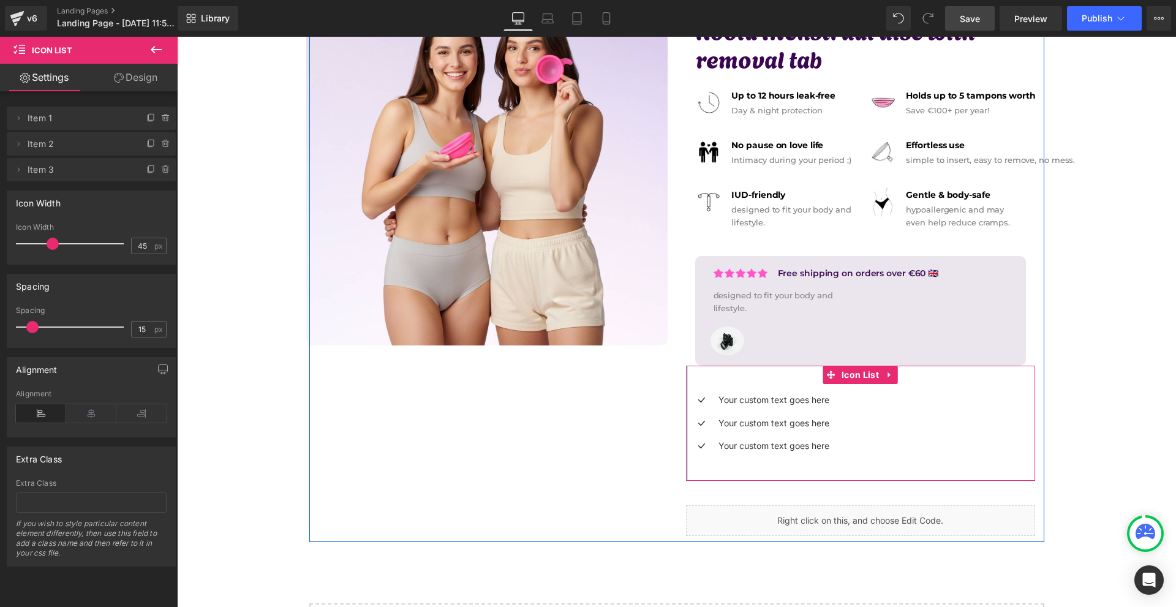
click at [687, 411] on div "Icon Your custom text goes here Text Block Icon Your custom text goes here Text…" at bounding box center [860, 423] width 349 height 115
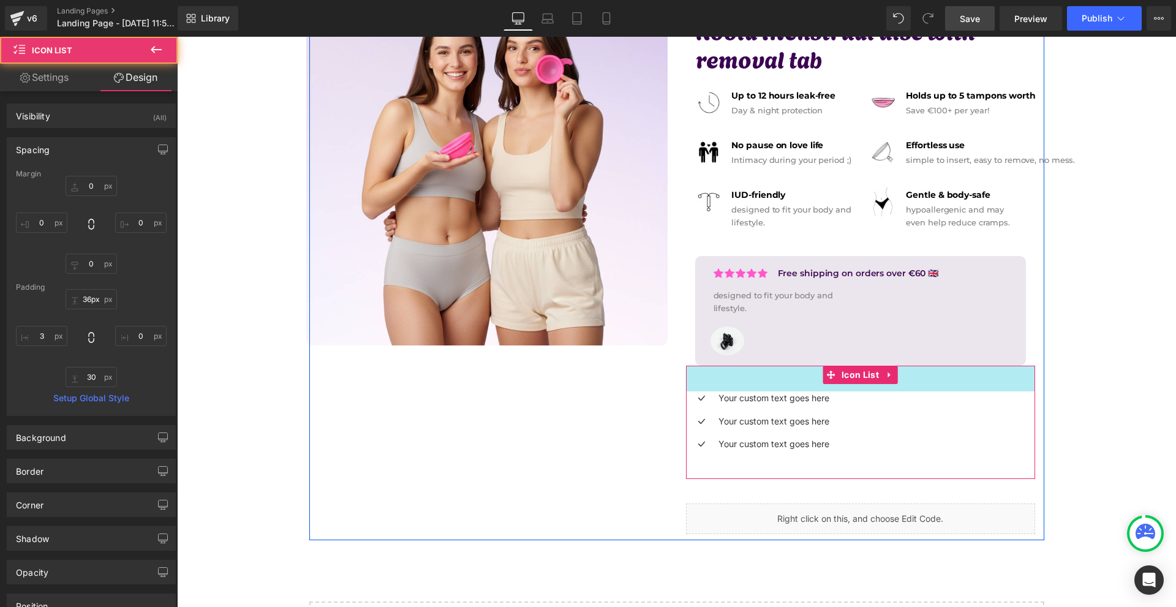
type input "34px"
drag, startPoint x: 732, startPoint y: 368, endPoint x: 736, endPoint y: 361, distance: 8.0
click at [736, 361] on div "Icon Icon Icon Icon Icon Icon List Hoz Free shipping on orders over €60 Text Bl…" at bounding box center [860, 259] width 367 height 550
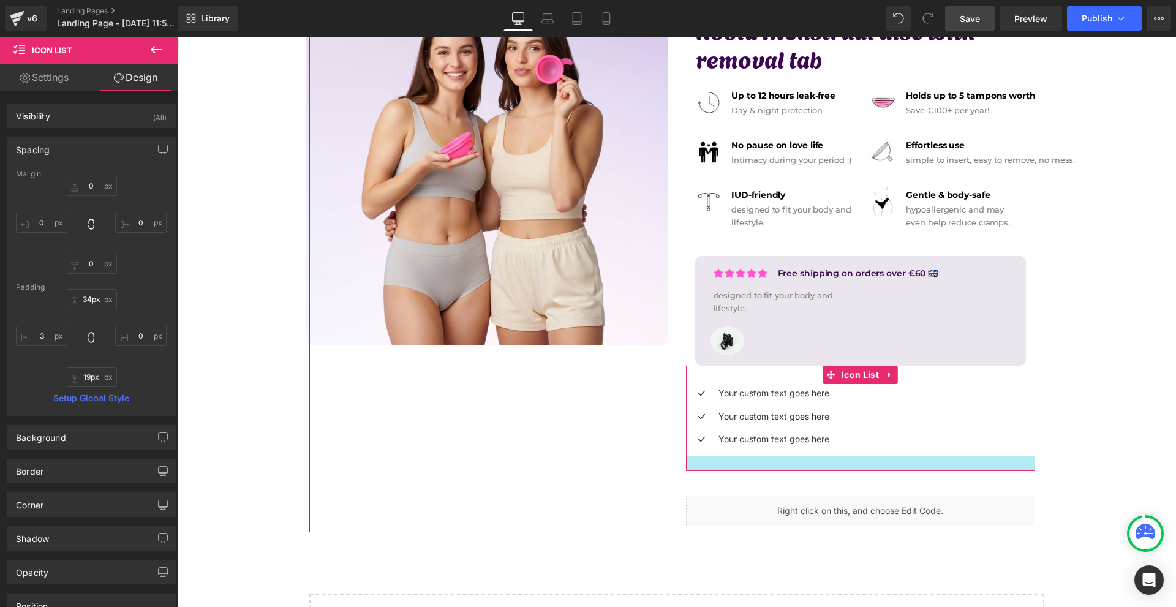
type input "18px"
drag, startPoint x: 750, startPoint y: 472, endPoint x: 753, endPoint y: 464, distance: 7.7
click at [753, 464] on div at bounding box center [860, 461] width 349 height 11
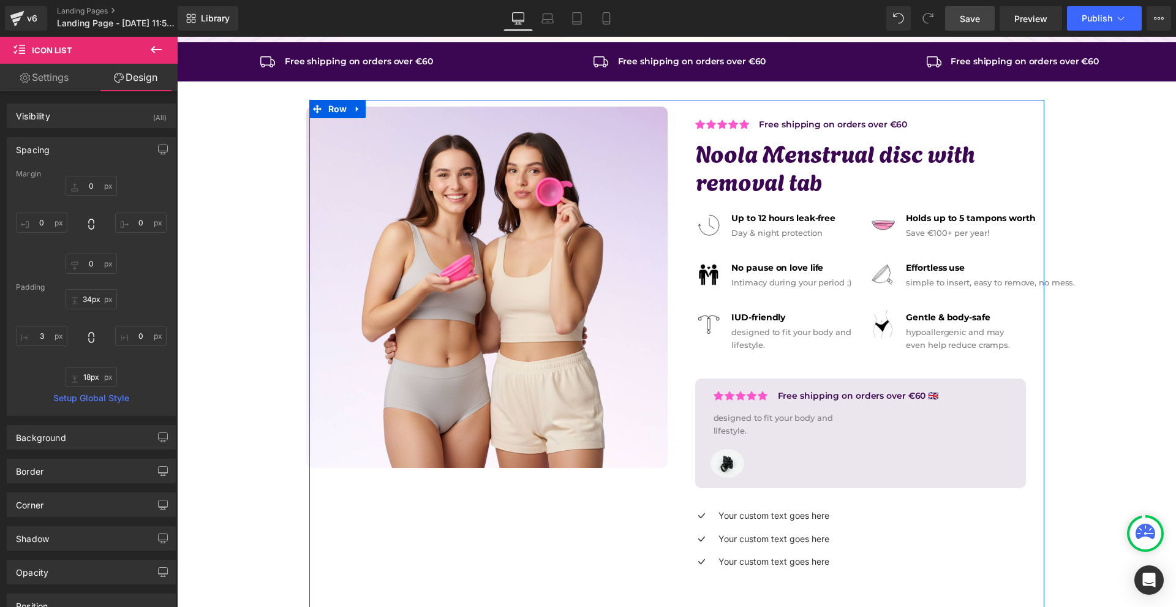
scroll to position [249, 0]
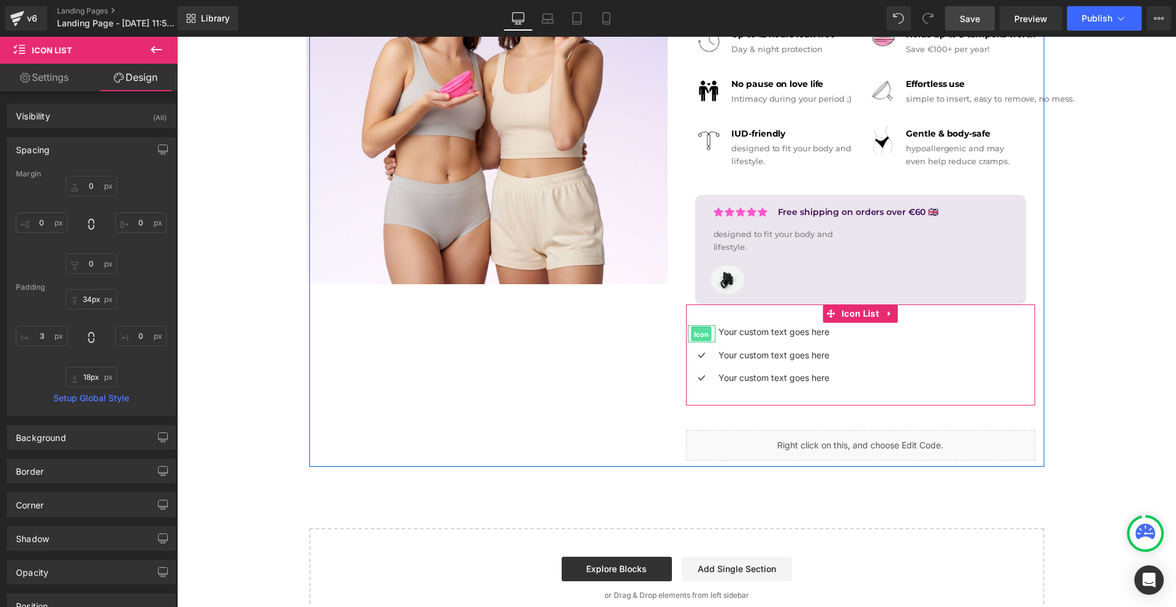
click at [702, 334] on span "Icon" at bounding box center [701, 334] width 20 height 15
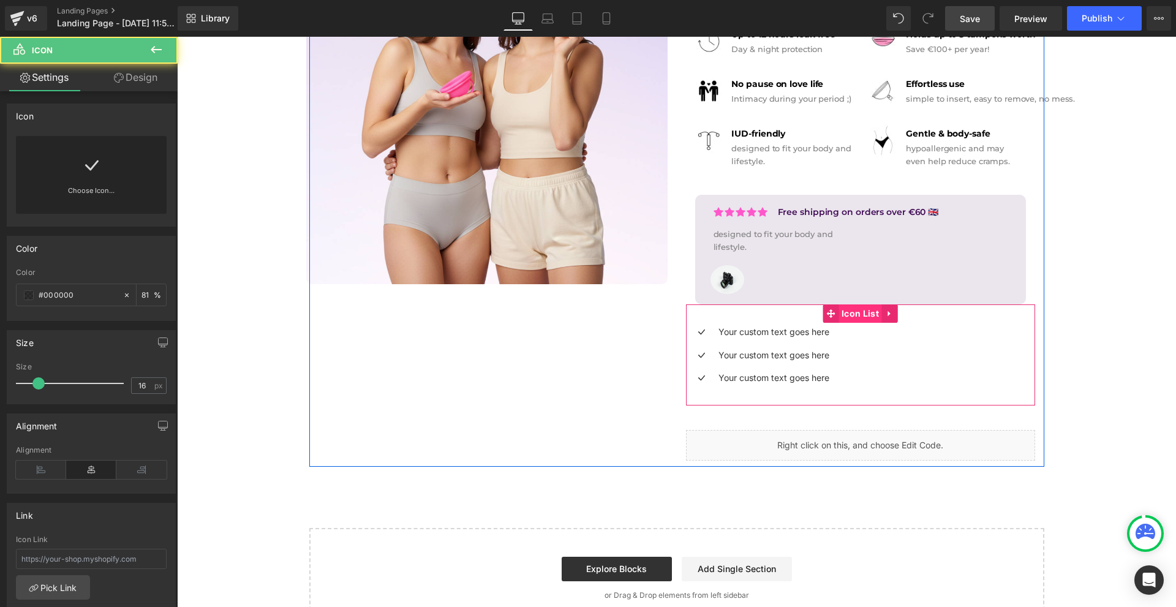
click at [845, 314] on span "Icon List" at bounding box center [859, 313] width 43 height 18
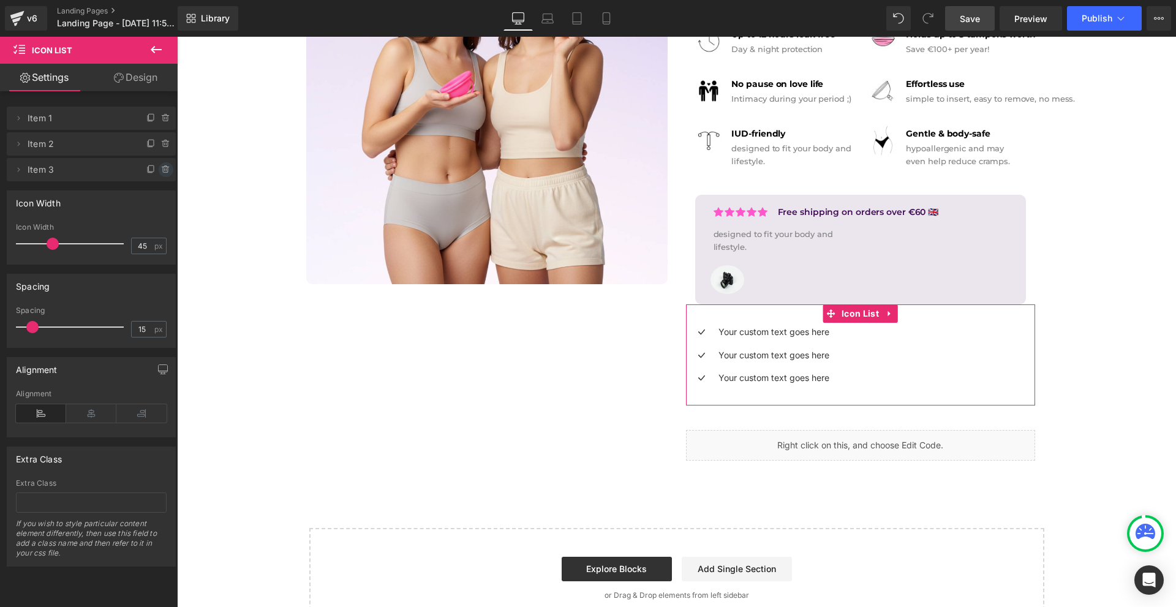
click at [164, 170] on icon at bounding box center [166, 170] width 10 height 10
click at [164, 170] on button "Delete" at bounding box center [156, 170] width 39 height 16
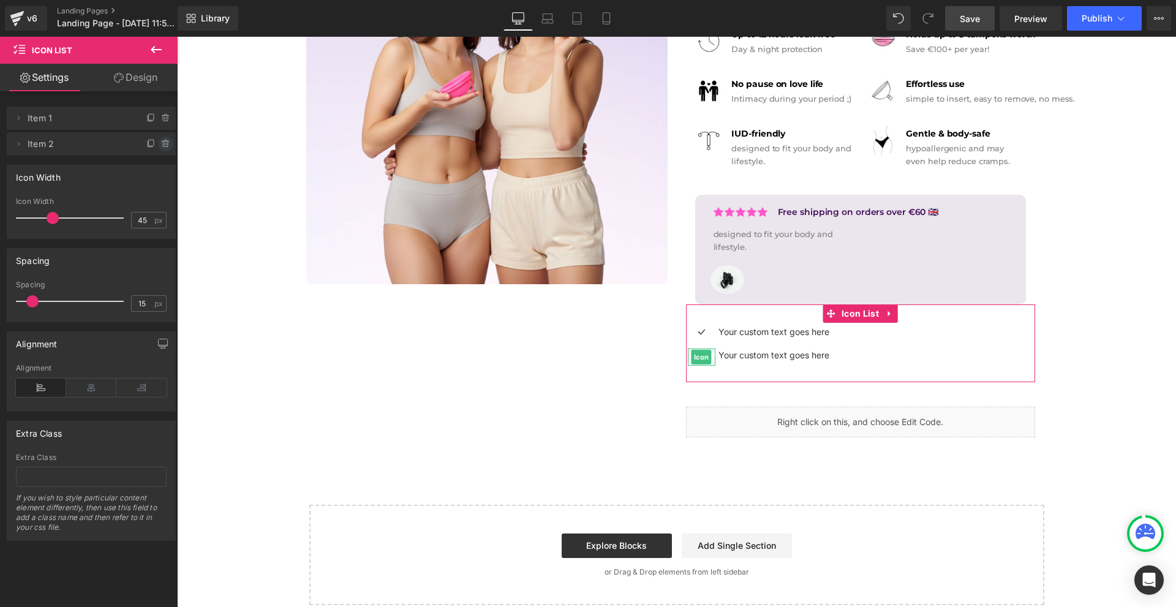
click at [159, 149] on span at bounding box center [166, 144] width 15 height 15
click at [159, 149] on button "Delete" at bounding box center [153, 145] width 39 height 16
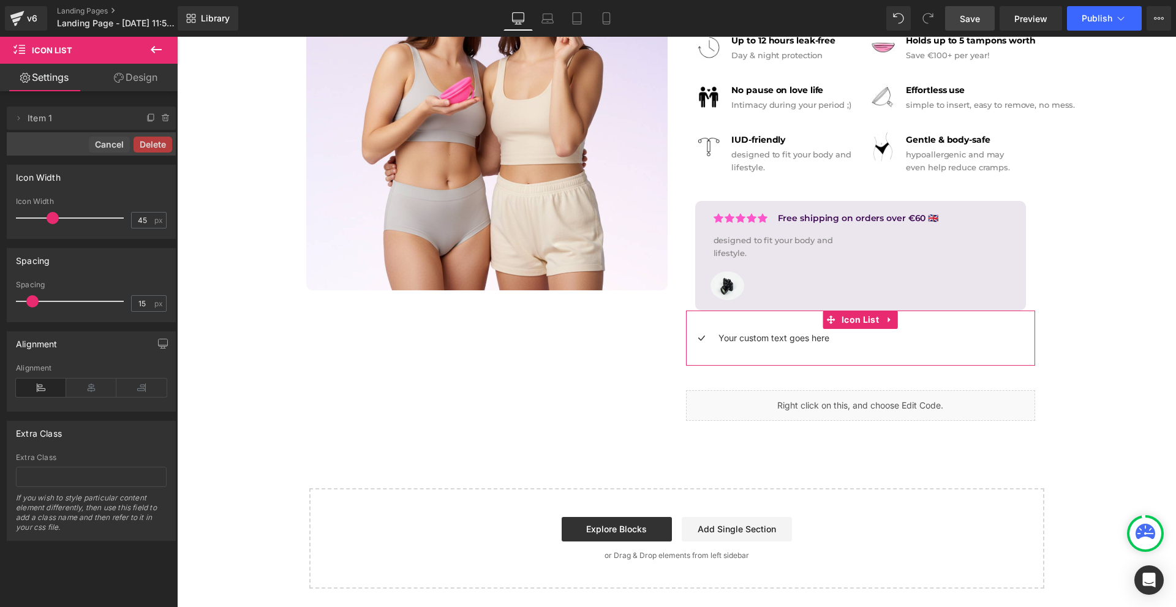
scroll to position [243, 0]
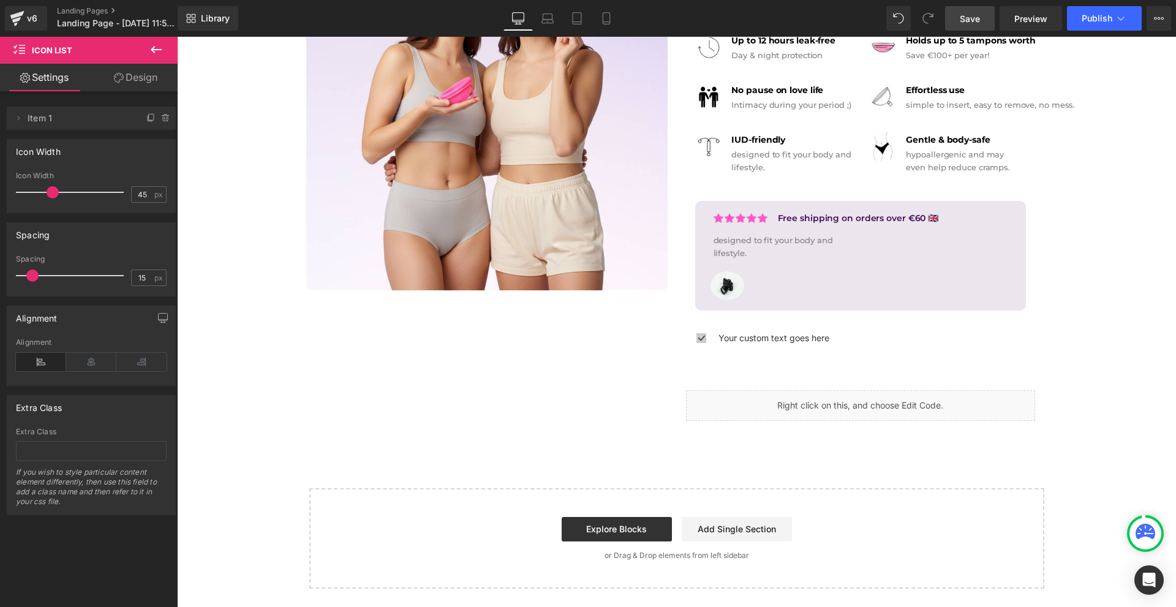
click at [694, 339] on span "Icon" at bounding box center [701, 340] width 20 height 15
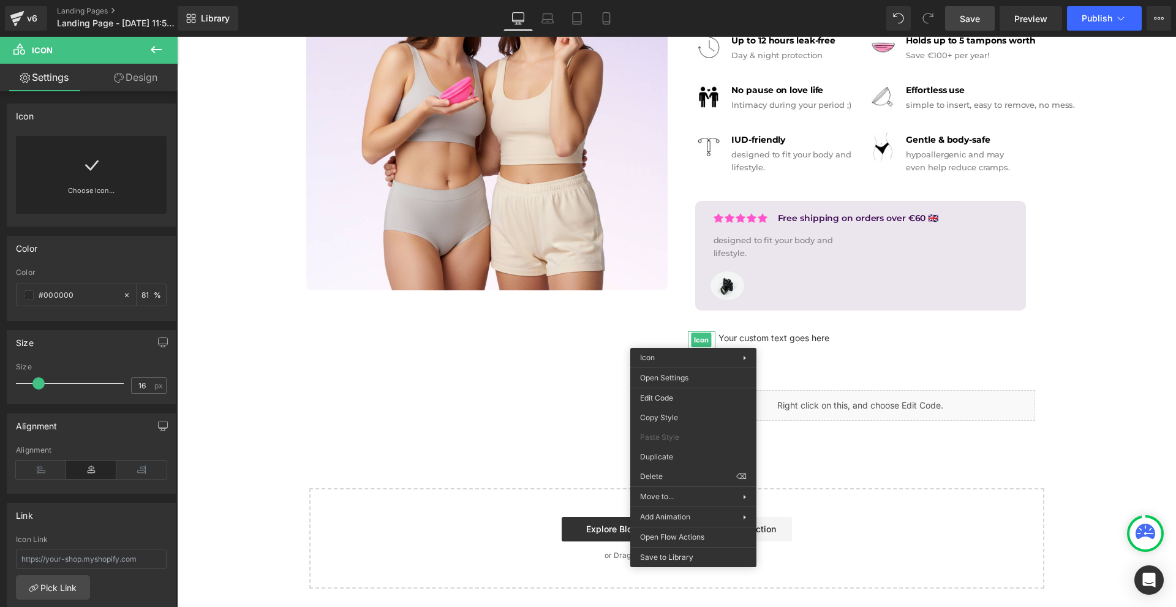
drag, startPoint x: 860, startPoint y: 516, endPoint x: 701, endPoint y: 471, distance: 164.8
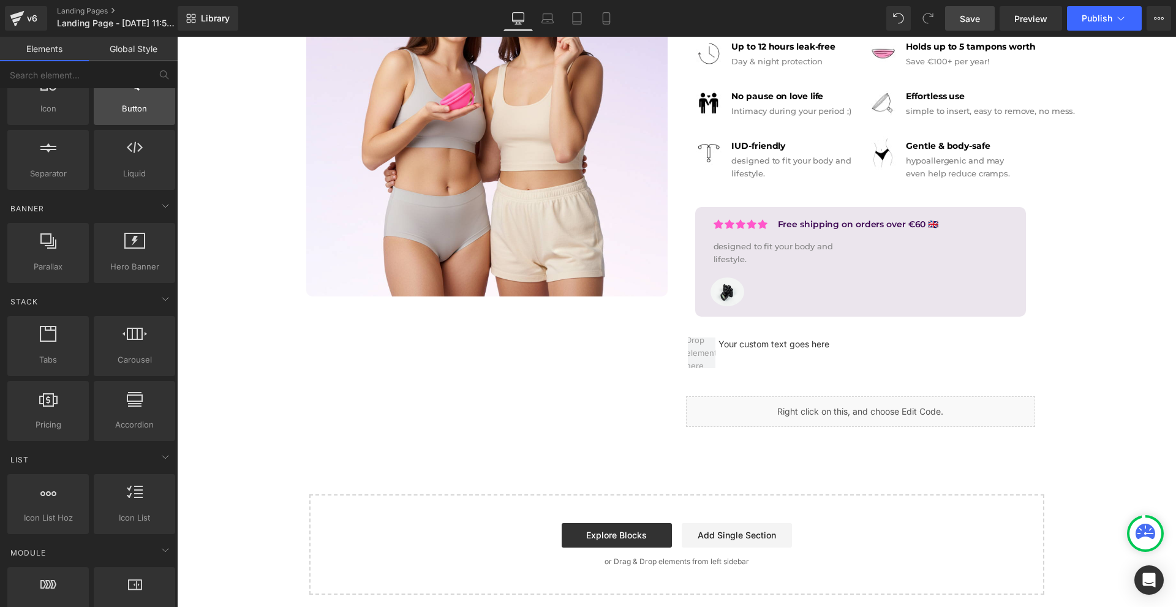
scroll to position [0, 0]
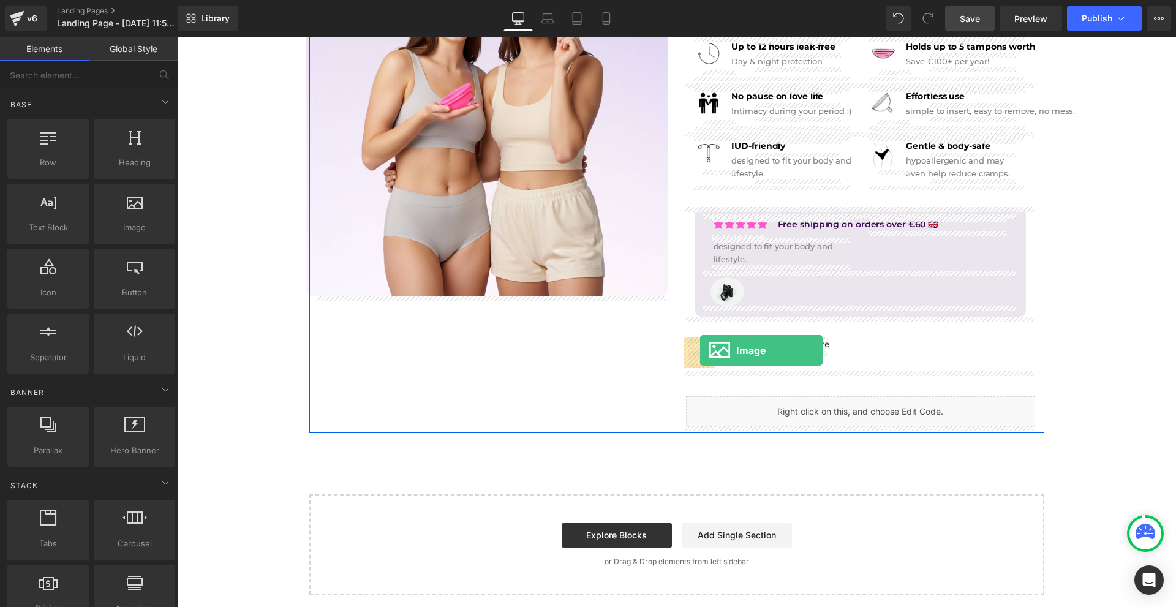
drag, startPoint x: 306, startPoint y: 250, endPoint x: 700, endPoint y: 350, distance: 406.4
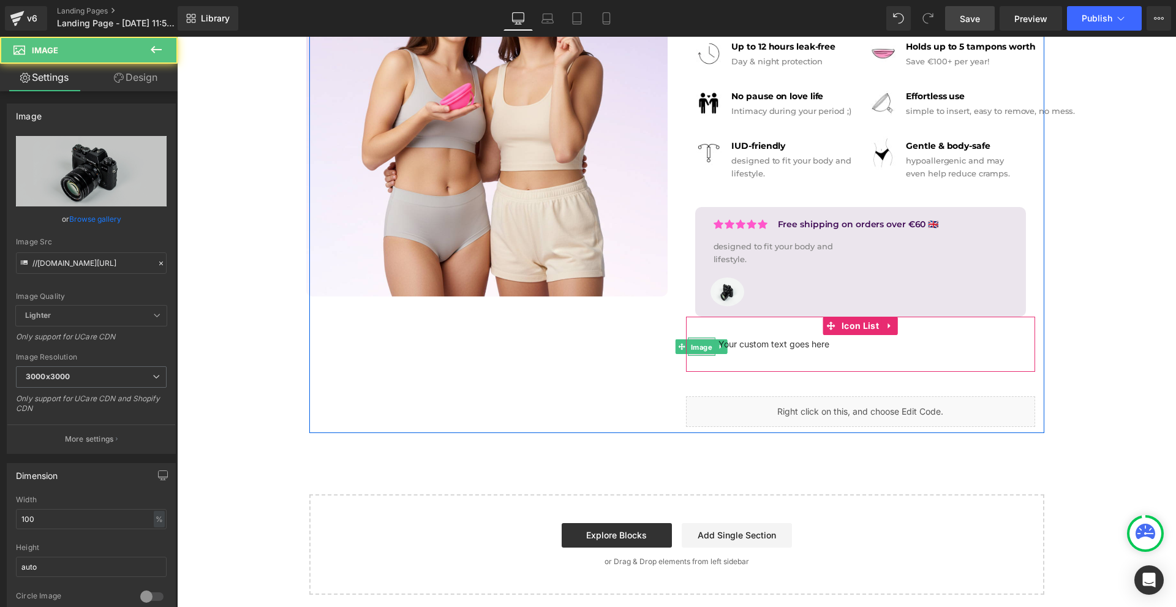
click at [701, 349] on span "Image" at bounding box center [701, 347] width 26 height 15
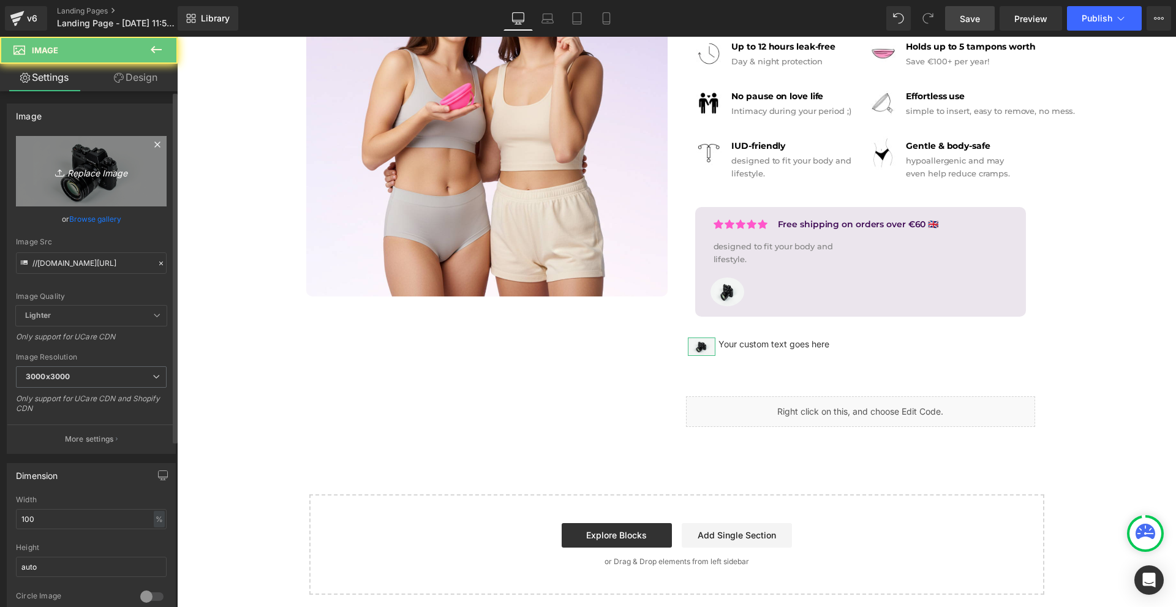
click at [70, 178] on icon "Replace Image" at bounding box center [91, 171] width 98 height 15
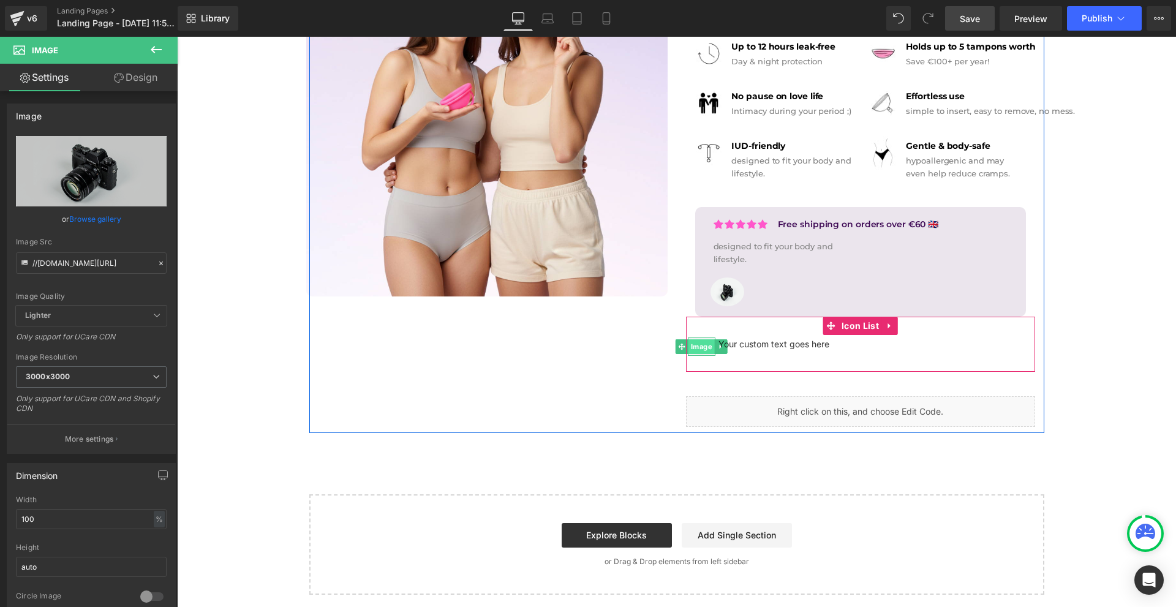
click at [698, 349] on span "Image" at bounding box center [701, 346] width 26 height 15
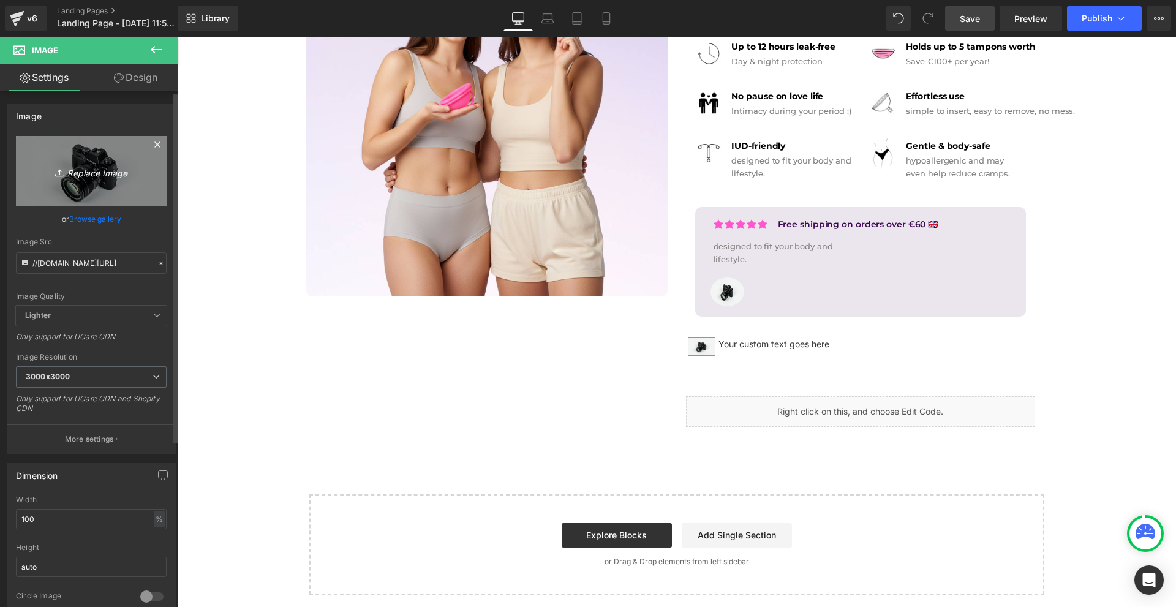
click at [110, 181] on link "Replace Image" at bounding box center [91, 171] width 151 height 70
type input "C:\fakepath\Névtelen terv - 2025-09-25T142530.589.png"
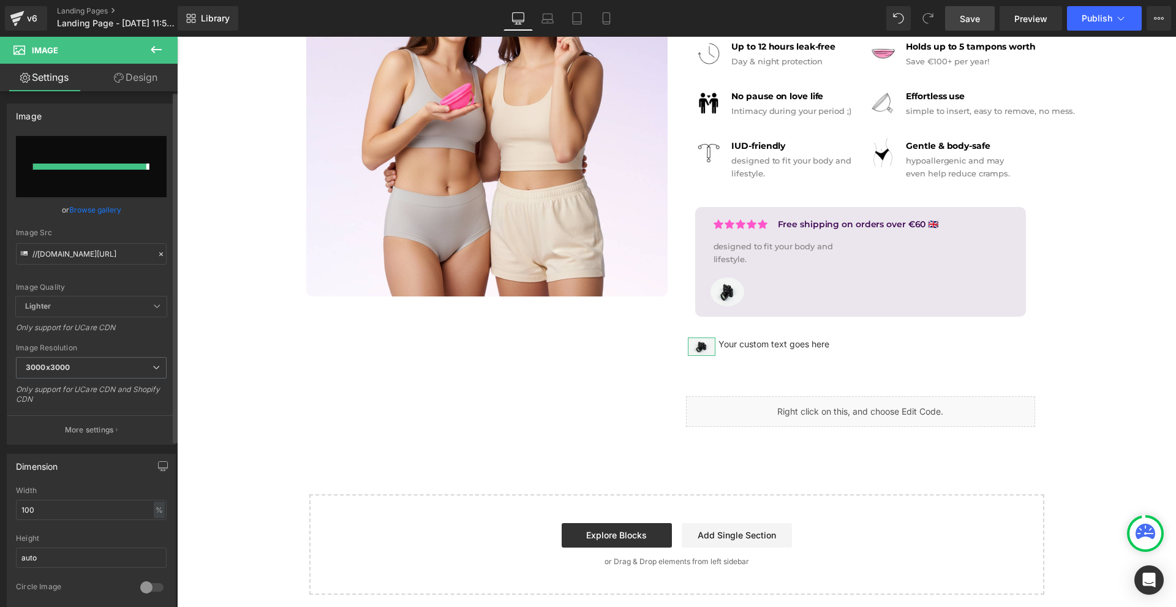
type input "[URL][DOMAIN_NAME]"
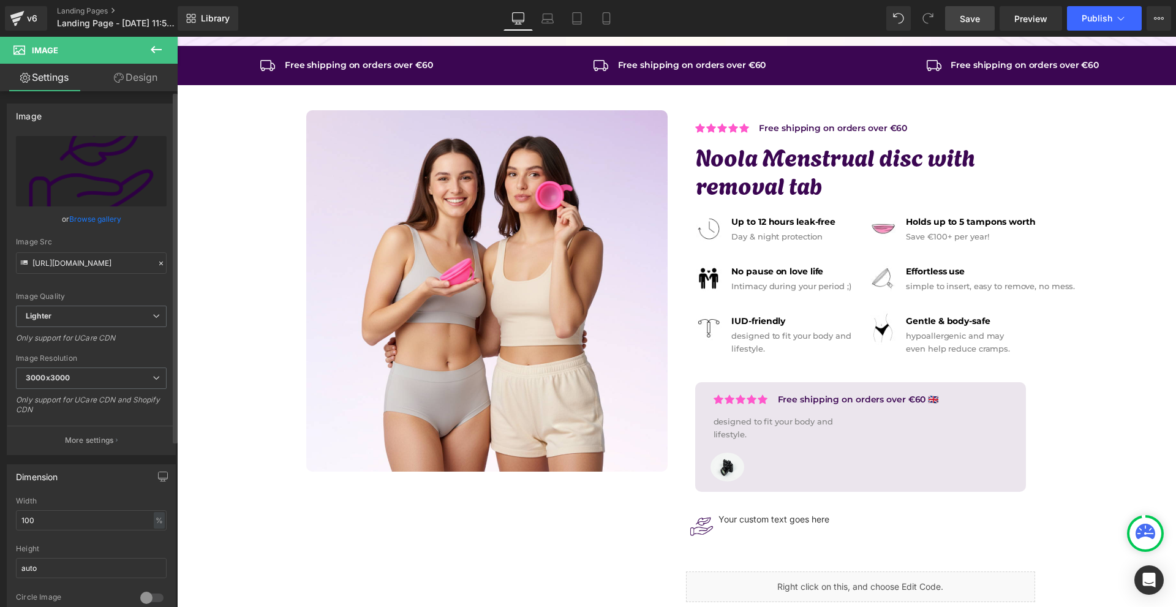
scroll to position [184, 0]
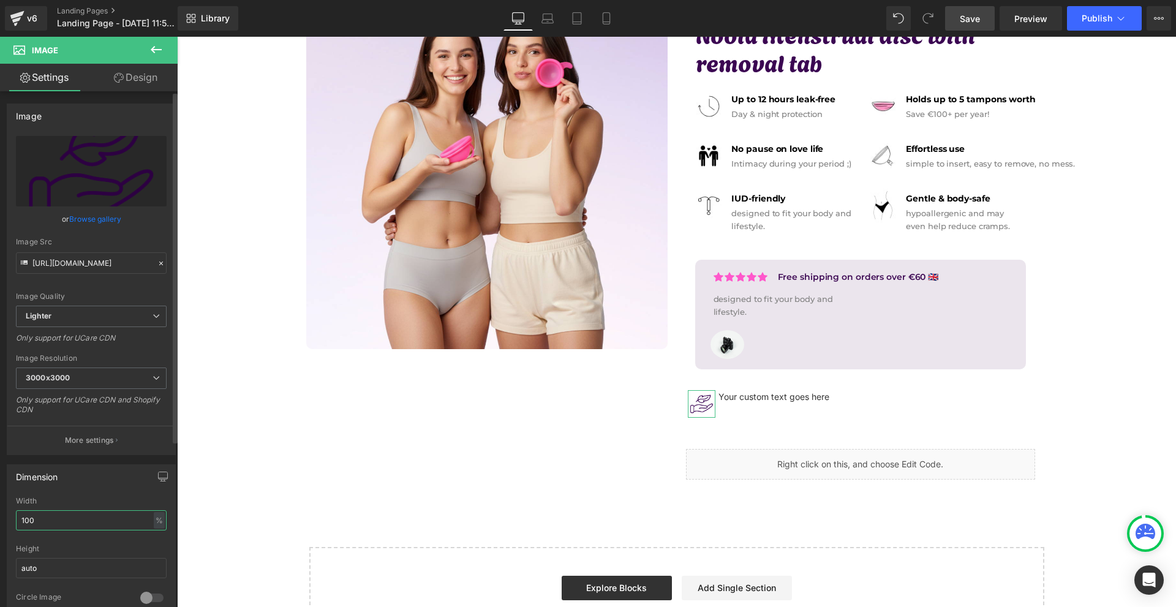
click at [78, 511] on input "100" at bounding box center [91, 520] width 151 height 20
type input "8"
type input "6"
type input "70"
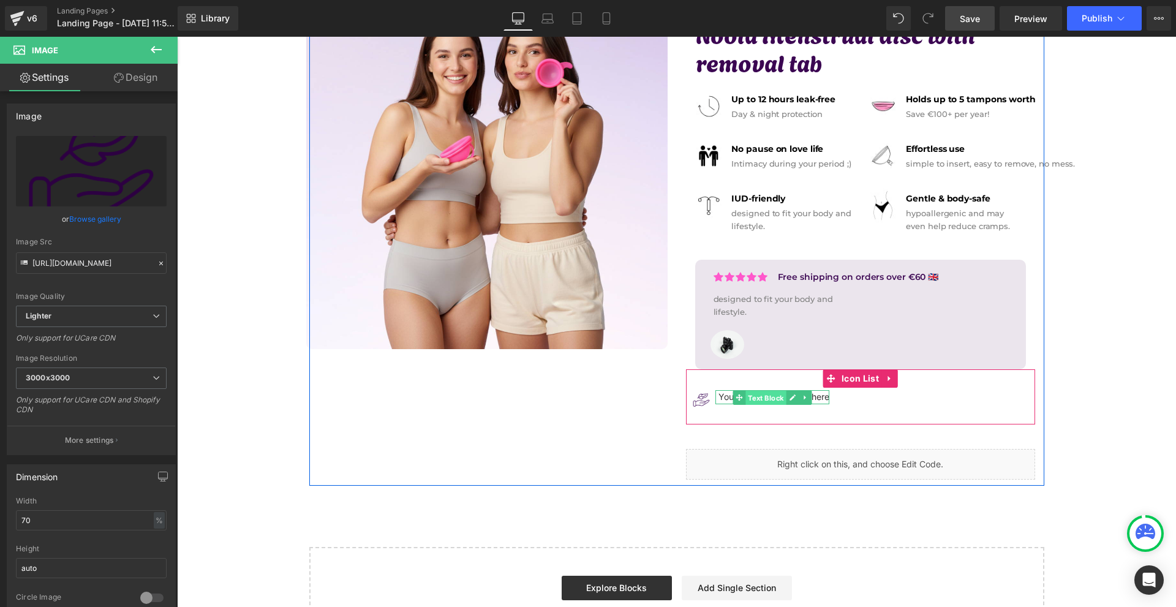
click at [753, 399] on span "Text Block" at bounding box center [765, 397] width 40 height 15
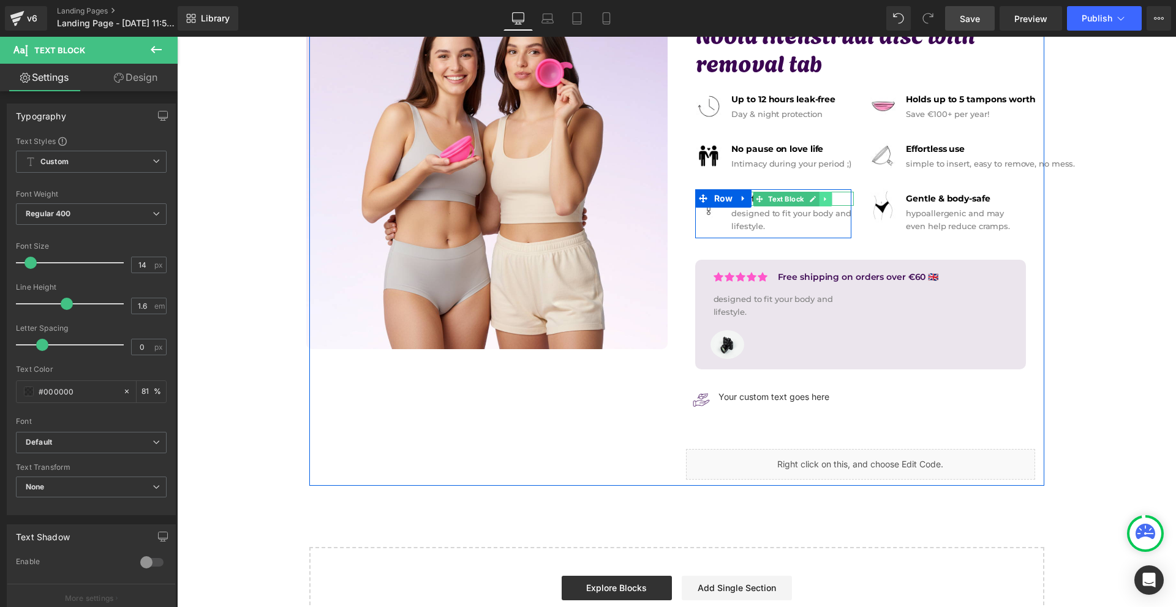
click at [819, 201] on link at bounding box center [825, 199] width 13 height 15
click at [816, 201] on icon at bounding box center [819, 198] width 7 height 7
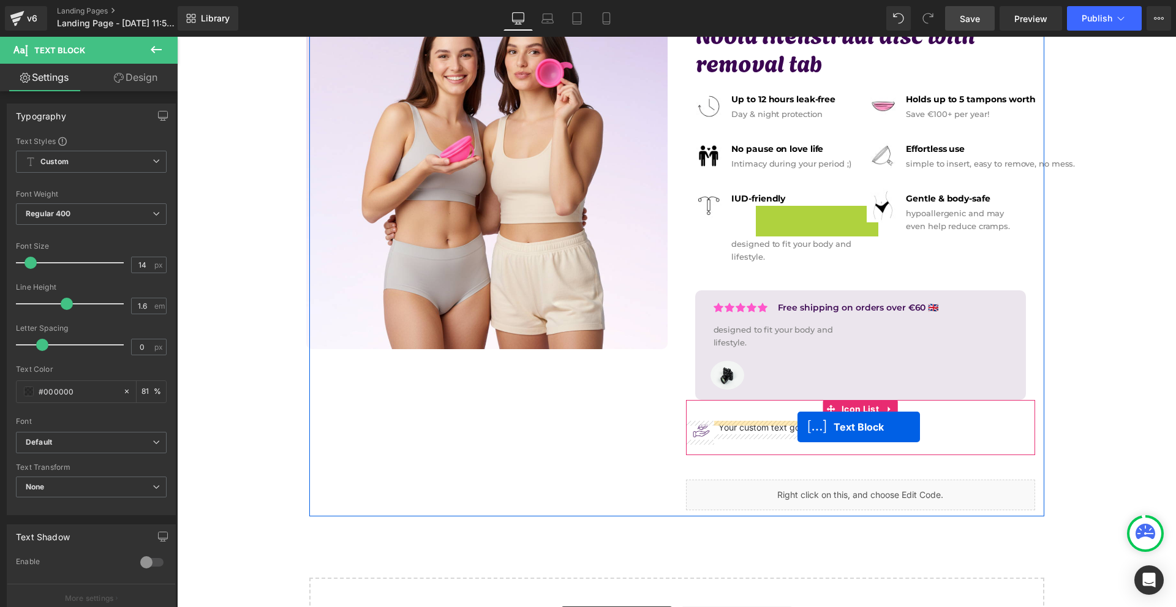
drag, startPoint x: 786, startPoint y: 216, endPoint x: 797, endPoint y: 427, distance: 211.6
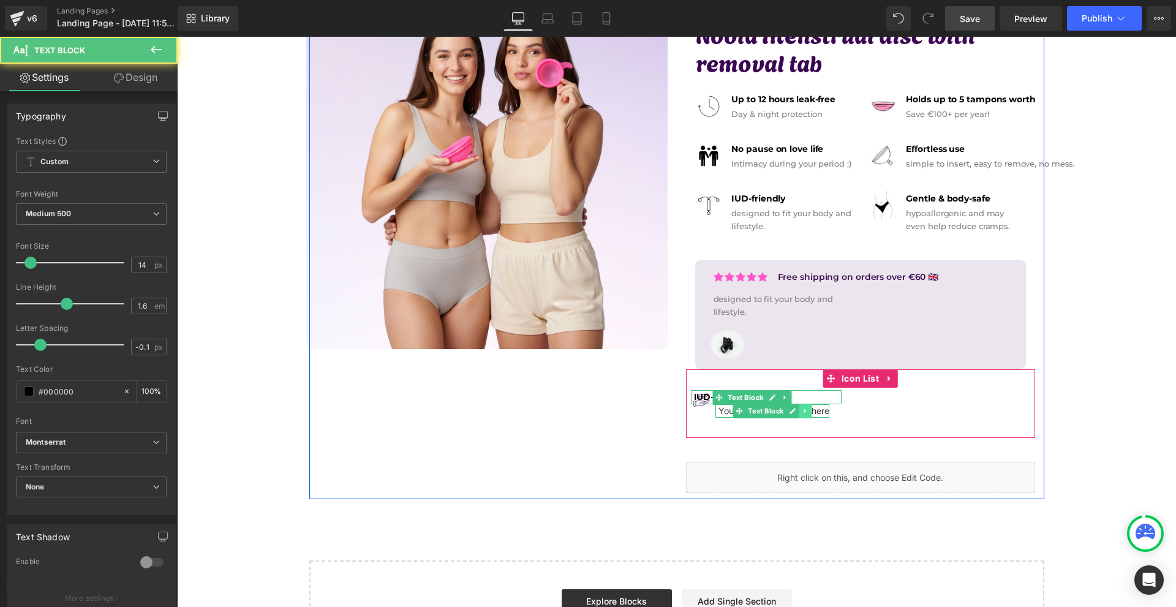
click at [802, 413] on icon at bounding box center [805, 410] width 7 height 7
click at [808, 413] on icon at bounding box center [811, 410] width 7 height 7
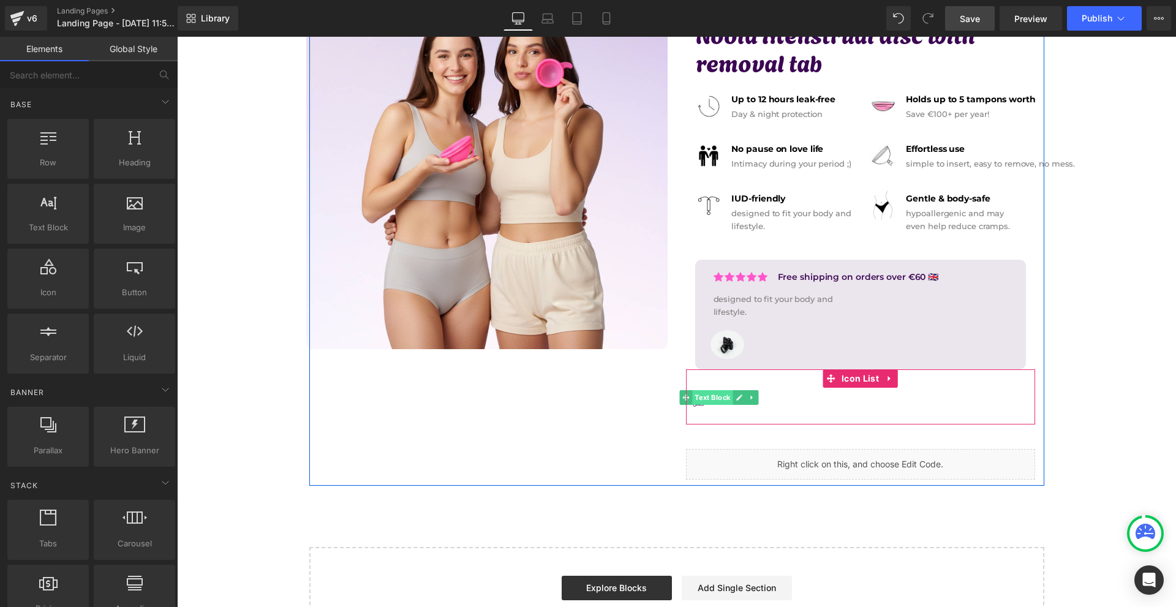
click at [741, 401] on link at bounding box center [739, 397] width 13 height 15
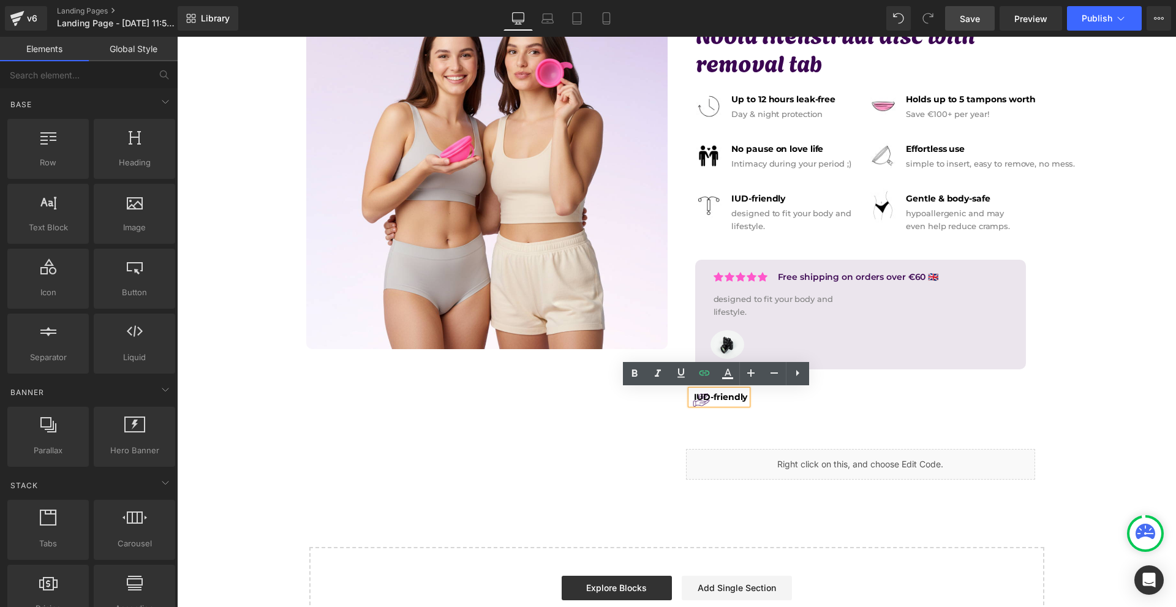
click at [720, 397] on strong "IUD-friendly" at bounding box center [721, 396] width 54 height 11
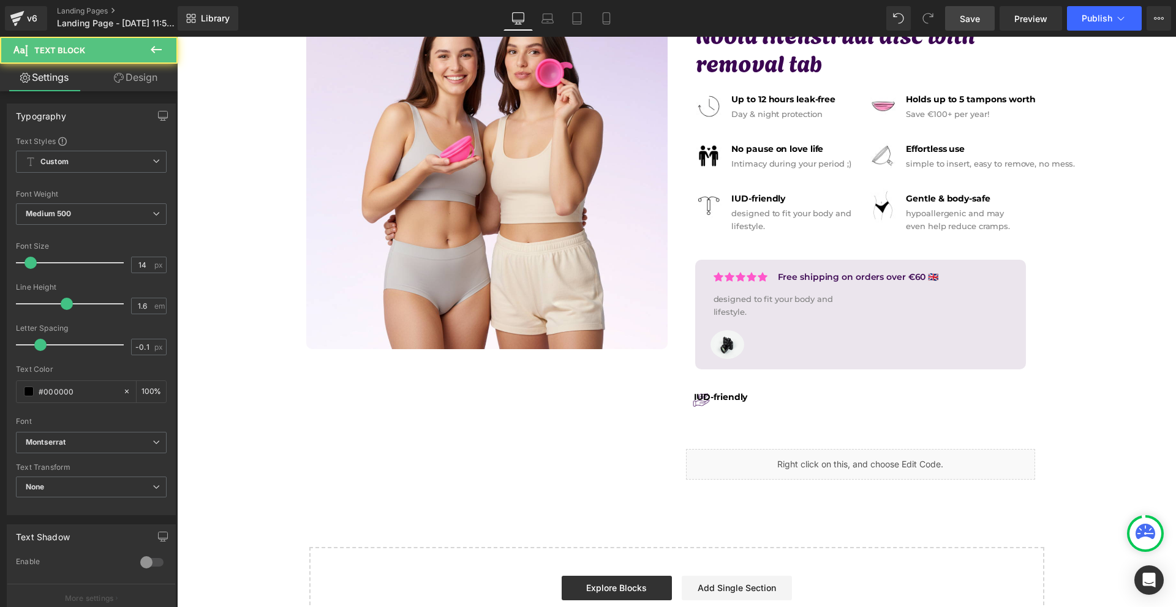
click at [139, 81] on link "Design" at bounding box center [135, 78] width 89 height 28
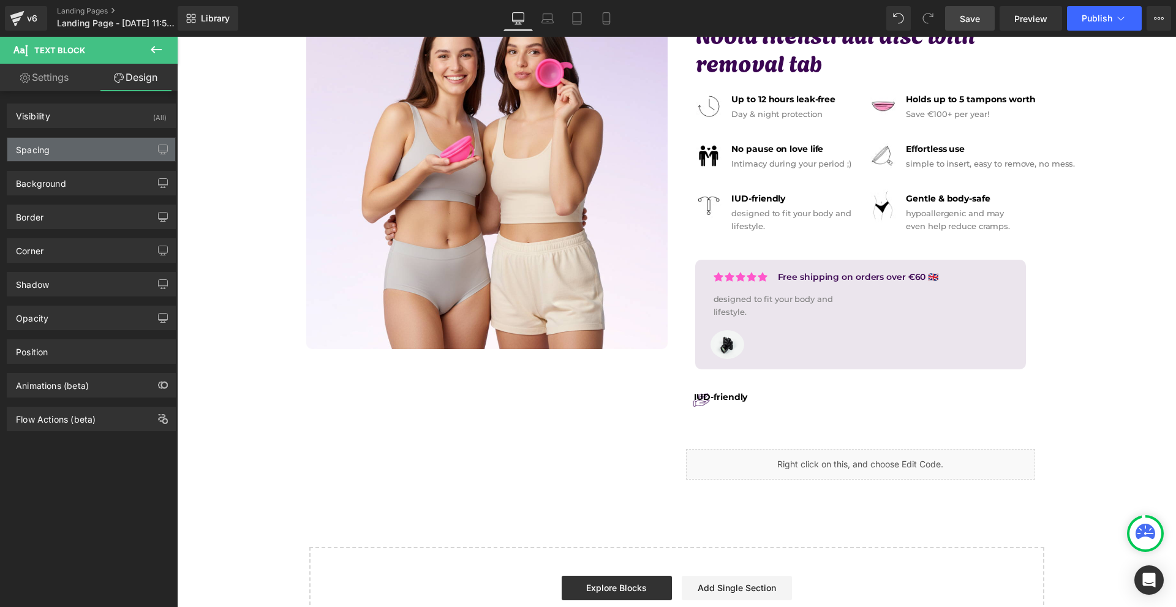
click at [82, 151] on div "Spacing" at bounding box center [91, 149] width 168 height 23
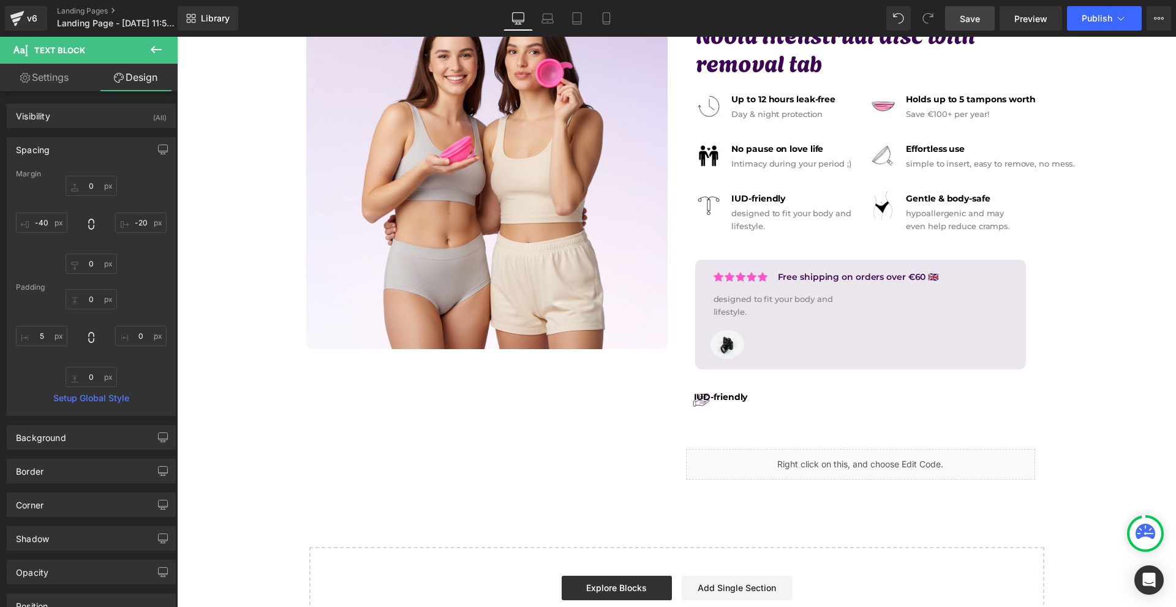
click at [70, 216] on div "0px 0 -20px -20 0px 0 -40px -40" at bounding box center [91, 225] width 151 height 98
click at [63, 216] on input "0" at bounding box center [41, 223] width 51 height 20
type input "0"
click at [97, 184] on input "0" at bounding box center [91, 186] width 51 height 20
type input "5"
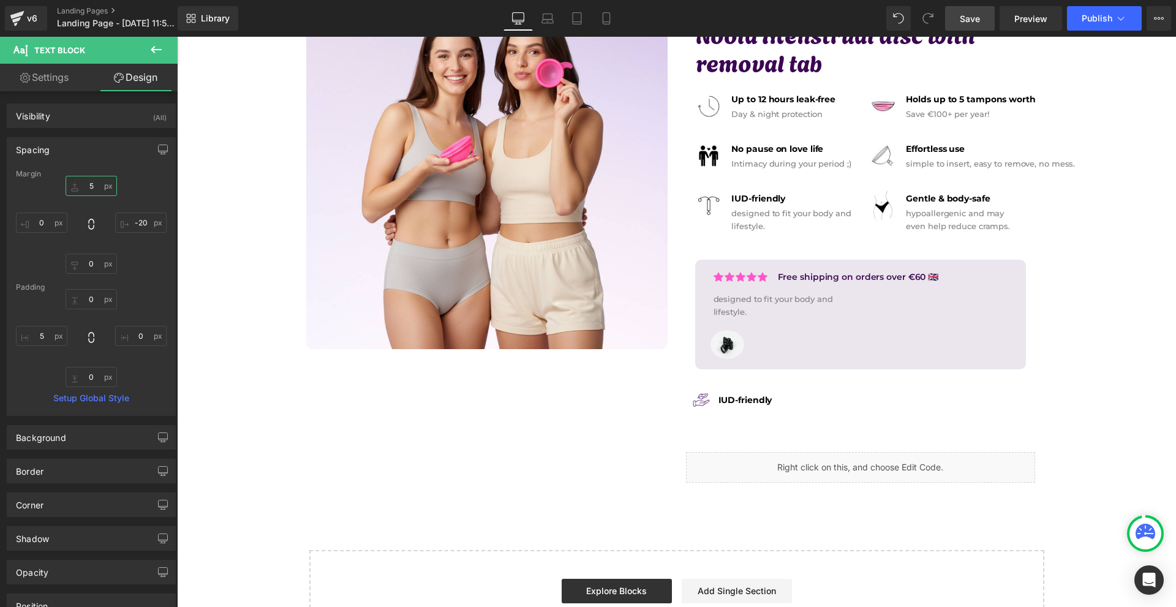
scroll to position [122, 0]
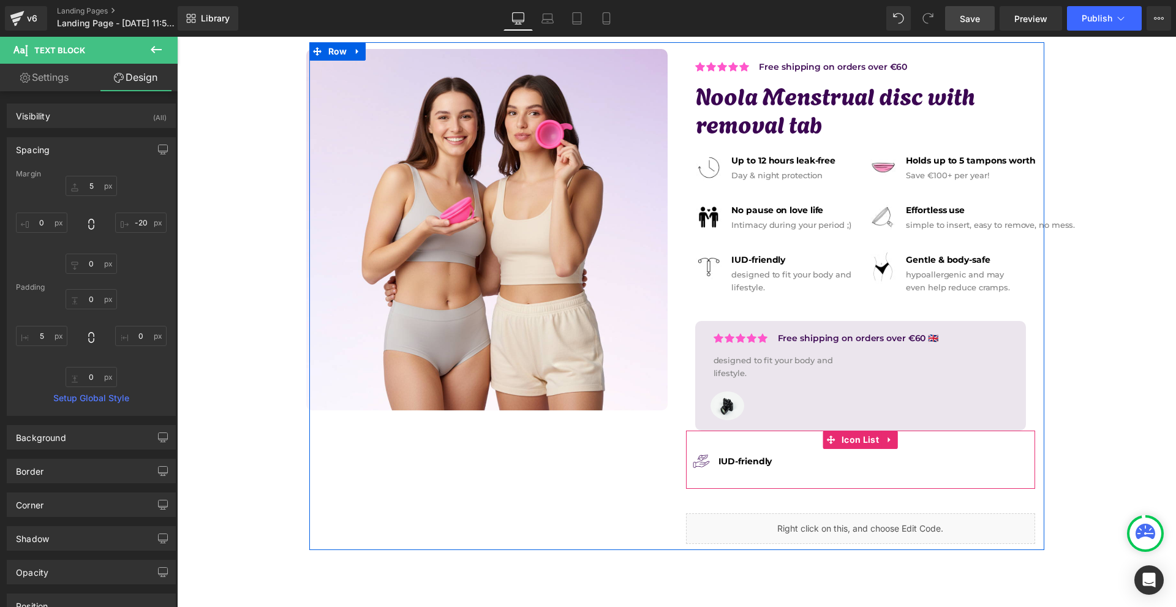
click at [726, 460] on span "Text Block" at bounding box center [737, 461] width 40 height 15
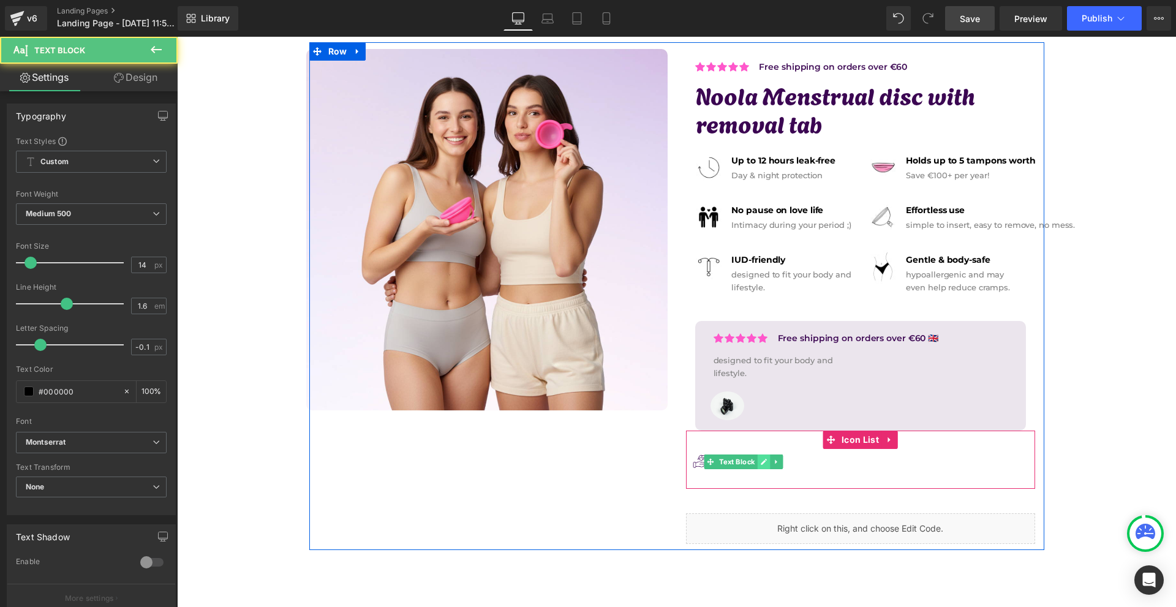
click at [761, 459] on icon at bounding box center [764, 461] width 7 height 7
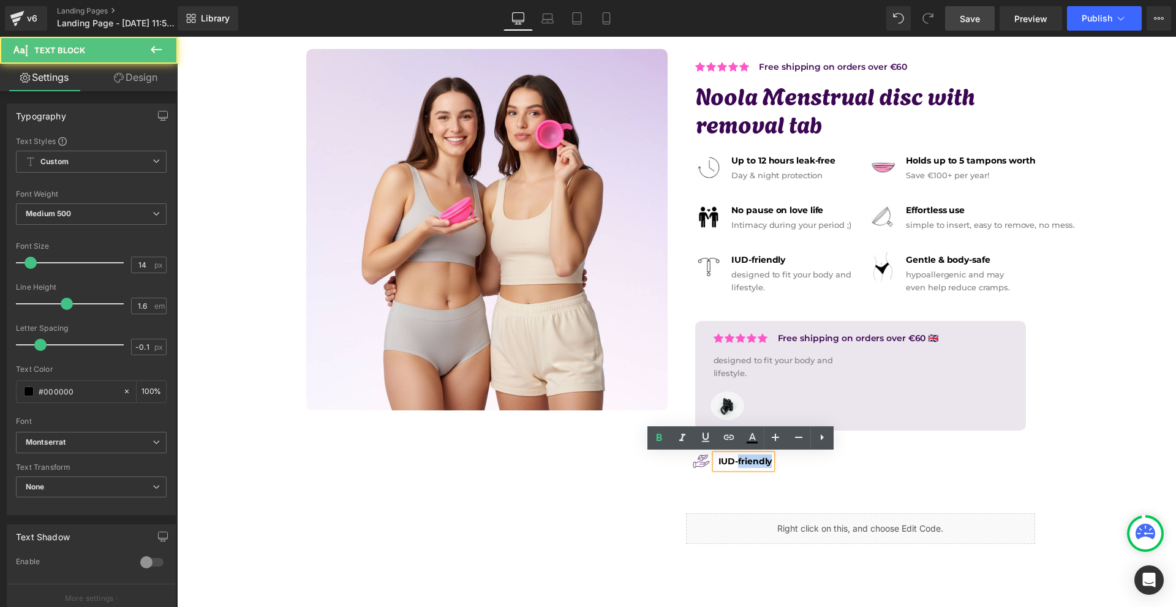
click at [758, 459] on strong "IUD-friendly" at bounding box center [745, 461] width 54 height 11
click at [757, 459] on strong "IUD-friendly" at bounding box center [745, 461] width 54 height 11
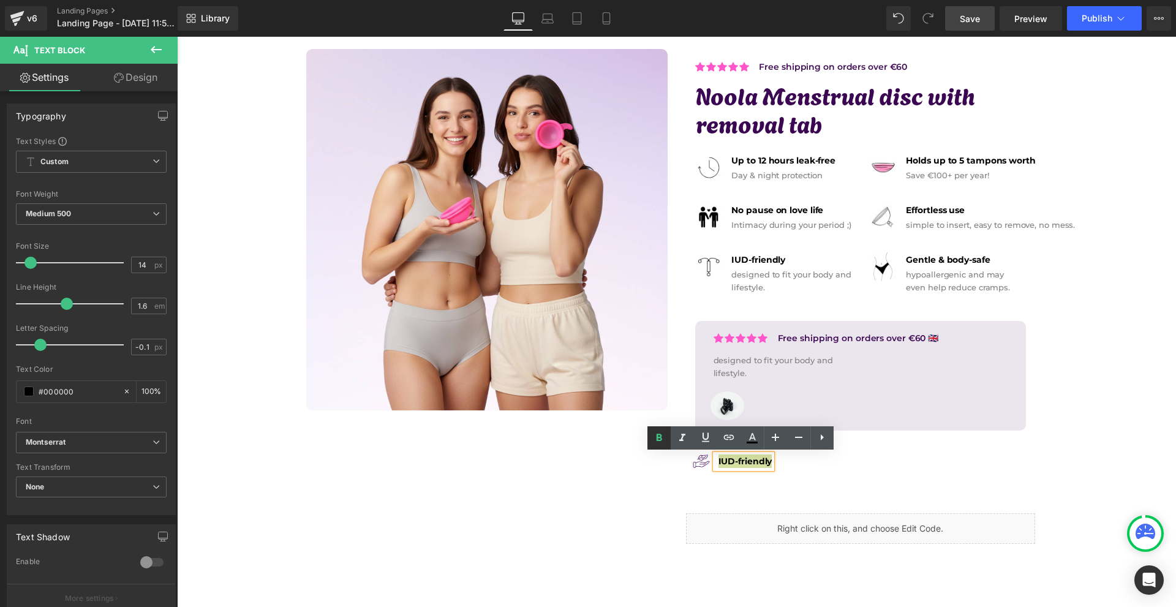
drag, startPoint x: 657, startPoint y: 438, endPoint x: 656, endPoint y: 449, distance: 11.1
click at [657, 439] on icon at bounding box center [660, 437] width 6 height 7
click at [631, 476] on div "Image Icon Icon Icon Icon Icon Icon List Hoz Free shipping on orders over €60 T…" at bounding box center [676, 296] width 735 height 508
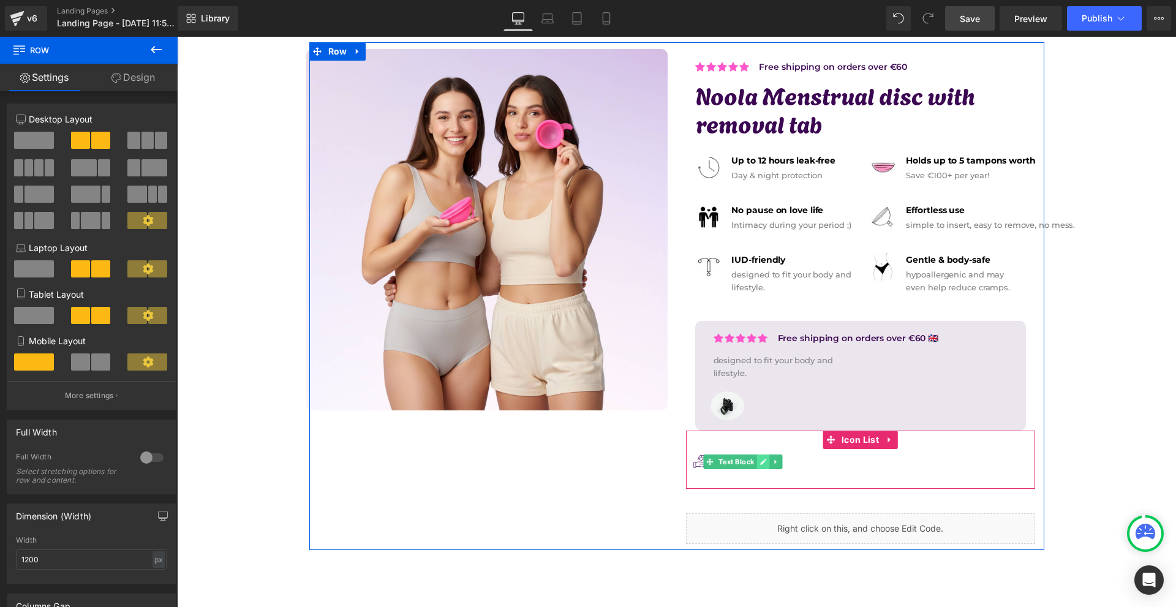
click at [759, 462] on icon at bounding box center [762, 461] width 7 height 7
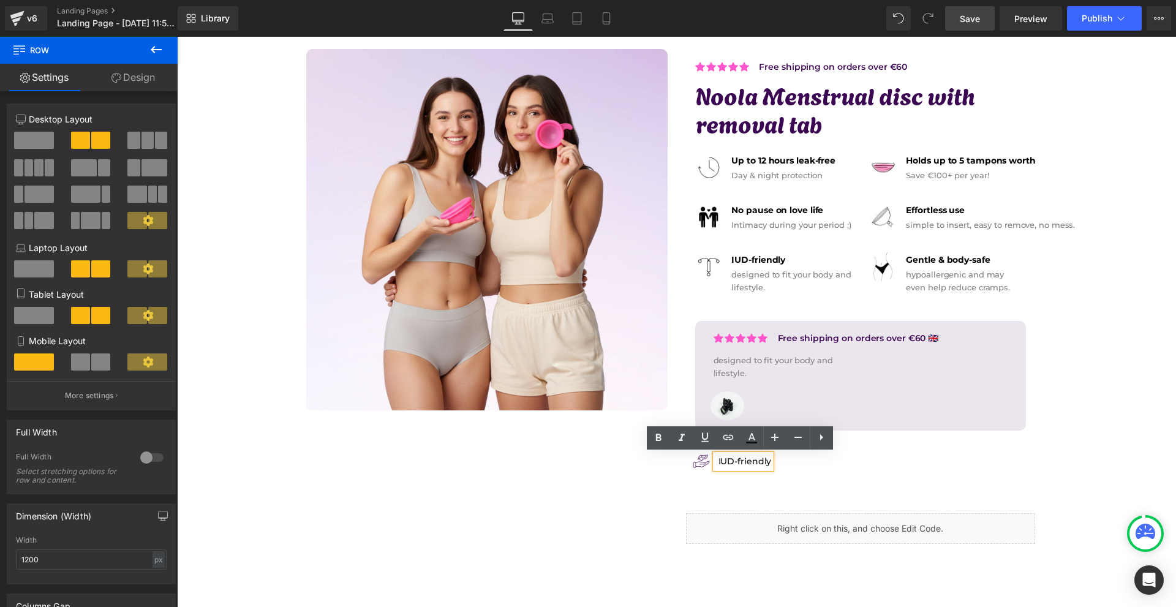
click at [758, 462] on p "IUD-friendly" at bounding box center [744, 460] width 53 height 13
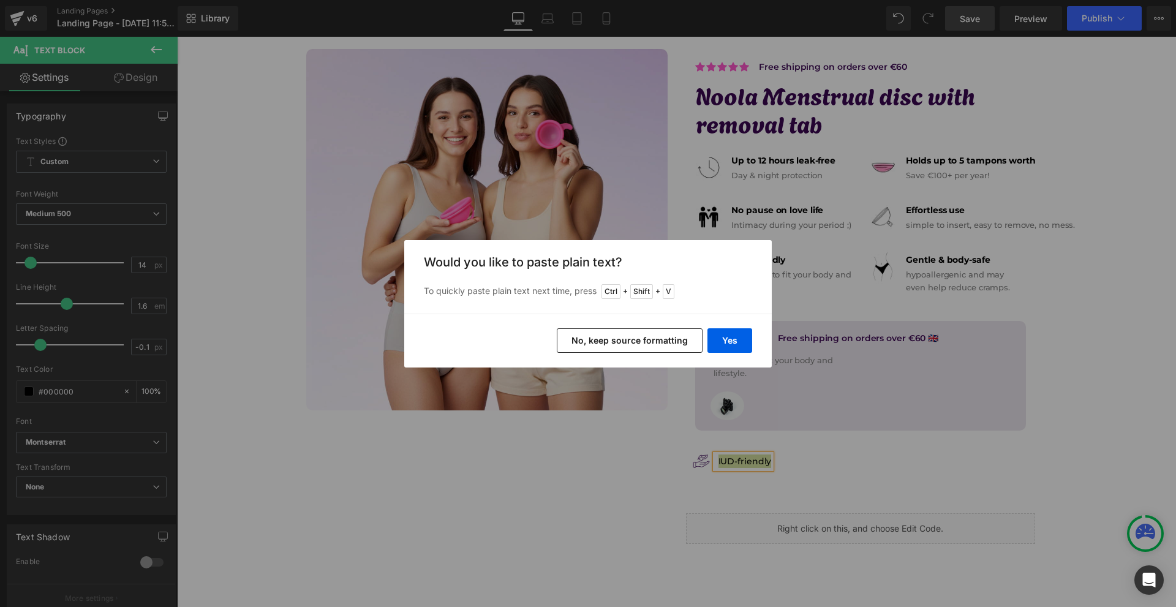
click at [732, 327] on div "Yes No, keep source formatting" at bounding box center [587, 341] width 367 height 54
click at [736, 341] on button "Yes" at bounding box center [729, 340] width 45 height 24
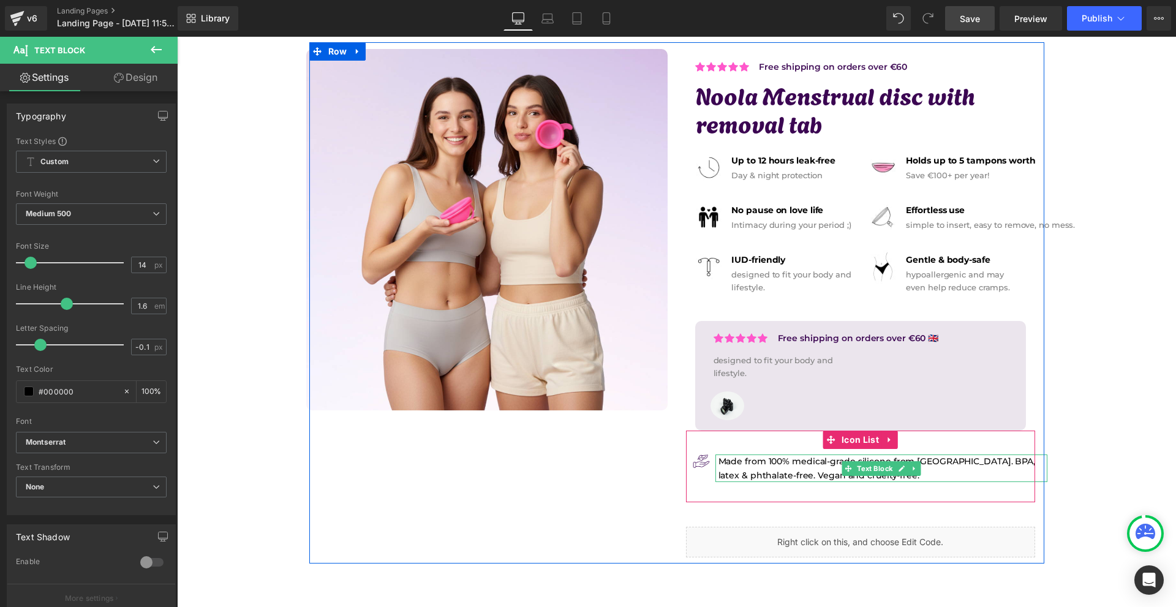
click at [756, 468] on p "Made from 100% medical-grade silicone from [GEOGRAPHIC_DATA]. BPA, latex & phth…" at bounding box center [882, 468] width 329 height 28
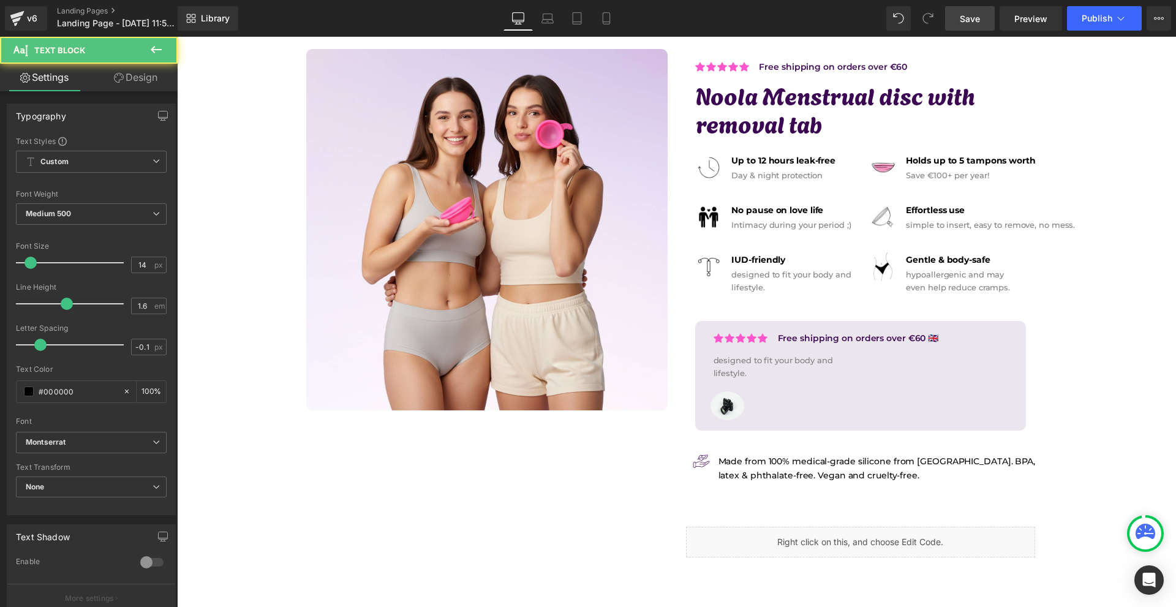
click at [130, 78] on link "Design" at bounding box center [135, 78] width 89 height 28
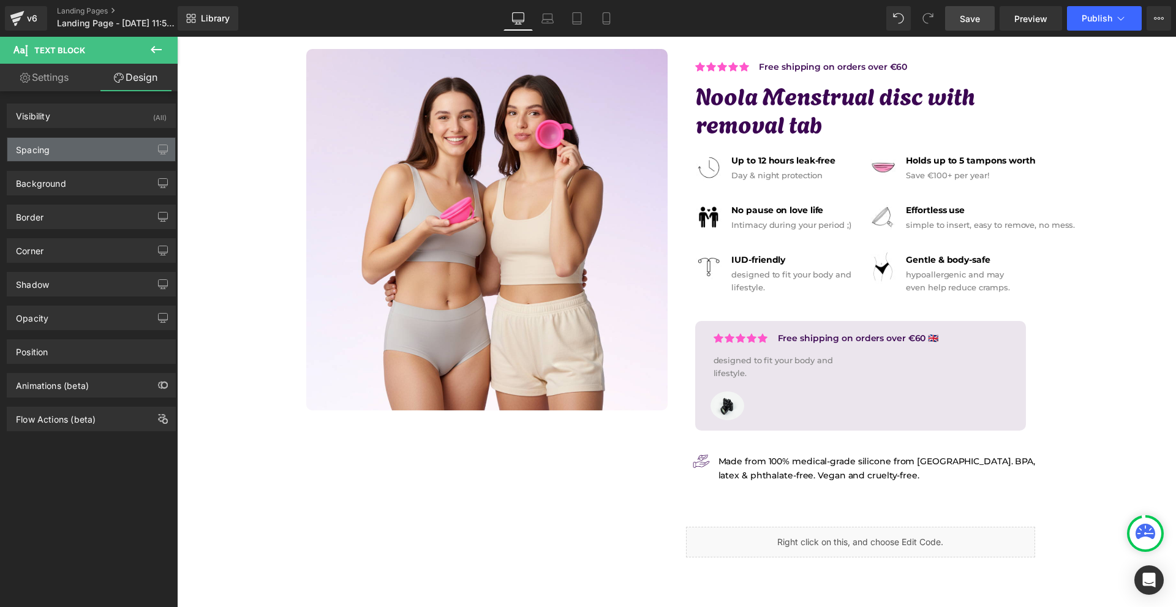
click at [53, 150] on div "Spacing" at bounding box center [91, 149] width 168 height 23
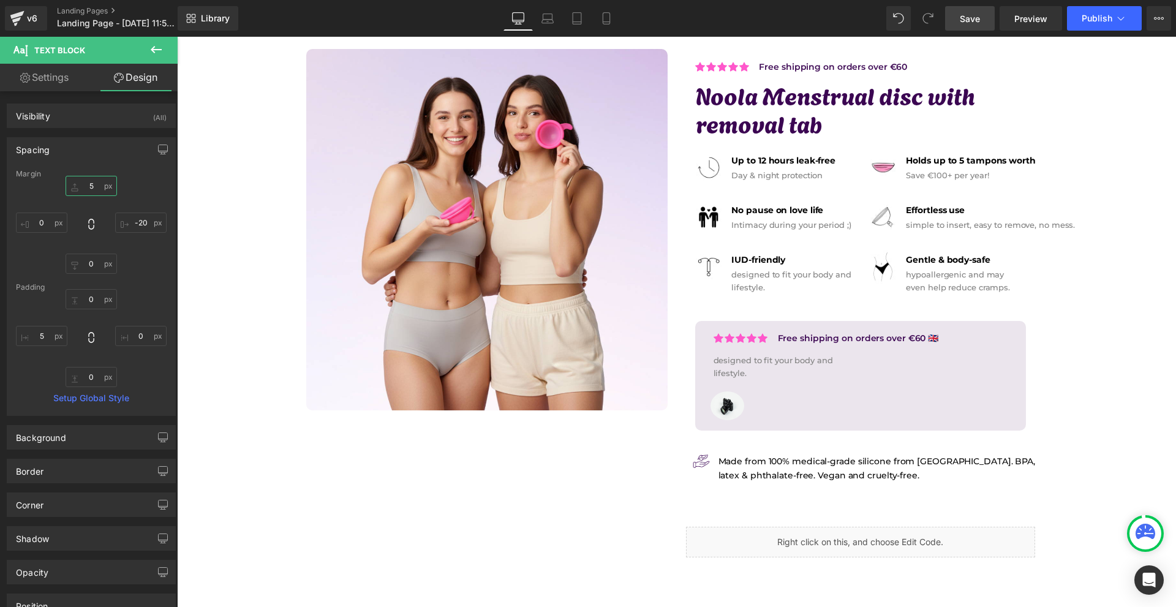
click at [105, 192] on input "5" at bounding box center [91, 186] width 51 height 20
type input "0"
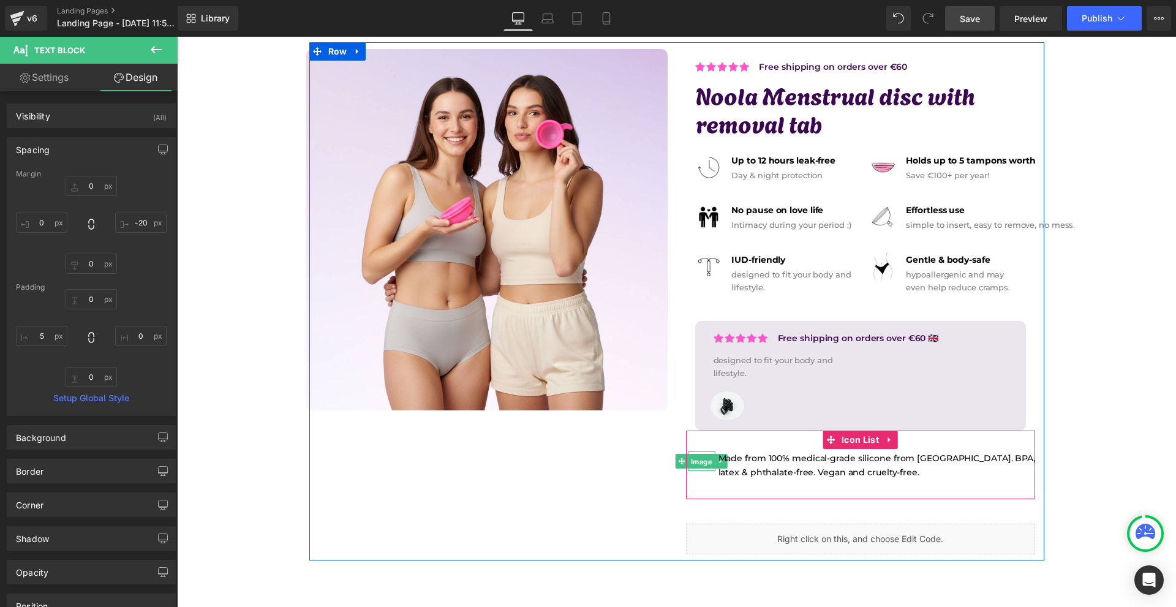
click at [695, 459] on span "Image" at bounding box center [701, 461] width 26 height 15
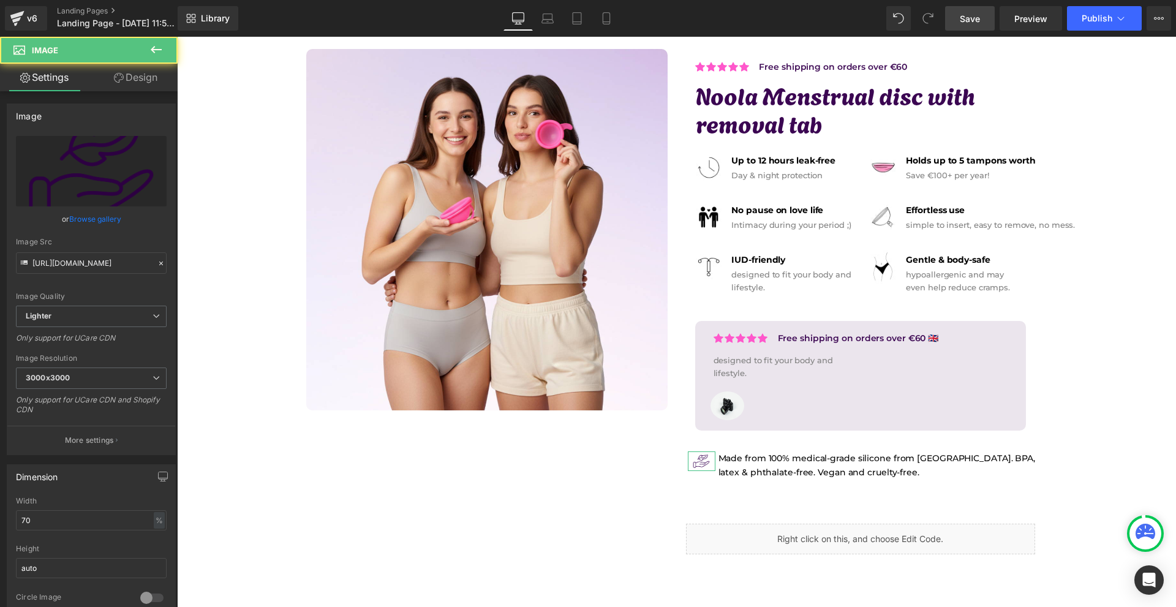
click at [160, 85] on link "Design" at bounding box center [135, 78] width 89 height 28
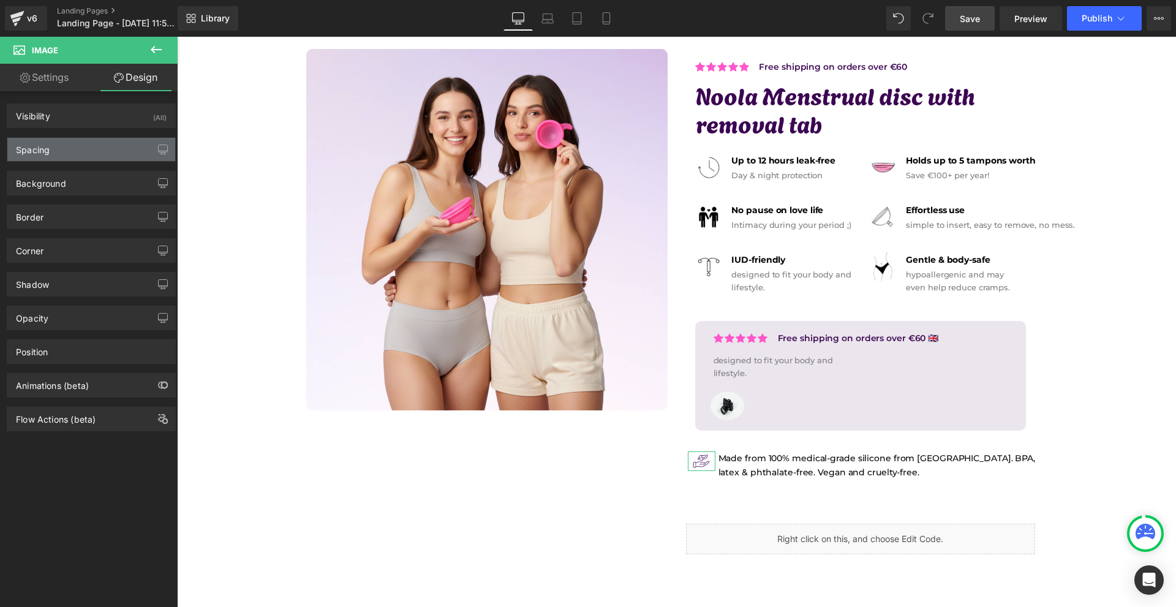
click at [86, 148] on div "Spacing" at bounding box center [91, 149] width 168 height 23
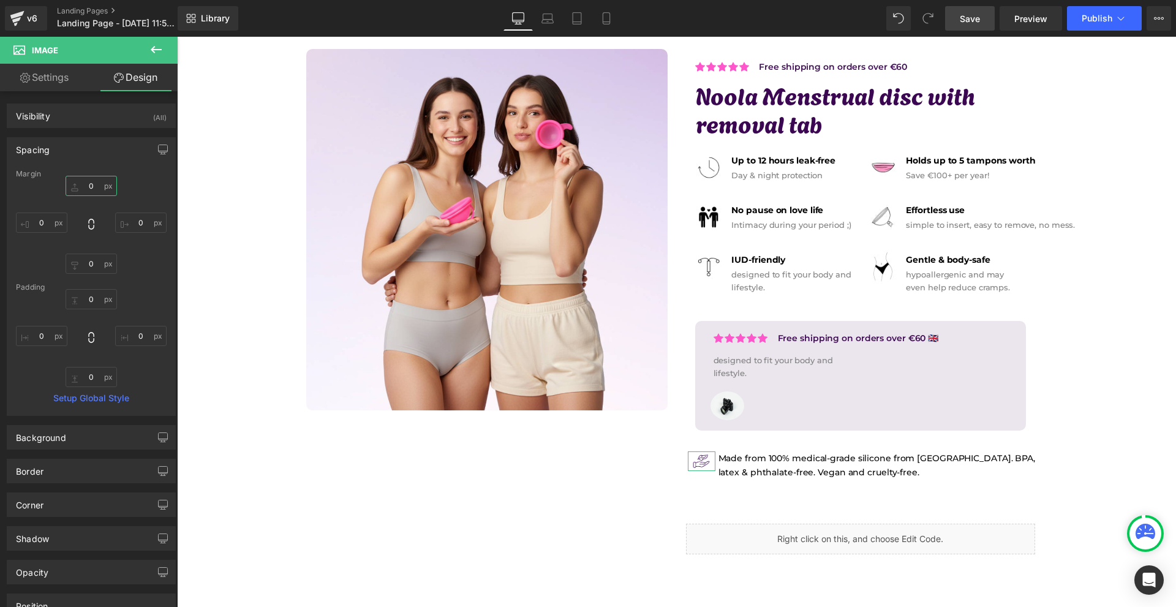
click at [99, 185] on input "0" at bounding box center [91, 186] width 51 height 20
click at [99, 186] on input "5" at bounding box center [91, 186] width 51 height 20
type input "6"
click at [99, 186] on input "6" at bounding box center [91, 186] width 51 height 20
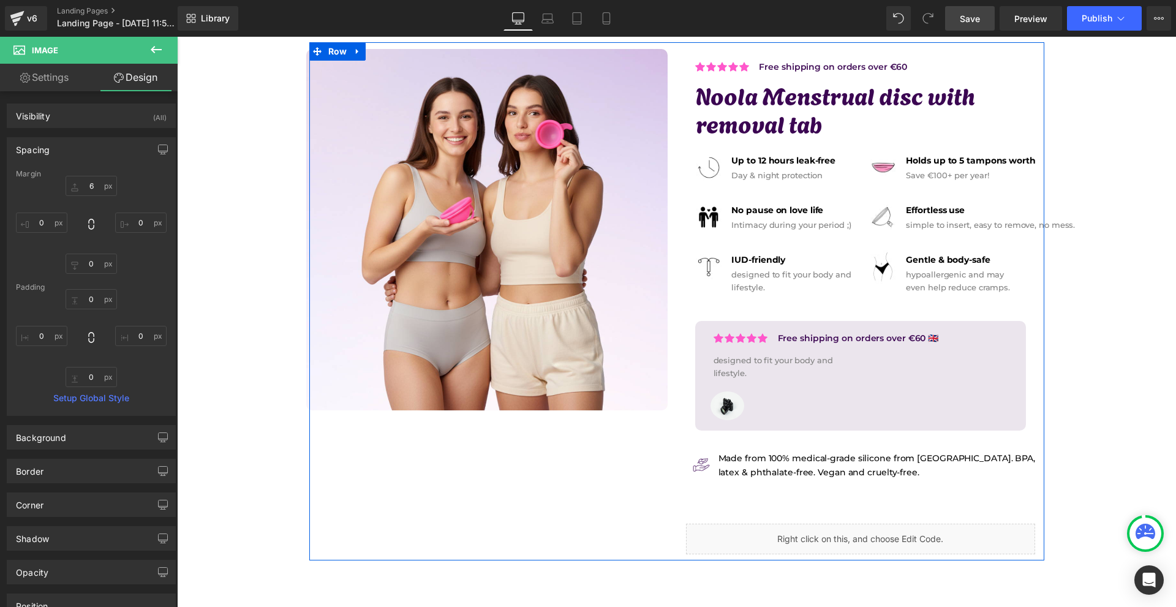
click at [772, 465] on p "Made from 100% medical-grade silicone from [GEOGRAPHIC_DATA]. BPA, latex & phth…" at bounding box center [882, 465] width 329 height 28
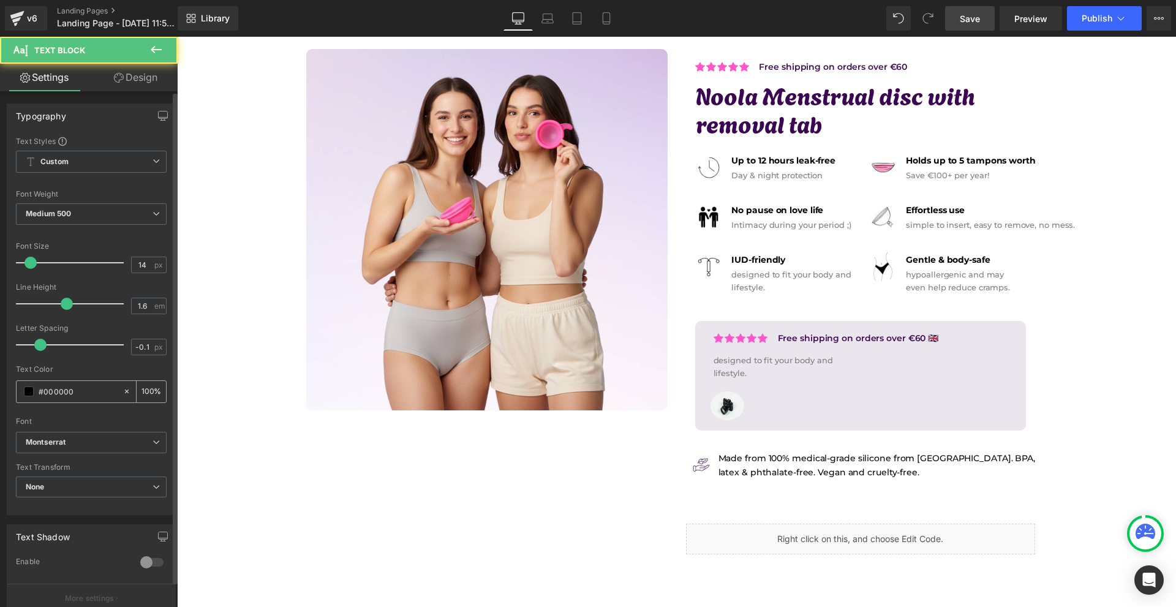
click at [31, 394] on span at bounding box center [29, 391] width 10 height 10
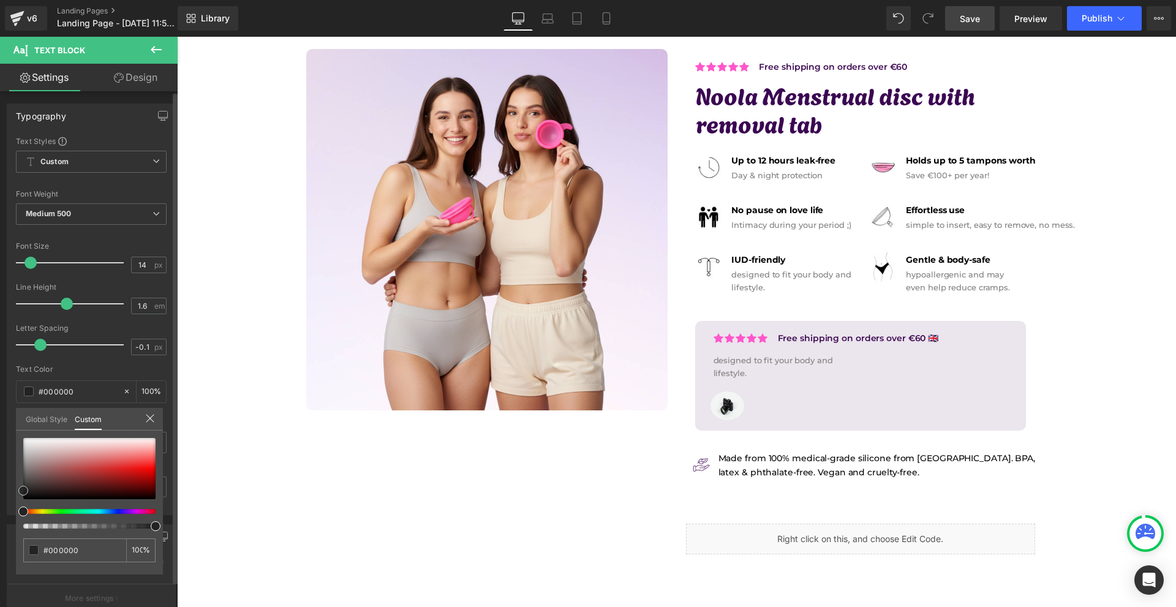
type input "#212121"
type input "#3a3a3a"
type input "#4c4c4c"
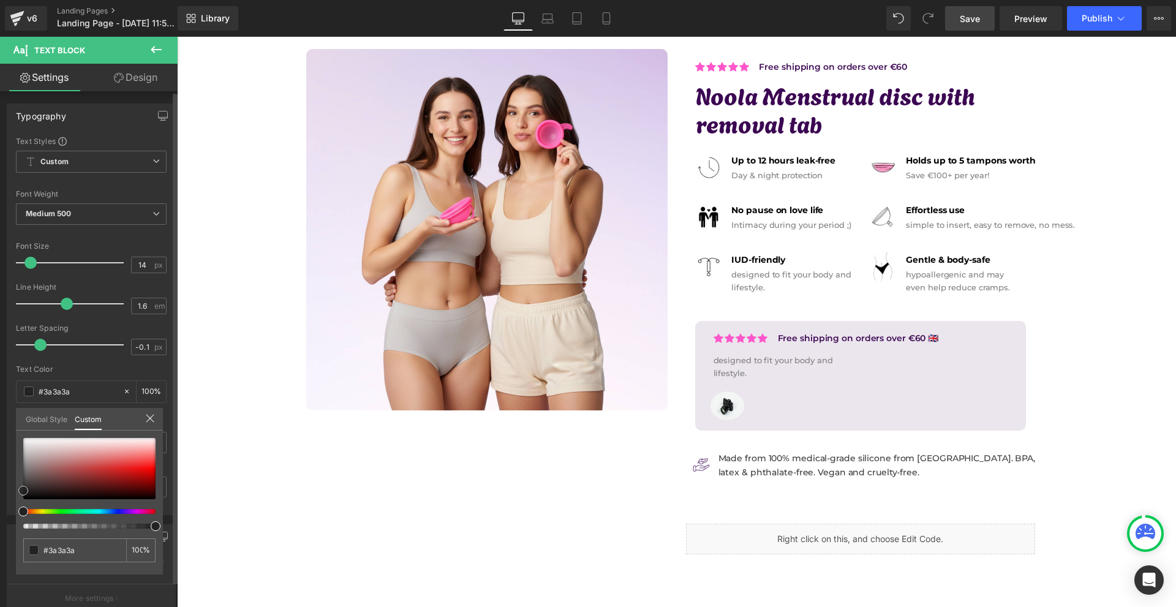
type input "#4c4c4c"
type input "#7a7a7a"
type input "#848484"
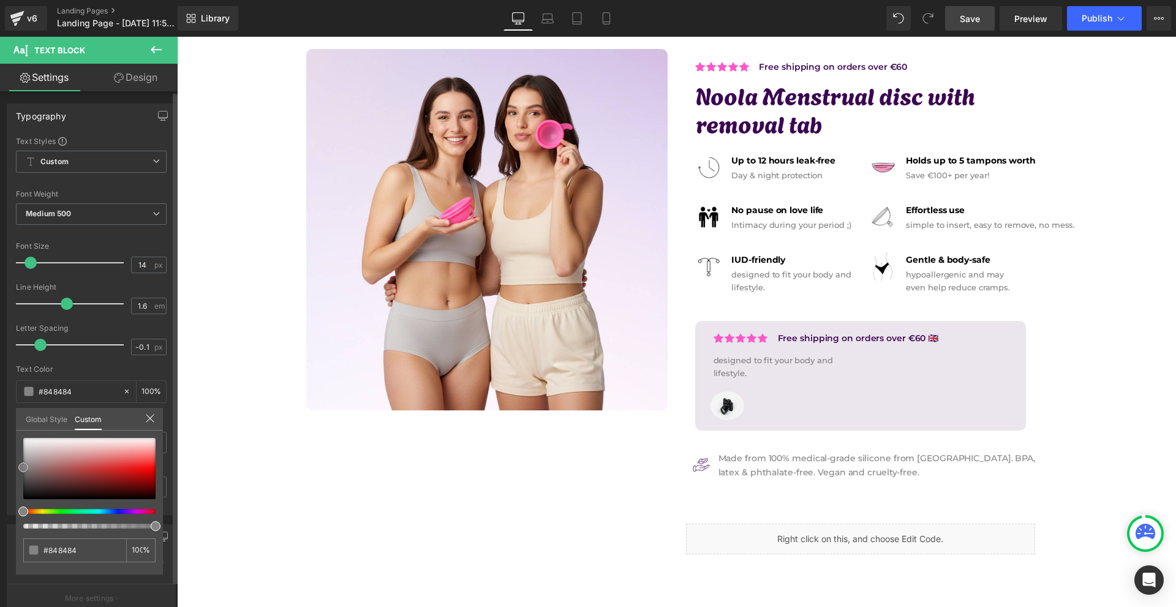
type input "#8e8e8e"
type input "#919191"
type input "#a0a0a0"
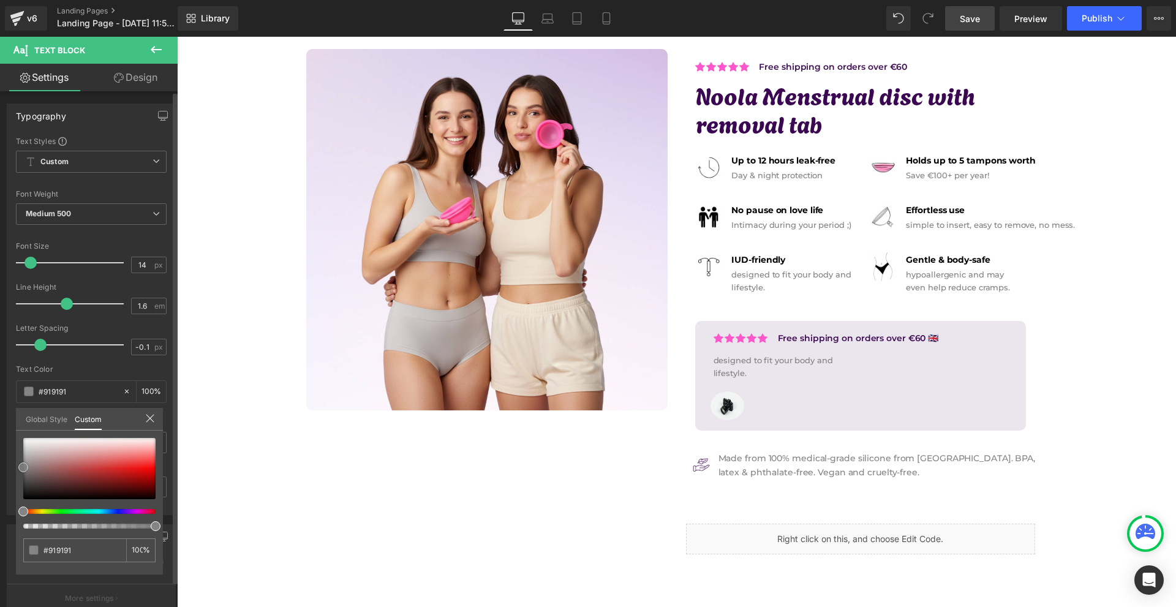
type input "#a0a0a0"
type input "#a5a5a5"
type input "#999999"
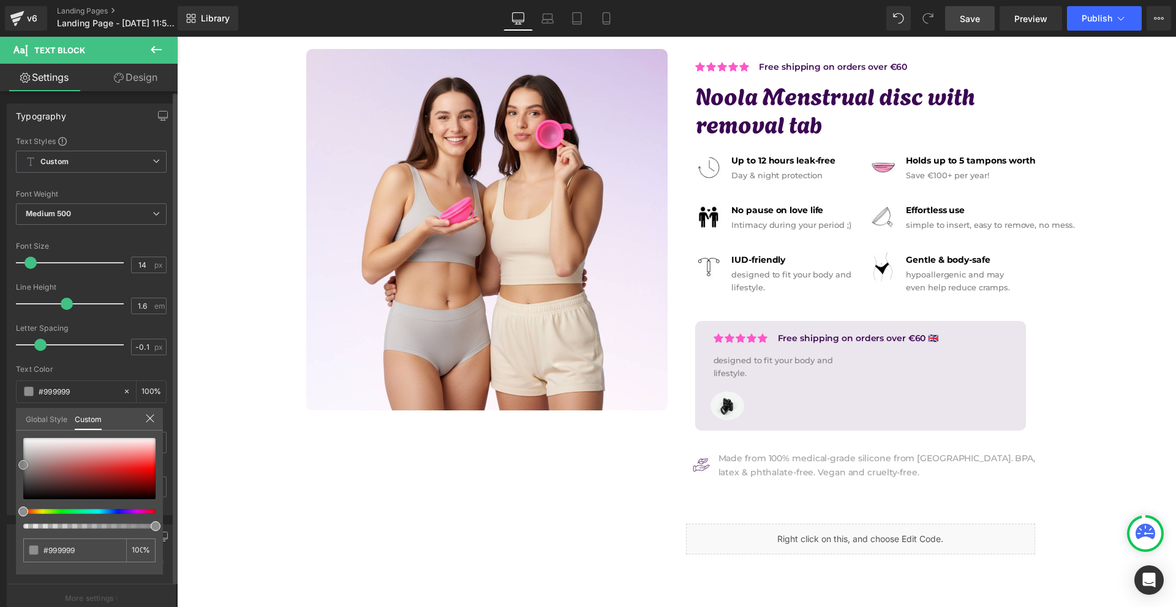
type input "#919191"
type input "#8c8c8c"
type input "#878787"
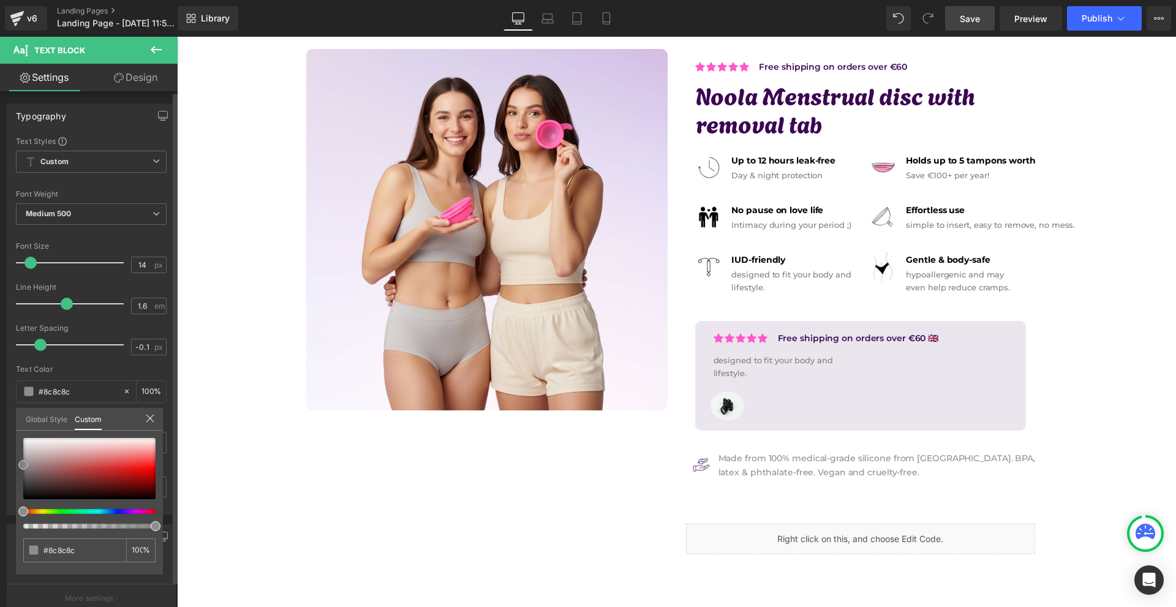
type input "#878787"
type input "#828282"
type input "#7a7a7a"
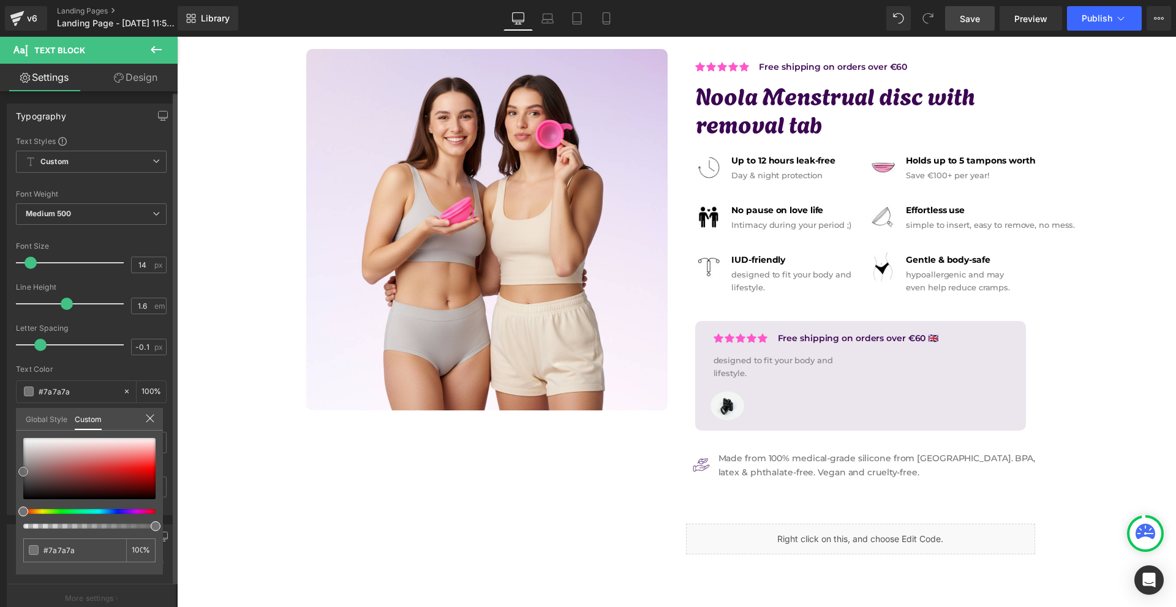
type input "#727272"
drag, startPoint x: 24, startPoint y: 499, endPoint x: 20, endPoint y: 472, distance: 27.3
click at [20, 472] on span at bounding box center [23, 472] width 10 height 10
click at [932, 472] on body "Image Row Icon Free shipping on orders over €60 Text Block Icon List Row Icon F…" at bounding box center [676, 327] width 999 height 826
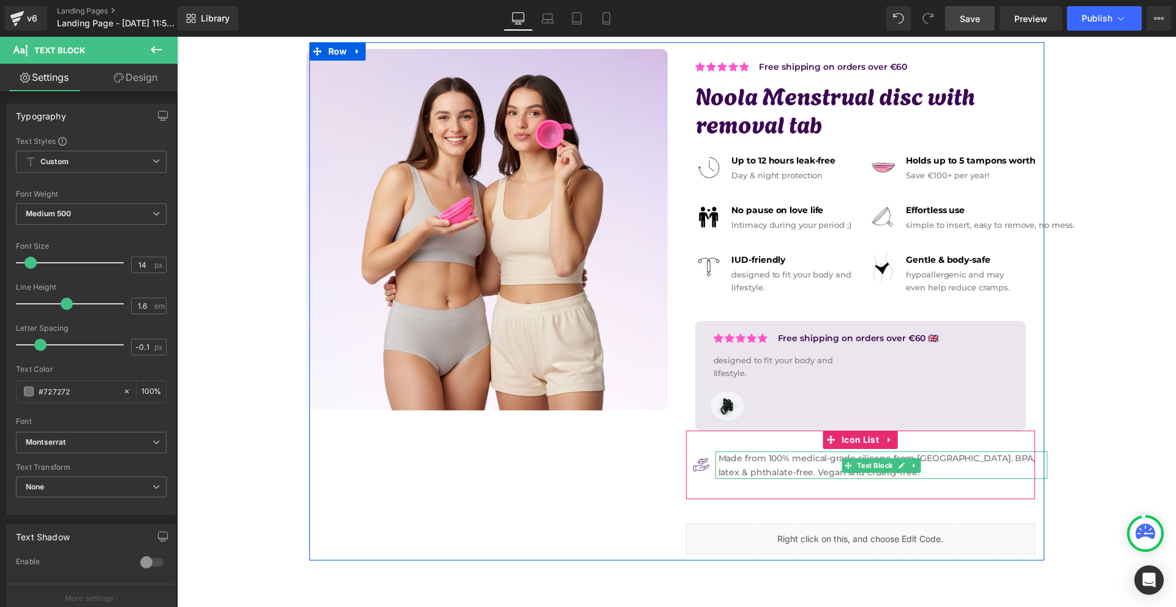
click at [923, 463] on p "Made from 100% medical-grade silicone from [GEOGRAPHIC_DATA]. BPA, latex & phth…" at bounding box center [882, 465] width 329 height 28
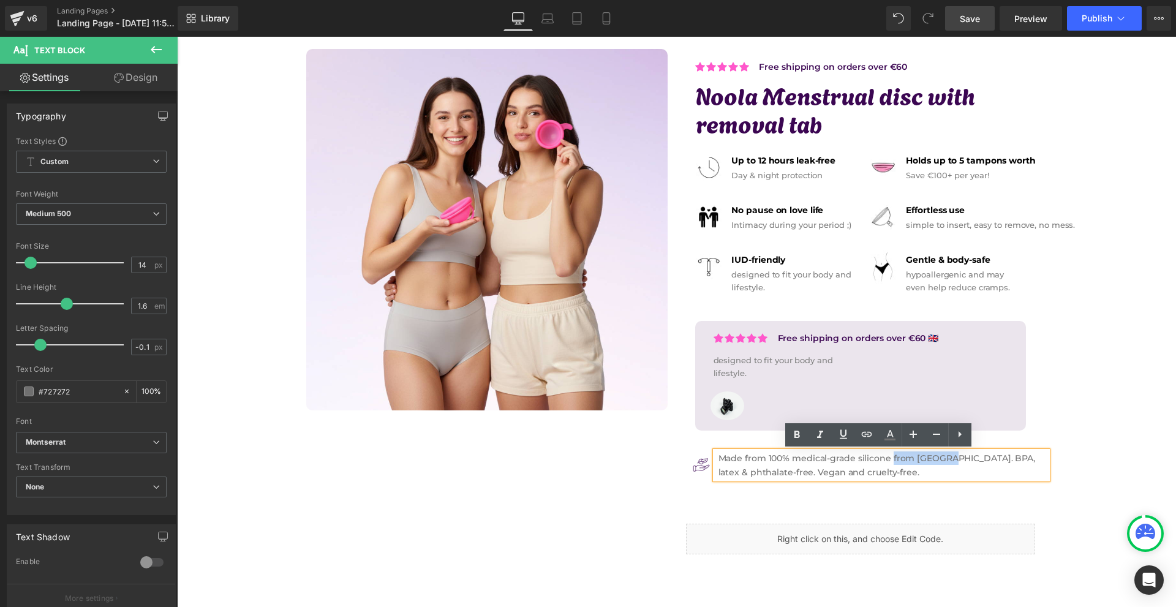
drag, startPoint x: 892, startPoint y: 461, endPoint x: 949, endPoint y: 462, distance: 56.4
click at [949, 462] on p "Made from 100% medical-grade silicone from [GEOGRAPHIC_DATA]. BPA, latex & phth…" at bounding box center [882, 465] width 329 height 28
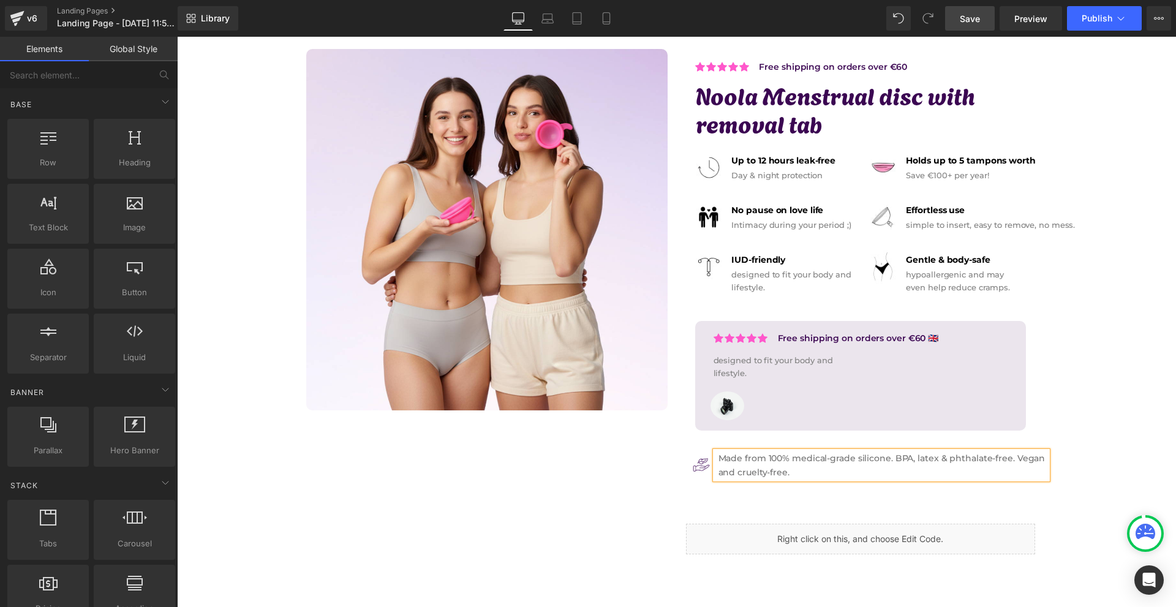
click at [1134, 439] on div "Image Row Icon Free shipping on orders over €60 Text Block Icon List Row Icon F…" at bounding box center [676, 318] width 999 height 808
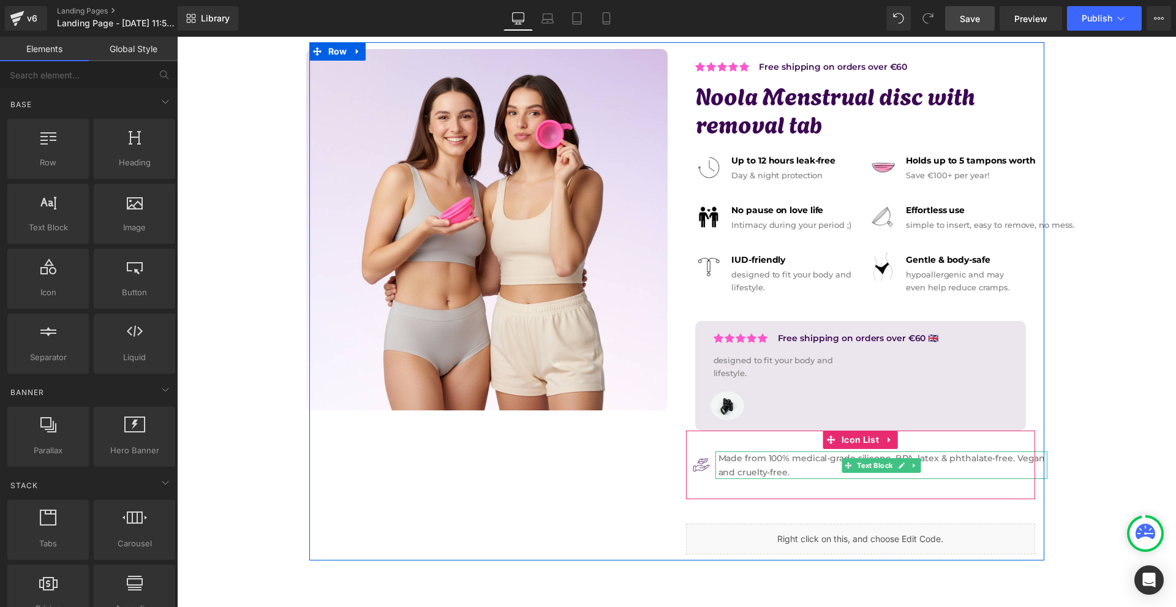
click at [1017, 465] on p "Made from 100% medical-grade silicone. BPA, latex & phthalate-free. Vegan and c…" at bounding box center [882, 465] width 329 height 28
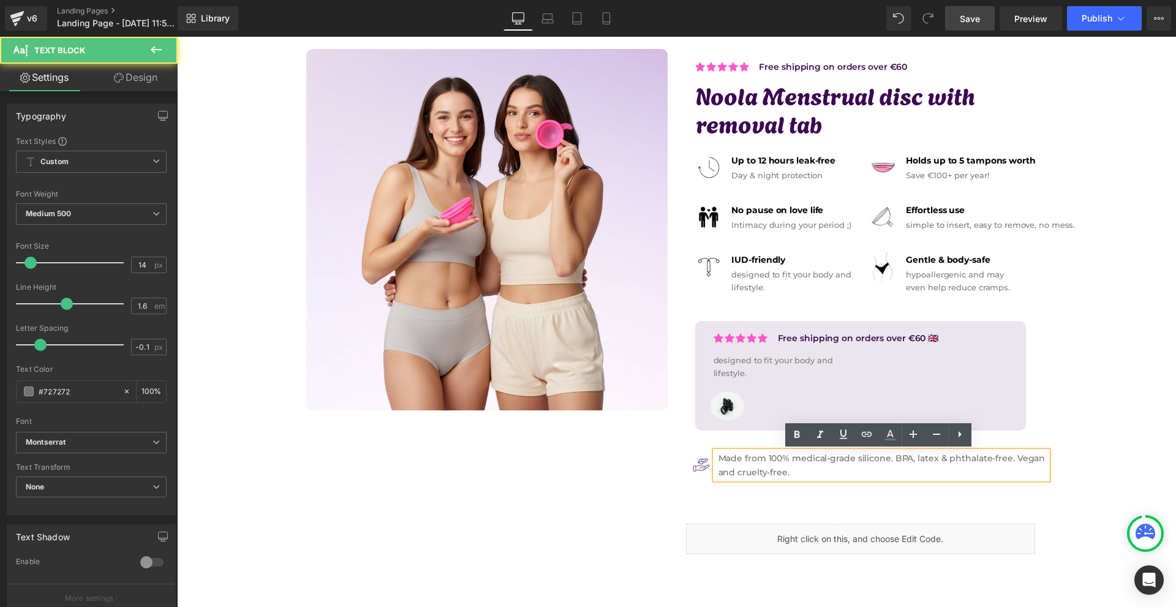
click at [1011, 459] on p "Made from 100% medical-grade silicone. BPA, latex & phthalate-free. Vegan and c…" at bounding box center [882, 465] width 329 height 28
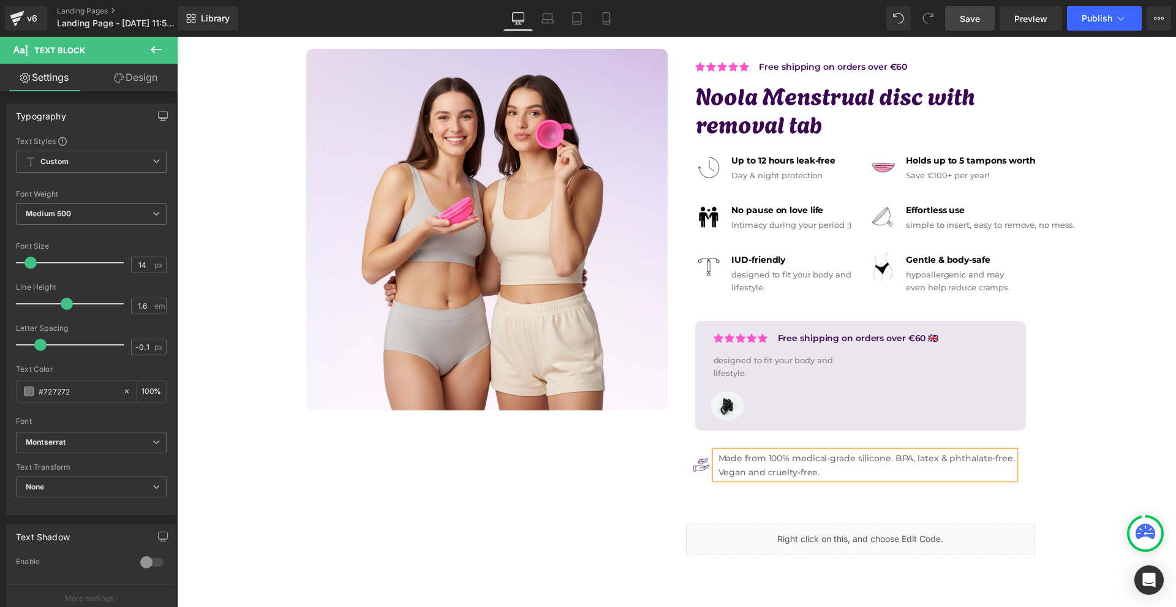
drag, startPoint x: 1102, startPoint y: 485, endPoint x: 1096, endPoint y: 493, distance: 9.7
click at [1102, 486] on div "Image Row Icon Free shipping on orders over €60 Text Block Icon List Row Icon F…" at bounding box center [676, 318] width 999 height 808
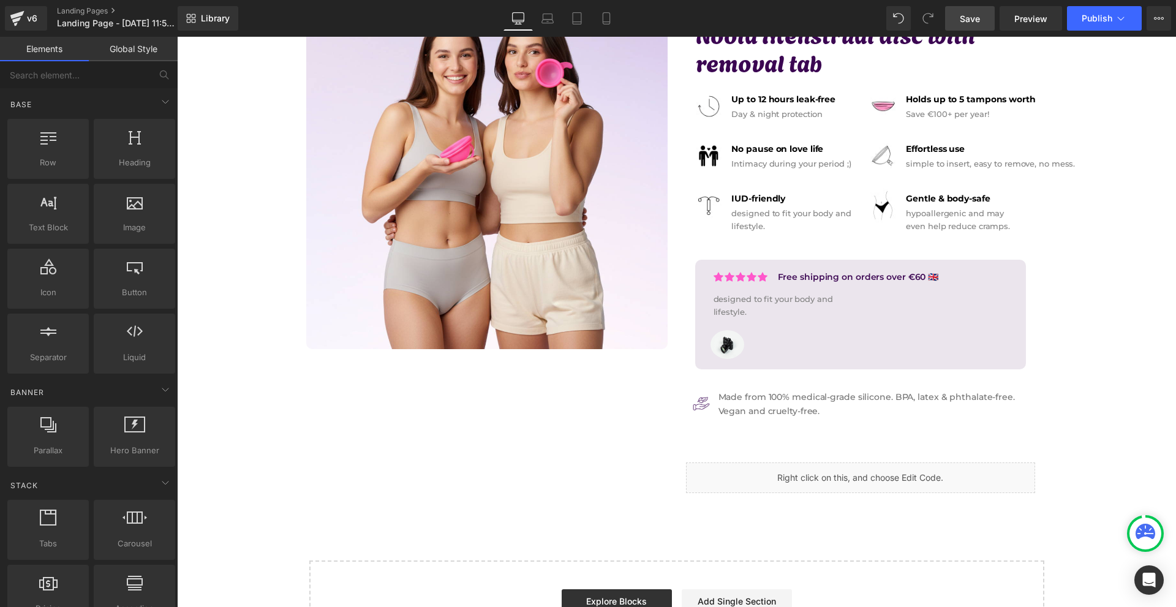
scroll to position [245, 0]
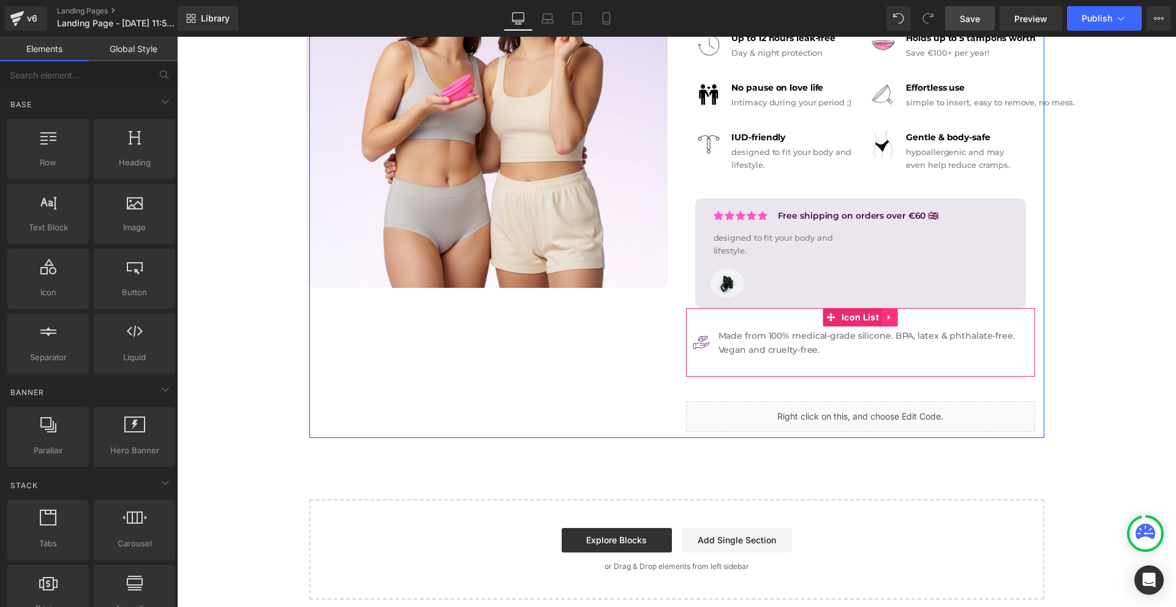
click at [888, 318] on icon at bounding box center [889, 318] width 2 height 6
click at [849, 317] on span "Icon List" at bounding box center [859, 318] width 43 height 18
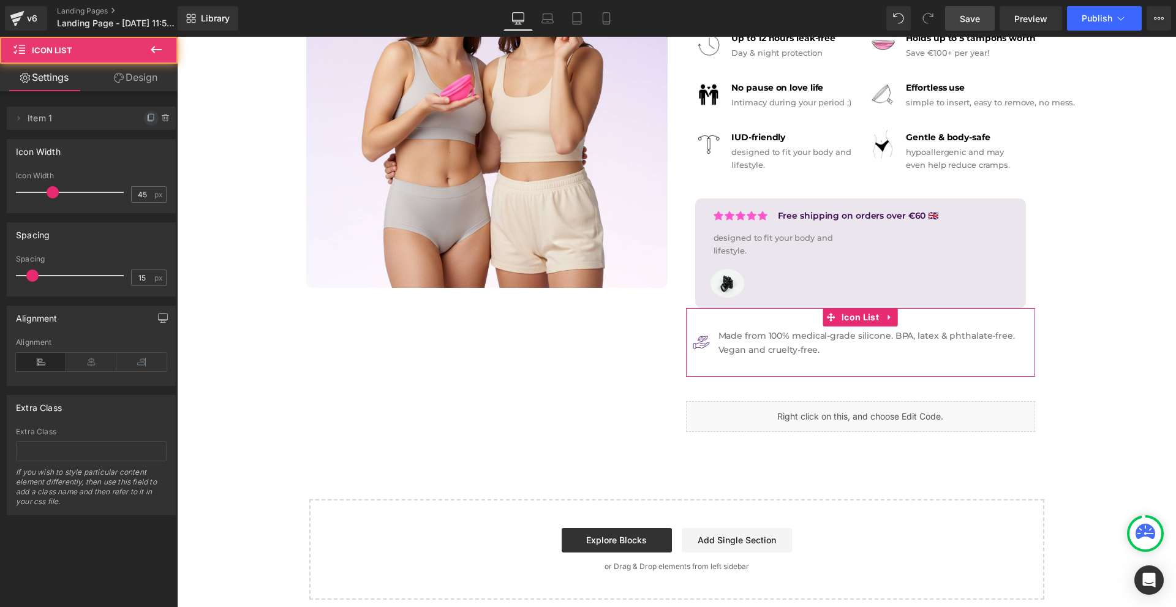
click at [148, 124] on span at bounding box center [151, 118] width 15 height 15
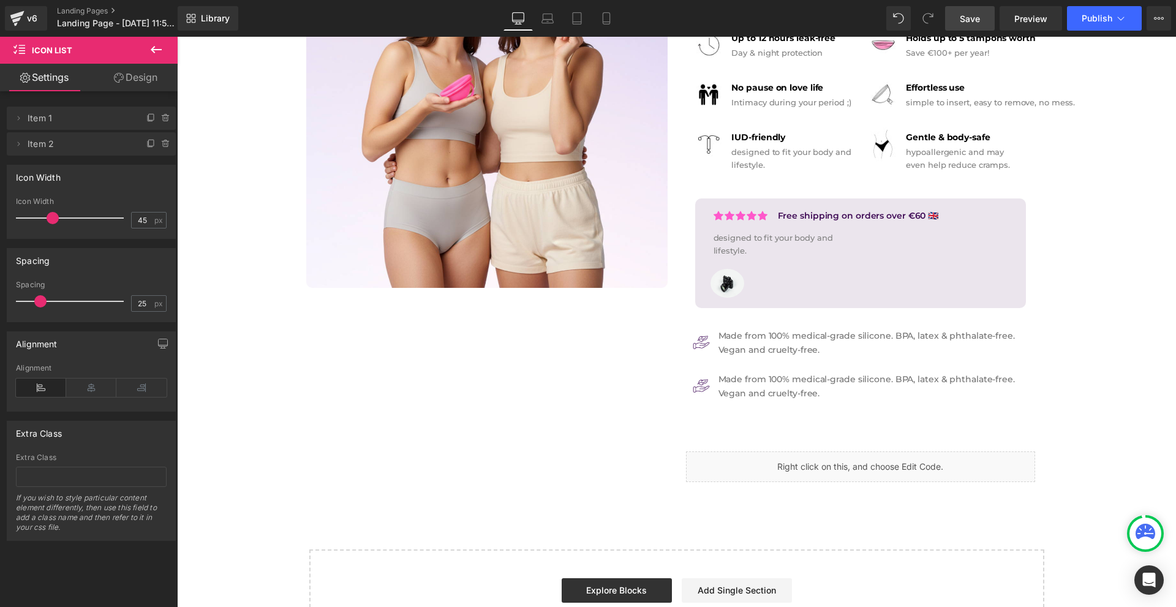
type input "24"
click at [37, 302] on span at bounding box center [38, 301] width 12 height 12
click at [149, 140] on icon at bounding box center [151, 143] width 5 height 6
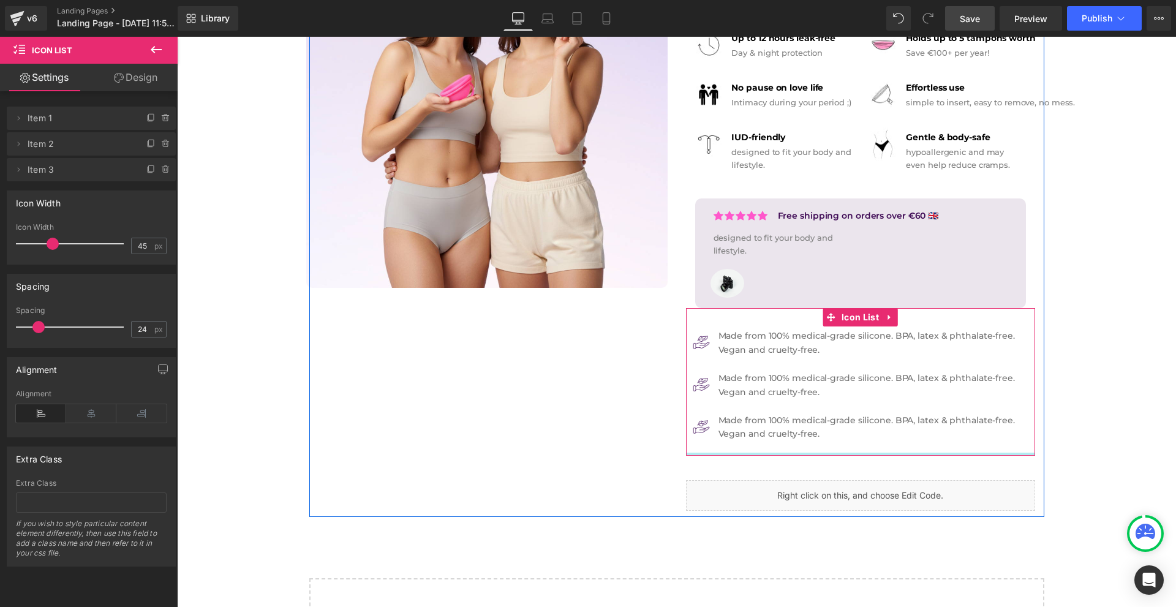
drag, startPoint x: 805, startPoint y: 463, endPoint x: 848, endPoint y: 435, distance: 51.5
click at [819, 434] on div "Image Made from 100% medical-grade silicone. BPA, latex & phthalate-free. Vegan…" at bounding box center [860, 381] width 349 height 147
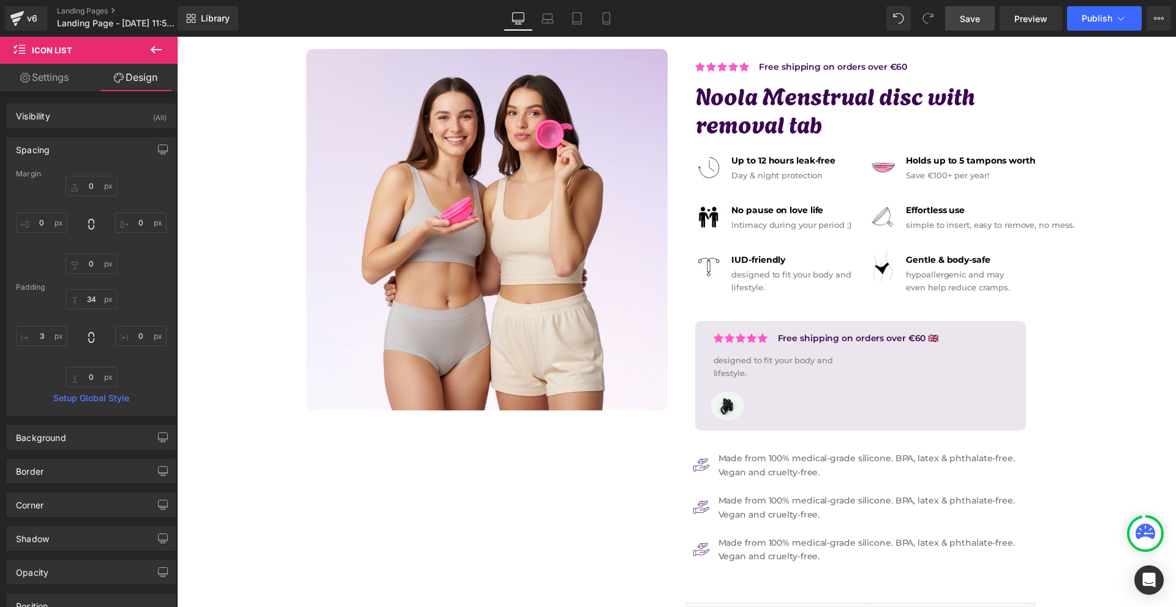
scroll to position [306, 0]
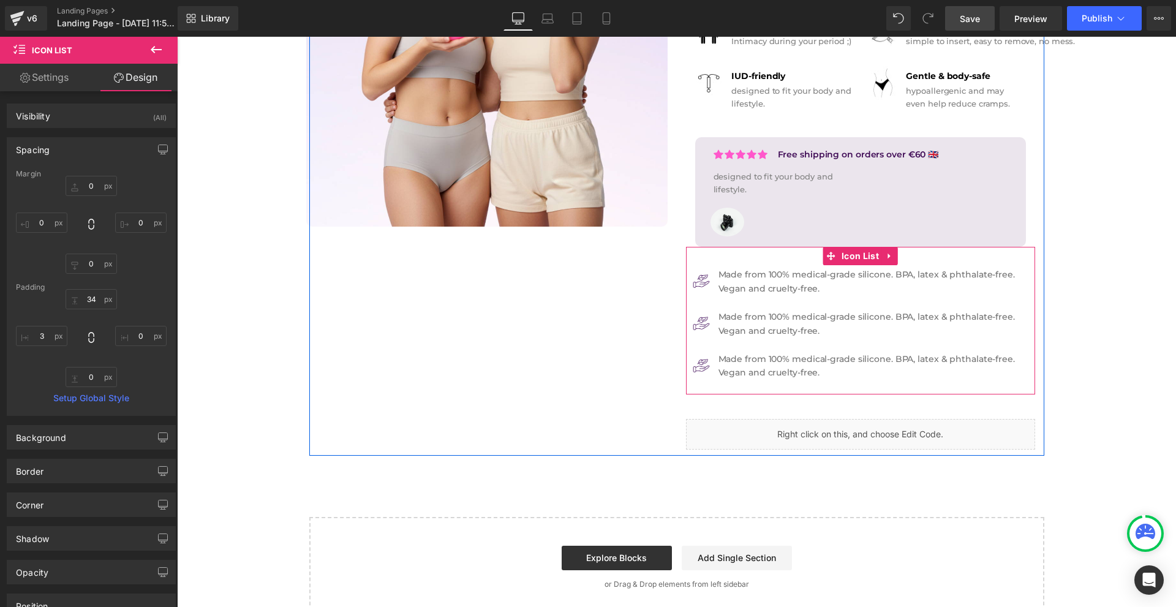
click at [731, 322] on p "Made from 100% medical-grade silicone. BPA, latex & phthalate-free." at bounding box center [866, 316] width 296 height 13
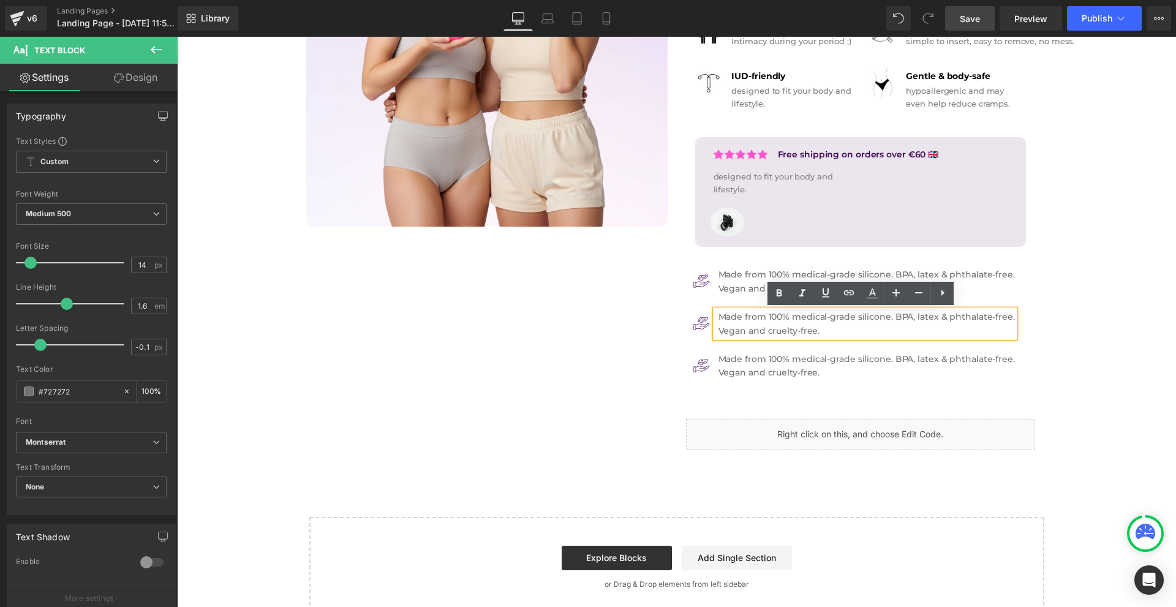
click at [732, 332] on p "Vegan and cruelty-free." at bounding box center [866, 330] width 296 height 13
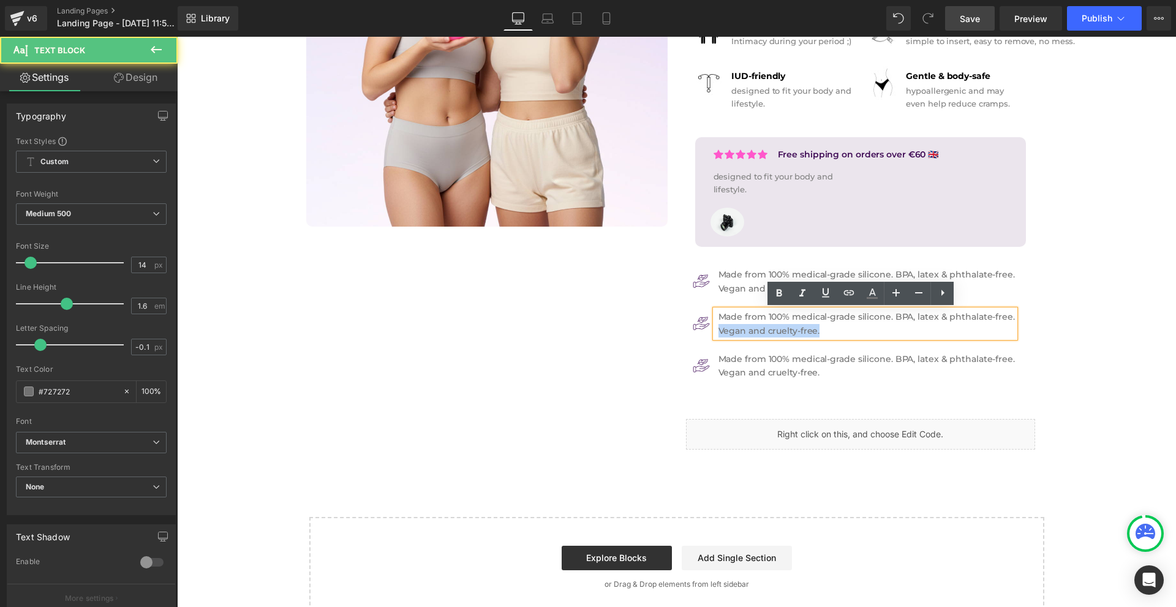
click at [732, 332] on p "Vegan and cruelty-free." at bounding box center [866, 330] width 296 height 13
click at [723, 317] on p "Made from 100% medical-grade silicone. BPA, latex & phthalate-free." at bounding box center [866, 316] width 296 height 13
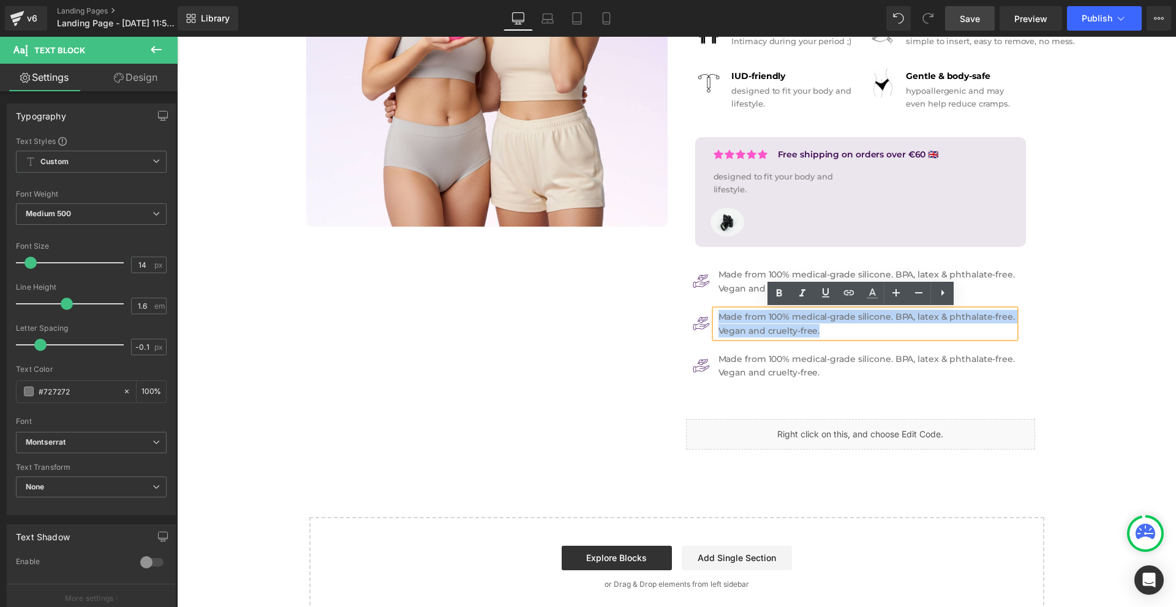
drag, startPoint x: 714, startPoint y: 316, endPoint x: 840, endPoint y: 337, distance: 128.6
click at [840, 337] on div "Made from 100% medical-grade silicone. BPA, latex & phthalate-free. Vegan and c…" at bounding box center [864, 324] width 299 height 28
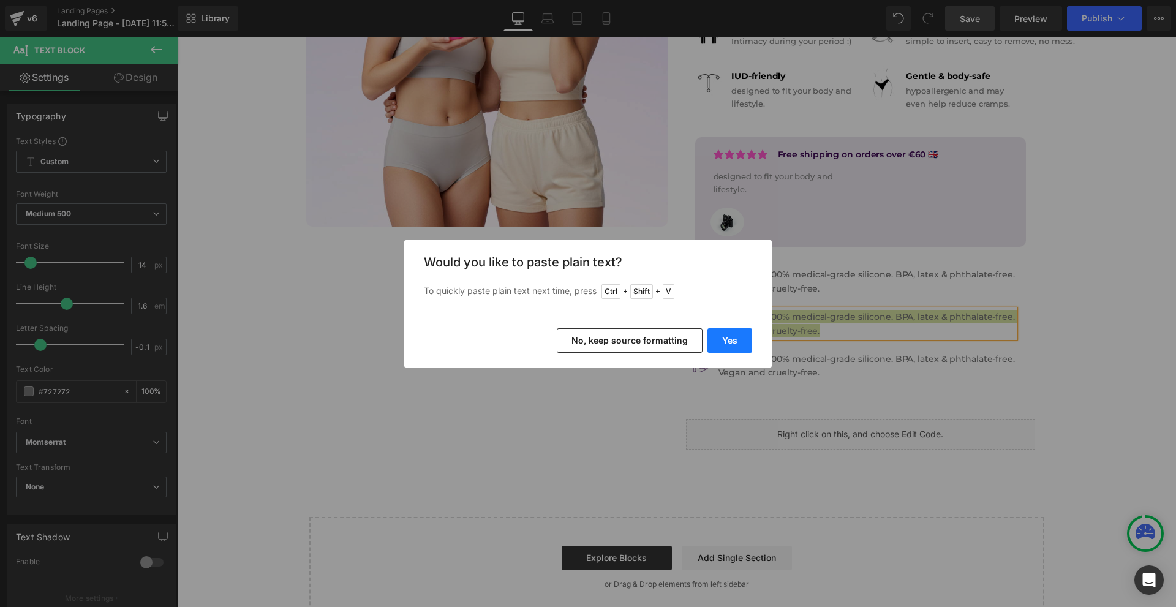
click at [732, 338] on button "Yes" at bounding box center [729, 340] width 45 height 24
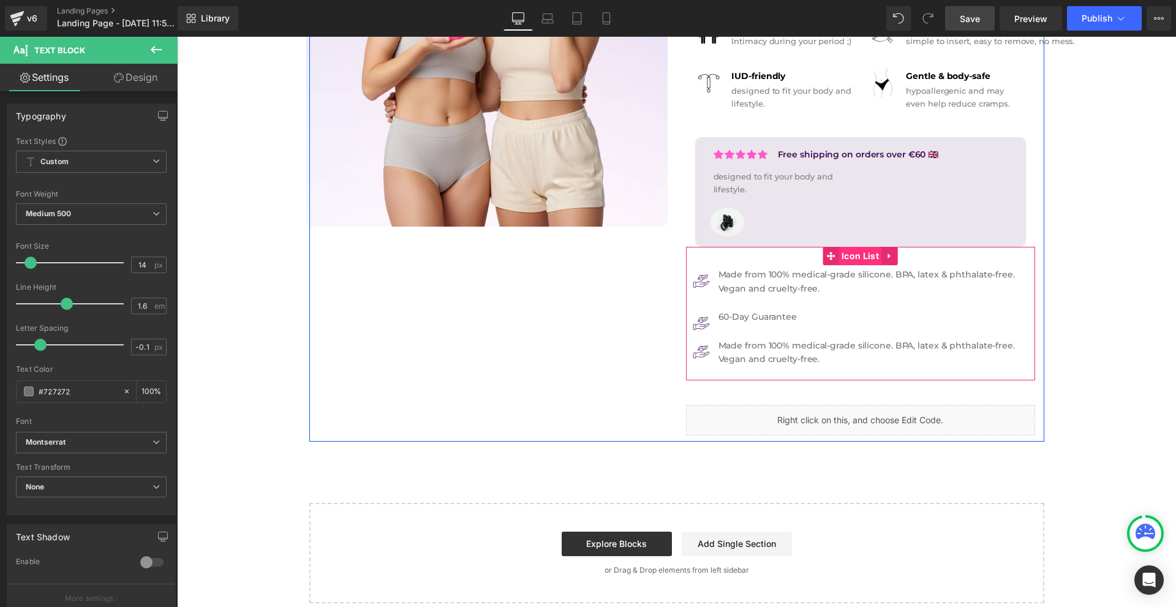
click at [852, 264] on span "Icon List" at bounding box center [859, 256] width 43 height 18
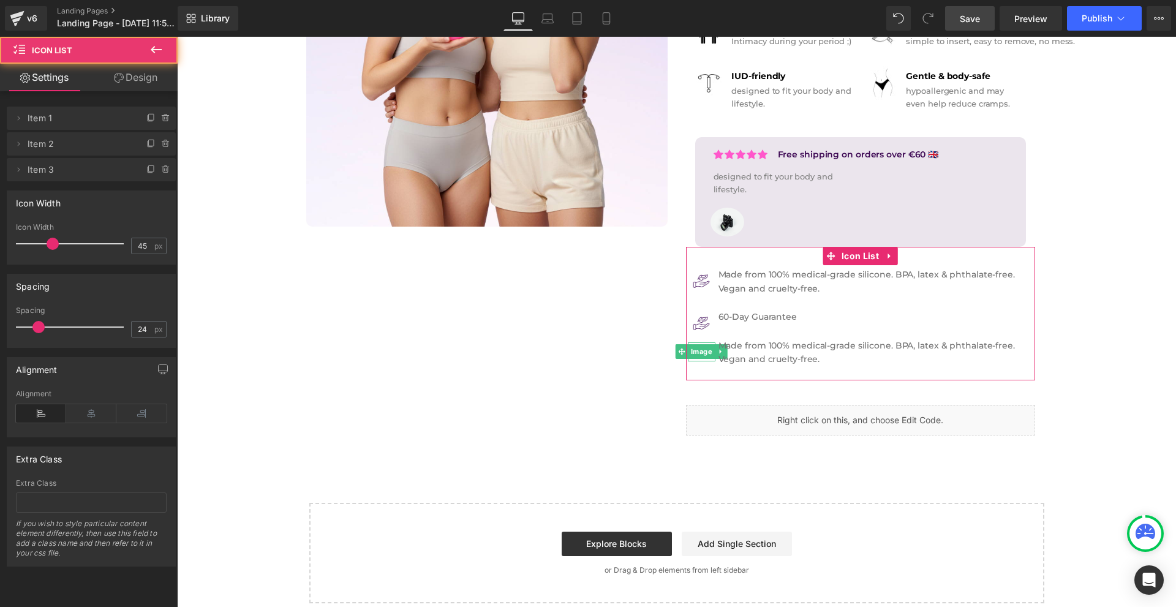
click at [170, 173] on li "Delete Cancel Item 3 Item 3 Name Item 3" at bounding box center [91, 169] width 169 height 23
click at [164, 166] on icon at bounding box center [165, 166] width 2 height 1
click at [161, 166] on button "Delete" at bounding box center [153, 170] width 39 height 16
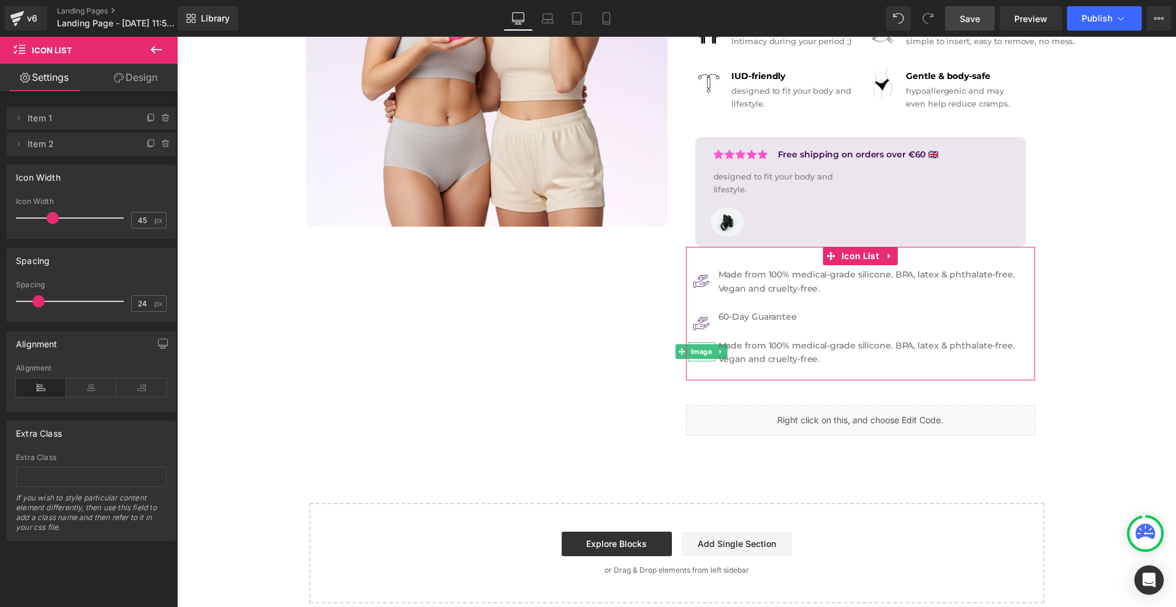
scroll to position [279, 0]
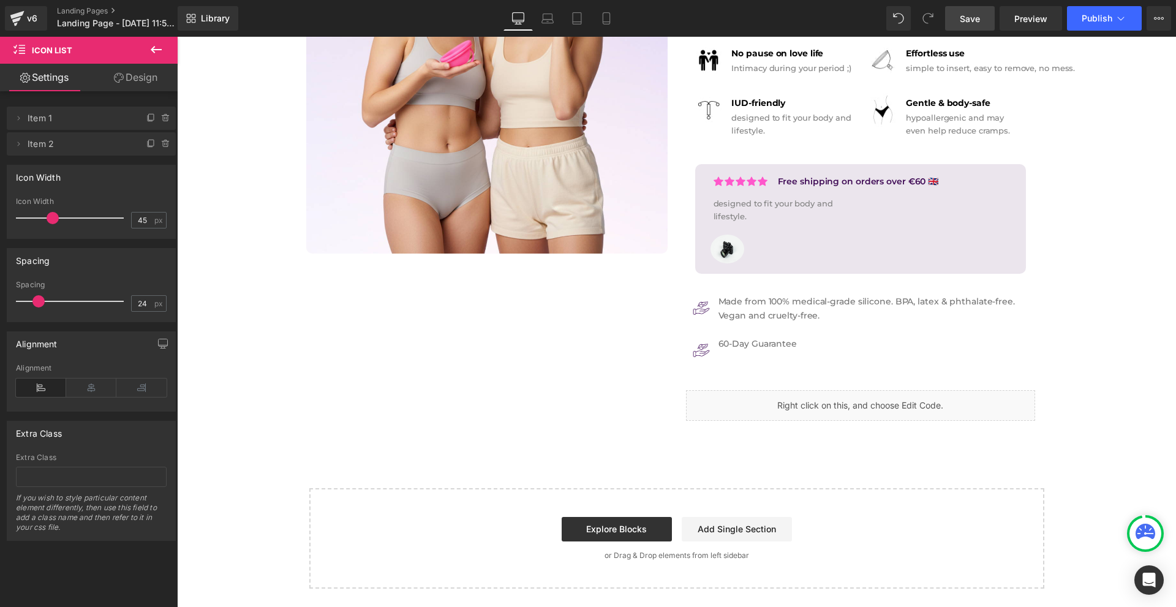
click at [158, 46] on icon at bounding box center [156, 49] width 15 height 15
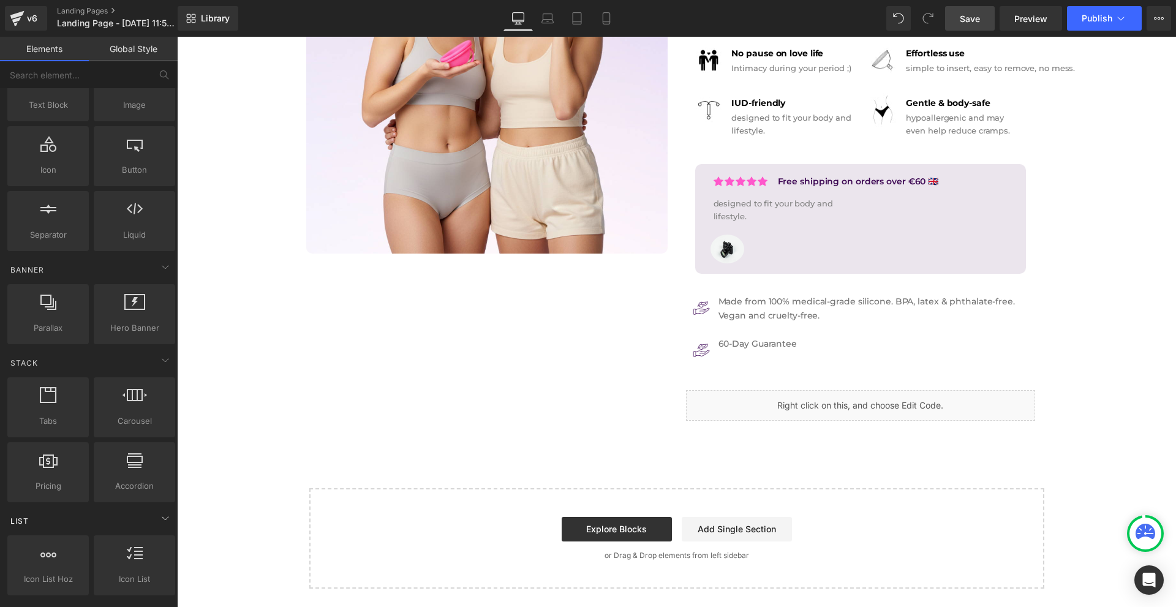
scroll to position [184, 0]
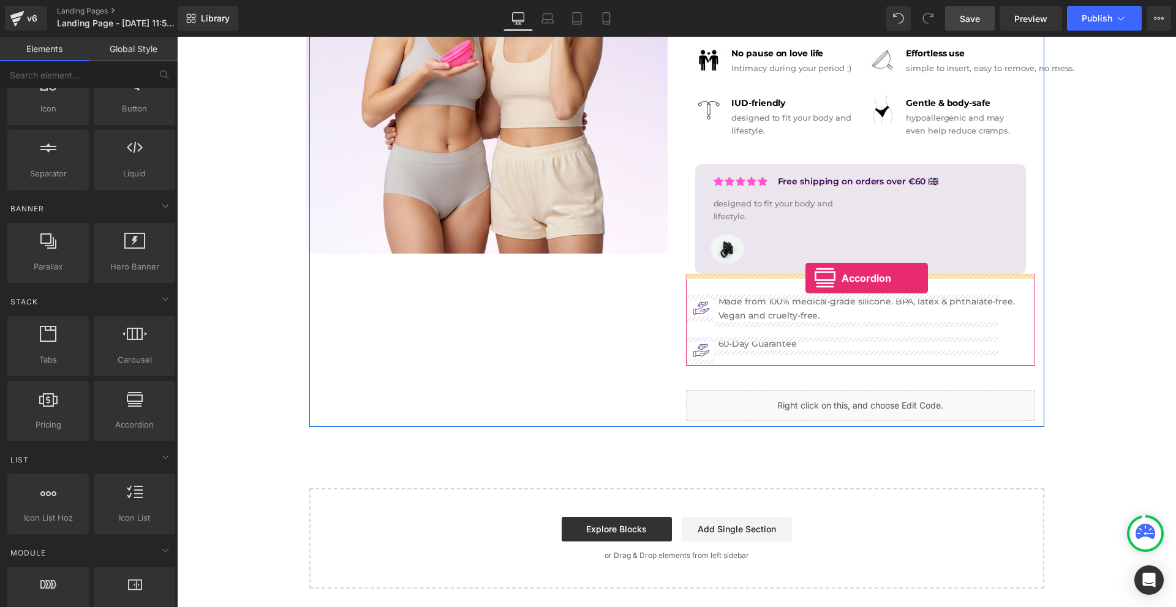
drag, startPoint x: 309, startPoint y: 459, endPoint x: 805, endPoint y: 278, distance: 528.7
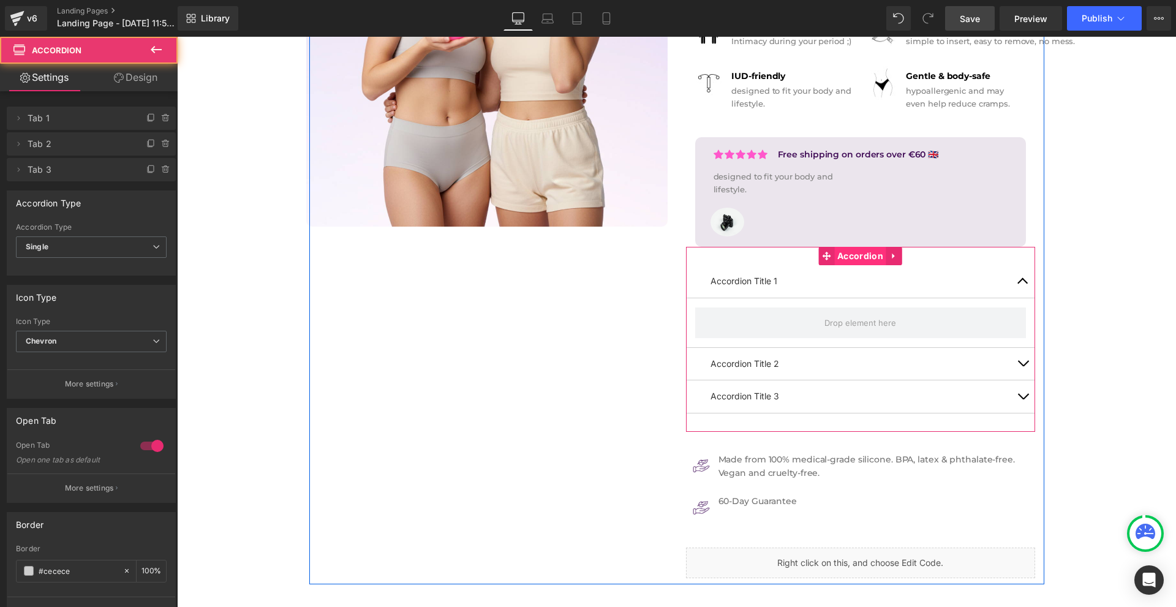
click at [849, 260] on span "Accordion" at bounding box center [860, 256] width 52 height 18
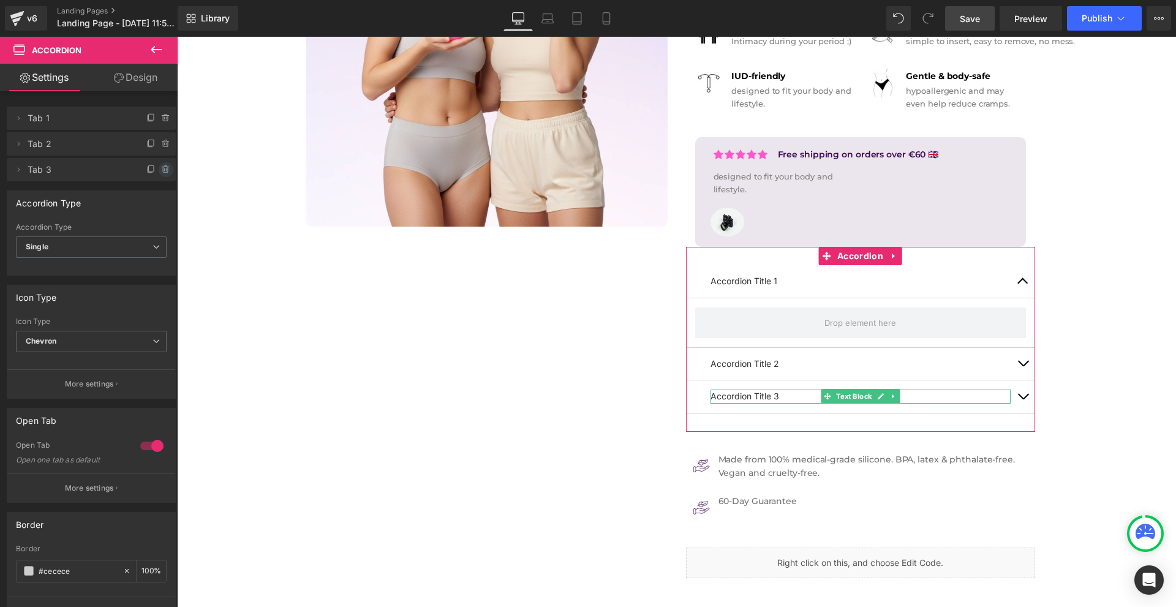
click at [161, 168] on icon at bounding box center [166, 170] width 10 height 10
click at [159, 167] on button "Delete" at bounding box center [156, 170] width 39 height 16
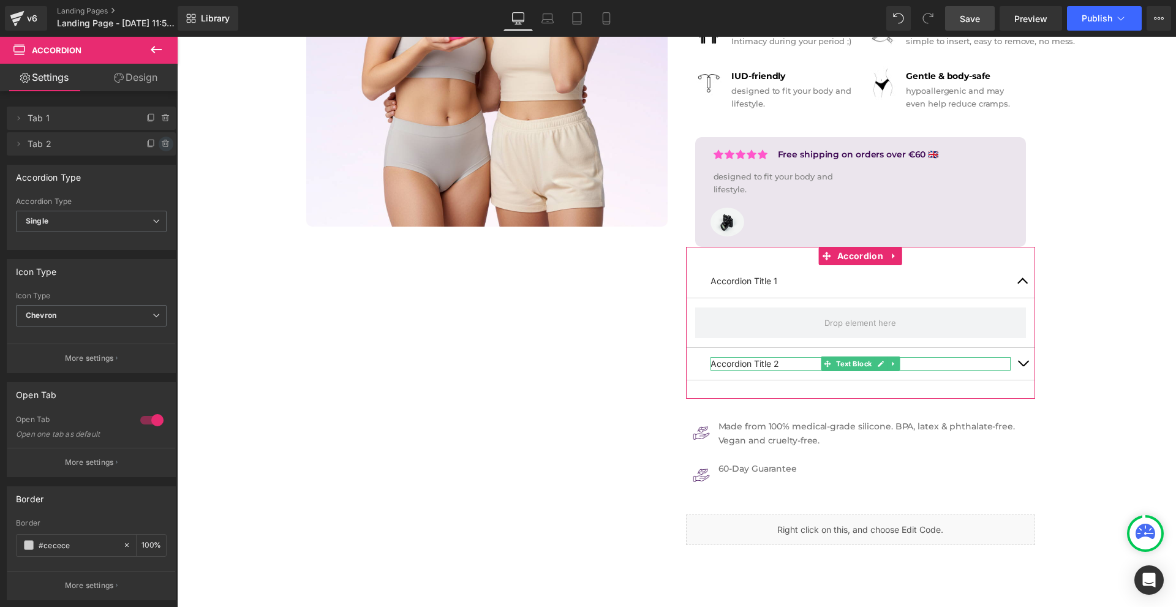
click at [163, 146] on icon at bounding box center [165, 144] width 5 height 6
click at [160, 146] on button "Delete" at bounding box center [153, 145] width 39 height 16
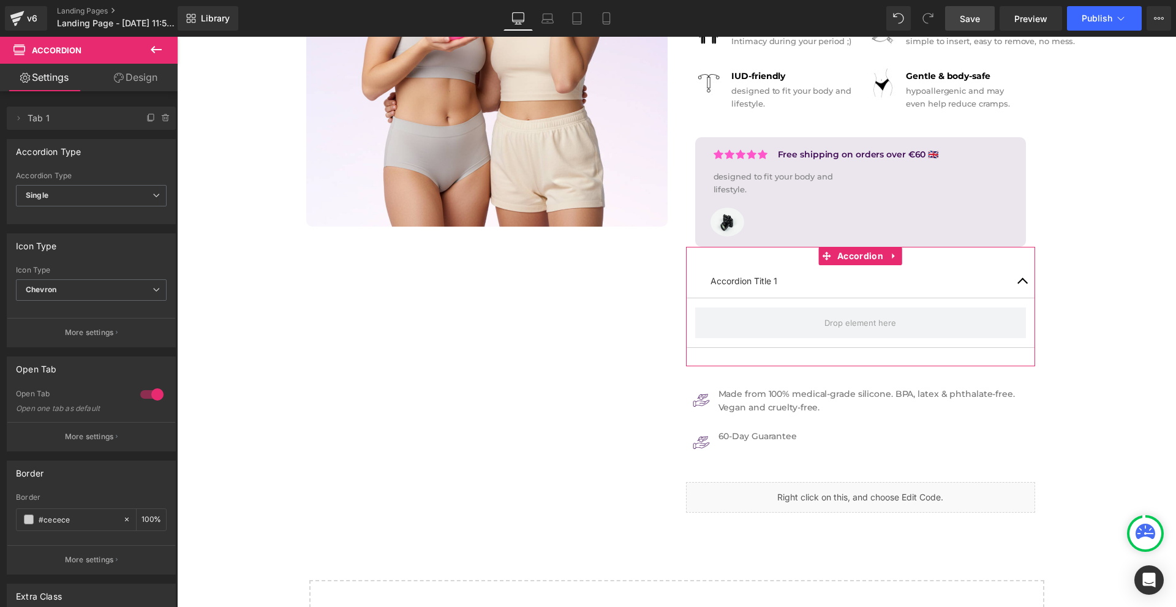
click at [148, 396] on div at bounding box center [151, 395] width 29 height 20
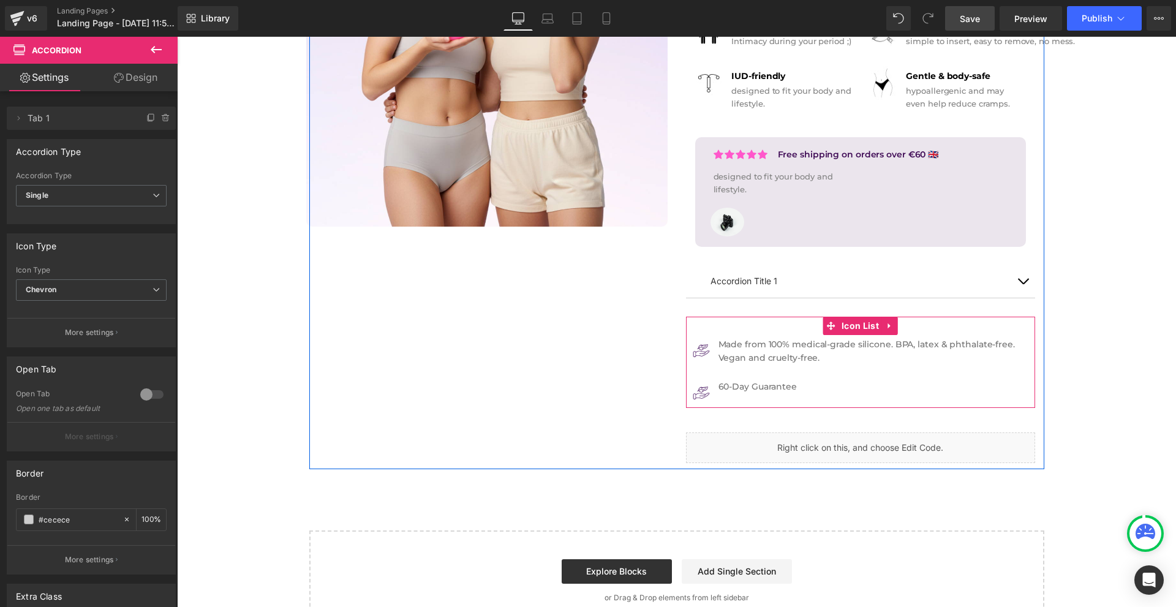
click at [759, 344] on p "Made from 100% medical-grade silicone. BPA, latex & phthalate-free." at bounding box center [866, 343] width 296 height 13
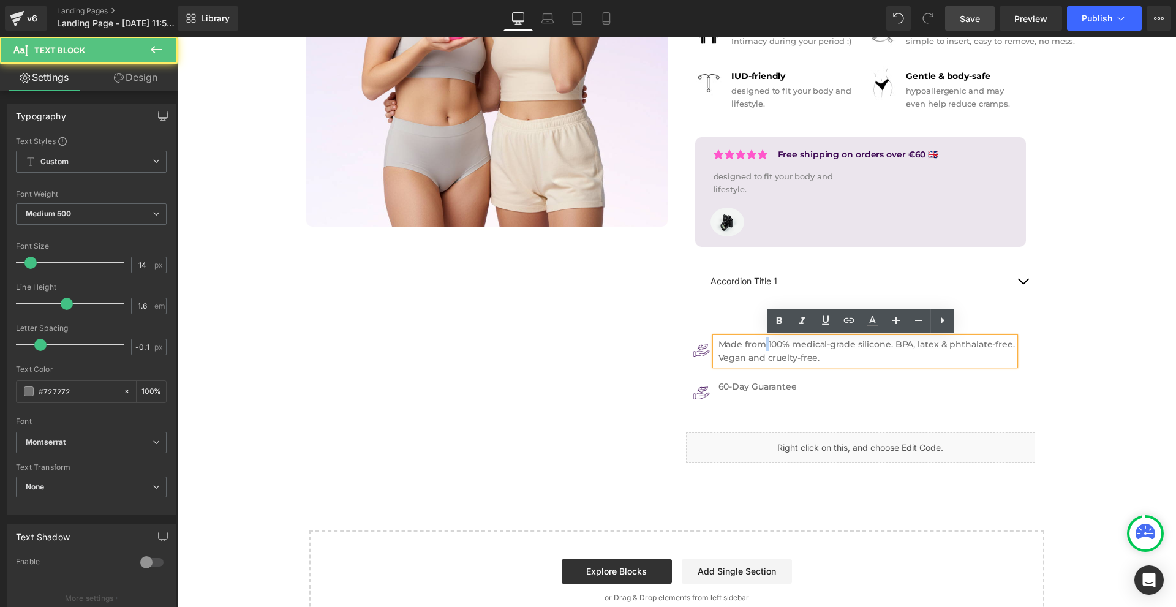
click at [759, 344] on p "Made from 100% medical-grade silicone. BPA, latex & phthalate-free." at bounding box center [866, 343] width 296 height 13
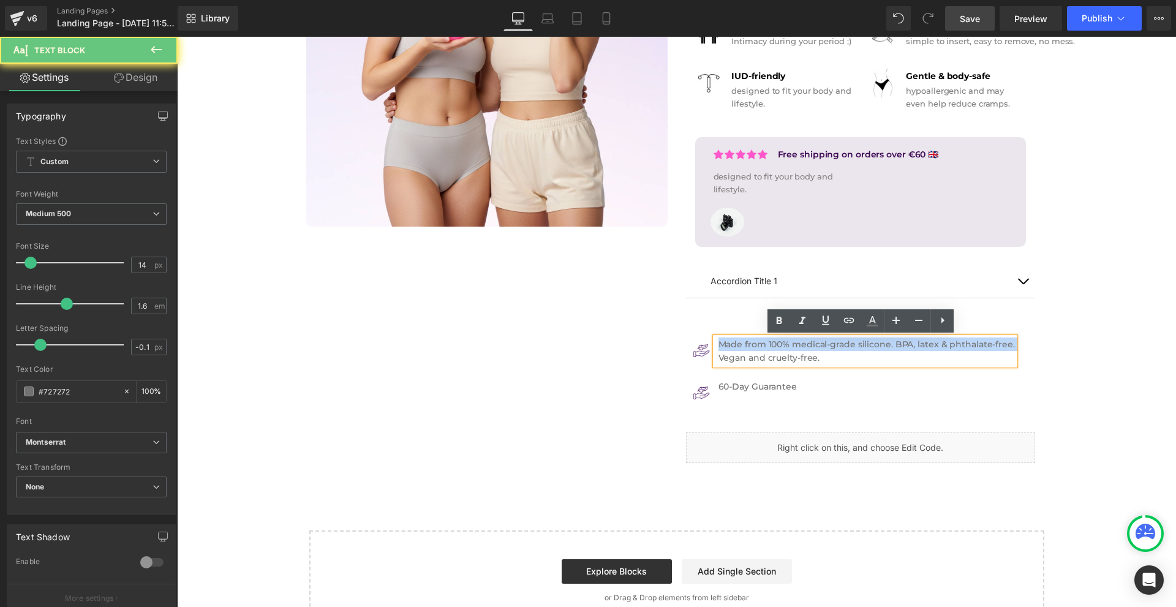
click at [759, 344] on p "Made from 100% medical-grade silicone. BPA, latex & phthalate-free." at bounding box center [866, 343] width 296 height 13
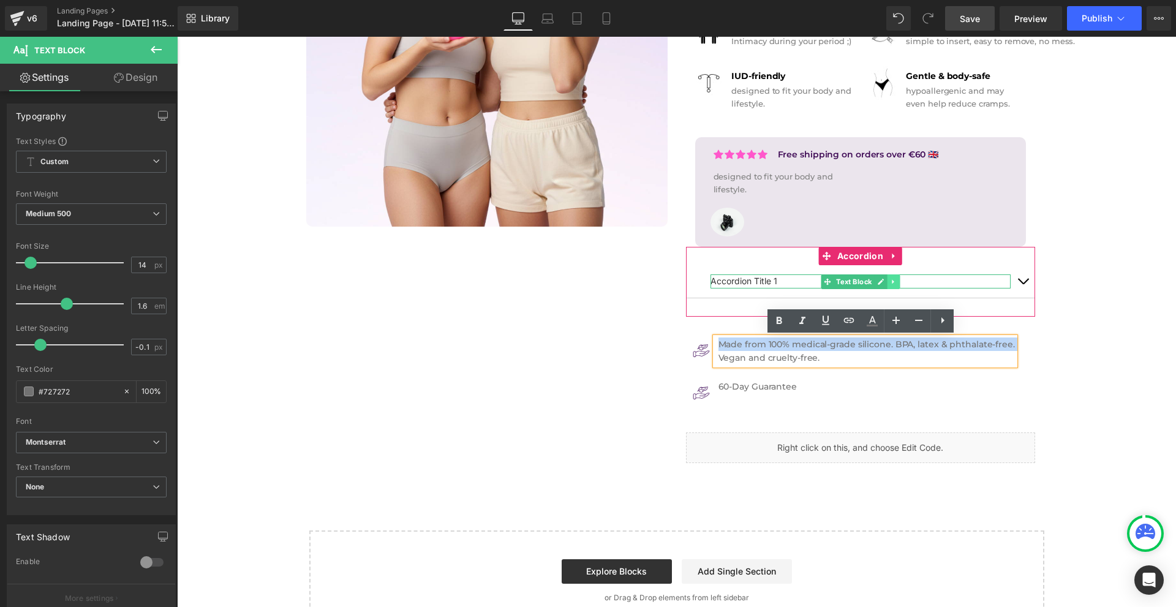
click at [886, 282] on ul "Text Block" at bounding box center [860, 281] width 79 height 15
click at [891, 283] on icon at bounding box center [893, 281] width 7 height 7
click at [896, 284] on icon at bounding box center [899, 281] width 7 height 7
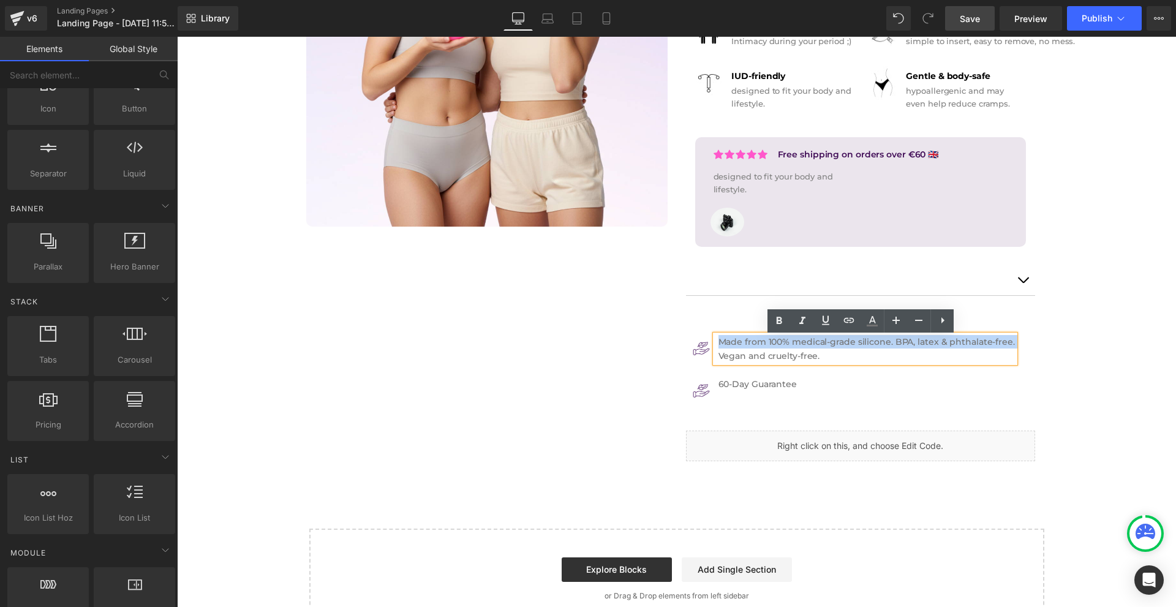
click at [859, 353] on p "Vegan and cruelty-free." at bounding box center [866, 355] width 296 height 13
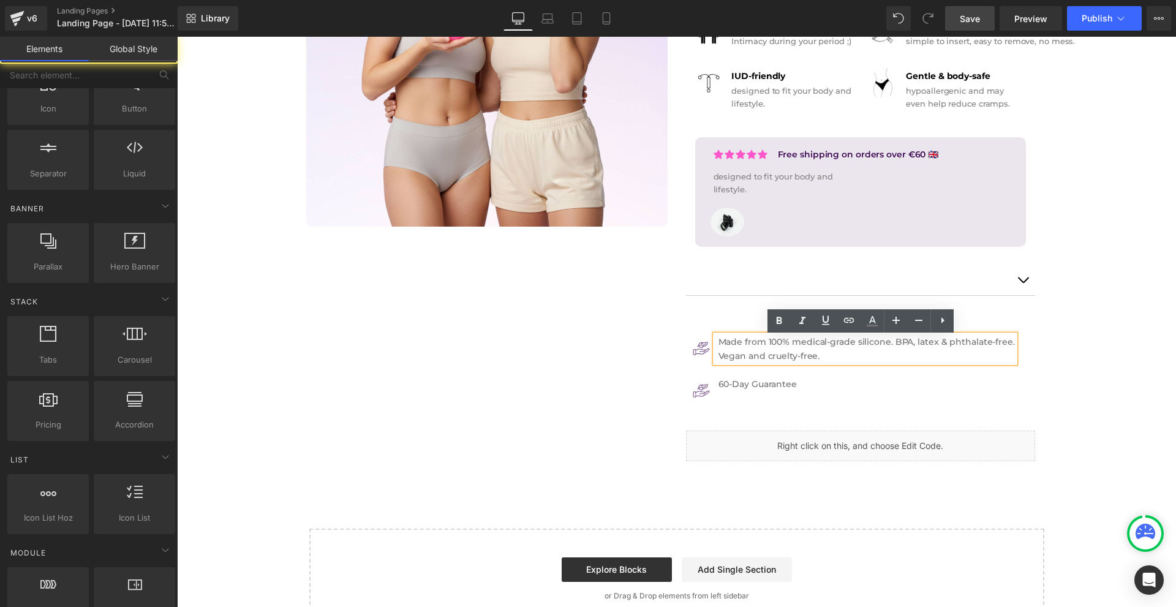
click at [1071, 396] on div "Image Row Icon Free shipping on orders over €60 Text Block Icon List Row Icon F…" at bounding box center [676, 180] width 999 height 898
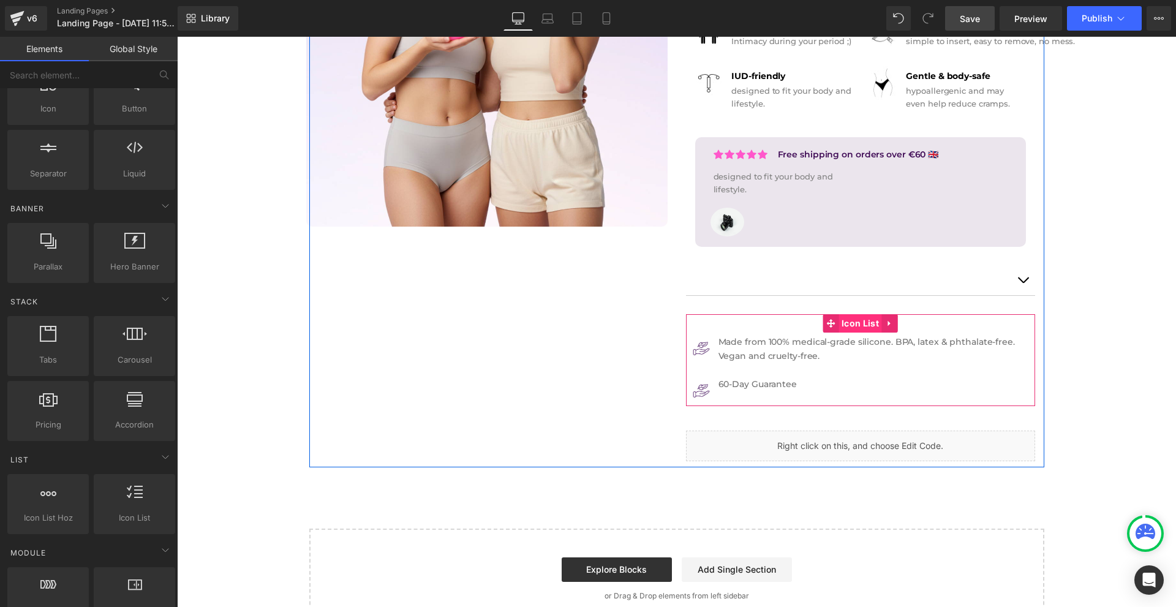
click at [850, 324] on span "Icon List" at bounding box center [859, 323] width 43 height 18
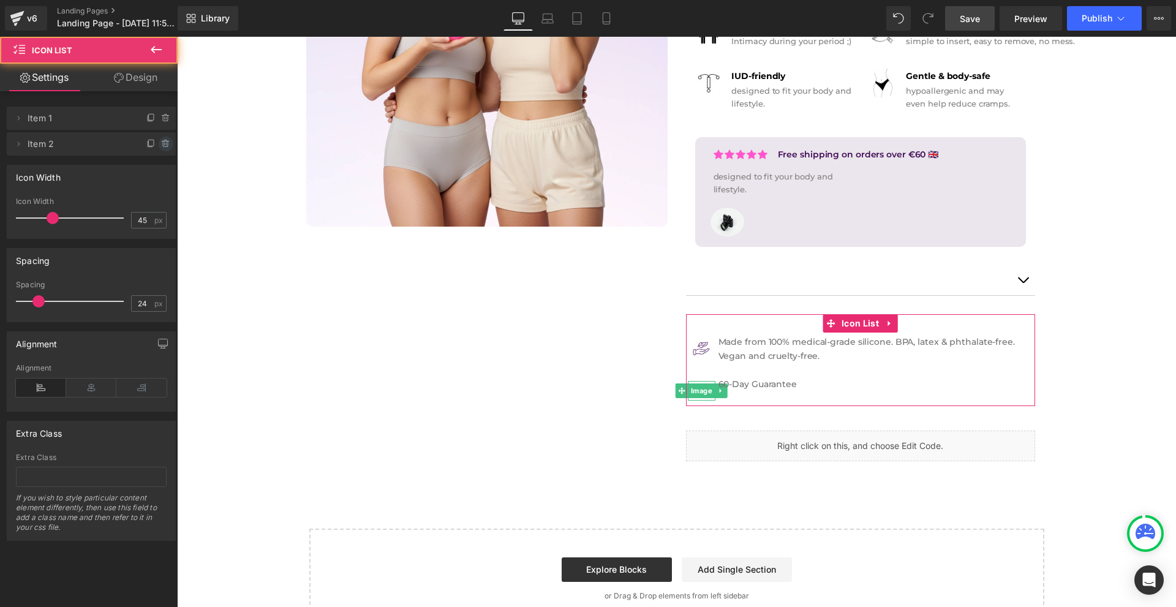
click at [161, 145] on icon at bounding box center [166, 144] width 10 height 10
click at [159, 145] on button "Delete" at bounding box center [156, 145] width 39 height 16
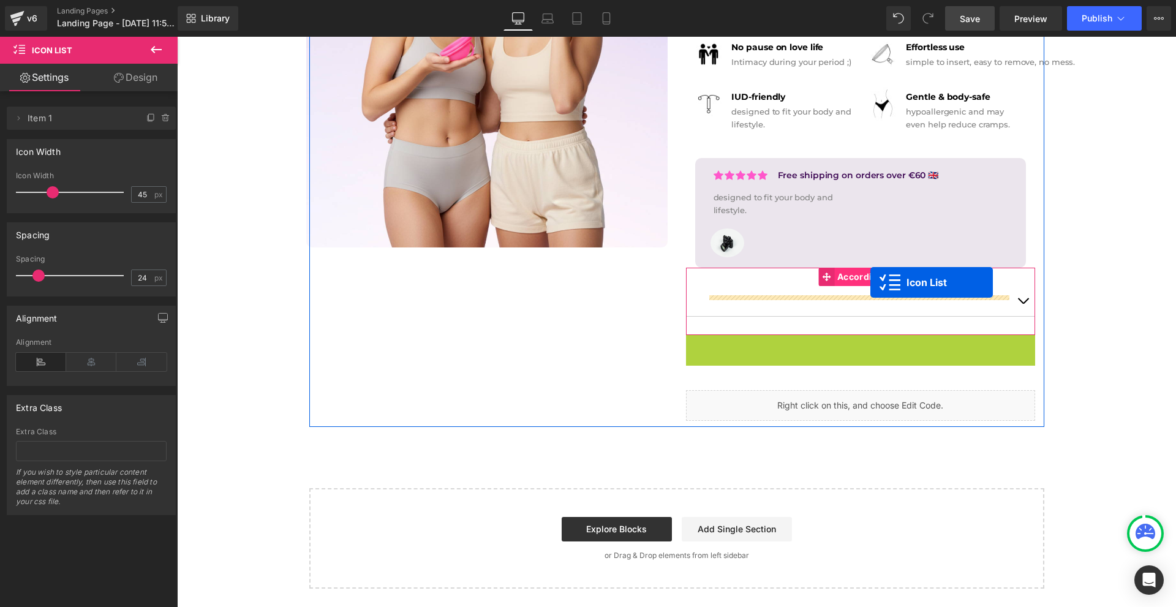
drag, startPoint x: 855, startPoint y: 317, endPoint x: 870, endPoint y: 282, distance: 37.6
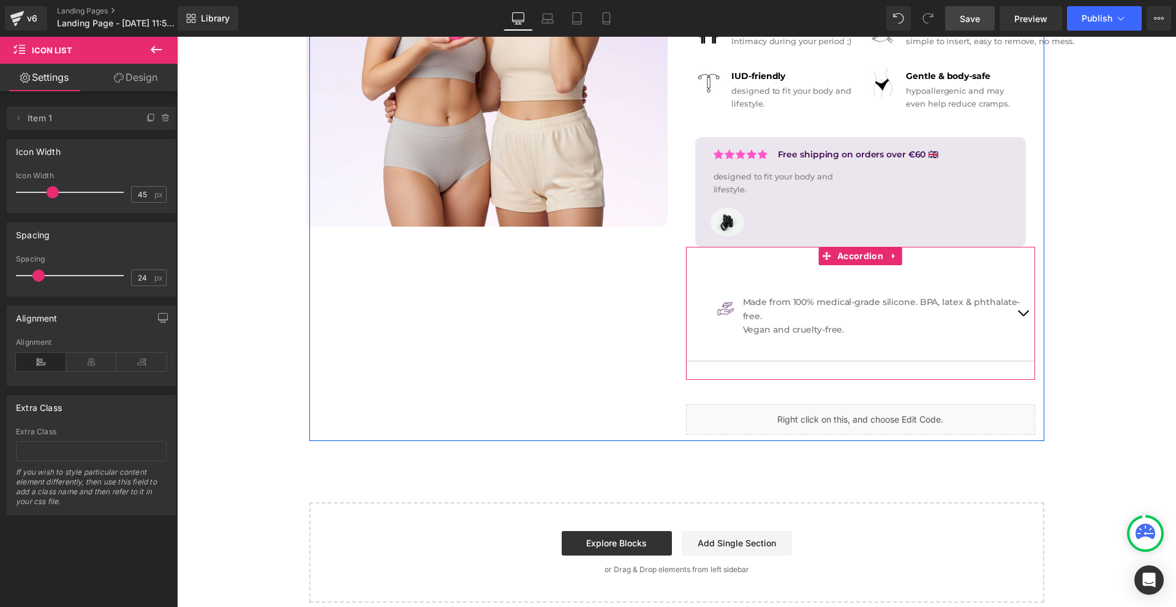
drag, startPoint x: 797, startPoint y: 262, endPoint x: 794, endPoint y: 247, distance: 15.0
click at [796, 258] on div "Image Made from 100% medical-grade silicone. BPA, latex & phthalate-free. Vegan…" at bounding box center [860, 313] width 349 height 132
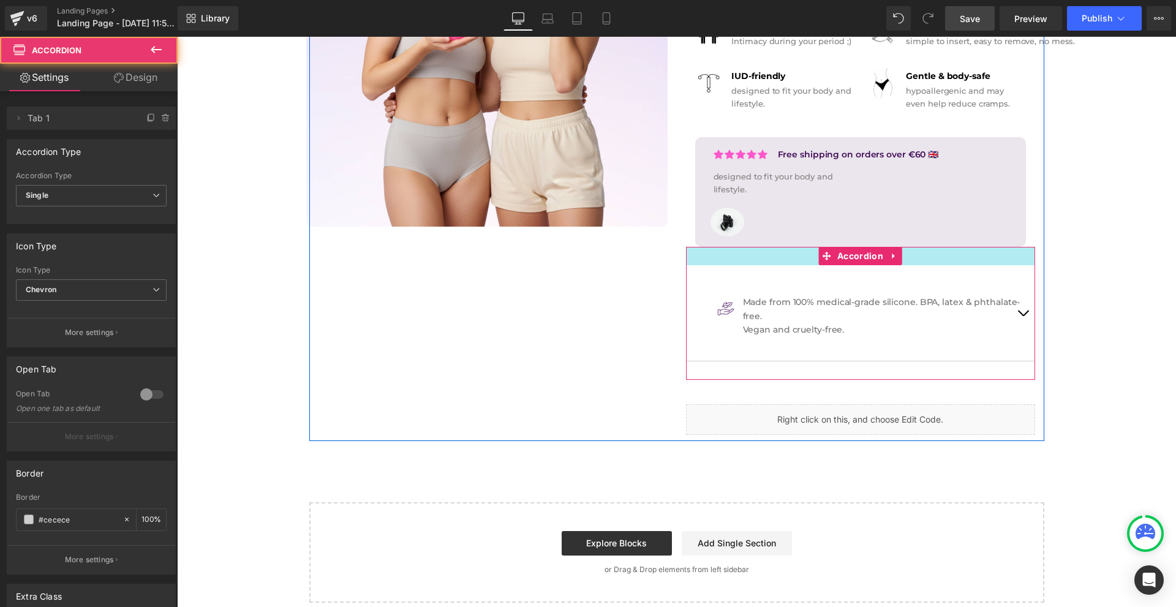
scroll to position [302, 0]
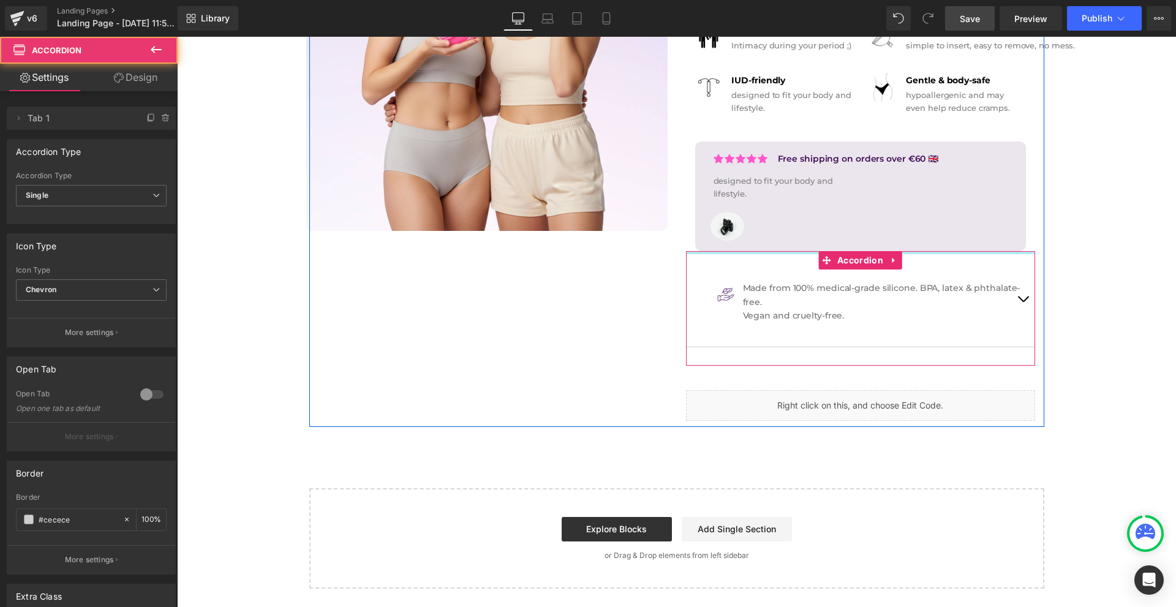
drag, startPoint x: 793, startPoint y: 252, endPoint x: 800, endPoint y: 228, distance: 25.6
click at [800, 228] on div "Icon Icon Icon Icon Icon Icon List Hoz Free shipping on orders over €60 Text Bl…" at bounding box center [860, 145] width 367 height 551
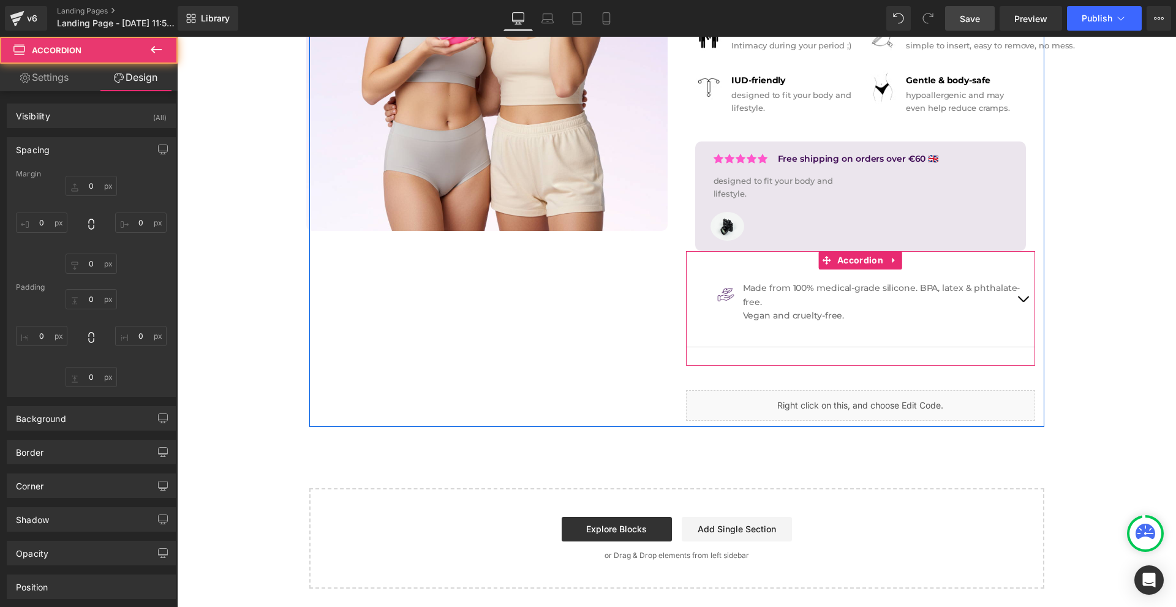
type input "0"
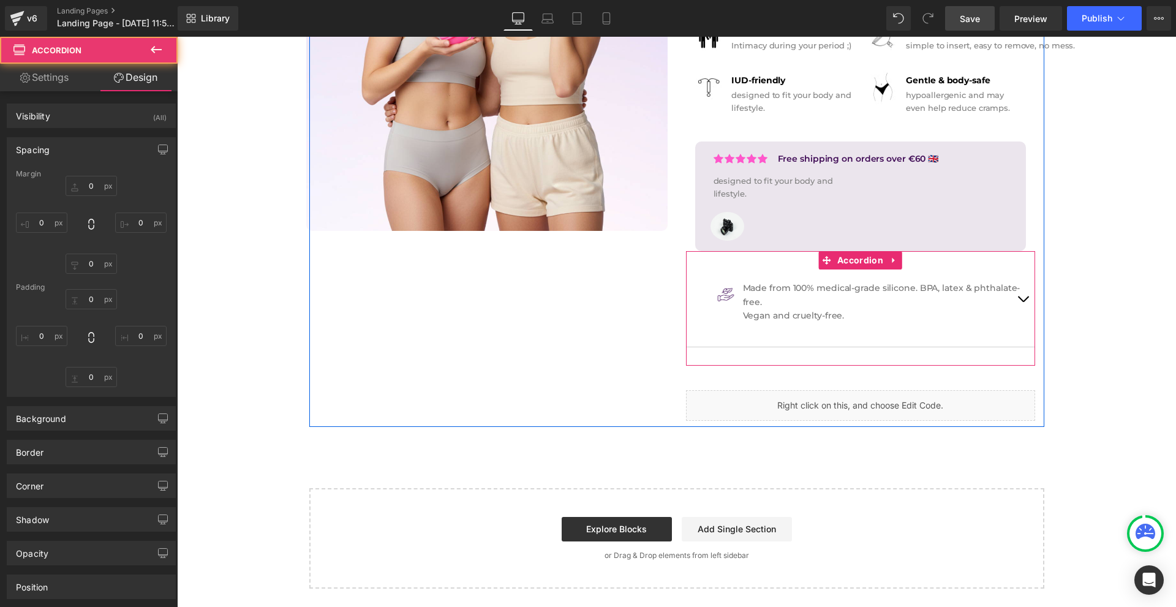
type input "0"
type input "30"
type input "0"
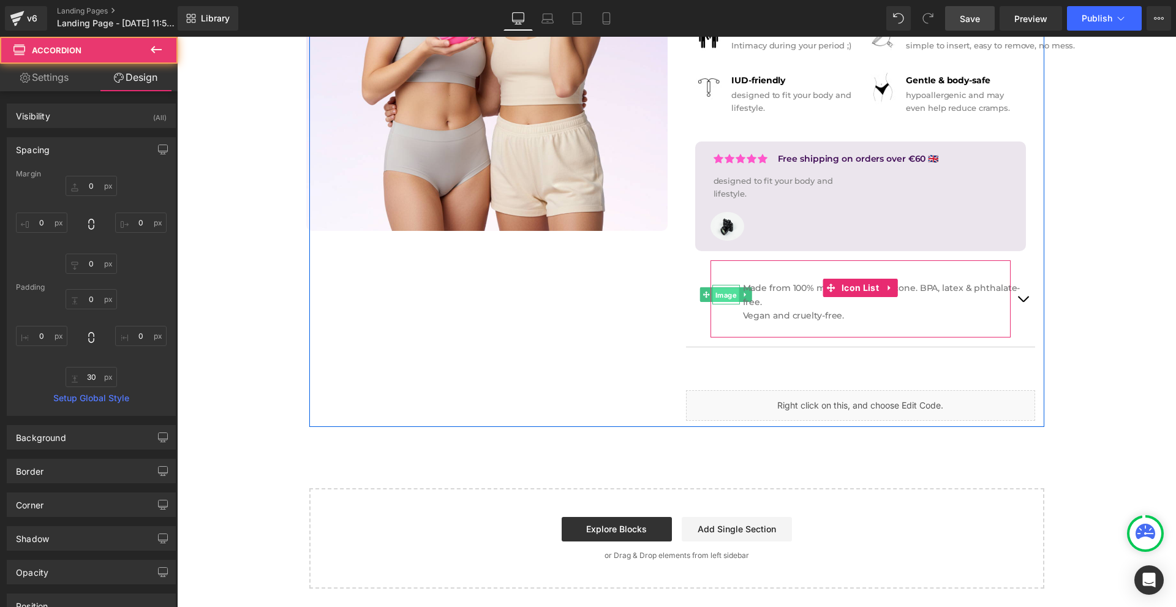
click at [721, 296] on span "Image" at bounding box center [726, 295] width 26 height 15
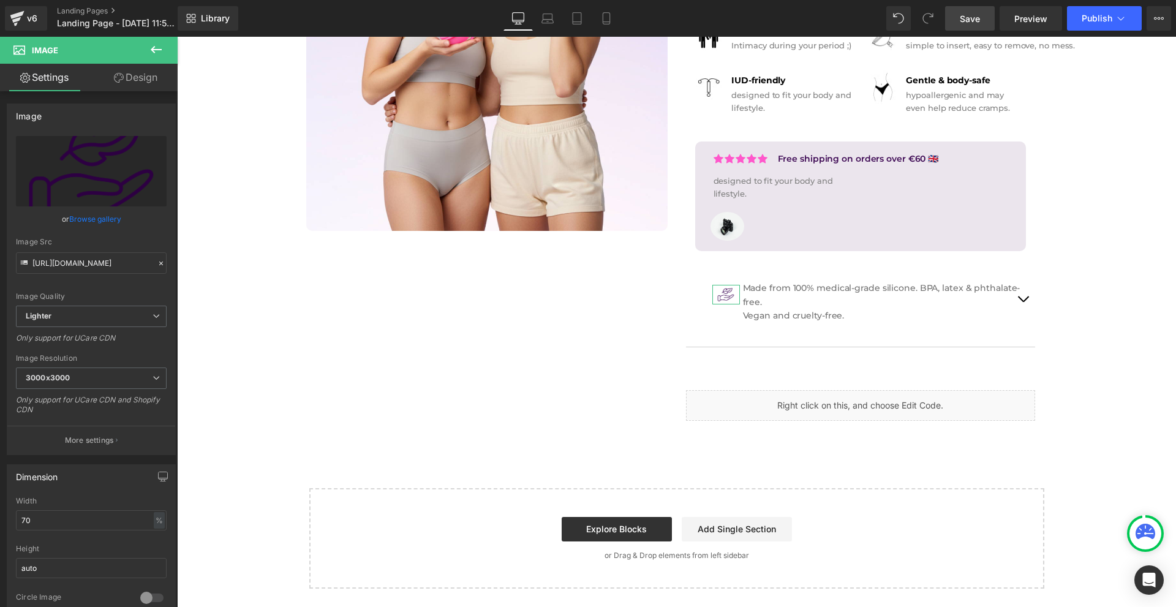
click at [151, 82] on link "Design" at bounding box center [135, 78] width 89 height 28
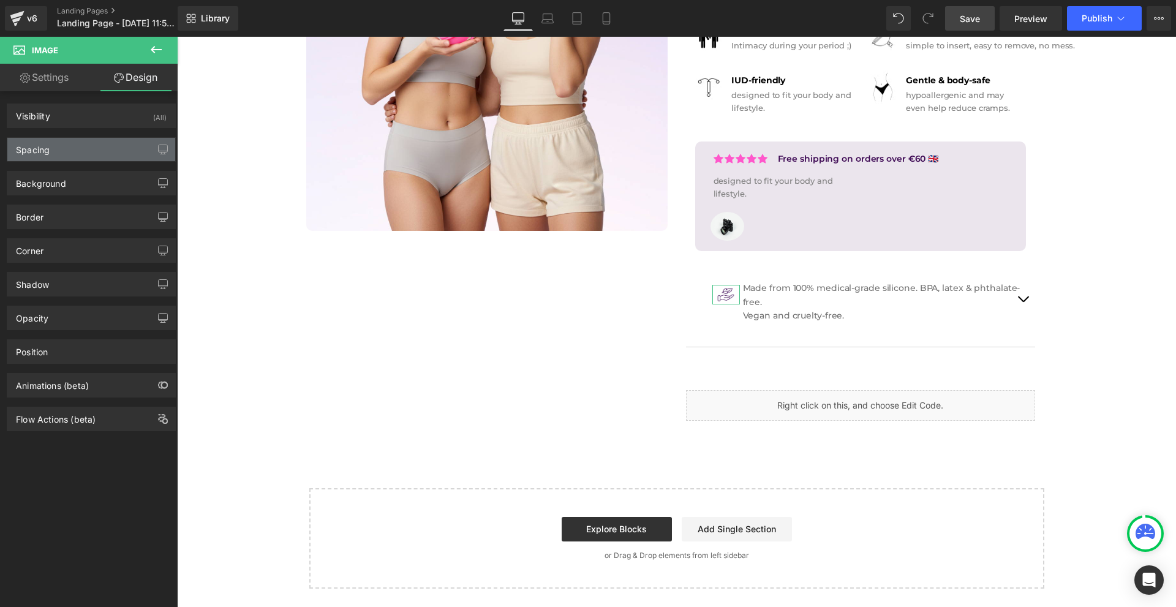
click at [61, 156] on div "Spacing" at bounding box center [91, 149] width 168 height 23
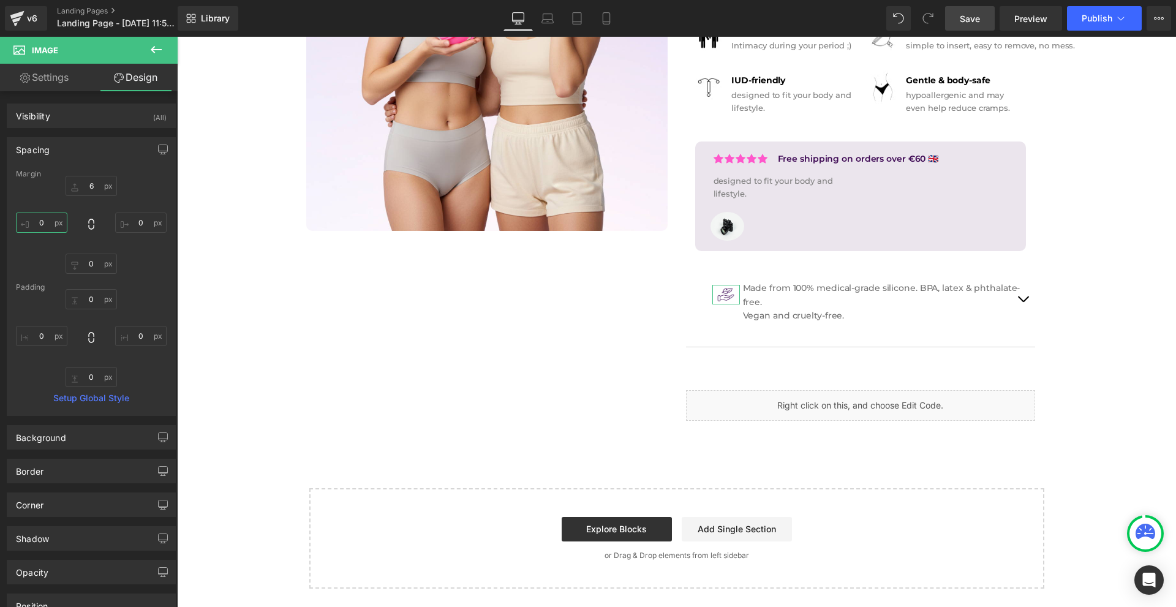
click at [58, 221] on input "0" at bounding box center [41, 223] width 51 height 20
type input "-20"
click at [140, 226] on input "0" at bounding box center [140, 223] width 51 height 20
click at [140, 226] on input "10" at bounding box center [140, 223] width 51 height 20
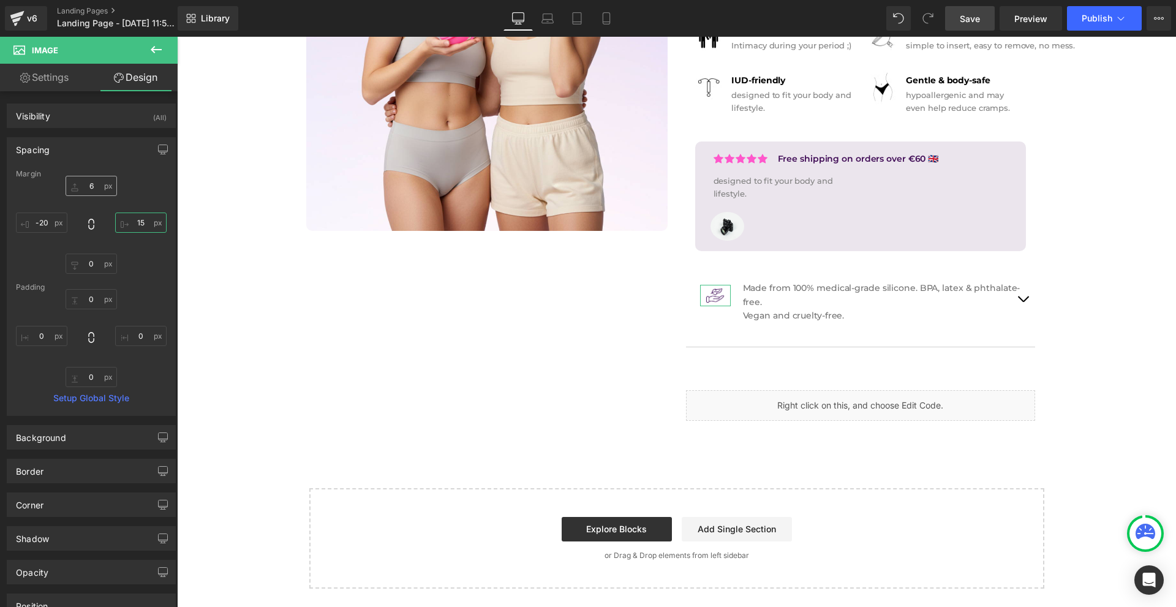
type input "15"
click at [100, 190] on input "6" at bounding box center [91, 186] width 51 height 20
type input "10"
click at [147, 226] on input "15" at bounding box center [140, 223] width 51 height 20
type input "20"
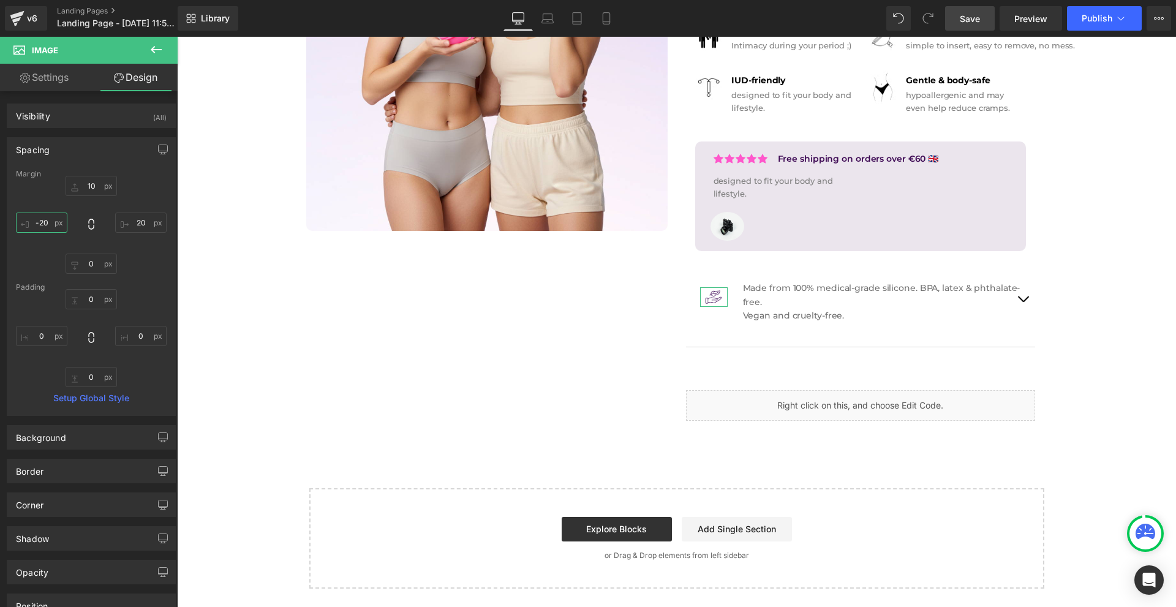
click at [54, 225] on input "-20" at bounding box center [41, 223] width 51 height 20
type input "-40"
click at [121, 225] on input "20" at bounding box center [140, 223] width 51 height 20
type input "30"
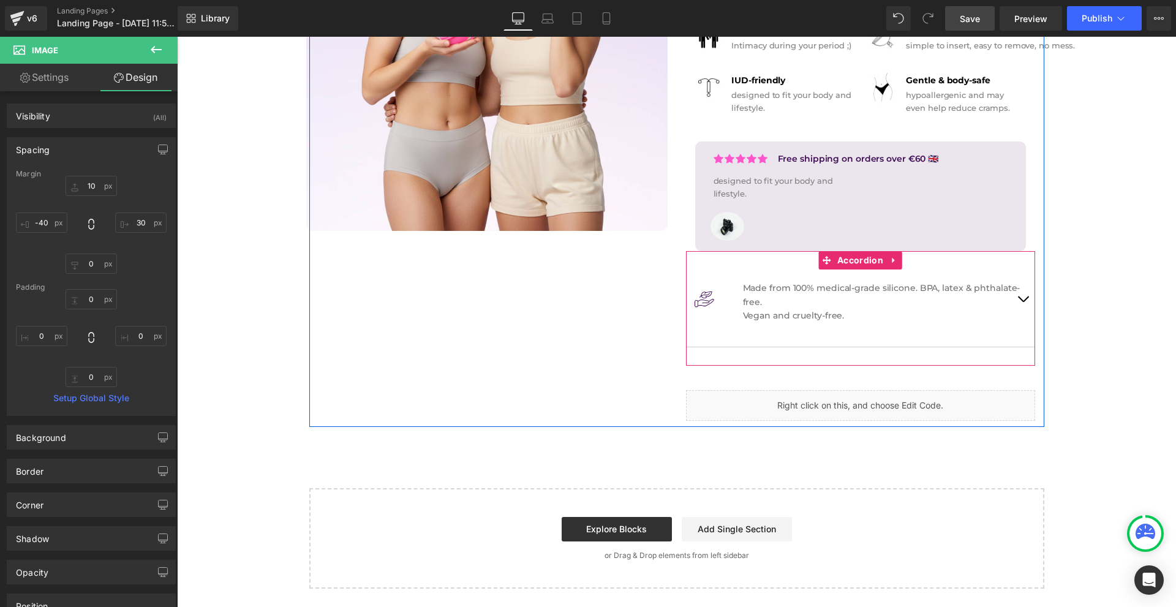
click at [753, 295] on p "Made from 100% medical-grade silicone. BPA, latex & phthalate-free." at bounding box center [883, 295] width 280 height 28
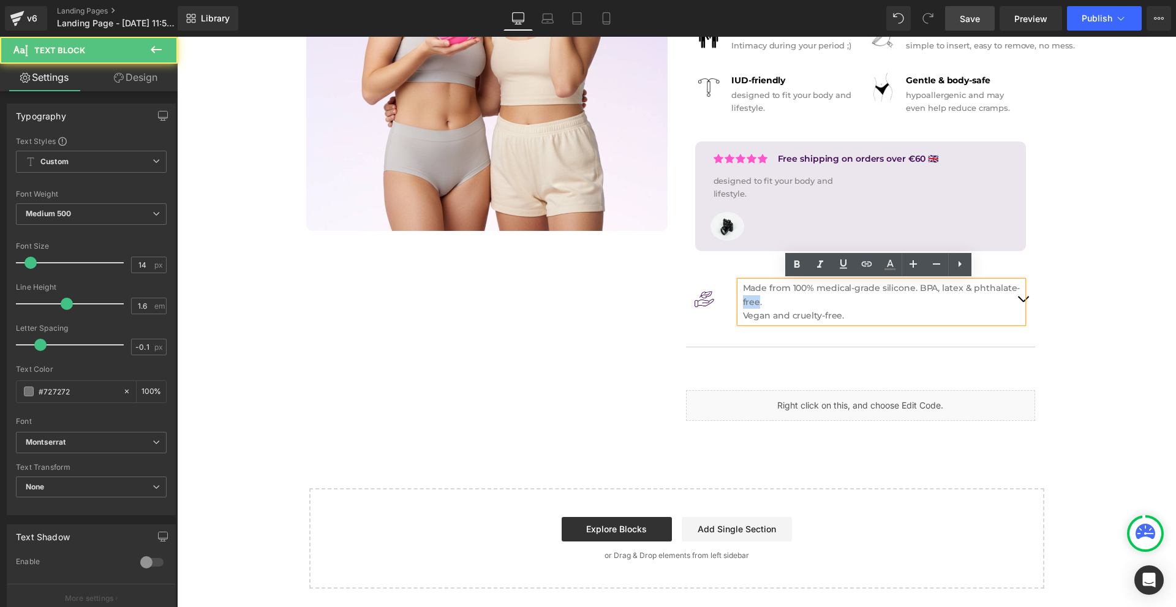
click at [753, 295] on p "Made from 100% medical-grade silicone. BPA, latex & phthalate-free." at bounding box center [883, 295] width 280 height 28
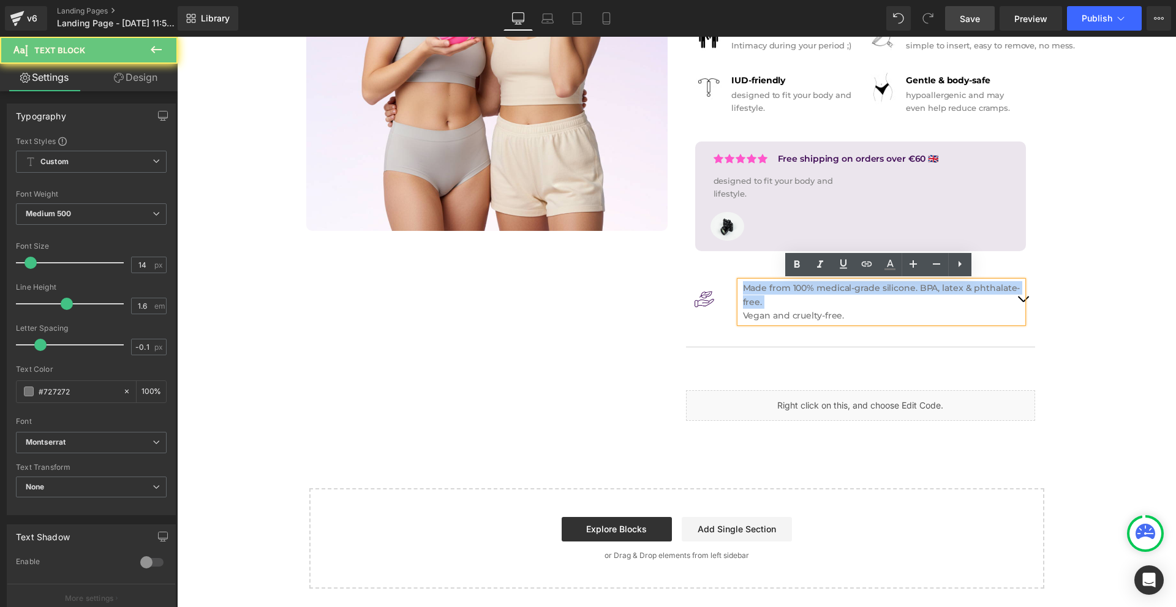
click at [753, 295] on p "Made from 100% medical-grade silicone. BPA, latex & phthalate-free." at bounding box center [883, 295] width 280 height 28
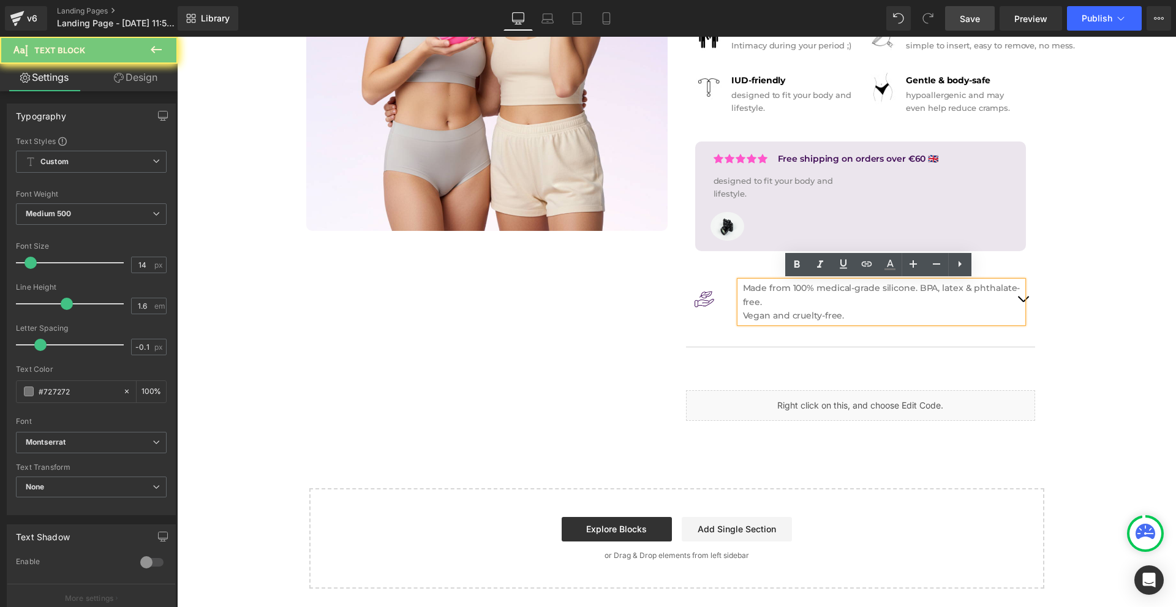
click at [872, 322] on p "Vegan and cruelty-free." at bounding box center [883, 315] width 280 height 13
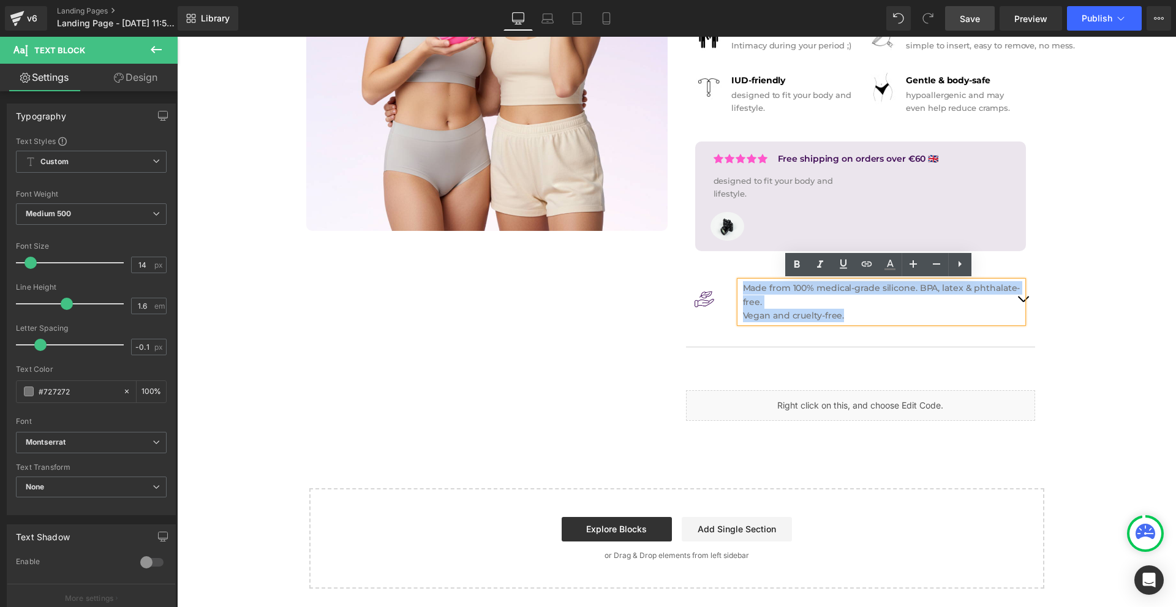
drag, startPoint x: 854, startPoint y: 315, endPoint x: 740, endPoint y: 288, distance: 117.1
click at [740, 288] on div "Made from 100% medical-grade silicone. BPA, latex & phthalate-free. Vegan and c…" at bounding box center [881, 301] width 283 height 41
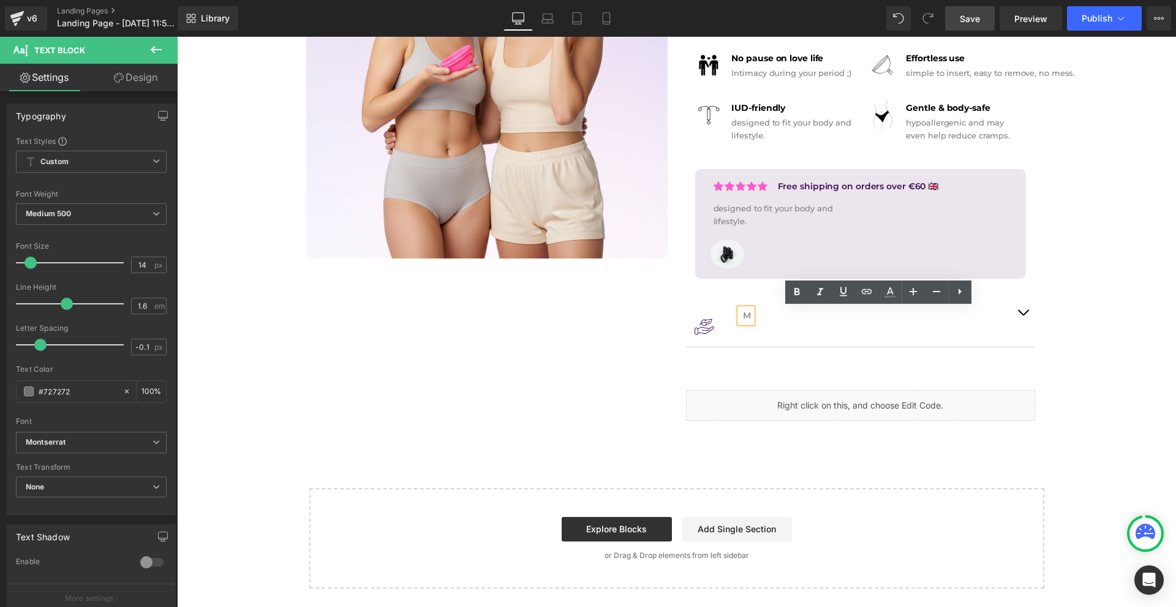
scroll to position [274, 0]
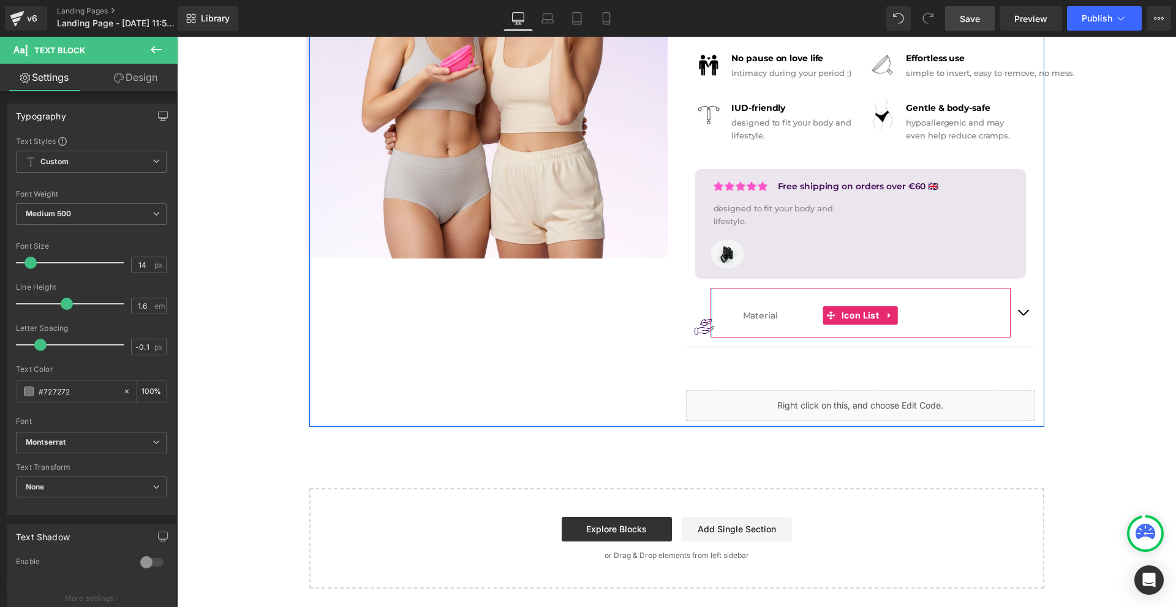
click at [710, 329] on div "Image Material Text Block Icon List 34px" at bounding box center [860, 312] width 300 height 49
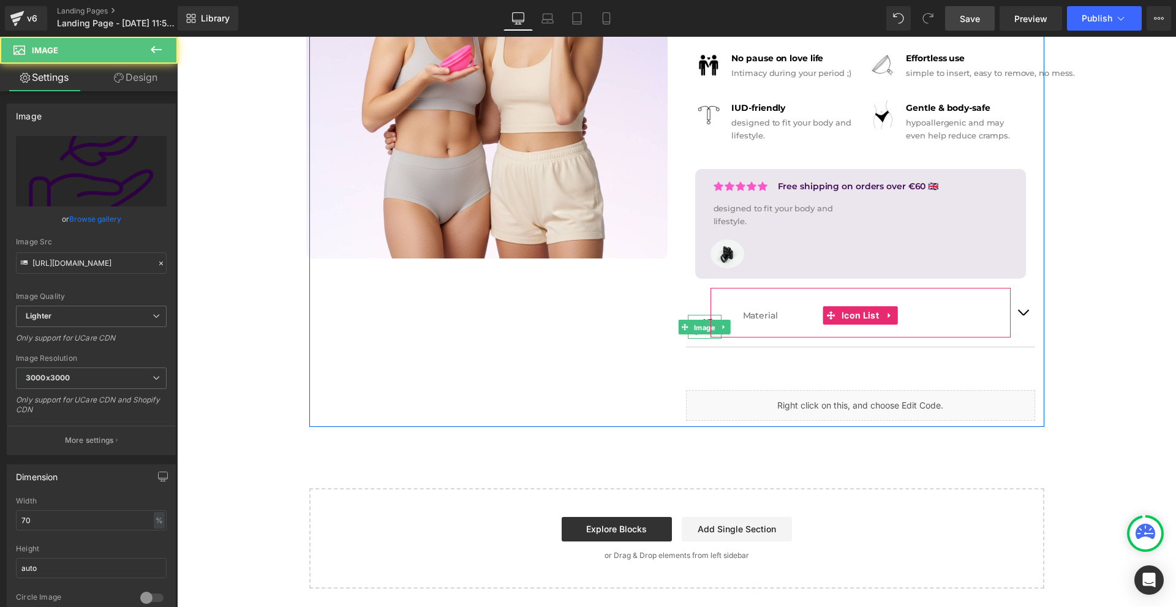
click at [702, 328] on span "Image" at bounding box center [704, 327] width 26 height 15
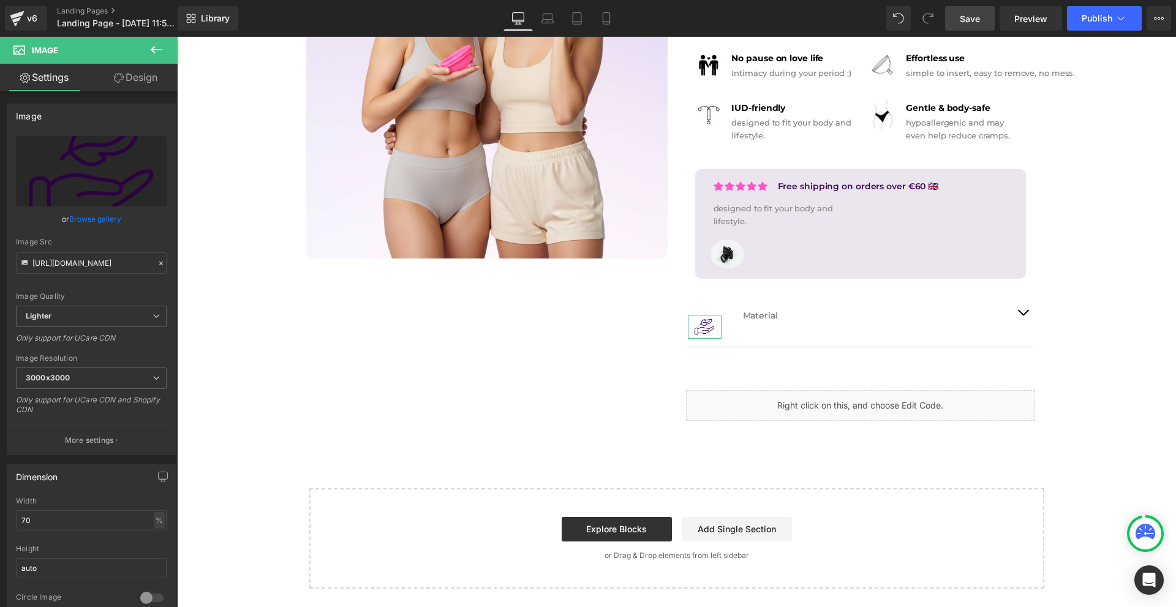
click at [131, 78] on link "Design" at bounding box center [135, 78] width 89 height 28
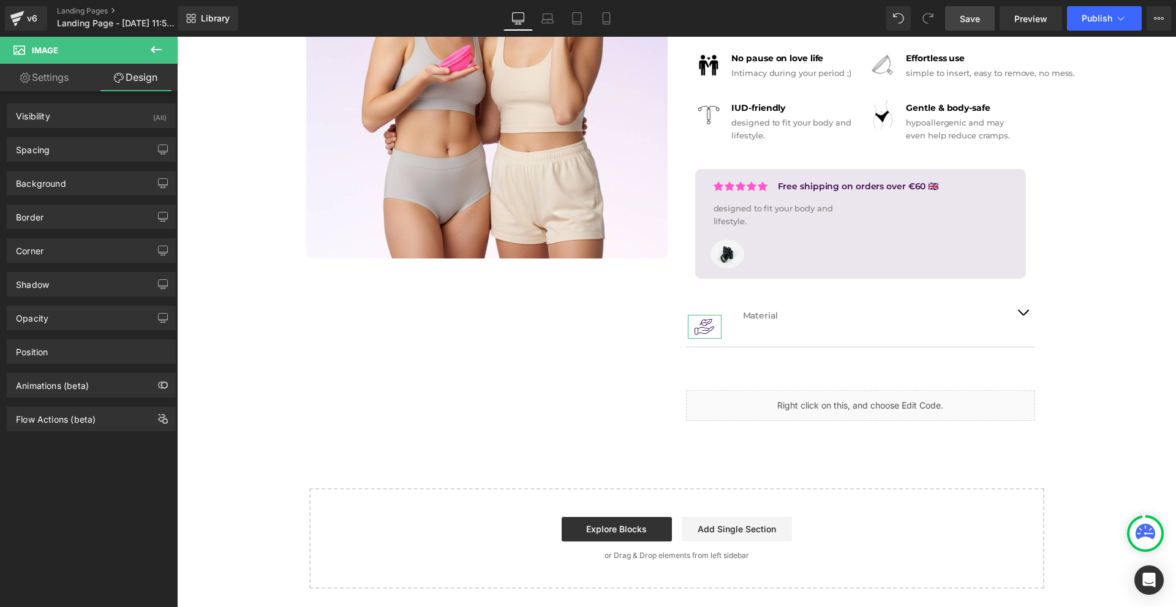
click at [78, 152] on div "Spacing" at bounding box center [91, 149] width 168 height 23
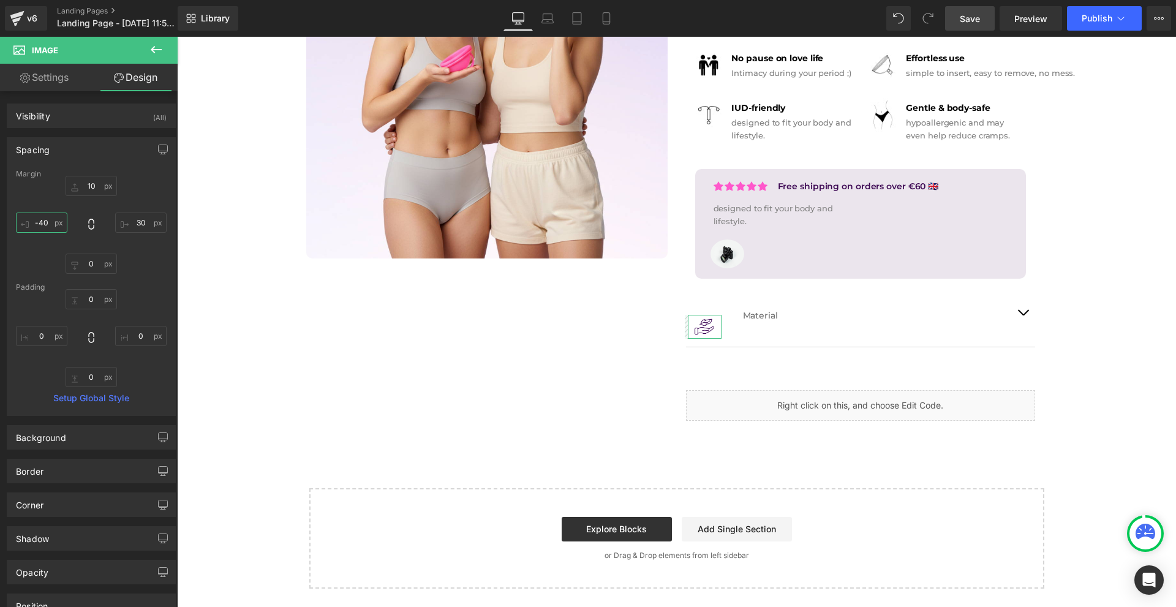
click at [55, 226] on input "-40" at bounding box center [41, 223] width 51 height 20
type input "-400"
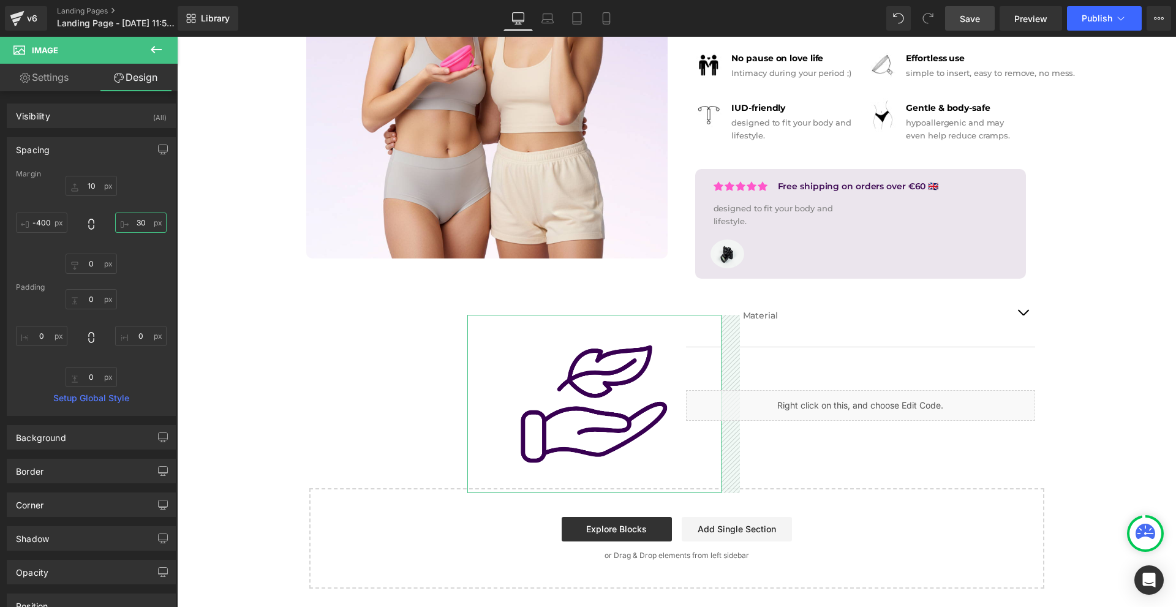
click at [130, 227] on input "30" at bounding box center [140, 223] width 51 height 20
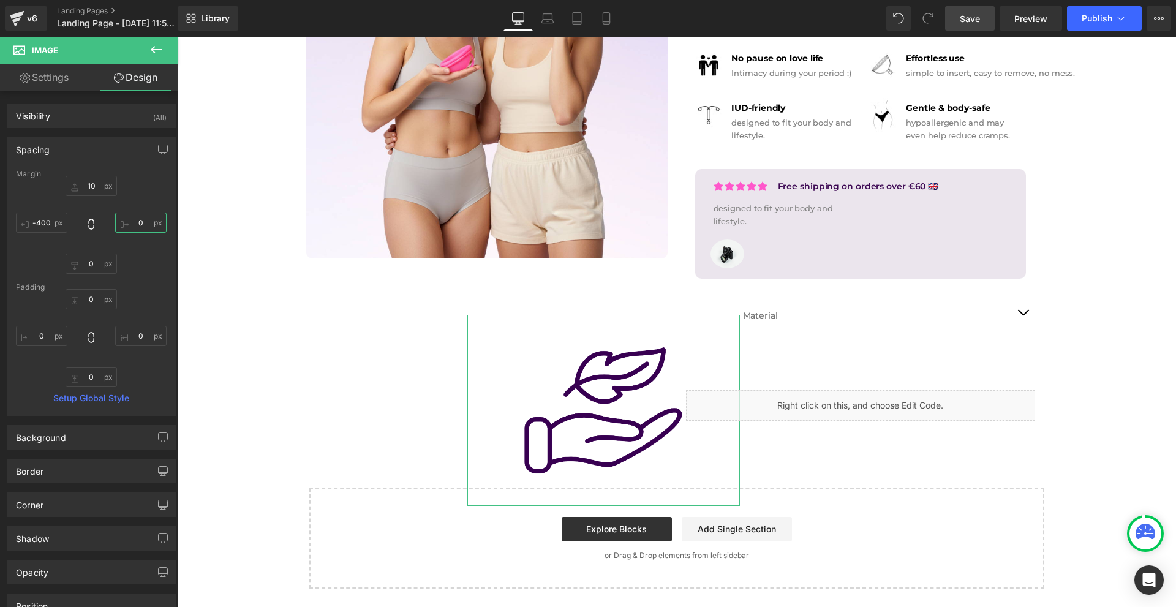
type input "0"
click at [13, 222] on div "Margin 10px 10 0 0 0px 0 -400 -400 [GEOGRAPHIC_DATA] 0px 0 0px 0 0px 0 0px 0 Se…" at bounding box center [91, 293] width 168 height 246
click at [29, 222] on input "-400" at bounding box center [41, 223] width 51 height 20
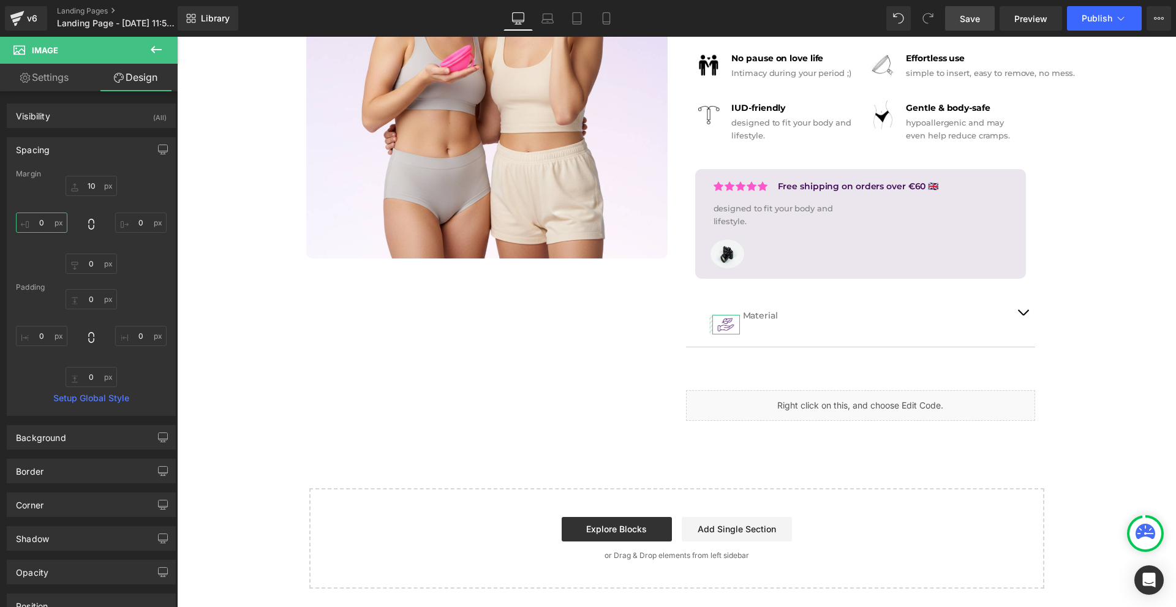
type input "0-"
click at [66, 219] on input "40" at bounding box center [41, 223] width 51 height 20
type input "-20"
click at [143, 223] on input "0" at bounding box center [140, 223] width 51 height 20
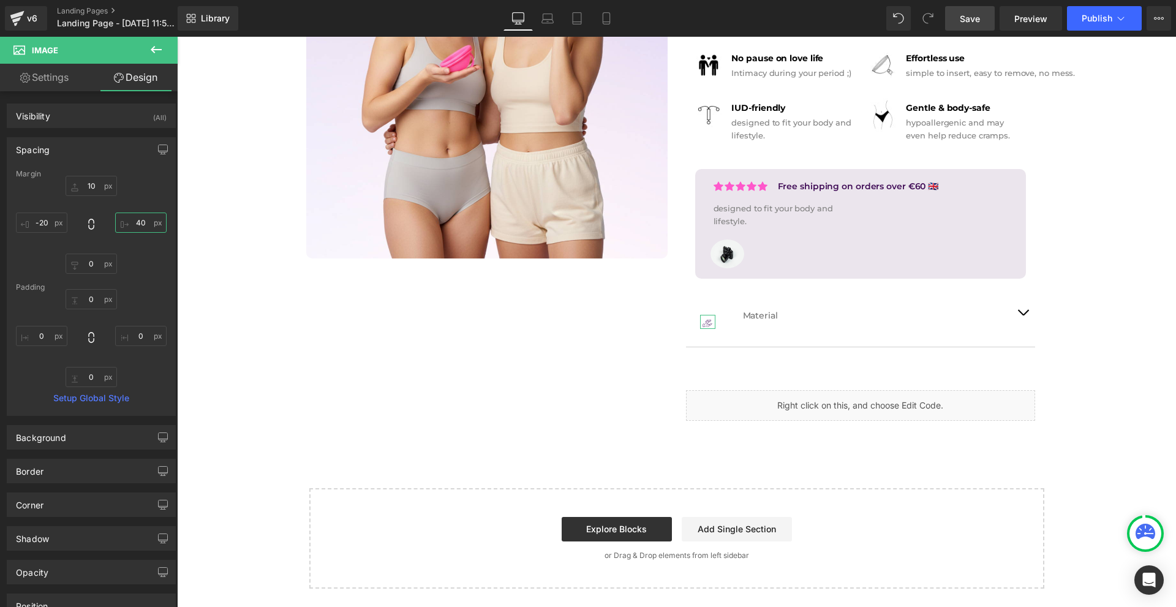
click at [143, 223] on input "40" at bounding box center [140, 223] width 51 height 20
click at [143, 223] on input "4040" at bounding box center [140, 223] width 51 height 20
click at [143, 223] on input "30" at bounding box center [140, 223] width 51 height 20
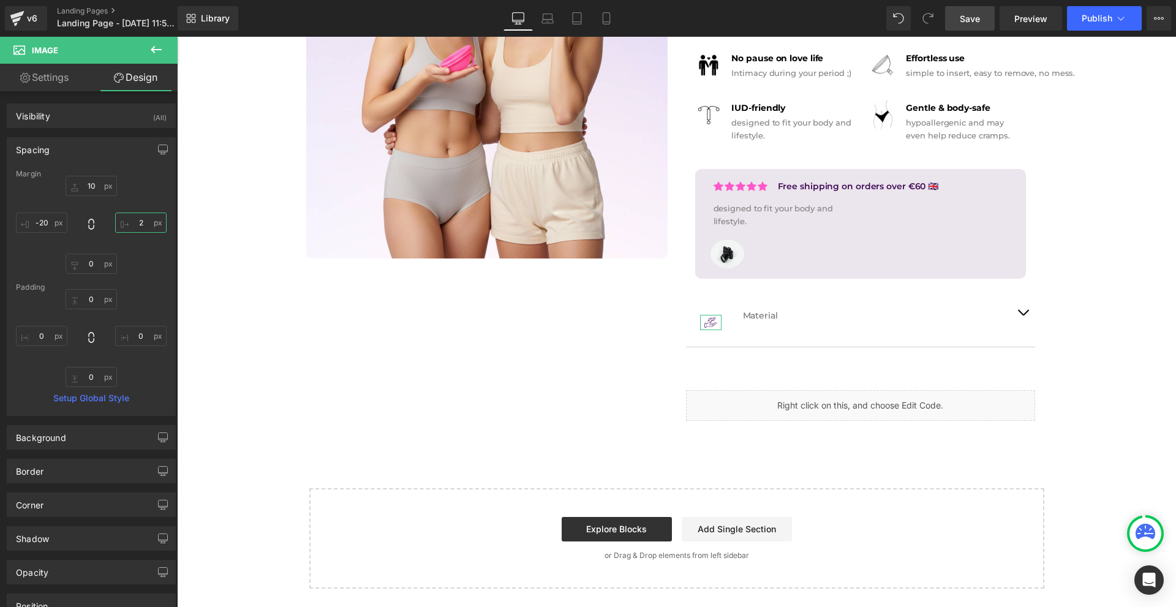
type input "20"
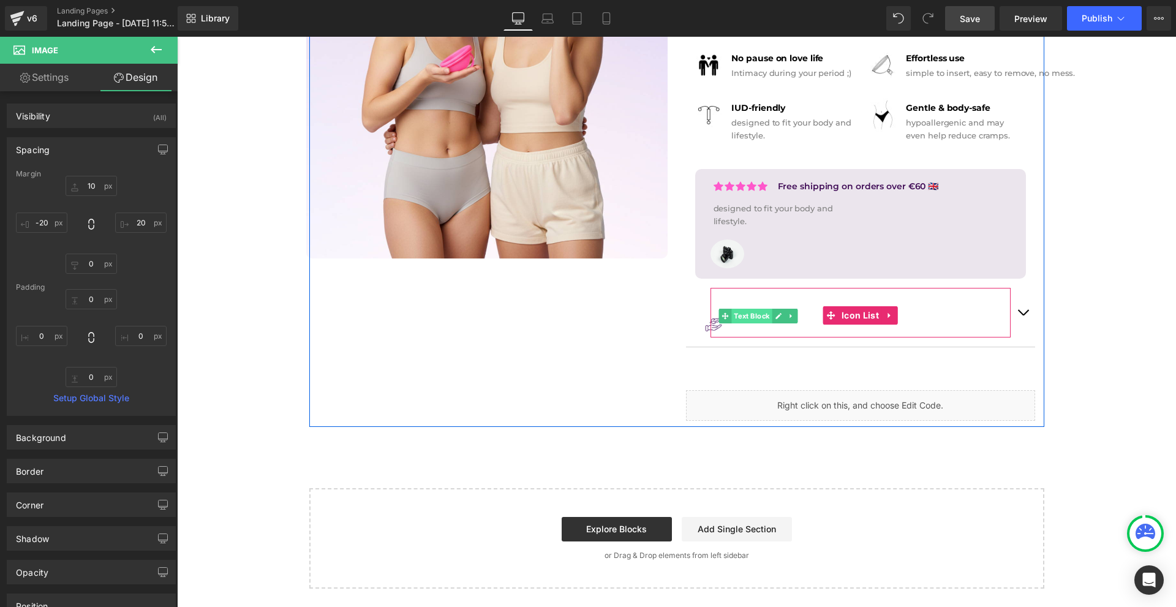
click at [758, 319] on span "Text Block" at bounding box center [752, 316] width 40 height 15
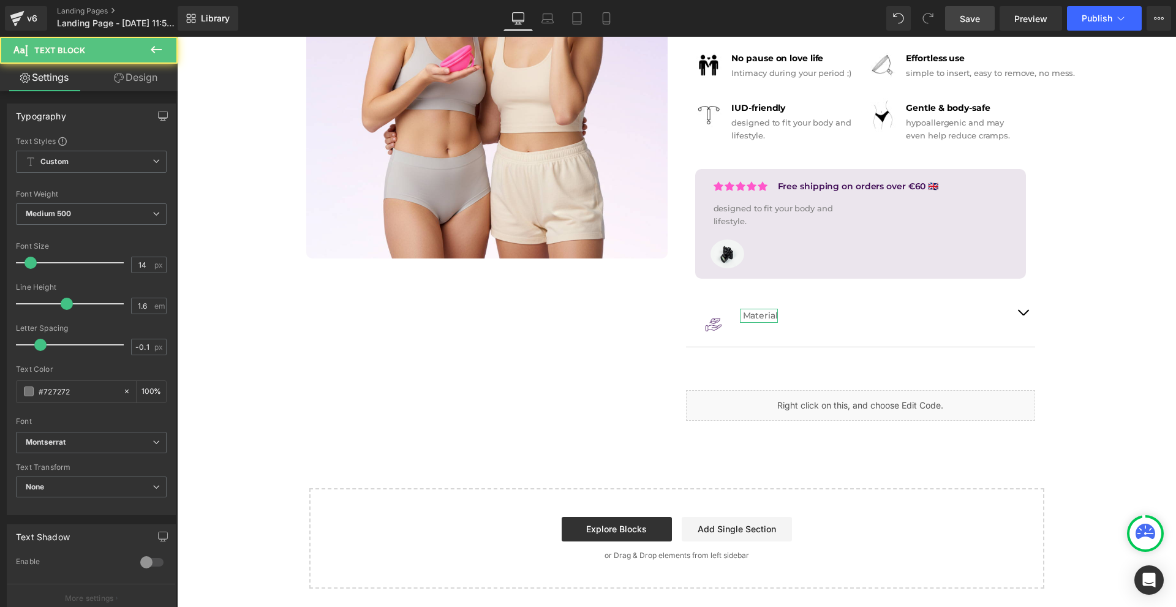
click at [126, 77] on link "Design" at bounding box center [135, 78] width 89 height 28
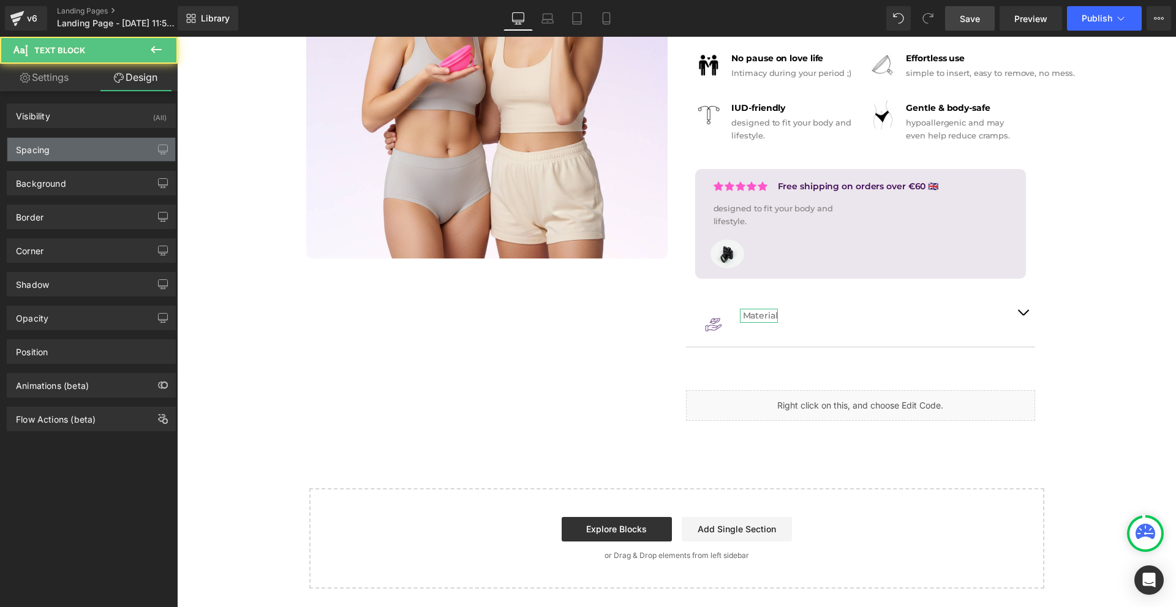
click at [99, 147] on div "Spacing" at bounding box center [91, 149] width 168 height 23
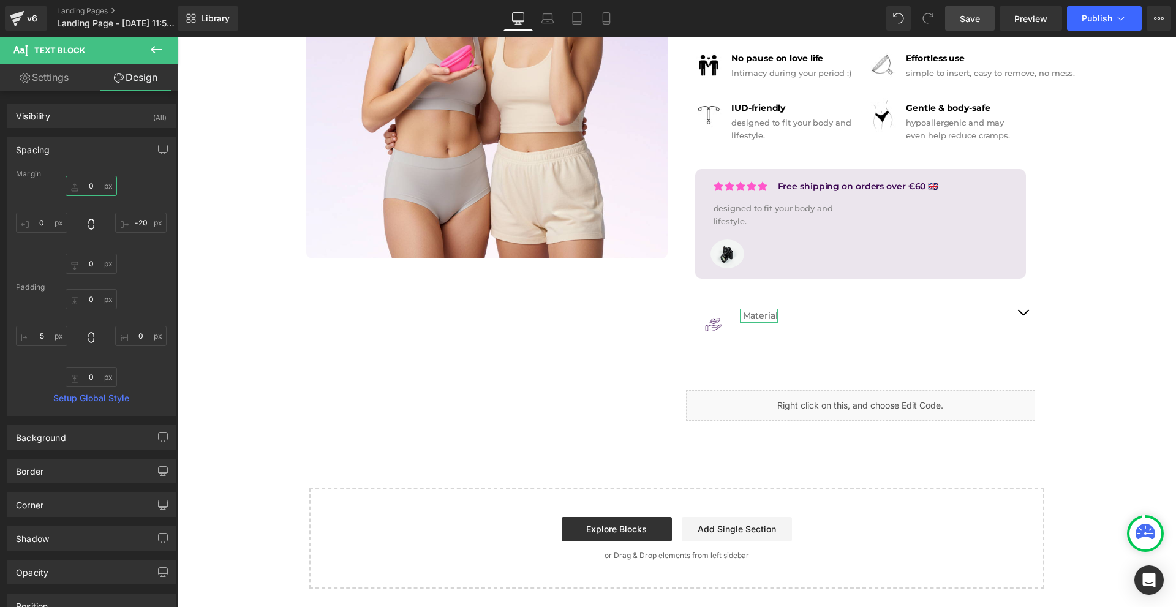
click at [100, 187] on input "0" at bounding box center [91, 186] width 51 height 20
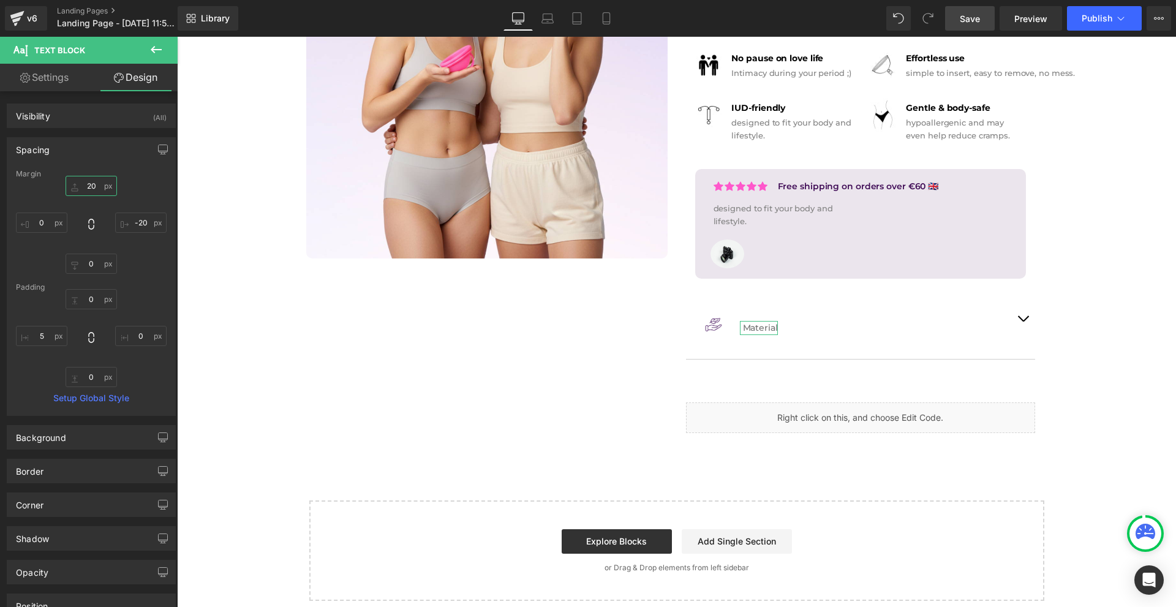
click at [100, 187] on input "20" at bounding box center [91, 186] width 51 height 20
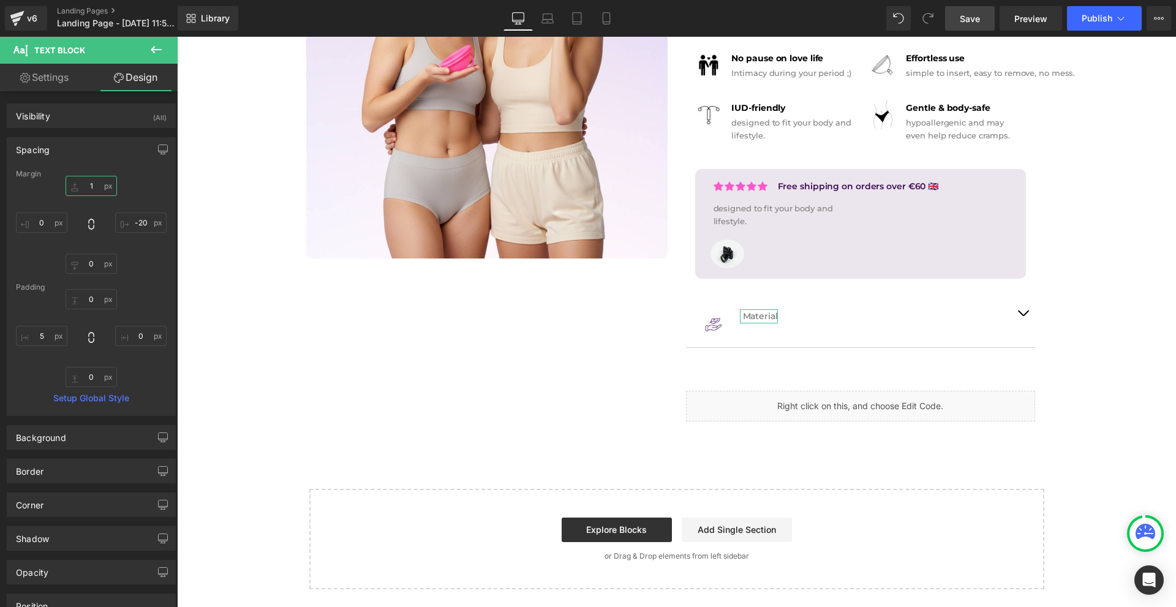
type input "15"
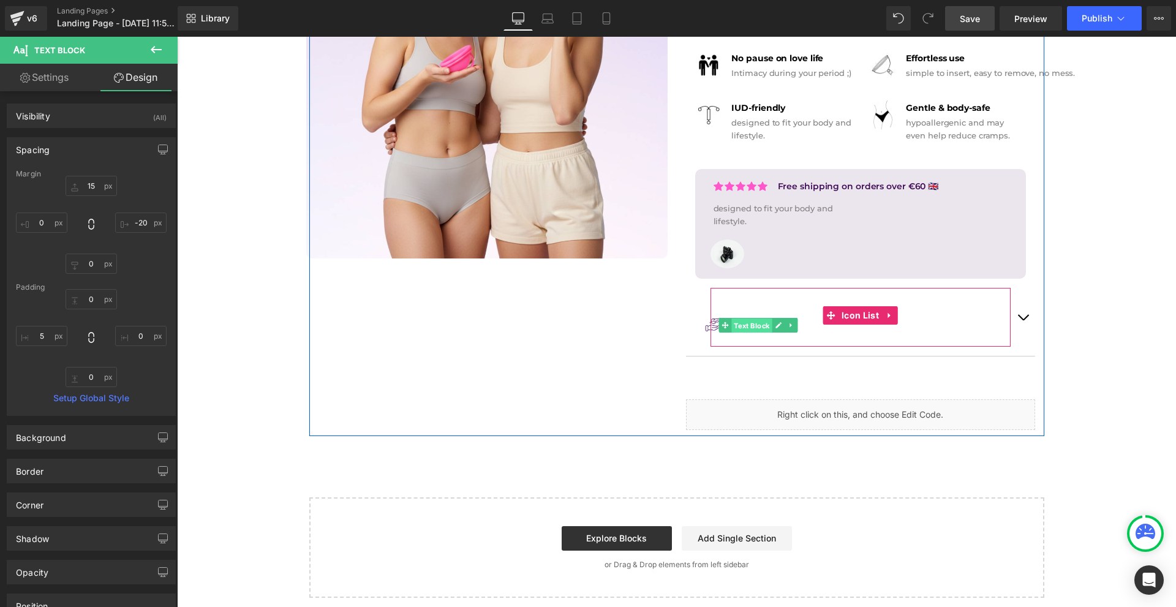
click at [751, 326] on span "Text Block" at bounding box center [752, 325] width 40 height 15
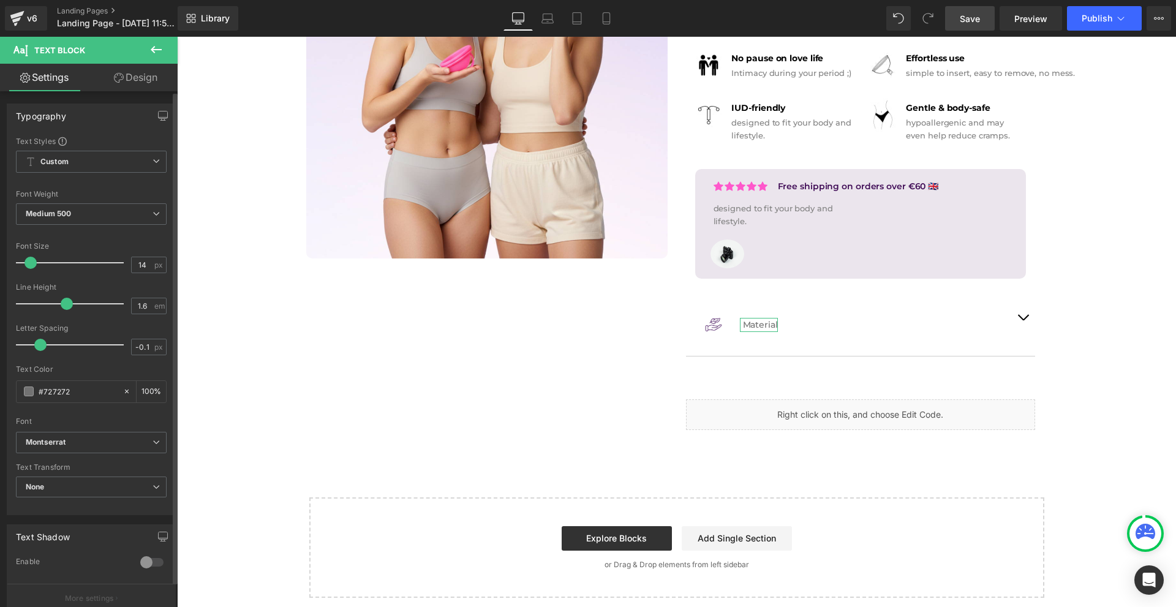
type input "15"
click at [29, 258] on span at bounding box center [32, 263] width 12 height 12
click at [29, 396] on span at bounding box center [29, 391] width 10 height 10
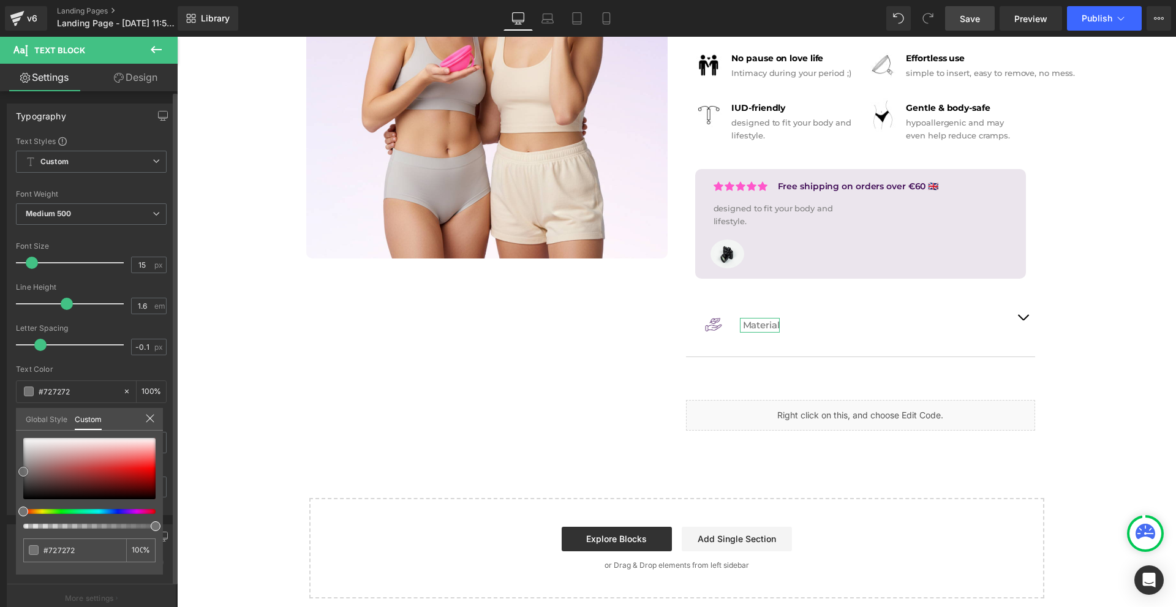
type input "#9e7474"
type input "#775e5e"
type input "#464343"
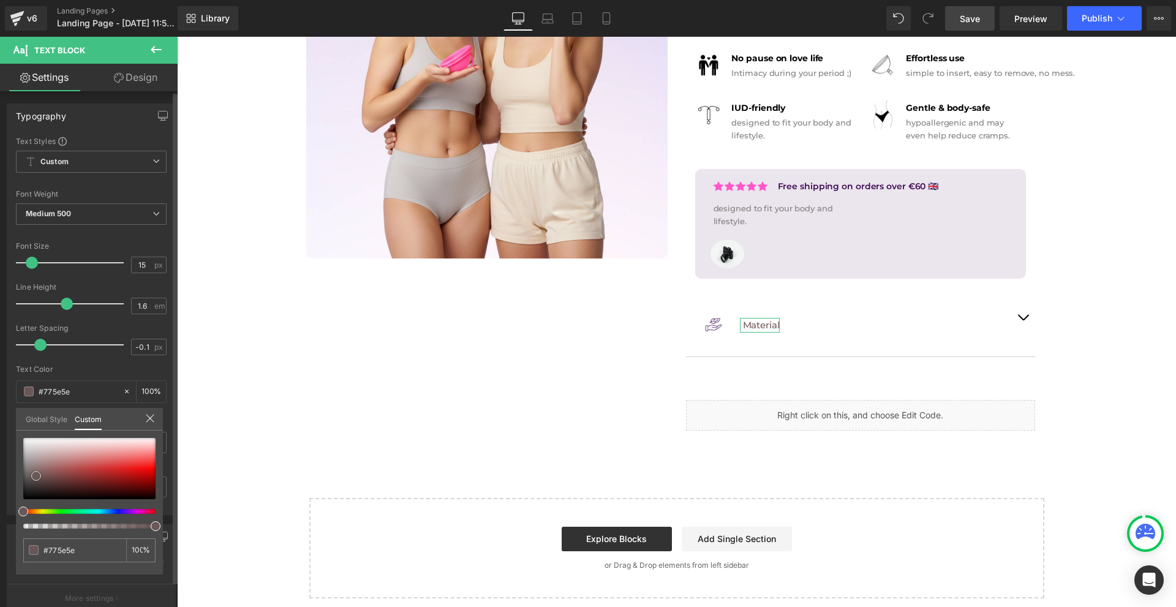
type input "#464343"
type input "#0f0f0f"
type input "#000000"
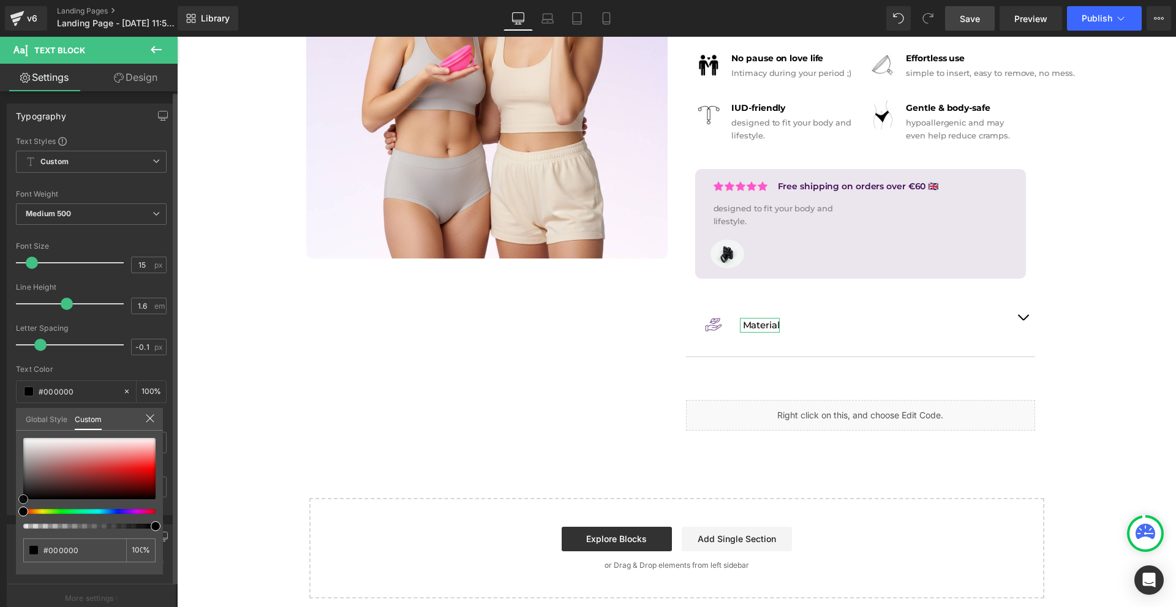
drag, startPoint x: 36, startPoint y: 476, endPoint x: 0, endPoint y: 558, distance: 89.7
click at [0, 515] on div "Typography Text Styles Custom Custom Setup Global Style Custom Setup Global Sty…" at bounding box center [91, 304] width 183 height 421
click at [916, 315] on body "Image Row Icon Free shipping on orders over €60 Text Block Icon List Row Icon F…" at bounding box center [676, 189] width 999 height 854
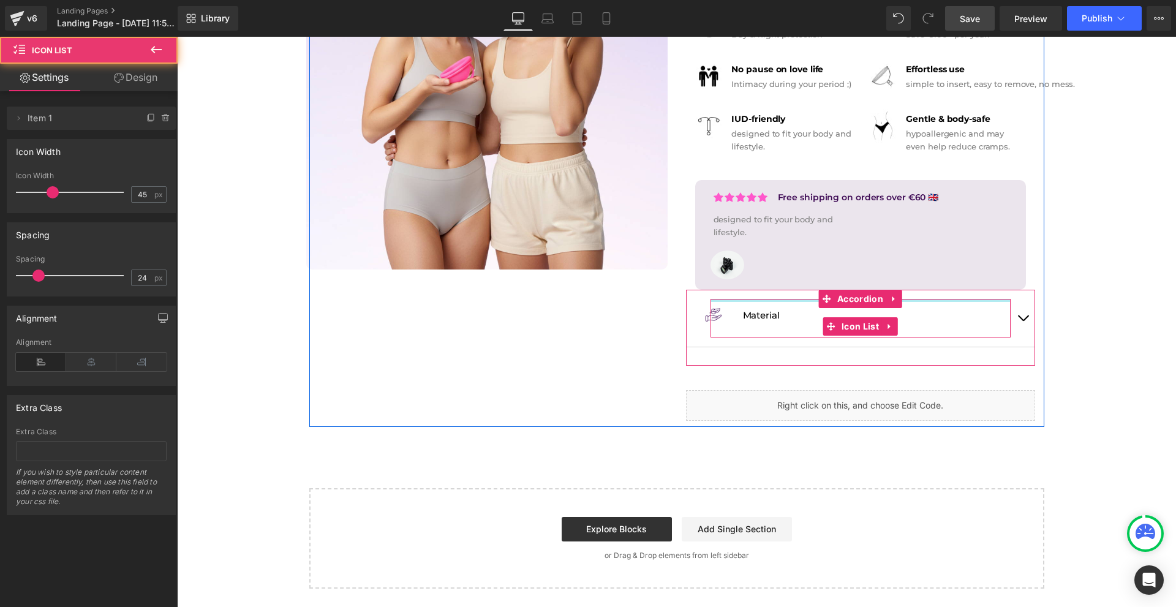
scroll to position [263, 0]
drag, startPoint x: 768, startPoint y: 292, endPoint x: 775, endPoint y: 263, distance: 29.7
click at [776, 263] on div "Icon Icon Icon Icon Icon Icon List Hoz Free shipping on orders over €60 Text Bl…" at bounding box center [860, 164] width 367 height 513
click at [785, 334] on div "Image Material Text Block" at bounding box center [861, 318] width 298 height 39
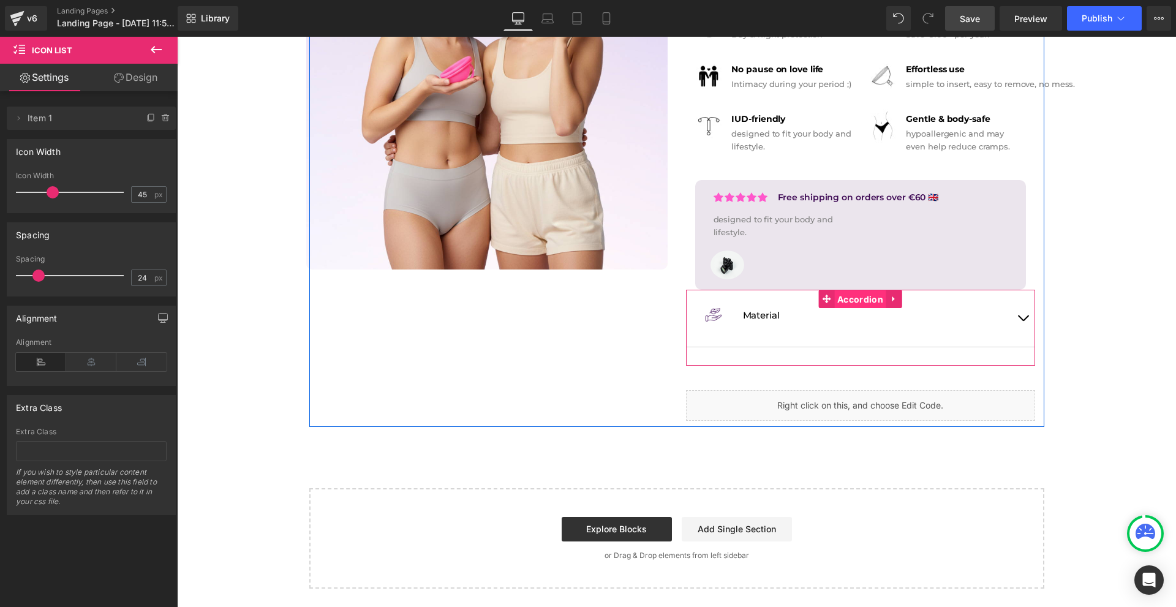
click at [834, 297] on span "Accordion" at bounding box center [860, 299] width 52 height 18
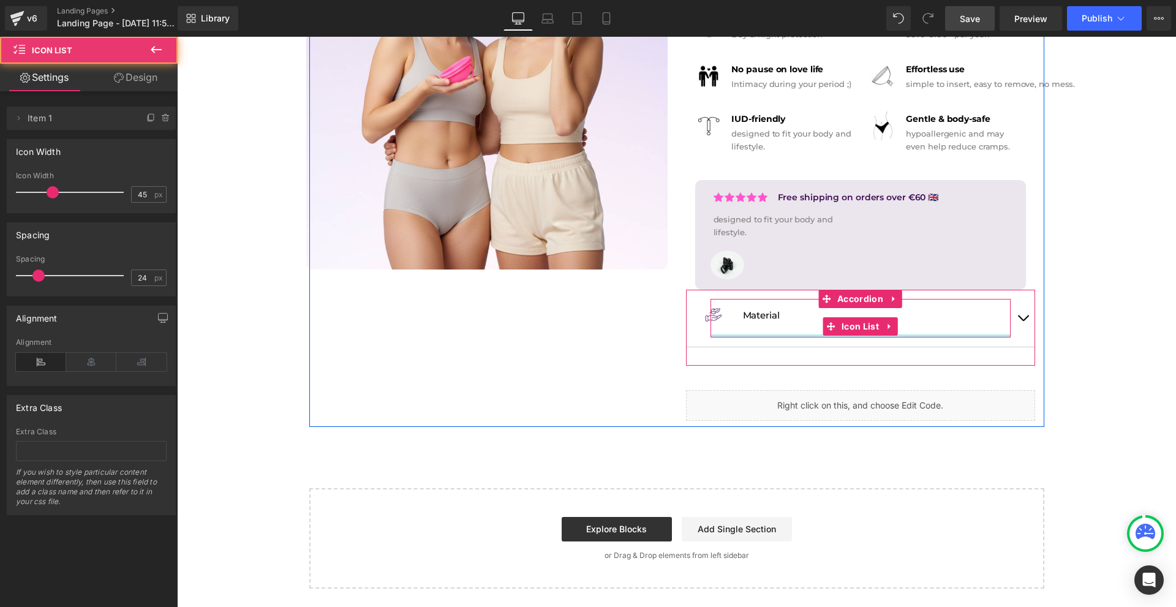
click at [929, 331] on div "Image Material Text Block Icon List" at bounding box center [860, 318] width 300 height 39
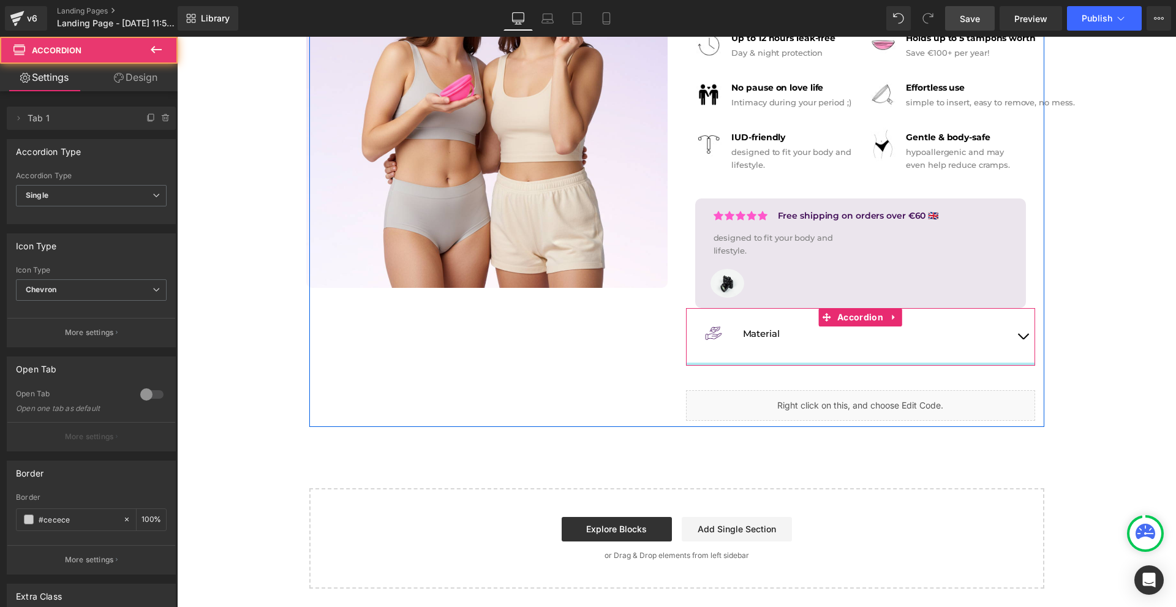
scroll to position [245, 0]
drag, startPoint x: 925, startPoint y: 363, endPoint x: 927, endPoint y: 355, distance: 8.3
click at [927, 355] on div "Image Material Text Block Icon List Accordion" at bounding box center [860, 337] width 349 height 58
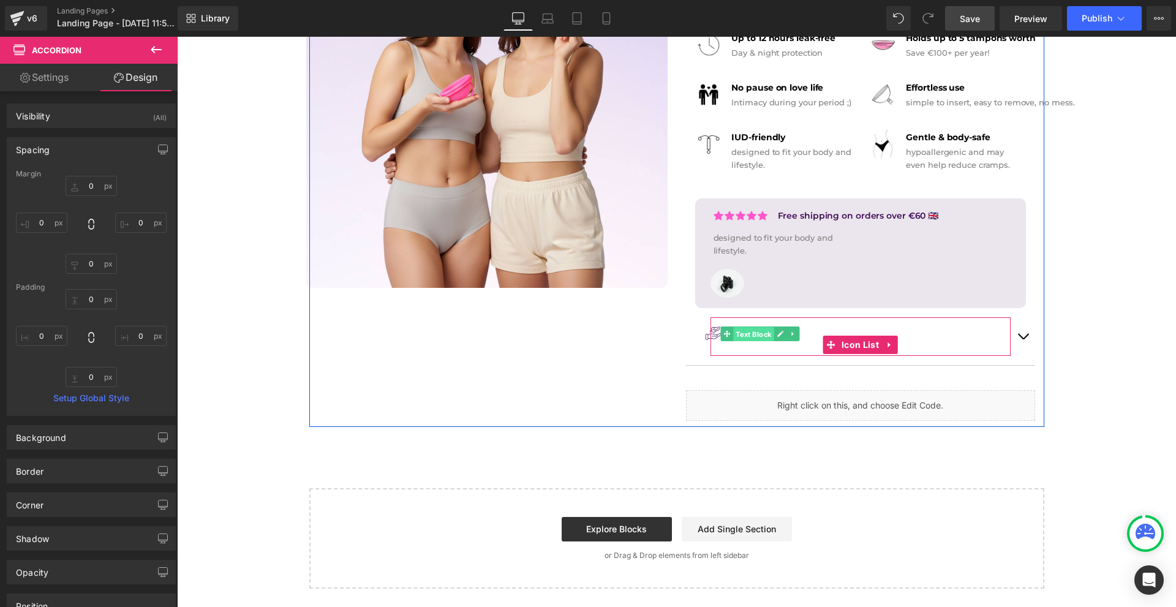
click at [751, 334] on span "Text Block" at bounding box center [753, 334] width 40 height 15
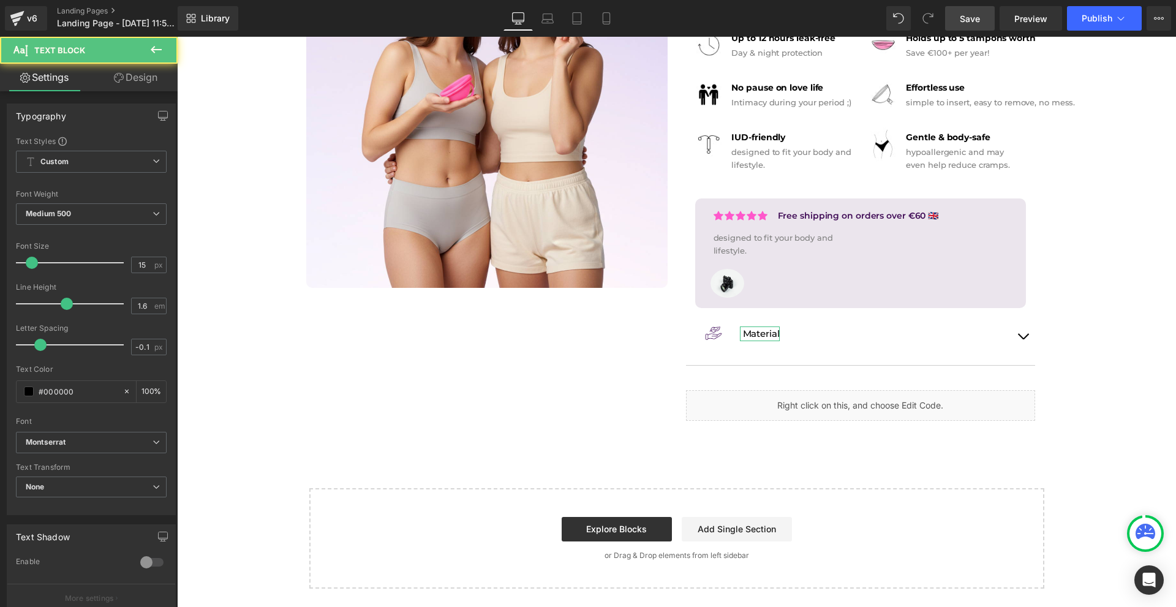
click at [147, 85] on link "Design" at bounding box center [135, 78] width 89 height 28
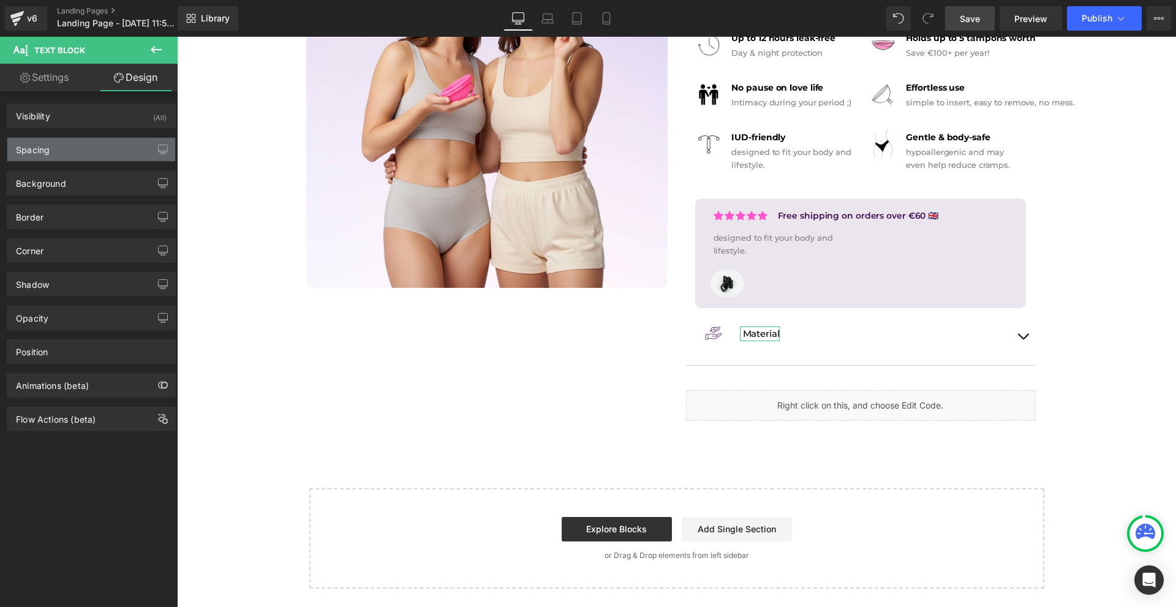
click at [39, 140] on div "Spacing" at bounding box center [33, 146] width 34 height 17
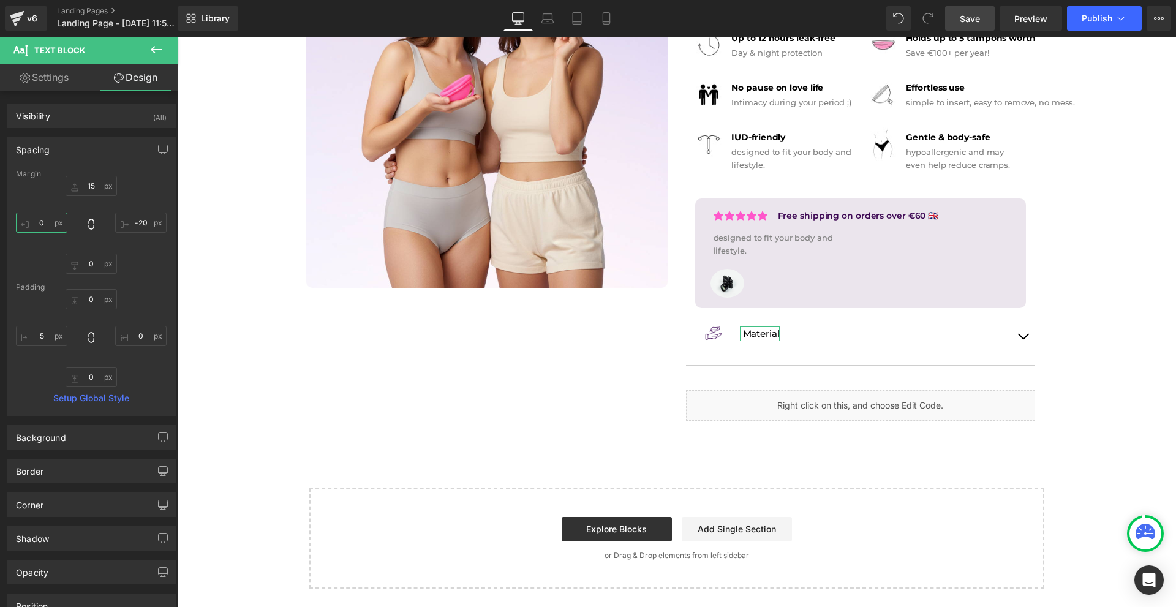
click at [58, 227] on input "0" at bounding box center [41, 223] width 51 height 20
type input "-15"
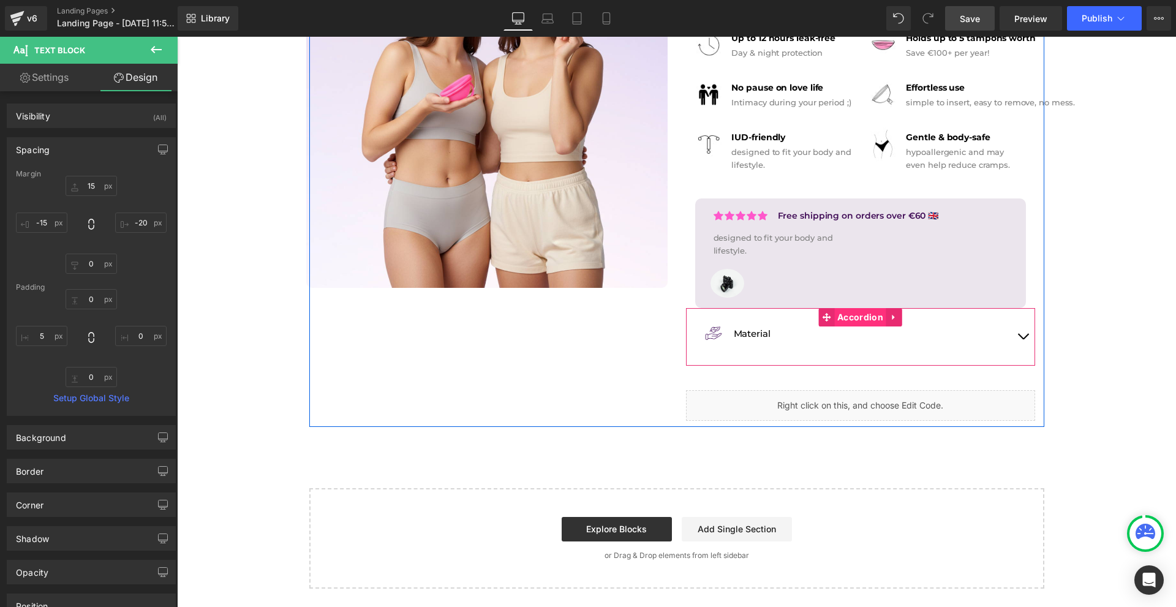
click at [842, 319] on span "Accordion" at bounding box center [860, 317] width 52 height 18
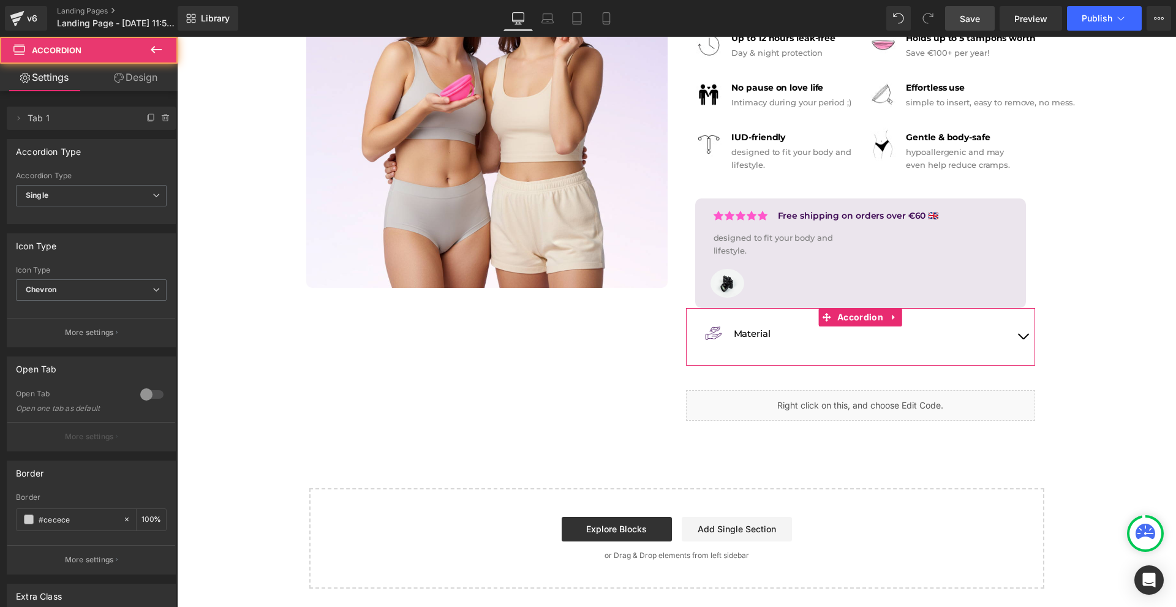
scroll to position [61, 0]
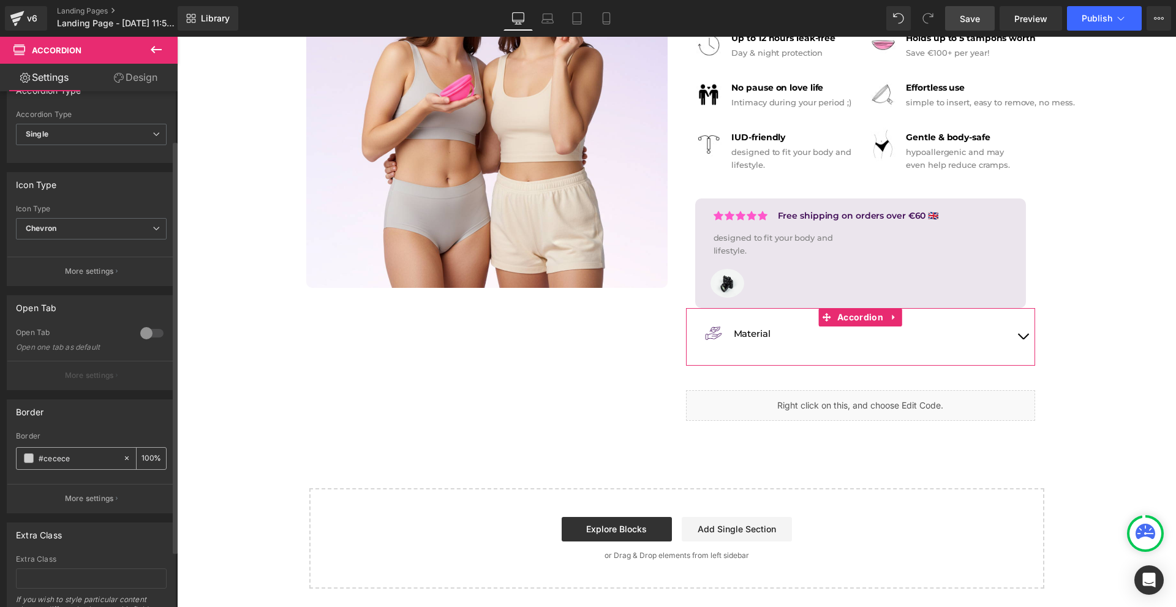
click at [122, 460] on icon at bounding box center [126, 458] width 9 height 9
type input "none"
type input "0"
click at [104, 273] on p "More settings" at bounding box center [89, 271] width 49 height 11
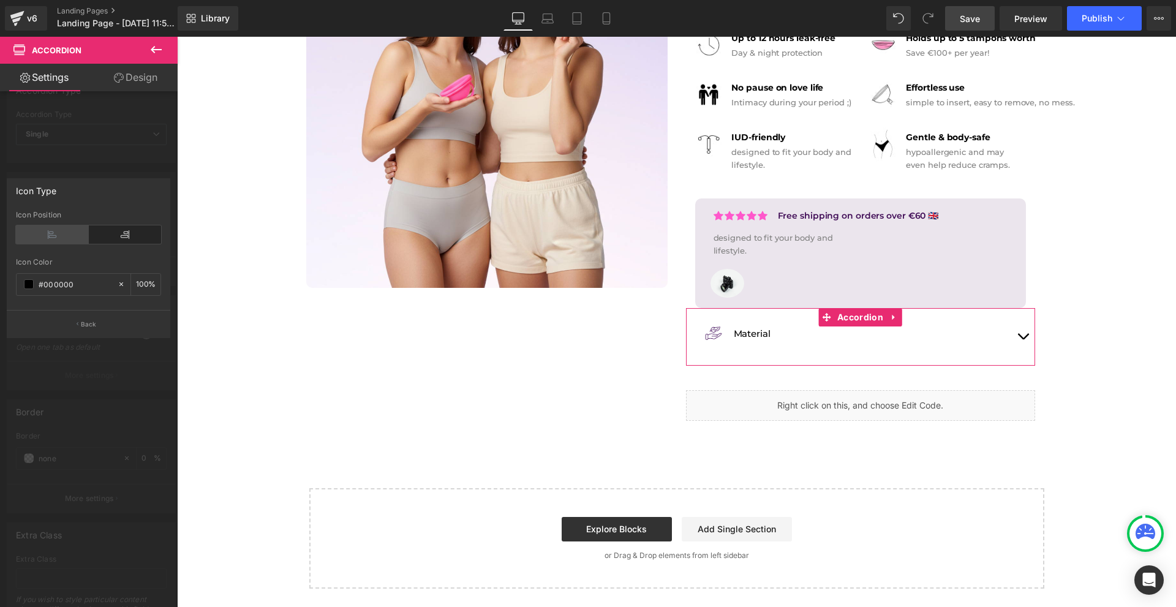
click at [56, 236] on icon at bounding box center [52, 234] width 73 height 18
click at [128, 235] on icon at bounding box center [125, 234] width 73 height 18
click at [86, 165] on div at bounding box center [89, 325] width 178 height 576
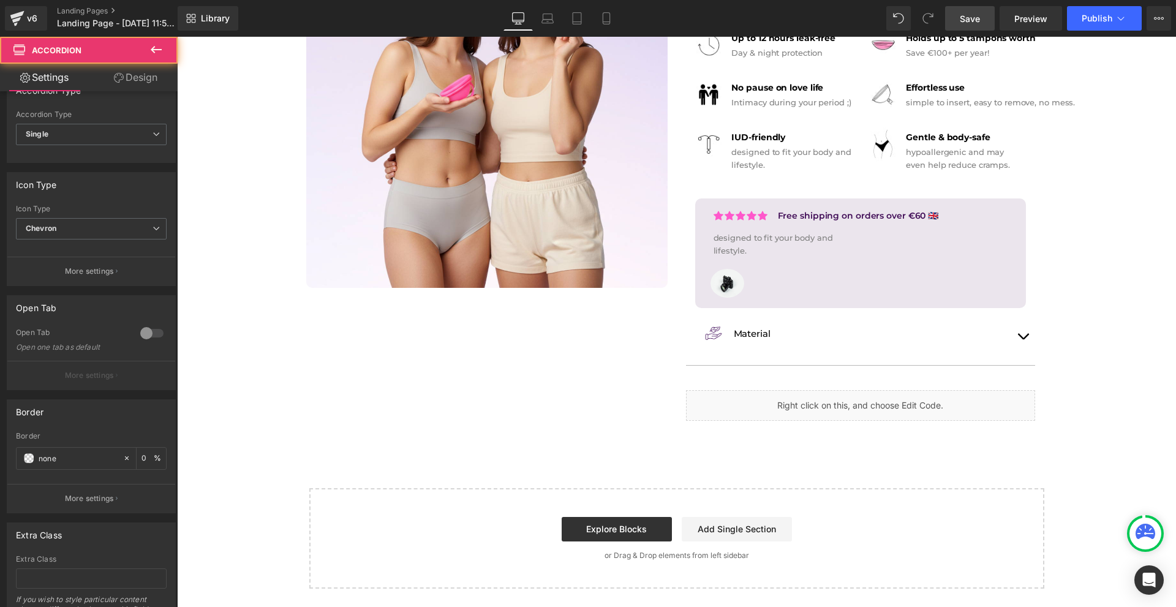
click at [1023, 339] on span "button" at bounding box center [1023, 339] width 0 height 0
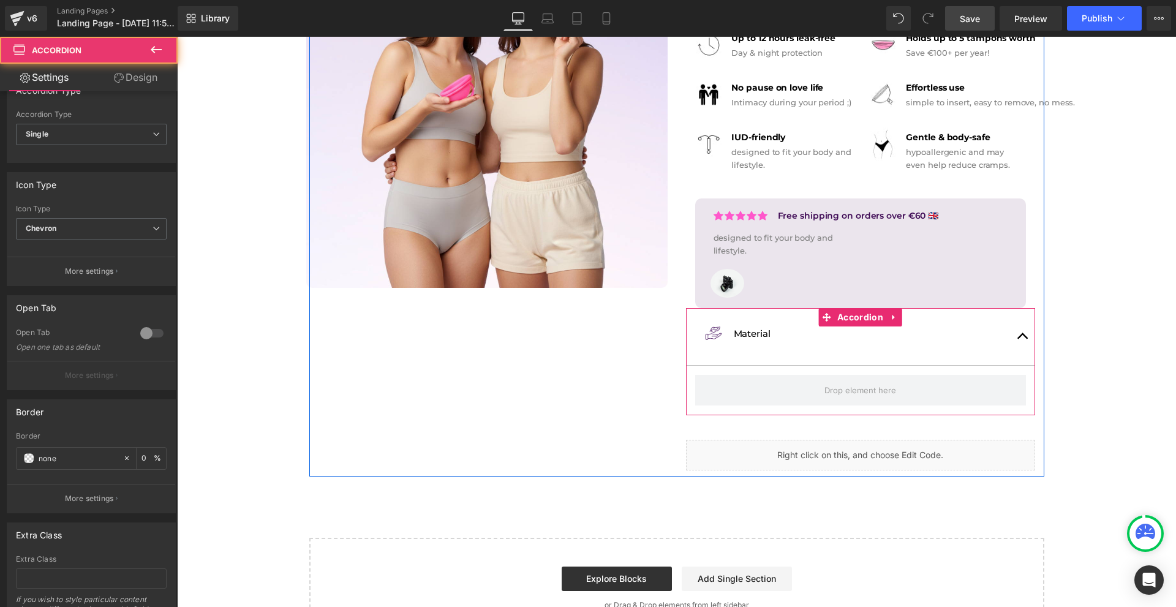
click at [1019, 338] on button "button" at bounding box center [1023, 336] width 24 height 57
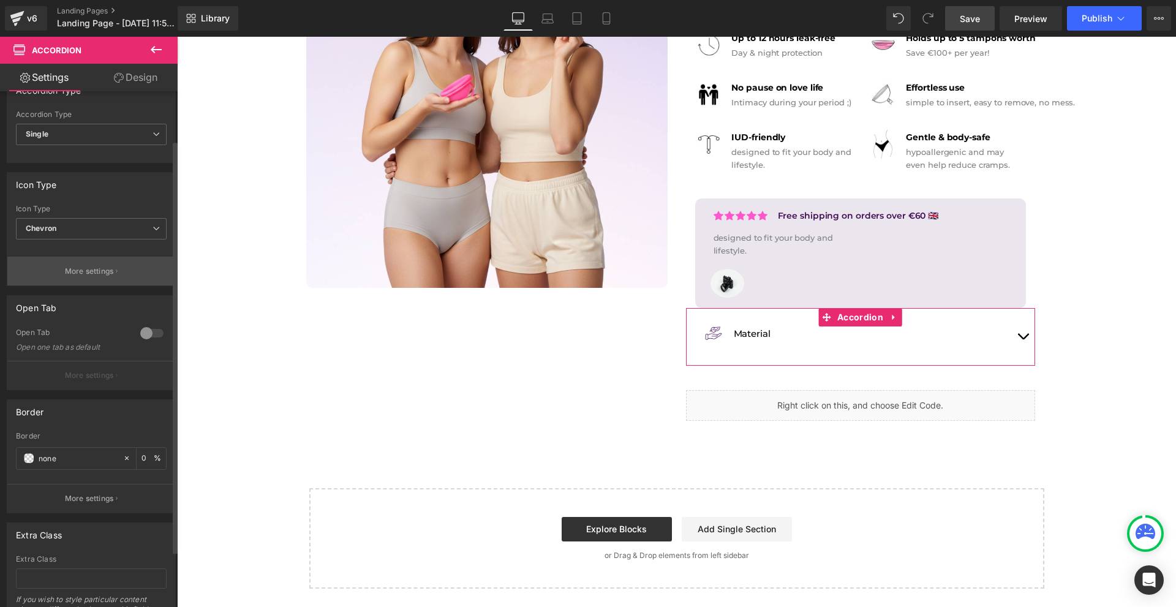
click at [88, 276] on p "More settings" at bounding box center [89, 271] width 49 height 11
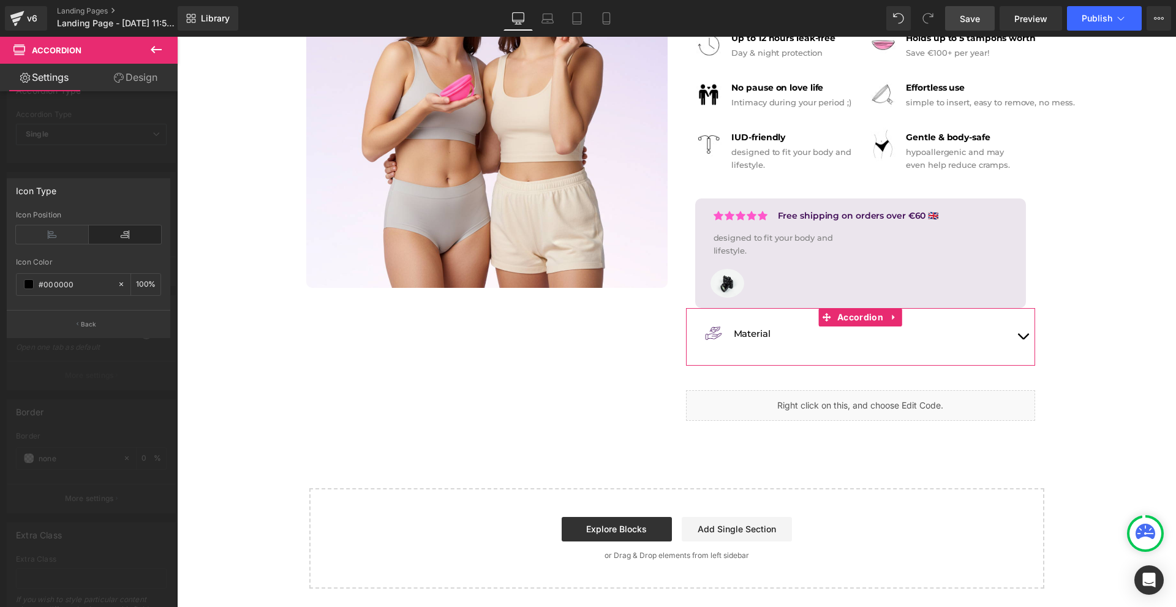
click at [83, 176] on div at bounding box center [89, 325] width 178 height 576
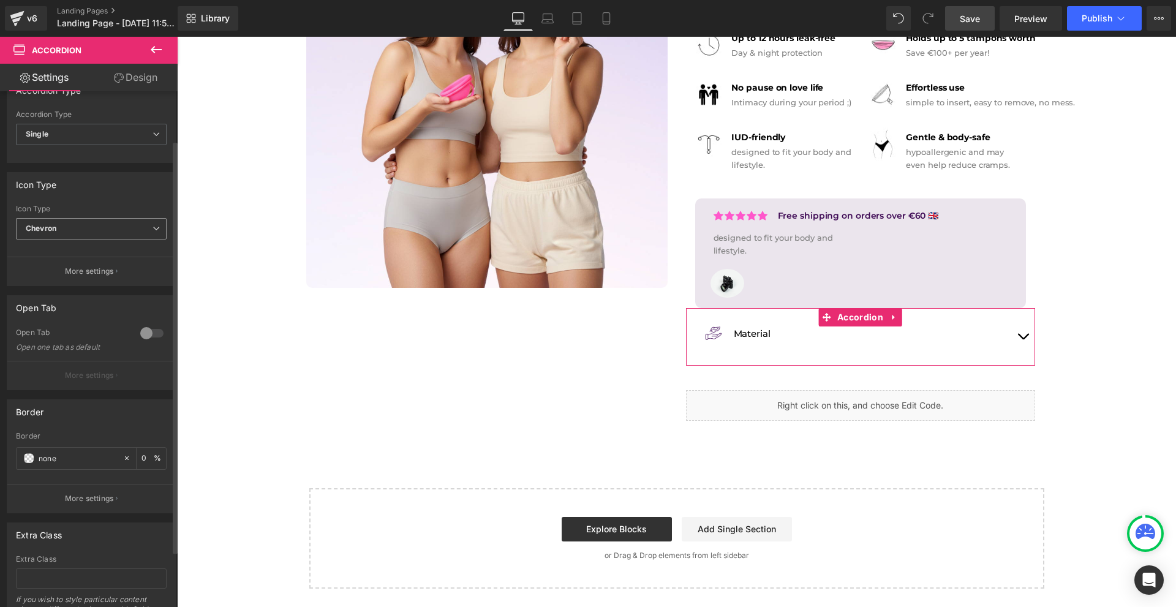
click at [81, 231] on span "Chevron" at bounding box center [91, 228] width 151 height 21
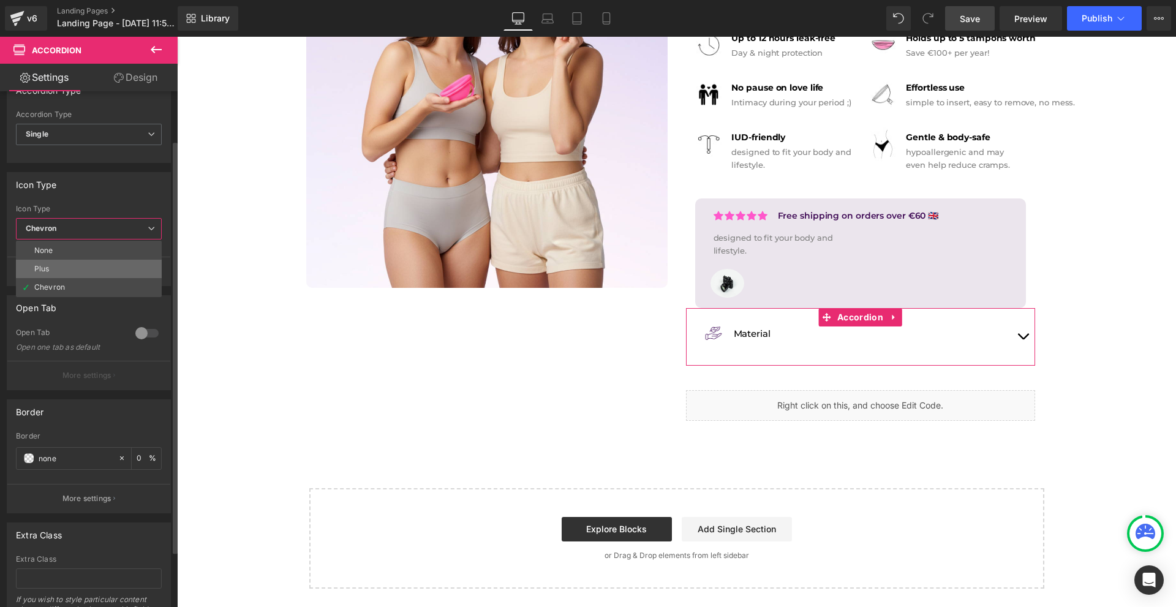
click at [42, 271] on div "Plus" at bounding box center [41, 269] width 15 height 9
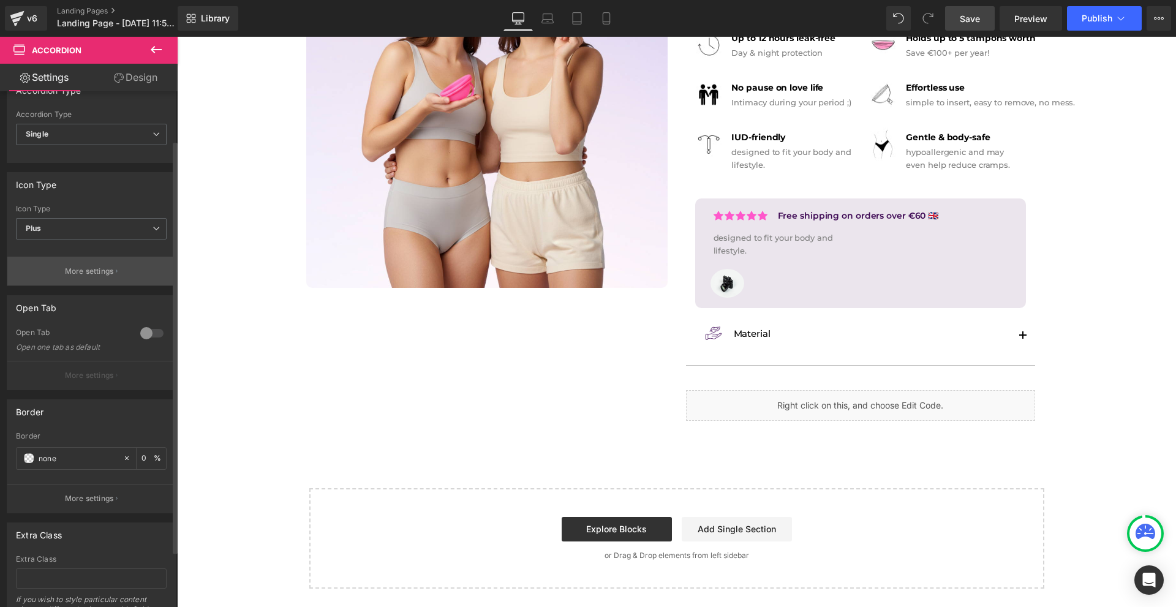
click at [36, 266] on button "More settings" at bounding box center [91, 271] width 168 height 29
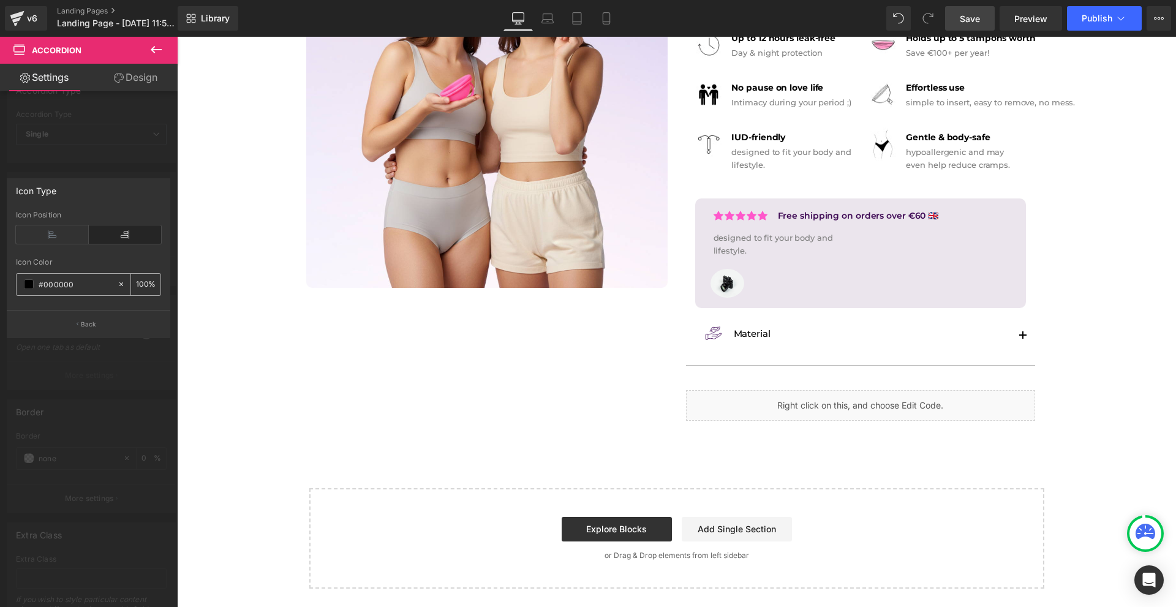
click at [27, 284] on span at bounding box center [29, 284] width 10 height 10
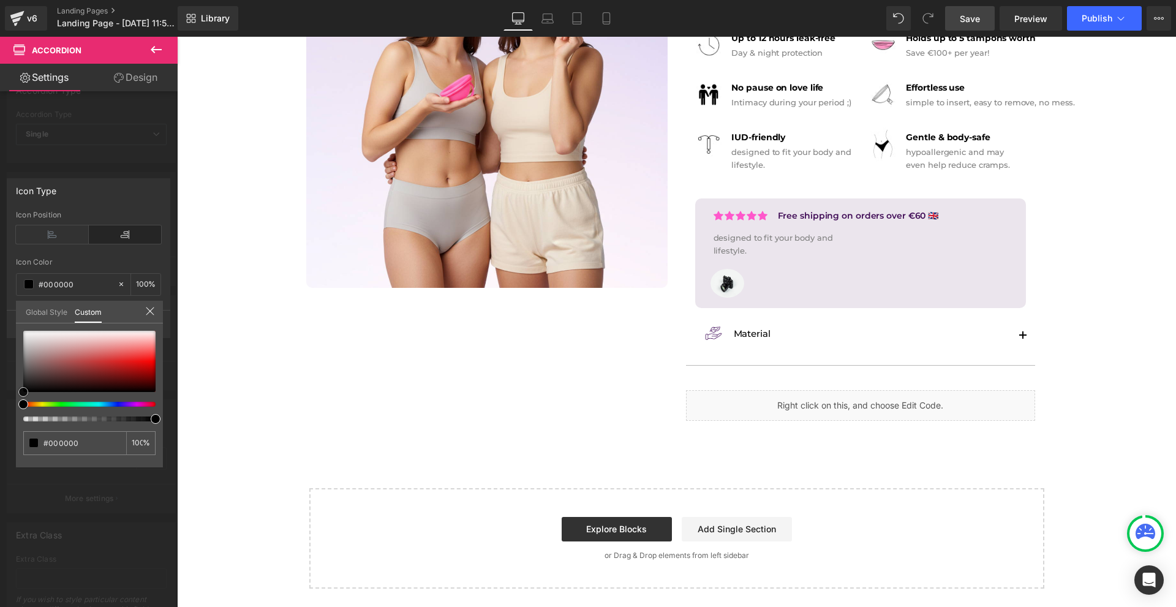
type input "#2e2727"
type input "#2b2525"
type input "#2c2525"
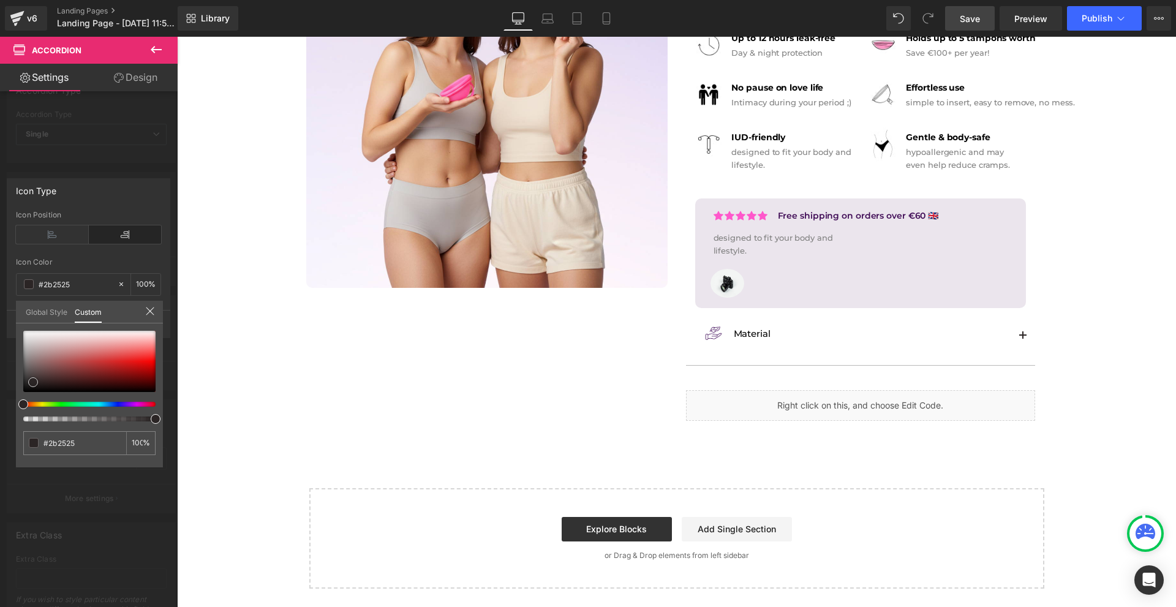
type input "#2c2525"
type input "#3a3a3a"
type input "#474747"
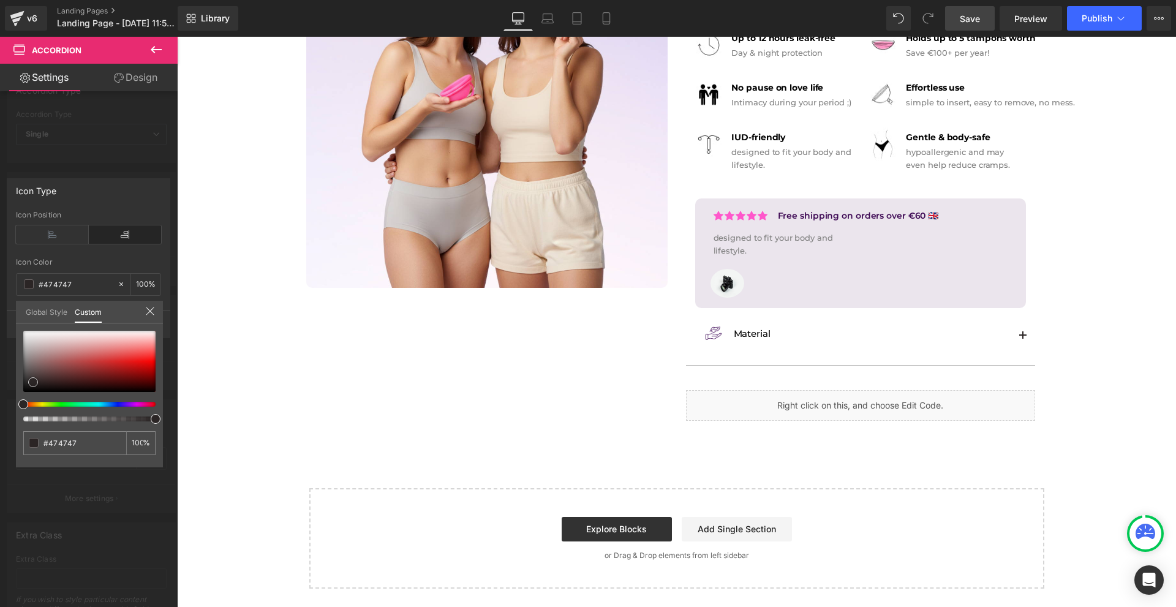
type input "#606060"
type input "#7c7c7c"
type input "#919191"
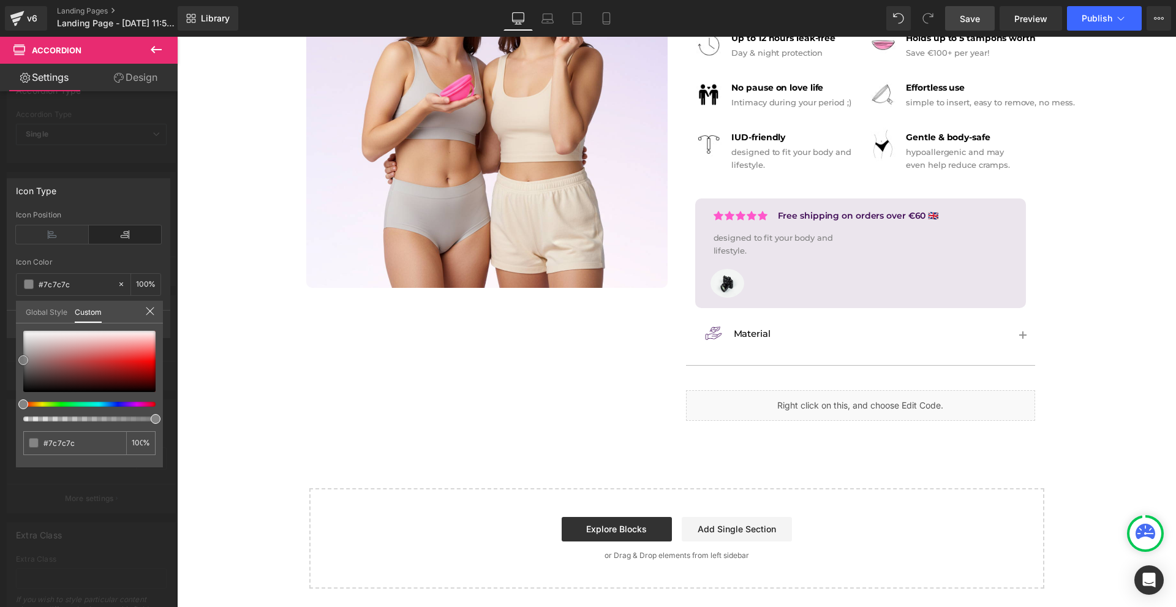
type input "#919191"
type input "#969696"
type input "#9b9b9b"
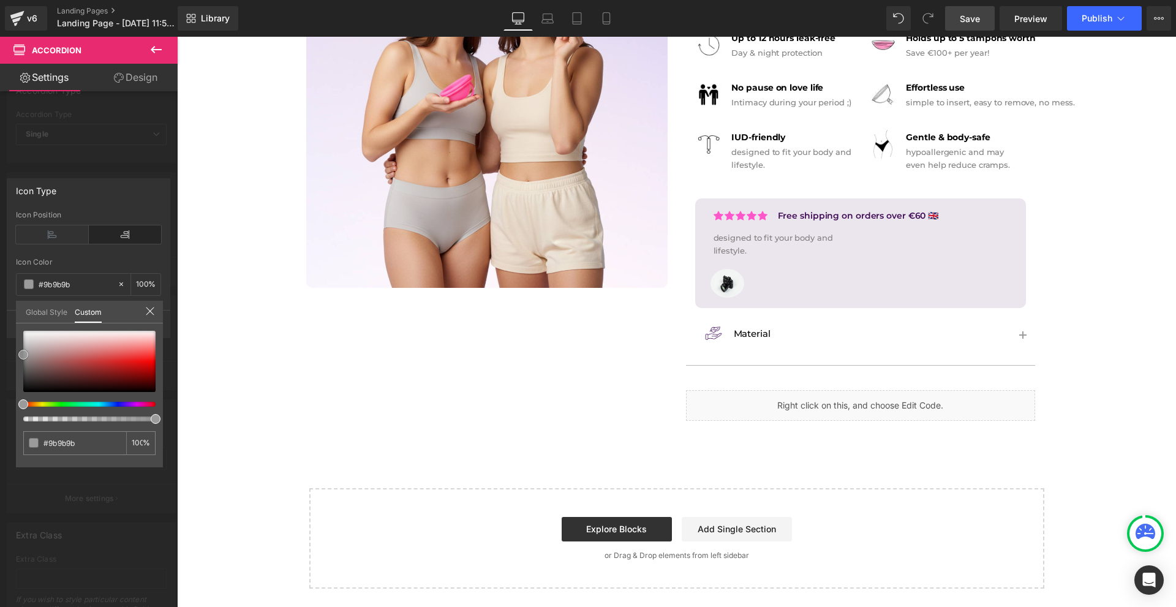
type input "#999999"
type input "#939393"
type input "#919191"
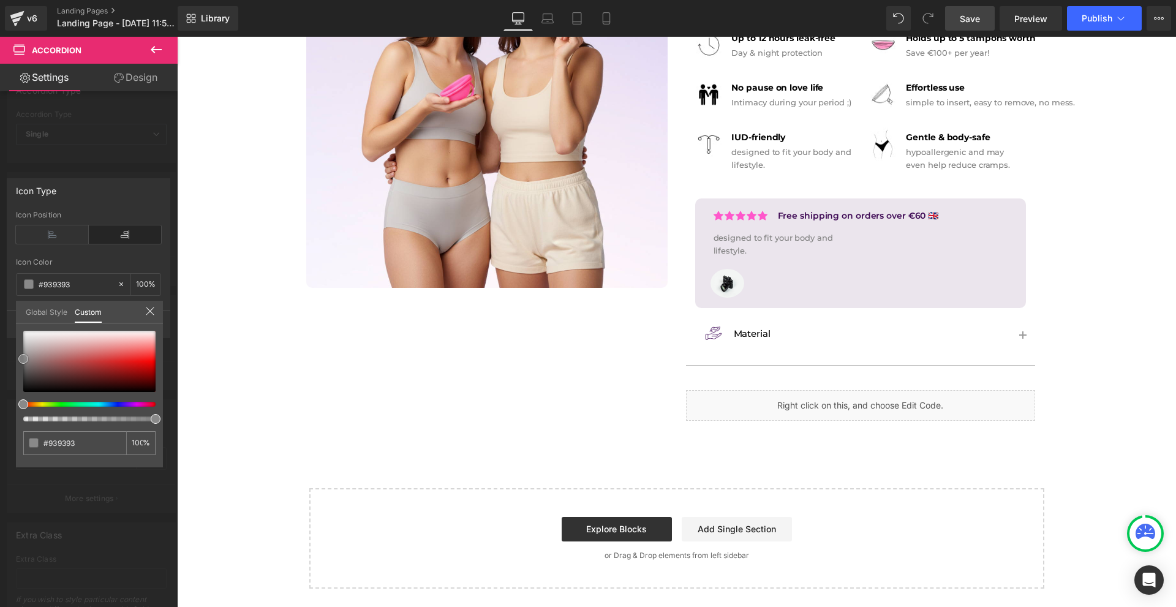
type input "#919191"
drag, startPoint x: 33, startPoint y: 382, endPoint x: 7, endPoint y: 363, distance: 32.8
click at [7, 338] on div "Icon Type Left Right Icon Position rgba(122, 122, 122, 1) Icon Color #7a7a7a 10…" at bounding box center [89, 253] width 178 height 169
click at [772, 366] on body "Image Row Icon Free shipping on orders over €60 Text Block Icon List Row Icon F…" at bounding box center [676, 199] width 999 height 815
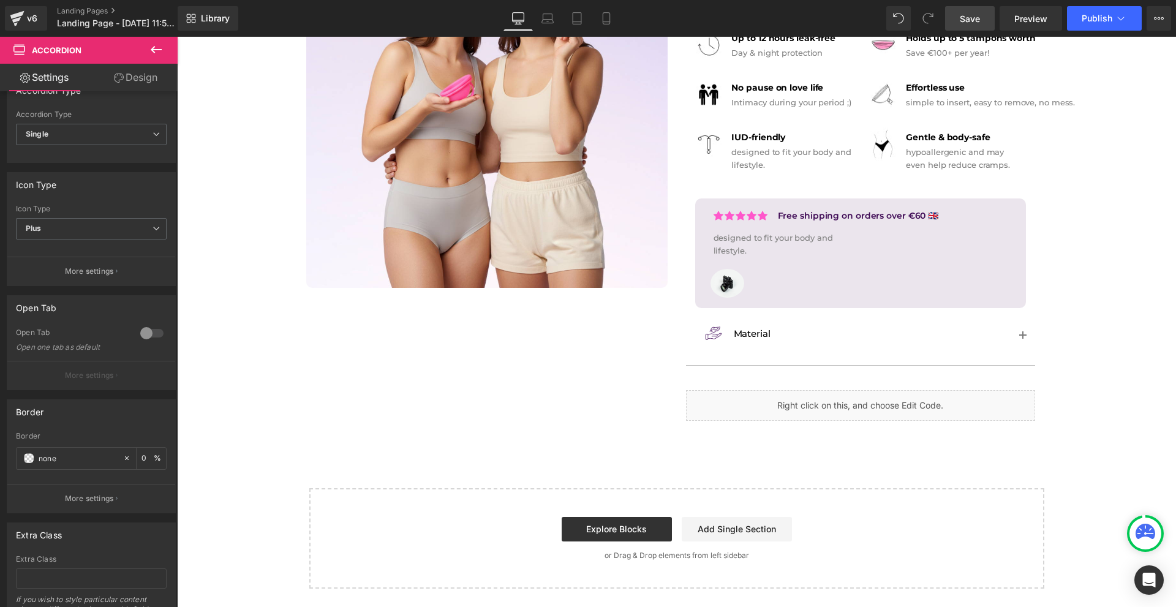
click at [809, 361] on body "Image Row Icon Free shipping on orders over €60 Text Block Icon List Row Icon F…" at bounding box center [676, 199] width 999 height 815
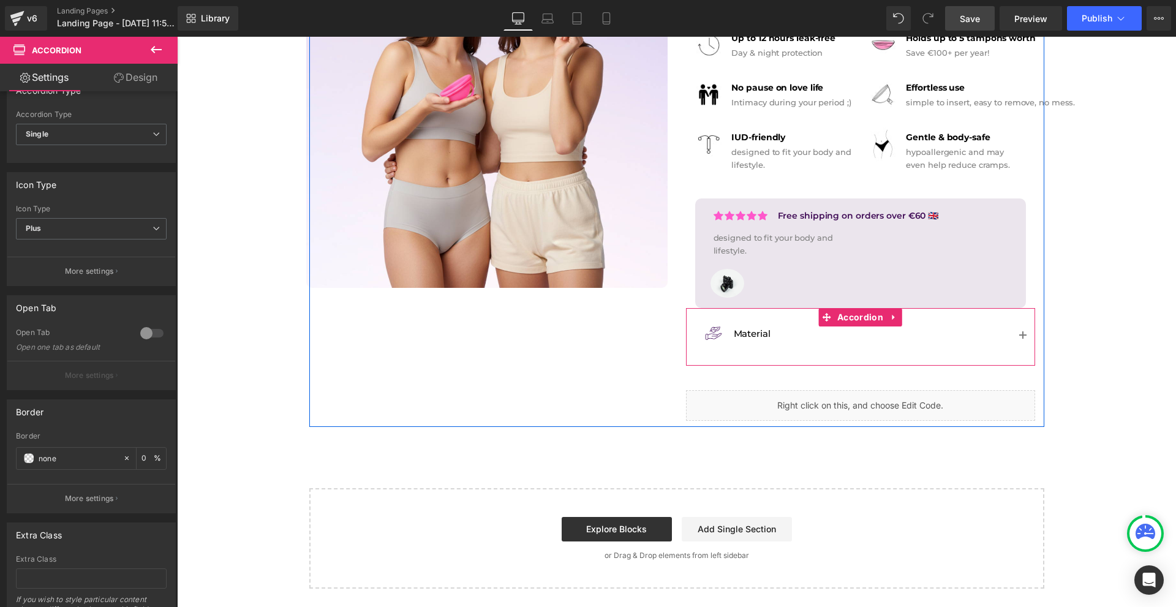
click at [1021, 339] on button "button" at bounding box center [1023, 336] width 24 height 57
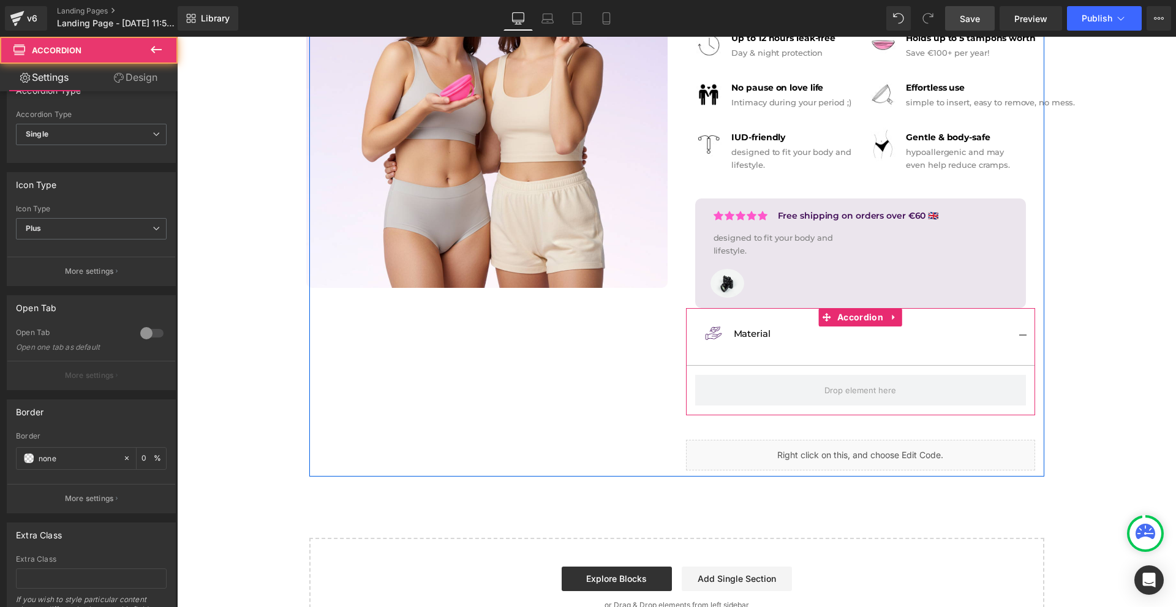
click at [1024, 339] on button "button" at bounding box center [1023, 336] width 24 height 57
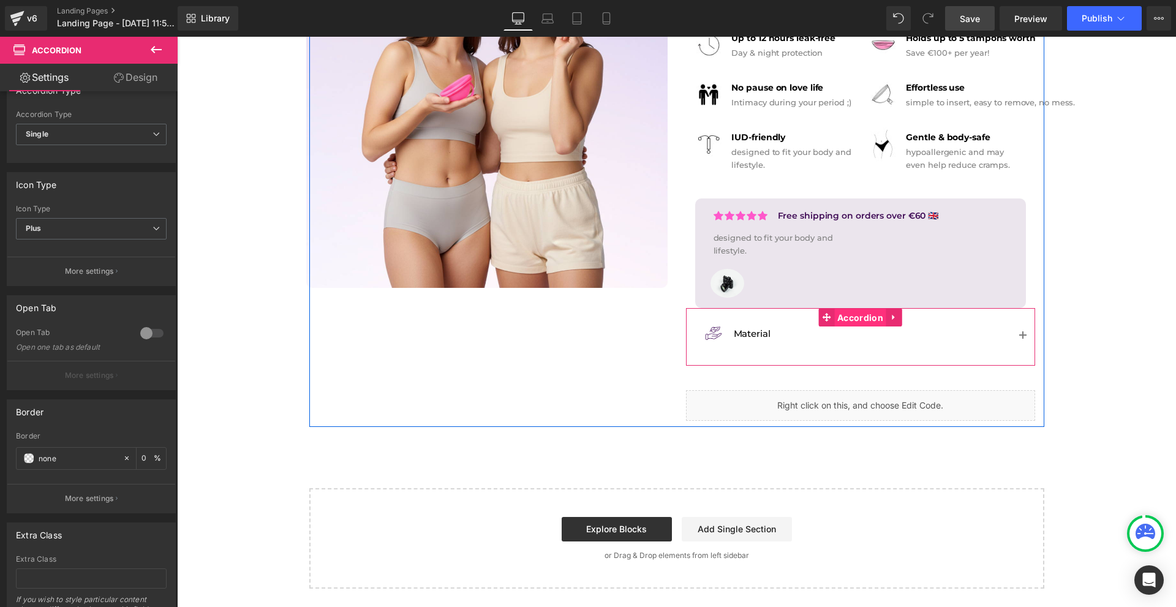
click at [868, 318] on span "Accordion" at bounding box center [860, 318] width 52 height 18
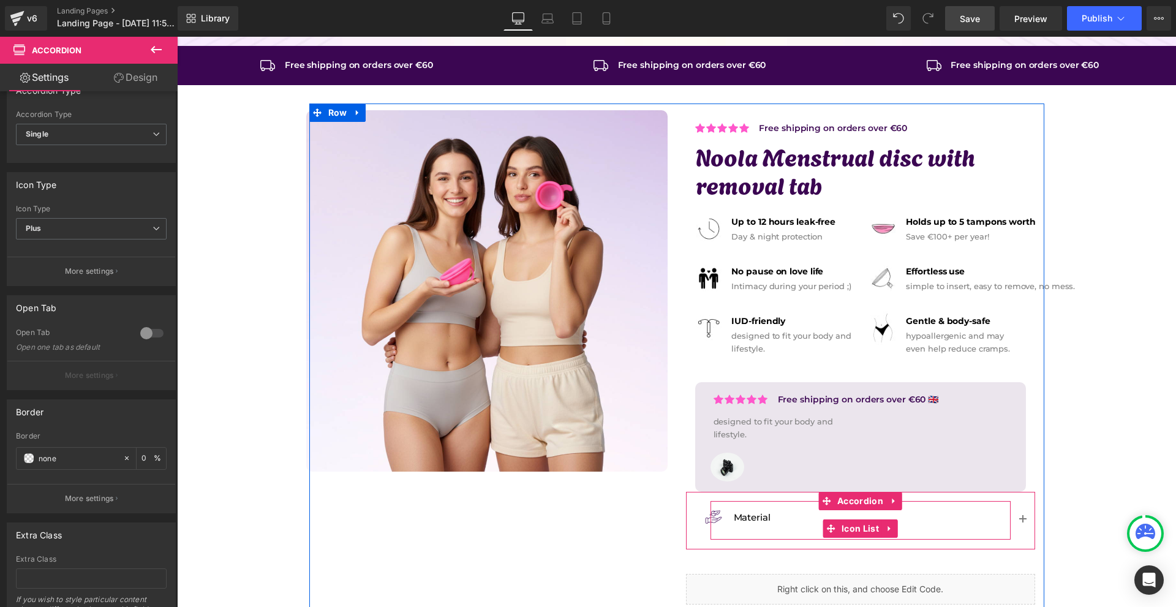
click at [776, 521] on div "Image Material Text Block" at bounding box center [861, 520] width 298 height 39
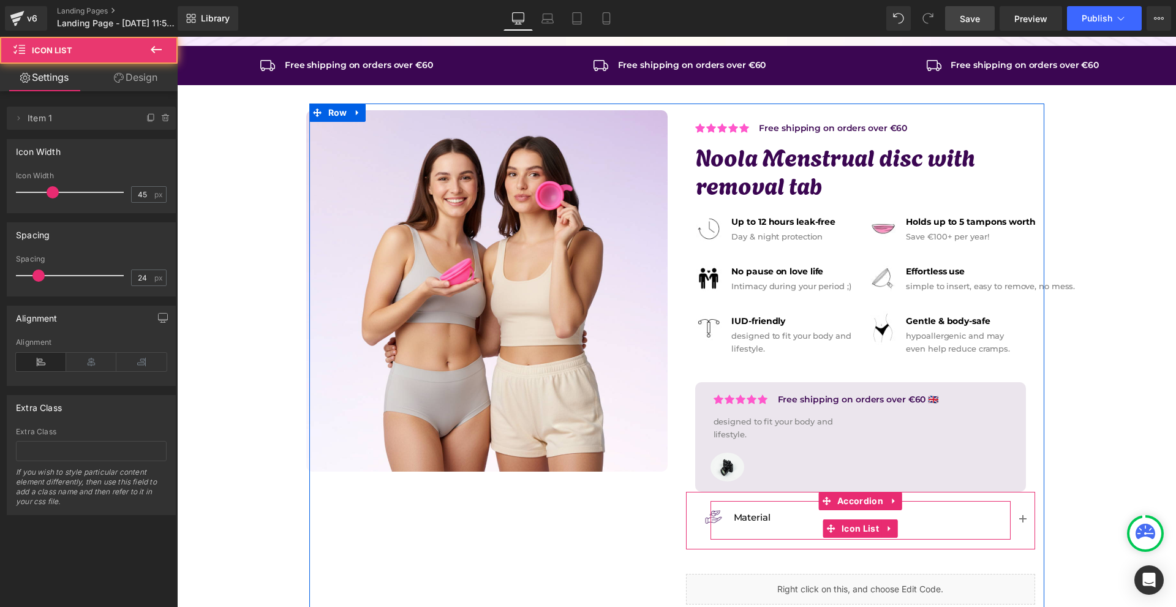
click at [767, 515] on icon at bounding box center [770, 517] width 7 height 7
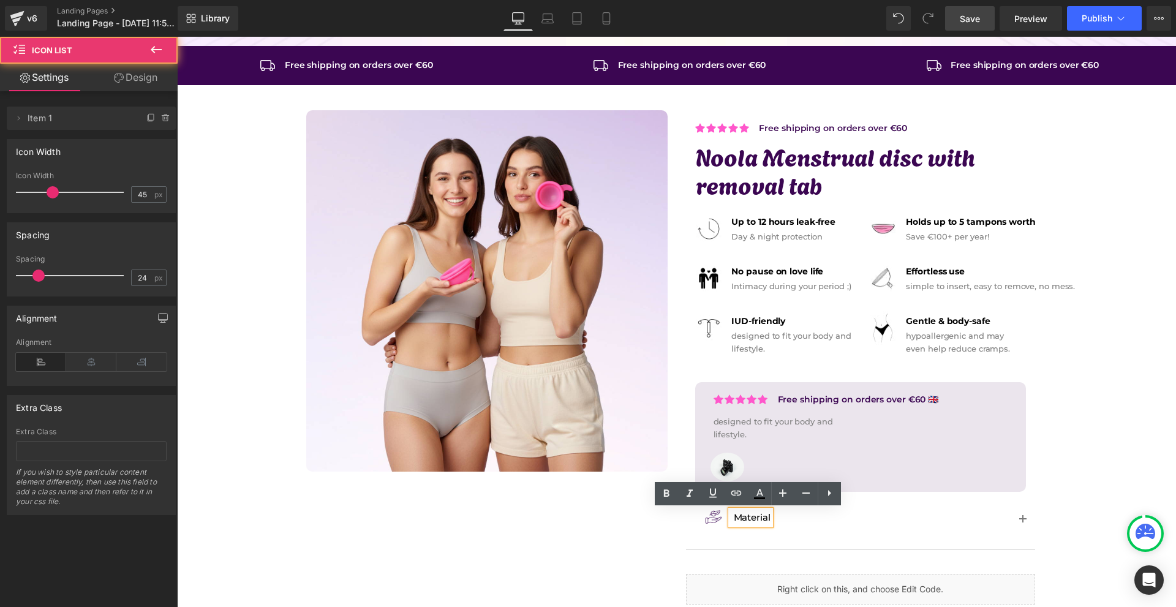
click at [768, 515] on div "Material" at bounding box center [751, 517] width 40 height 15
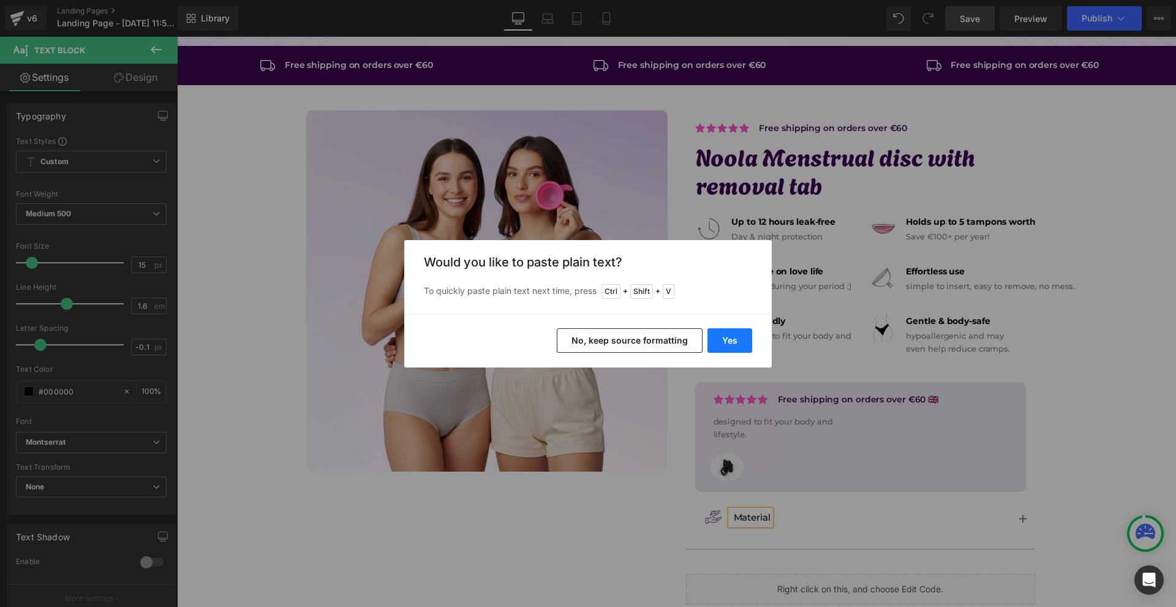
click at [723, 333] on button "Yes" at bounding box center [729, 340] width 45 height 24
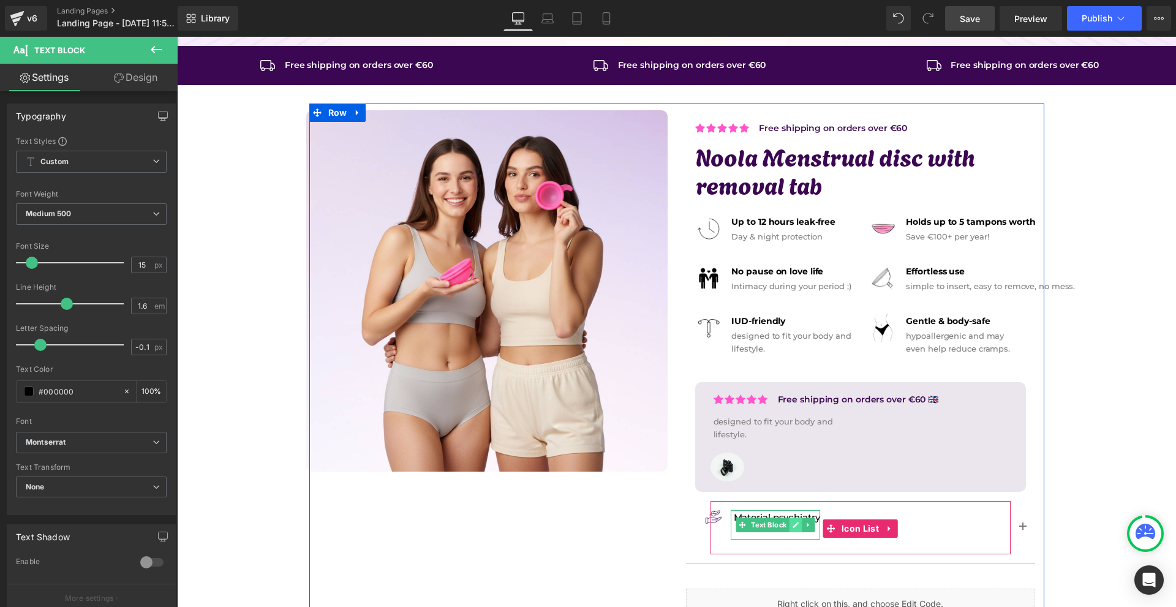
click at [796, 522] on icon at bounding box center [796, 525] width 6 height 6
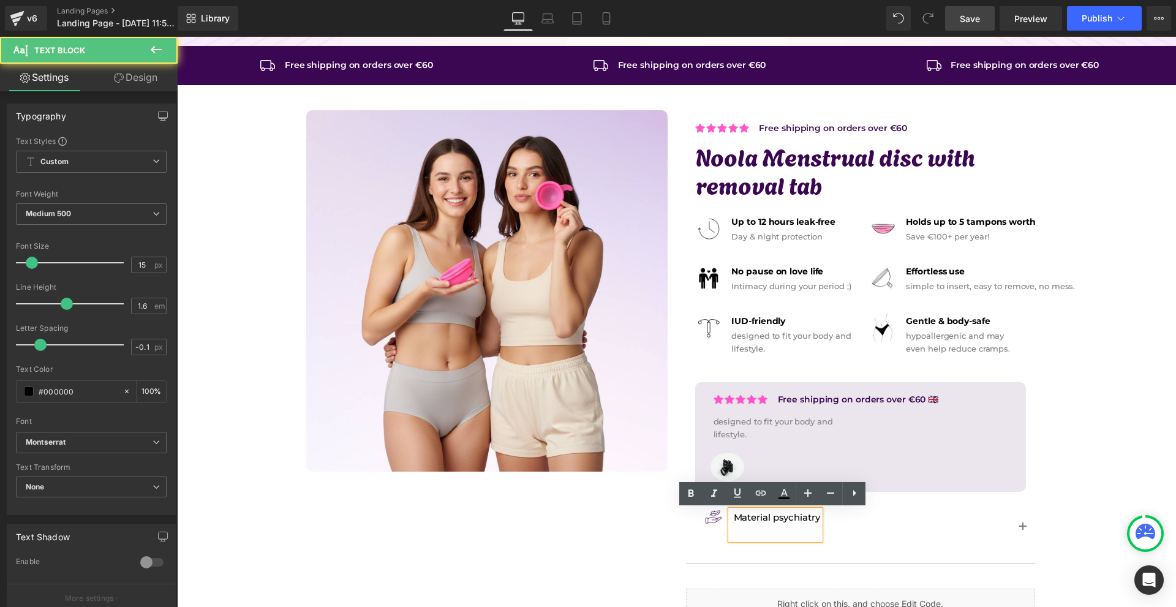
click at [789, 531] on p at bounding box center [777, 532] width 86 height 15
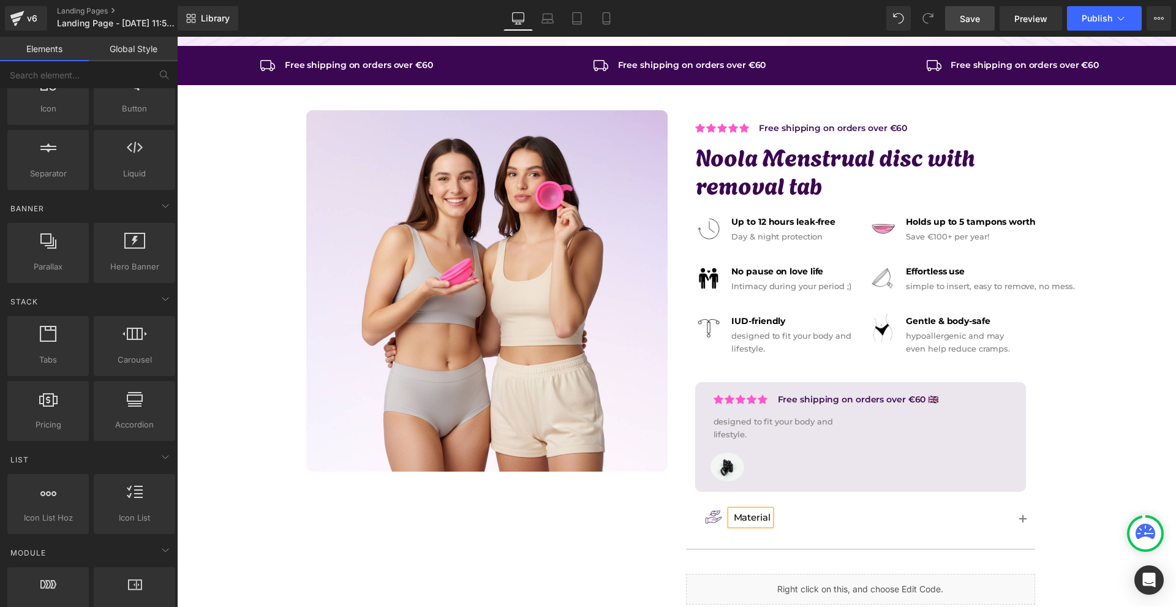
click at [1121, 491] on div "Image Row Icon Free shipping on orders over €60 Text Block Icon List Row Icon F…" at bounding box center [676, 374] width 999 height 797
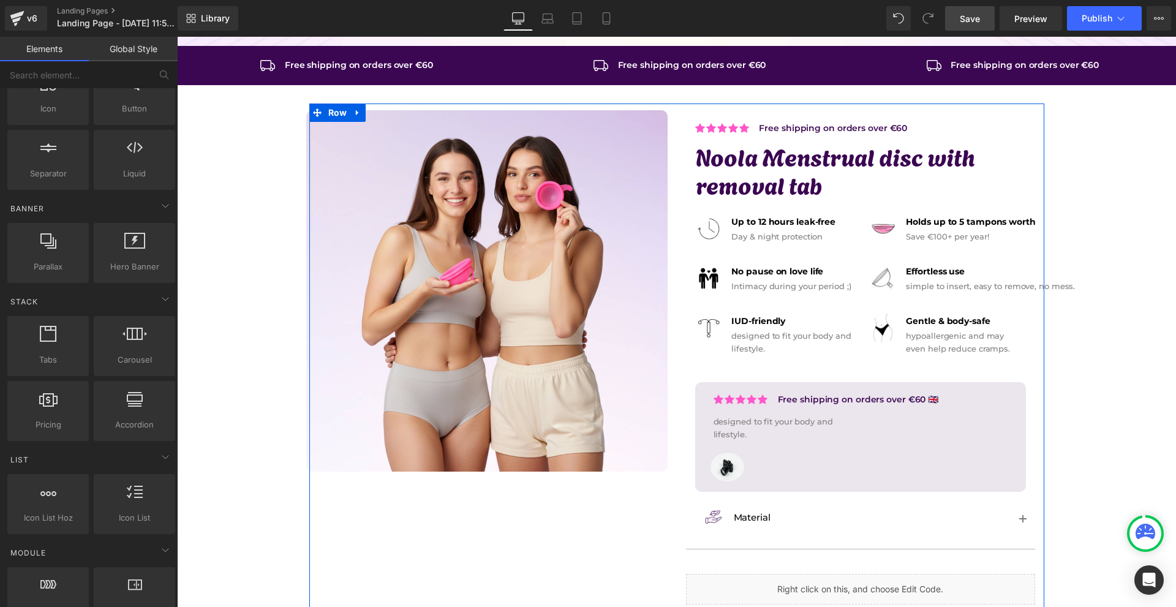
scroll to position [245, 0]
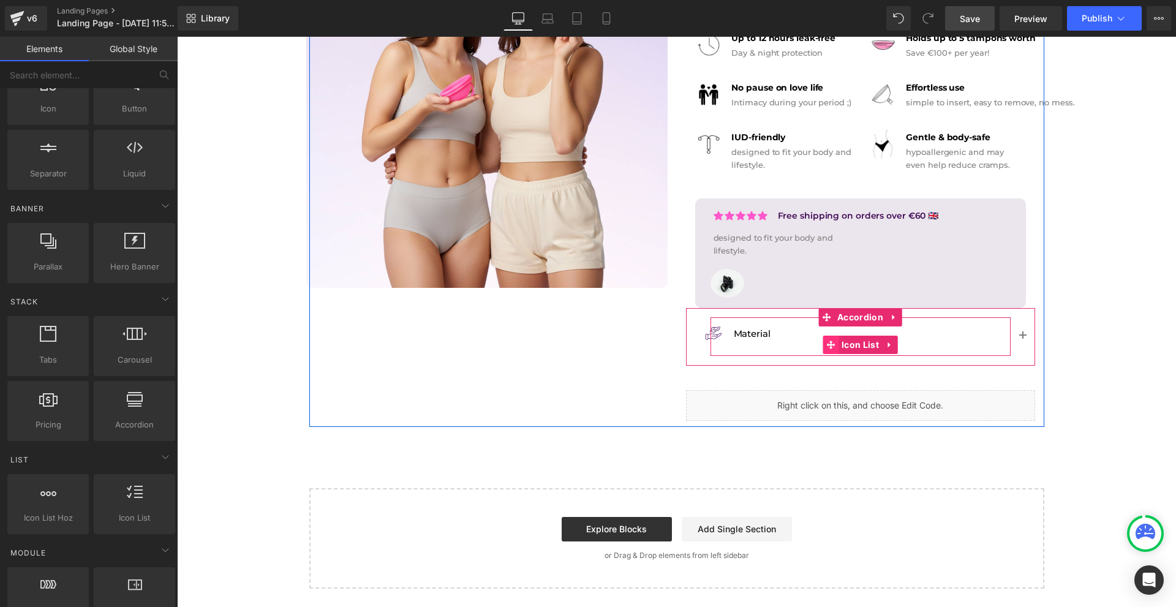
click at [833, 350] on span at bounding box center [831, 345] width 16 height 18
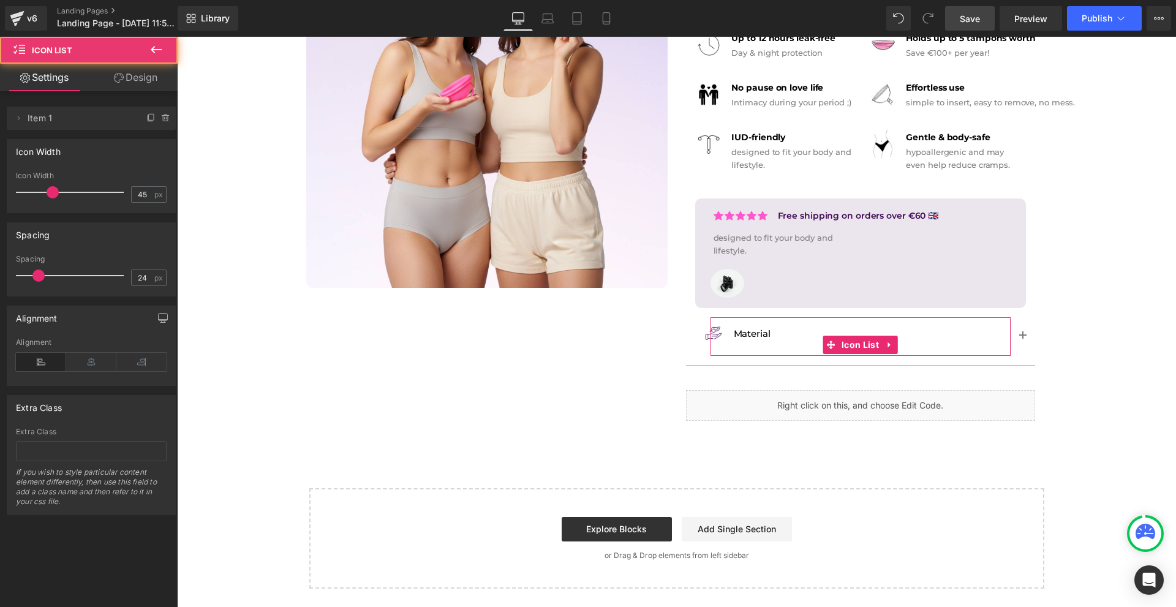
click at [152, 81] on link "Design" at bounding box center [135, 78] width 89 height 28
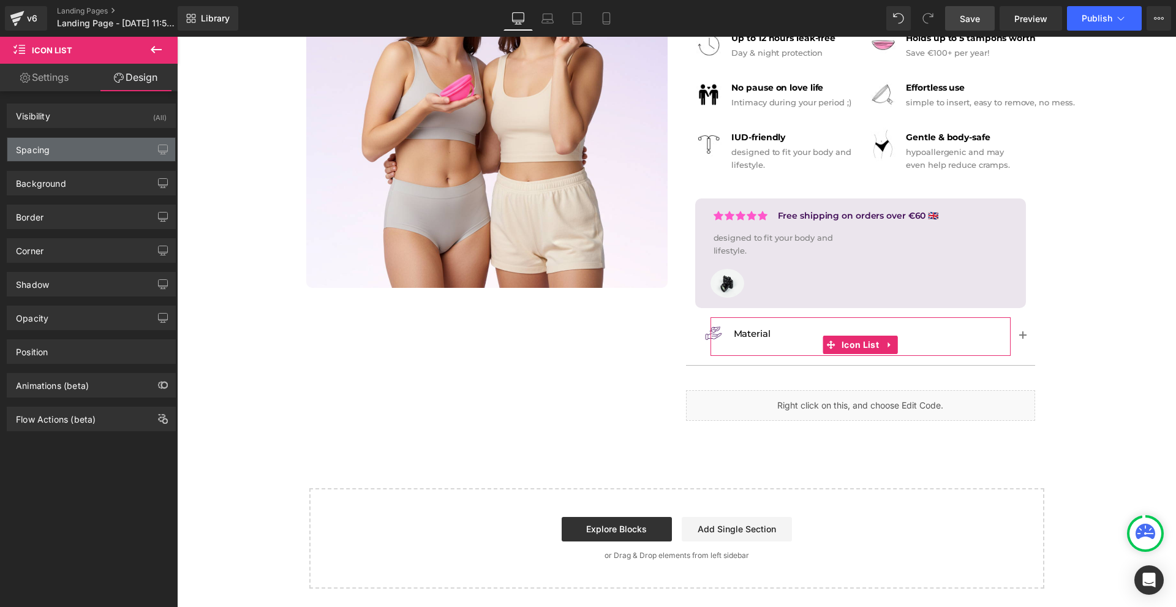
click at [83, 141] on div "Spacing" at bounding box center [91, 149] width 168 height 23
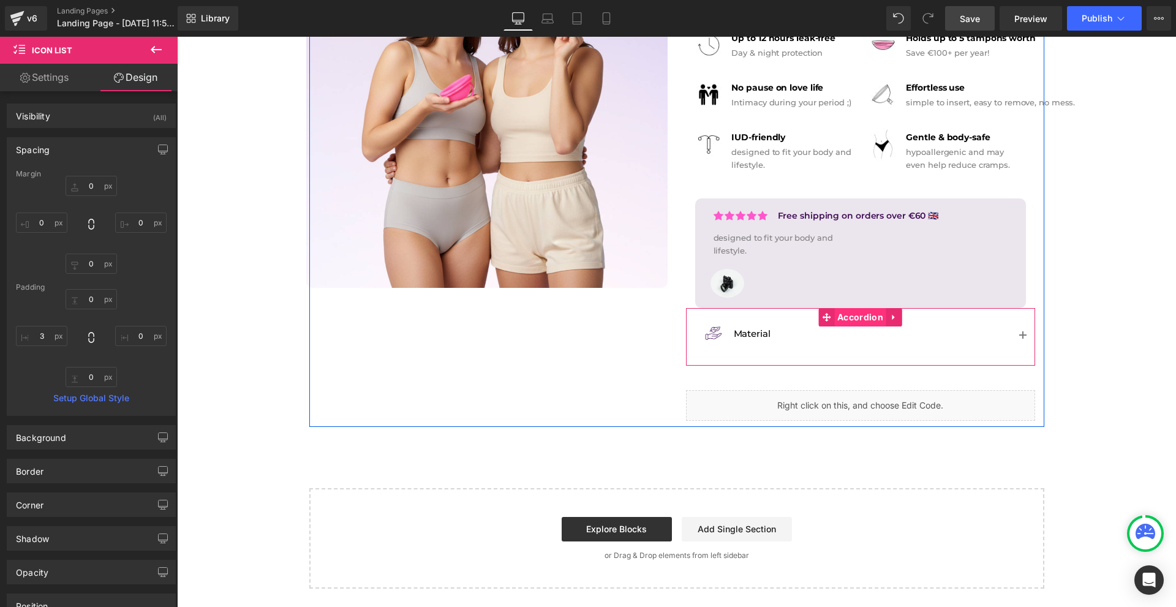
click at [857, 318] on span "Accordion" at bounding box center [860, 317] width 52 height 18
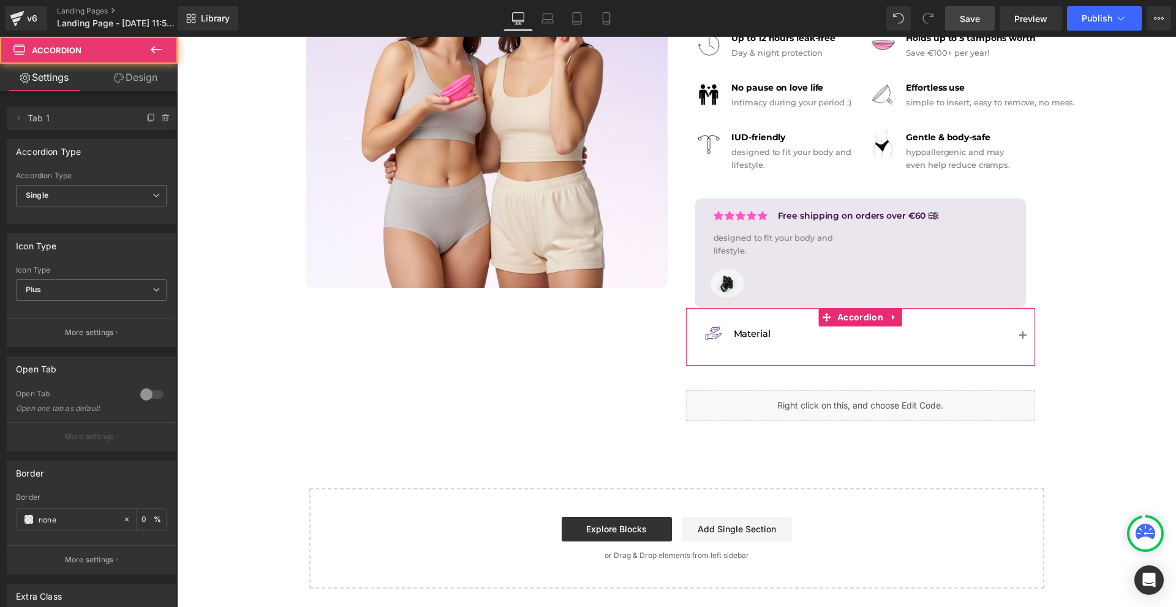
click at [143, 79] on link "Design" at bounding box center [135, 78] width 89 height 28
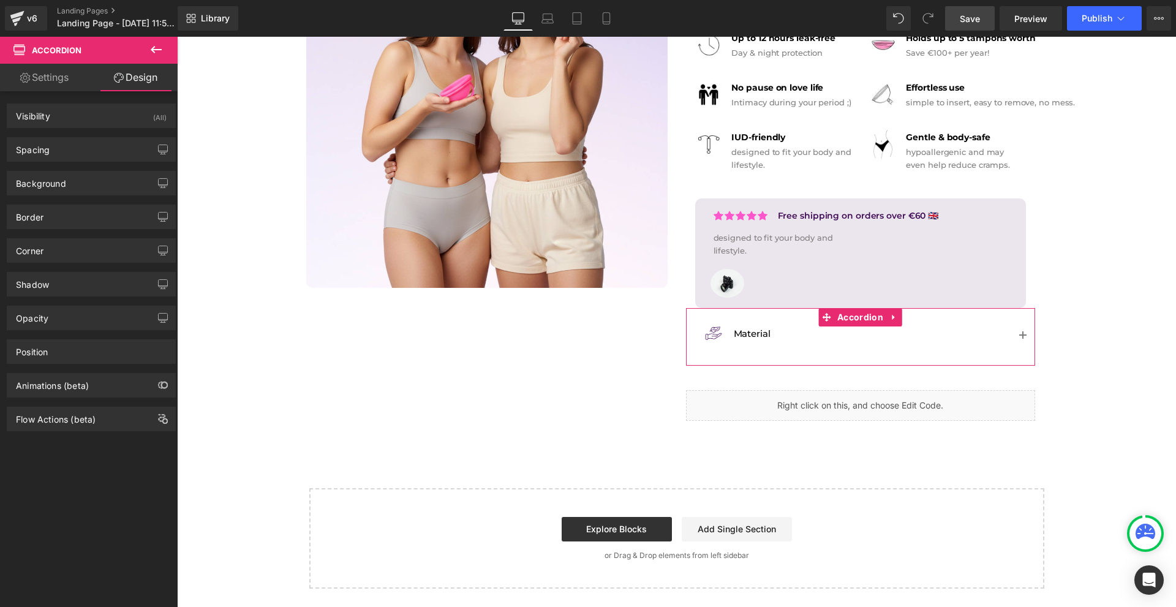
drag, startPoint x: 62, startPoint y: 156, endPoint x: 67, endPoint y: 175, distance: 20.4
click at [62, 156] on div "Spacing" at bounding box center [91, 149] width 168 height 23
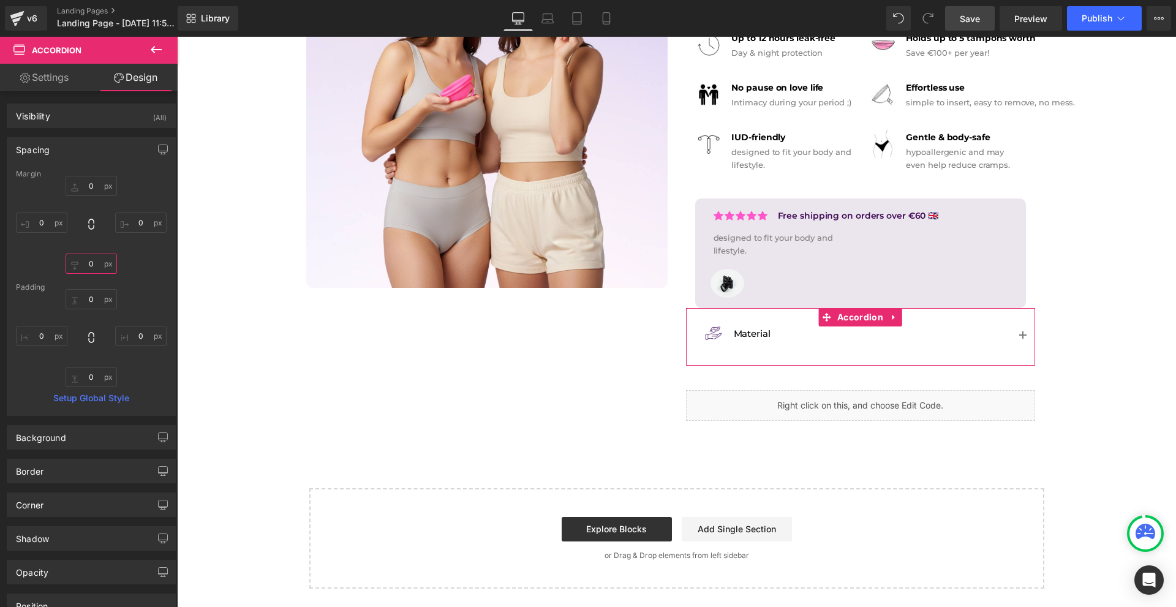
click at [101, 273] on input "0" at bounding box center [91, 264] width 51 height 20
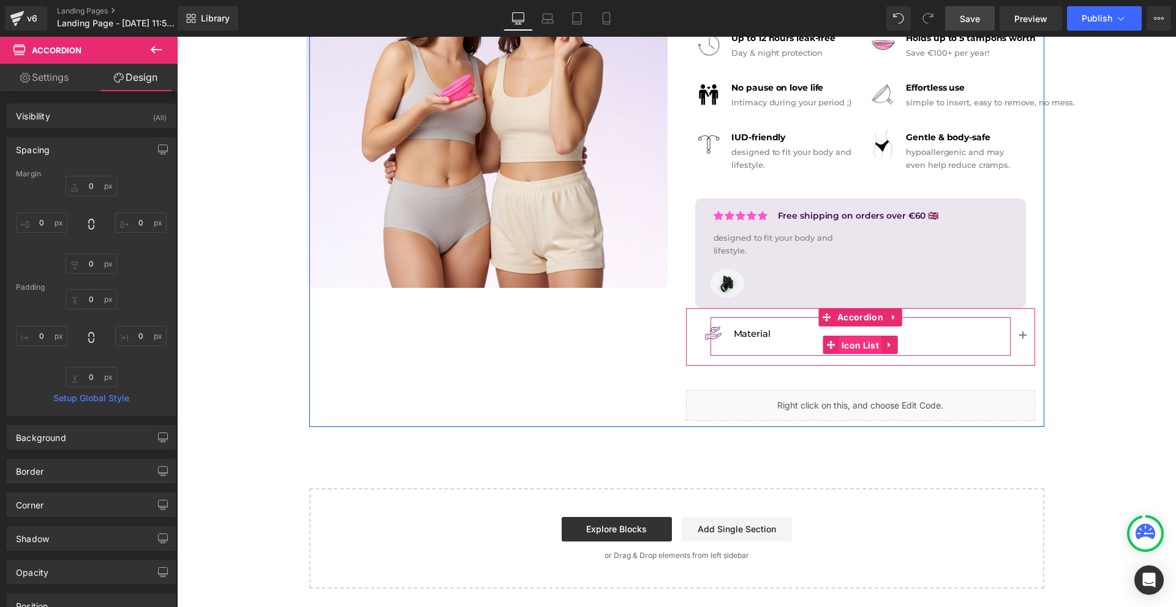
click at [860, 341] on span "Icon List" at bounding box center [859, 345] width 43 height 18
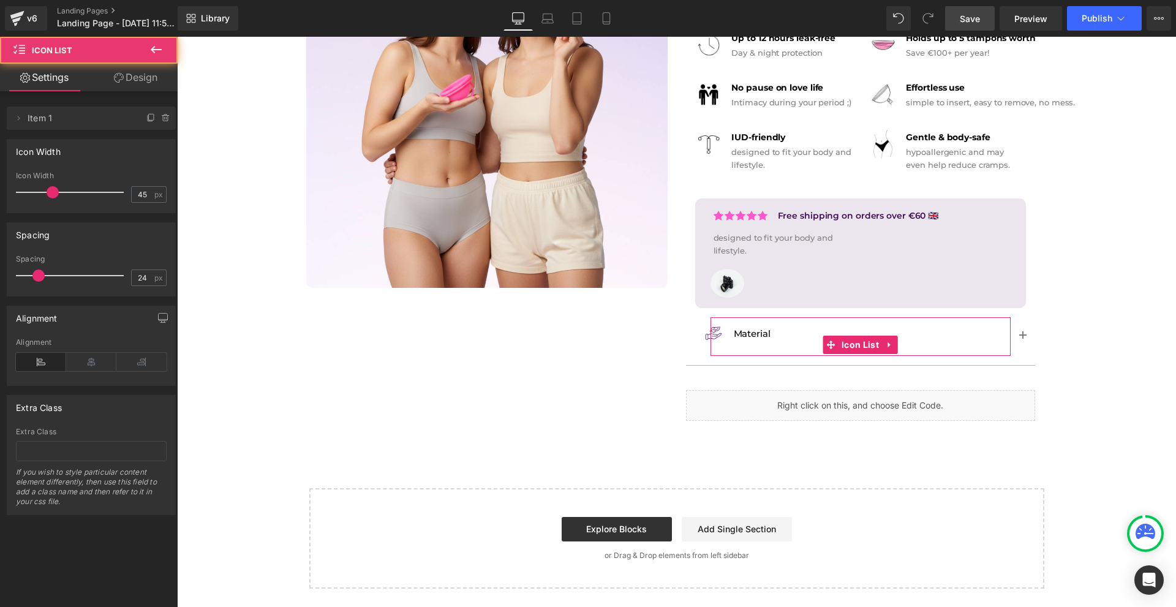
click at [133, 79] on link "Design" at bounding box center [135, 78] width 89 height 28
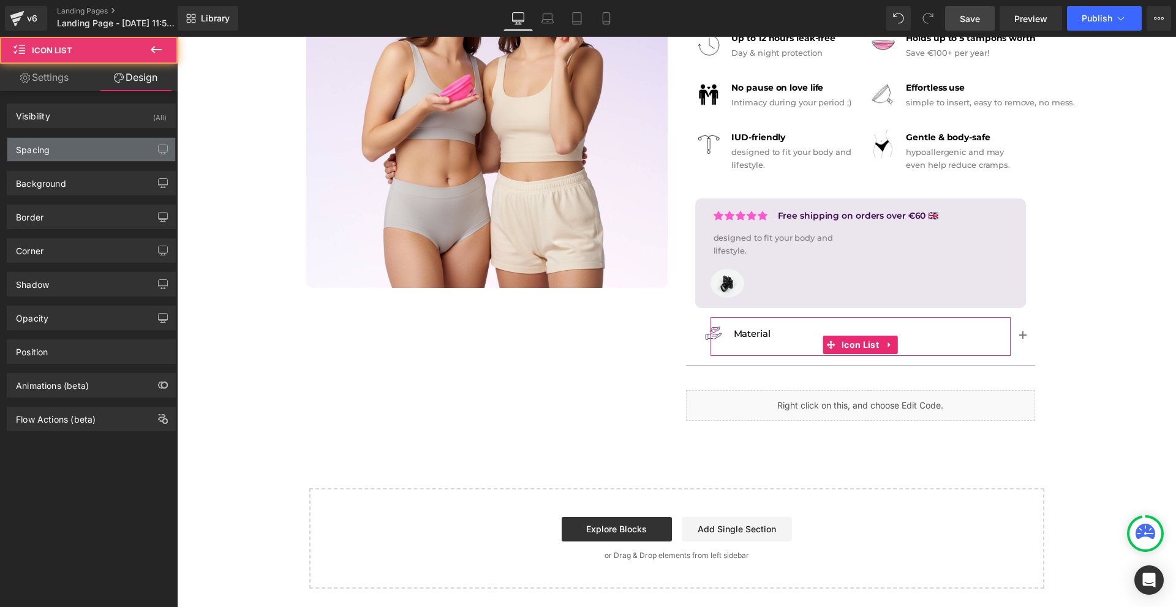
click at [76, 142] on div "Spacing" at bounding box center [91, 149] width 168 height 23
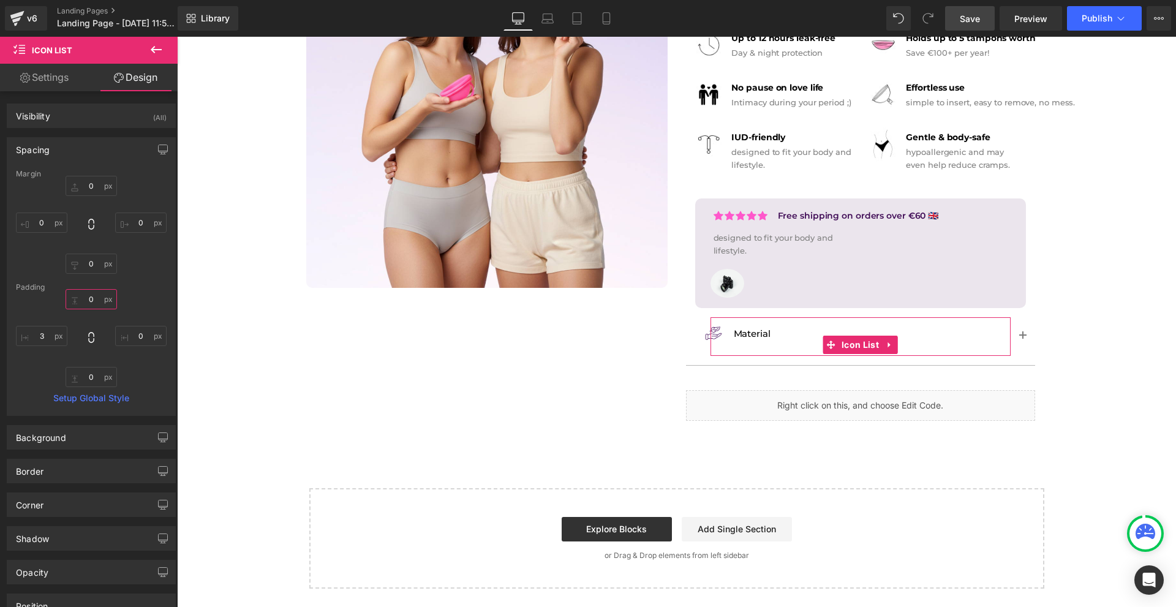
click at [101, 295] on input "0" at bounding box center [91, 299] width 51 height 20
click at [105, 266] on input "0" at bounding box center [91, 264] width 51 height 20
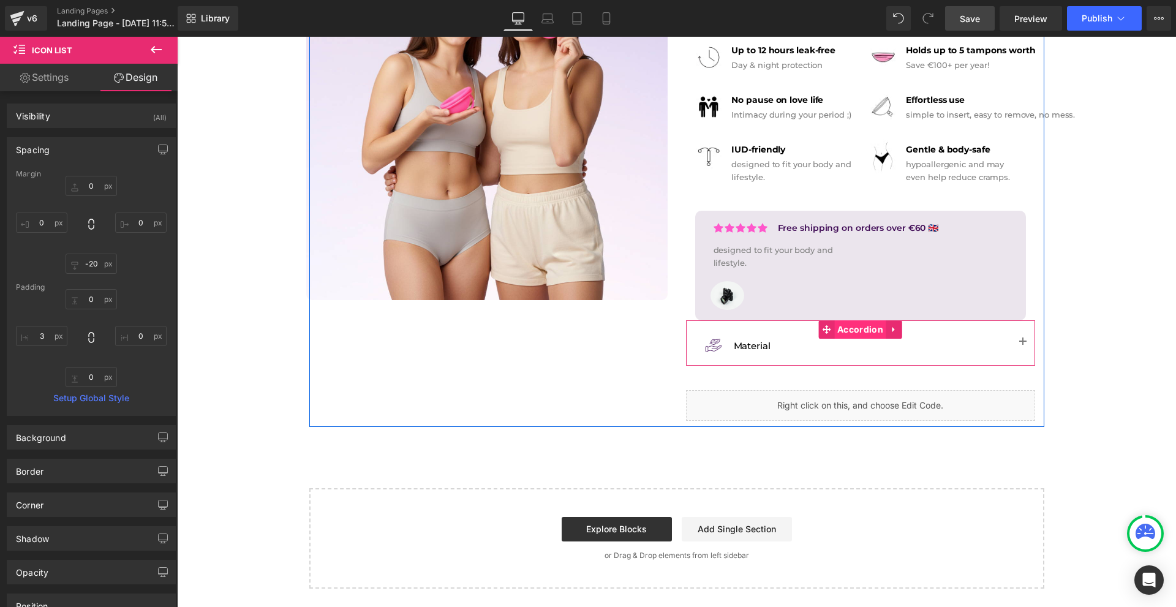
click at [846, 326] on span "Accordion" at bounding box center [860, 329] width 52 height 18
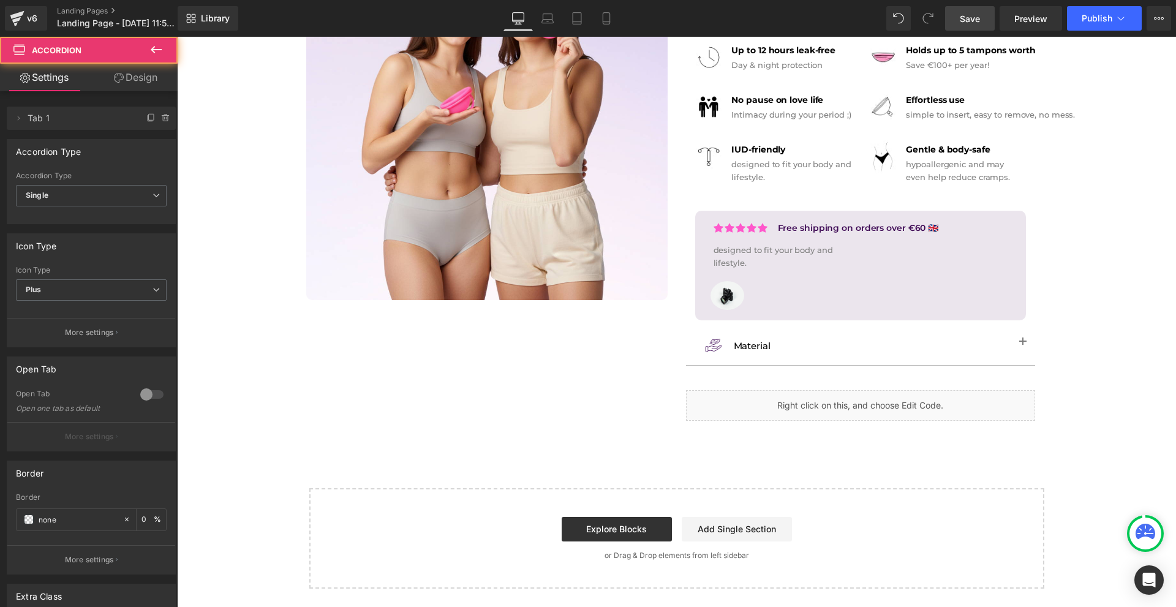
click at [1023, 345] on span "button" at bounding box center [1023, 345] width 0 height 0
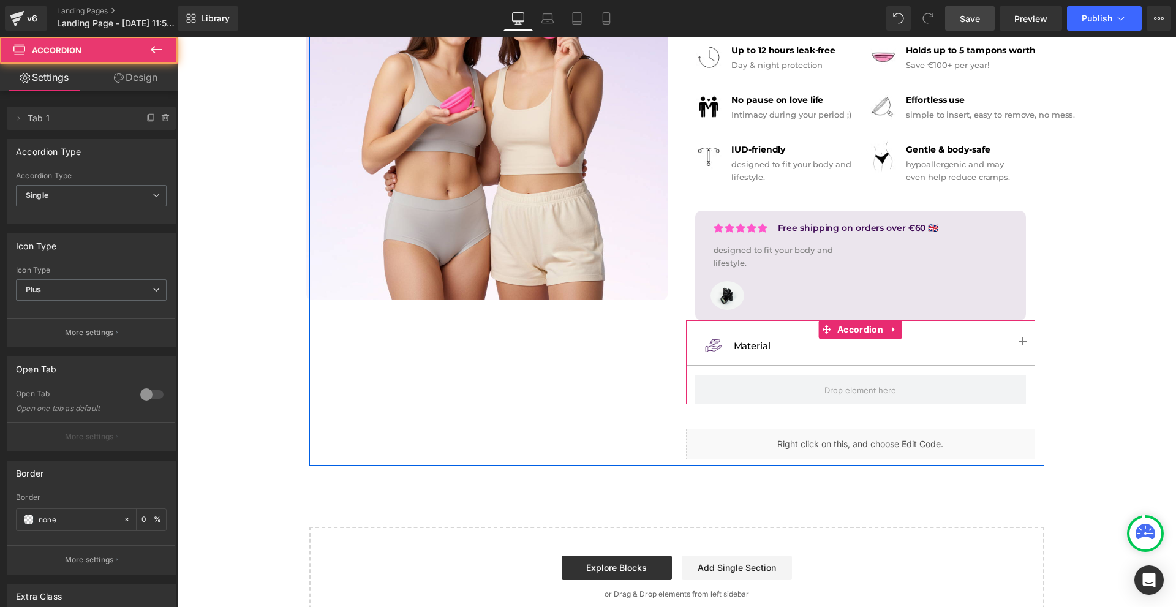
click at [1023, 345] on span "button" at bounding box center [1023, 345] width 0 height 0
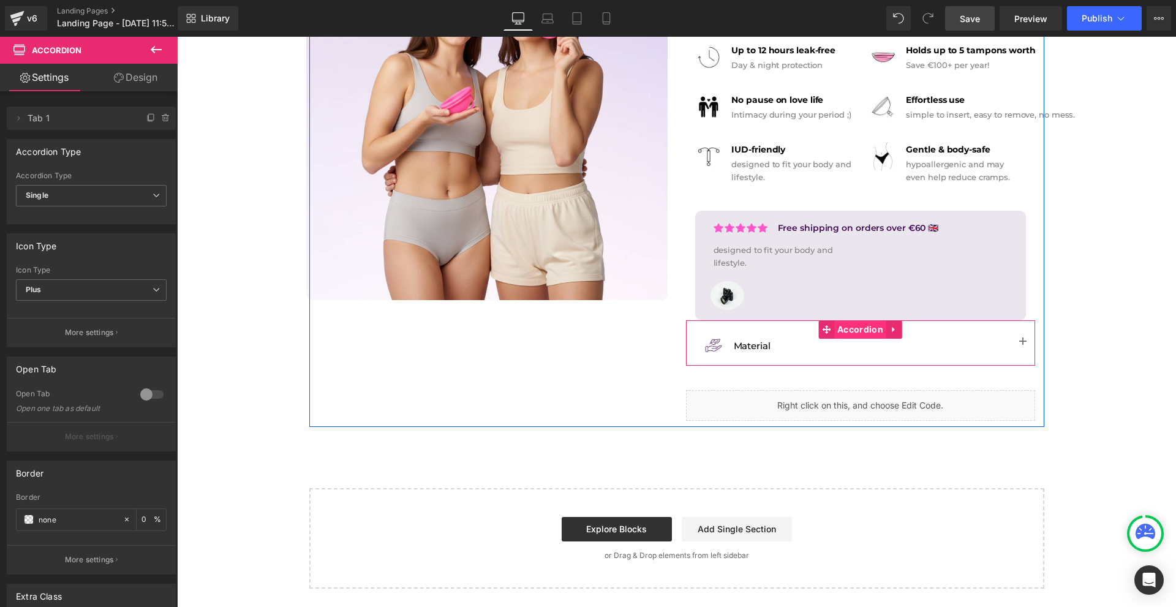
click at [865, 326] on span "Accordion" at bounding box center [860, 329] width 52 height 18
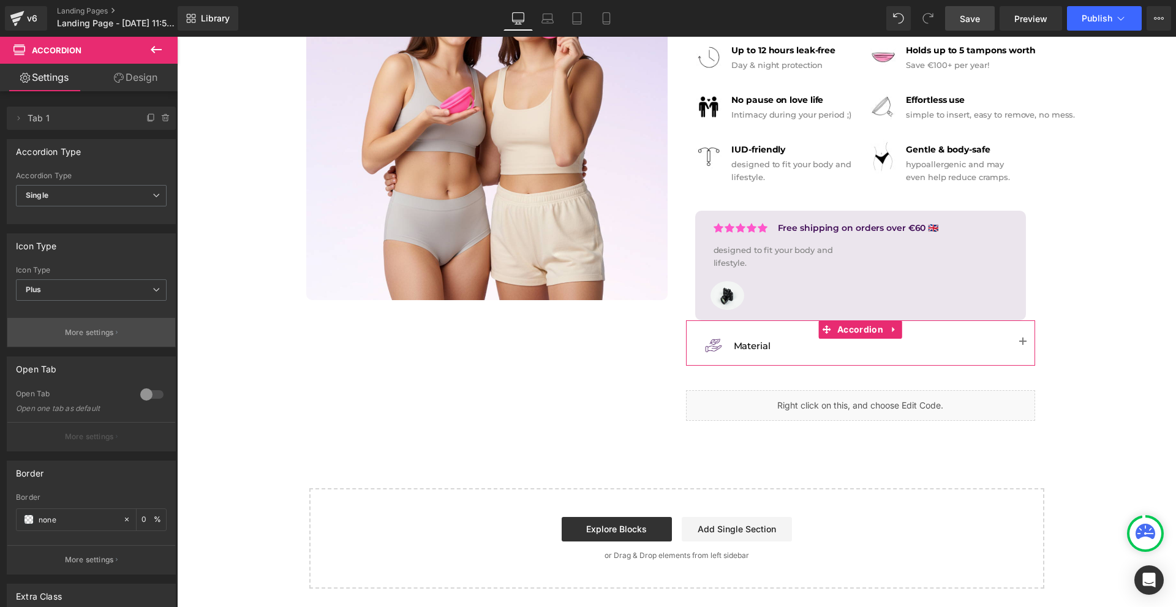
click at [87, 334] on p "More settings" at bounding box center [89, 332] width 49 height 11
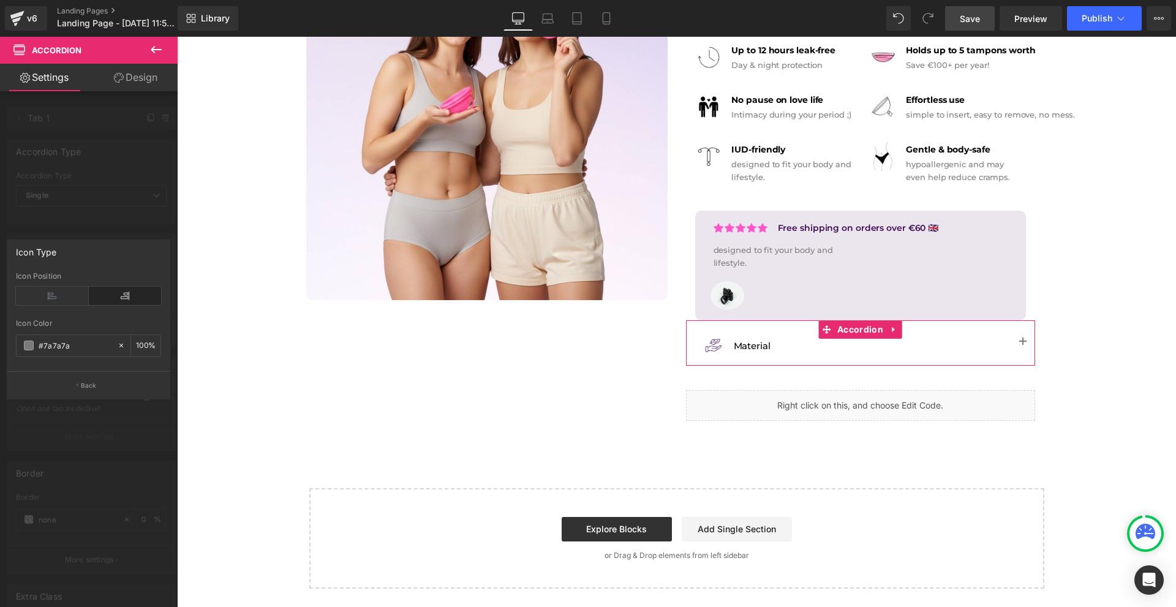
click at [96, 358] on div "Icon Color #7a7a7a 100 %" at bounding box center [88, 345] width 145 height 52
click at [92, 347] on input "#7a7a7a" at bounding box center [75, 345] width 73 height 13
click at [873, 346] on body "Image Row Icon Free shipping on orders over €60 Text Block Icon List Row Icon F…" at bounding box center [676, 205] width 999 height 803
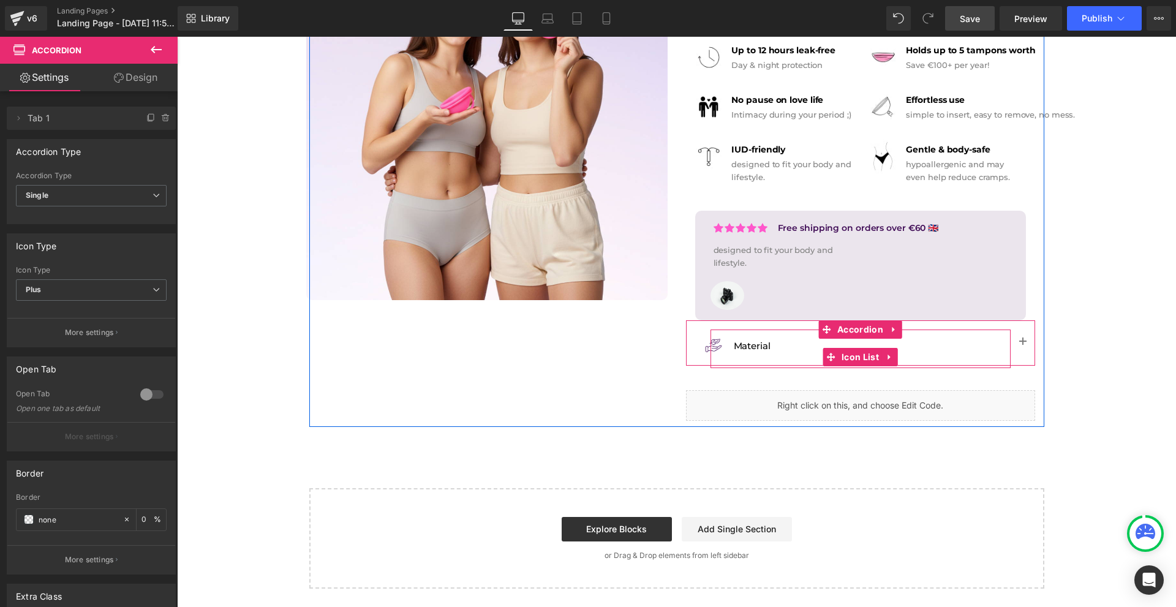
click at [853, 339] on li "Accordion" at bounding box center [852, 329] width 68 height 18
click at [854, 337] on span "Accordion" at bounding box center [860, 329] width 52 height 18
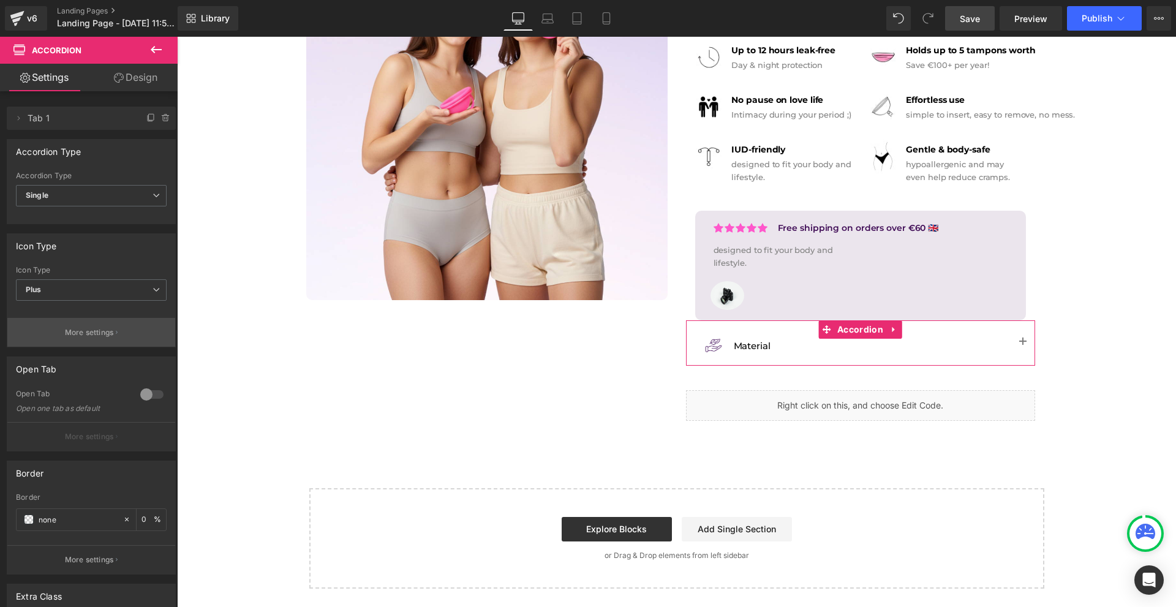
click at [83, 334] on p "More settings" at bounding box center [89, 332] width 49 height 11
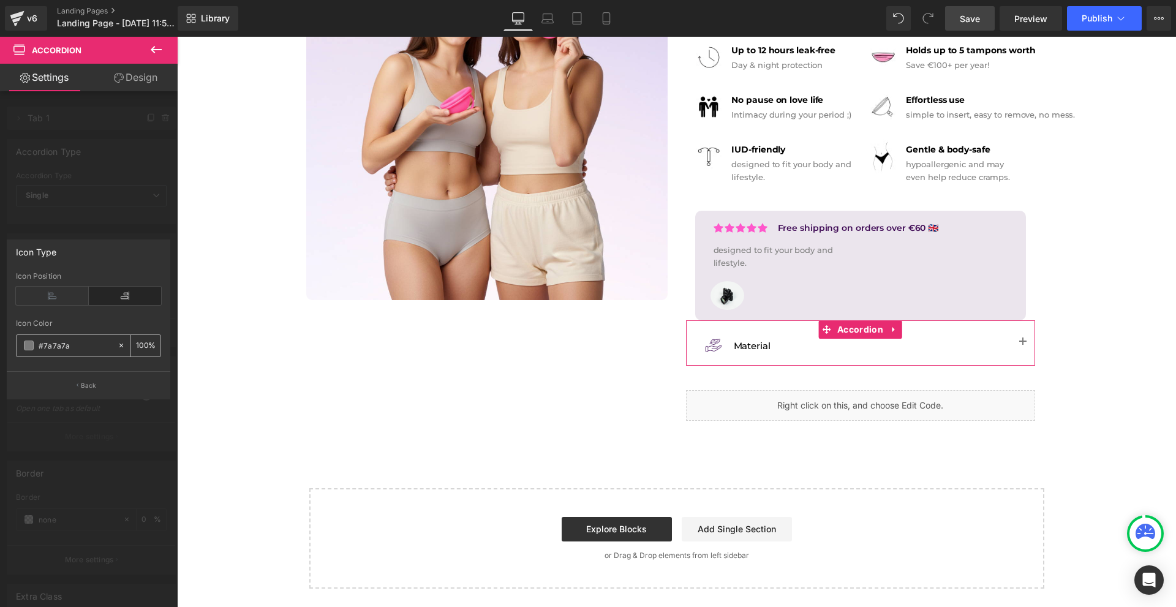
click at [80, 353] on div "#7a7a7a" at bounding box center [67, 345] width 100 height 21
click at [80, 346] on input "#7a7a7a" at bounding box center [75, 345] width 73 height 13
click at [96, 222] on div at bounding box center [89, 325] width 178 height 576
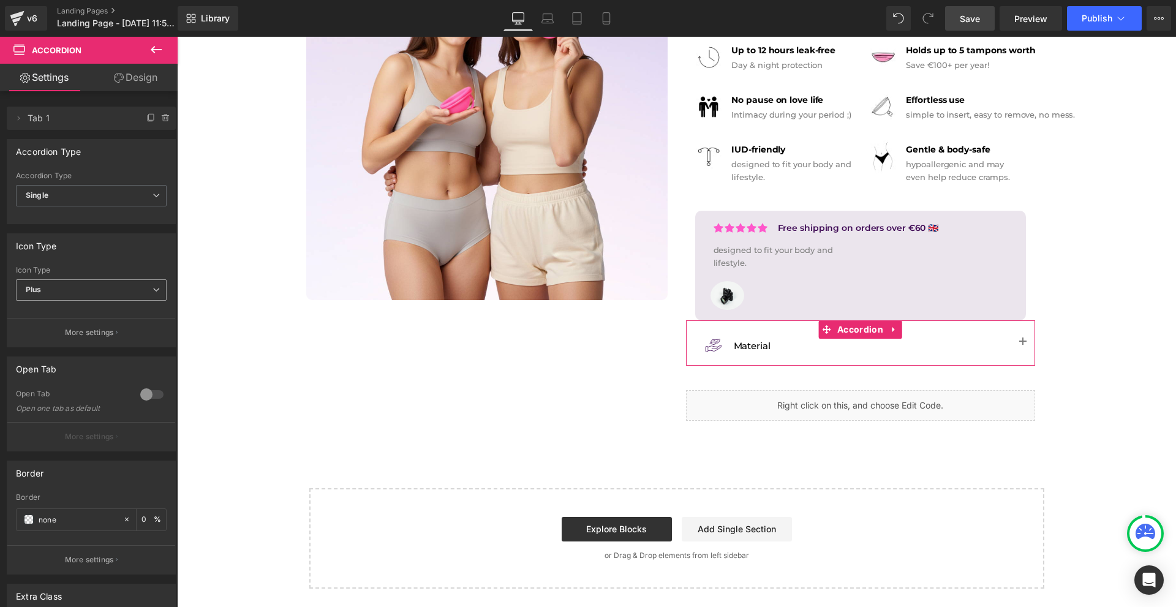
click at [72, 289] on span "Plus" at bounding box center [91, 289] width 151 height 21
click at [71, 289] on span "Plus" at bounding box center [89, 289] width 146 height 21
click at [85, 336] on p "More settings" at bounding box center [89, 332] width 49 height 11
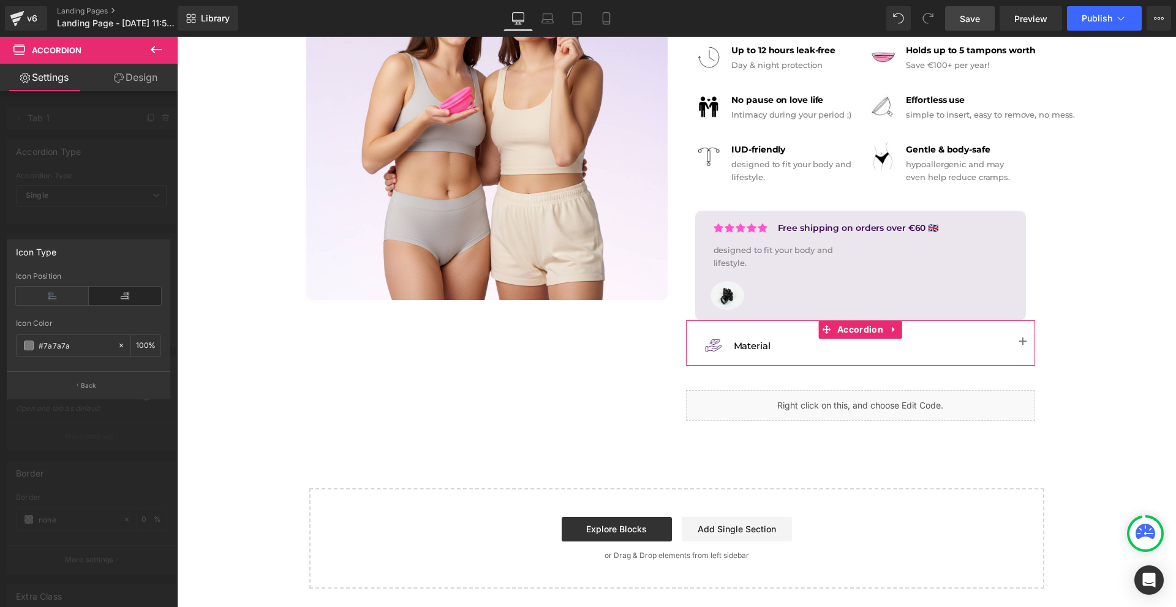
click at [79, 241] on div "Icon Type" at bounding box center [88, 251] width 162 height 23
click at [79, 206] on div at bounding box center [89, 325] width 178 height 576
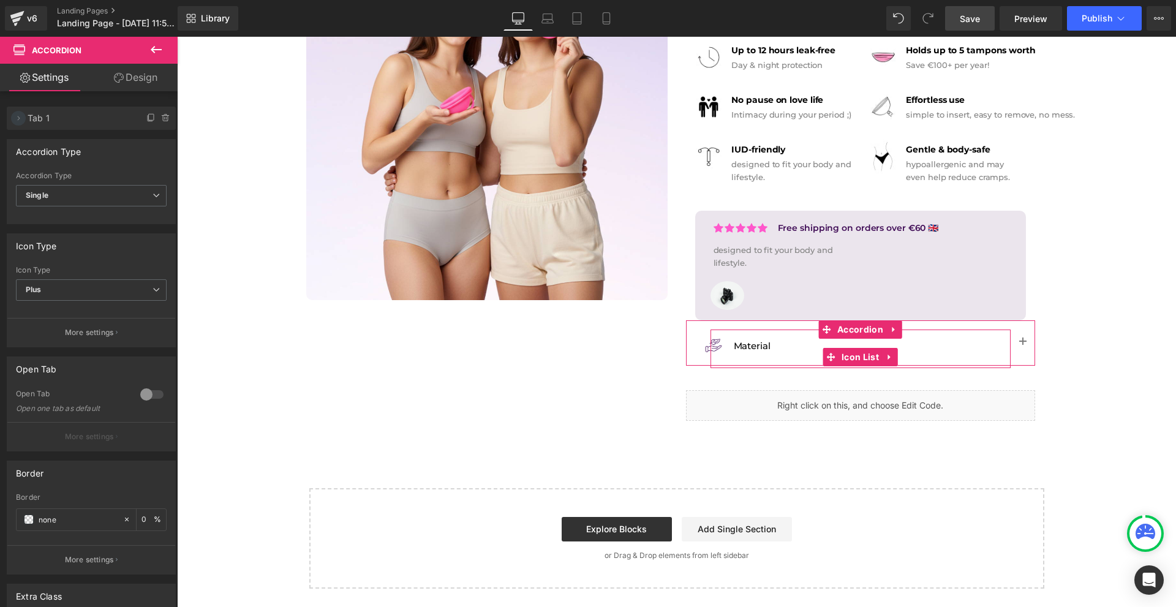
click at [15, 115] on icon at bounding box center [18, 118] width 10 height 10
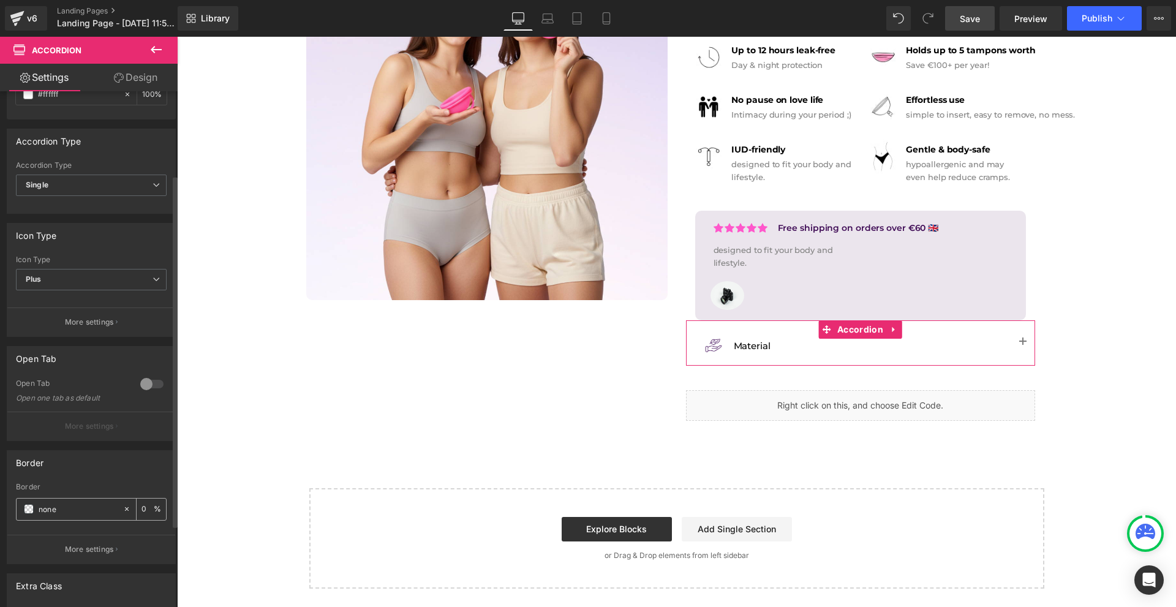
scroll to position [184, 0]
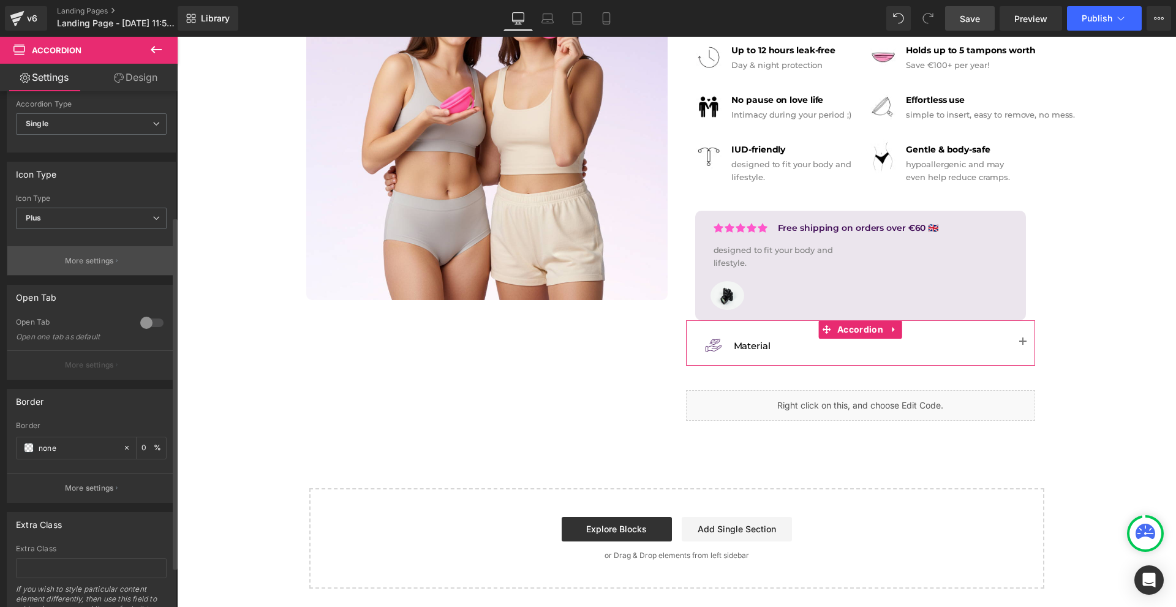
click at [85, 263] on p "More settings" at bounding box center [89, 260] width 49 height 11
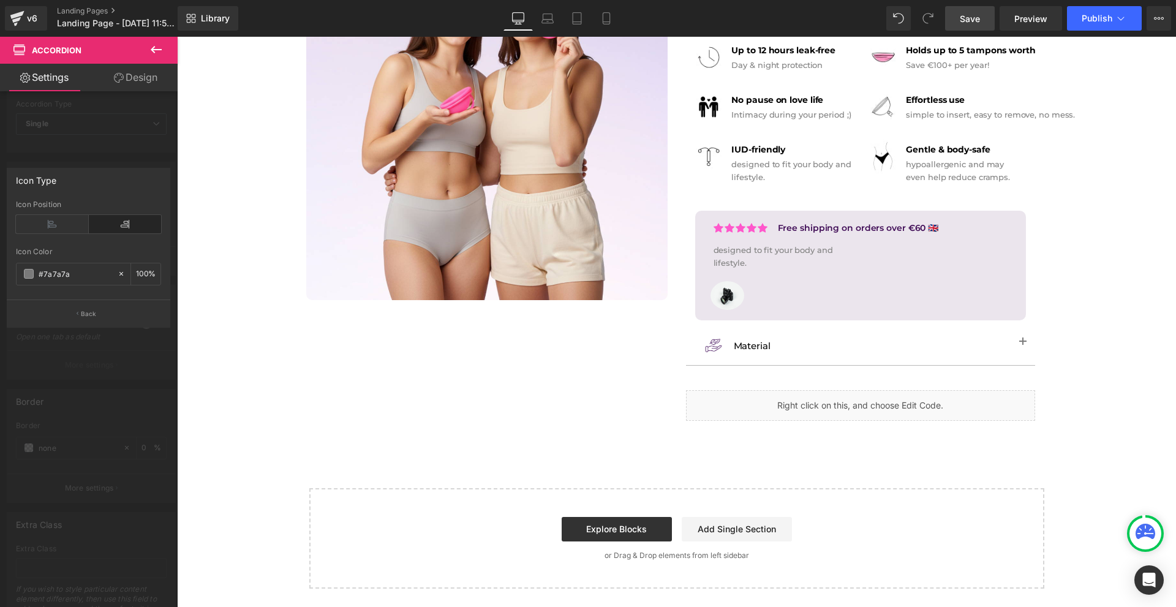
click at [1019, 339] on body "Image Row Icon Free shipping on orders over €60 Text Block Icon List Row Icon F…" at bounding box center [676, 205] width 999 height 803
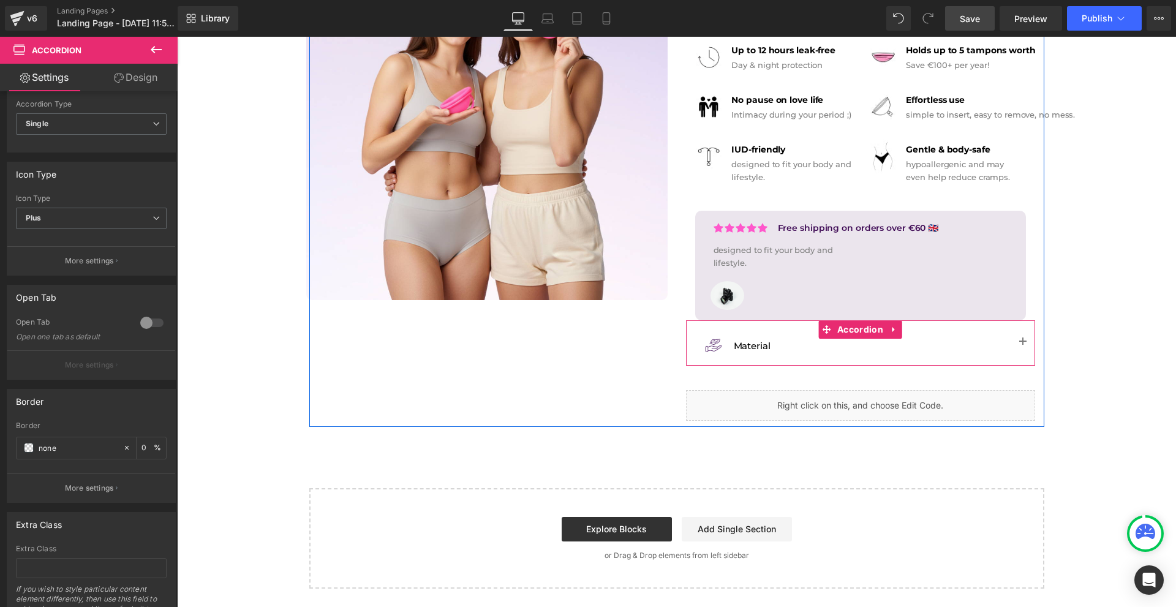
click at [1022, 346] on button "button" at bounding box center [1023, 342] width 24 height 45
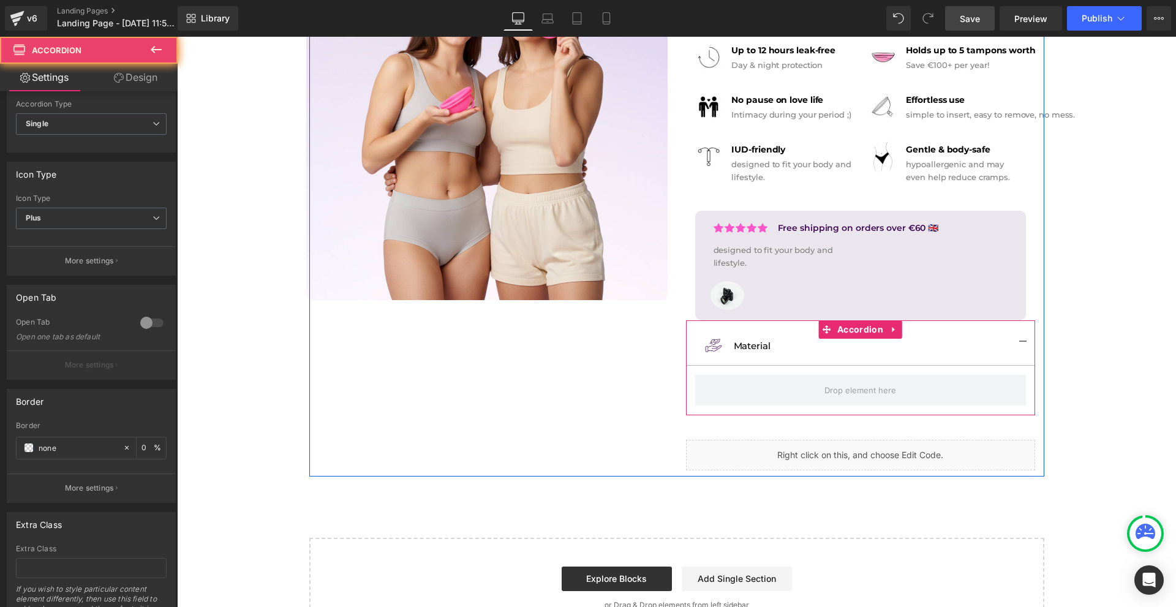
click at [1022, 347] on button "button" at bounding box center [1023, 342] width 24 height 45
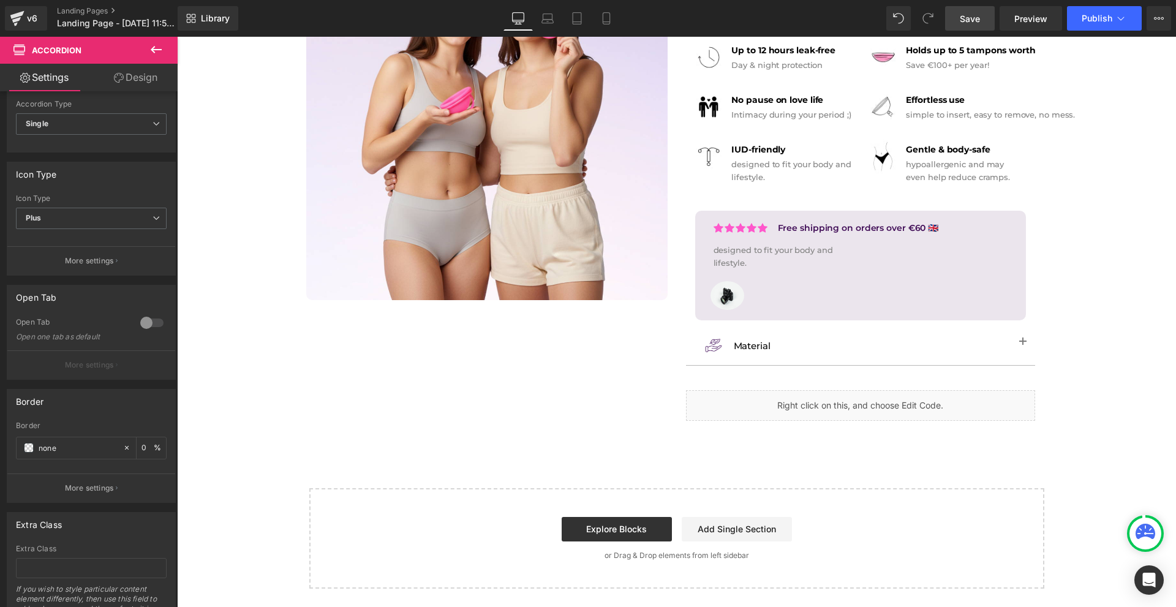
scroll to position [110, 0]
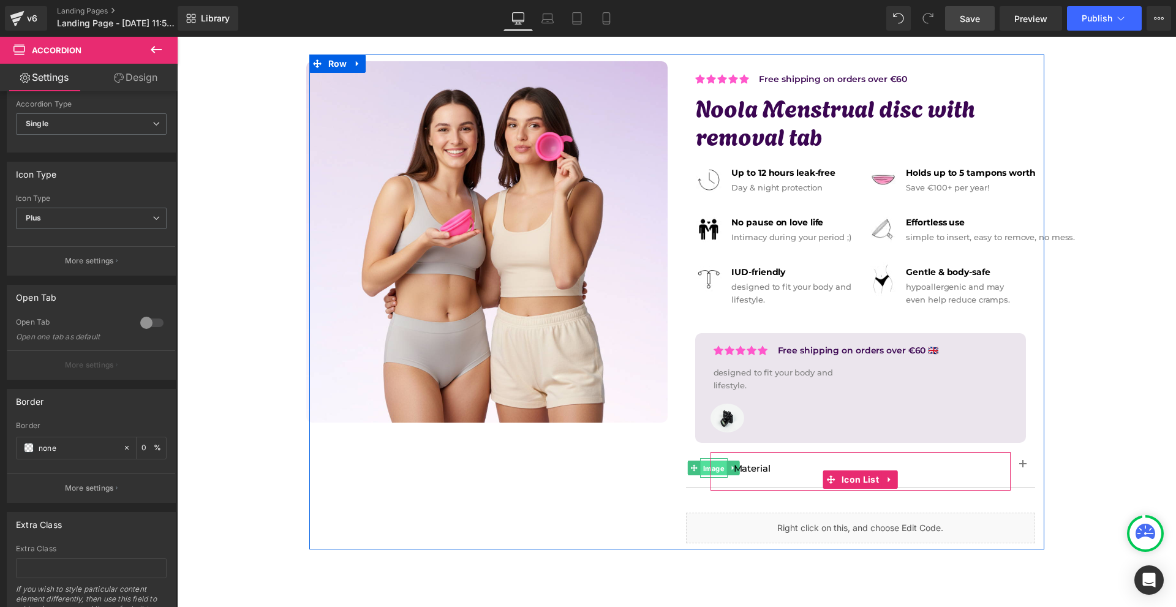
click at [714, 473] on span "Image" at bounding box center [714, 468] width 26 height 15
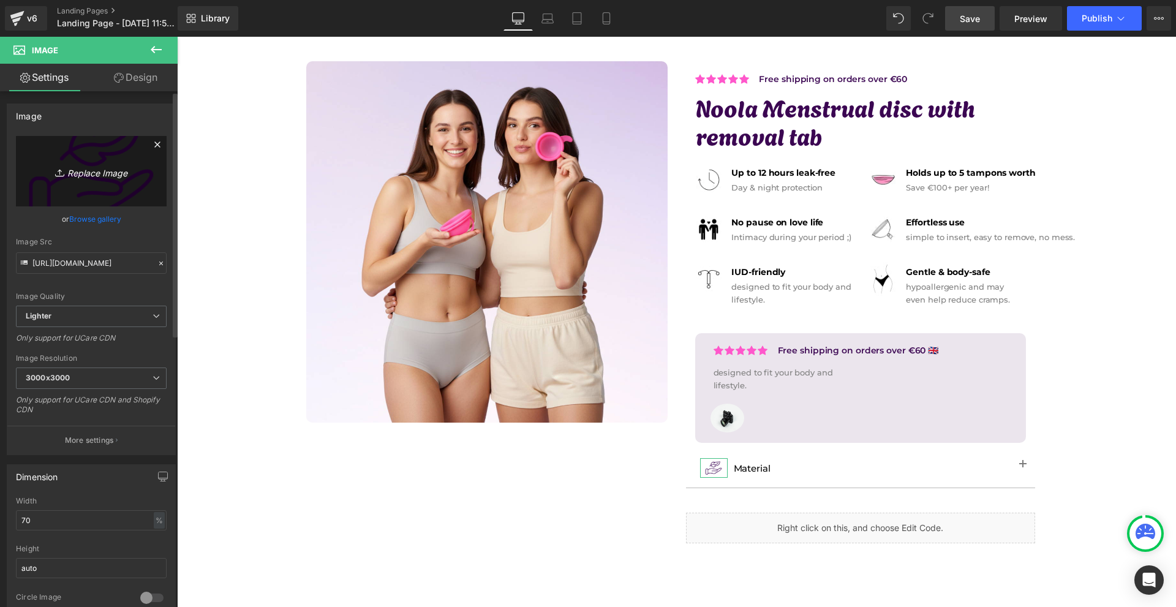
click at [139, 167] on link "Replace Image" at bounding box center [91, 171] width 151 height 70
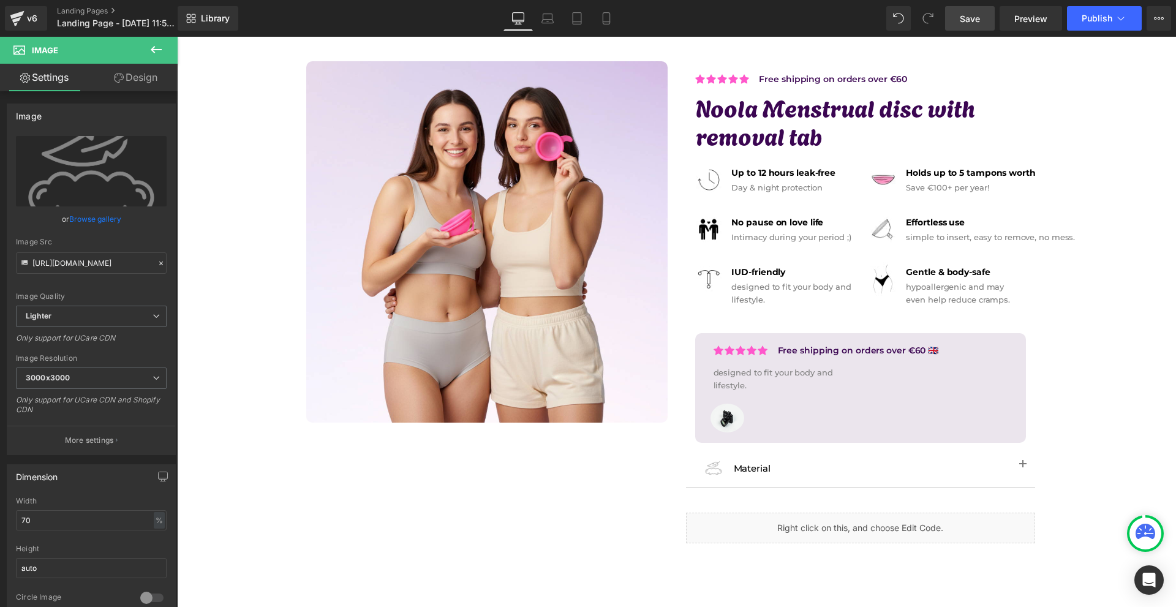
scroll to position [233, 0]
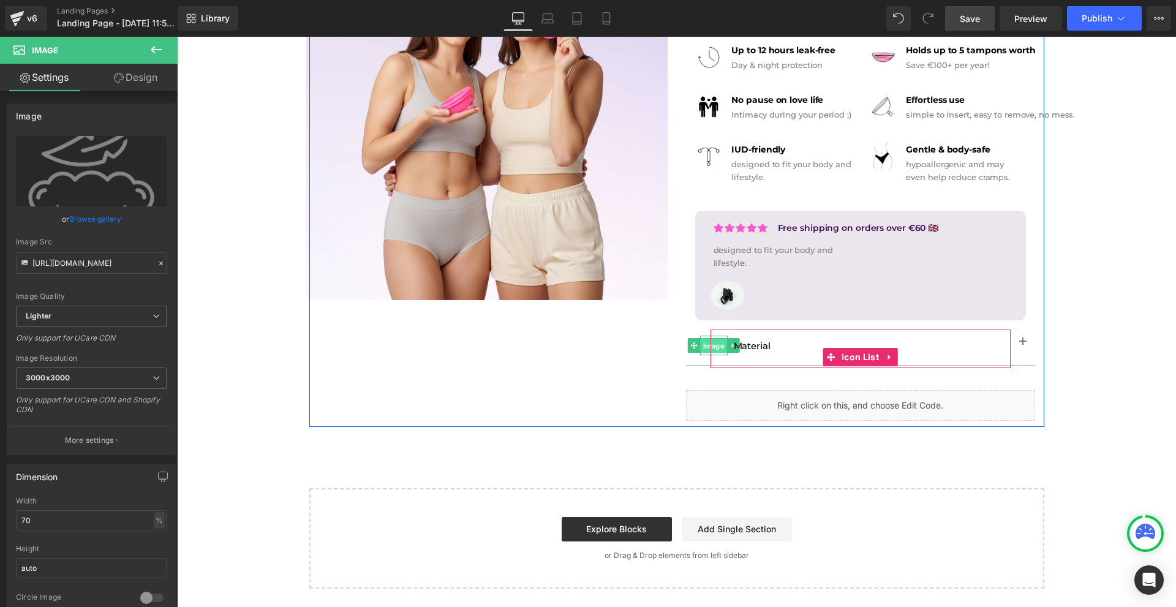
click at [713, 348] on span "Image" at bounding box center [714, 346] width 26 height 15
click at [850, 326] on span "Accordion" at bounding box center [860, 329] width 52 height 18
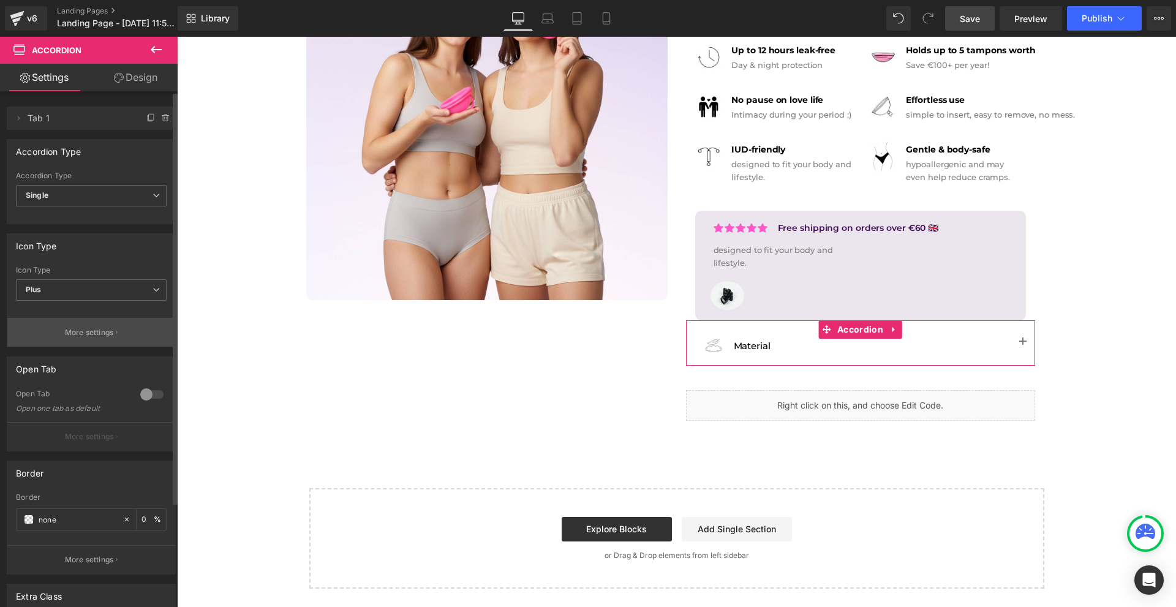
click at [81, 328] on p "More settings" at bounding box center [89, 332] width 49 height 11
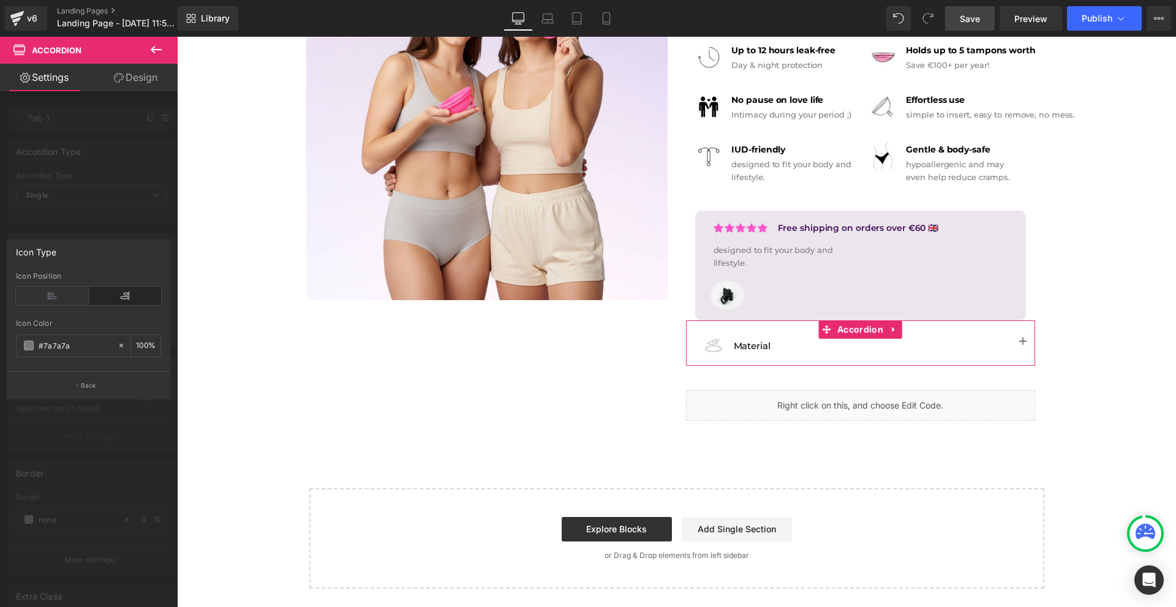
click at [82, 214] on div at bounding box center [89, 325] width 178 height 576
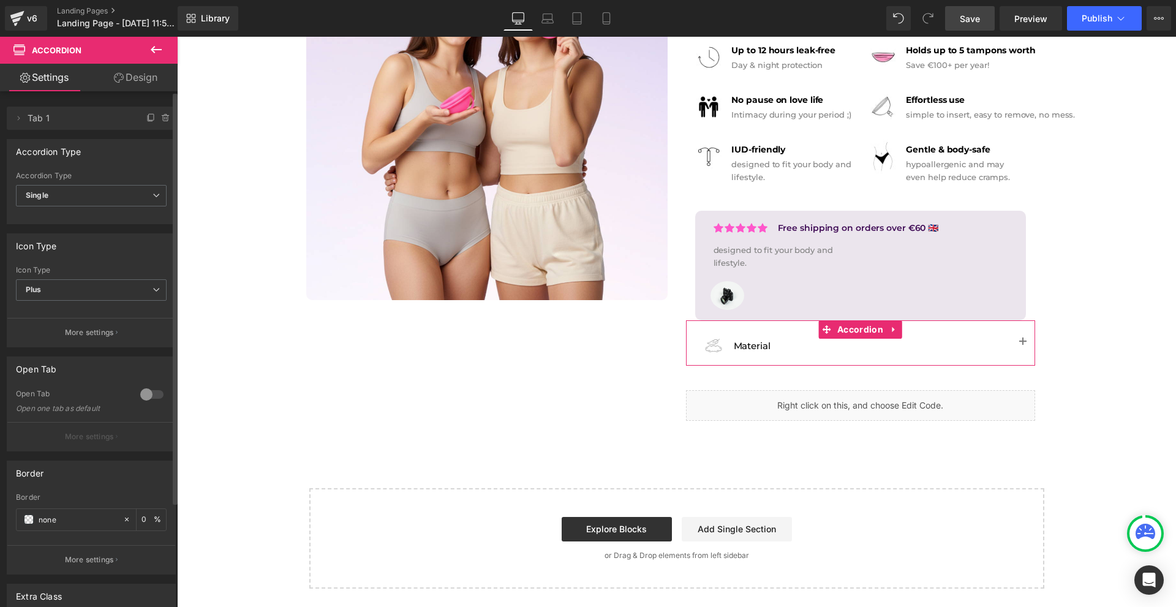
scroll to position [122, 0]
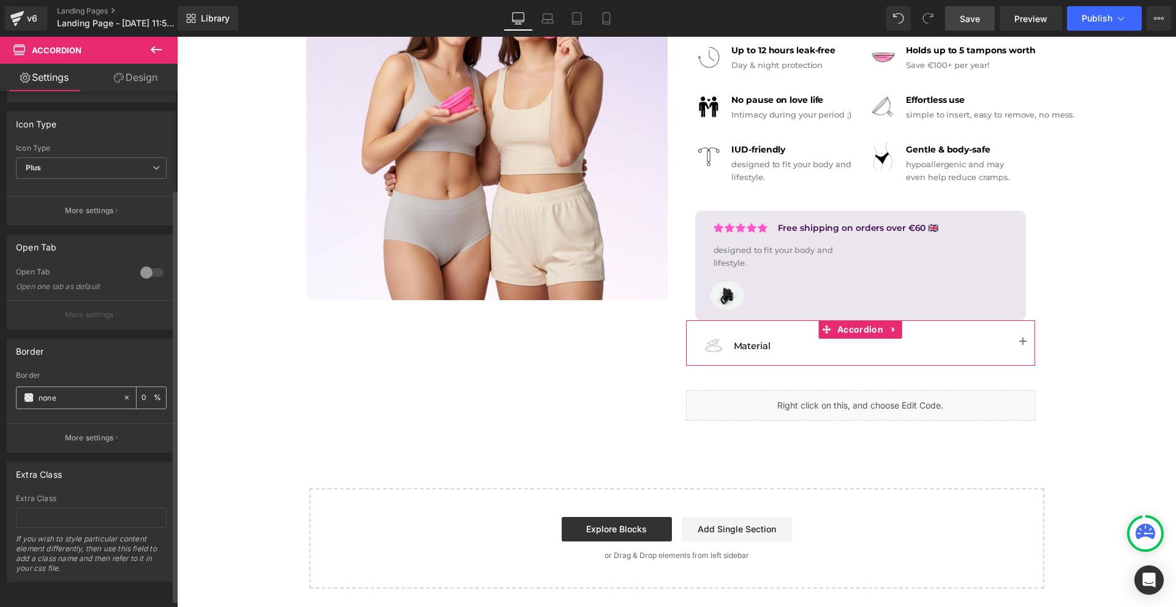
click at [26, 398] on span at bounding box center [29, 398] width 10 height 10
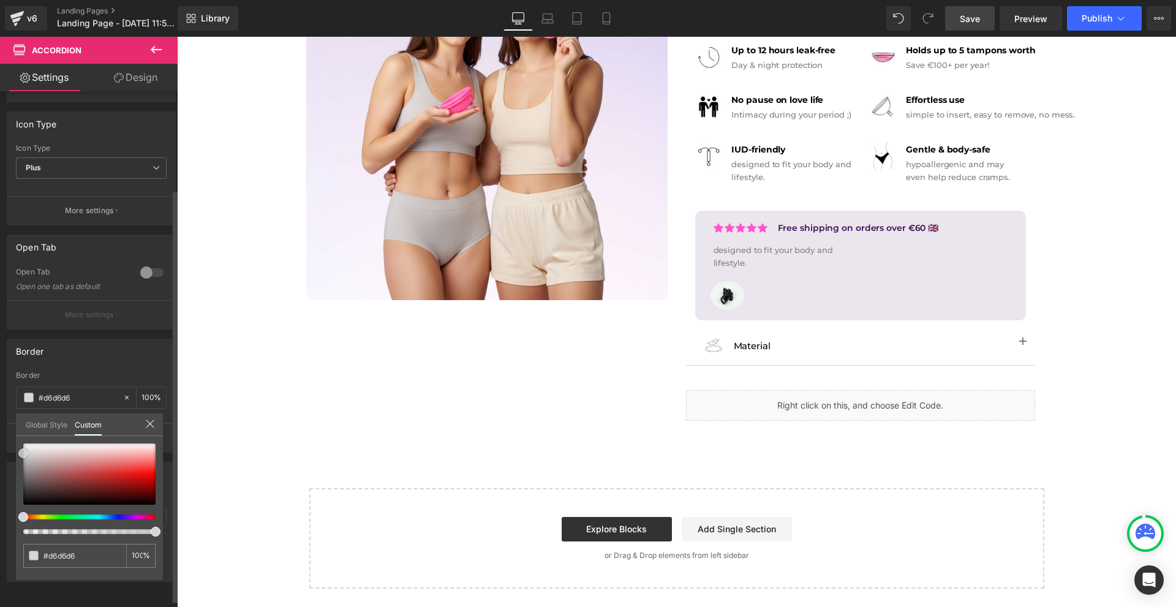
drag, startPoint x: 56, startPoint y: 465, endPoint x: 21, endPoint y: 453, distance: 36.8
click at [23, 453] on div at bounding box center [89, 473] width 132 height 61
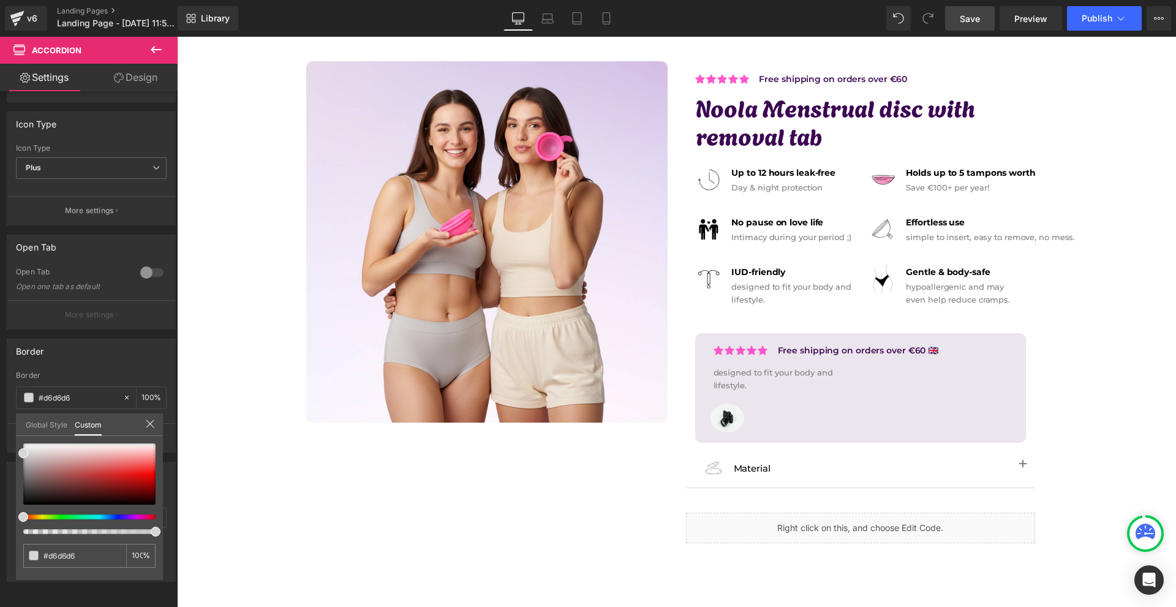
click at [1104, 375] on body "Image Row Icon Free shipping on orders over €60 Text Block Icon List Row Icon F…" at bounding box center [676, 328] width 999 height 803
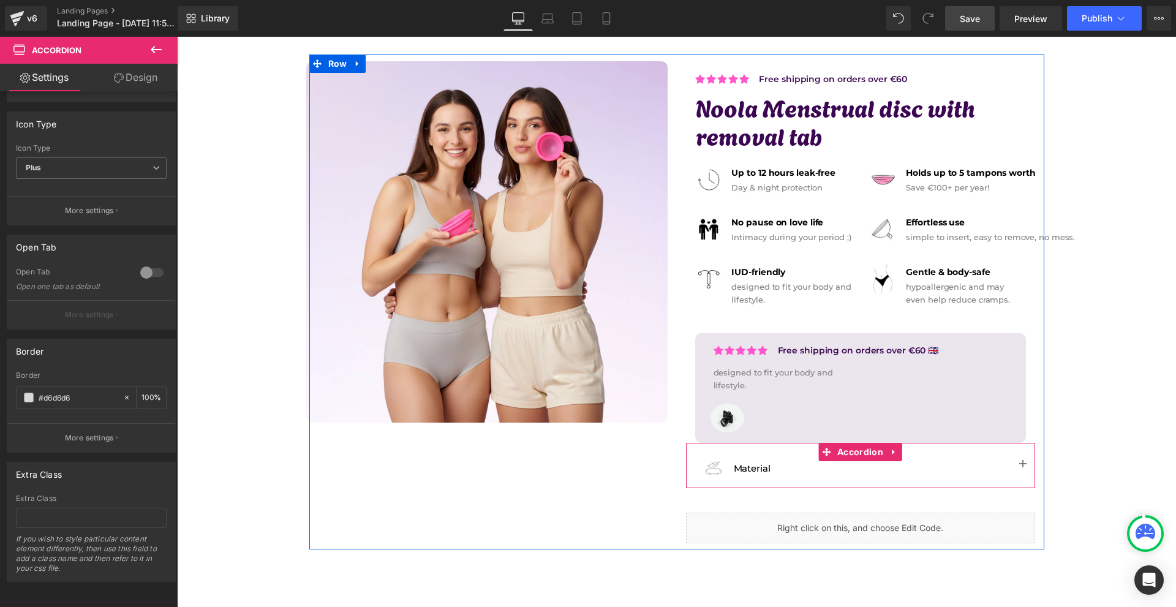
click at [1022, 461] on button "button" at bounding box center [1023, 465] width 24 height 45
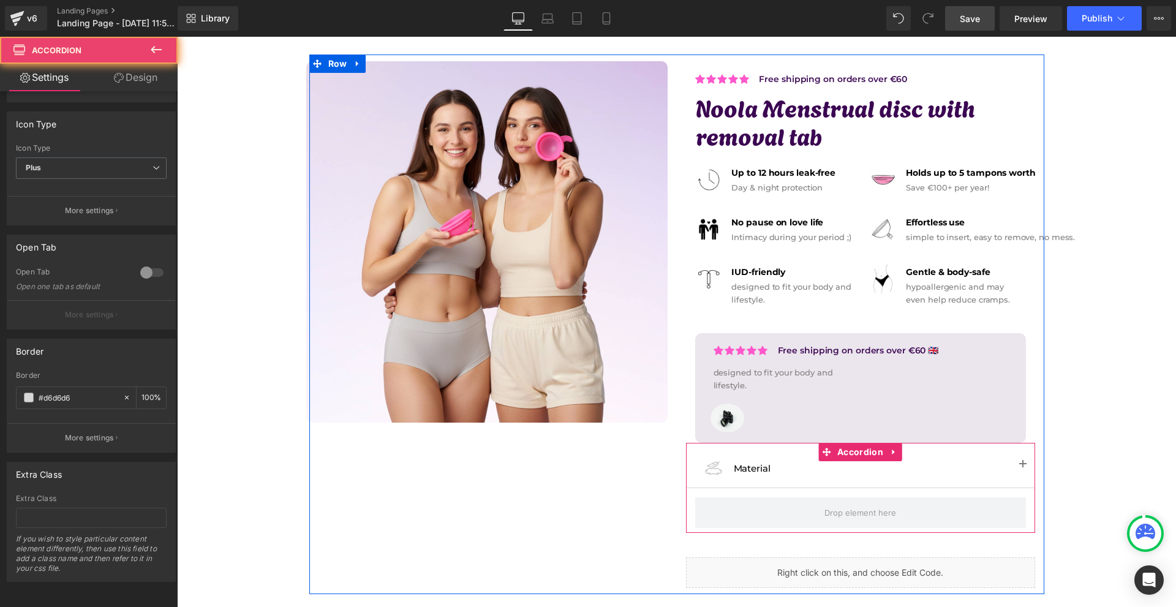
click at [1022, 461] on button "button" at bounding box center [1023, 465] width 24 height 45
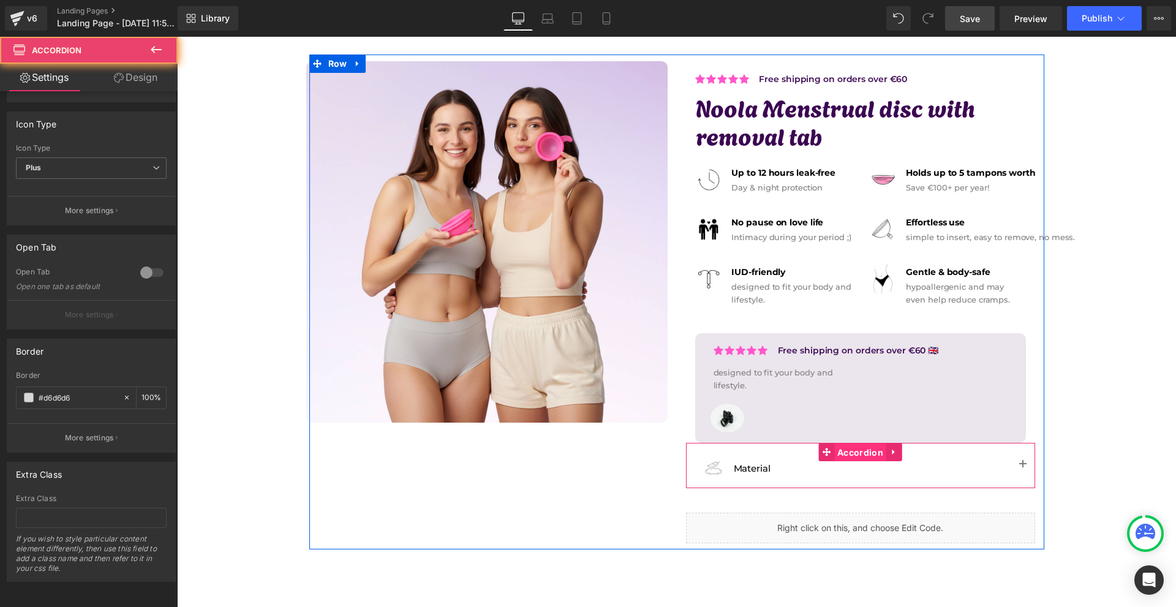
click at [856, 456] on span "Accordion" at bounding box center [860, 452] width 52 height 18
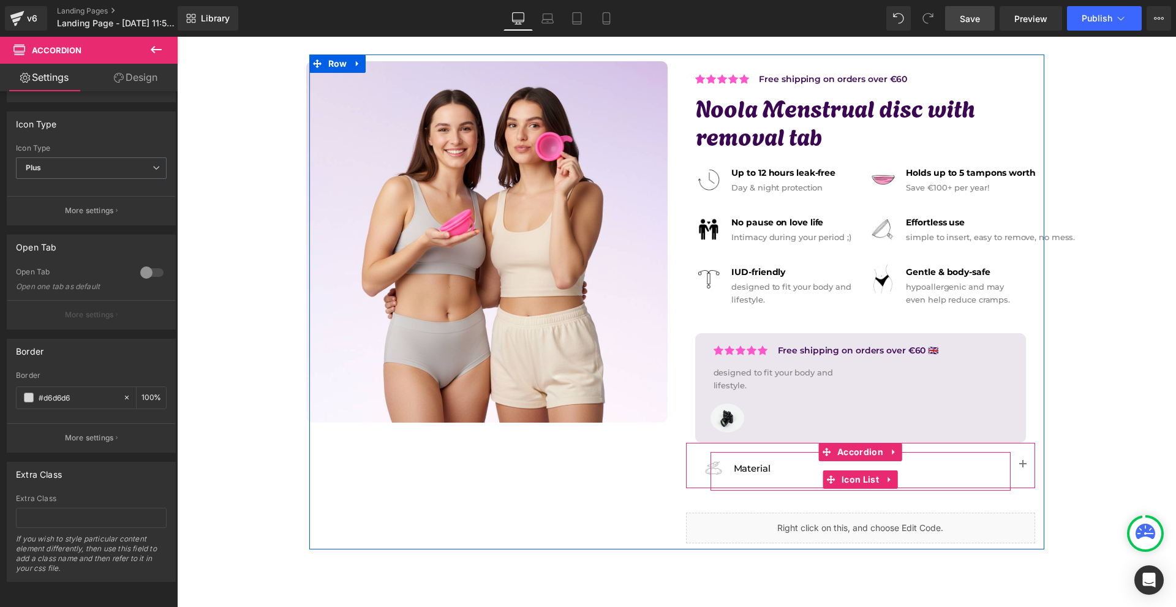
click at [835, 463] on div "Image Material Text Block" at bounding box center [861, 471] width 298 height 39
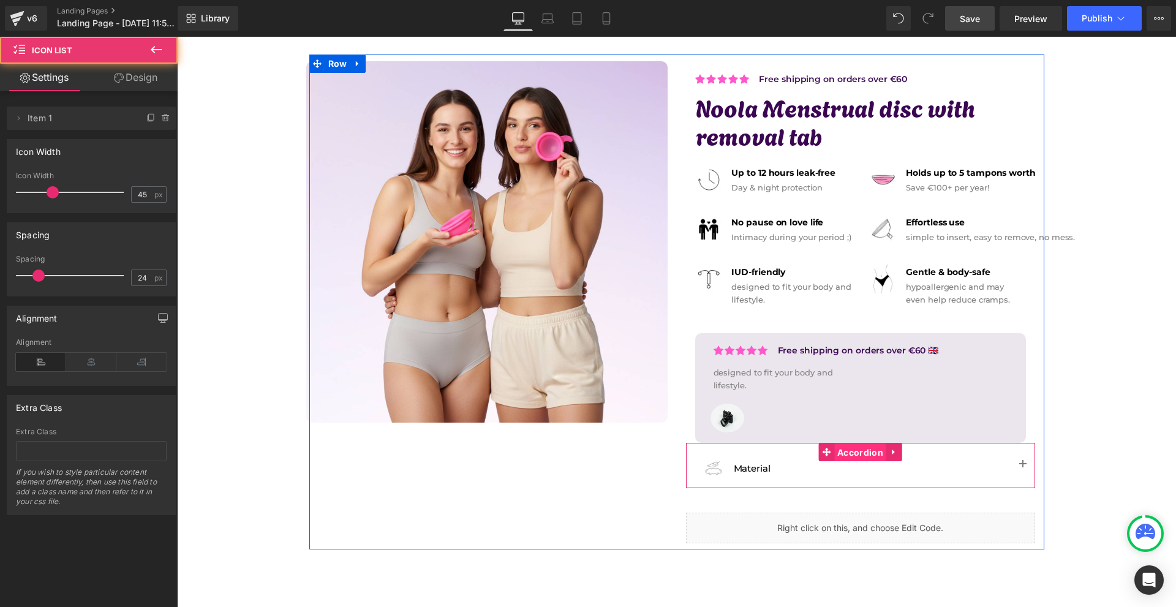
click at [856, 457] on span "Accordion" at bounding box center [860, 452] width 52 height 18
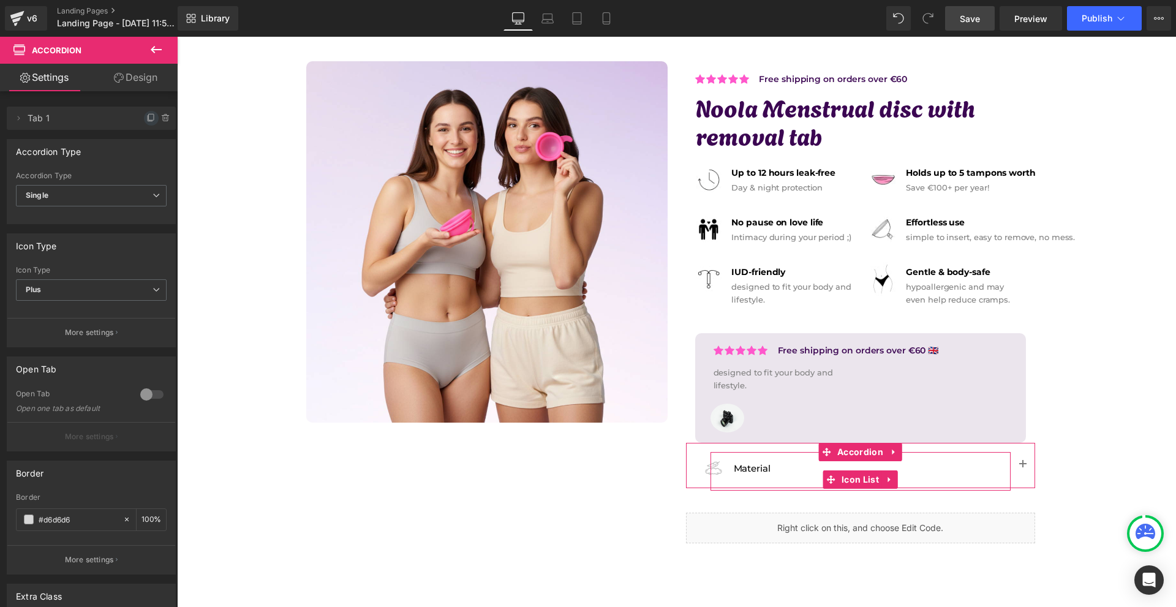
click at [148, 119] on icon at bounding box center [151, 118] width 10 height 10
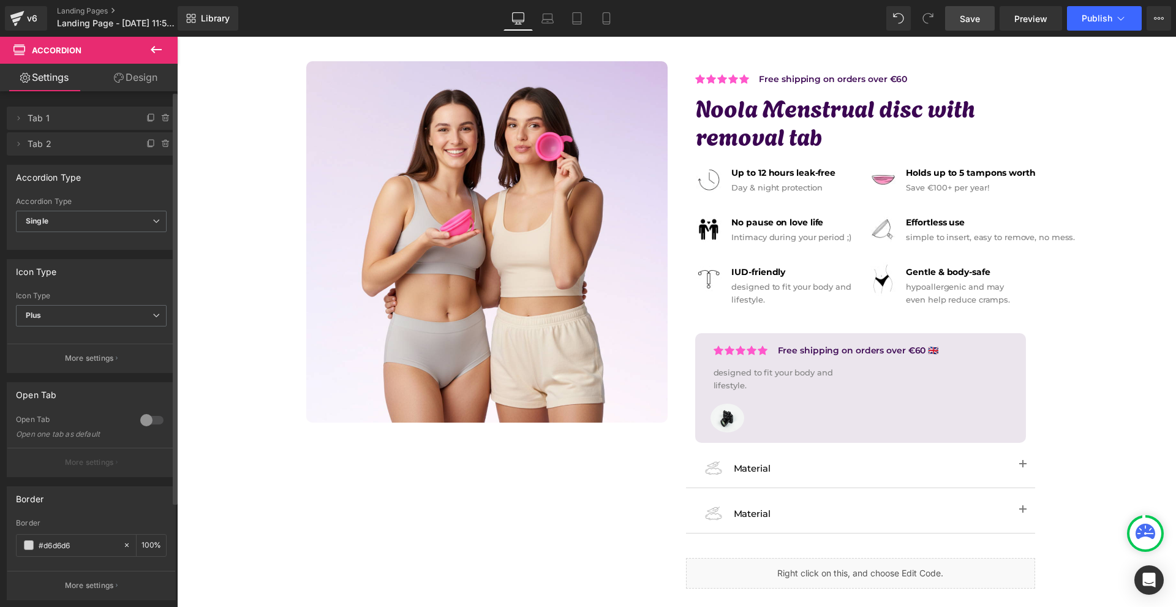
scroll to position [233, 0]
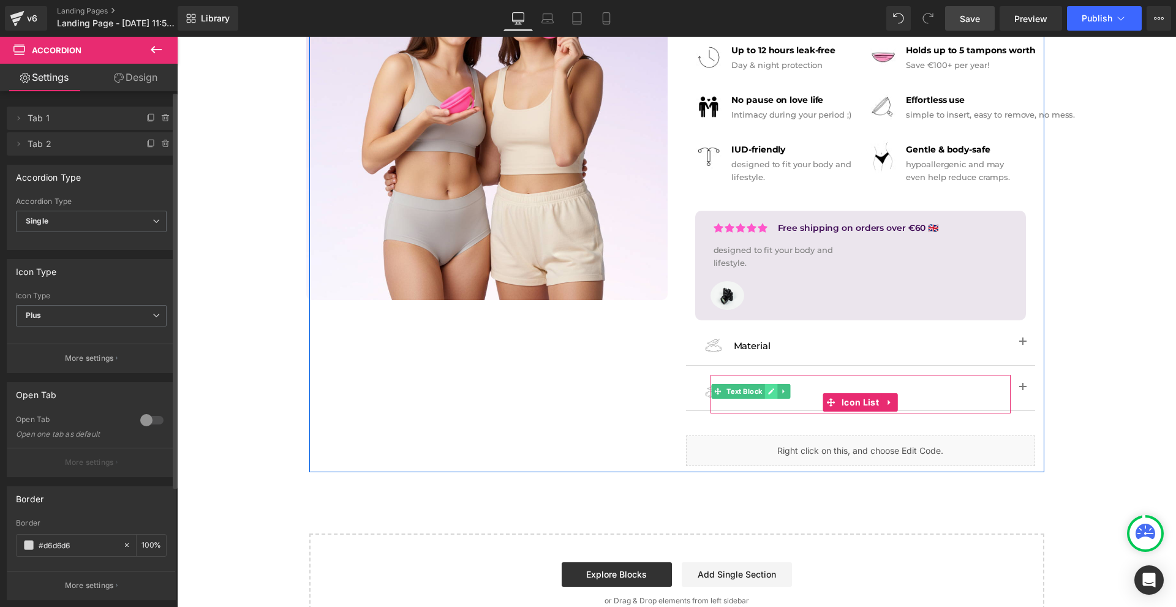
click at [768, 394] on icon at bounding box center [771, 392] width 6 height 6
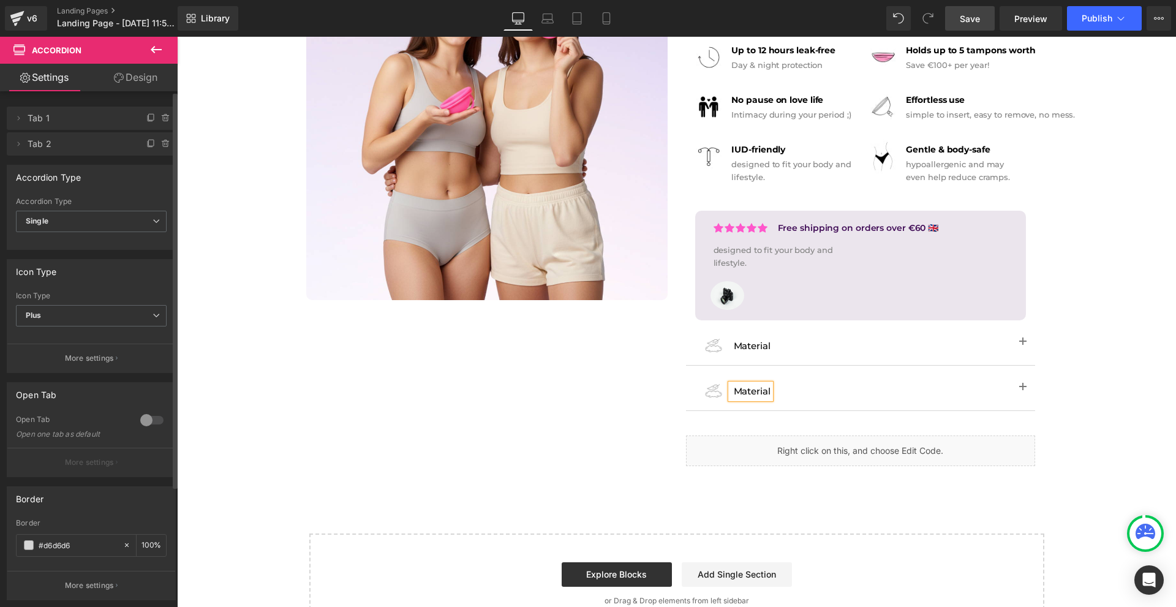
click at [766, 394] on p "Material" at bounding box center [752, 391] width 37 height 15
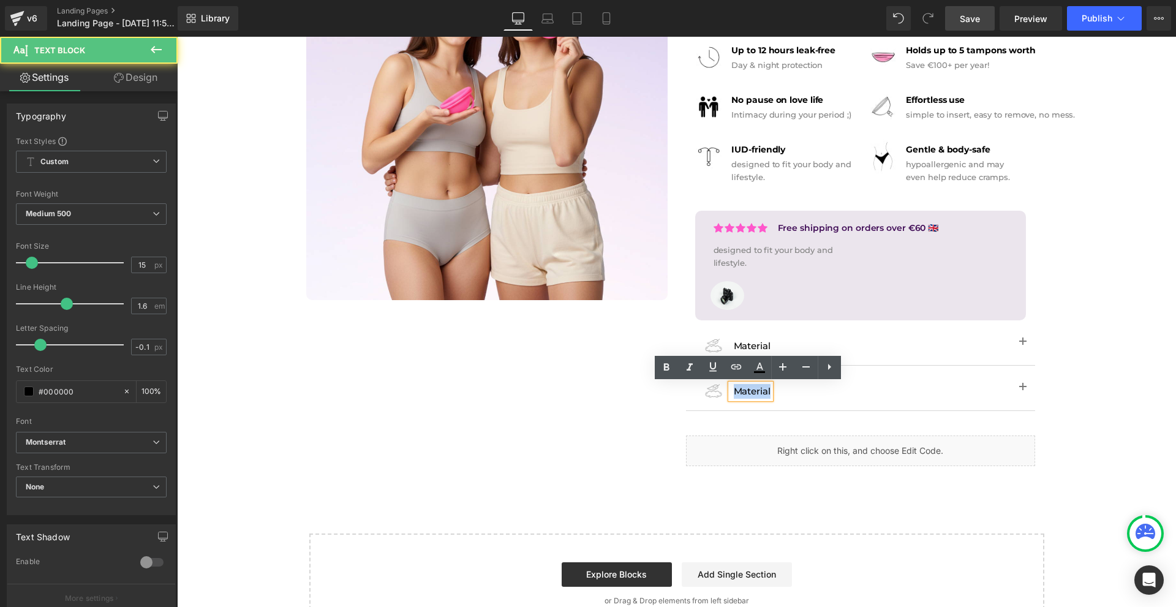
click at [766, 394] on p "Material" at bounding box center [752, 391] width 37 height 15
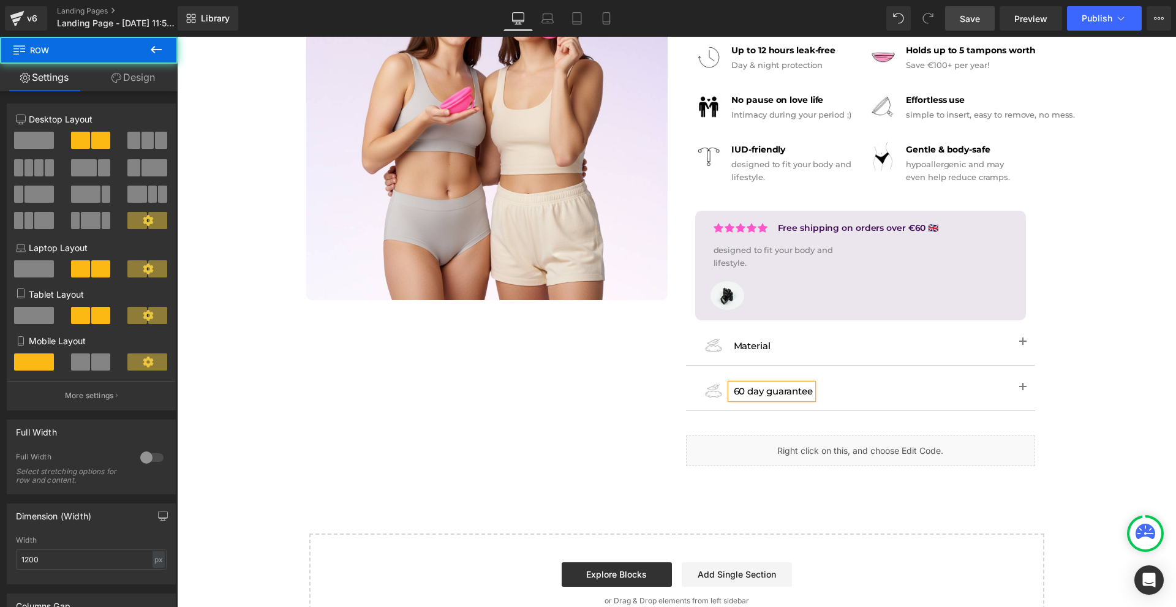
click at [546, 404] on div "Image Icon Icon Icon Icon Icon Icon List Hoz Free shipping on orders over €60 T…" at bounding box center [676, 202] width 735 height 541
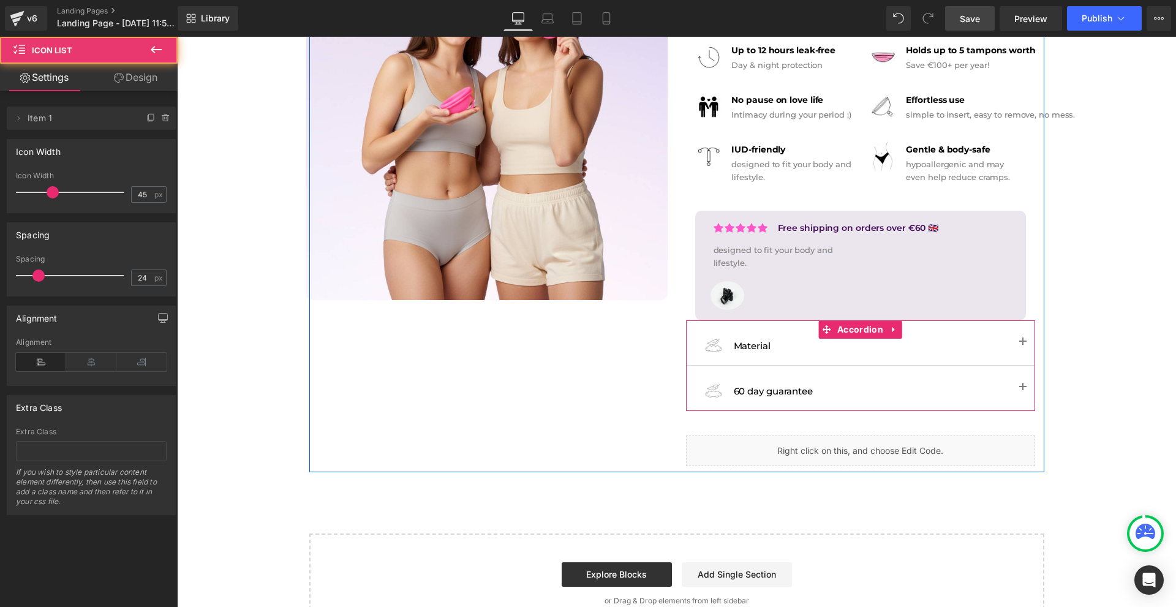
drag, startPoint x: 794, startPoint y: 377, endPoint x: 799, endPoint y: 372, distance: 6.9
click at [799, 372] on div "Image 60 day guarantee Text Block Icon List" at bounding box center [860, 388] width 349 height 45
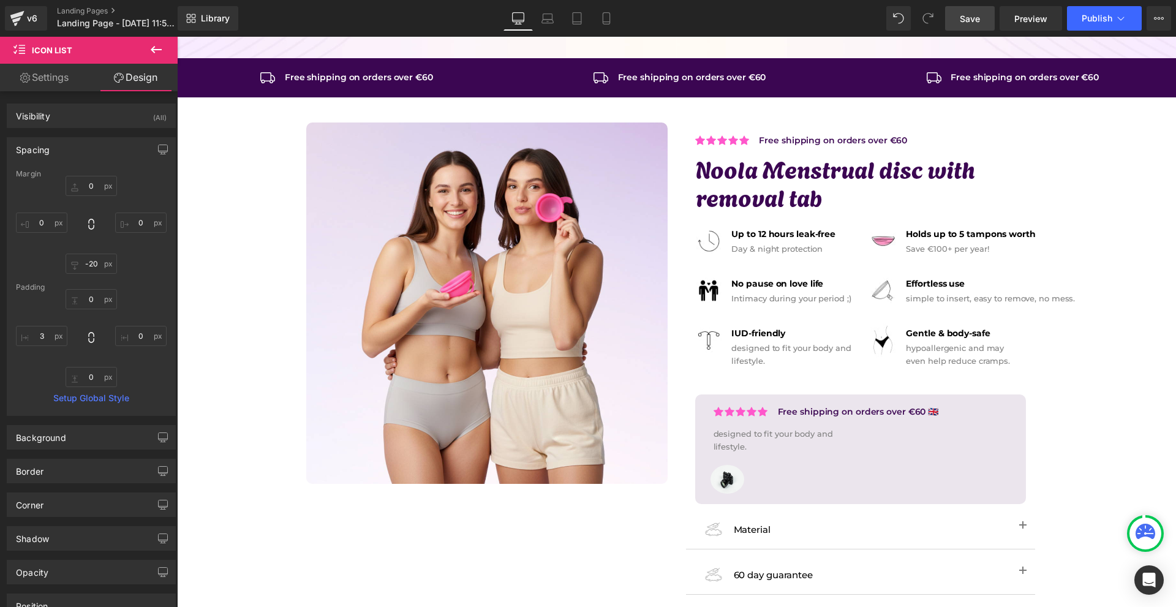
scroll to position [110, 0]
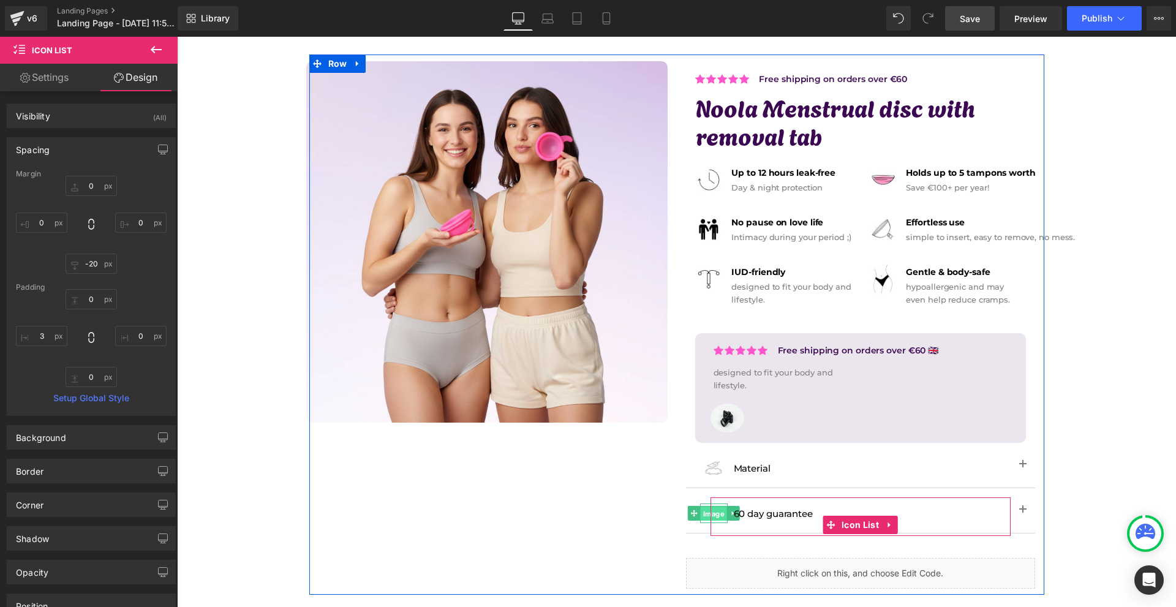
click at [712, 512] on span "Image" at bounding box center [714, 513] width 26 height 15
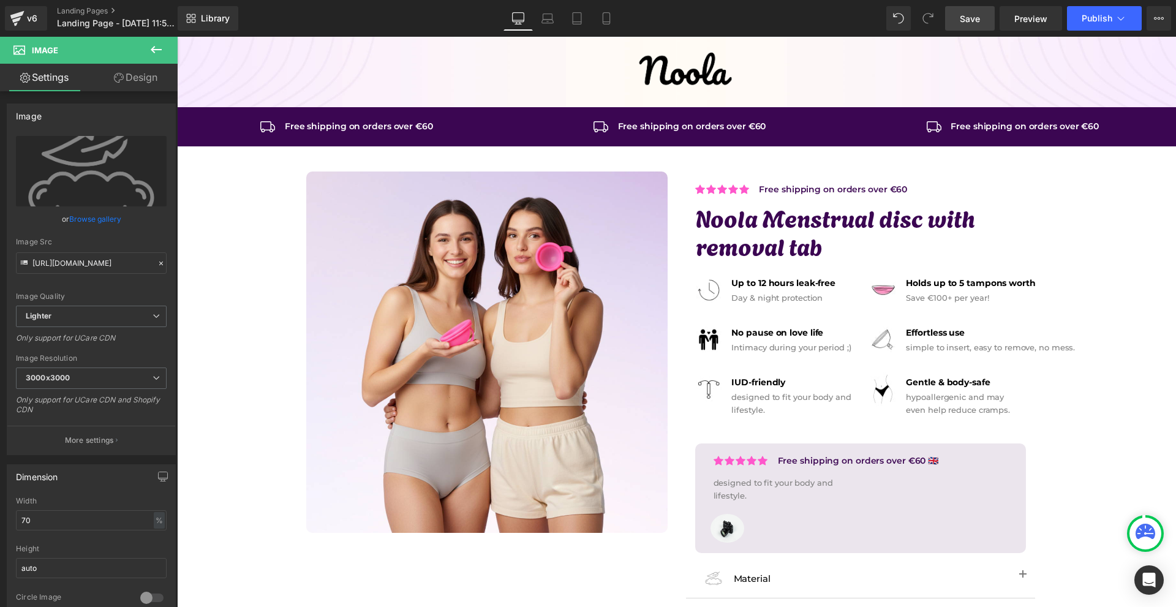
scroll to position [278, 0]
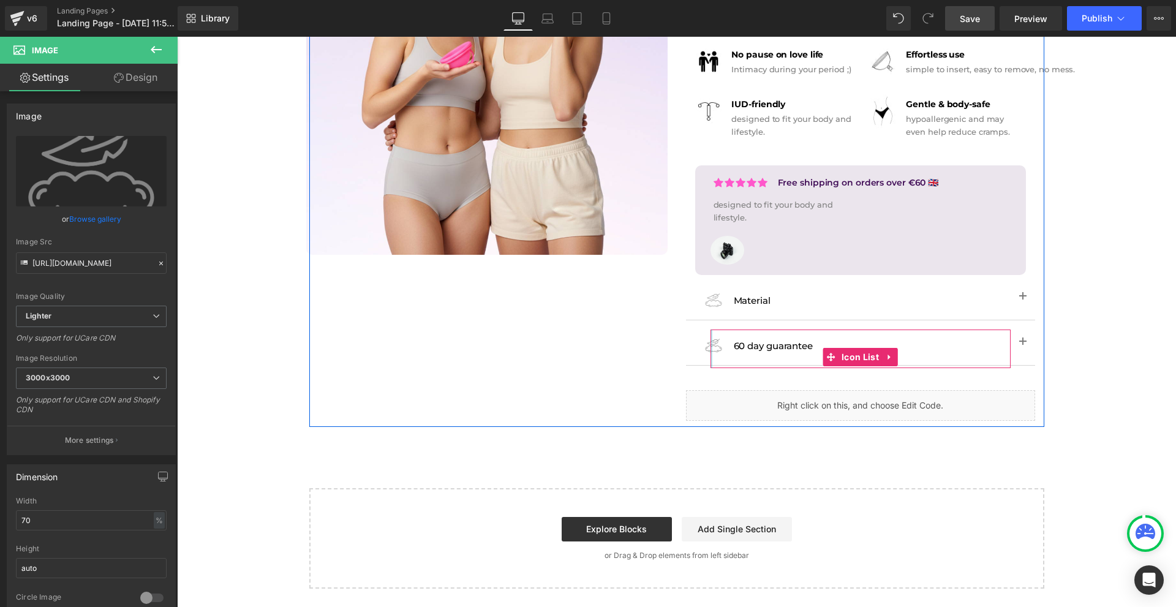
click at [710, 352] on div at bounding box center [711, 348] width 2 height 39
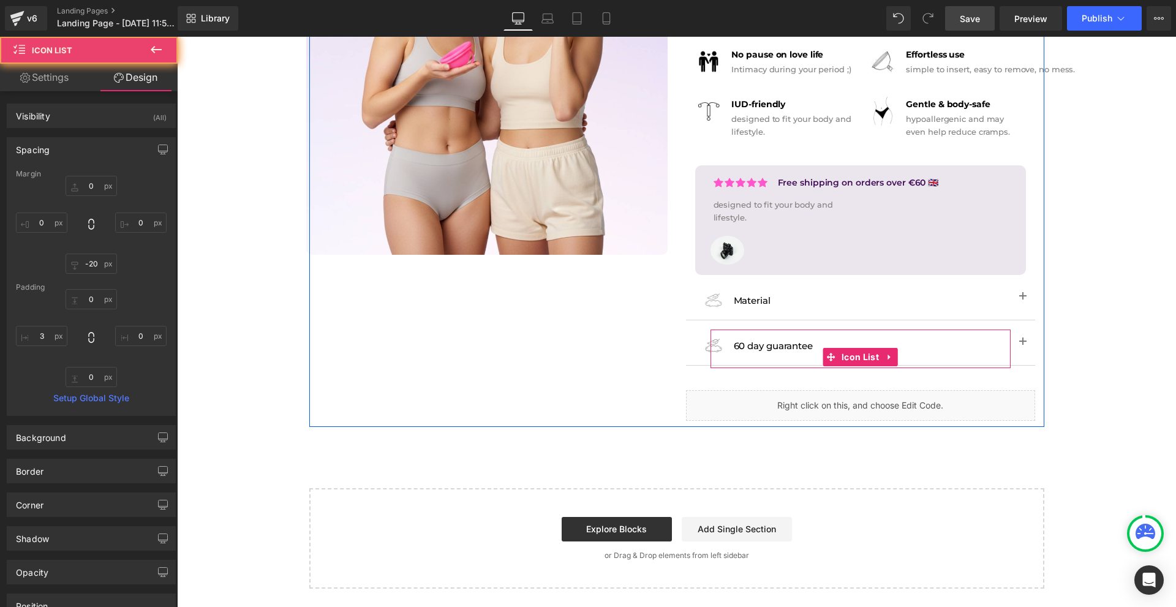
click at [704, 349] on div "Image" at bounding box center [714, 346] width 28 height 20
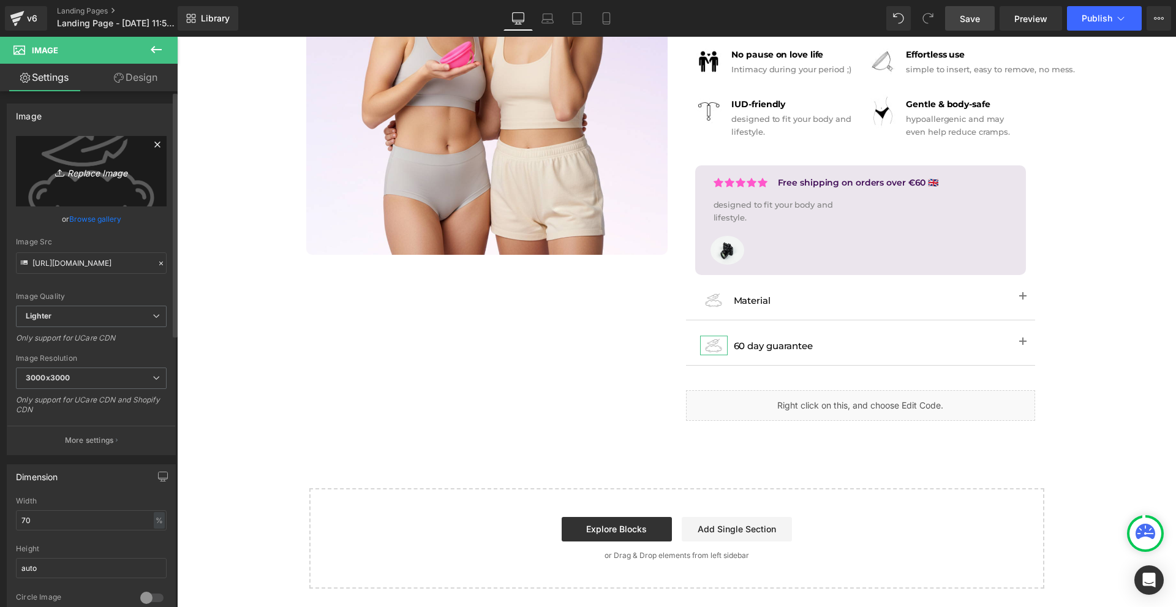
click at [88, 186] on link "Replace Image" at bounding box center [91, 171] width 151 height 70
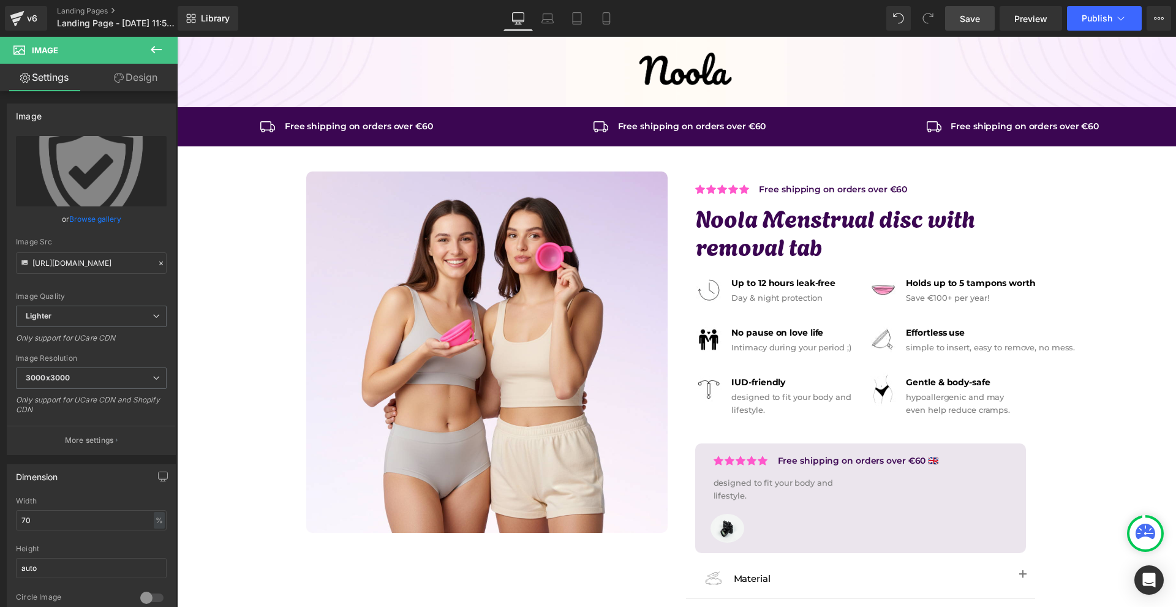
scroll to position [245, 0]
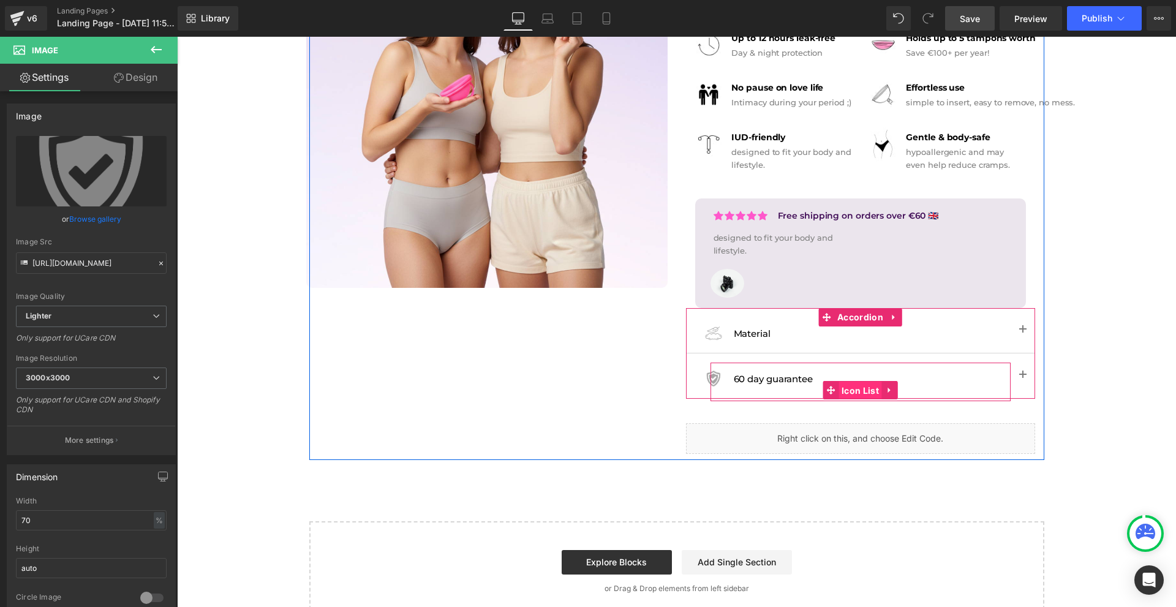
click at [854, 388] on span "Icon List" at bounding box center [859, 391] width 43 height 18
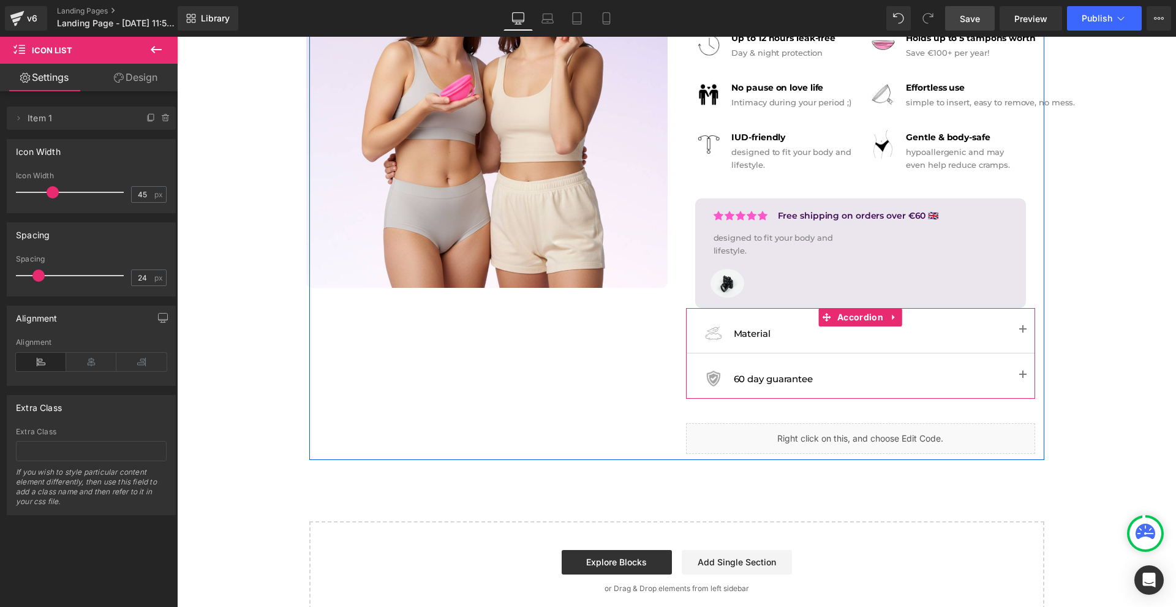
click at [1015, 372] on button "button" at bounding box center [1023, 375] width 24 height 45
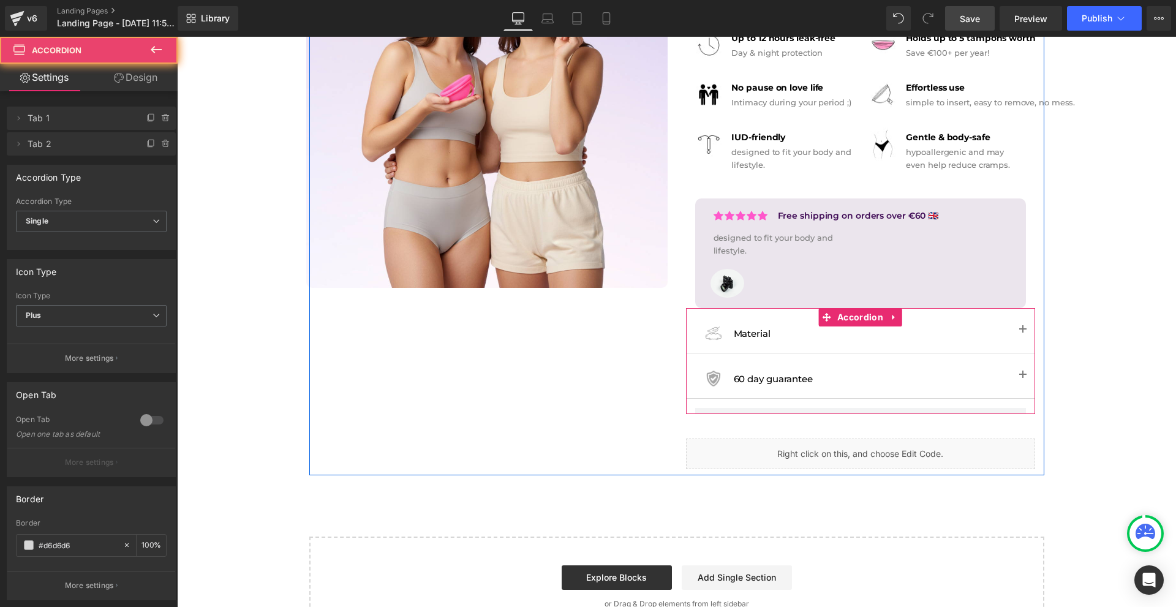
click at [1022, 375] on button "button" at bounding box center [1023, 375] width 24 height 45
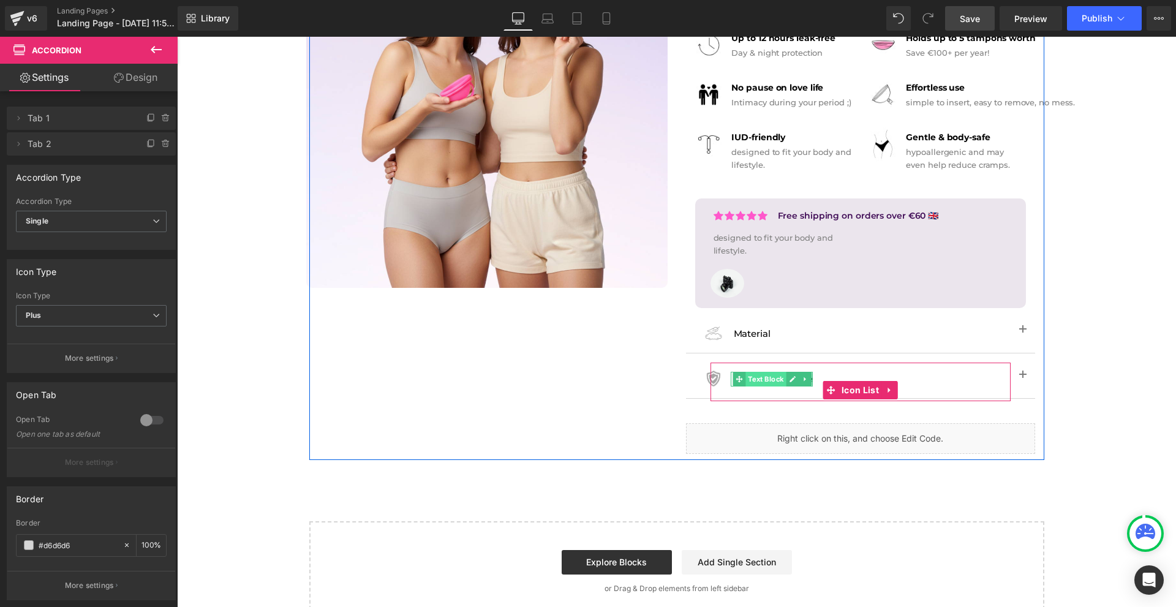
click at [759, 378] on span "Text Block" at bounding box center [765, 379] width 40 height 15
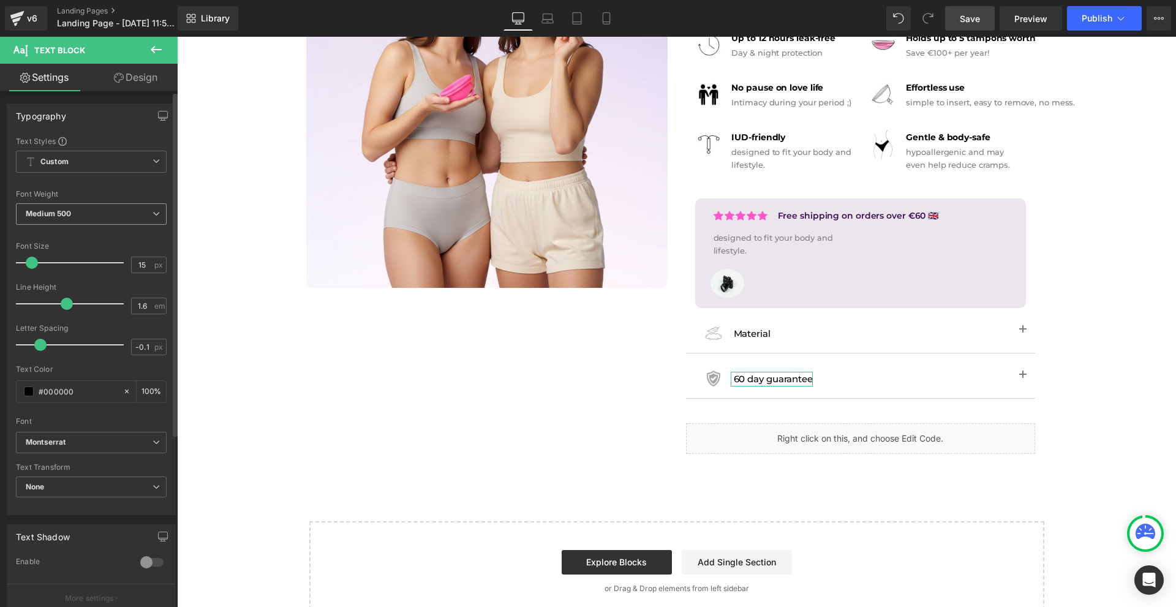
click at [69, 219] on span "Medium 500" at bounding box center [91, 213] width 151 height 21
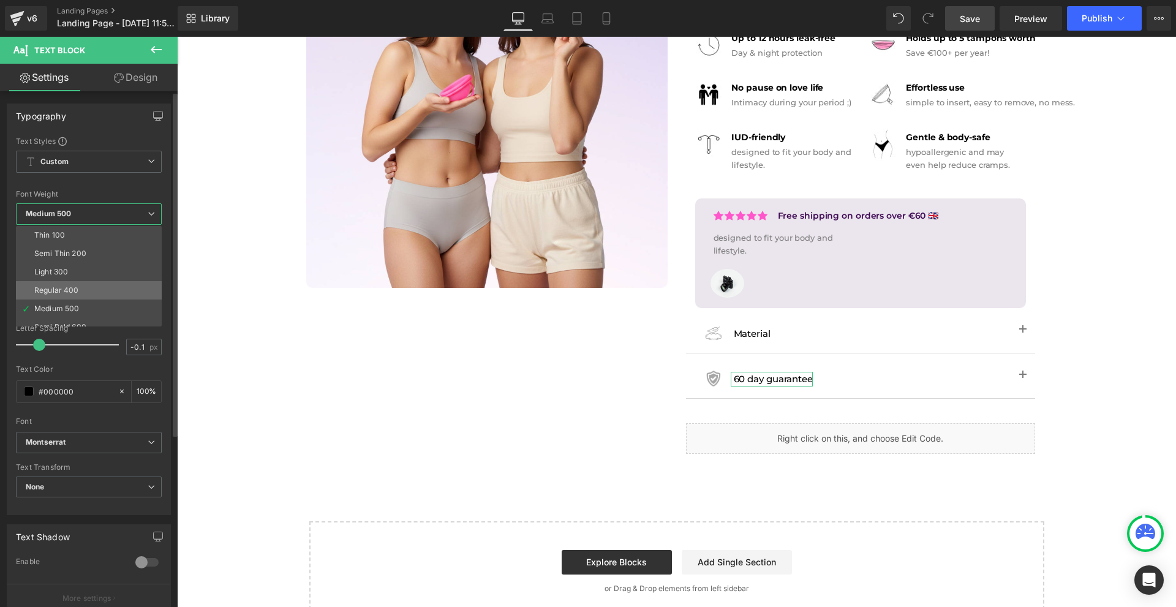
click at [92, 295] on li "Regular 400" at bounding box center [91, 290] width 151 height 18
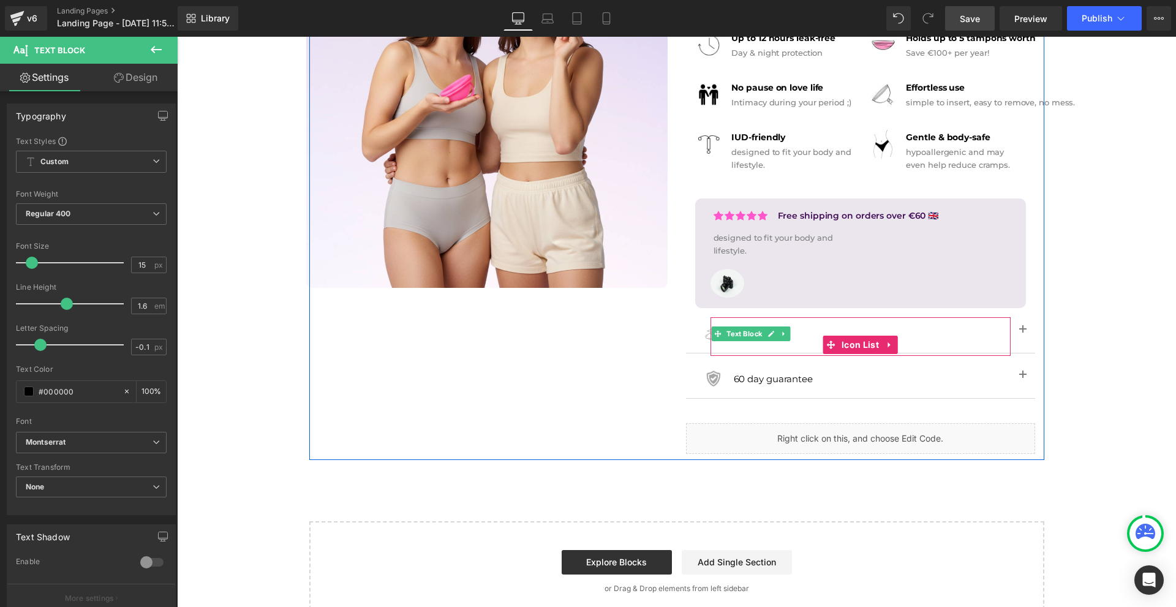
click at [744, 337] on span "Text Block" at bounding box center [744, 333] width 40 height 15
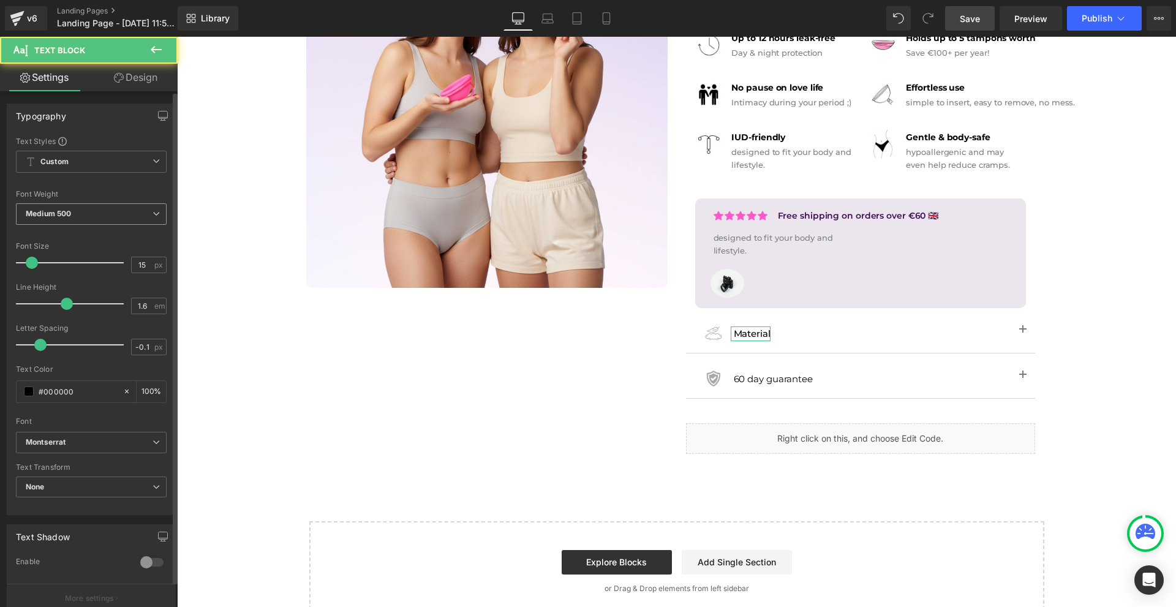
click at [51, 221] on span "Medium 500" at bounding box center [91, 213] width 151 height 21
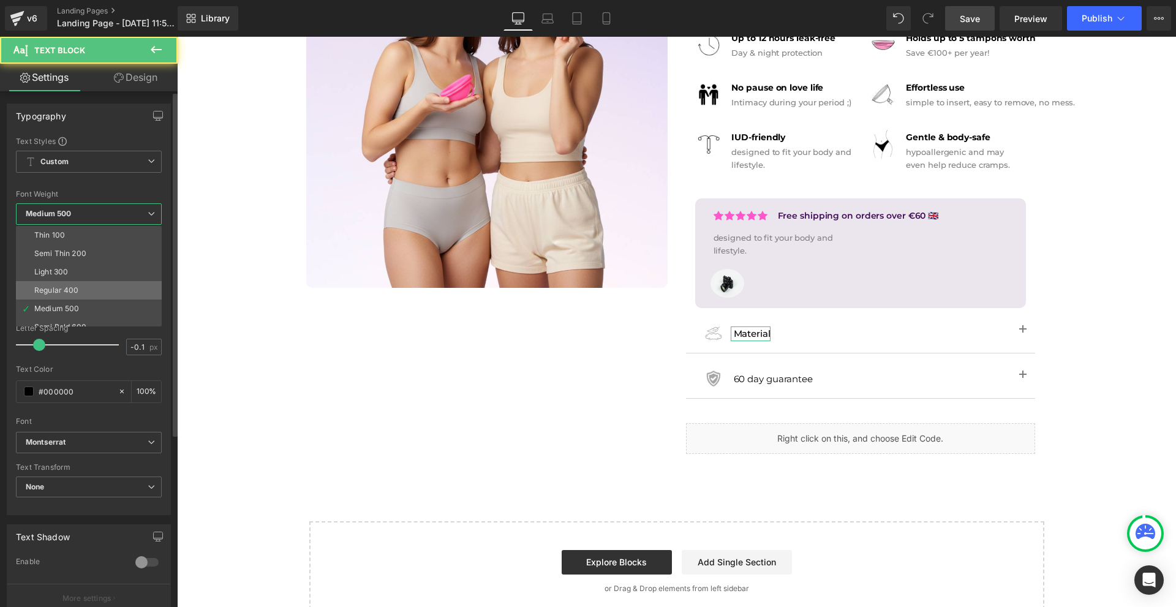
click at [78, 289] on li "Regular 400" at bounding box center [91, 290] width 151 height 18
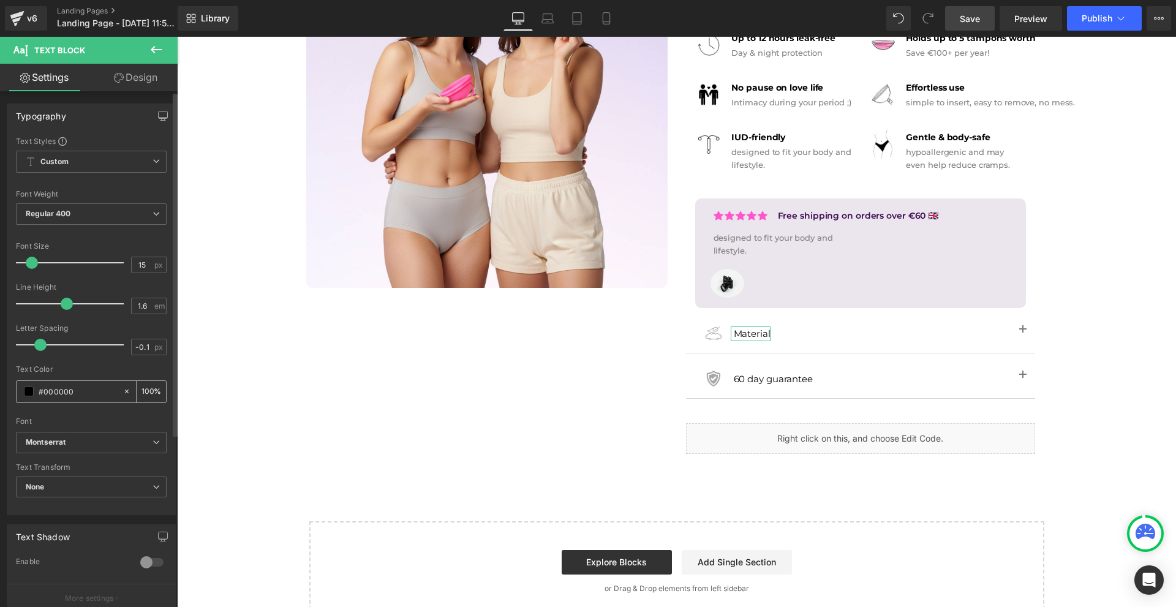
click at [27, 391] on span at bounding box center [29, 391] width 10 height 10
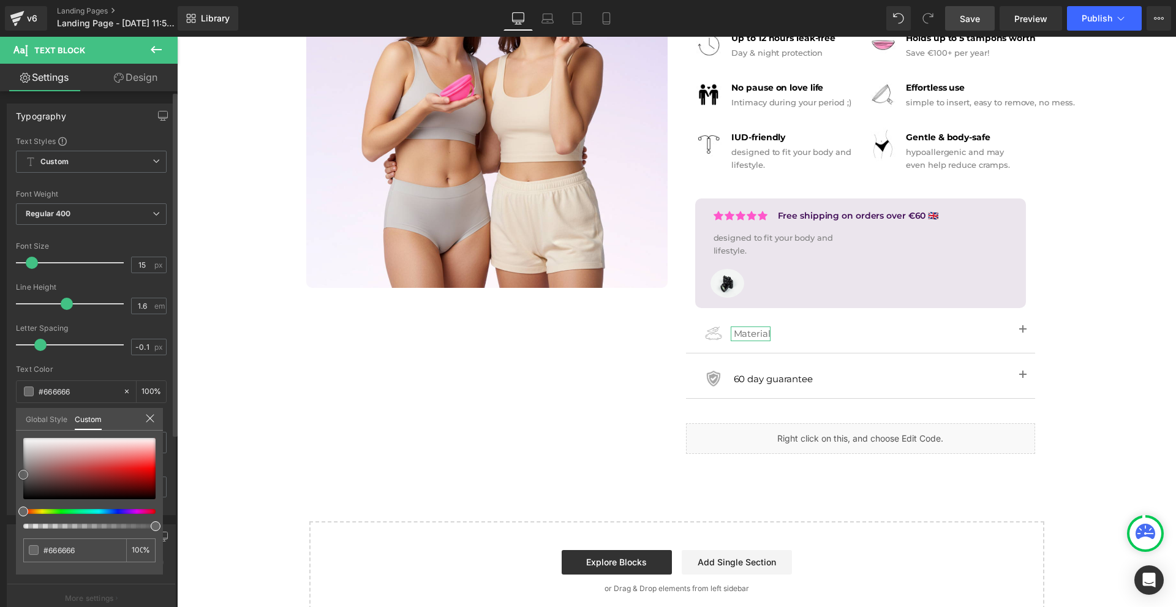
drag, startPoint x: 28, startPoint y: 483, endPoint x: 11, endPoint y: 475, distance: 18.9
click at [11, 475] on div "Typography Text Styles Custom Custom Setup Global Style Custom Setup Global Sty…" at bounding box center [91, 304] width 183 height 421
click at [70, 543] on div "#666666" at bounding box center [74, 550] width 103 height 24
click at [70, 550] on input "#666666" at bounding box center [75, 550] width 65 height 13
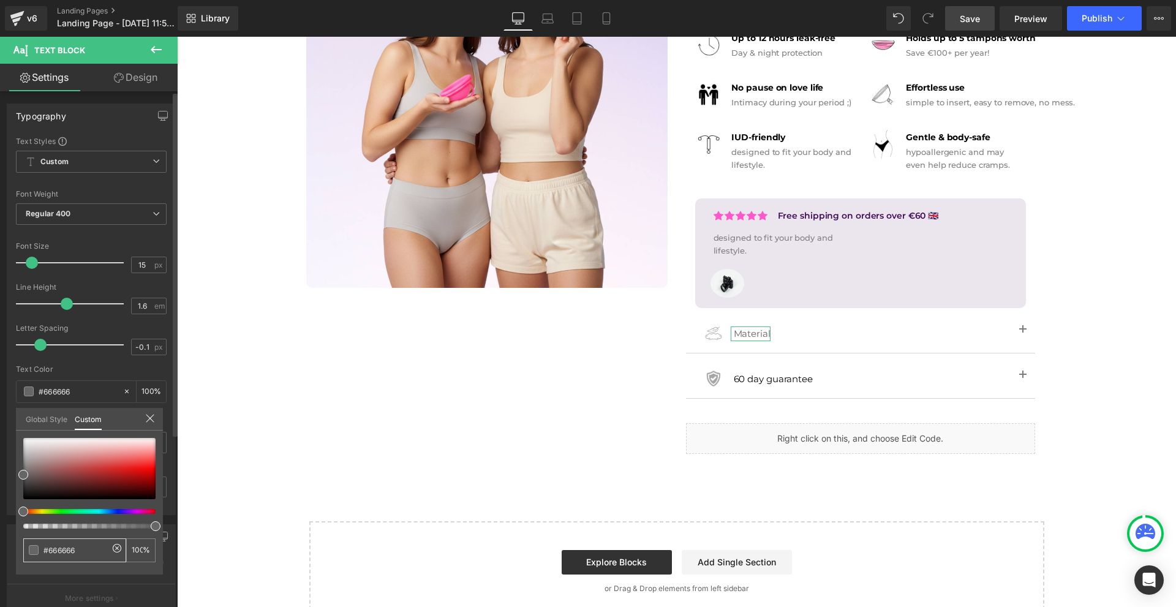
click at [70, 550] on input "#666666" at bounding box center [75, 550] width 65 height 13
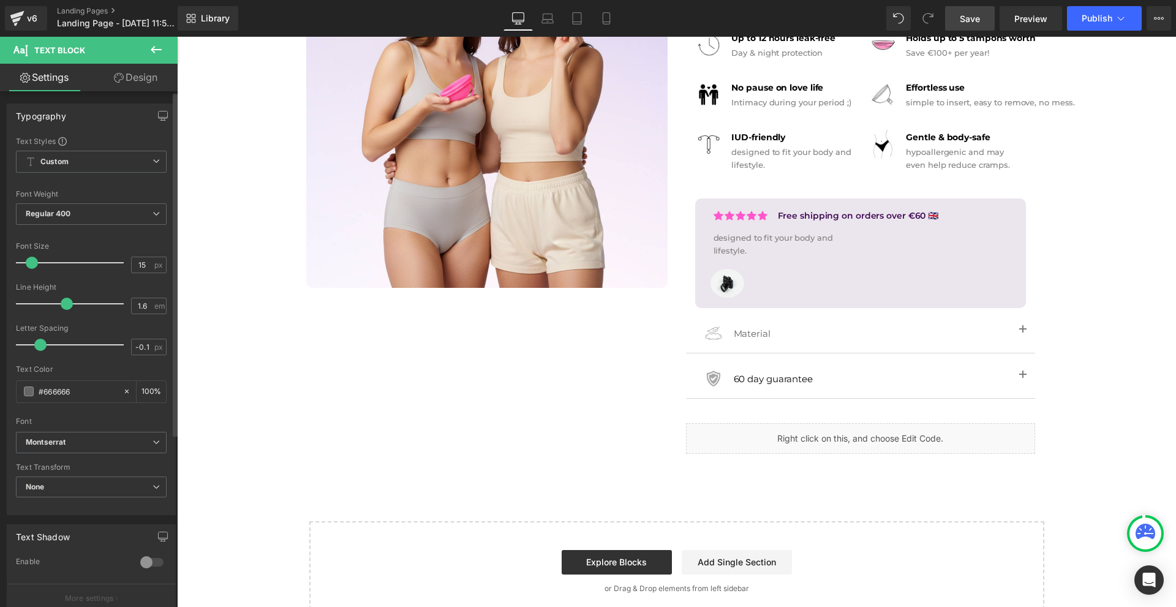
click at [768, 382] on body "Image Row Icon Free shipping on orders over €60 Text Block Icon List Row Icon F…" at bounding box center [676, 216] width 999 height 848
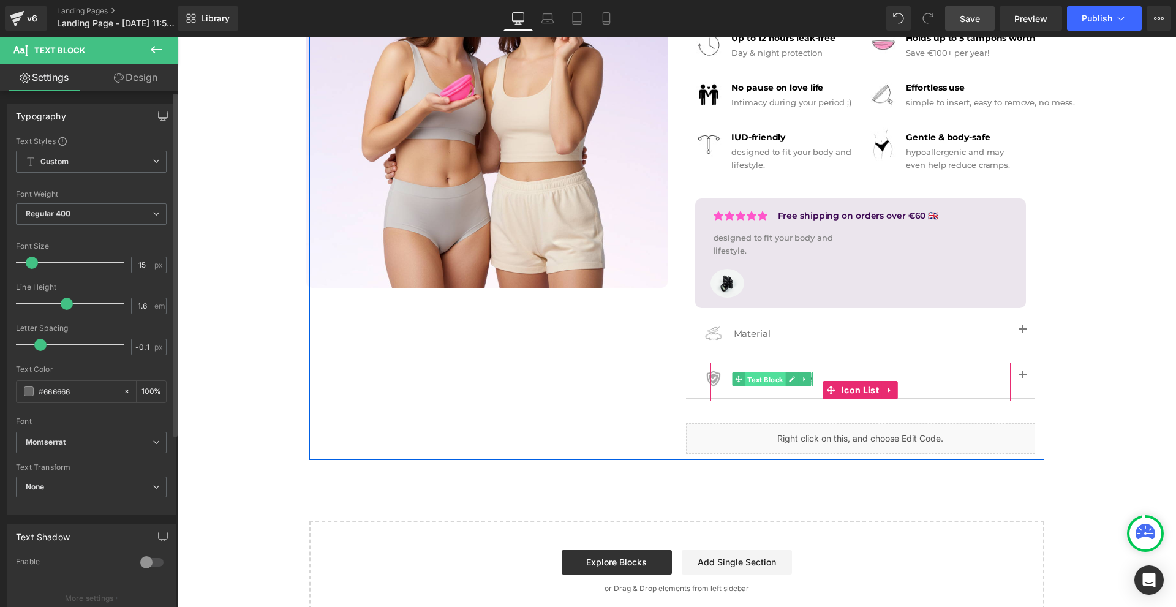
click at [766, 380] on span "Text Block" at bounding box center [765, 379] width 40 height 15
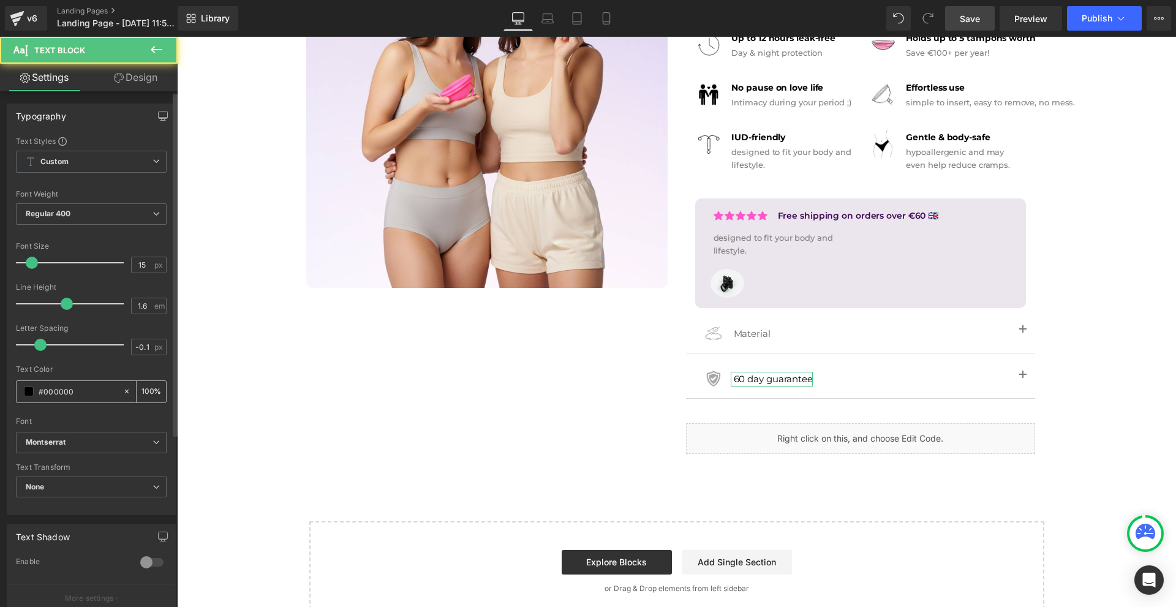
click at [100, 391] on input "#000000" at bounding box center [78, 391] width 78 height 13
paste input "666666"
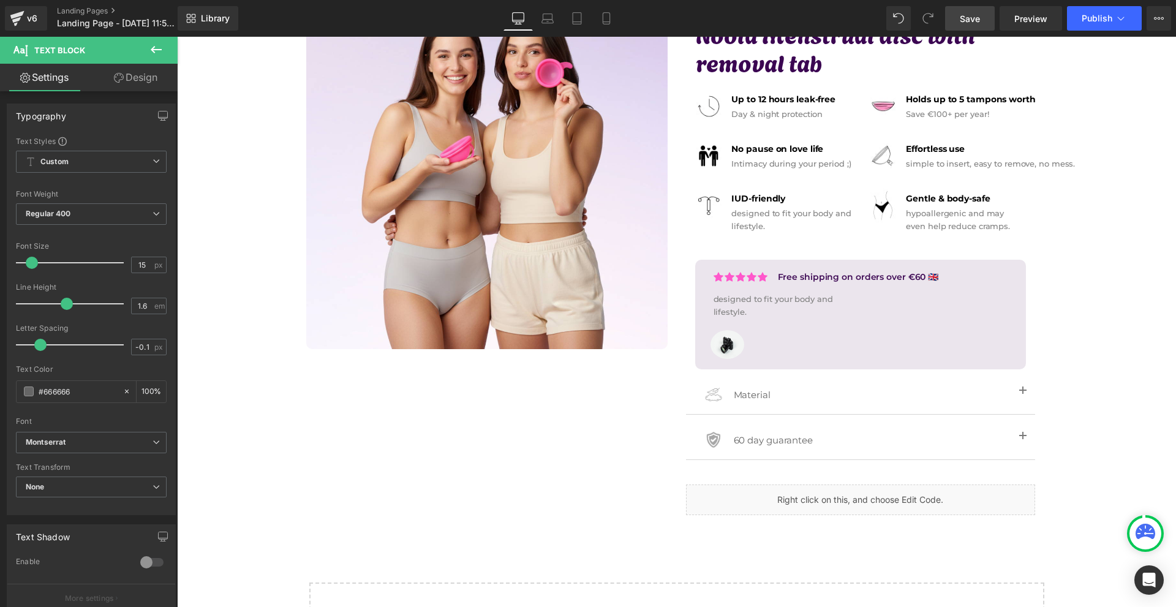
scroll to position [61, 0]
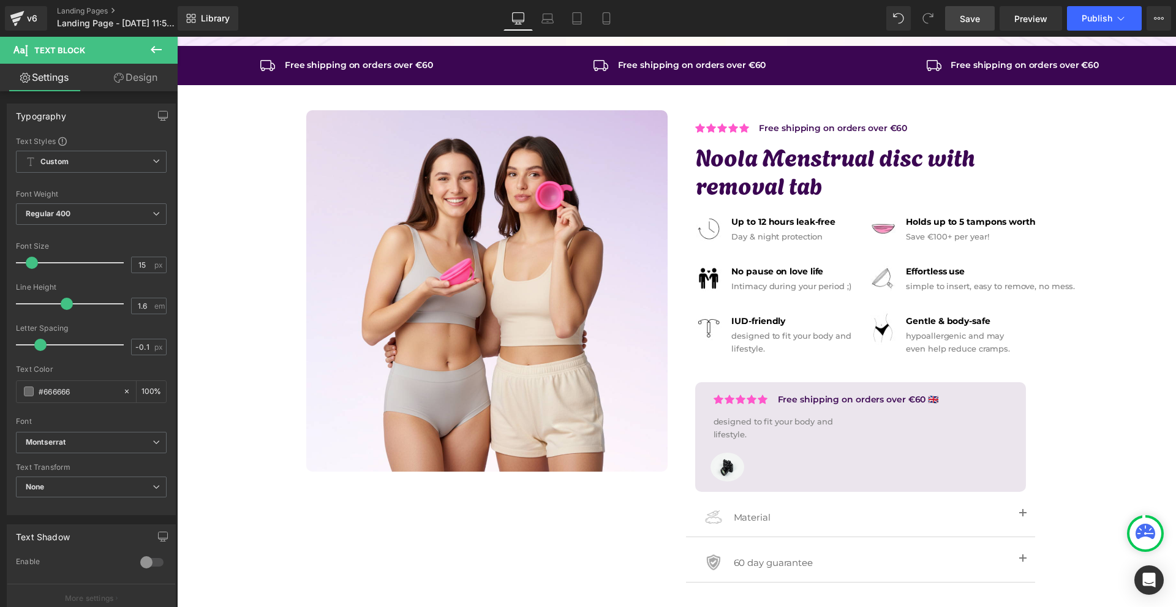
click at [976, 17] on span "Save" at bounding box center [970, 18] width 20 height 13
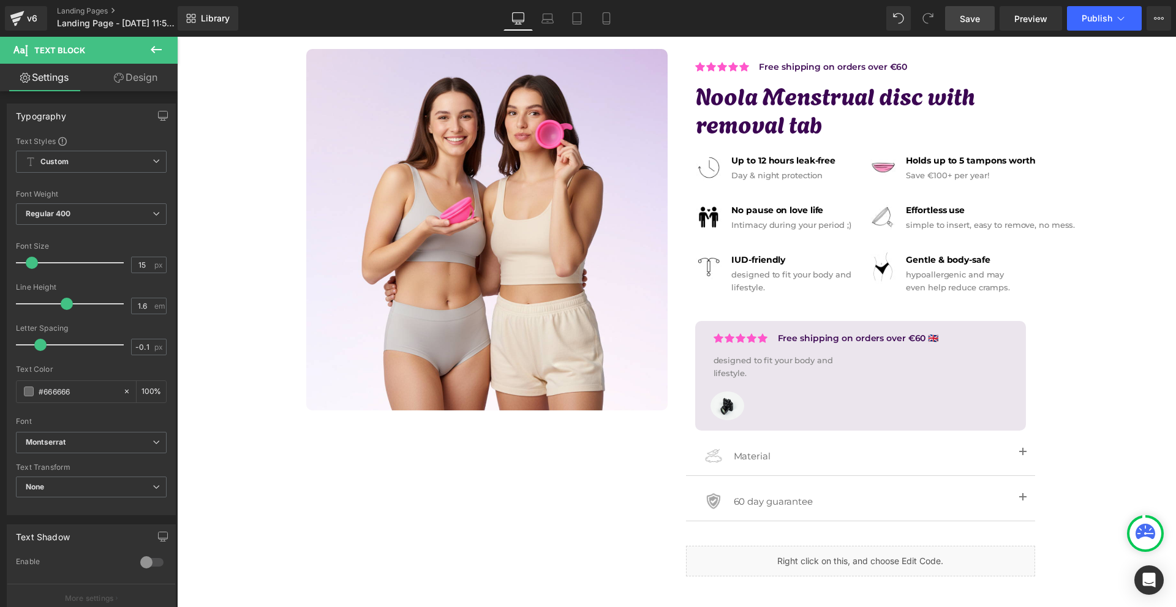
scroll to position [184, 0]
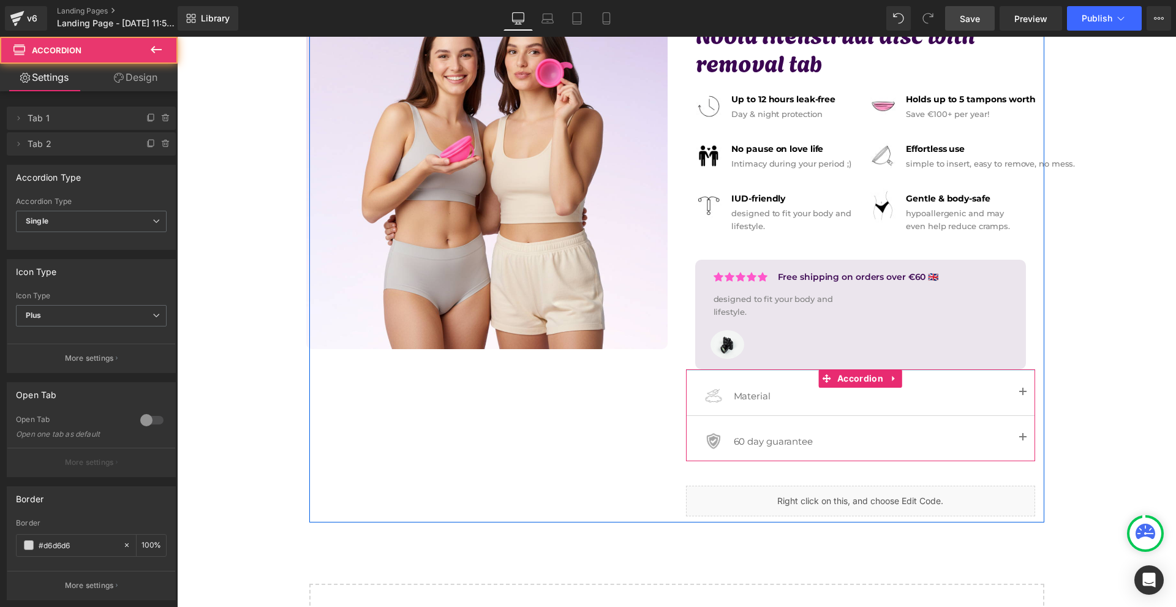
click at [905, 373] on div "Image Material Text Block Icon List Image 60 day guarantee Text Block Icon List…" at bounding box center [860, 415] width 349 height 92
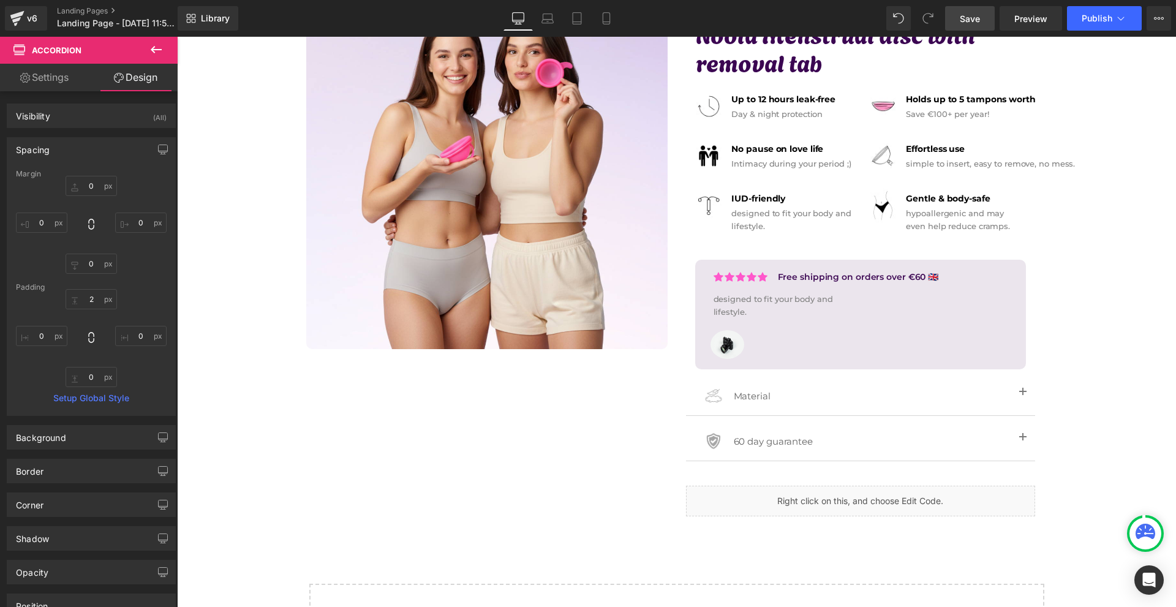
click at [1118, 400] on div "Image Row Icon Free shipping on orders over €60 Text Block Icon List Row Icon F…" at bounding box center [676, 268] width 999 height 831
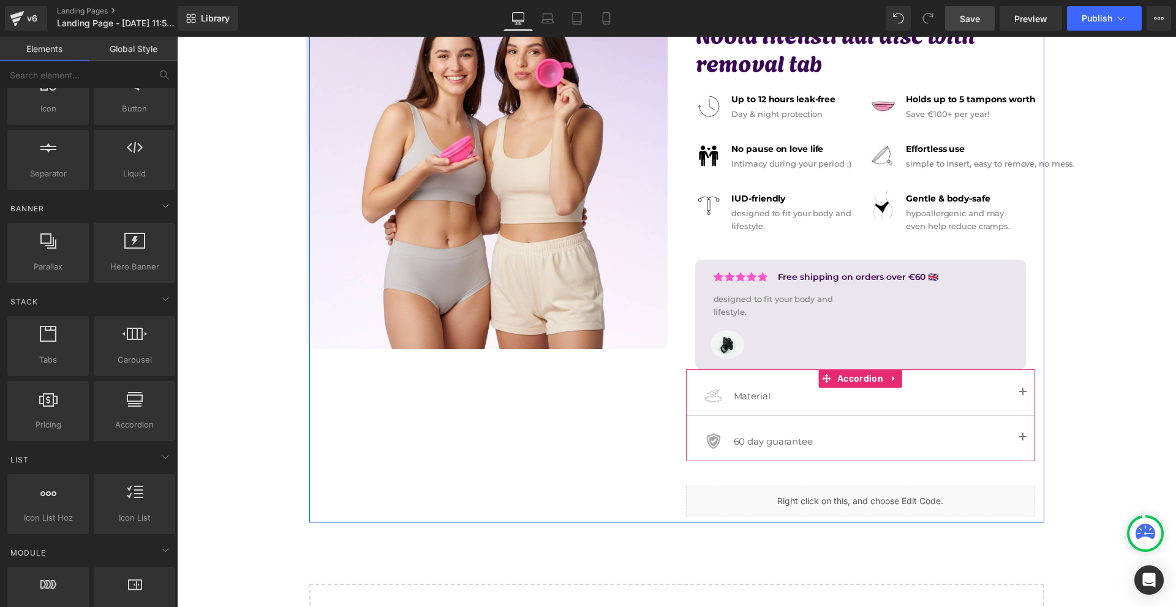
click at [1017, 393] on button "button" at bounding box center [1023, 393] width 24 height 45
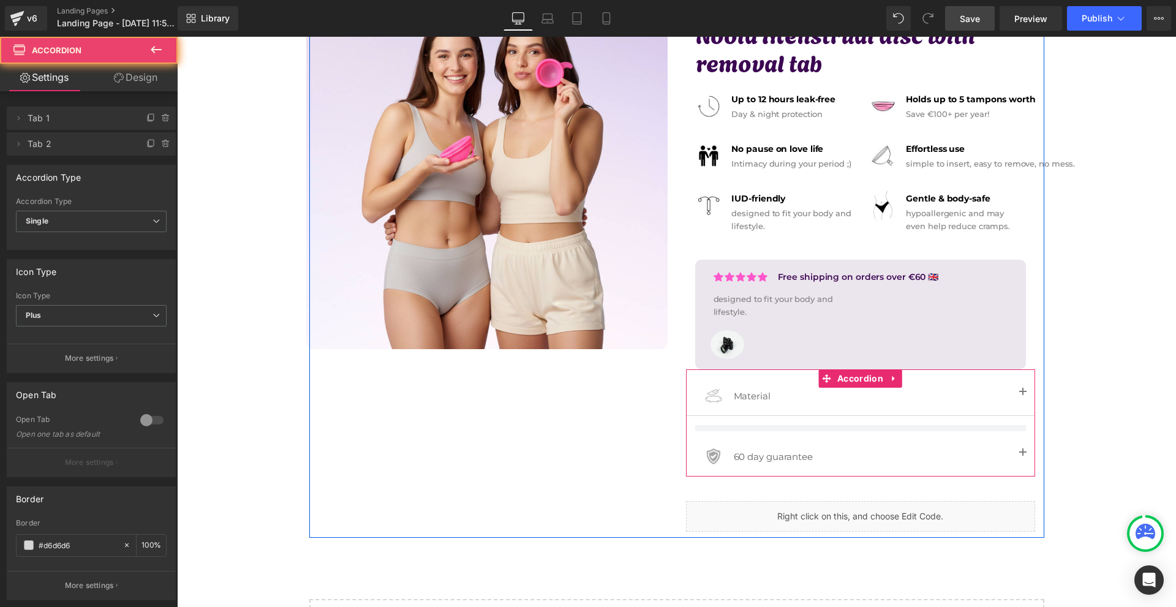
click at [1017, 393] on button "button" at bounding box center [1023, 393] width 24 height 45
click at [1024, 451] on button "button" at bounding box center [1023, 458] width 24 height 45
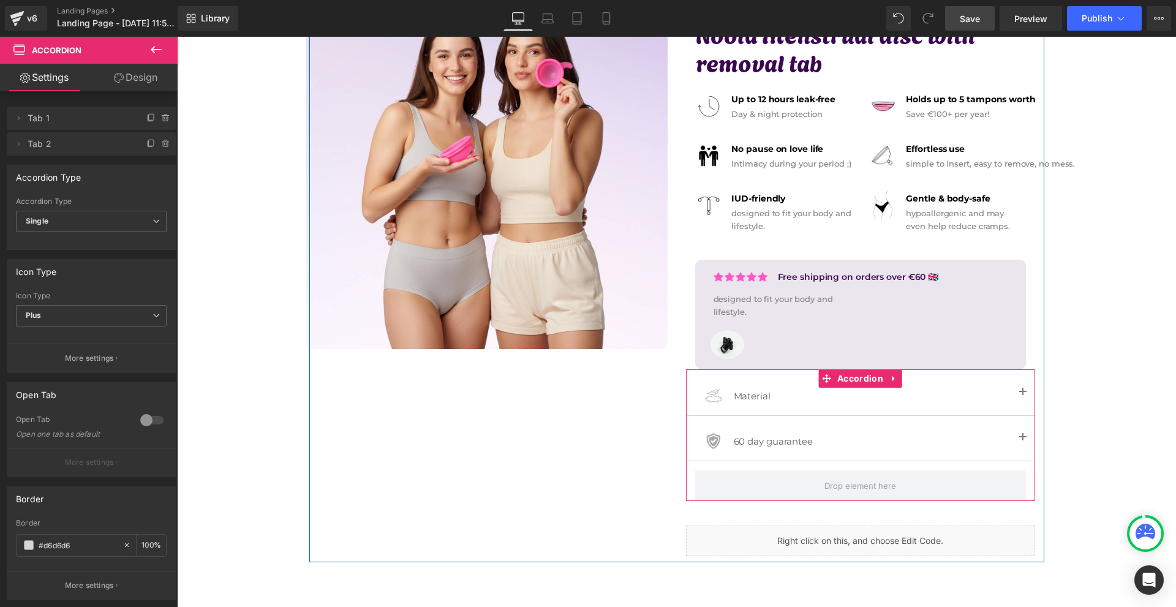
click at [1018, 443] on button "button" at bounding box center [1023, 438] width 24 height 45
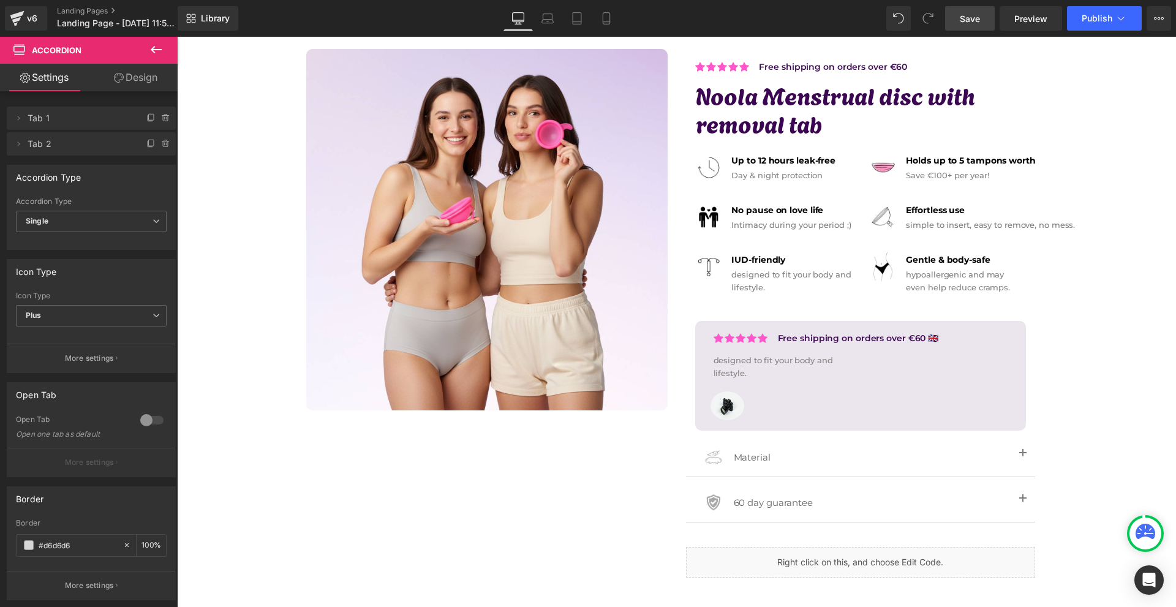
scroll to position [245, 0]
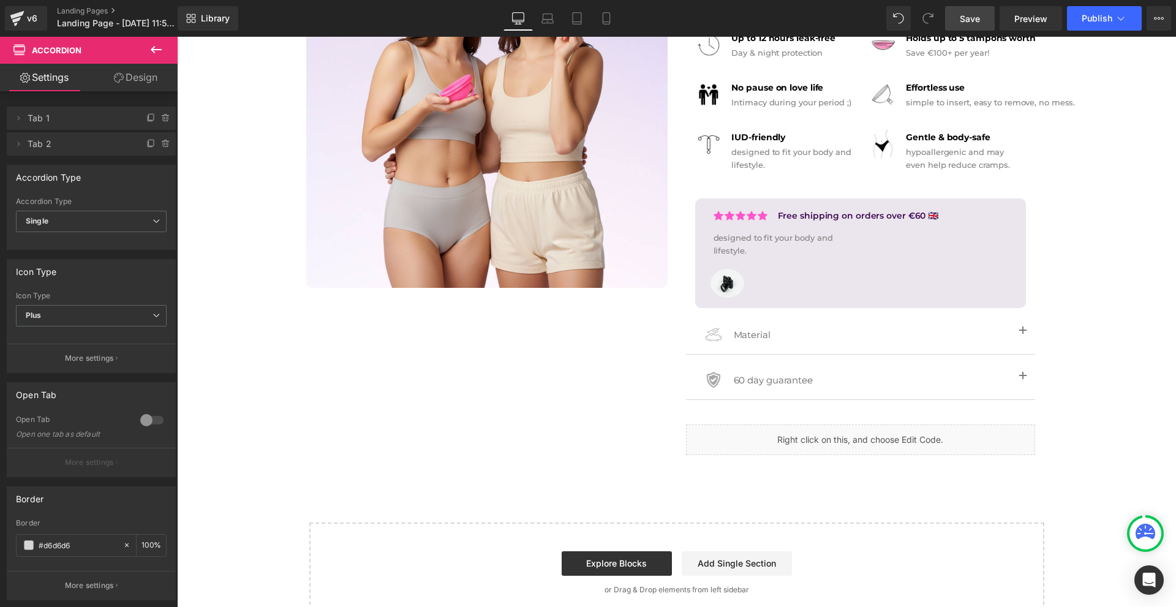
click at [967, 18] on span "Save" at bounding box center [970, 18] width 20 height 13
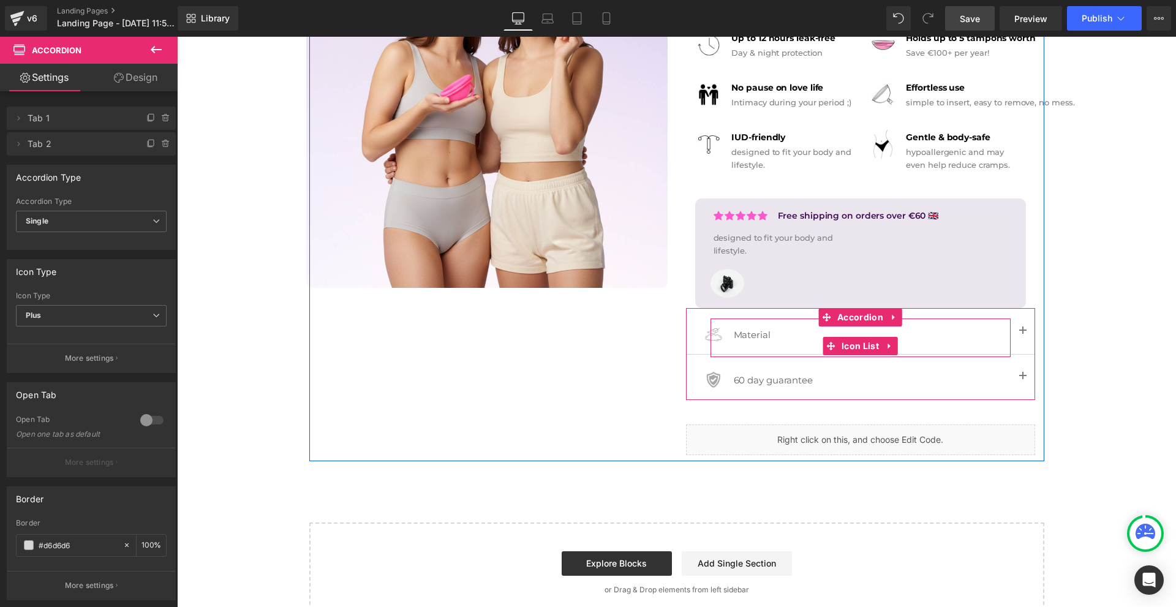
scroll to position [122, 0]
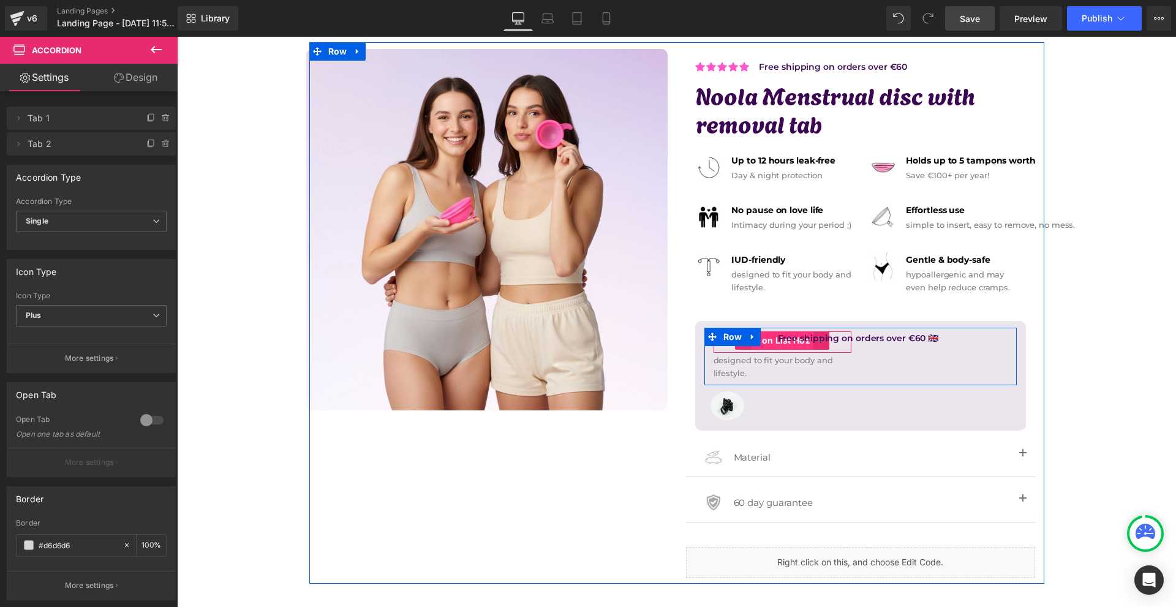
click at [766, 344] on span "Icon List Hoz" at bounding box center [782, 340] width 62 height 18
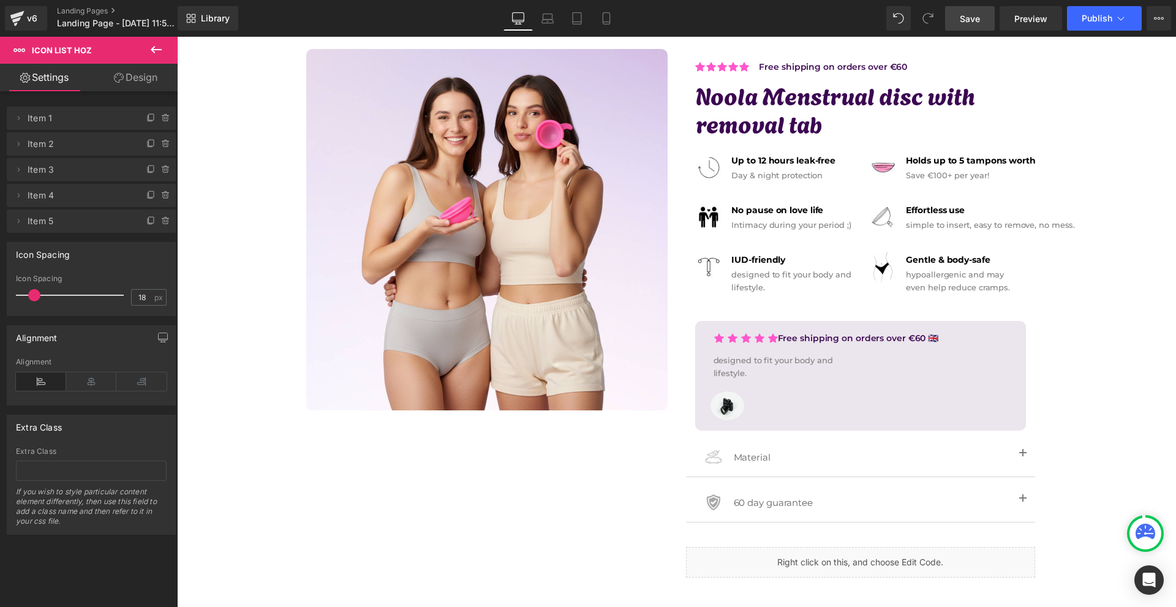
click at [34, 295] on span at bounding box center [34, 295] width 12 height 12
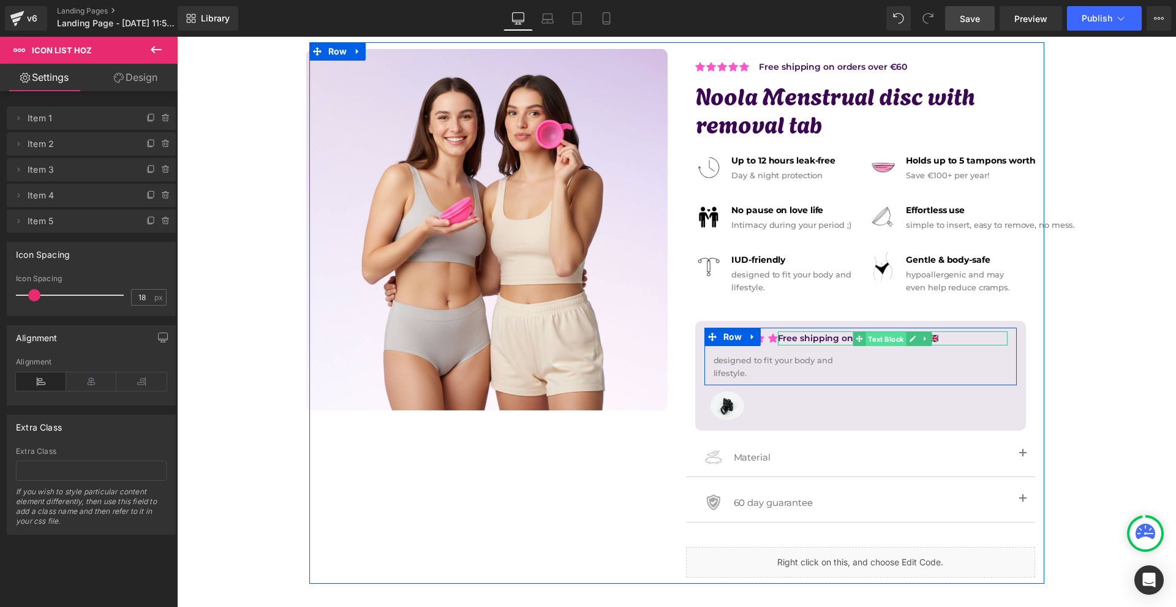
click at [875, 342] on span "Text Block" at bounding box center [885, 338] width 40 height 15
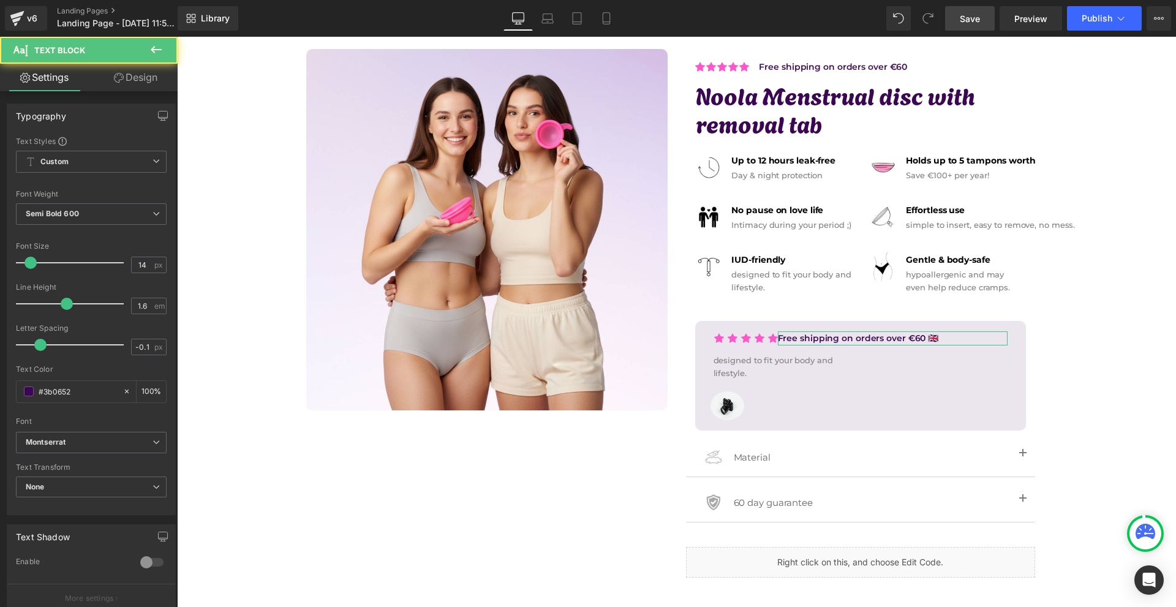
click at [99, 76] on link "Design" at bounding box center [135, 78] width 89 height 28
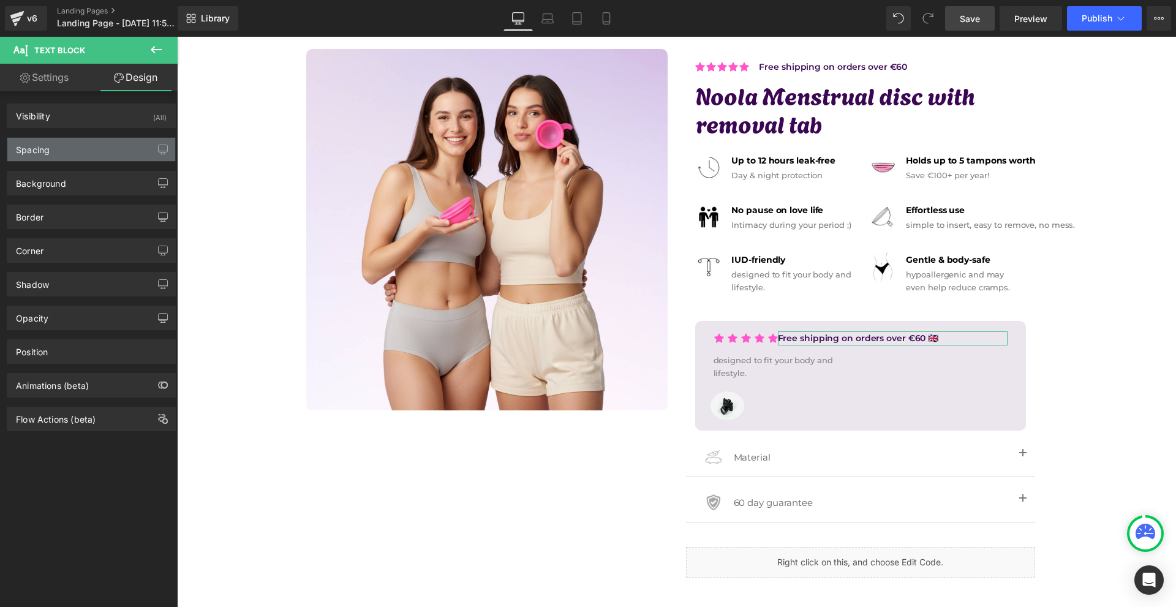
click at [60, 146] on div "Spacing" at bounding box center [91, 149] width 168 height 23
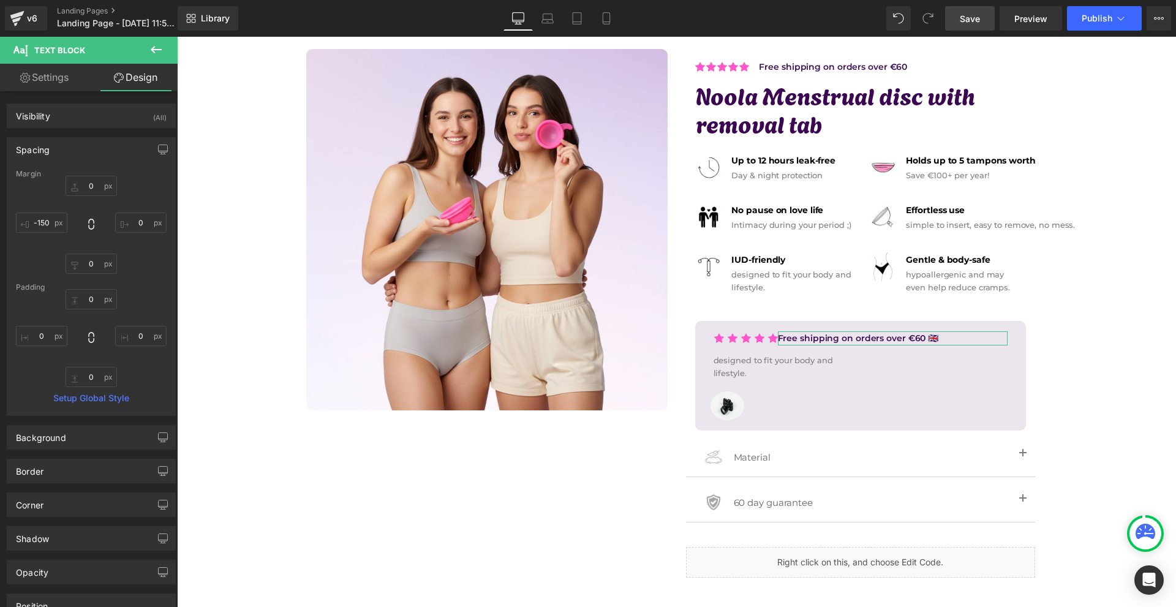
click at [61, 233] on div "0px 0 0px 0 0px 0 -150px -150" at bounding box center [91, 225] width 151 height 98
click at [60, 231] on input "-150" at bounding box center [41, 223] width 51 height 20
click at [976, 32] on div "Library Desktop Desktop Laptop Tablet Mobile Save Preview Publish Scheduled Vie…" at bounding box center [677, 18] width 998 height 37
click at [973, 24] on span "Save" at bounding box center [970, 18] width 20 height 13
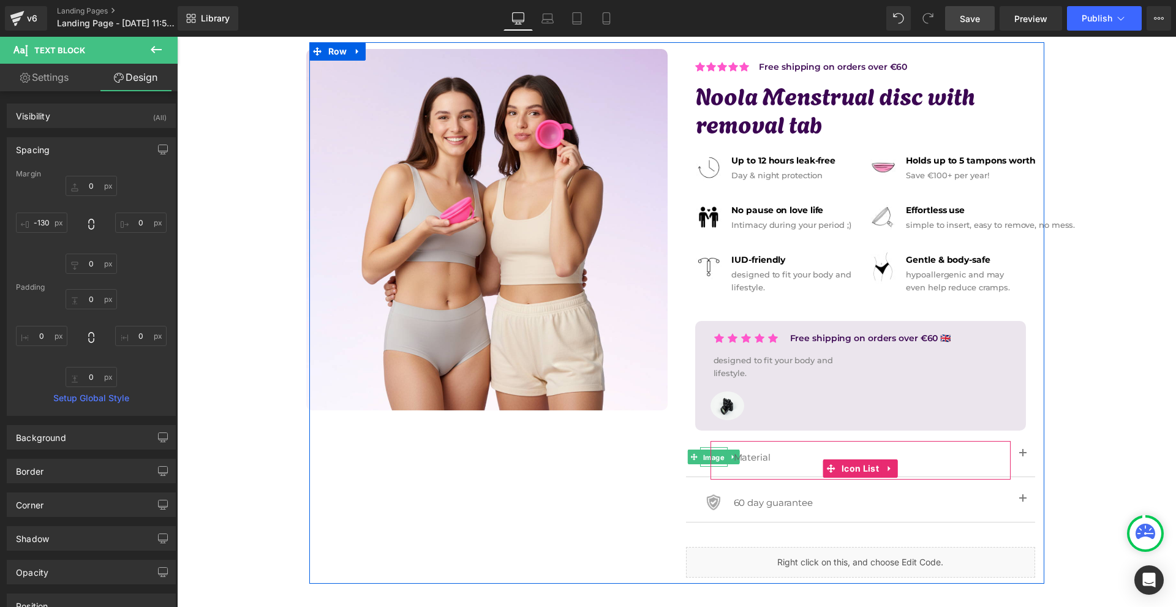
click at [701, 456] on span "Image" at bounding box center [714, 457] width 26 height 15
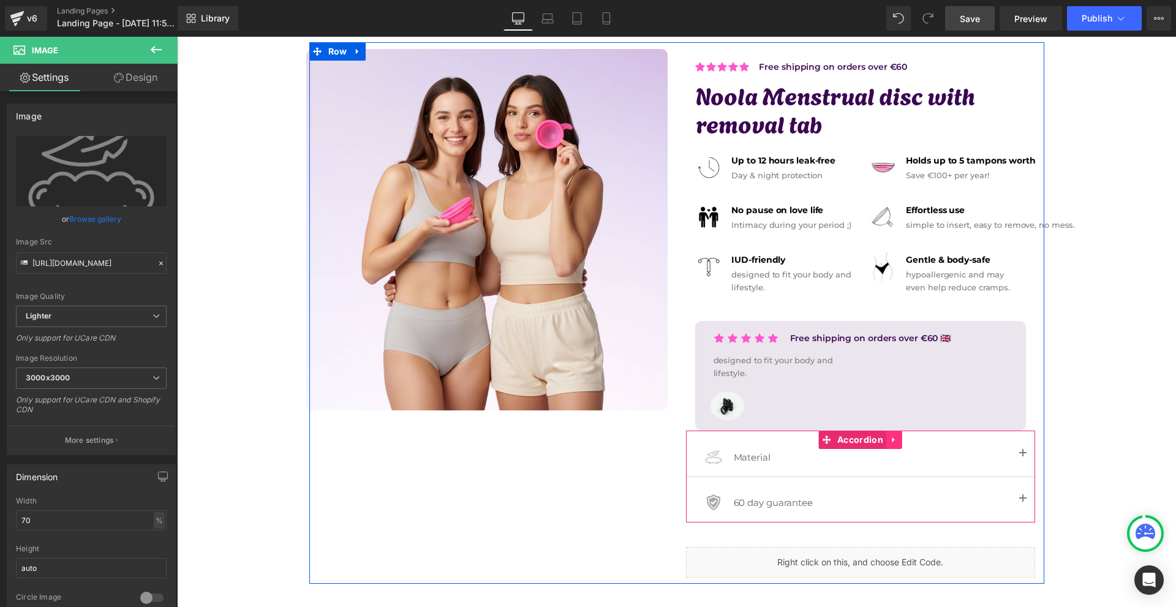
click at [890, 443] on icon at bounding box center [894, 439] width 9 height 9
click at [894, 442] on link at bounding box center [902, 440] width 16 height 18
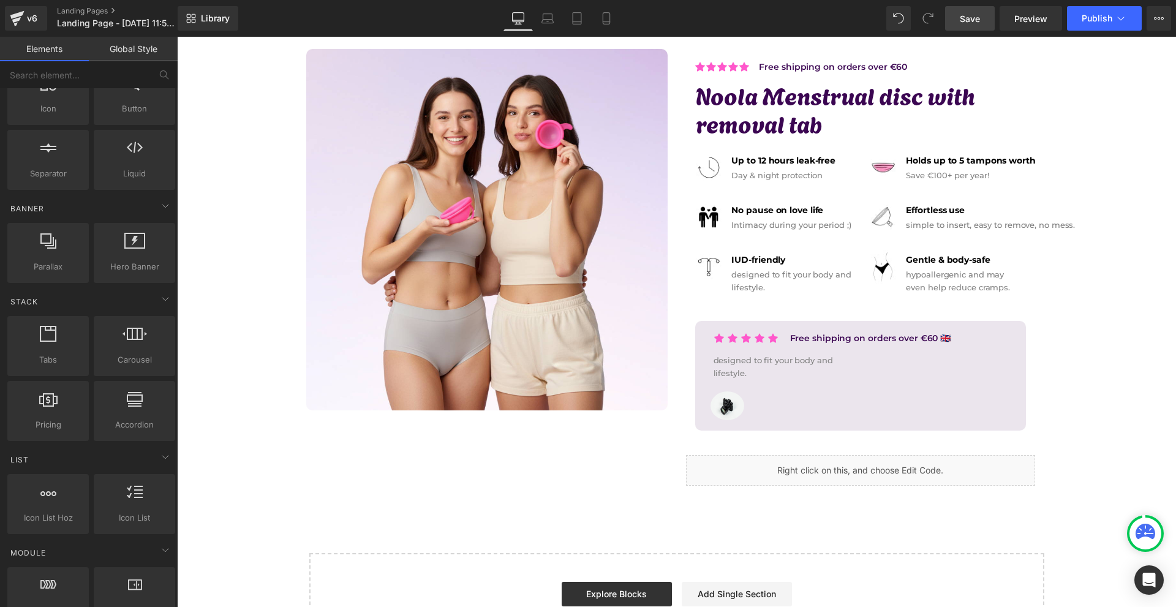
click at [982, 17] on link "Save" at bounding box center [970, 18] width 50 height 24
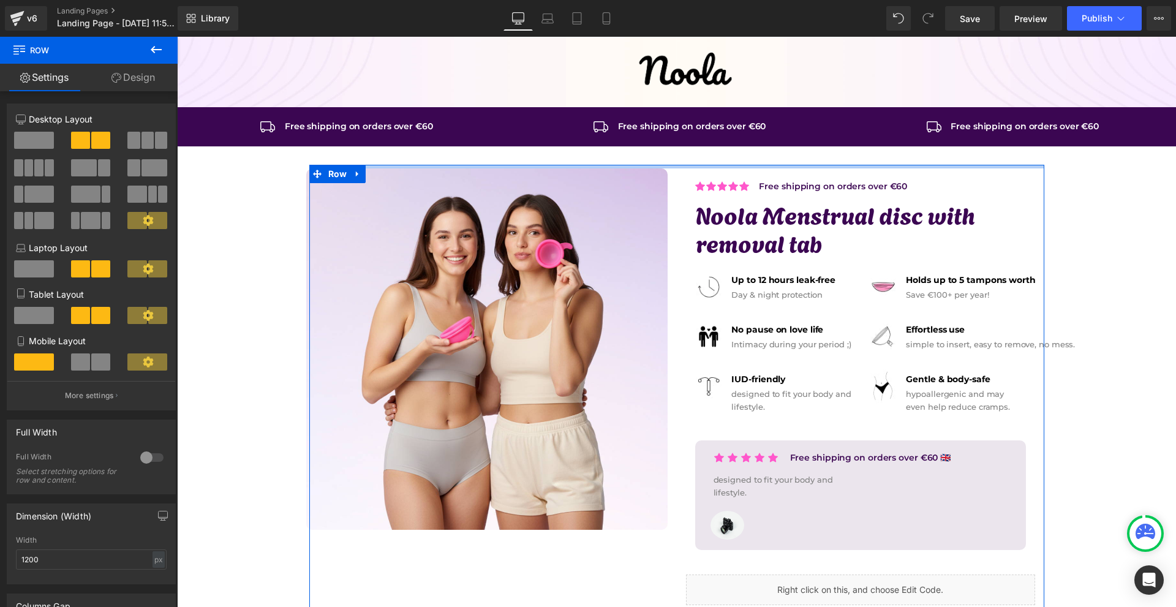
click at [663, 163] on div "Image Row Icon Free shipping on orders over €60 Text Block Icon List Row Icon F…" at bounding box center [676, 405] width 999 height 736
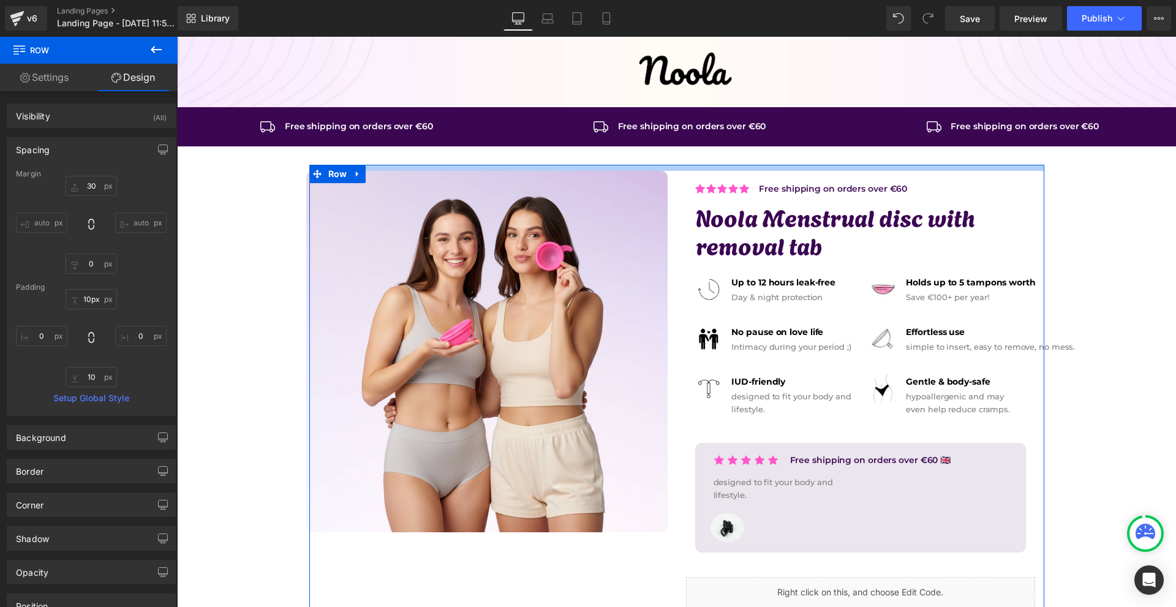
click at [642, 169] on div at bounding box center [676, 168] width 735 height 6
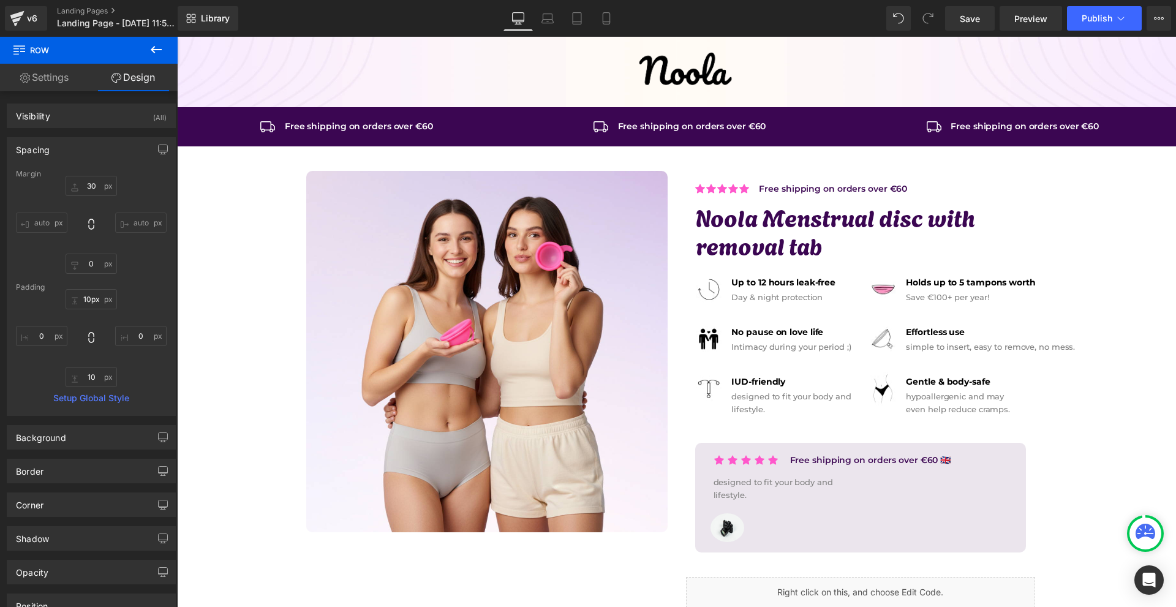
click at [1135, 290] on div "Image Row Icon Free shipping on orders over €60 Text Block Icon List Row Icon F…" at bounding box center [676, 406] width 999 height 739
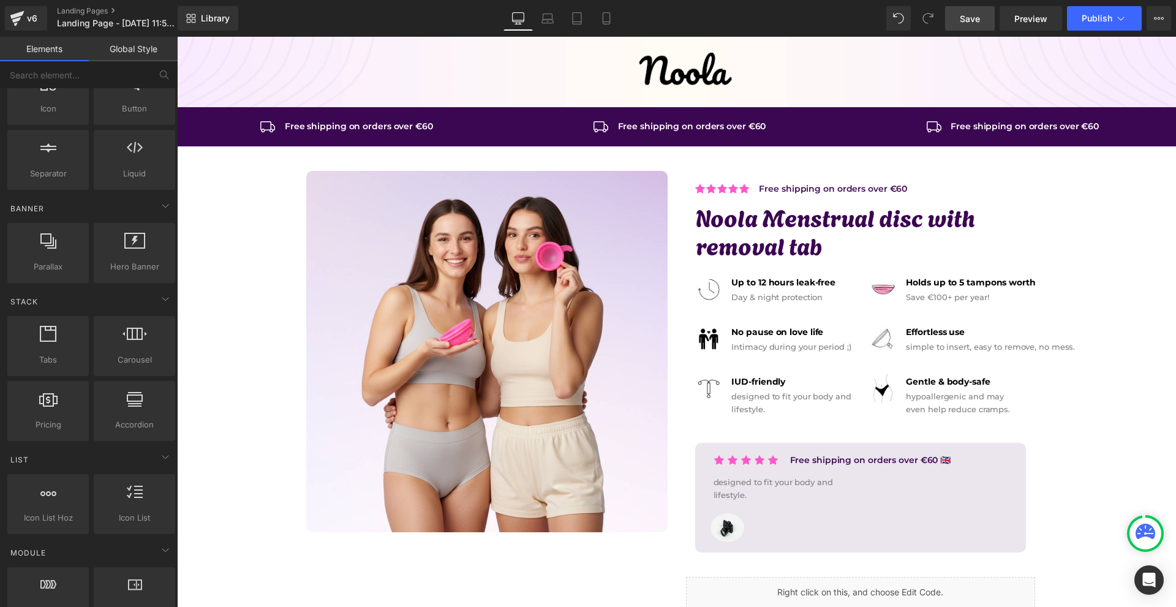
click at [979, 26] on link "Save" at bounding box center [970, 18] width 50 height 24
click at [970, 16] on span "Save" at bounding box center [970, 18] width 20 height 13
